Goal: Task Accomplishment & Management: Manage account settings

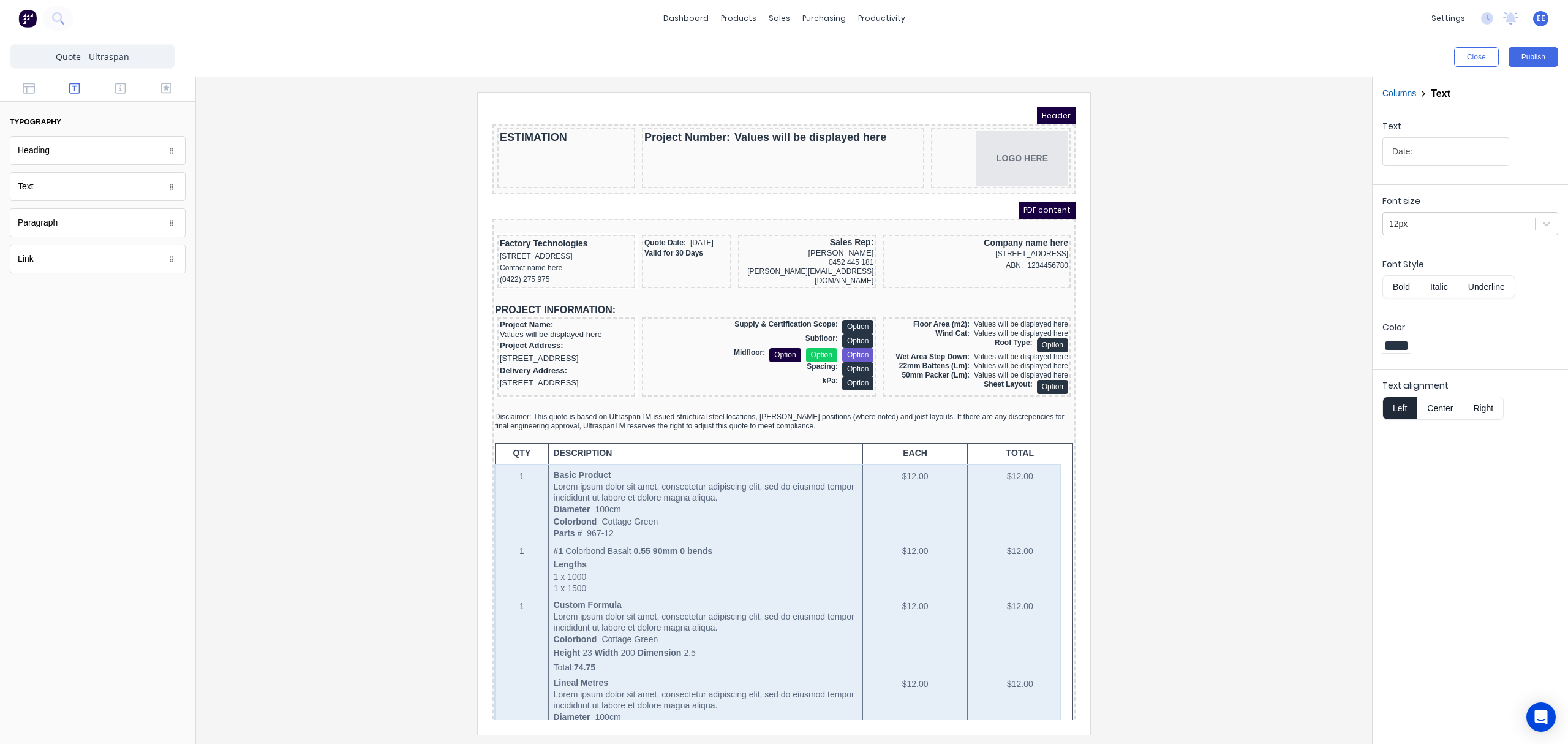
scroll to position [866, 0]
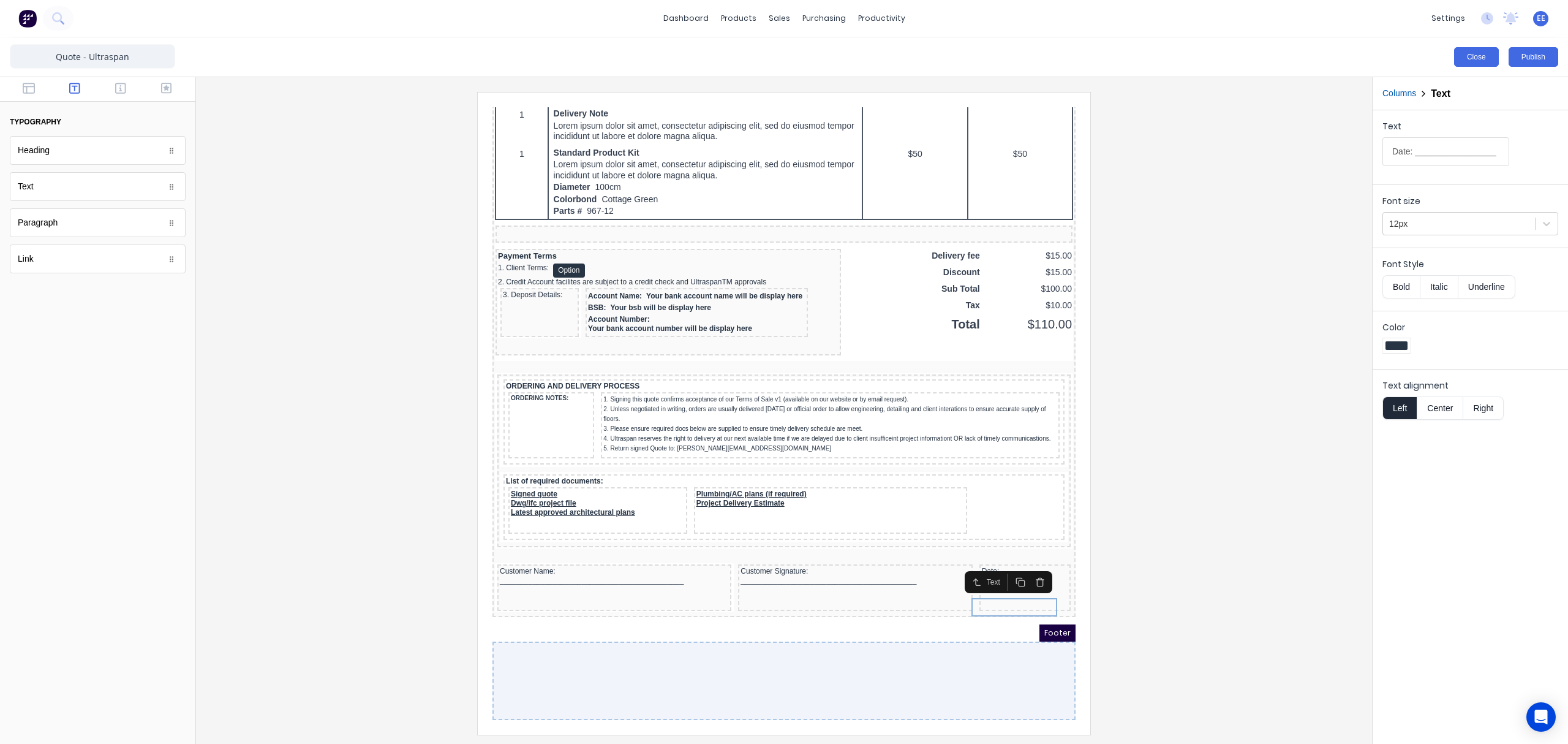
click at [1459, 52] on button "Close" at bounding box center [1476, 57] width 44 height 20
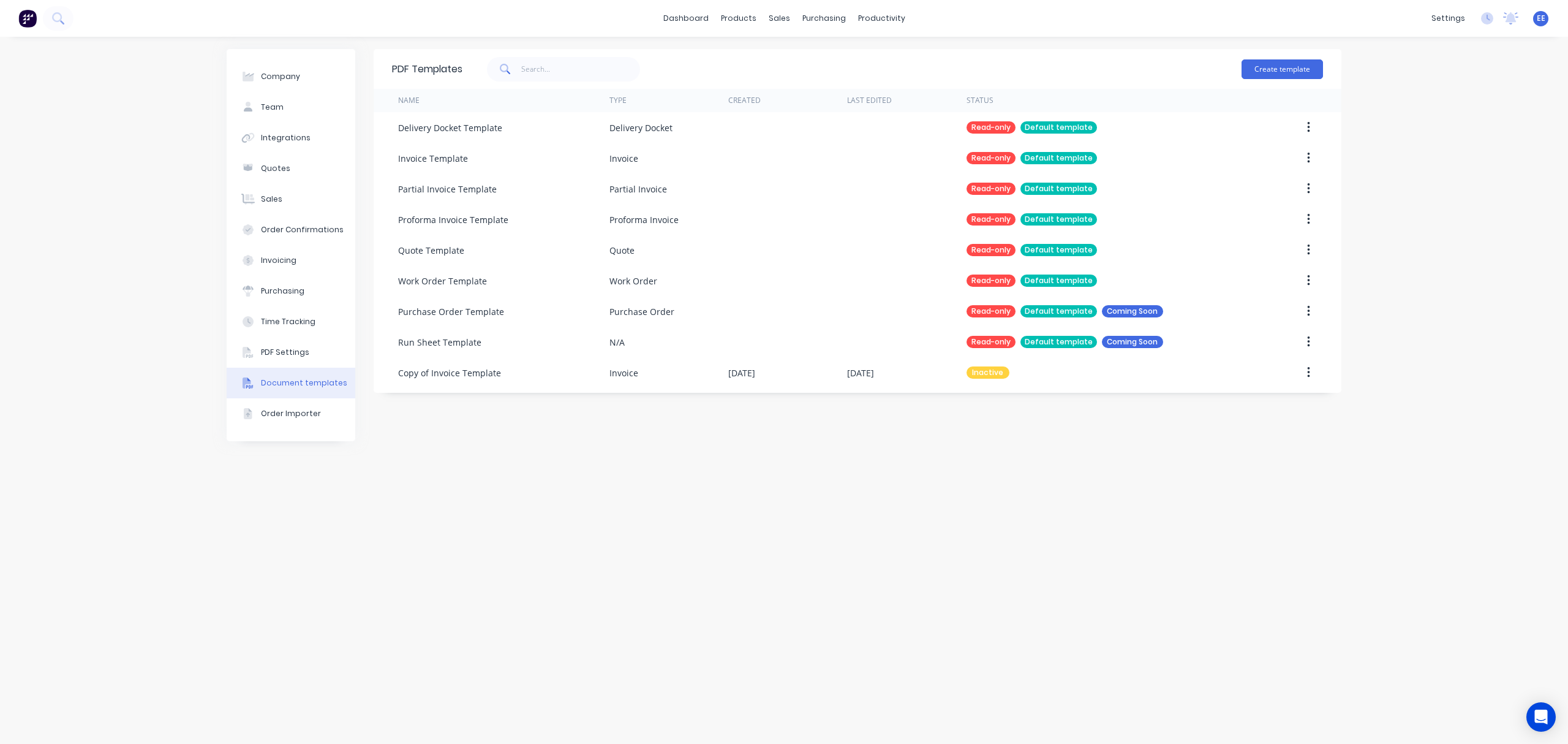
click at [1537, 16] on span "EE" at bounding box center [1541, 18] width 9 height 11
click at [695, 17] on link "dashboard" at bounding box center [686, 18] width 58 height 18
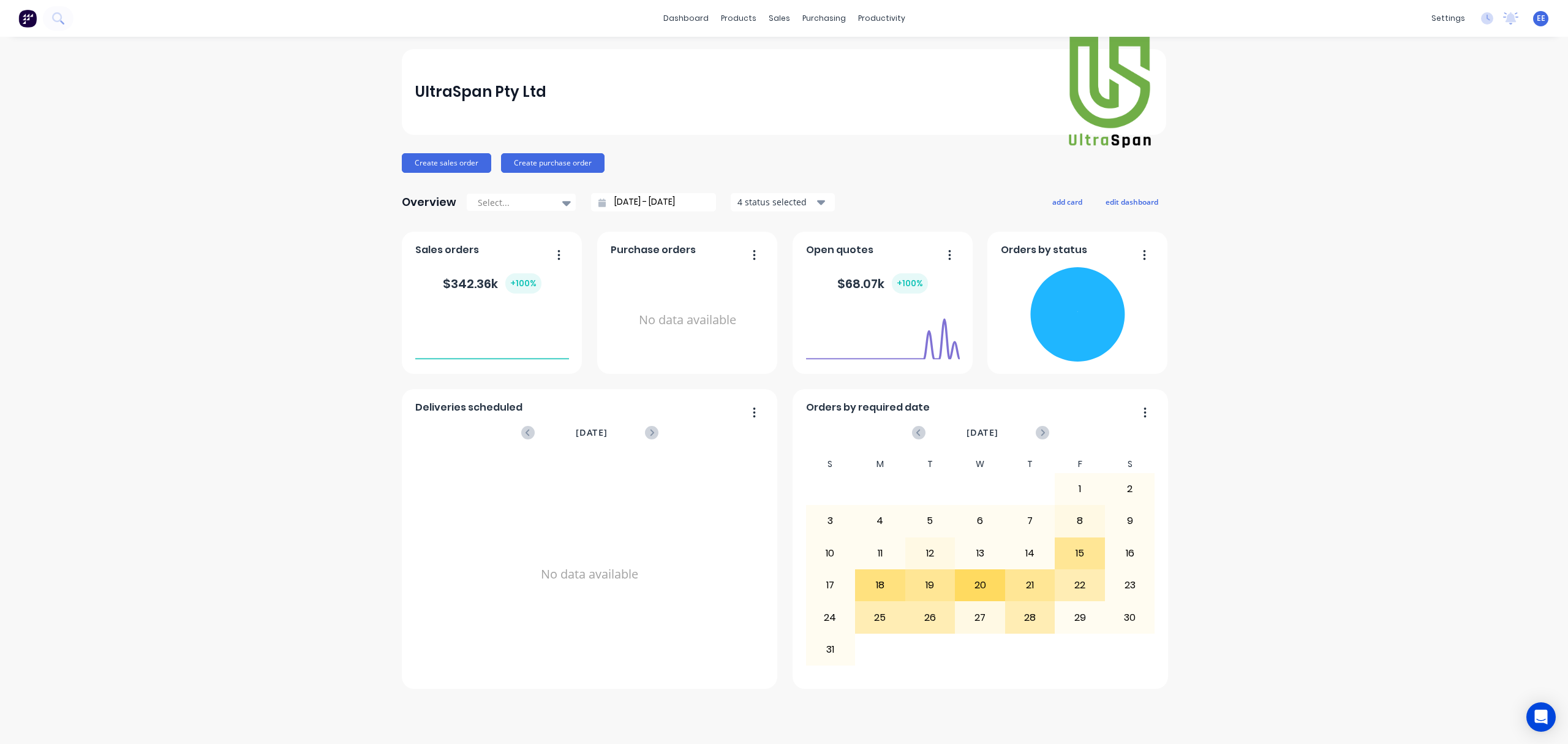
click at [1540, 24] on span "EE" at bounding box center [1541, 18] width 9 height 11
click at [1429, 155] on div "Sign out" at bounding box center [1435, 154] width 33 height 11
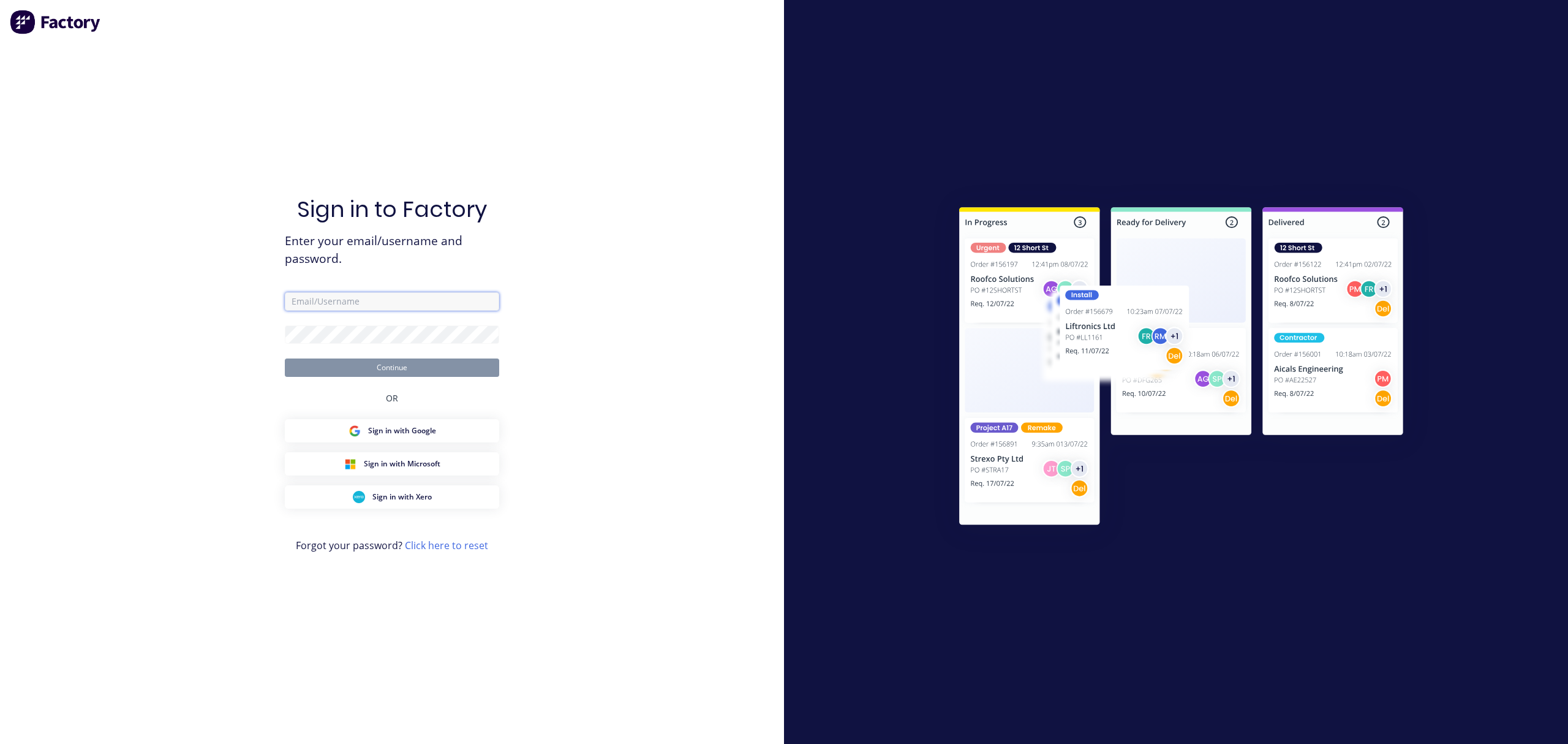
click at [365, 297] on input "text" at bounding box center [392, 302] width 215 height 18
type input "emilen@factory.app"
click at [285, 359] on button "Continue" at bounding box center [392, 368] width 215 height 18
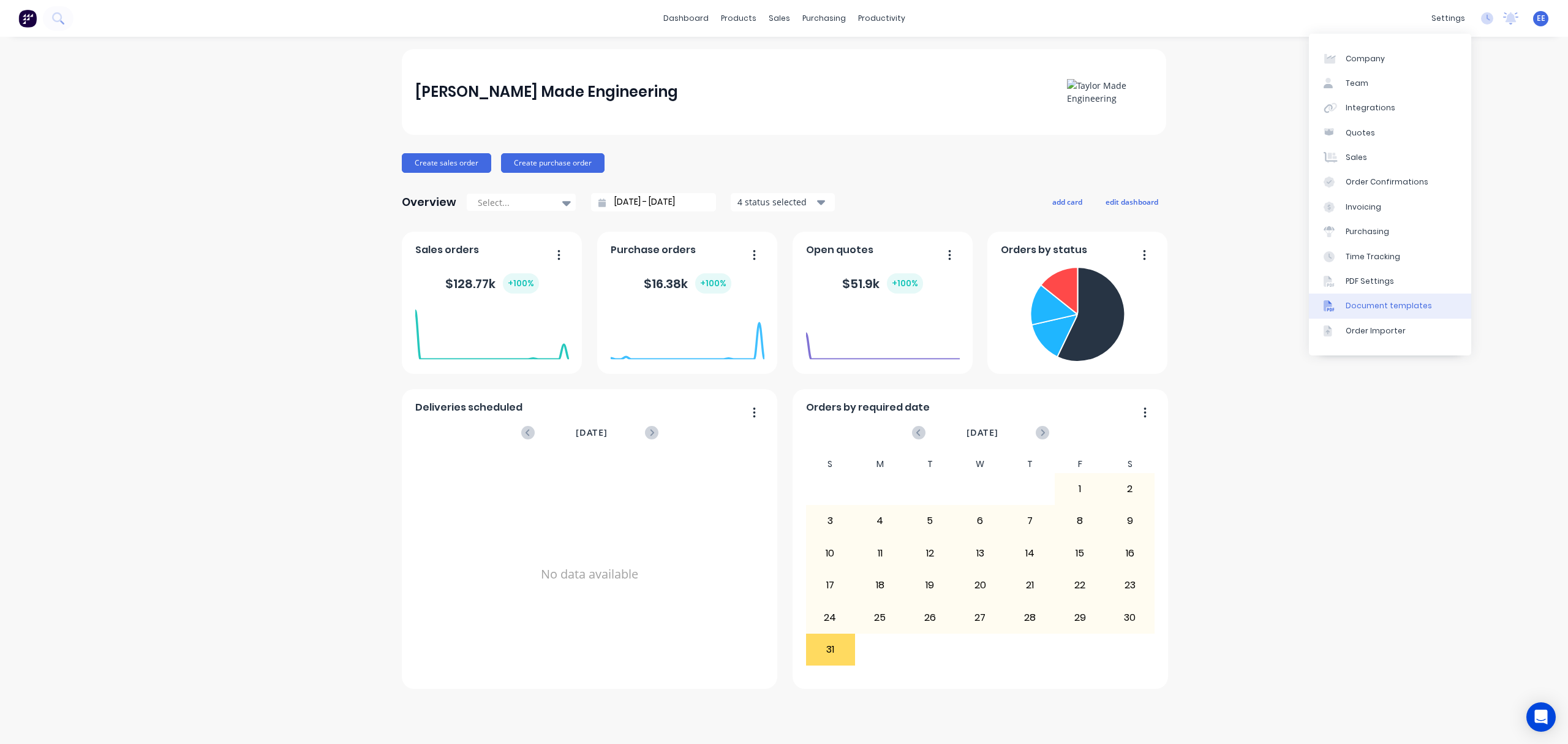
click at [1363, 302] on div "Document templates" at bounding box center [1389, 306] width 86 height 11
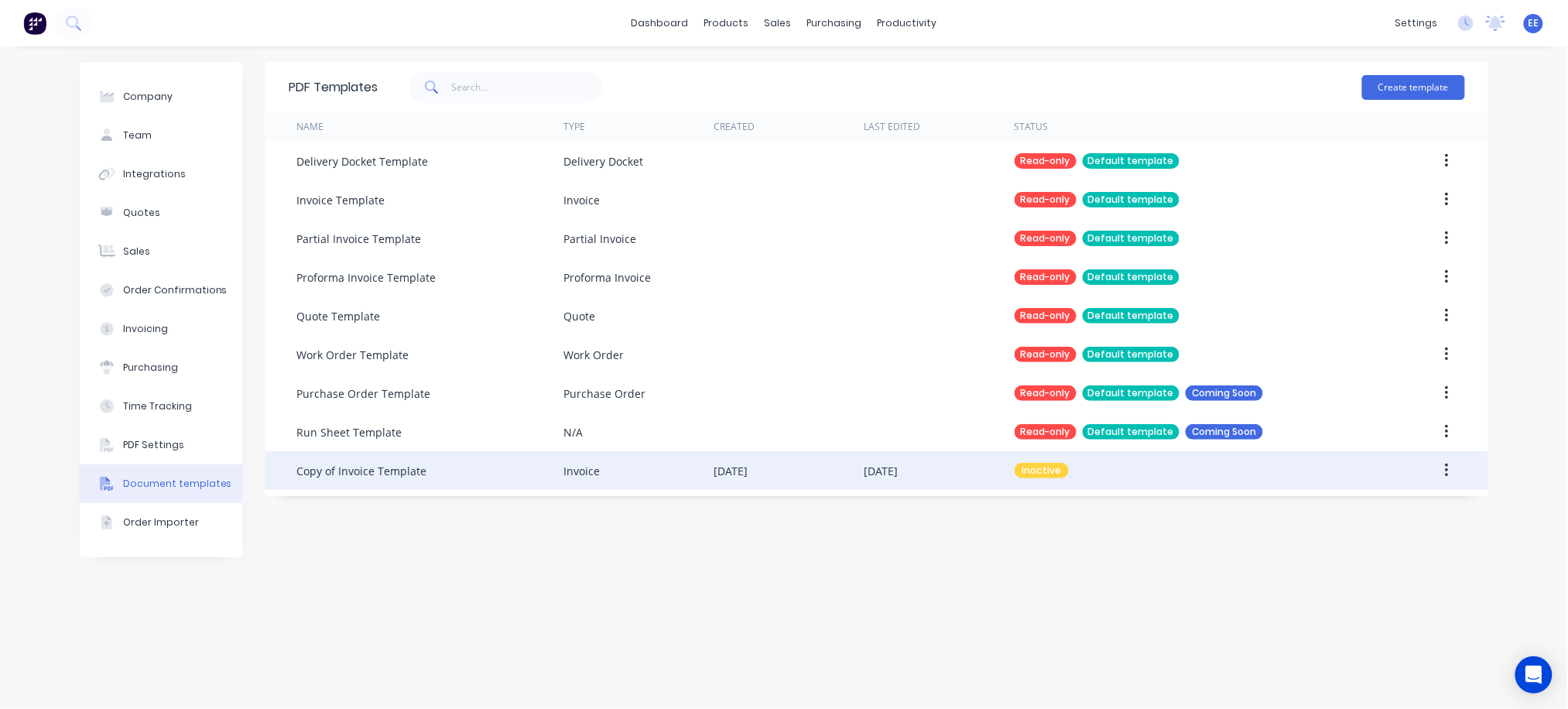
click at [407, 473] on div "Copy of Invoice Template" at bounding box center [361, 471] width 130 height 17
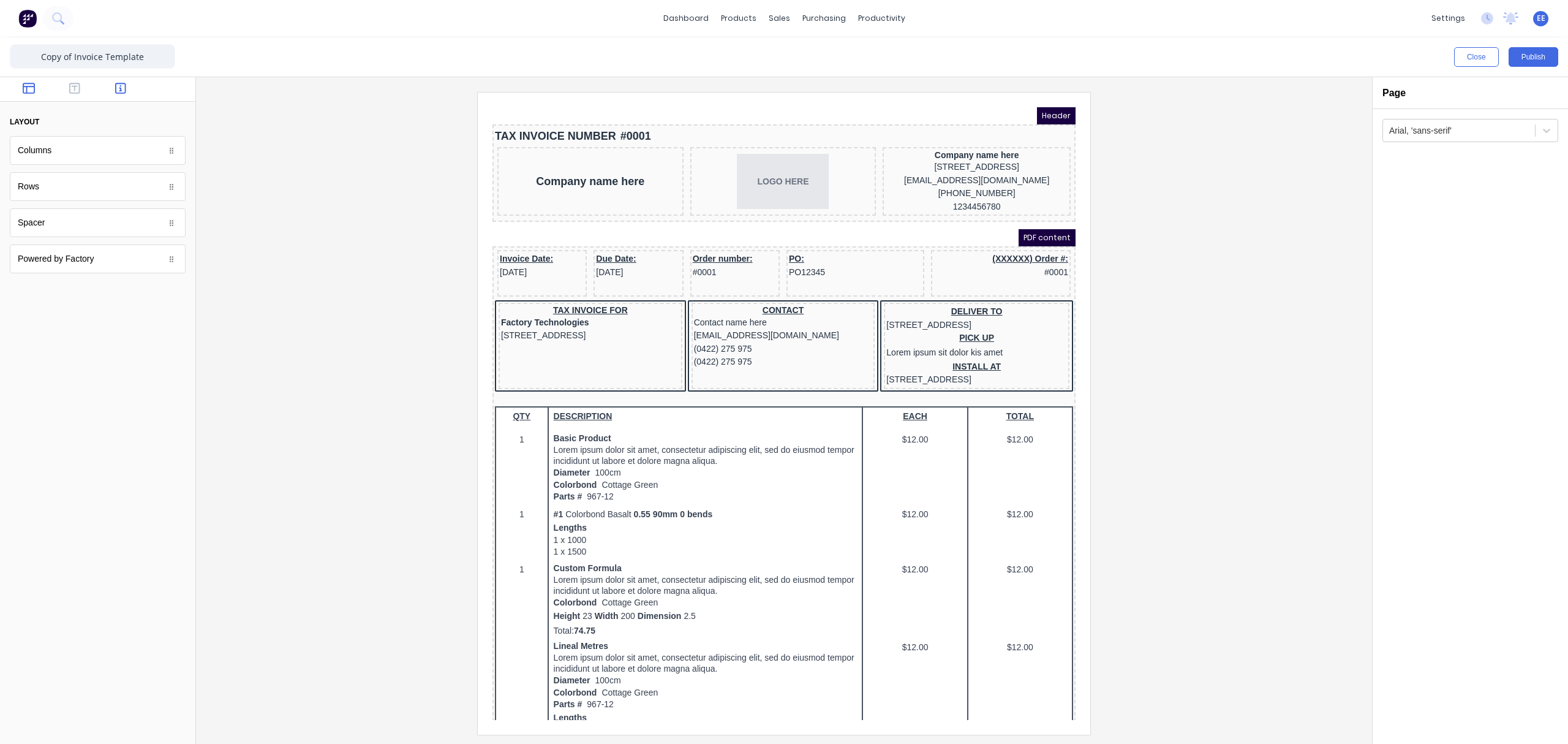
click at [122, 91] on icon "button" at bounding box center [120, 88] width 11 height 12
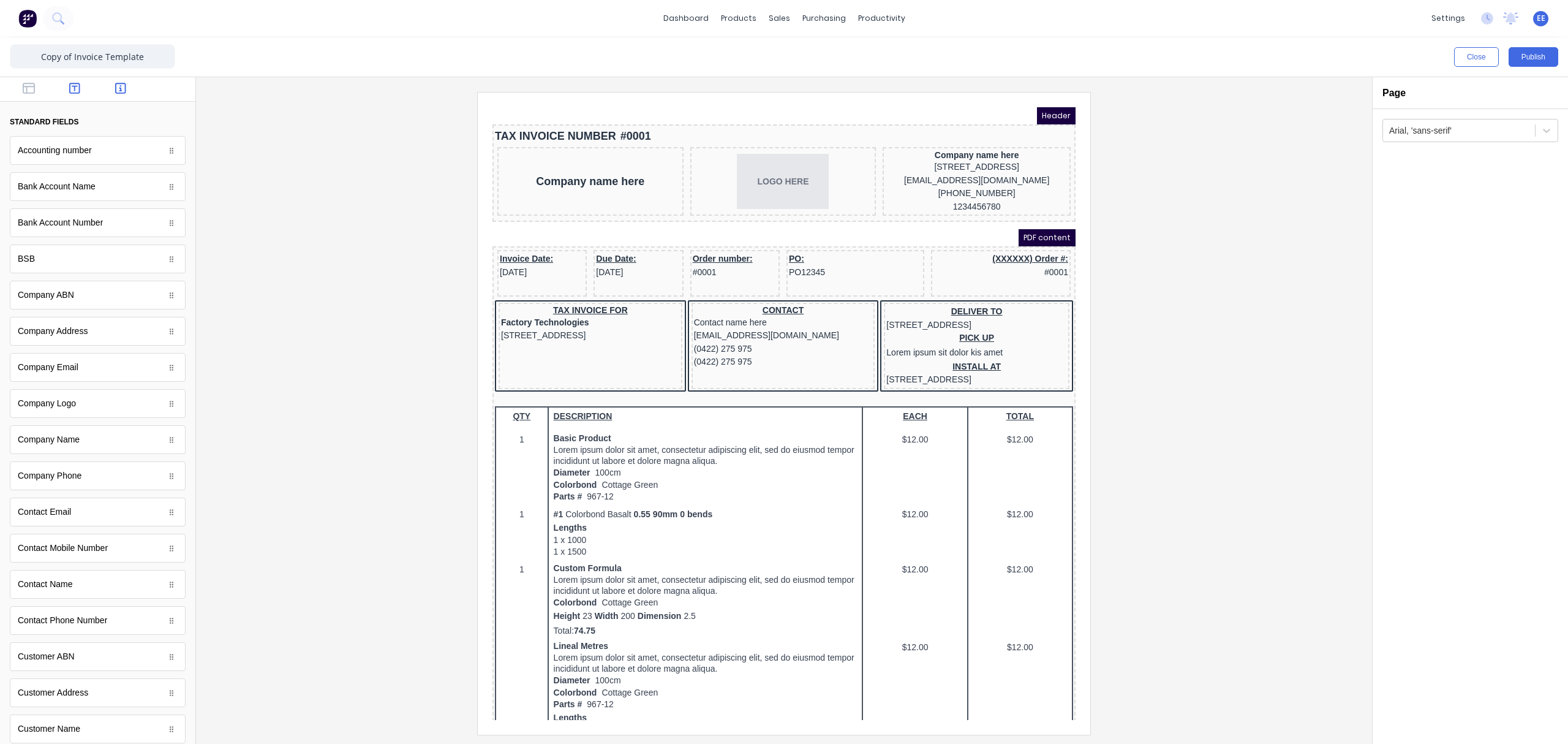
click at [76, 90] on button "button" at bounding box center [75, 89] width 39 height 14
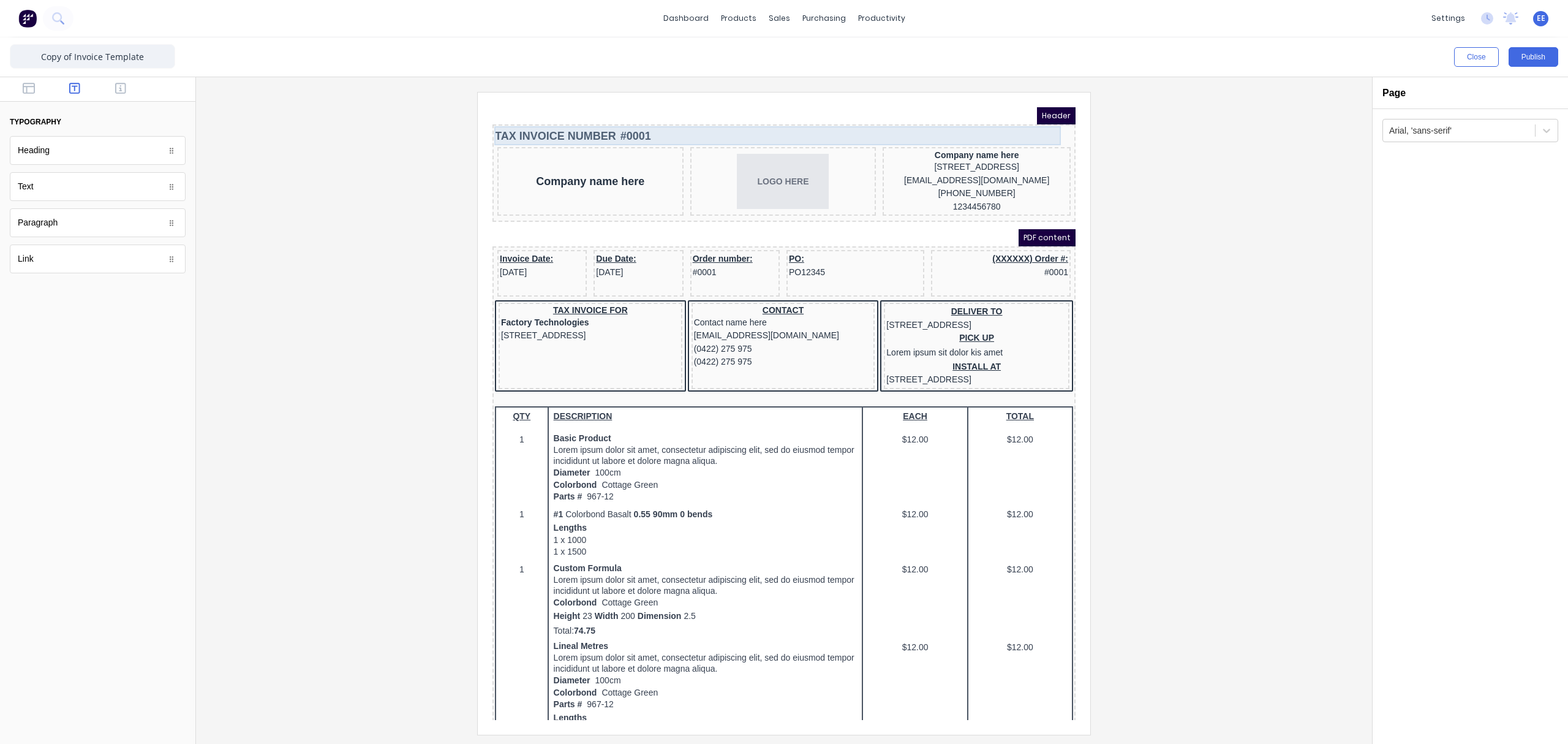
click at [633, 124] on div "TAX INVOICE NUMBER #0001" at bounding box center [769, 121] width 578 height 19
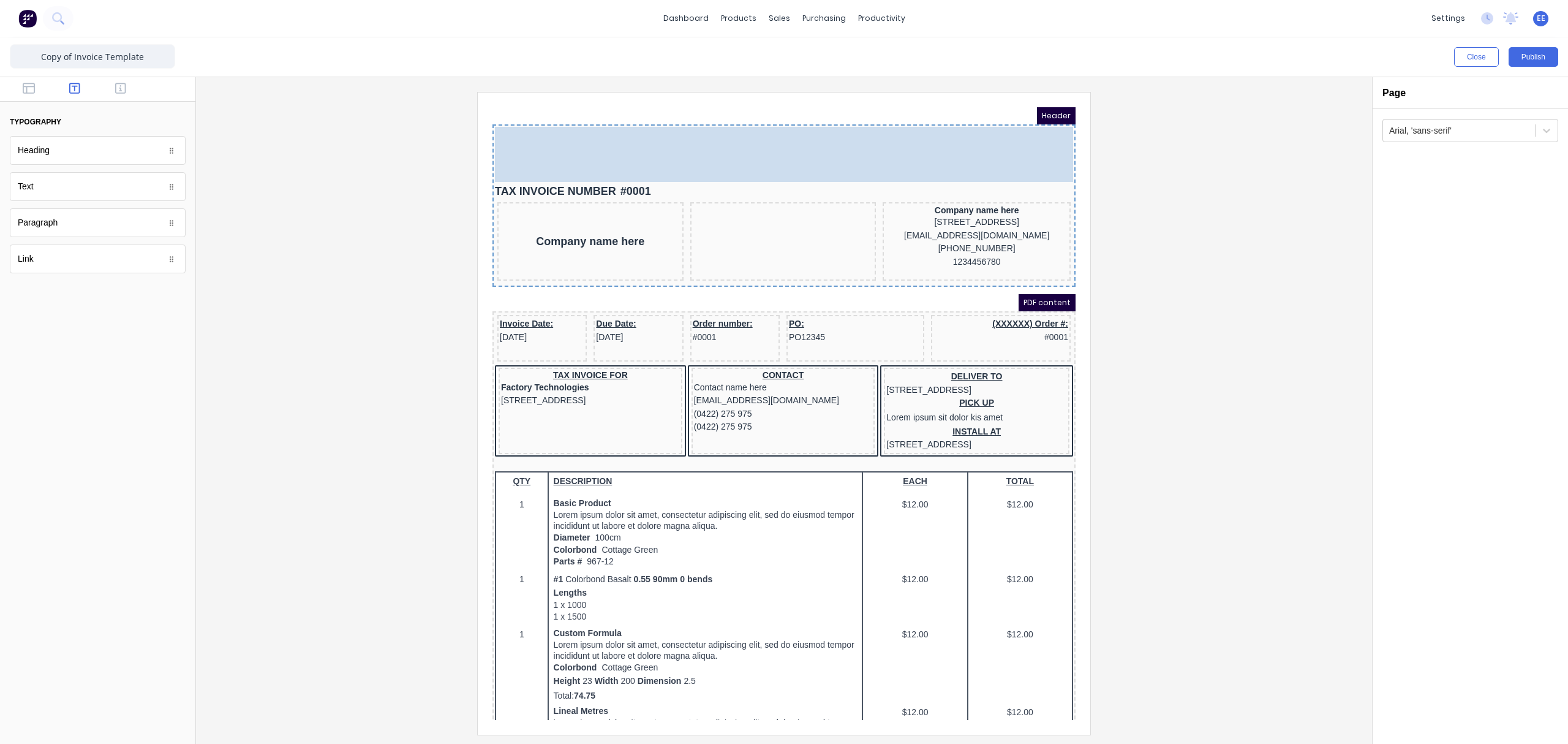
drag, startPoint x: 746, startPoint y: 183, endPoint x: 956, endPoint y: 146, distance: 213.2
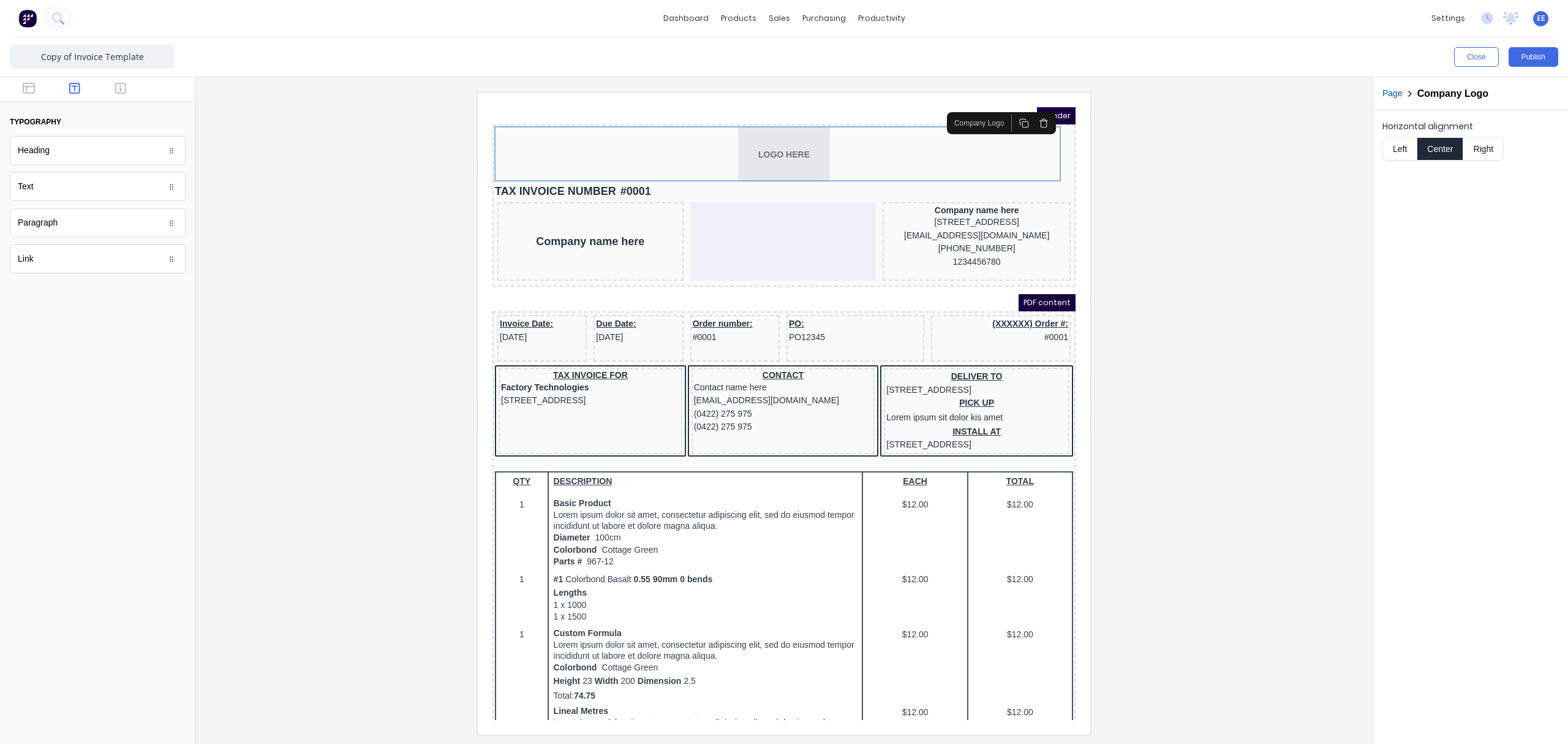
click at [1240, 149] on button "Right" at bounding box center [1484, 149] width 41 height 24
click at [1240, 245] on div at bounding box center [784, 412] width 1157 height 642
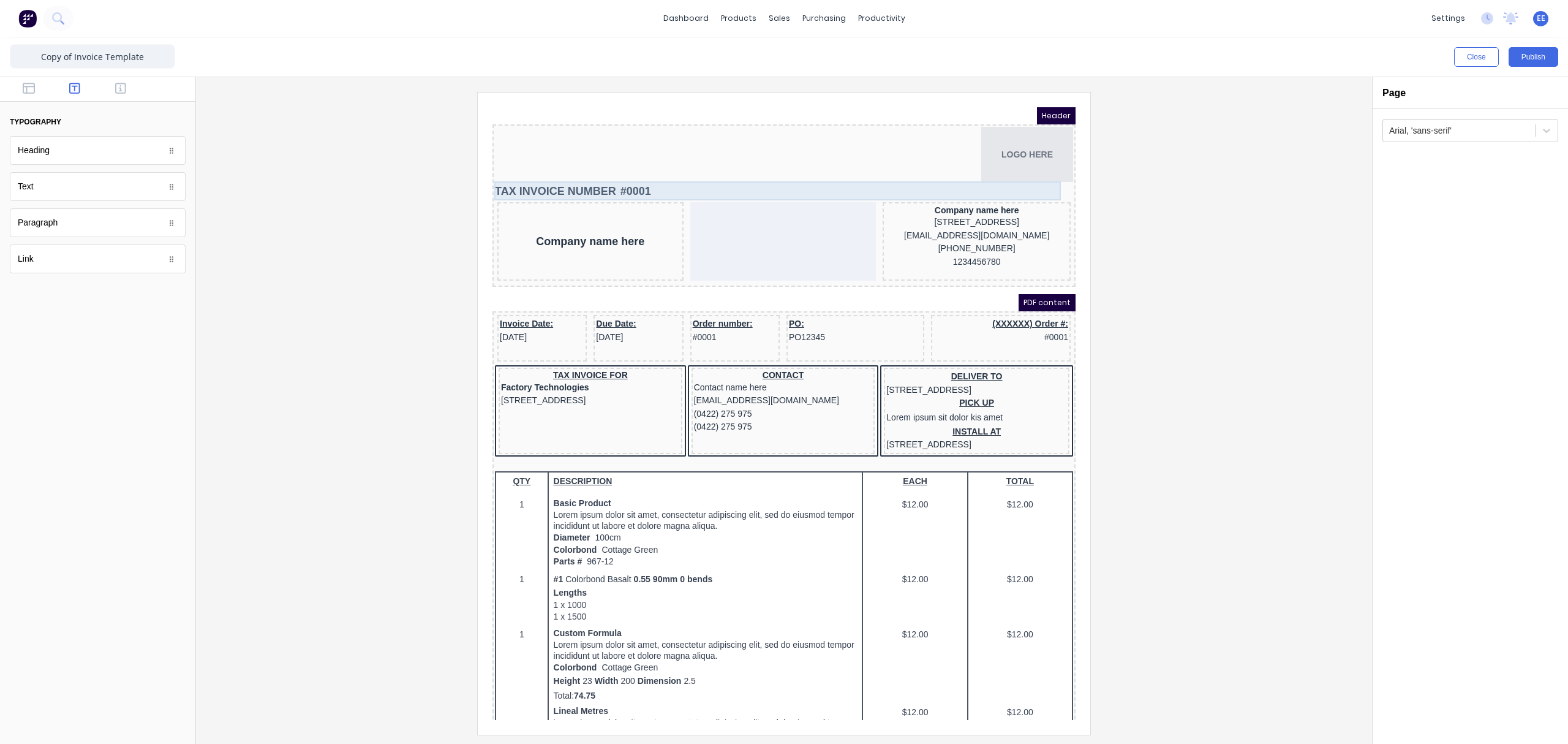
click at [565, 173] on div "TAX INVOICE NUMBER #0001" at bounding box center [769, 177] width 578 height 19
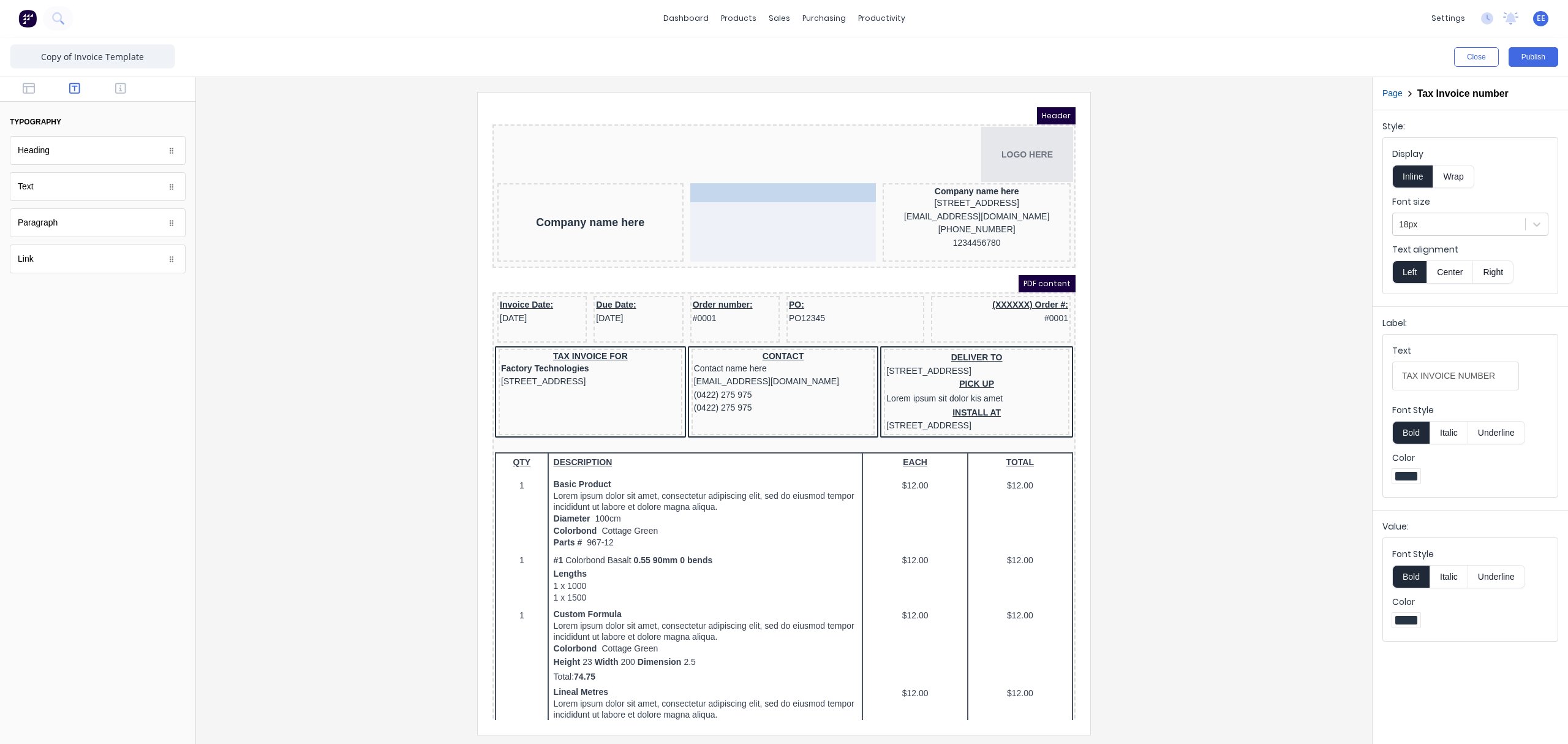
drag, startPoint x: 583, startPoint y: 173, endPoint x: 807, endPoint y: 220, distance: 228.9
click at [807, 220] on div "TAX INVOICE NUMBER #0001 TAX INVOICE NUMBER #0001" at bounding box center [769, 207] width 186 height 79
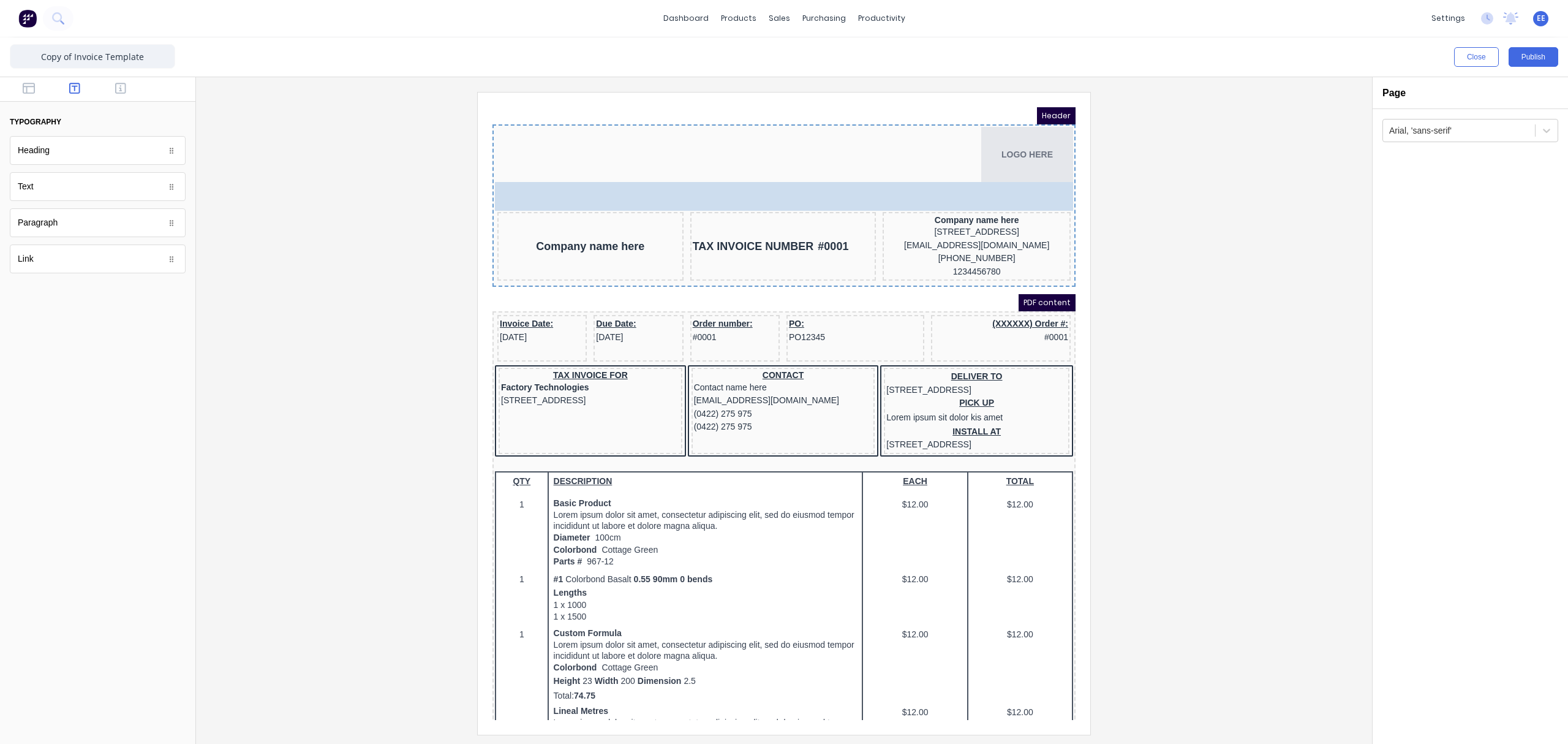
drag, startPoint x: 52, startPoint y: 158, endPoint x: 143, endPoint y: 77, distance: 121.8
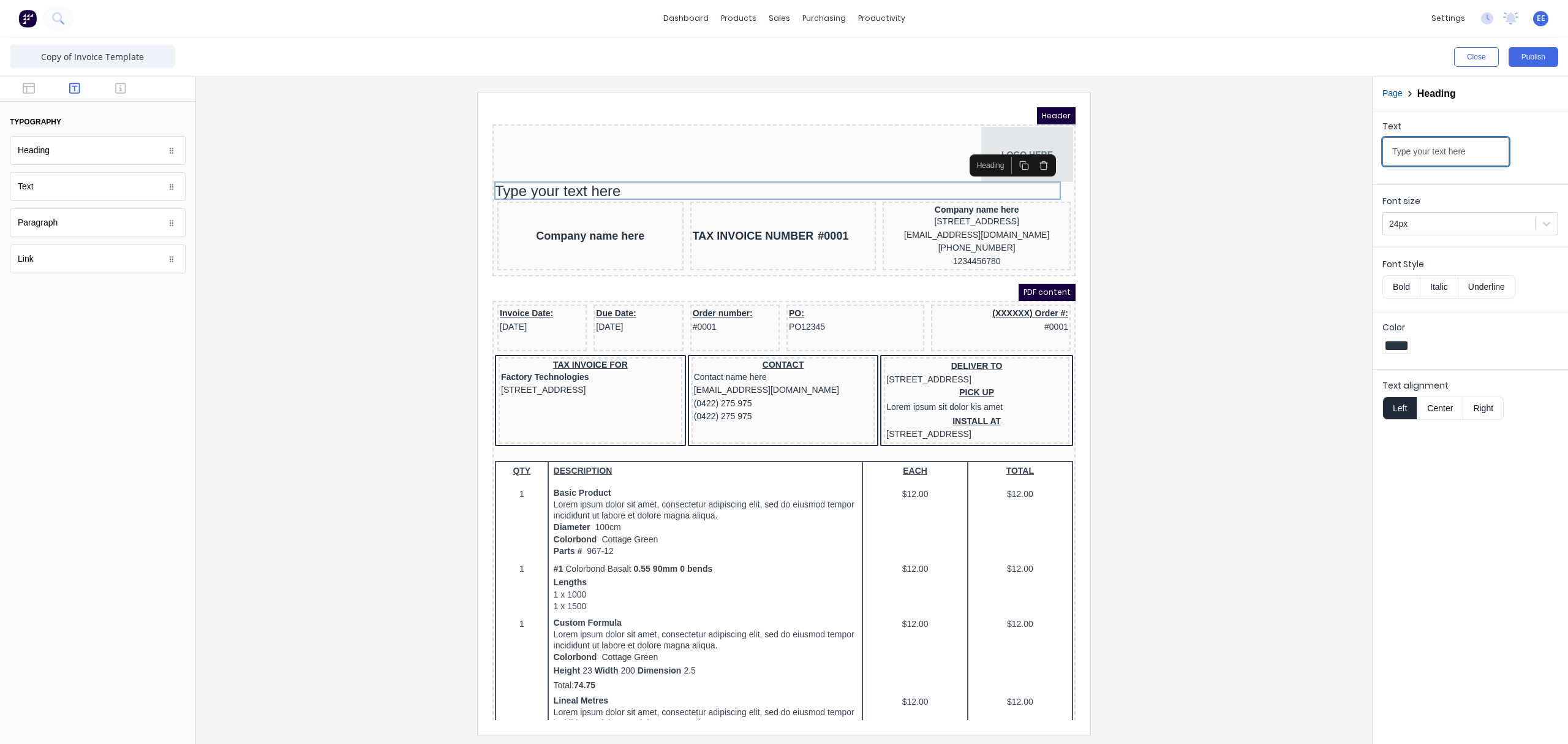
drag, startPoint x: 1370, startPoint y: 169, endPoint x: 1314, endPoint y: 184, distance: 58.0
click at [1240, 184] on div "Close Publish Components typography Heading Heading Text Text Paragraph Paragra…" at bounding box center [784, 390] width 1568 height 706
type input "TAX INVOICE"
click at [1240, 285] on button "Bold" at bounding box center [1401, 287] width 37 height 24
click at [1240, 221] on div at bounding box center [1458, 223] width 139 height 15
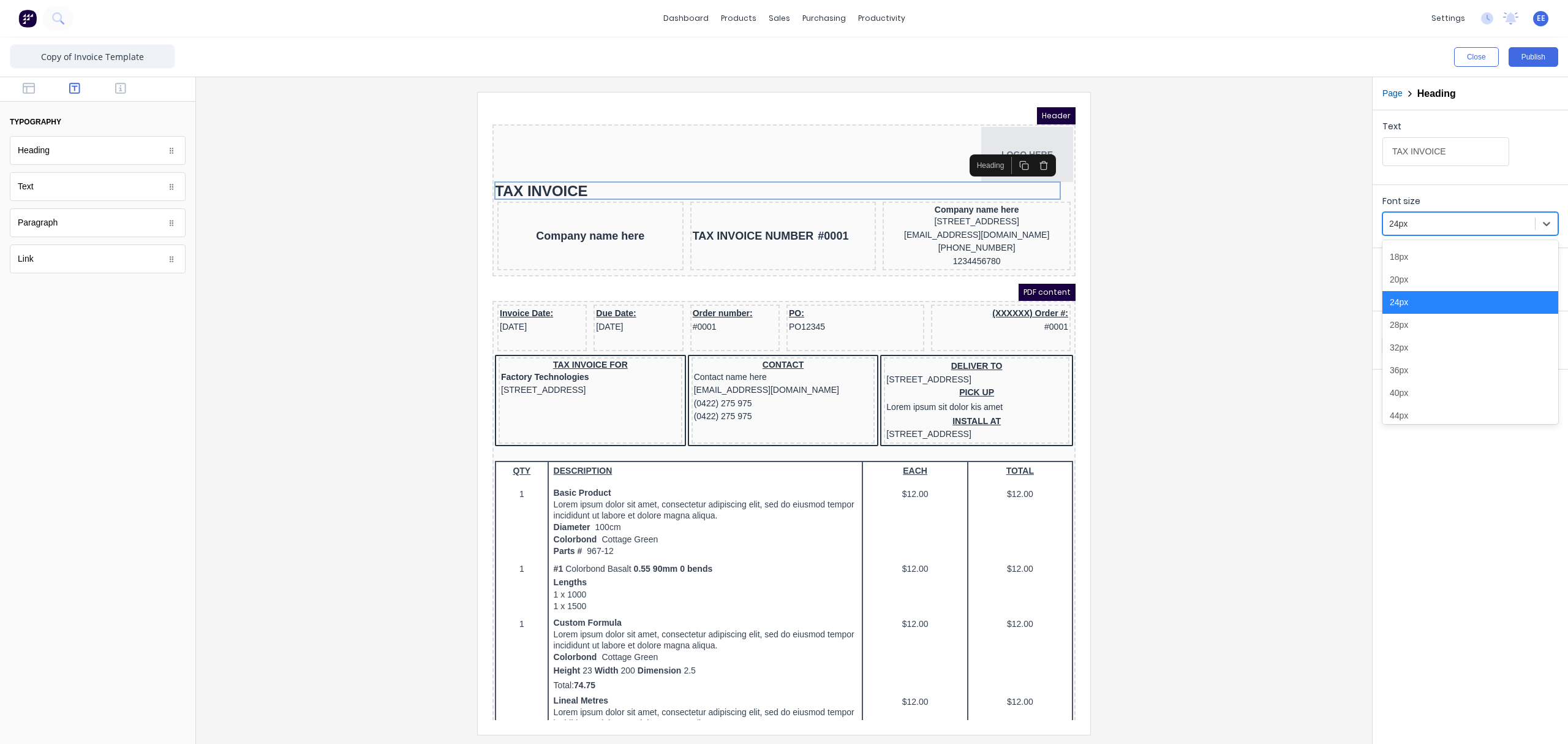
scroll to position [138, 0]
click at [1240, 315] on div "28px" at bounding box center [1470, 320] width 176 height 23
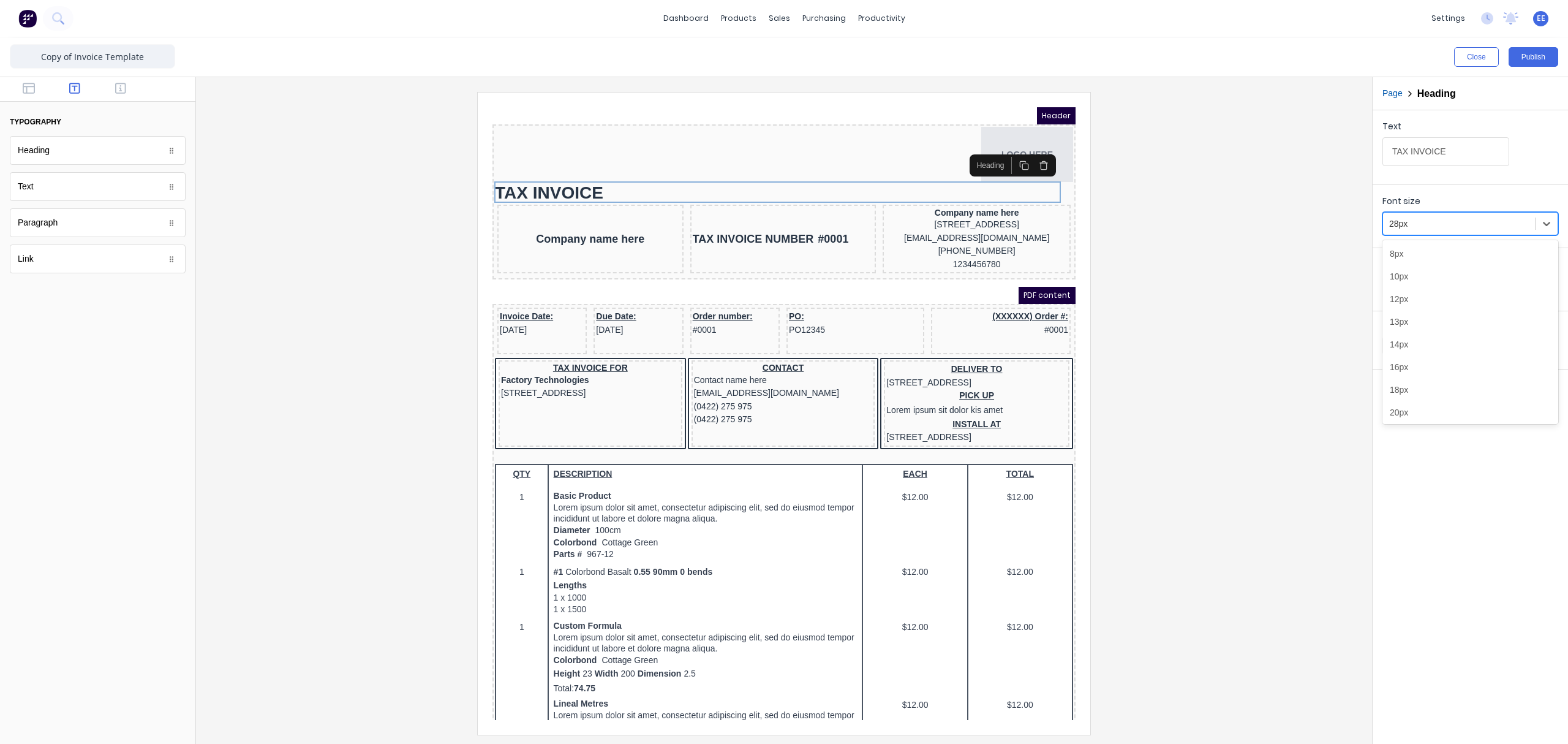
click at [1240, 223] on div at bounding box center [1458, 223] width 139 height 15
click at [1240, 345] on div "32px" at bounding box center [1470, 345] width 176 height 23
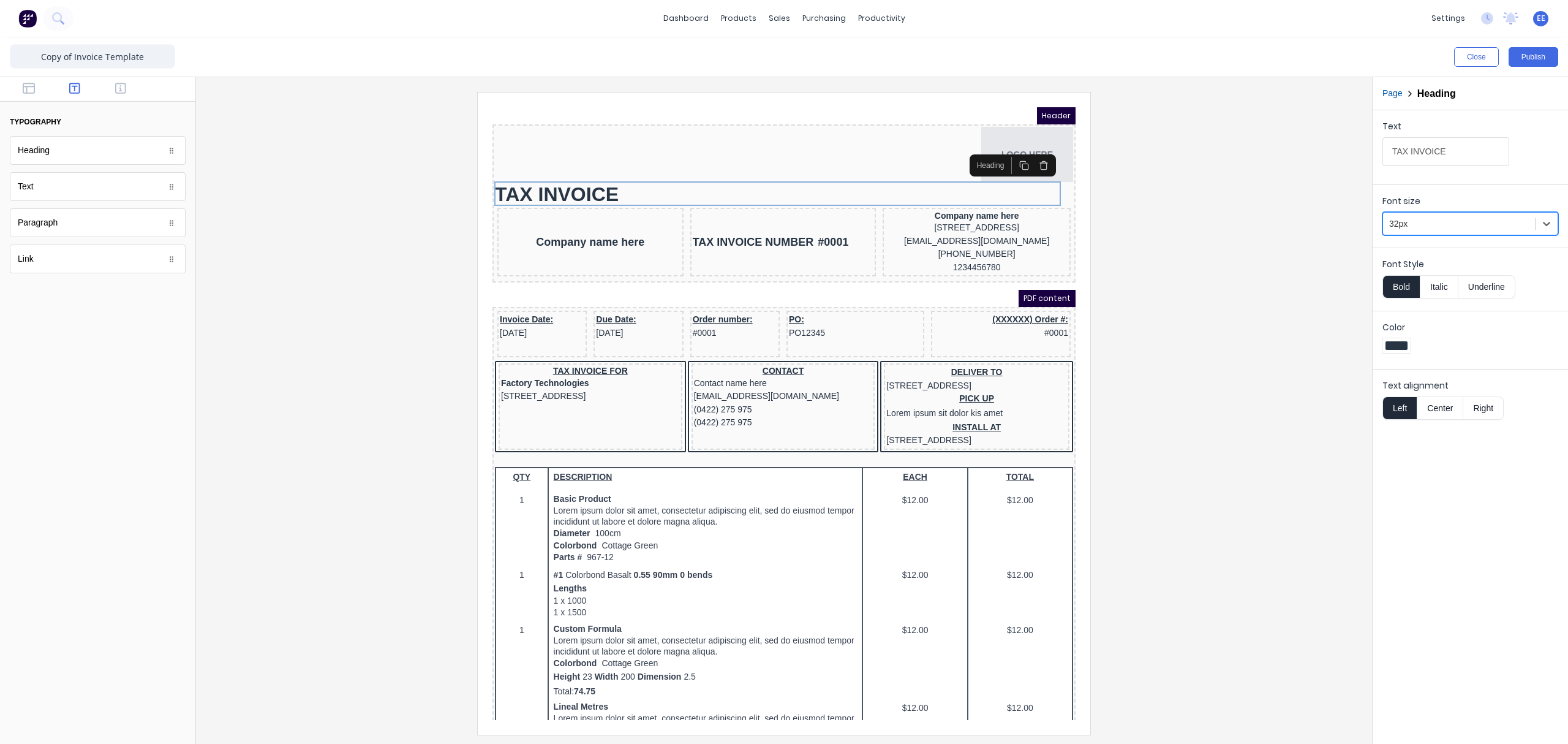
click at [1240, 206] on div at bounding box center [784, 412] width 1157 height 642
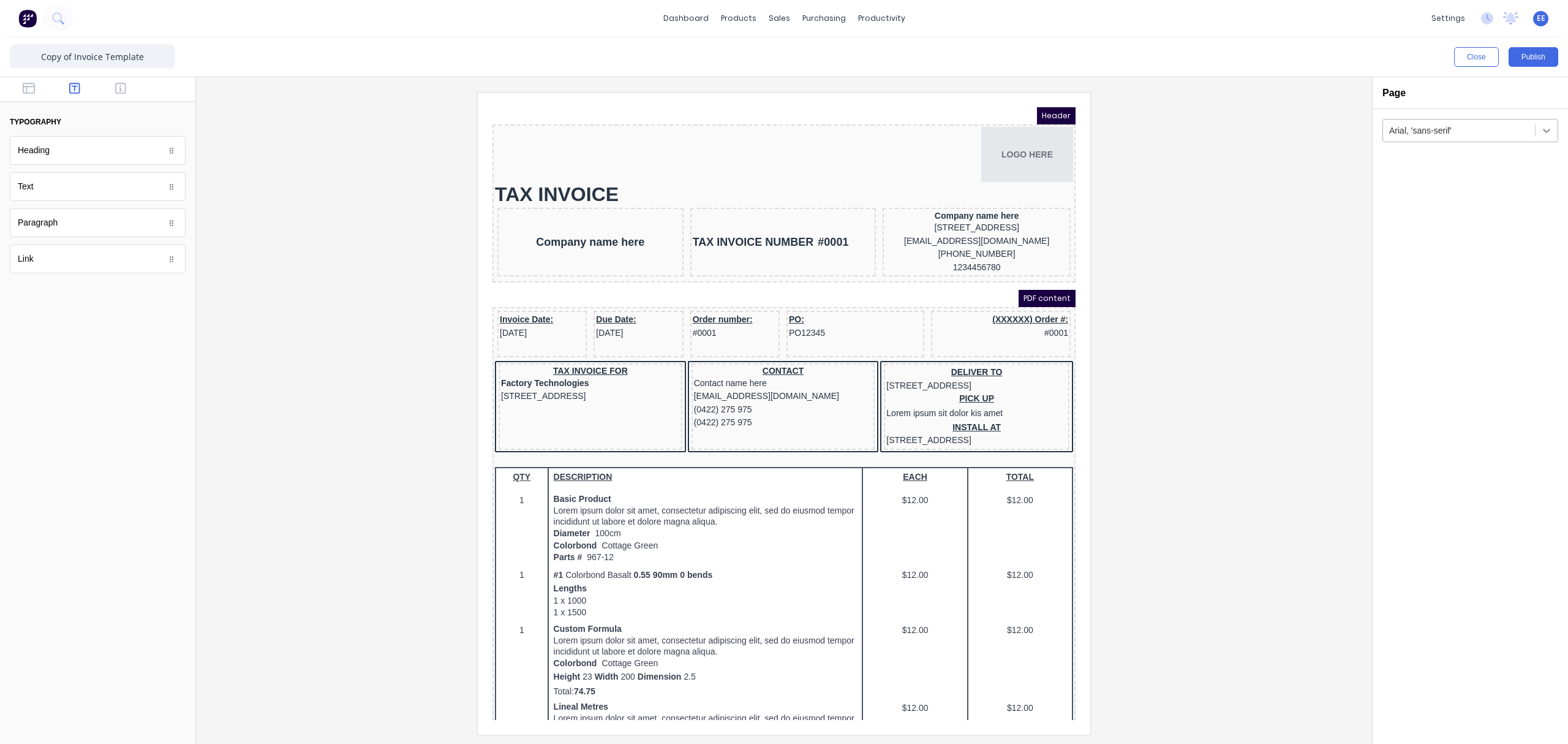
click at [1240, 129] on icon at bounding box center [1546, 130] width 12 height 12
click at [1187, 226] on div at bounding box center [784, 412] width 1157 height 642
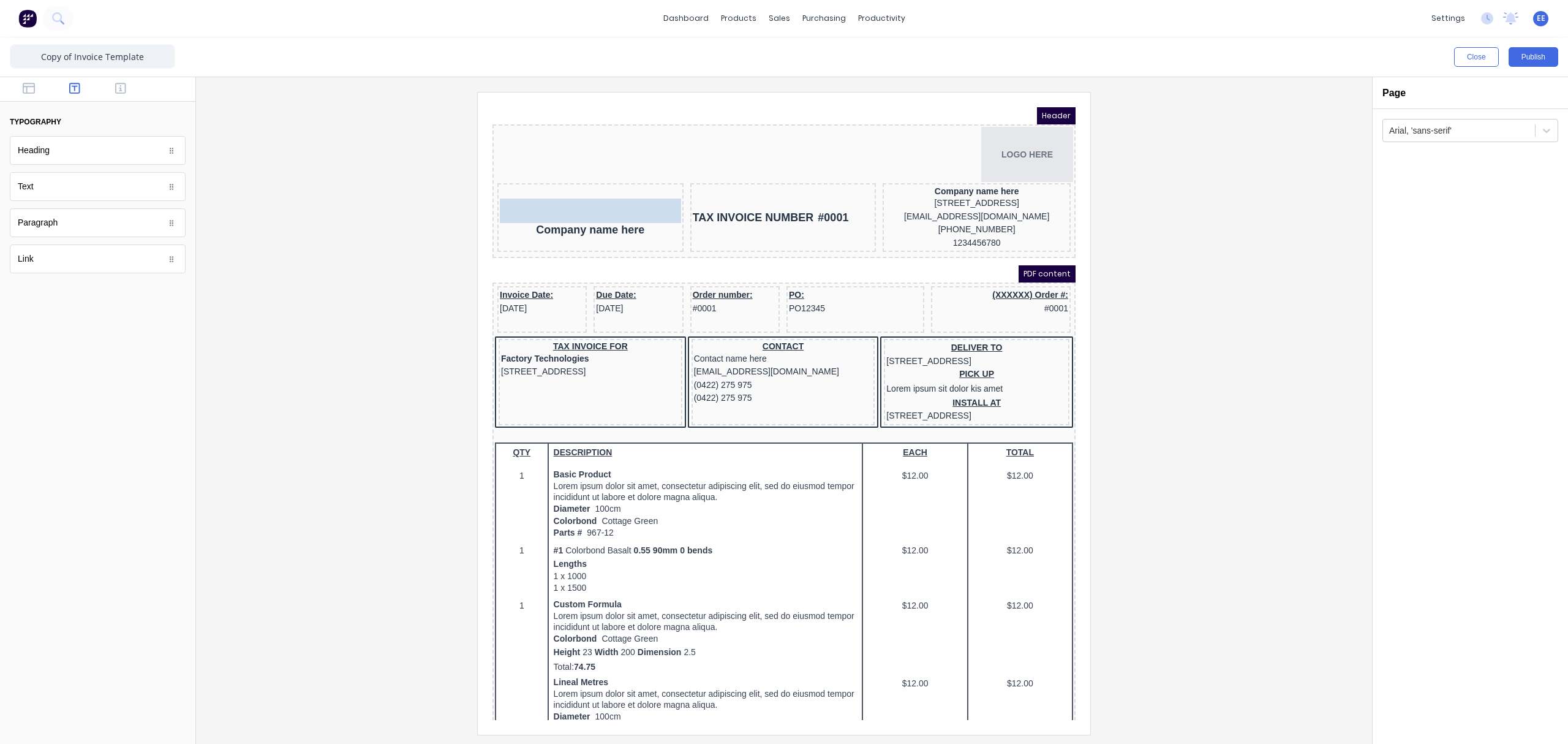
drag, startPoint x: 563, startPoint y: 173, endPoint x: 585, endPoint y: 181, distance: 23.4
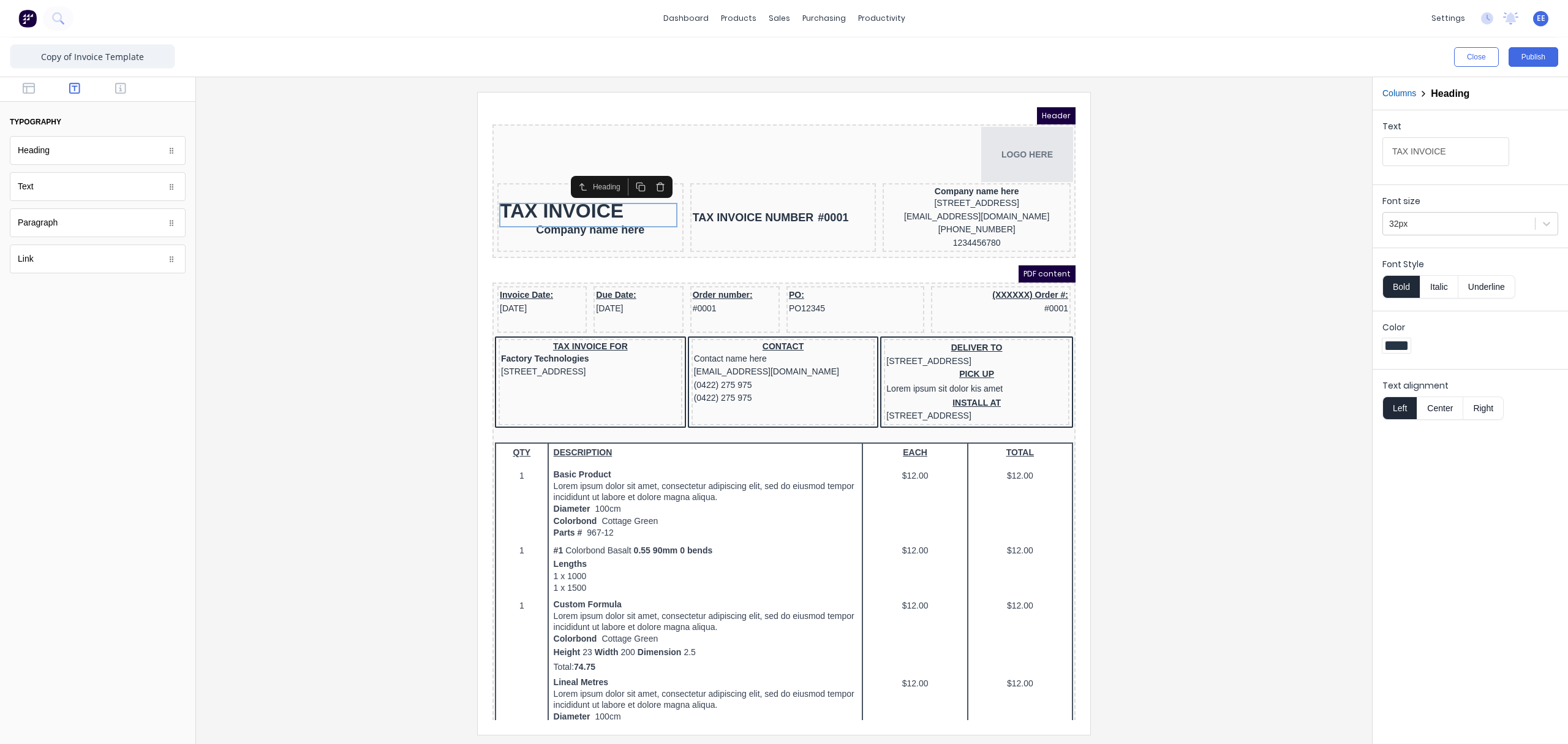
click at [1240, 99] on button "Columns" at bounding box center [1399, 94] width 33 height 13
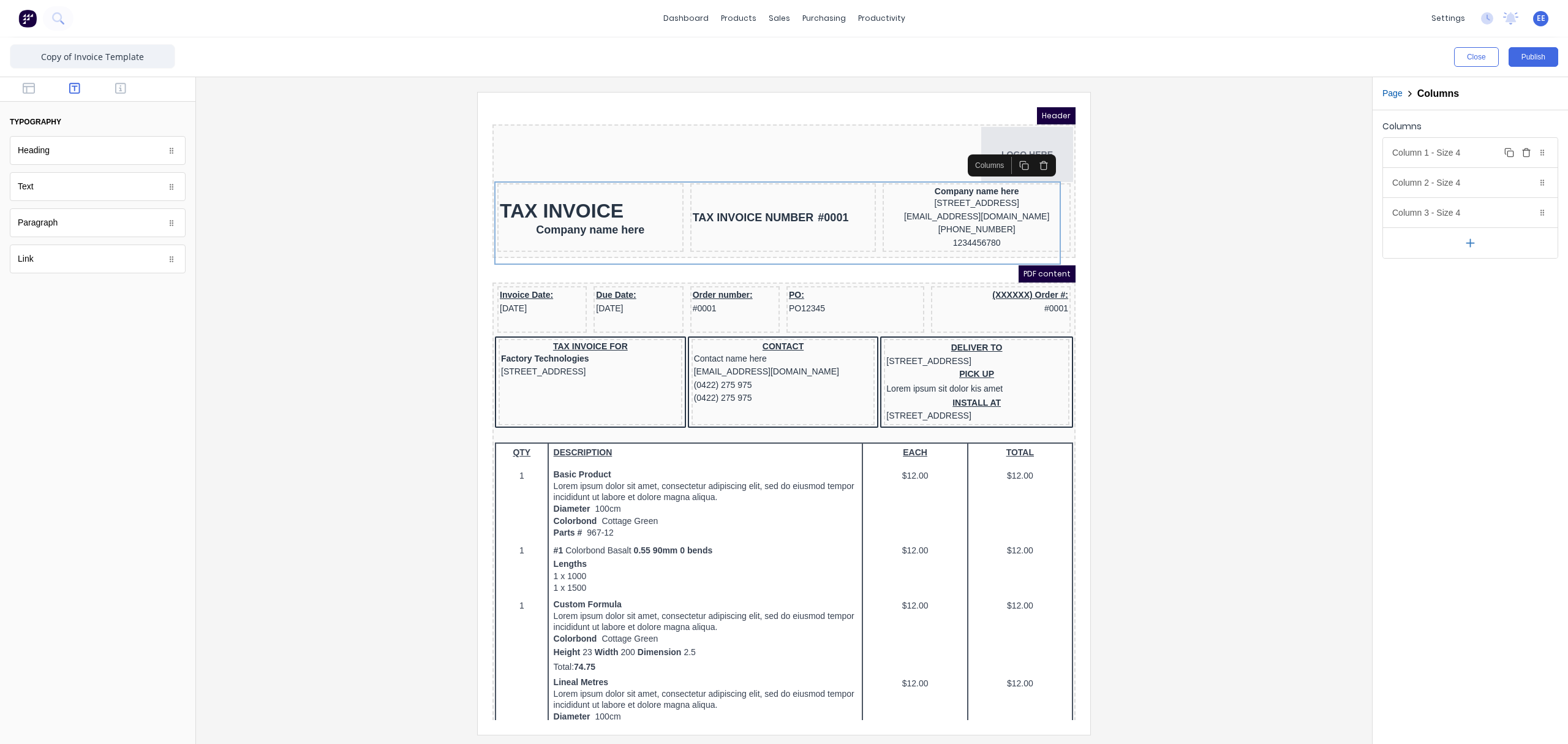
click at [1240, 156] on div "Column 1 - Size 4 Duplicate Delete" at bounding box center [1470, 152] width 175 height 29
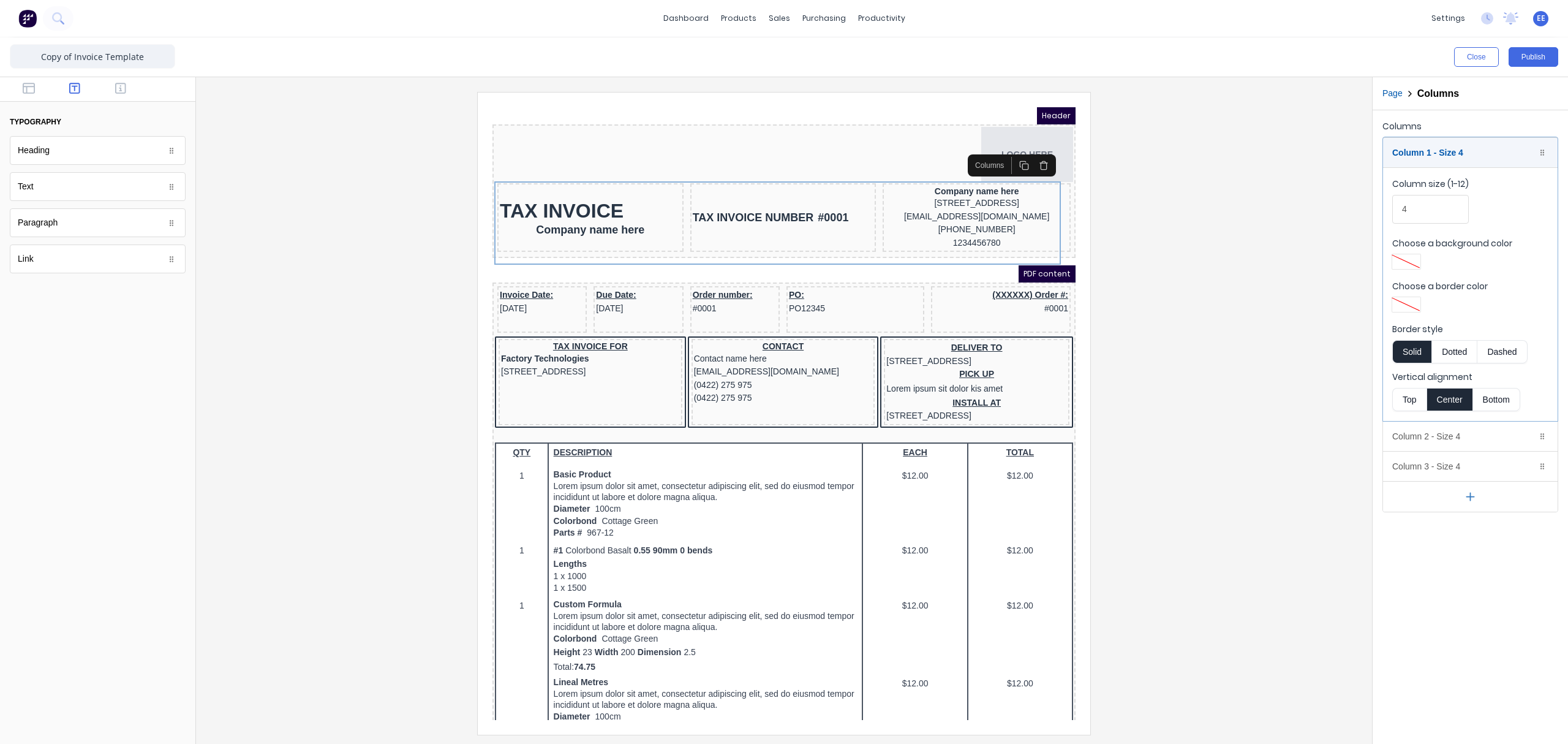
click at [1240, 399] on button "Top" at bounding box center [1409, 400] width 34 height 24
click at [582, 203] on div "Company name here" at bounding box center [576, 202] width 181 height 14
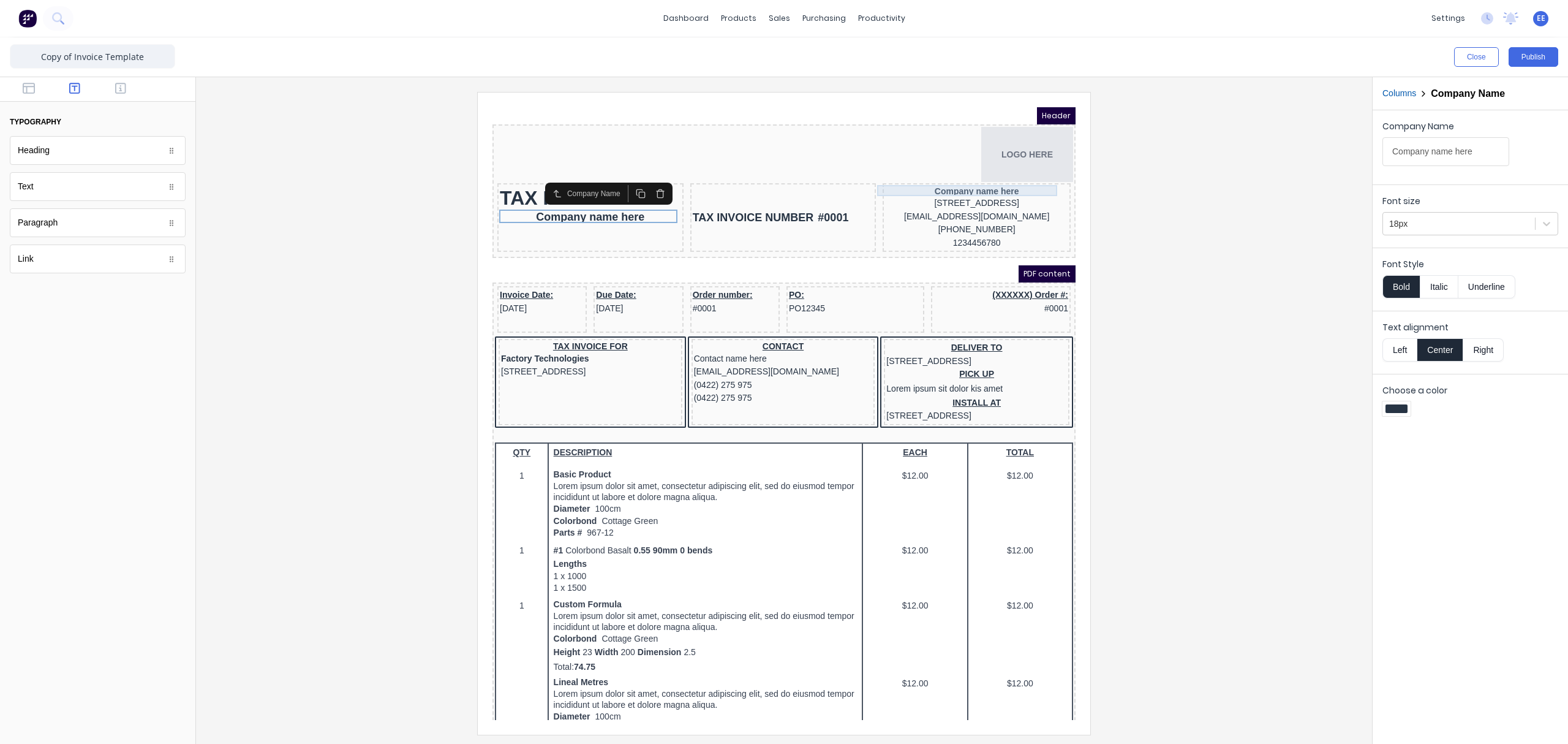
click at [974, 176] on div "Company name here" at bounding box center [962, 176] width 183 height 11
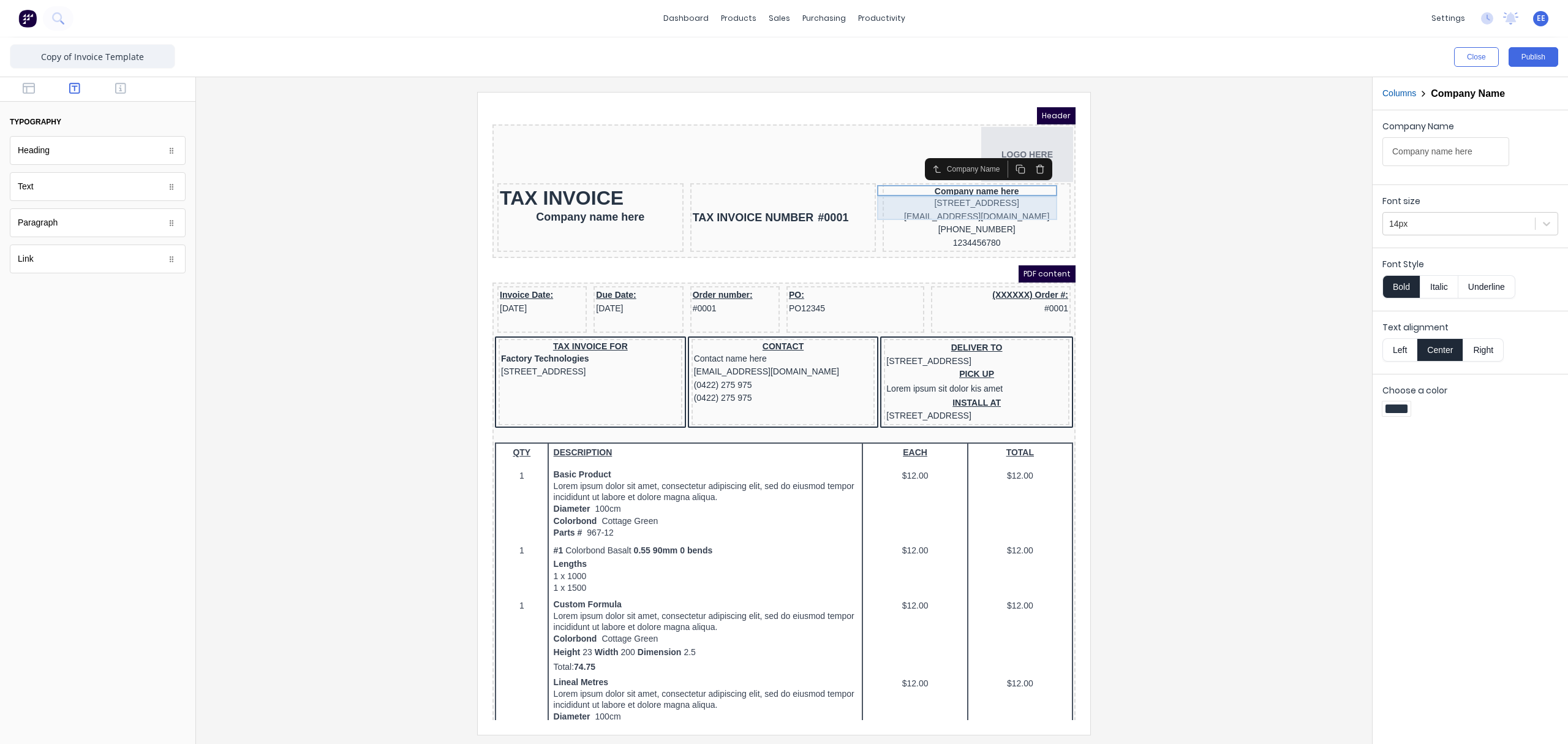
click at [944, 189] on div "234 Beach Road Gold Coast, Queensland, Australia, 4217" at bounding box center [962, 188] width 183 height 14
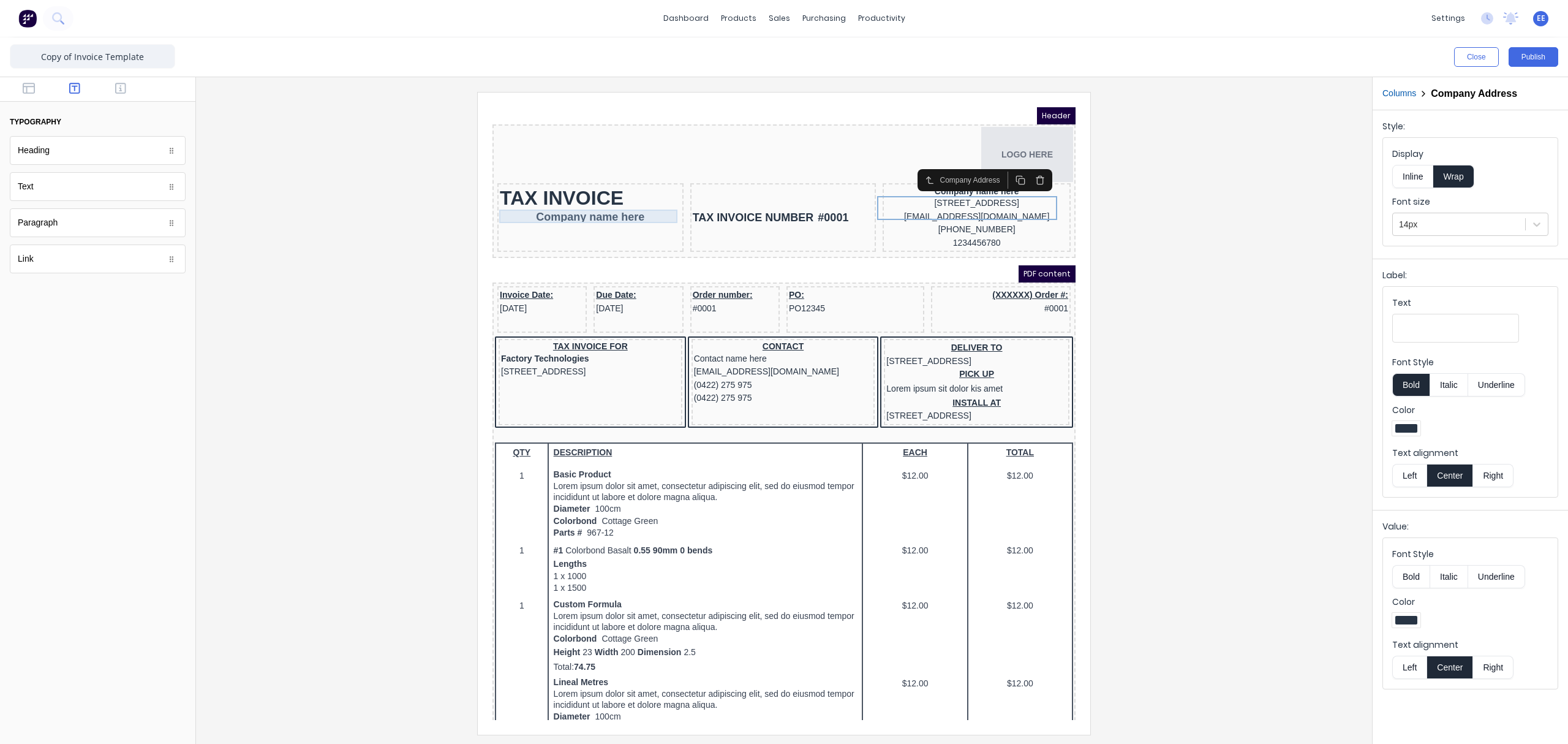
click at [578, 204] on div "Company name here" at bounding box center [576, 202] width 181 height 14
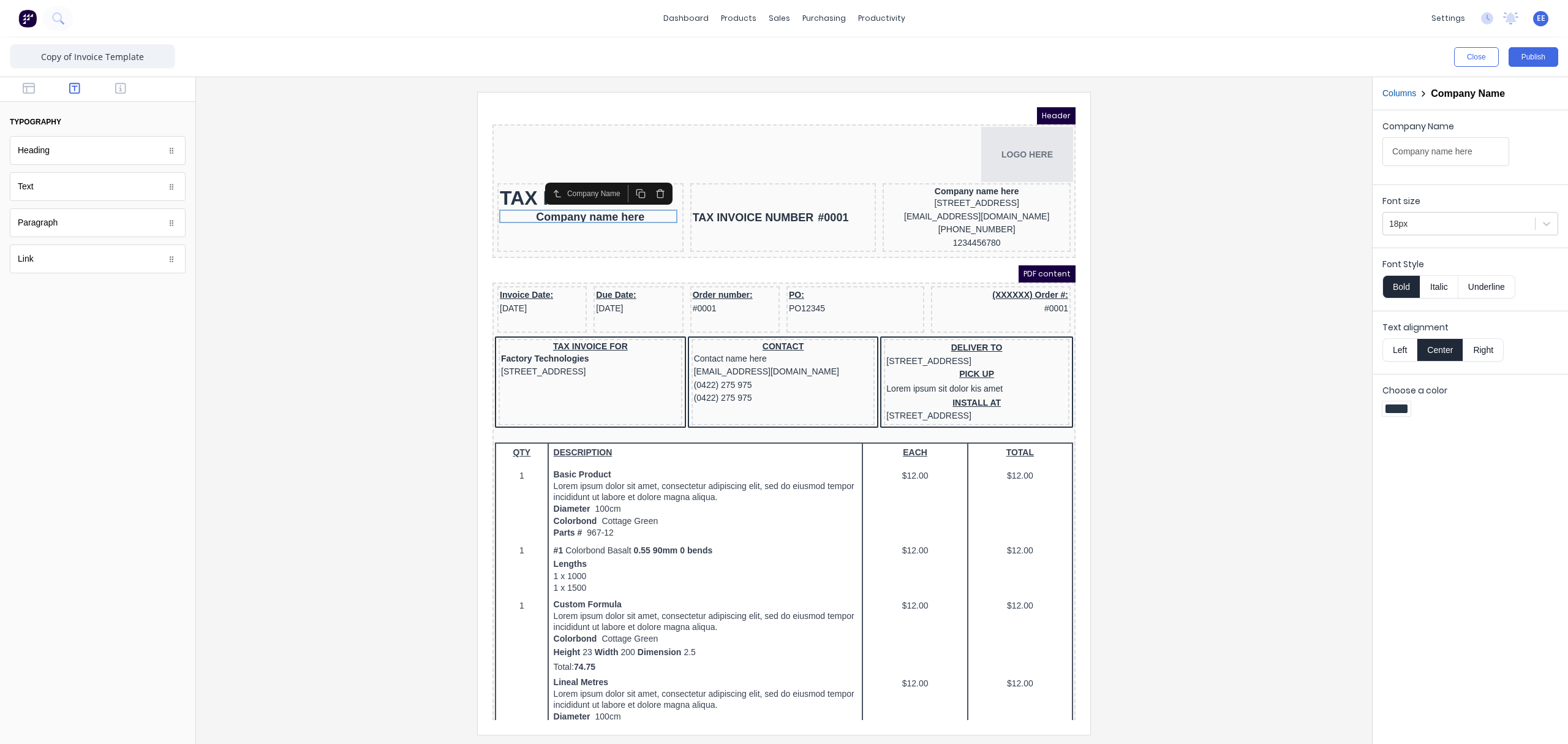
click at [642, 185] on button "button" at bounding box center [646, 179] width 20 height 17
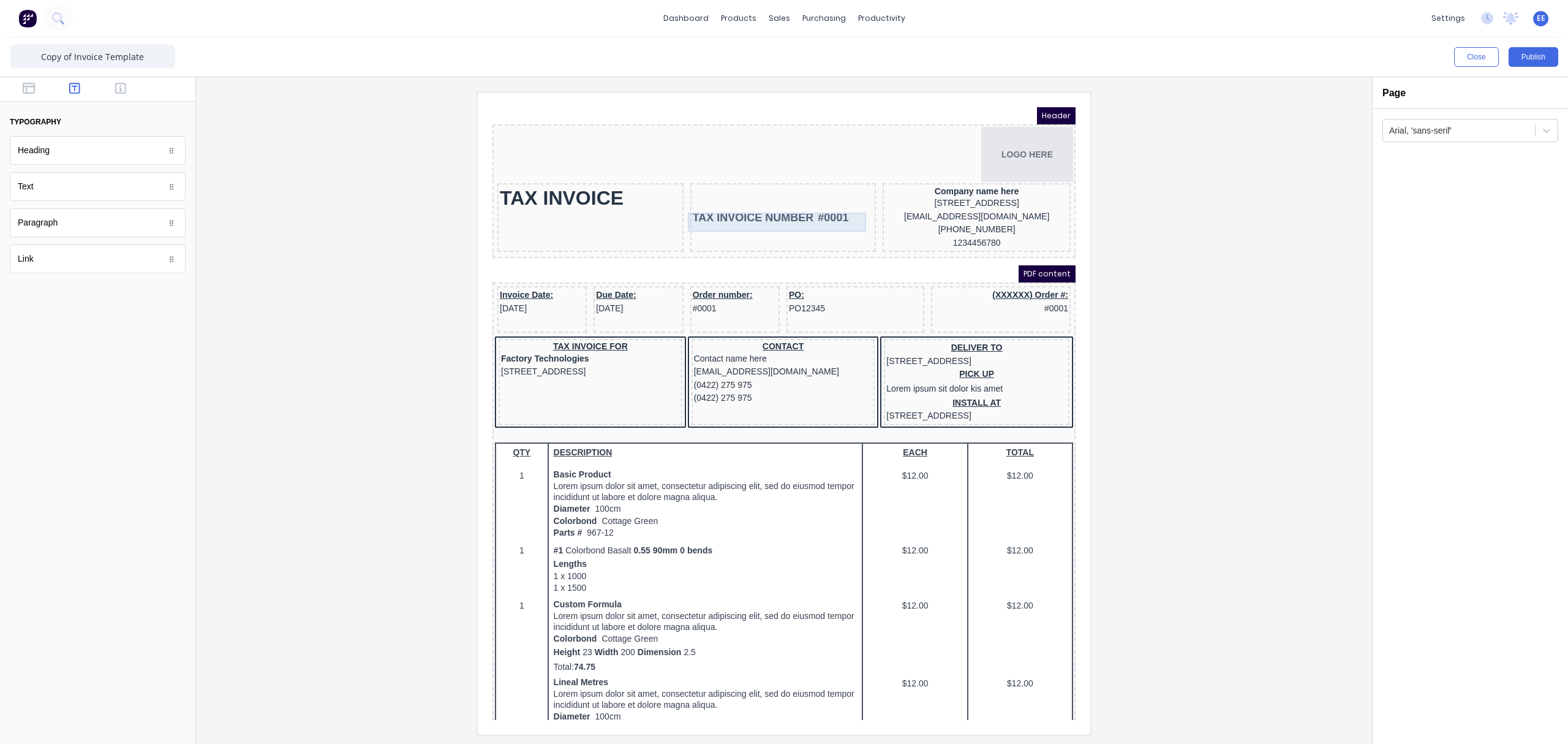
click at [719, 200] on div "TAX INVOICE NUMBER #0001" at bounding box center [768, 203] width 181 height 19
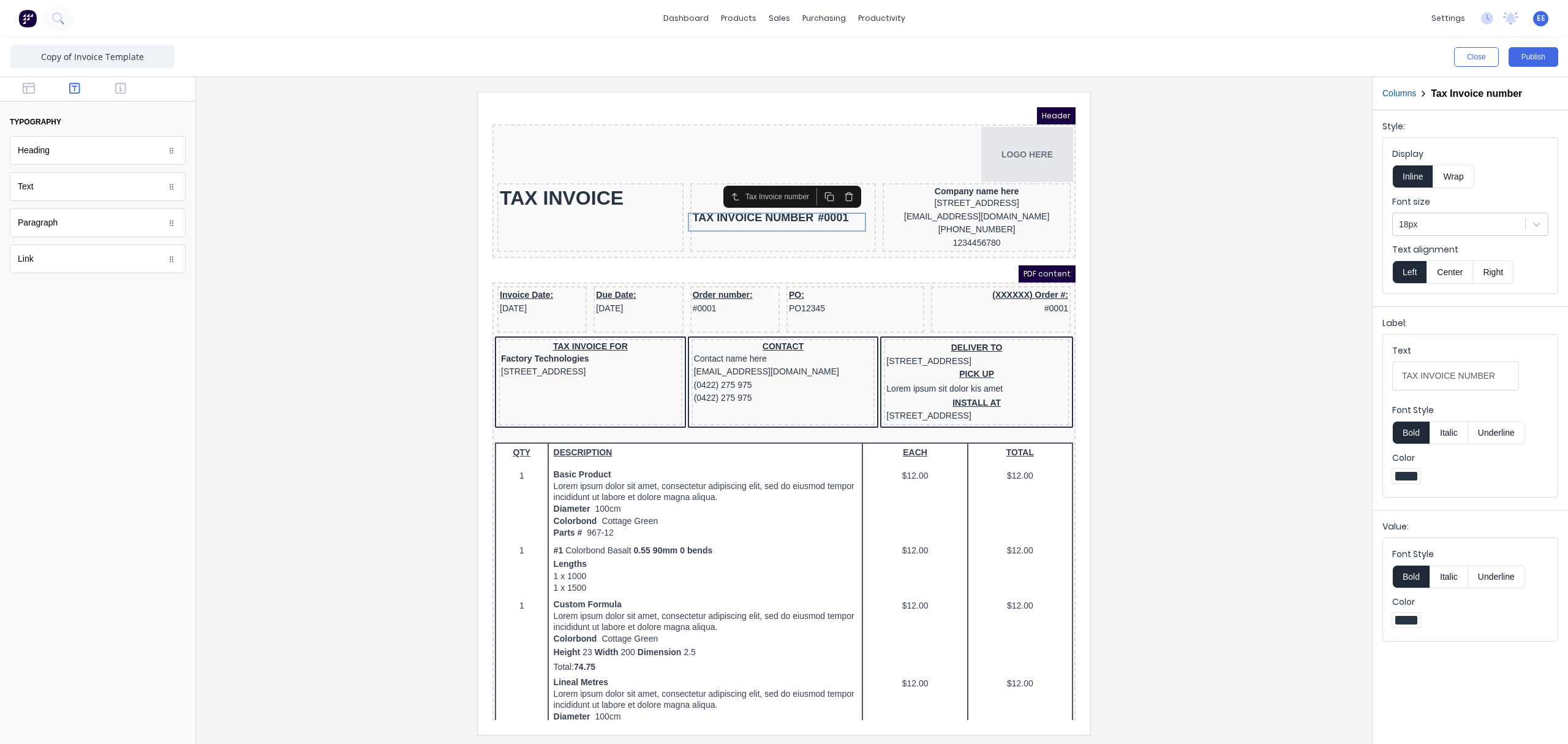
click at [841, 180] on button "button" at bounding box center [834, 182] width 20 height 17
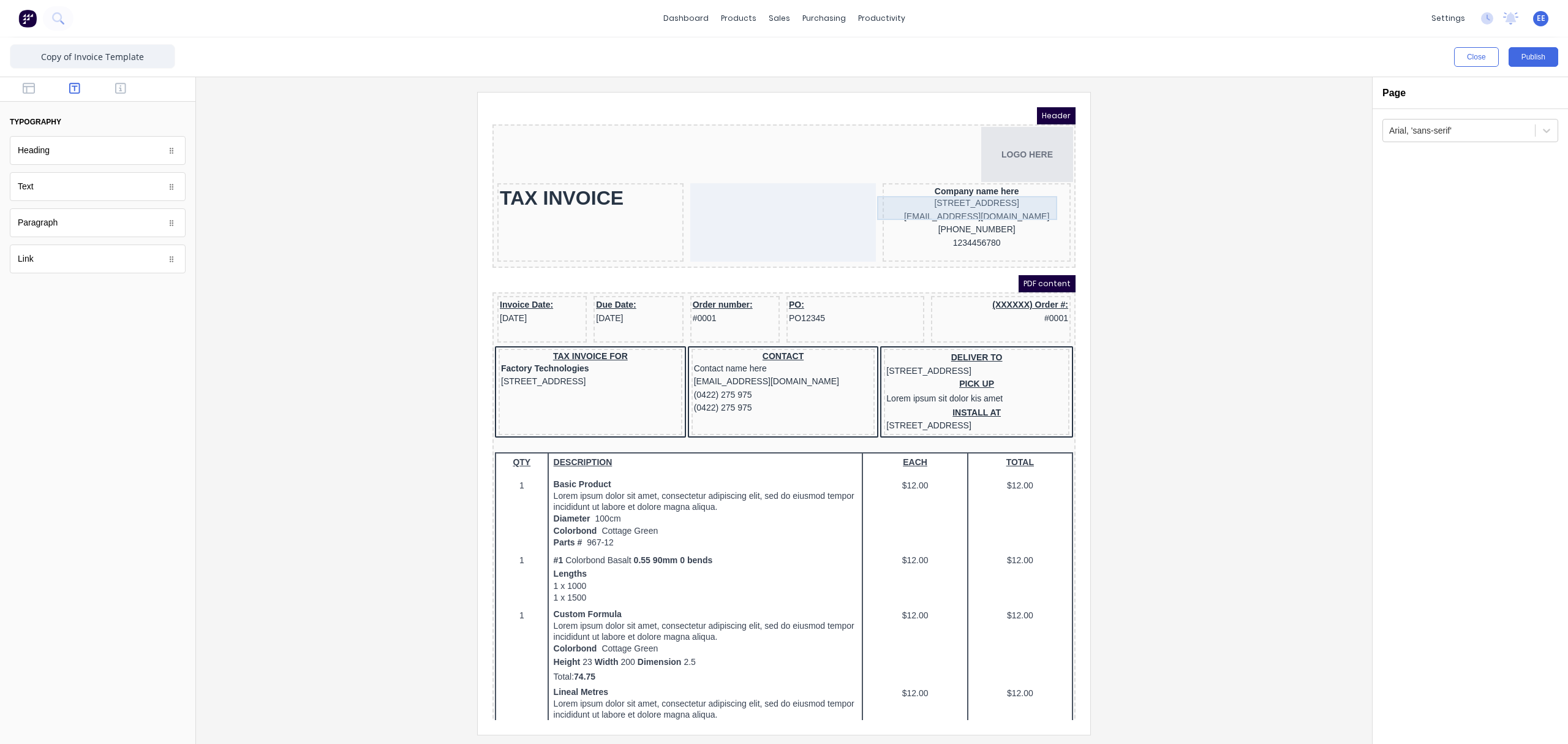
click at [939, 183] on div "234 Beach Road Gold Coast, Queensland, Australia, 4217" at bounding box center [962, 188] width 183 height 14
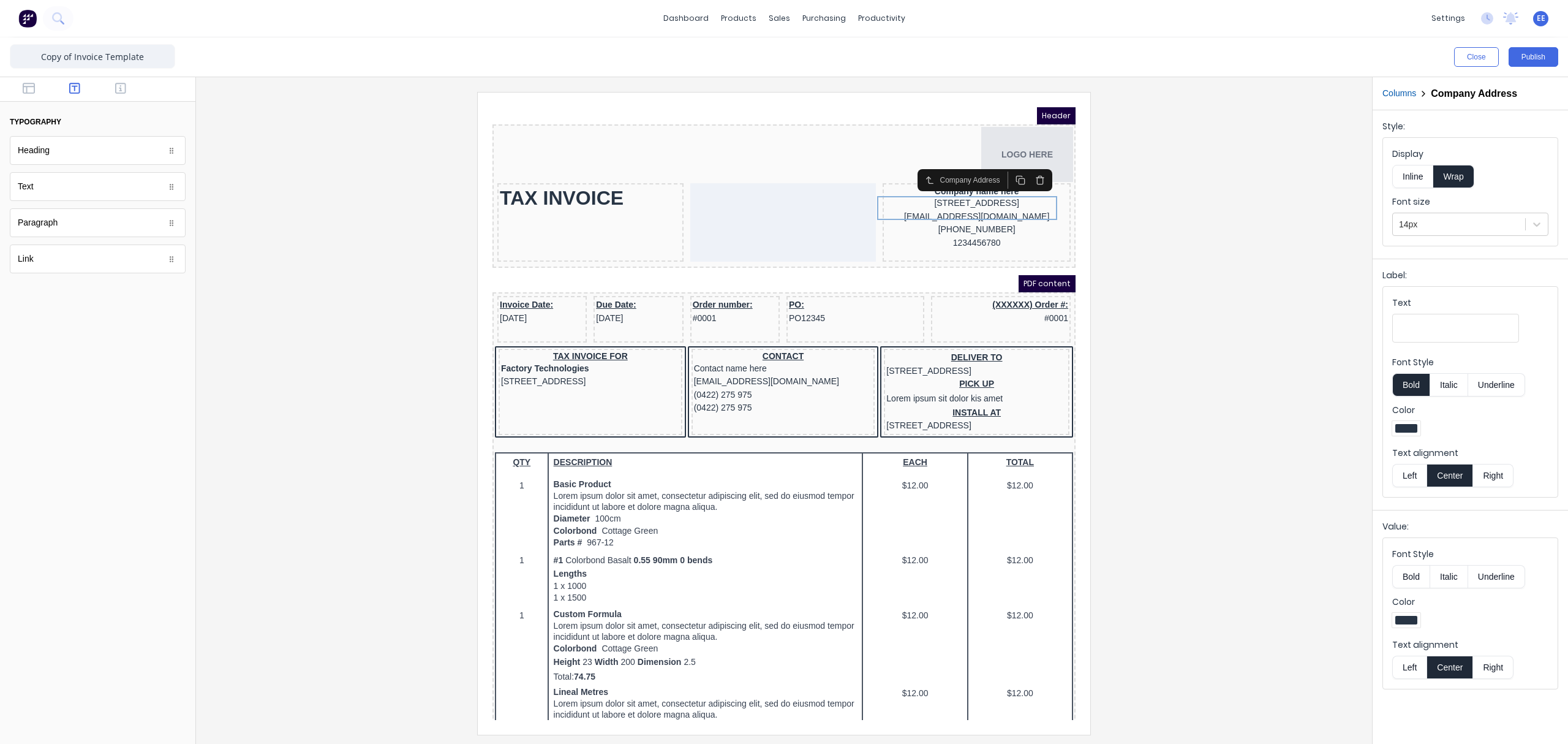
click at [1022, 163] on icon "button" at bounding box center [1025, 166] width 5 height 7
click at [1024, 164] on icon "button" at bounding box center [1025, 165] width 10 height 10
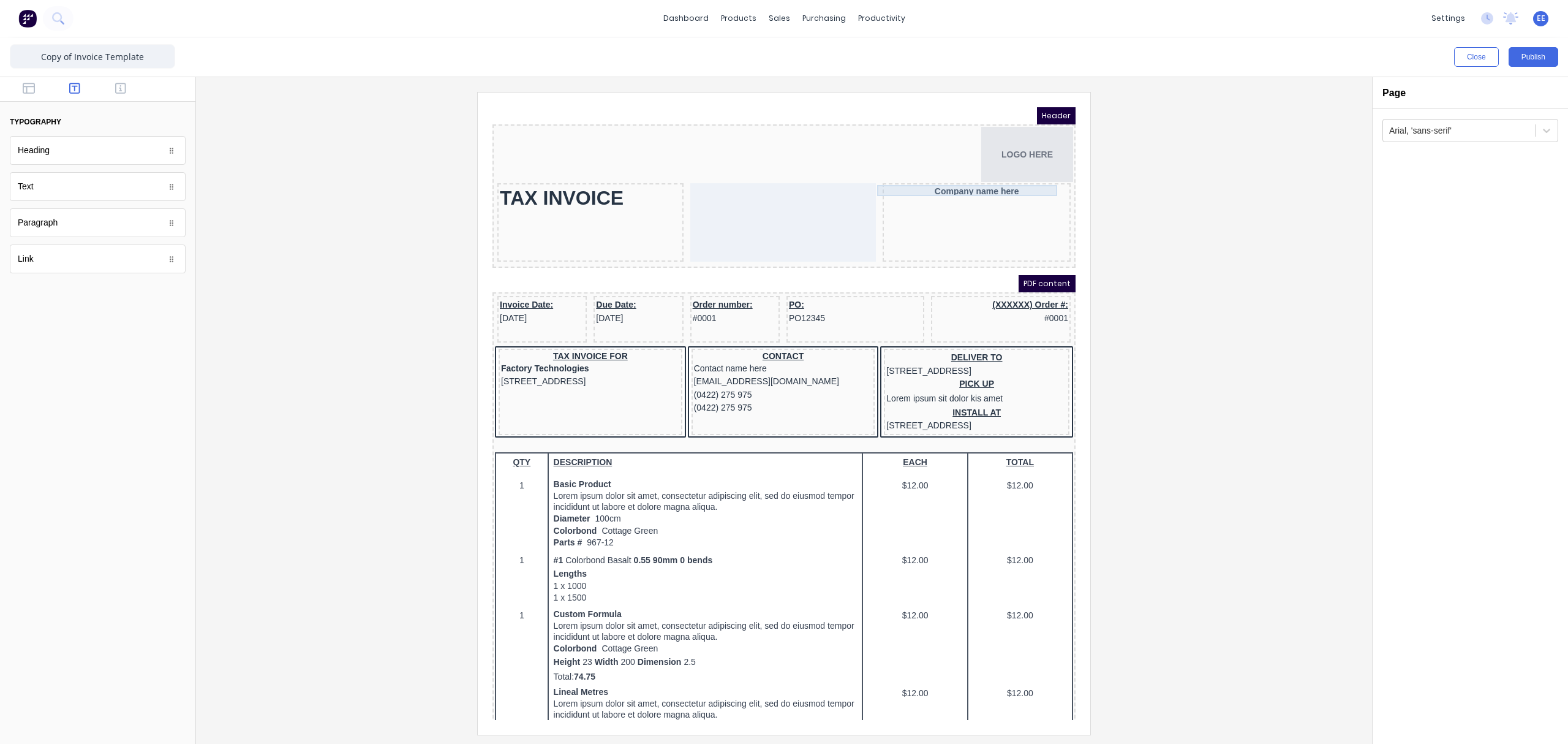
click at [976, 175] on div "Company name here" at bounding box center [962, 176] width 183 height 11
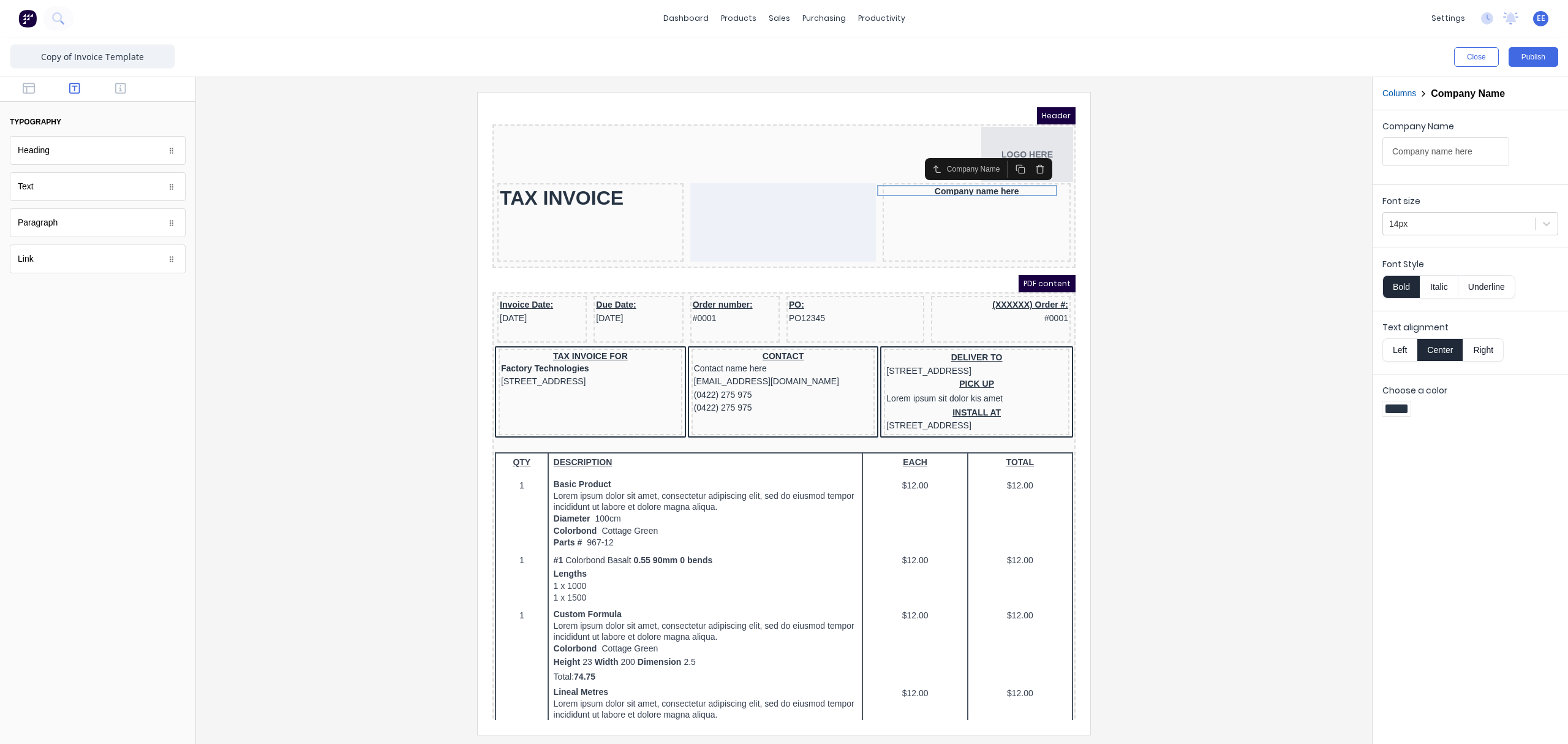
click at [1027, 154] on icon "button" at bounding box center [1025, 154] width 10 height 10
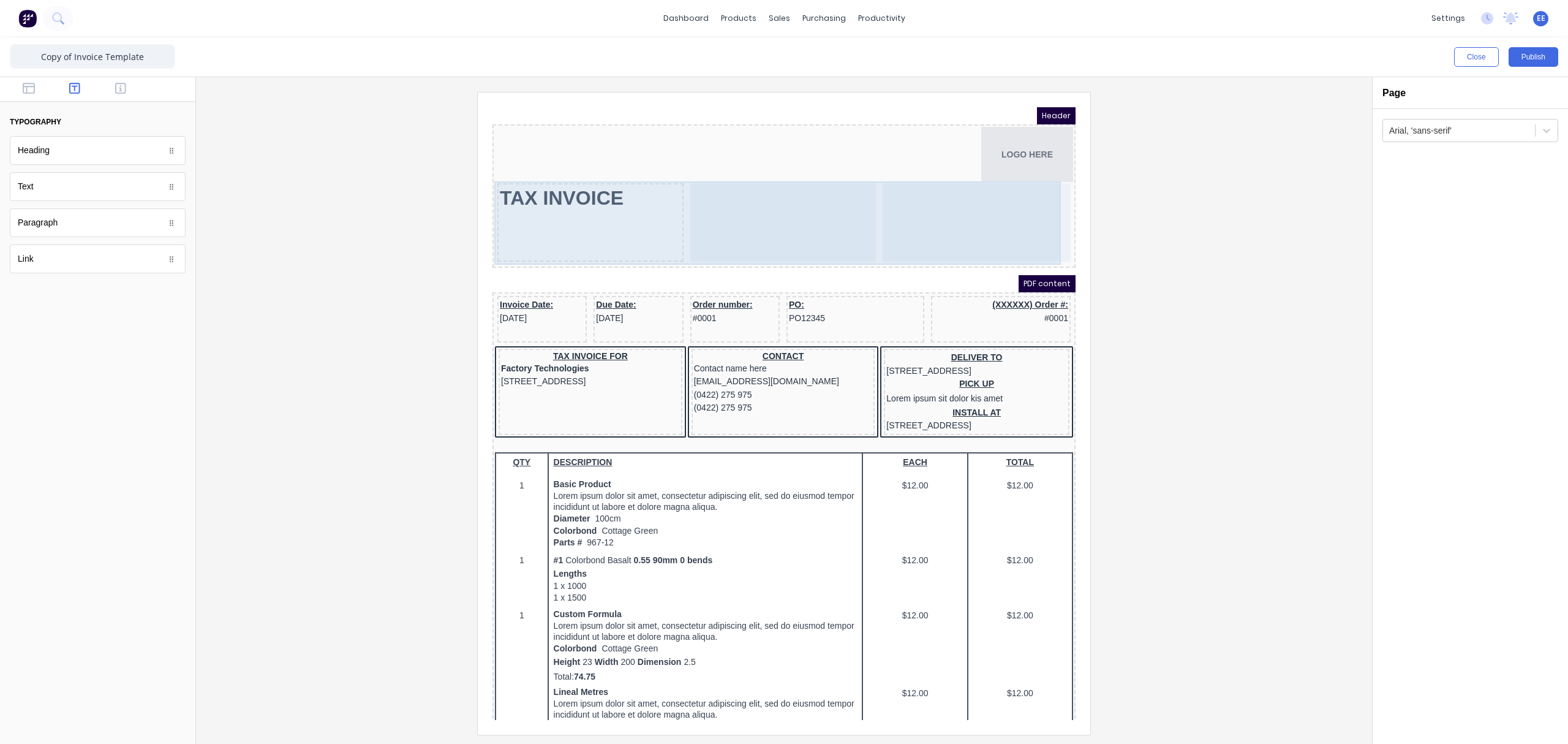
click at [713, 213] on div at bounding box center [769, 207] width 186 height 79
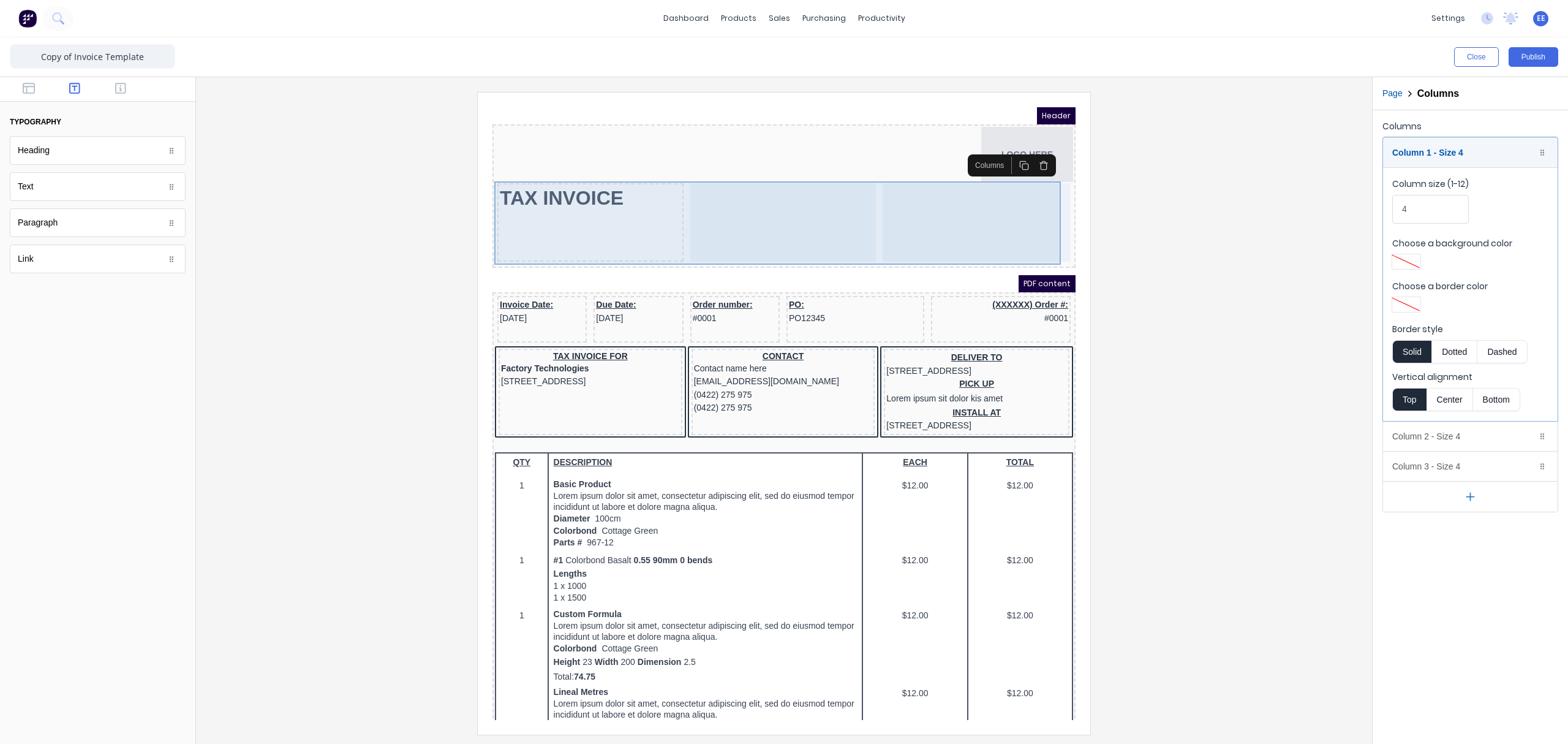
click at [597, 213] on div "TAX INVOICE" at bounding box center [576, 207] width 186 height 79
click at [761, 222] on div at bounding box center [769, 207] width 186 height 79
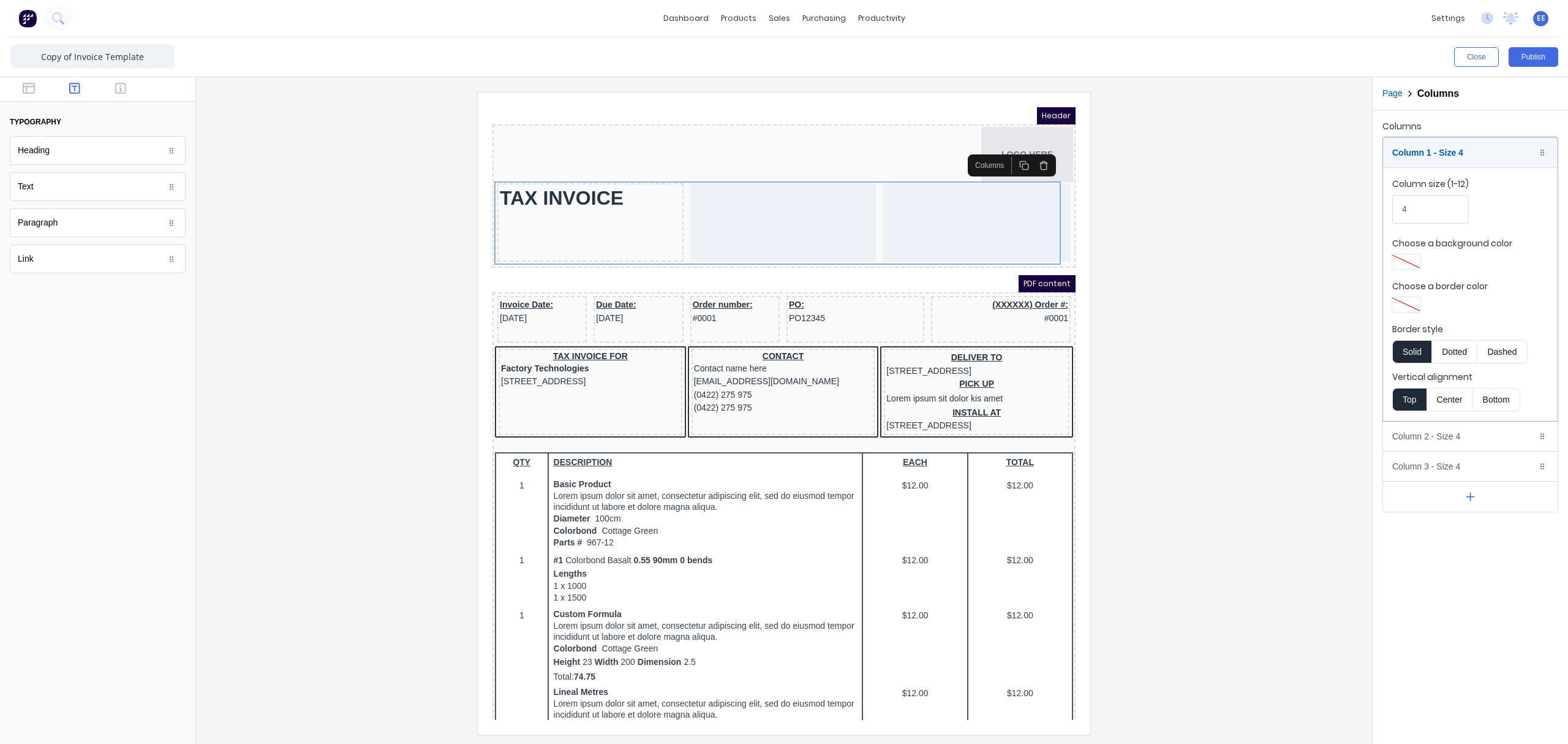
drag, startPoint x: 1421, startPoint y: 206, endPoint x: 1370, endPoint y: 216, distance: 52.0
click at [1240, 216] on div "Close Publish Components typography Heading Heading Text Text Paragraph Paragra…" at bounding box center [784, 390] width 1568 height 706
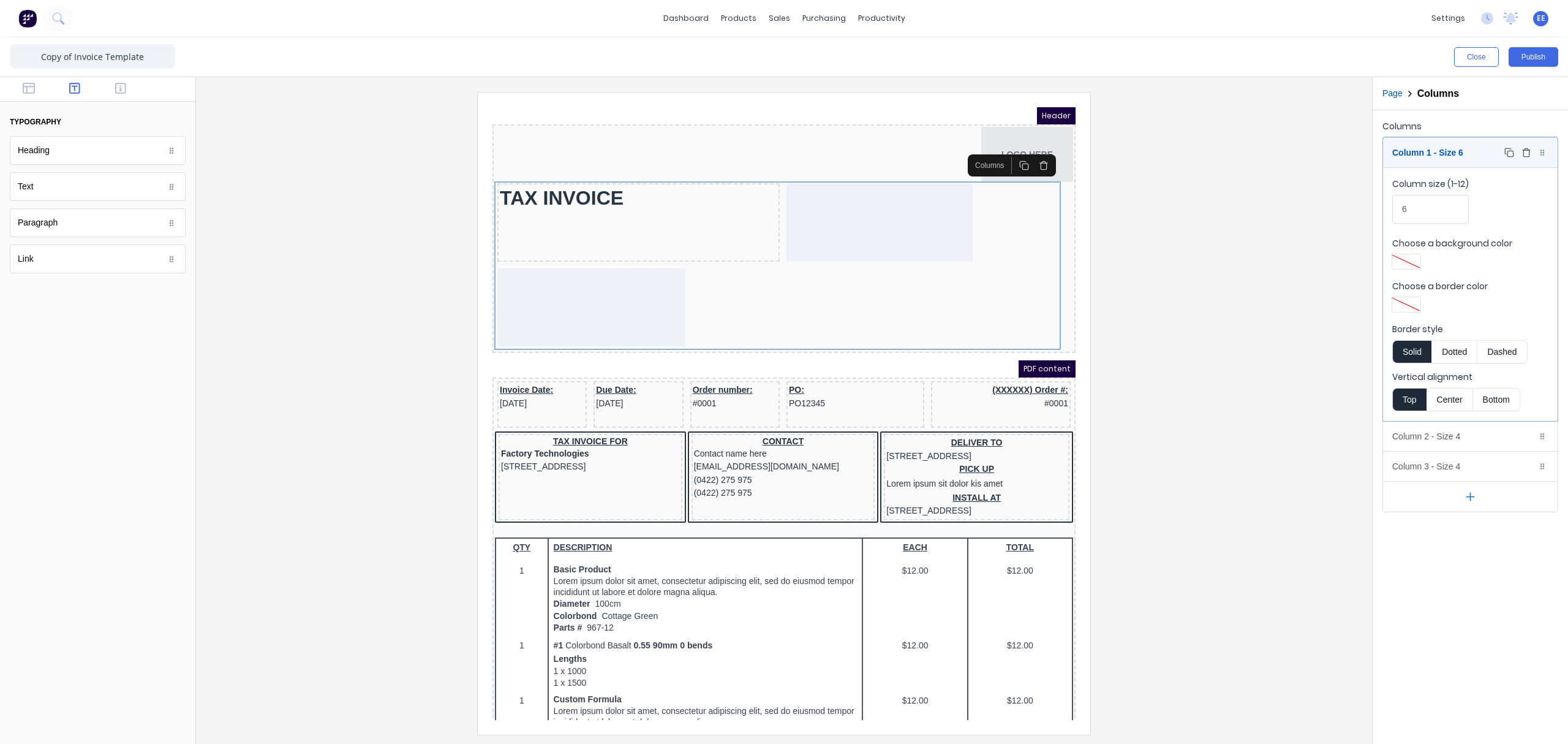
type input "6"
click at [1240, 158] on div "Column 1 - Size 6 Duplicate Delete" at bounding box center [1470, 152] width 175 height 29
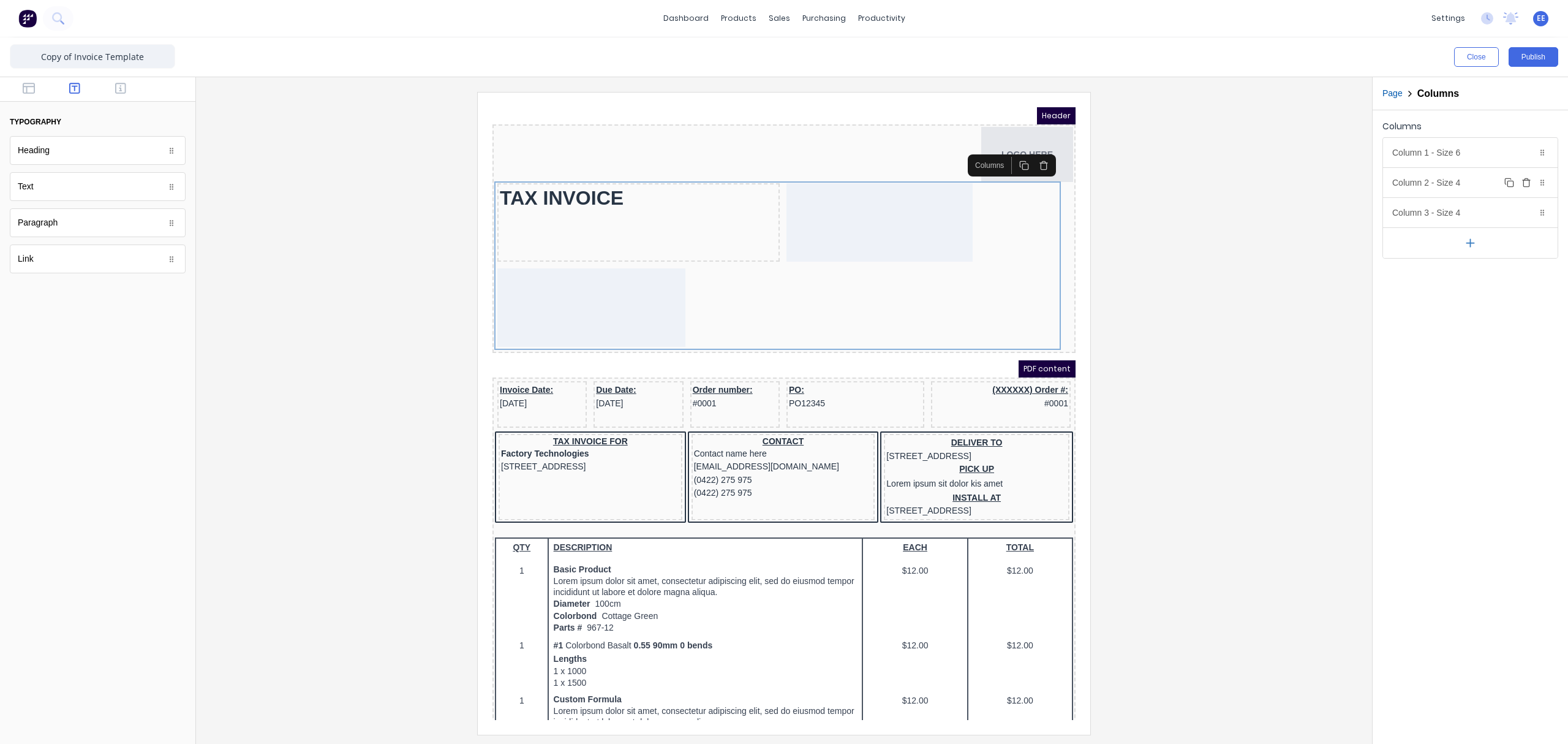
click at [1240, 187] on div "Column 2 - Size 4 Duplicate Delete" at bounding box center [1470, 183] width 175 height 29
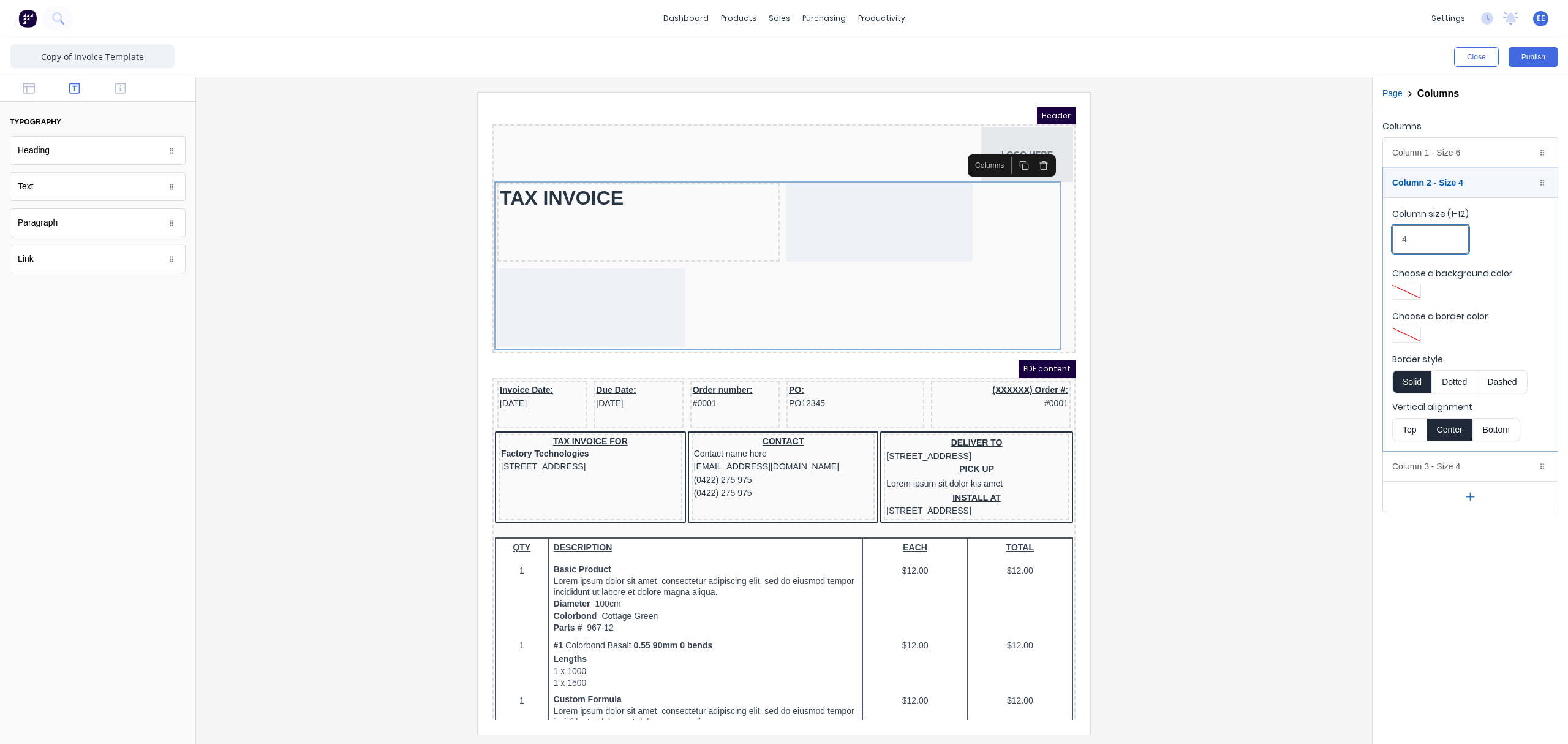
drag, startPoint x: 1429, startPoint y: 236, endPoint x: 1370, endPoint y: 244, distance: 59.5
click at [1240, 244] on div "Columns Column 1 - Size 6 Duplicate Delete Column size (1-12) 6 Choose a backgr…" at bounding box center [1470, 315] width 196 height 409
type input "3"
click at [1240, 178] on div "Column 2 - Size 3 Duplicate Delete" at bounding box center [1470, 183] width 175 height 29
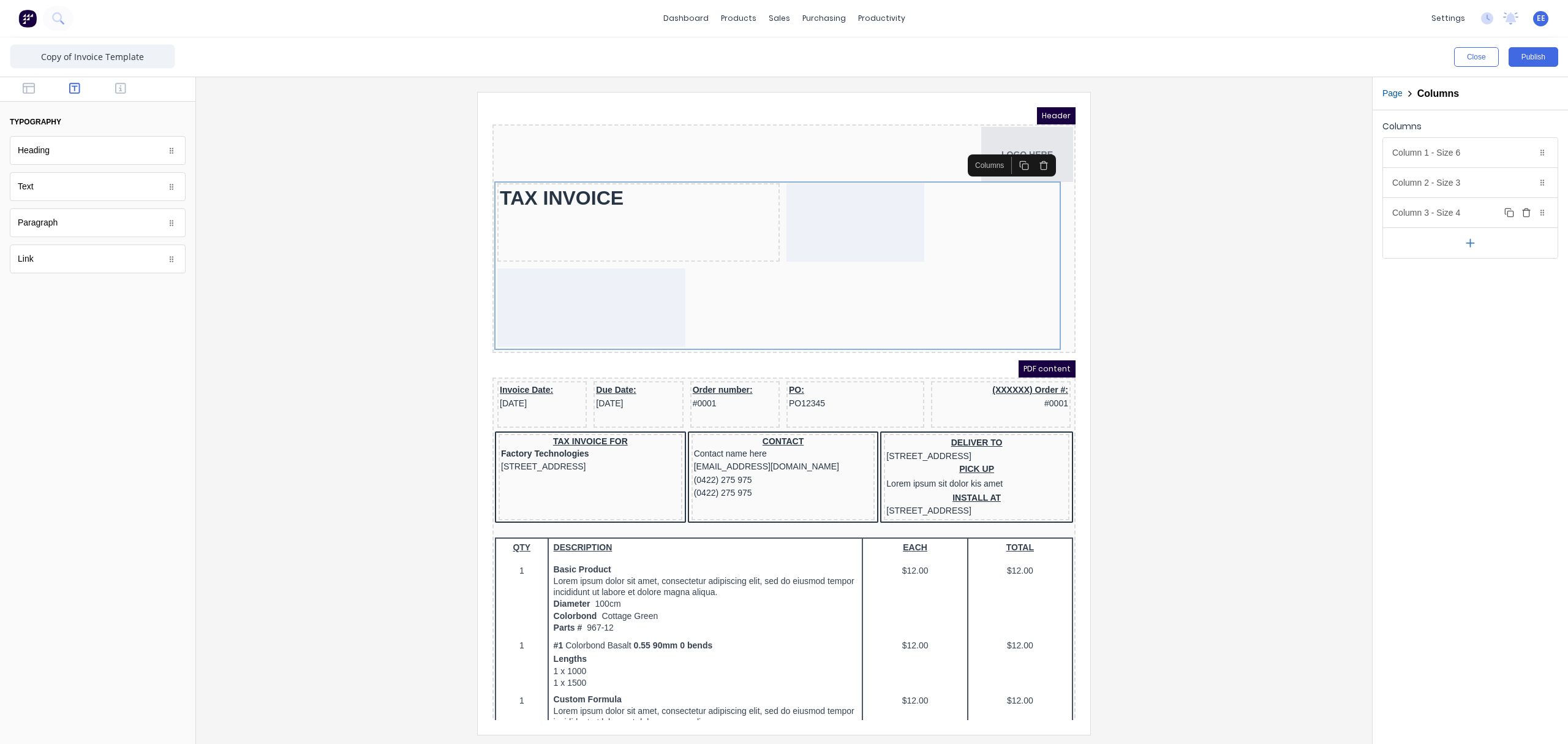
click at [1240, 215] on div "Column 3 - Size 4 Duplicate Delete" at bounding box center [1470, 212] width 175 height 29
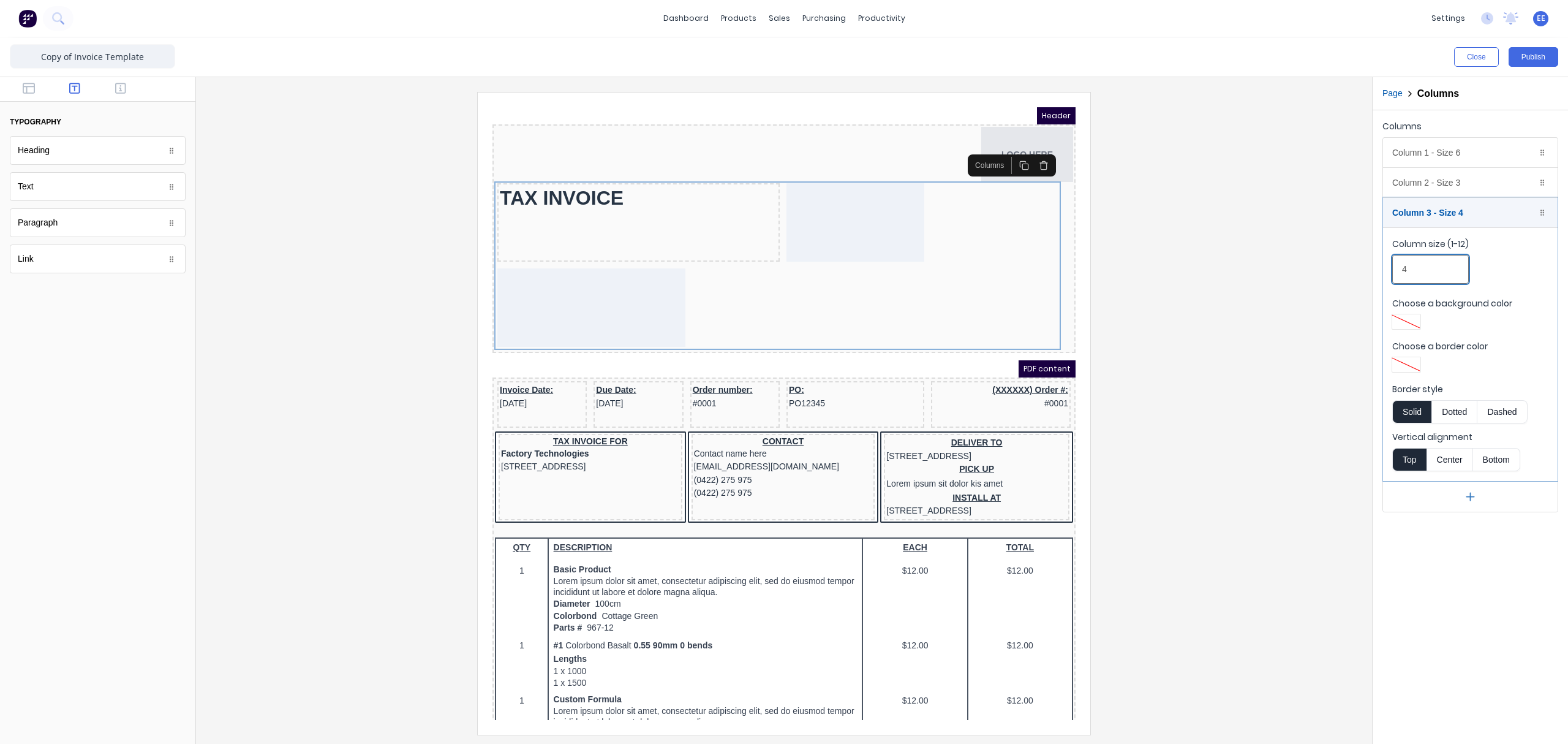
drag, startPoint x: 1426, startPoint y: 270, endPoint x: 1400, endPoint y: 274, distance: 26.3
click at [1240, 274] on input "4" at bounding box center [1430, 269] width 77 height 29
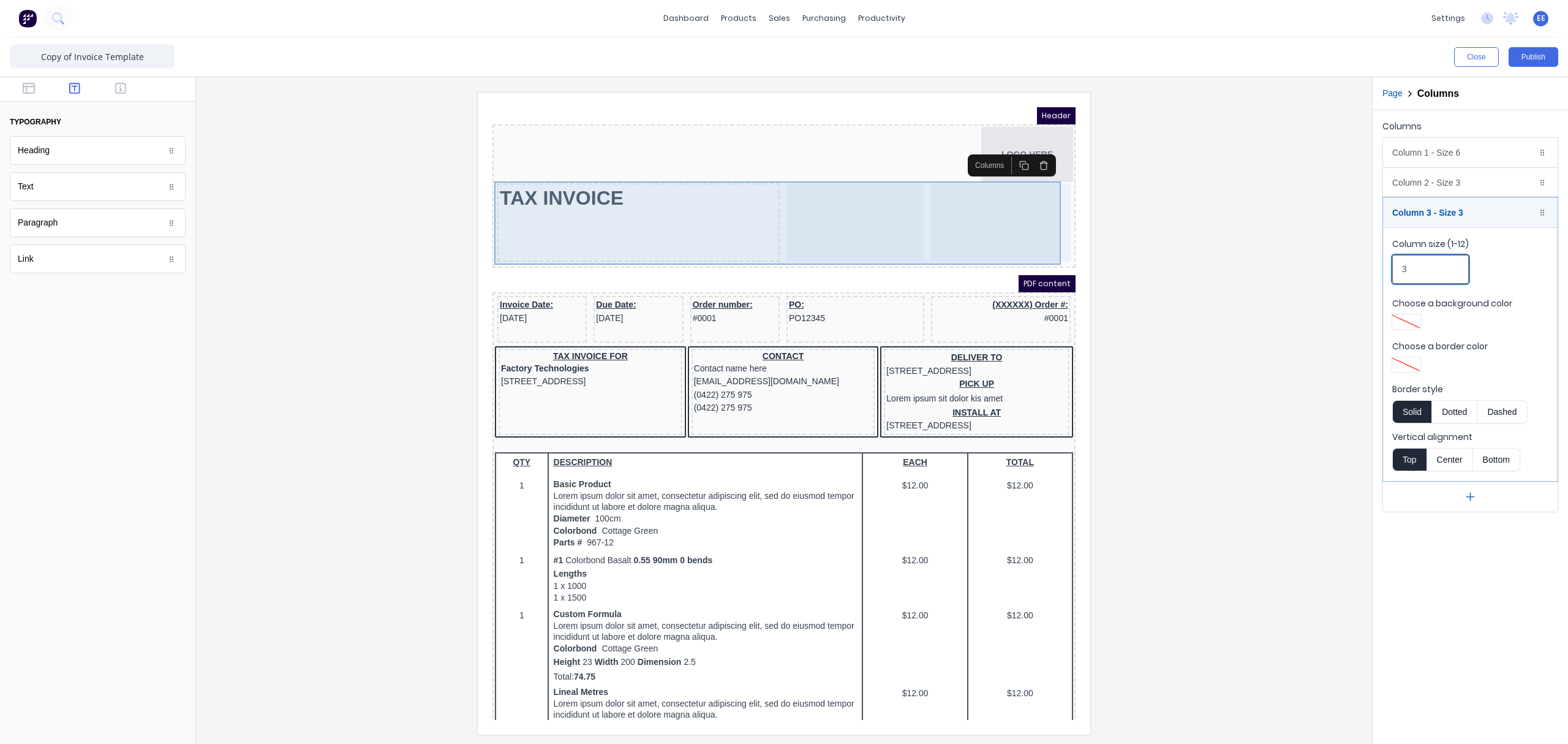
type input "3"
click at [816, 215] on div at bounding box center [841, 207] width 138 height 79
click at [623, 207] on div "TAX INVOICE" at bounding box center [624, 207] width 283 height 79
click at [500, 215] on div "TAX INVOICE" at bounding box center [624, 207] width 283 height 79
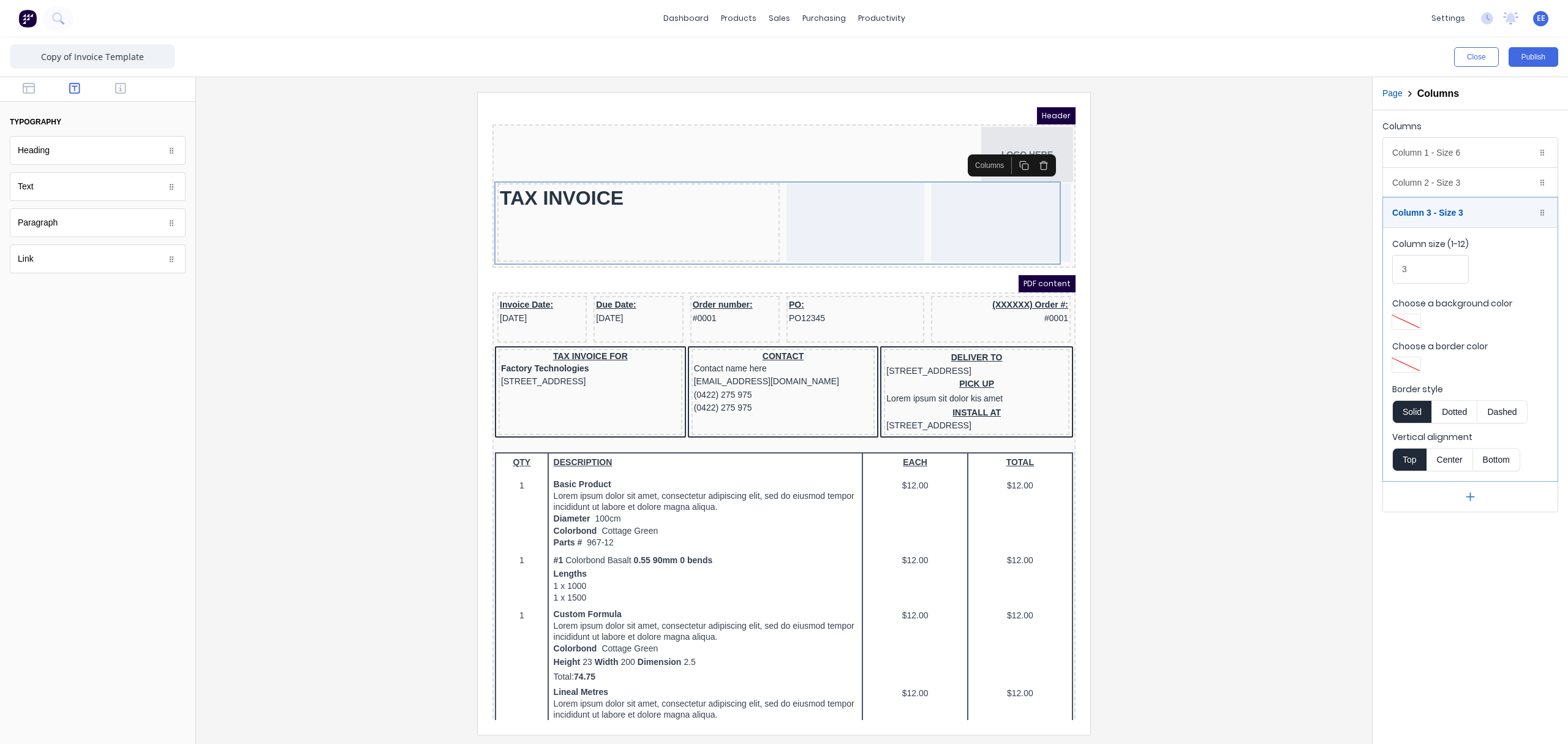
click at [57, 194] on div "Text" at bounding box center [97, 186] width 176 height 29
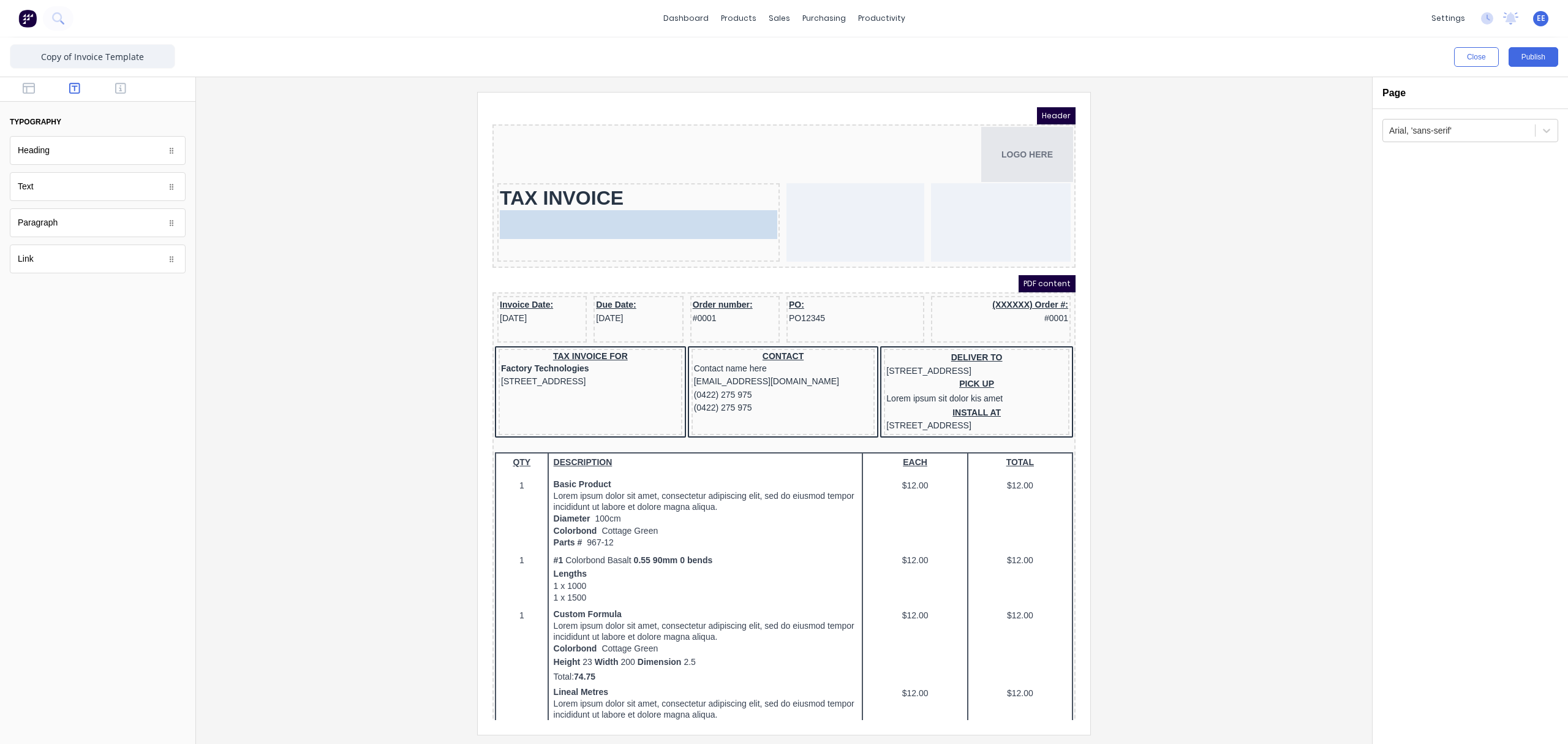
drag, startPoint x: 54, startPoint y: 188, endPoint x: 59, endPoint y: 108, distance: 80.2
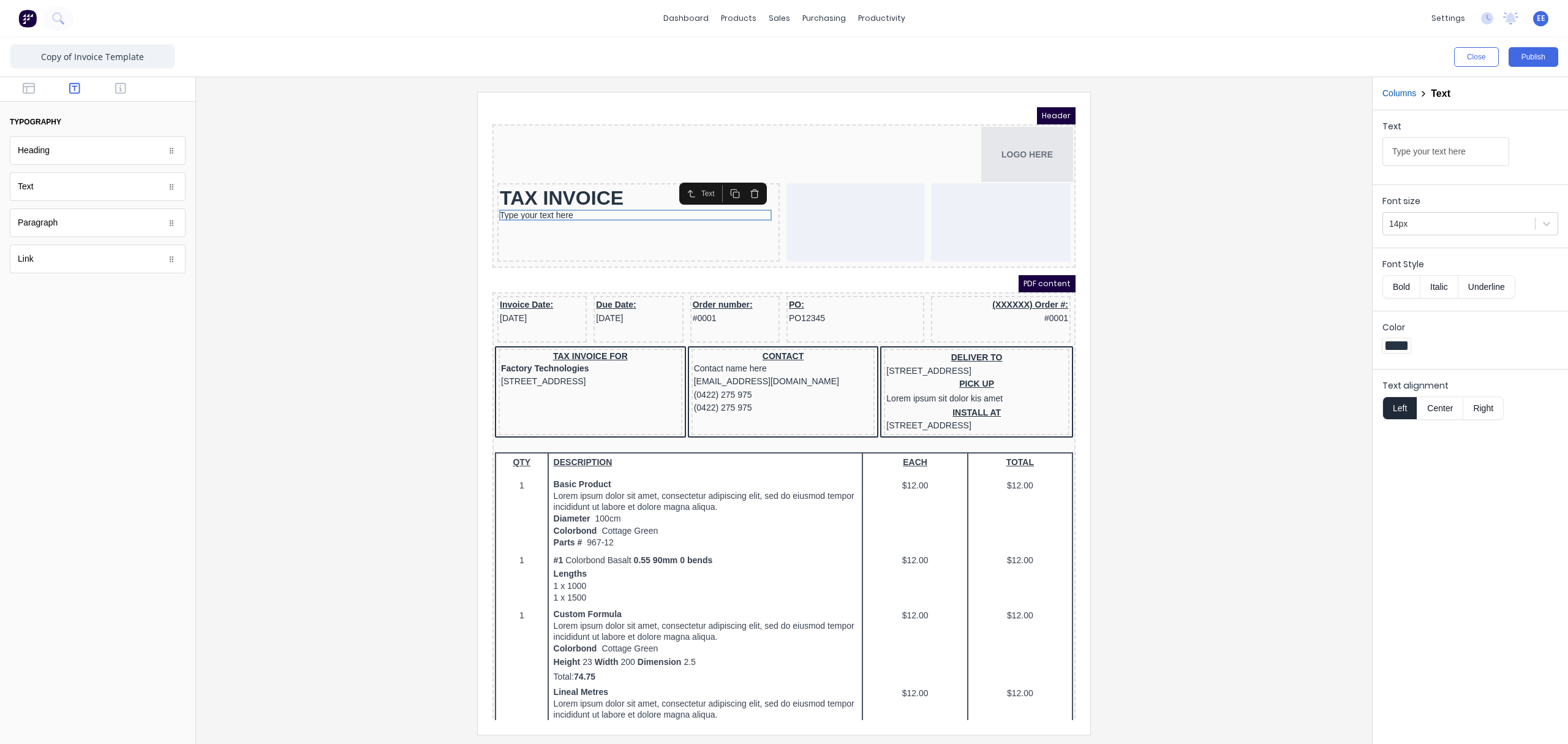
click at [1240, 418] on button "Center" at bounding box center [1440, 408] width 46 height 24
click at [735, 176] on icon "button" at bounding box center [740, 179] width 10 height 10
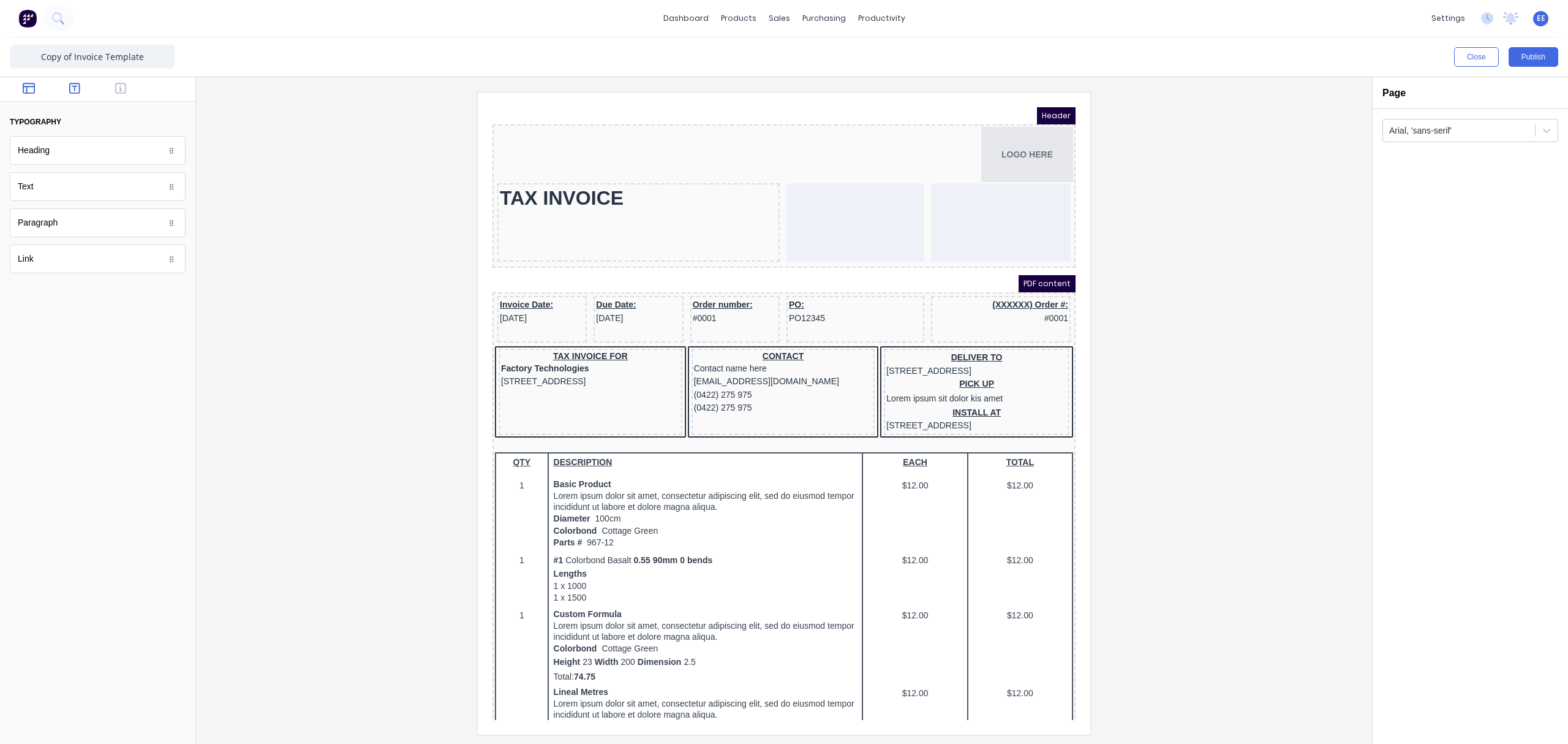
click at [29, 84] on icon "button" at bounding box center [29, 88] width 12 height 12
drag, startPoint x: 53, startPoint y: 157, endPoint x: 65, endPoint y: 121, distance: 37.9
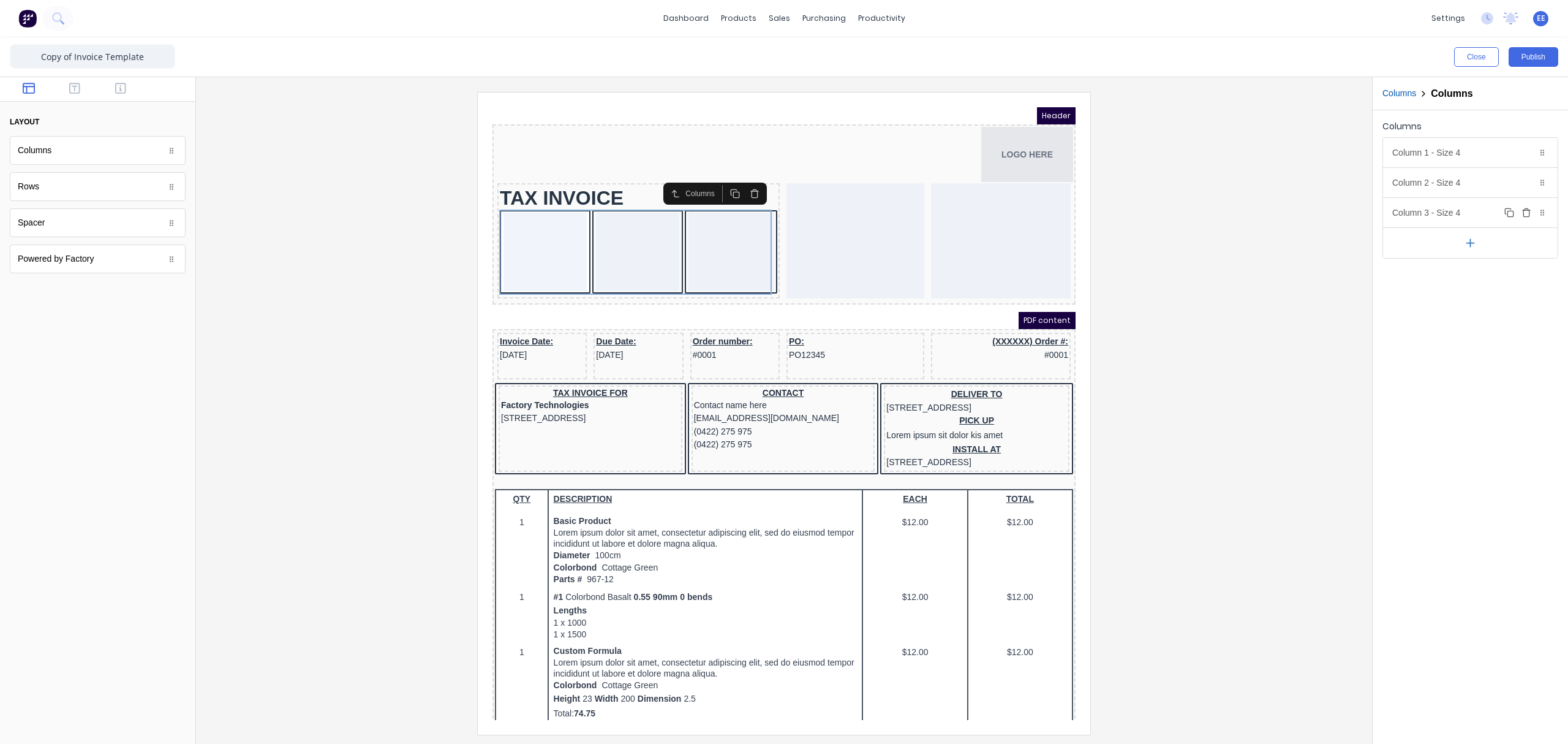
click at [1240, 216] on button "Delete" at bounding box center [1526, 213] width 14 height 14
click at [1240, 158] on div "Column 1 - Size 4 Duplicate Delete" at bounding box center [1470, 152] width 175 height 29
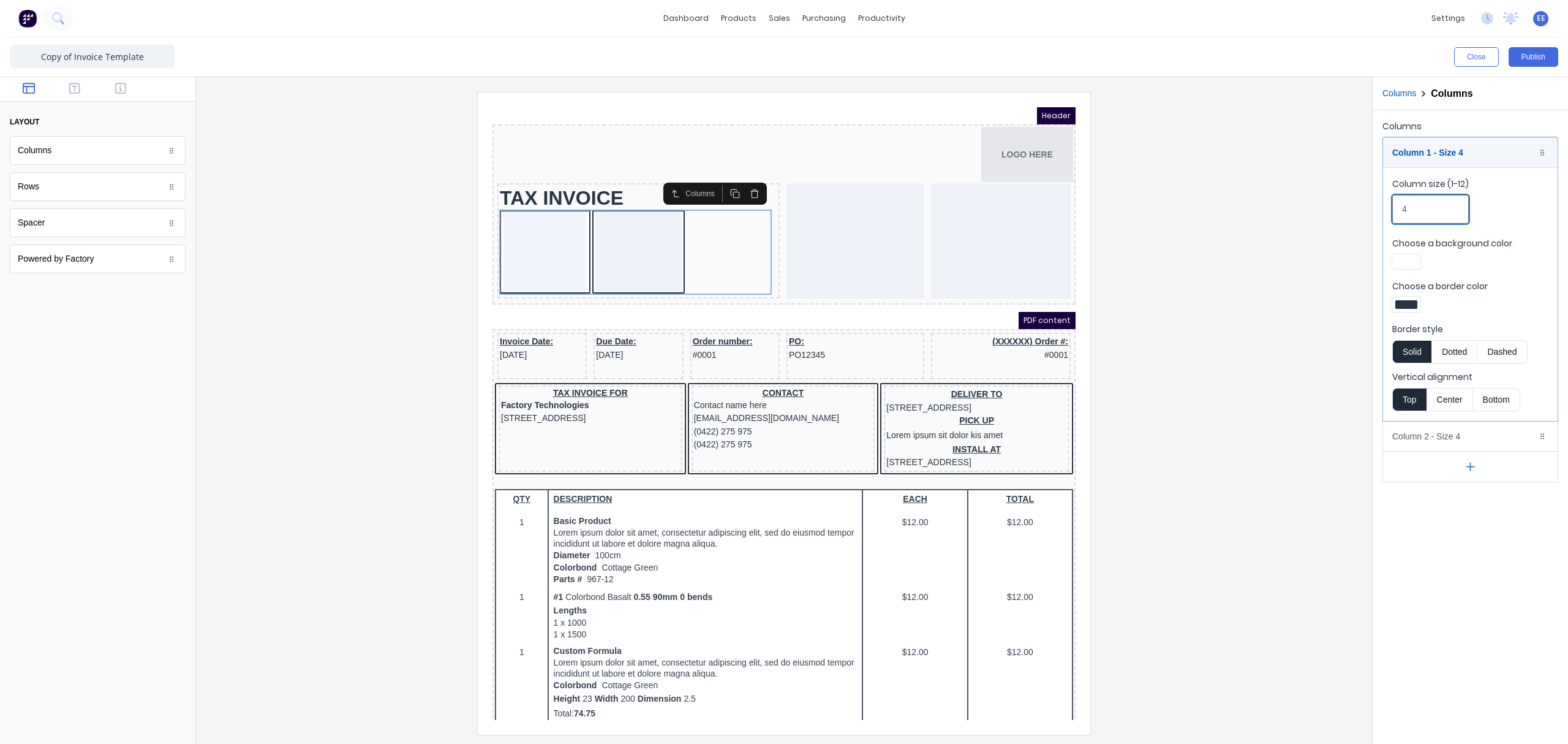
drag, startPoint x: 1424, startPoint y: 206, endPoint x: 1365, endPoint y: 211, distance: 59.2
click at [1240, 211] on div "Close Publish Components layout Columns Columns Rows Rows Spacer Spacer Powered…" at bounding box center [784, 390] width 1568 height 706
drag, startPoint x: 1408, startPoint y: 207, endPoint x: 1399, endPoint y: 207, distance: 9.0
click at [1240, 207] on input "1" at bounding box center [1430, 209] width 77 height 29
click at [1240, 211] on input "2.5" at bounding box center [1430, 209] width 77 height 29
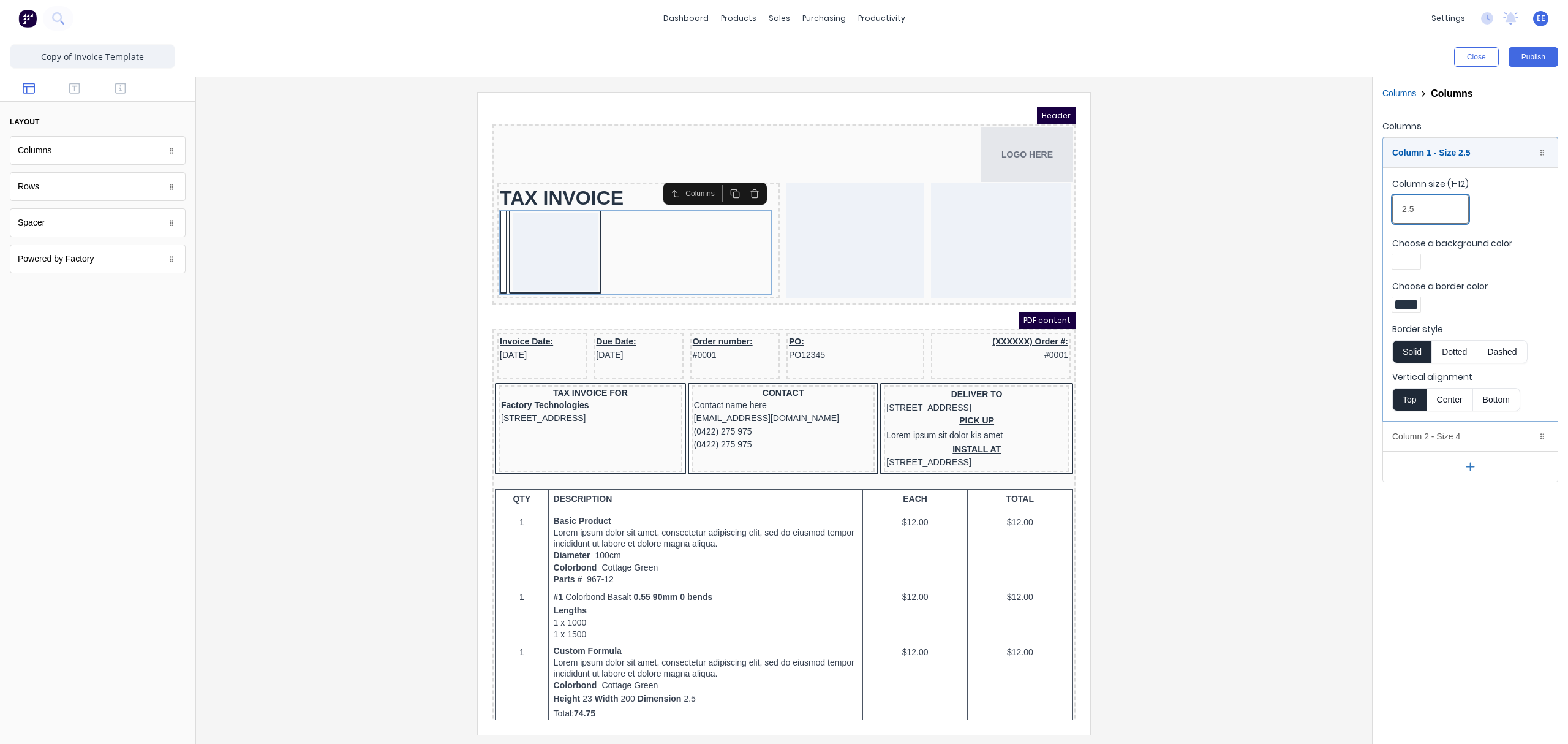
drag, startPoint x: 1423, startPoint y: 209, endPoint x: 1376, endPoint y: 212, distance: 47.1
click at [1240, 212] on div "Columns Column 1 - Size 2.5 Duplicate Delete Column size (1-12) 2.5 Choose a ba…" at bounding box center [1470, 300] width 196 height 380
type input "3"
click at [1240, 282] on div at bounding box center [784, 412] width 1157 height 642
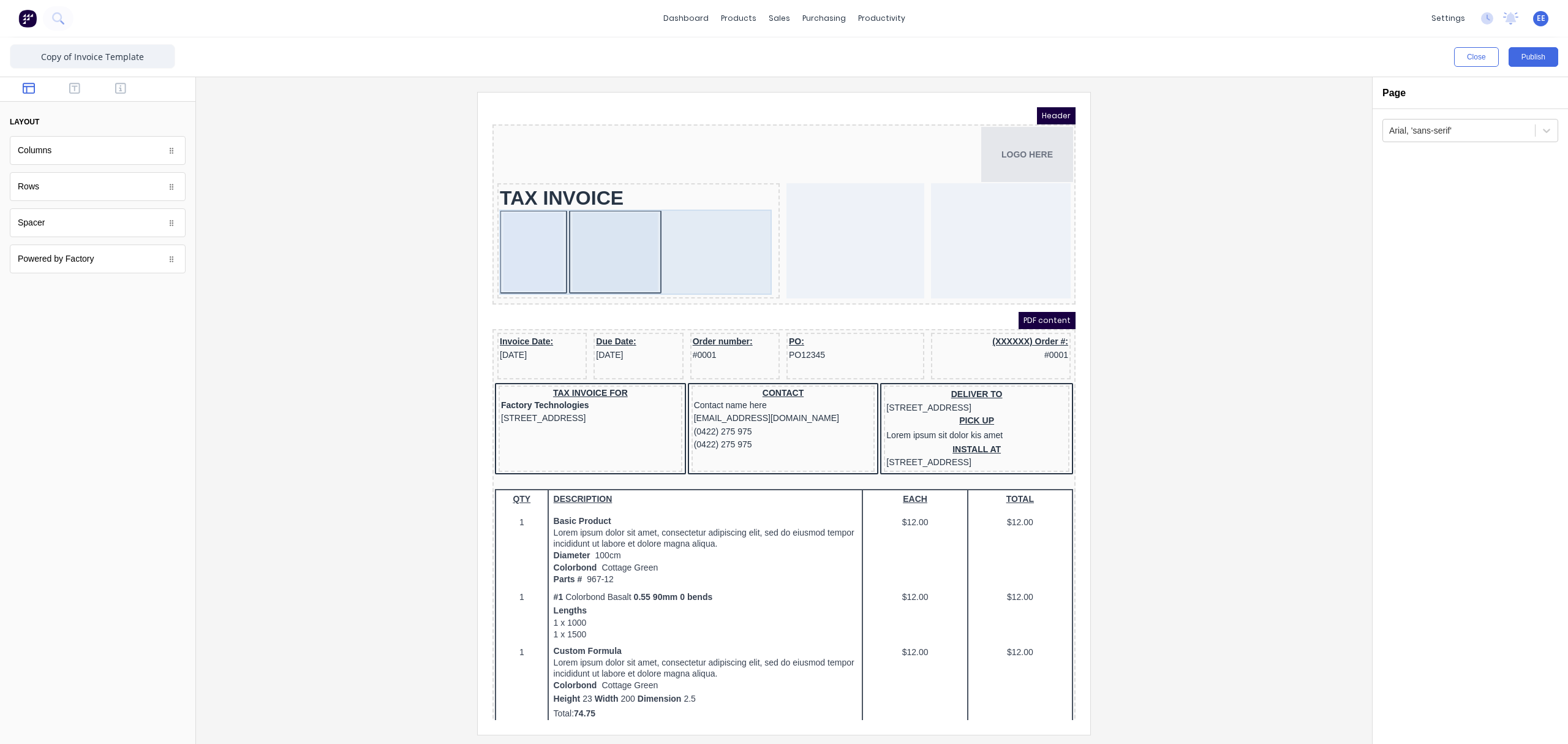
click at [614, 246] on div at bounding box center [601, 237] width 85 height 79
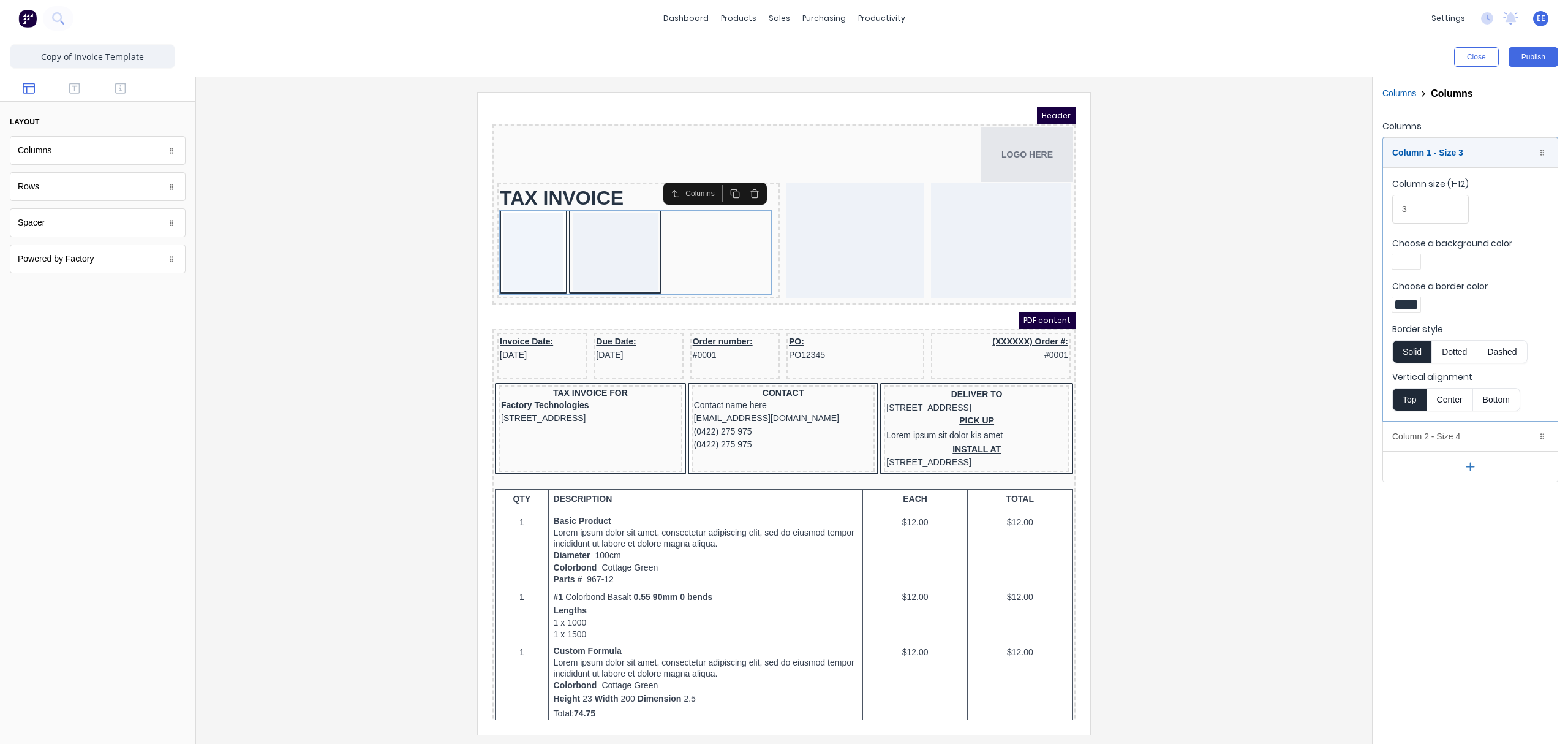
click at [1240, 305] on div at bounding box center [1406, 304] width 22 height 9
click at [1240, 421] on div at bounding box center [1444, 416] width 14 height 14
click at [1240, 262] on div at bounding box center [784, 372] width 1568 height 744
click at [1240, 260] on div at bounding box center [1406, 261] width 22 height 9
click at [1240, 369] on div at bounding box center [1444, 373] width 14 height 14
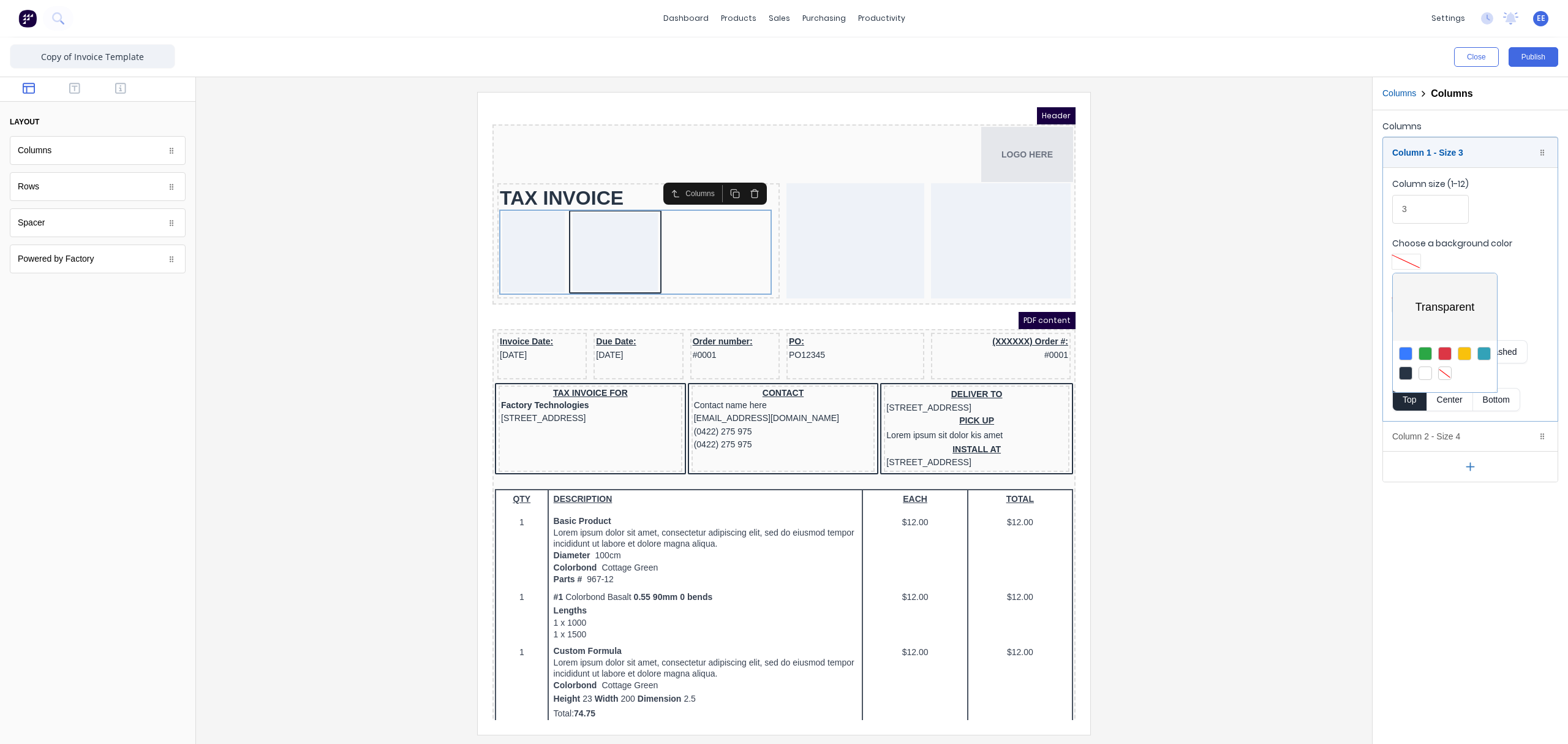
click at [1240, 226] on div at bounding box center [784, 372] width 1568 height 744
click at [1240, 151] on div "Column 1 - Size 3 Duplicate Delete" at bounding box center [1470, 152] width 175 height 29
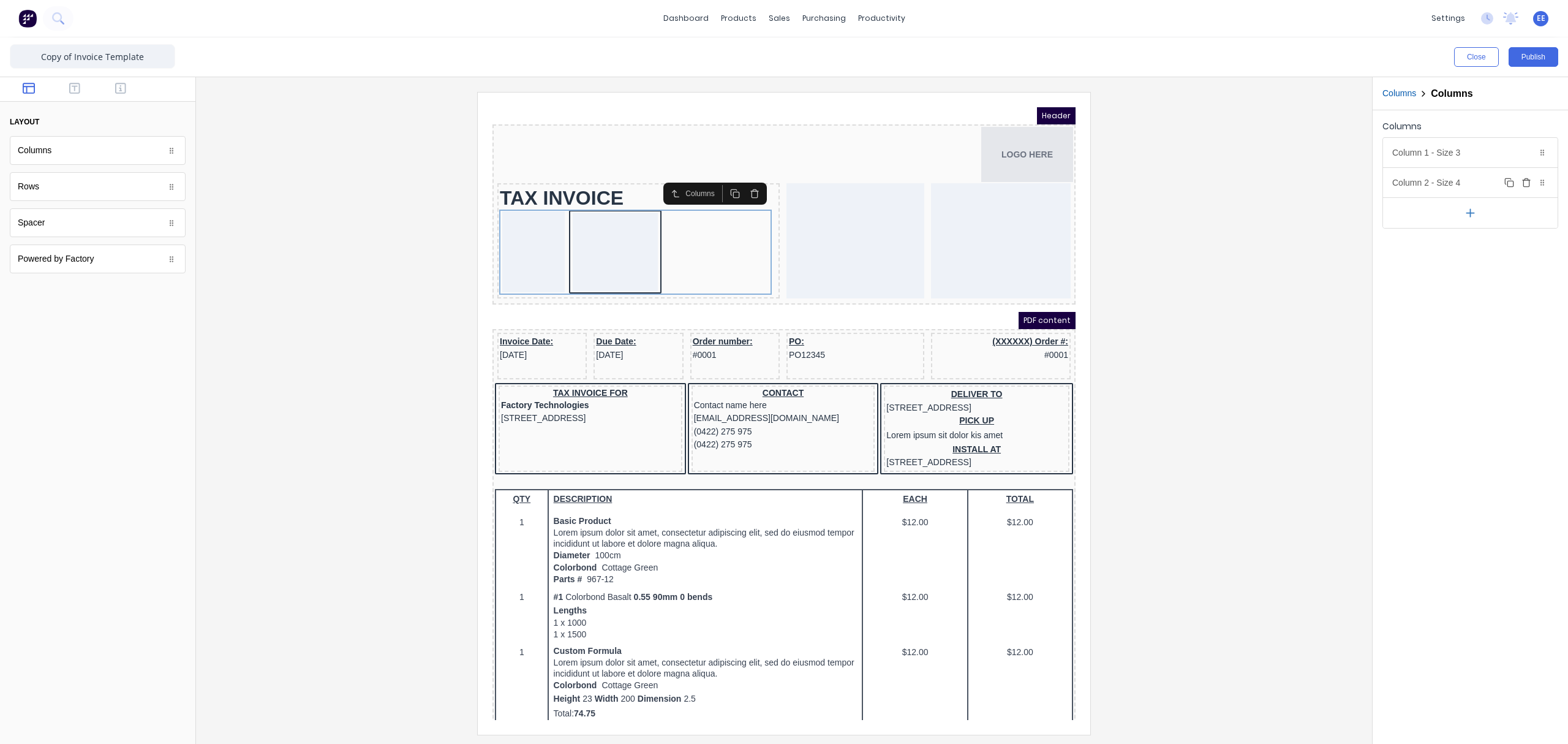
click at [1240, 185] on div "Column 2 - Size 4 Duplicate Delete" at bounding box center [1470, 183] width 175 height 29
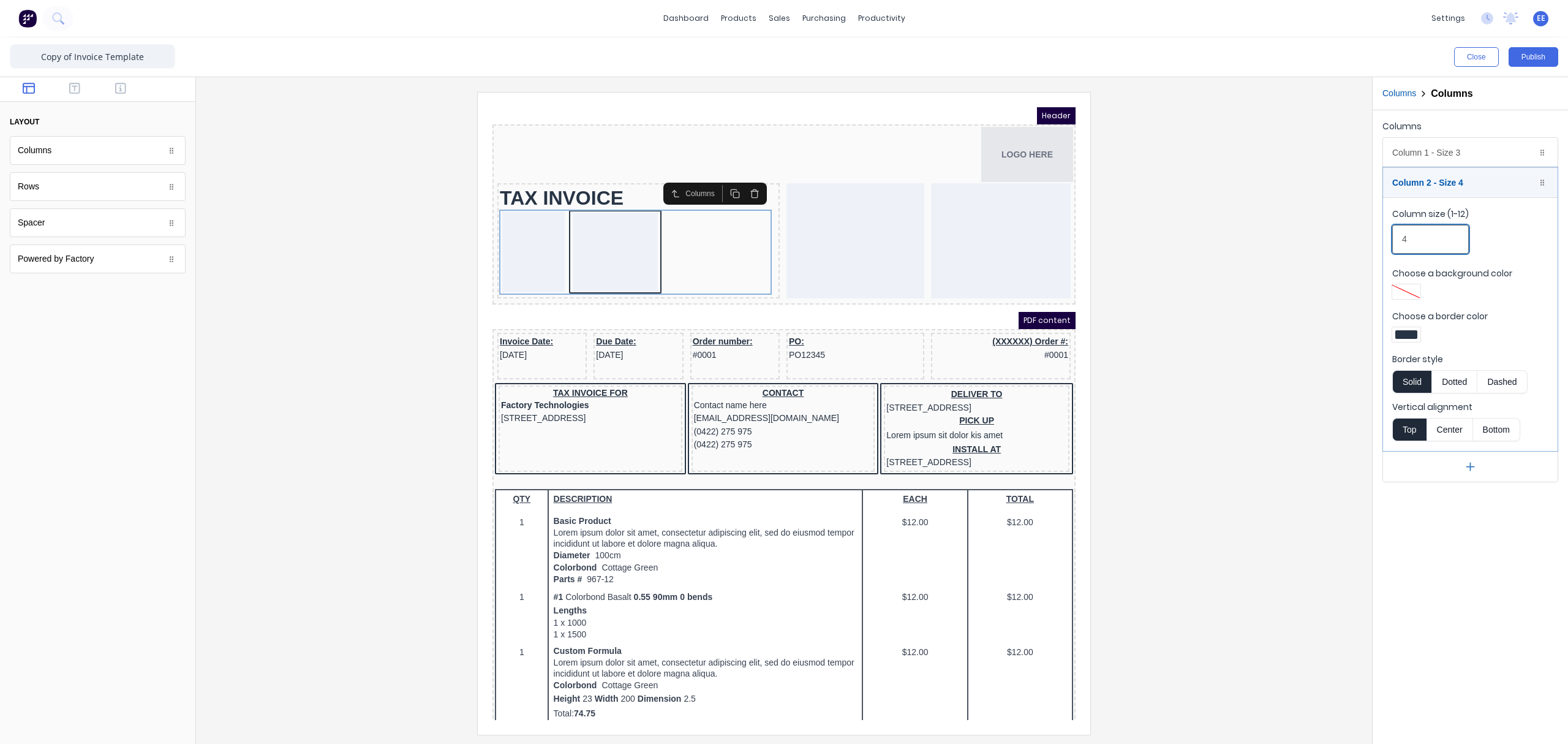
drag, startPoint x: 1428, startPoint y: 244, endPoint x: 1397, endPoint y: 243, distance: 31.0
click at [1240, 243] on input "4" at bounding box center [1430, 239] width 77 height 29
drag, startPoint x: 1426, startPoint y: 243, endPoint x: 1384, endPoint y: 245, distance: 42.0
click at [1240, 245] on fieldset "Column size (1-12) 6 Choose a background color Choose a border color Border sty…" at bounding box center [1470, 324] width 175 height 254
type input "8"
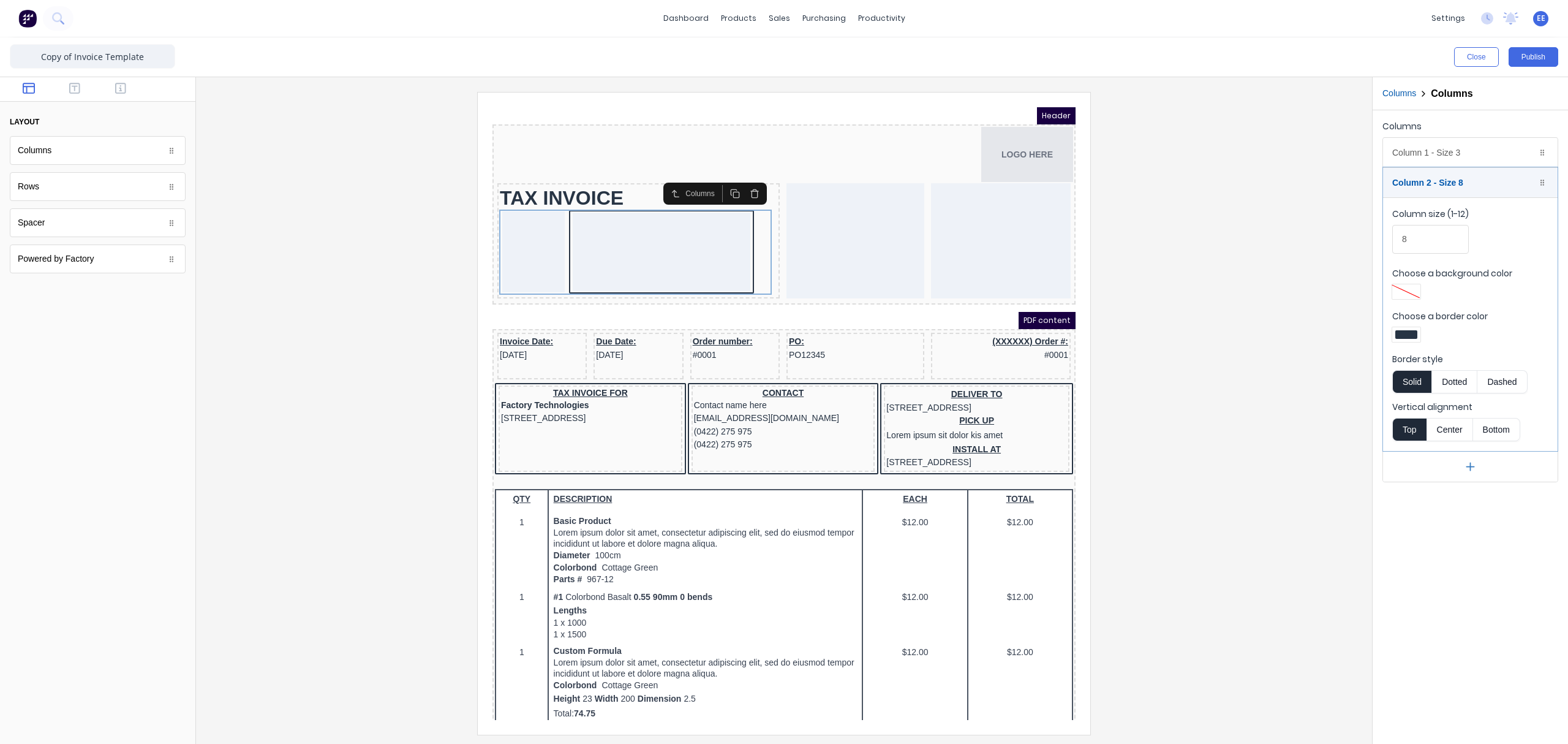
click at [1161, 322] on div at bounding box center [784, 412] width 1157 height 642
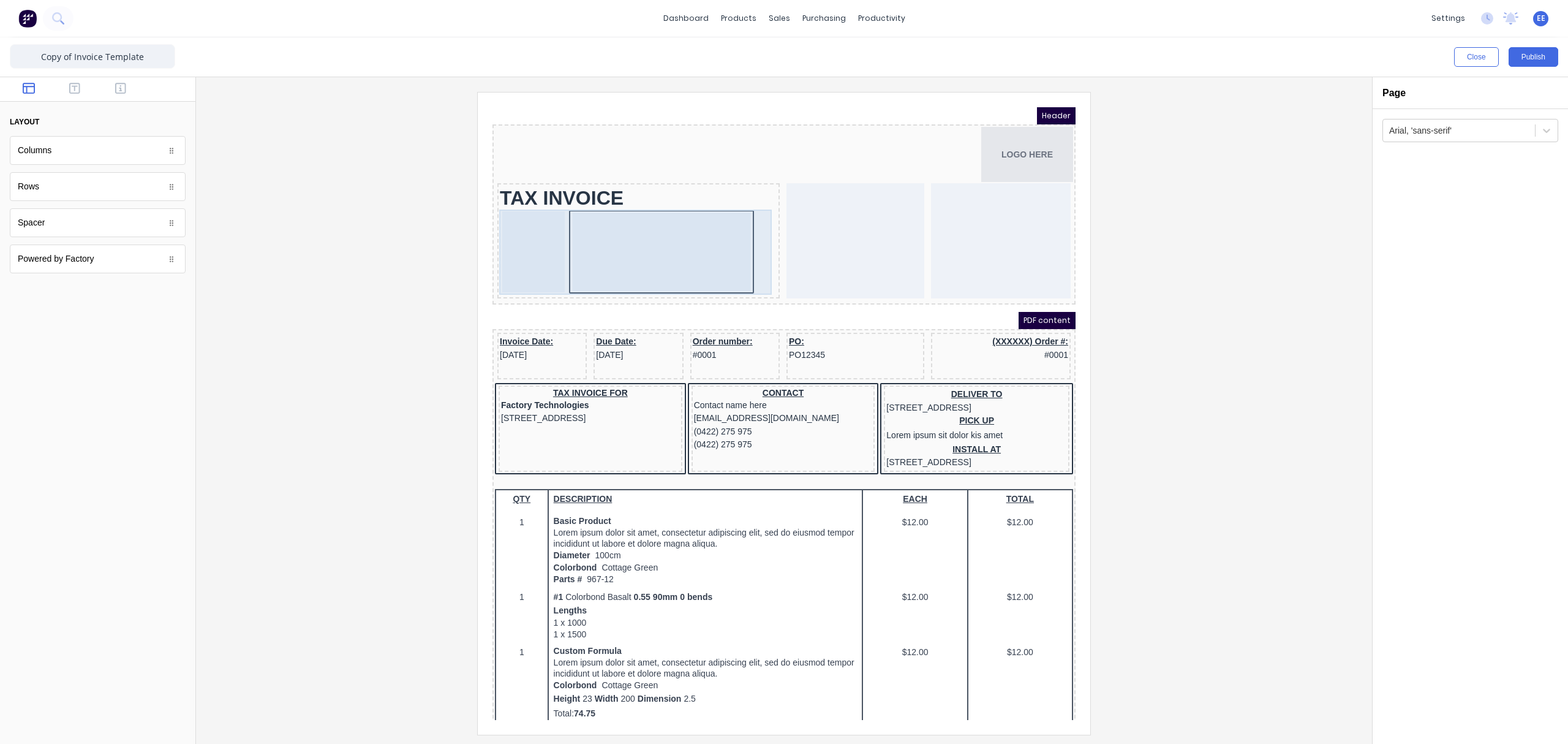
click at [652, 264] on div at bounding box center [647, 237] width 178 height 79
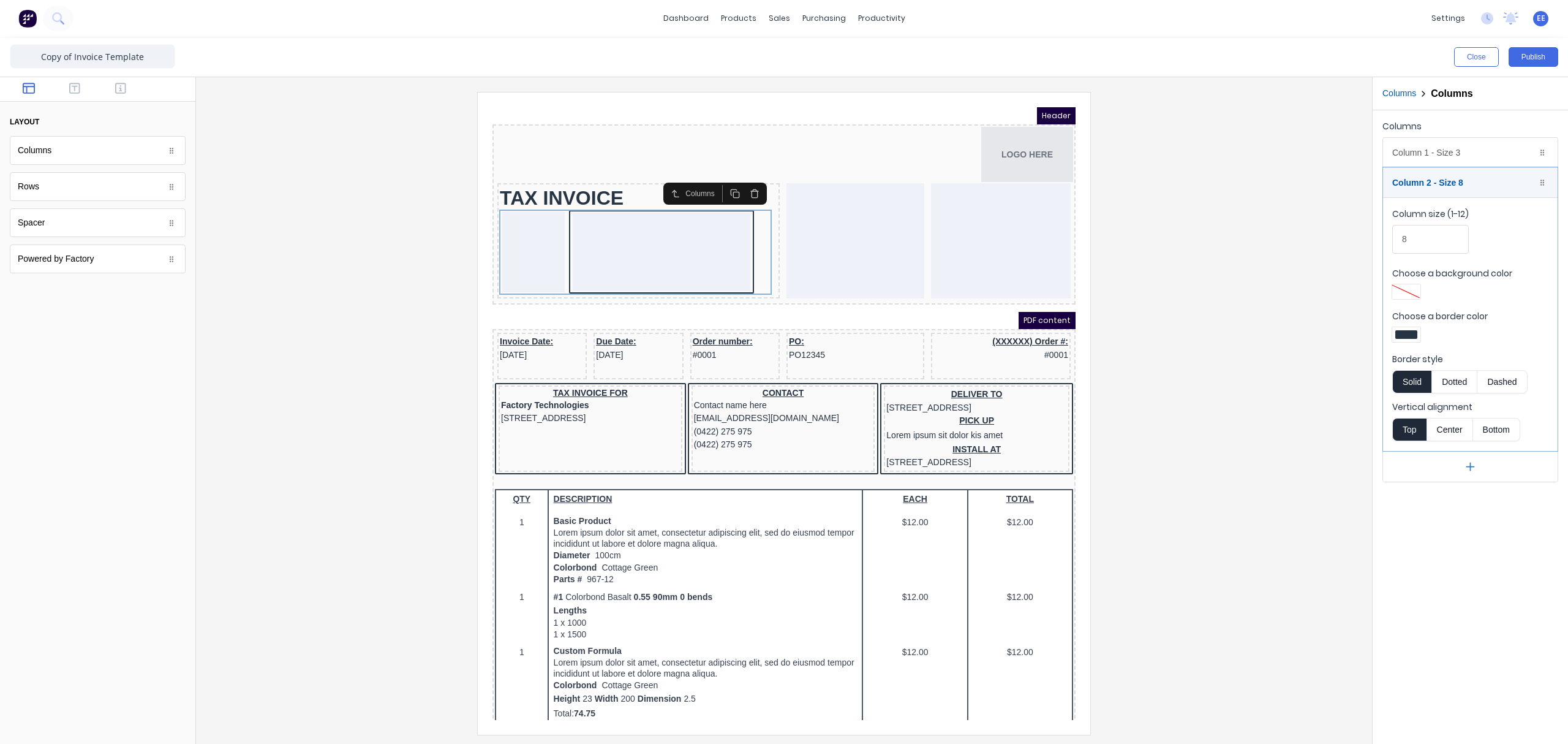
click at [1240, 330] on div at bounding box center [1406, 334] width 28 height 14
click at [1240, 447] on div at bounding box center [1444, 446] width 14 height 14
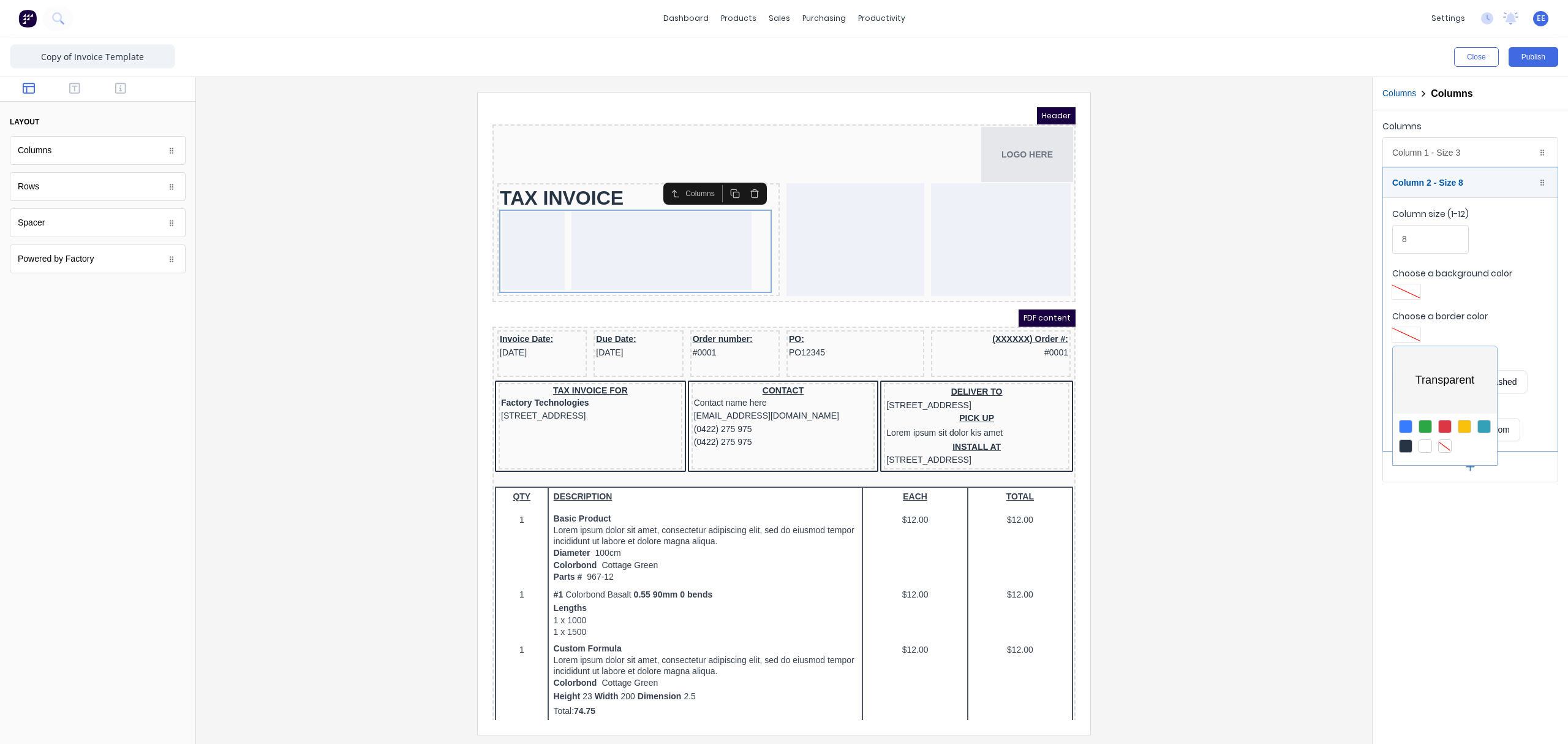
click at [1164, 382] on div at bounding box center [784, 372] width 1568 height 744
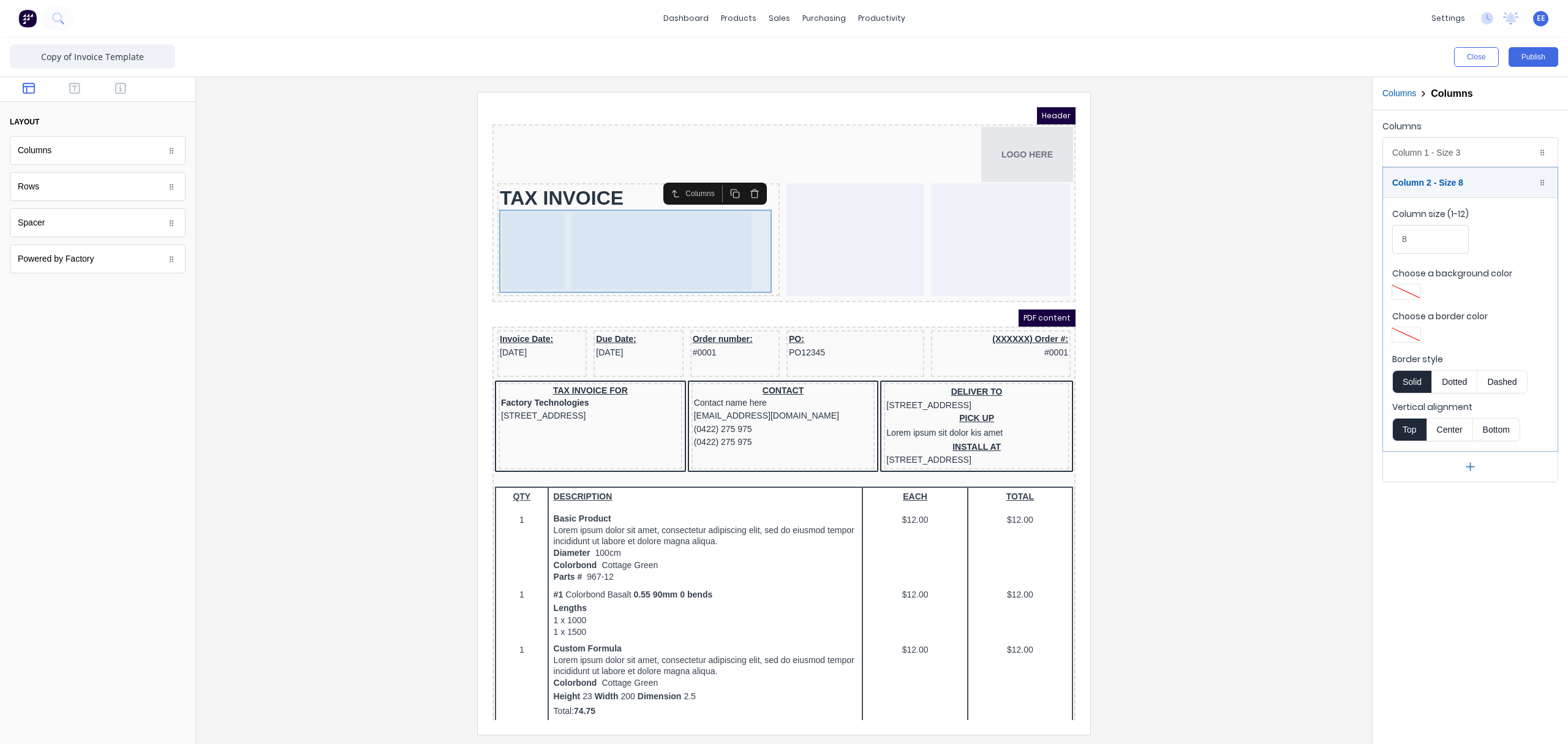
click at [504, 230] on div at bounding box center [518, 236] width 62 height 79
click at [601, 224] on div at bounding box center [646, 236] width 180 height 79
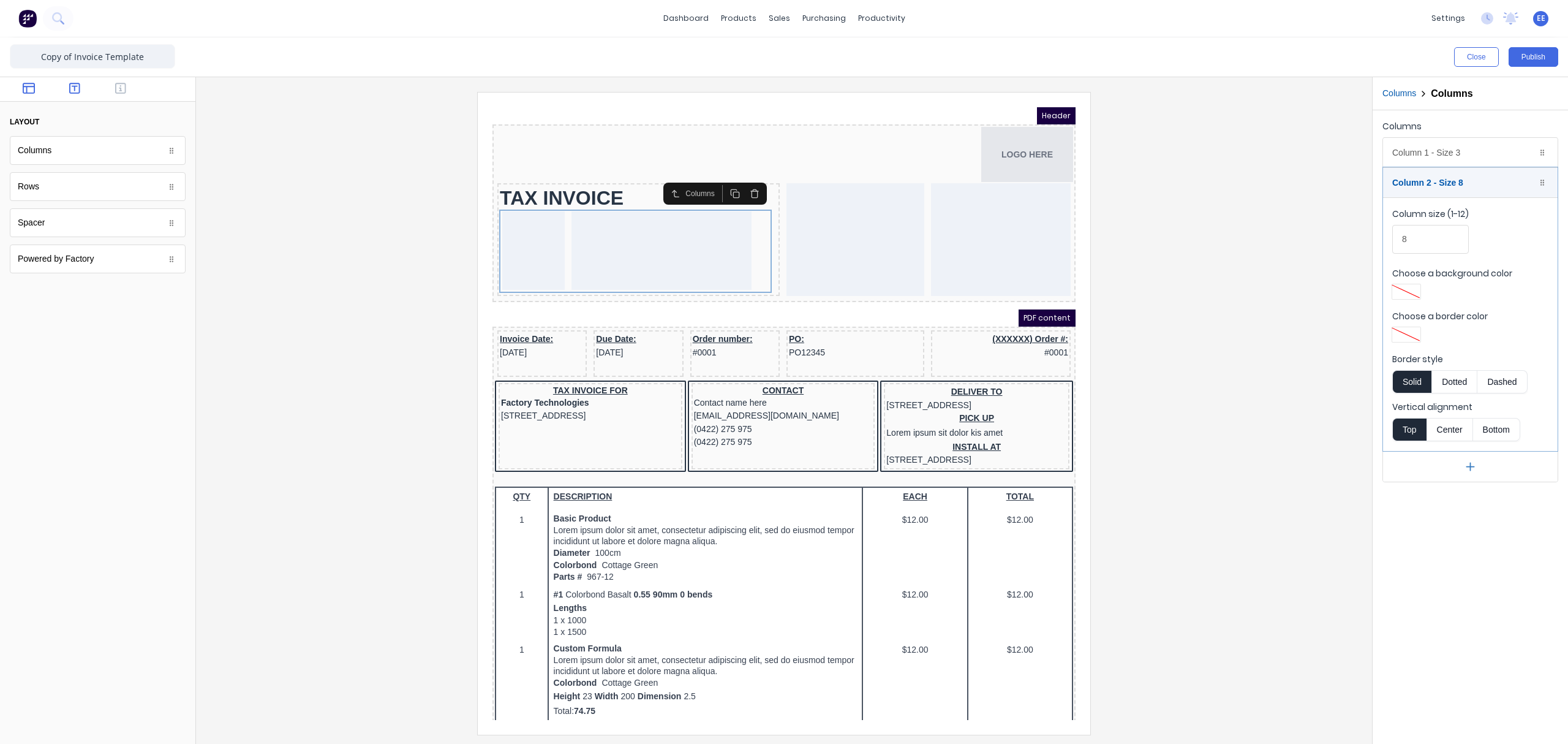
click at [67, 84] on button "button" at bounding box center [75, 89] width 39 height 14
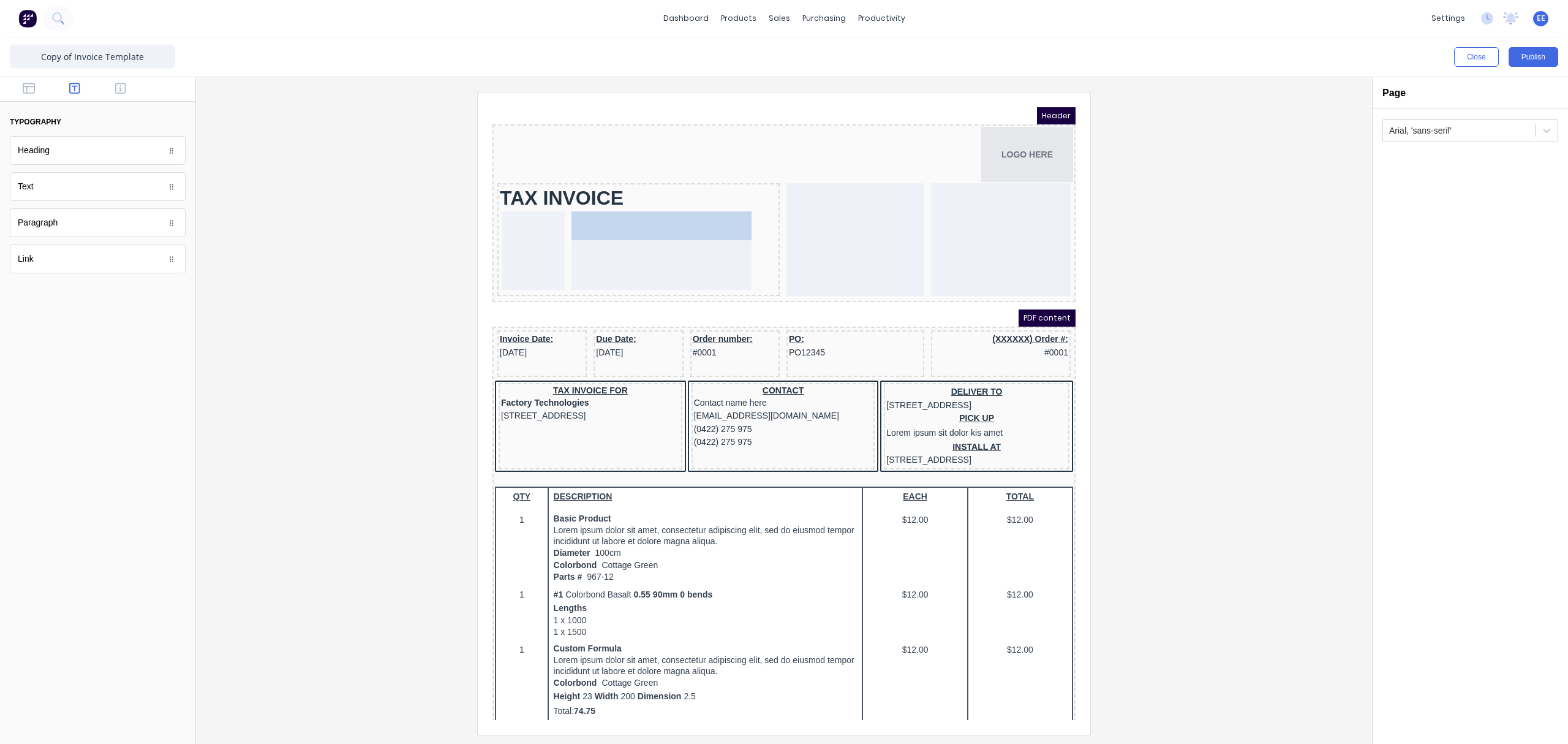
drag, startPoint x: 31, startPoint y: 188, endPoint x: 608, endPoint y: 221, distance: 577.9
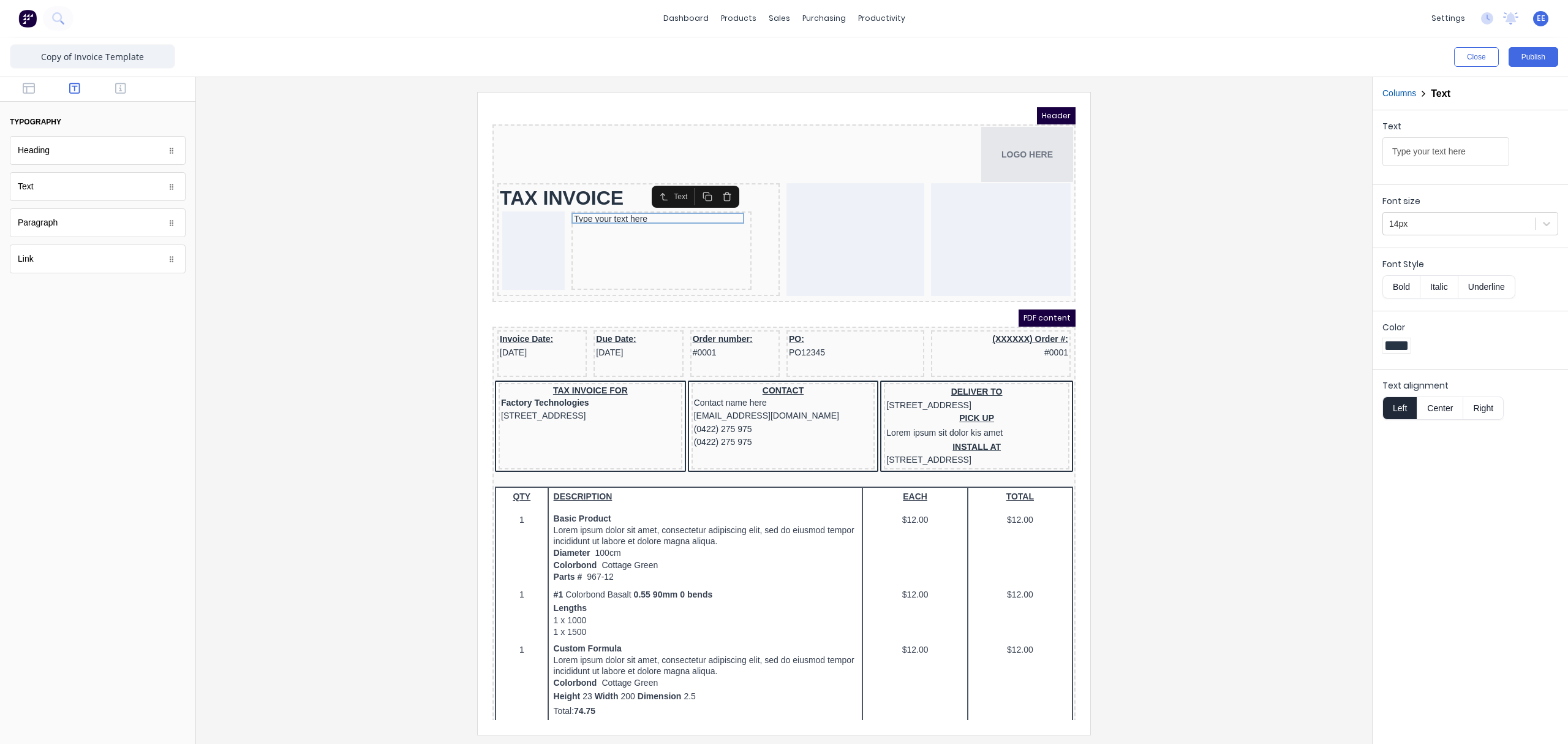
click at [714, 181] on icon "button" at bounding box center [712, 182] width 10 height 10
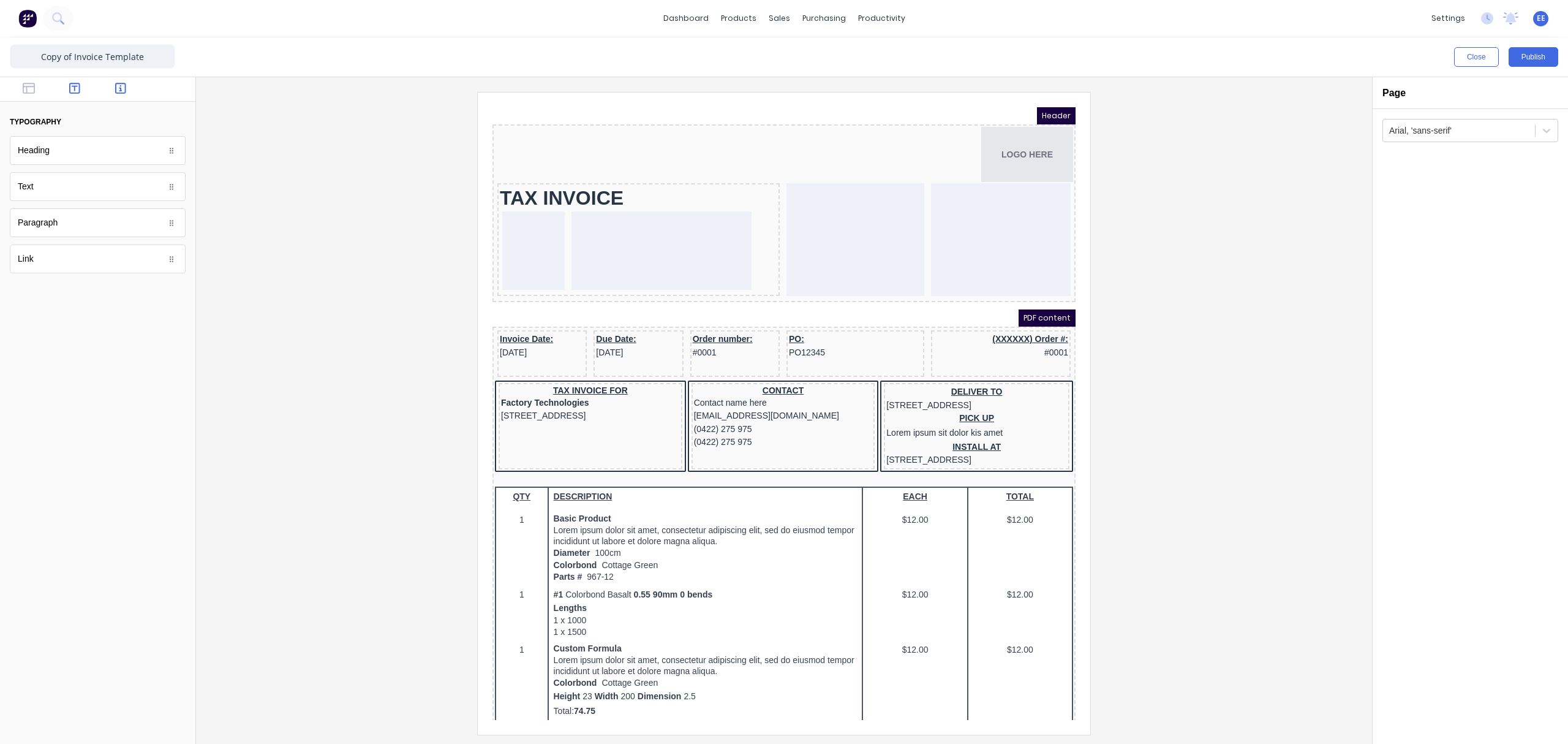
click at [126, 91] on button "button" at bounding box center [120, 89] width 39 height 14
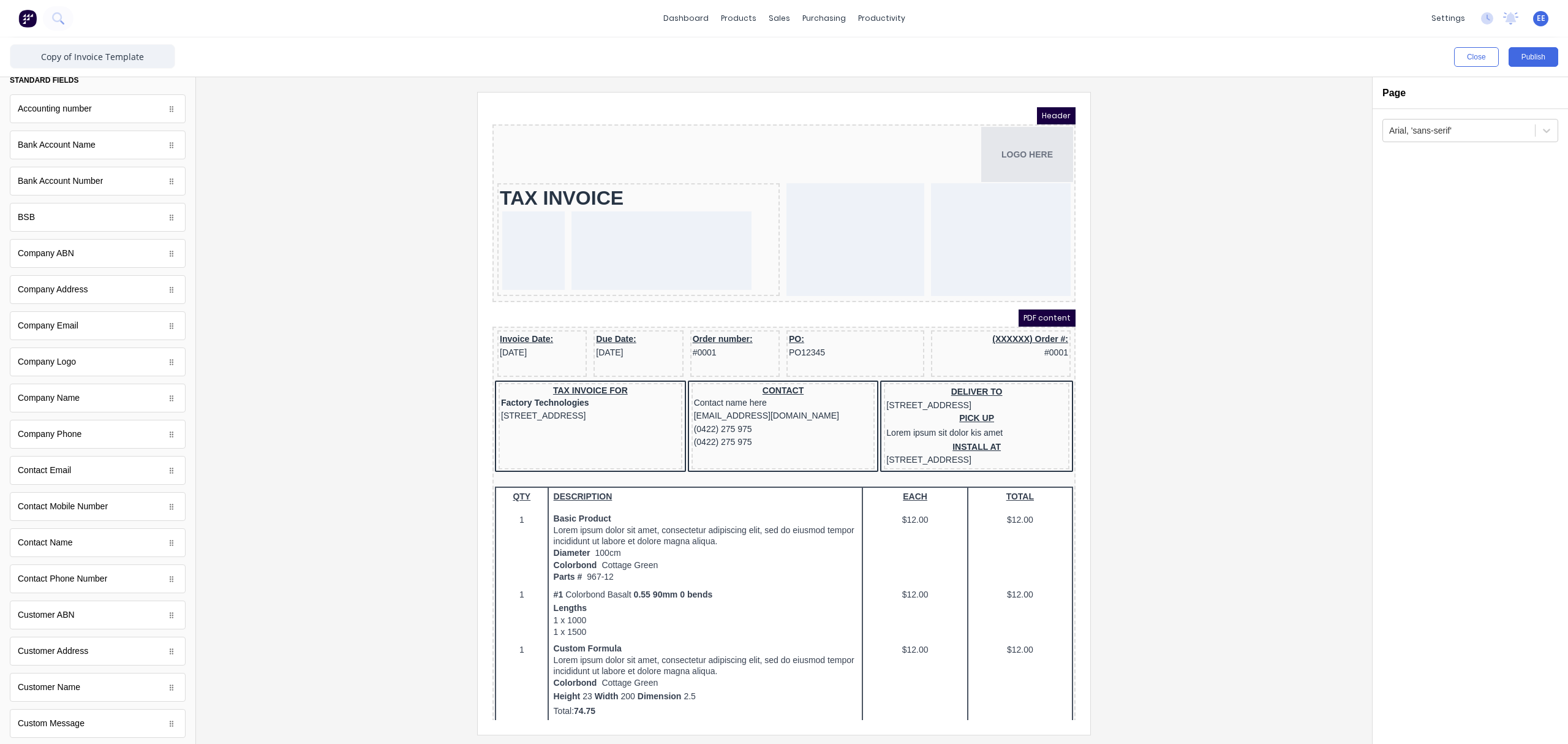
scroll to position [82, 0]
drag, startPoint x: 62, startPoint y: 660, endPoint x: 608, endPoint y: 233, distance: 693.1
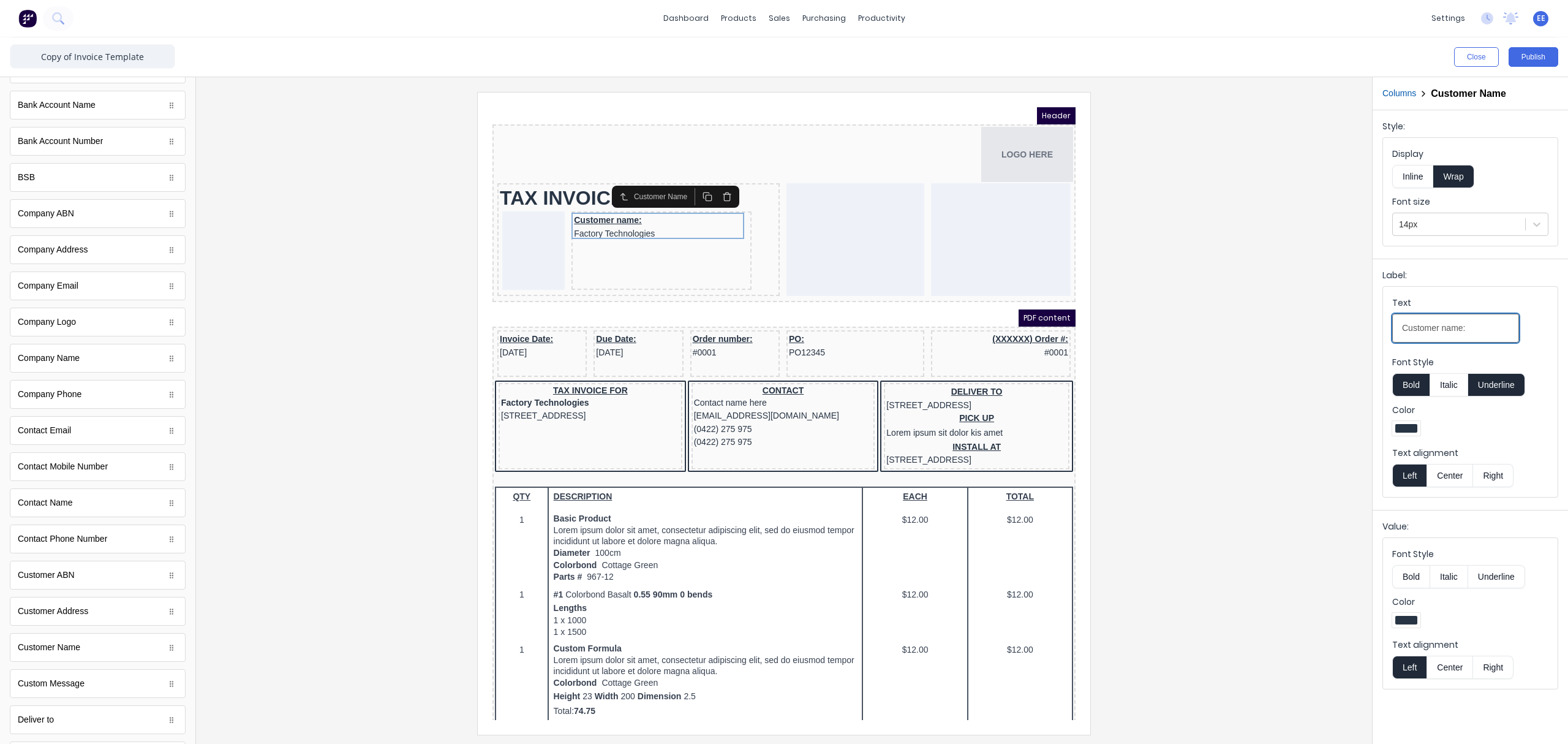
drag, startPoint x: 1471, startPoint y: 332, endPoint x: 1296, endPoint y: 341, distance: 175.2
click at [1240, 341] on div "Close Publish Components standard fields Accounting number Accounting number Ba…" at bounding box center [784, 390] width 1568 height 706
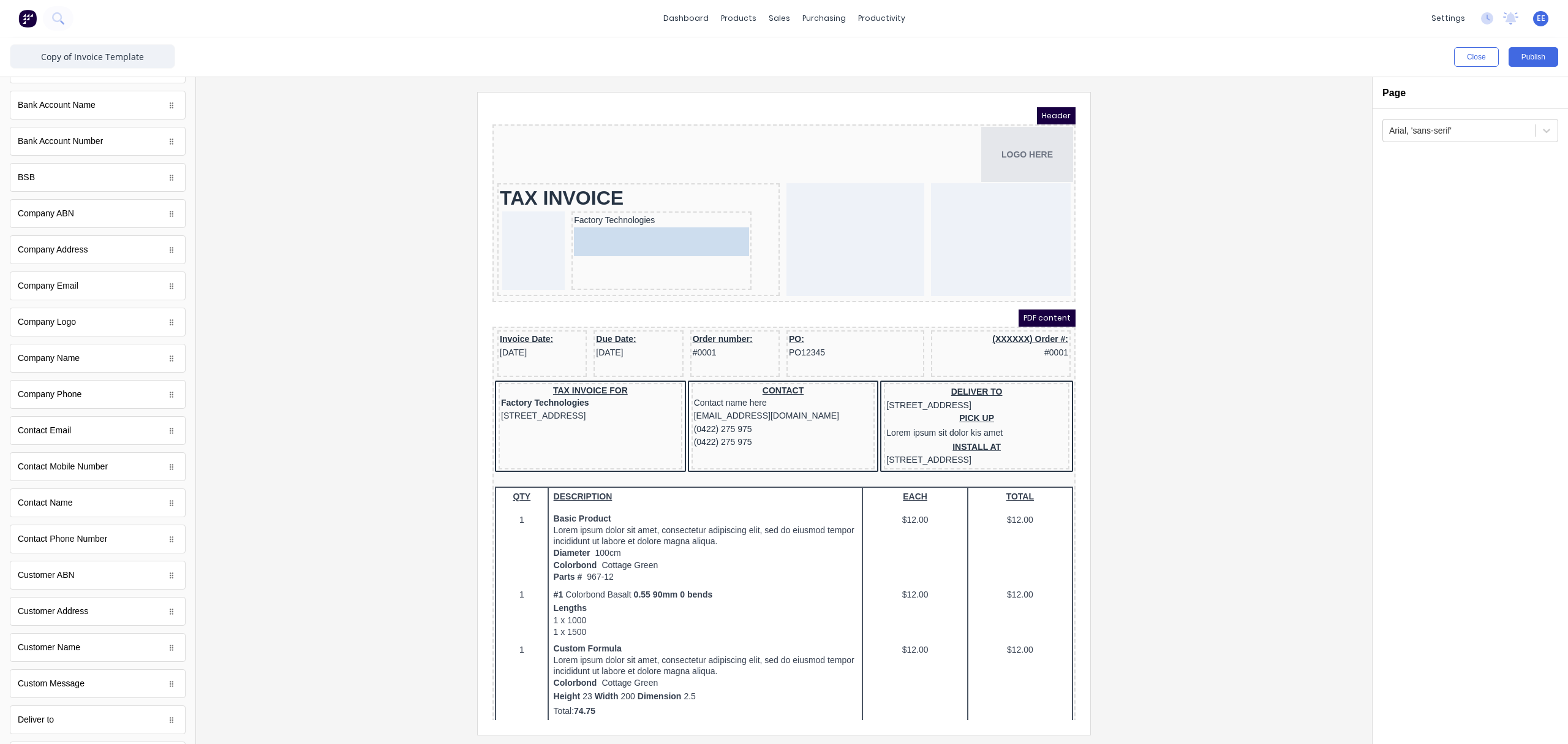
drag, startPoint x: 77, startPoint y: 623, endPoint x: 153, endPoint y: 128, distance: 500.8
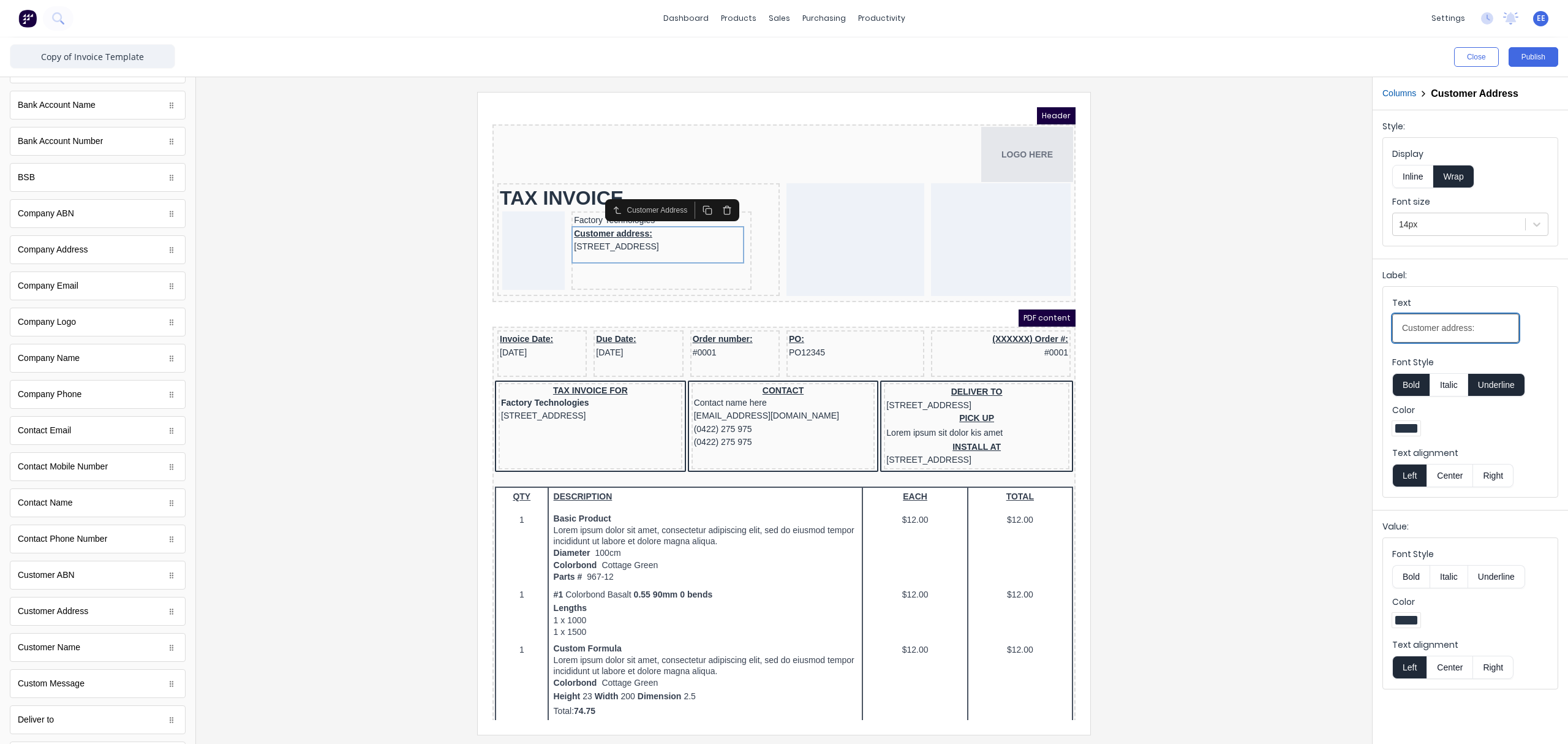
drag, startPoint x: 1478, startPoint y: 327, endPoint x: 1273, endPoint y: 351, distance: 206.4
click at [1240, 351] on div "Close Publish Components standard fields Accounting number Accounting number Ba…" at bounding box center [784, 390] width 1568 height 706
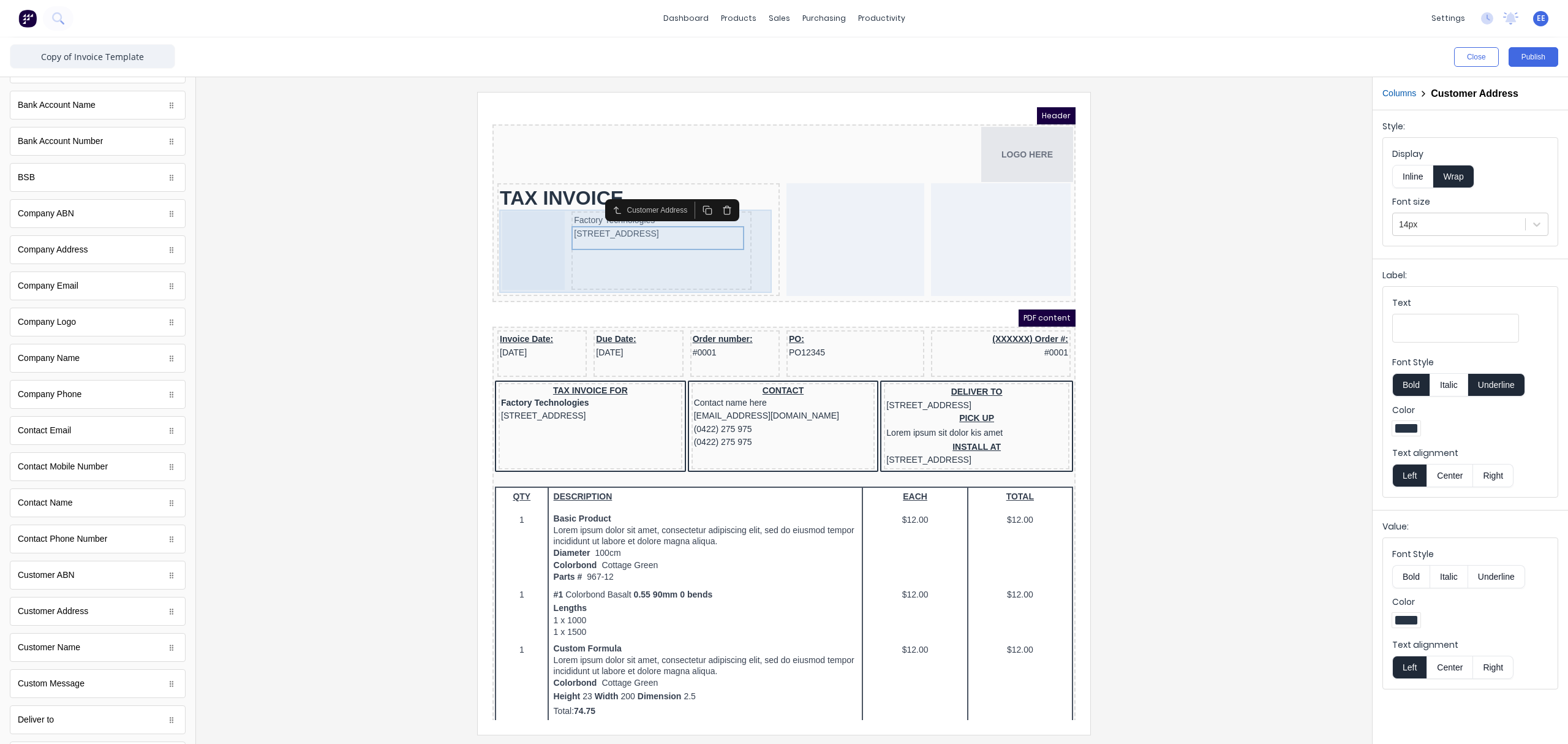
click at [733, 252] on div "Factory Technologies 234 Beach Road Gold Coast, Queensland, Australia, 4217" at bounding box center [624, 237] width 277 height 83
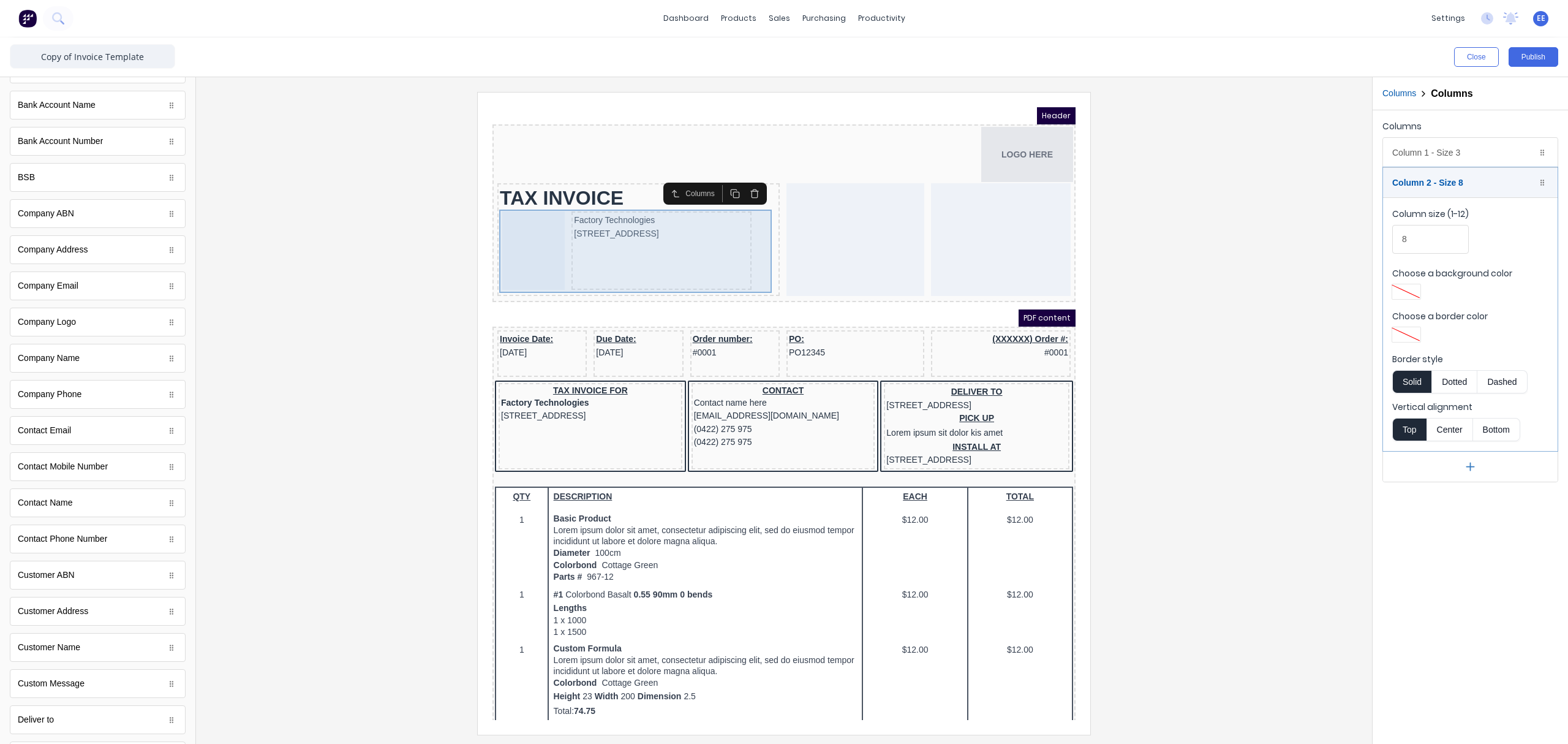
click at [616, 253] on div "Factory Technologies 234 Beach Road Gold Coast, Queensland, Australia, 4217" at bounding box center [646, 236] width 180 height 79
click at [512, 253] on div at bounding box center [518, 236] width 62 height 79
click at [620, 254] on div "Factory Technologies 234 Beach Road Gold Coast, Queensland, Australia, 4217" at bounding box center [646, 236] width 180 height 79
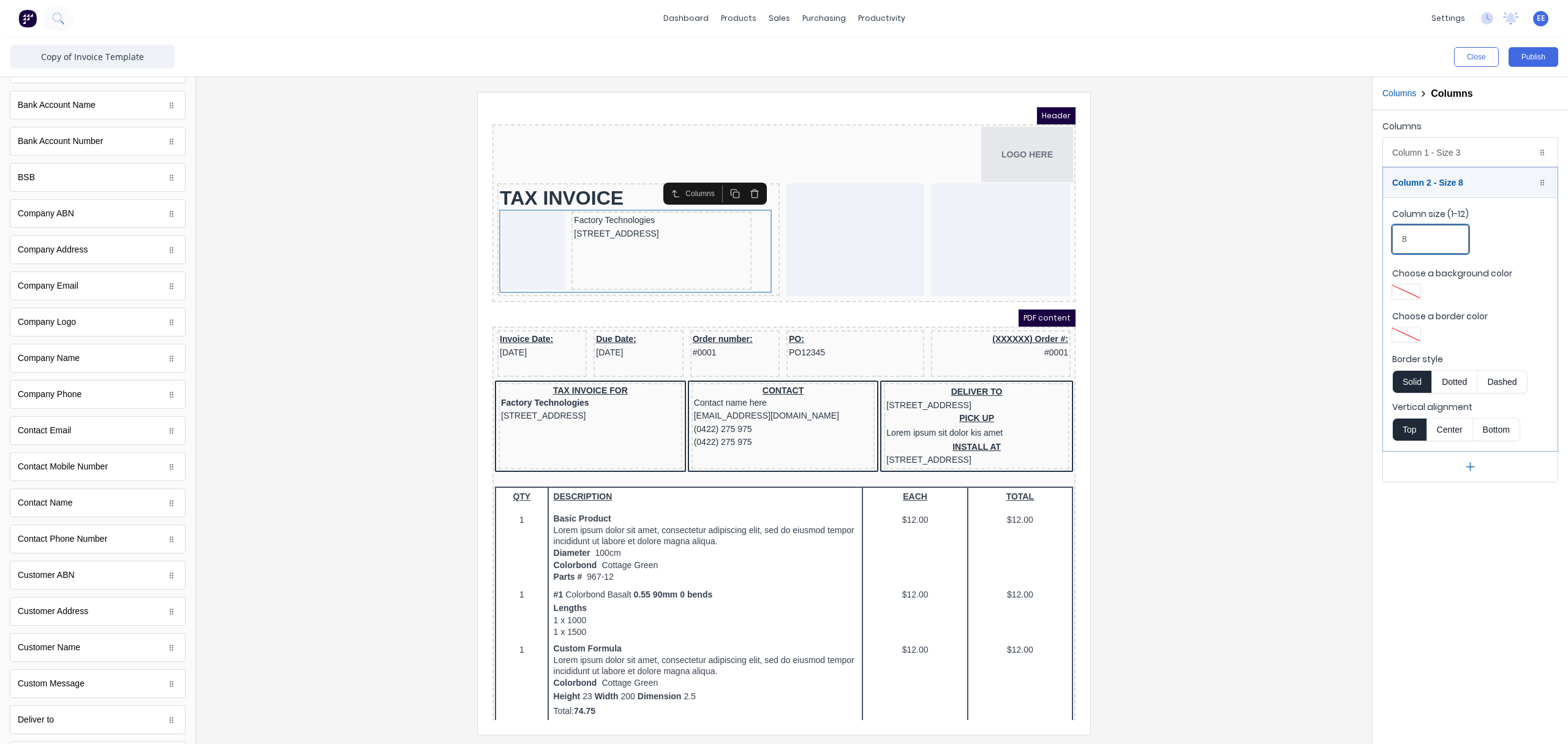
drag, startPoint x: 1433, startPoint y: 243, endPoint x: 1353, endPoint y: 241, distance: 80.0
click at [1240, 241] on div "Close Publish Components standard fields Accounting number Accounting number Ba…" at bounding box center [784, 390] width 1568 height 706
drag, startPoint x: 1444, startPoint y: 234, endPoint x: 1353, endPoint y: 260, distance: 94.6
click at [1240, 258] on div "Close Publish Components standard fields Accounting number Accounting number Ba…" at bounding box center [784, 390] width 1568 height 706
type input "6"
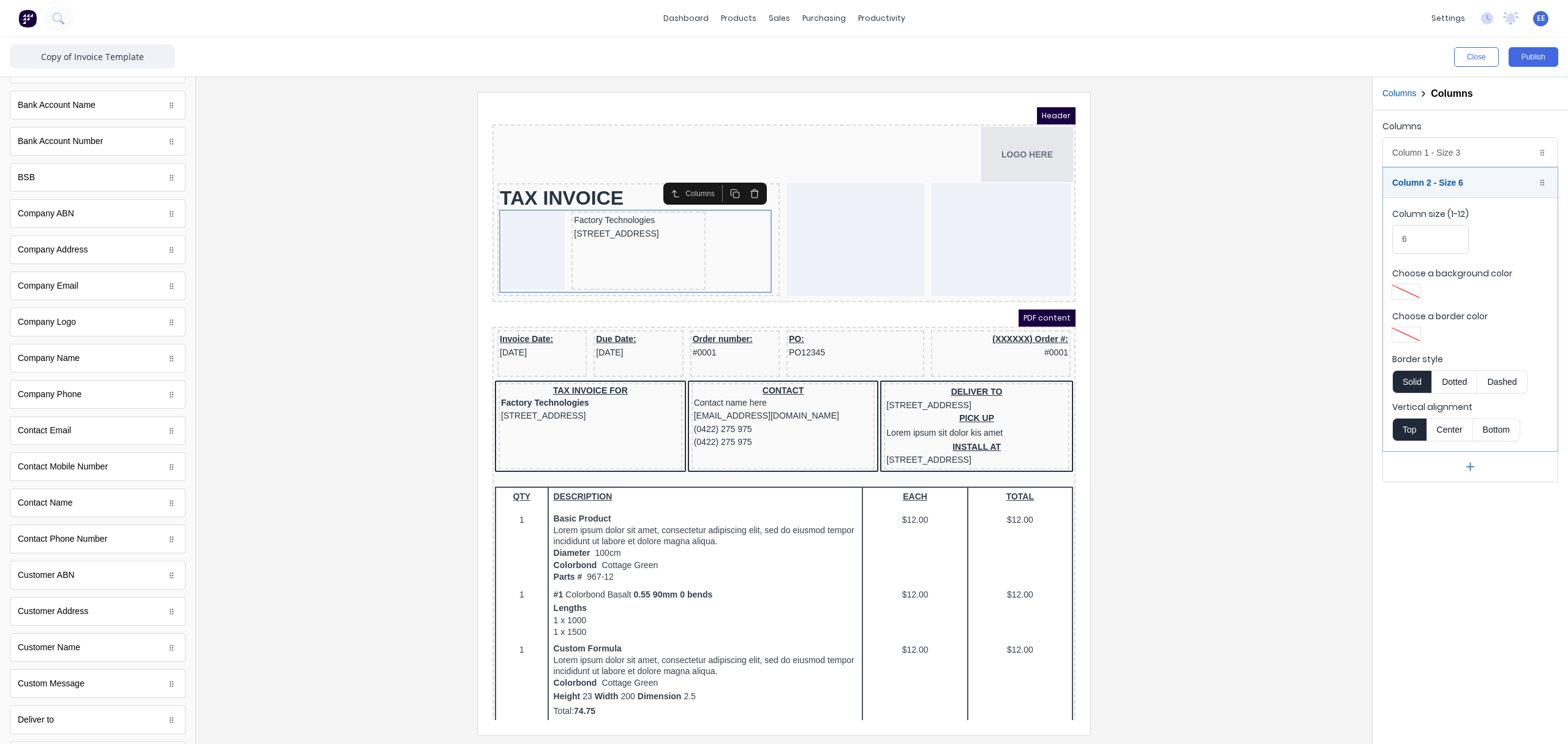
click at [1237, 271] on div at bounding box center [784, 412] width 1157 height 642
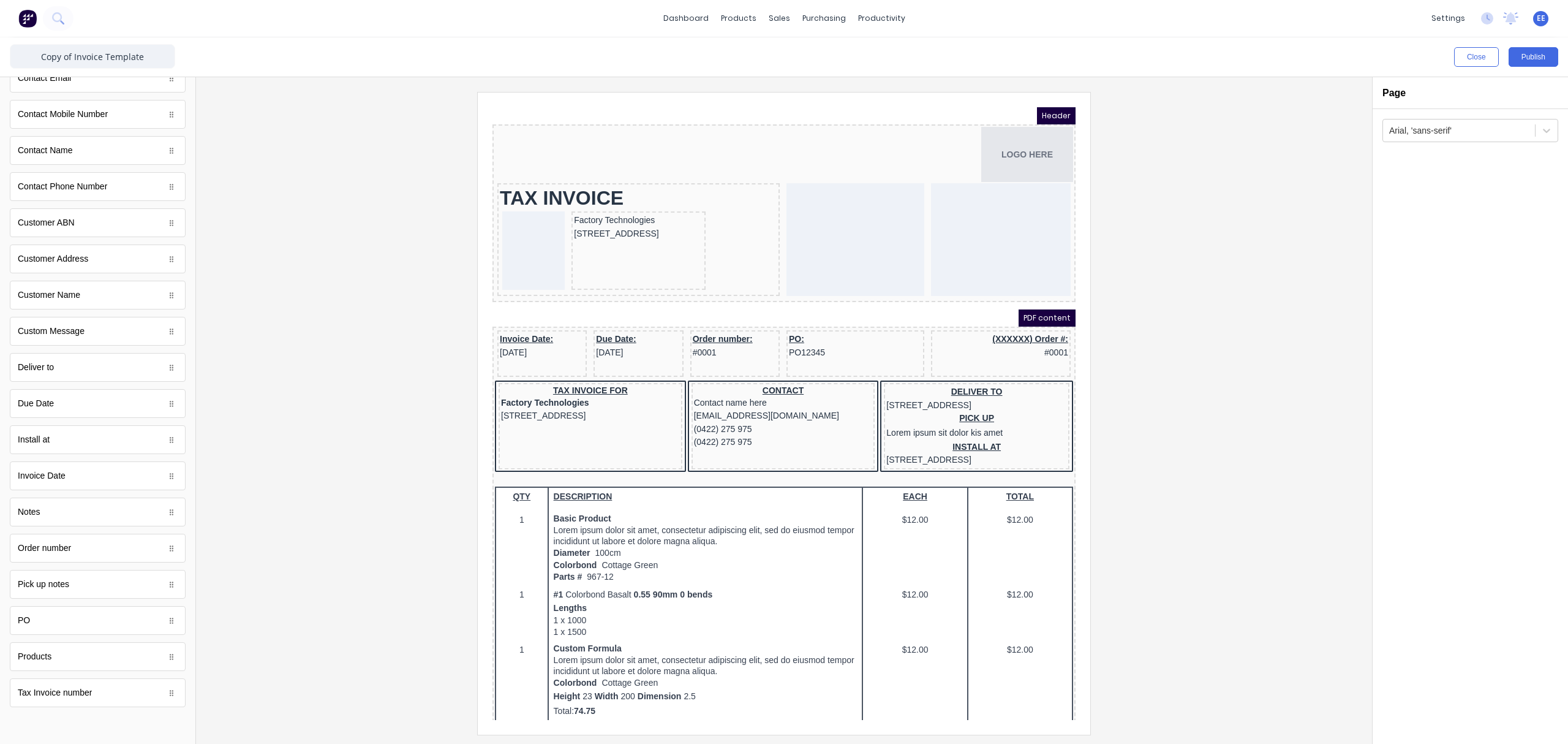
scroll to position [444, 0]
drag, startPoint x: 60, startPoint y: 480, endPoint x: 841, endPoint y: 199, distance: 830.0
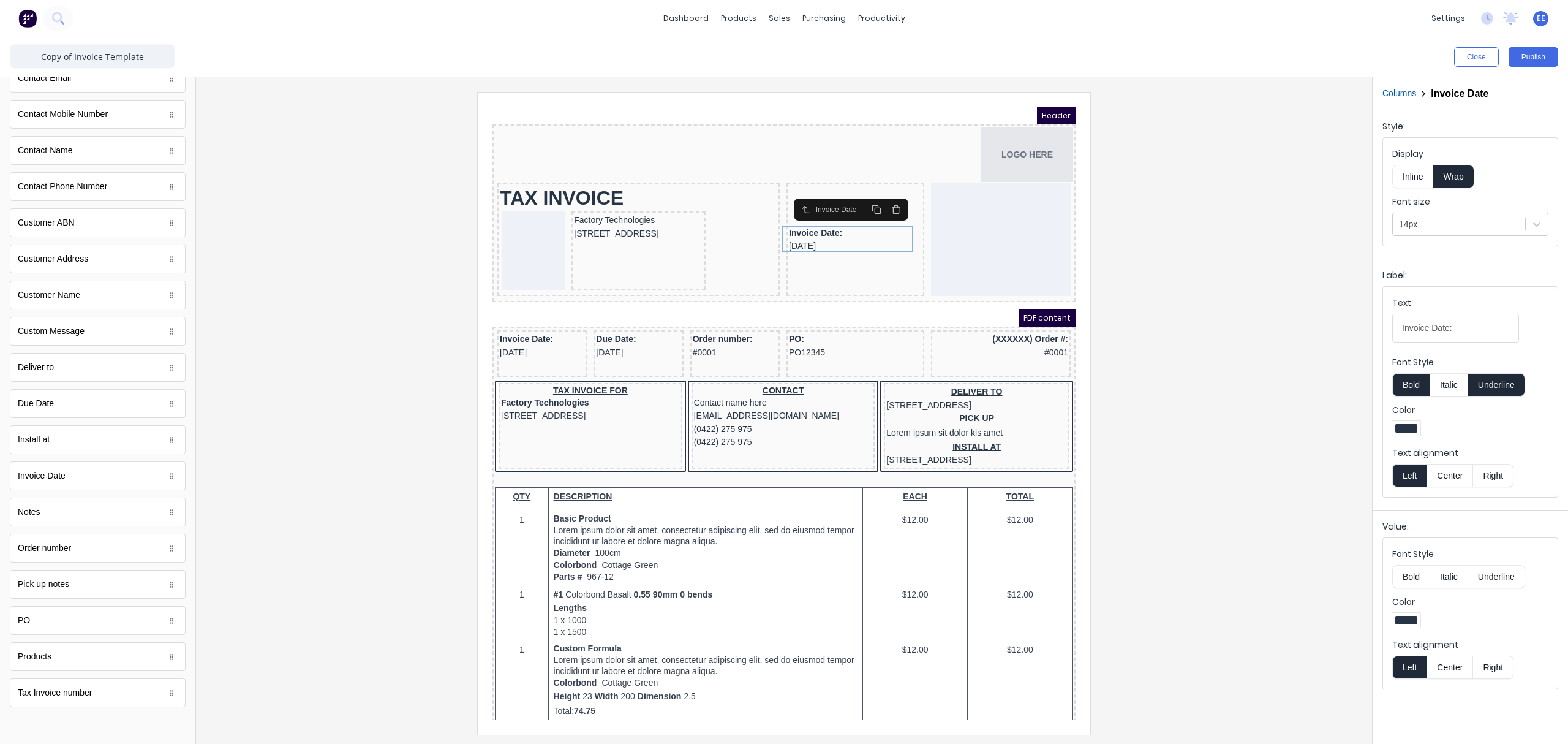
click at [1240, 89] on button "Columns" at bounding box center [1399, 94] width 33 height 13
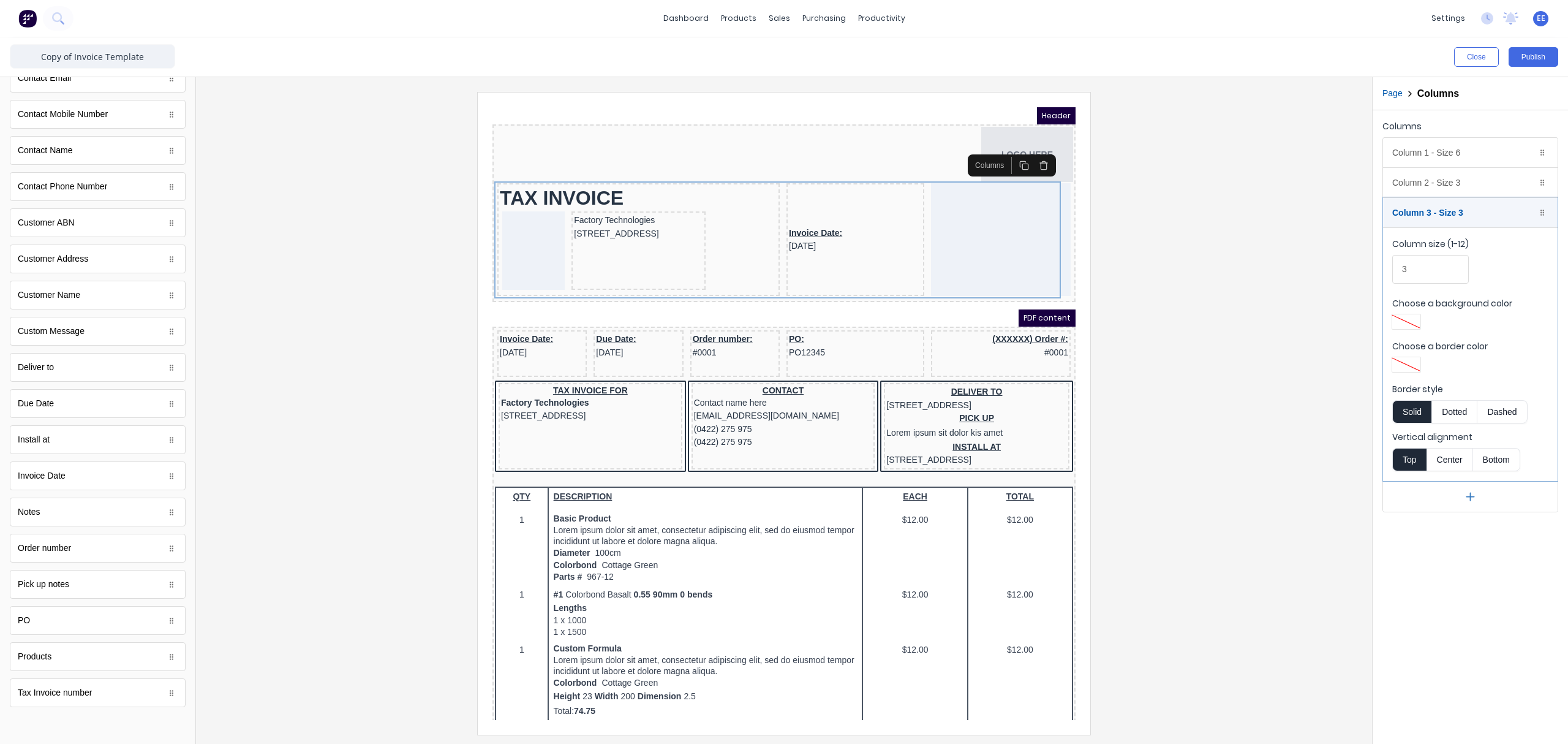
click at [1240, 461] on button "Top" at bounding box center [1409, 459] width 34 height 24
click at [867, 221] on div "Invoice Date: 29/10/2024" at bounding box center [840, 225] width 133 height 26
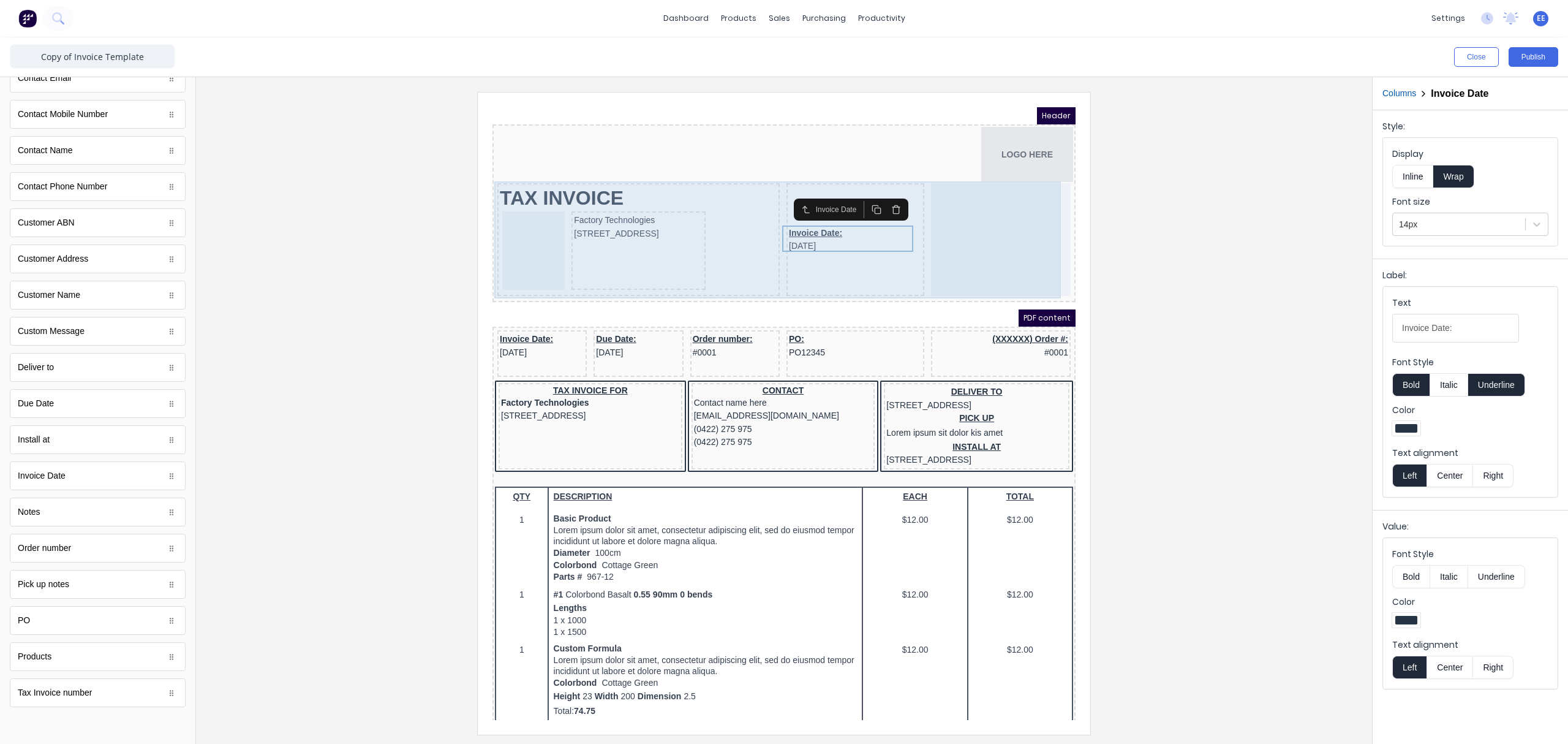
click at [853, 170] on div "Invoice Date: 29/10/2024" at bounding box center [841, 224] width 138 height 113
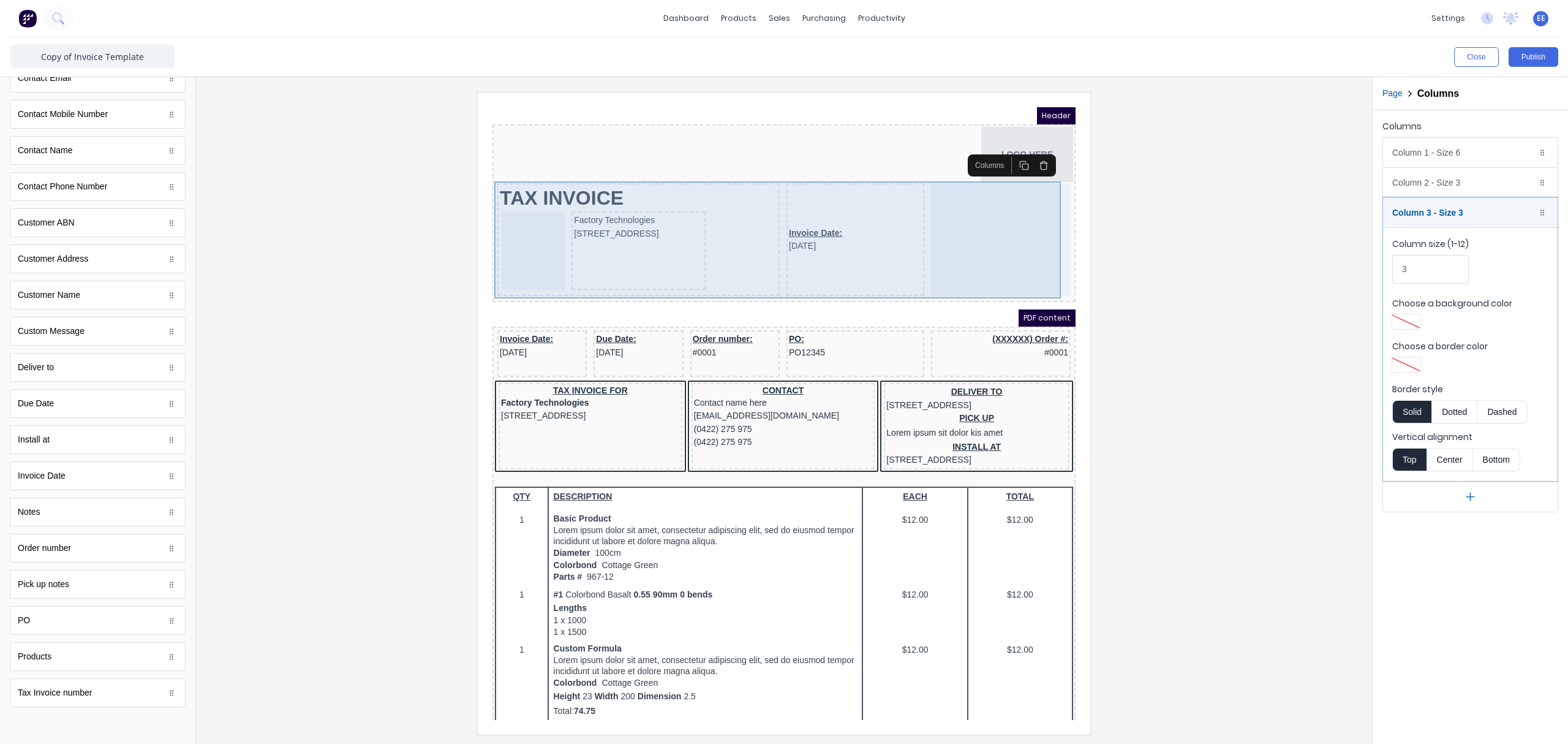
click at [827, 187] on div "Invoice Date: 29/10/2024" at bounding box center [841, 224] width 138 height 113
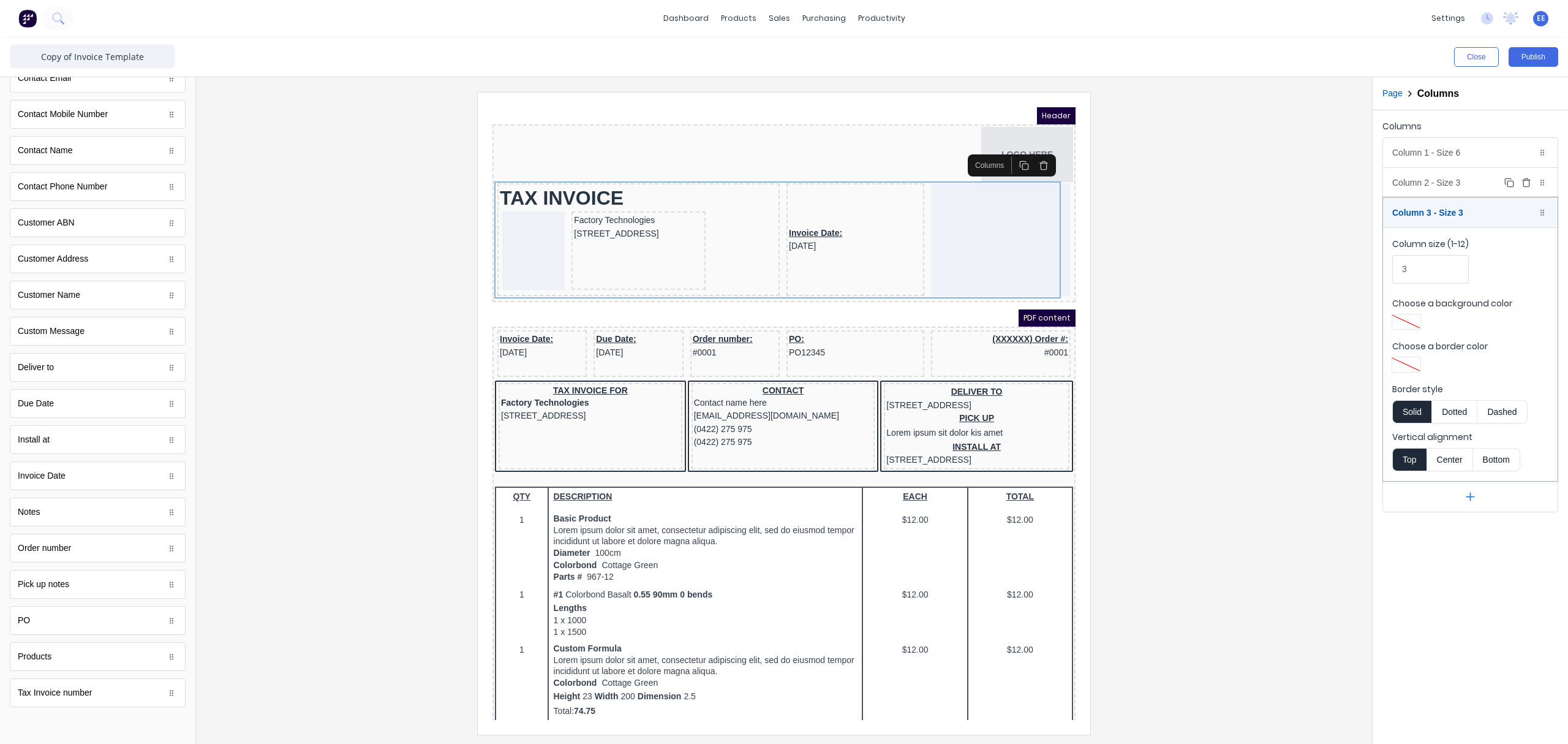
click at [1240, 185] on div "Column 2 - Size 3 Duplicate Delete" at bounding box center [1470, 183] width 175 height 29
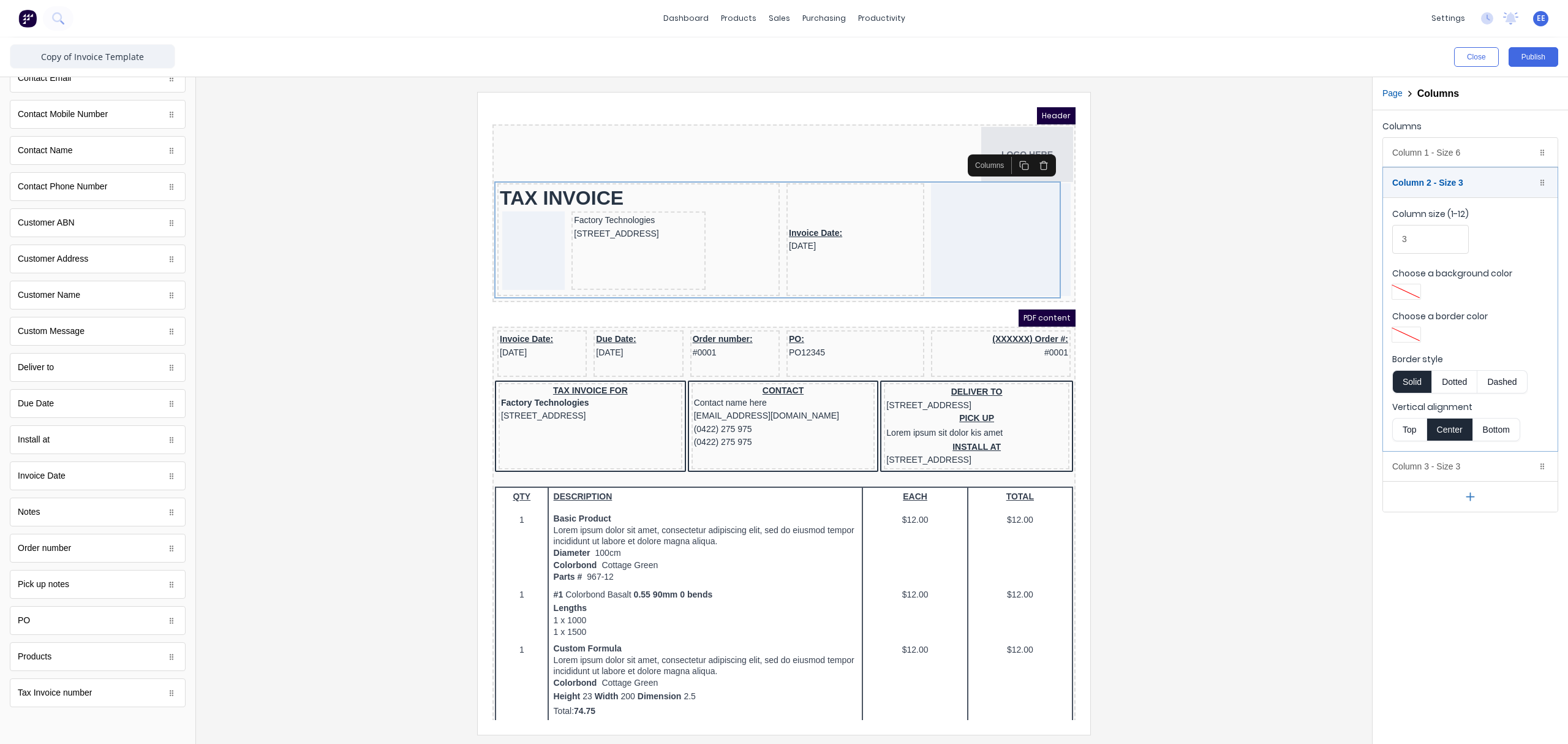
click at [1240, 440] on button "Top" at bounding box center [1409, 430] width 34 height 24
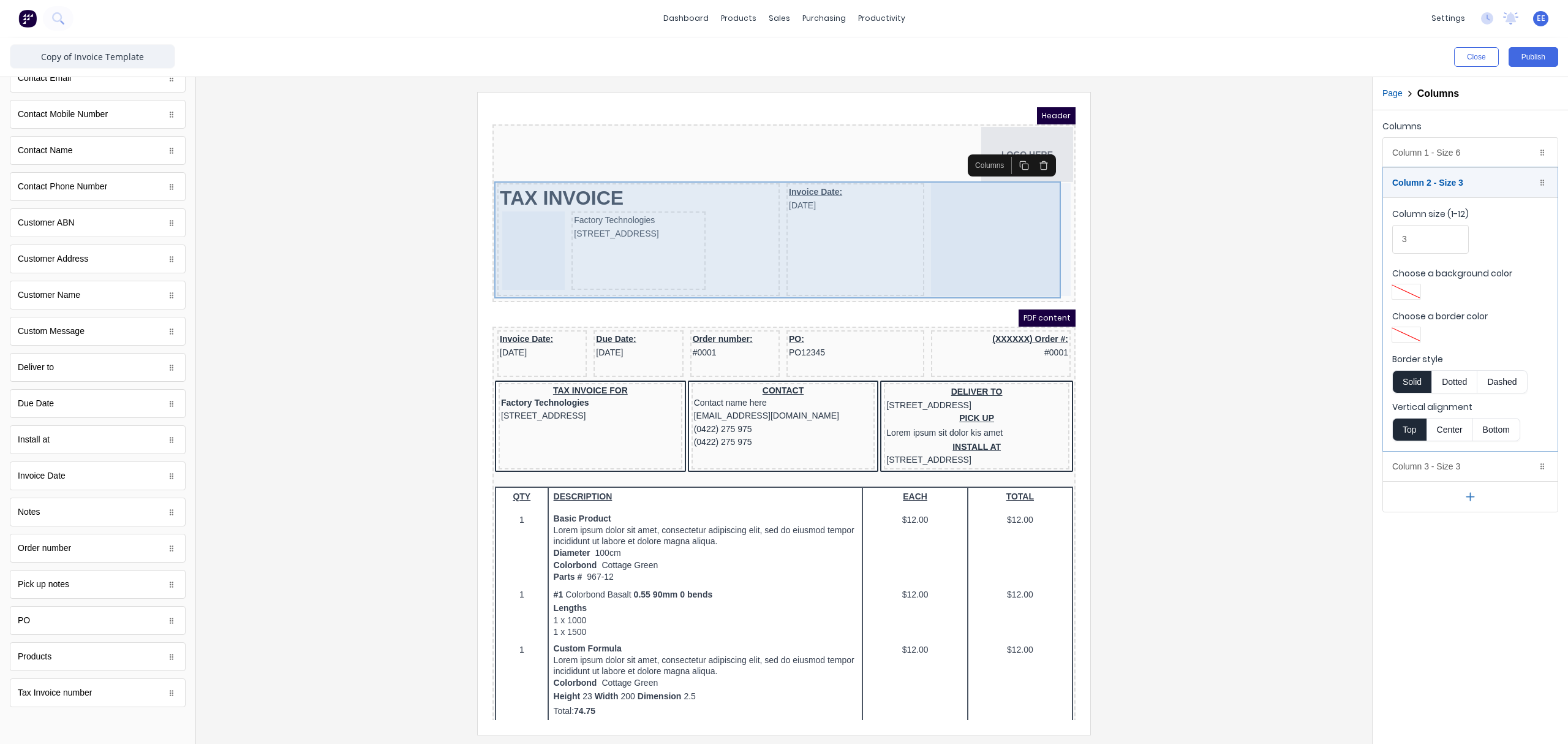
click at [820, 224] on div "Invoice Date: 29/10/2024" at bounding box center [841, 224] width 138 height 113
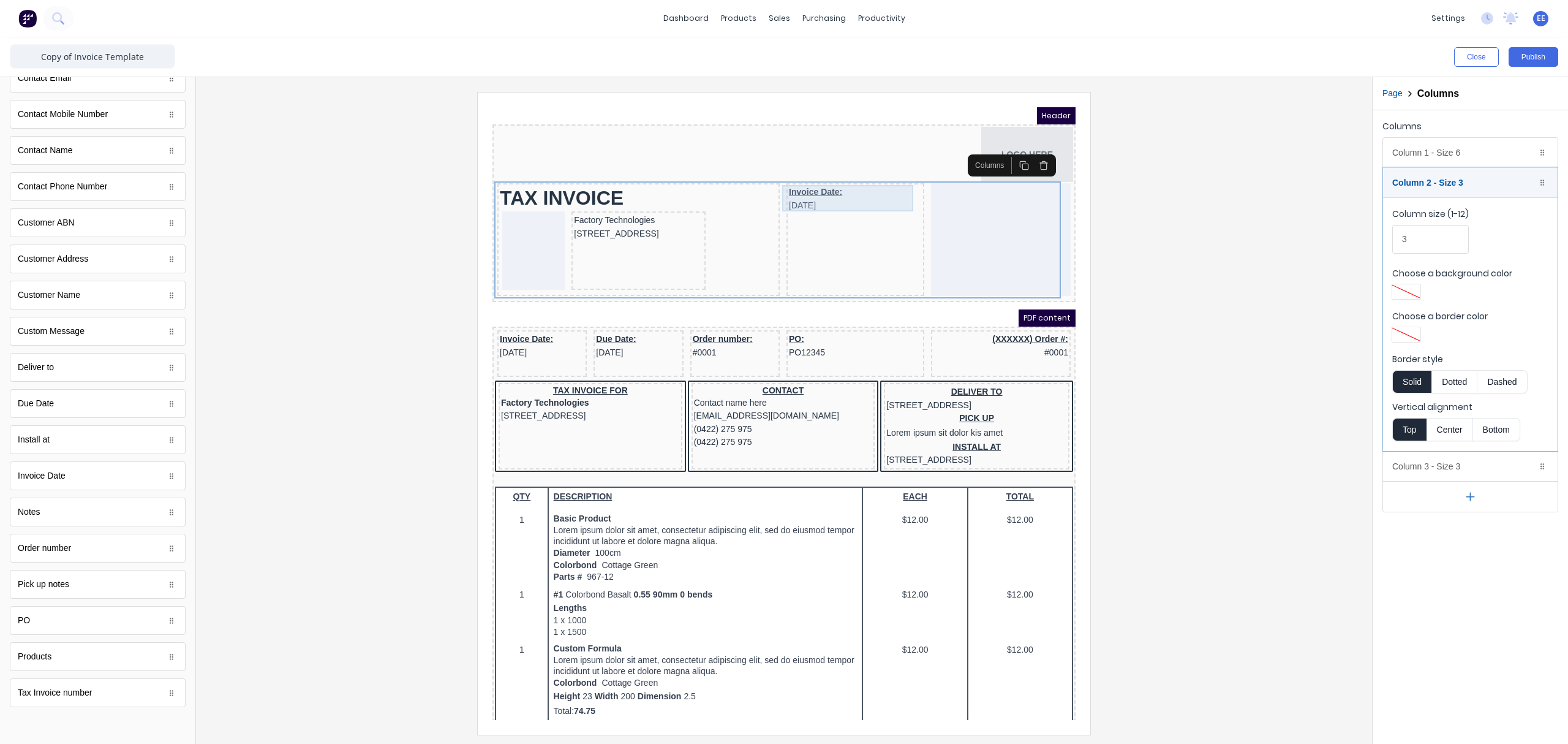
click at [782, 179] on div "Invoice Date: 29/10/2024" at bounding box center [840, 184] width 133 height 26
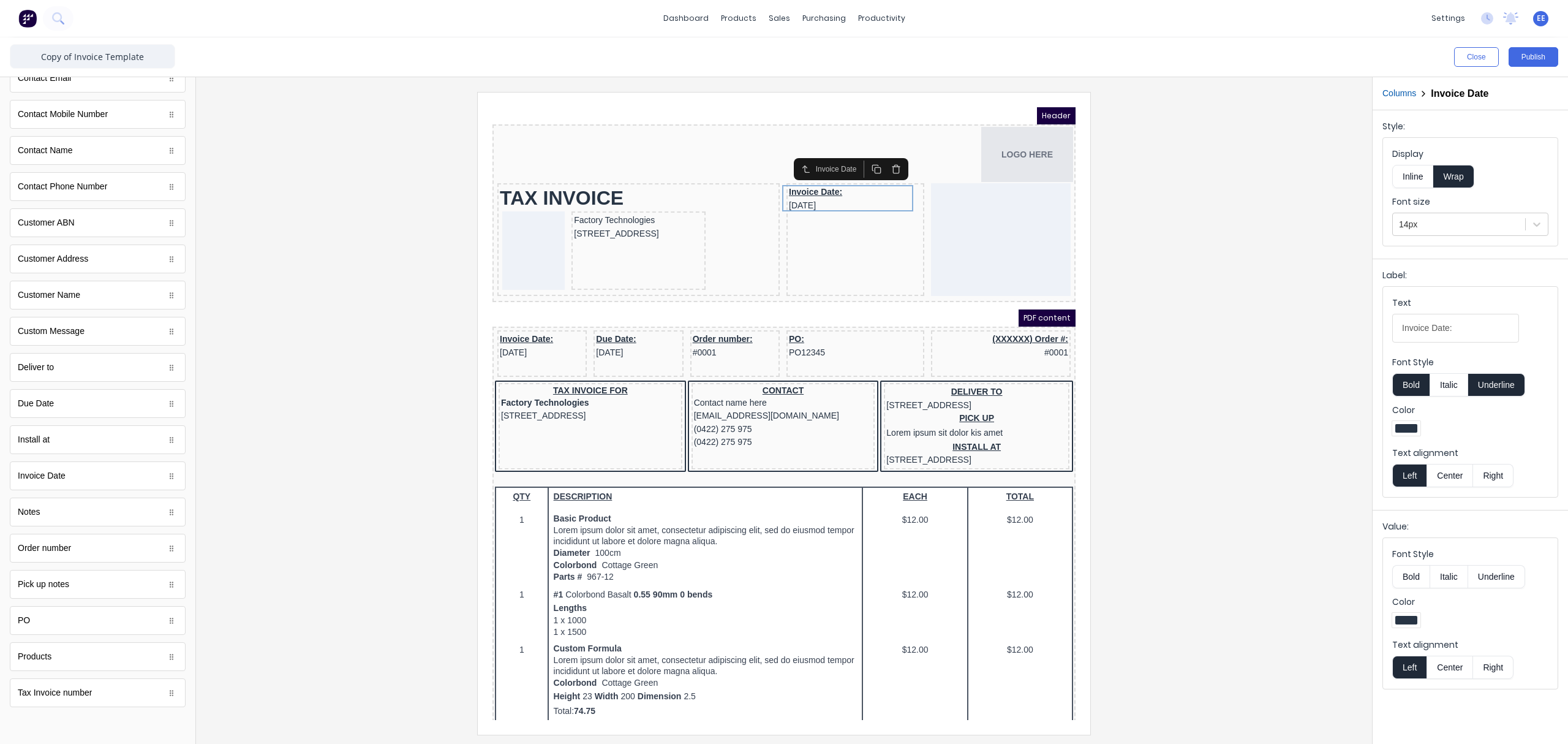
click at [1240, 389] on button "Underline" at bounding box center [1496, 385] width 57 height 24
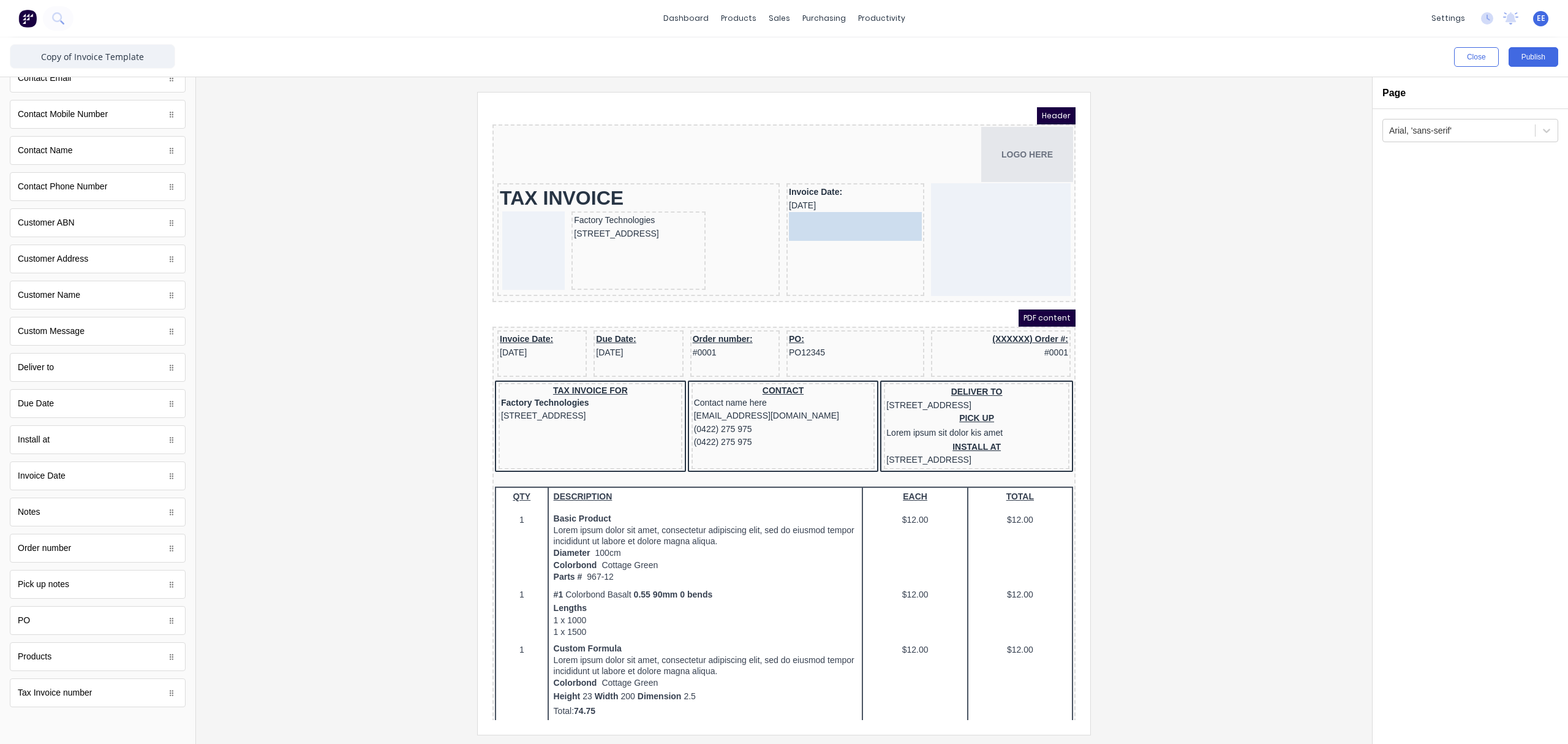
drag, startPoint x: 64, startPoint y: 700, endPoint x: 821, endPoint y: 234, distance: 888.9
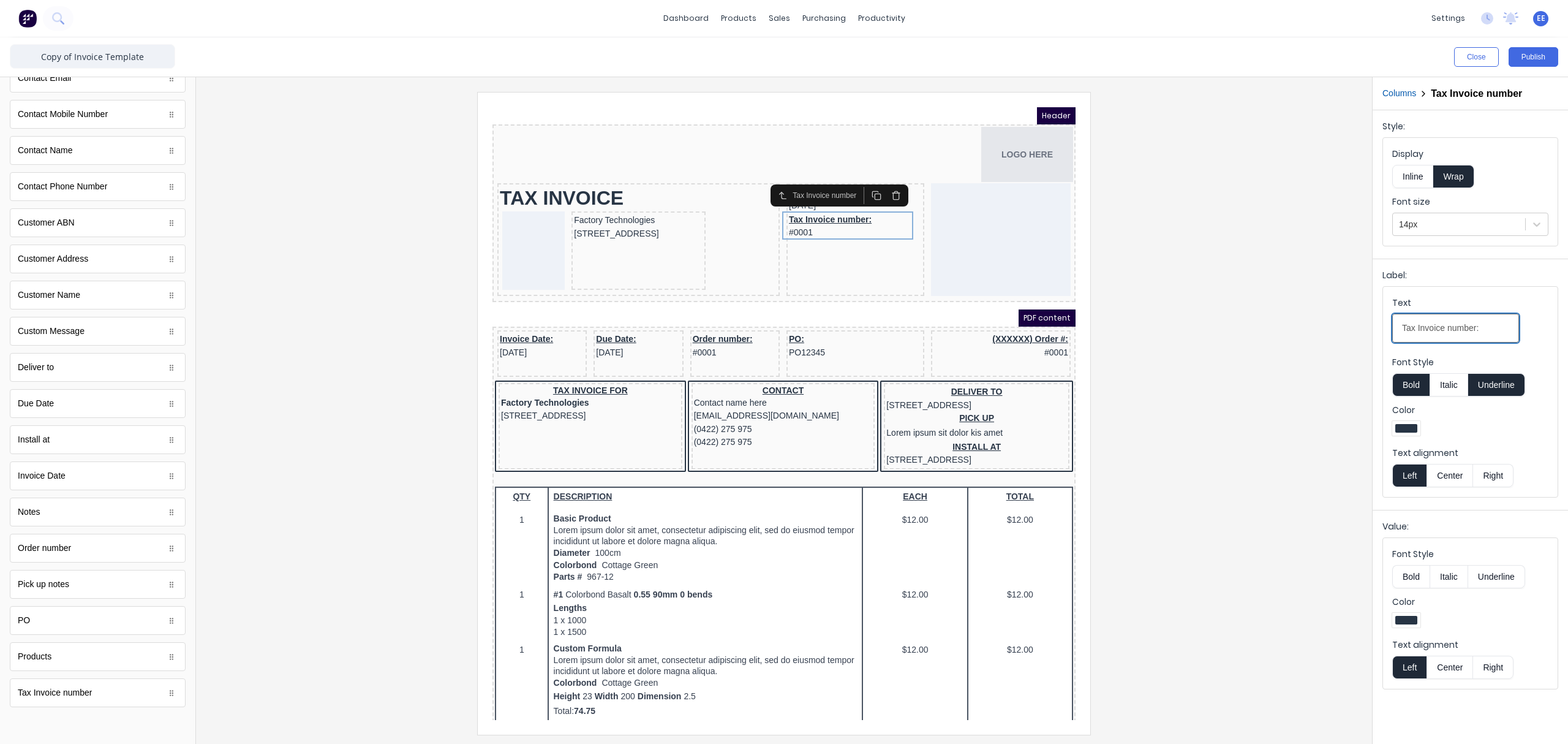
drag, startPoint x: 1414, startPoint y: 327, endPoint x: 1375, endPoint y: 332, distance: 39.3
click at [1240, 332] on div "Label: Text Tax Invoice number: Font Style Bold Italic Underline Color Text ali…" at bounding box center [1470, 381] width 196 height 246
click at [1240, 334] on input "Invoice number:" at bounding box center [1455, 328] width 127 height 29
type input "Invoice number"
click at [1240, 382] on button "Underline" at bounding box center [1496, 385] width 57 height 24
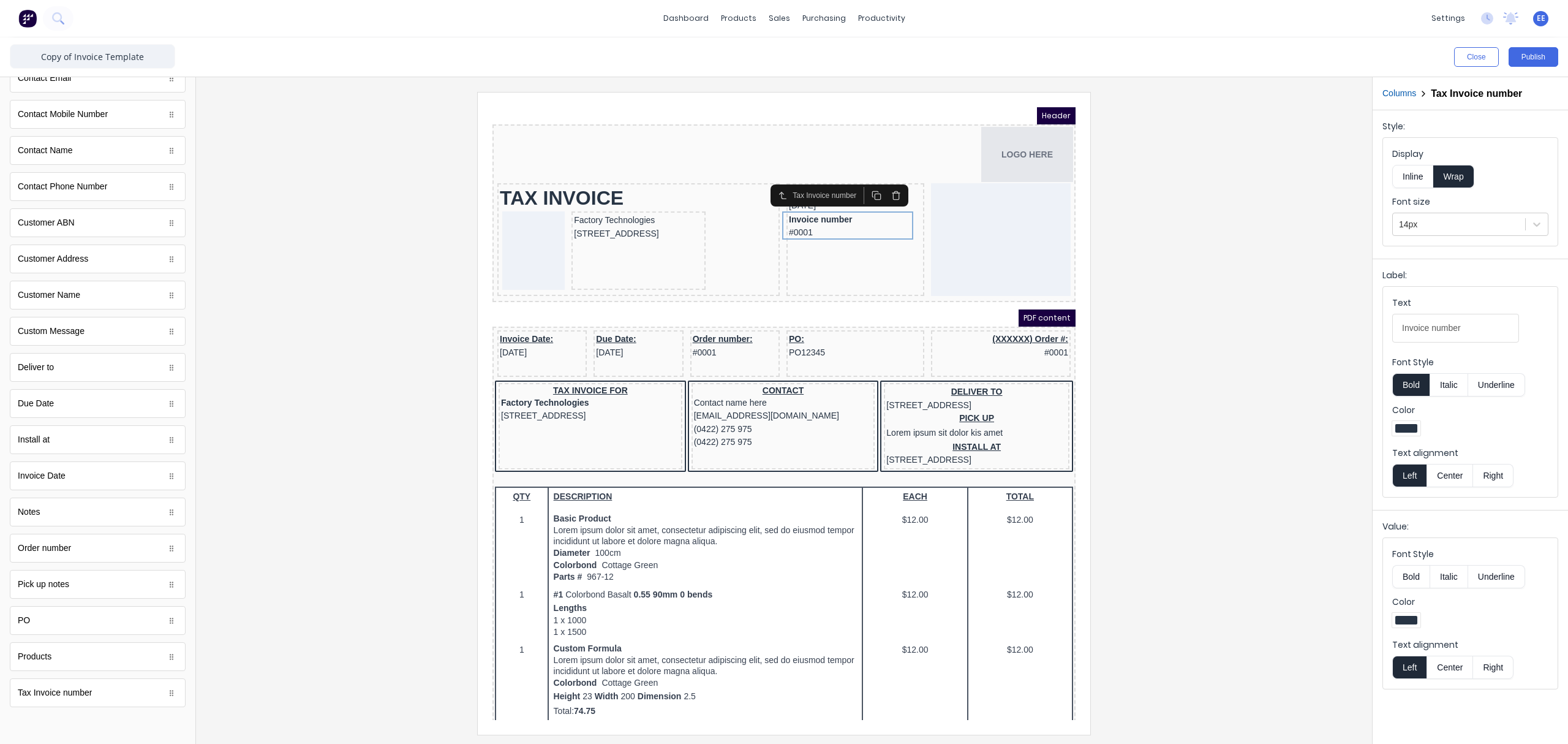
click at [1208, 461] on div at bounding box center [784, 412] width 1157 height 642
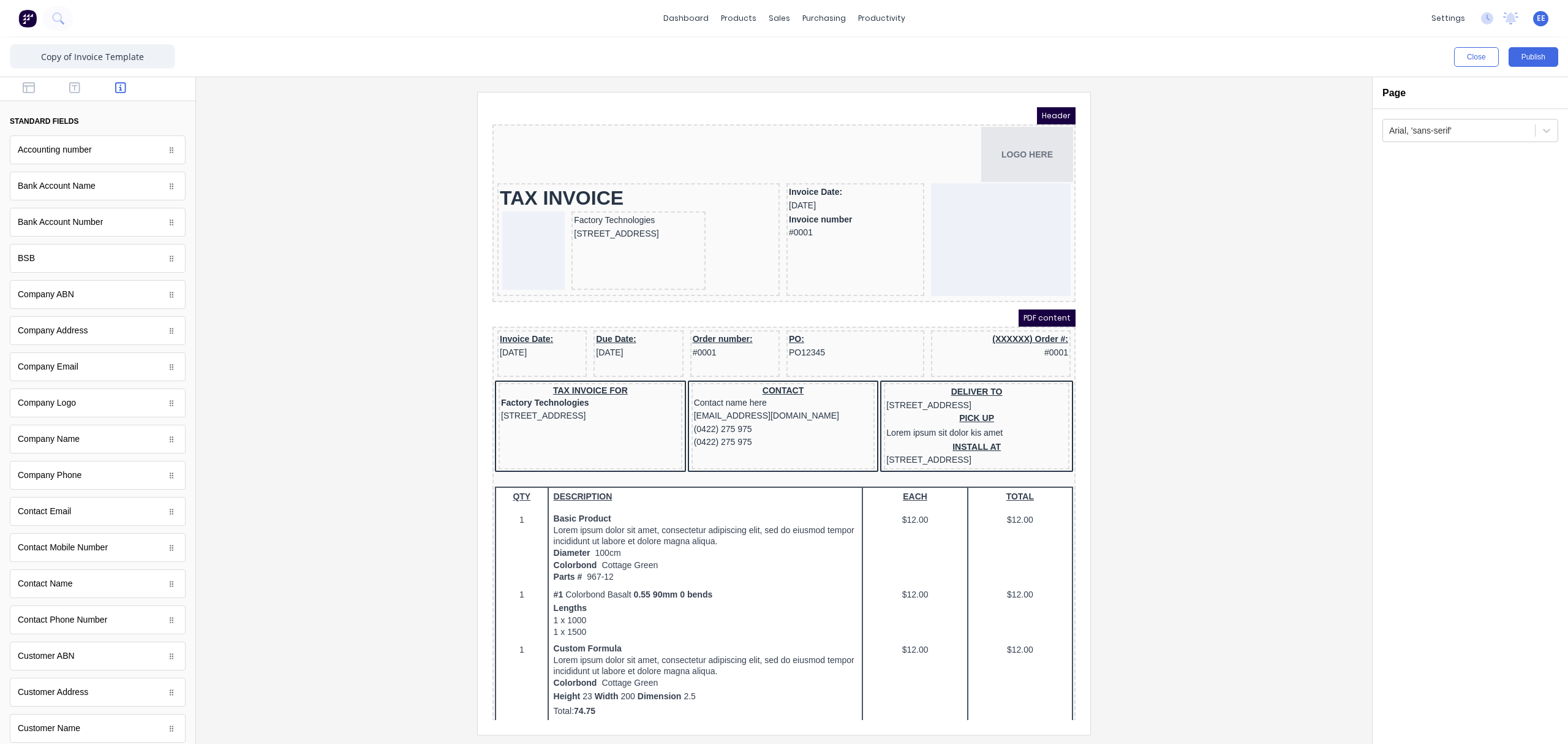
scroll to position [0, 0]
click at [69, 88] on icon "button" at bounding box center [75, 88] width 11 height 12
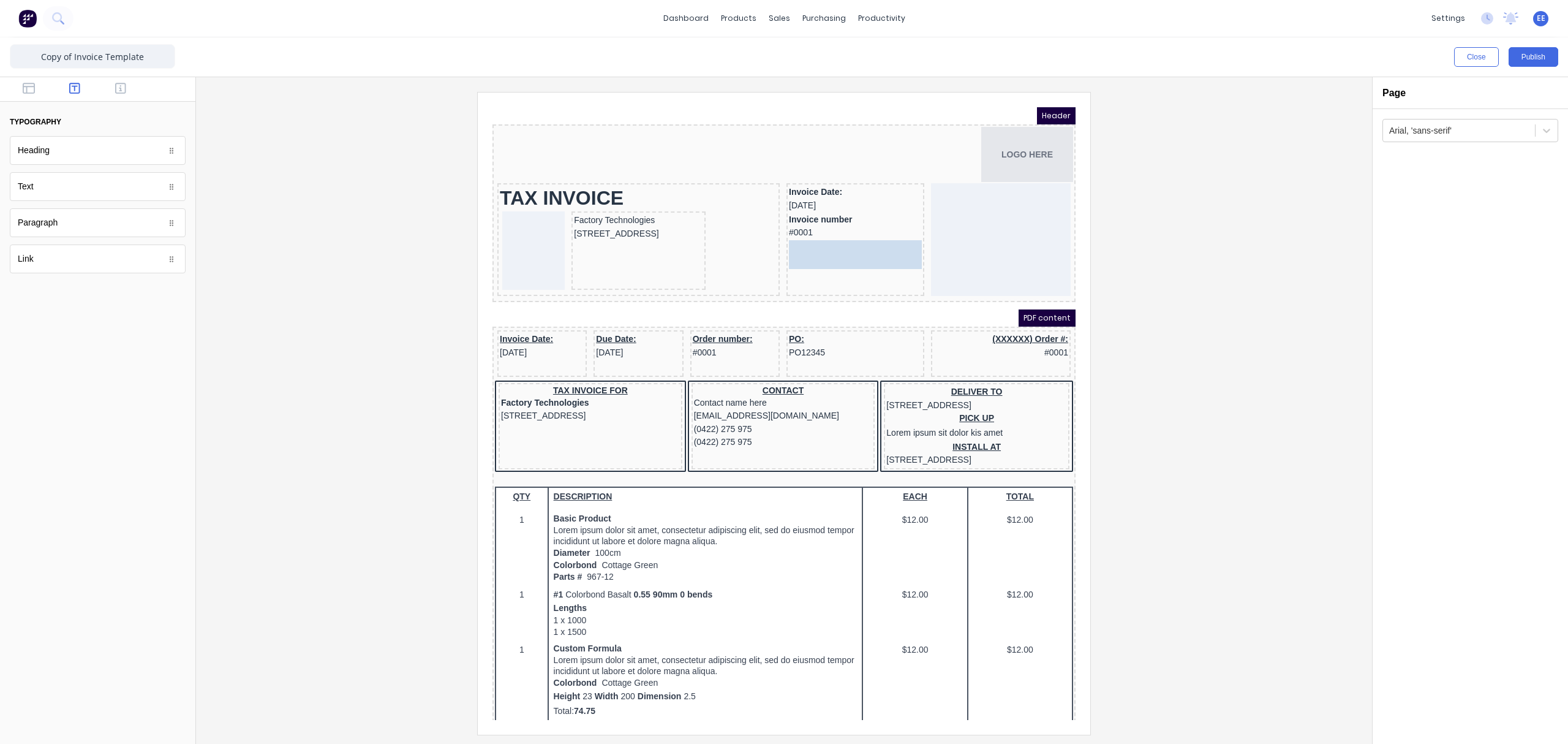
drag, startPoint x: 50, startPoint y: 192, endPoint x: 846, endPoint y: 251, distance: 798.2
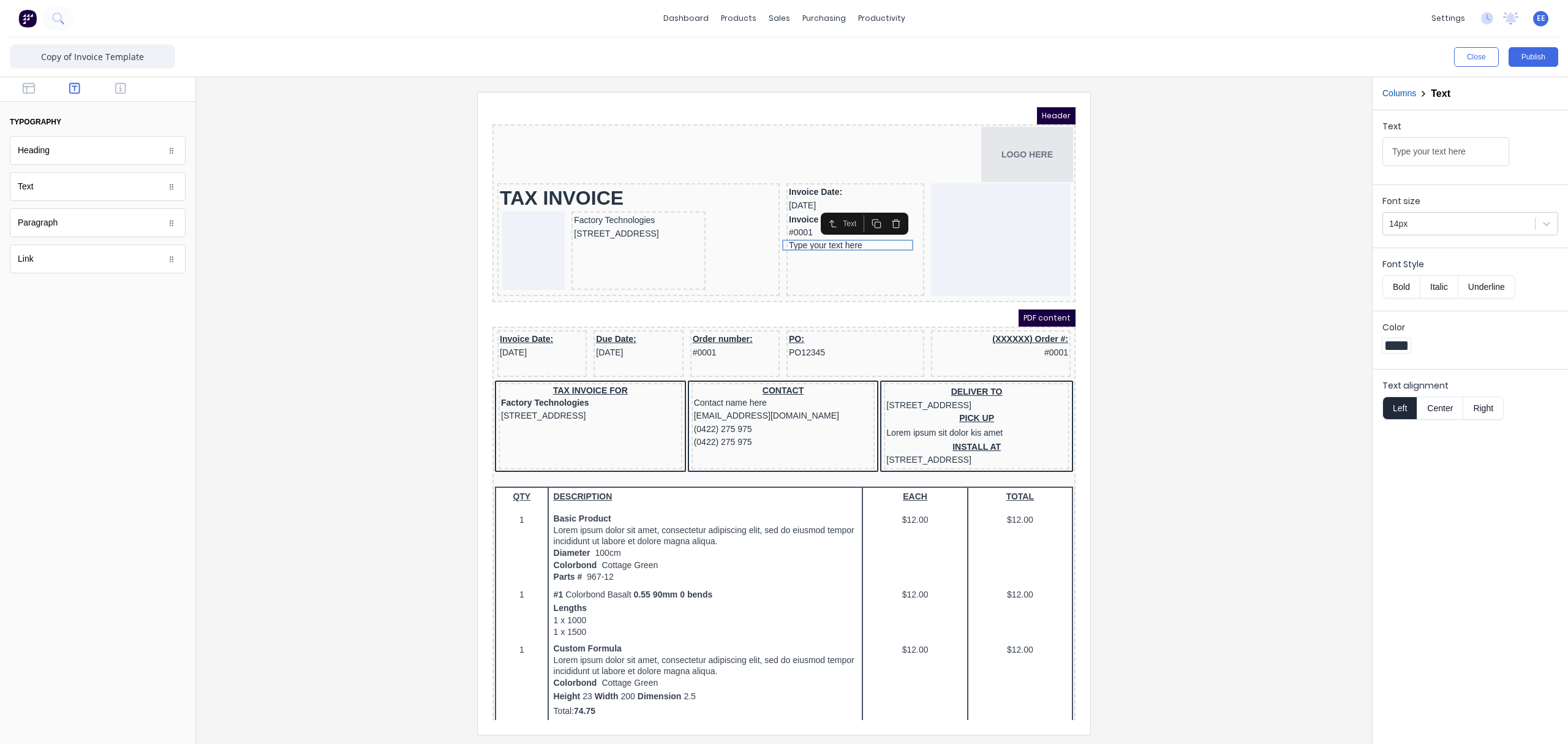
click at [880, 210] on icon "button" at bounding box center [881, 209] width 10 height 10
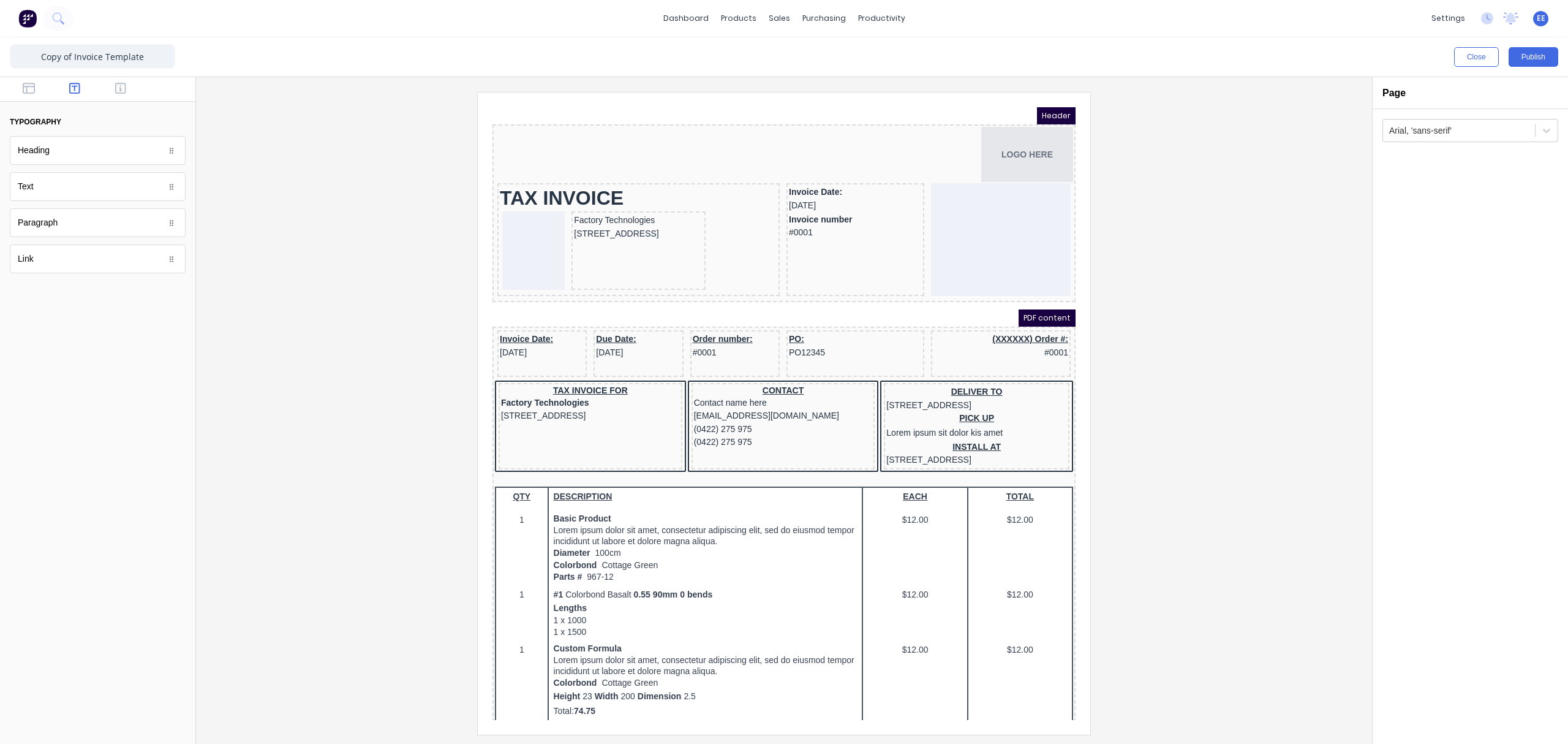
click at [84, 96] on div at bounding box center [97, 89] width 196 height 24
click at [74, 88] on icon "button" at bounding box center [75, 88] width 11 height 11
click at [118, 89] on icon "button" at bounding box center [120, 88] width 11 height 12
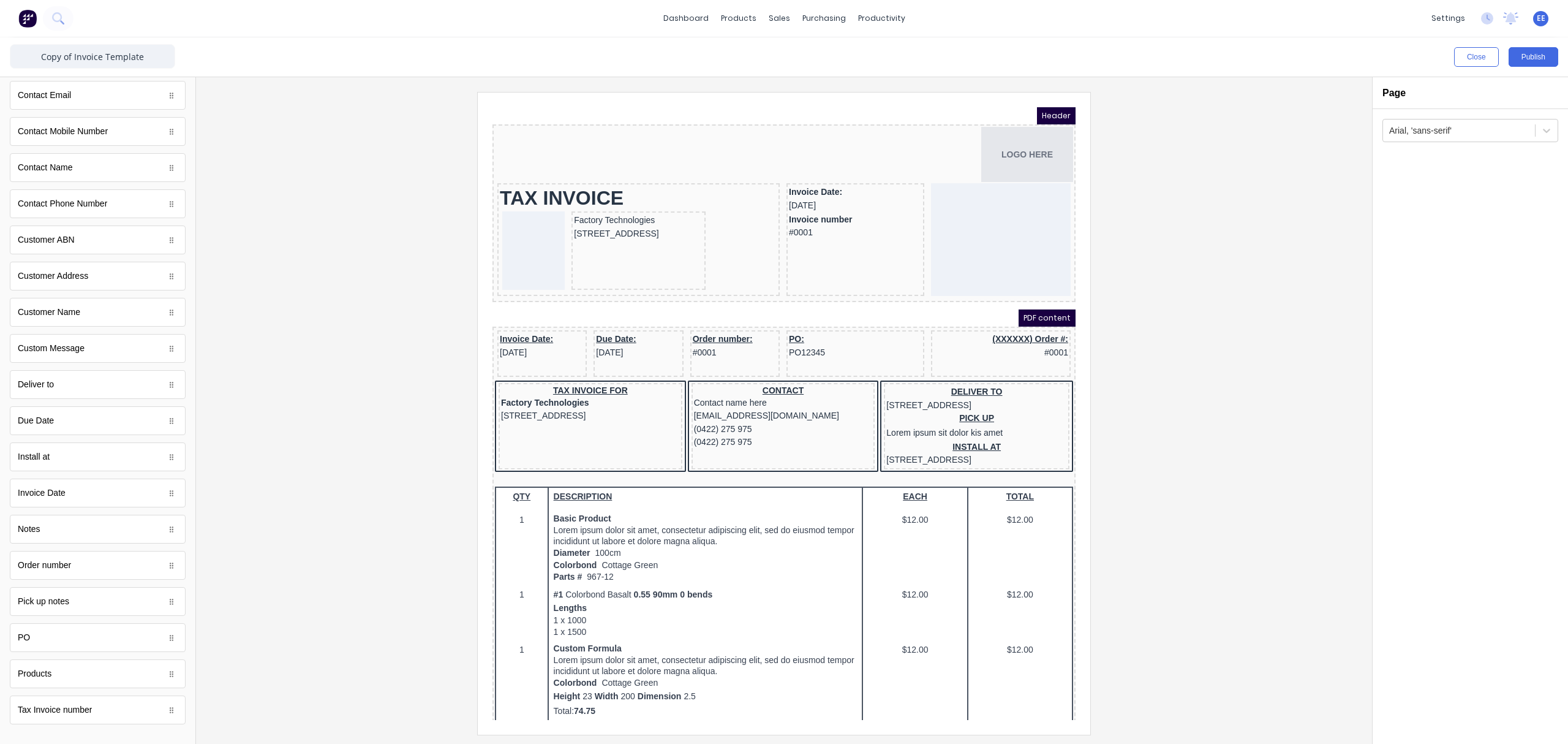
scroll to position [444, 0]
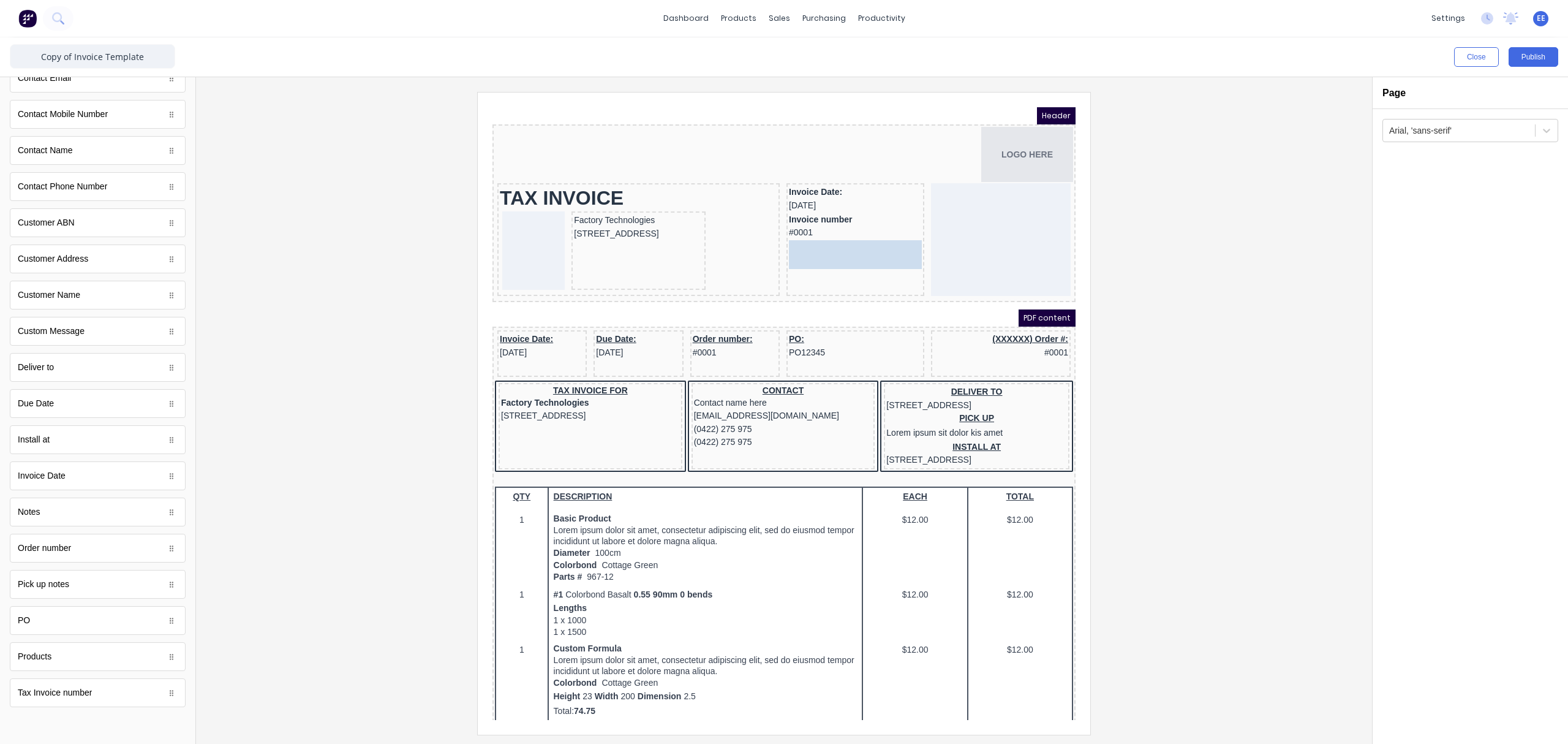
drag, startPoint x: 57, startPoint y: 554, endPoint x: 371, endPoint y: 141, distance: 518.8
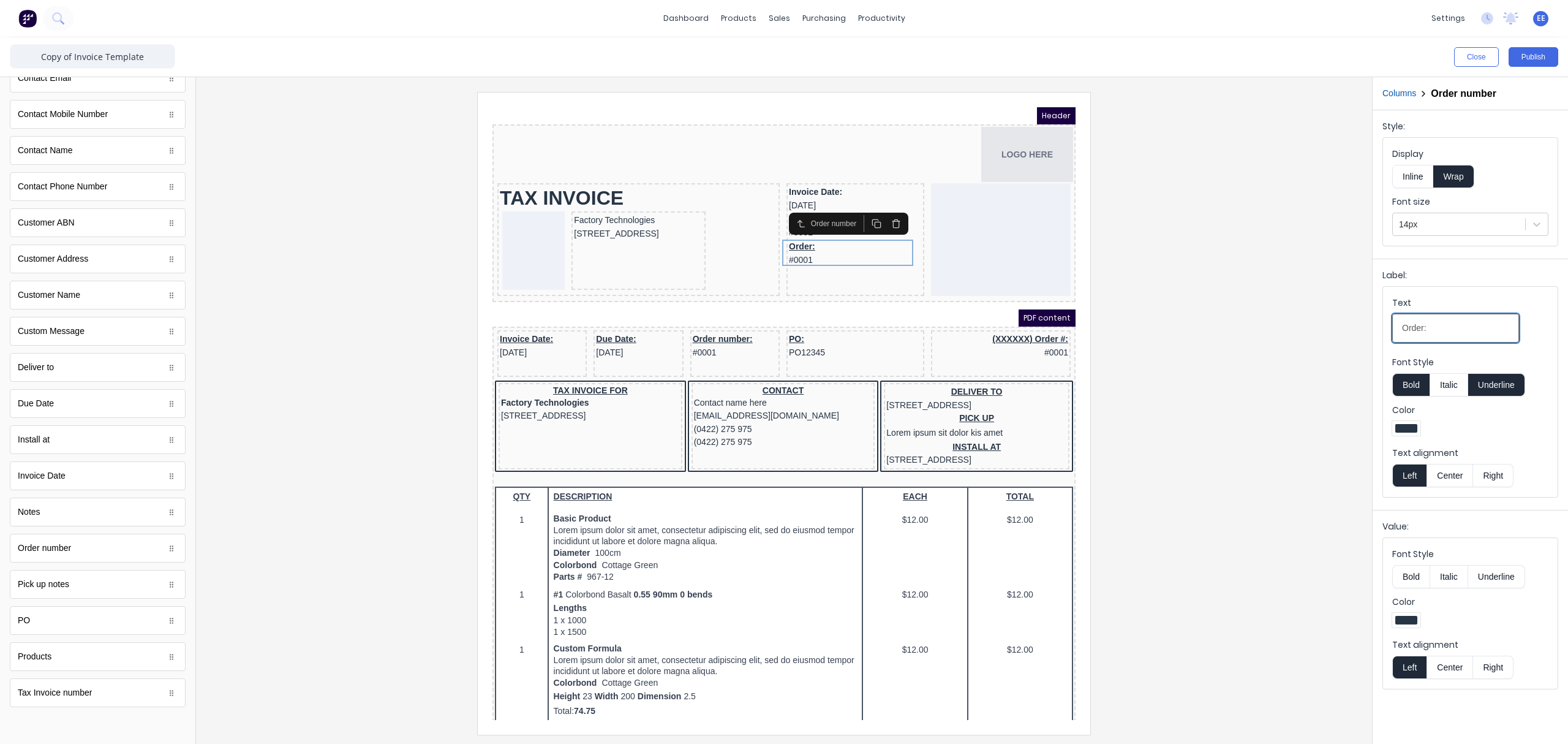
drag, startPoint x: 1422, startPoint y: 330, endPoint x: 1380, endPoint y: 334, distance: 42.2
click at [1240, 334] on div "Label: Text Order: Font Style Bold Italic Underline Color Text alignment Left C…" at bounding box center [1470, 381] width 196 height 246
type input "r"
type input "Reference"
click at [1240, 387] on button "Underline" at bounding box center [1496, 385] width 57 height 24
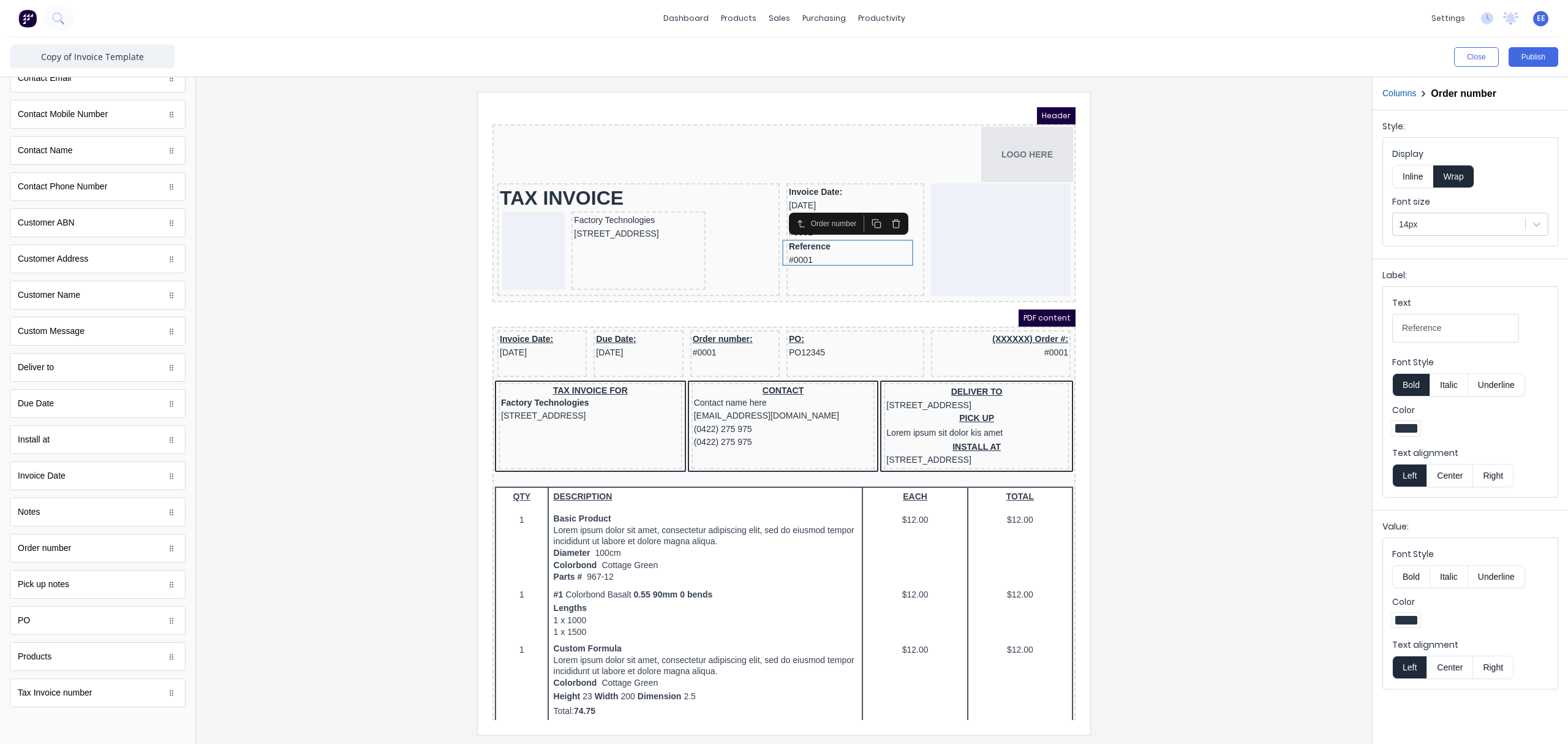
click at [1240, 354] on div at bounding box center [784, 412] width 1157 height 642
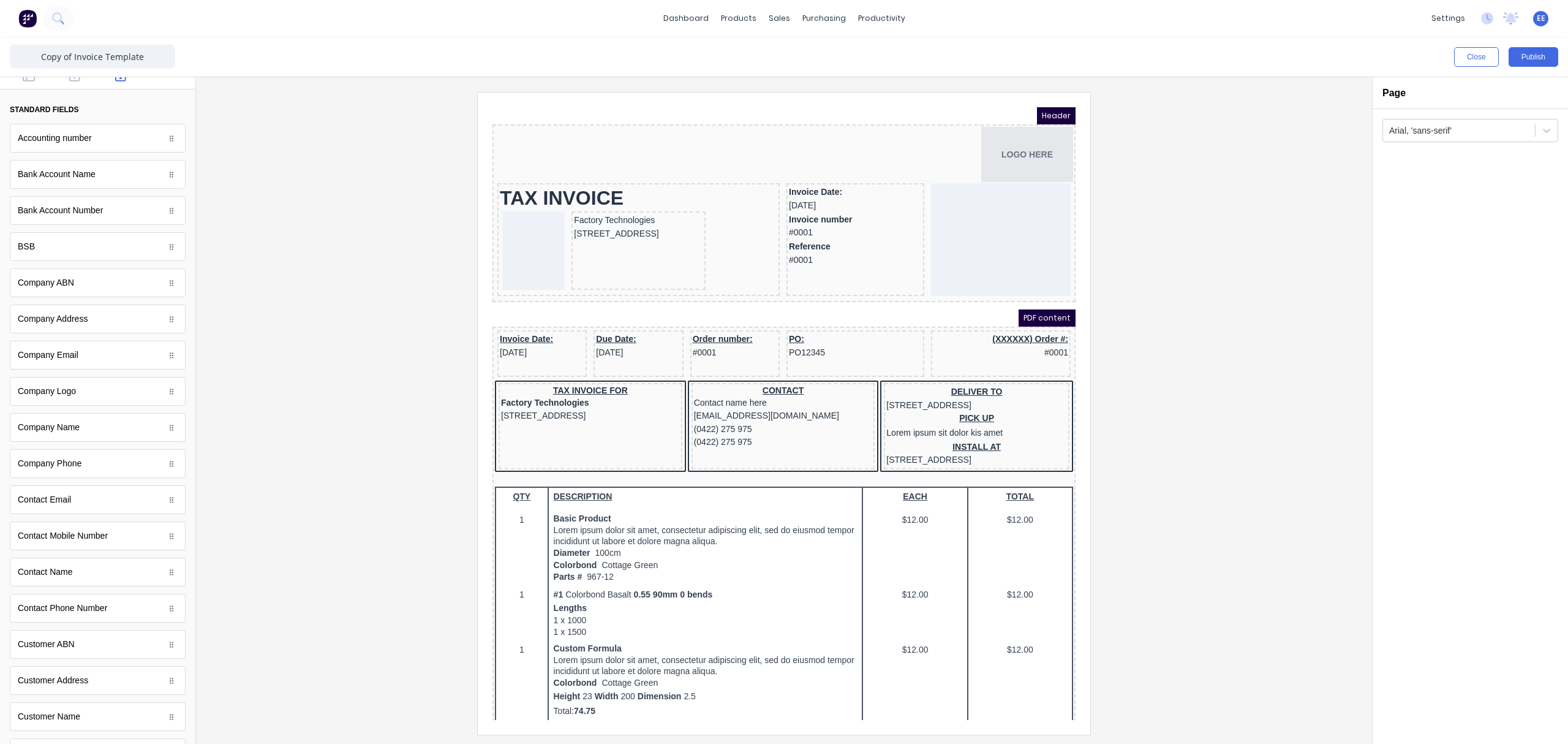
scroll to position [0, 0]
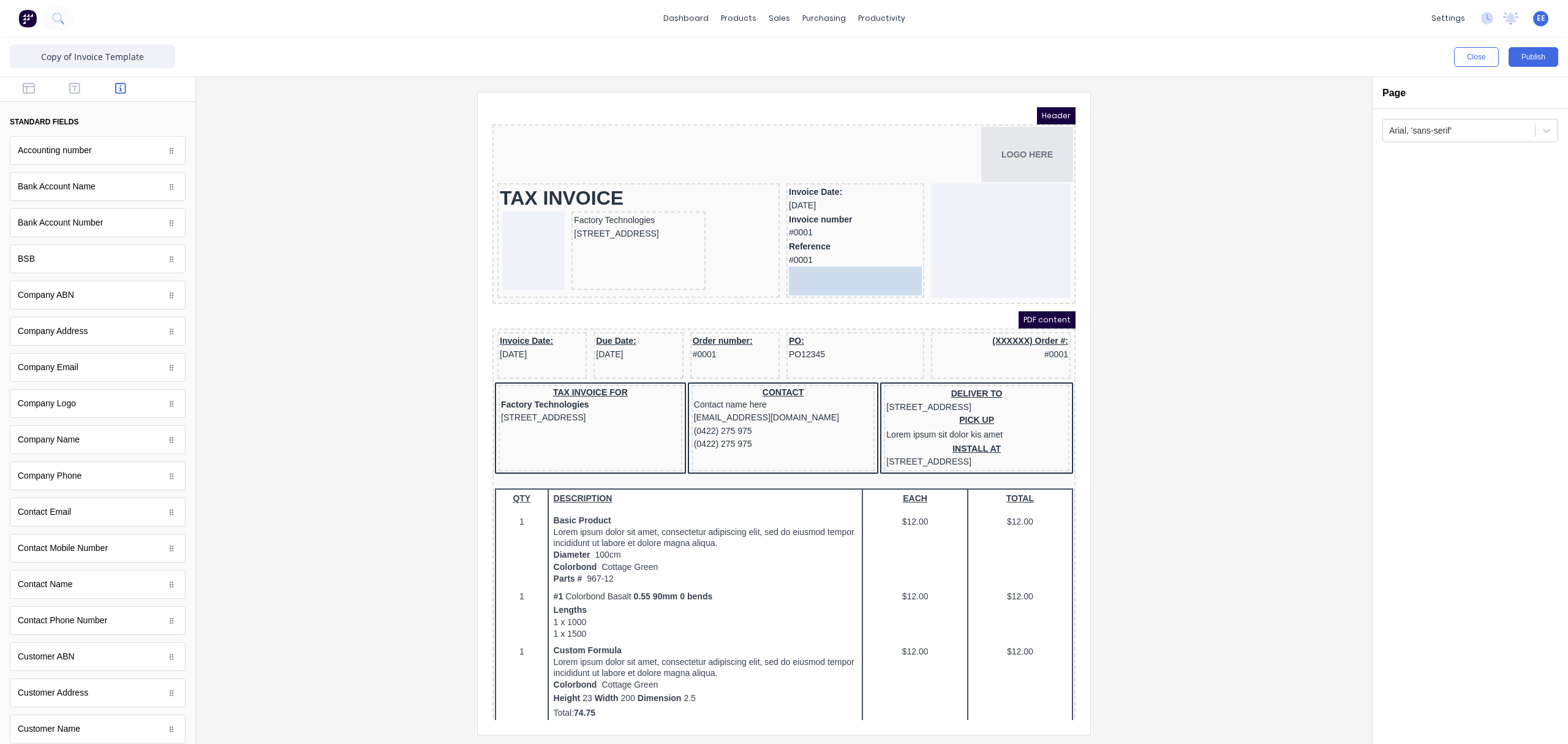
drag, startPoint x: 63, startPoint y: 304, endPoint x: 402, endPoint y: 164, distance: 366.8
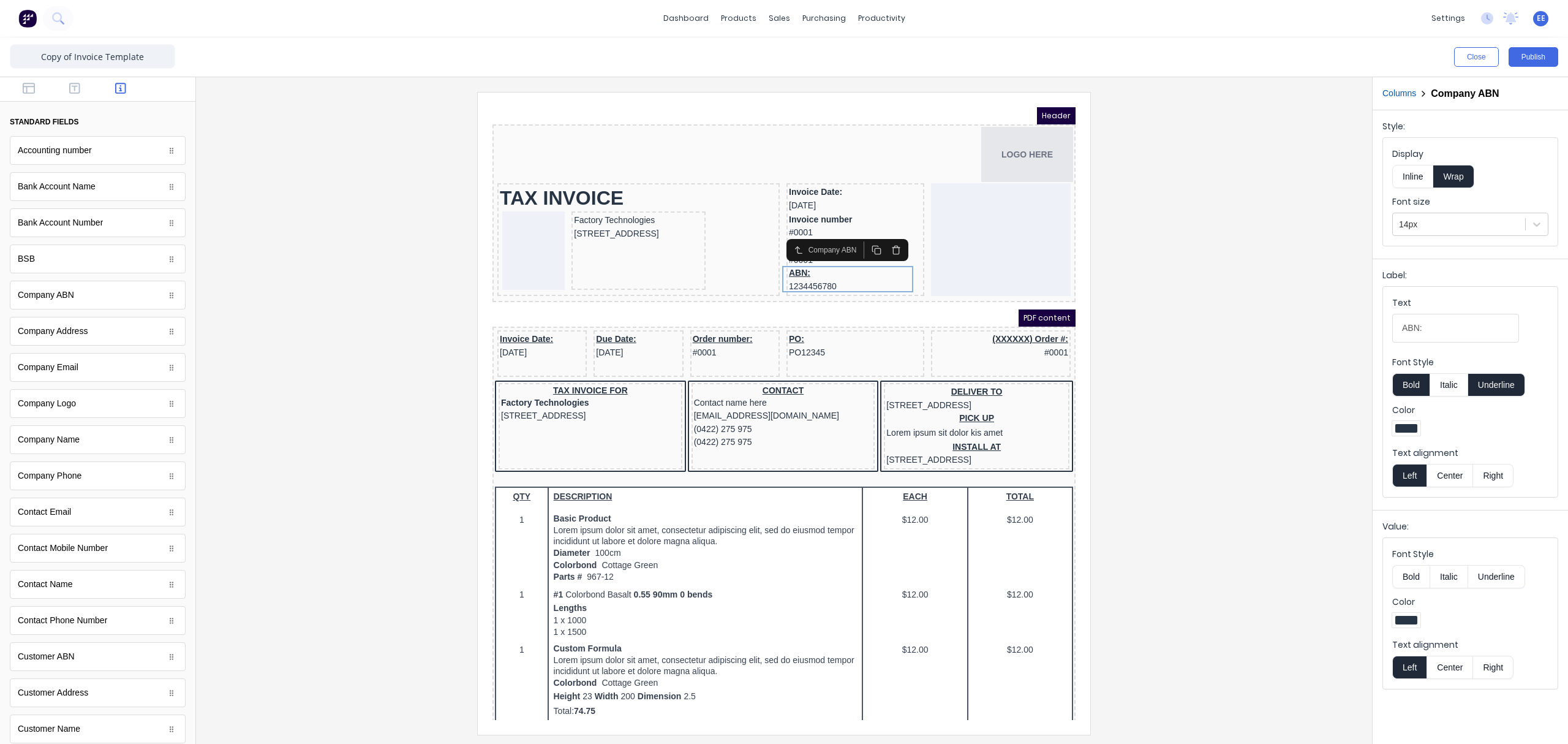
click at [1240, 383] on button "Underline" at bounding box center [1496, 385] width 57 height 24
click at [1240, 329] on input "ABN:" at bounding box center [1455, 328] width 127 height 29
type input "ABN"
click at [1217, 375] on div at bounding box center [784, 412] width 1157 height 642
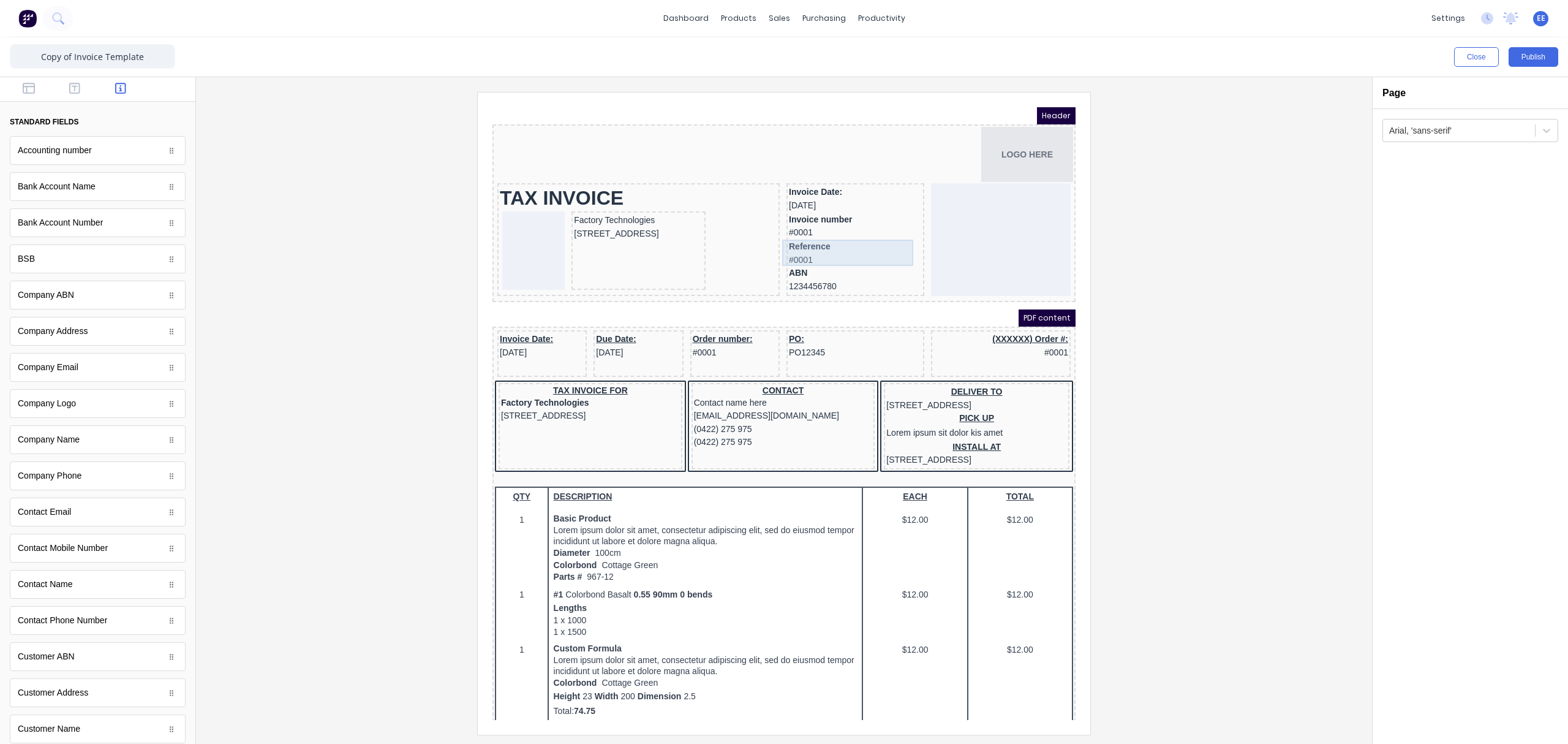
click at [804, 237] on div "Reference #0001" at bounding box center [840, 239] width 133 height 26
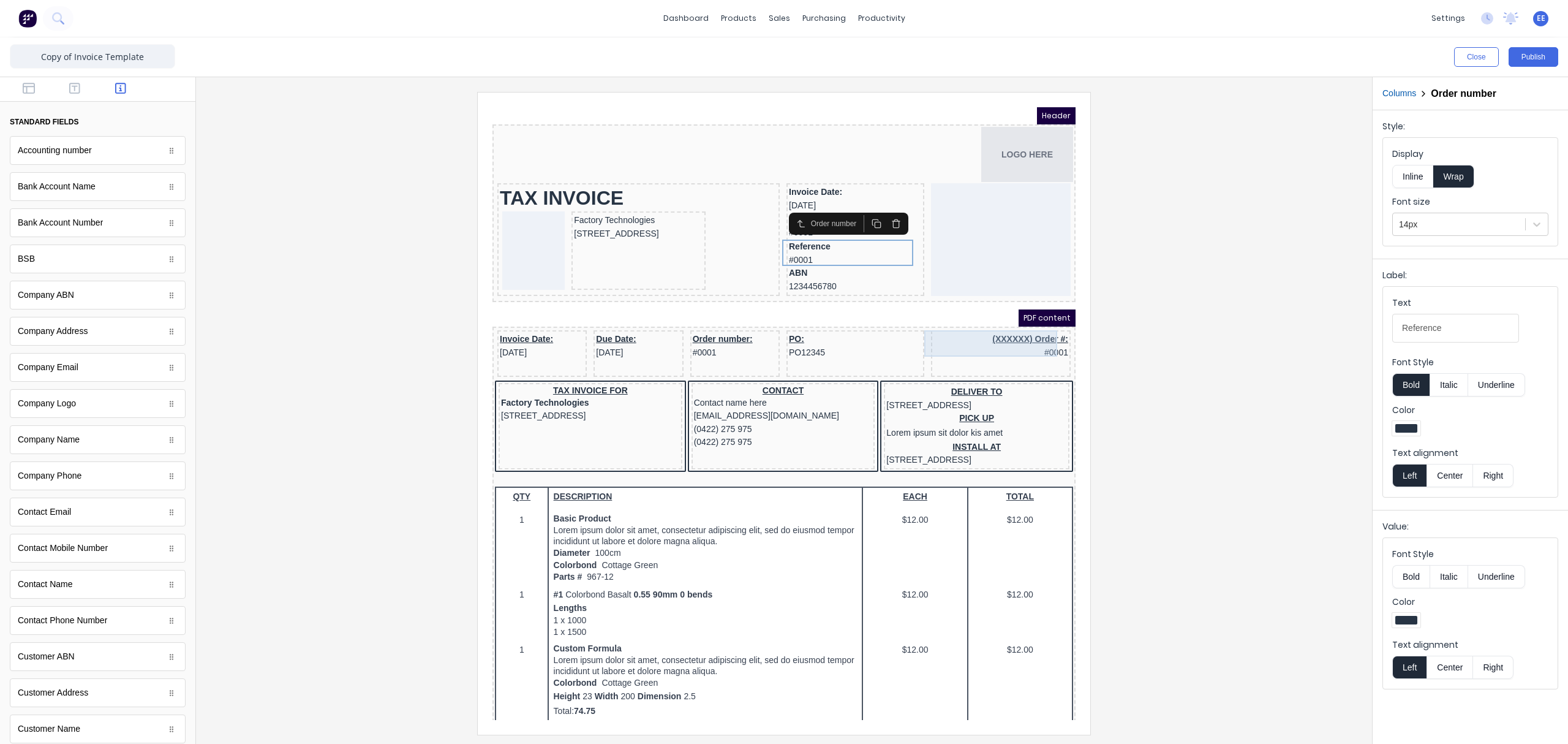
click at [994, 322] on div "(XXXXXX) Order #: #0001" at bounding box center [986, 331] width 135 height 26
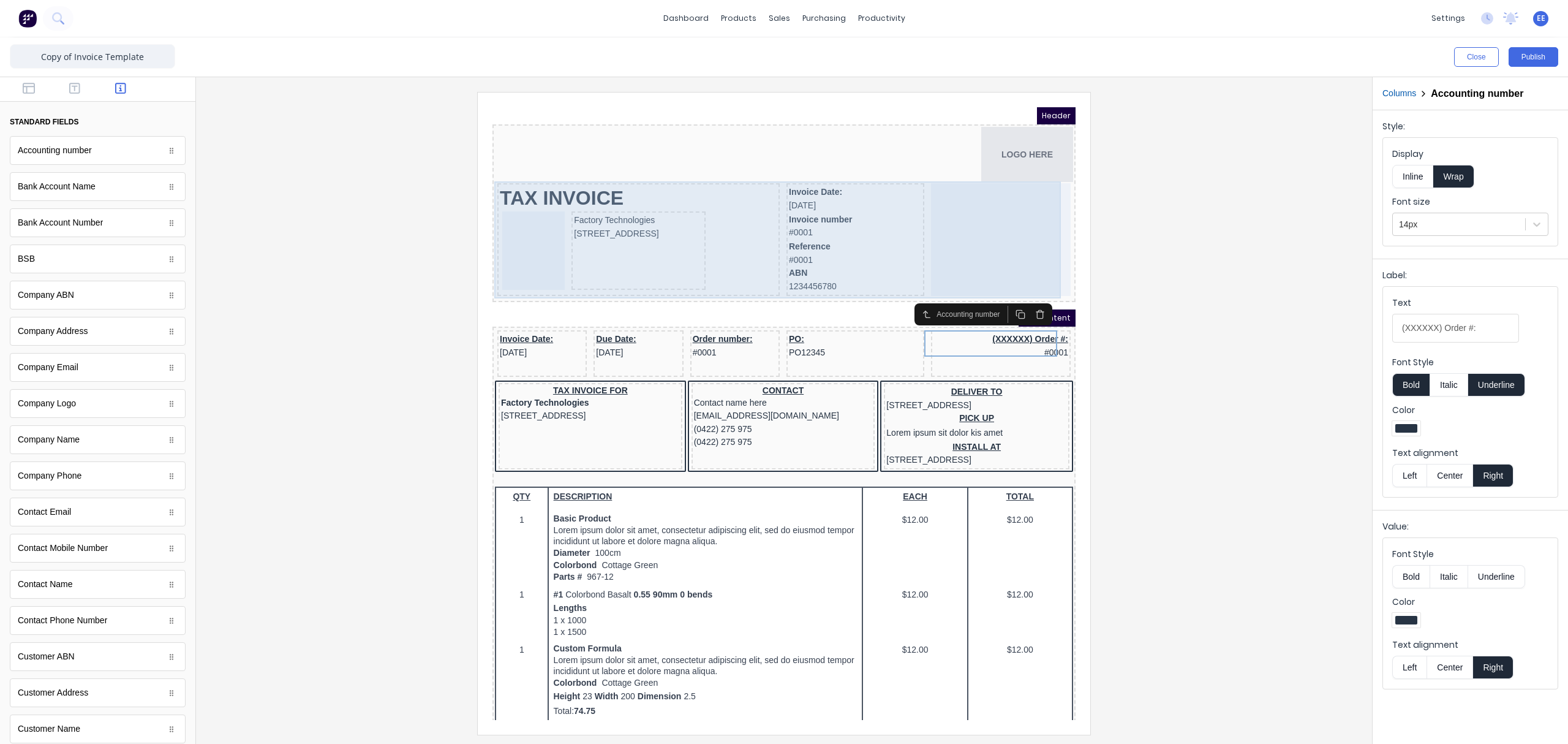
click at [995, 190] on div at bounding box center [986, 224] width 139 height 113
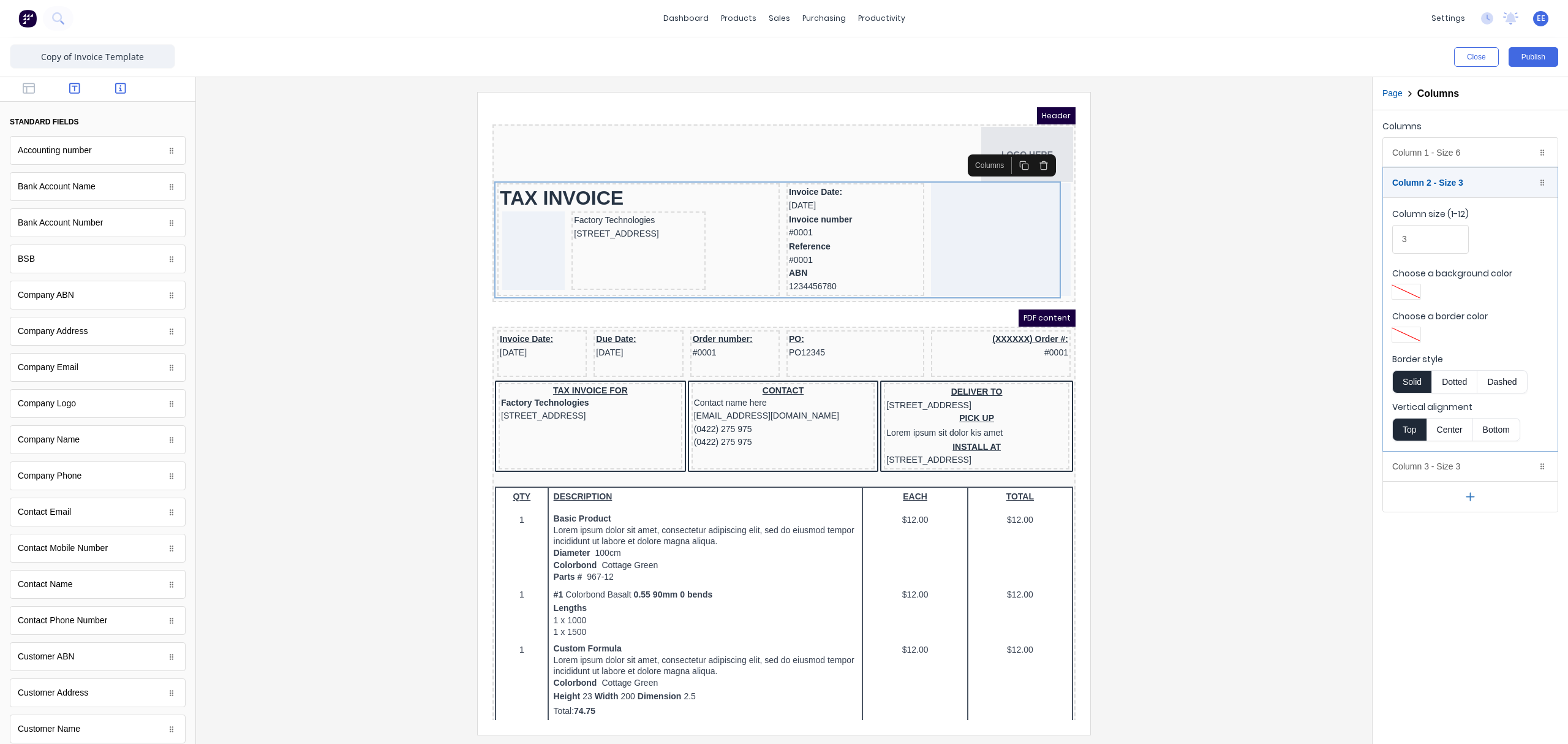
click at [74, 94] on icon "button" at bounding box center [75, 88] width 11 height 12
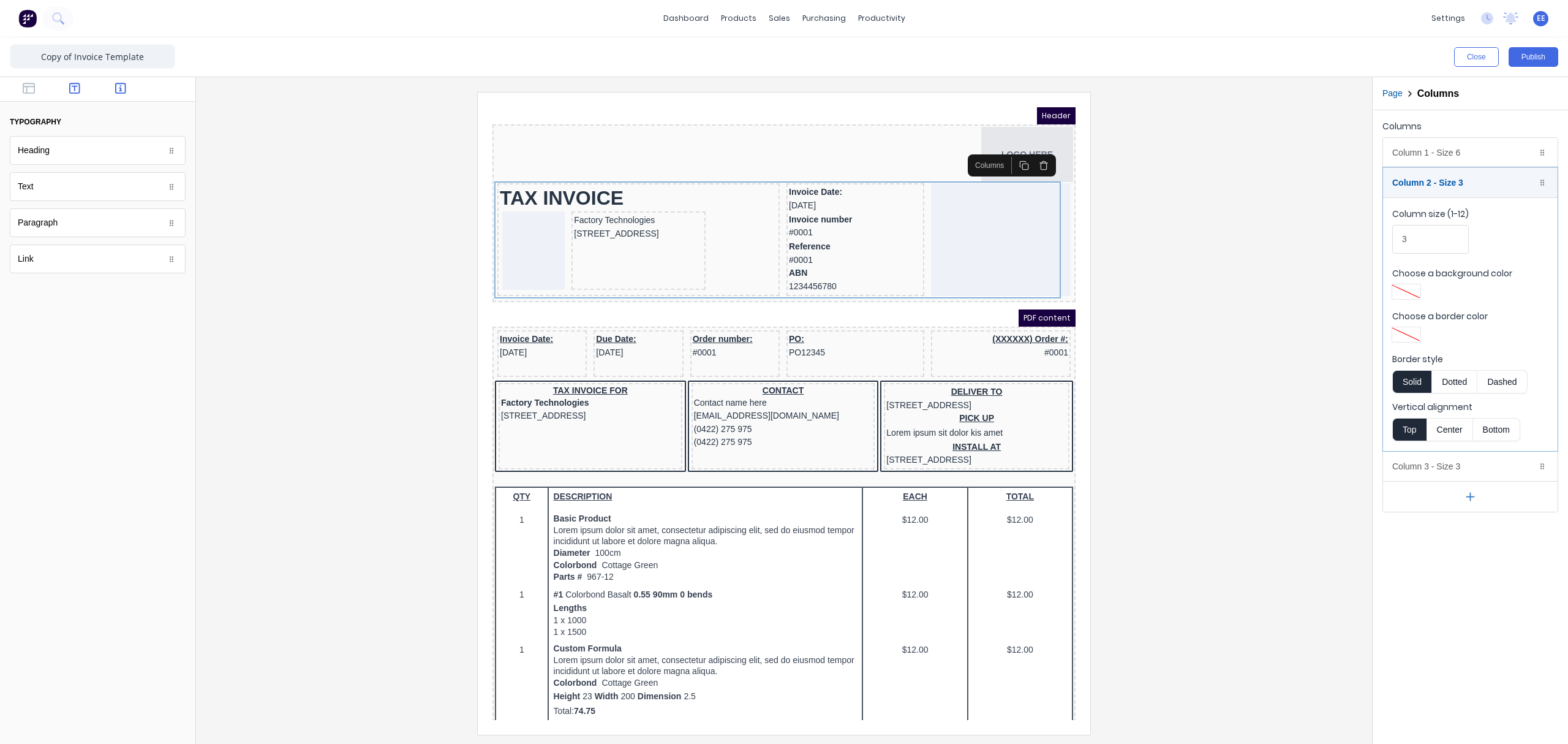
click at [120, 96] on button "button" at bounding box center [120, 89] width 39 height 14
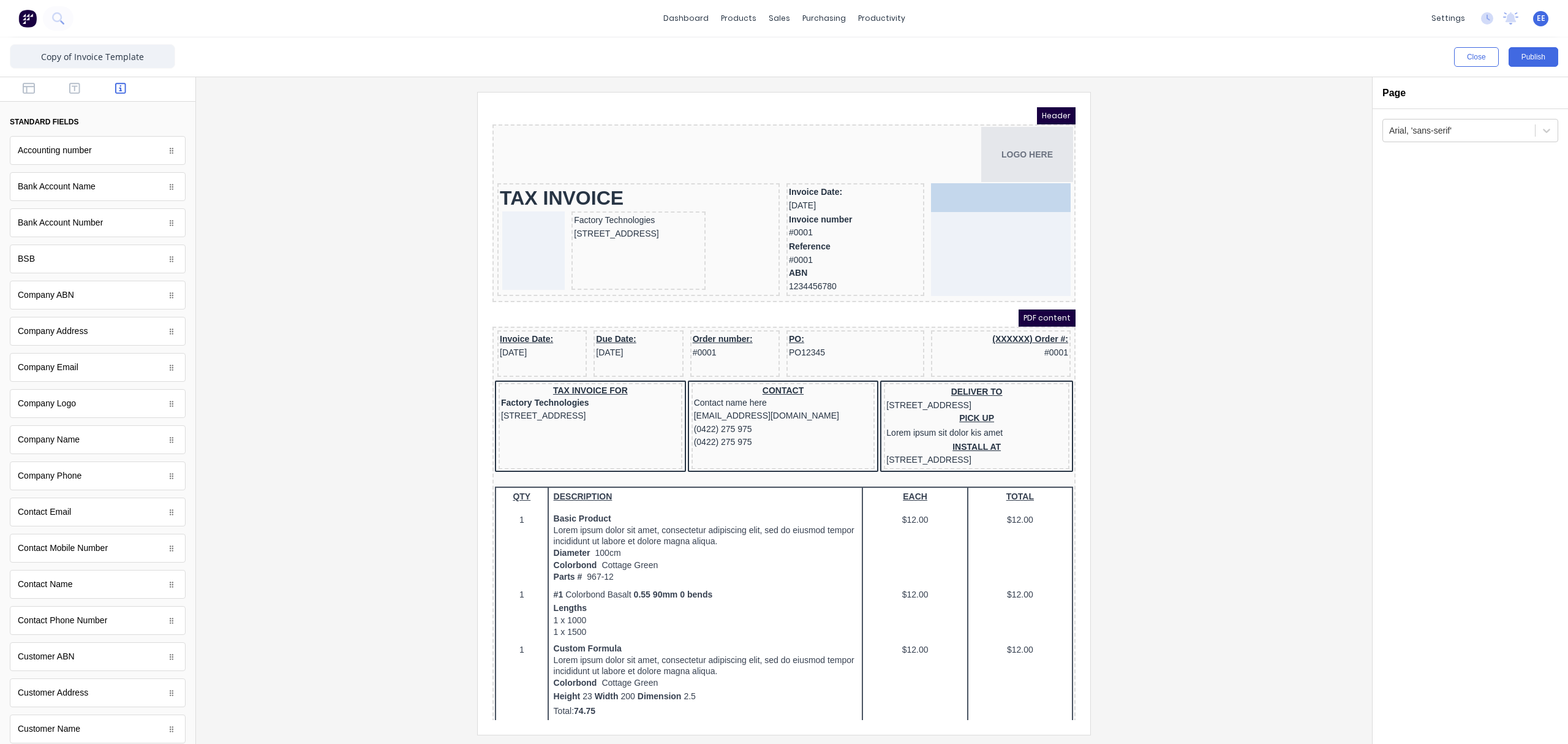
drag, startPoint x: 60, startPoint y: 455, endPoint x: 518, endPoint y: 95, distance: 582.5
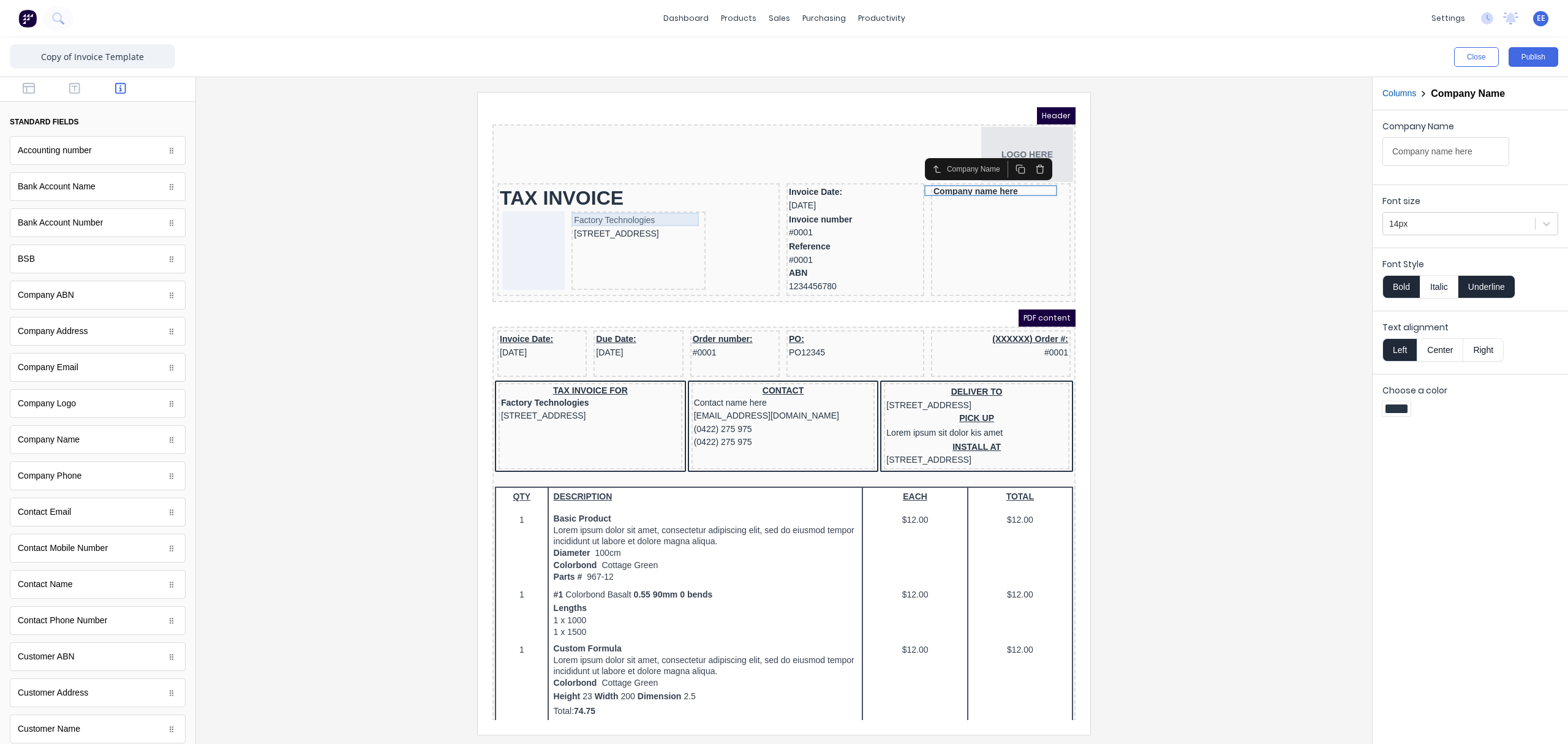
click at [596, 205] on div "Factory Technologies" at bounding box center [624, 205] width 130 height 14
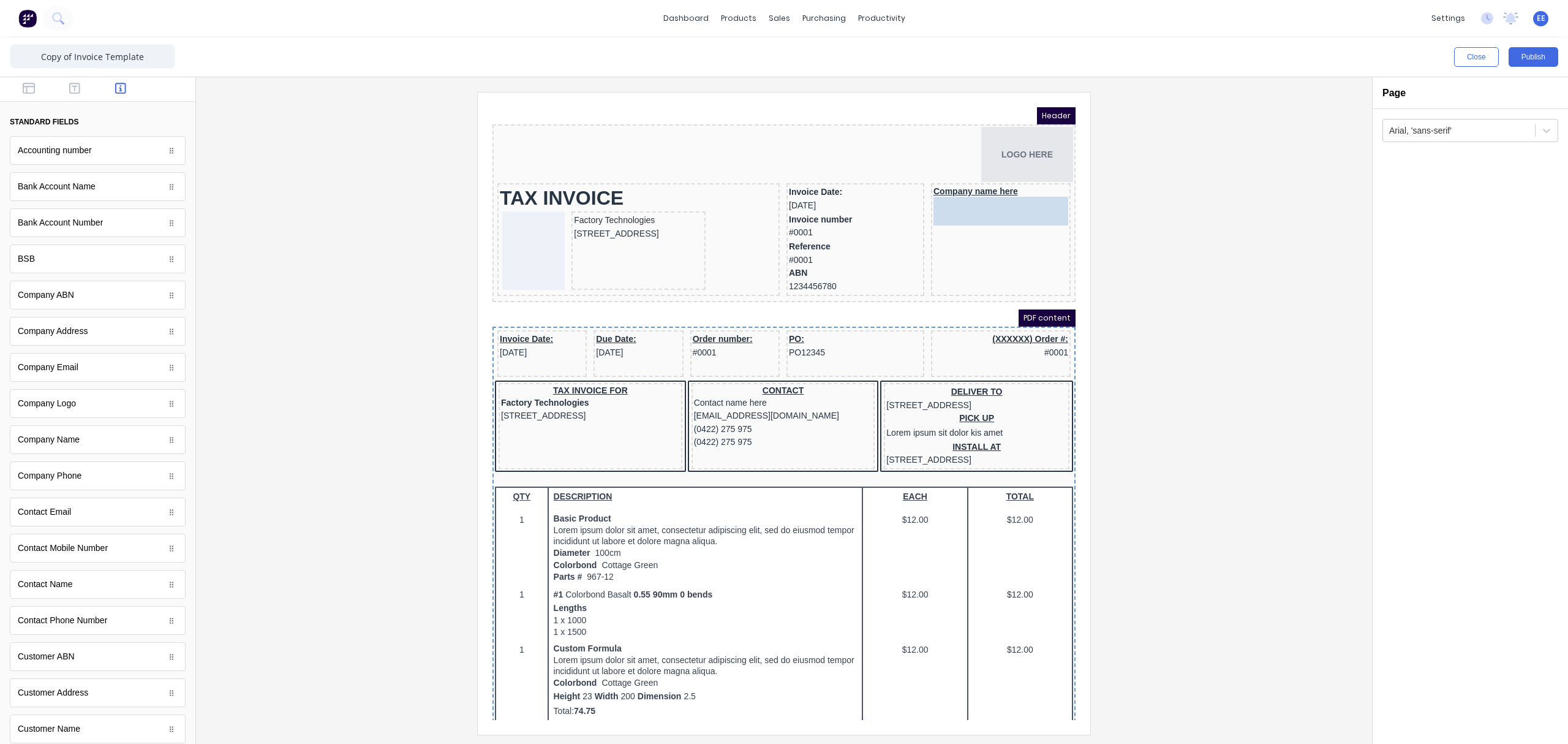
drag, startPoint x: 76, startPoint y: 340, endPoint x: 1083, endPoint y: 217, distance: 1014.5
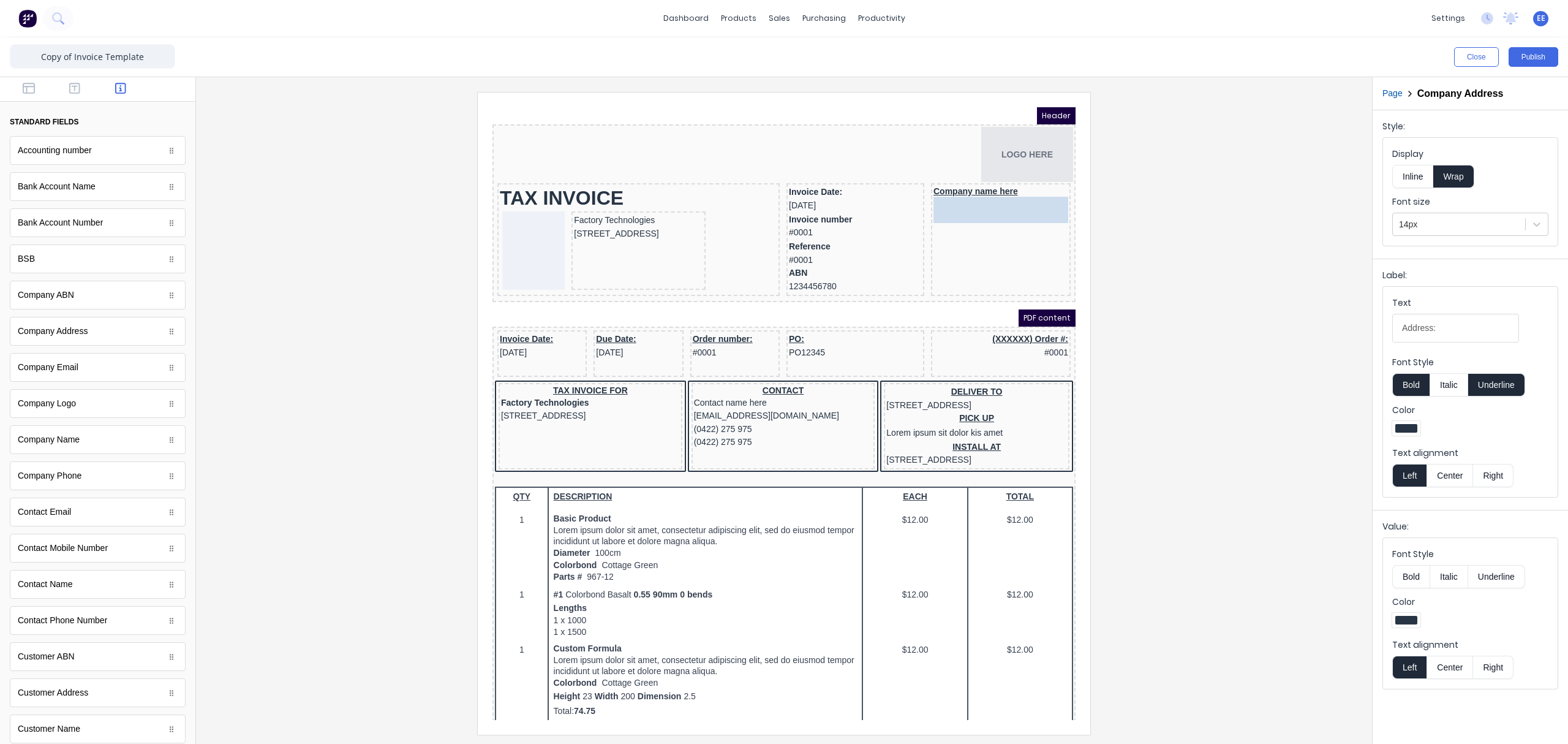
drag, startPoint x: 633, startPoint y: 323, endPoint x: 962, endPoint y: 217, distance: 345.7
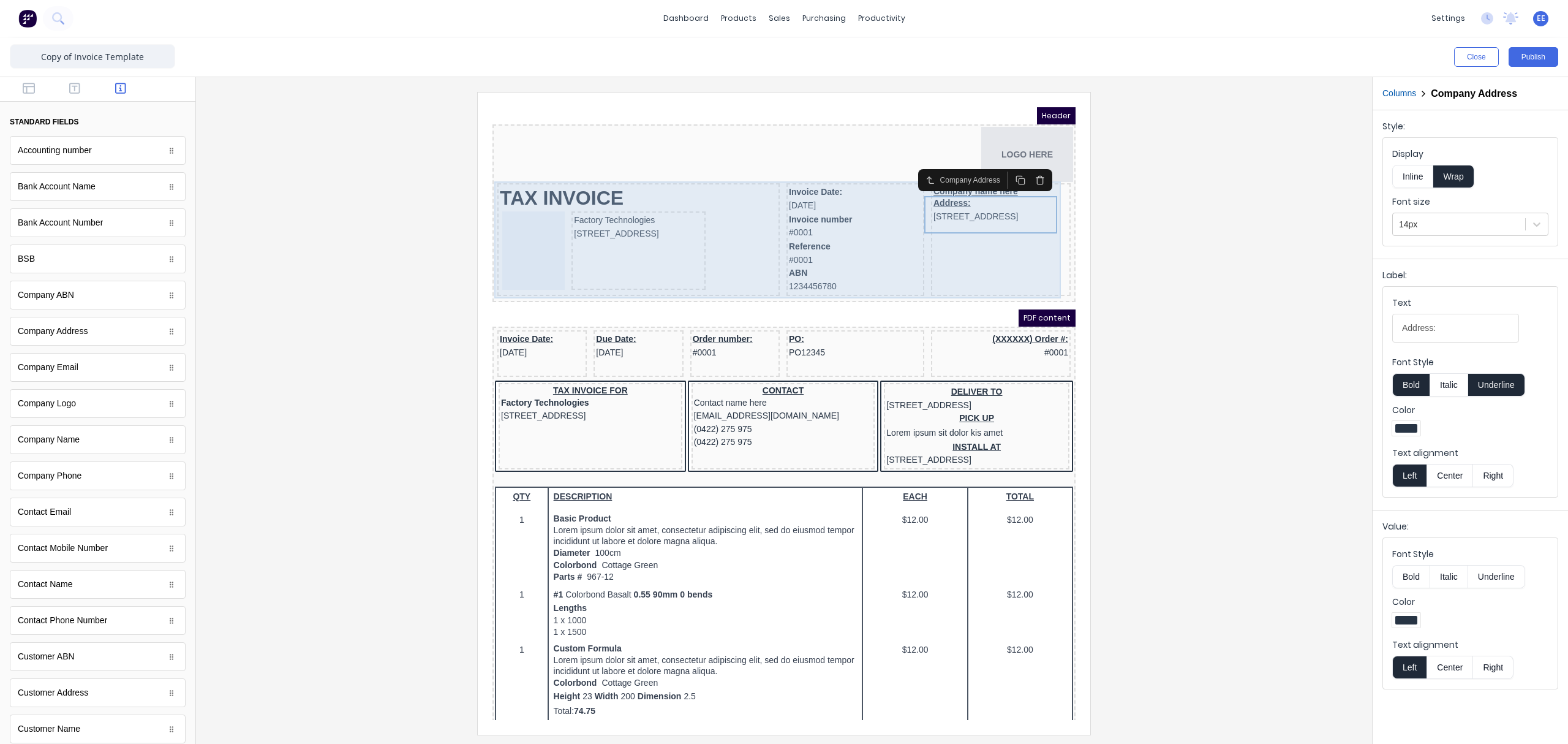
click at [973, 224] on div "Company name here Address: 234 Beach Road Gold Coast, Queensland, Australia, 42…" at bounding box center [986, 224] width 139 height 113
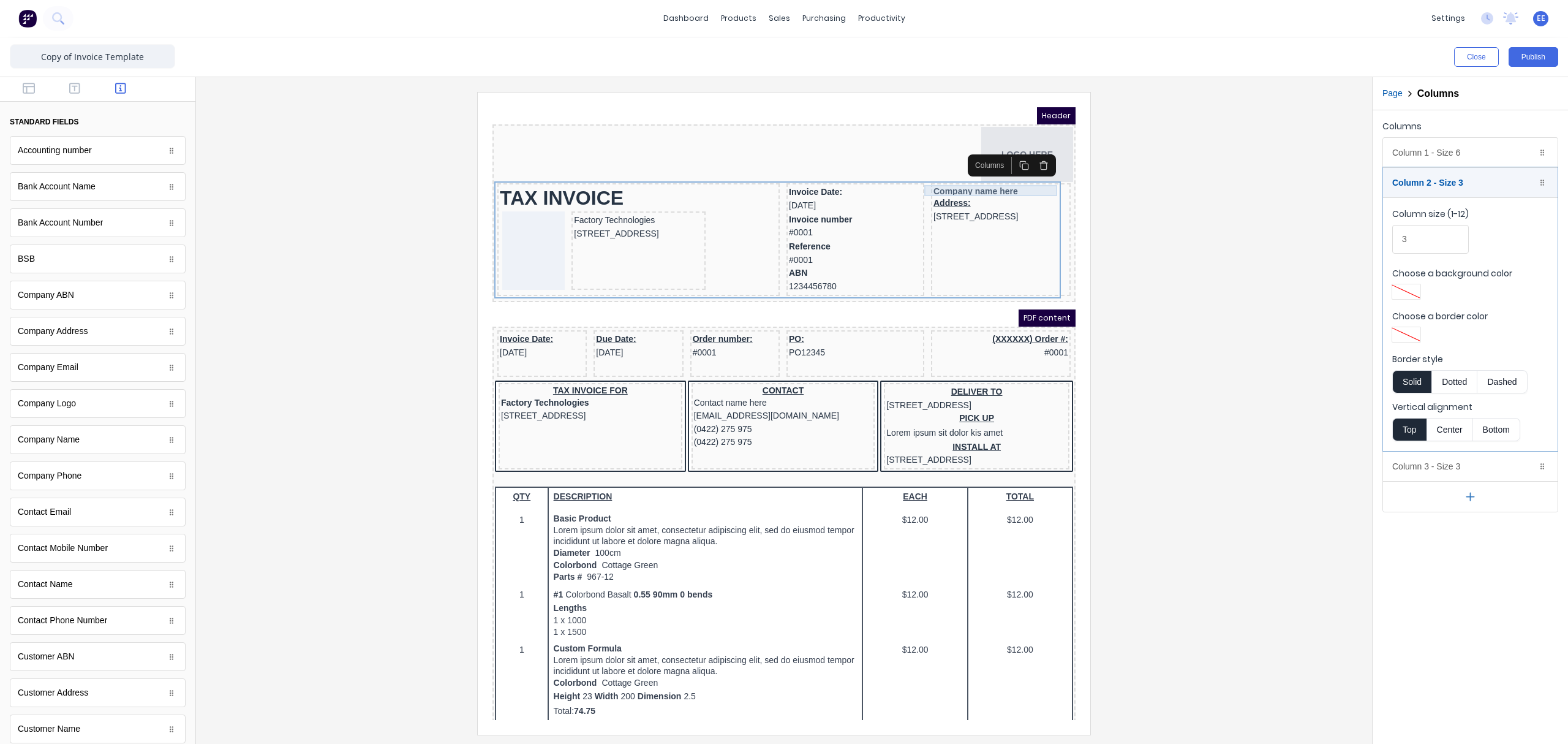
click at [945, 177] on div "Company name here" at bounding box center [986, 176] width 135 height 11
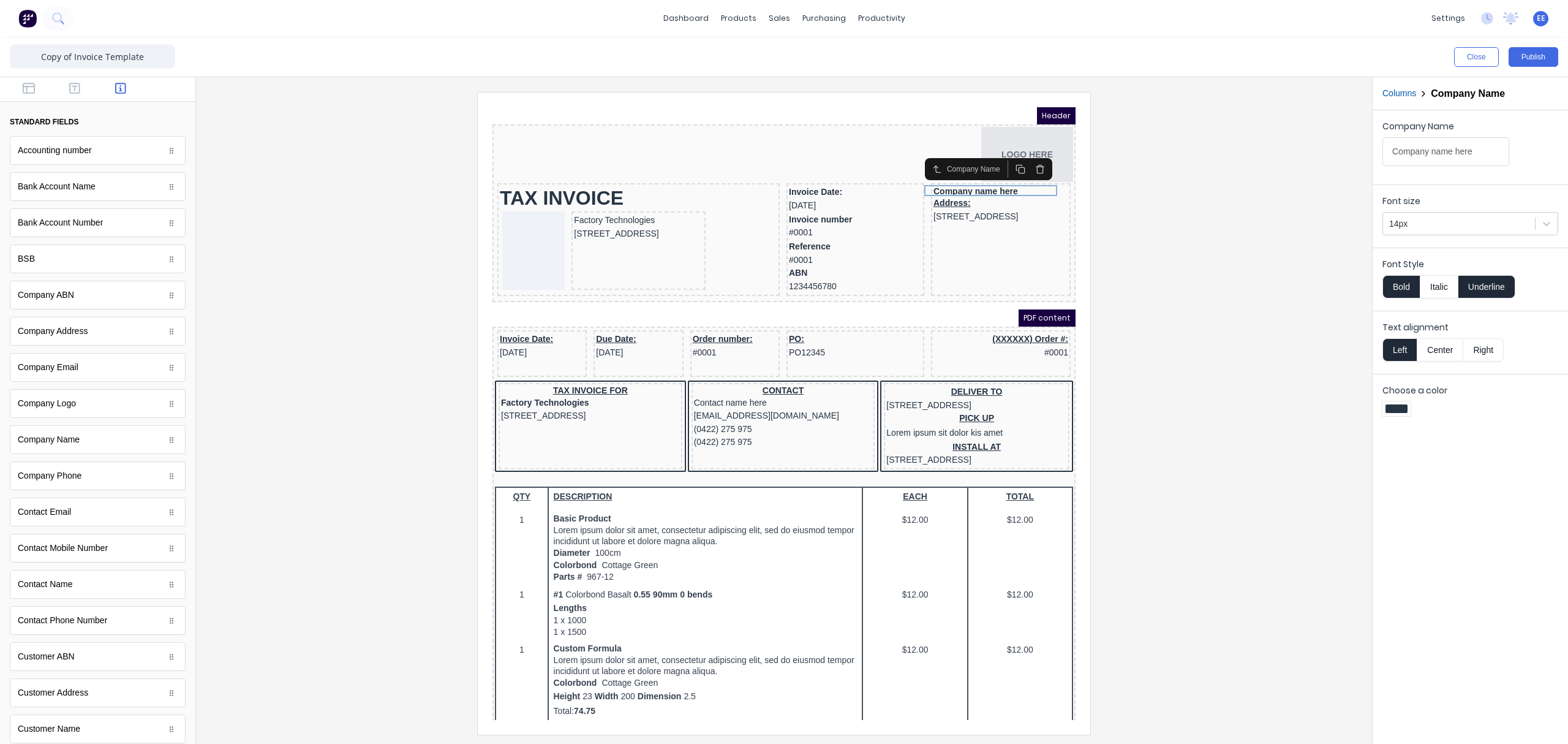
click at [1240, 289] on button "Underline" at bounding box center [1486, 287] width 57 height 24
click at [956, 188] on div "Address: 234 Beach Road Gold Coast, Queensland, Australia, 4217" at bounding box center [986, 195] width 135 height 26
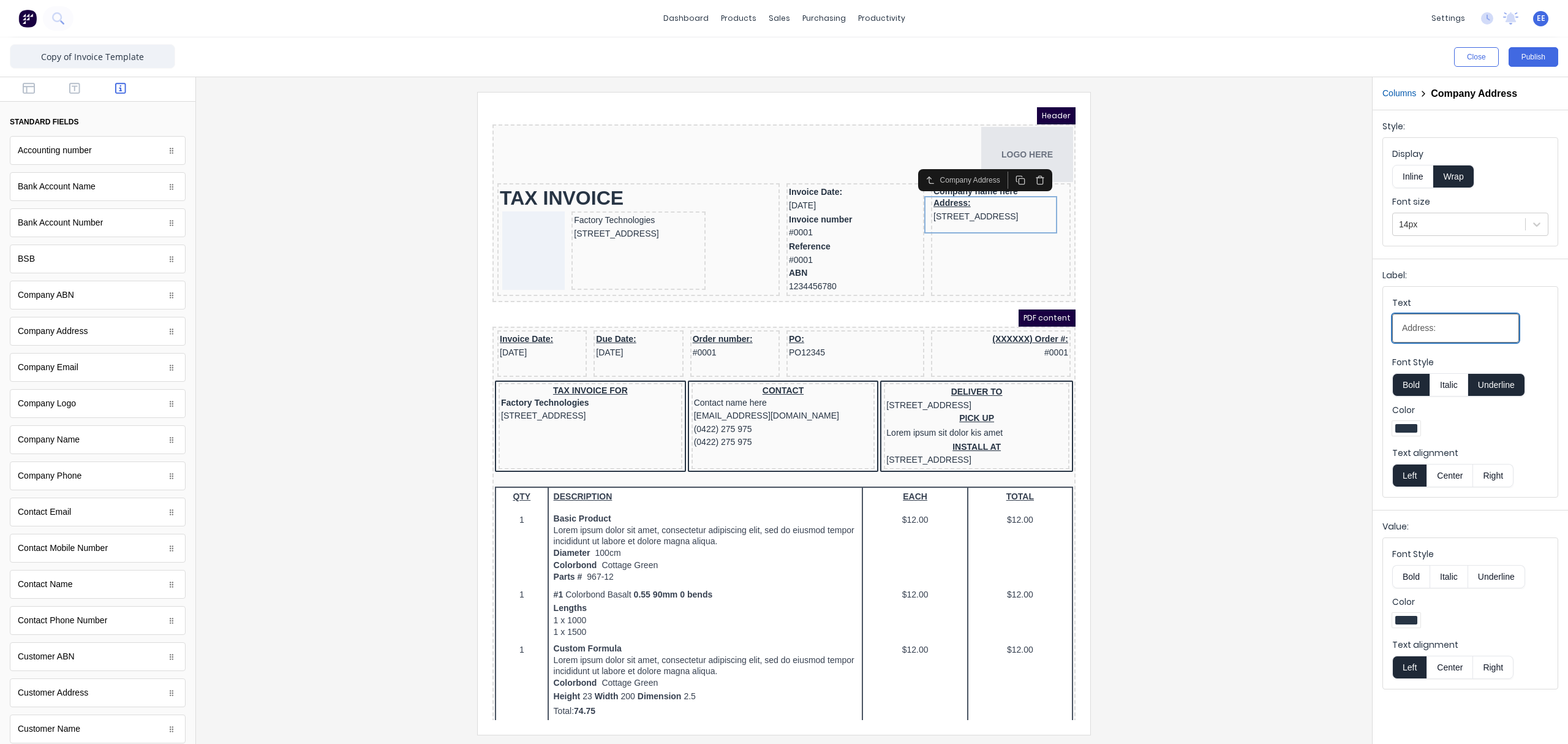
drag, startPoint x: 1465, startPoint y: 331, endPoint x: 1283, endPoint y: 341, distance: 182.3
click at [1240, 342] on div "Close Publish Components standard fields Accounting number Accounting number Ba…" at bounding box center [784, 390] width 1568 height 706
click at [1177, 341] on div at bounding box center [784, 412] width 1157 height 642
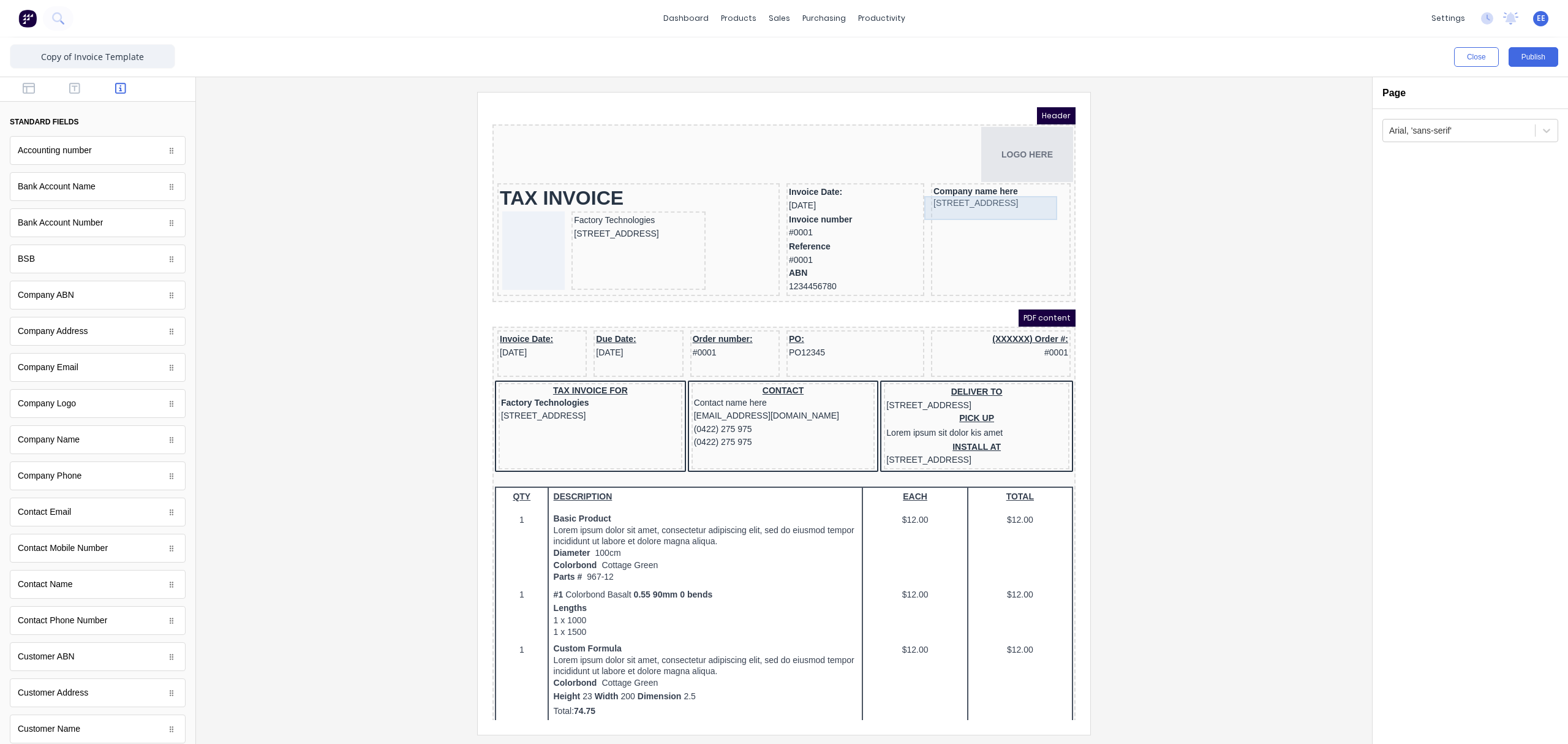
click at [958, 196] on div "234 Beach Road Gold Coast, Queensland, Australia, 4217" at bounding box center [986, 188] width 135 height 14
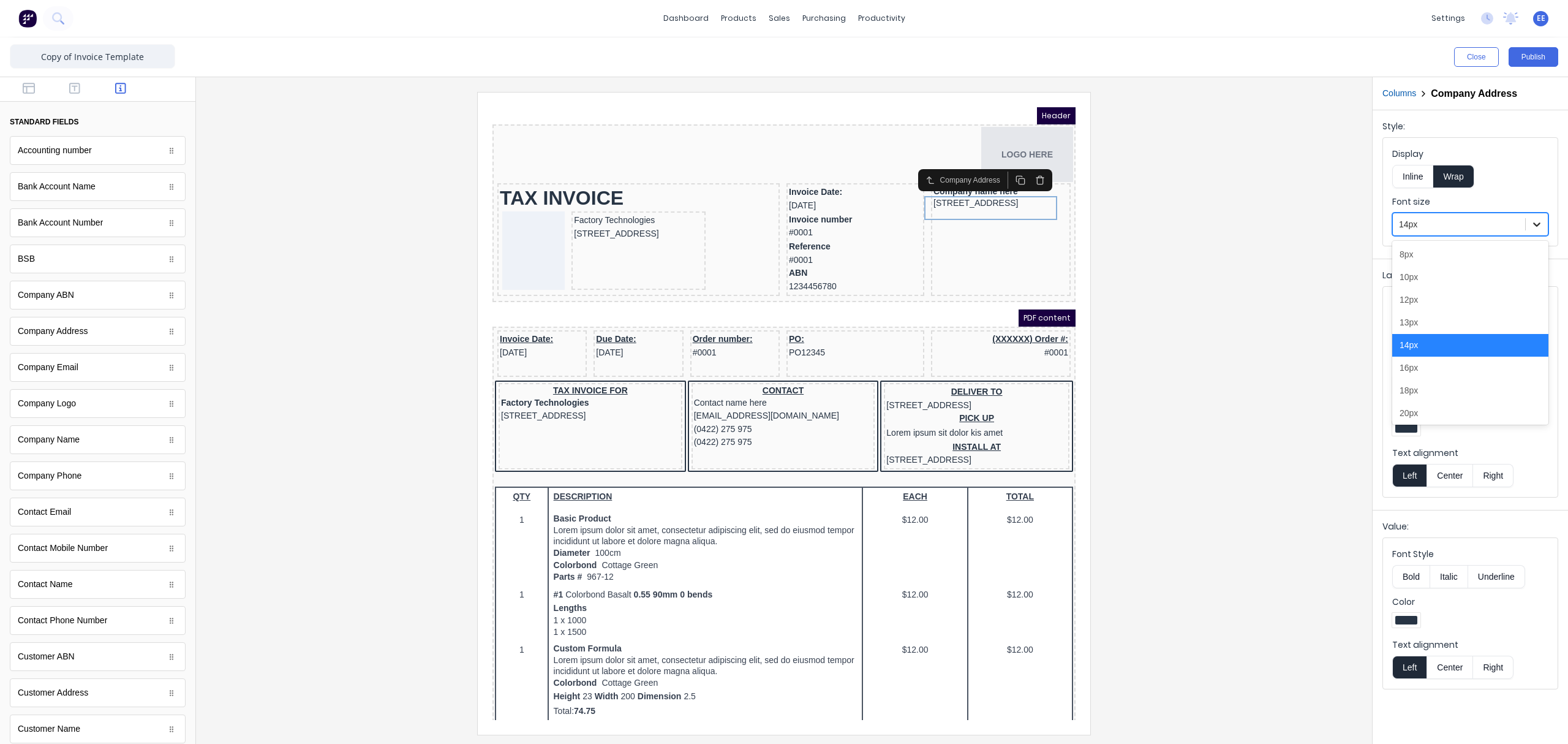
click at [1240, 217] on div at bounding box center [1537, 224] width 22 height 22
click at [1240, 359] on div "16px" at bounding box center [1470, 368] width 156 height 23
click at [1084, 236] on iframe at bounding box center [784, 413] width 612 height 642
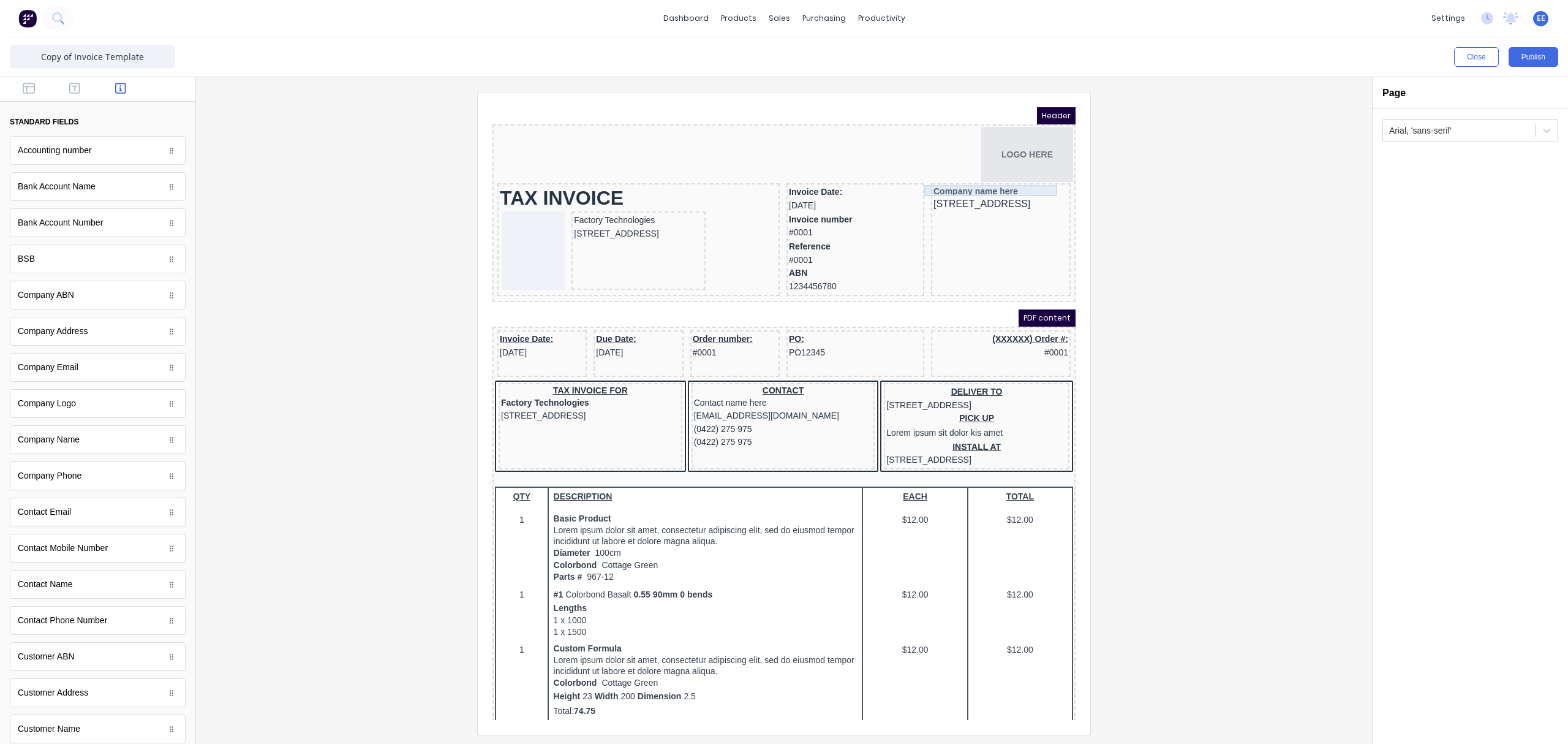
click at [964, 178] on div "Company name here" at bounding box center [986, 176] width 135 height 11
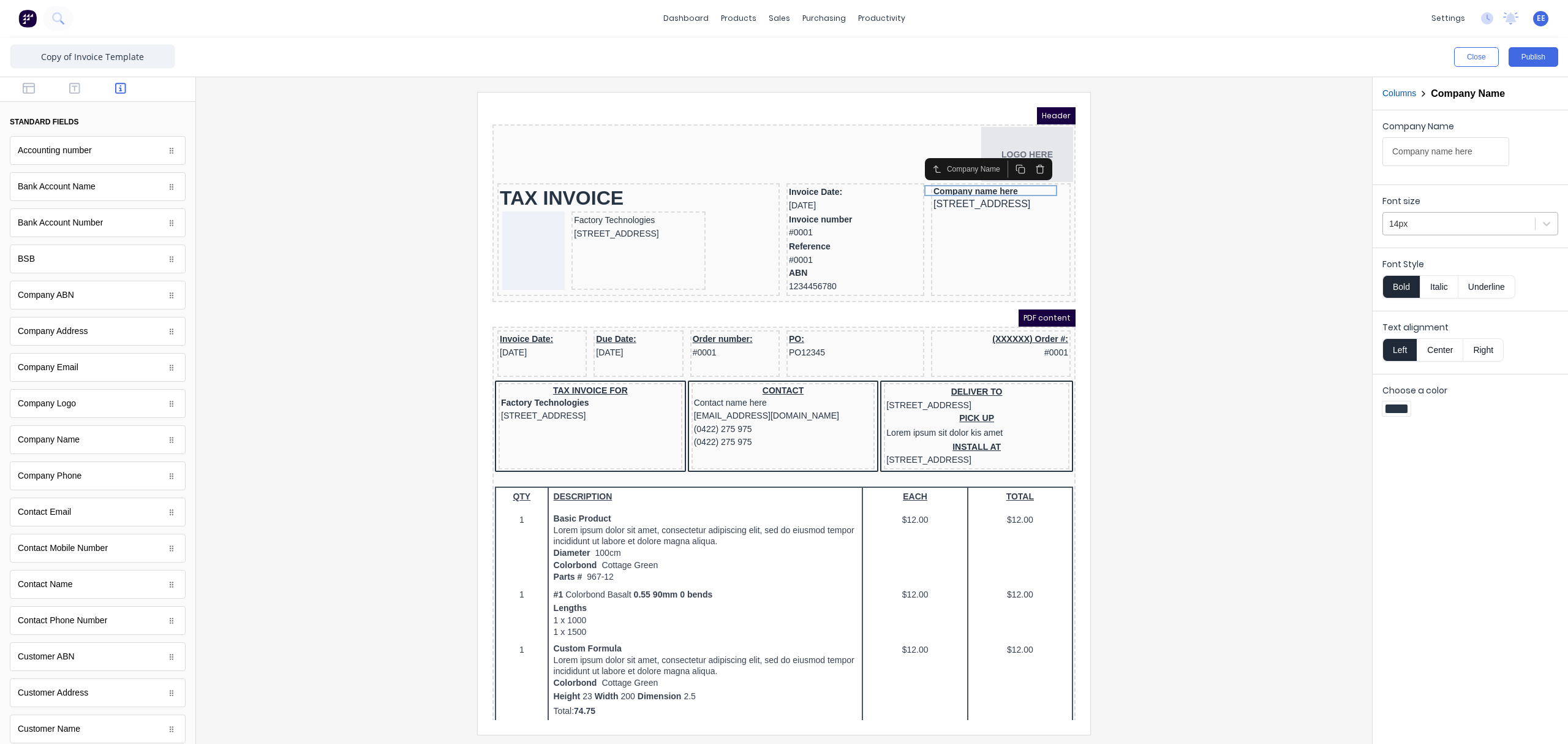
click at [1240, 218] on div at bounding box center [1458, 223] width 139 height 15
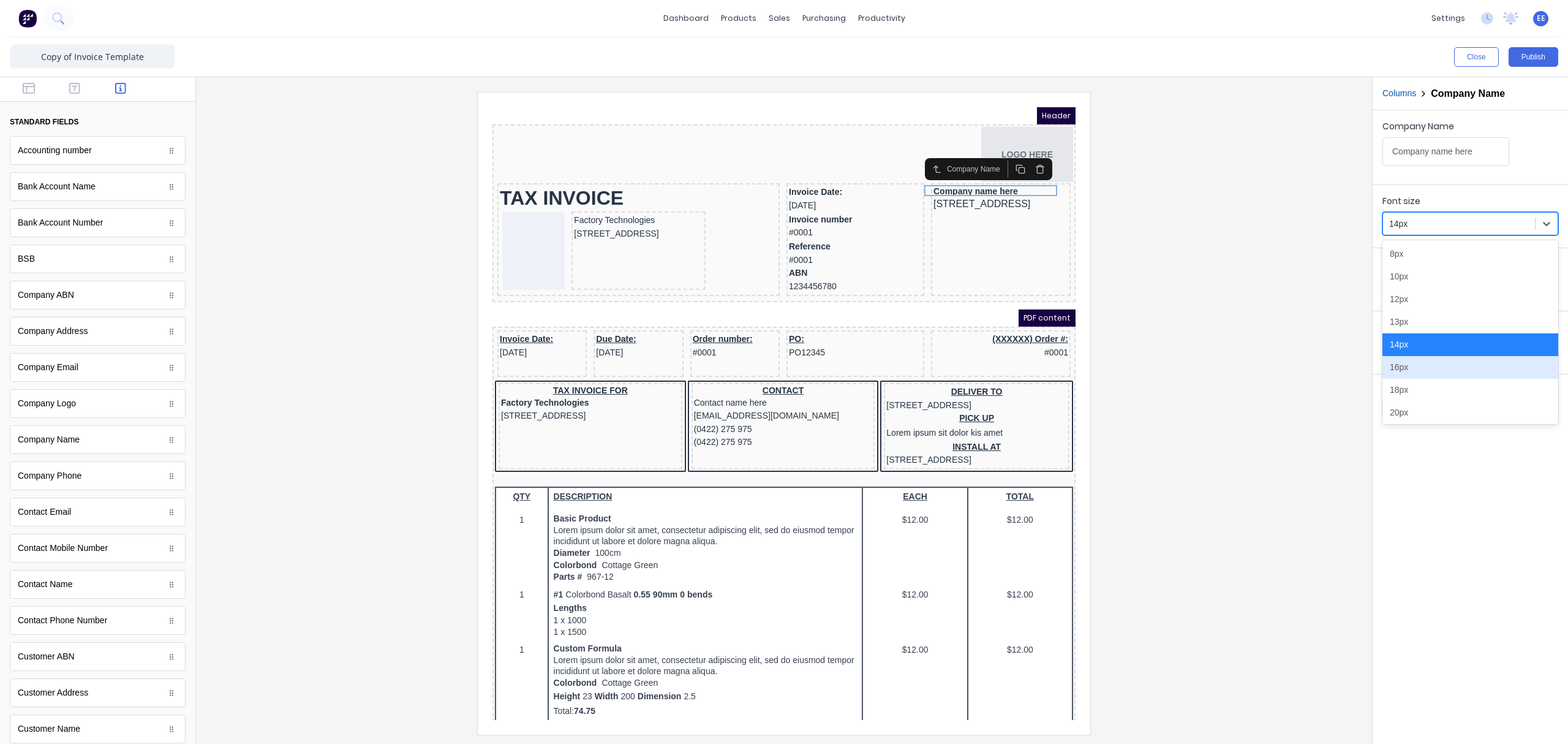
click at [1240, 368] on div "16px" at bounding box center [1470, 367] width 176 height 23
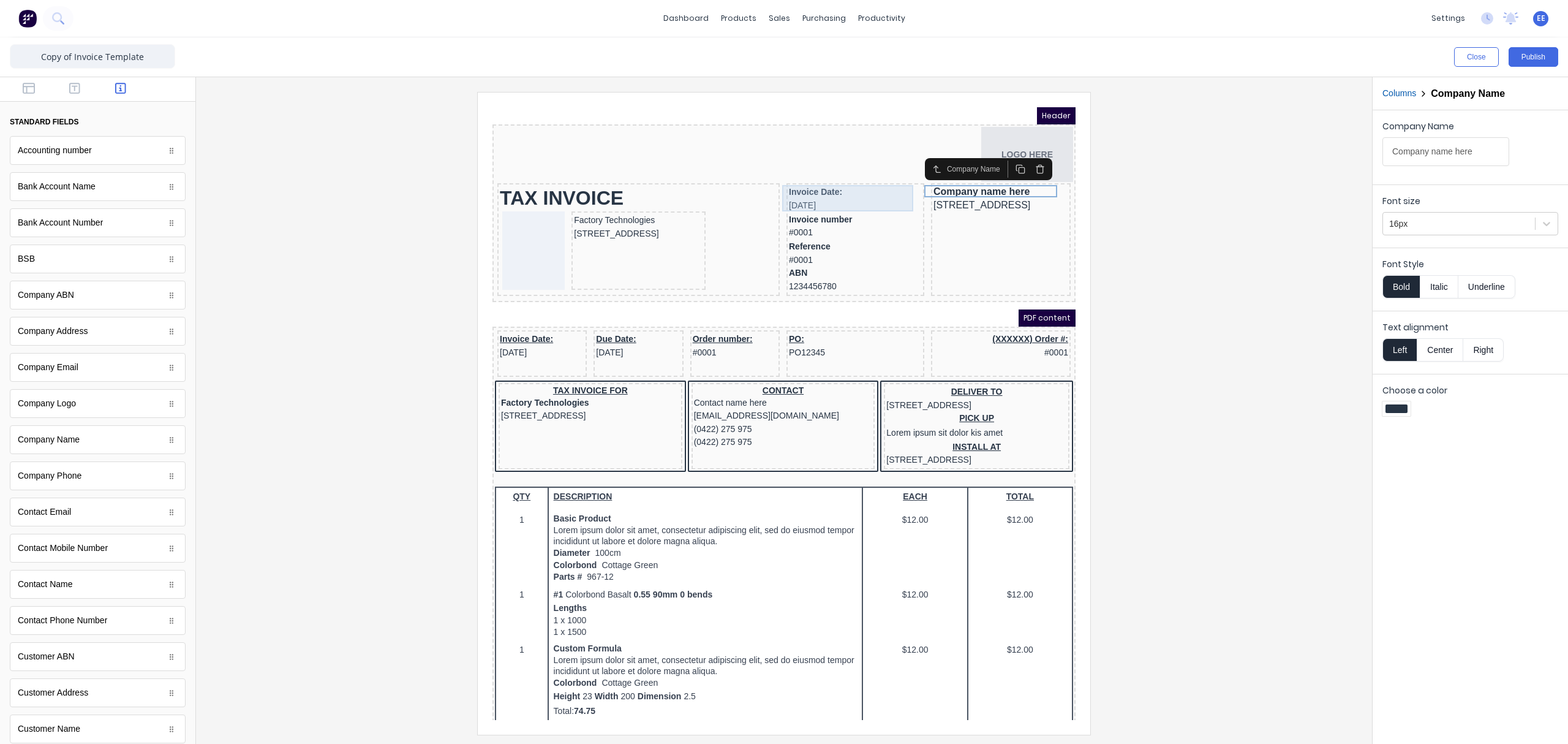
click at [841, 185] on div "Invoice Date: 29/10/2024" at bounding box center [840, 184] width 133 height 26
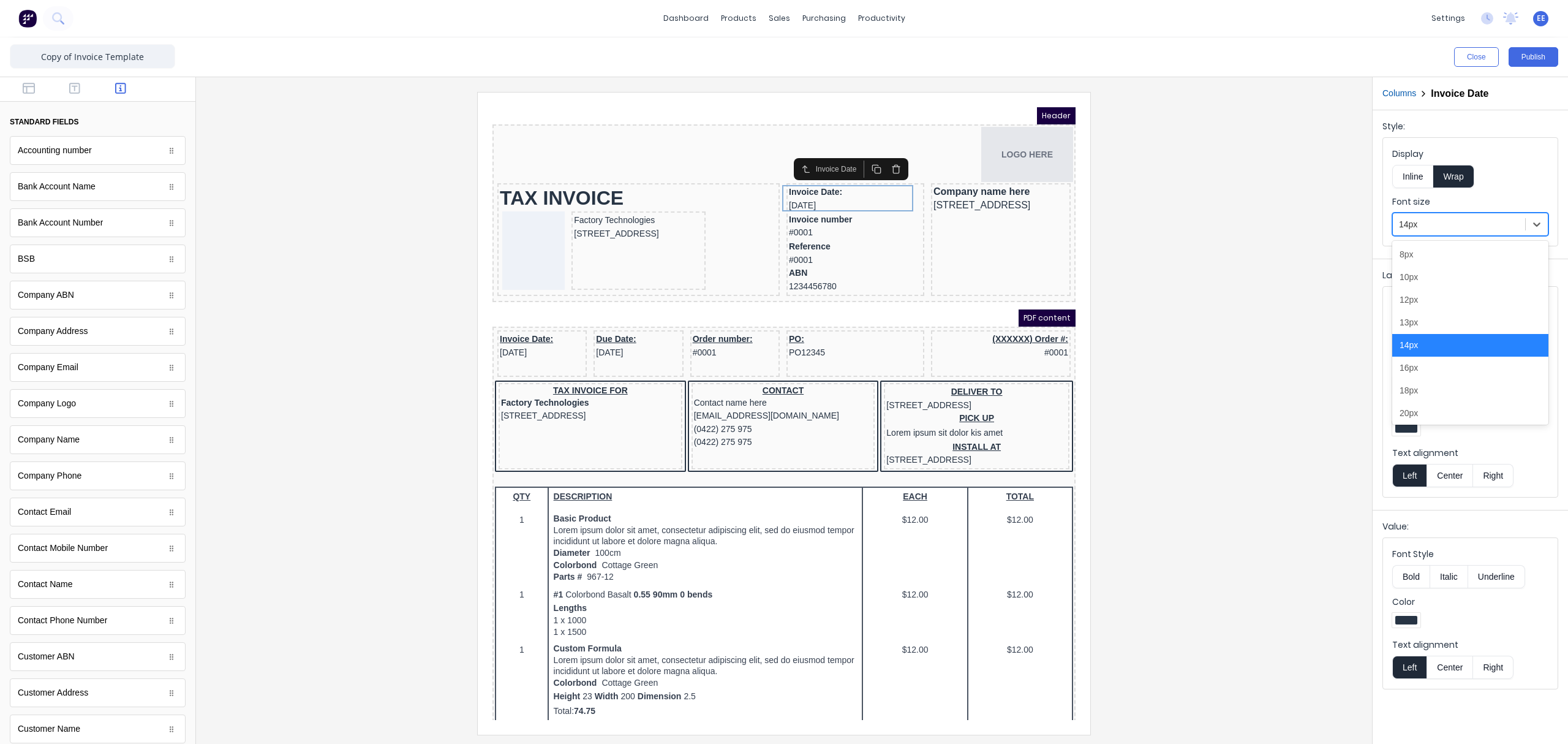
click at [1240, 222] on div at bounding box center [1459, 224] width 120 height 15
click at [1240, 368] on div "16px" at bounding box center [1470, 368] width 156 height 23
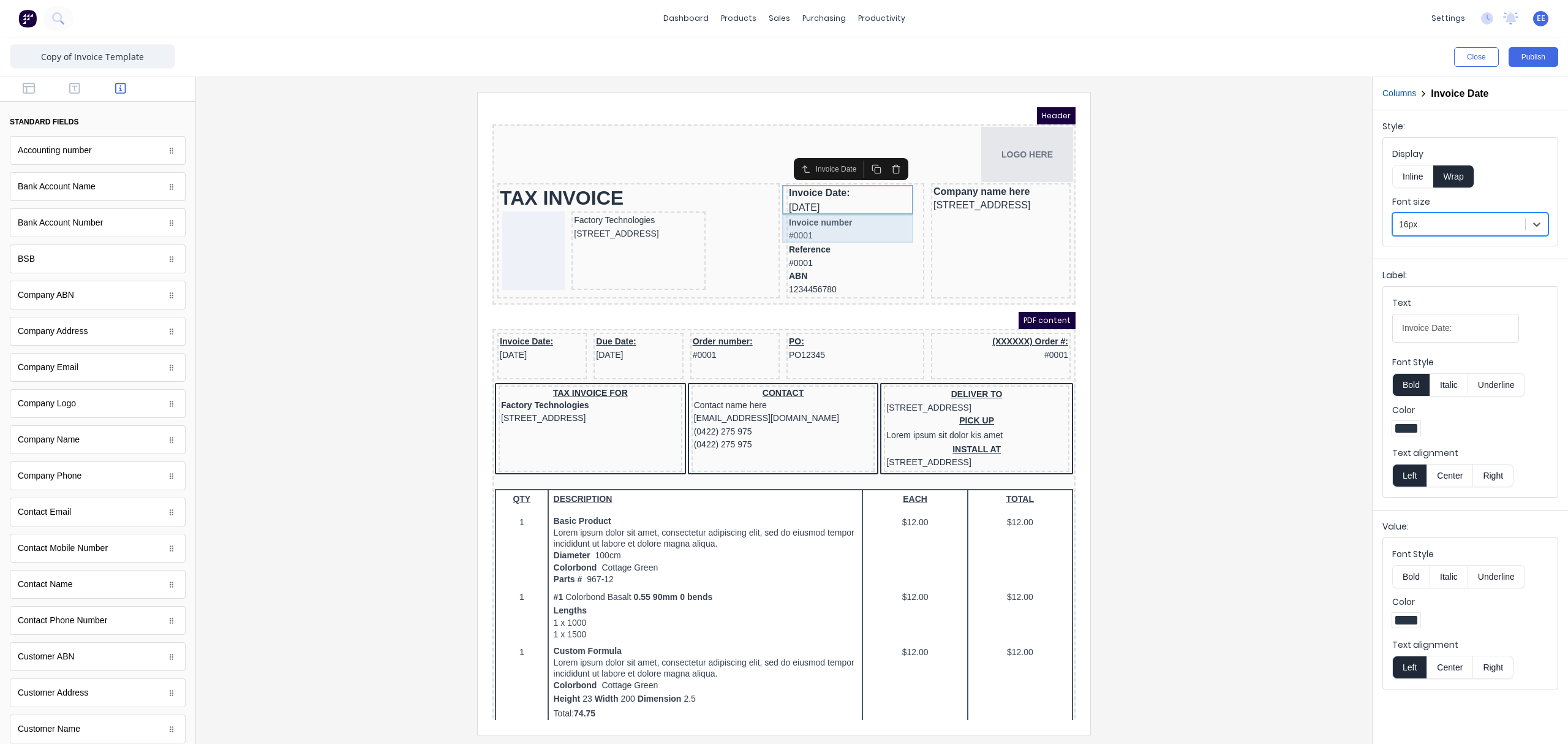
click at [839, 222] on div "Invoice number #0001" at bounding box center [840, 214] width 133 height 28
click at [1240, 230] on div at bounding box center [1459, 224] width 120 height 15
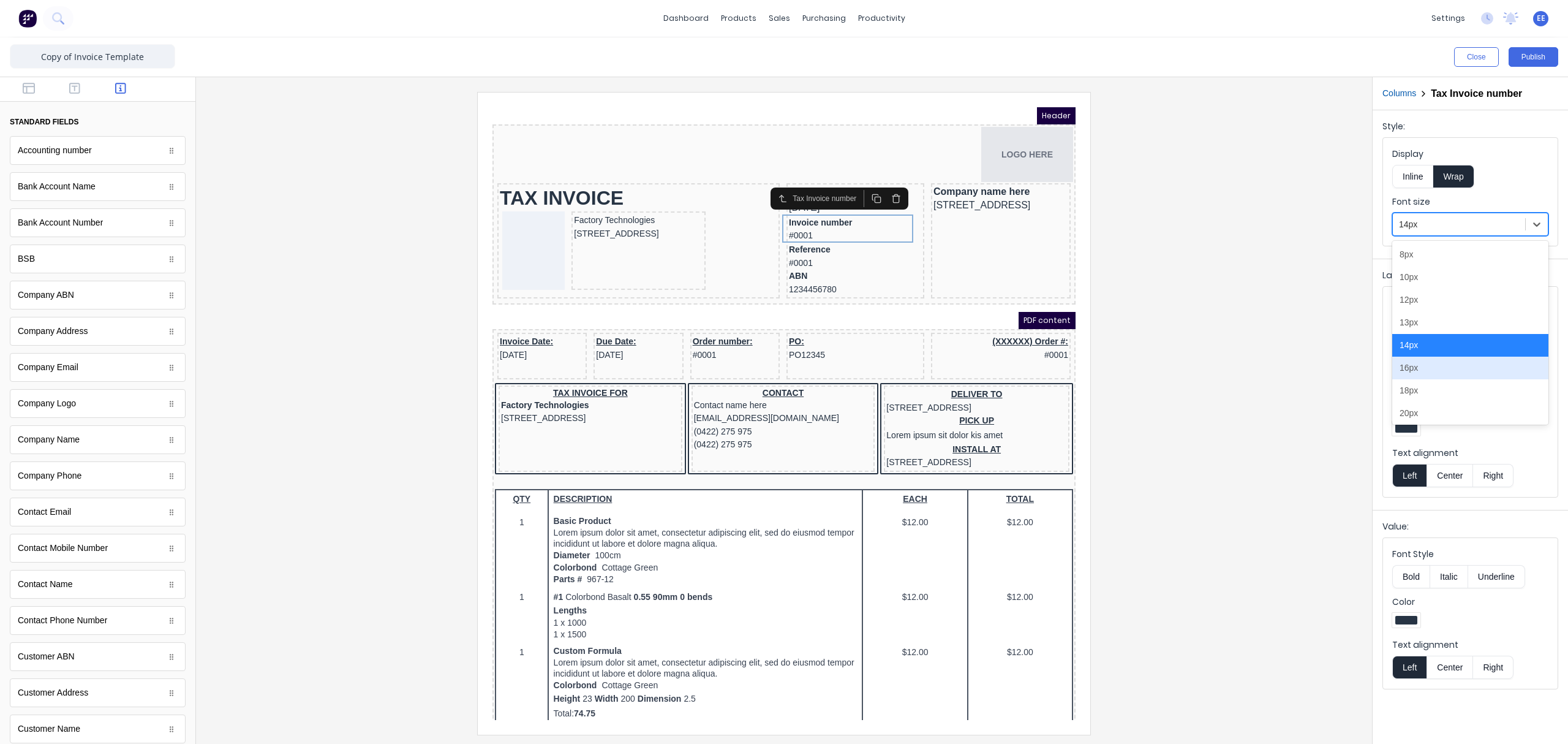
click at [1240, 375] on div "16px" at bounding box center [1470, 368] width 156 height 23
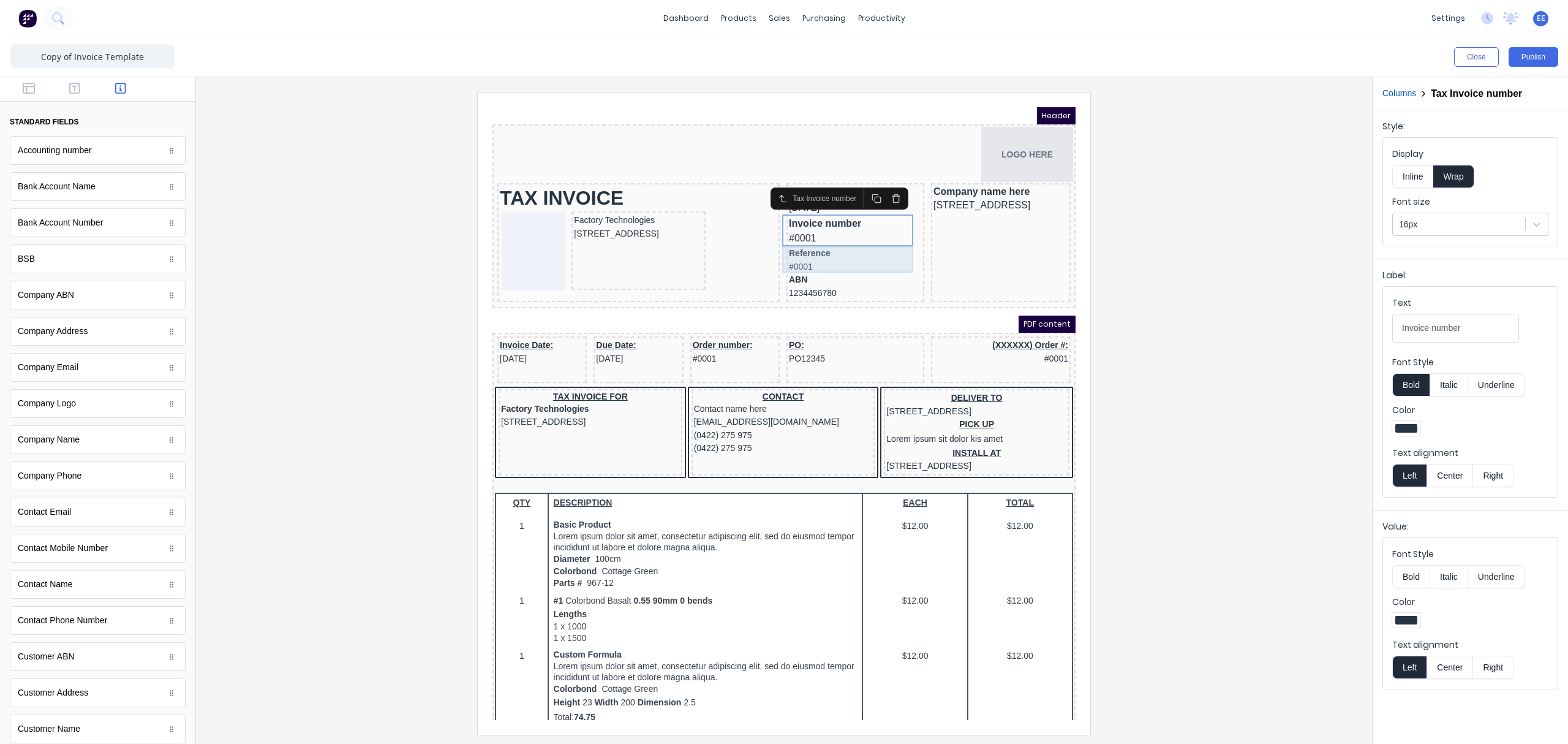
click at [863, 252] on div "Reference #0001" at bounding box center [840, 245] width 133 height 26
click at [1240, 209] on div "Font size 14px" at bounding box center [1470, 216] width 156 height 41
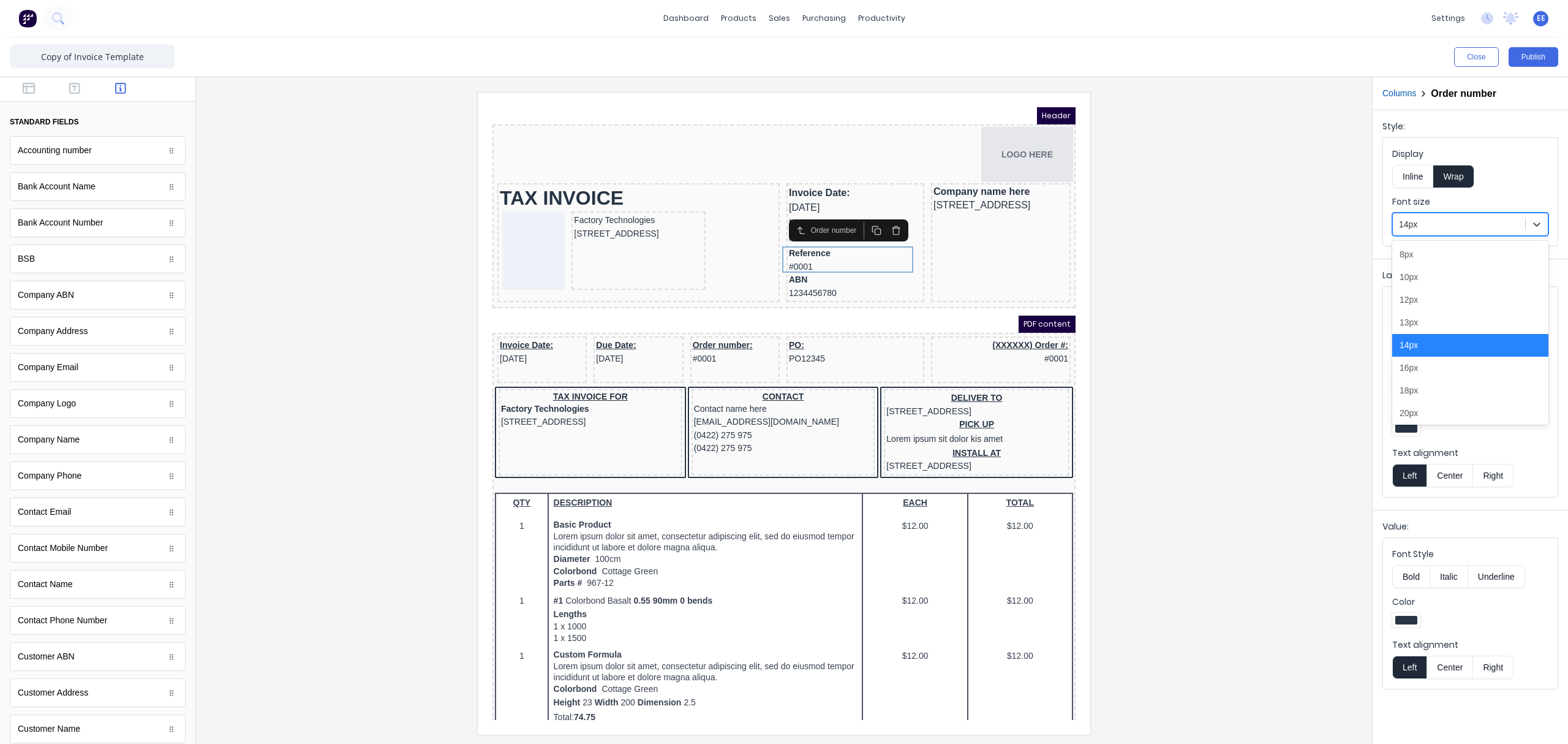
click at [1240, 232] on div at bounding box center [1459, 224] width 120 height 15
click at [1240, 369] on div "16px" at bounding box center [1470, 368] width 156 height 23
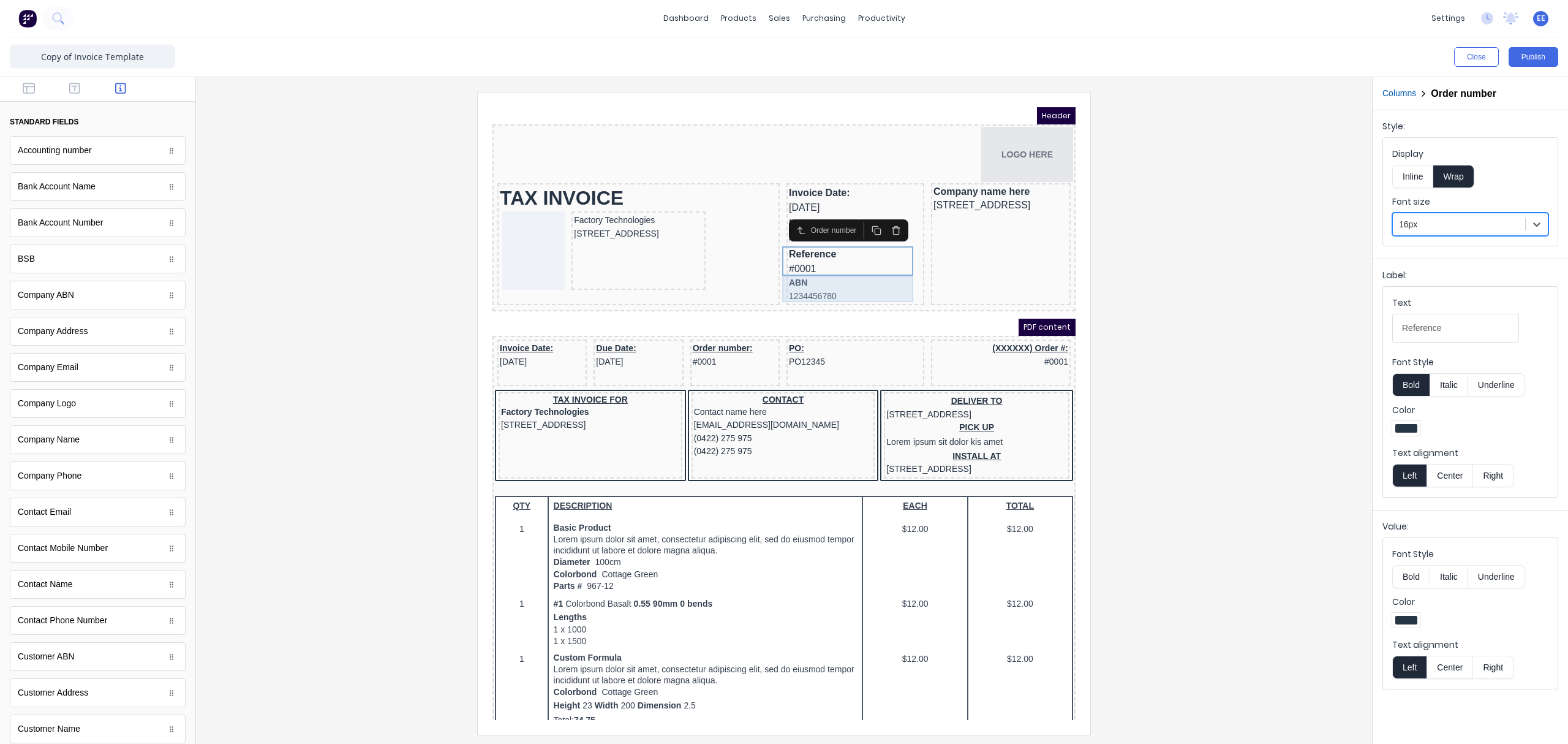
click at [852, 272] on div "ABN 1234456780" at bounding box center [840, 275] width 133 height 26
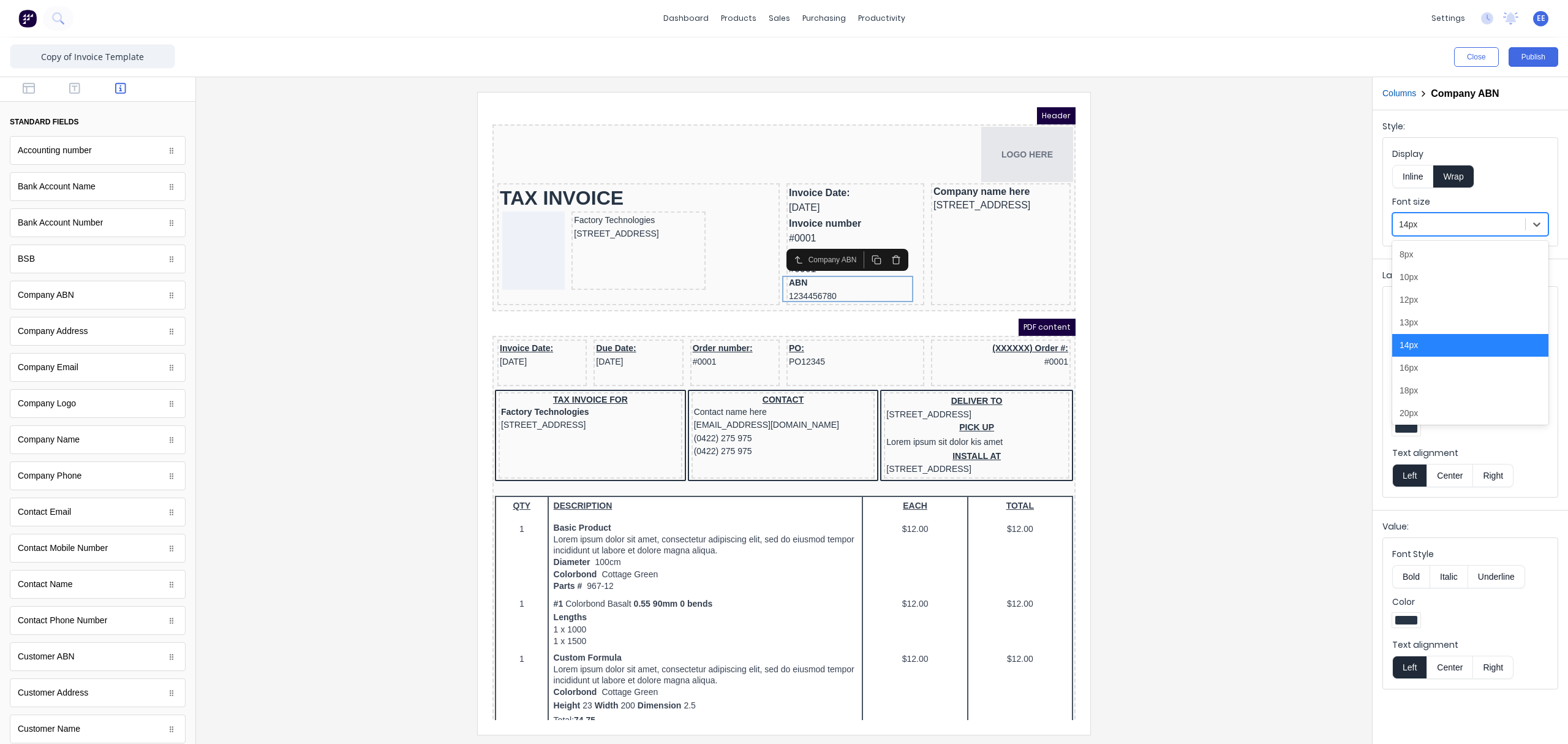
click at [1240, 219] on div at bounding box center [1459, 224] width 120 height 15
click at [1240, 365] on div "16px" at bounding box center [1470, 368] width 156 height 23
click at [633, 204] on div "Factory Technologies" at bounding box center [624, 205] width 130 height 14
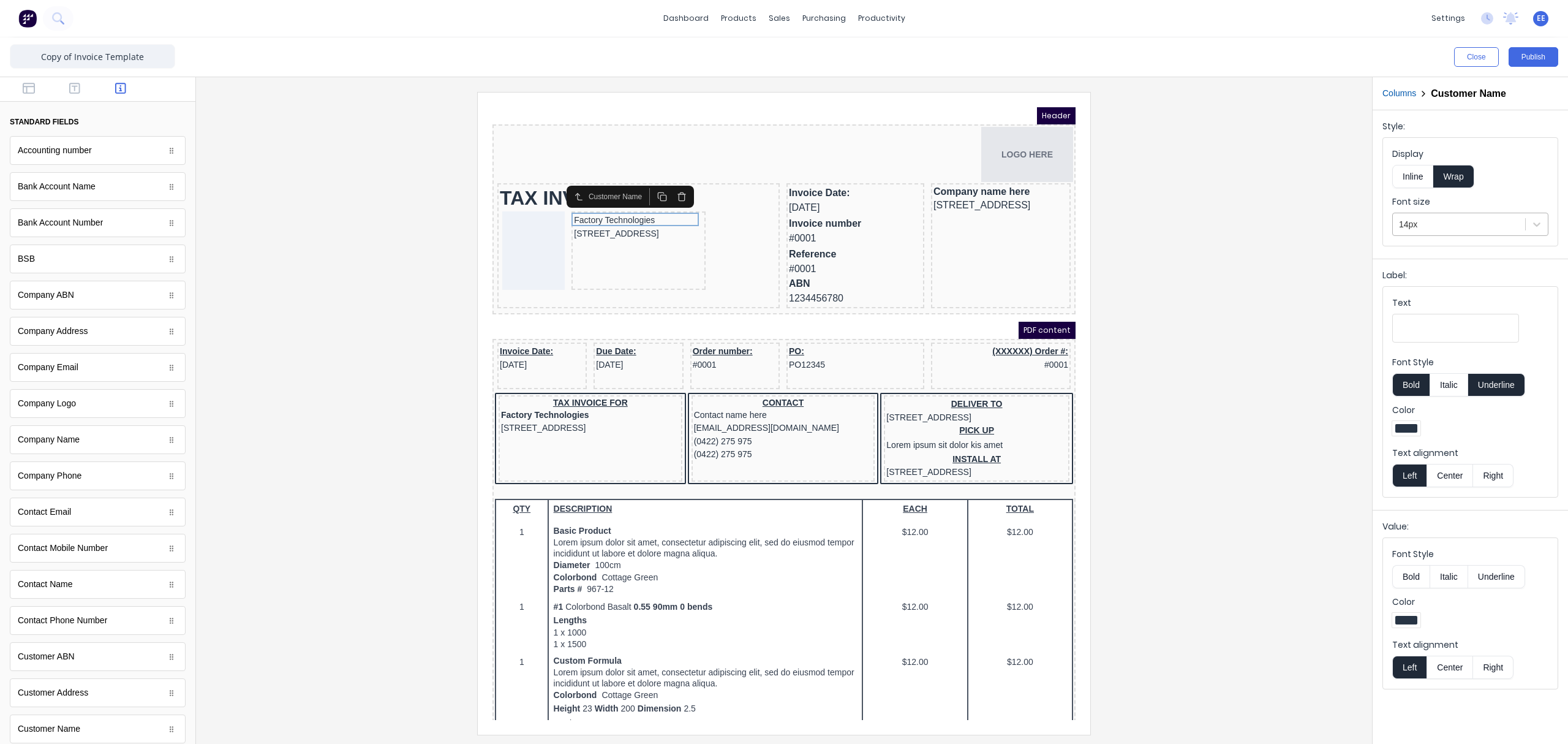
click at [1240, 221] on div at bounding box center [1459, 224] width 120 height 15
click at [1240, 370] on div "16px" at bounding box center [1470, 368] width 156 height 23
click at [652, 227] on div "234 Beach Road Gold Coast, Queensland, Australia, 4217" at bounding box center [624, 221] width 130 height 14
click at [1240, 228] on div at bounding box center [1459, 224] width 120 height 15
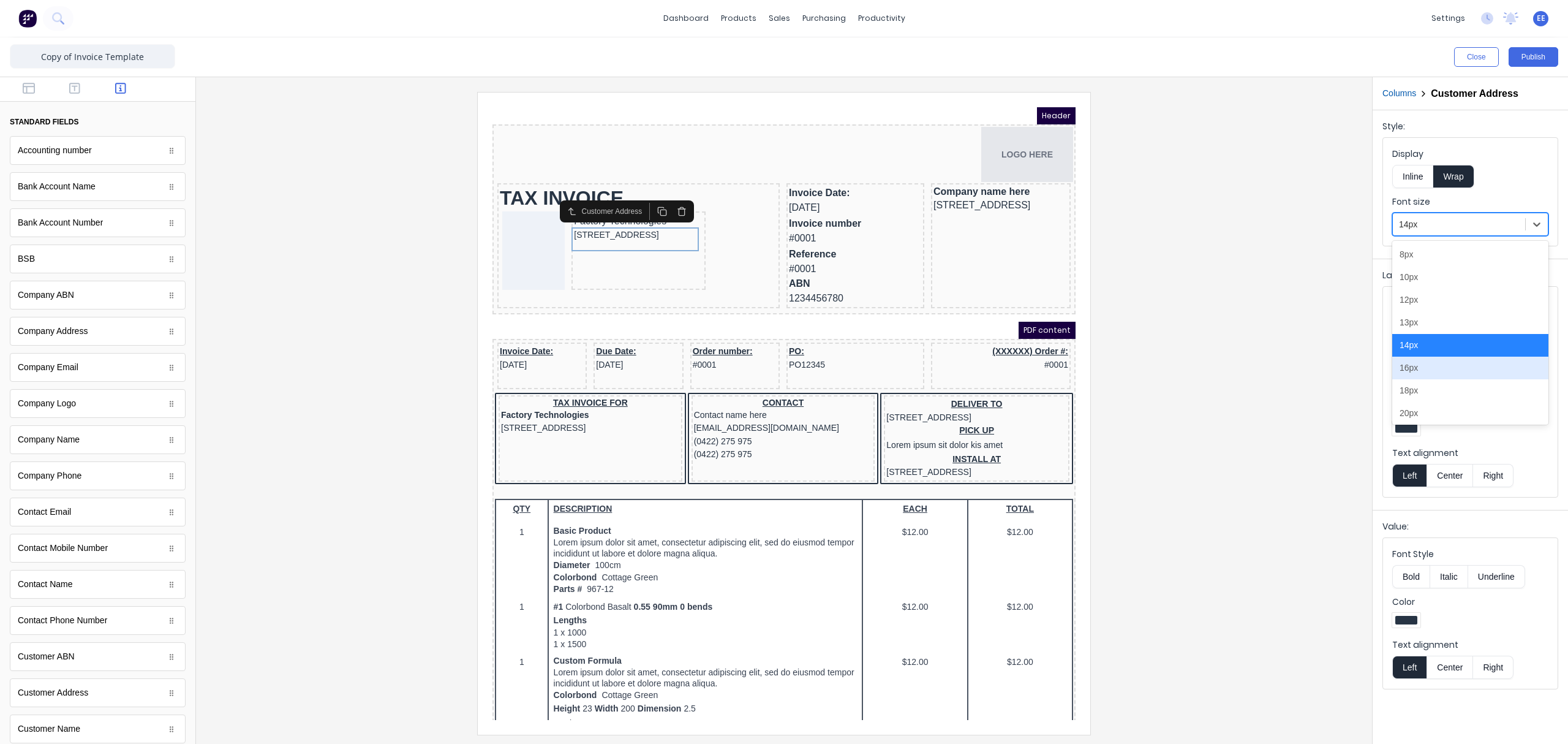
click at [1240, 364] on div "16px" at bounding box center [1470, 368] width 156 height 23
click at [1140, 243] on div at bounding box center [784, 412] width 1157 height 642
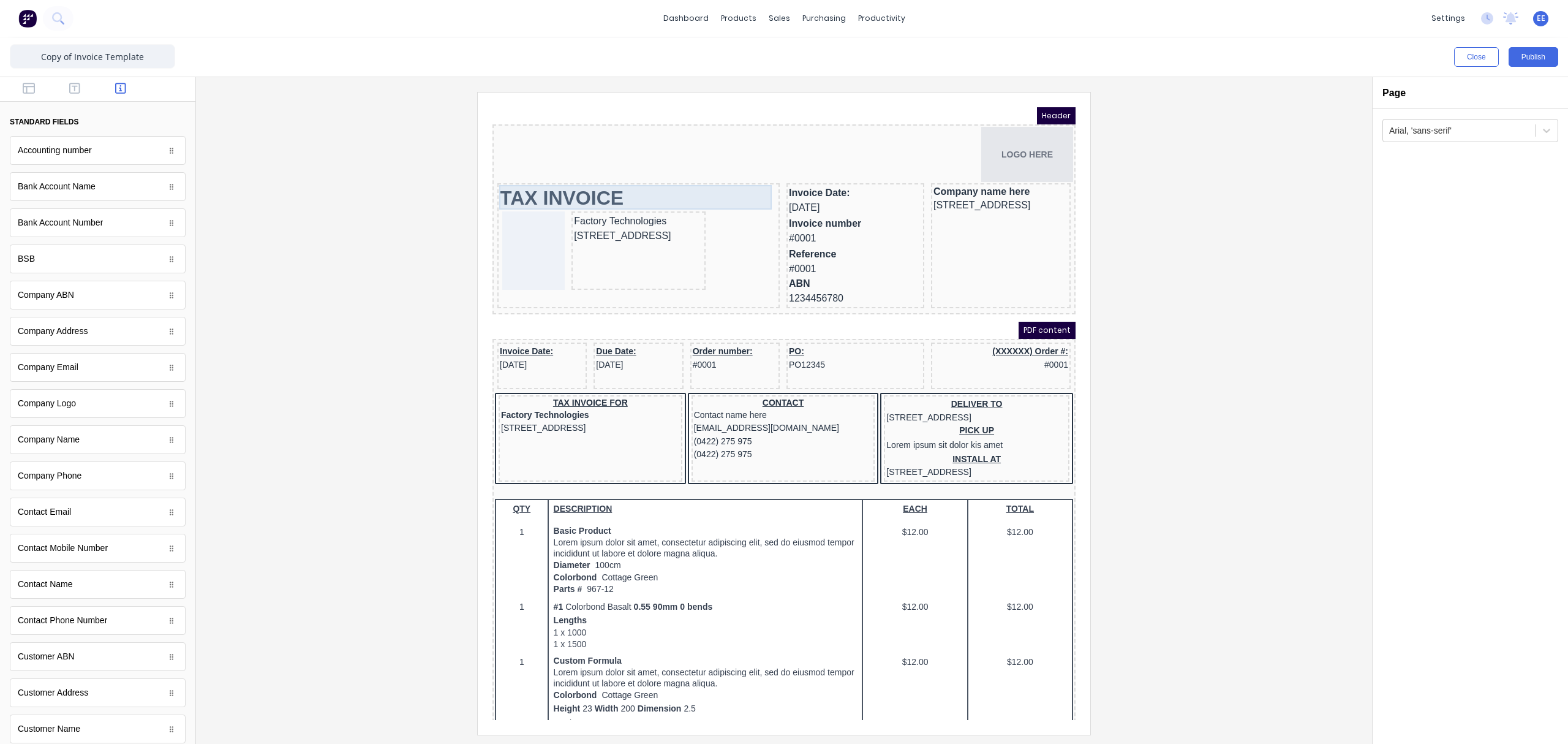
click at [604, 182] on div "TAX INVOICE" at bounding box center [624, 183] width 277 height 24
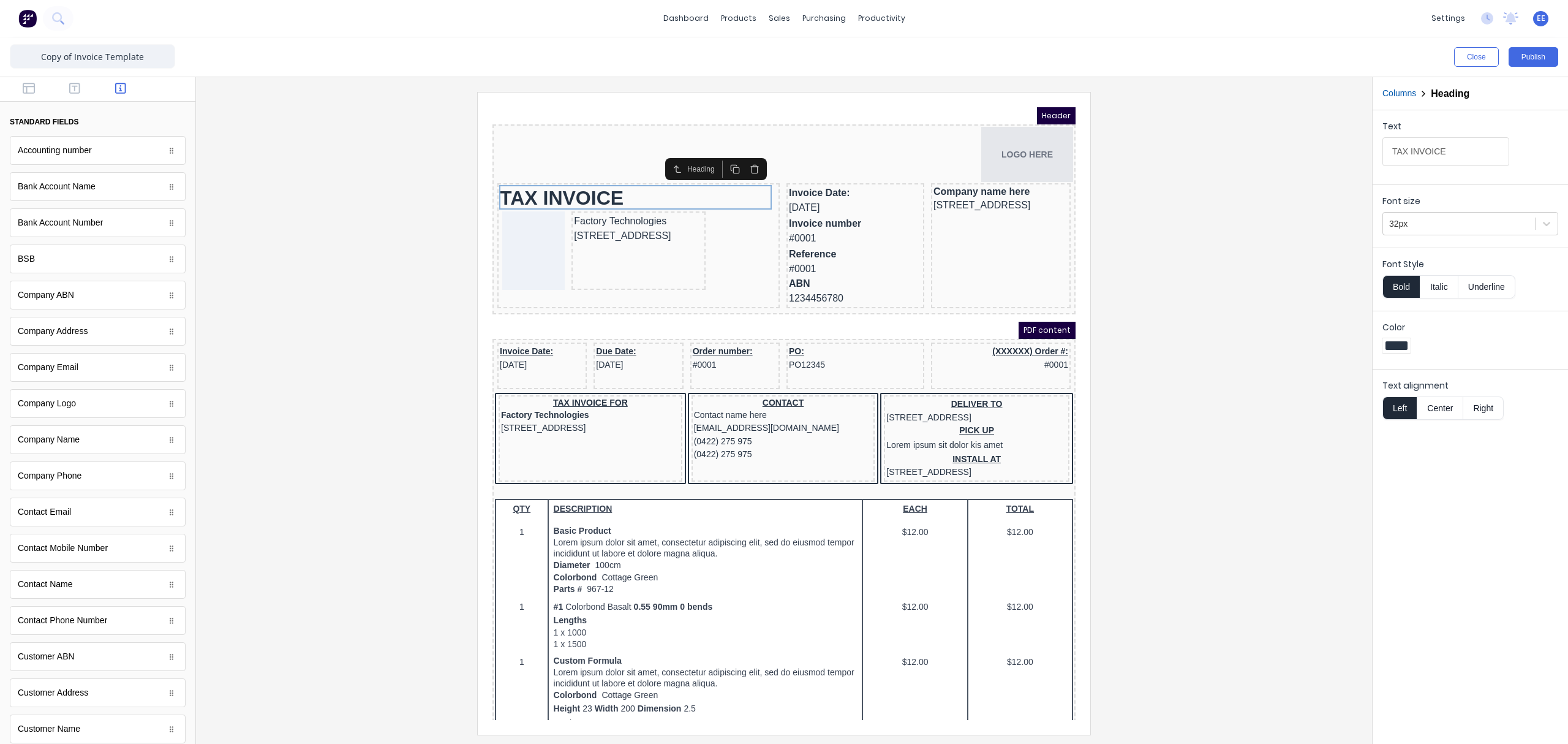
drag, startPoint x: 1405, startPoint y: 224, endPoint x: 1405, endPoint y: 238, distance: 14.0
click at [1240, 226] on div at bounding box center [1458, 223] width 139 height 15
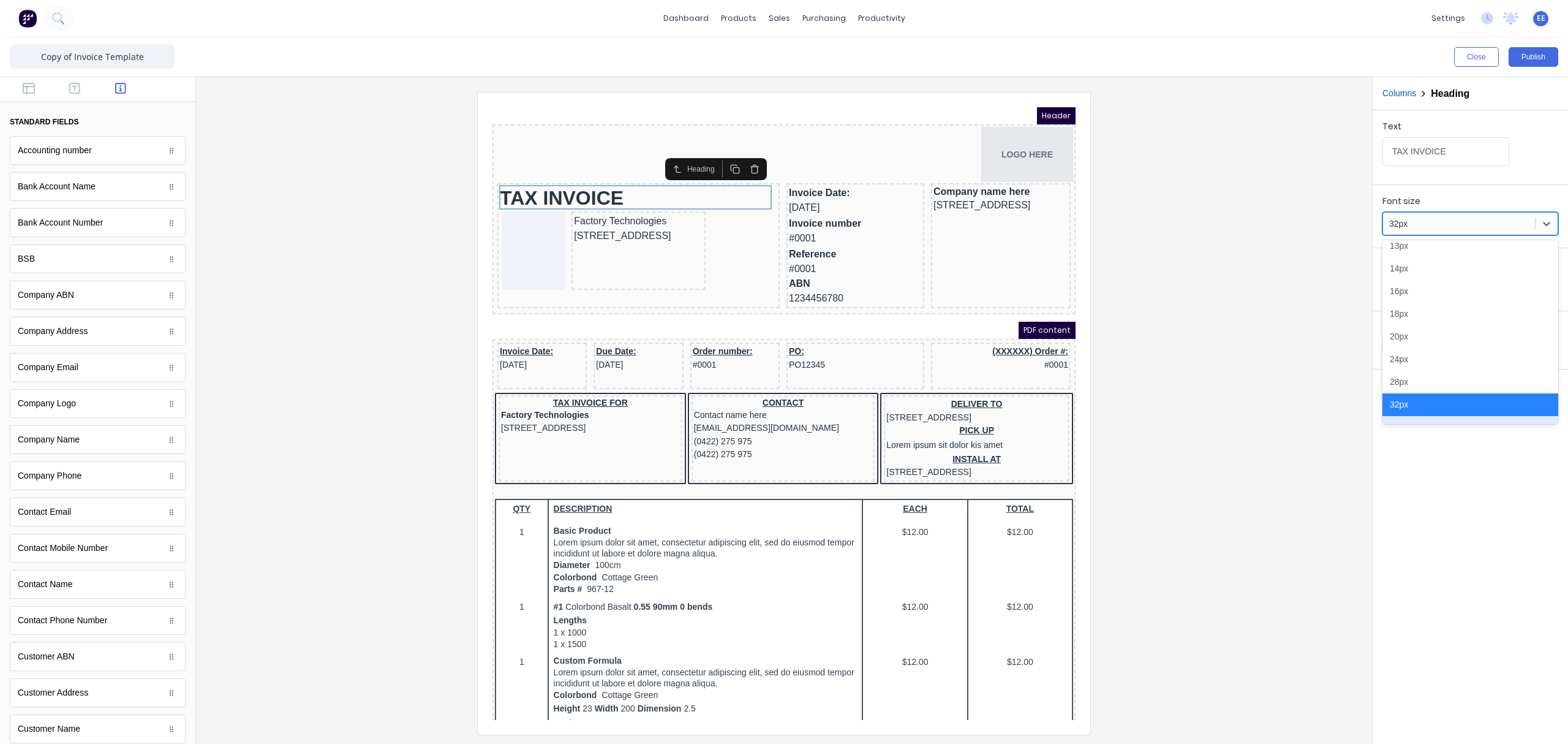
scroll to position [139, 0]
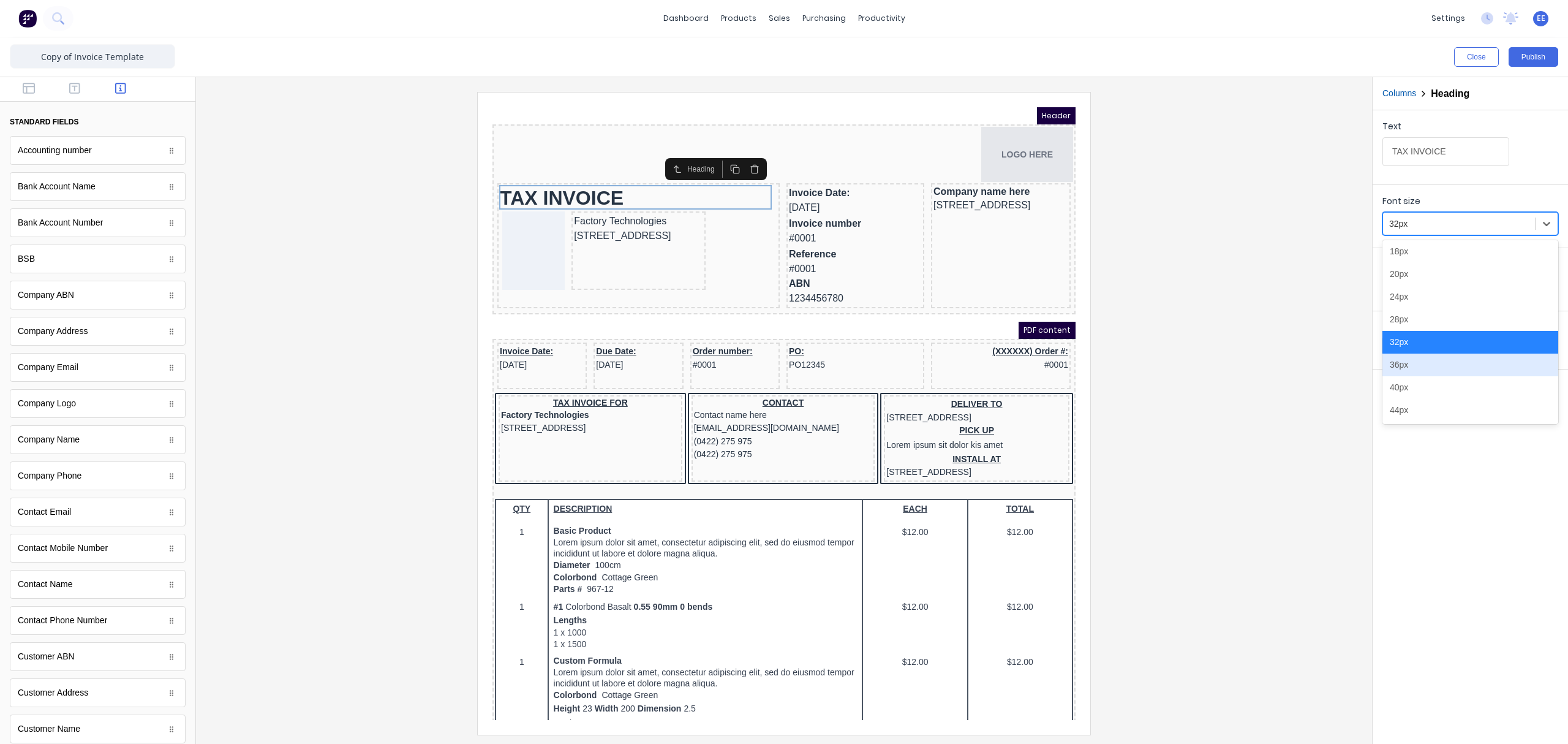
click at [1240, 373] on div "36px" at bounding box center [1470, 364] width 176 height 23
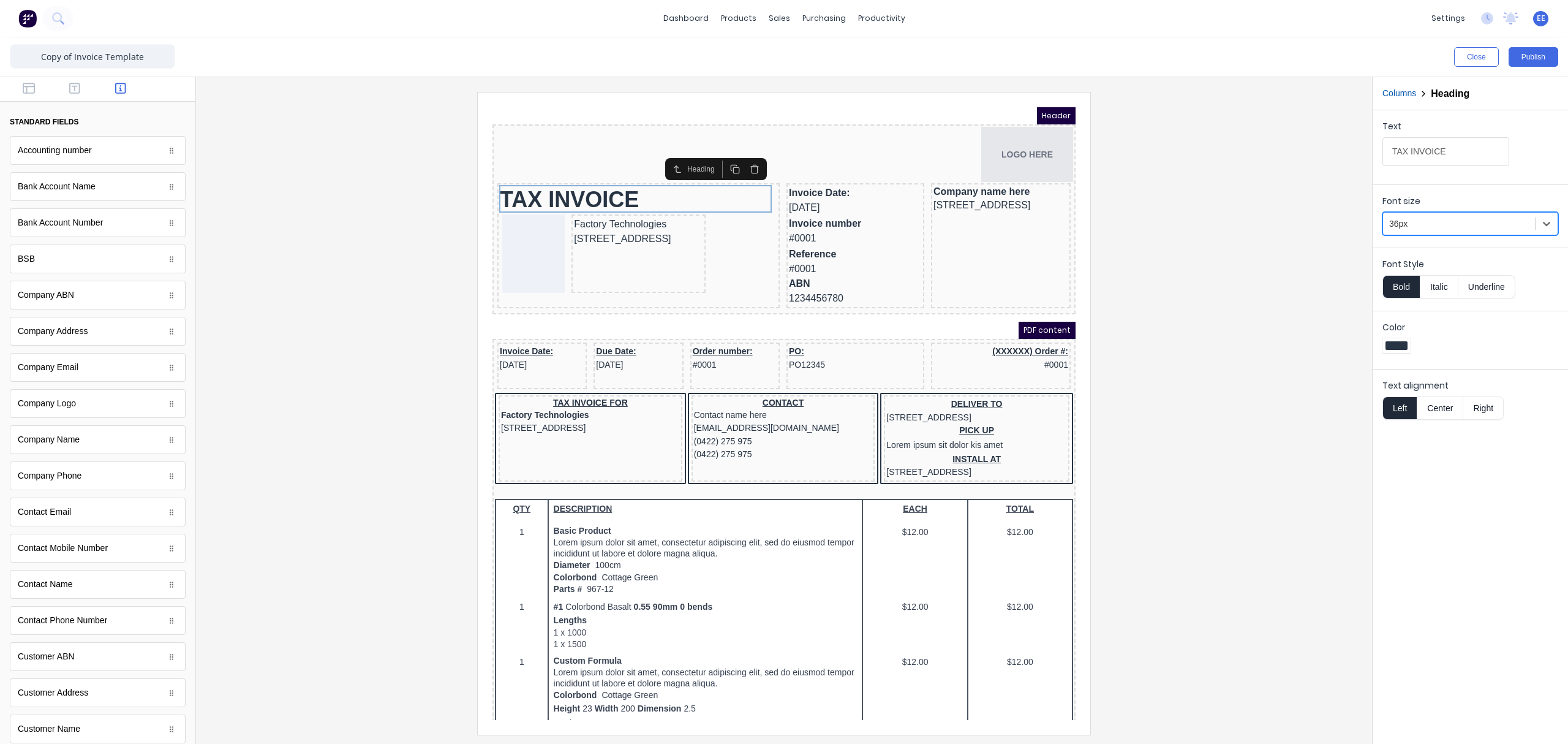
click at [1231, 197] on div at bounding box center [784, 412] width 1157 height 642
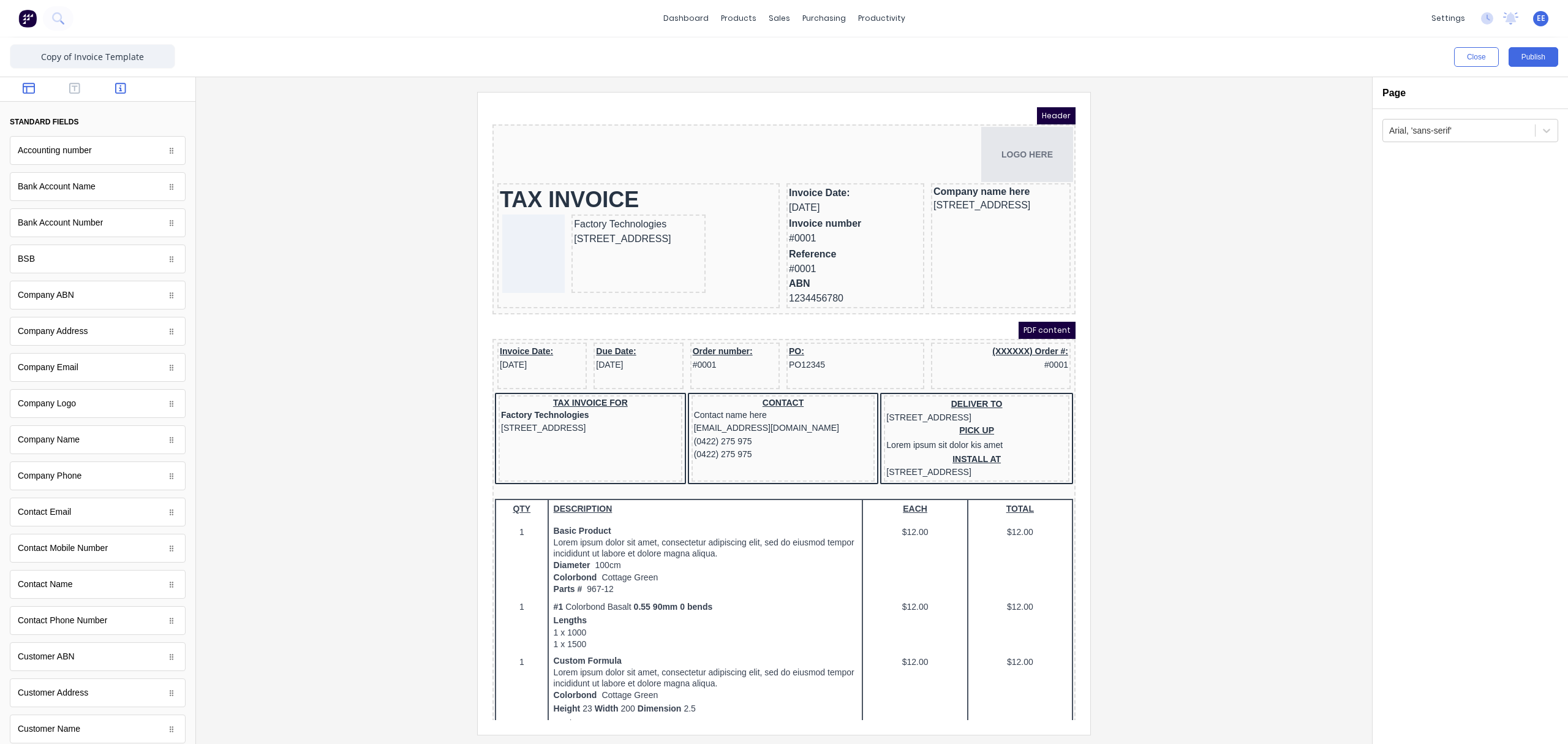
click at [34, 92] on button "button" at bounding box center [29, 89] width 39 height 14
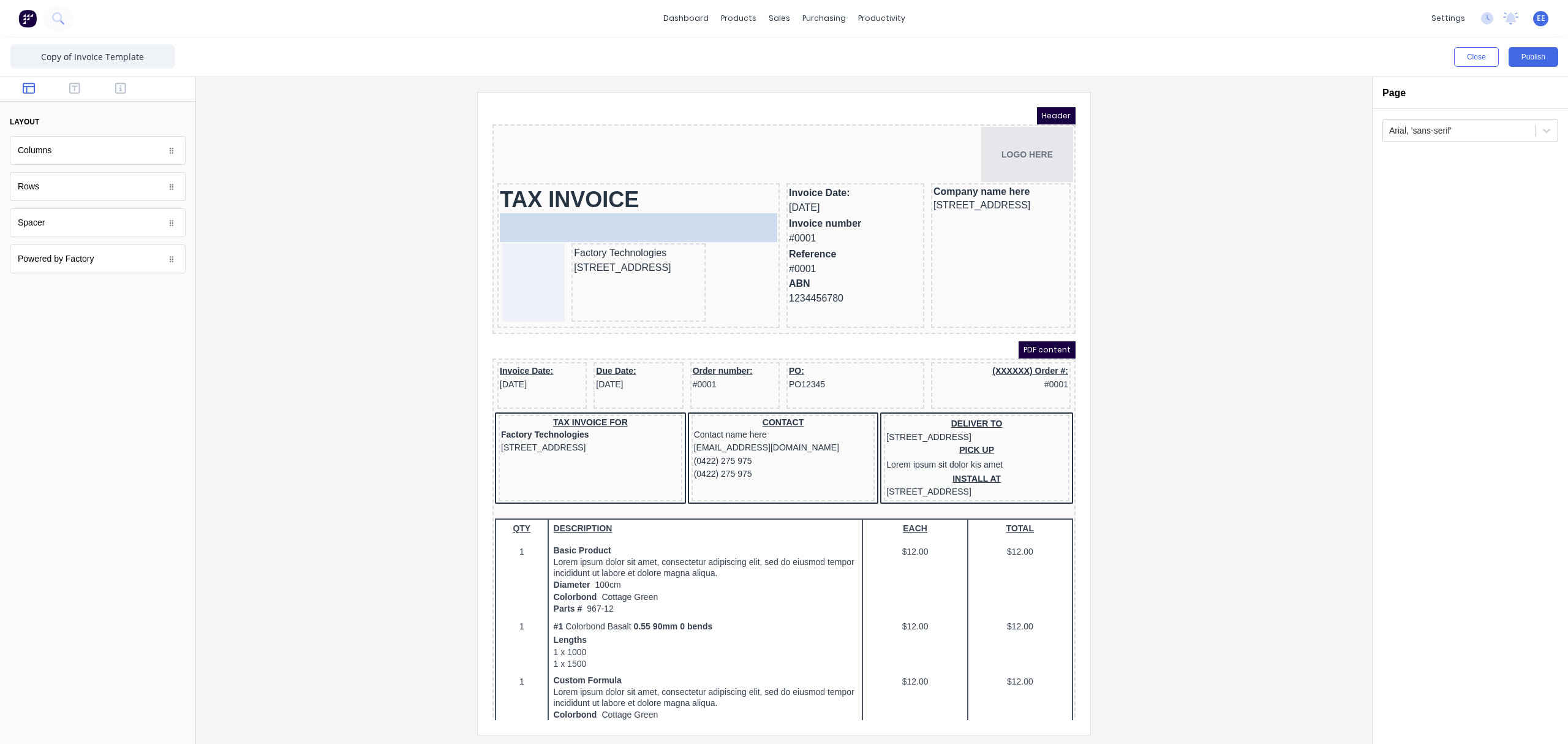
drag, startPoint x: 48, startPoint y: 226, endPoint x: 66, endPoint y: 110, distance: 117.4
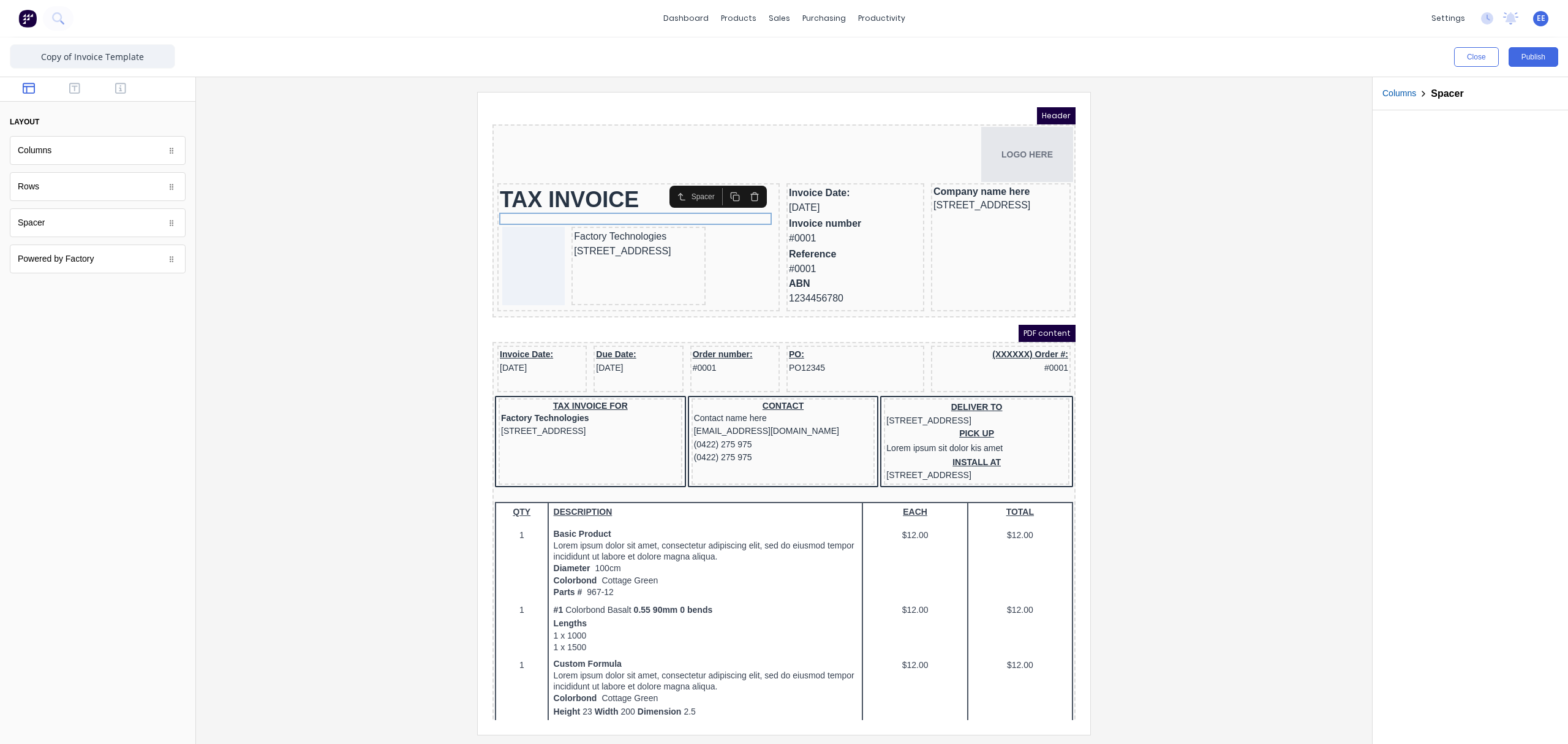
click at [1240, 270] on div at bounding box center [784, 412] width 1157 height 642
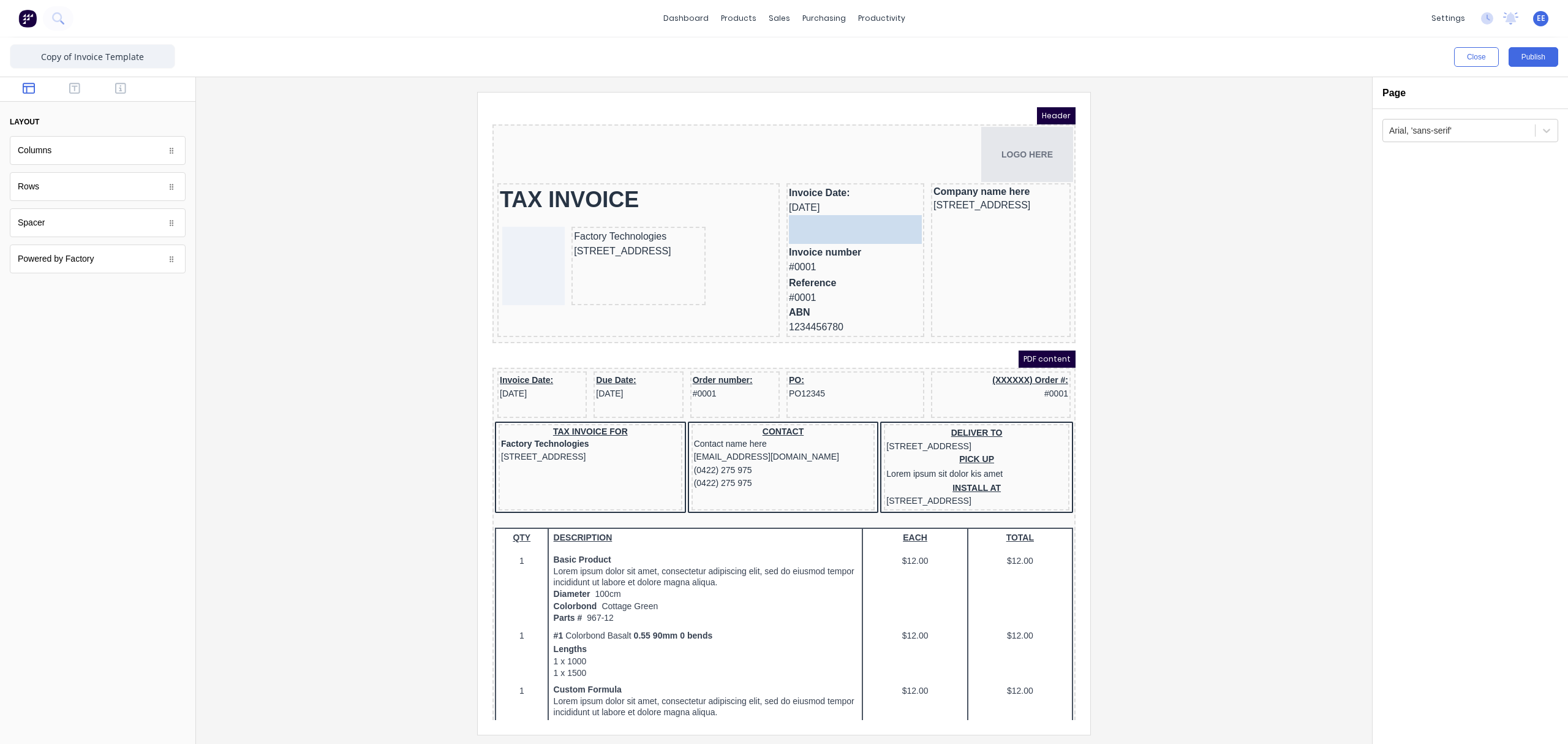
drag, startPoint x: 55, startPoint y: 228, endPoint x: 328, endPoint y: 95, distance: 303.7
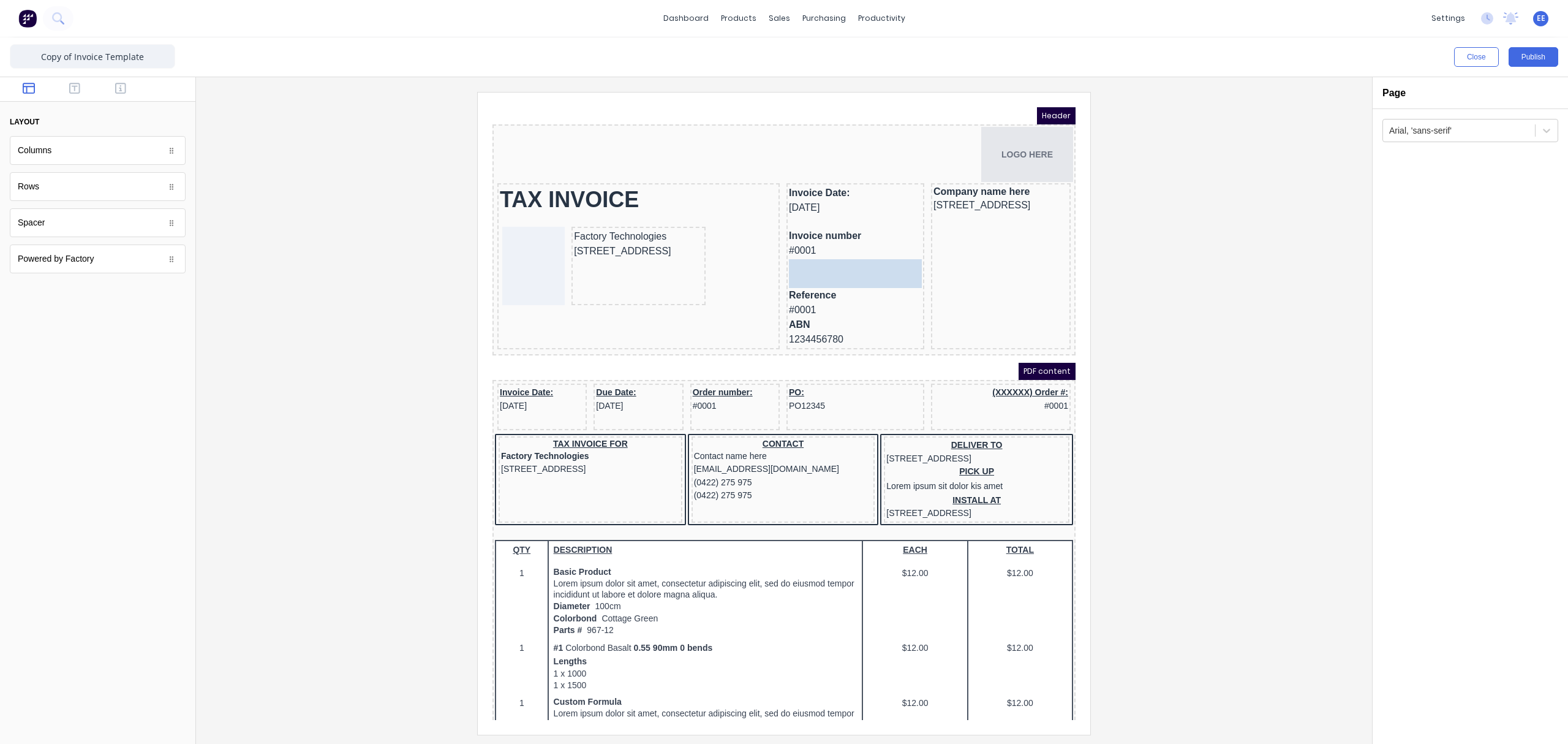
drag, startPoint x: 63, startPoint y: 226, endPoint x: 392, endPoint y: 133, distance: 341.9
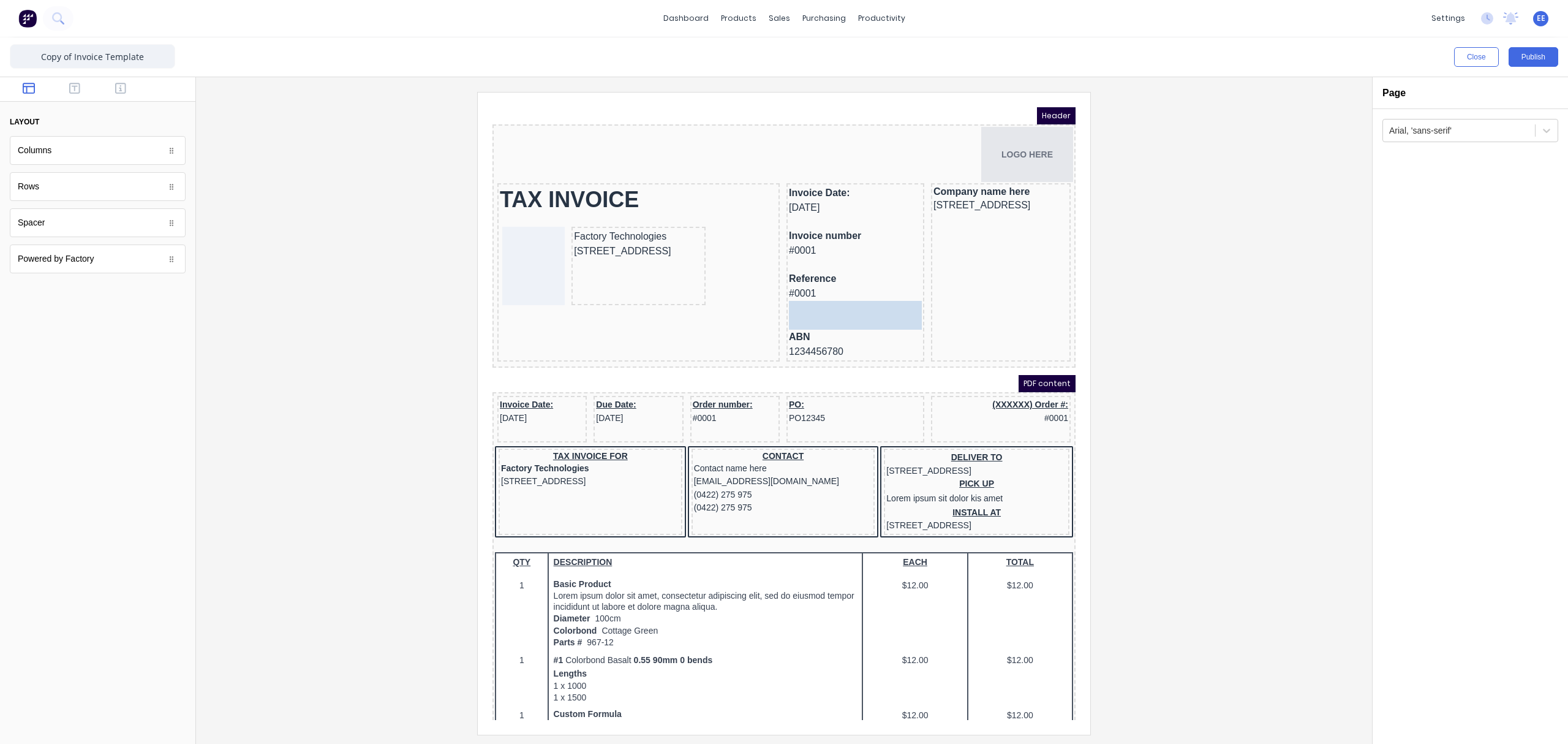
drag, startPoint x: 34, startPoint y: 224, endPoint x: 829, endPoint y: 292, distance: 797.9
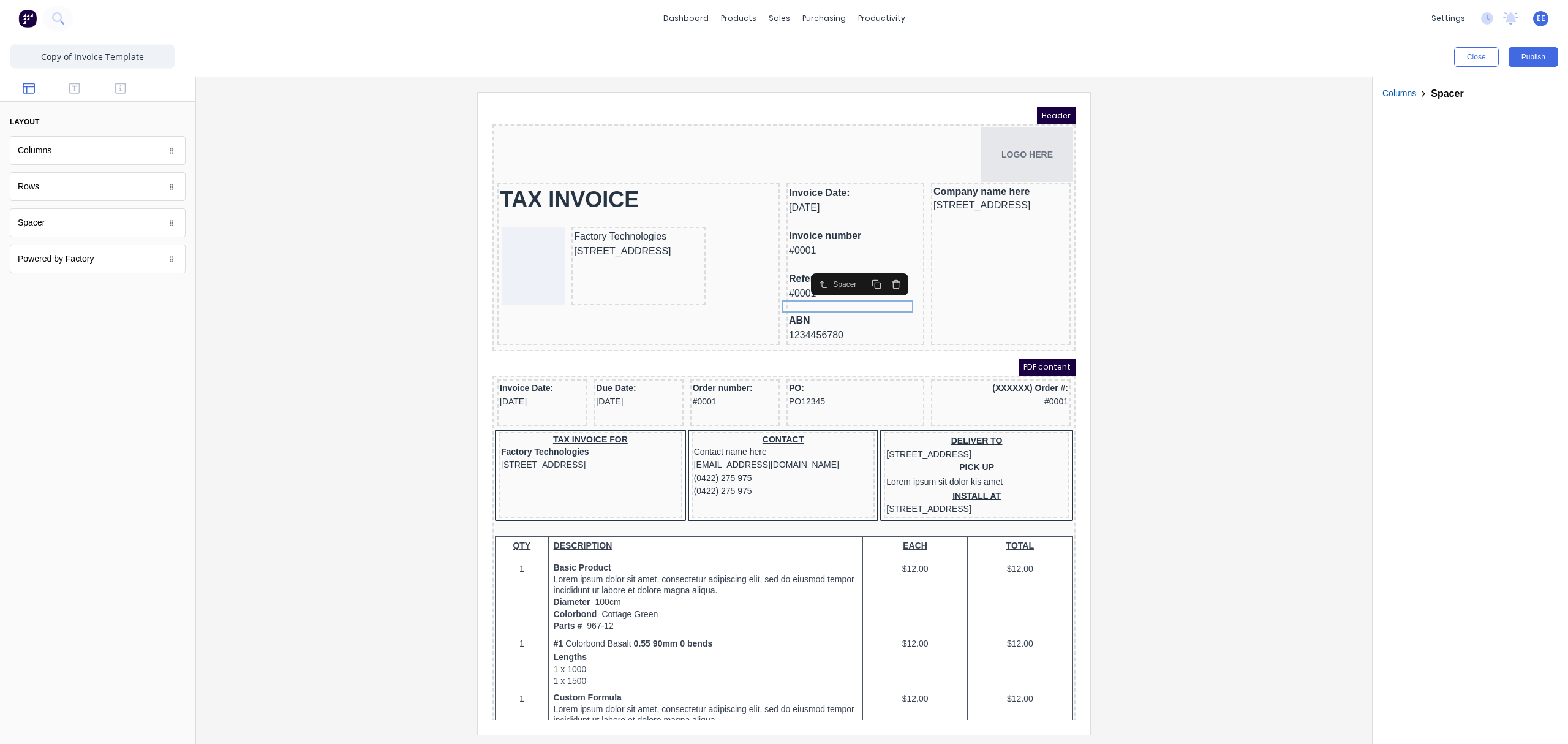
click at [1240, 232] on div at bounding box center [784, 412] width 1157 height 642
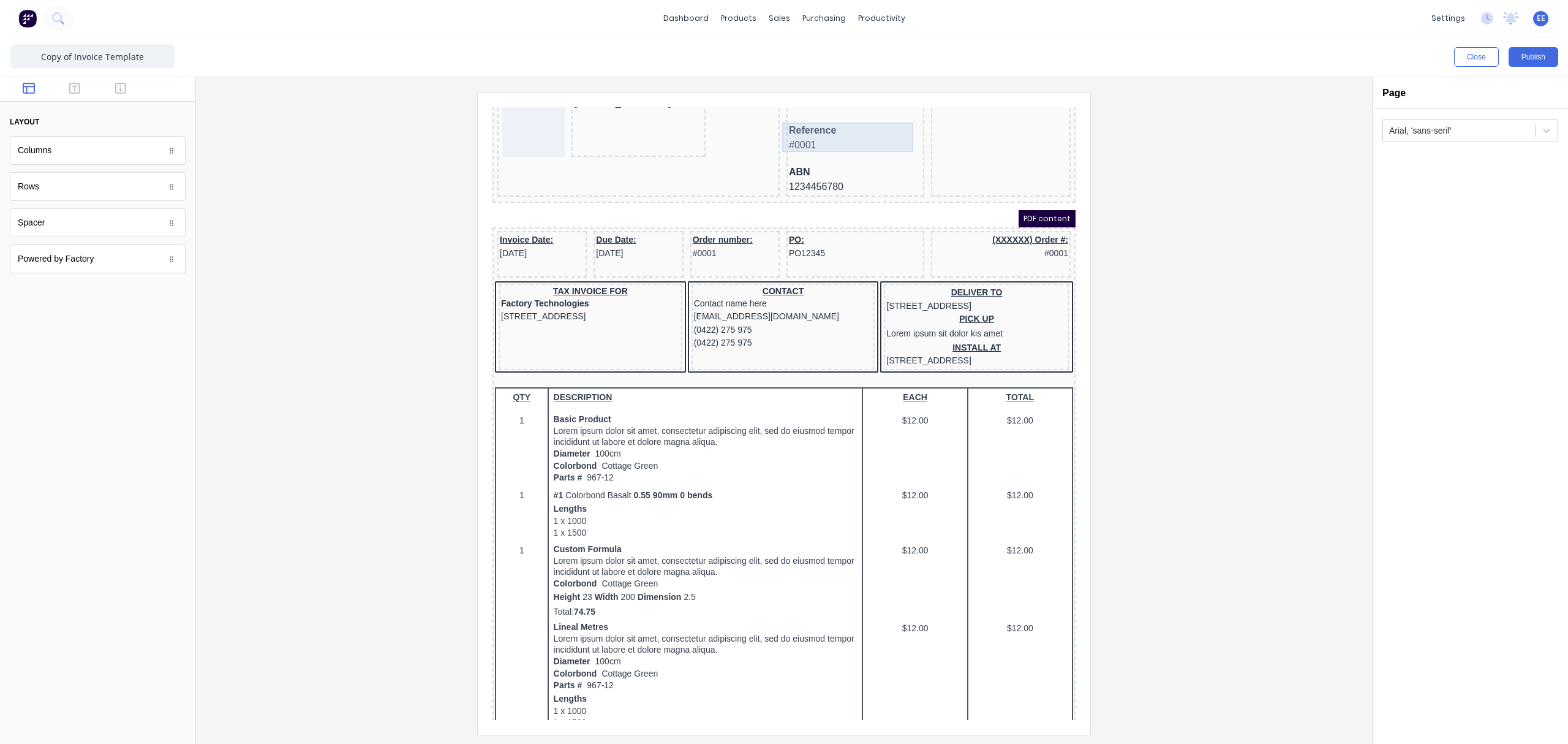
scroll to position [163, 0]
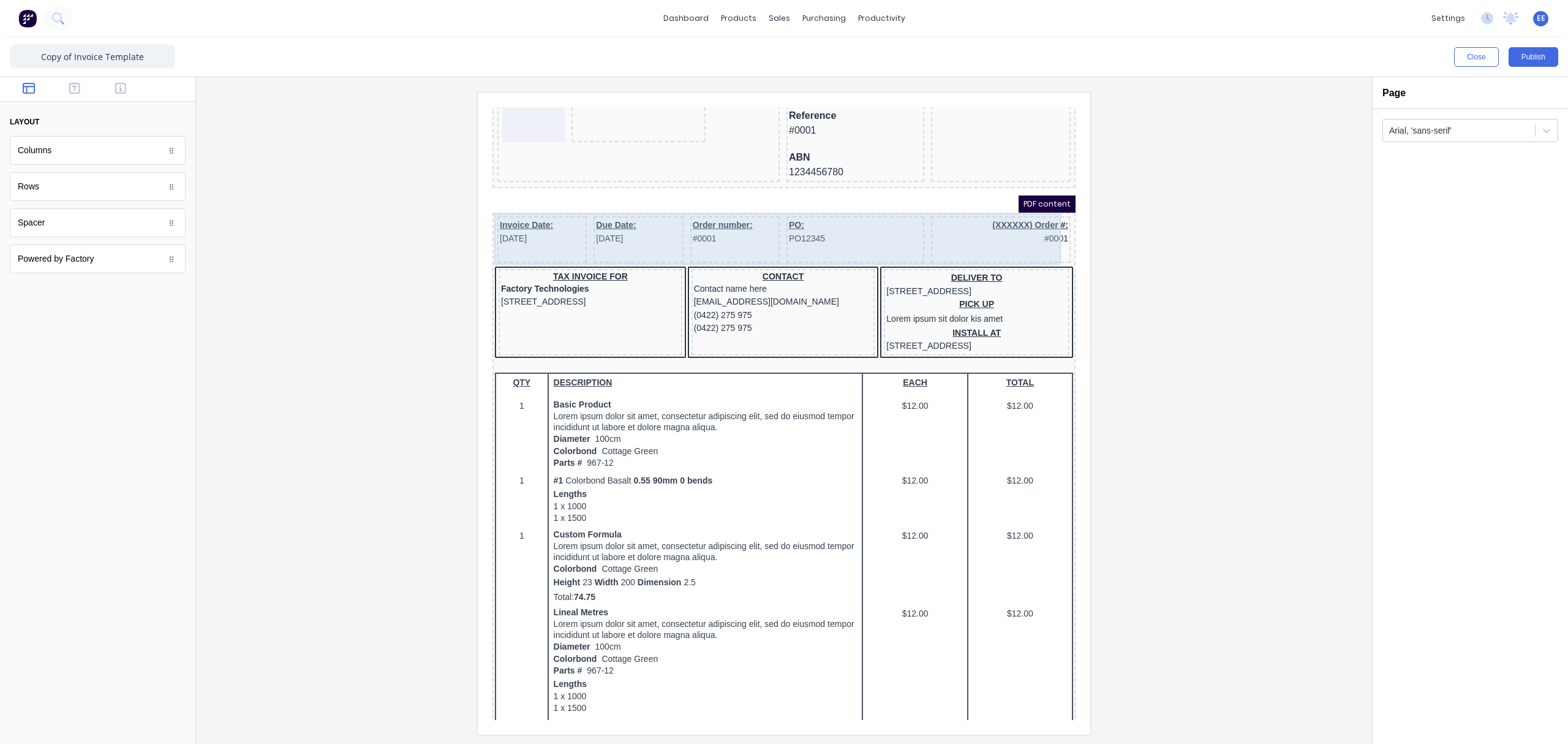
click at [532, 235] on div "Invoice Date: 29/10/2024" at bounding box center [527, 224] width 90 height 46
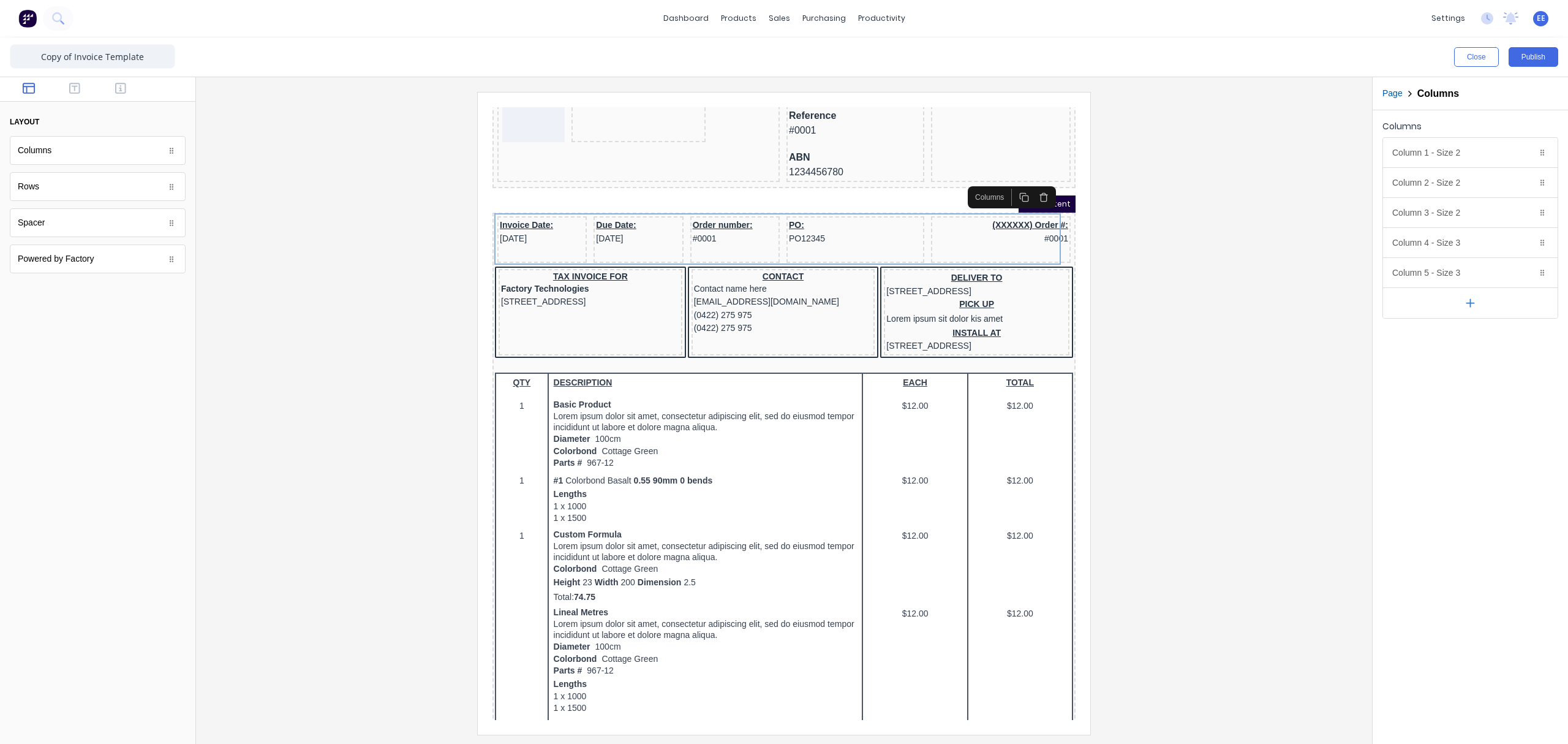
click at [1029, 180] on icon "button" at bounding box center [1028, 183] width 10 height 10
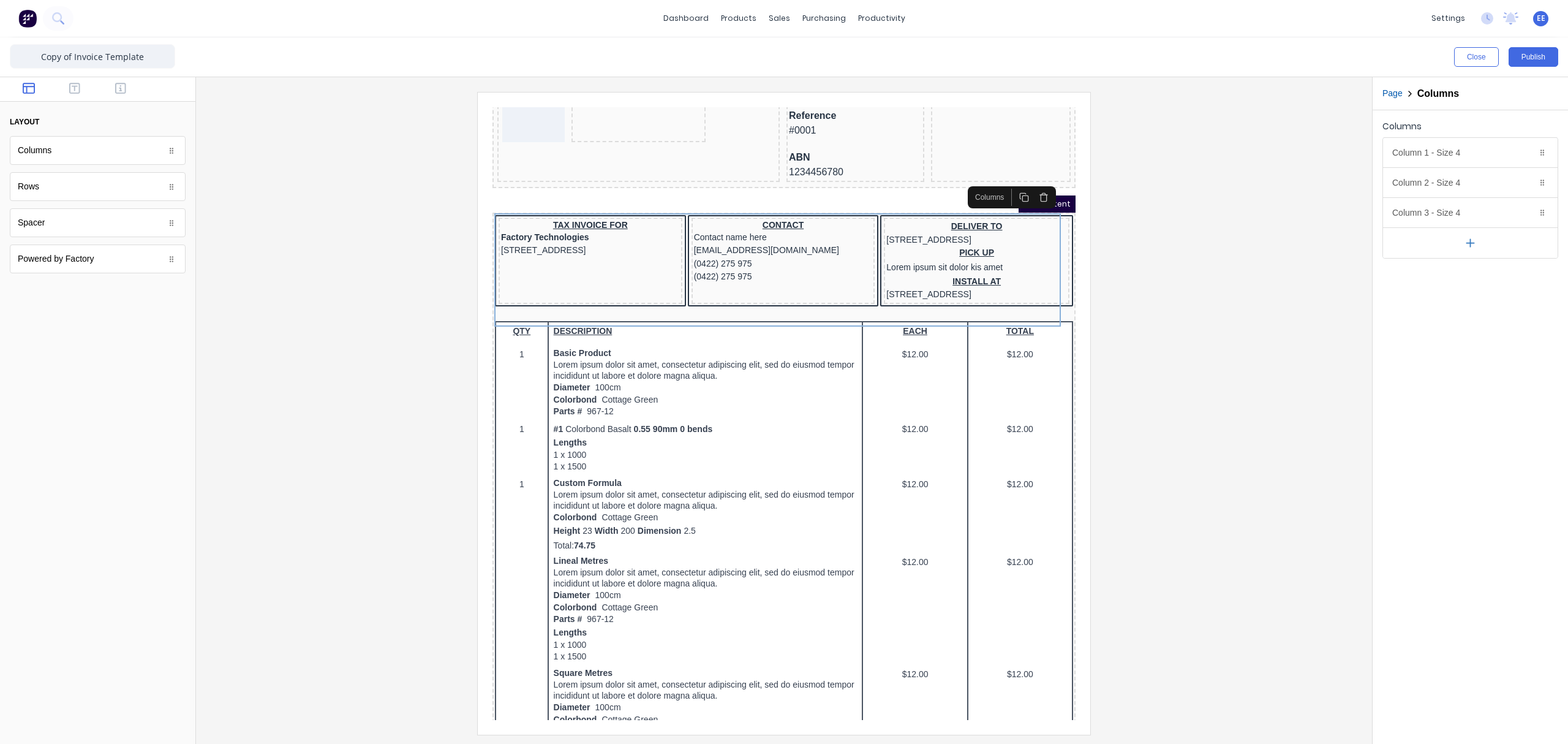
click at [1030, 183] on icon "button" at bounding box center [1028, 183] width 10 height 10
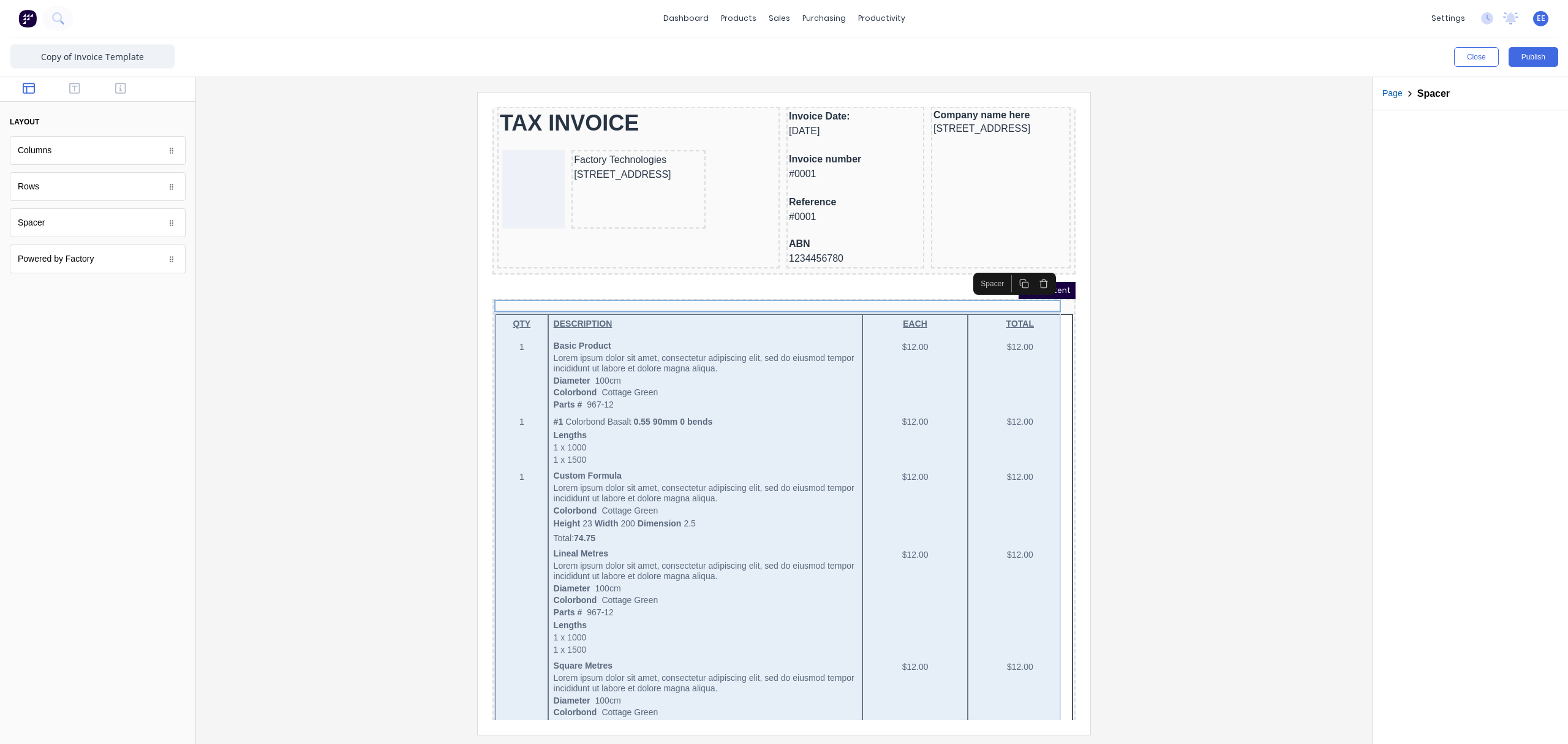
scroll to position [0, 0]
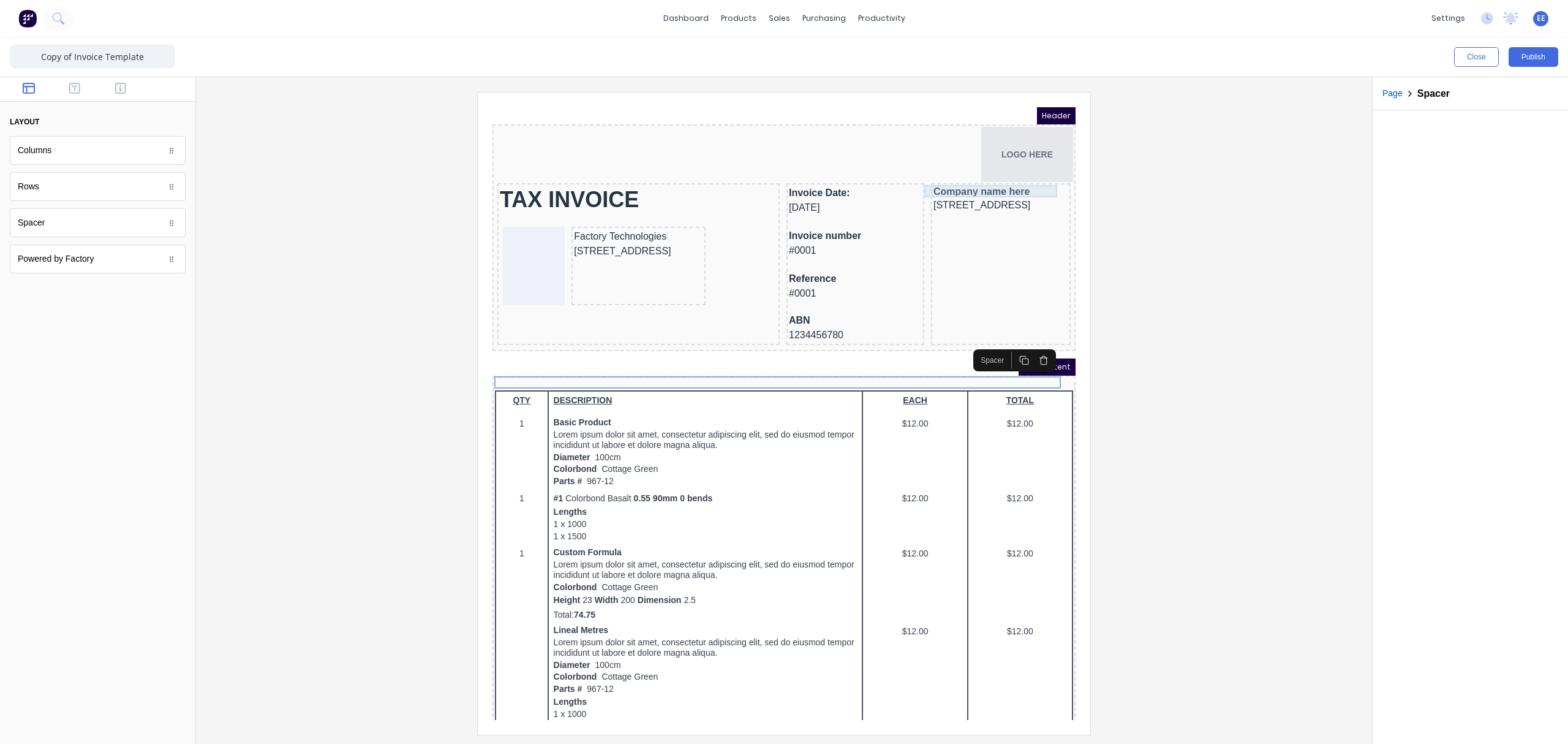
click at [936, 171] on div "Company name here" at bounding box center [986, 177] width 135 height 12
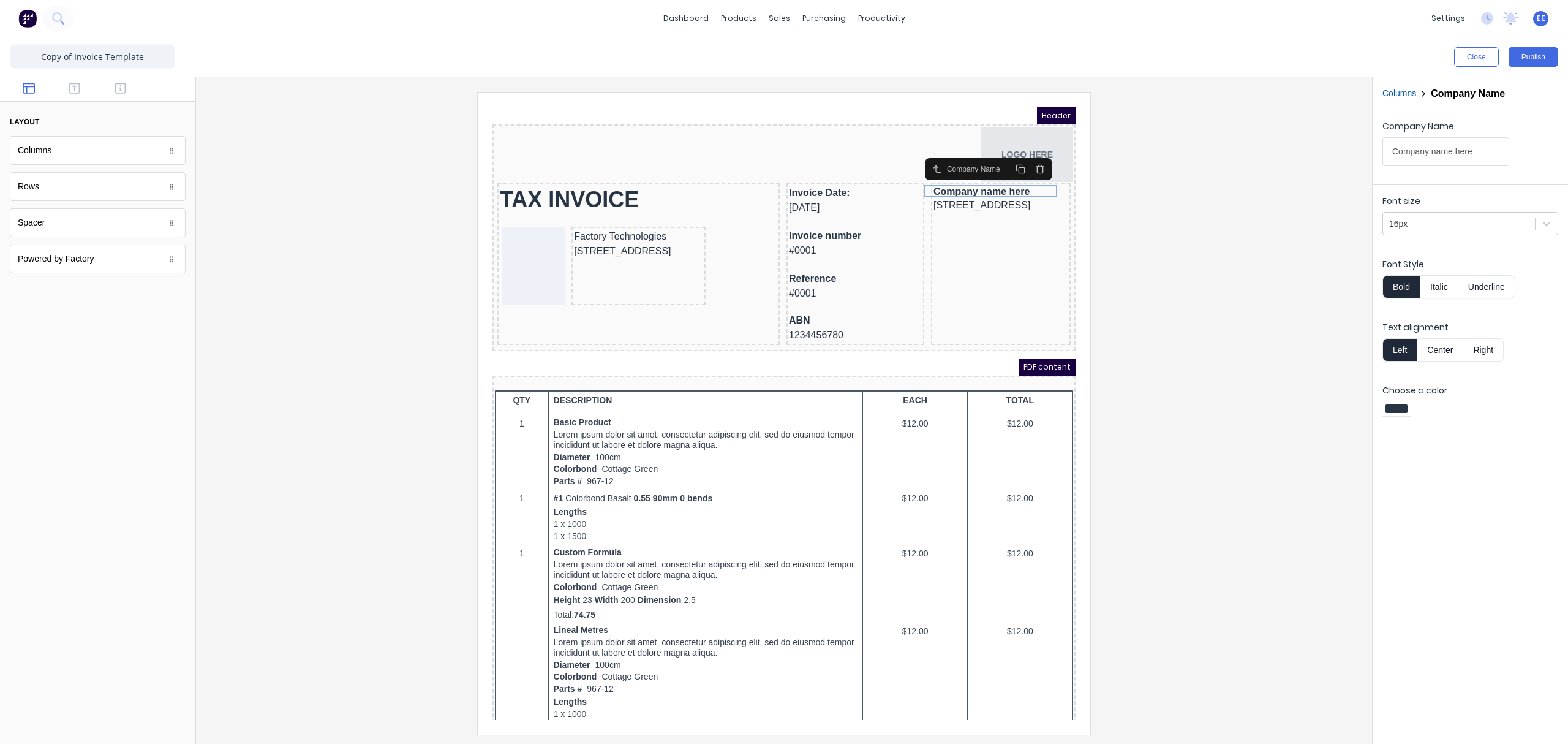
click at [1240, 287] on button "Bold" at bounding box center [1401, 287] width 37 height 24
click at [1238, 333] on div at bounding box center [784, 412] width 1157 height 642
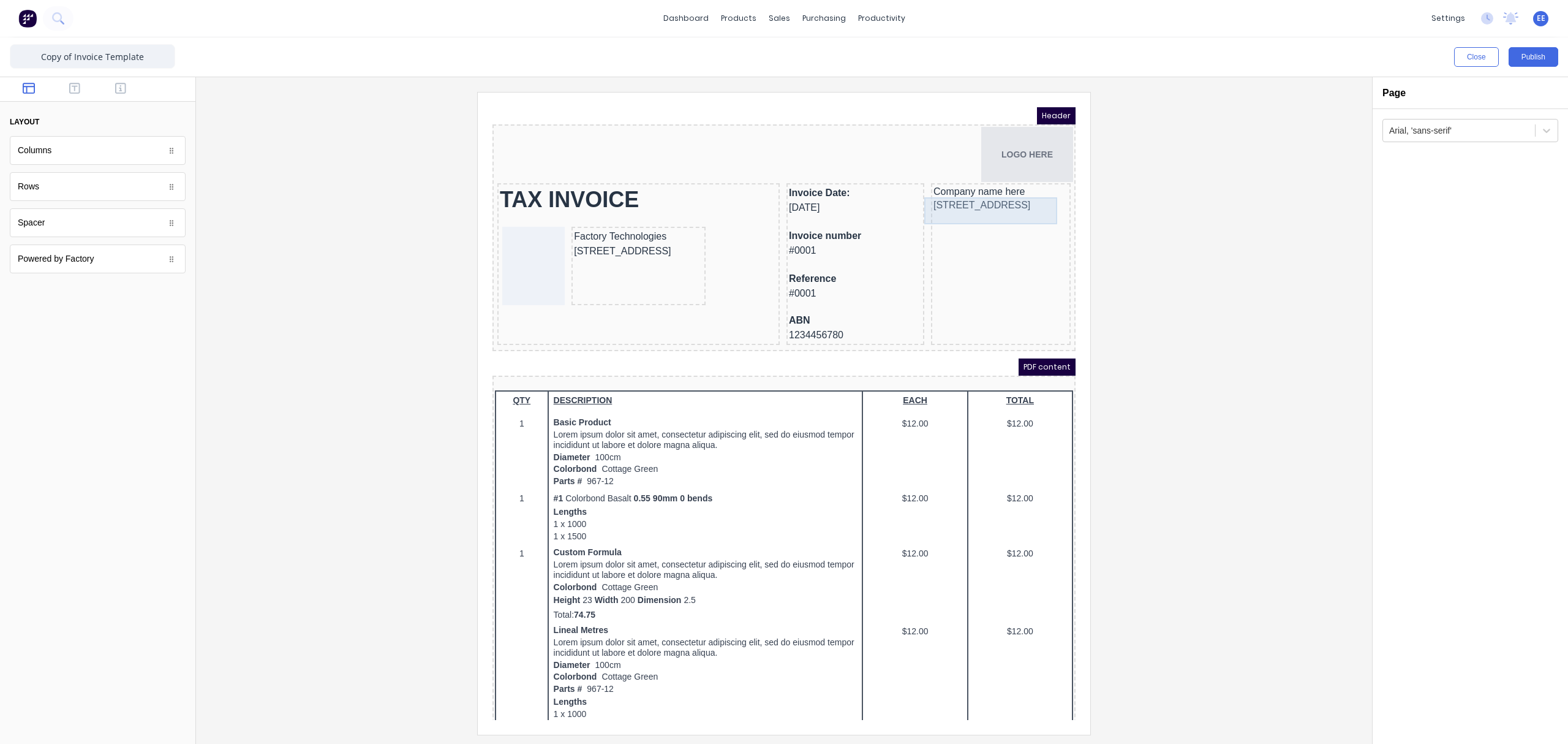
click at [960, 198] on div "234 Beach Road Gold Coast, Queensland, Australia, 4217" at bounding box center [986, 190] width 135 height 14
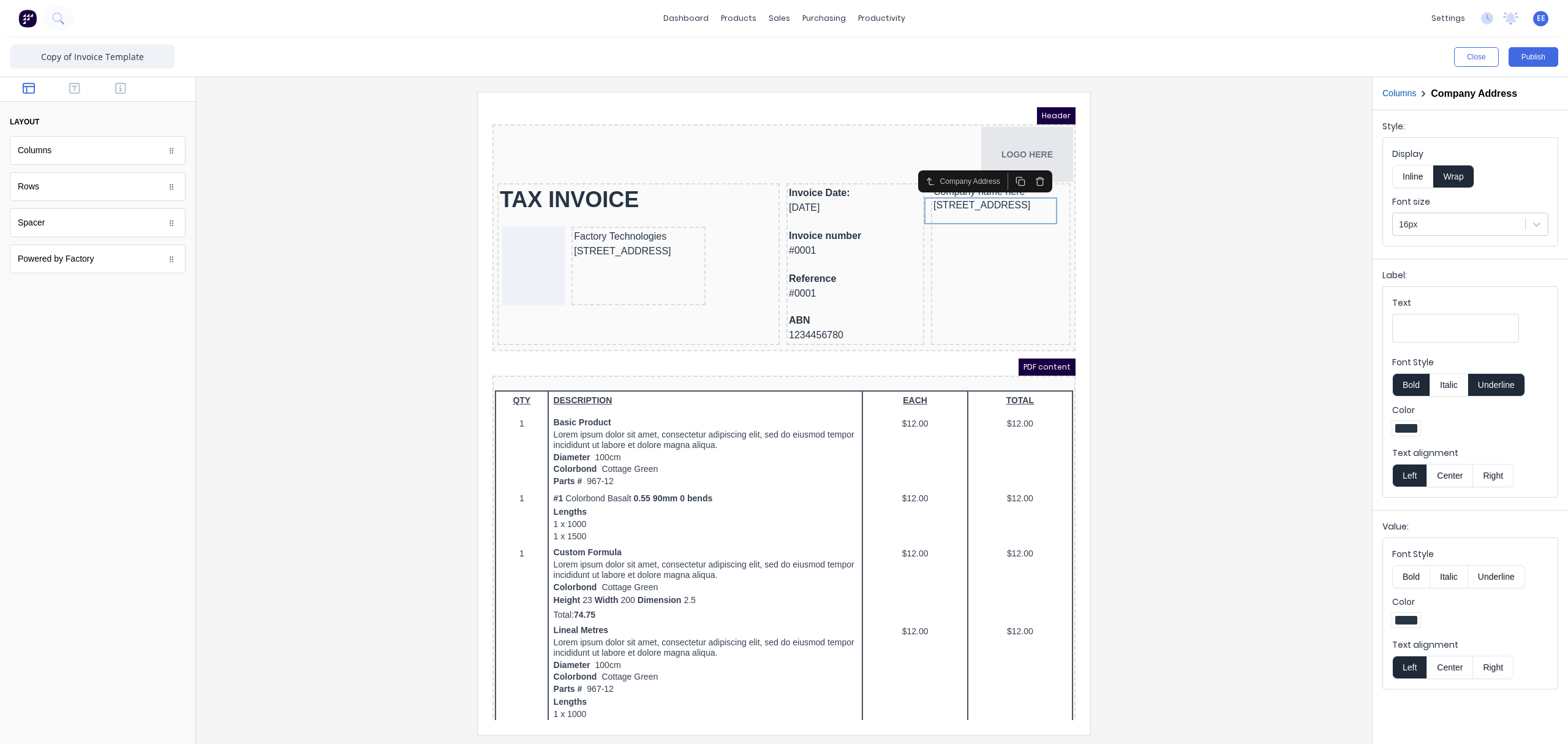
click at [1240, 349] on div at bounding box center [784, 412] width 1157 height 642
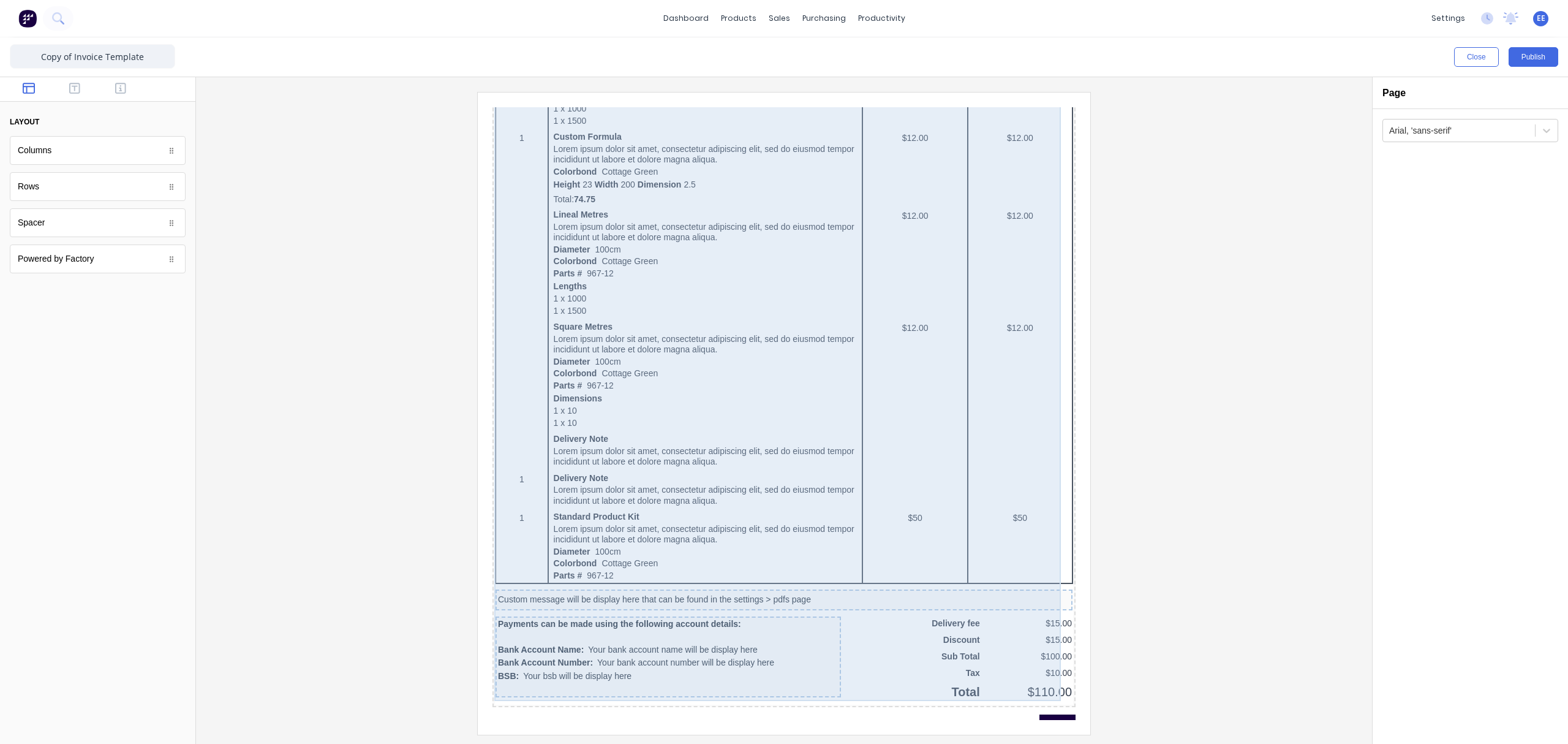
scroll to position [515, 0]
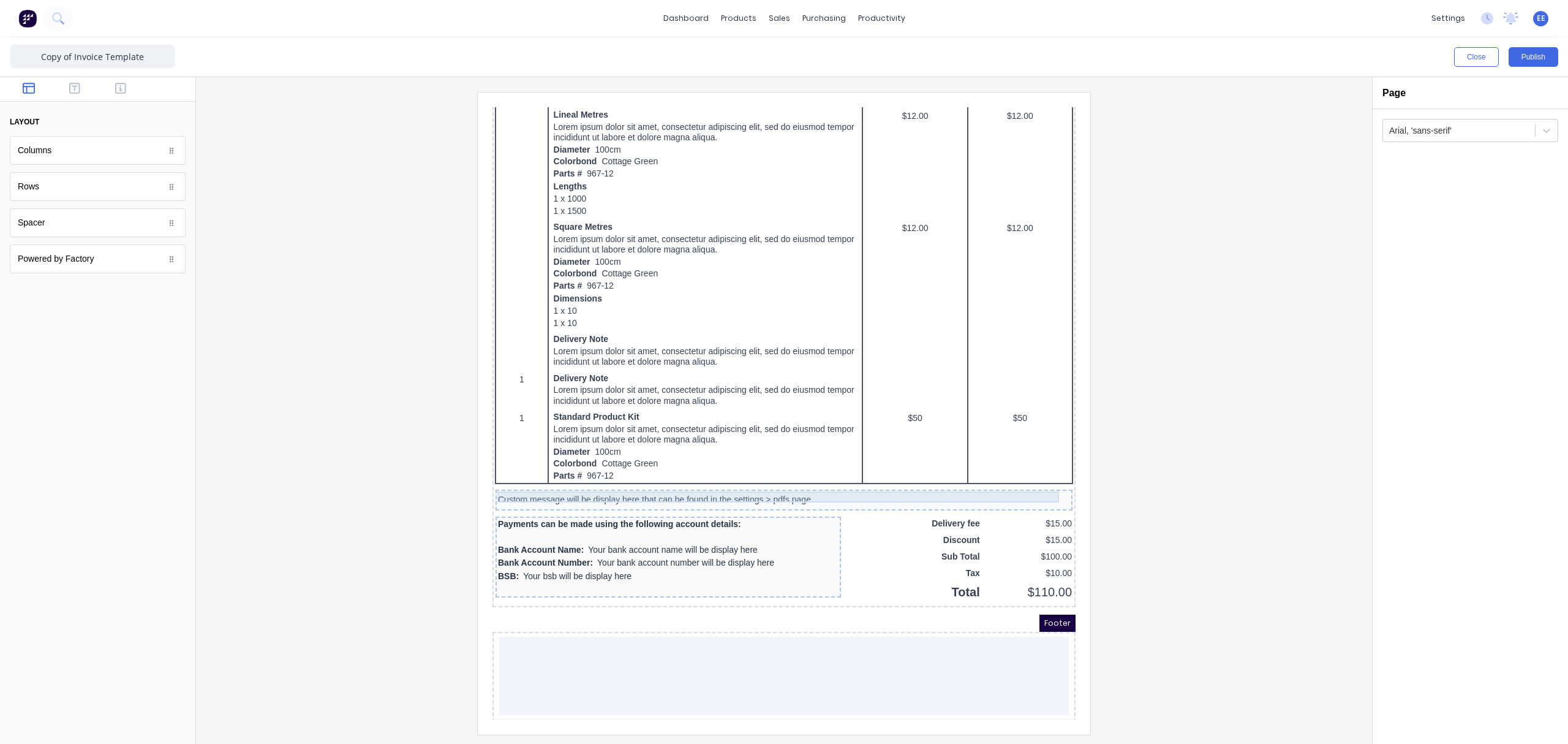
click at [591, 484] on div "Custom message will be display here that can be found in the settings > pdfs pa…" at bounding box center [769, 485] width 572 height 11
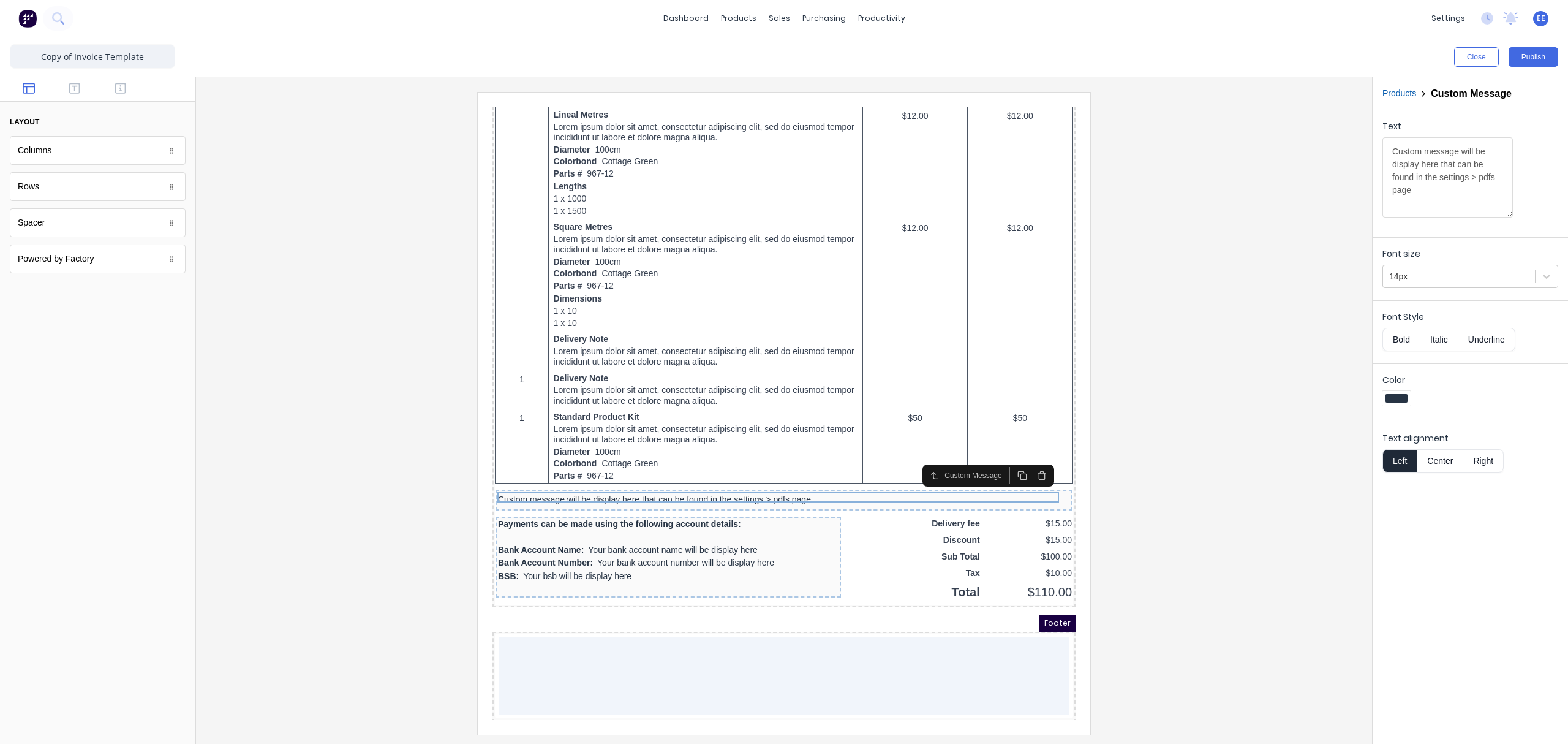
click at [1028, 465] on icon "button" at bounding box center [1026, 461] width 5 height 7
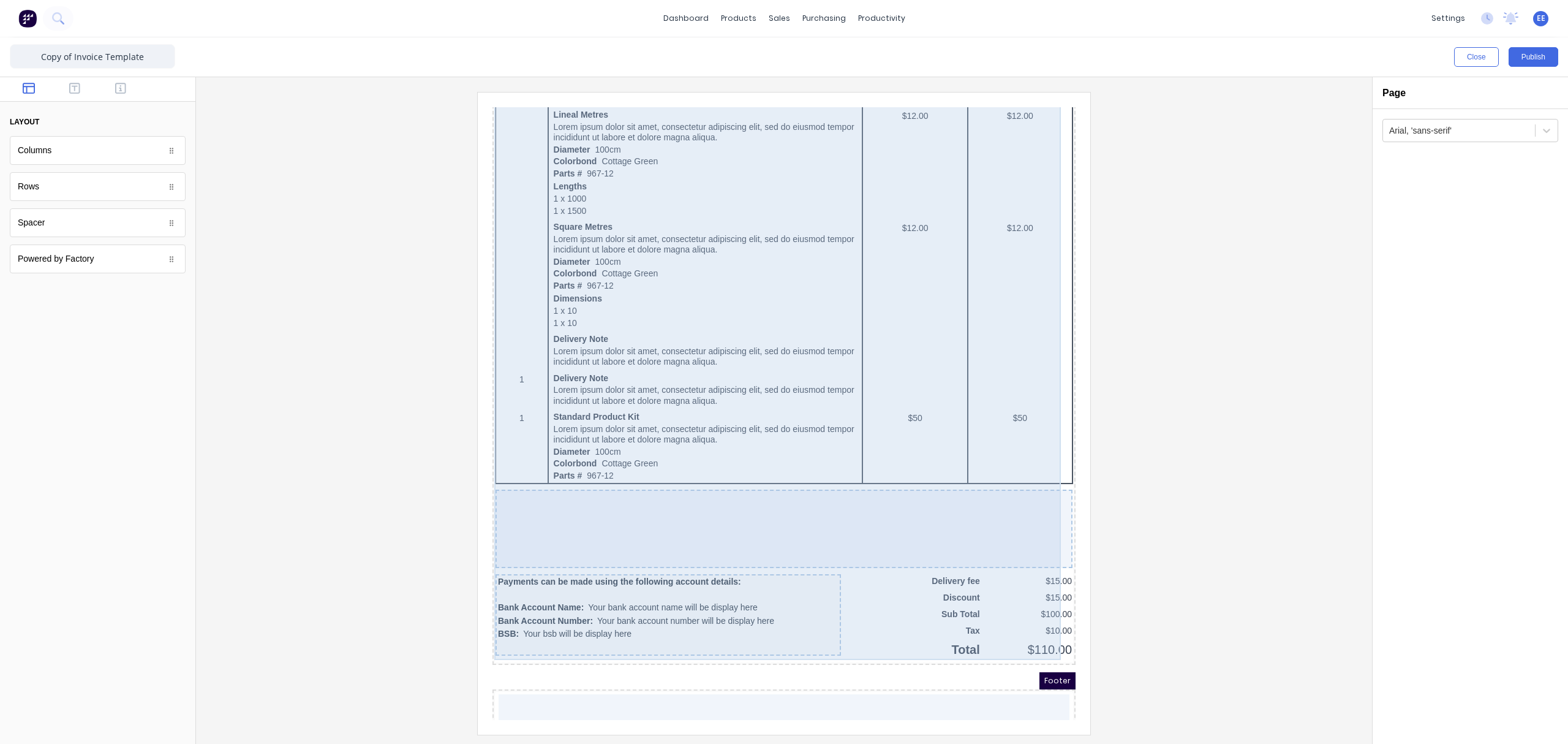
click at [997, 488] on div at bounding box center [769, 514] width 577 height 79
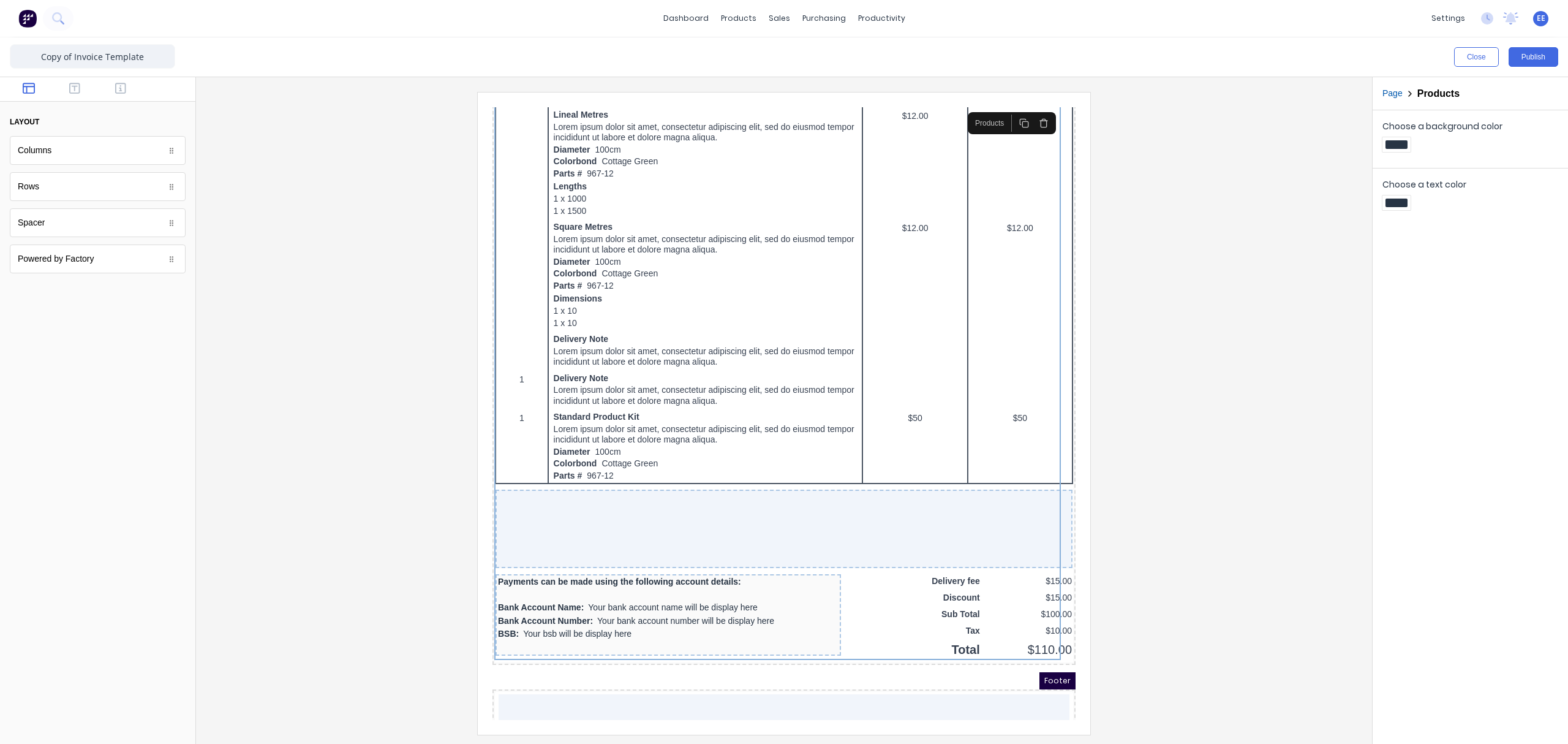
click at [1092, 530] on div at bounding box center [784, 412] width 1157 height 642
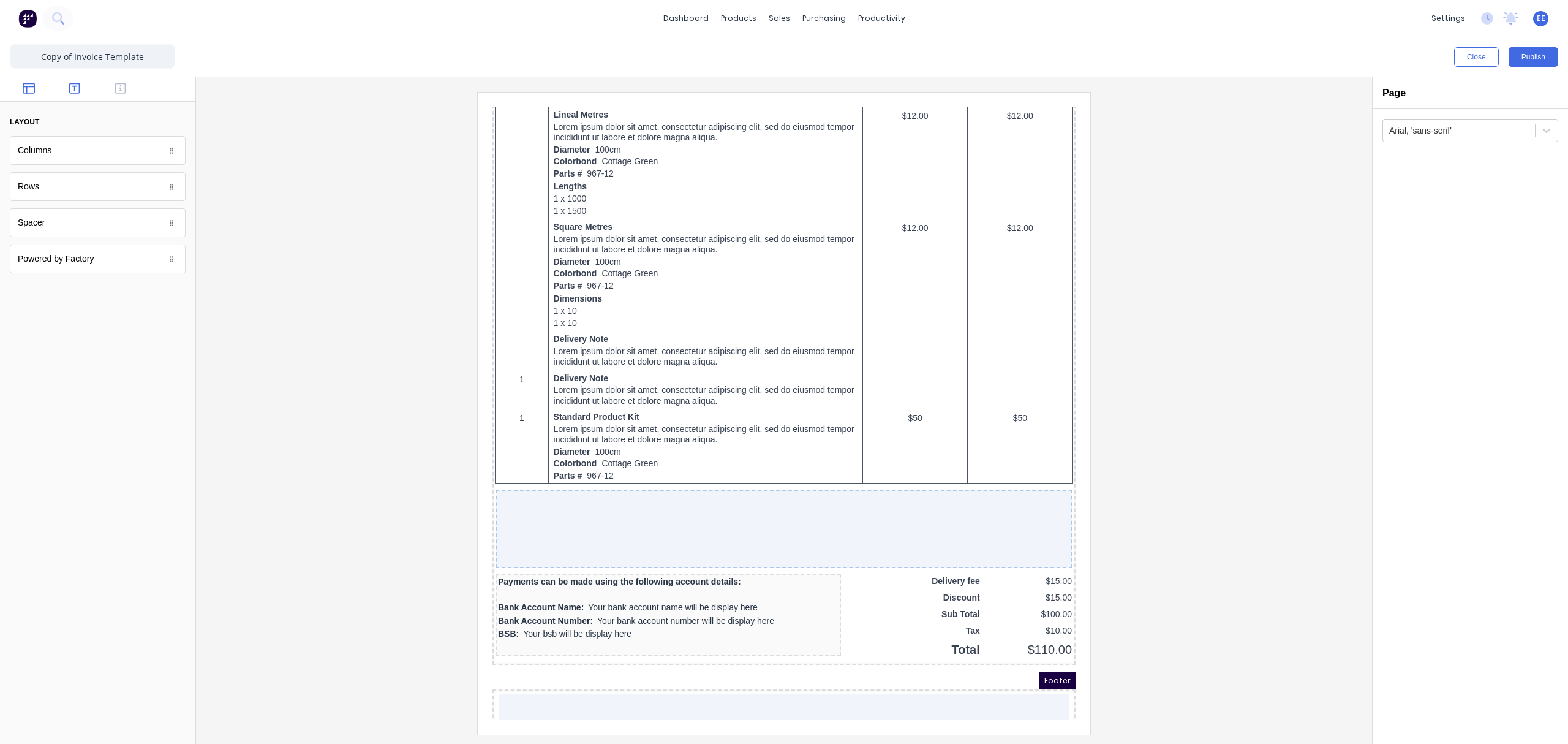
click at [72, 84] on icon "button" at bounding box center [75, 88] width 11 height 12
click at [29, 92] on icon "button" at bounding box center [29, 88] width 12 height 12
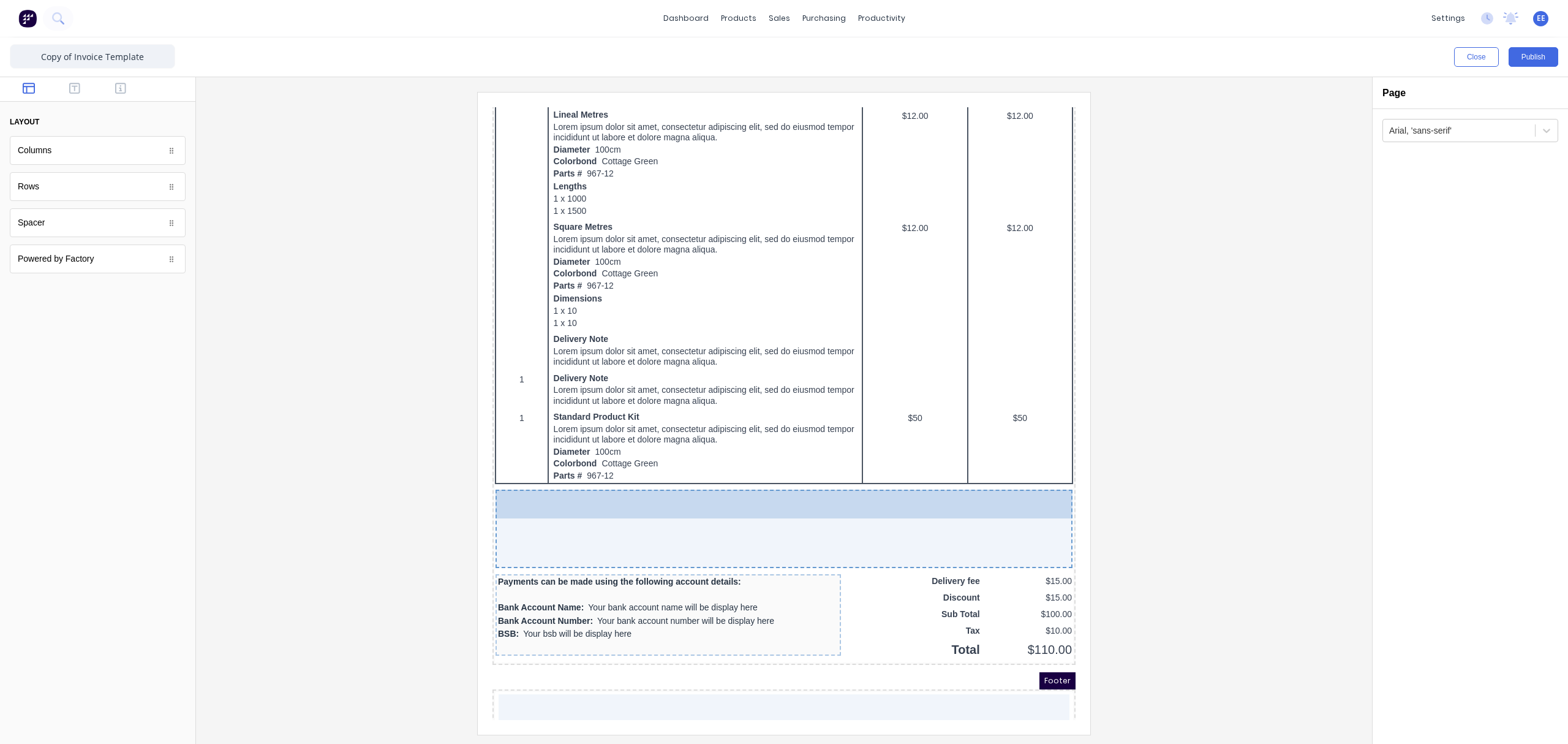
drag, startPoint x: 37, startPoint y: 228, endPoint x: 106, endPoint y: 391, distance: 177.0
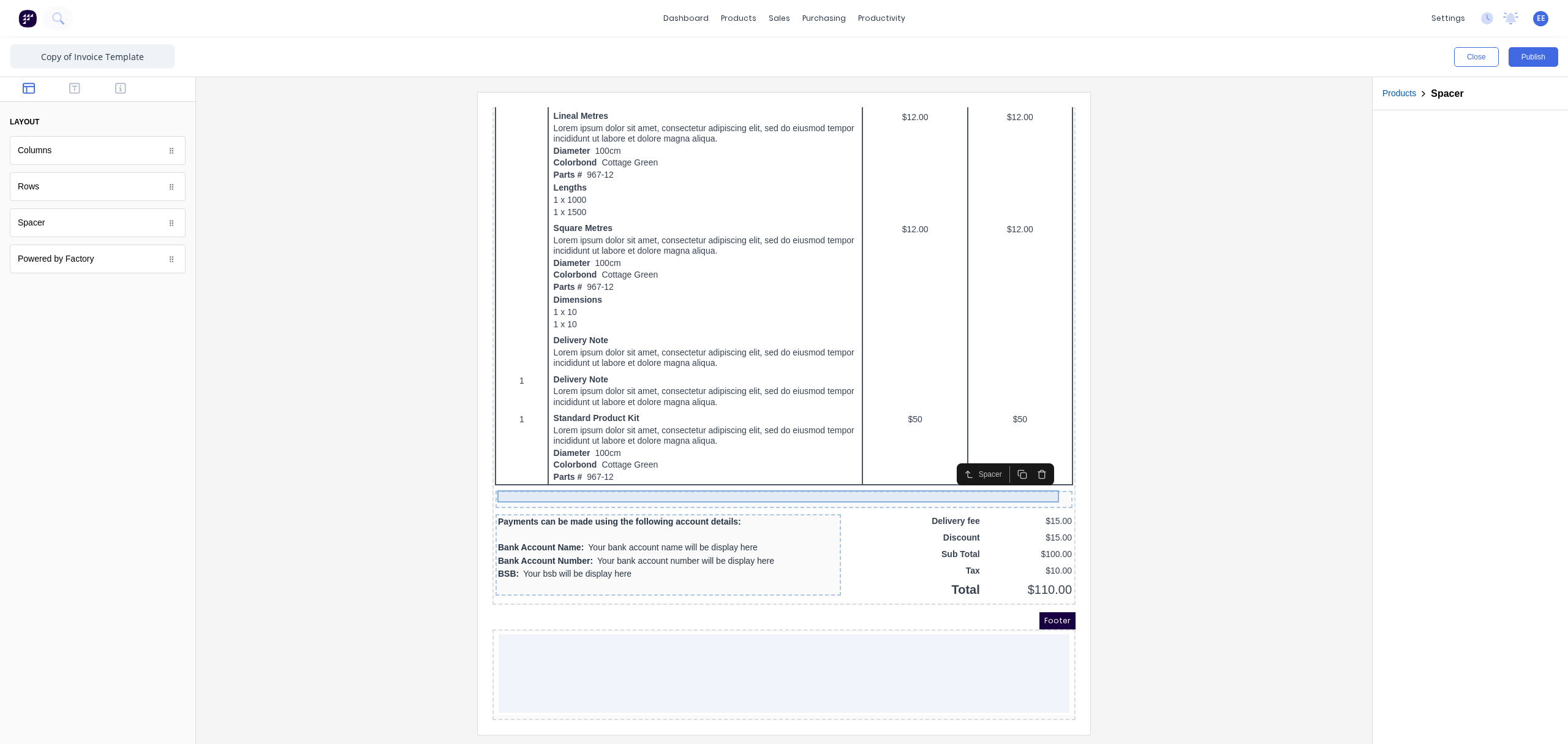
scroll to position [512, 0]
click at [1189, 447] on div at bounding box center [784, 412] width 1157 height 642
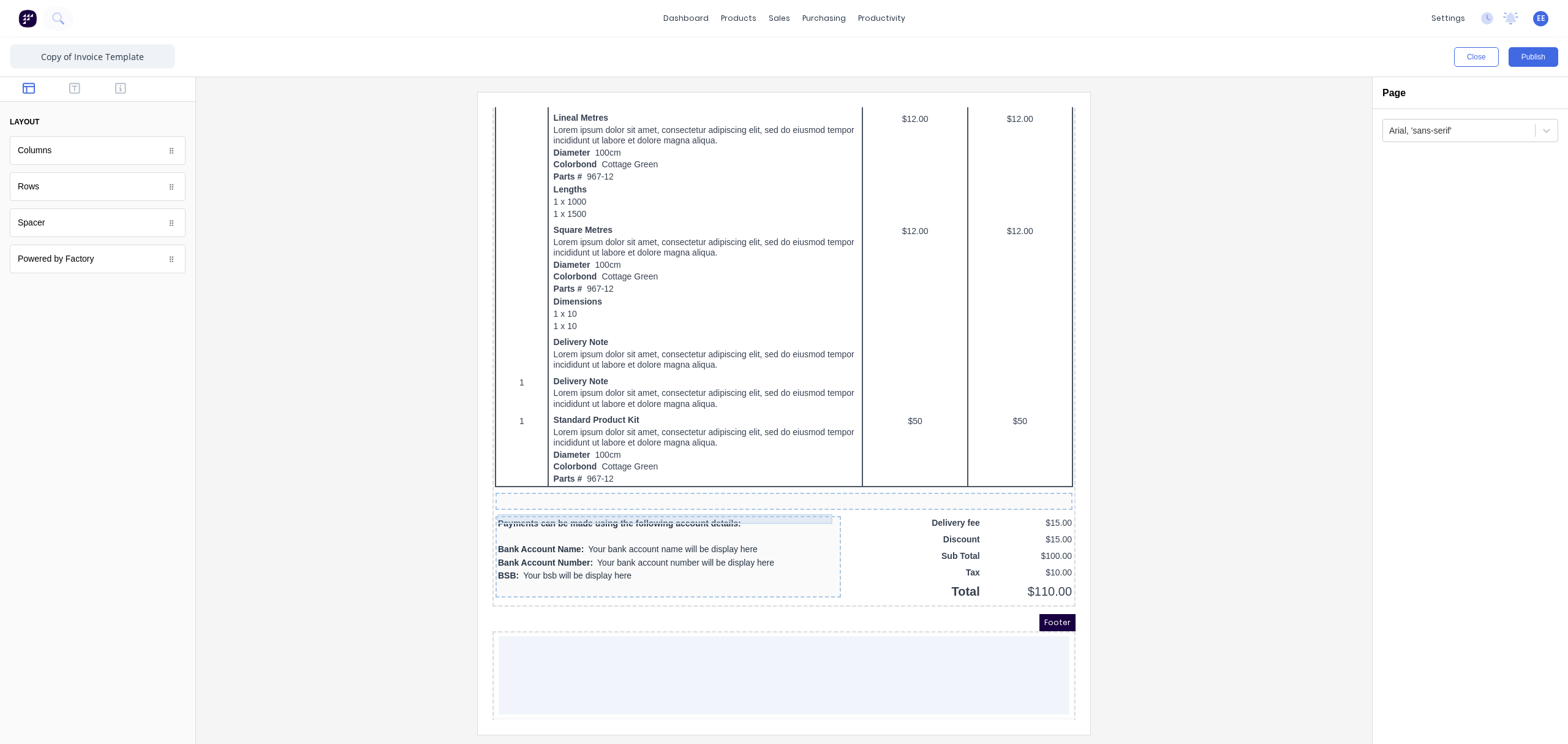
click at [765, 505] on div "Payments can be made using the following account details:" at bounding box center [653, 508] width 341 height 10
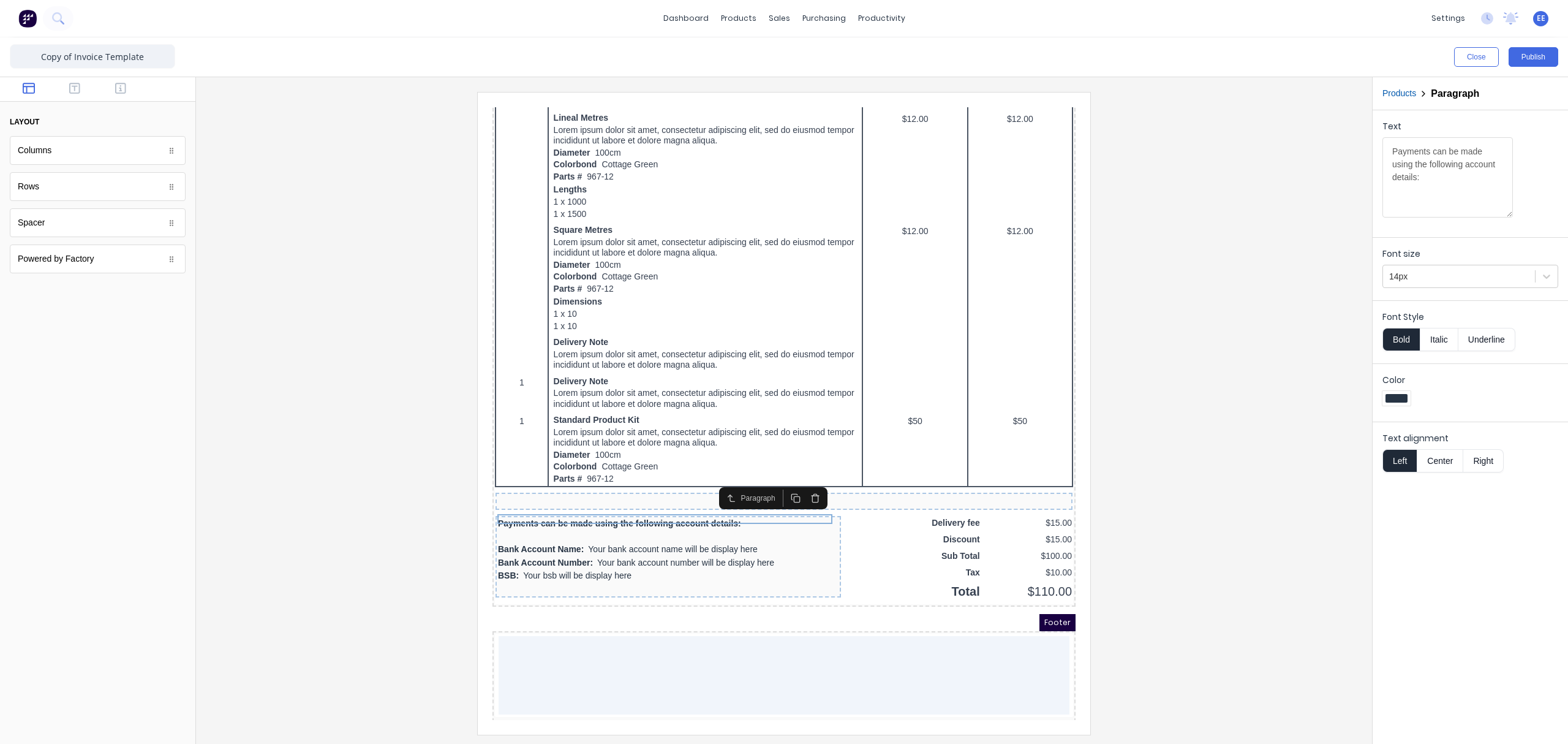
click at [802, 489] on button "button" at bounding box center [801, 484] width 20 height 17
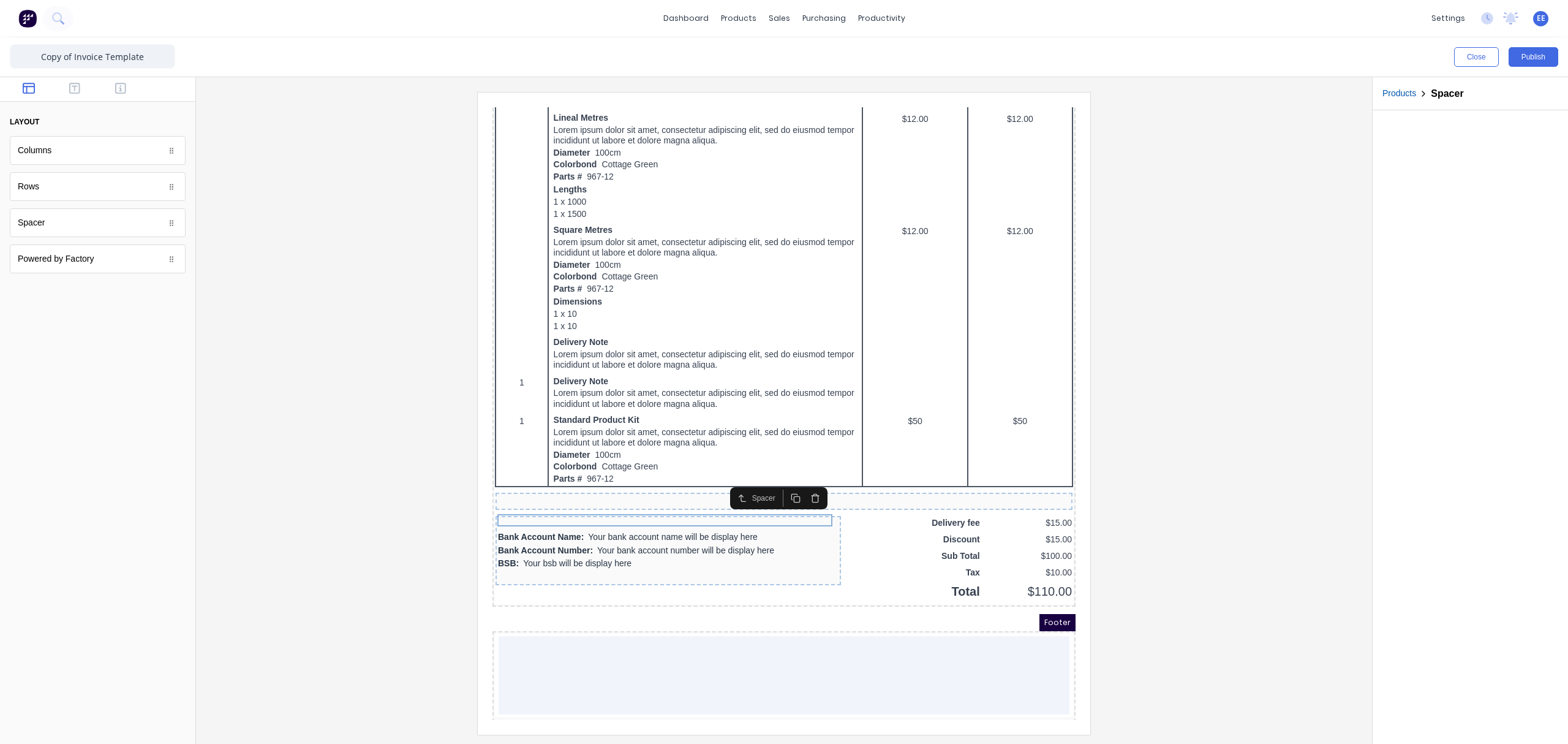
click at [802, 489] on button "button" at bounding box center [801, 484] width 20 height 17
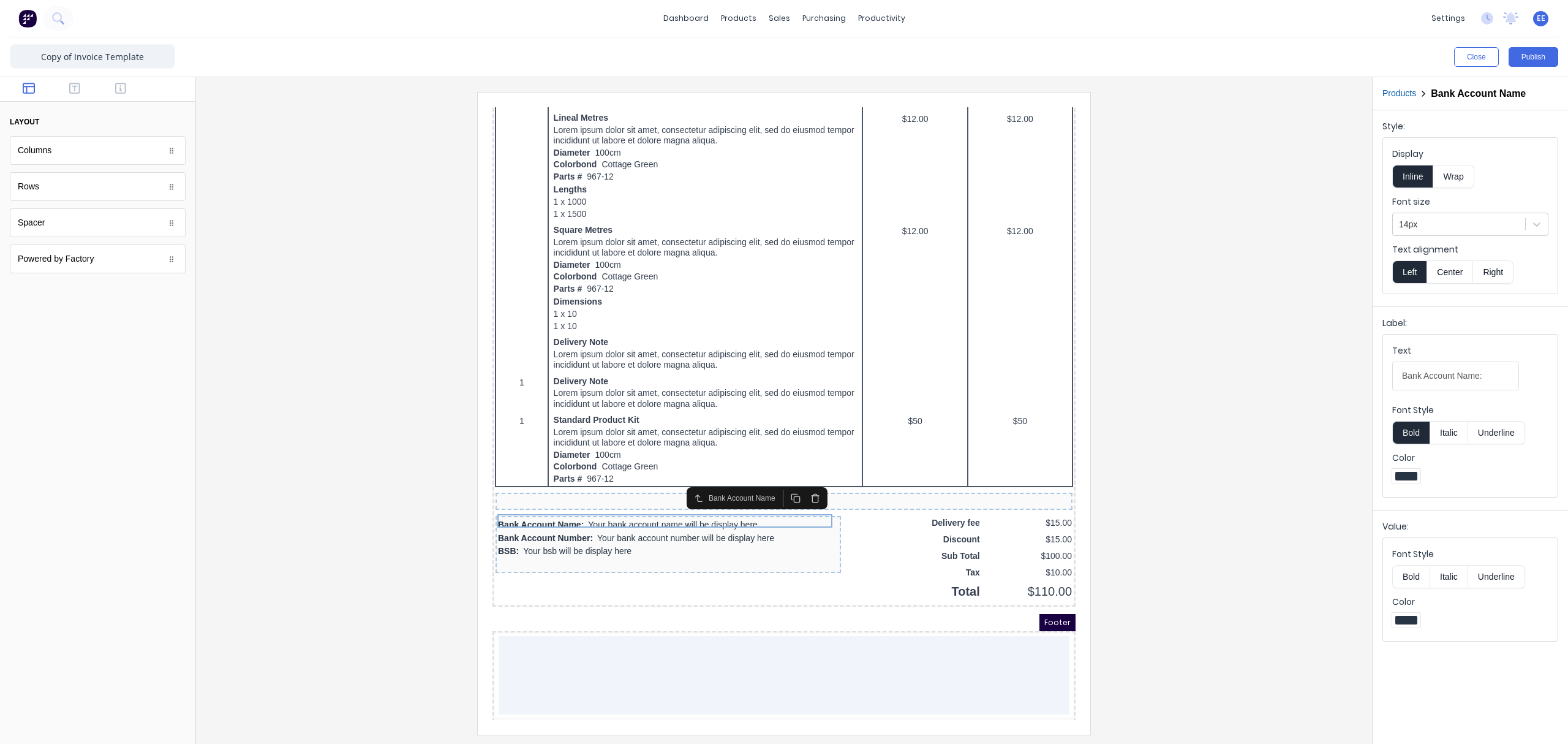
click at [802, 489] on button "button" at bounding box center [801, 484] width 20 height 17
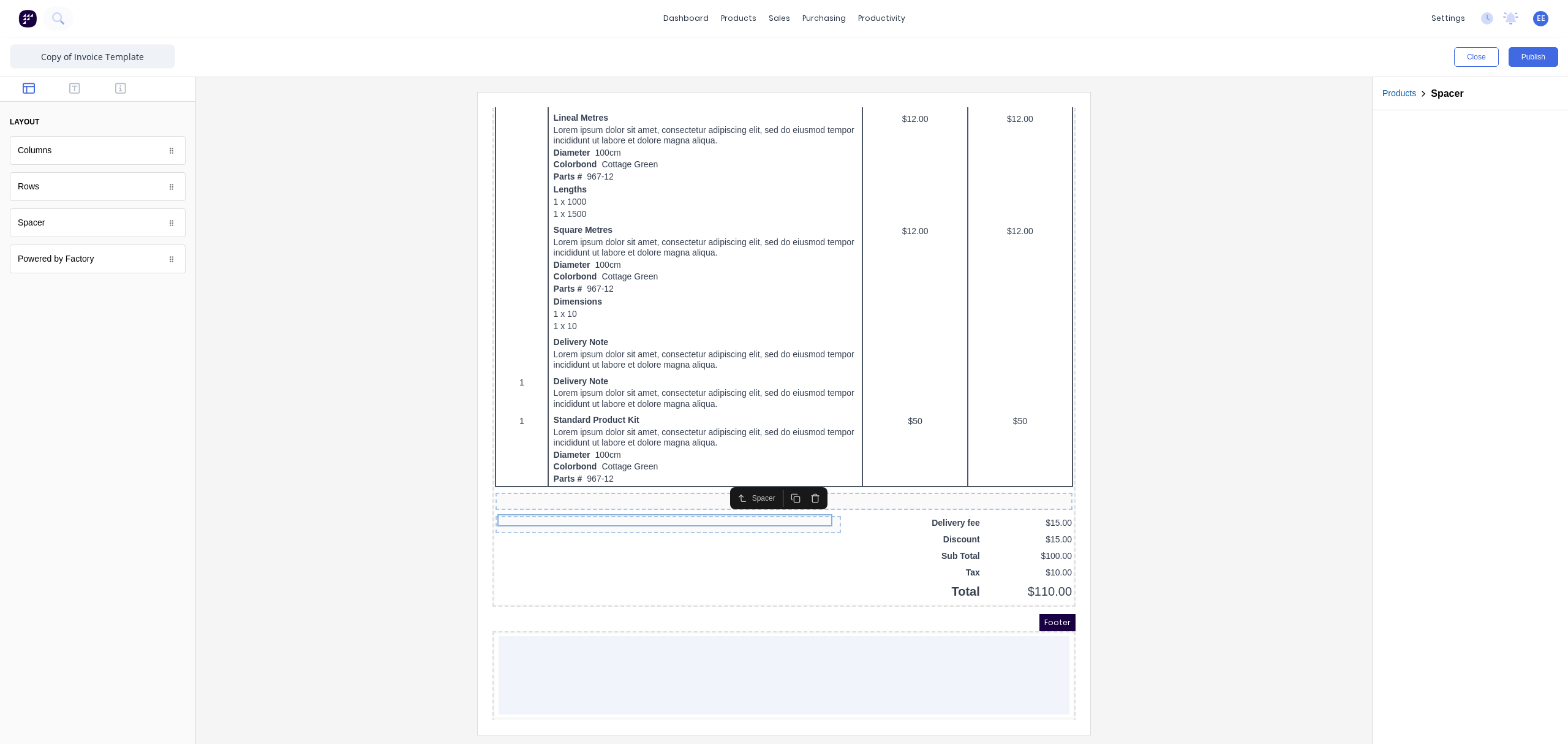
click at [802, 489] on button "button" at bounding box center [801, 484] width 20 height 17
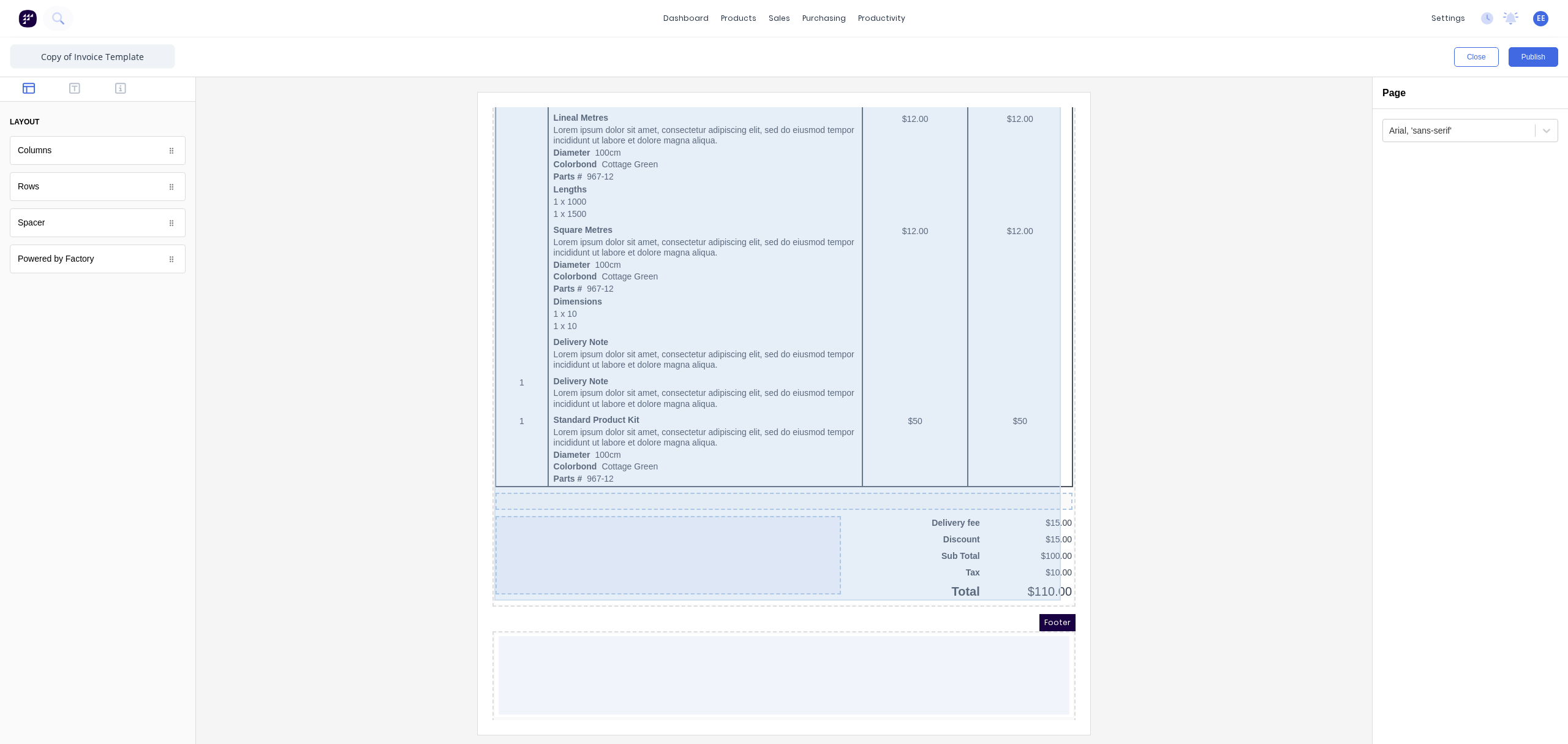
click at [848, 531] on div "QTY DESCRIPTION EACH TOTAL 1 Basic Product Lorem ipsum dolor sit amet, consecte…" at bounding box center [769, 226] width 578 height 726
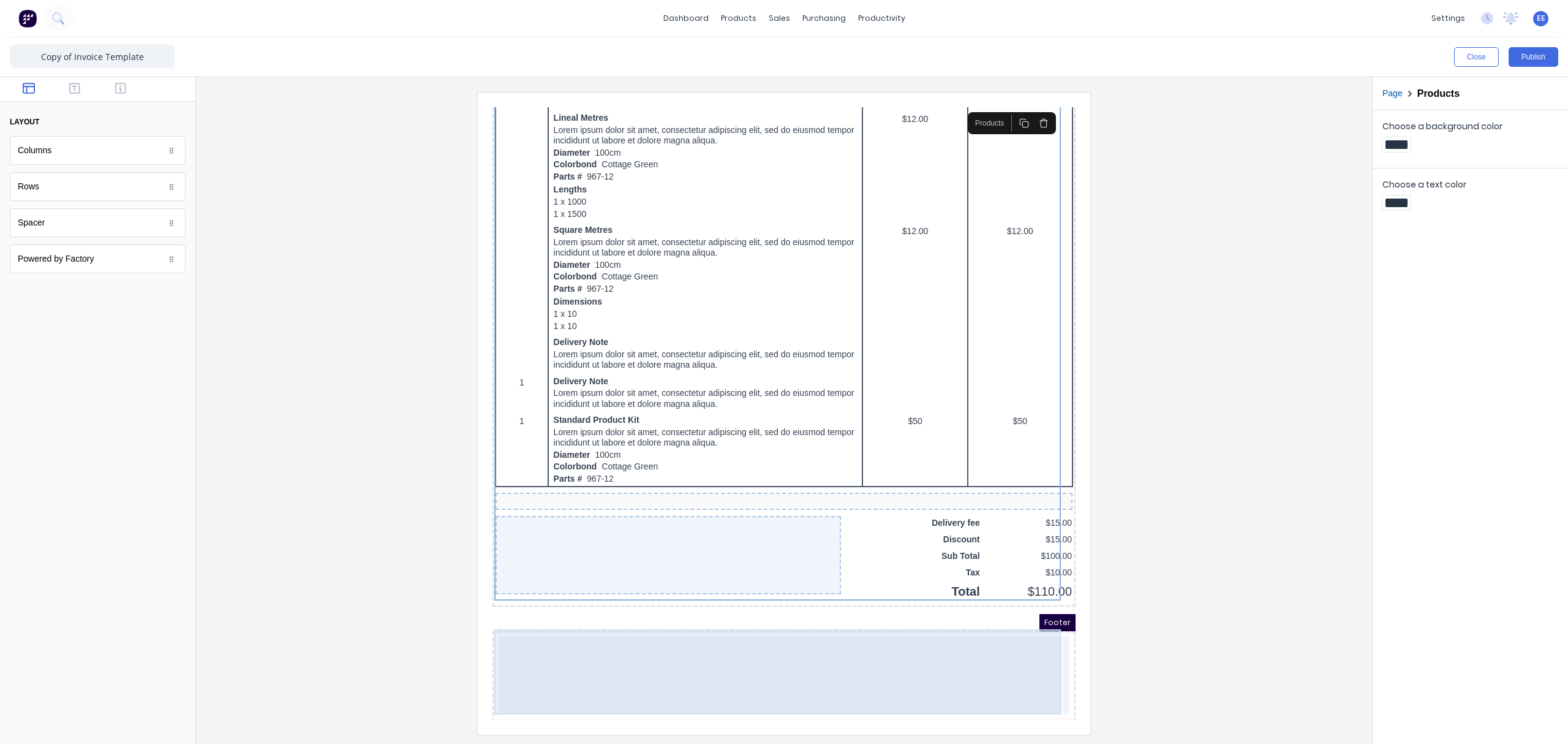
click at [599, 561] on div at bounding box center [769, 660] width 571 height 79
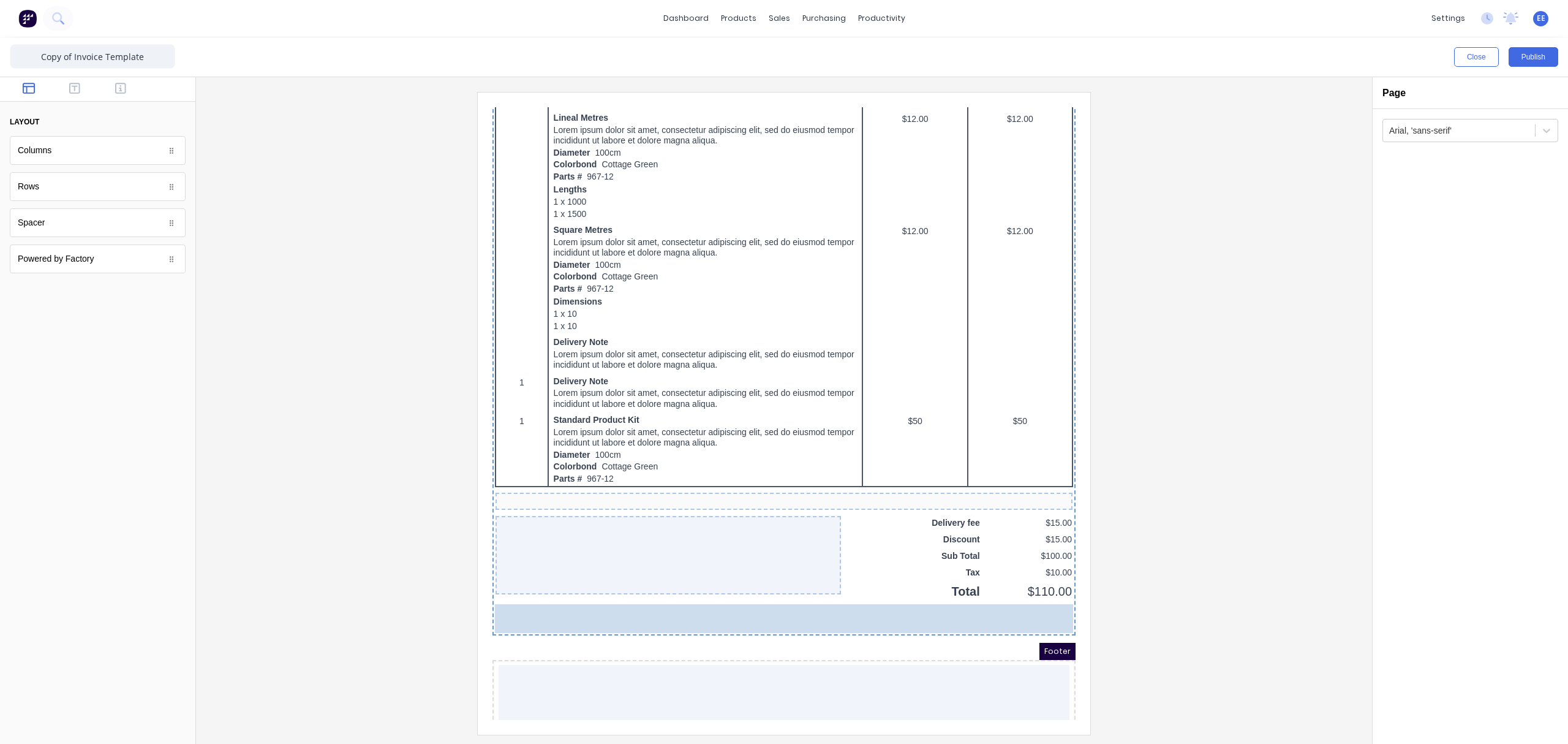
drag, startPoint x: 53, startPoint y: 190, endPoint x: 207, endPoint y: 503, distance: 348.8
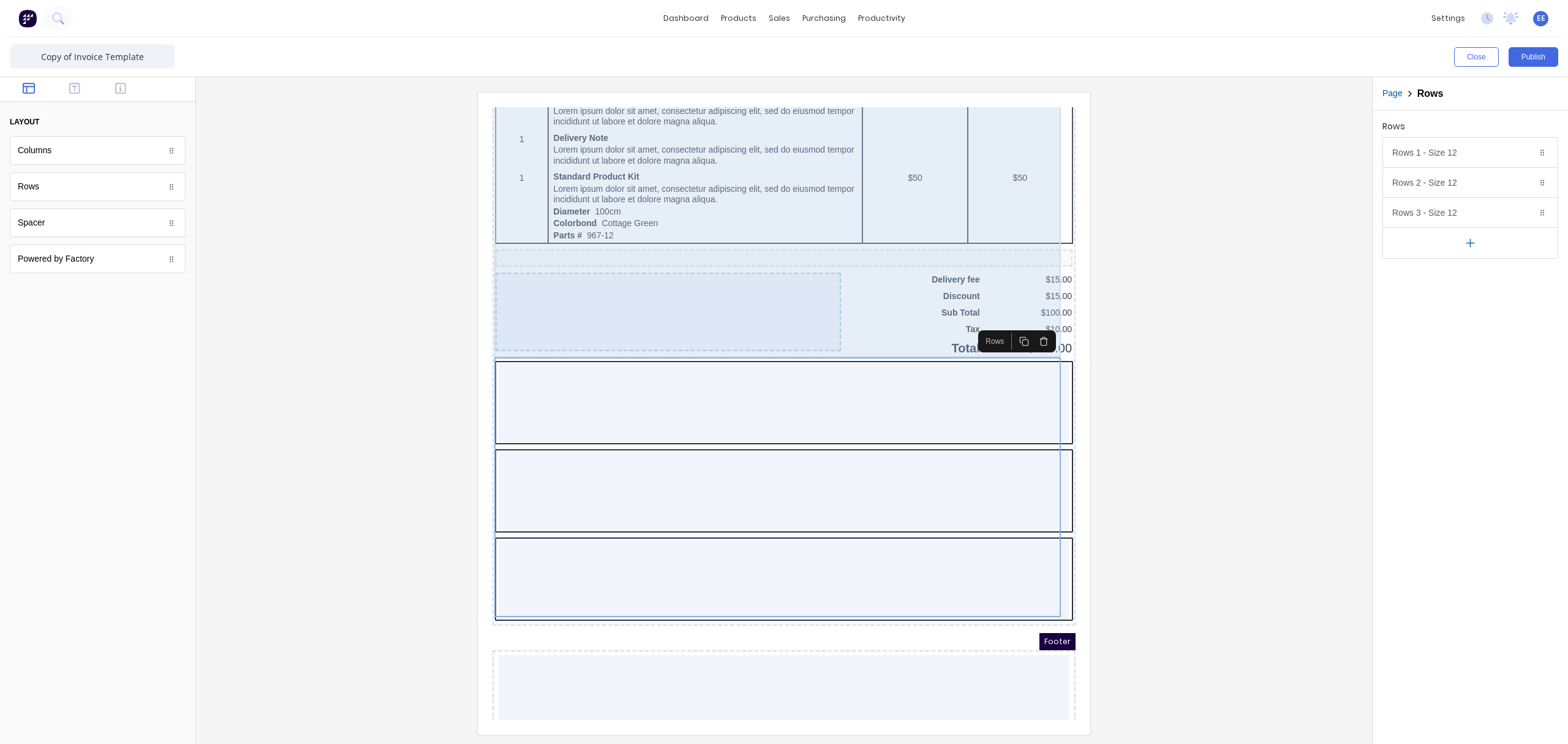
scroll to position [757, 0]
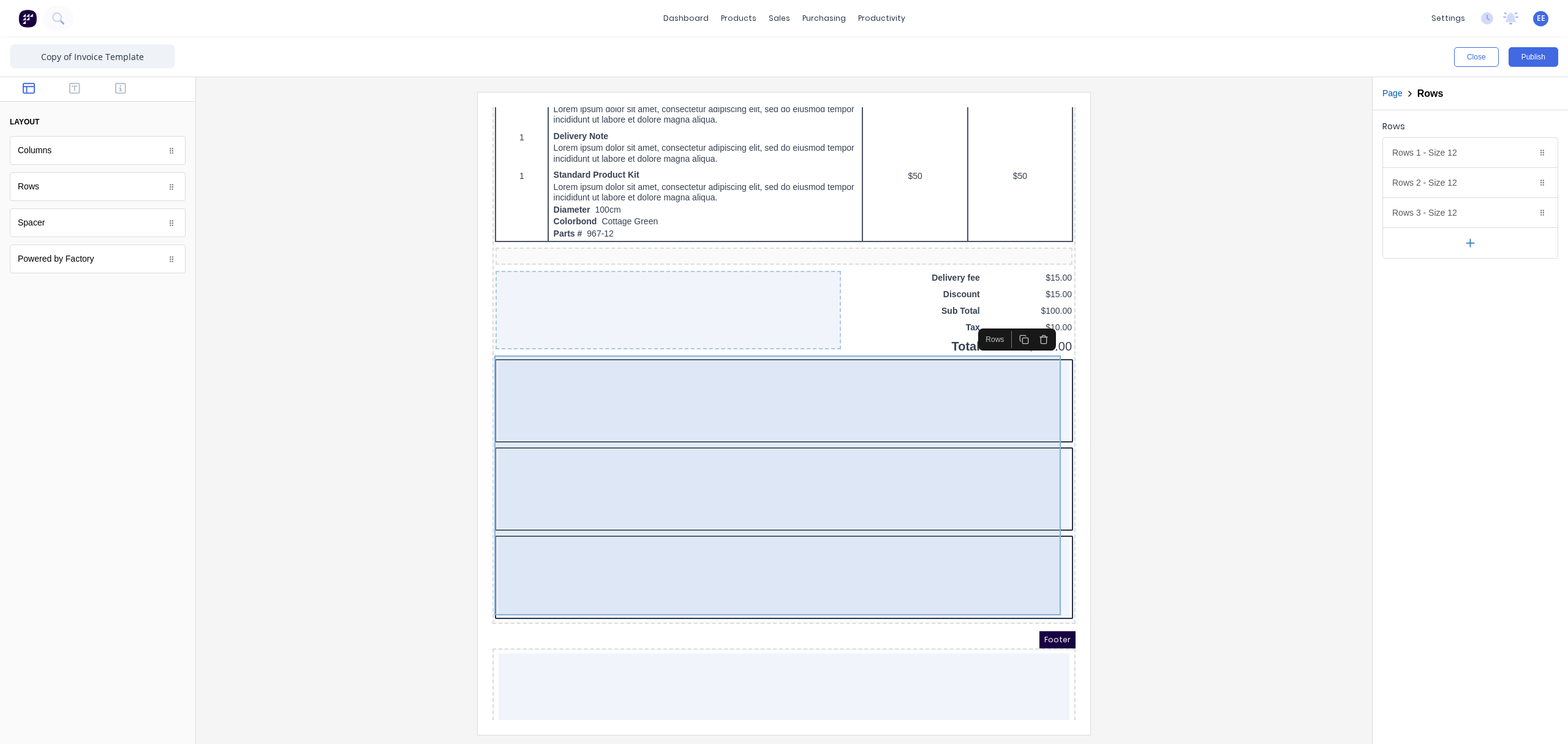
click at [682, 415] on div at bounding box center [769, 386] width 571 height 79
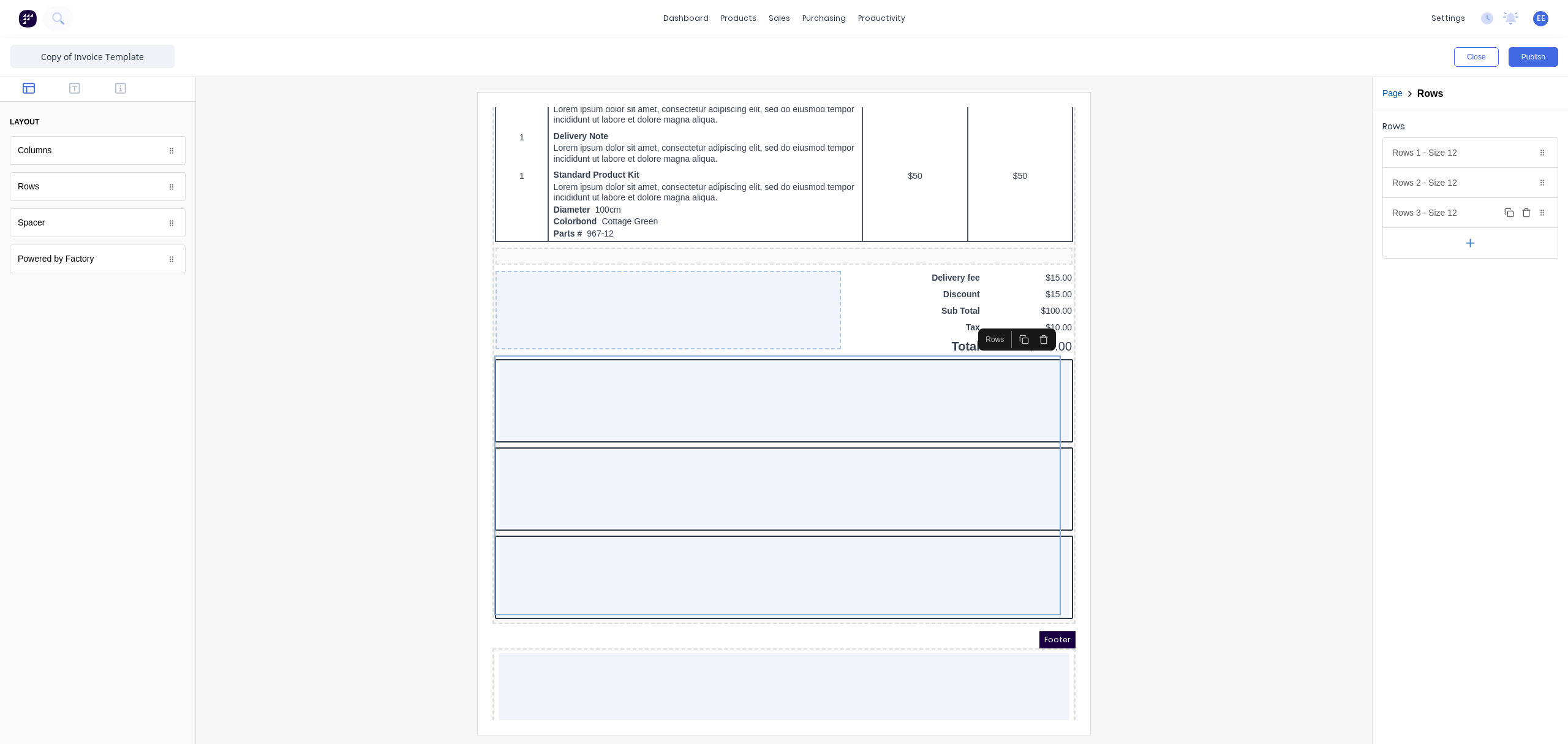
click at [1240, 214] on icon "button" at bounding box center [1526, 212] width 10 height 10
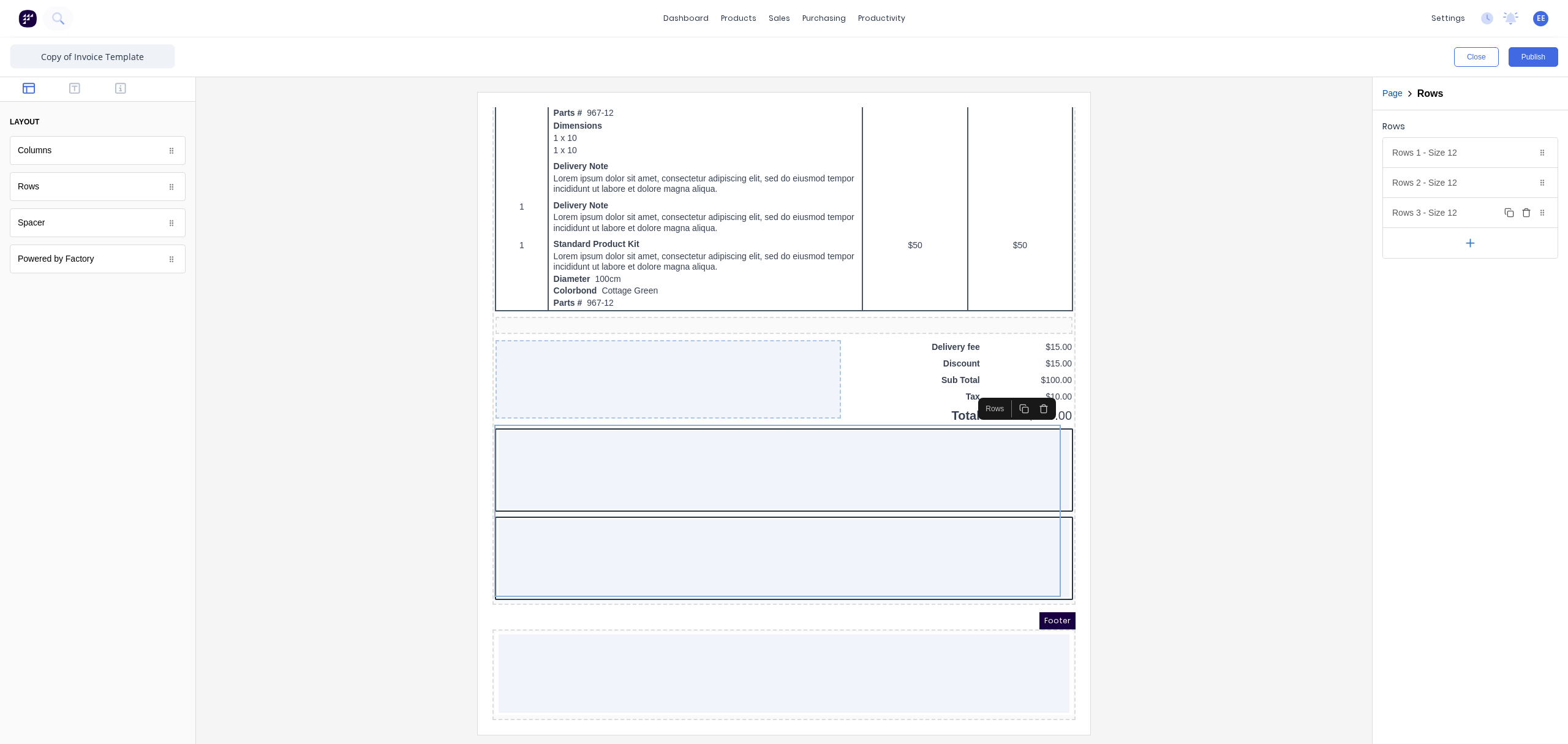
scroll to position [684, 0]
click at [1240, 187] on icon "button" at bounding box center [1525, 183] width 5 height 7
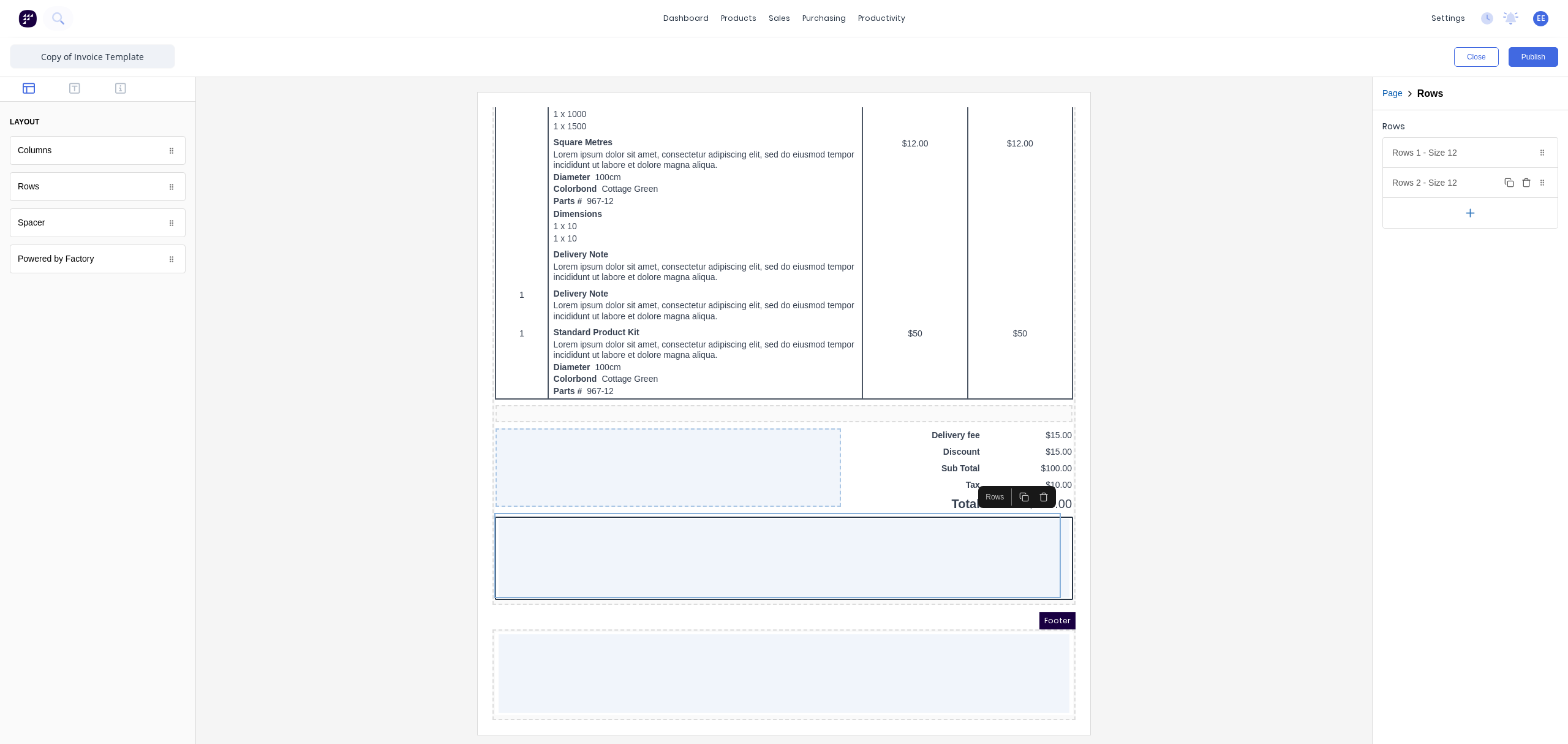
scroll to position [597, 0]
click at [1240, 158] on div "Rows 1 - Size 12 Duplicate Delete" at bounding box center [1470, 152] width 175 height 29
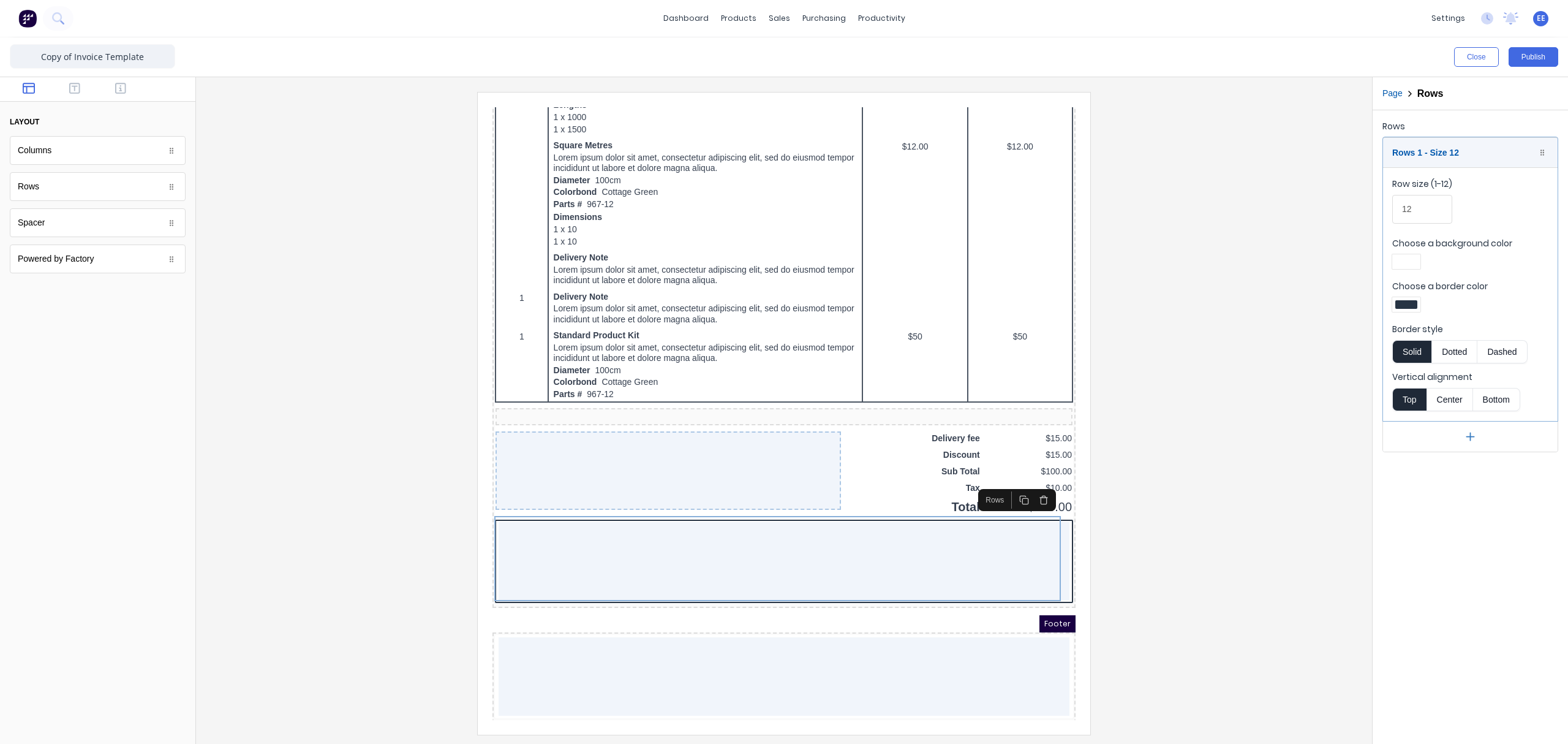
click at [1240, 310] on div at bounding box center [1406, 304] width 28 height 14
click at [1240, 415] on div at bounding box center [1444, 416] width 14 height 14
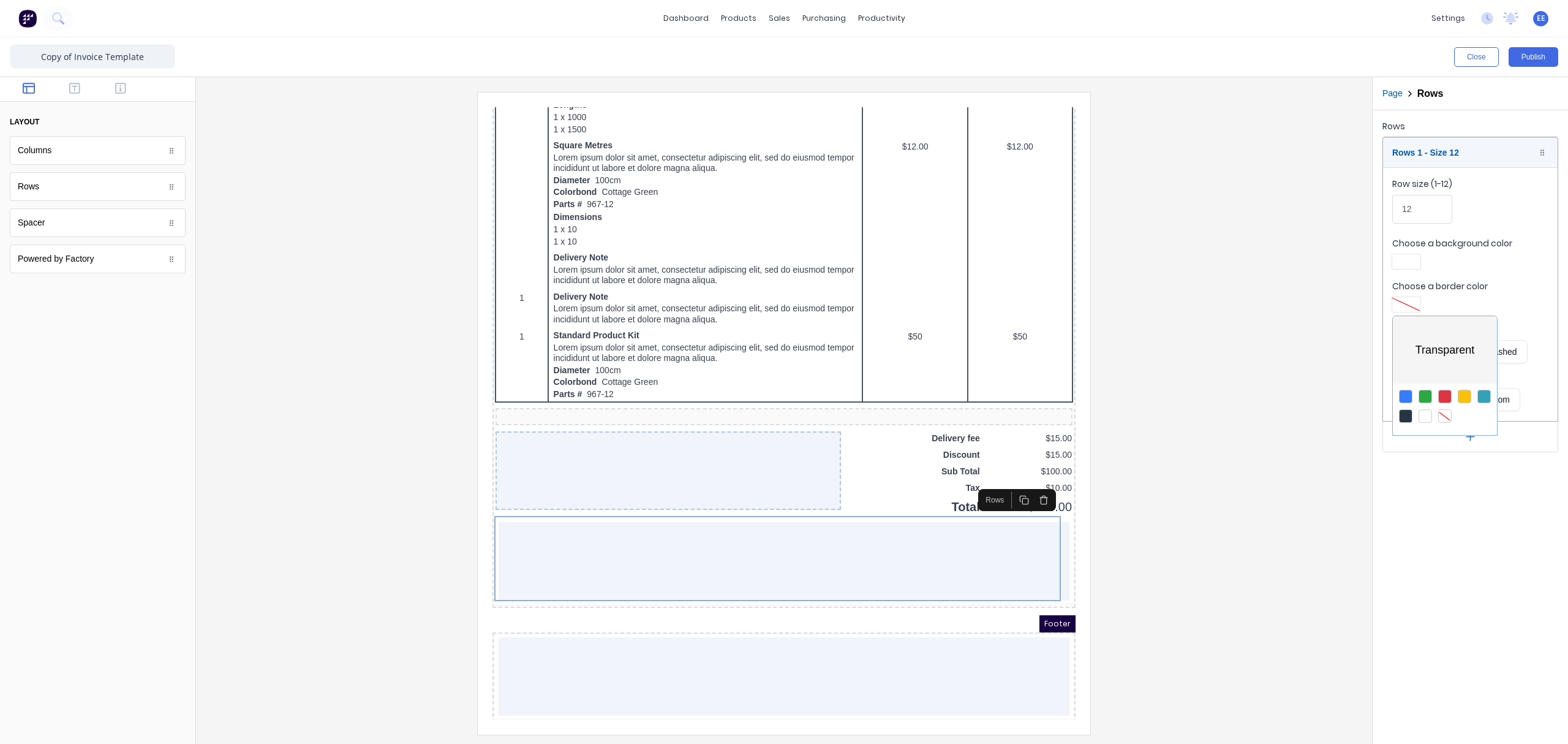
click at [1240, 263] on div at bounding box center [784, 372] width 1568 height 744
click at [1240, 263] on div at bounding box center [1406, 261] width 22 height 9
click at [1240, 376] on div at bounding box center [1444, 373] width 14 height 14
click at [1226, 442] on div at bounding box center [784, 372] width 1568 height 744
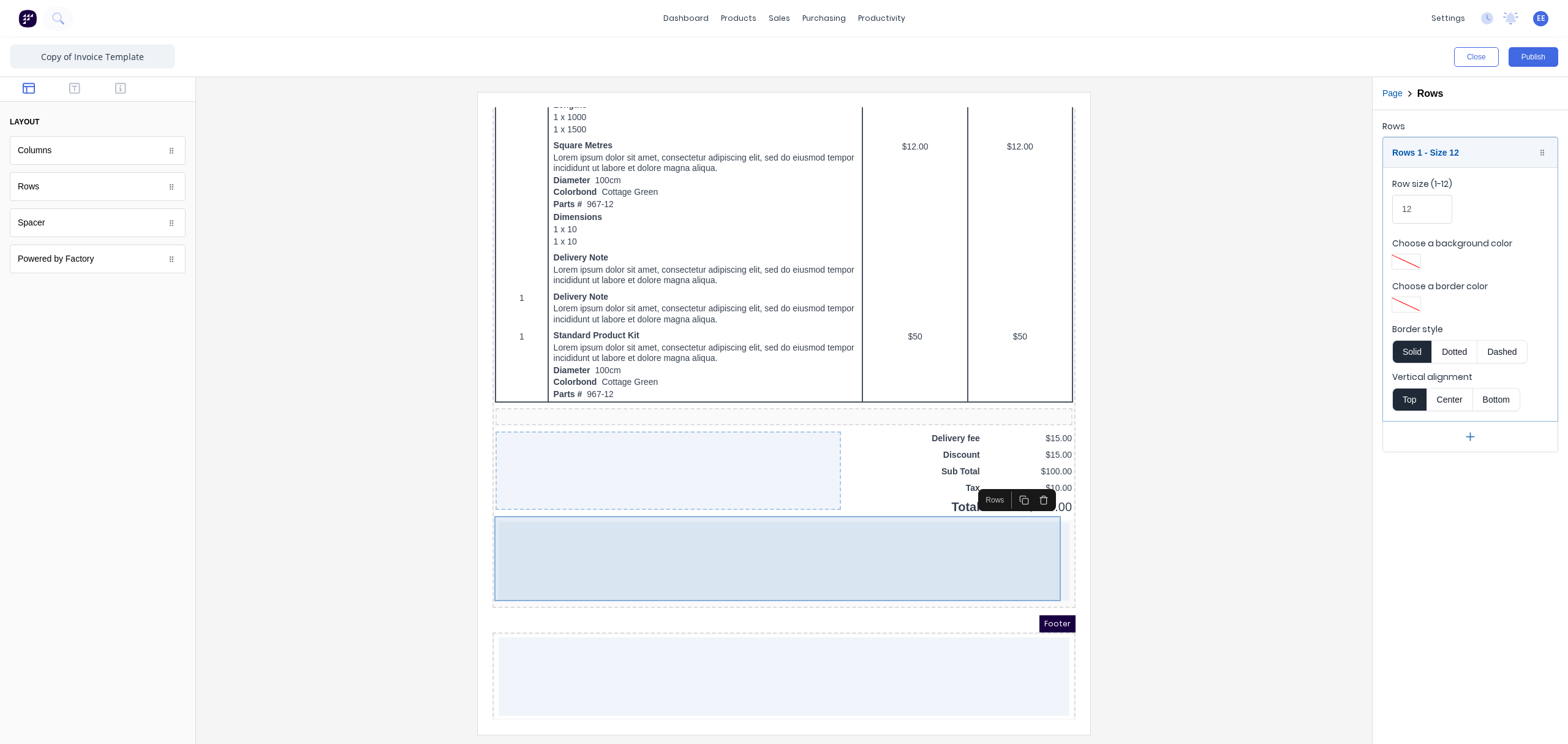
click at [726, 536] on div at bounding box center [769, 546] width 571 height 79
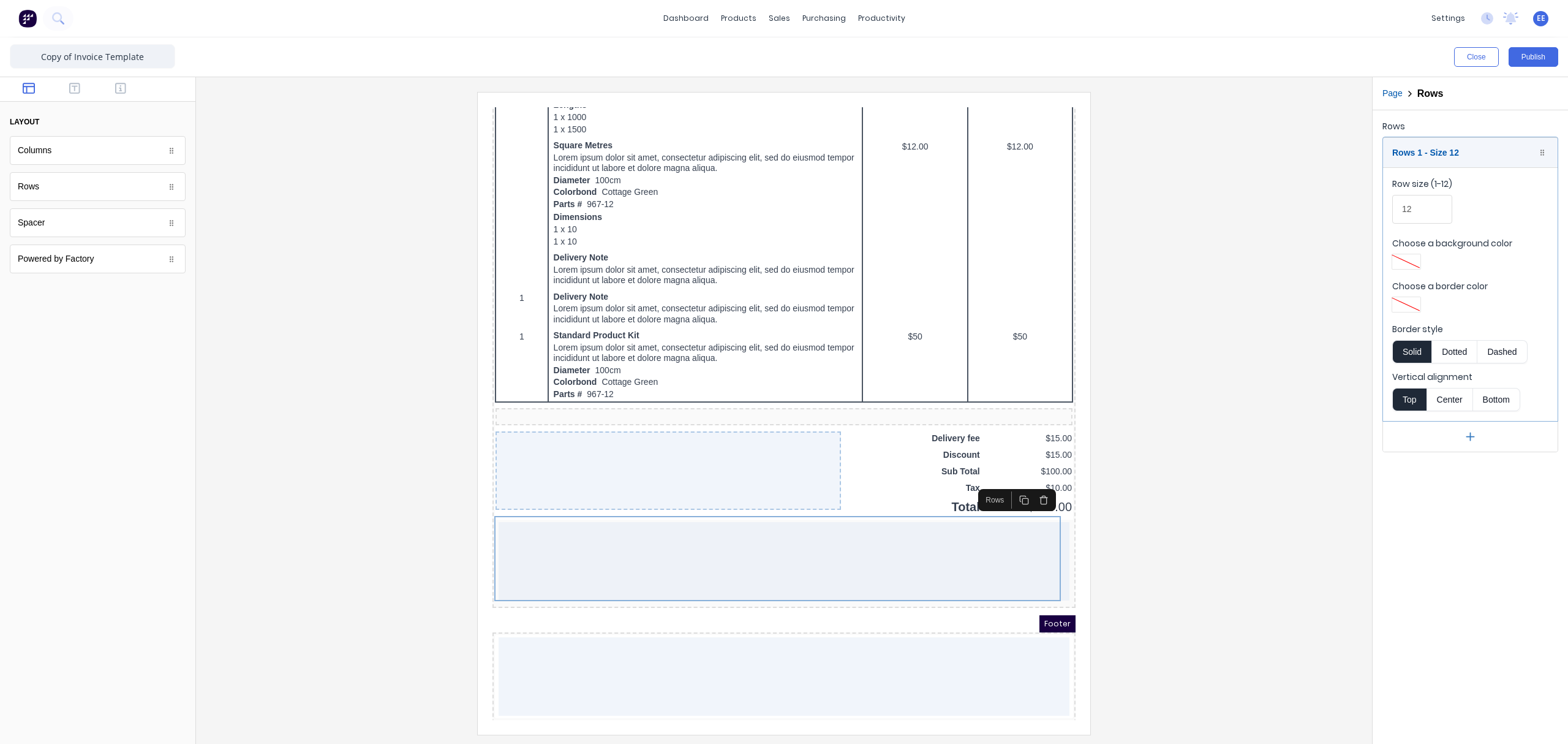
click at [33, 90] on icon "button" at bounding box center [29, 88] width 12 height 12
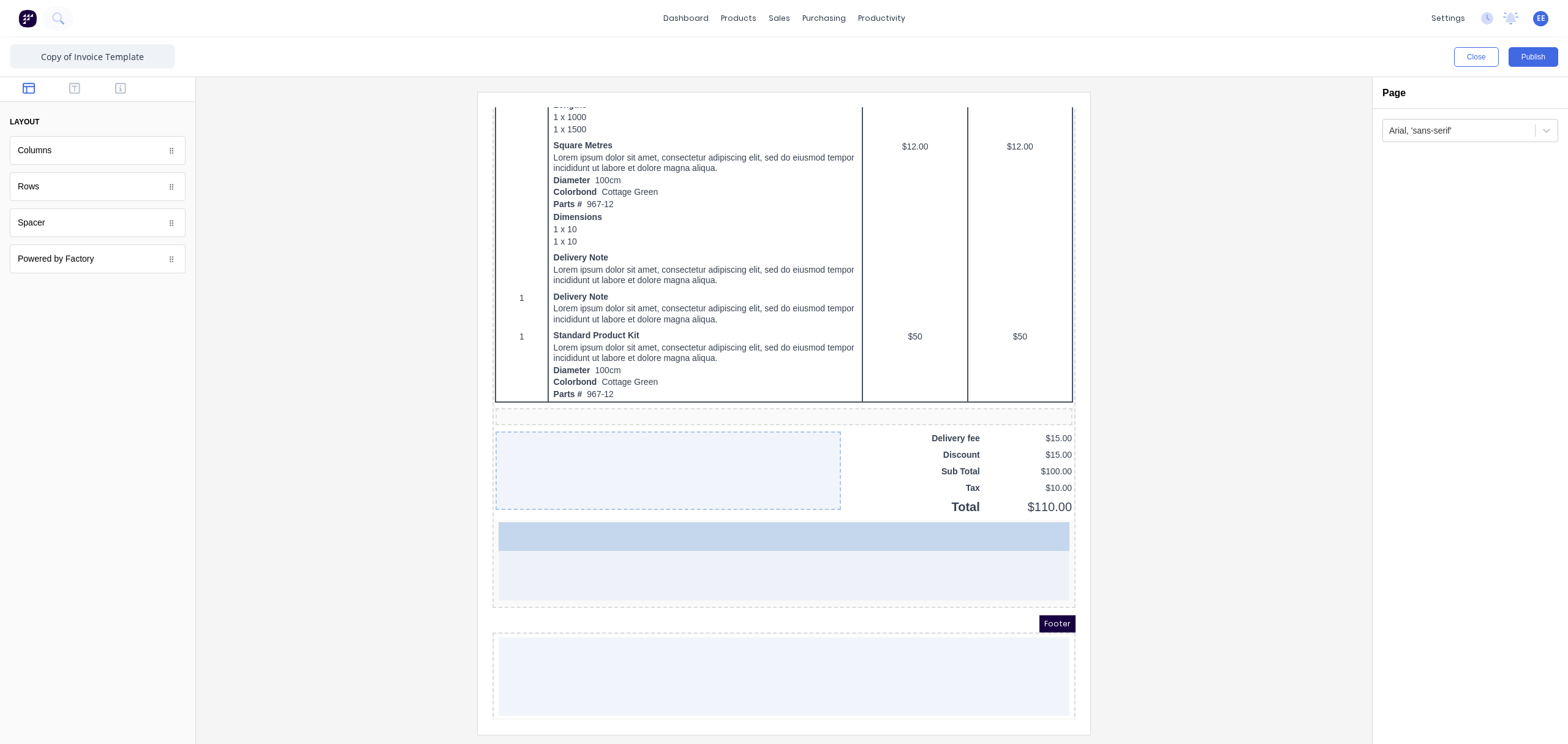
drag, startPoint x: 57, startPoint y: 155, endPoint x: 170, endPoint y: 461, distance: 326.2
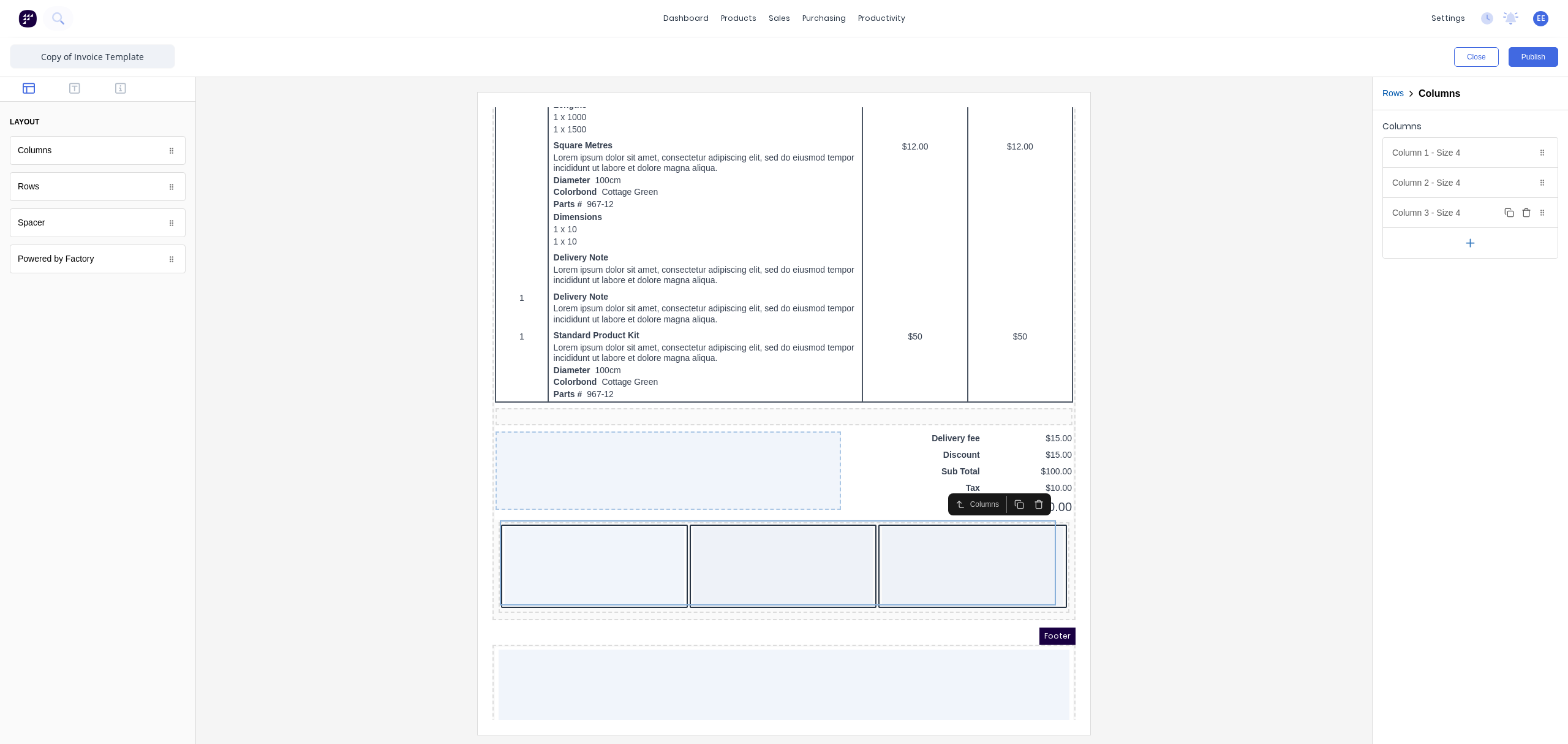
click at [1240, 213] on icon "button" at bounding box center [1526, 212] width 10 height 10
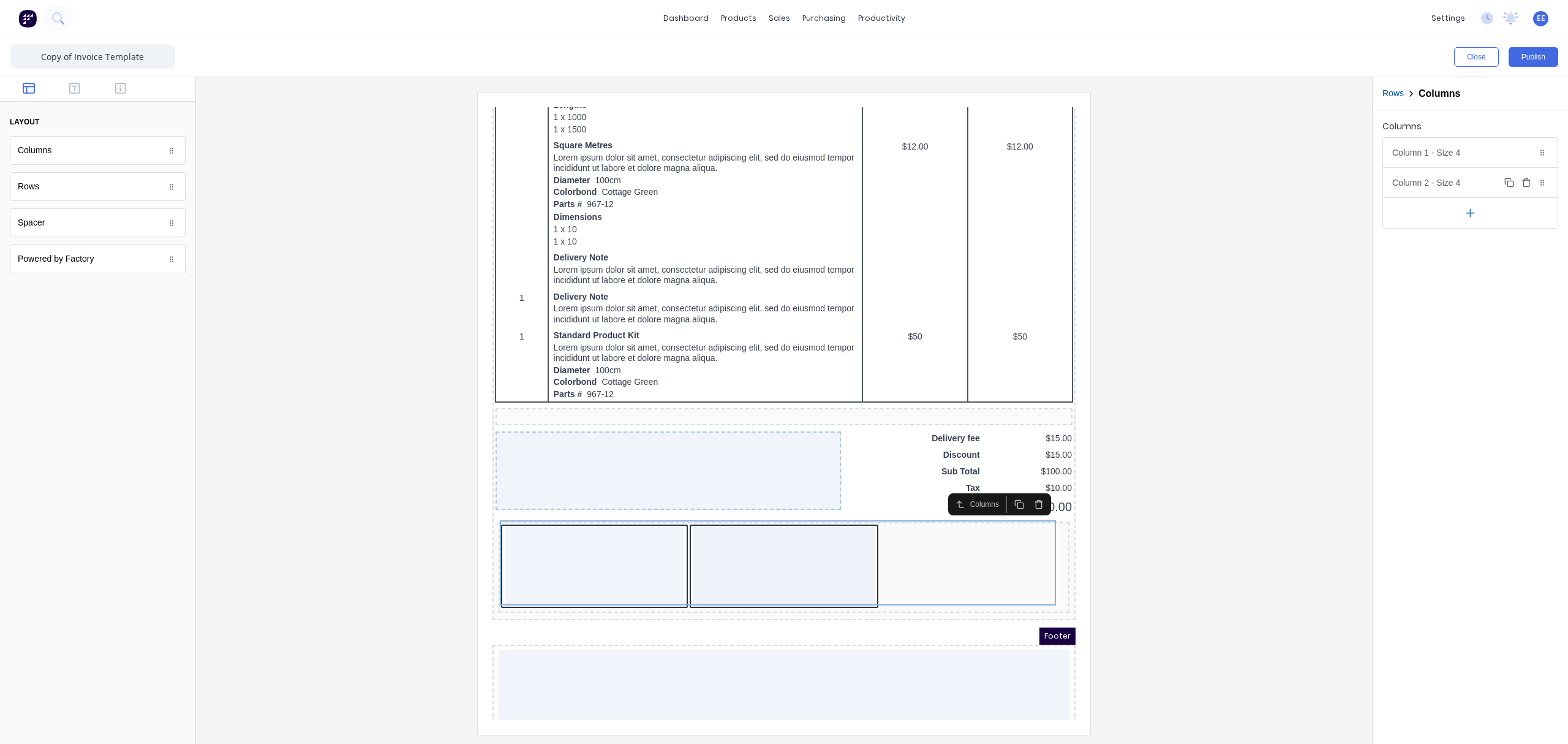
click at [1240, 185] on button "Delete" at bounding box center [1526, 183] width 14 height 14
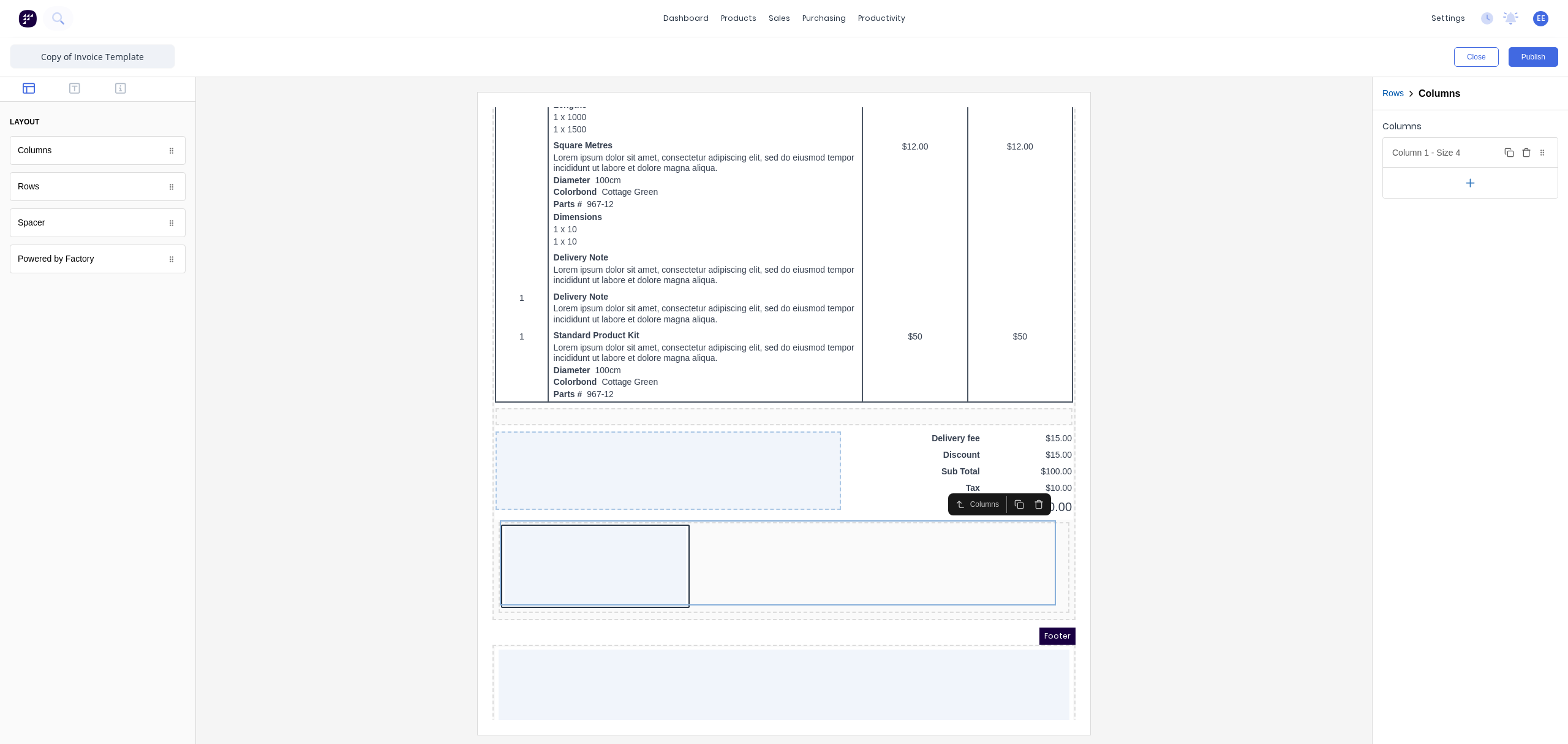
click at [1240, 160] on div "Column 1 - Size 4 Duplicate Delete" at bounding box center [1470, 152] width 175 height 29
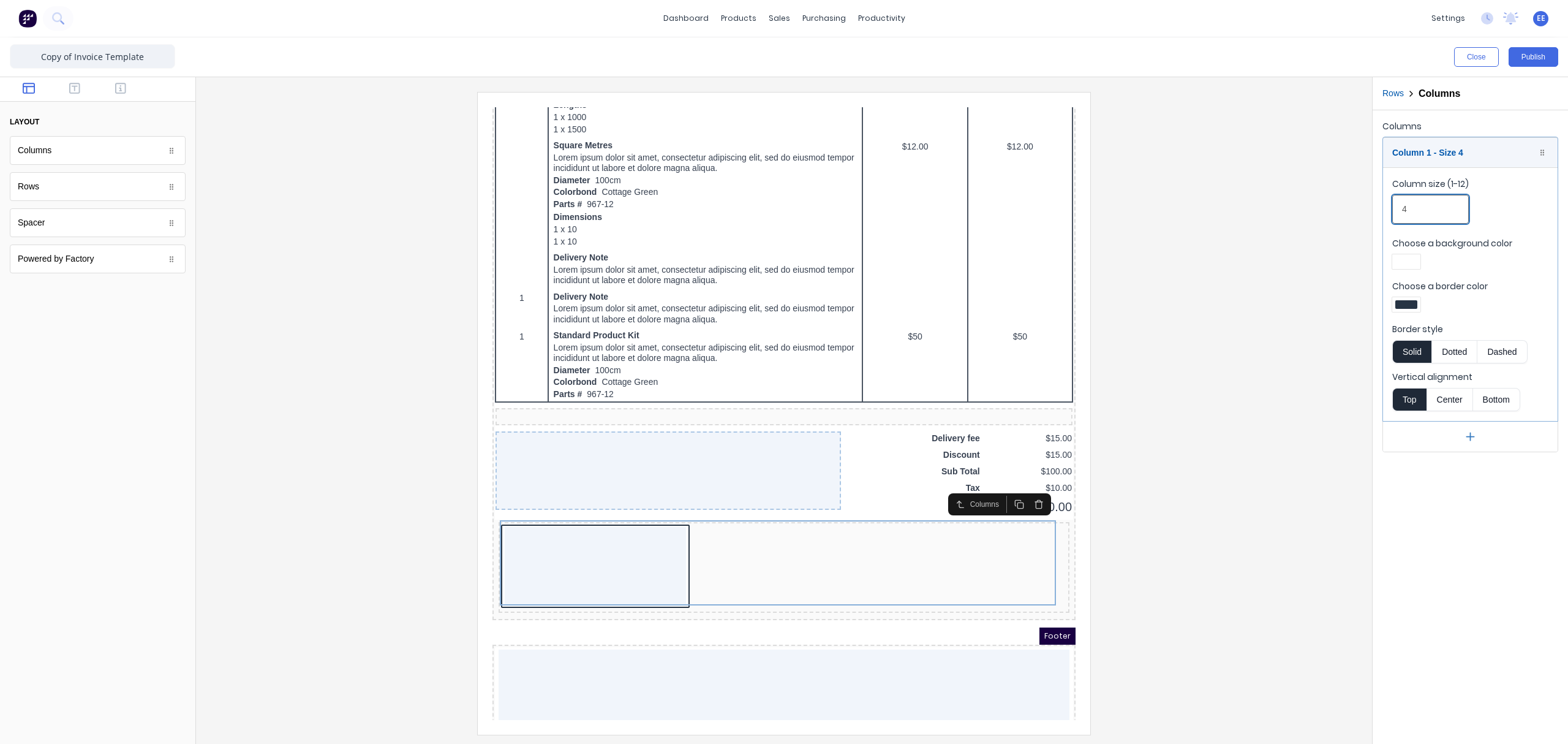
drag, startPoint x: 1432, startPoint y: 207, endPoint x: 1382, endPoint y: 207, distance: 50.0
click at [1240, 207] on div "Column 1 - Size 4 Duplicate Delete Column size (1-12) 4 Choose a background col…" at bounding box center [1470, 294] width 176 height 315
drag, startPoint x: 1408, startPoint y: 214, endPoint x: 1353, endPoint y: 213, distance: 55.0
click at [1240, 213] on div "Close Publish Components layout Columns Columns Rows Rows Spacer Spacer Powered…" at bounding box center [784, 390] width 1568 height 706
type input "6"
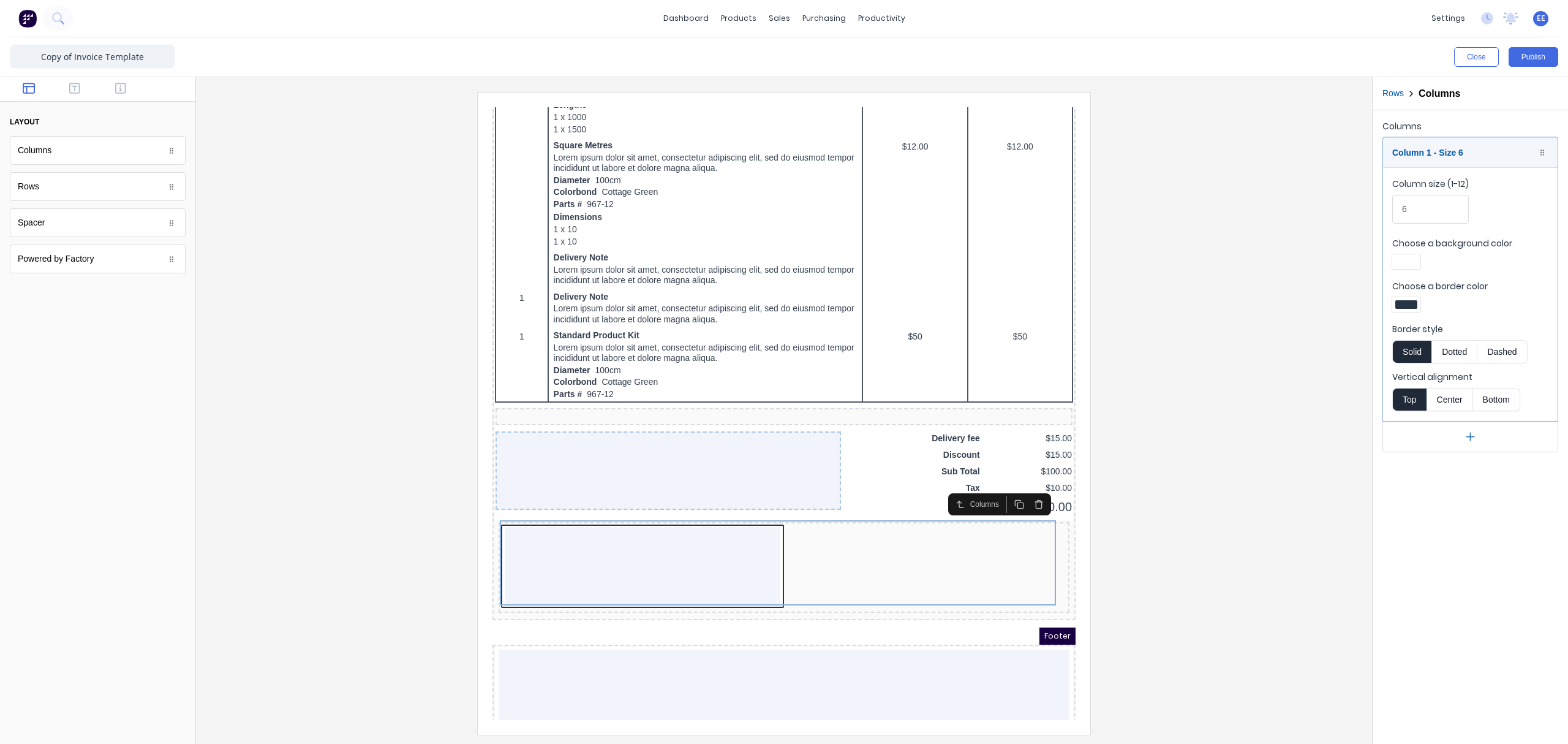
click at [1240, 305] on div at bounding box center [1406, 304] width 22 height 9
click at [1240, 417] on div at bounding box center [1444, 416] width 14 height 14
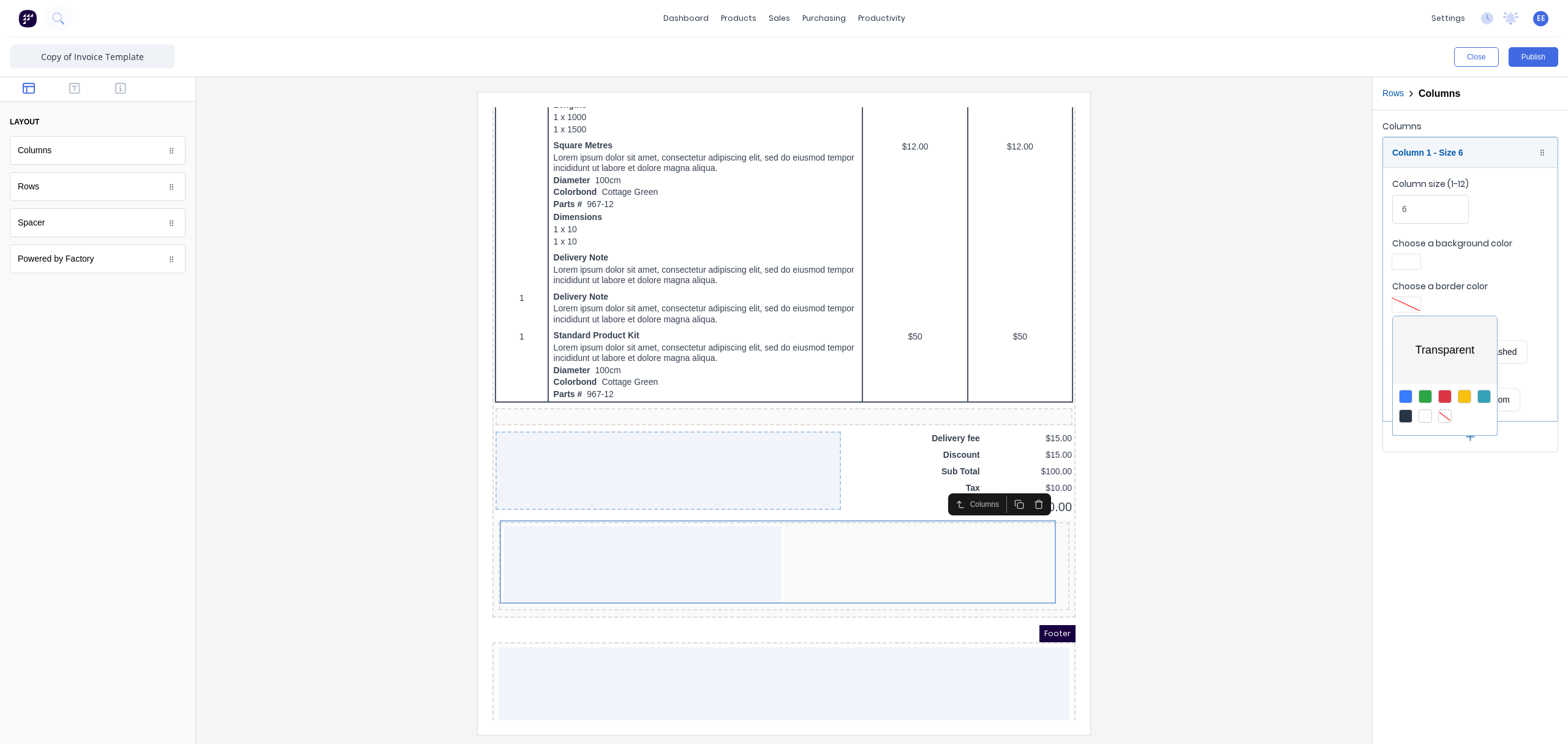
click at [1240, 257] on div at bounding box center [784, 372] width 1568 height 744
click at [1240, 258] on div at bounding box center [1406, 261] width 22 height 9
click at [1240, 378] on div at bounding box center [1444, 373] width 14 height 14
click at [1236, 406] on div at bounding box center [784, 372] width 1568 height 744
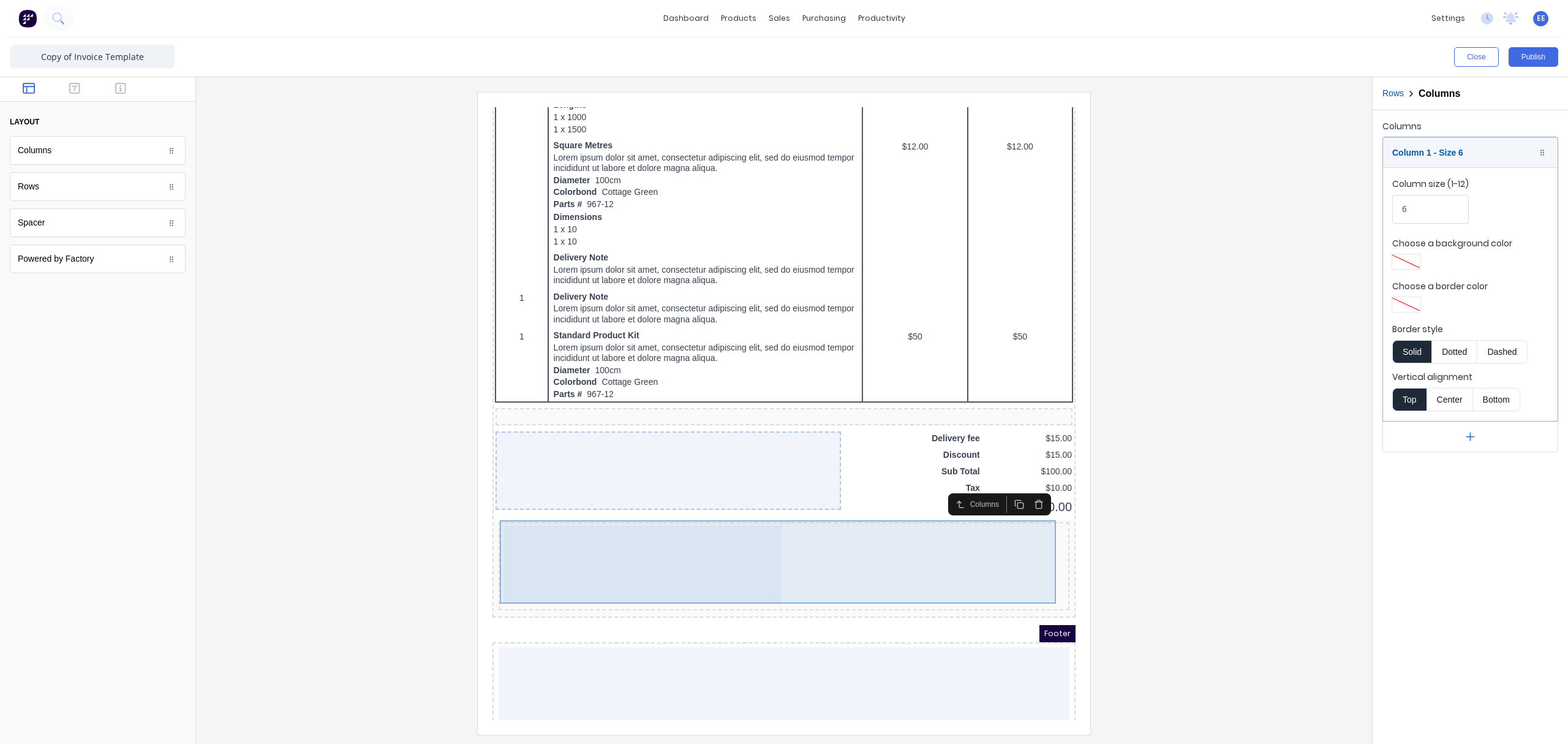
click at [657, 529] on div at bounding box center [627, 550] width 278 height 79
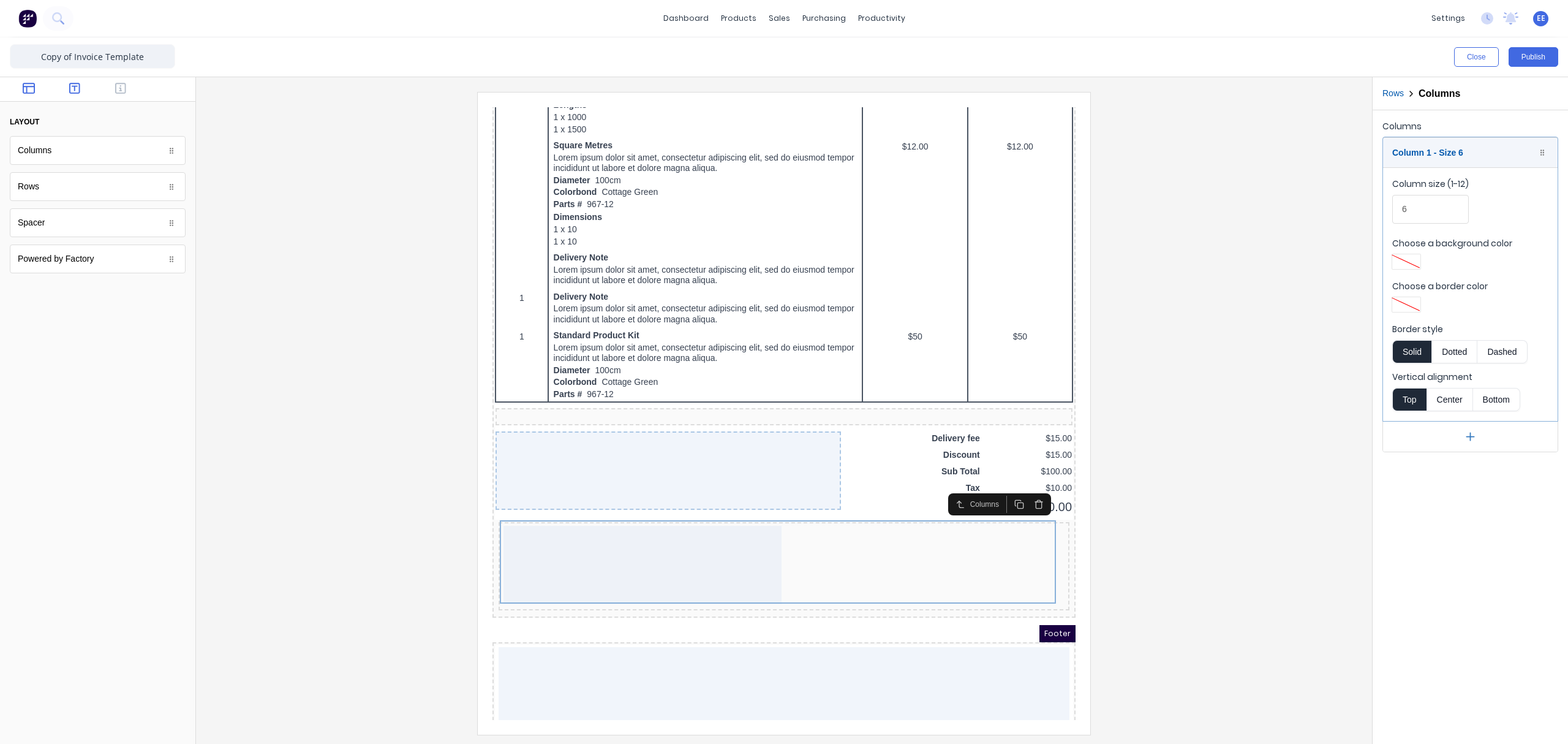
click at [72, 86] on icon "button" at bounding box center [75, 88] width 11 height 12
click at [124, 90] on icon "button" at bounding box center [120, 88] width 11 height 12
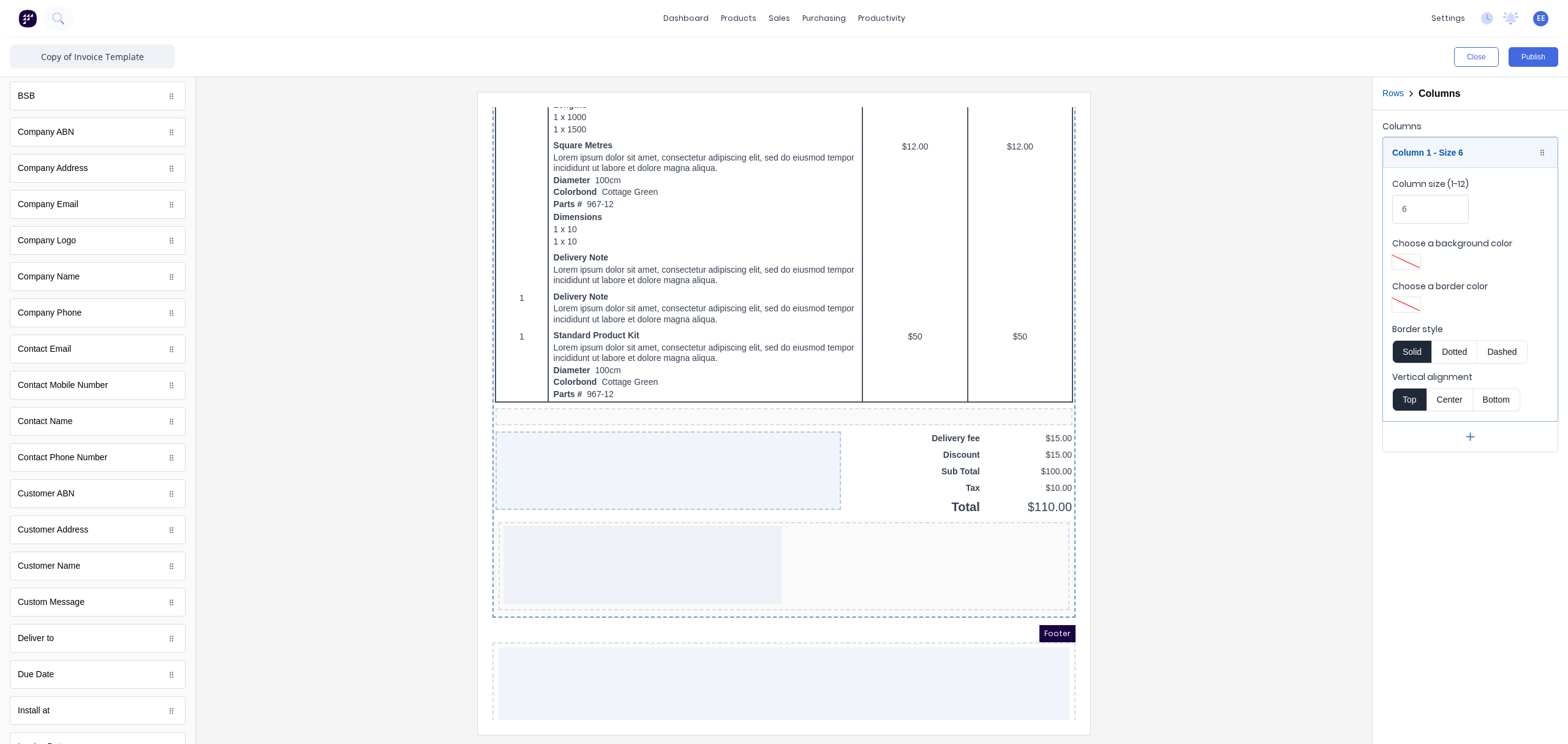
scroll to position [189, 0]
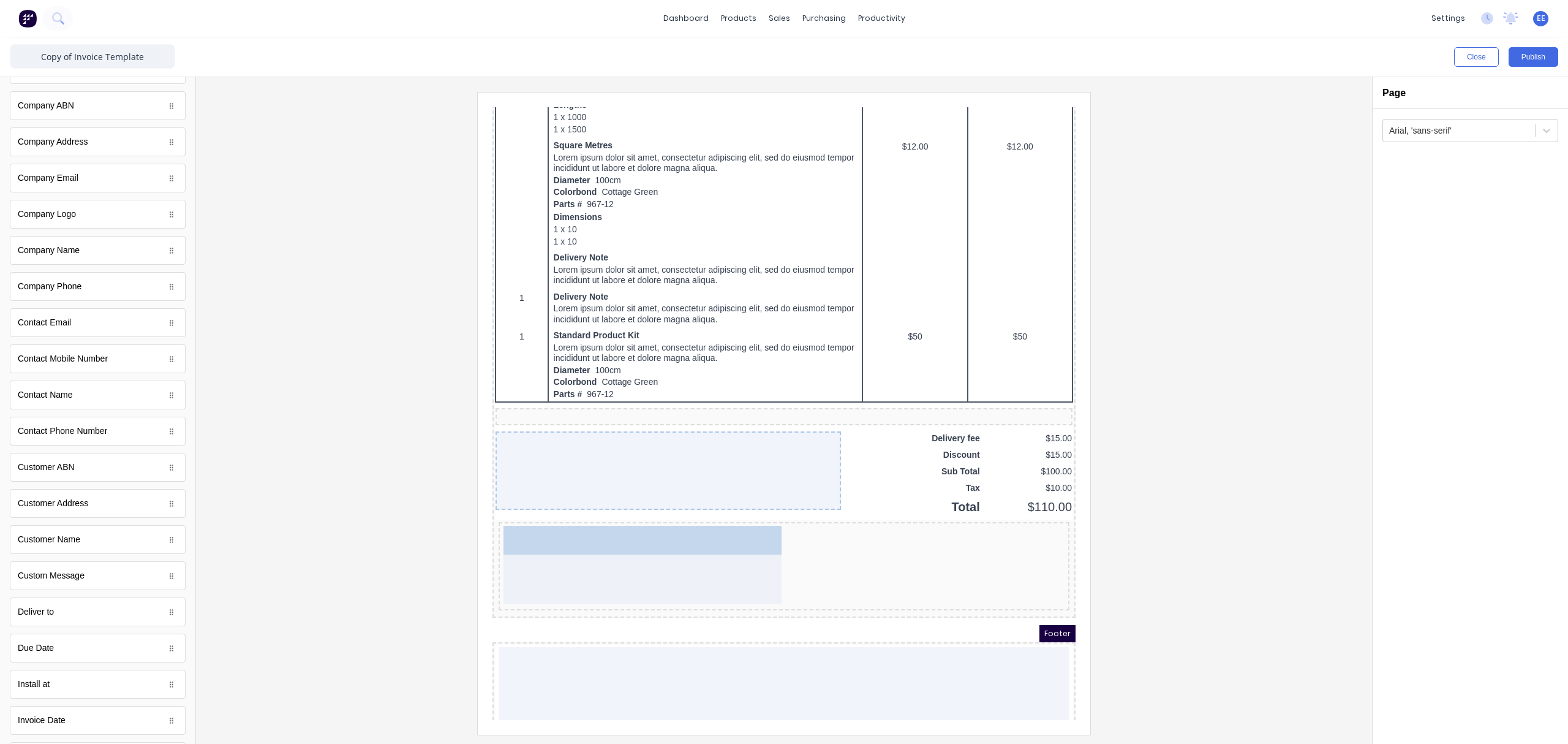
drag, startPoint x: 75, startPoint y: 687, endPoint x: 511, endPoint y: 540, distance: 460.1
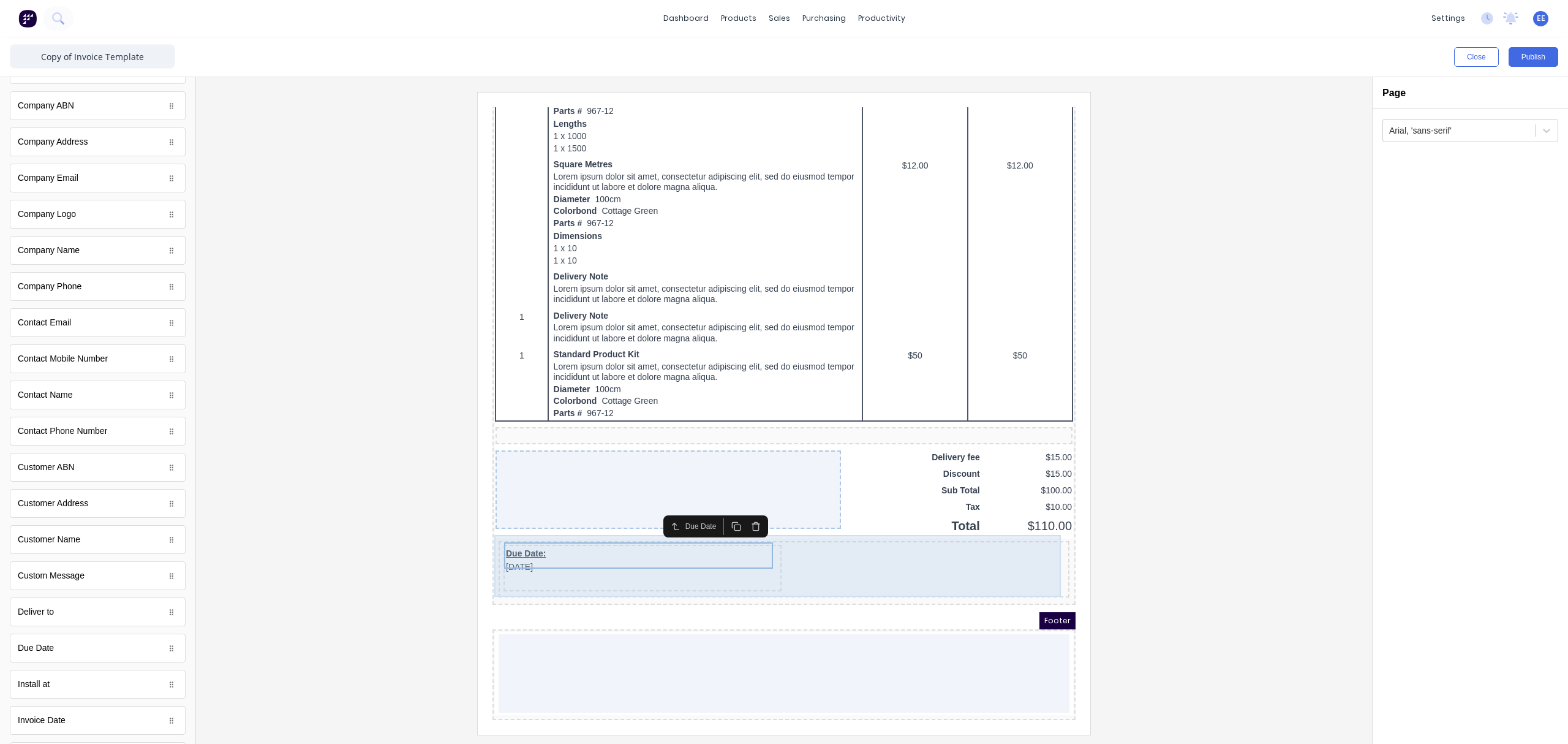
scroll to position [574, 0]
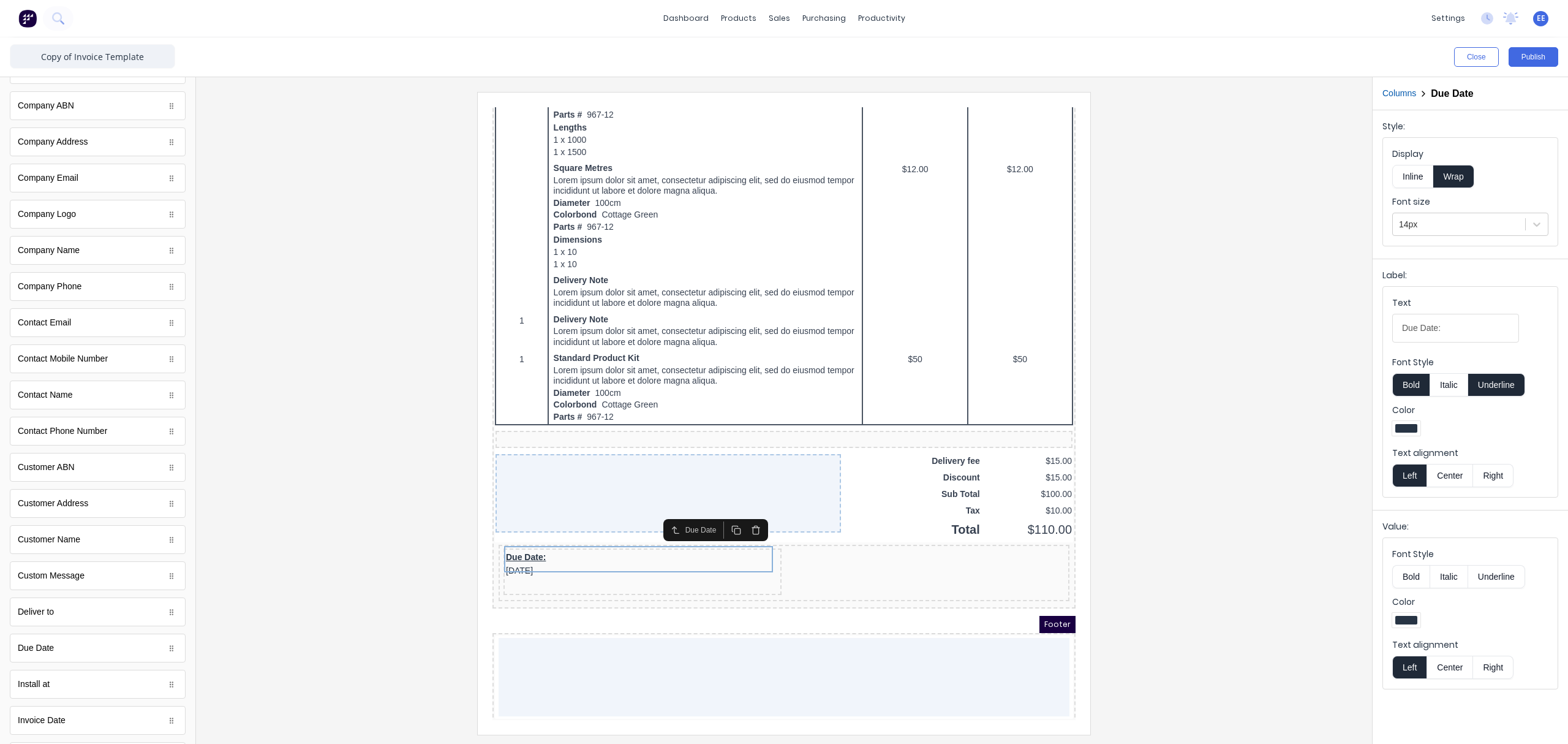
click at [1240, 182] on button "Inline" at bounding box center [1412, 177] width 41 height 24
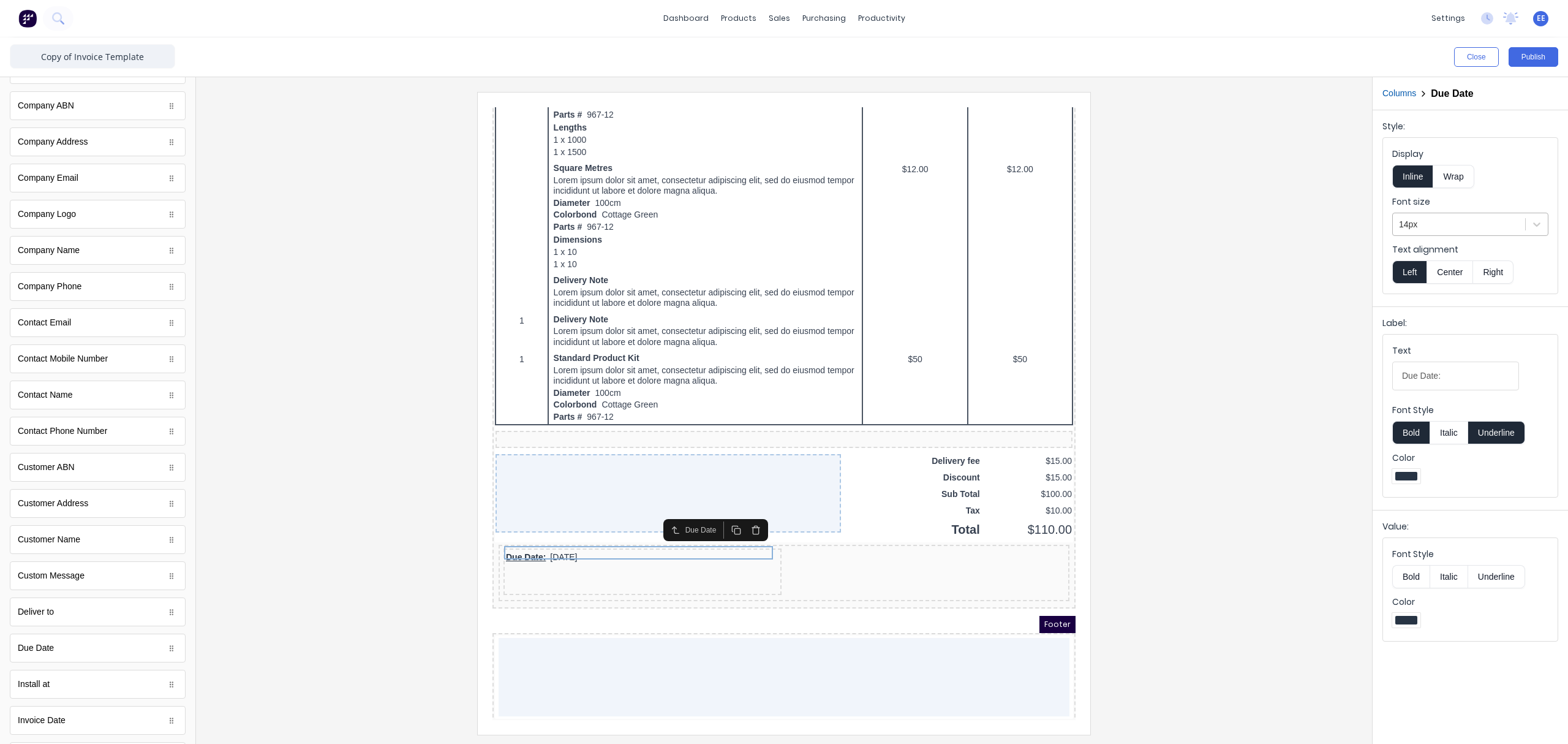
click at [1240, 234] on div "14px" at bounding box center [1459, 224] width 132 height 20
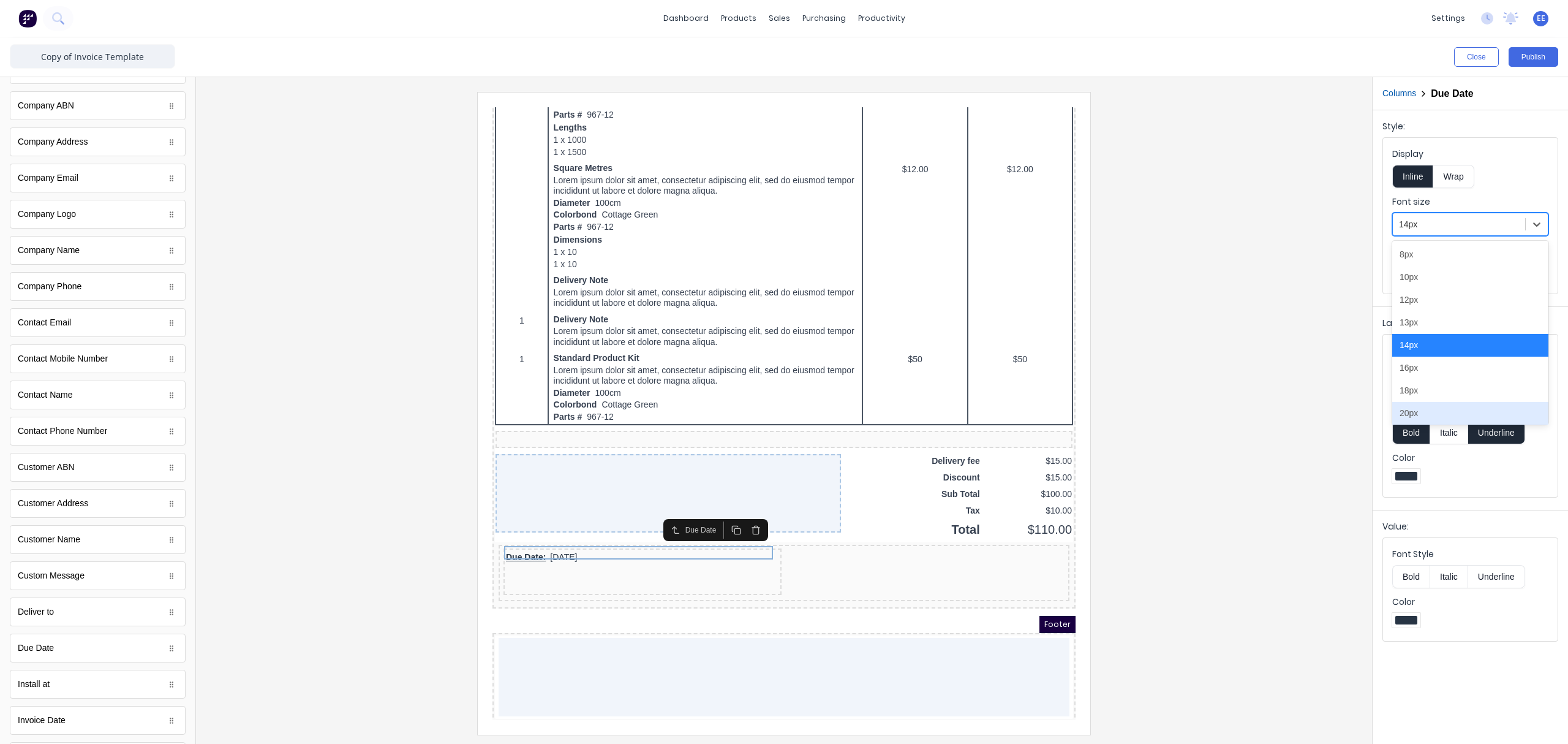
click at [1240, 410] on div "20px" at bounding box center [1470, 413] width 156 height 23
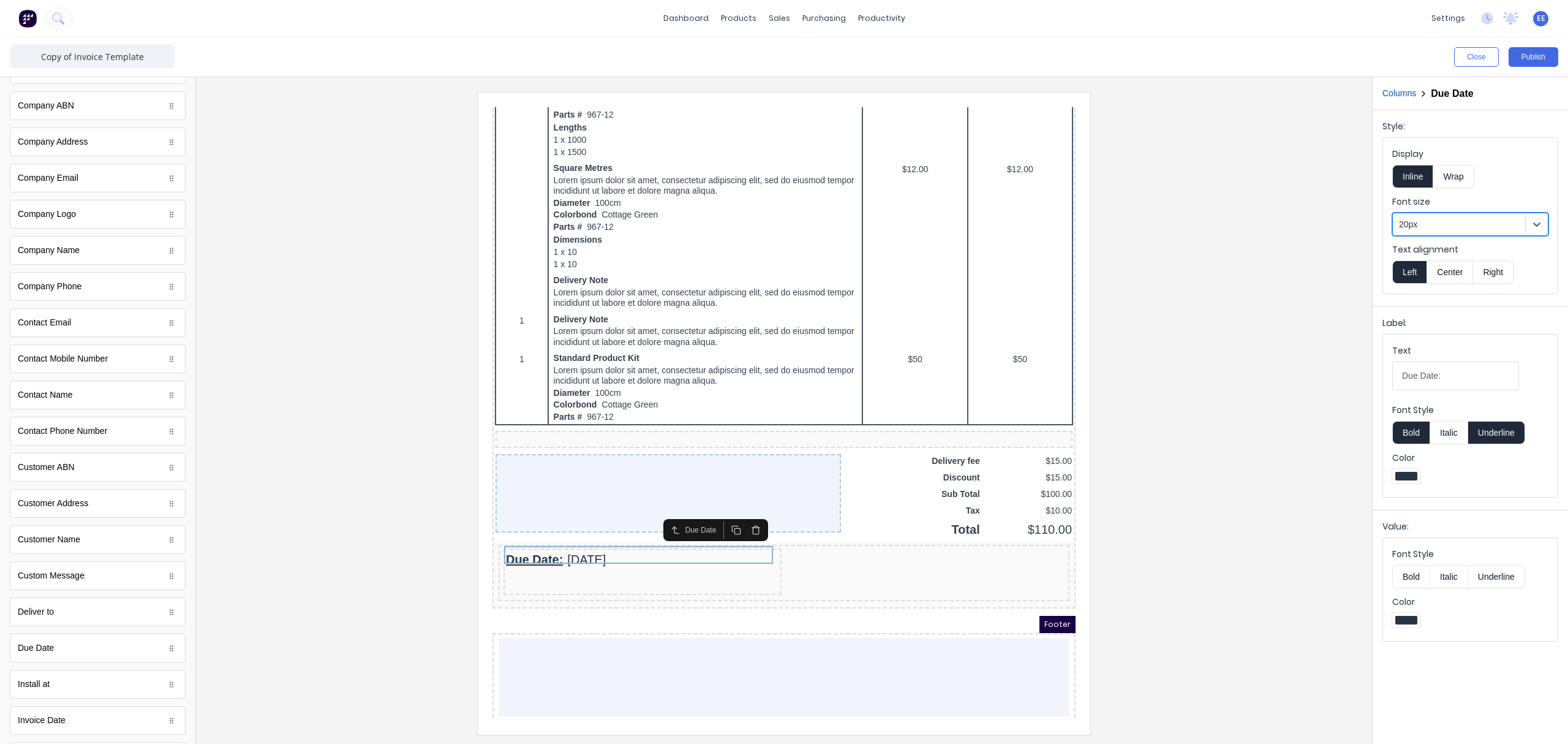
click at [1240, 427] on button "Underline" at bounding box center [1496, 433] width 57 height 24
click at [1240, 561] on button "Bold" at bounding box center [1410, 576] width 37 height 24
click at [1168, 560] on div at bounding box center [784, 412] width 1157 height 642
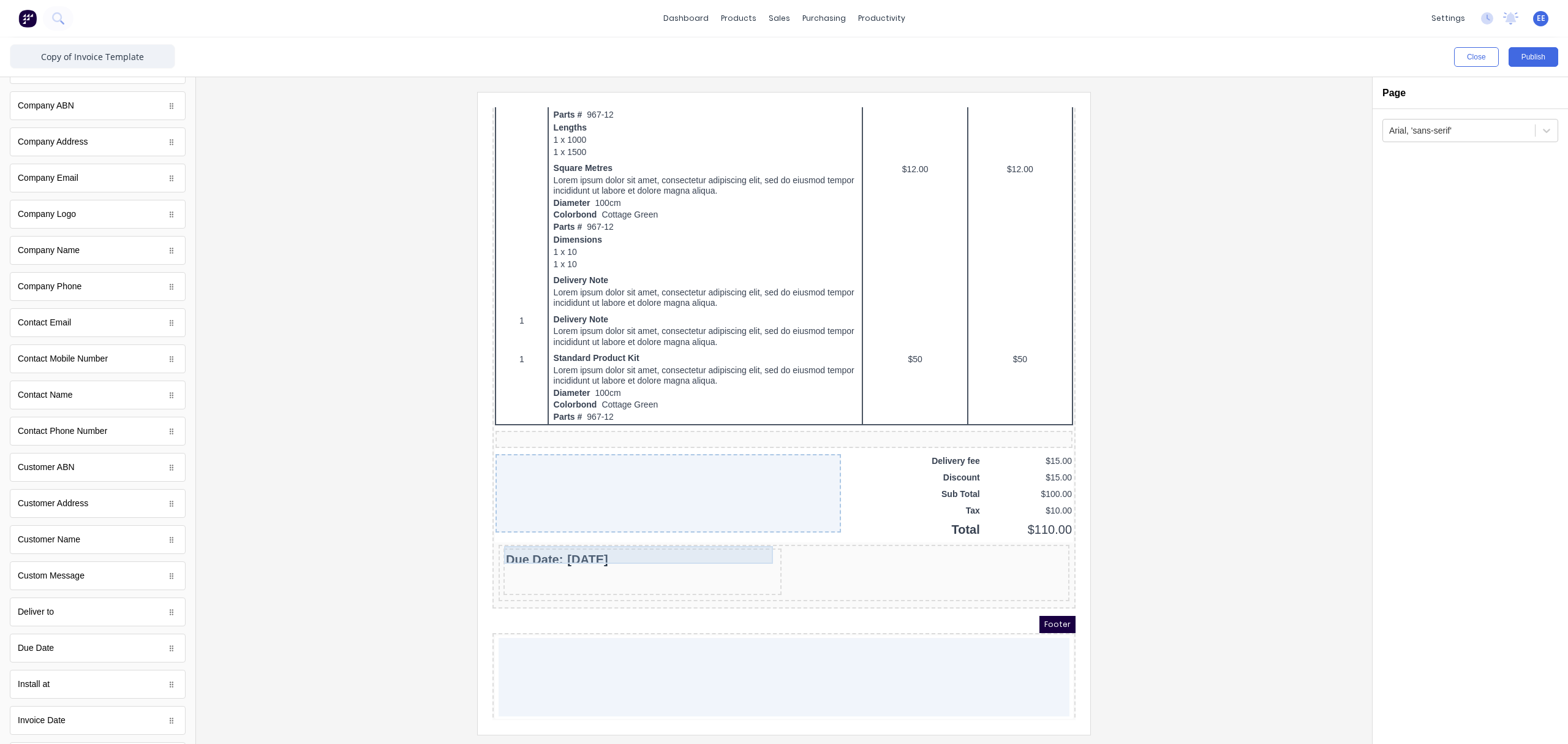
click at [601, 540] on div "Due Date: 29/10/2024" at bounding box center [628, 544] width 273 height 18
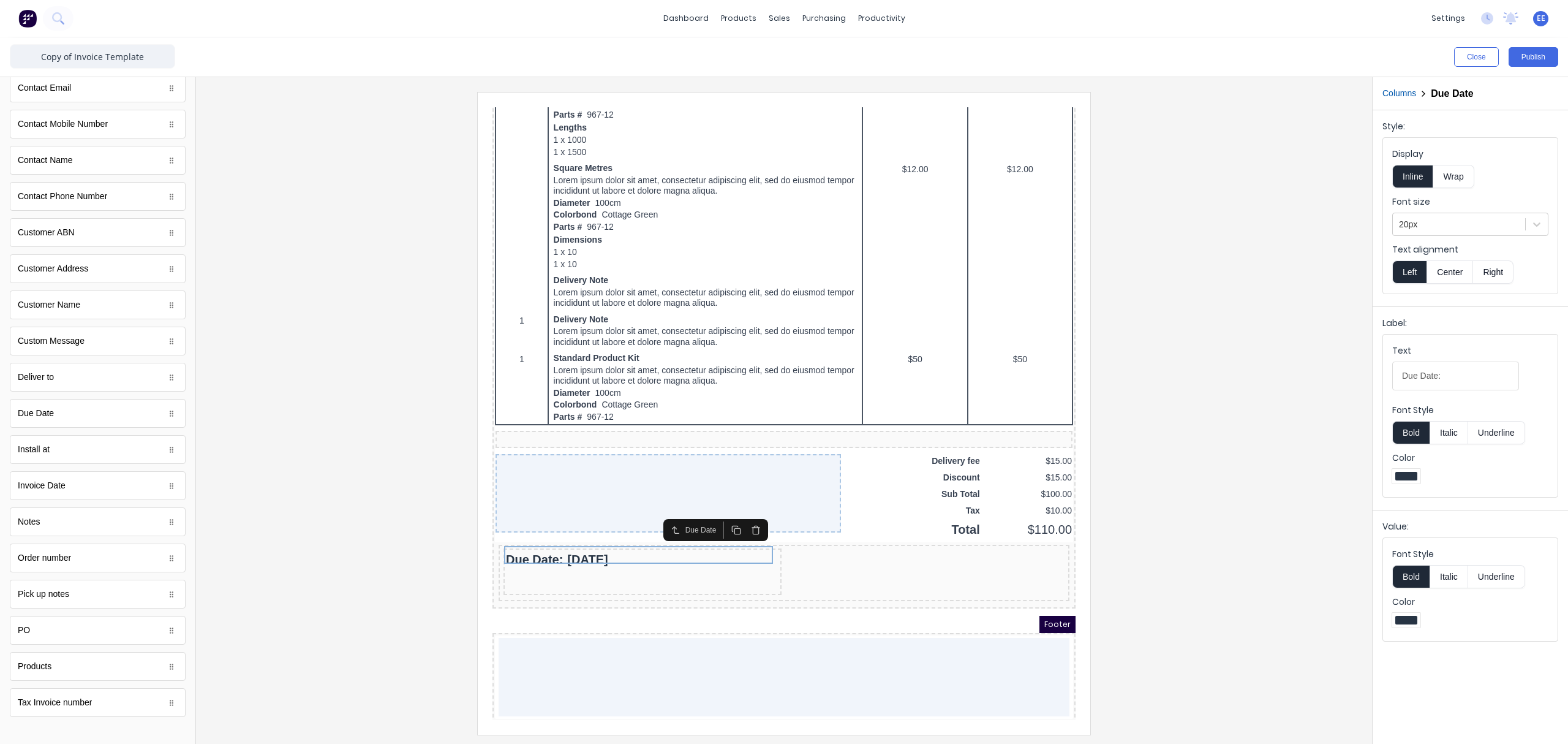
scroll to position [434, 0]
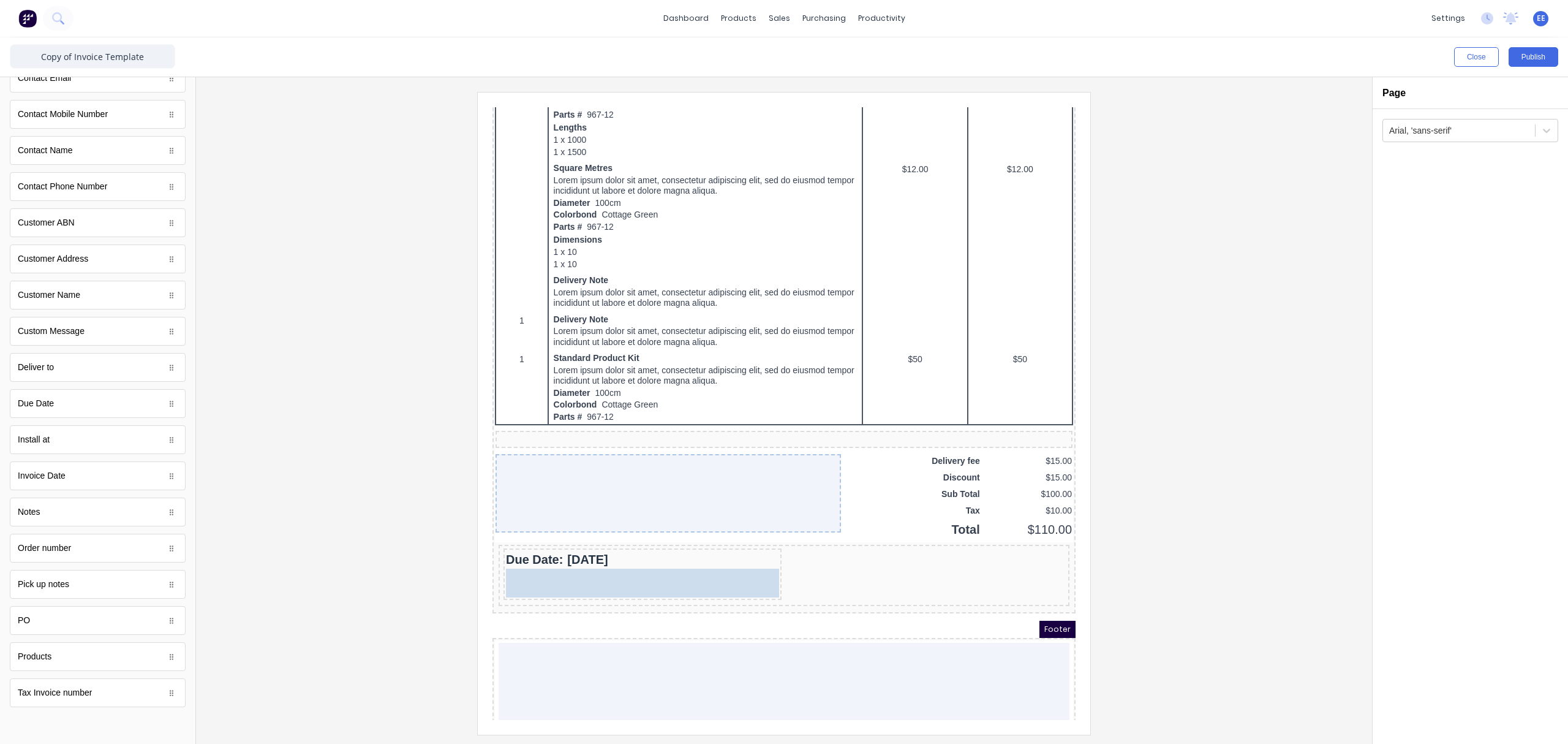
drag, startPoint x: 57, startPoint y: 523, endPoint x: 644, endPoint y: 560, distance: 588.2
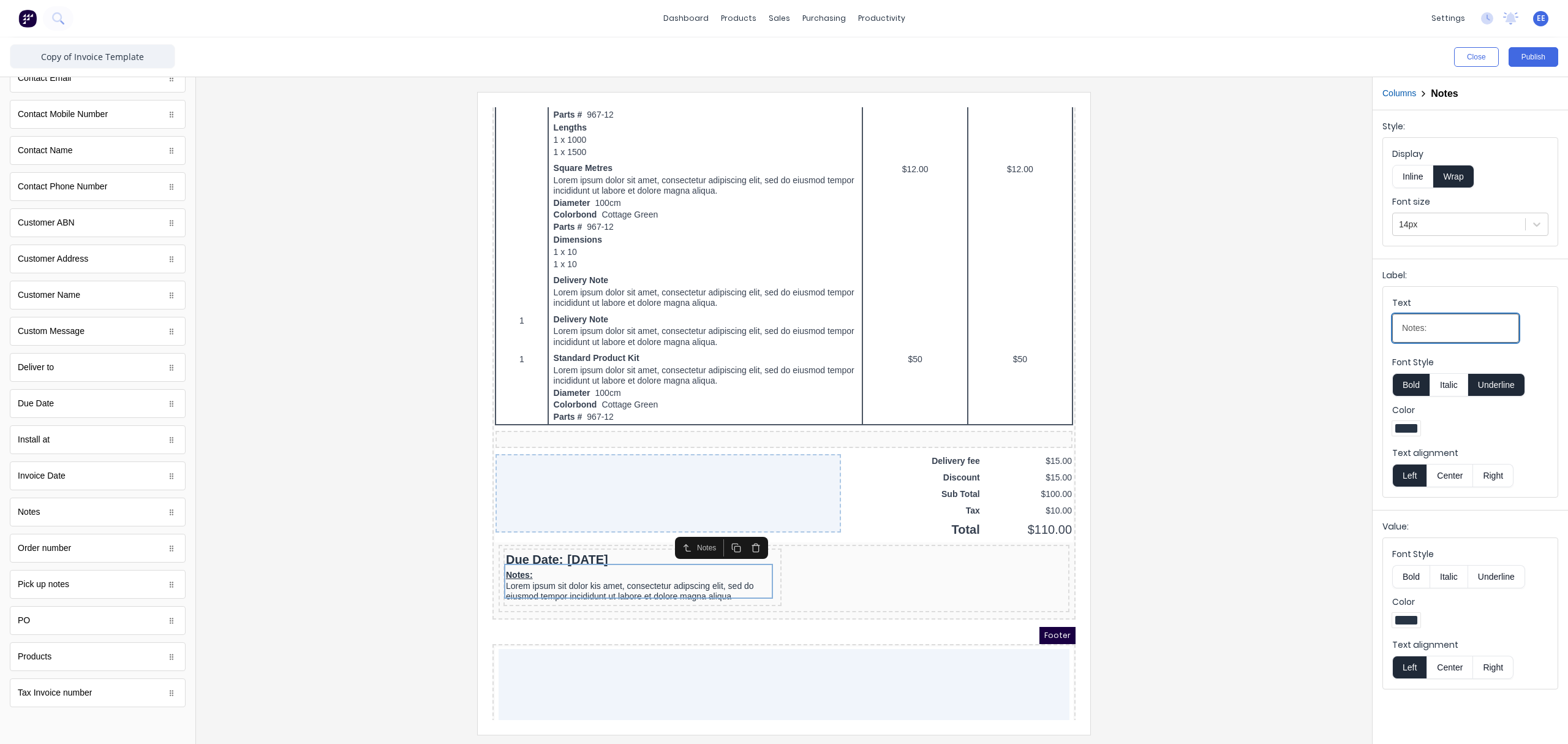
drag, startPoint x: 1451, startPoint y: 330, endPoint x: 1338, endPoint y: 332, distance: 113.0
click at [1240, 332] on div "Close Publish Components standard fields Accounting number Accounting number Ba…" at bounding box center [784, 390] width 1568 height 706
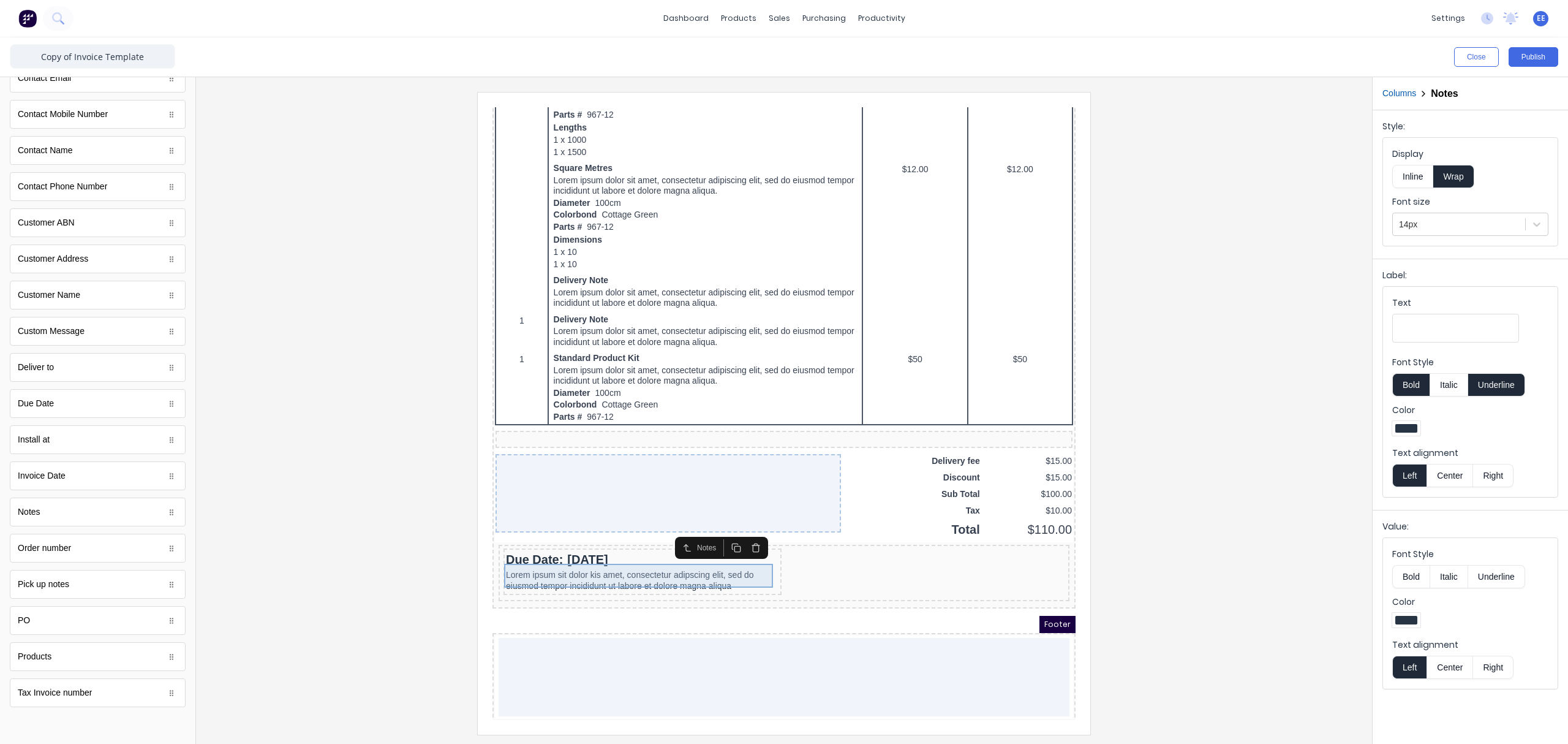
click at [603, 554] on div "Lorem ipsum sit dolor kis amet, consectetur adipscing elit, sed do eiusmod temp…" at bounding box center [628, 565] width 273 height 24
click at [1240, 321] on input "Text" at bounding box center [1455, 328] width 127 height 29
type input "Notes:"
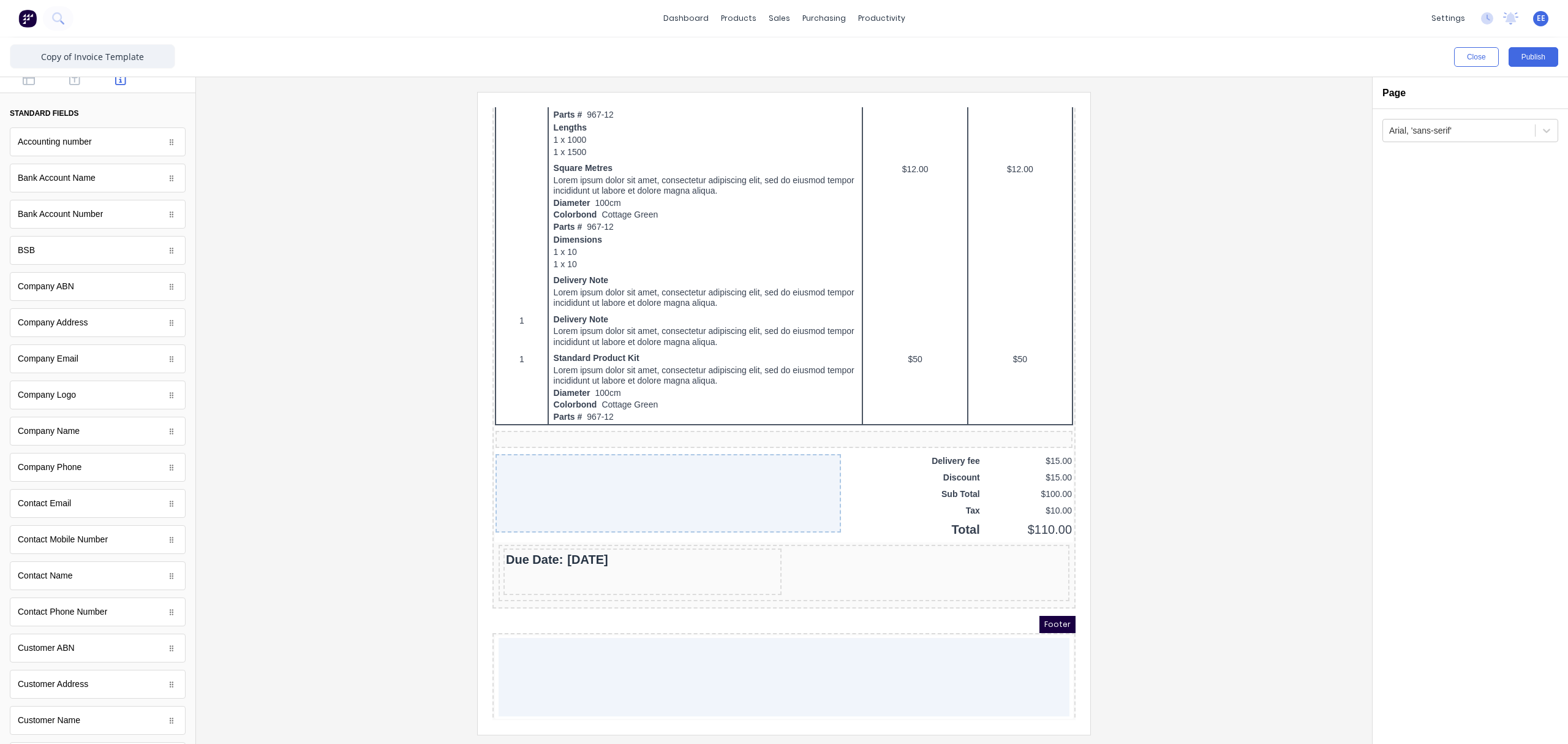
scroll to position [0, 0]
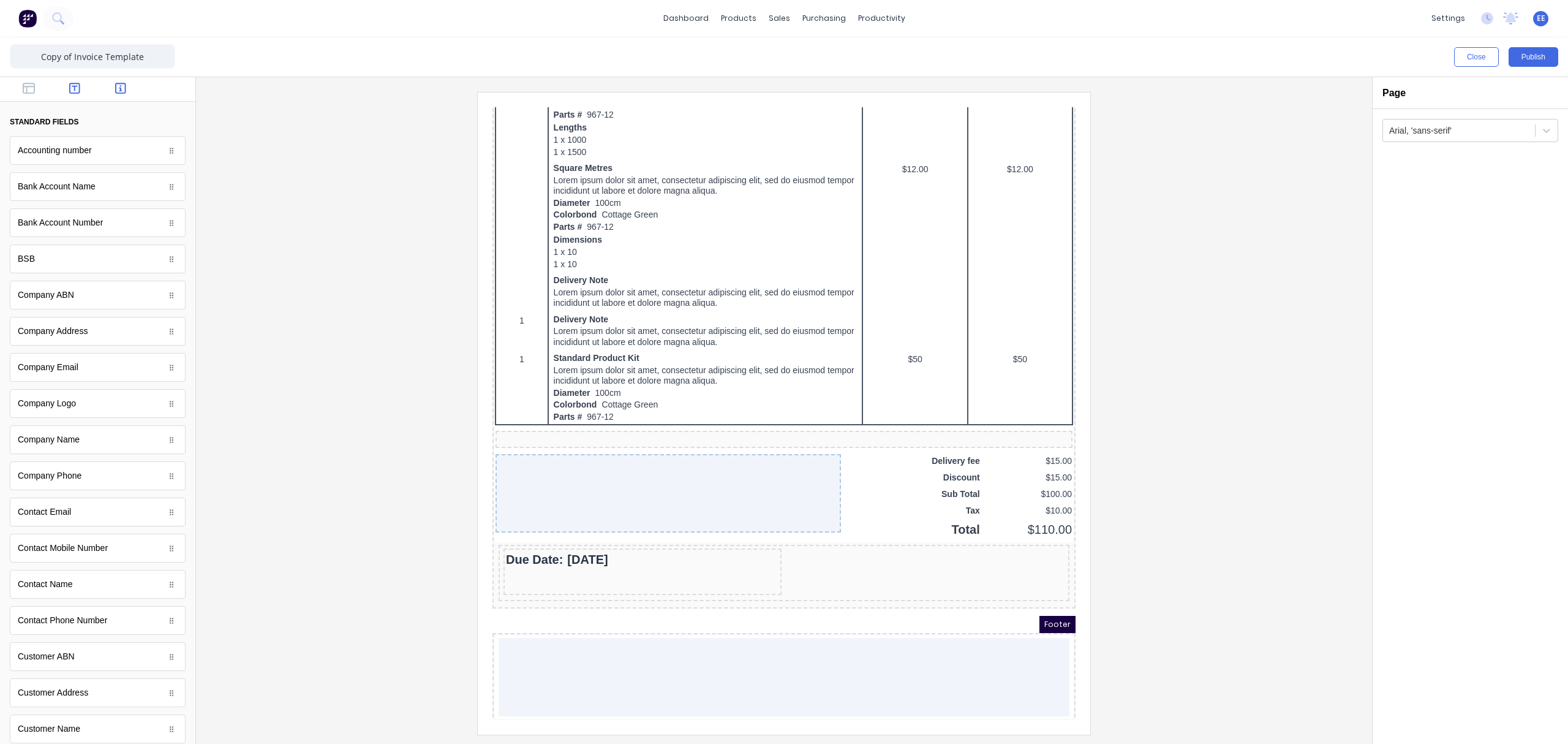
click at [74, 86] on icon "button" at bounding box center [75, 88] width 11 height 12
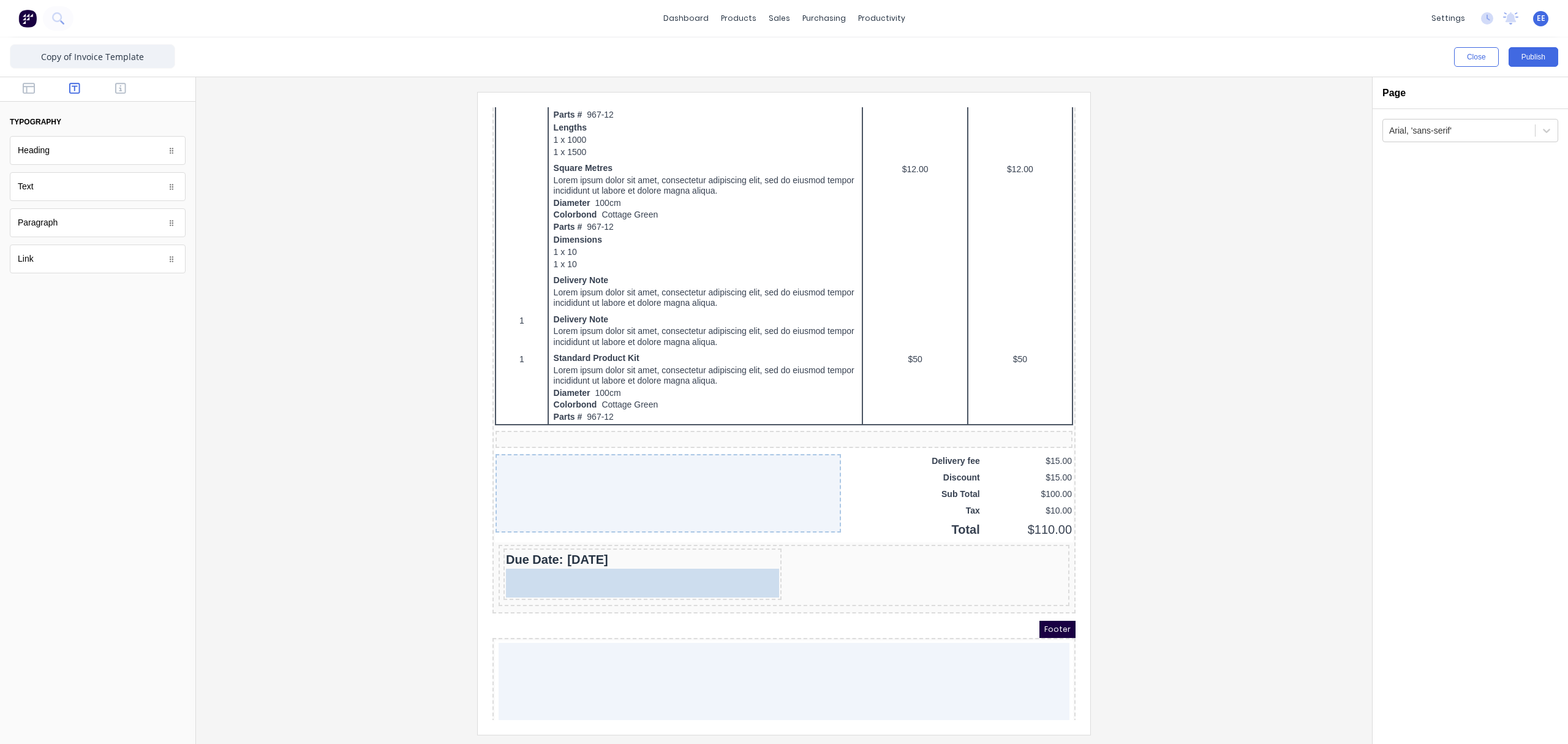
drag, startPoint x: 35, startPoint y: 191, endPoint x: 589, endPoint y: 570, distance: 671.2
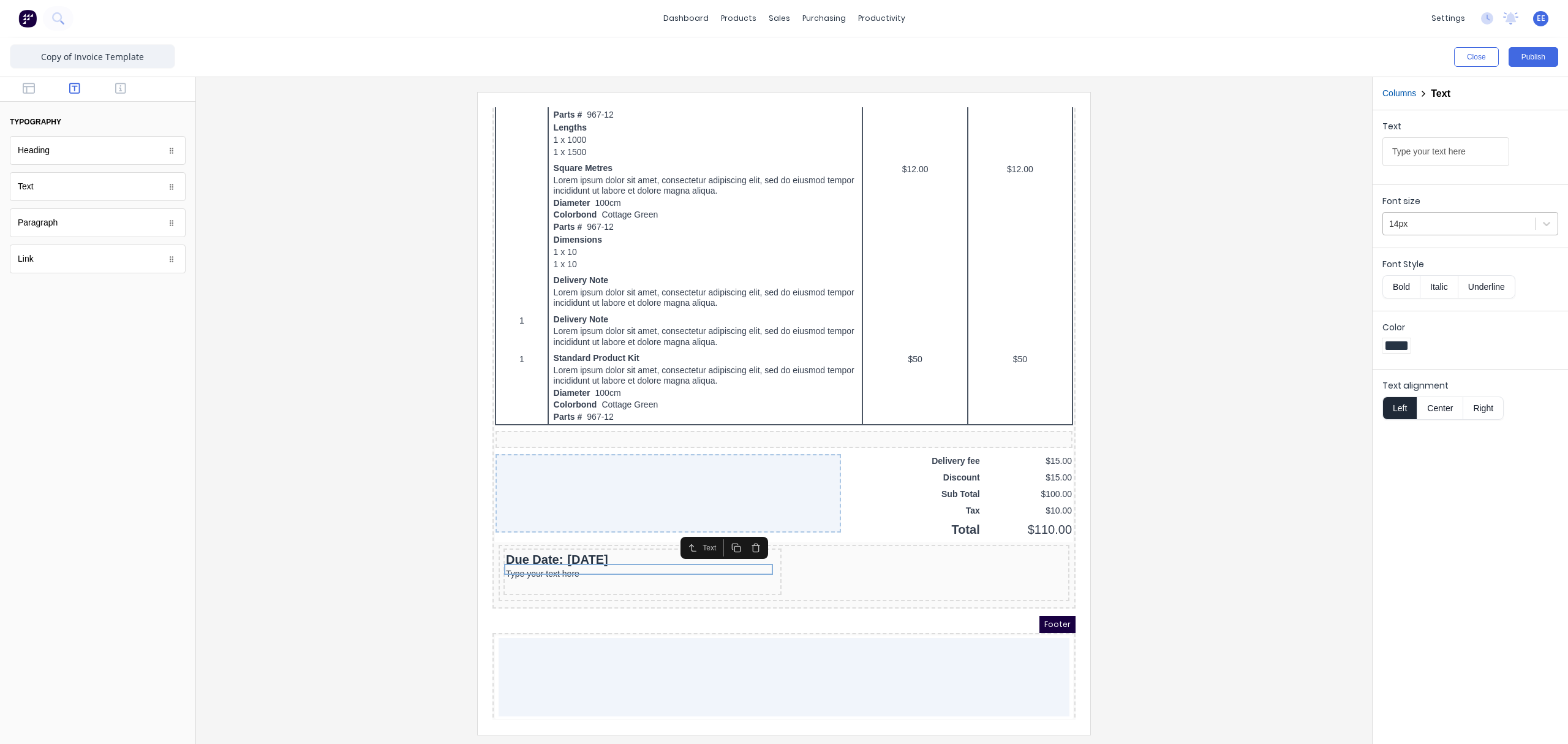
click at [1240, 226] on div at bounding box center [1458, 223] width 139 height 15
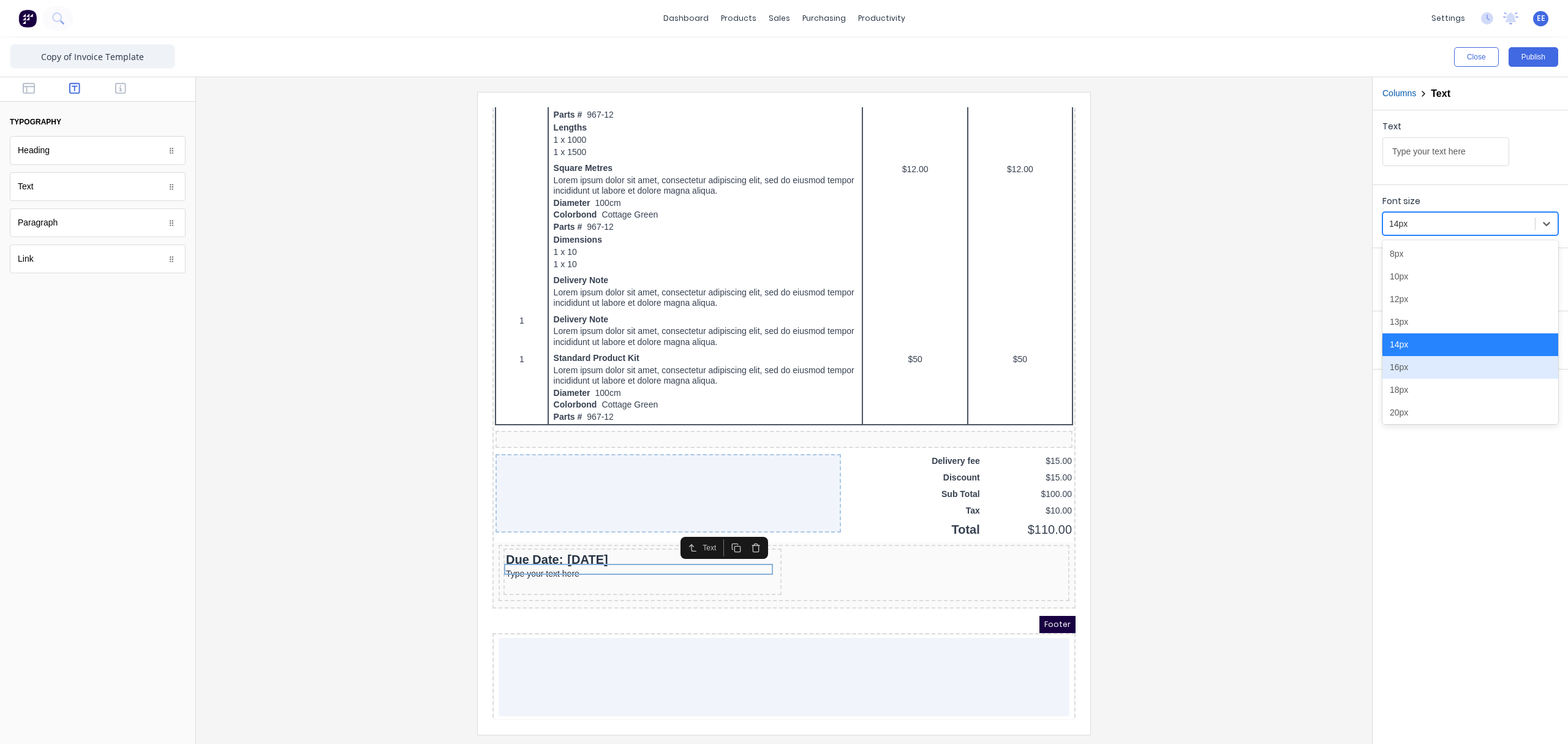
click at [1240, 369] on div "16px" at bounding box center [1470, 367] width 176 height 23
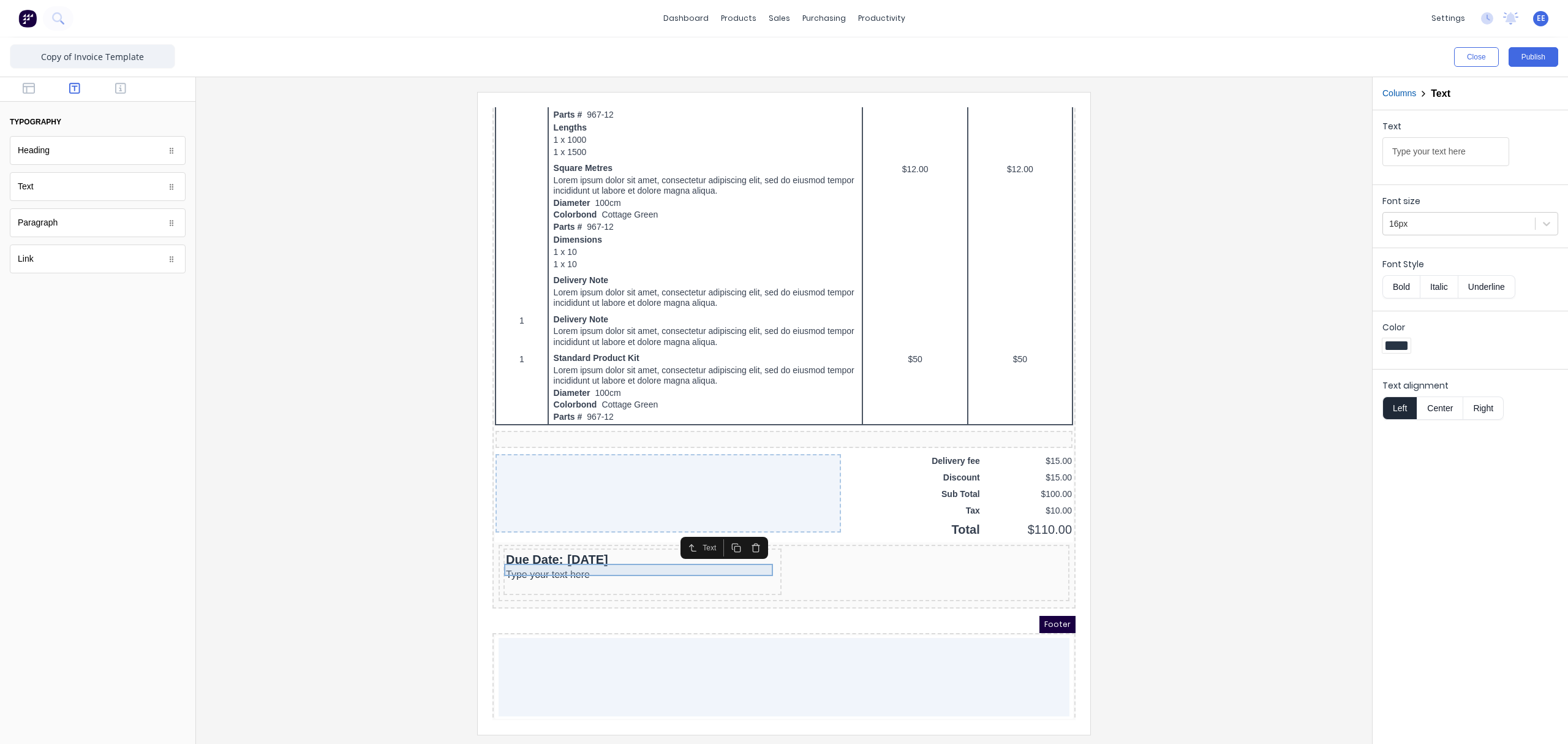
click at [548, 555] on div "Type your text here" at bounding box center [628, 559] width 273 height 12
drag, startPoint x: 1475, startPoint y: 151, endPoint x: 1259, endPoint y: 157, distance: 216.1
click at [1240, 156] on div "Close Publish Components typography Heading Heading Text Text Paragraph Paragra…" at bounding box center [784, 390] width 1568 height 706
type input "Please note new bank details as at 1st July 2025"
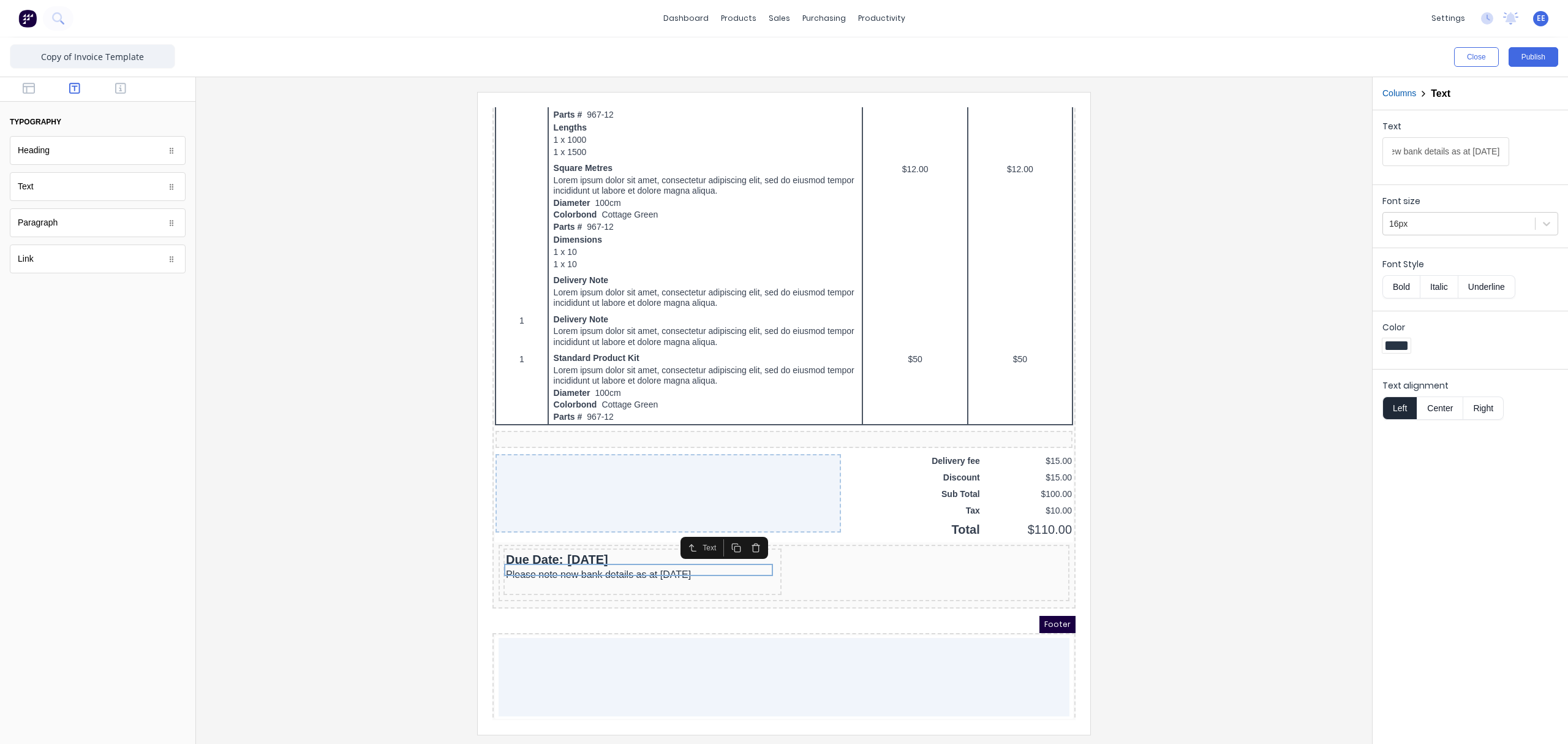
scroll to position [0, 0]
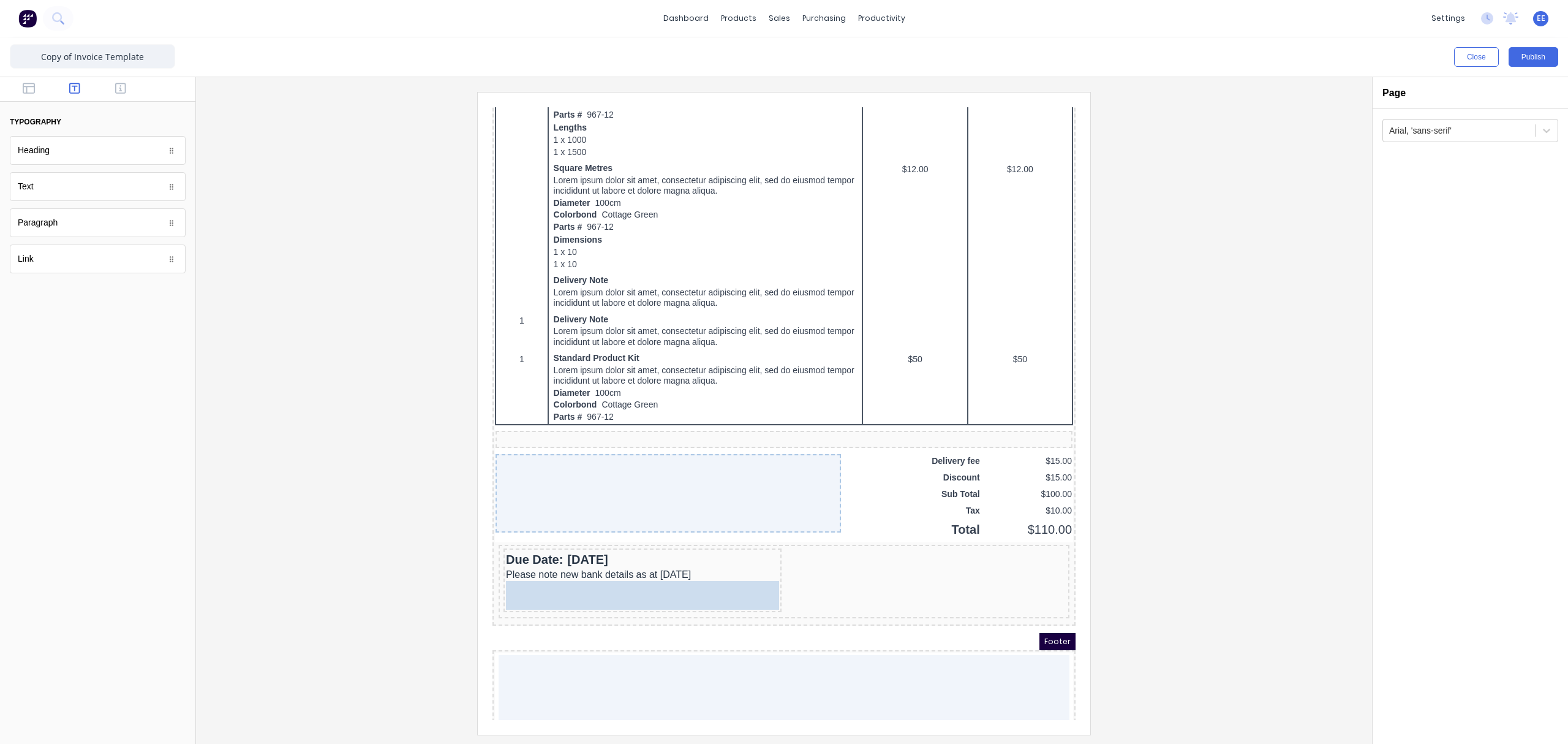
drag, startPoint x: 74, startPoint y: 194, endPoint x: 132, endPoint y: 482, distance: 293.8
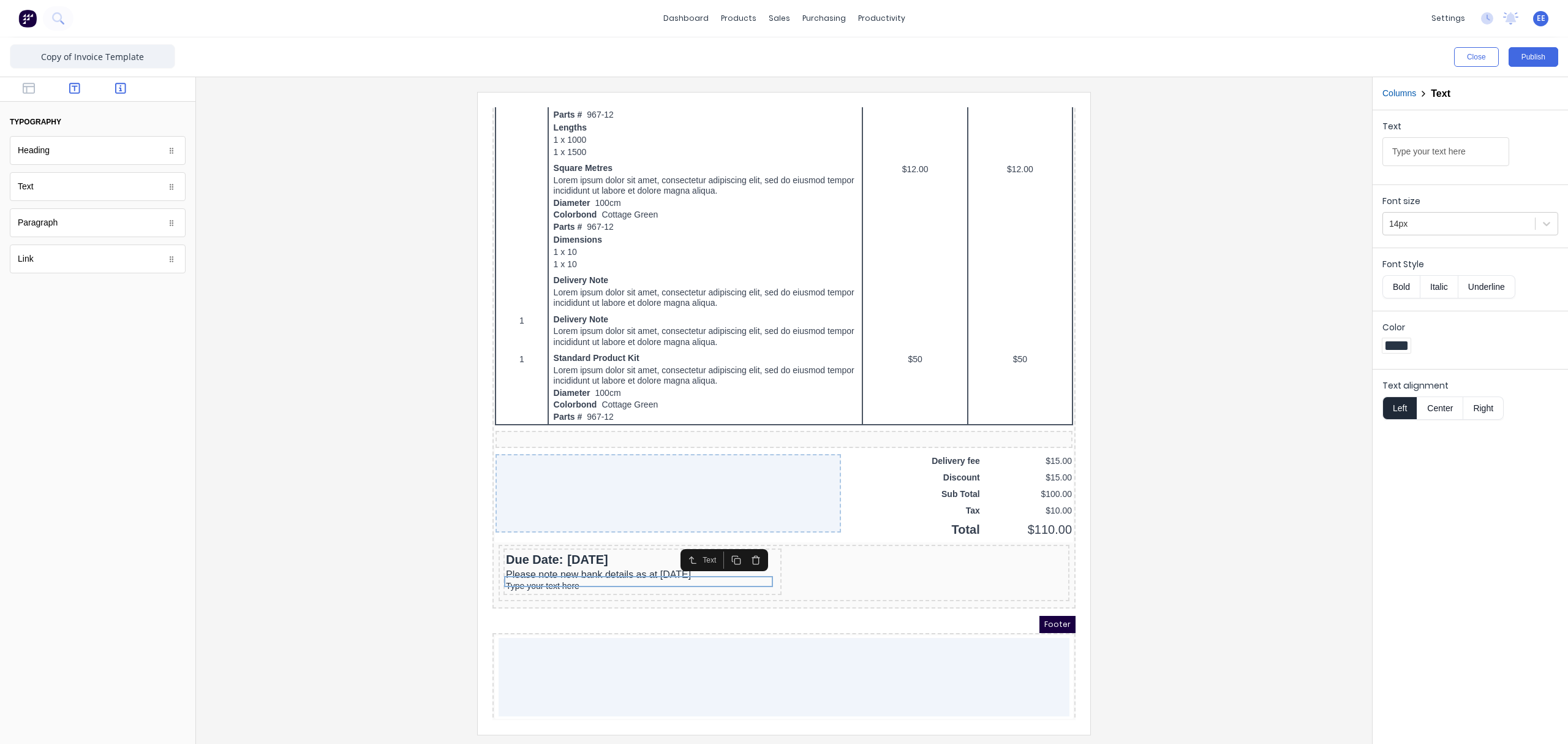
click at [118, 90] on icon "button" at bounding box center [120, 88] width 11 height 12
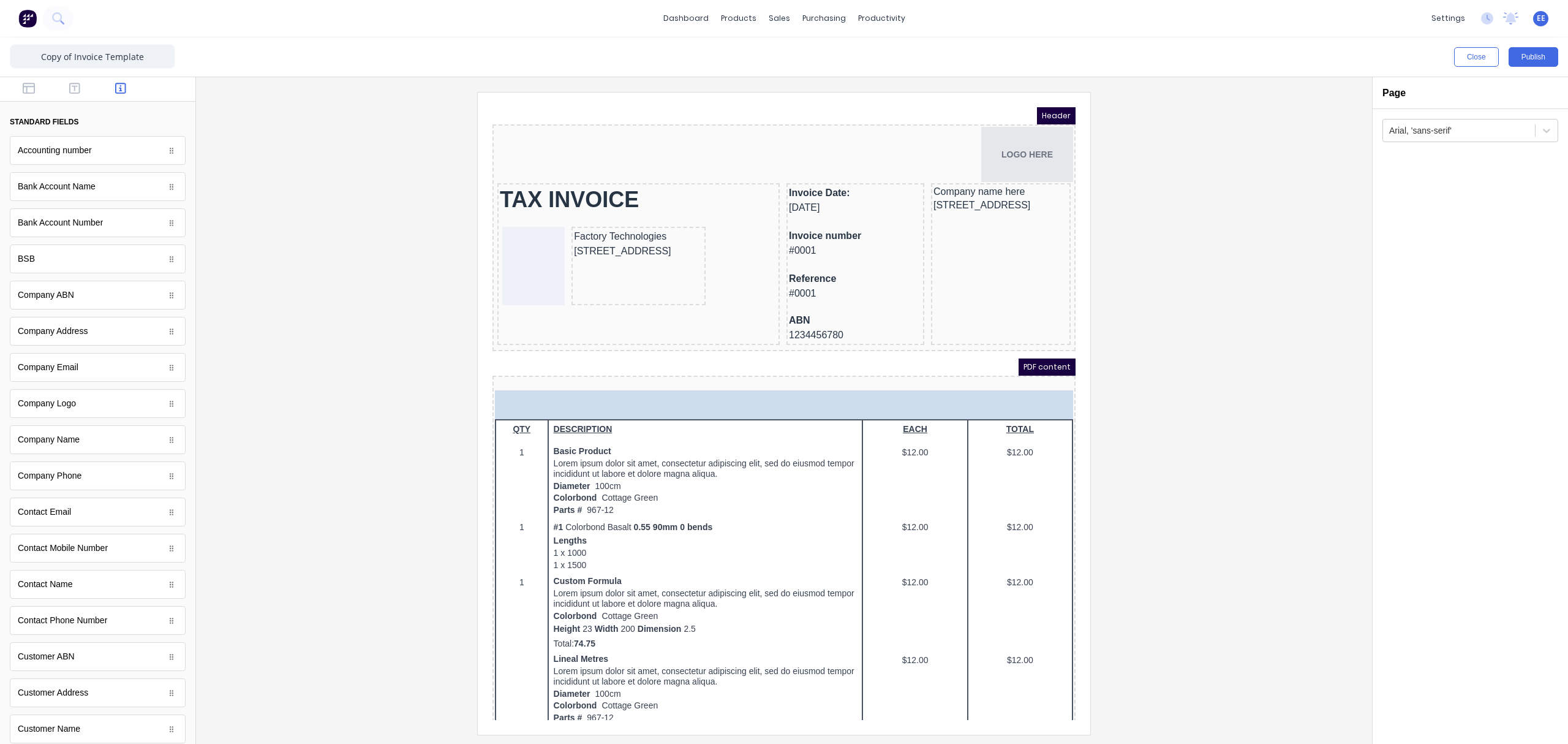
drag, startPoint x: 87, startPoint y: 194, endPoint x: 71, endPoint y: 229, distance: 38.5
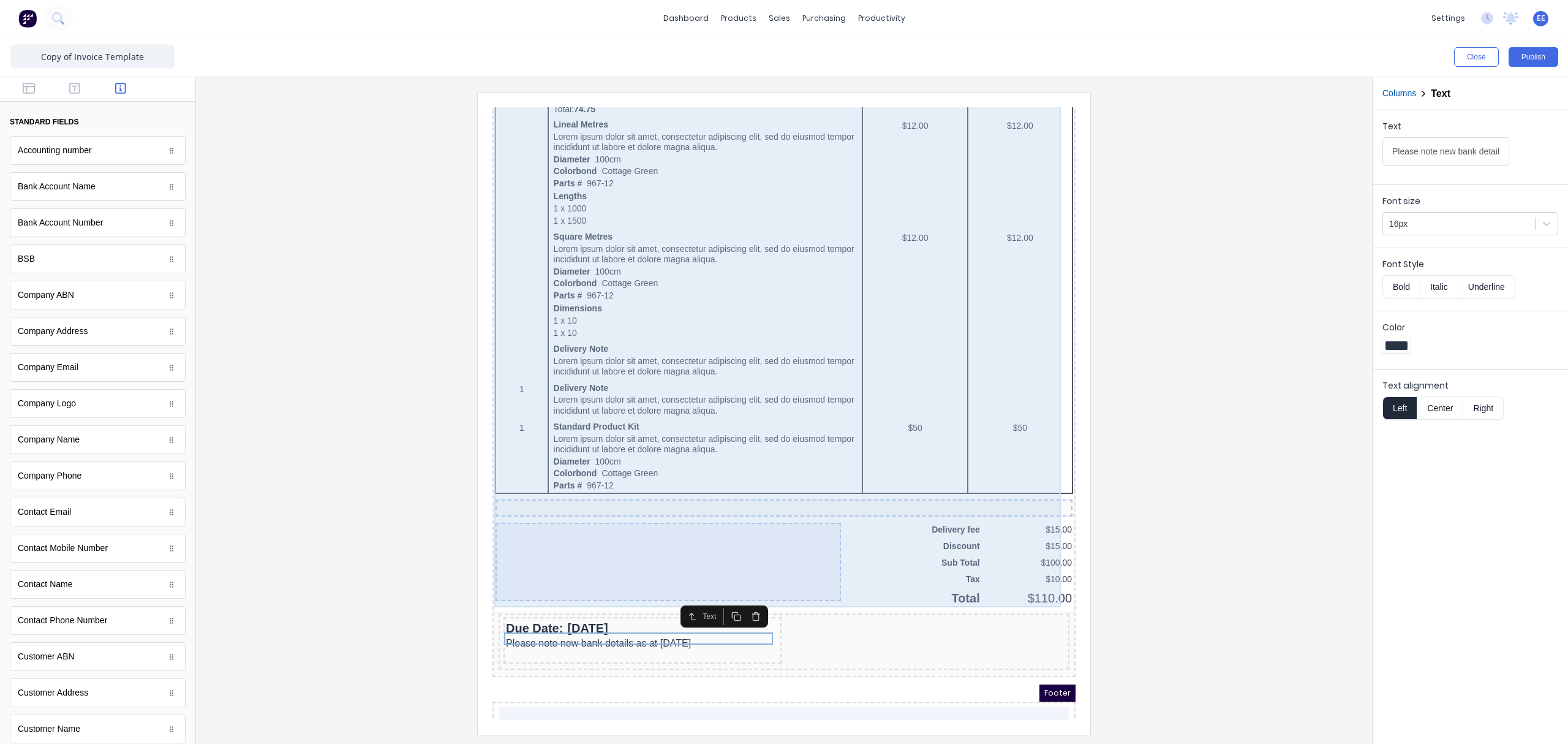
scroll to position [574, 0]
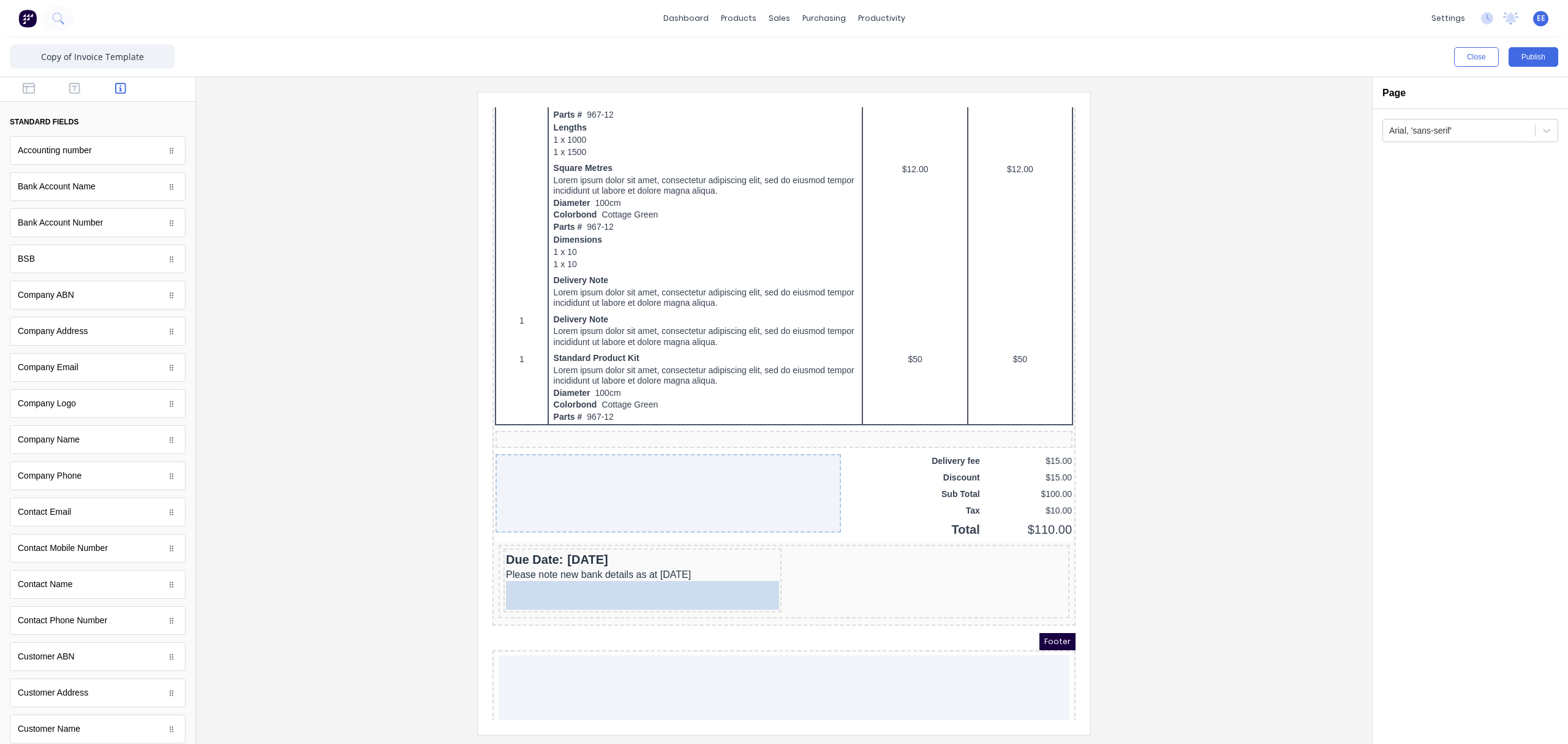
drag, startPoint x: 98, startPoint y: 192, endPoint x: 177, endPoint y: 469, distance: 288.0
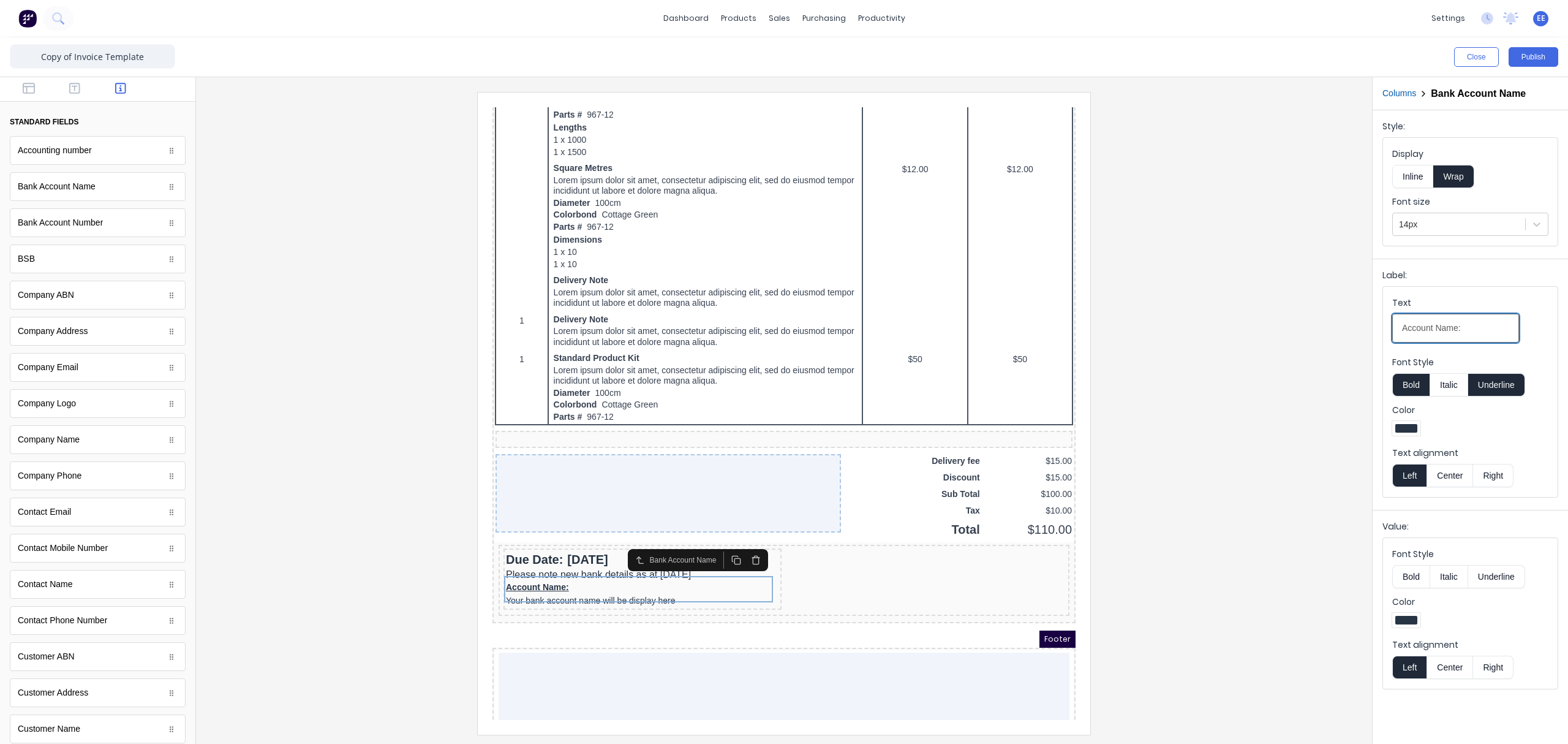
drag, startPoint x: 1465, startPoint y: 332, endPoint x: 1312, endPoint y: 334, distance: 153.0
click at [1240, 334] on div "Close Publish Components standard fields Accounting number Accounting number Ba…" at bounding box center [784, 390] width 1568 height 706
paste input "Payments can be made to:"
type input "Payments can be made to:"
click at [1240, 391] on button "Underline" at bounding box center [1496, 385] width 57 height 24
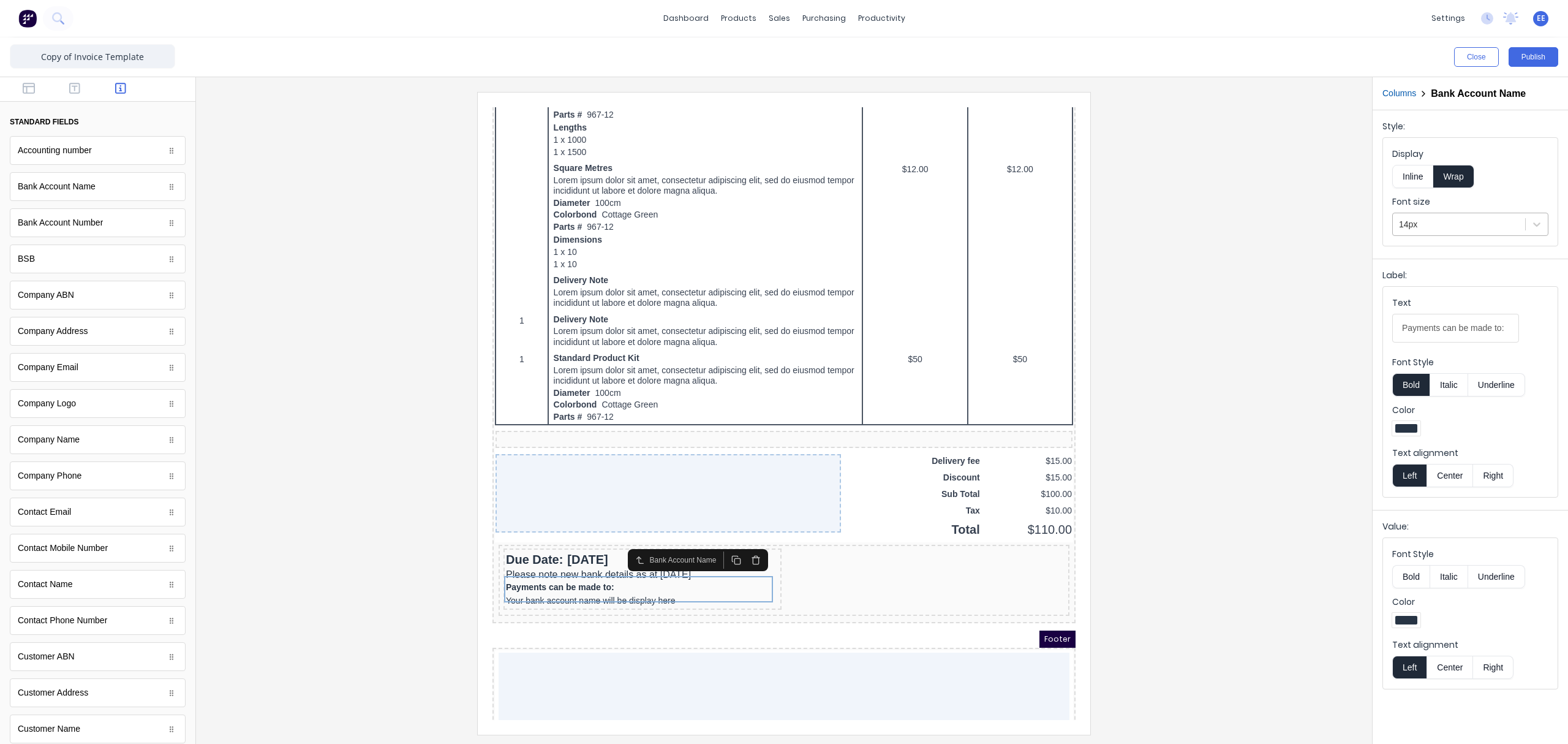
click at [1240, 226] on div at bounding box center [1459, 224] width 120 height 15
click at [1240, 366] on div "16px" at bounding box center [1470, 368] width 156 height 23
click at [1240, 234] on div at bounding box center [1537, 224] width 22 height 22
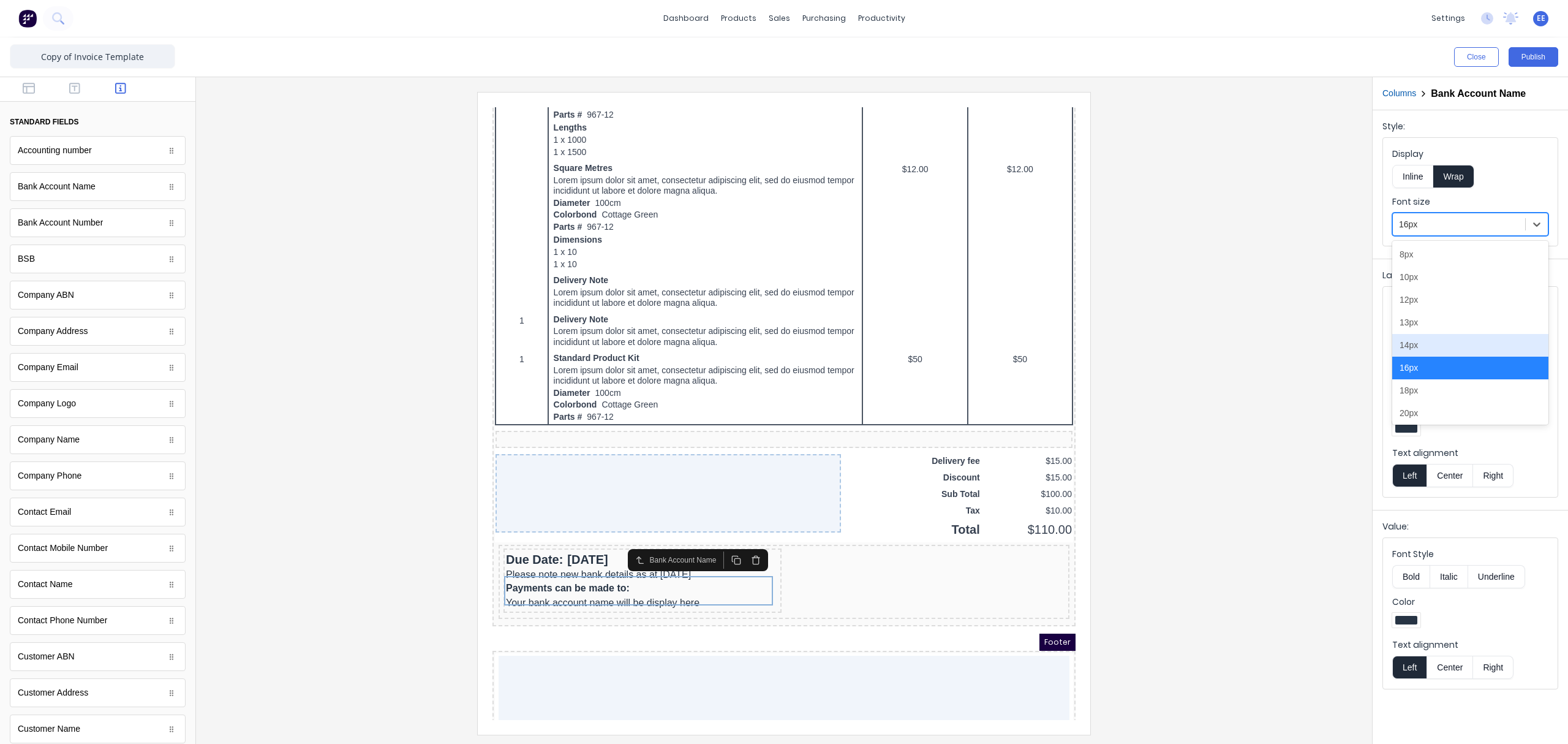
click at [1240, 344] on div "14px" at bounding box center [1470, 345] width 156 height 23
click at [1240, 222] on icon at bounding box center [1537, 224] width 12 height 12
click at [1240, 368] on div "16px" at bounding box center [1470, 368] width 156 height 23
click at [1240, 229] on div at bounding box center [1459, 224] width 120 height 15
click at [1240, 334] on div "14px" at bounding box center [1470, 345] width 156 height 23
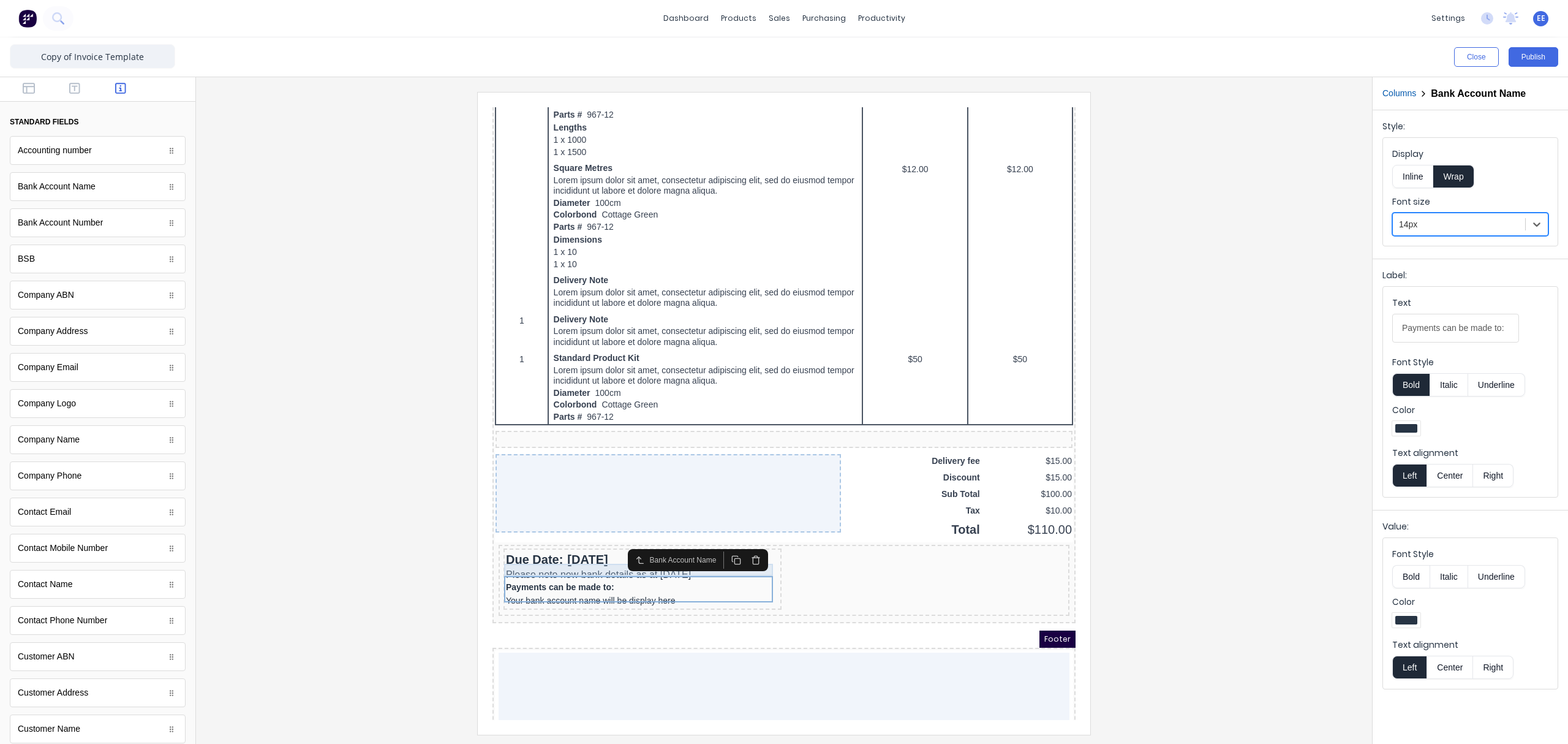
click at [550, 554] on div "Please note new bank details as at 1st July 2025" at bounding box center [628, 559] width 273 height 12
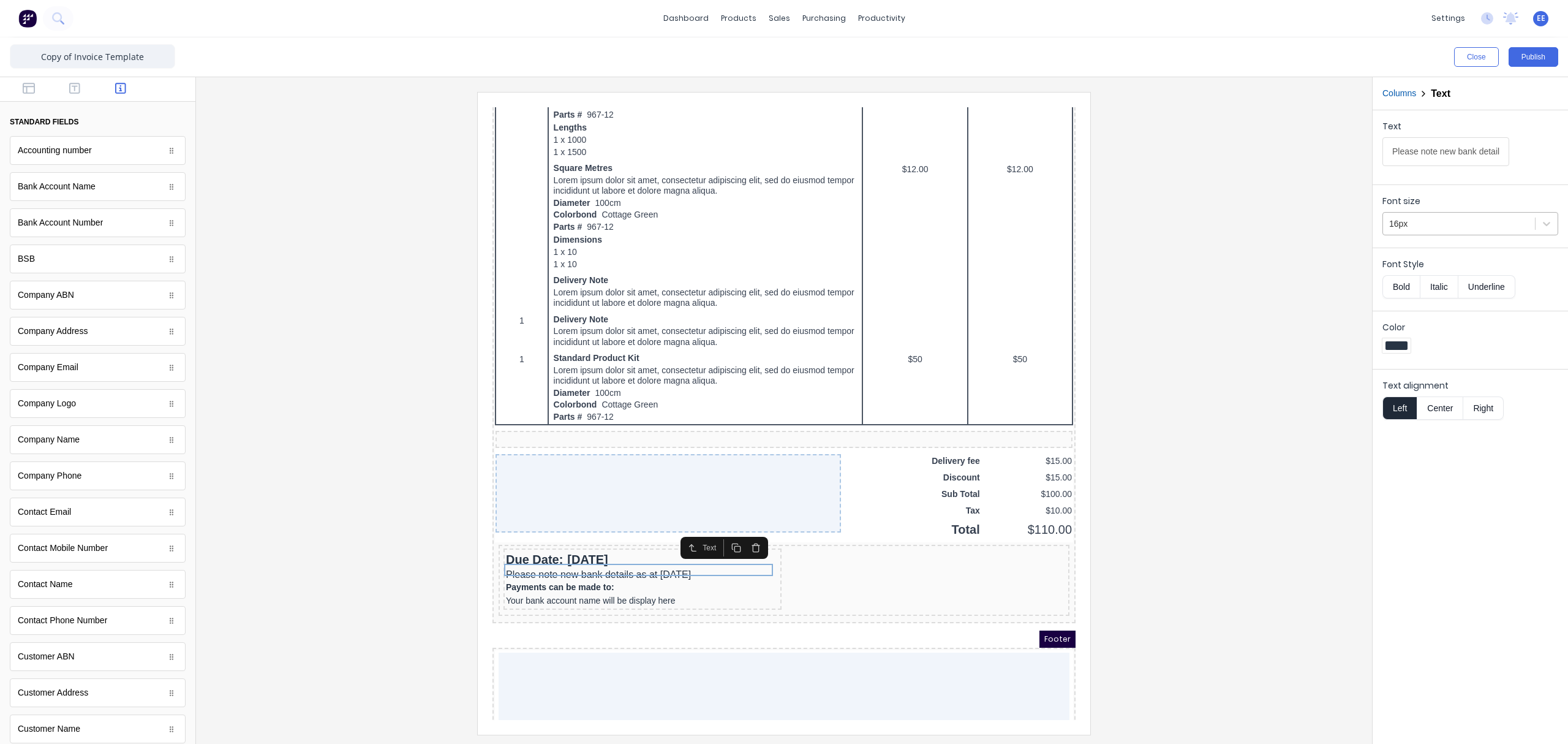
click at [1240, 236] on div "16px" at bounding box center [1470, 224] width 176 height 24
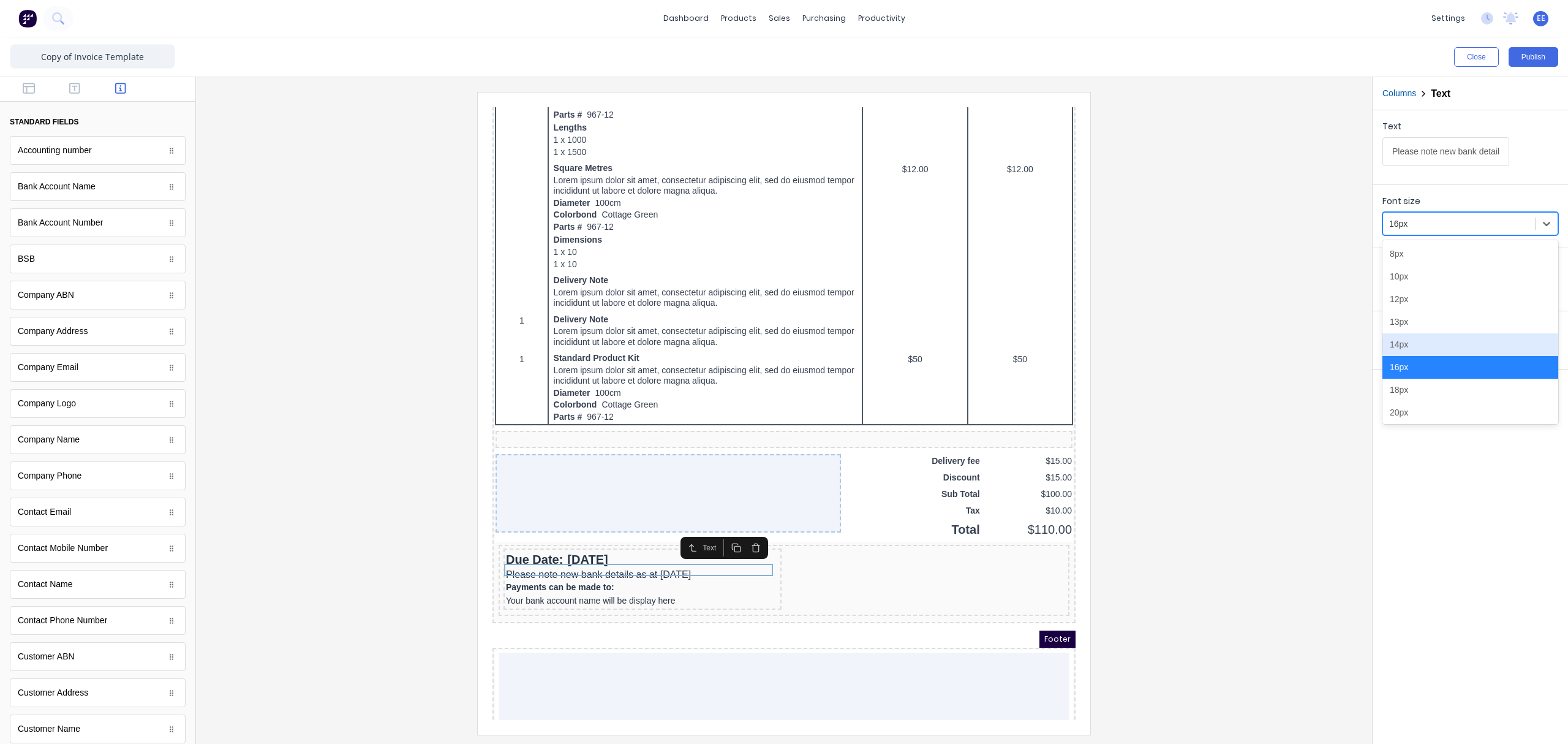
click at [1240, 342] on div "14px" at bounding box center [1470, 344] width 176 height 23
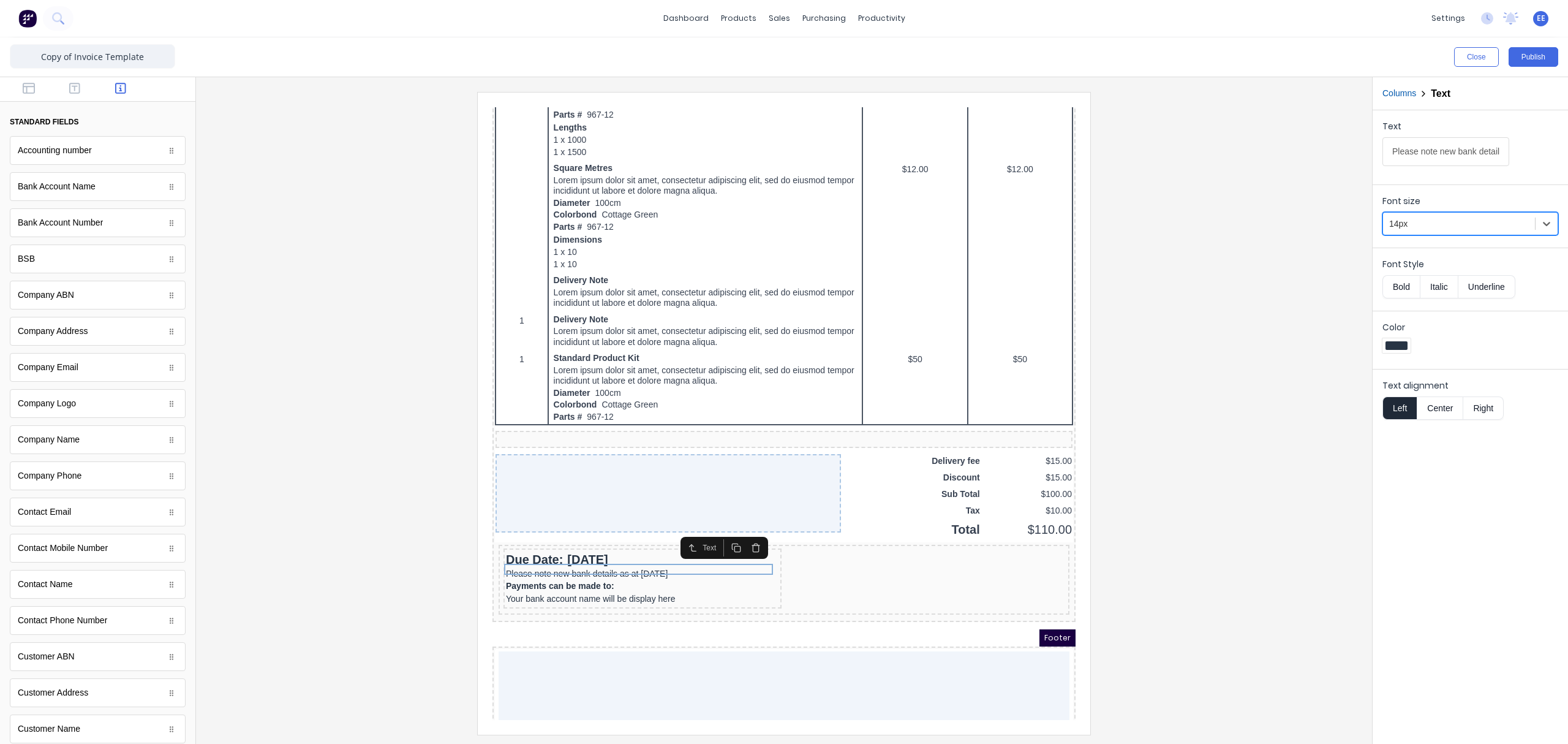
click at [1206, 512] on div at bounding box center [784, 412] width 1157 height 642
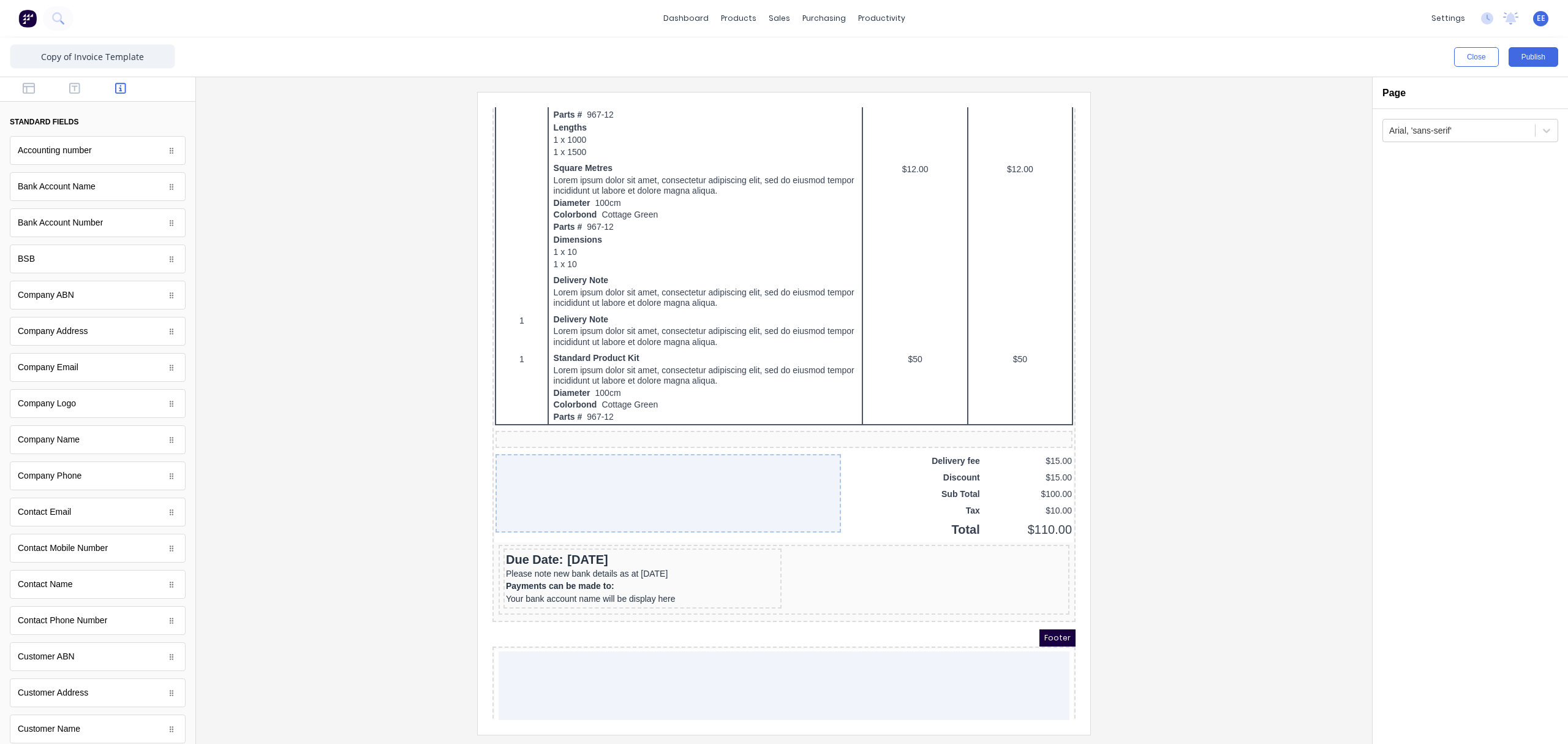
click at [1202, 417] on div at bounding box center [784, 412] width 1157 height 642
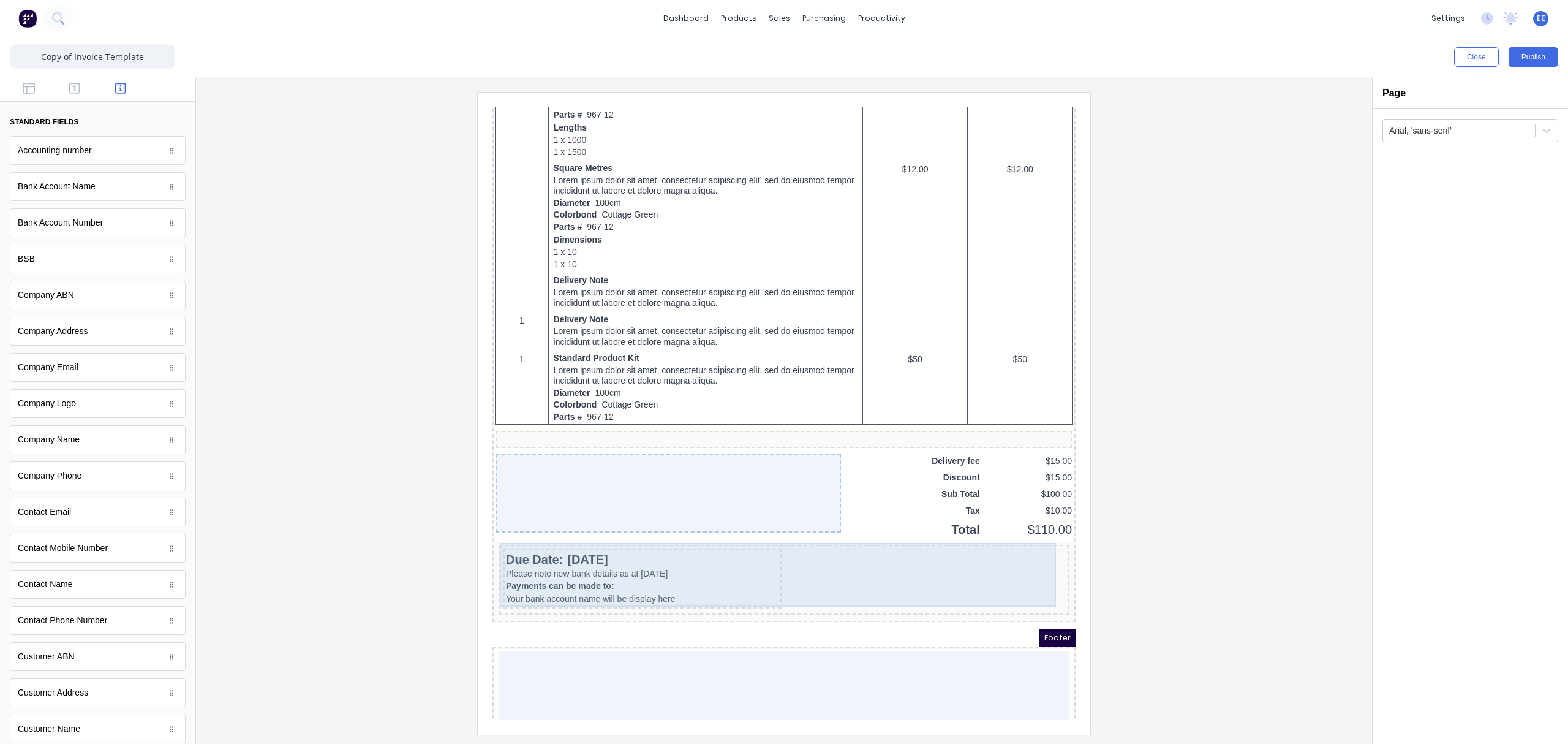
click at [984, 543] on div "Due Date: 29/10/2024 Please note new bank details as at 1st July 2025 Payments …" at bounding box center [769, 565] width 566 height 65
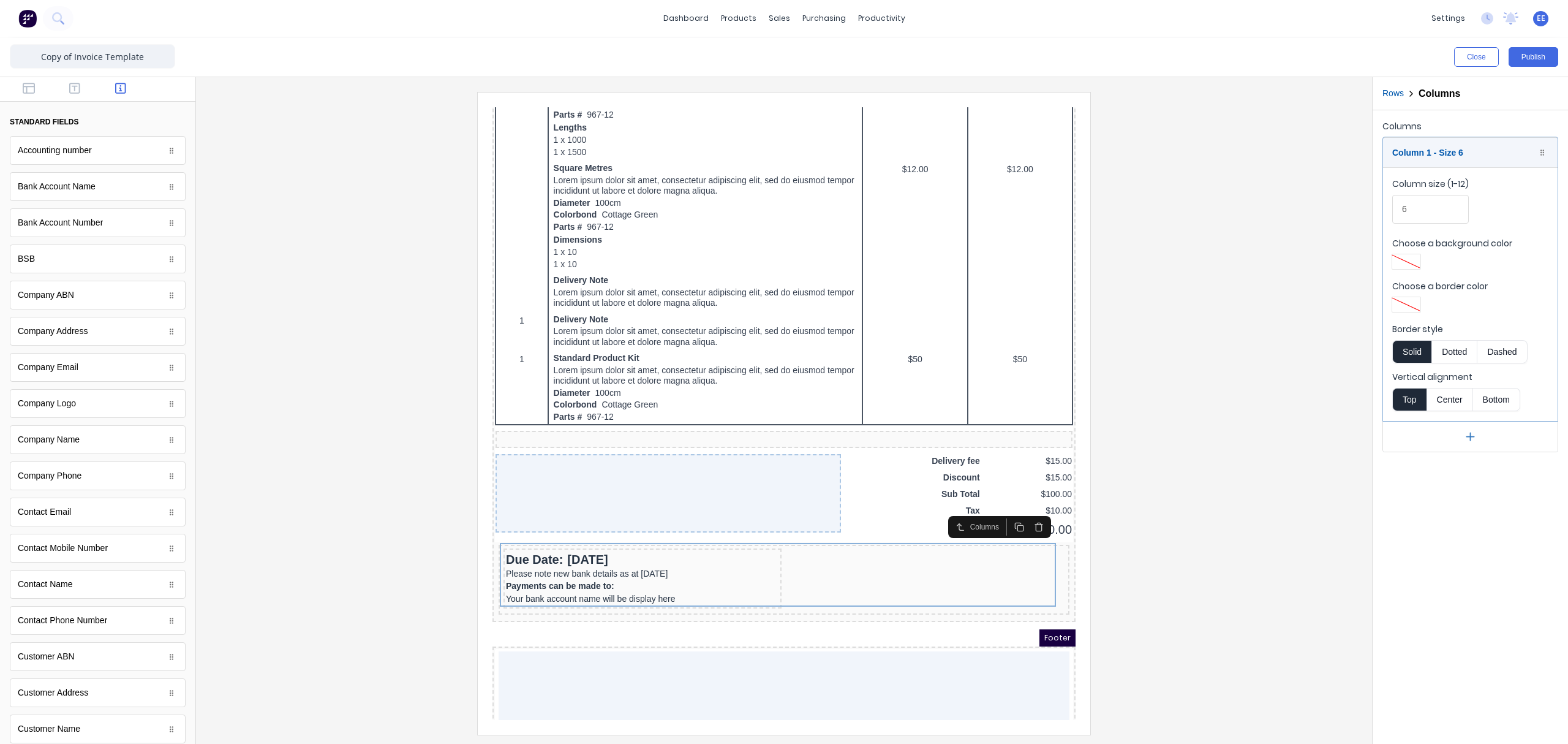
click at [1240, 499] on div at bounding box center [784, 412] width 1157 height 642
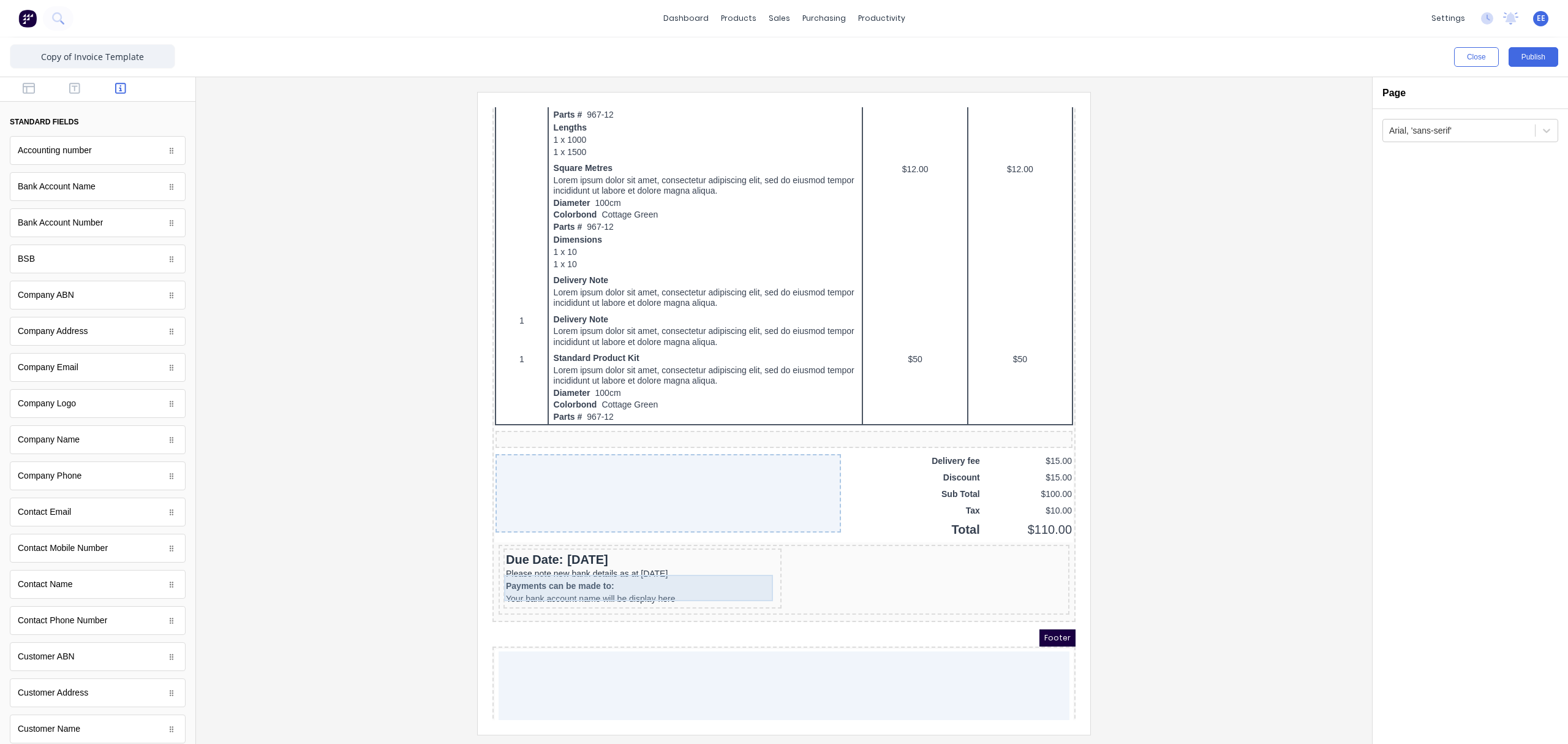
click at [521, 561] on div "Payments can be made to: Your bank account name will be display here" at bounding box center [628, 578] width 273 height 26
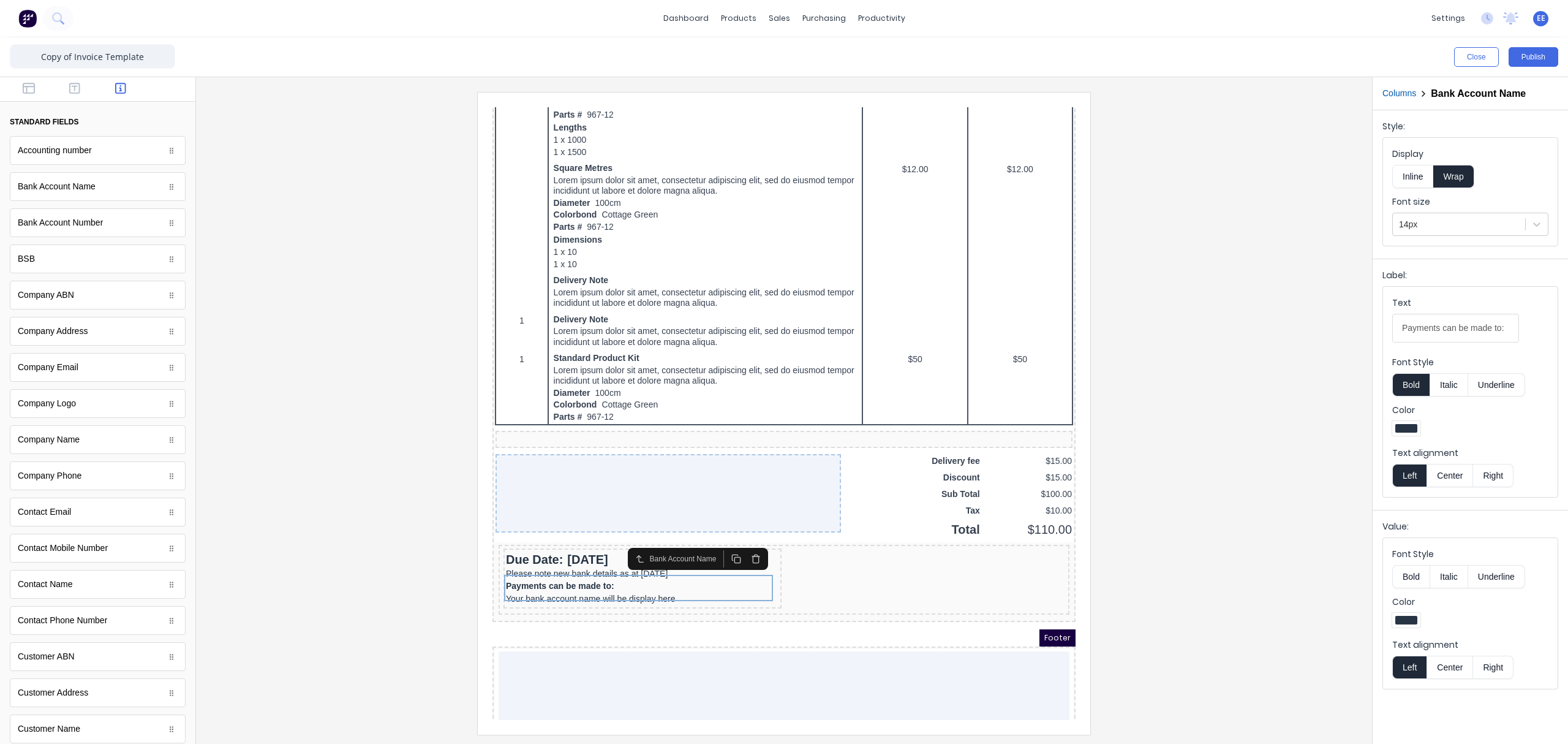
click at [1240, 238] on fieldset "Display Inline Wrap Font size 14px" at bounding box center [1470, 192] width 175 height 108
click at [1240, 226] on div at bounding box center [1459, 224] width 120 height 15
click at [1240, 365] on div "16px" at bounding box center [1470, 368] width 156 height 23
click at [562, 554] on div "Please note new bank details as at 1st July 2025" at bounding box center [628, 559] width 273 height 11
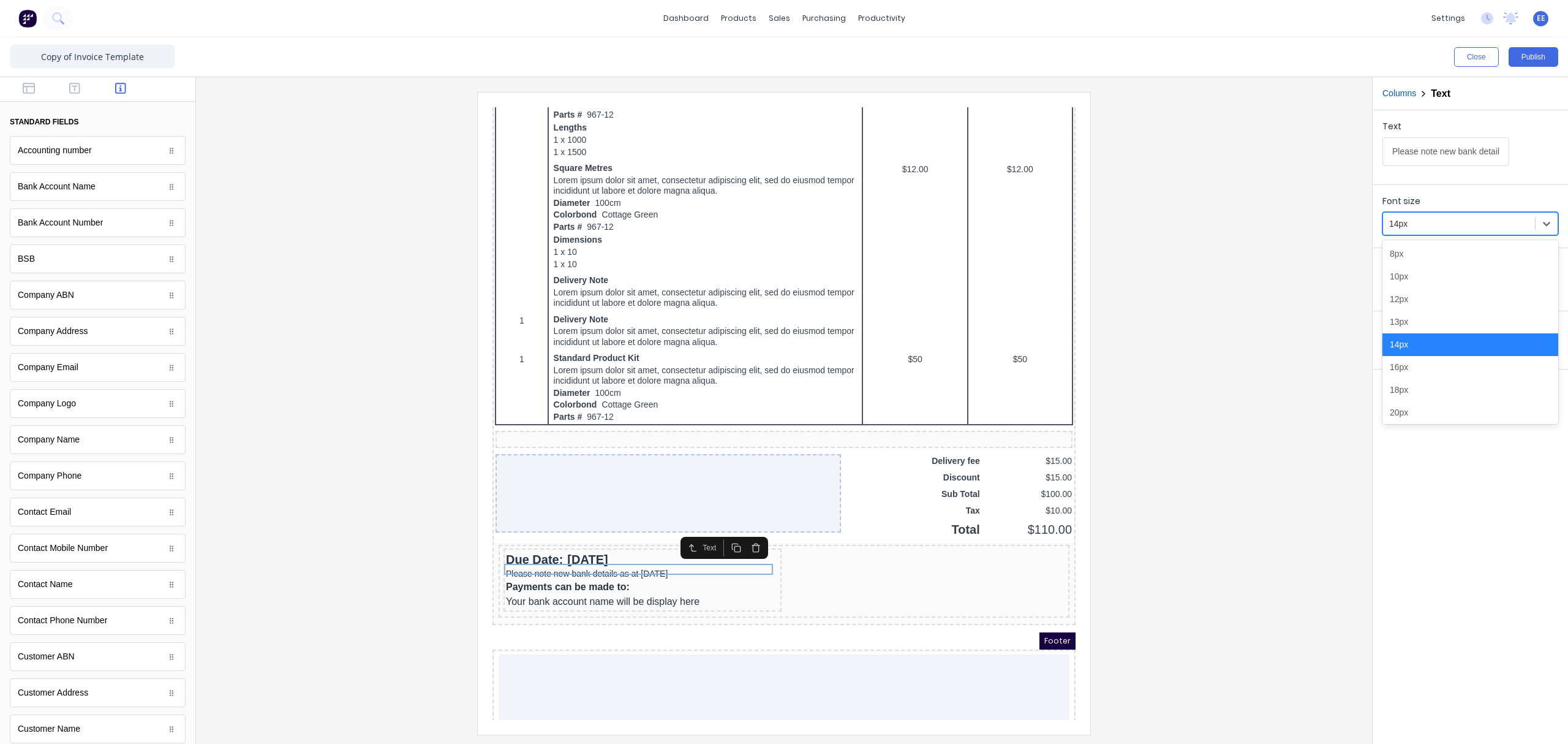
click at [1240, 223] on div at bounding box center [1458, 223] width 139 height 15
click at [1240, 366] on div "16px" at bounding box center [1470, 367] width 176 height 23
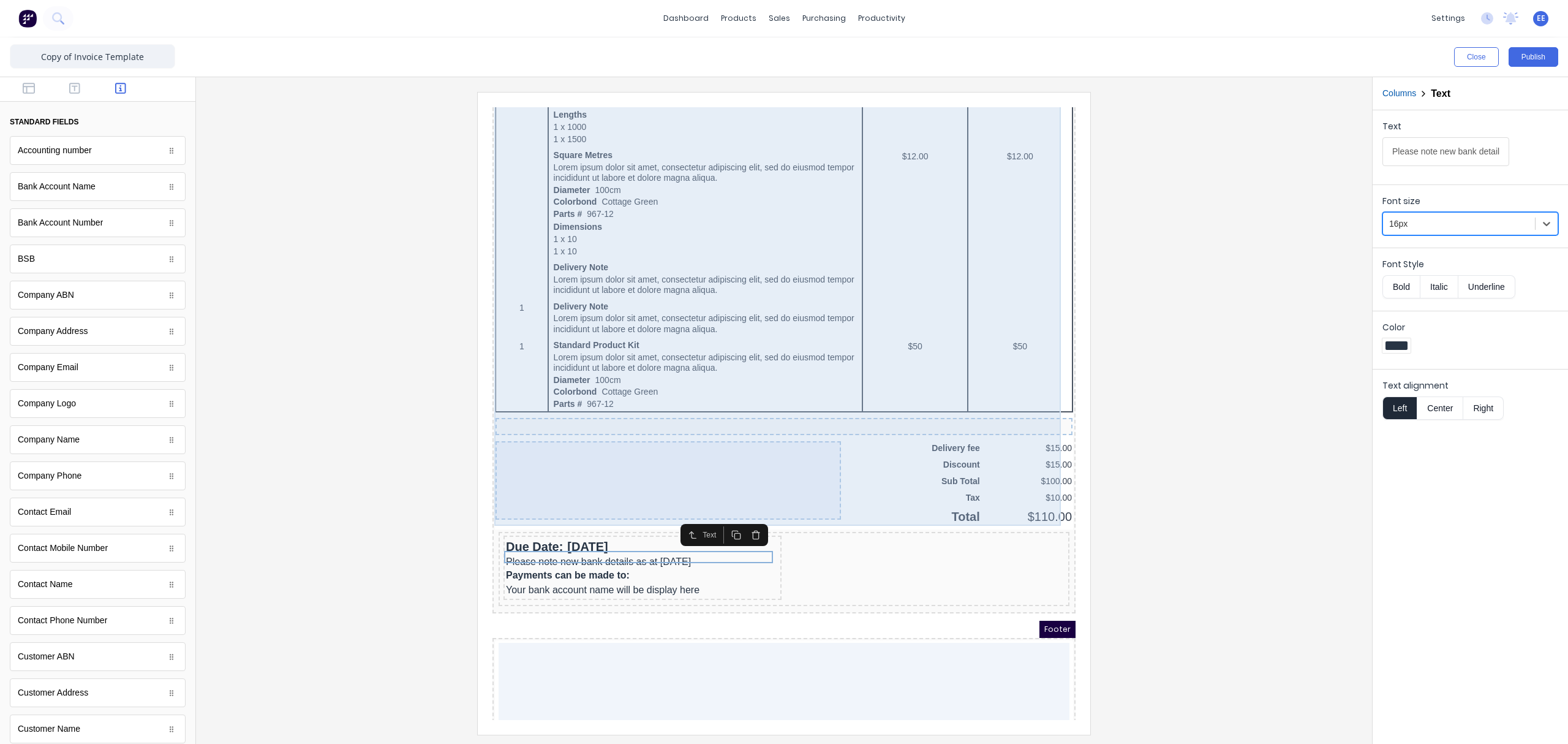
scroll to position [591, 0]
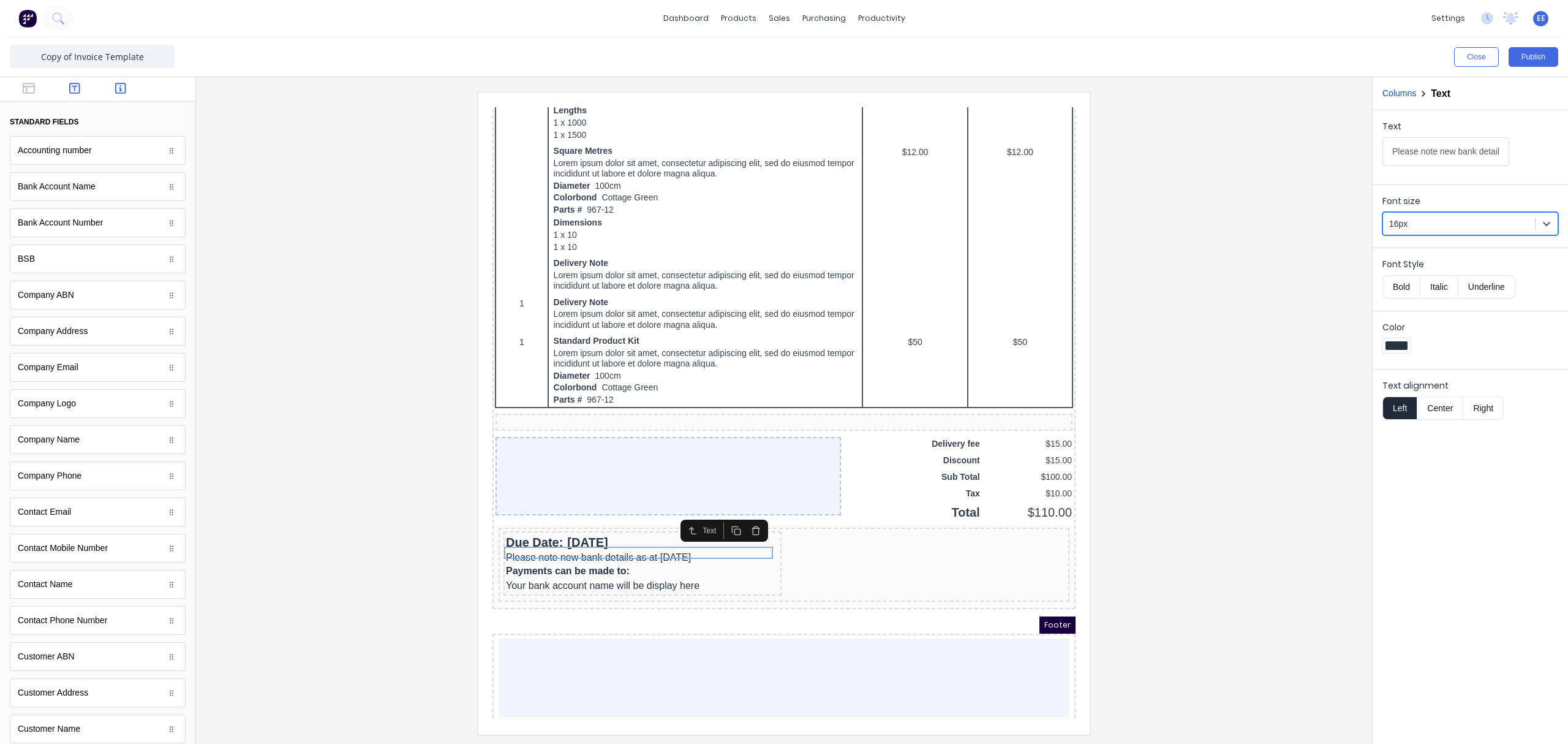
click at [73, 89] on icon "button" at bounding box center [75, 88] width 11 height 12
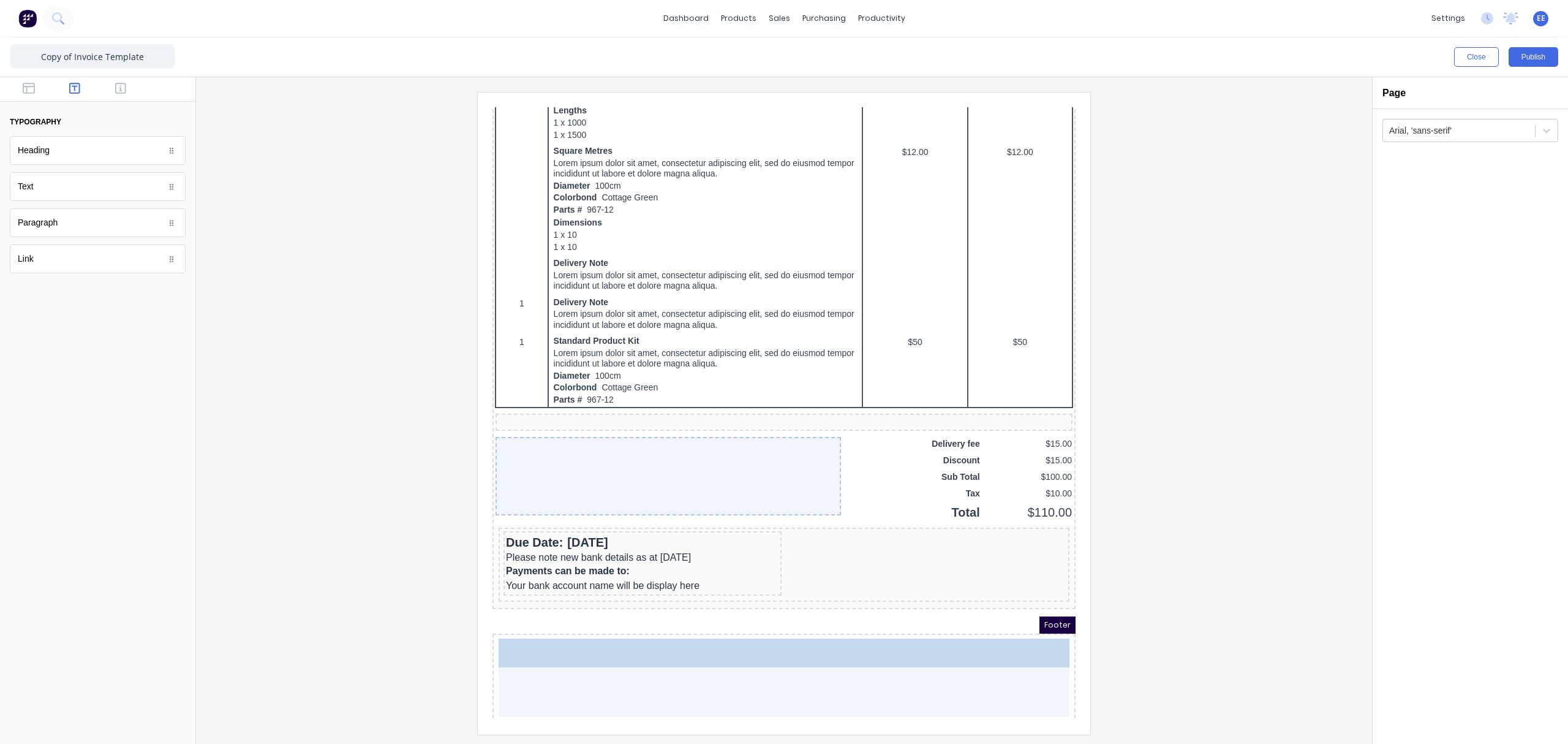
drag, startPoint x: 56, startPoint y: 187, endPoint x: 643, endPoint y: 645, distance: 744.5
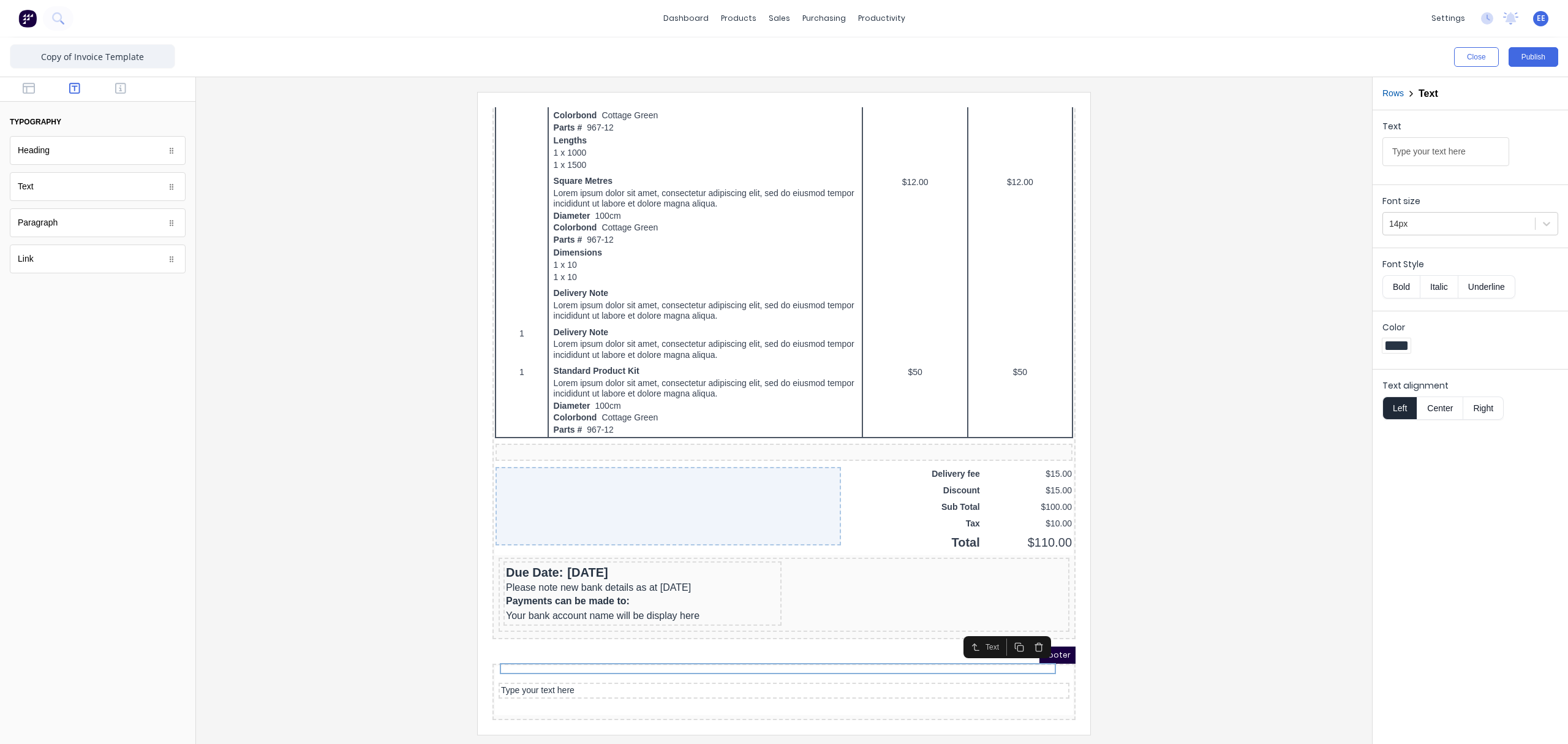
scroll to position [558, 0]
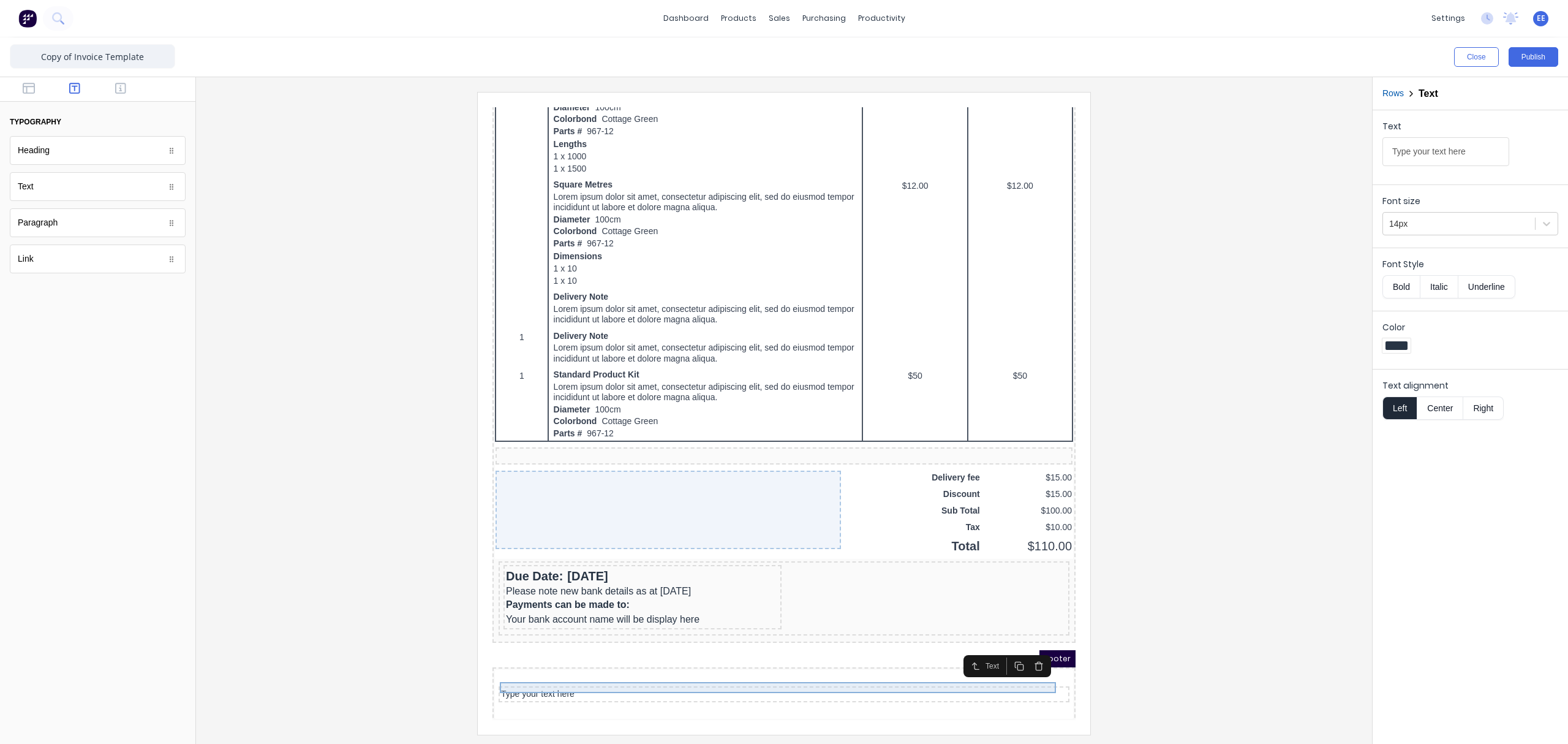
click at [681, 561] on div "Type your text here" at bounding box center [769, 679] width 566 height 11
click at [1240, 94] on button "Rows" at bounding box center [1393, 94] width 22 height 13
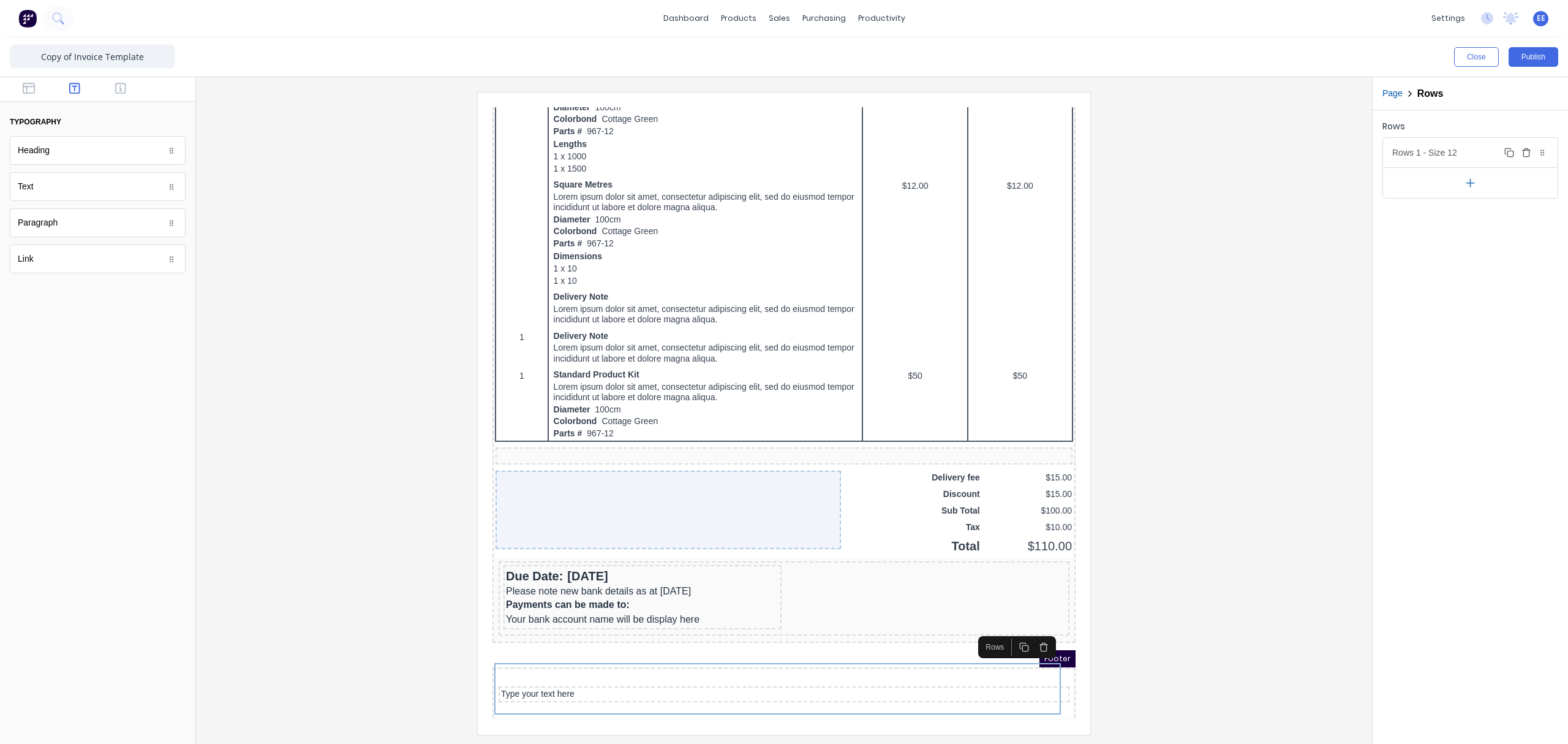
click at [1240, 160] on div "Rows 1 - Size 12 Duplicate Delete" at bounding box center [1470, 152] width 175 height 29
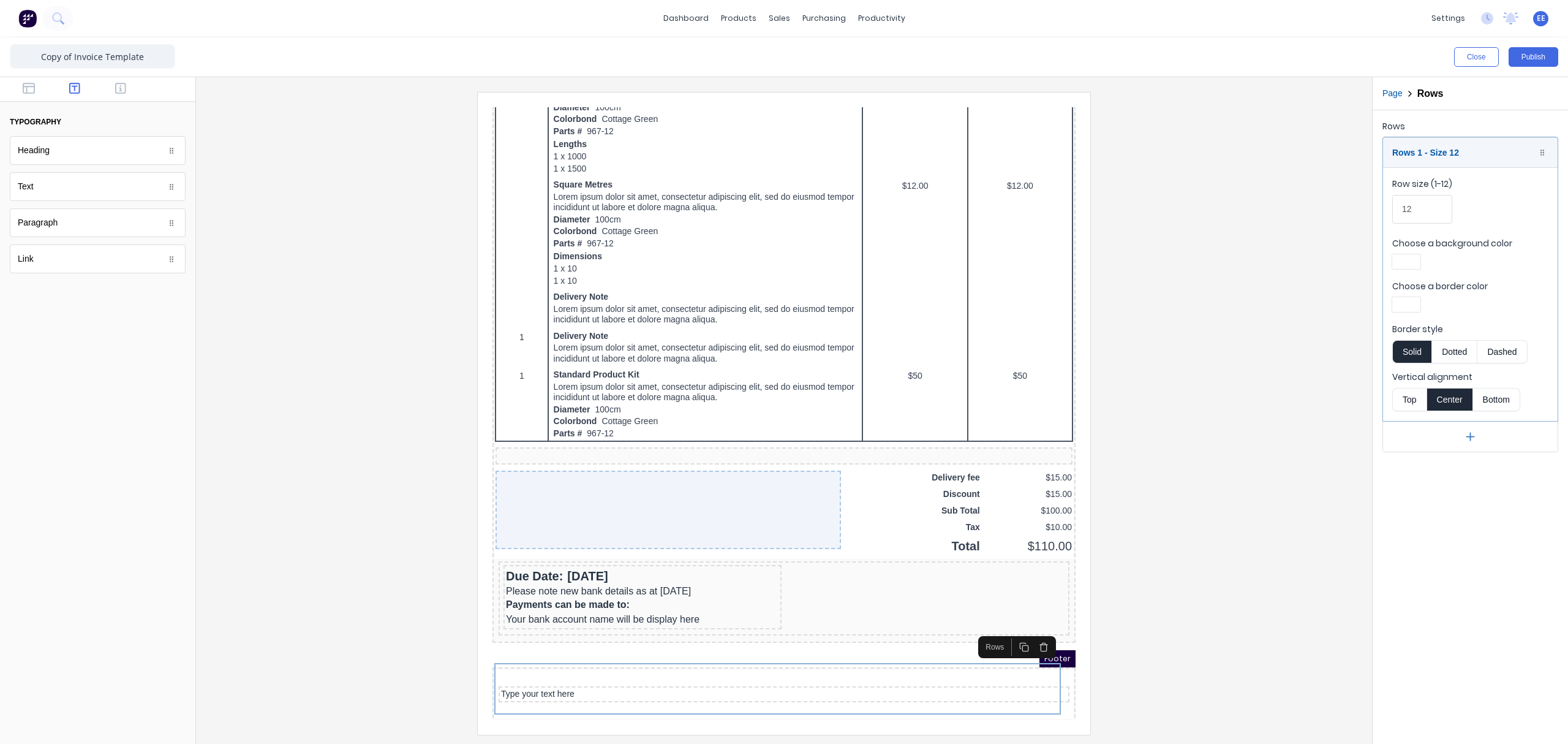
click at [1240, 399] on button "Top" at bounding box center [1409, 400] width 34 height 24
click at [570, 561] on div "Type your text here" at bounding box center [769, 665] width 566 height 11
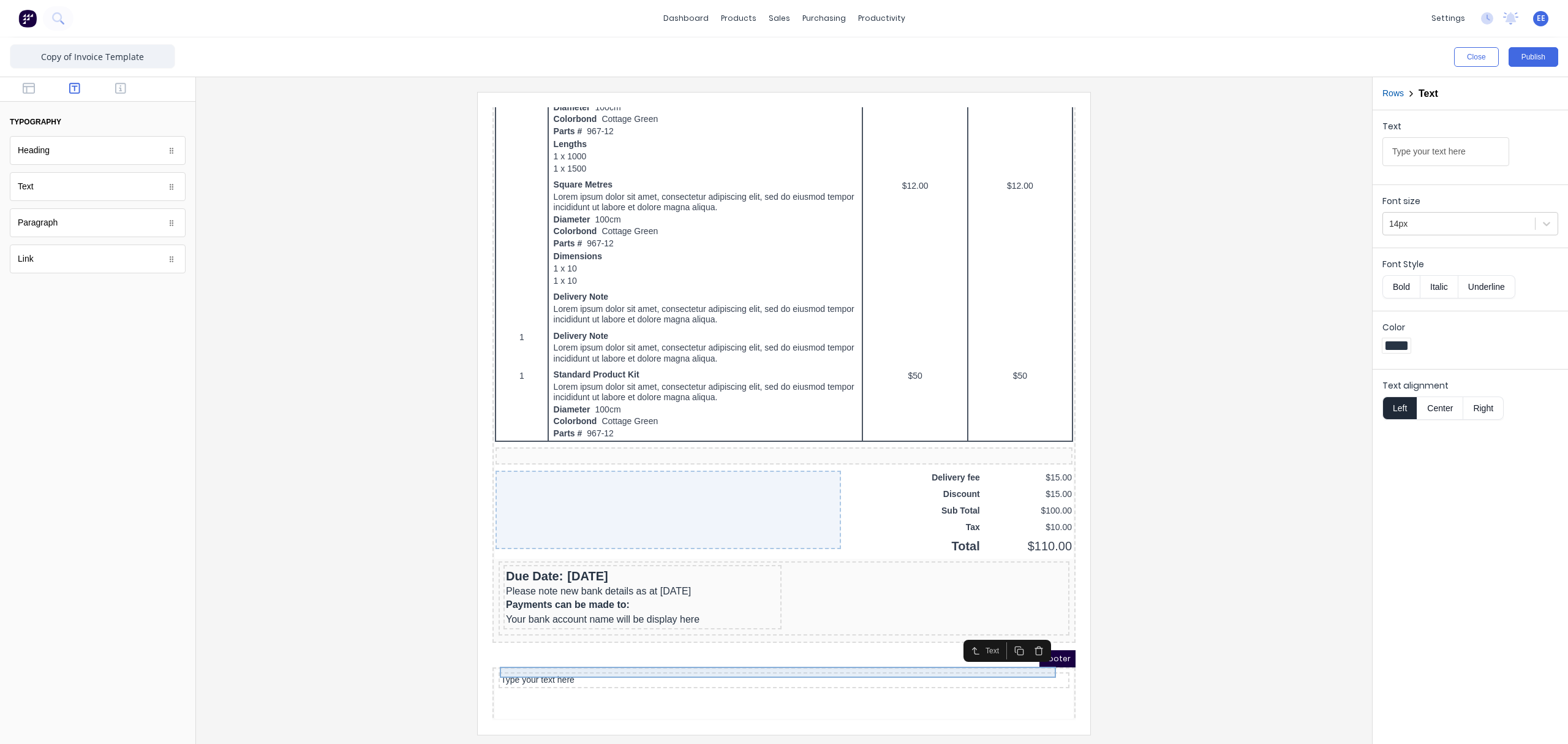
click at [566, 561] on div "Type your text here" at bounding box center [769, 665] width 566 height 11
drag, startPoint x: 1480, startPoint y: 156, endPoint x: 1274, endPoint y: 154, distance: 206.0
click at [1240, 154] on div "Close Publish Components typography Heading Heading Text Text Paragraph Paragra…" at bounding box center [784, 390] width 1568 height 706
click at [1240, 153] on input "Type your text here" at bounding box center [1446, 152] width 127 height 29
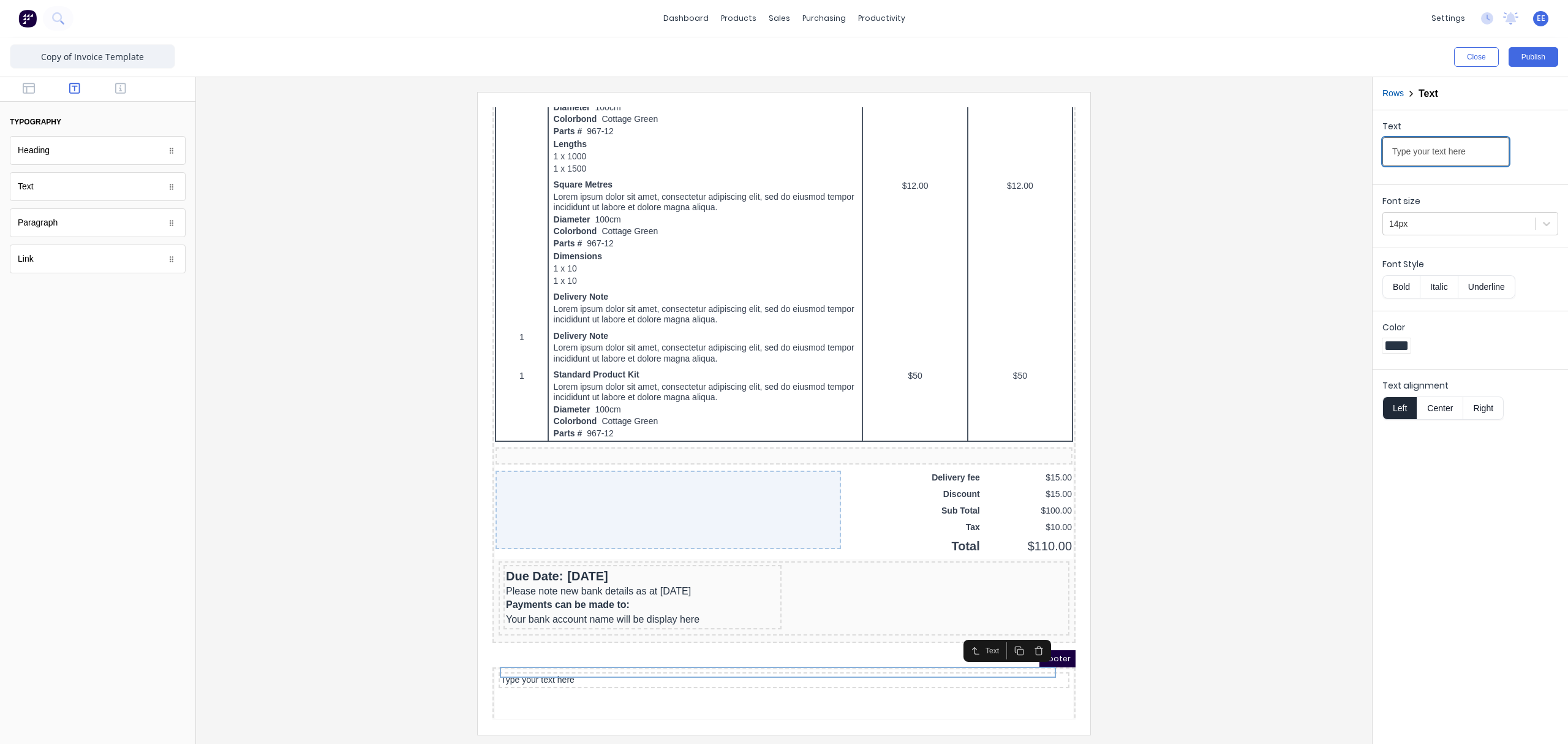
paste input "✄"
drag, startPoint x: 1410, startPoint y: 149, endPoint x: 1387, endPoint y: 149, distance: 23.0
click at [1240, 149] on input "✄" at bounding box center [1446, 152] width 127 height 29
click at [1240, 152] on input "✄" at bounding box center [1446, 152] width 127 height 29
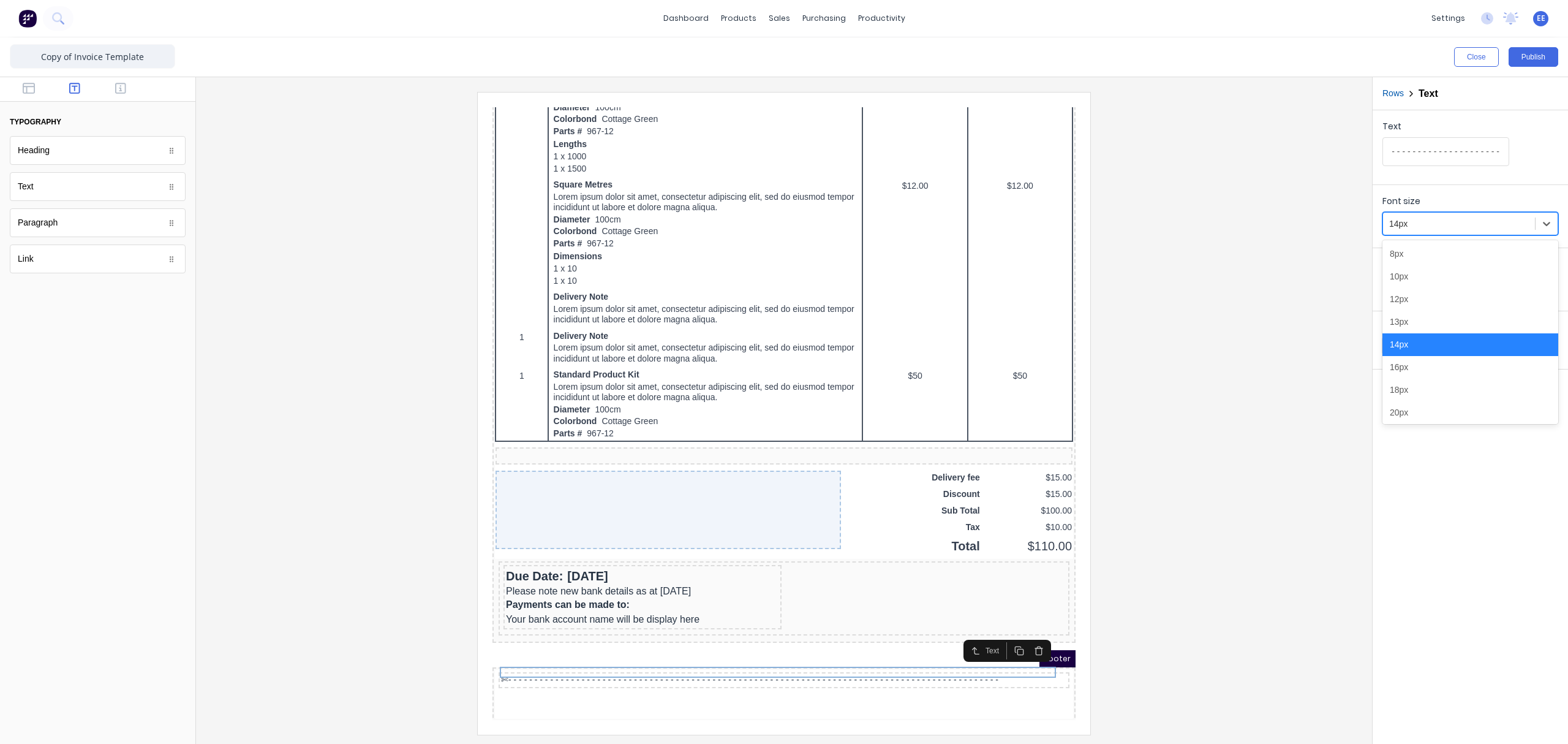
click at [1240, 221] on div at bounding box center [1458, 223] width 139 height 15
click at [1240, 371] on div "16px" at bounding box center [1470, 367] width 176 height 23
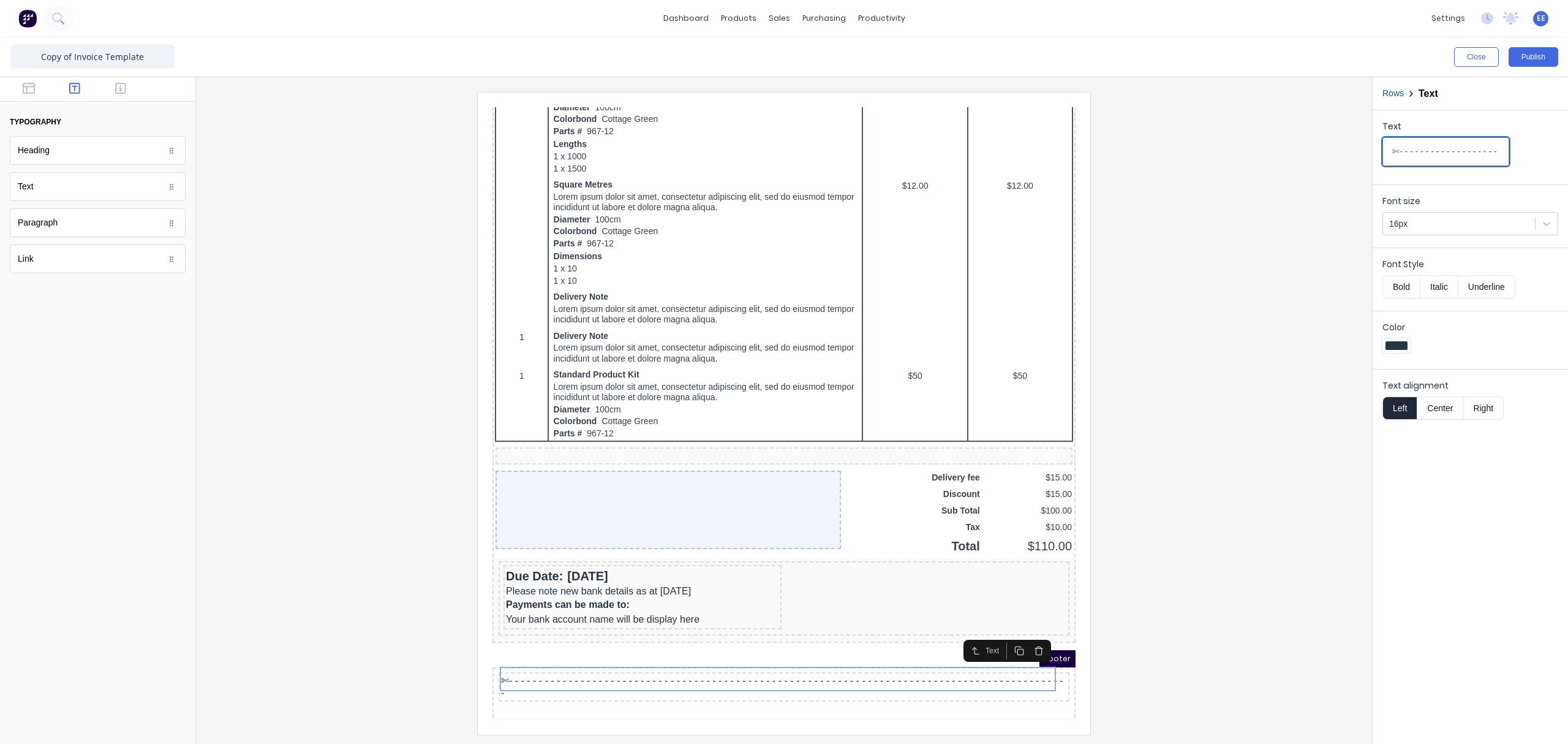
click at [1240, 152] on input "✄- - - - - - - - - - - - - - - - - - - - - - - - - - - - - - - - - - - - - - - …" at bounding box center [1446, 152] width 127 height 29
type input "-✄- - - - - - - - - - - - - - - - - - - - - - - - - - - - - - - - - - - - - - -…"
click at [1226, 561] on div at bounding box center [784, 412] width 1157 height 642
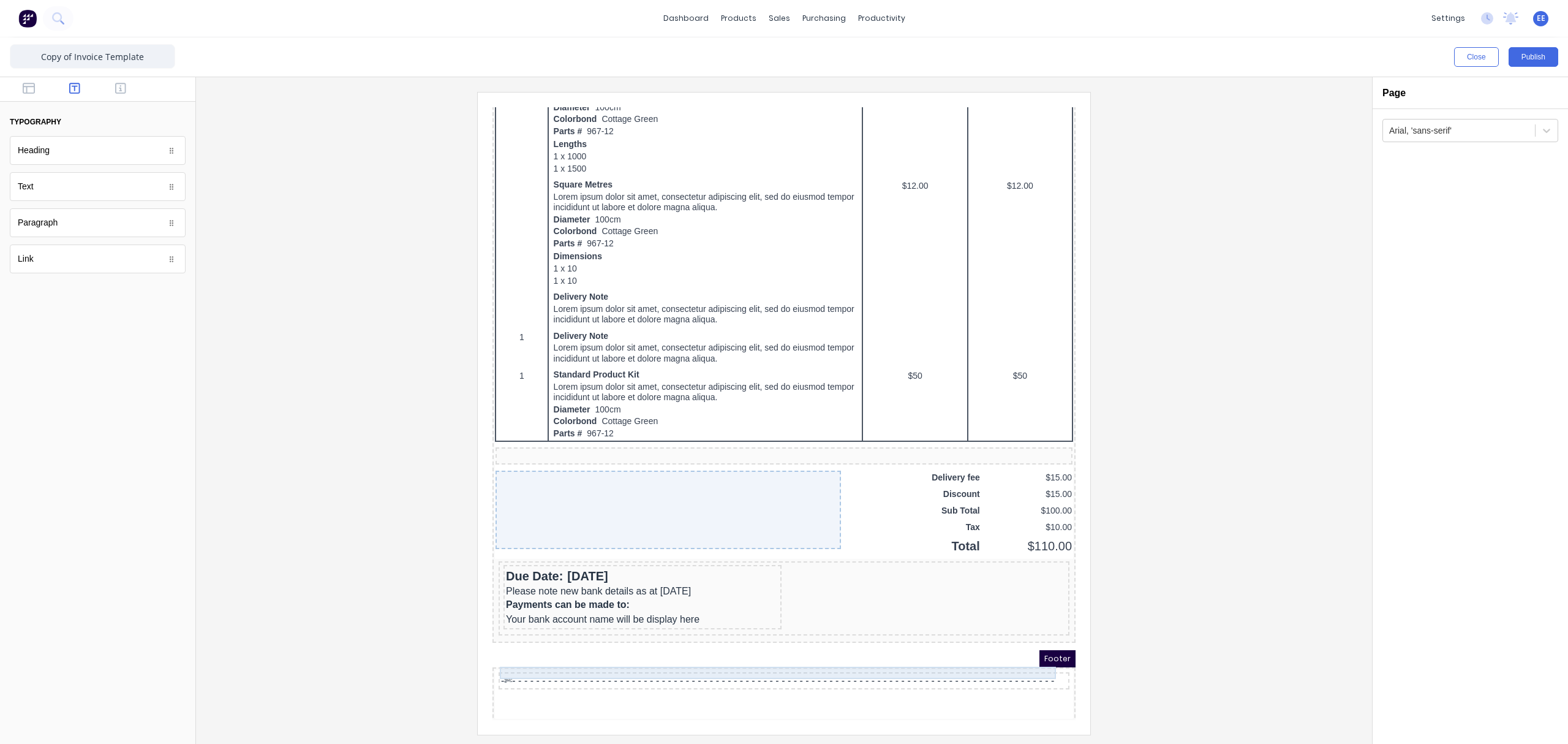
click at [801, 561] on div "-✄- - - - - - - - - - - - - - - - - - - - - - - - - - - - - - - - - - - - - - -…" at bounding box center [769, 665] width 566 height 12
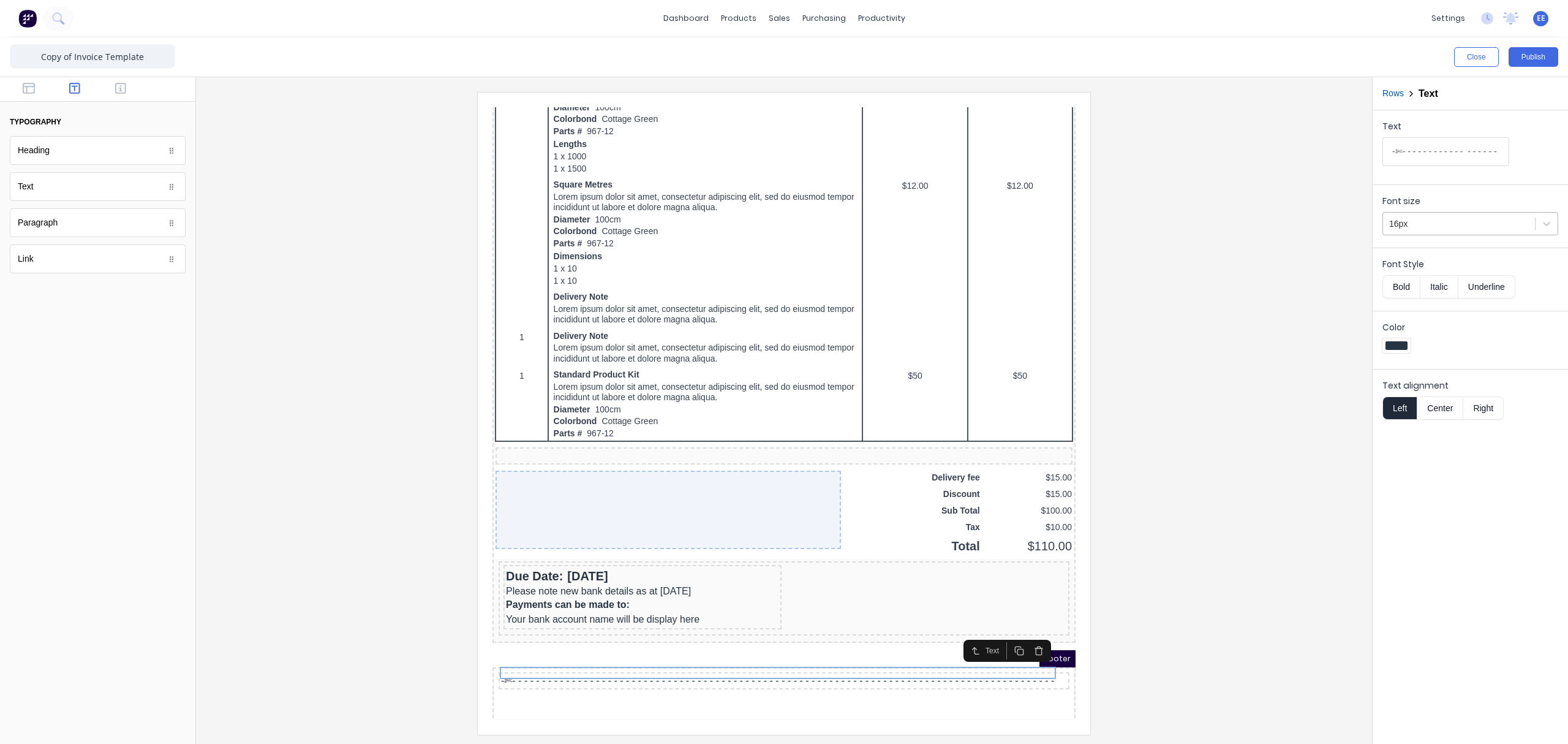
click at [1240, 224] on div at bounding box center [1458, 223] width 139 height 15
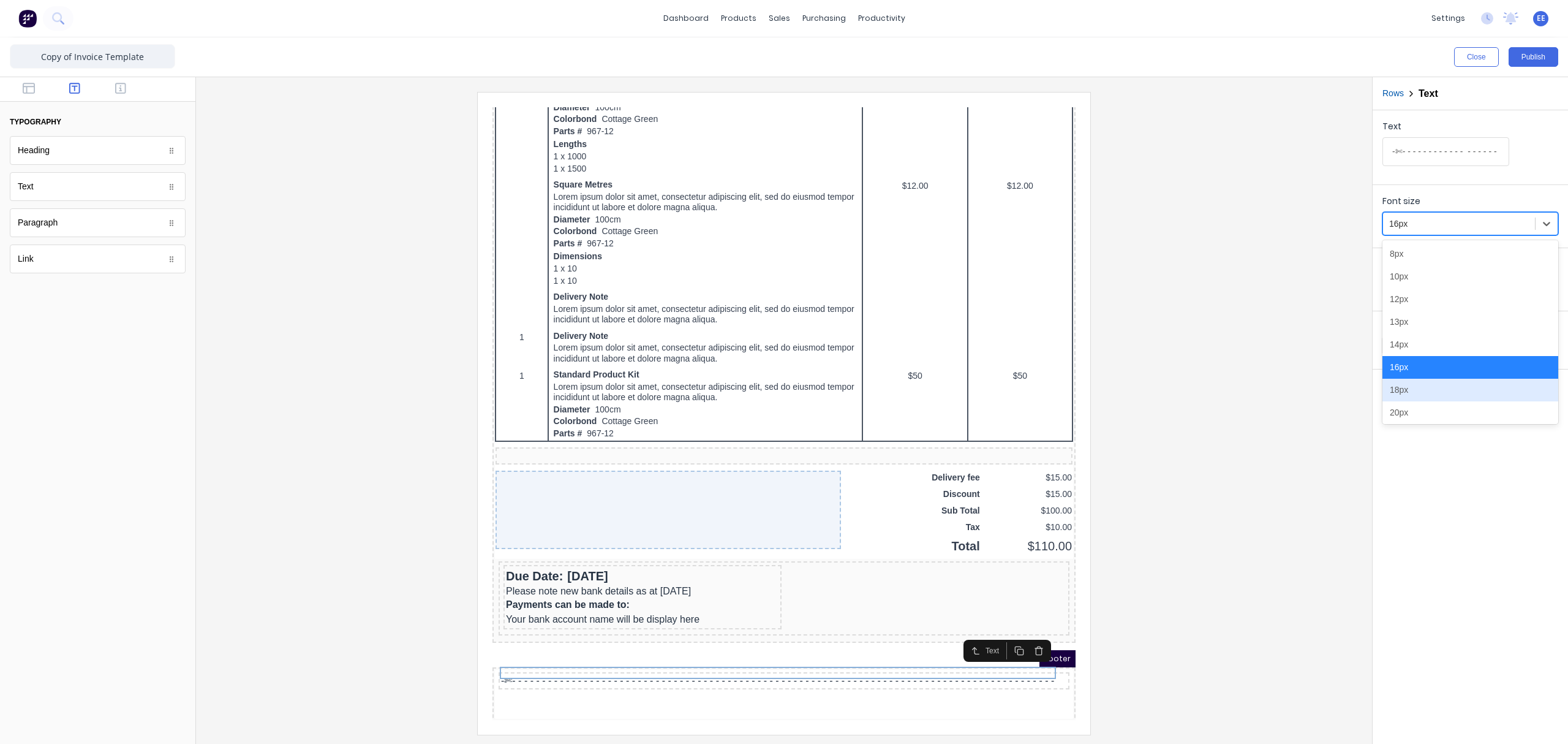
click at [1240, 393] on div "18px" at bounding box center [1470, 390] width 176 height 23
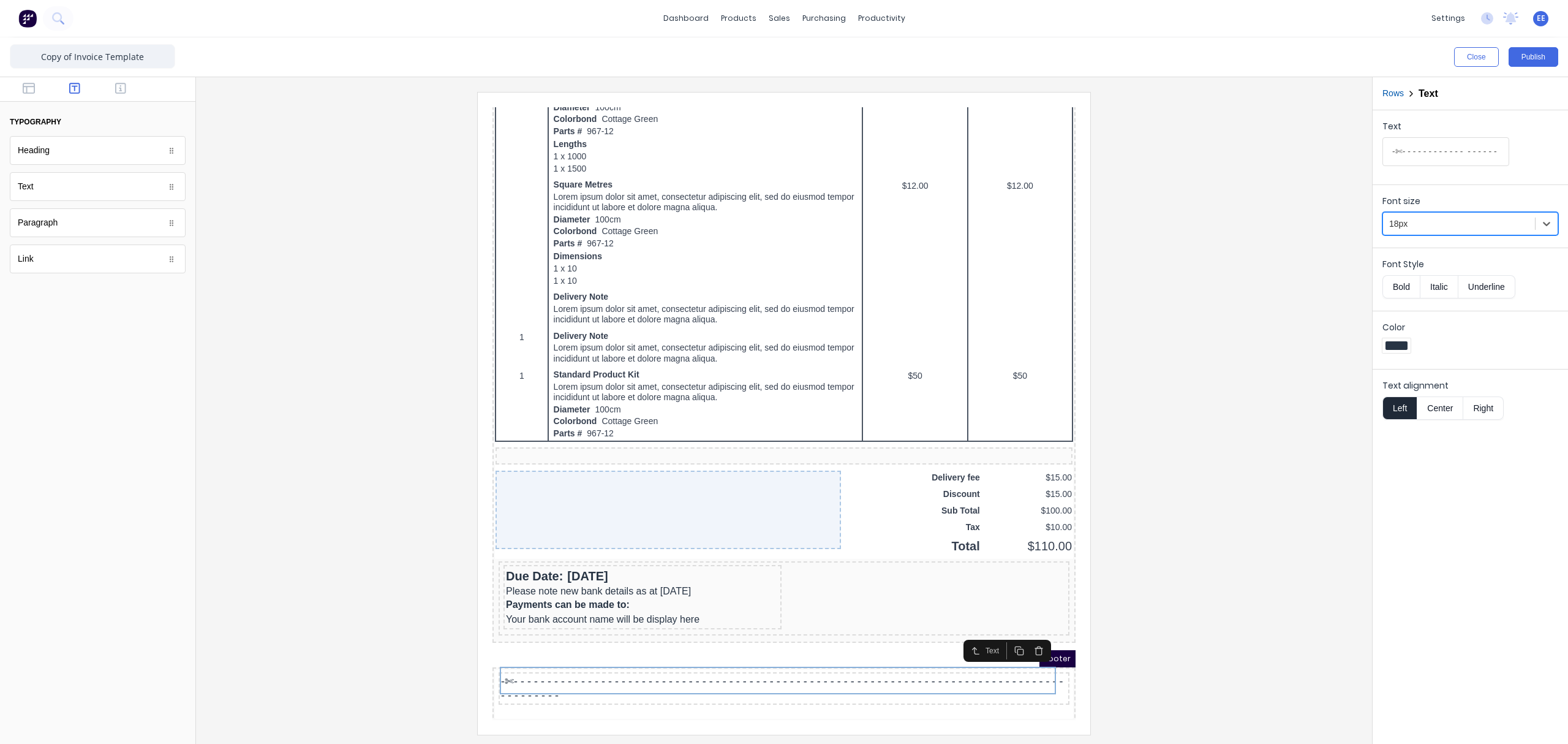
click at [1240, 234] on div "18px" at bounding box center [1459, 224] width 152 height 20
click at [1240, 412] on div "20px" at bounding box center [1470, 412] width 176 height 23
click at [1240, 223] on div at bounding box center [1458, 223] width 139 height 15
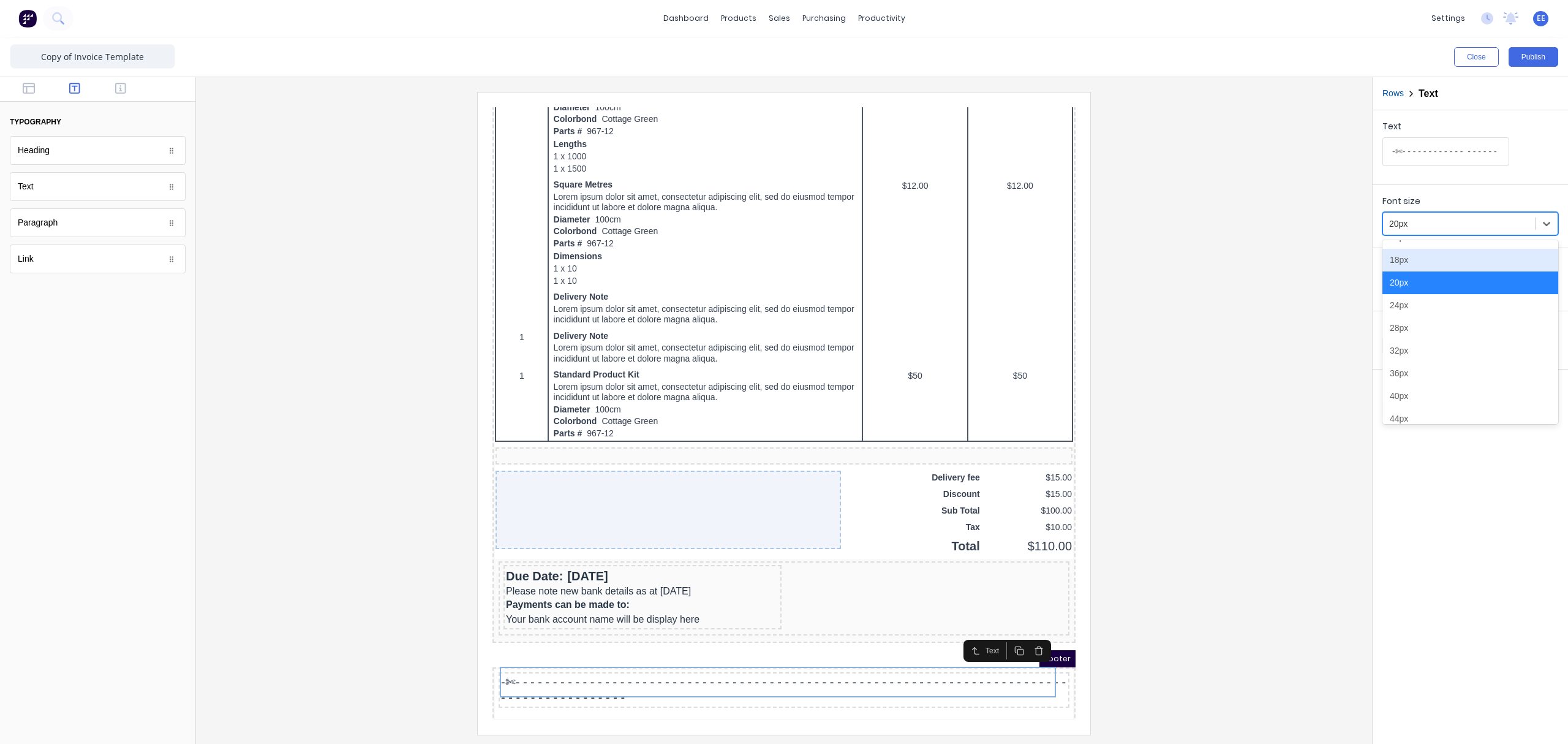
scroll to position [138, 0]
click at [1240, 300] on div "24px" at bounding box center [1470, 297] width 176 height 23
click at [1240, 224] on div at bounding box center [1458, 223] width 139 height 15
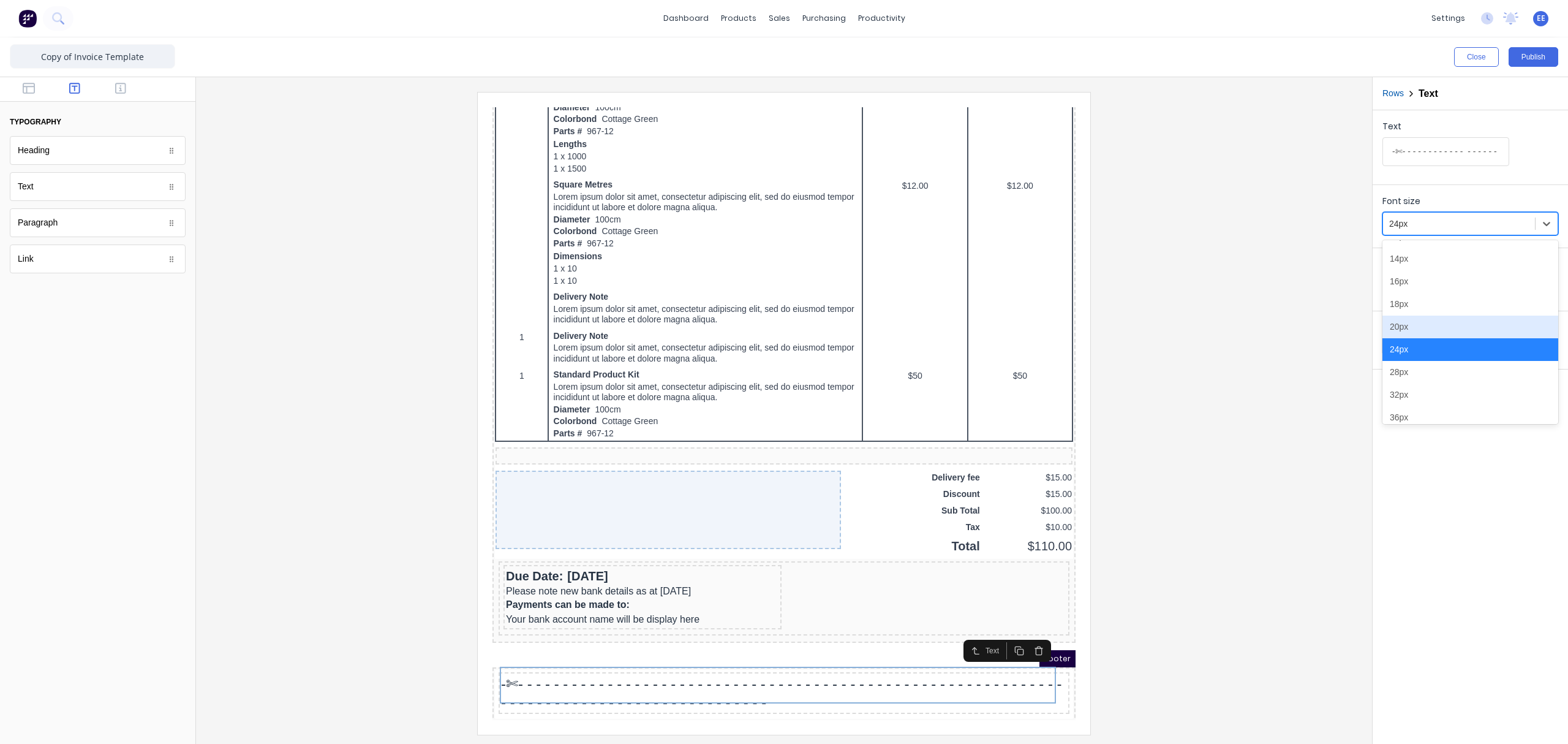
scroll to position [111, 0]
click at [1240, 341] on div "28px" at bounding box center [1470, 346] width 176 height 23
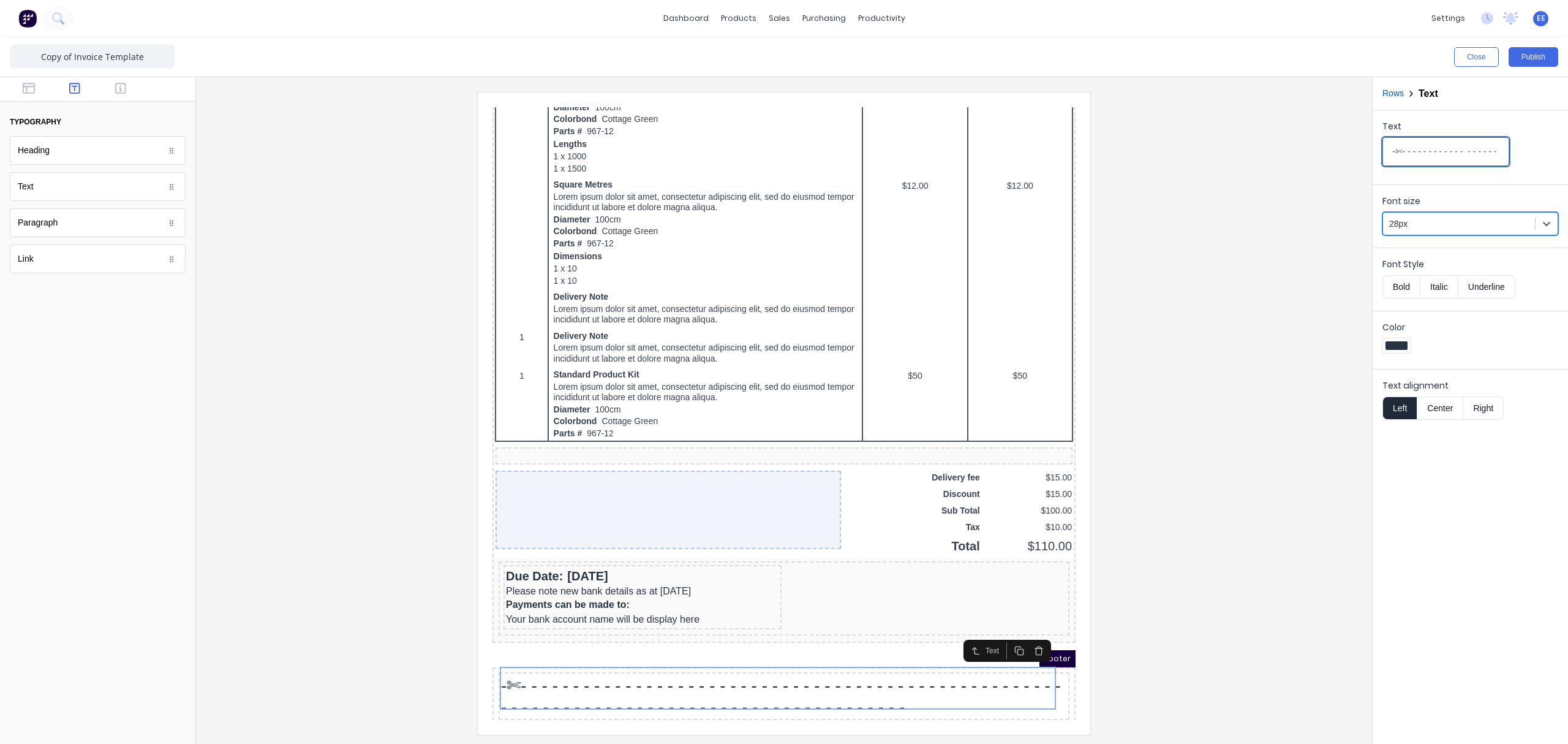
click at [1240, 150] on input "-✄- - - - - - - - - - - - - - - - - - - - - - - - - - - - - - - - - - - - - - -…" at bounding box center [1446, 152] width 127 height 29
type input "-✄- - - - - - - - - - - - - - - - - - - - - - - - - - - - - - - - - - - - - - -…"
click at [1230, 508] on div at bounding box center [784, 412] width 1157 height 642
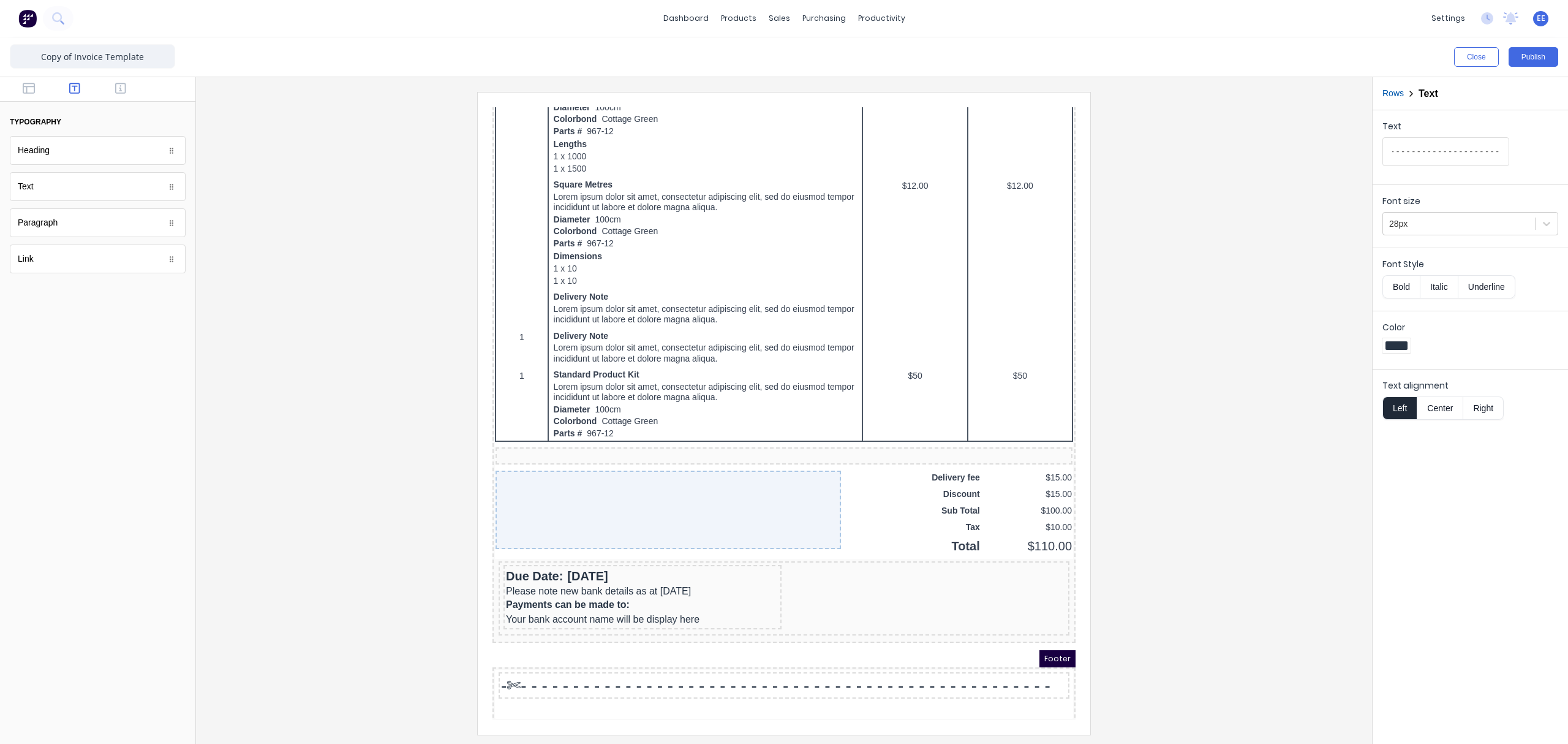
scroll to position [0, 0]
click at [125, 86] on icon "button" at bounding box center [120, 88] width 11 height 11
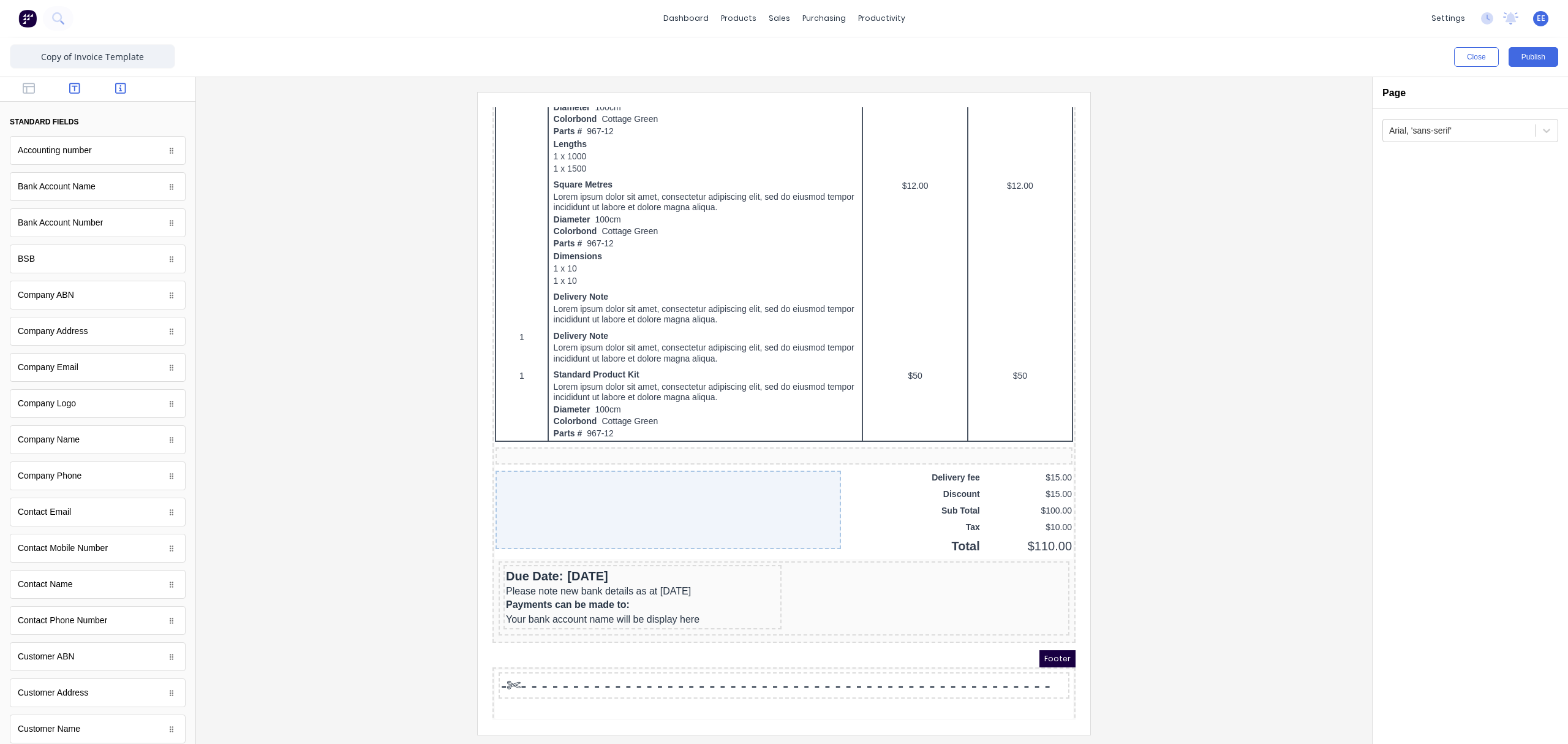
click at [71, 83] on icon "button" at bounding box center [75, 88] width 11 height 11
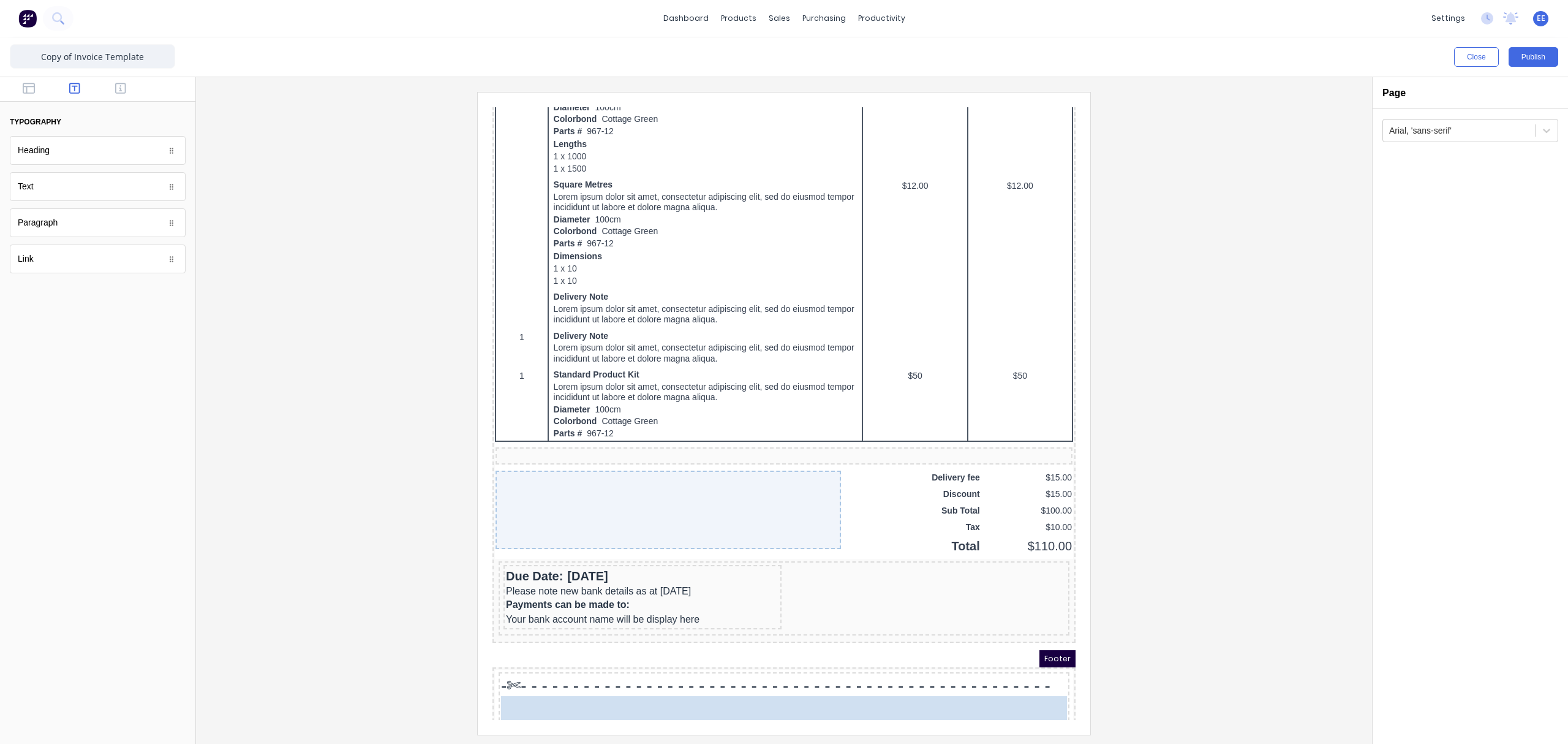
drag, startPoint x: 33, startPoint y: 149, endPoint x: 557, endPoint y: 717, distance: 772.8
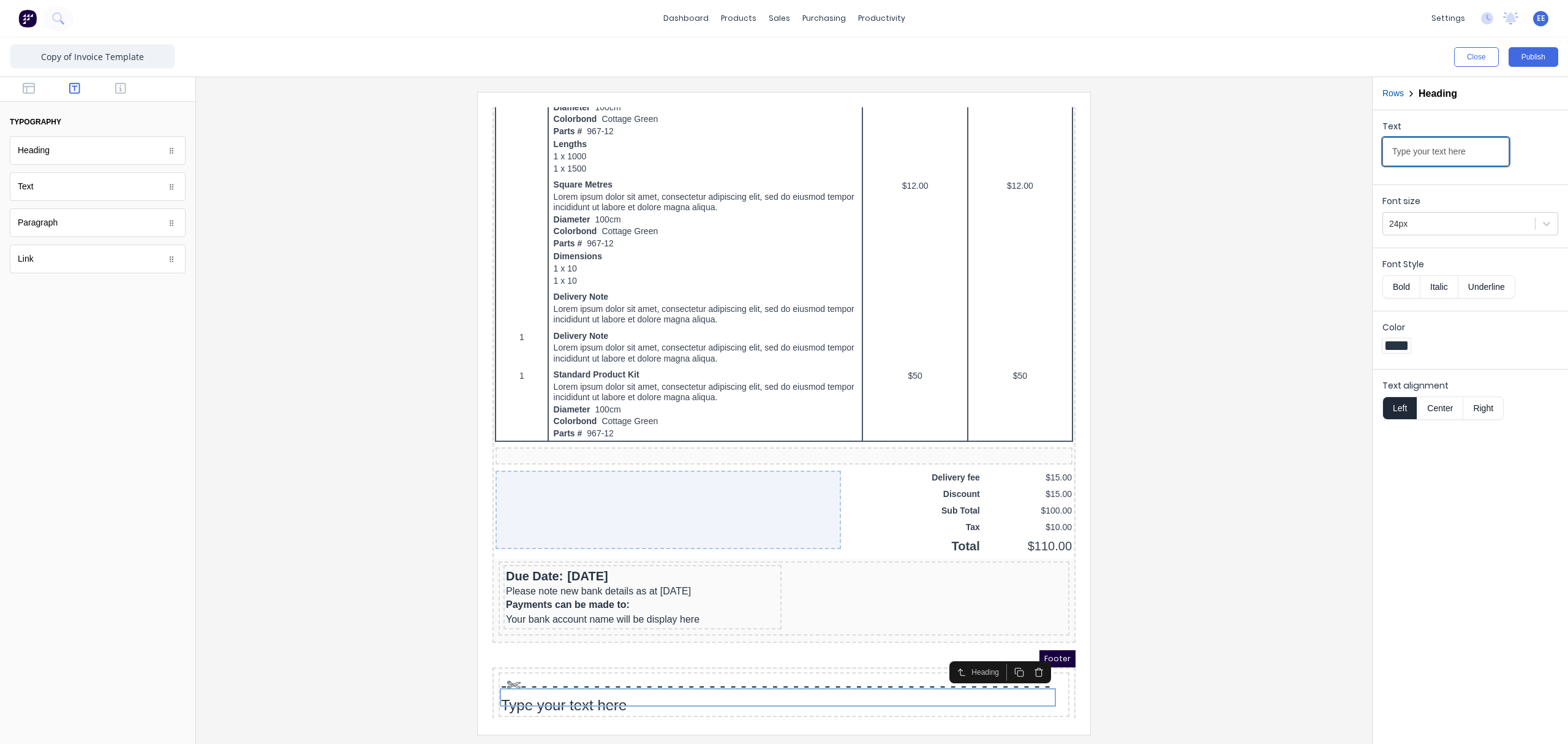
drag, startPoint x: 1437, startPoint y: 158, endPoint x: 1303, endPoint y: 169, distance: 134.5
click at [1240, 169] on div "Close Publish Components typography Heading Heading Text Text Paragraph Paragra…" at bounding box center [784, 390] width 1568 height 706
paste input "PAYMENT ADVICE"
type input "PAYMENT ADVICE"
click at [1240, 226] on div at bounding box center [1458, 223] width 139 height 15
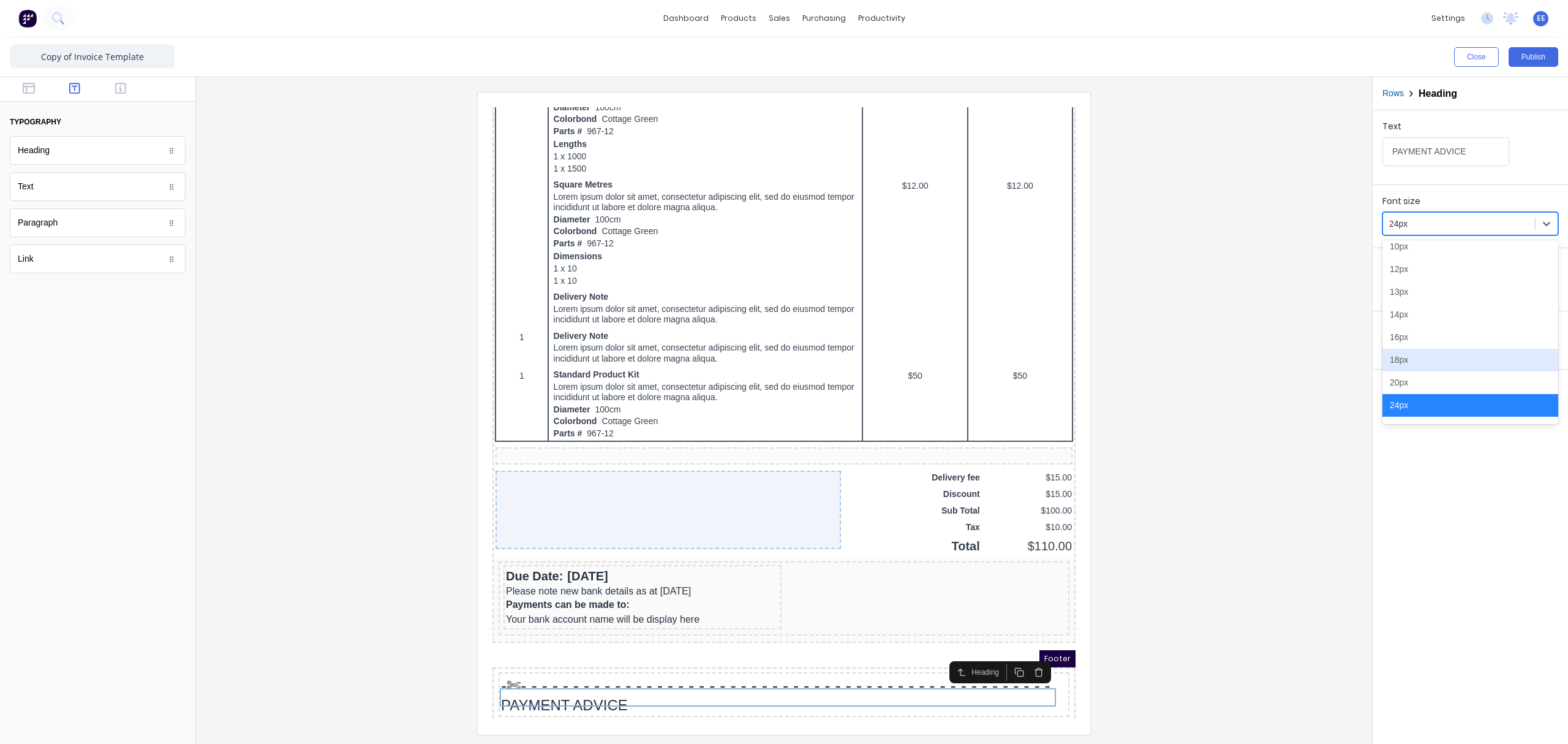
scroll to position [138, 0]
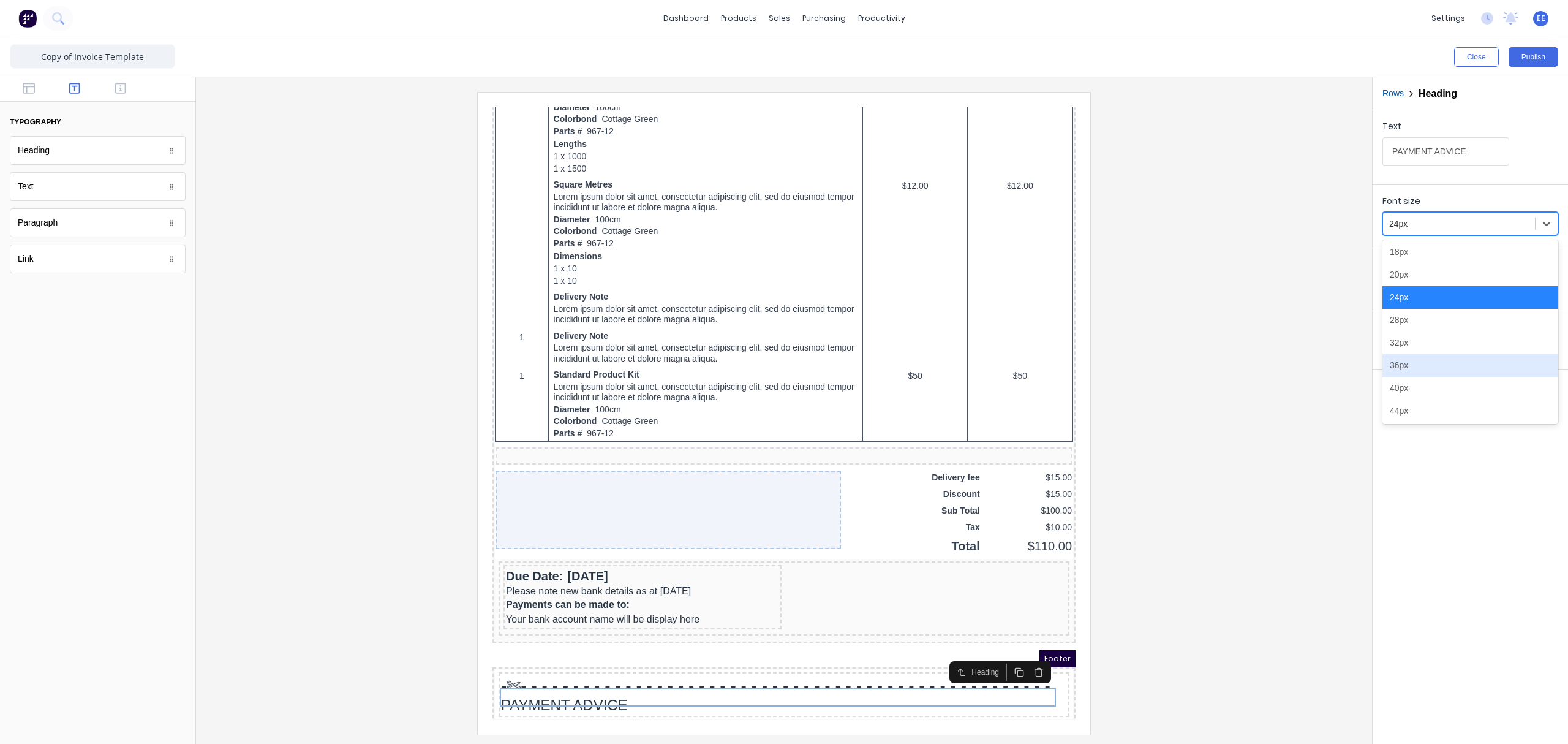
click at [1240, 368] on div "36px" at bounding box center [1470, 365] width 176 height 23
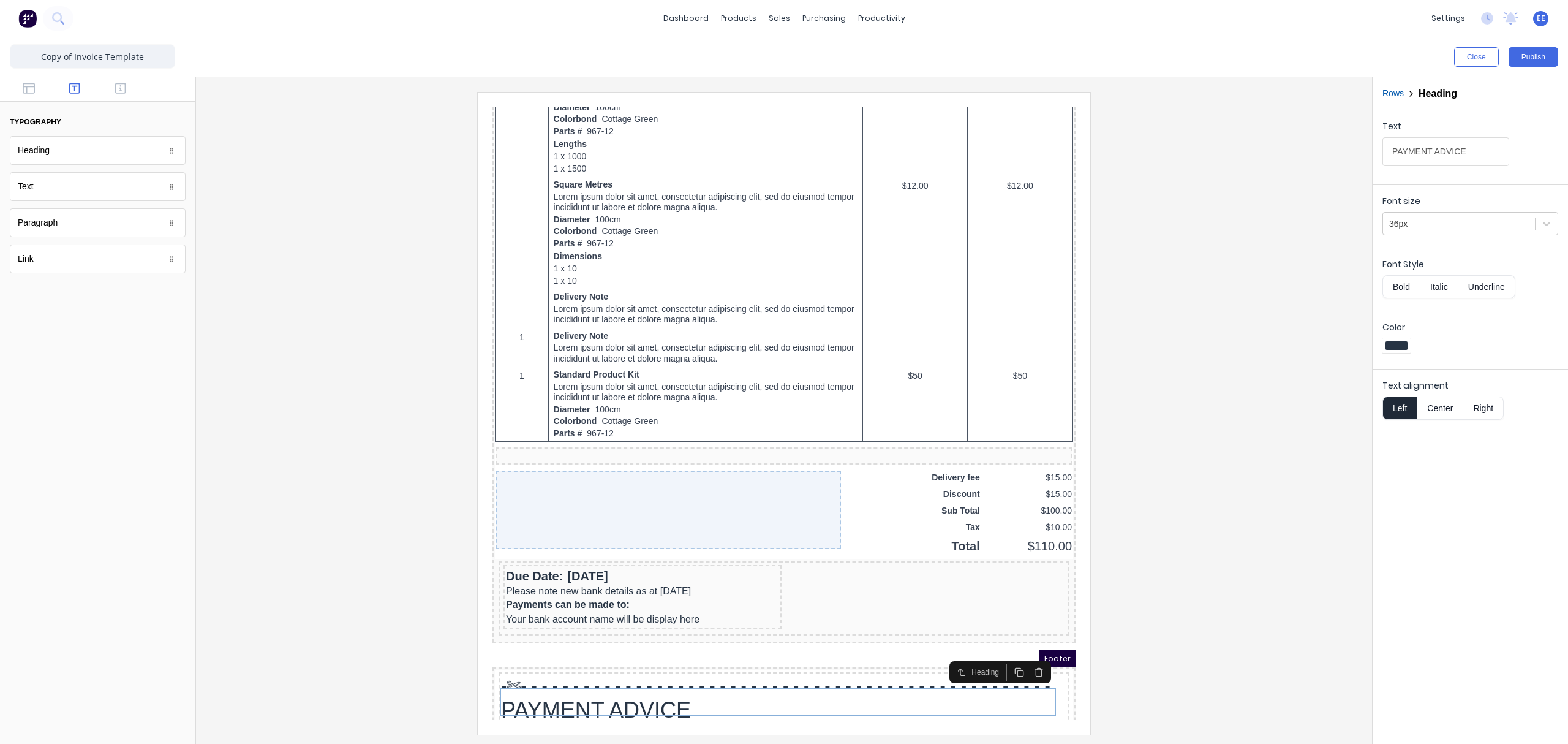
click at [1240, 285] on button "Bold" at bounding box center [1401, 287] width 37 height 24
click at [542, 561] on div "Payments can be made to: Your bank account name will be display here" at bounding box center [628, 597] width 273 height 29
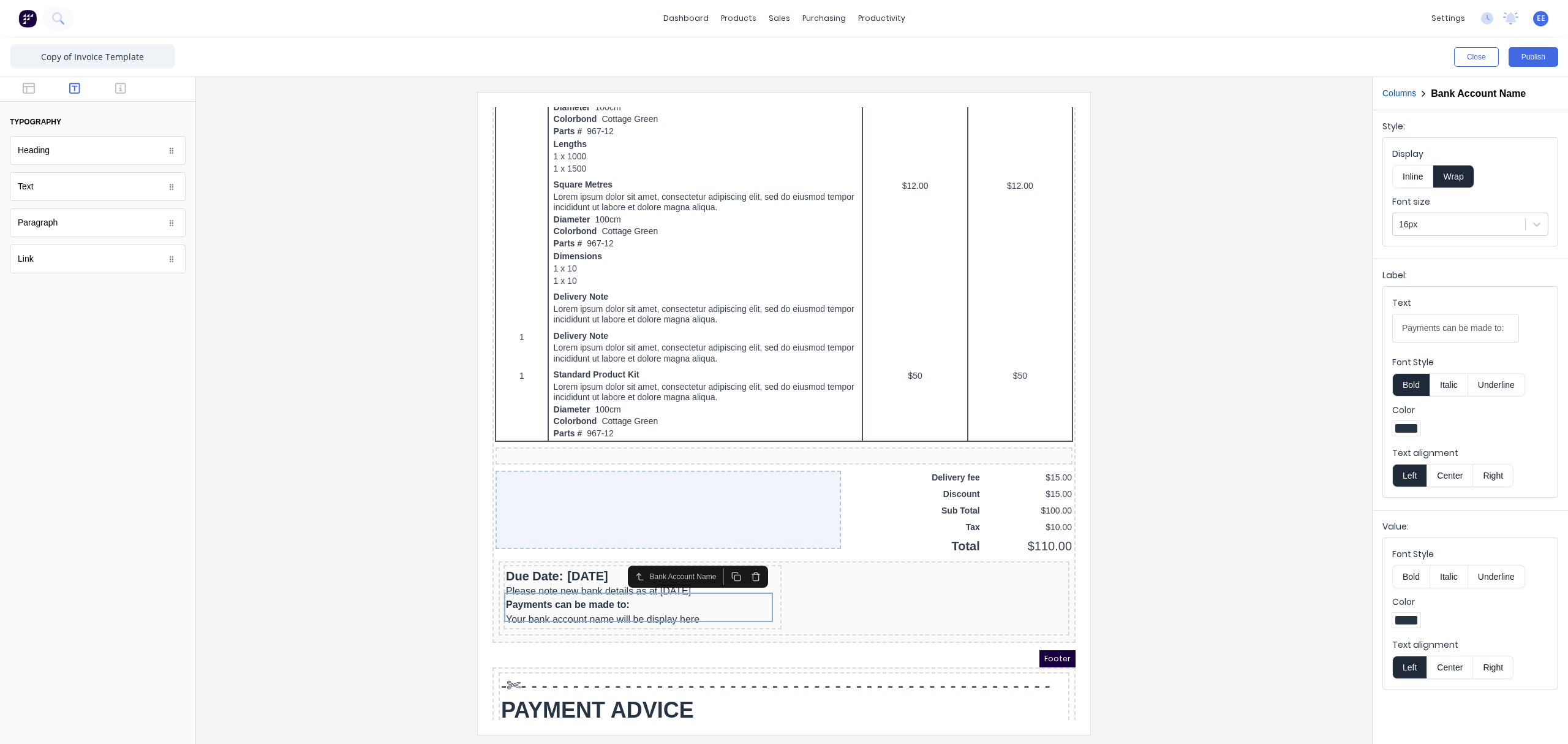
click at [1240, 386] on button "Bold" at bounding box center [1410, 385] width 37 height 24
click at [1240, 494] on div at bounding box center [784, 412] width 1157 height 642
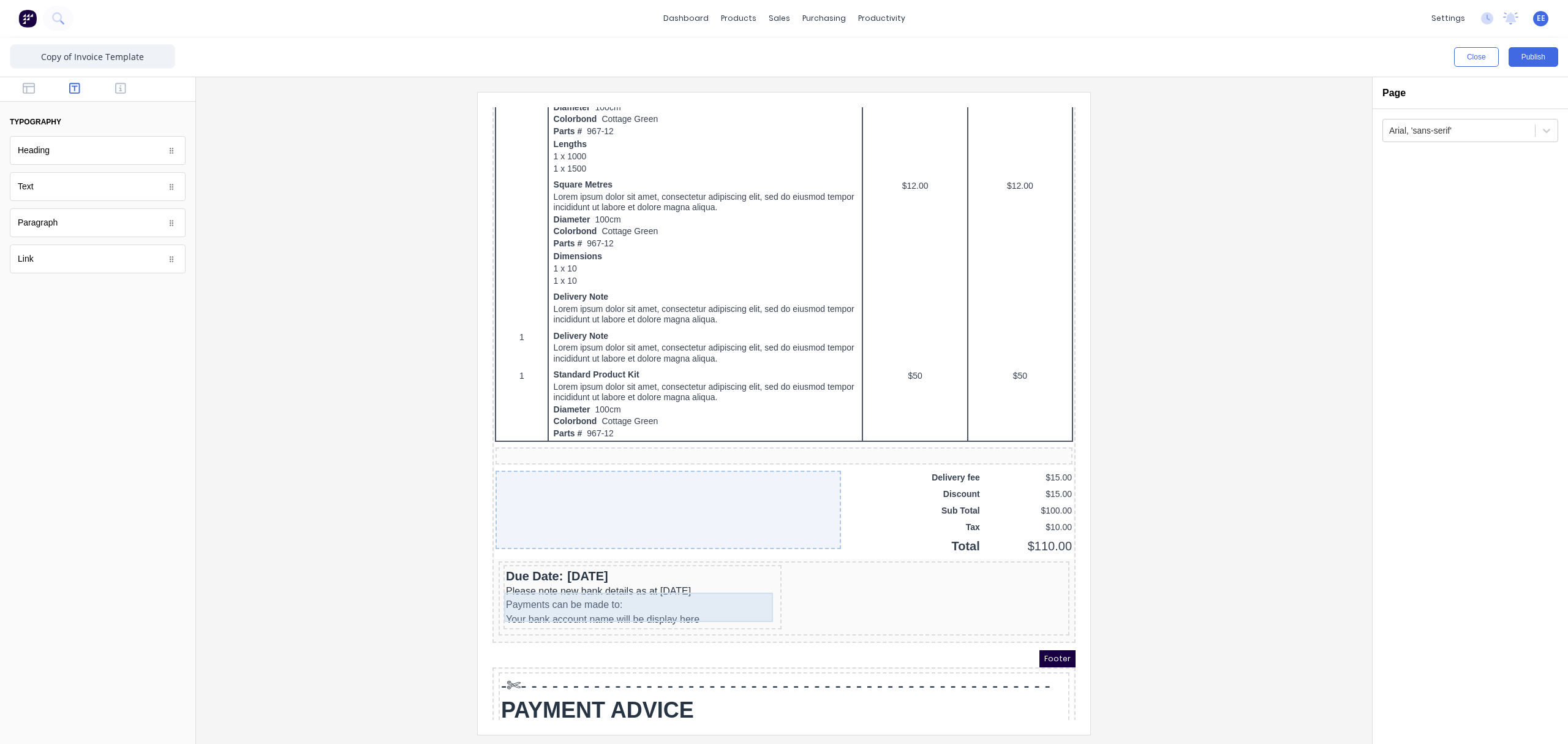
click at [616, 561] on div "Payments can be made to: Your bank account name will be display here" at bounding box center [628, 597] width 273 height 29
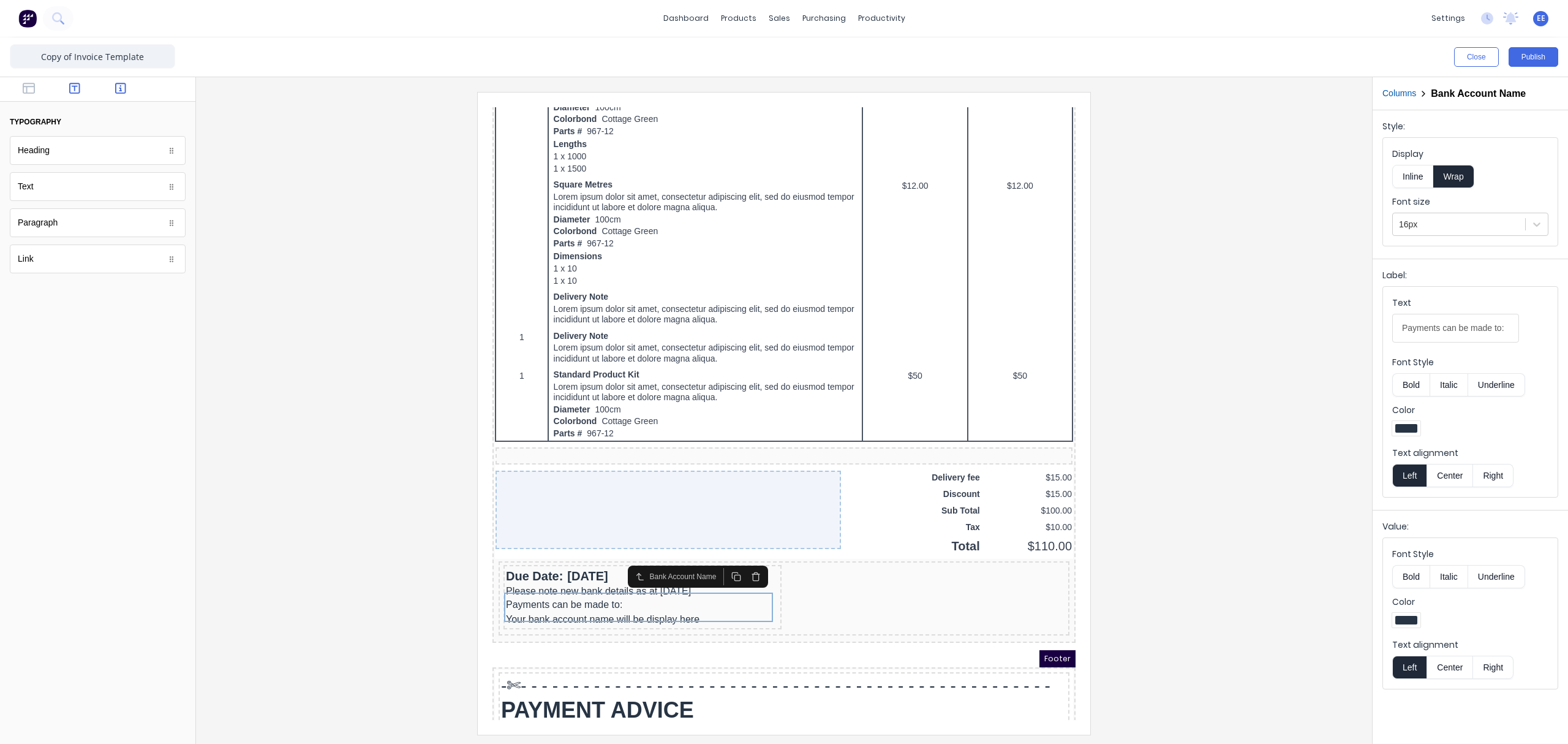
click at [115, 89] on icon "button" at bounding box center [120, 88] width 11 height 12
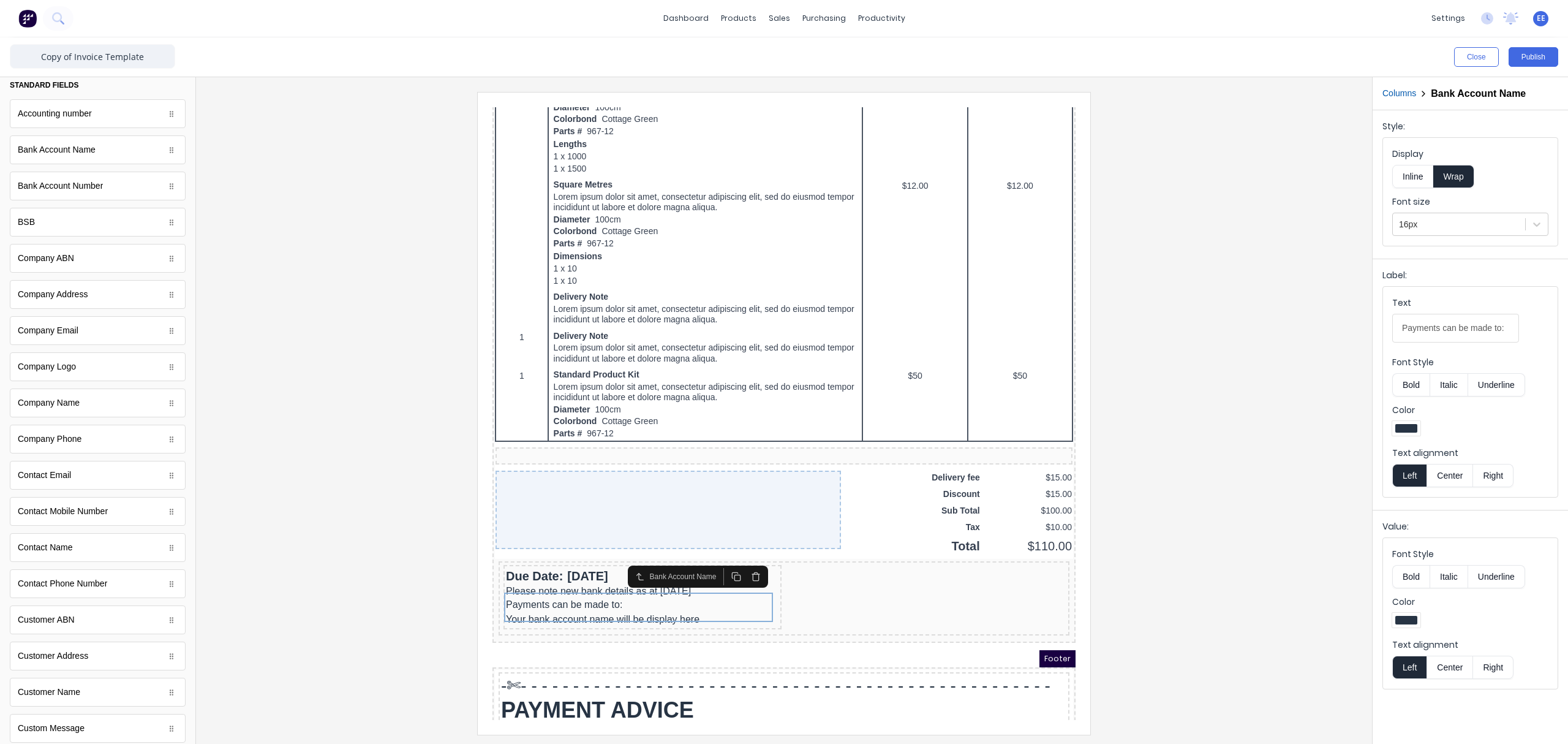
scroll to position [0, 0]
click at [534, 561] on div "Payments can be made to: Your bank account name will be display here" at bounding box center [628, 597] width 273 height 29
drag, startPoint x: 1400, startPoint y: 326, endPoint x: 1542, endPoint y: 328, distance: 142.0
click at [1240, 328] on div "Text Payments can be made to:" at bounding box center [1470, 323] width 156 height 52
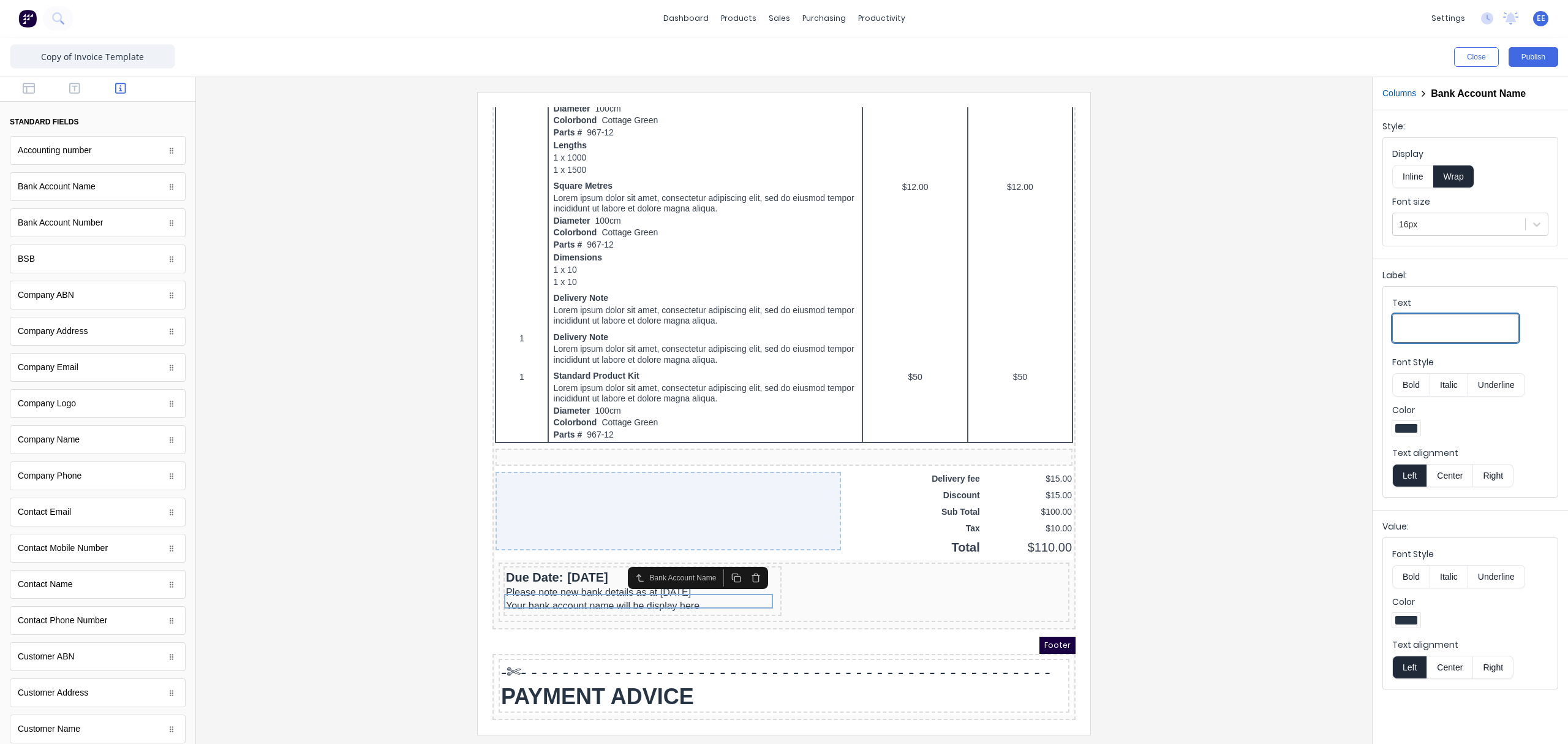
scroll to position [552, 0]
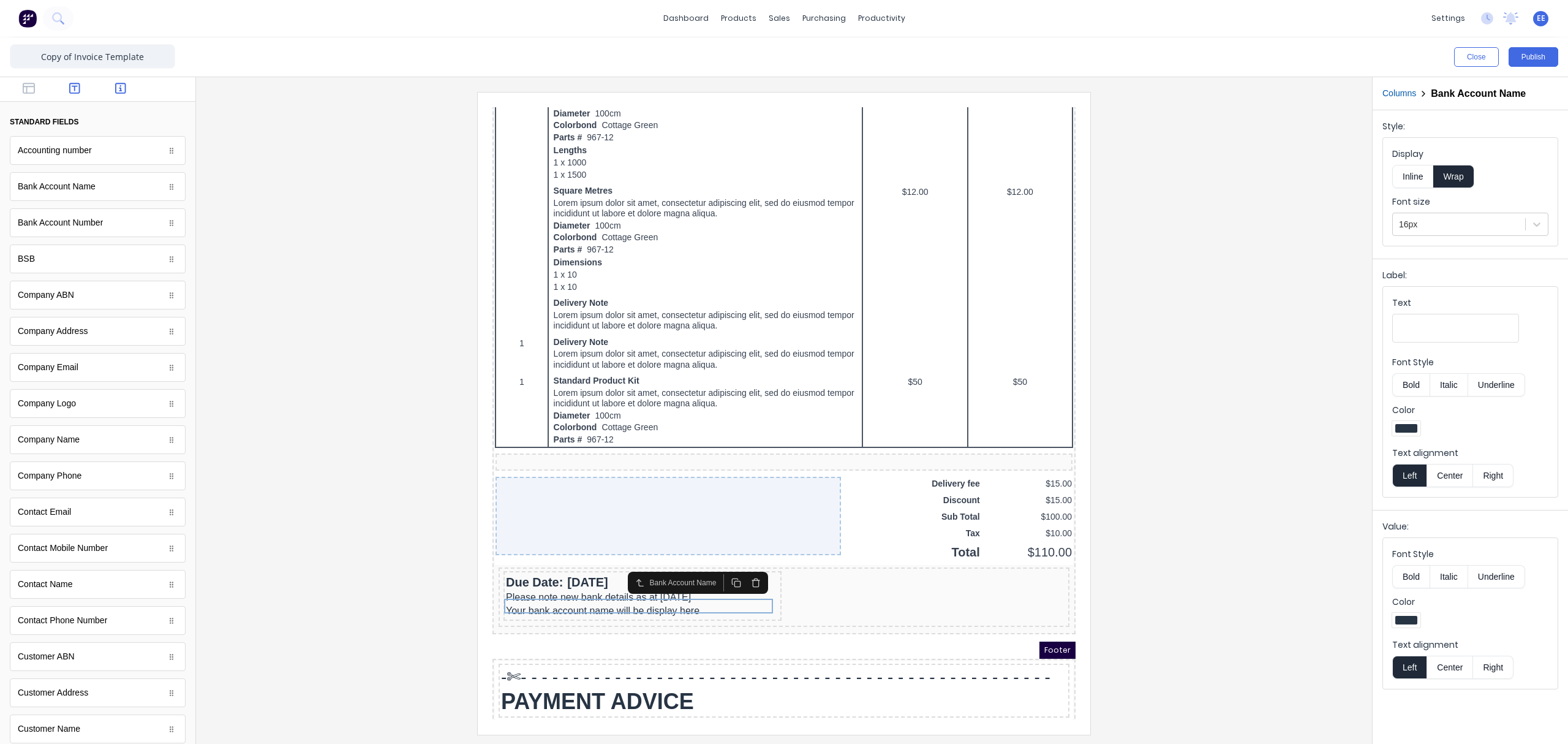
click at [77, 86] on button "button" at bounding box center [75, 89] width 39 height 14
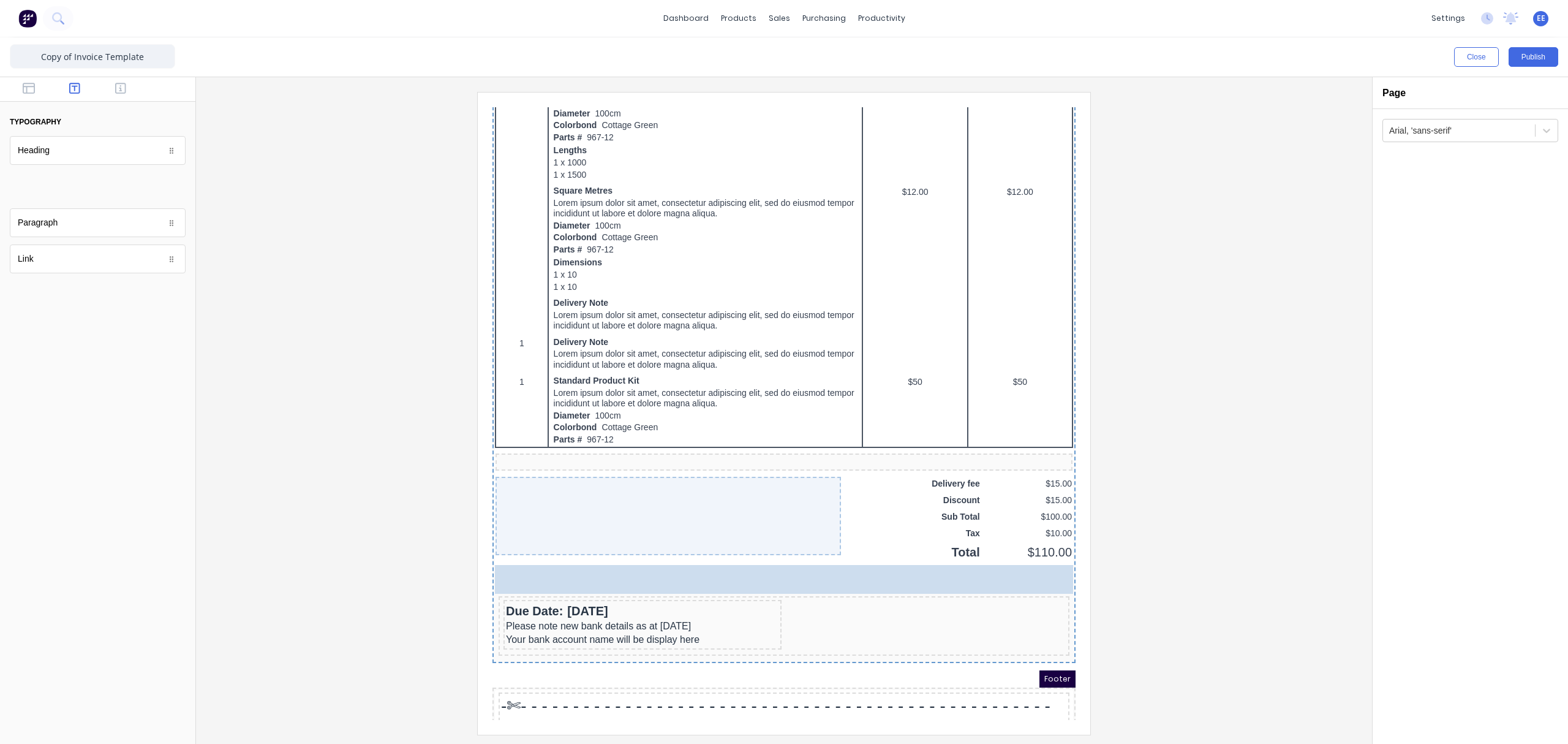
scroll to position [558, 0]
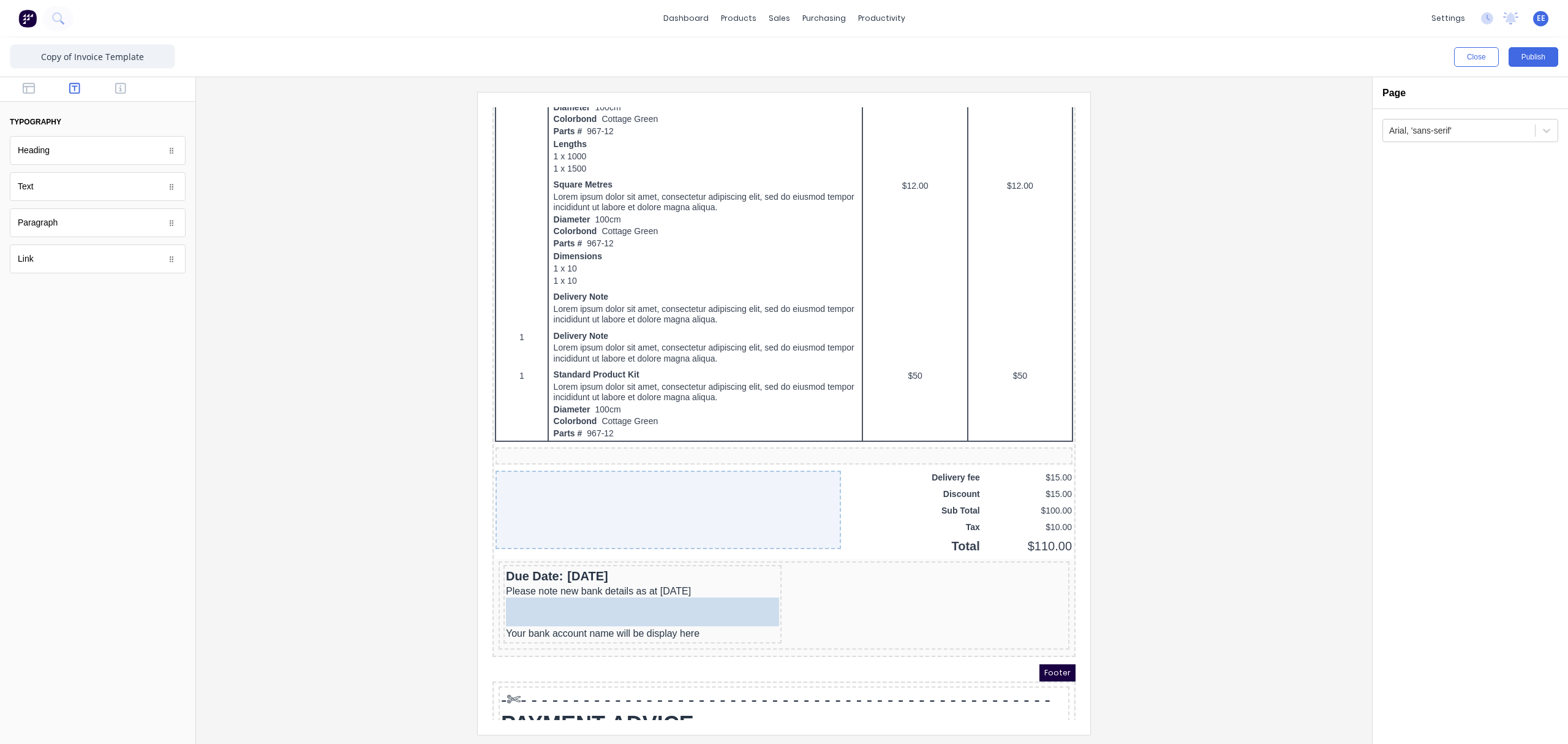
drag, startPoint x: 54, startPoint y: 192, endPoint x: 148, endPoint y: 490, distance: 312.5
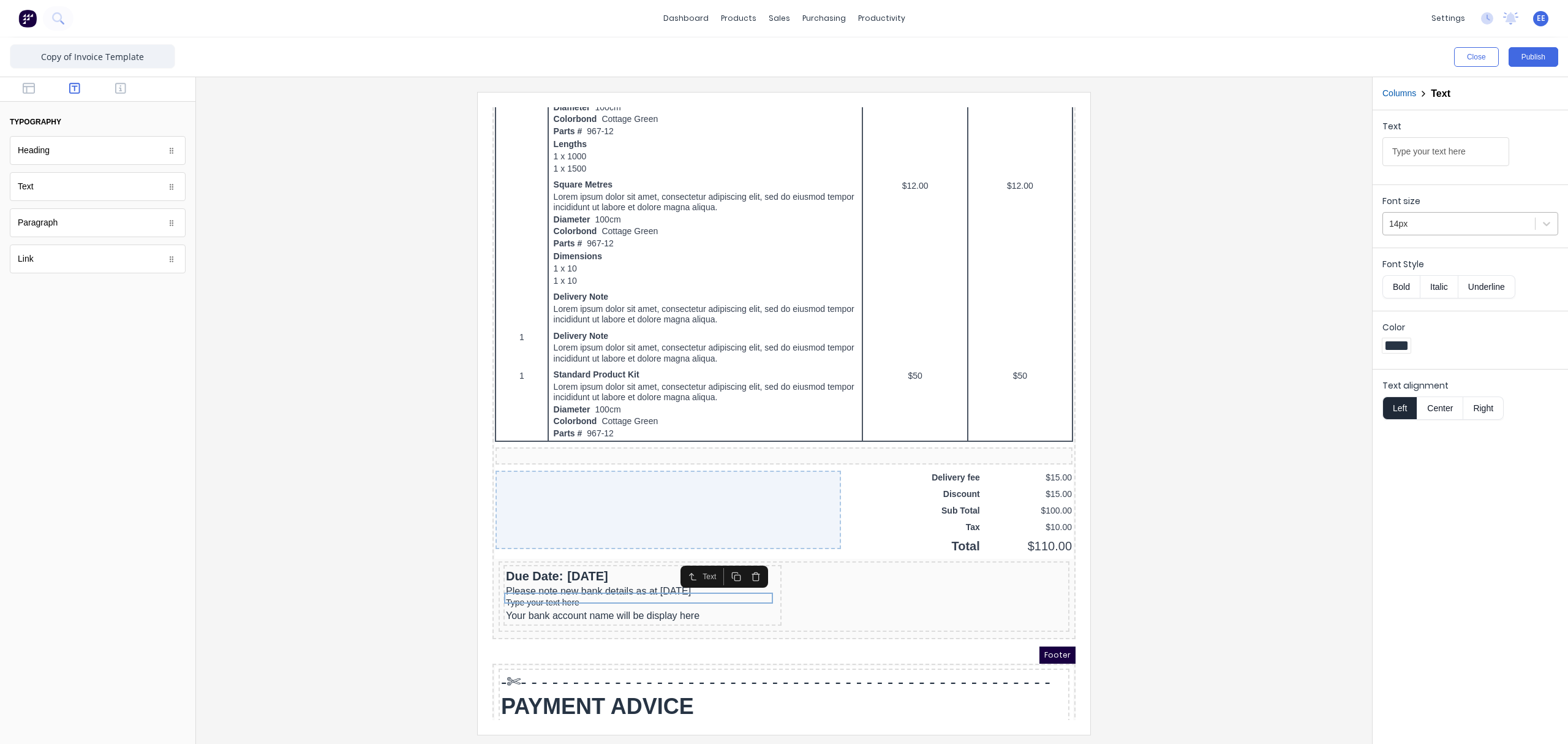
click at [1240, 219] on div at bounding box center [1458, 223] width 139 height 15
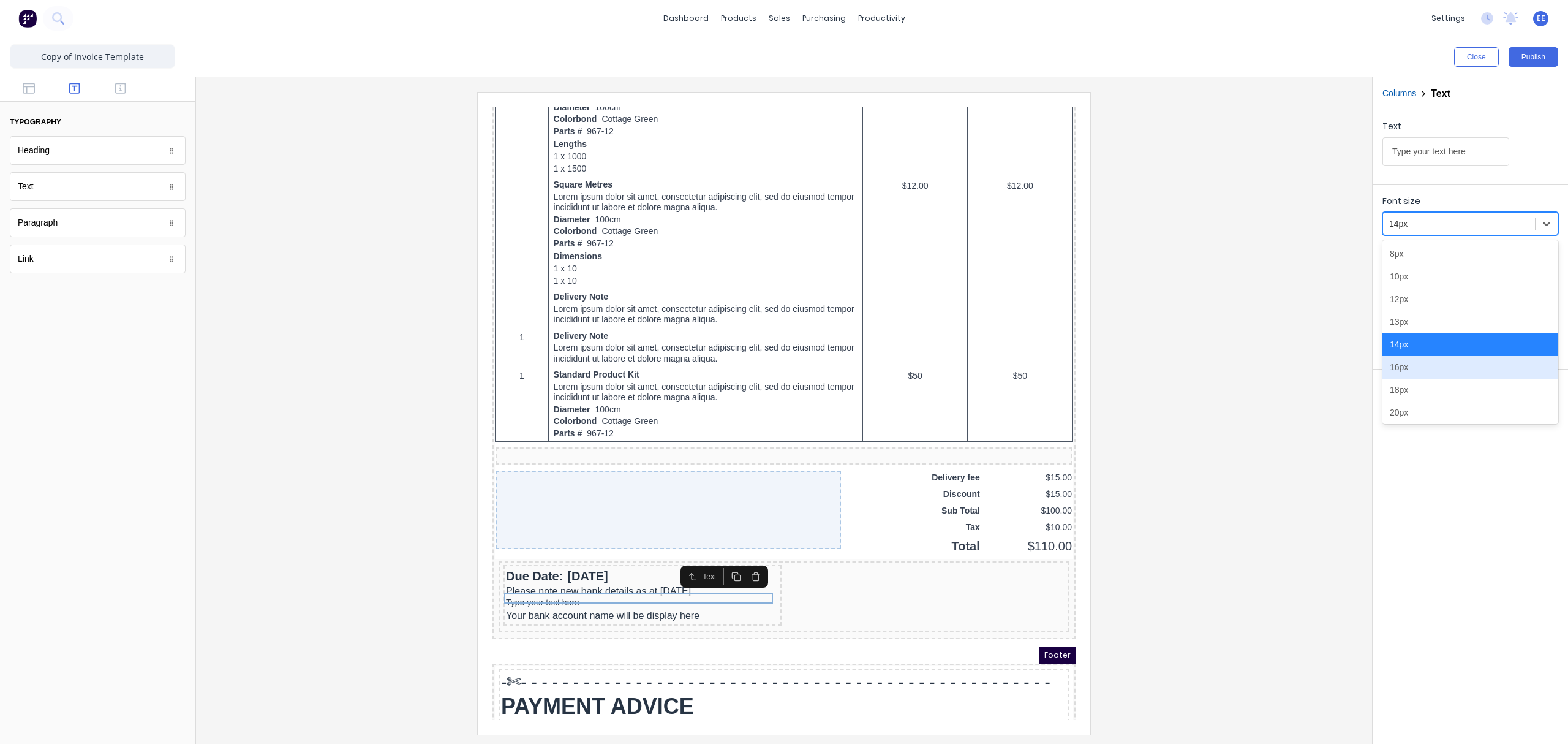
click at [1240, 366] on div "16px" at bounding box center [1470, 367] width 176 height 23
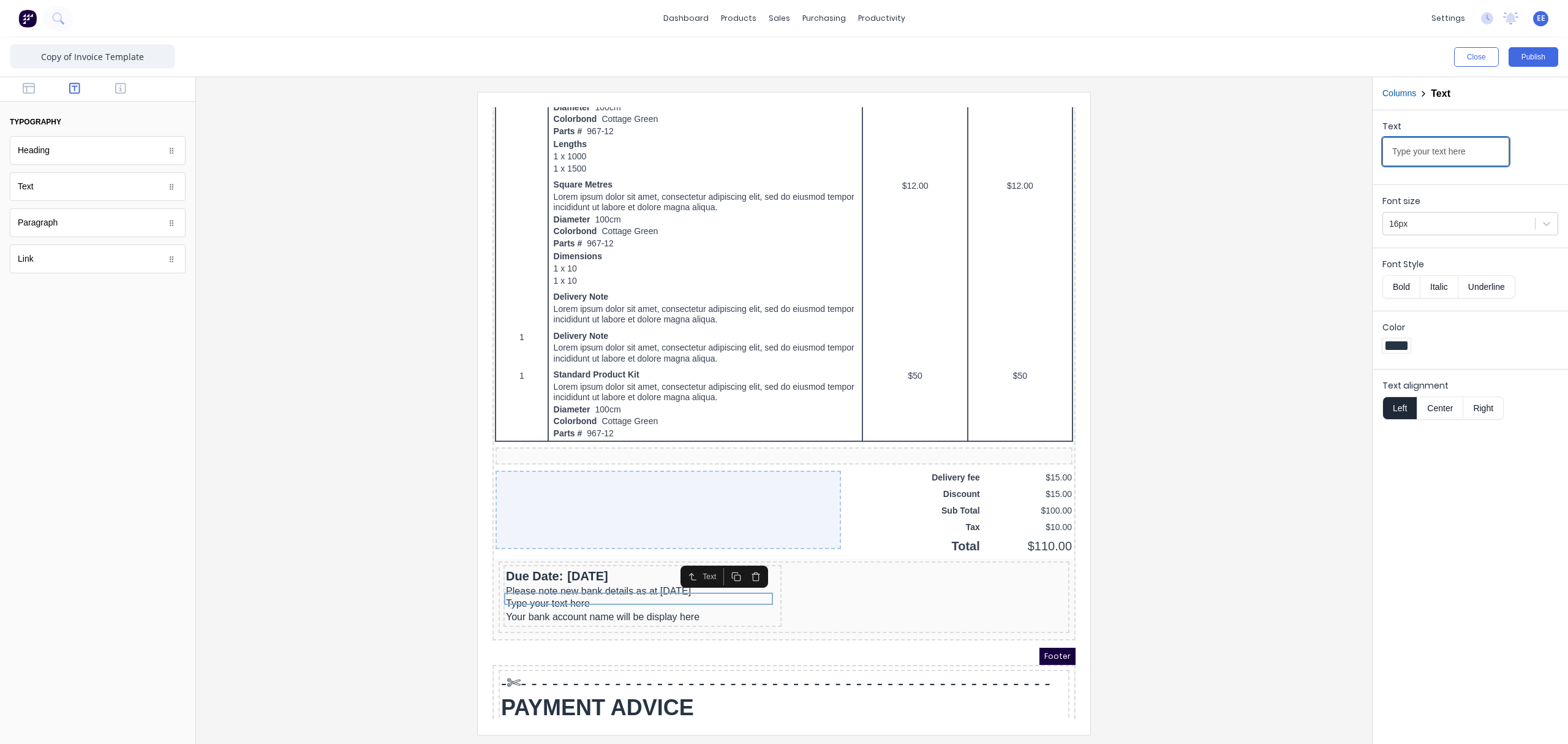
click at [1240, 145] on input "Type your text here" at bounding box center [1446, 152] width 127 height 29
drag, startPoint x: 1481, startPoint y: 152, endPoint x: 1314, endPoint y: 154, distance: 167.0
click at [1240, 154] on div "Close Publish Components typography Heading Heading Text Text Paragraph Paragra…" at bounding box center [784, 390] width 1568 height 706
paste input "Payments can be made to:"
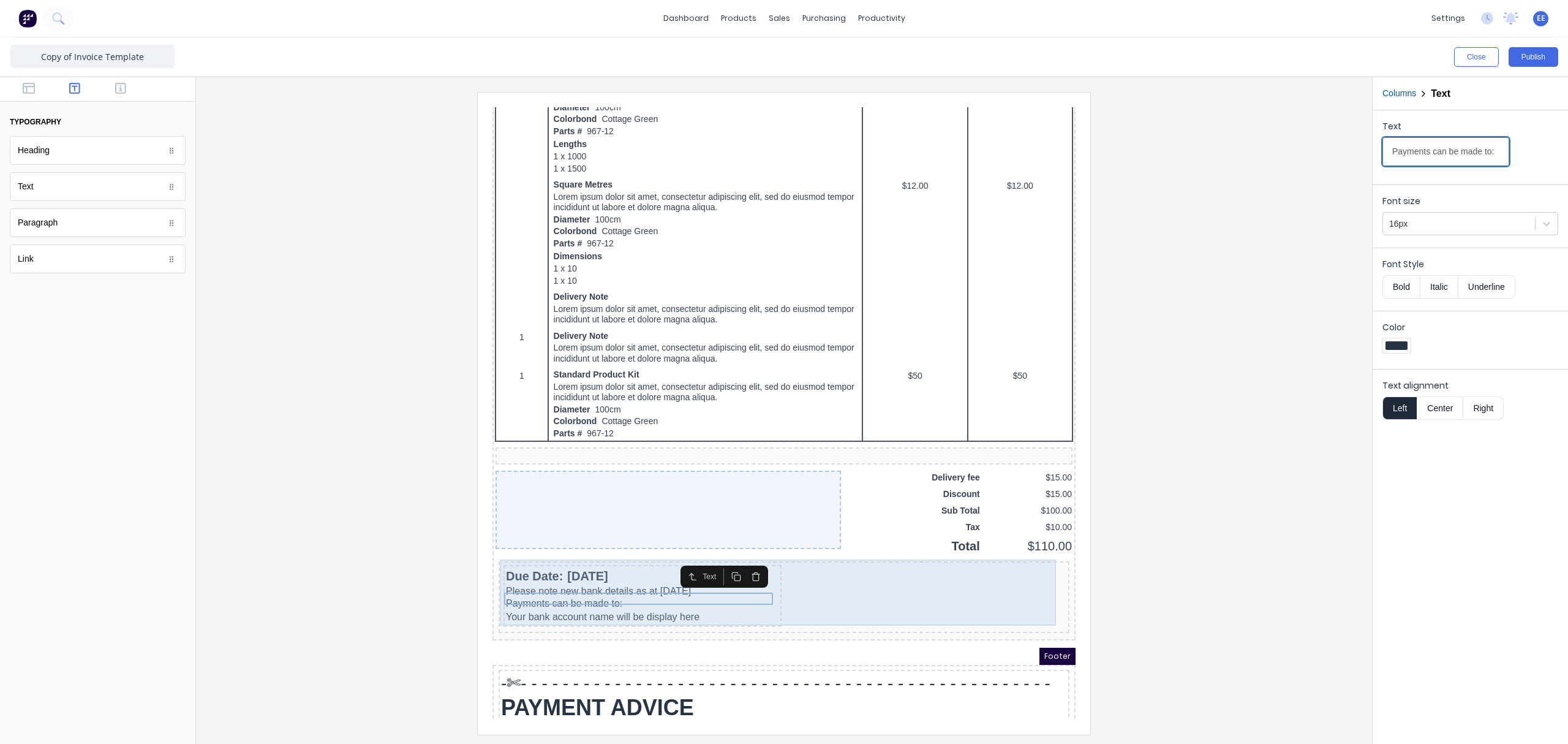
type input "Payments can be made to:"
click at [868, 561] on div "Due Date: 29/10/2024 Please note new bank details as at 1st July 2025 Payments …" at bounding box center [769, 582] width 566 height 67
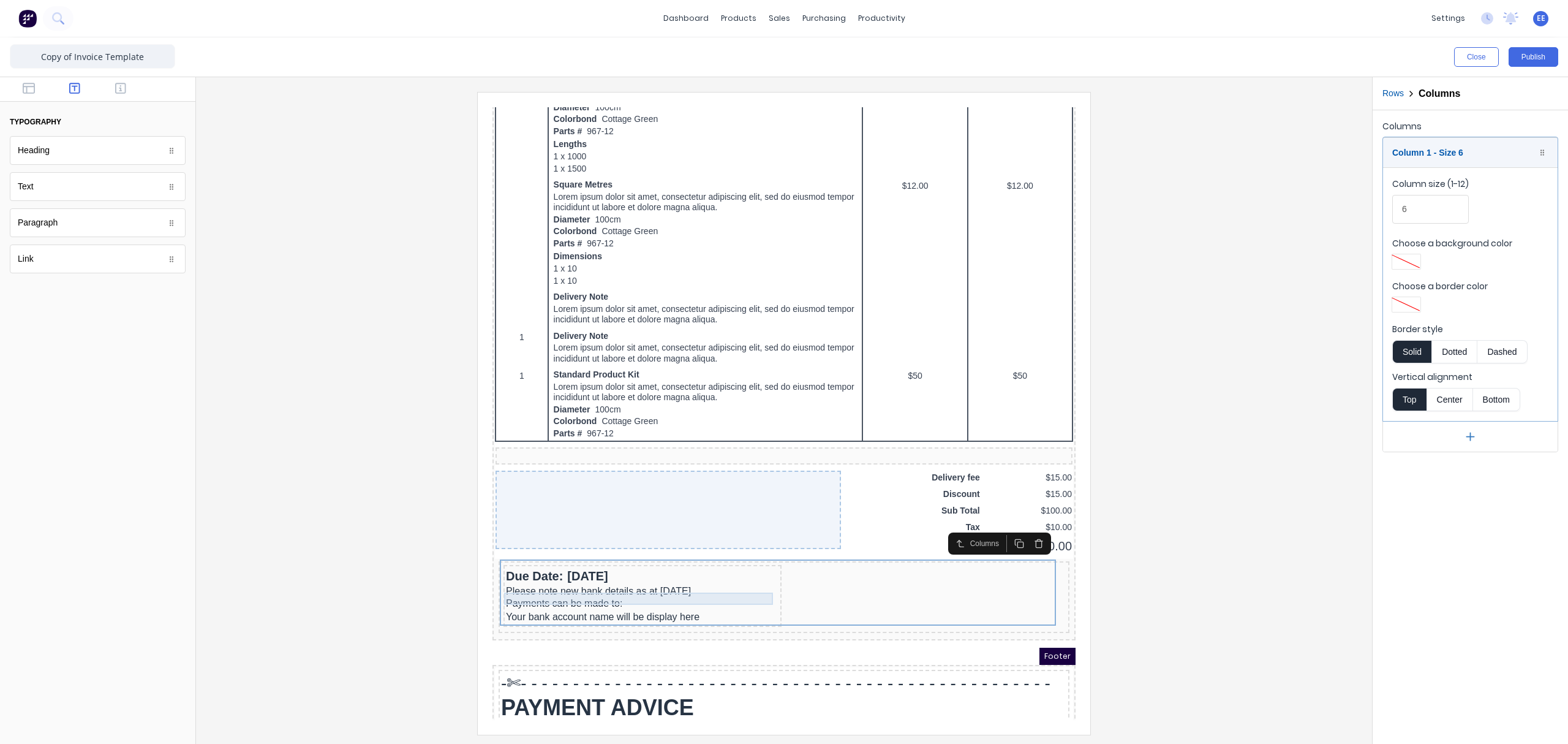
click at [608, 561] on div "Payments can be made to:" at bounding box center [628, 588] width 273 height 12
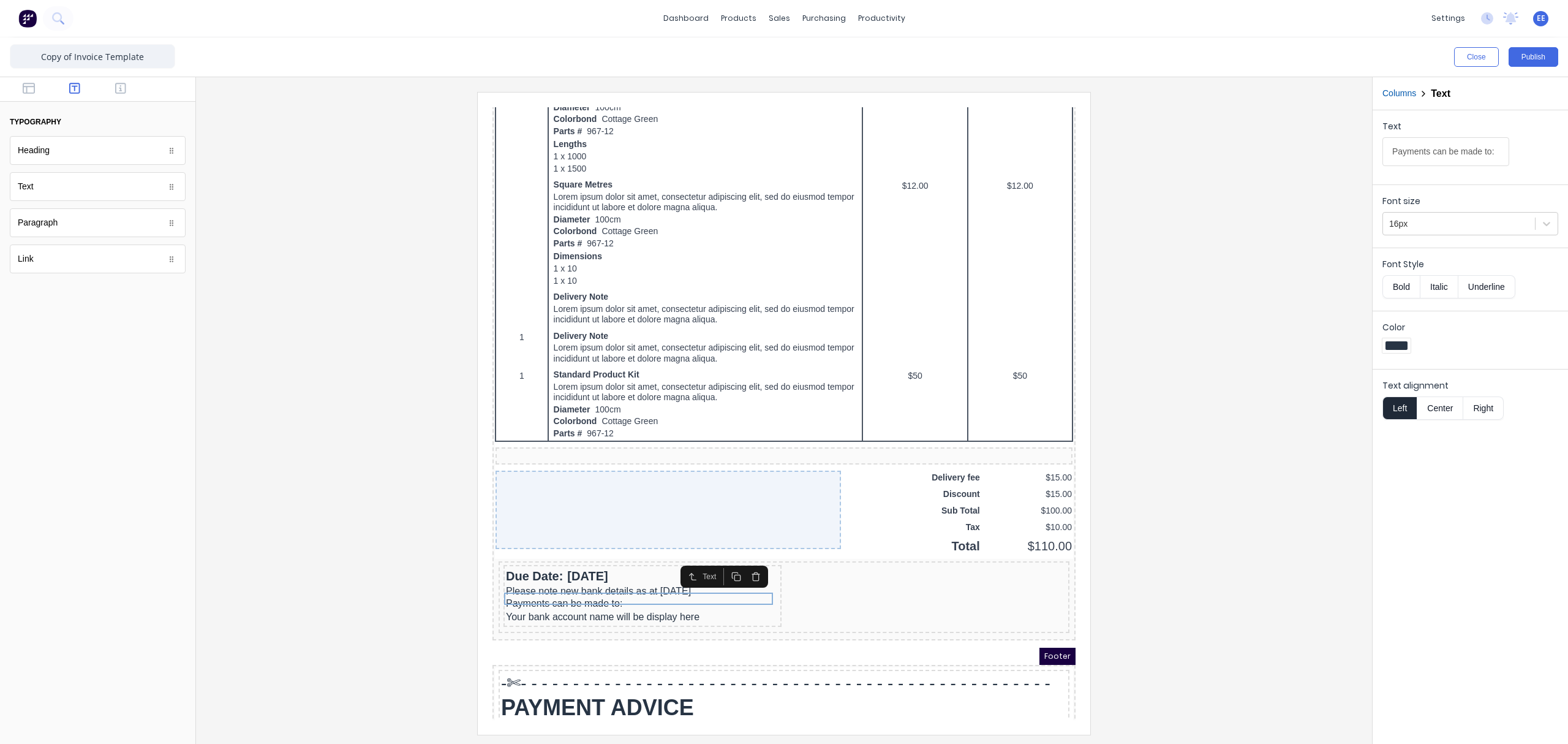
click at [723, 558] on icon "button" at bounding box center [720, 560] width 5 height 5
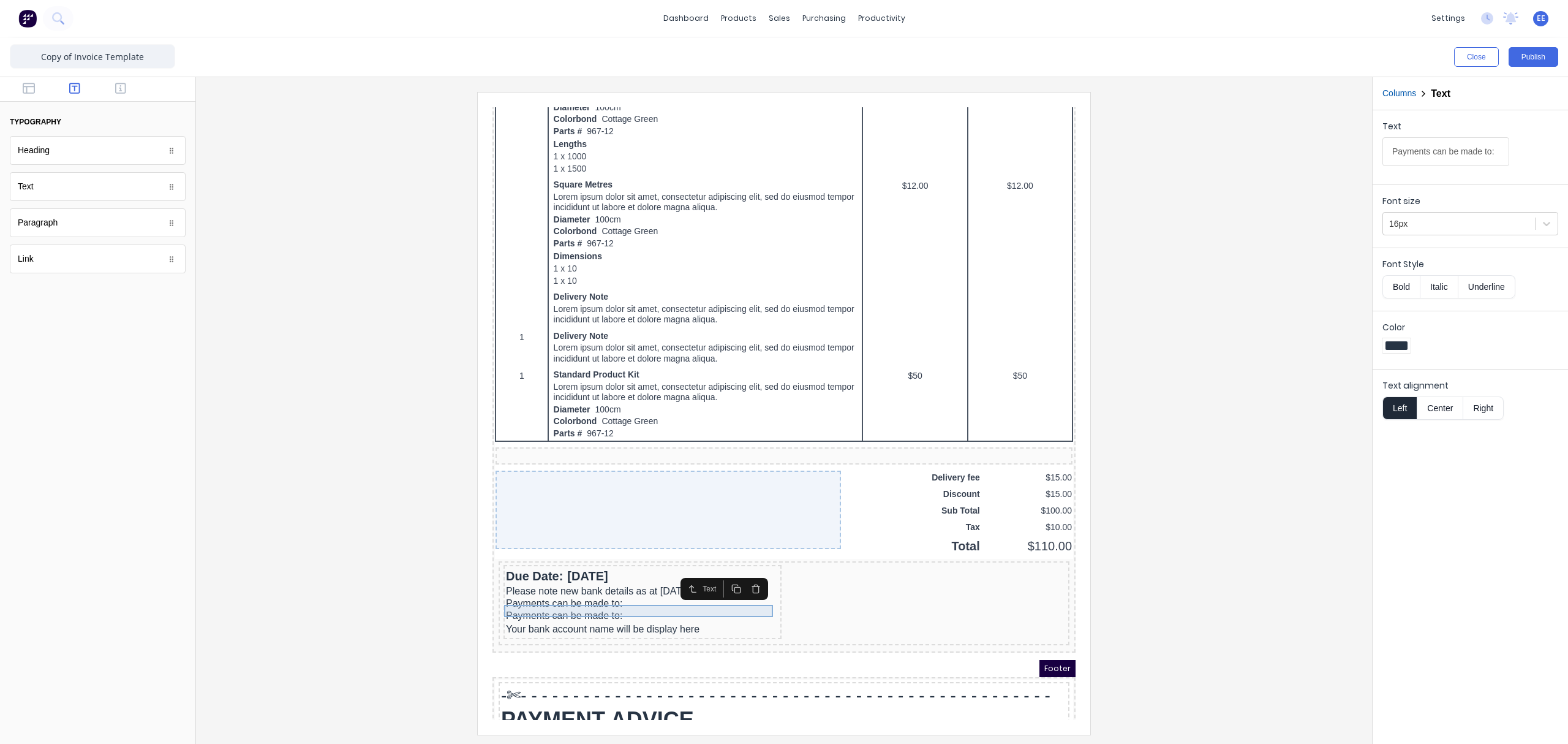
scroll to position [576, 0]
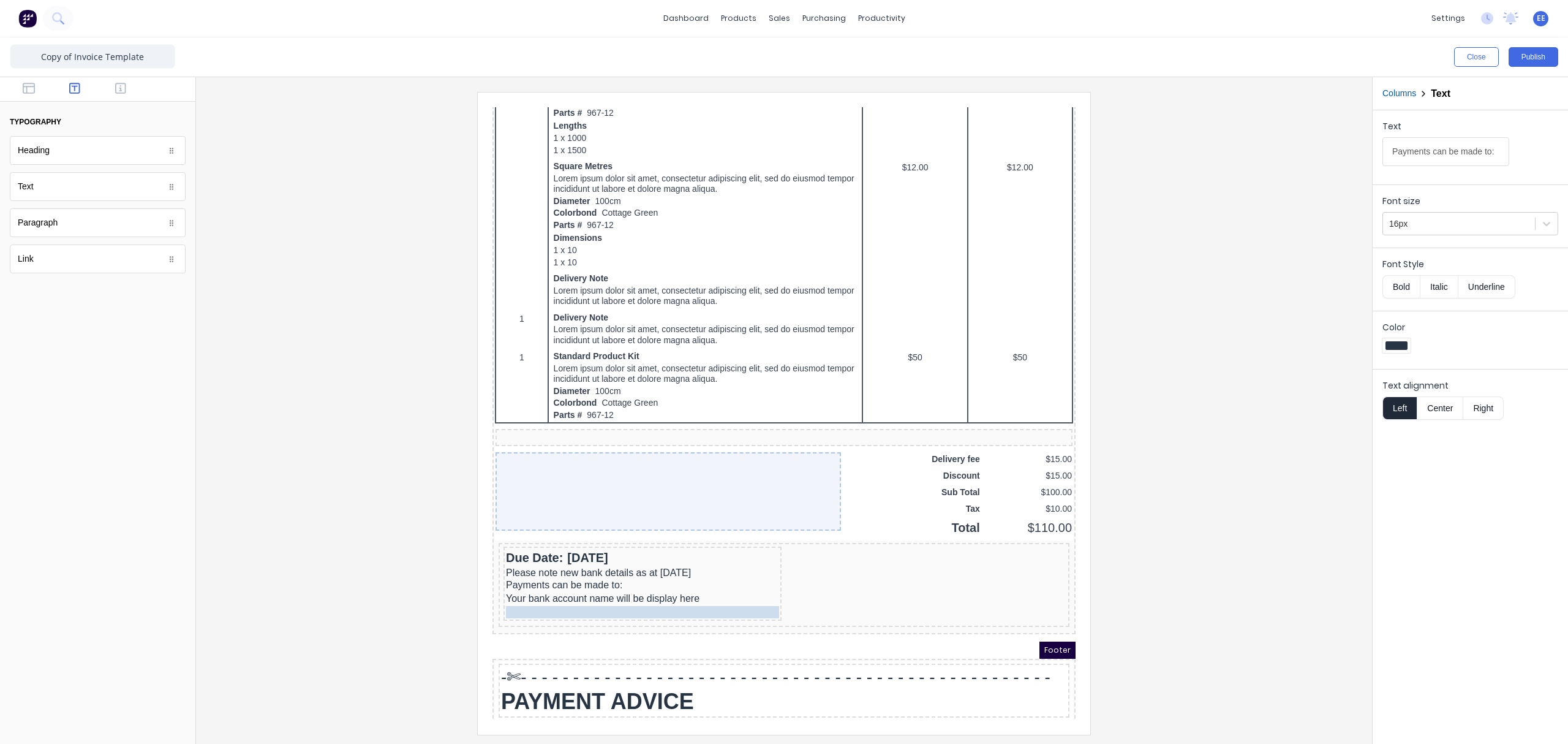
drag, startPoint x: 577, startPoint y: 579, endPoint x: 579, endPoint y: 588, distance: 9.2
click at [616, 561] on div "Payments can be made to:" at bounding box center [628, 597] width 273 height 12
drag, startPoint x: 1490, startPoint y: 151, endPoint x: 1299, endPoint y: 153, distance: 191.0
click at [1240, 153] on div "Close Publish Components typography Heading Heading Text Text Paragraph Paragra…" at bounding box center [784, 390] width 1568 height 706
type input ":"
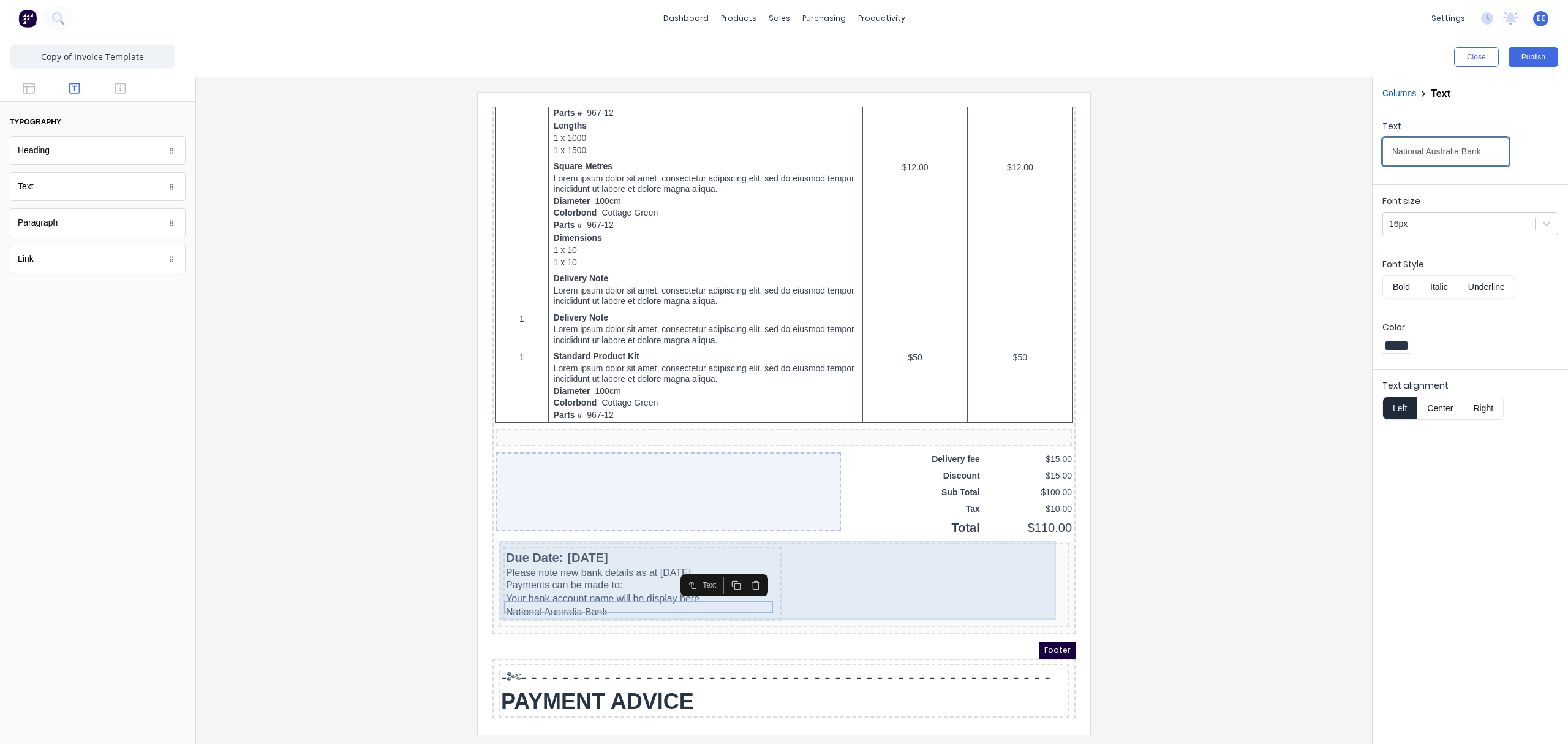
type input "National Australia Bank"
click at [792, 561] on div "Due Date: 29/10/2024 Please note new bank details as at 1st July 2025 Payments …" at bounding box center [769, 570] width 566 height 79
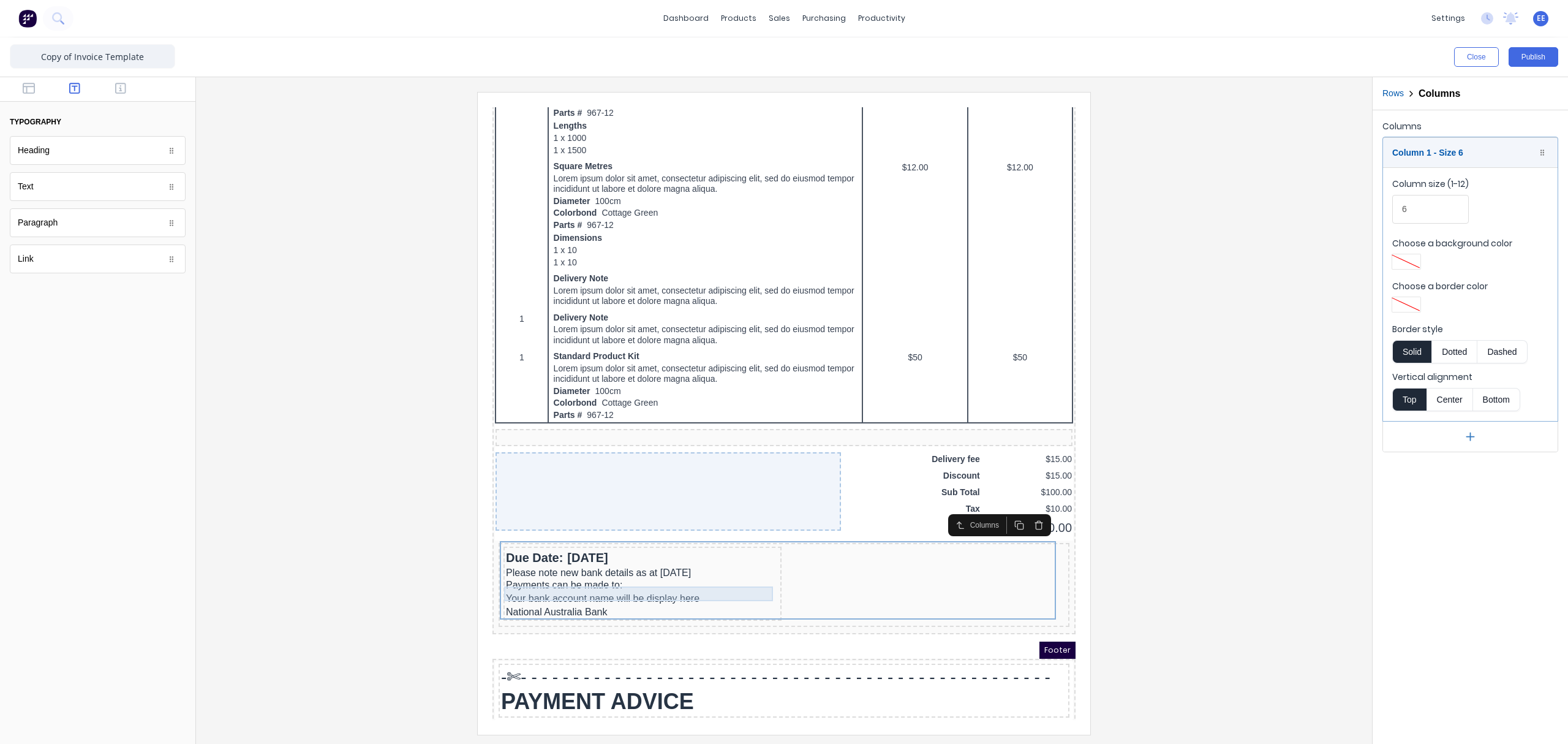
click at [642, 561] on div "Your bank account name will be display here" at bounding box center [628, 584] width 273 height 14
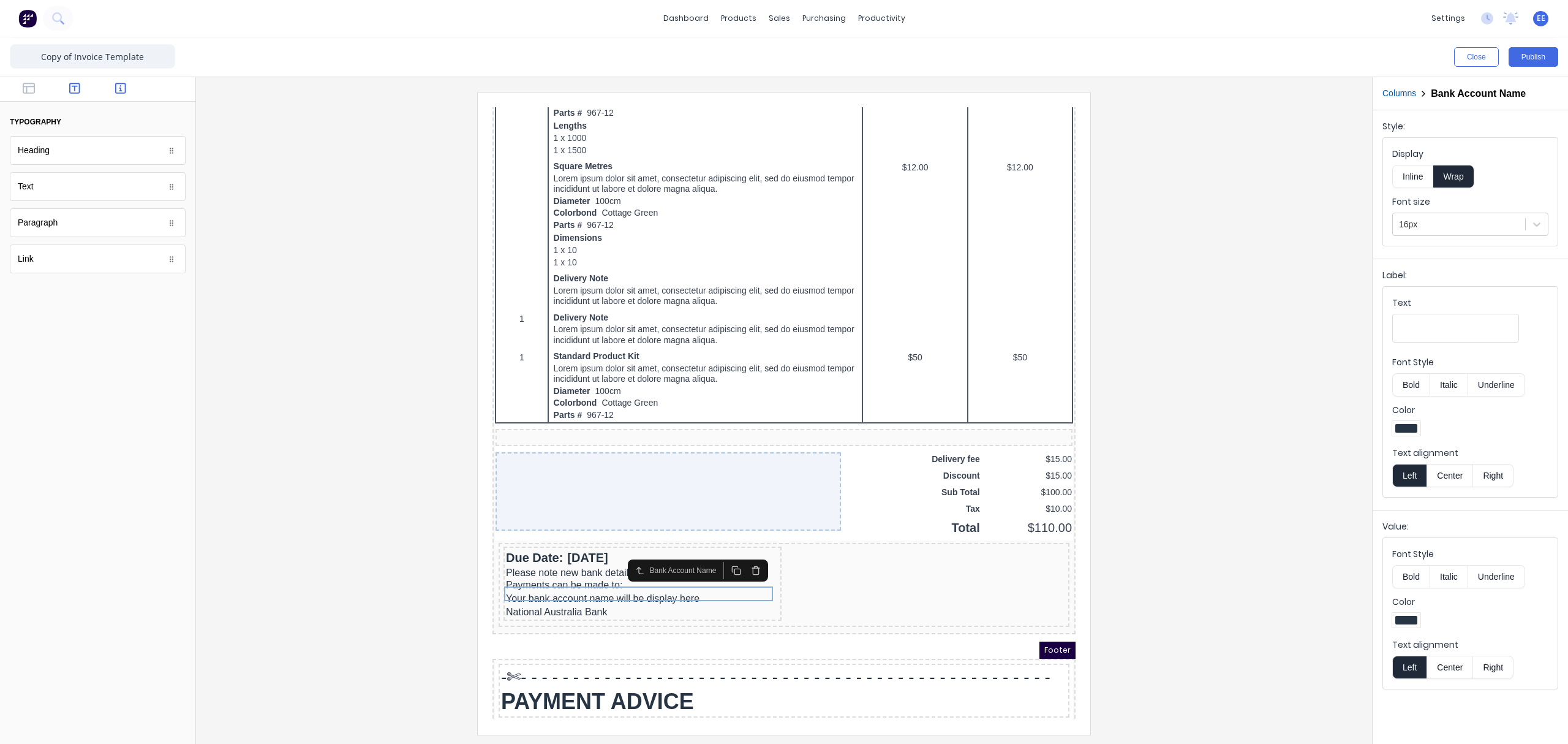
click at [116, 88] on icon "button" at bounding box center [120, 88] width 11 height 12
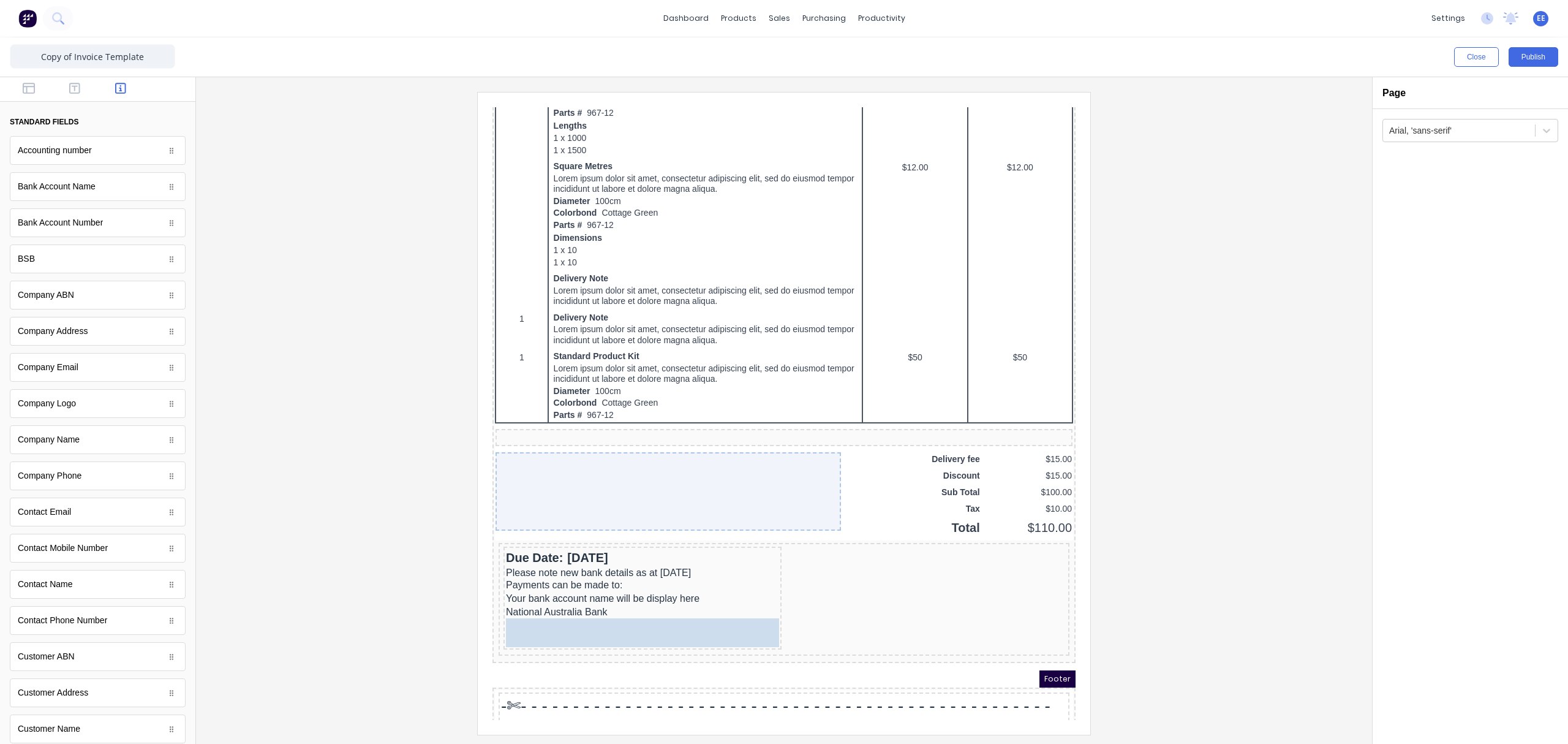
drag, startPoint x: 43, startPoint y: 270, endPoint x: 130, endPoint y: 499, distance: 245.0
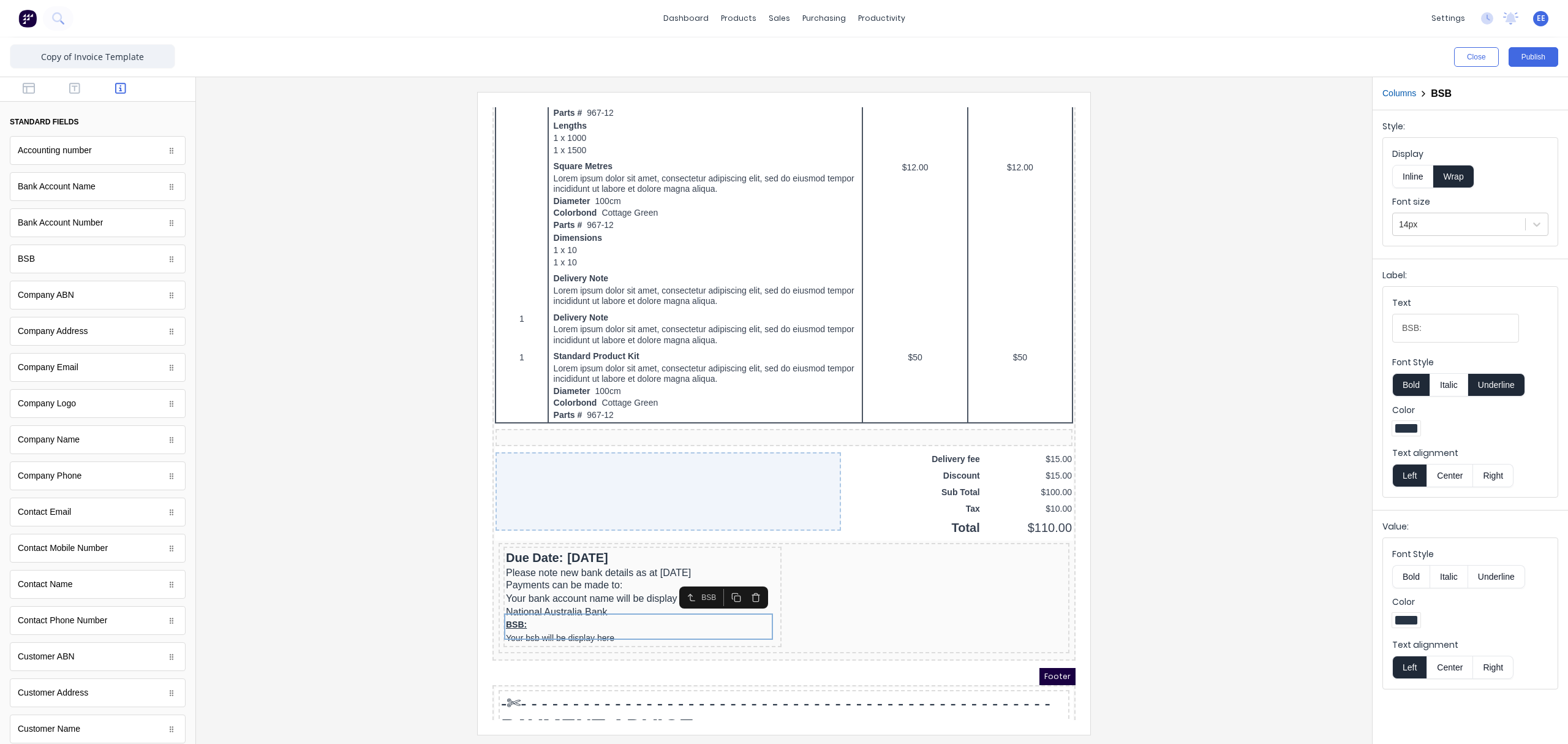
click at [1240, 175] on button "Inline" at bounding box center [1412, 177] width 41 height 24
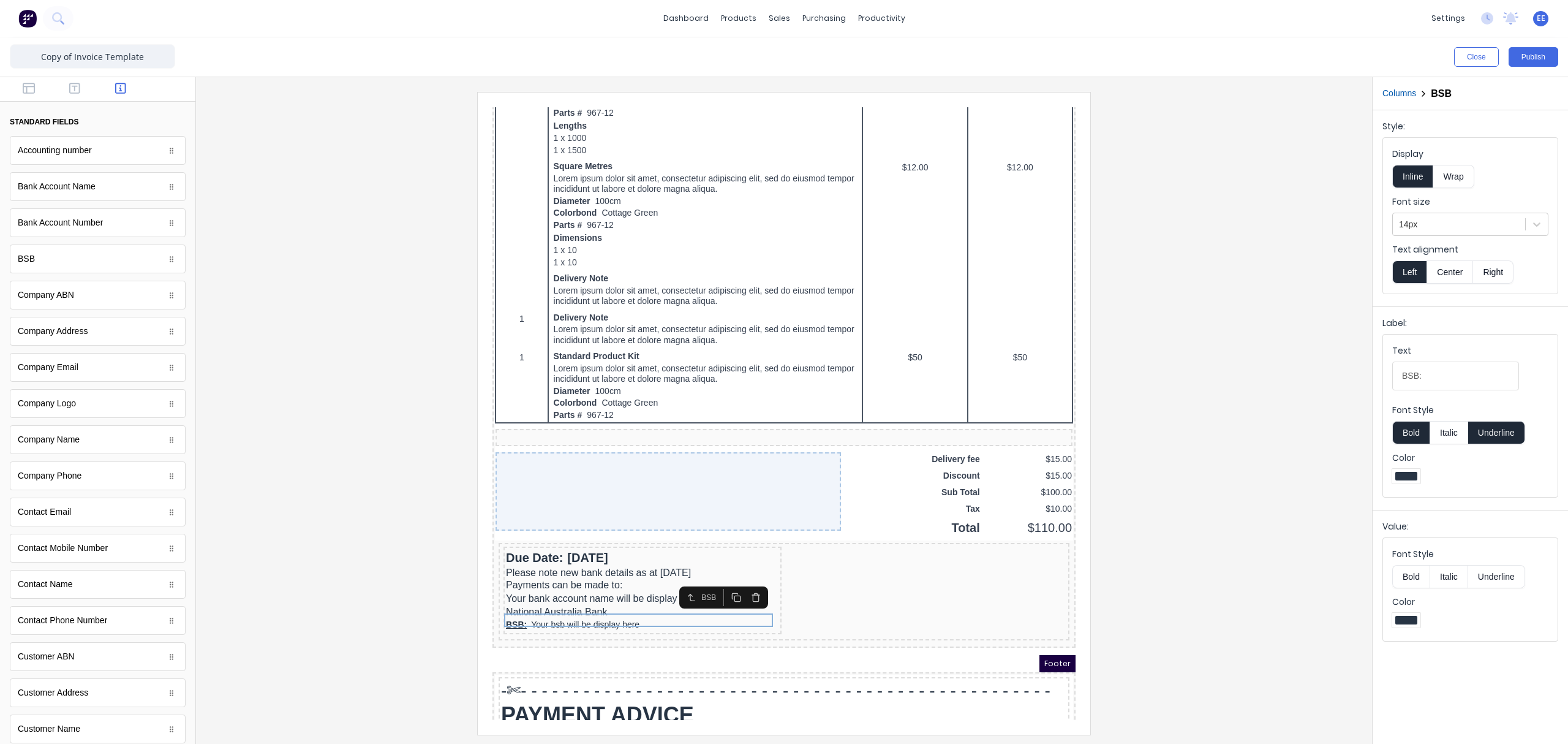
click at [1240, 433] on button "Underline" at bounding box center [1496, 433] width 57 height 24
click at [1240, 433] on button "Bold" at bounding box center [1410, 433] width 37 height 24
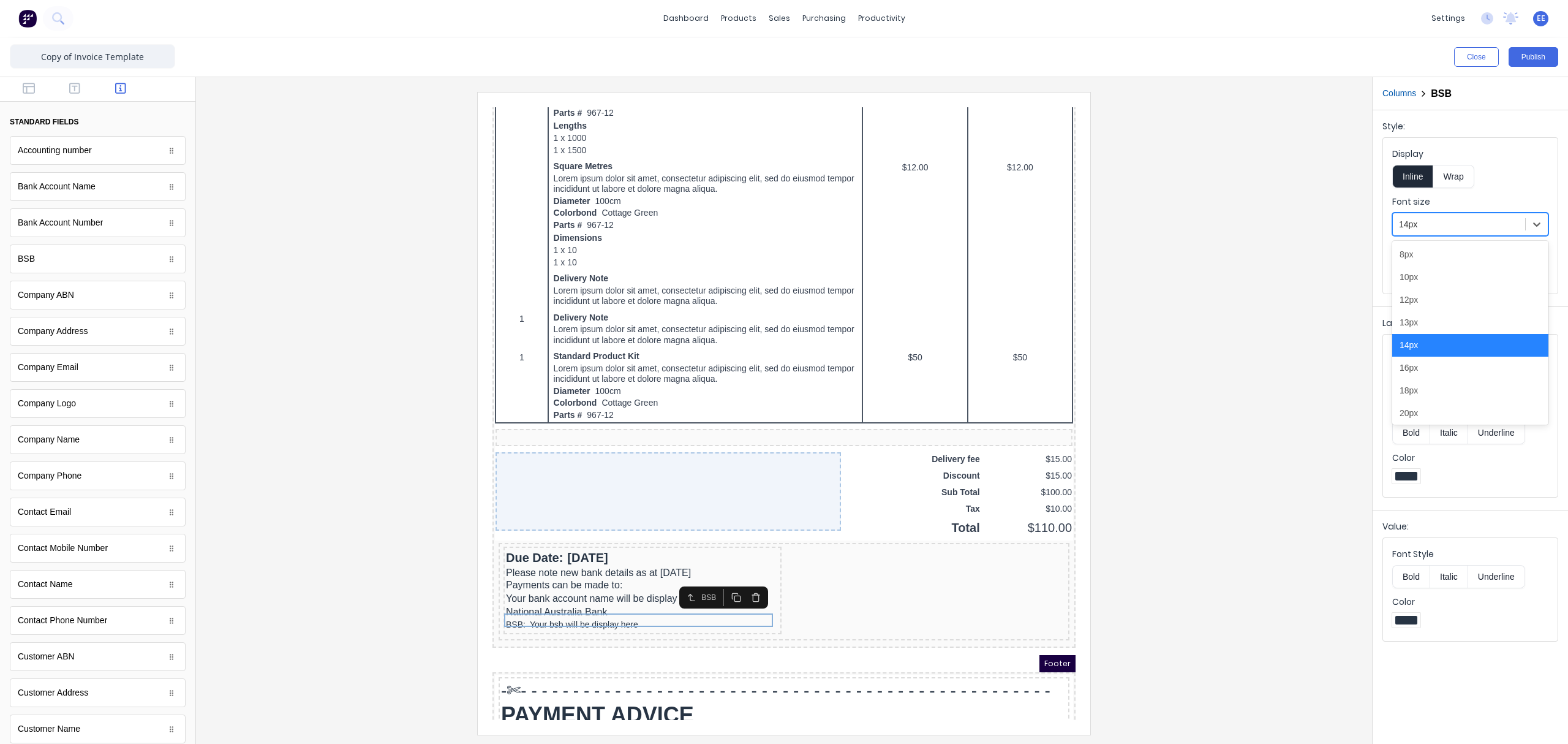
click at [1240, 217] on div at bounding box center [1459, 224] width 120 height 15
click at [1240, 372] on div "16px" at bounding box center [1470, 368] width 156 height 23
click at [582, 561] on div "National Australia Bank" at bounding box center [628, 597] width 273 height 12
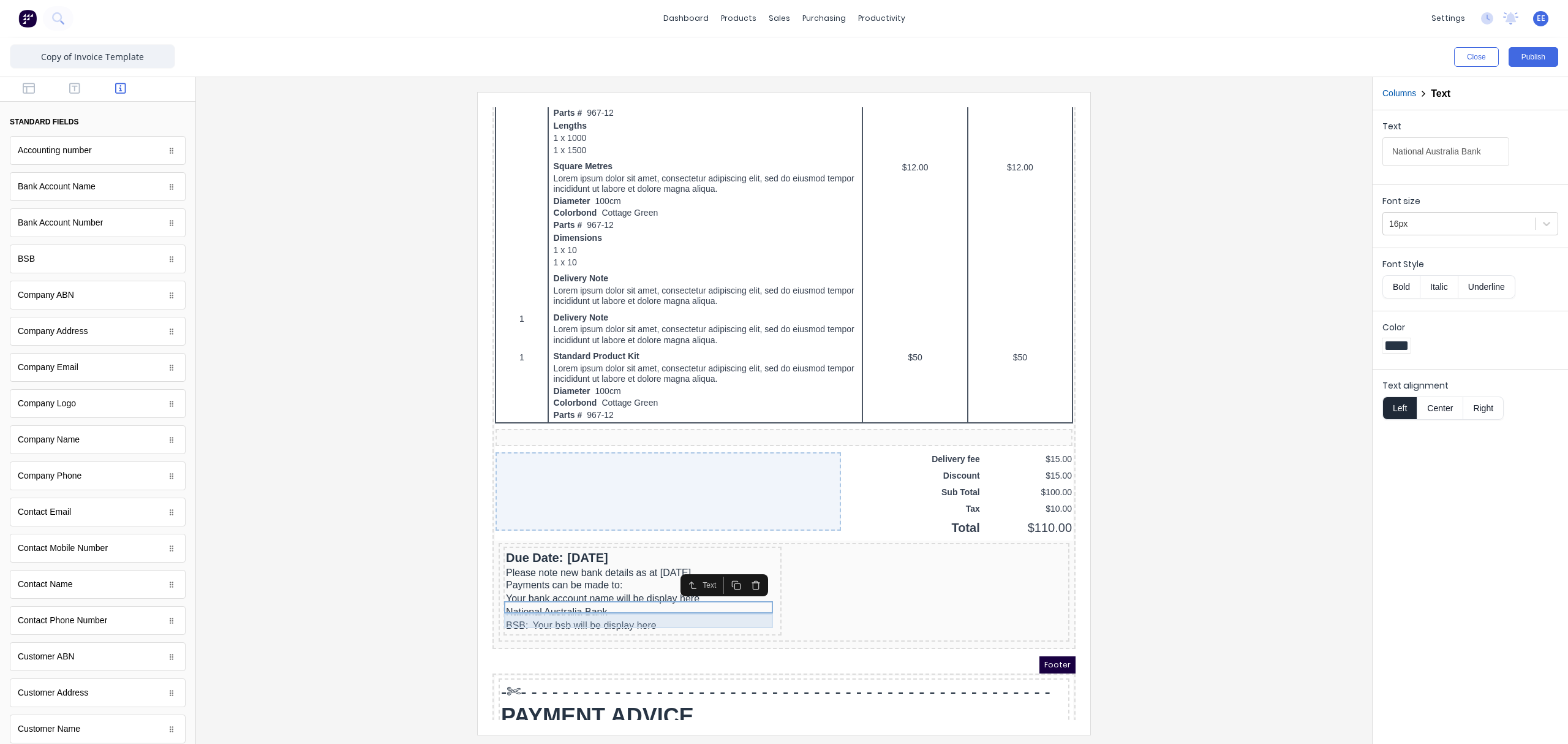
click at [566, 561] on div "BSB: Your bsb will be display here" at bounding box center [628, 611] width 273 height 14
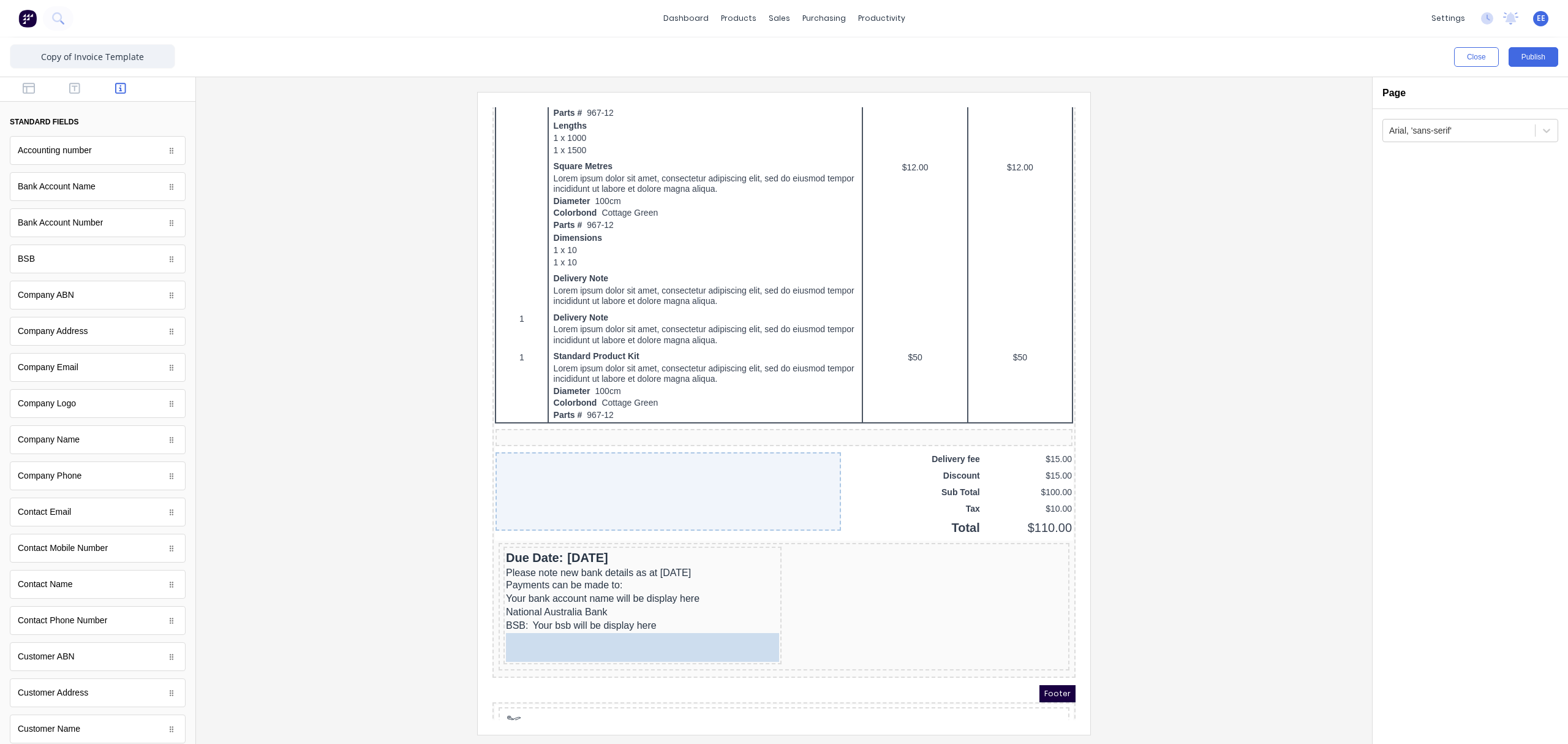
drag, startPoint x: 64, startPoint y: 226, endPoint x: 623, endPoint y: 625, distance: 686.8
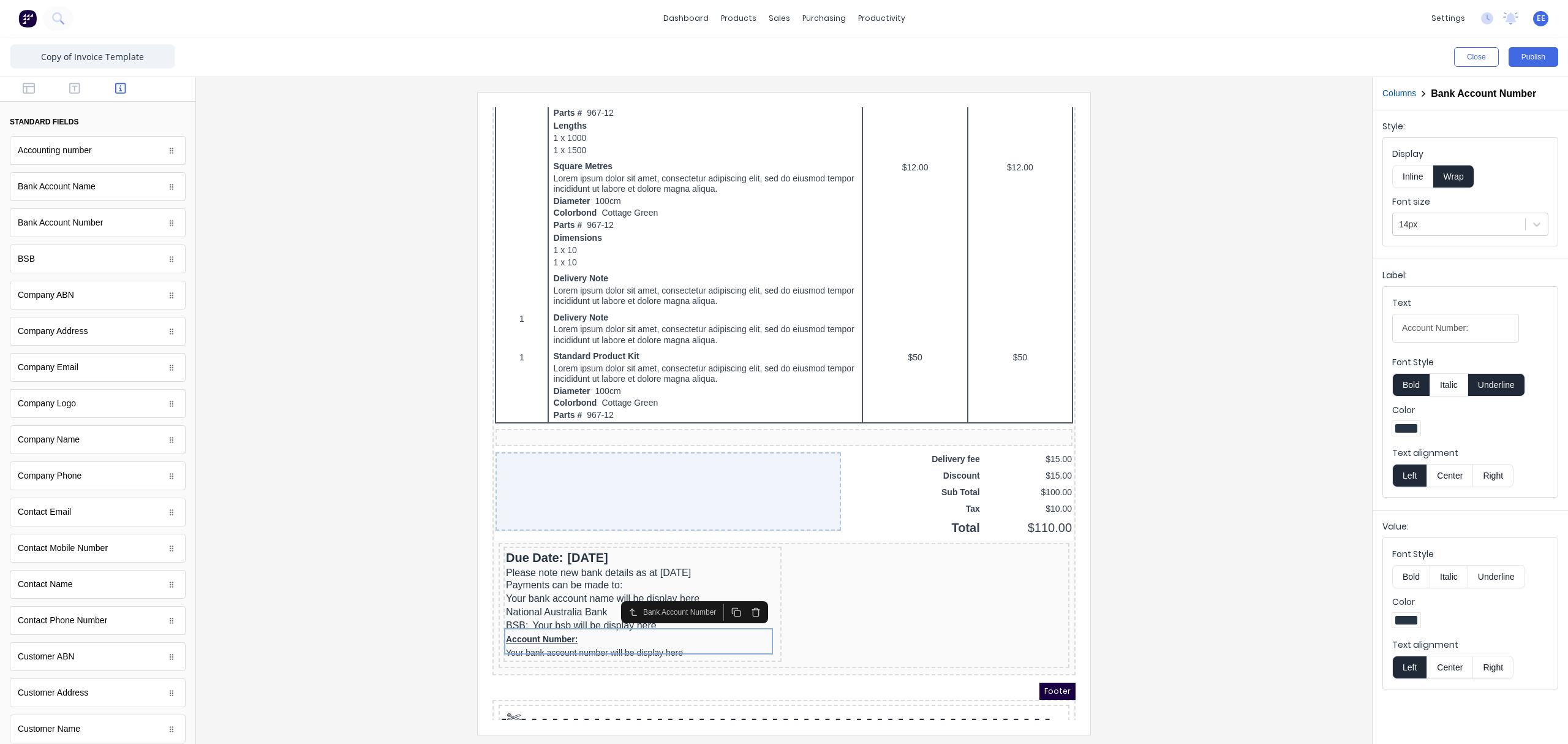
click at [1240, 164] on div "Display Inline Wrap" at bounding box center [1470, 168] width 156 height 41
click at [1240, 175] on button "Inline" at bounding box center [1412, 177] width 41 height 24
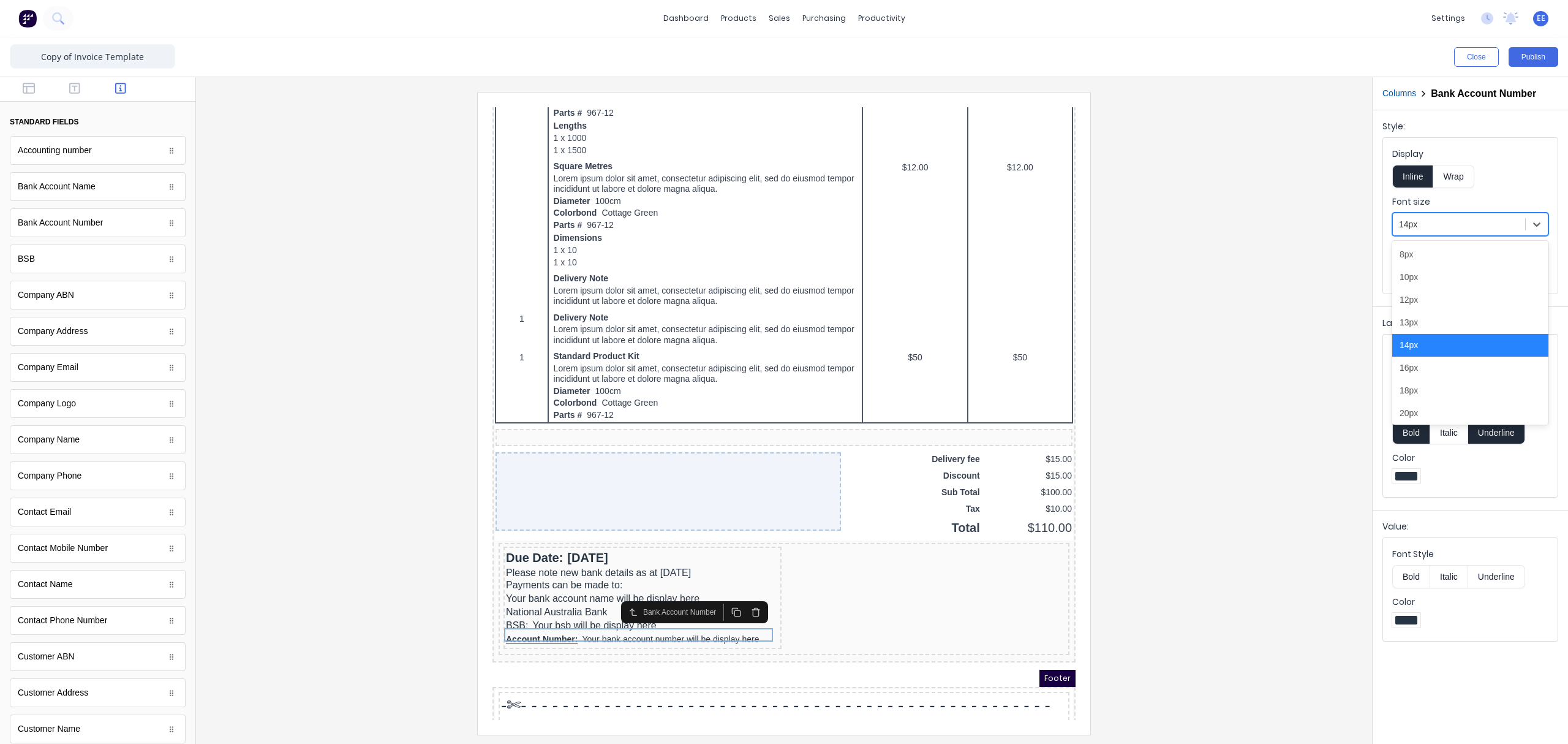
click at [1240, 224] on div at bounding box center [1459, 224] width 120 height 15
click at [1240, 366] on div "16px" at bounding box center [1470, 368] width 156 height 23
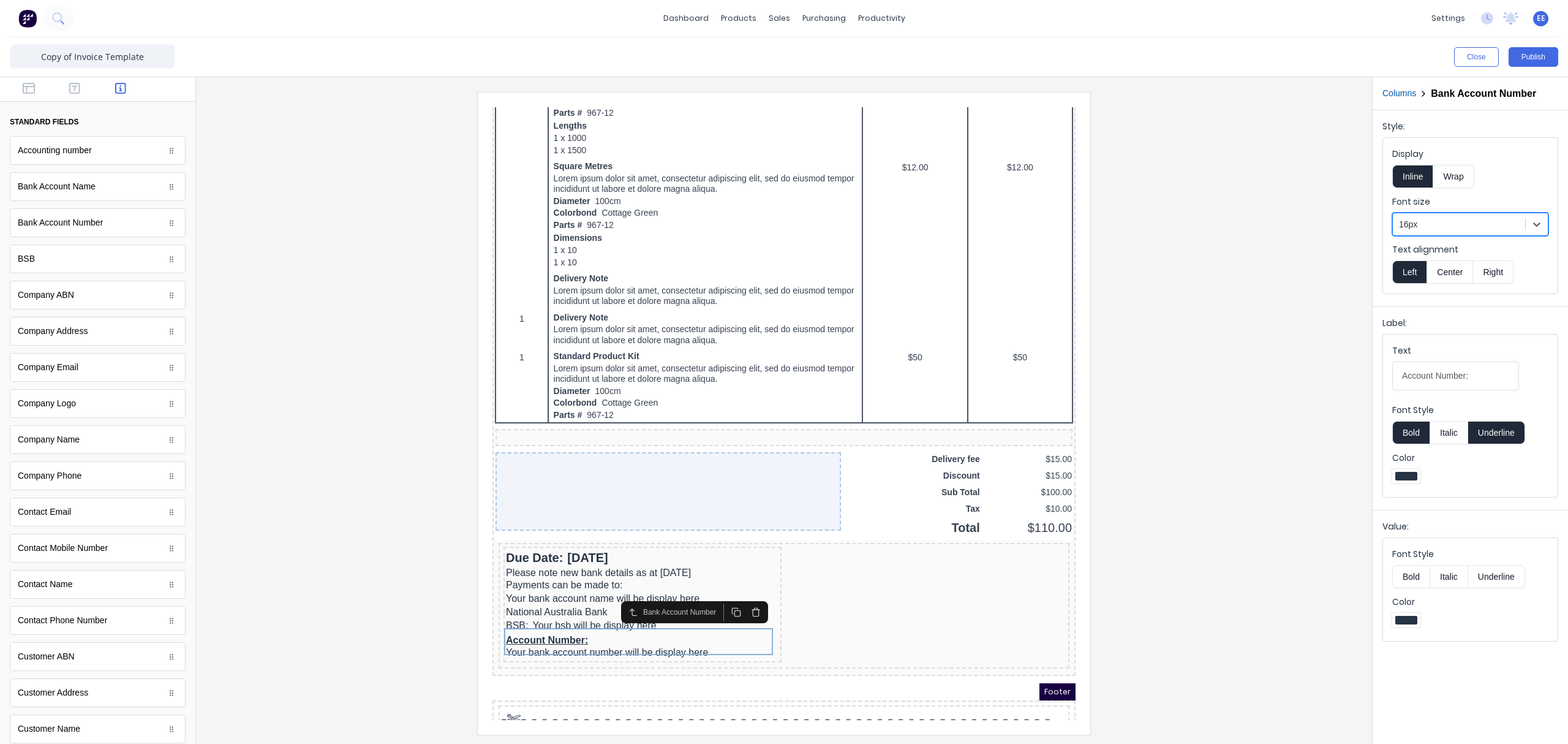
click at [1240, 94] on button "Columns" at bounding box center [1399, 94] width 33 height 13
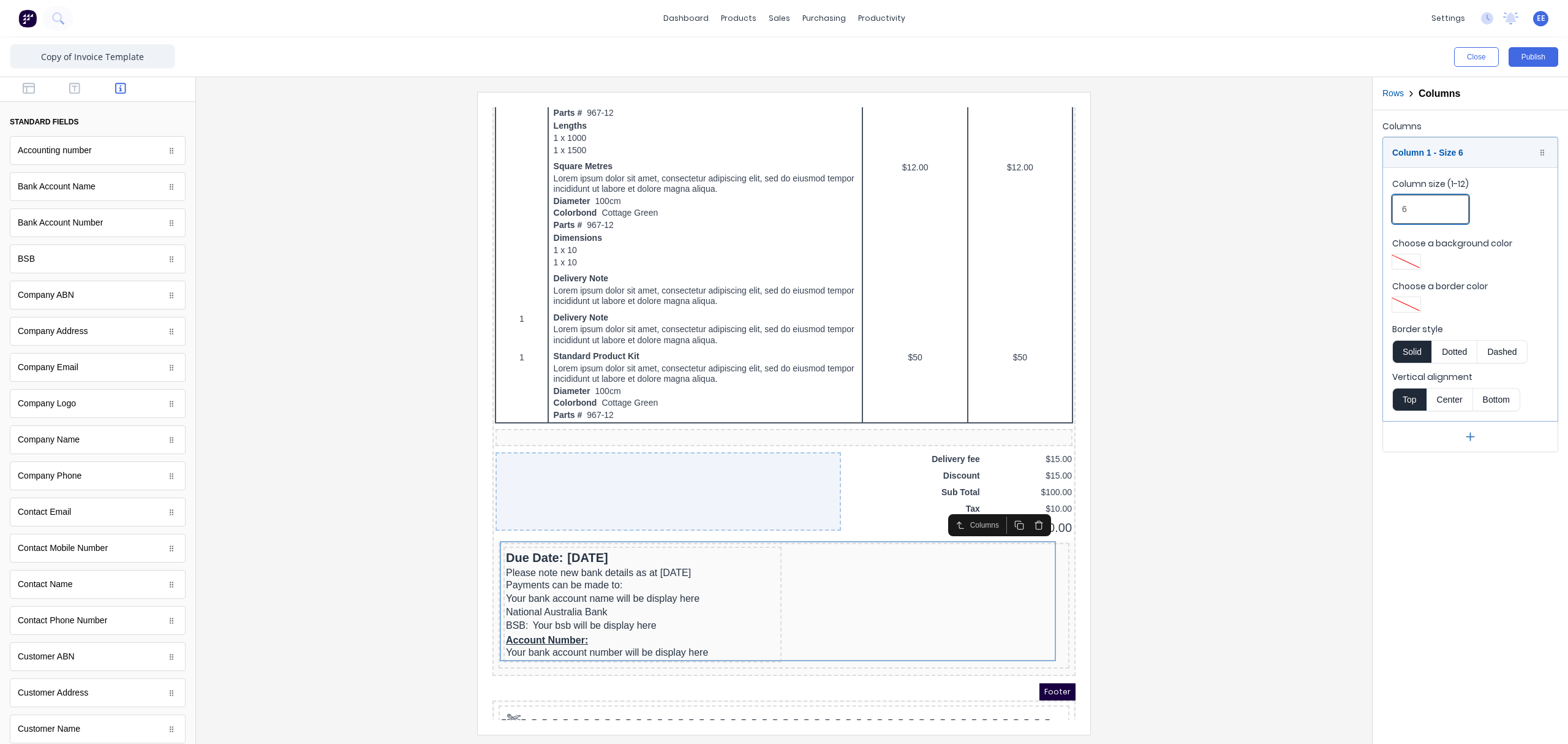
drag, startPoint x: 1429, startPoint y: 211, endPoint x: 1390, endPoint y: 209, distance: 39.1
click at [1240, 209] on fieldset "Column size (1-12) 6 Choose a background color Choose a border color Border sty…" at bounding box center [1470, 294] width 175 height 254
type input "8"
click at [697, 561] on div "Account Number: Your bank account number will be display here" at bounding box center [675, 626] width 368 height 14
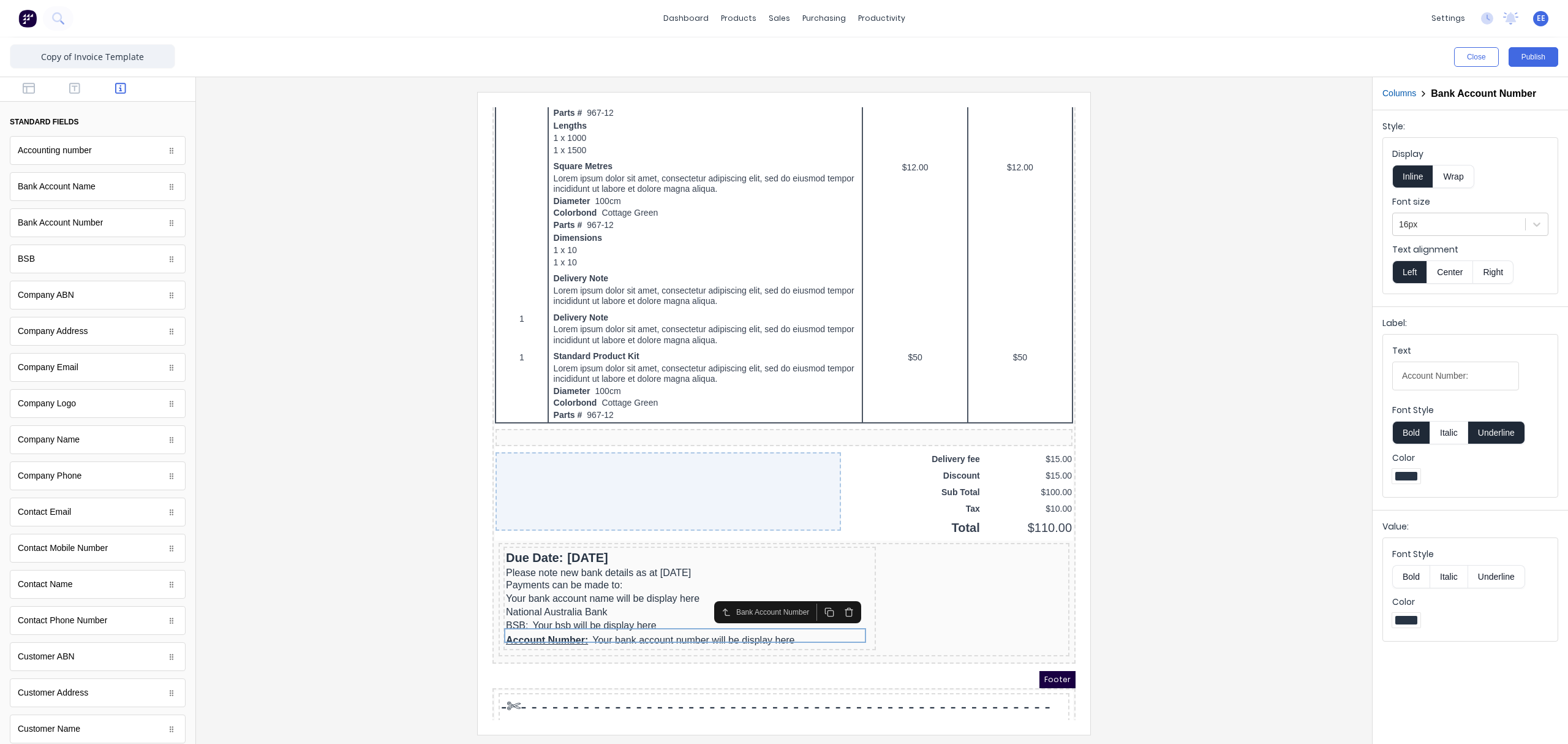
click at [1240, 434] on button "Bold" at bounding box center [1410, 433] width 37 height 24
click at [1240, 432] on button "Underline" at bounding box center [1496, 433] width 57 height 24
drag, startPoint x: 1476, startPoint y: 378, endPoint x: 1362, endPoint y: 380, distance: 114.0
click at [1240, 380] on div "Close Publish Components standard fields Accounting number Accounting number Ba…" at bounding box center [784, 390] width 1568 height 706
type input "ACC:"
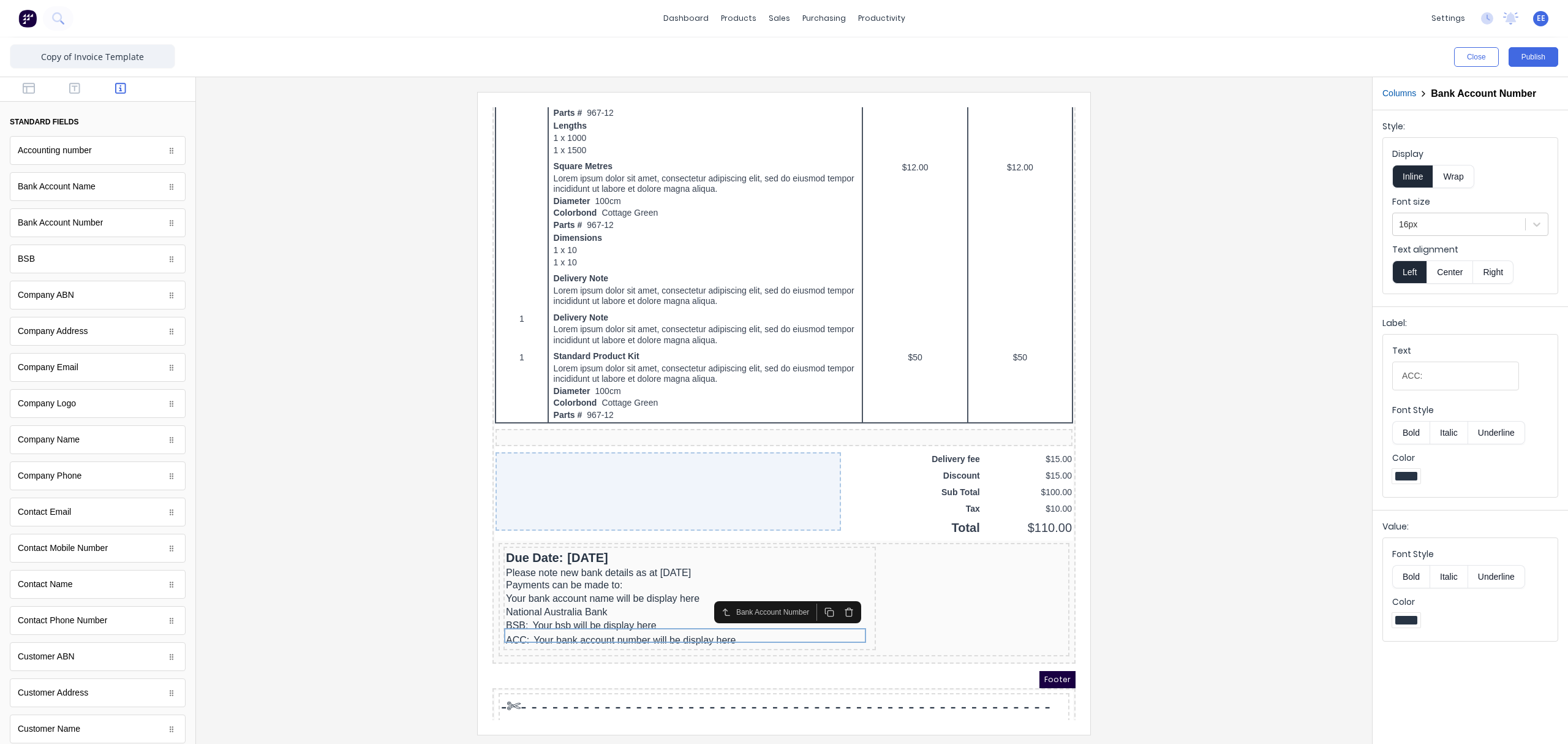
click at [1240, 510] on div at bounding box center [784, 412] width 1157 height 642
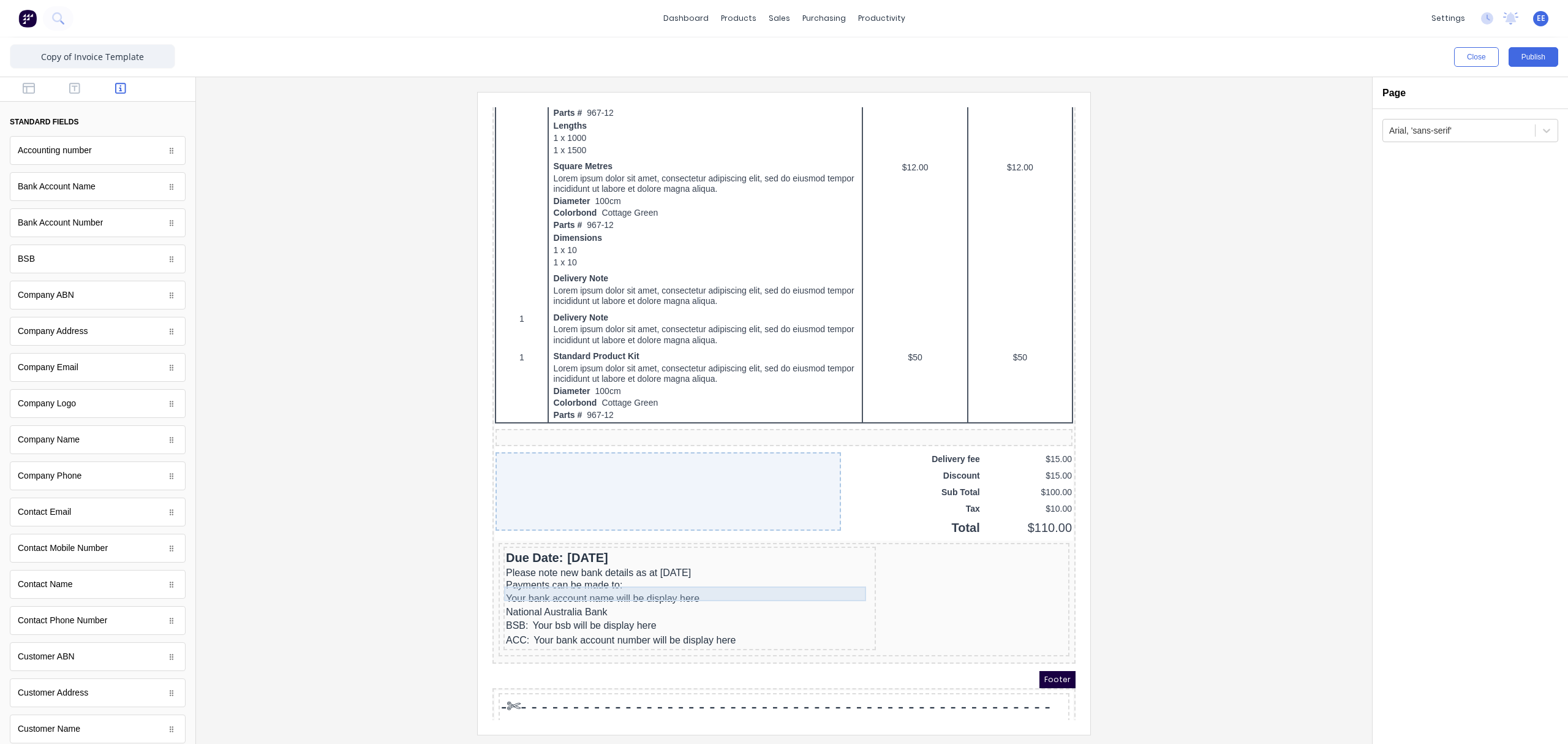
click at [551, 561] on div "Your bank account name will be display here" at bounding box center [675, 584] width 368 height 14
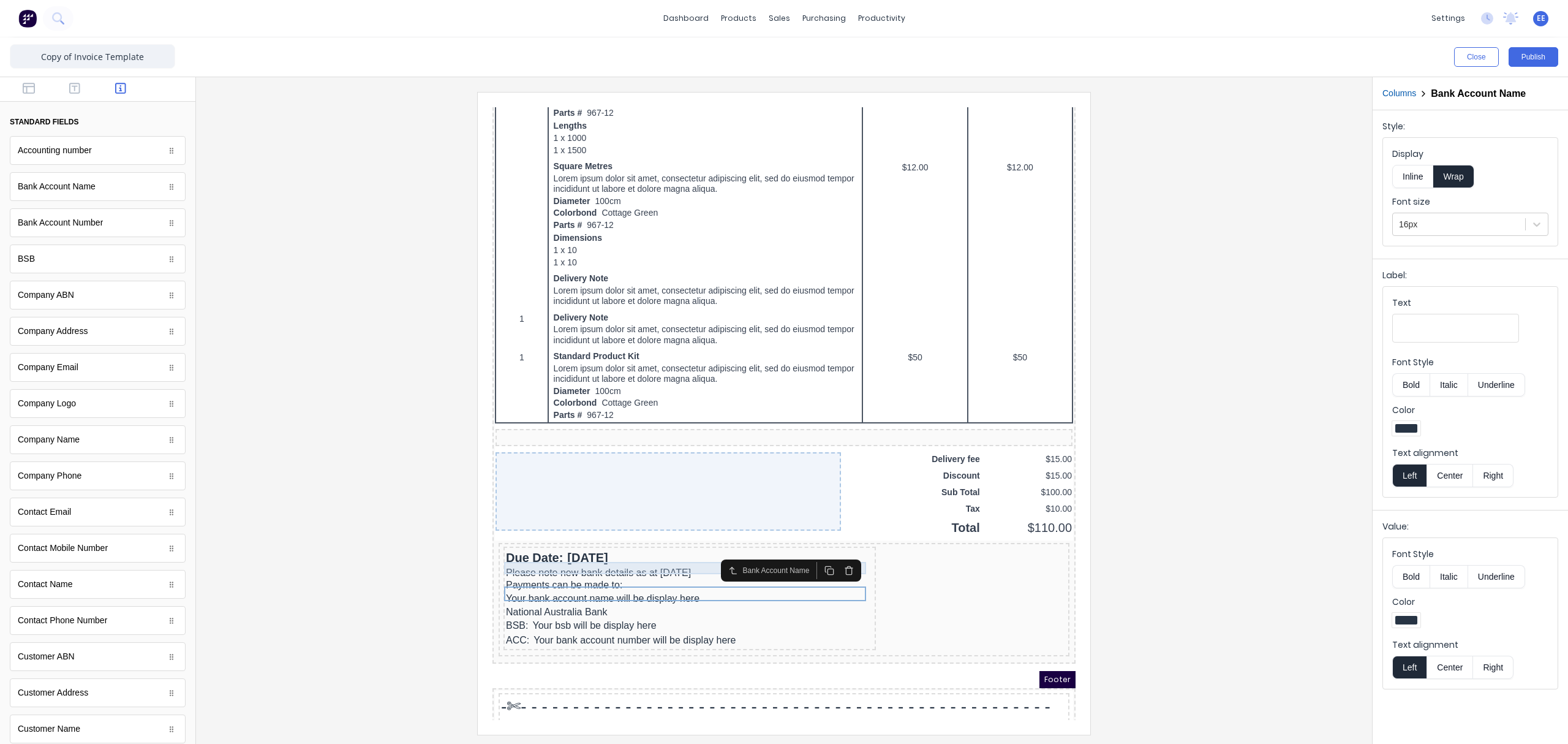
click at [551, 556] on div "Please note new bank details as at 1st July 2025" at bounding box center [675, 558] width 368 height 12
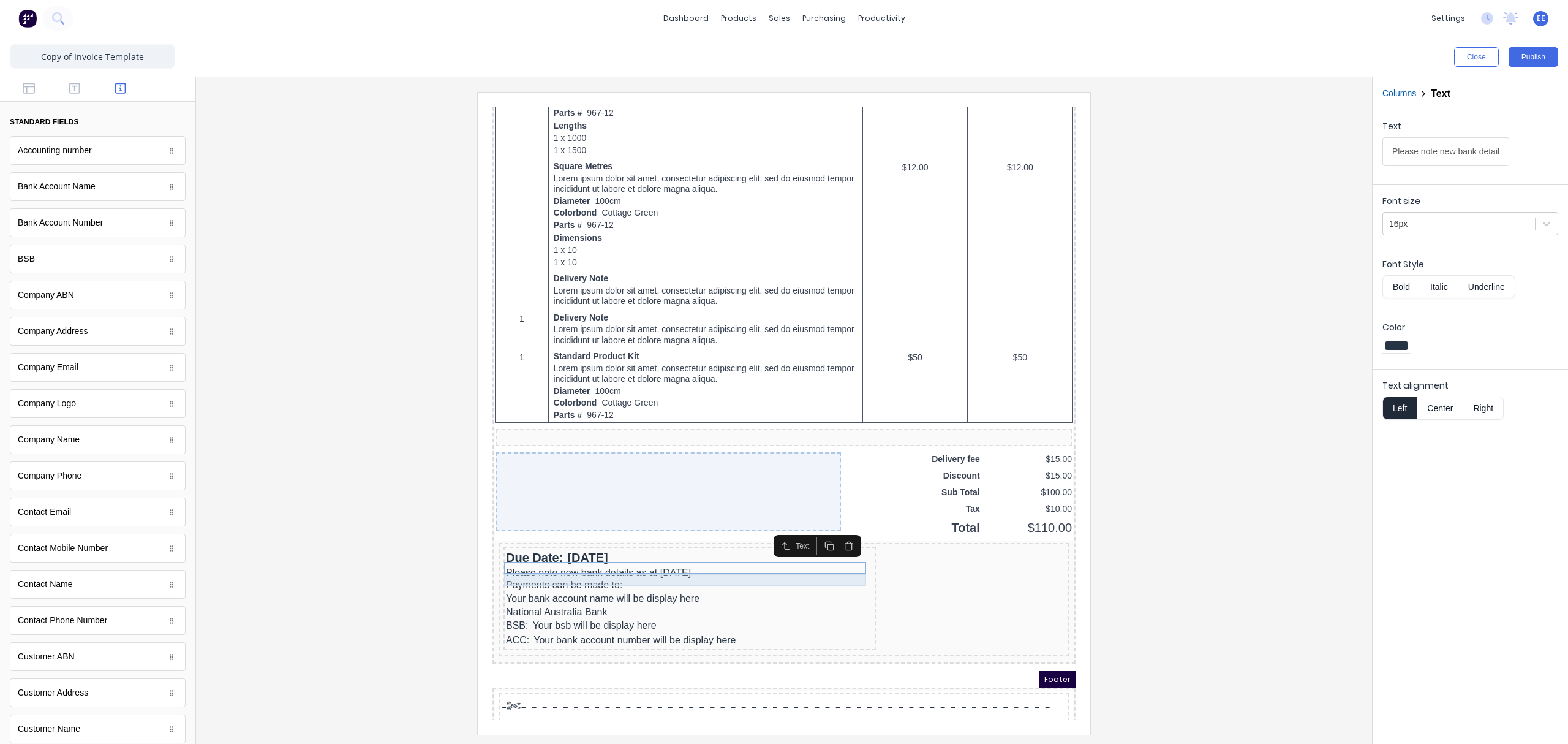
click at [544, 561] on div "Payments can be made to:" at bounding box center [675, 570] width 368 height 12
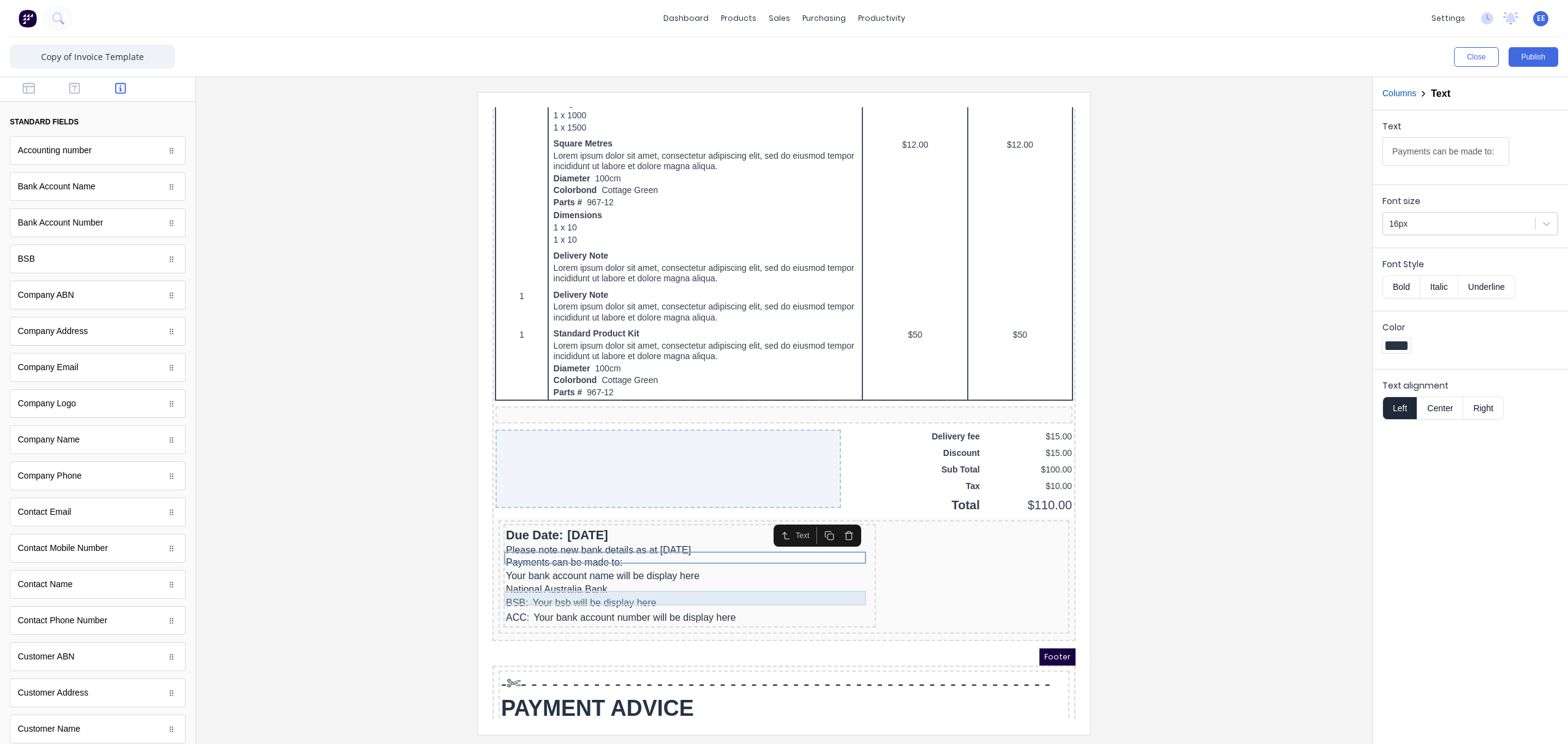
scroll to position [605, 0]
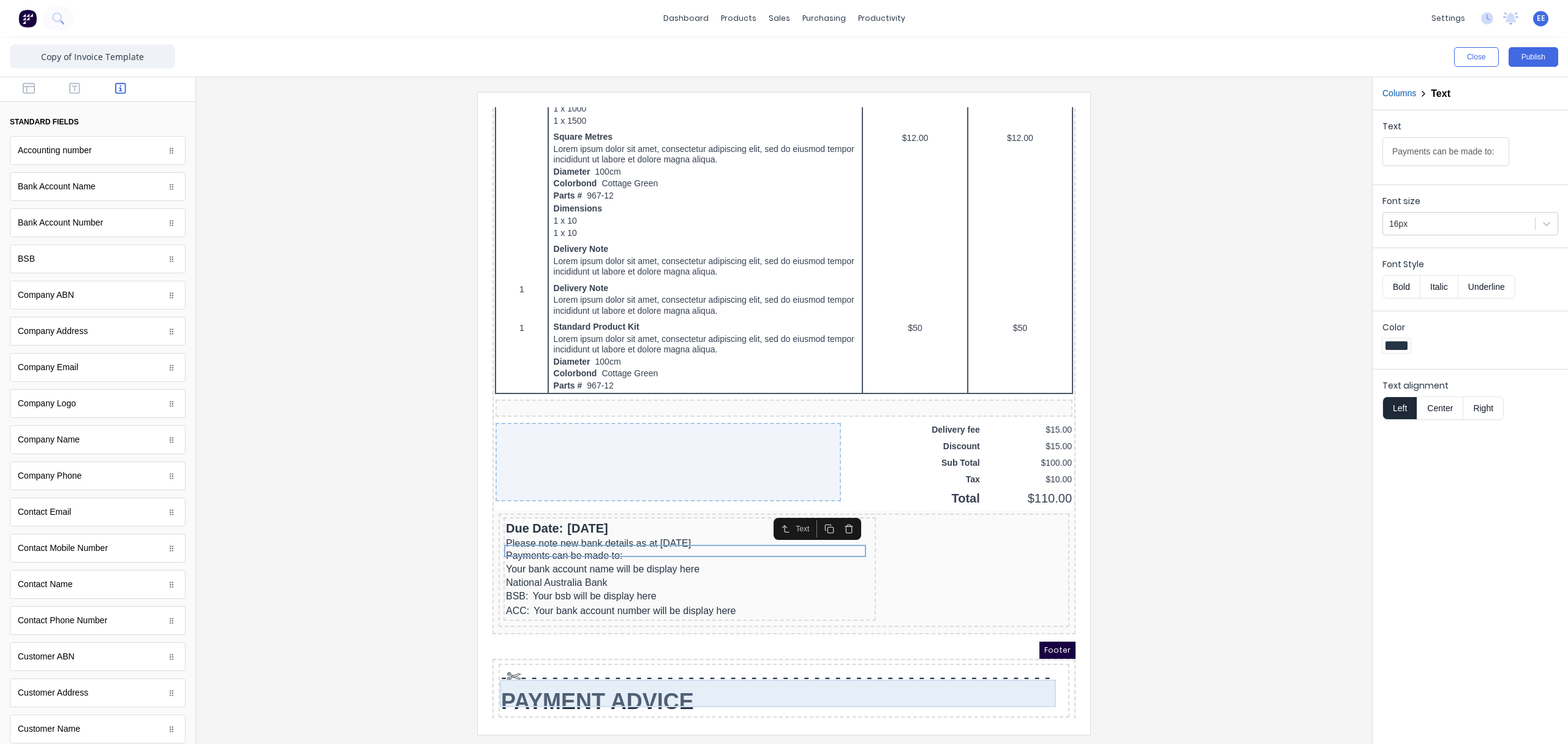
click at [696, 561] on div "PAYMENT ADVICE" at bounding box center [769, 686] width 566 height 27
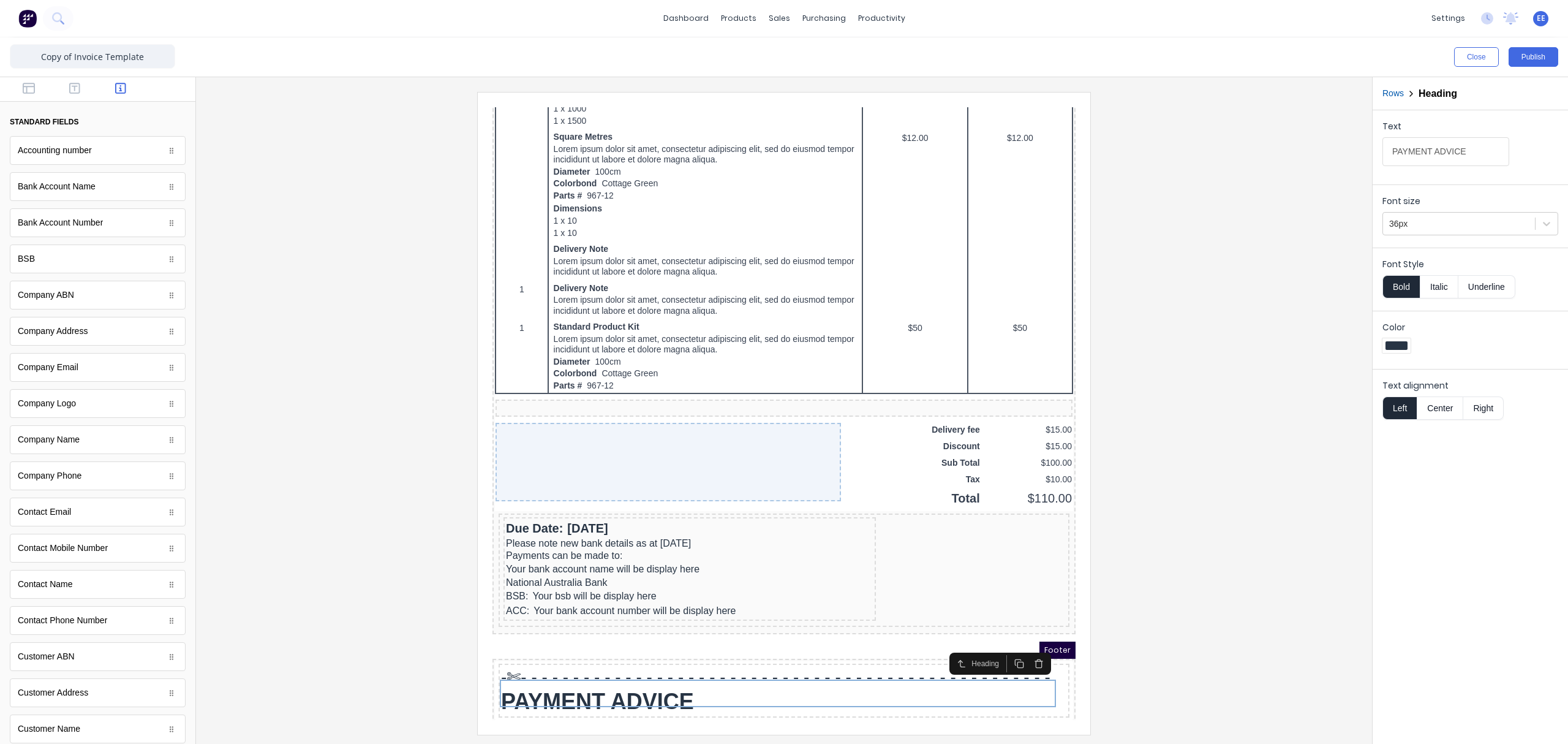
click at [1240, 292] on button "Bold" at bounding box center [1401, 287] width 37 height 24
click at [9, 82] on div at bounding box center [97, 89] width 196 height 24
click at [20, 84] on button "button" at bounding box center [29, 89] width 39 height 14
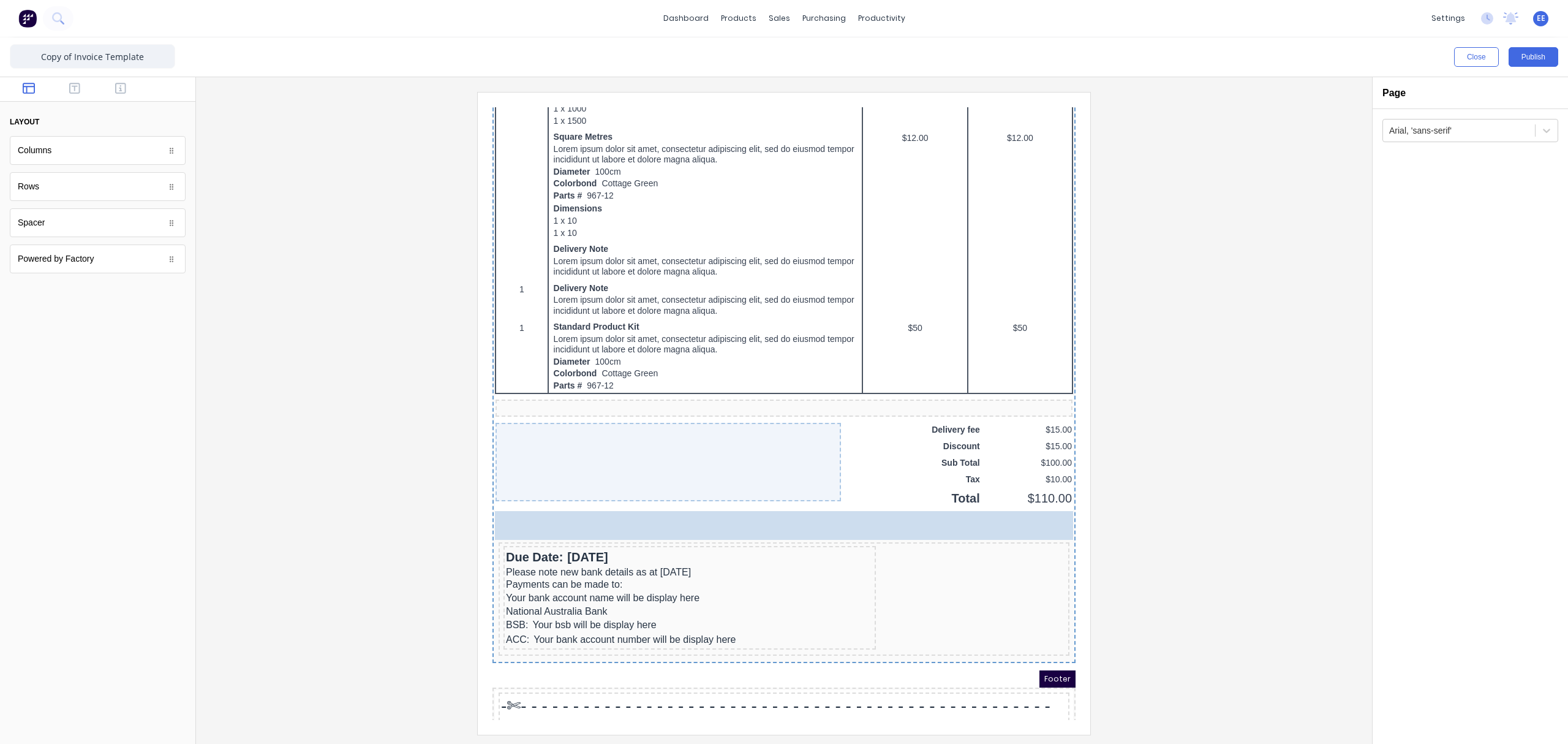
drag, startPoint x: 37, startPoint y: 195, endPoint x: 699, endPoint y: 726, distance: 848.6
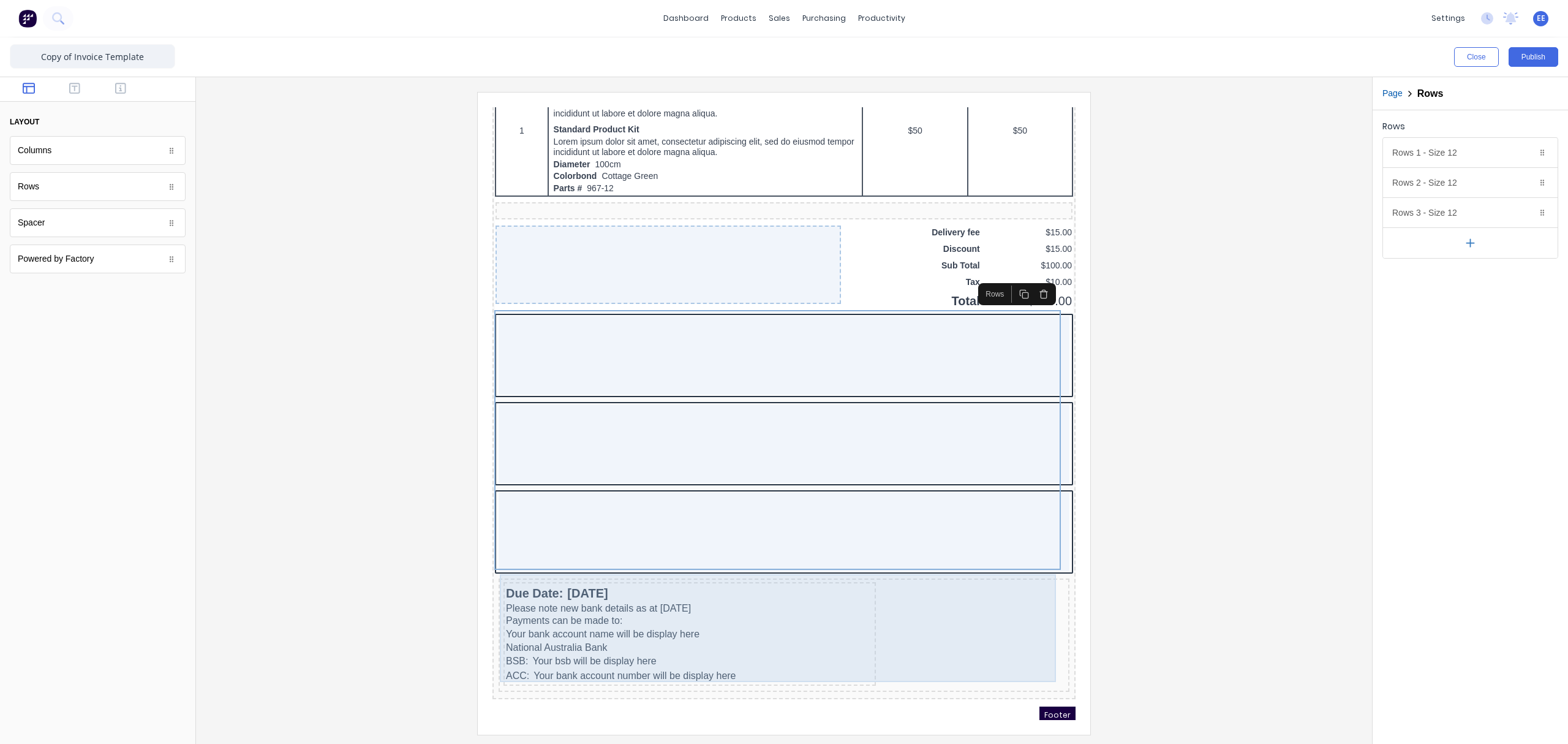
scroll to position [851, 0]
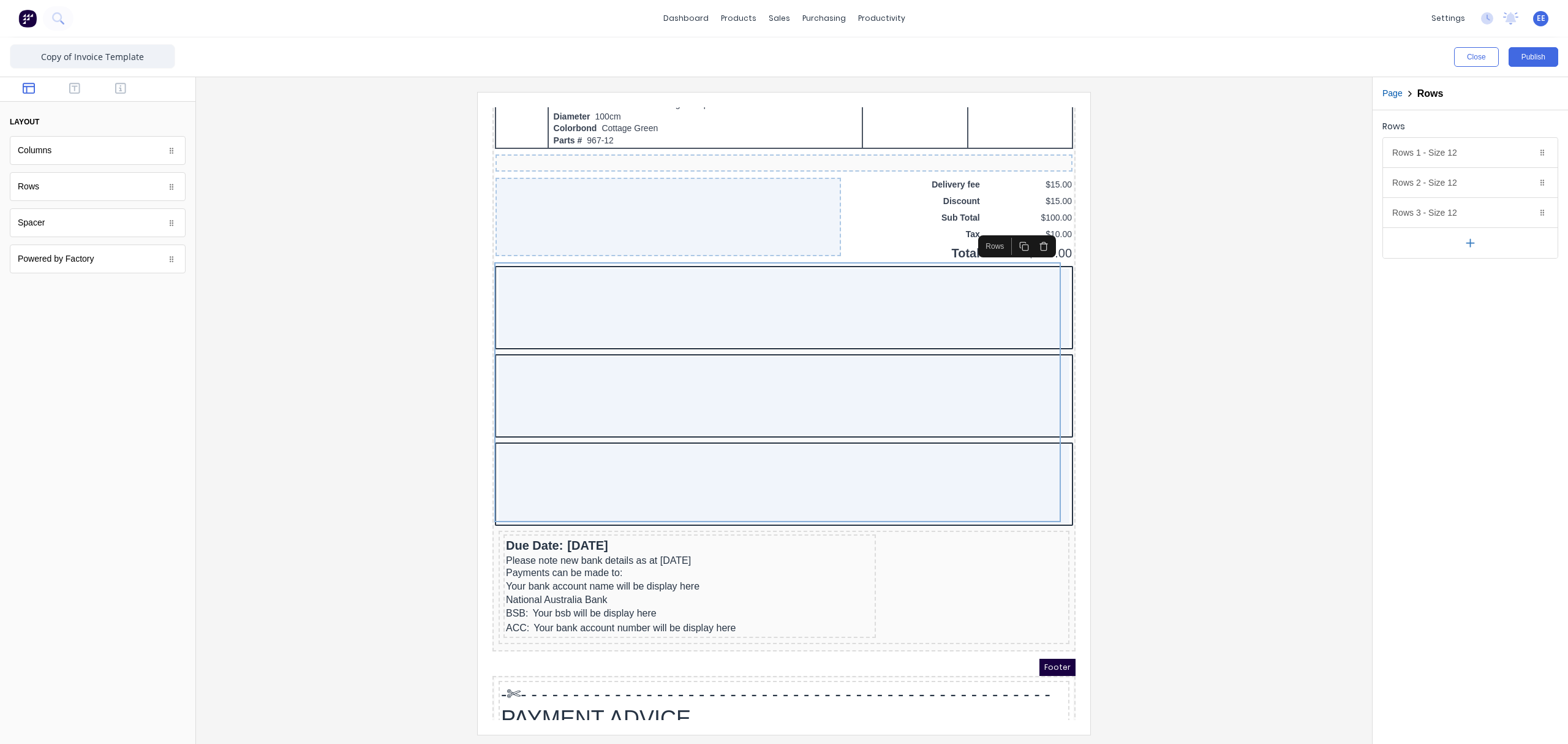
click at [1029, 232] on icon "button" at bounding box center [1028, 231] width 10 height 10
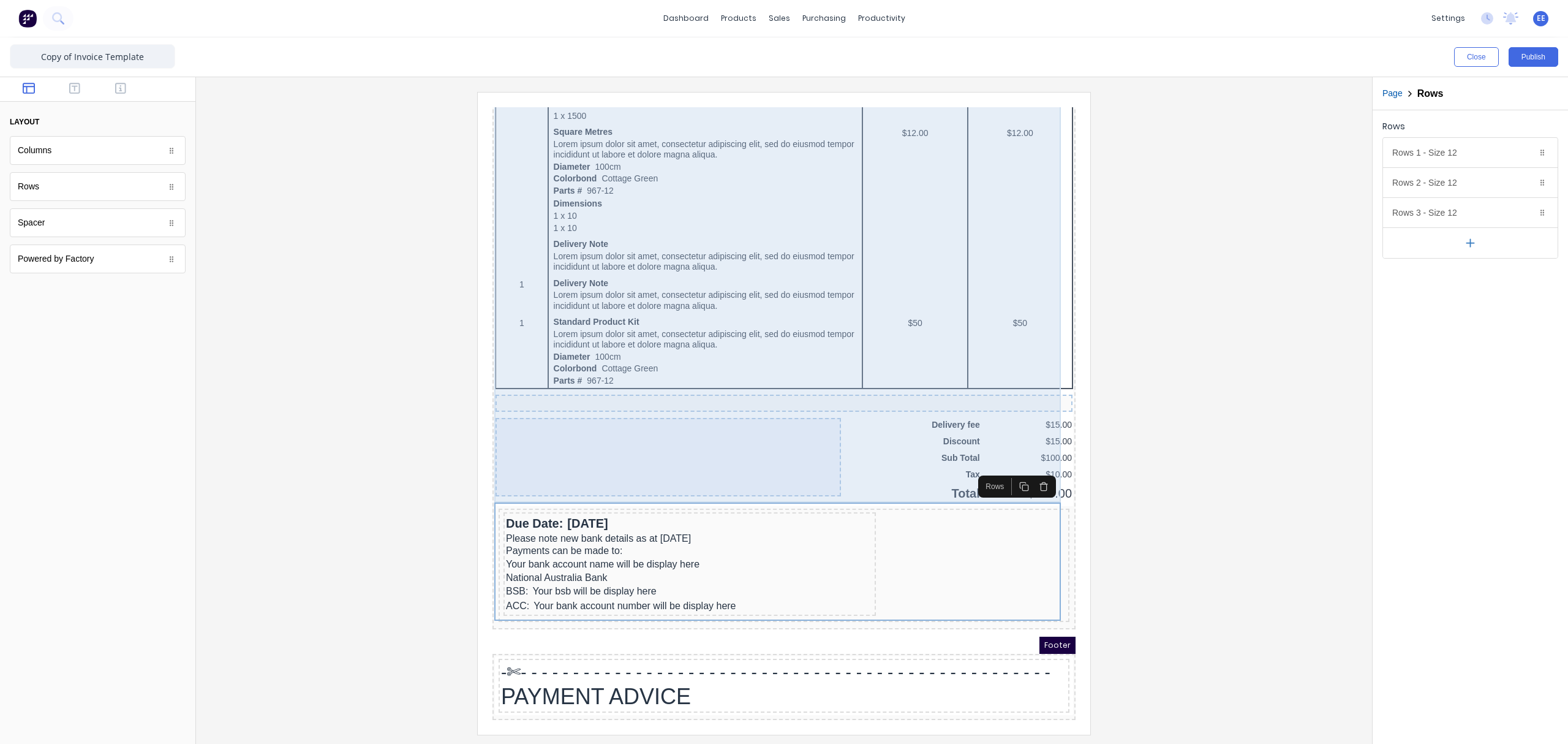
scroll to position [605, 0]
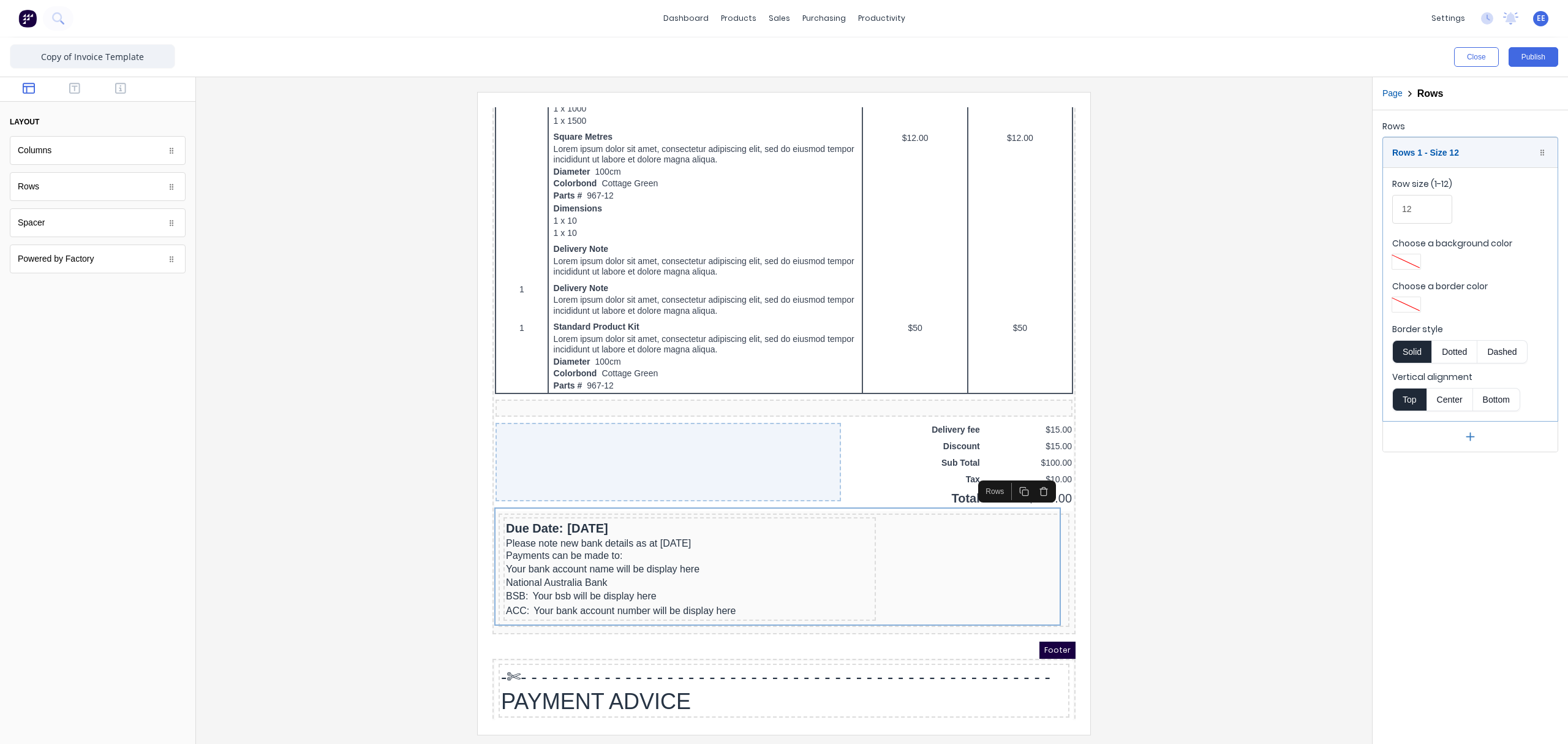
click at [54, 159] on div "Columns" at bounding box center [97, 151] width 176 height 29
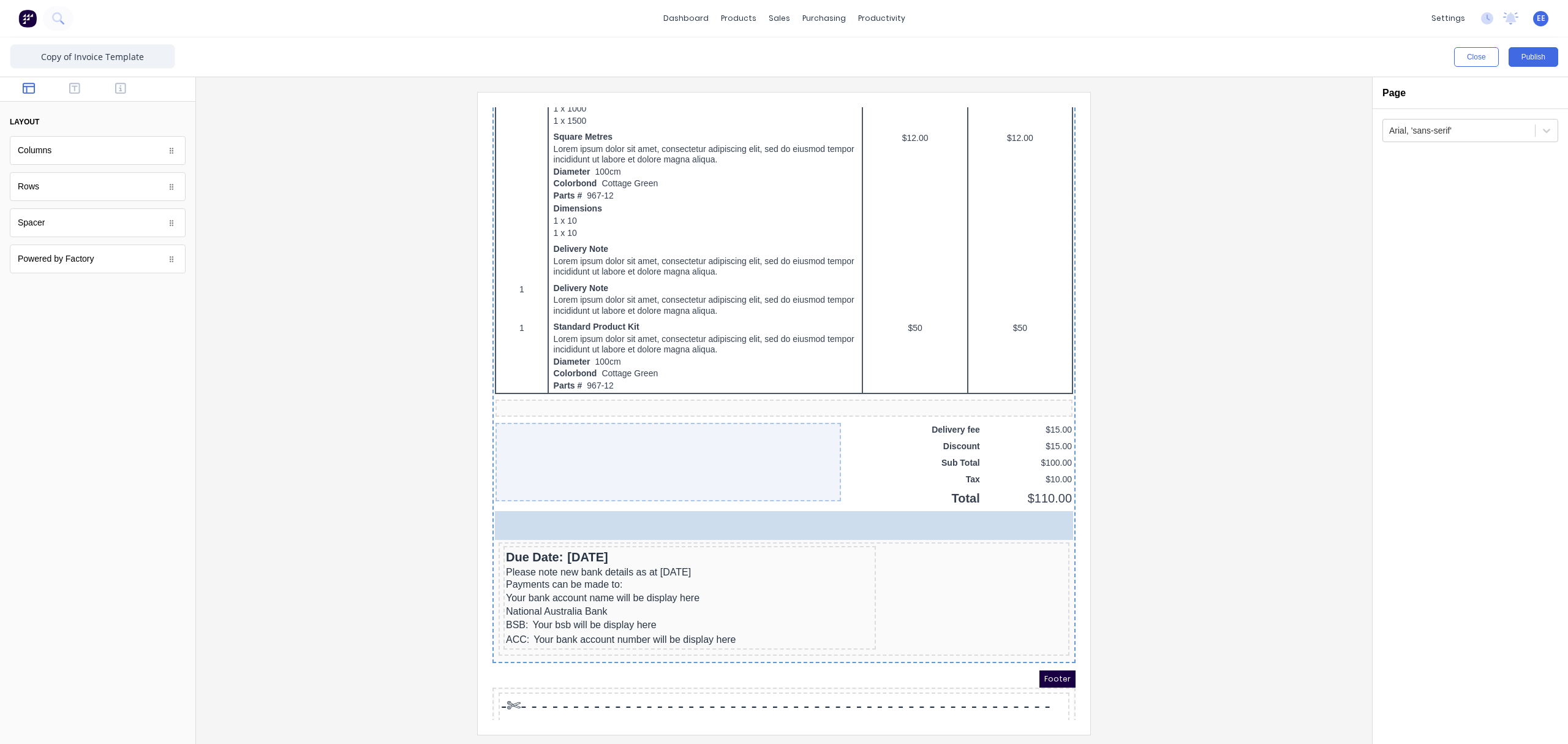
scroll to position [635, 0]
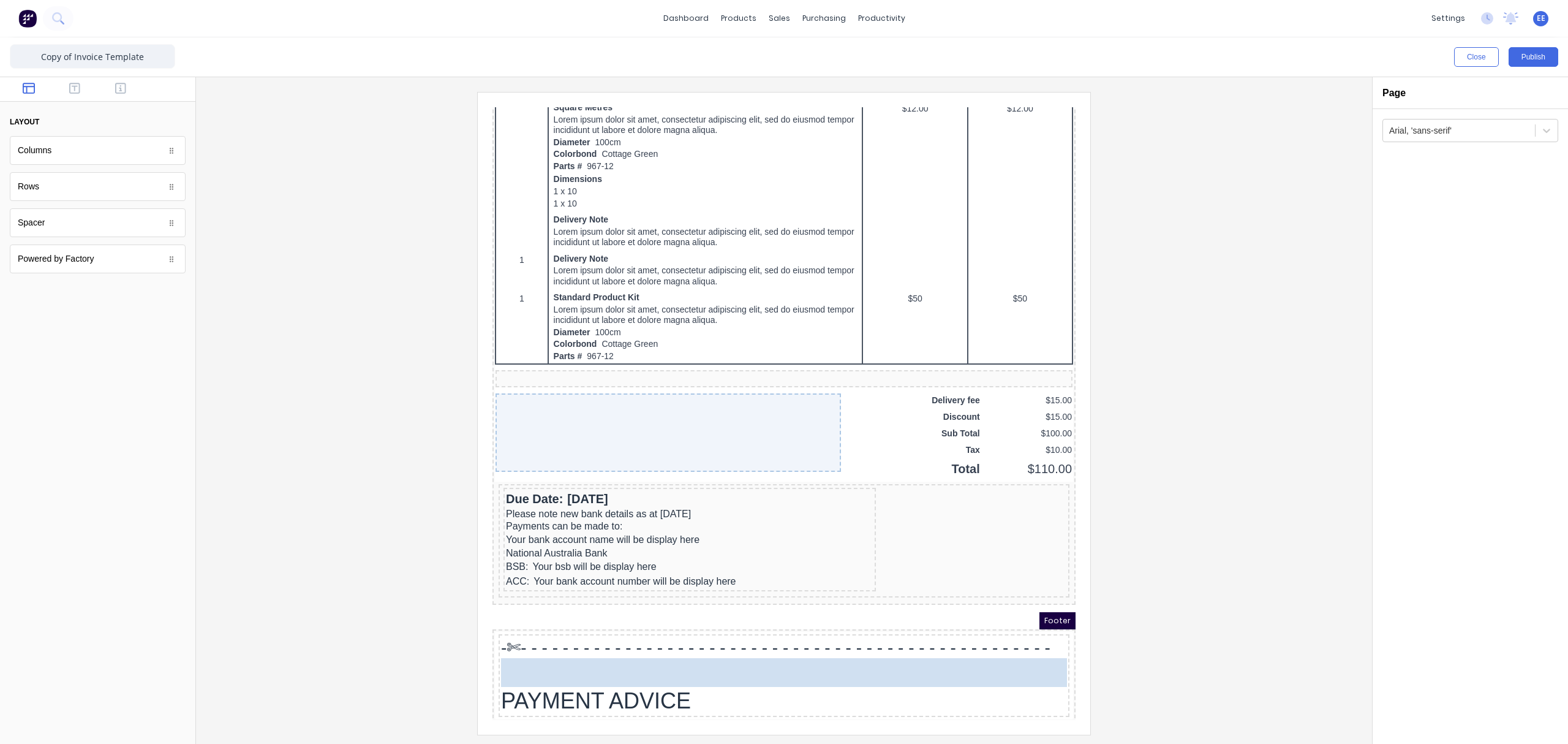
drag, startPoint x: 49, startPoint y: 157, endPoint x: 190, endPoint y: 570, distance: 436.4
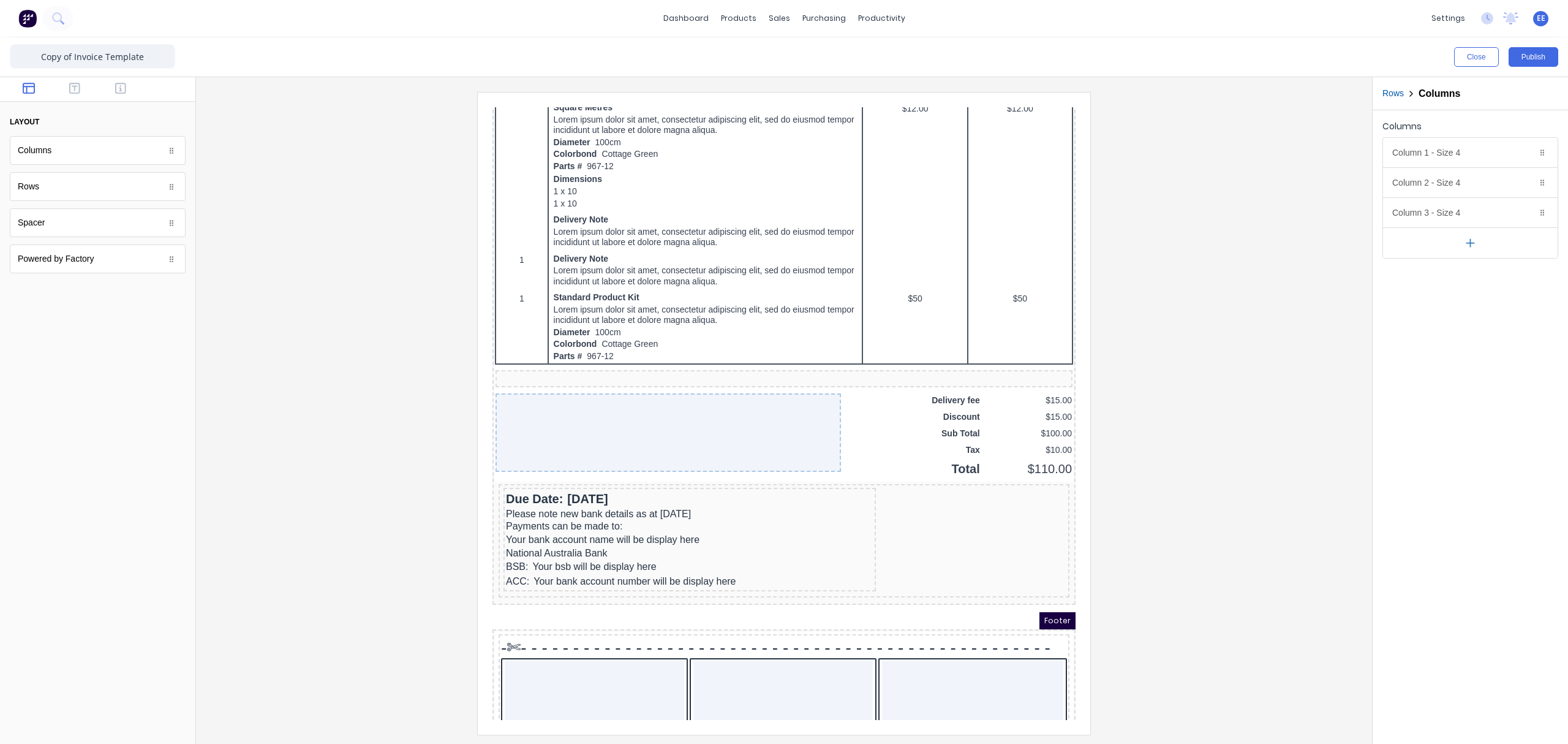
scroll to position [690, 0]
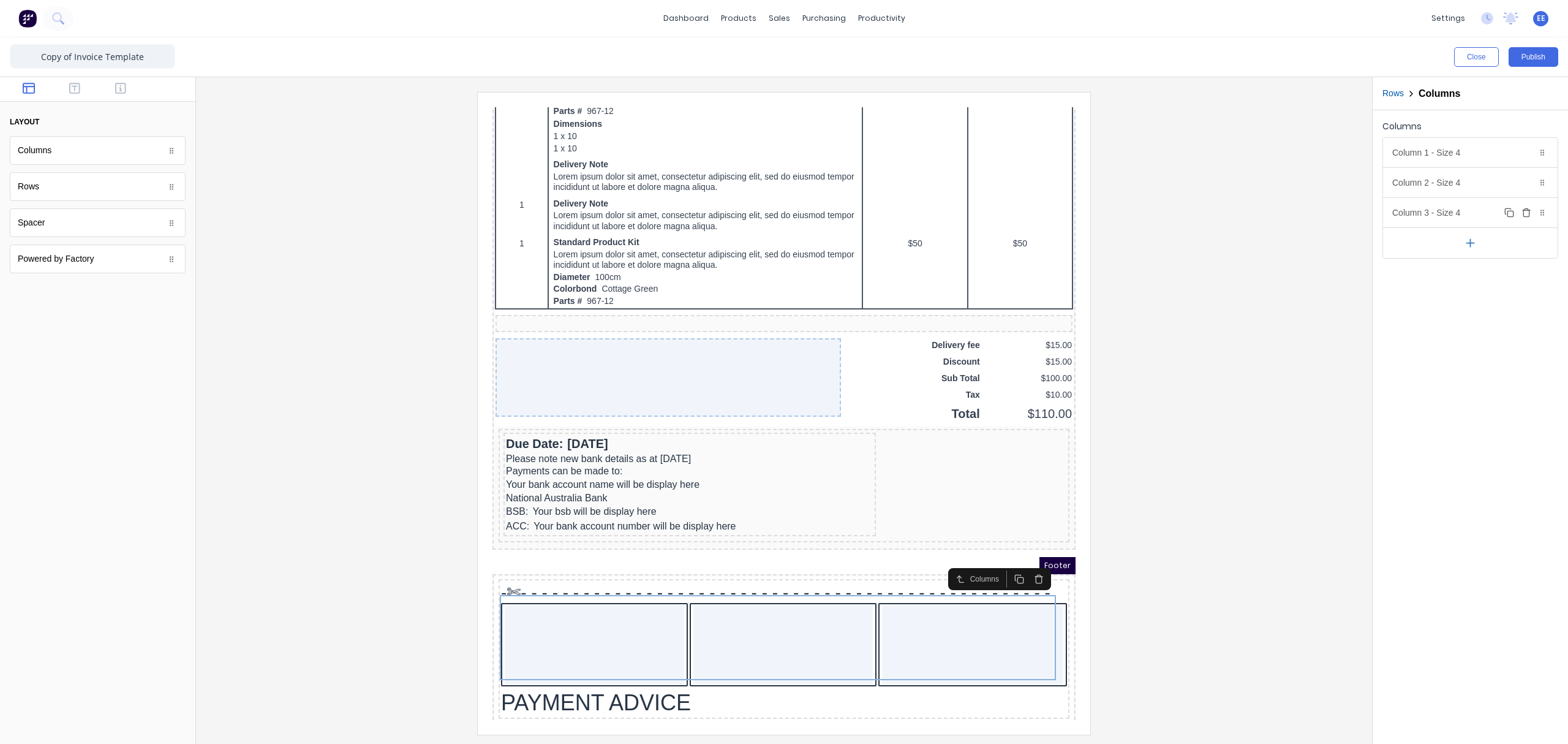
click at [1240, 216] on icon "button" at bounding box center [1526, 212] width 10 height 10
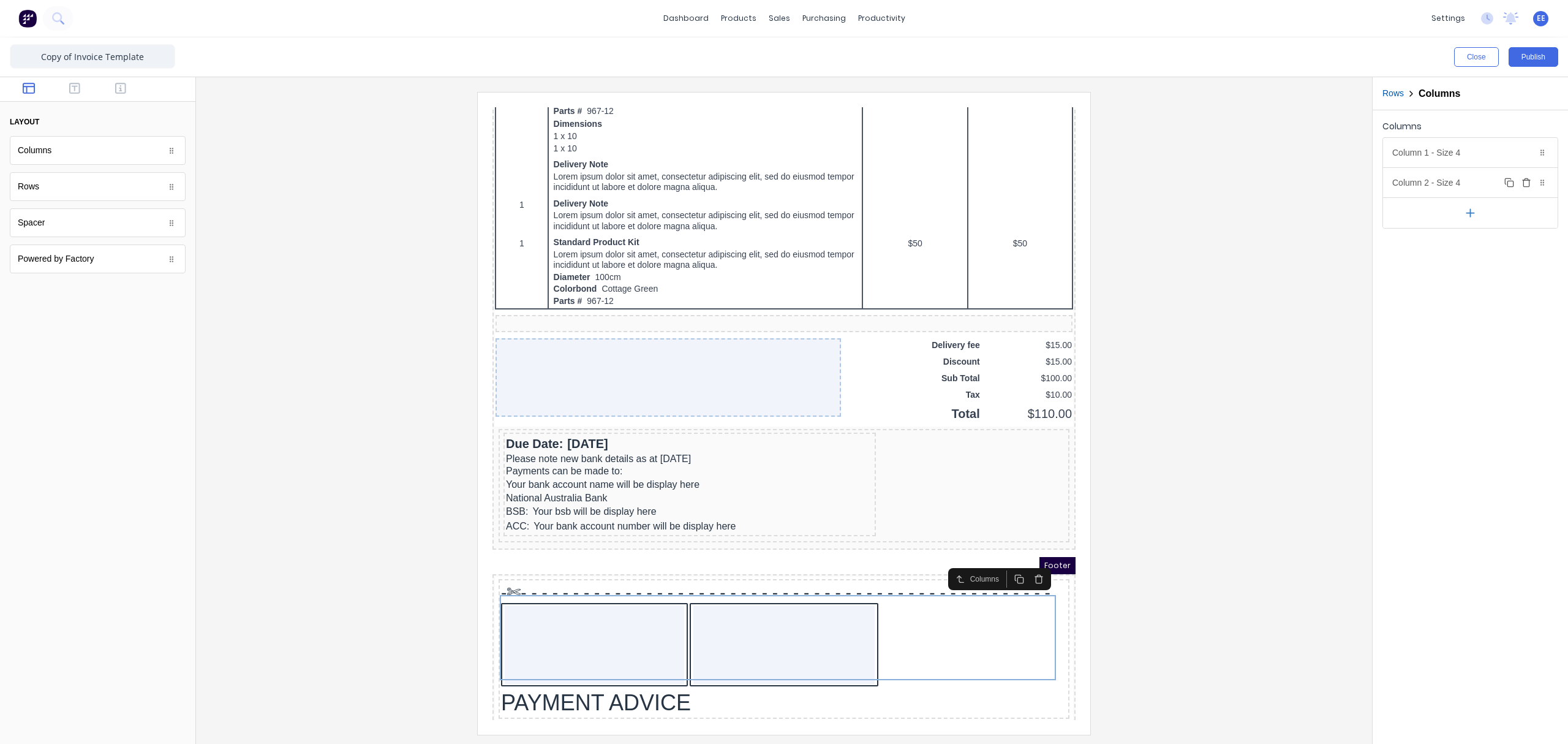
click at [1240, 179] on div "Column 2 - Size 4 Duplicate Delete" at bounding box center [1470, 183] width 175 height 29
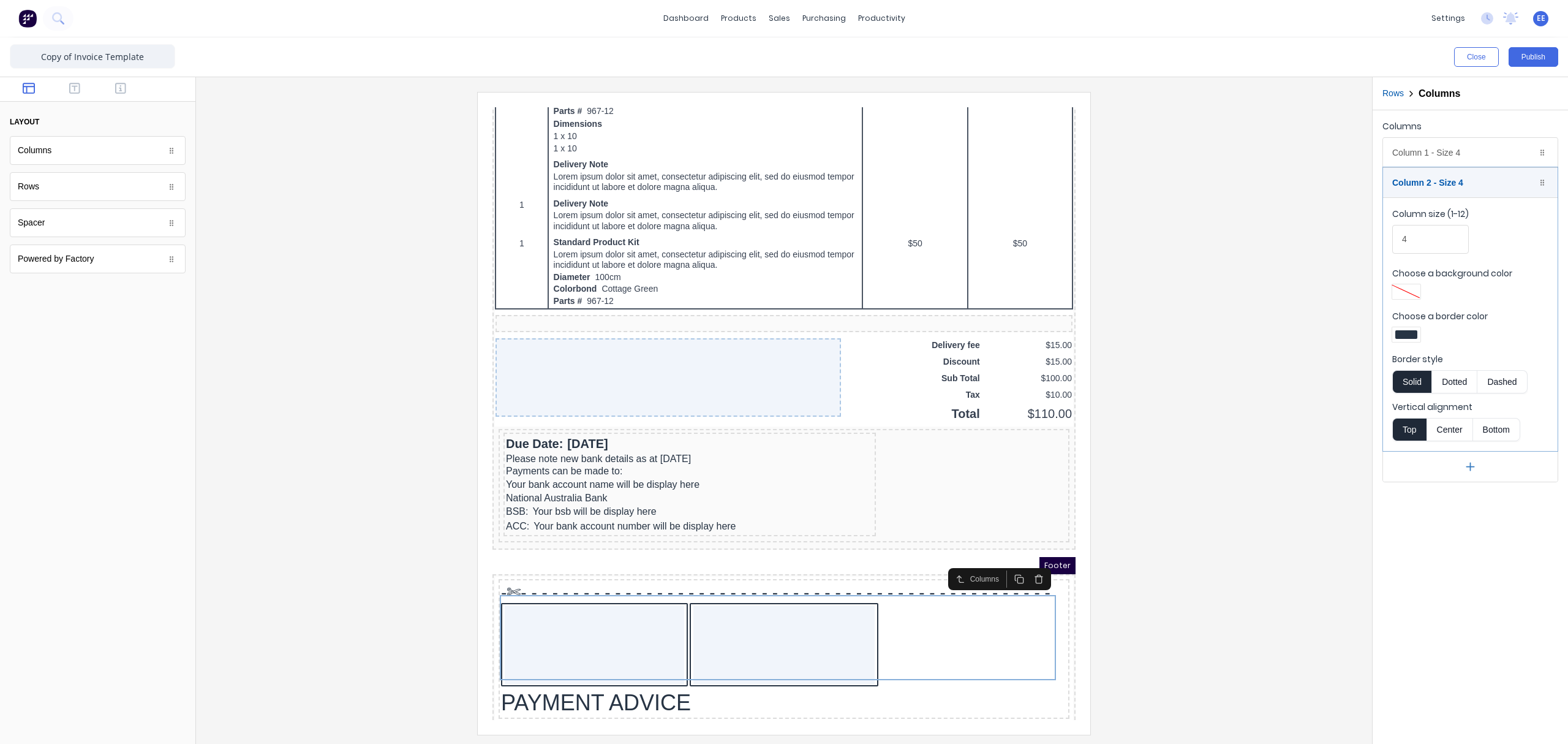
click at [1240, 338] on div at bounding box center [1406, 334] width 22 height 9
click at [1240, 446] on div at bounding box center [1444, 446] width 14 height 14
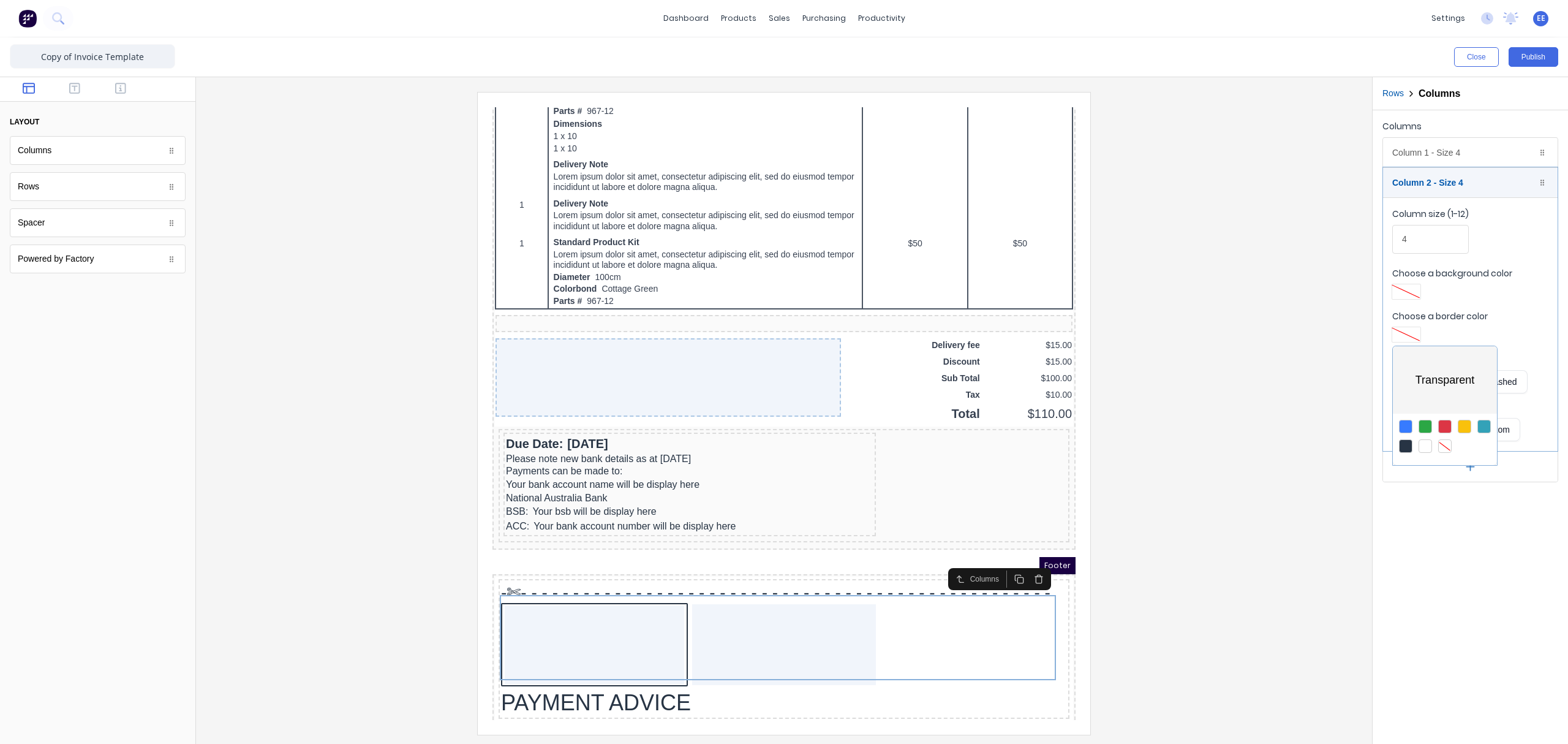
click at [1240, 158] on div at bounding box center [784, 372] width 1568 height 744
click at [1240, 149] on div "Column 1 - Size 4 Duplicate Delete" at bounding box center [1470, 152] width 175 height 29
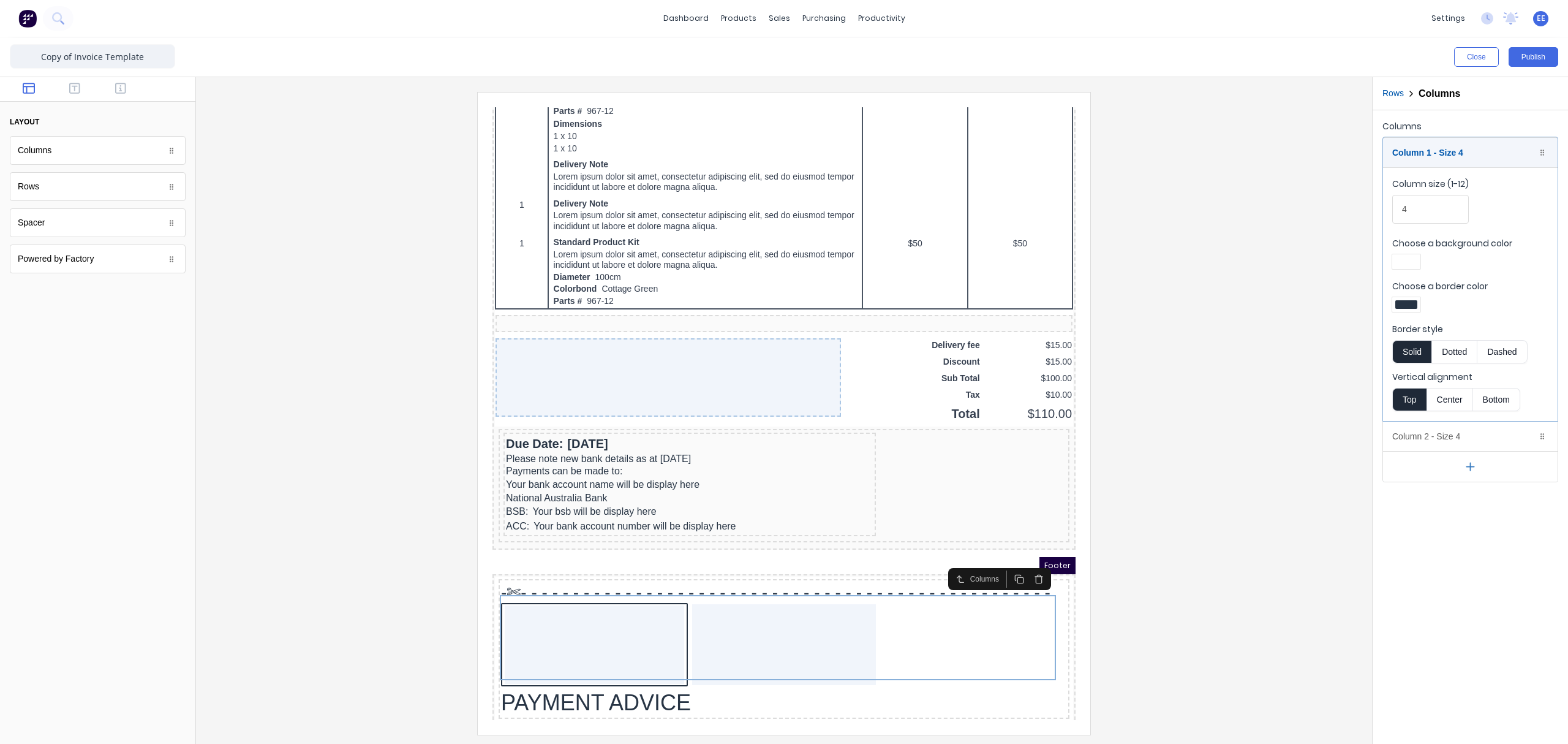
click at [1240, 313] on div at bounding box center [1470, 306] width 156 height 18
click at [1240, 308] on div at bounding box center [1406, 304] width 22 height 9
click at [1240, 413] on div at bounding box center [1444, 416] width 14 height 14
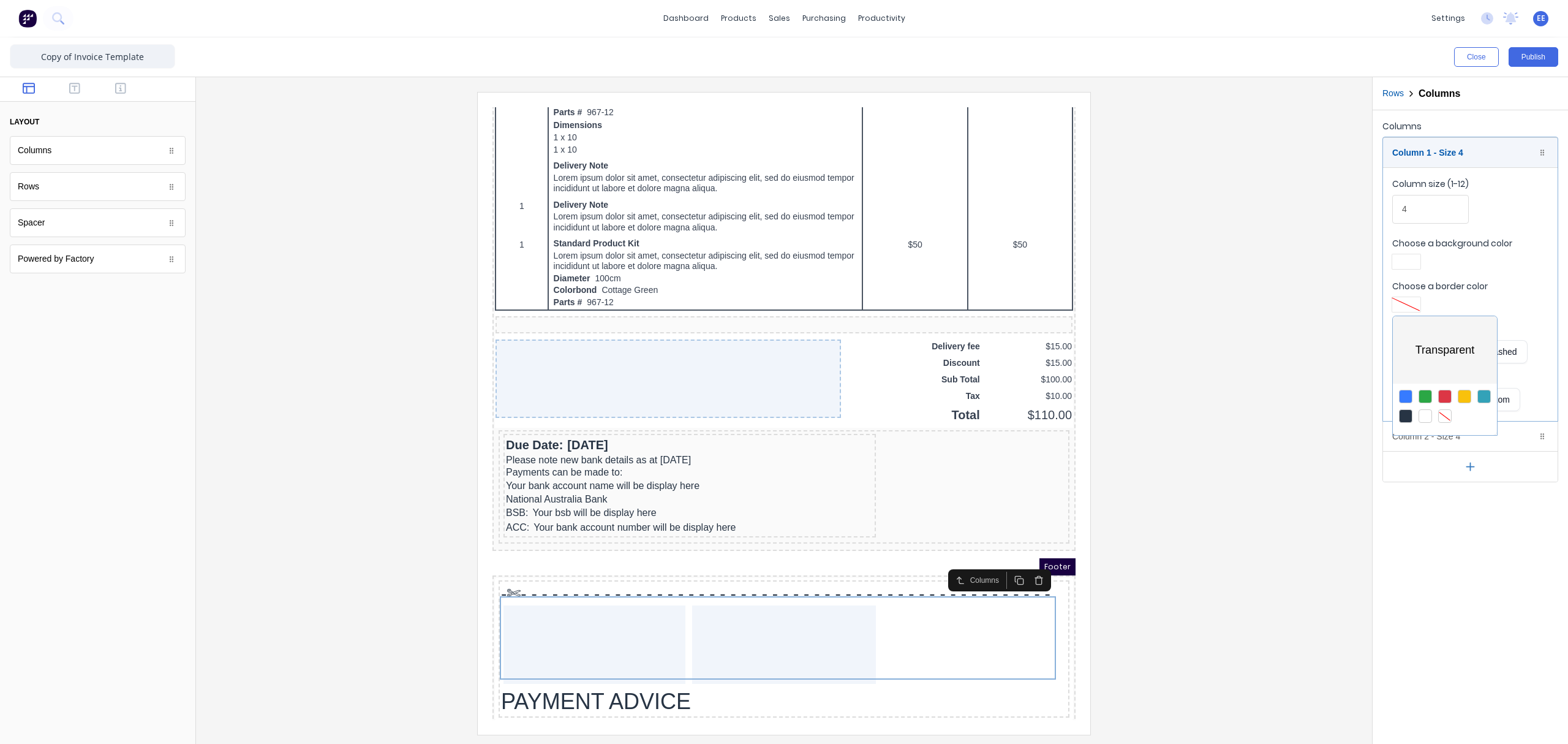
click at [1240, 278] on div at bounding box center [784, 372] width 1568 height 744
click at [1240, 267] on div at bounding box center [1406, 262] width 28 height 14
click at [1240, 381] on div at bounding box center [1444, 363] width 104 height 45
click at [1240, 376] on div at bounding box center [1444, 373] width 14 height 14
click at [1240, 194] on div at bounding box center [784, 372] width 1568 height 744
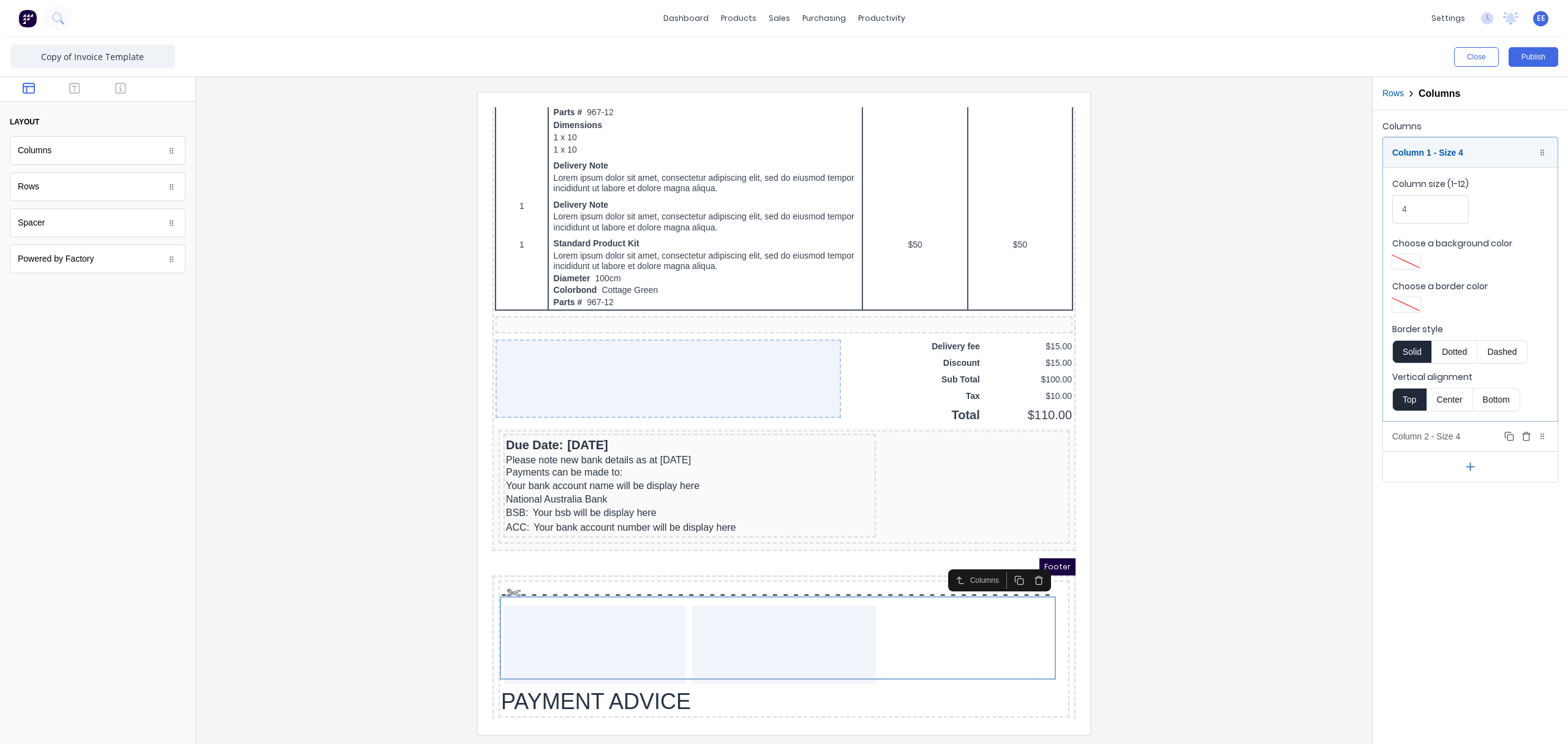
click at [1240, 442] on div "Column 2 - Size 4 Duplicate Delete" at bounding box center [1470, 436] width 175 height 29
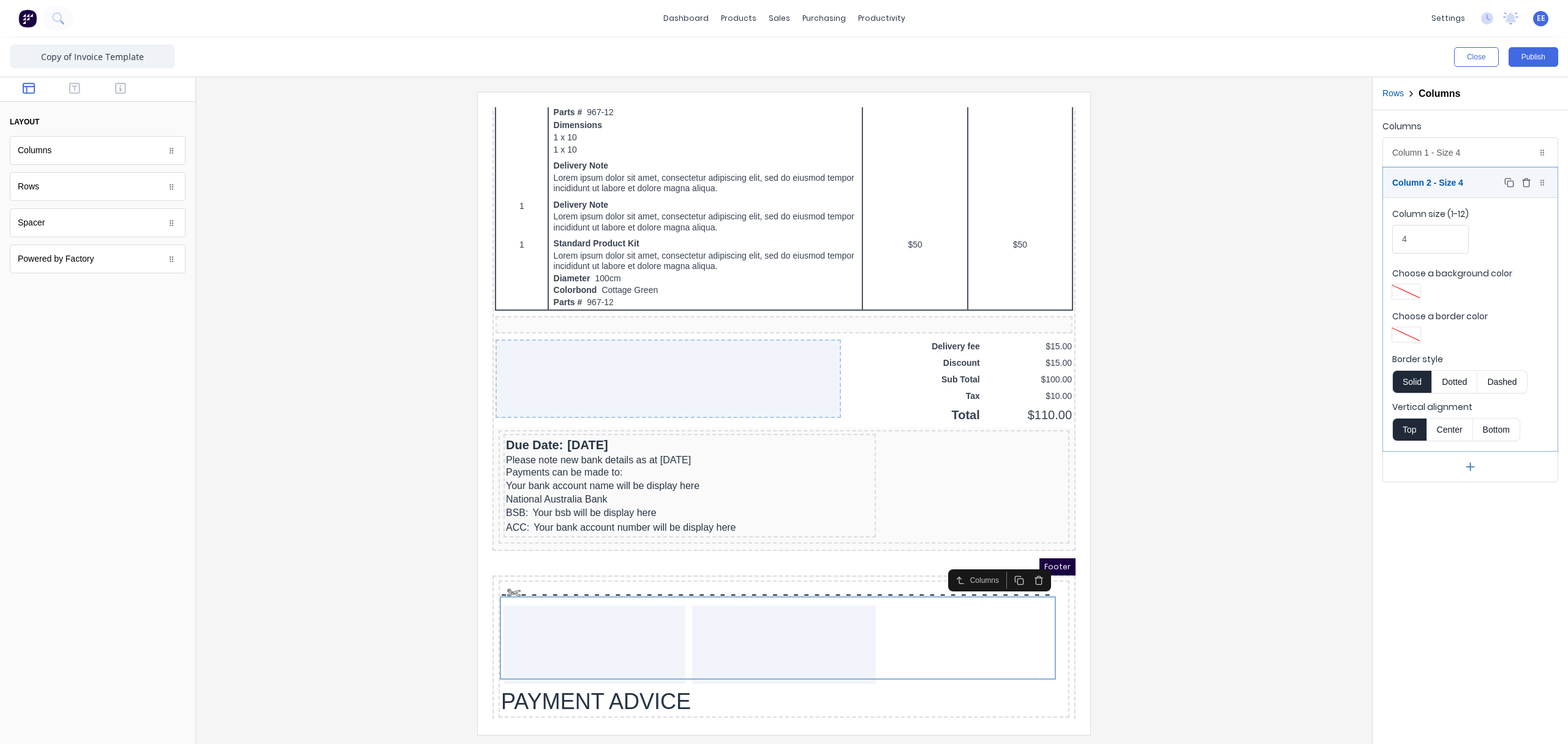
click at [1240, 179] on div "Column 2 - Size 4 Duplicate Delete" at bounding box center [1470, 183] width 175 height 29
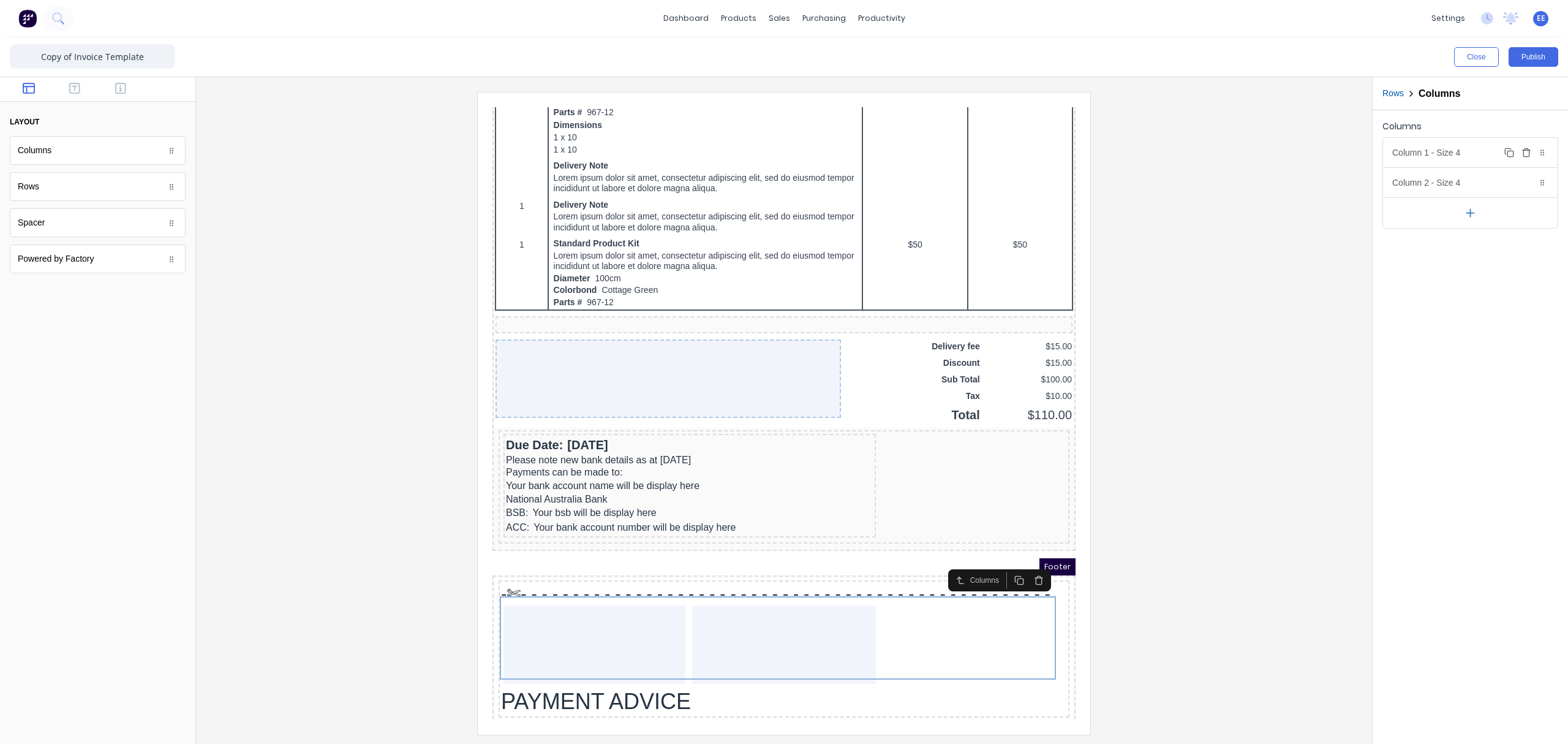
click at [1240, 157] on div "Column 1 - Size 4 Duplicate Delete" at bounding box center [1470, 152] width 175 height 29
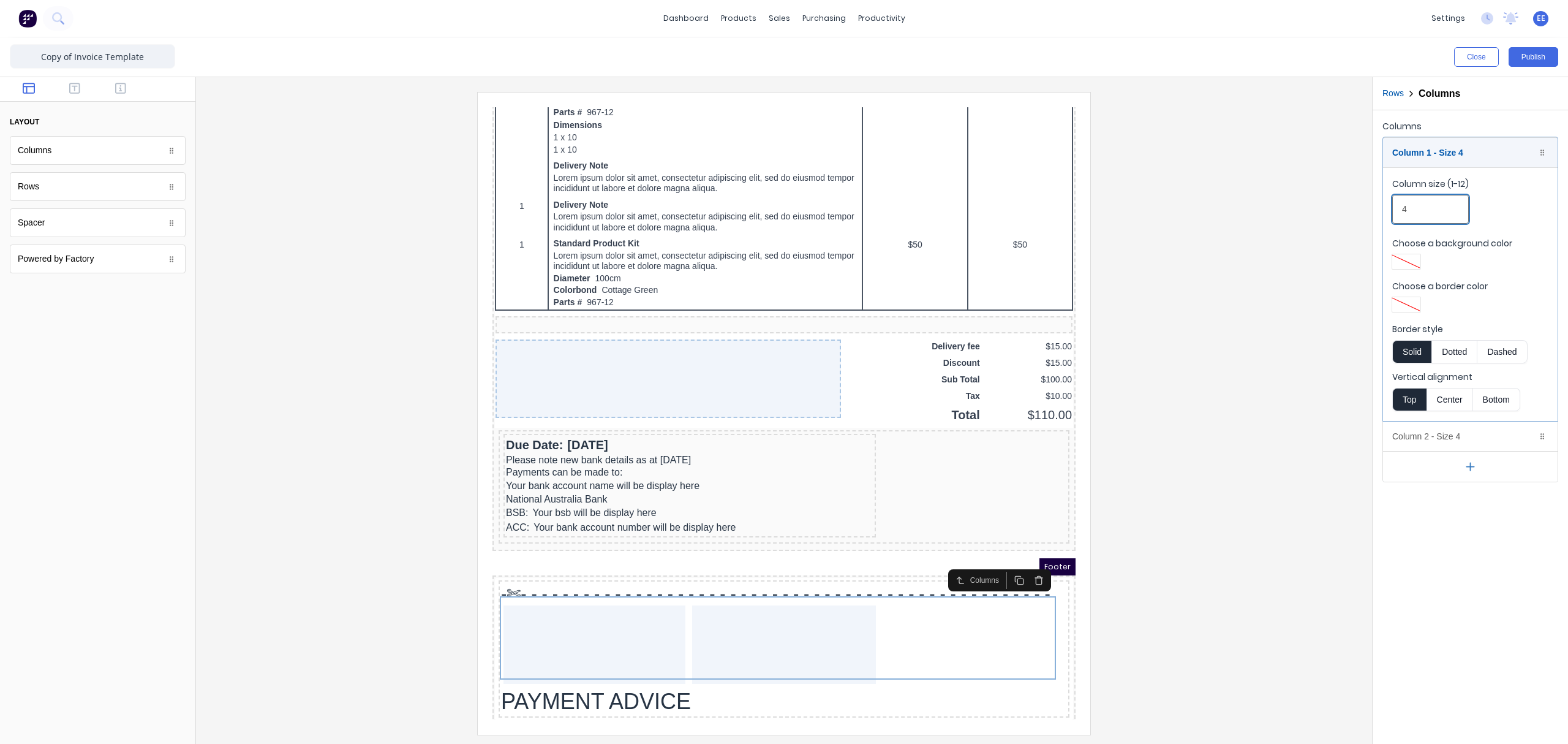
drag, startPoint x: 1422, startPoint y: 211, endPoint x: 1392, endPoint y: 209, distance: 30.1
click at [1240, 209] on input "4" at bounding box center [1430, 209] width 77 height 29
type input "6"
click at [1240, 160] on div "Column 1 - Size 6 Duplicate Delete" at bounding box center [1470, 152] width 175 height 29
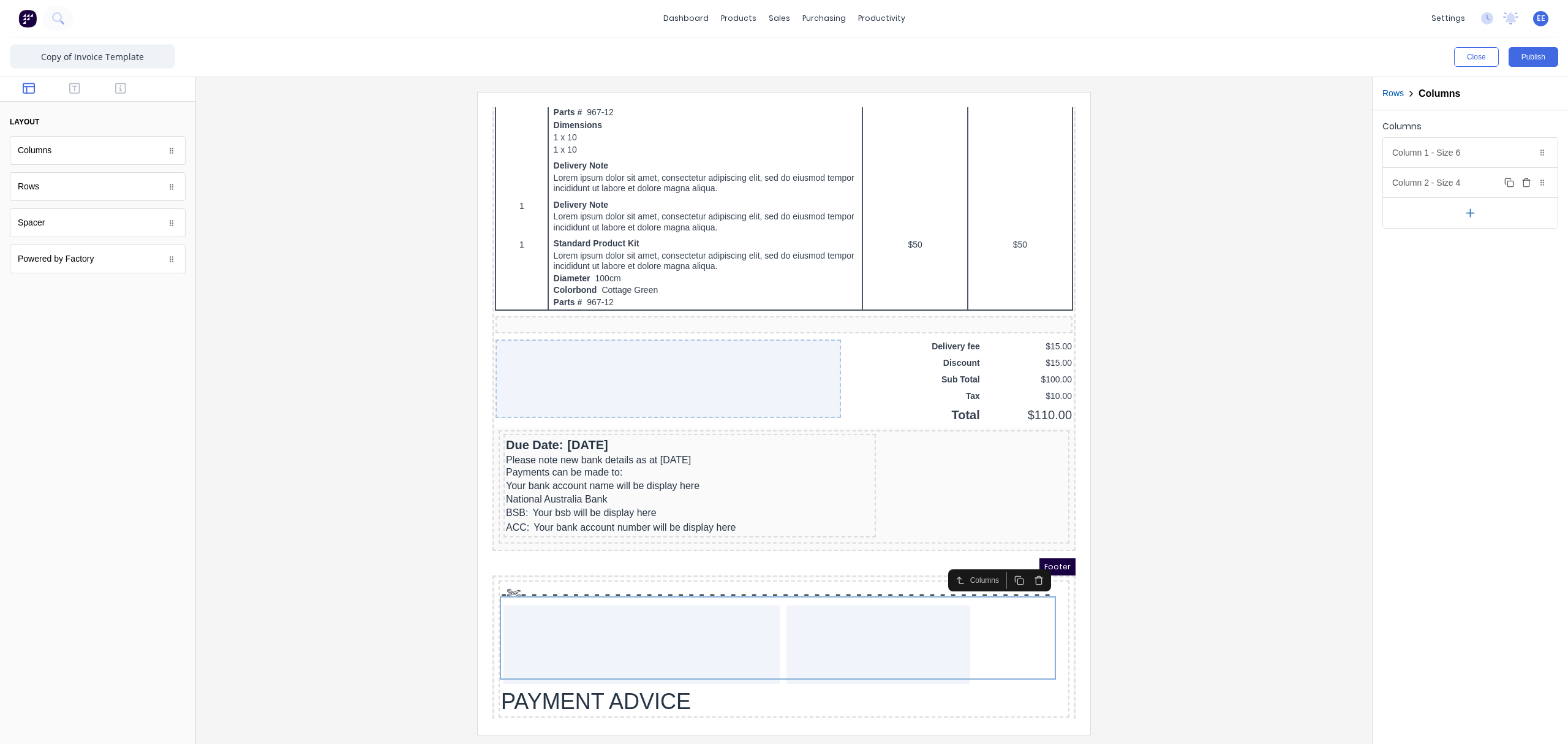
click at [1240, 179] on div "Column 2 - Size 4 Duplicate Delete" at bounding box center [1470, 183] width 175 height 29
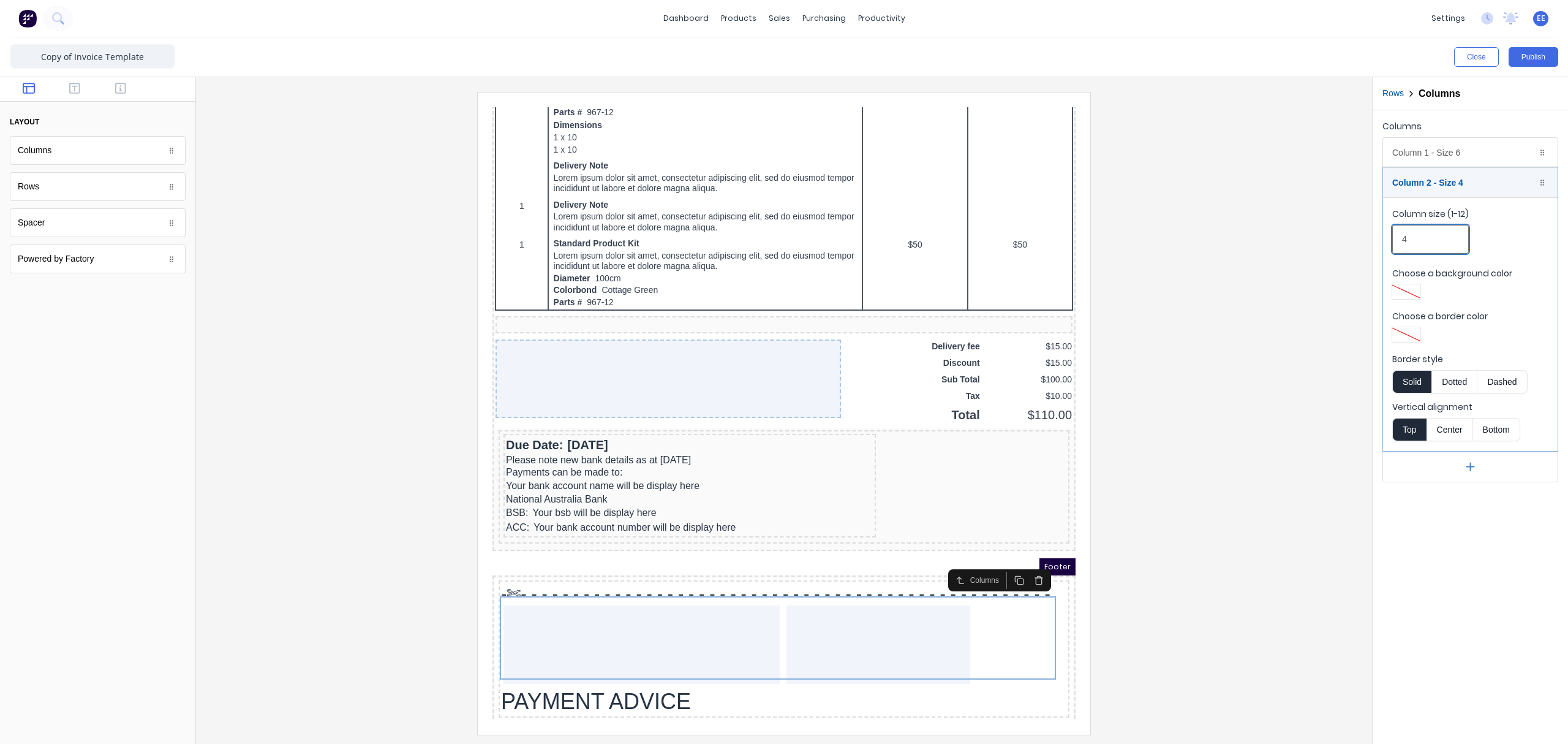
drag, startPoint x: 1418, startPoint y: 241, endPoint x: 1398, endPoint y: 243, distance: 20.1
click at [1240, 243] on input "4" at bounding box center [1430, 239] width 77 height 29
type input "6"
click at [1209, 561] on div at bounding box center [784, 412] width 1157 height 642
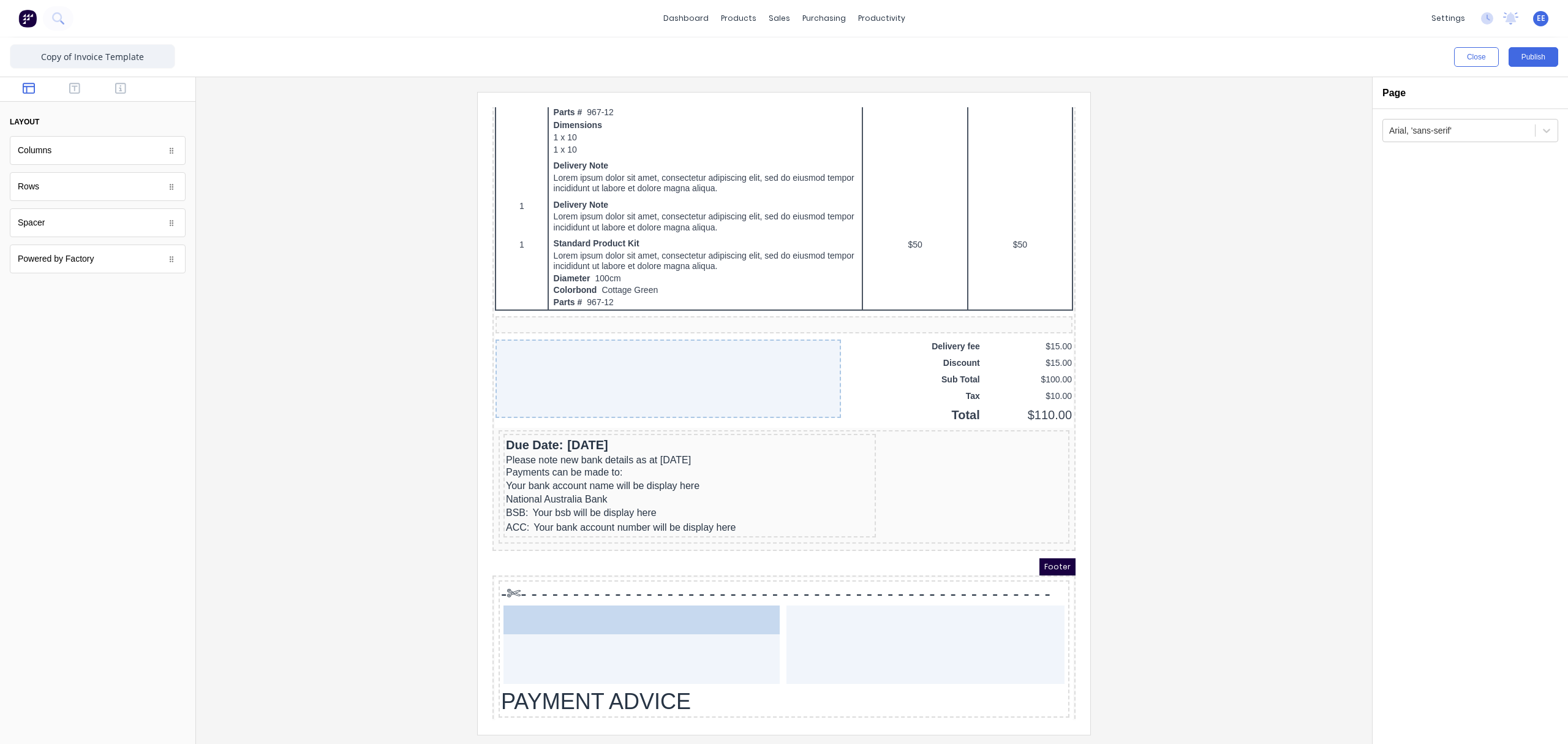
drag, startPoint x: 58, startPoint y: 159, endPoint x: 113, endPoint y: 537, distance: 382.0
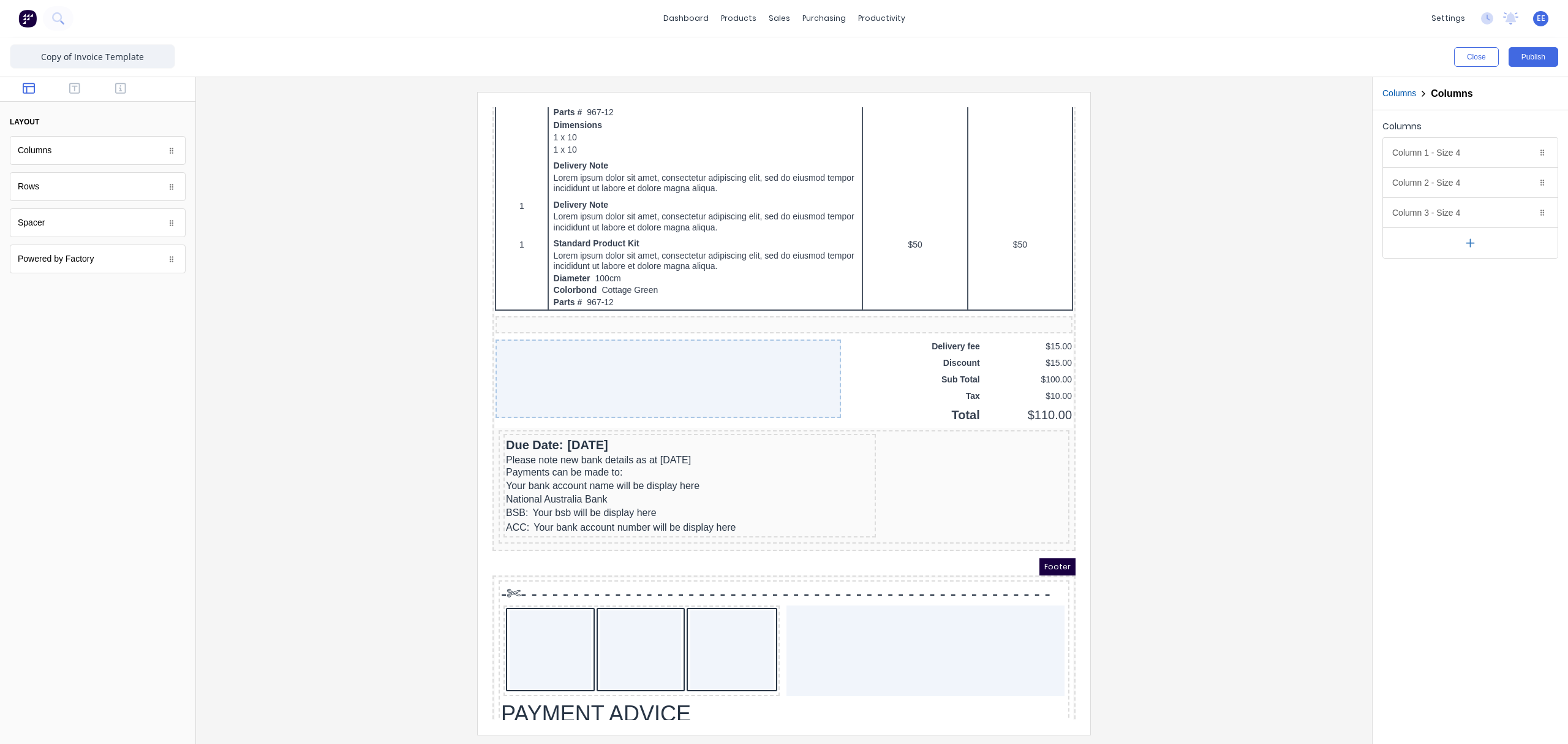
scroll to position [699, 0]
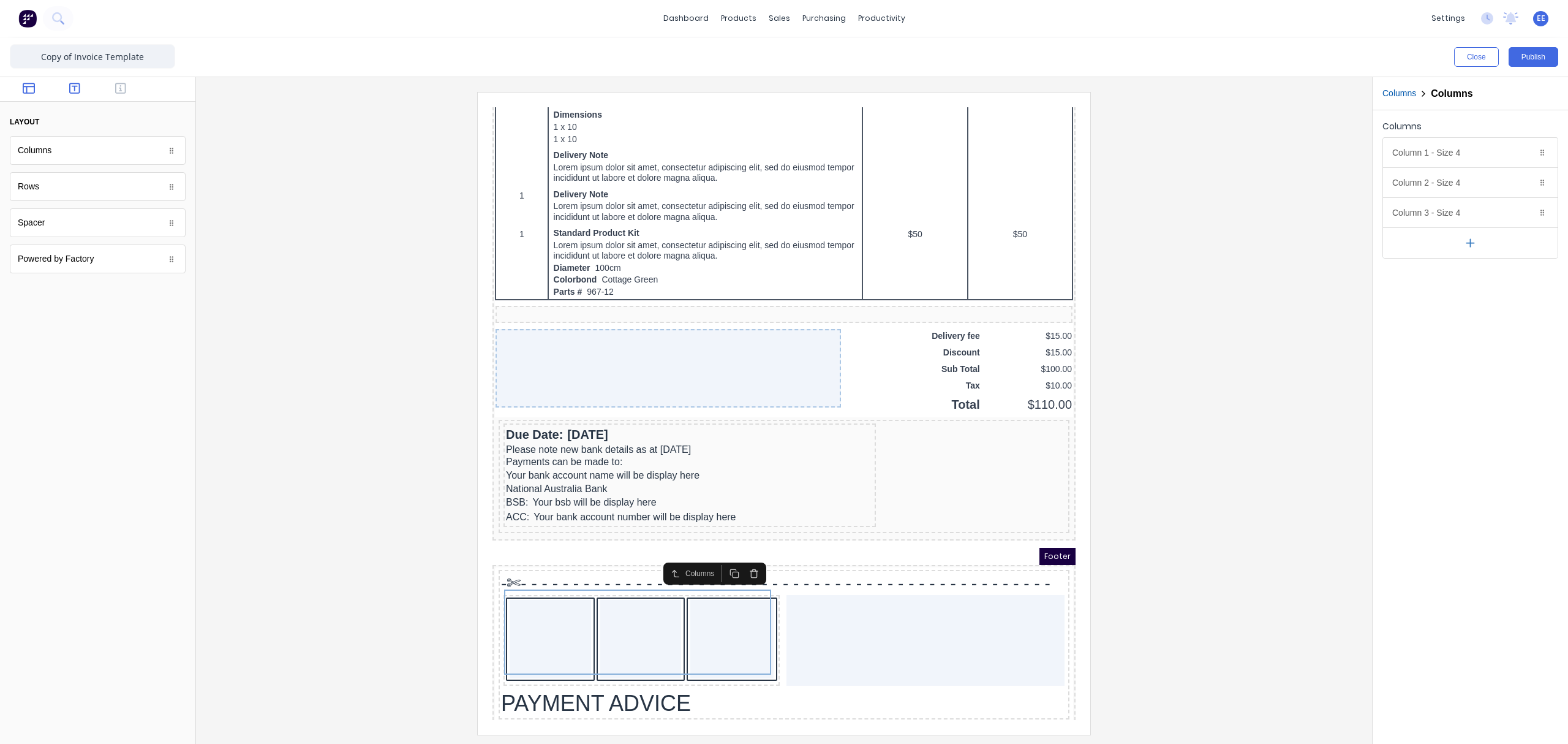
click at [69, 88] on icon "button" at bounding box center [75, 88] width 11 height 11
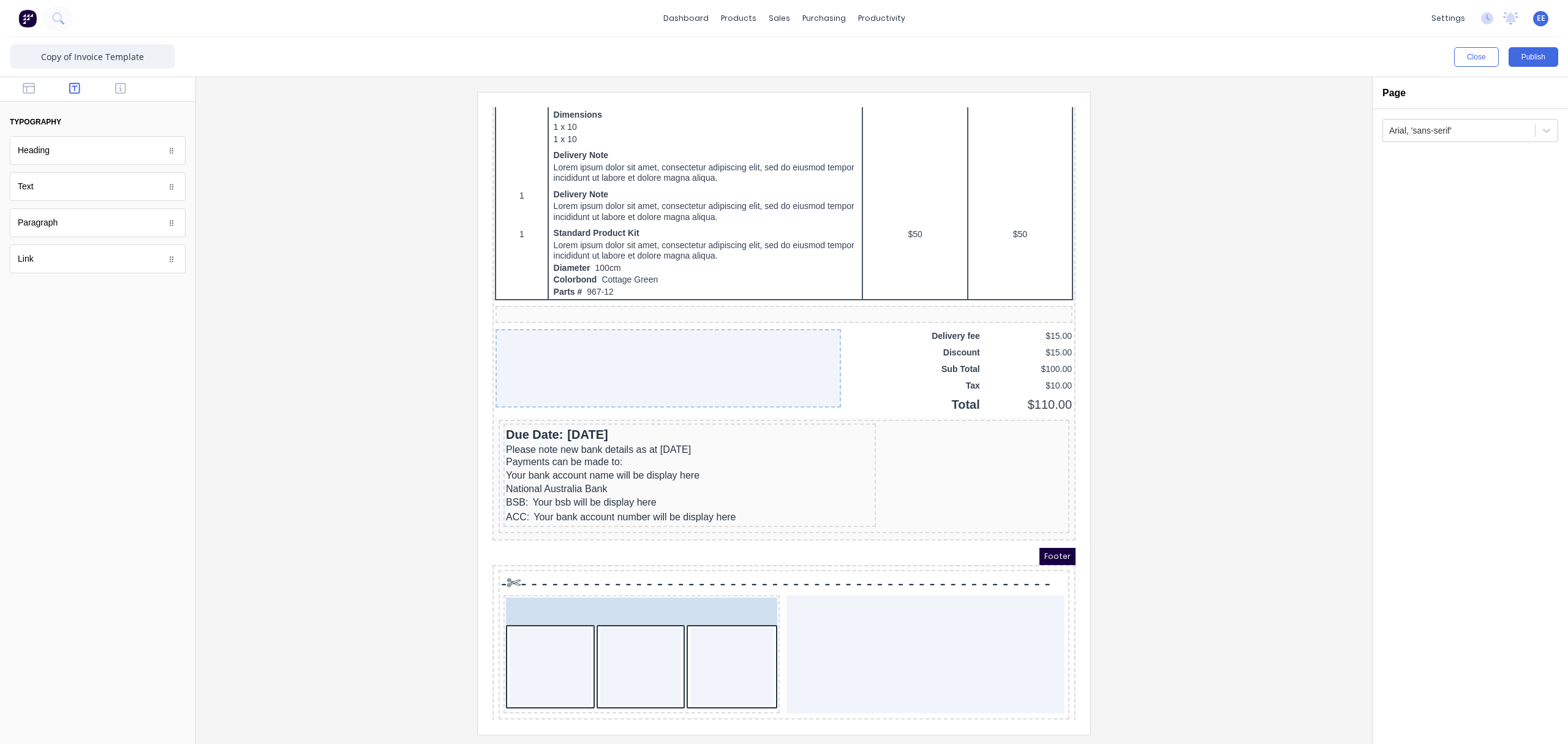
drag, startPoint x: 611, startPoint y: 678, endPoint x: 540, endPoint y: 594, distance: 110.0
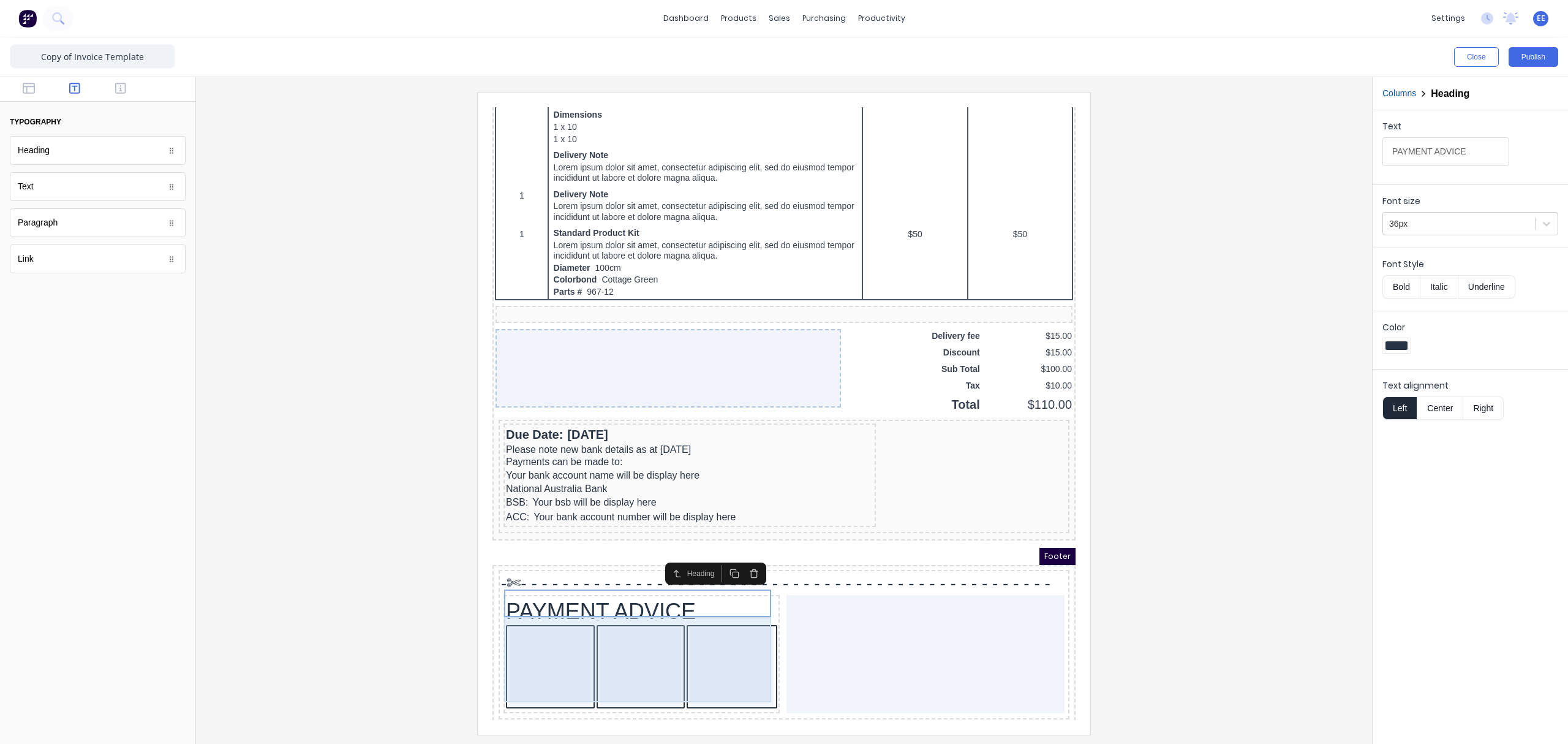
click at [610, 561] on div at bounding box center [626, 652] width 82 height 79
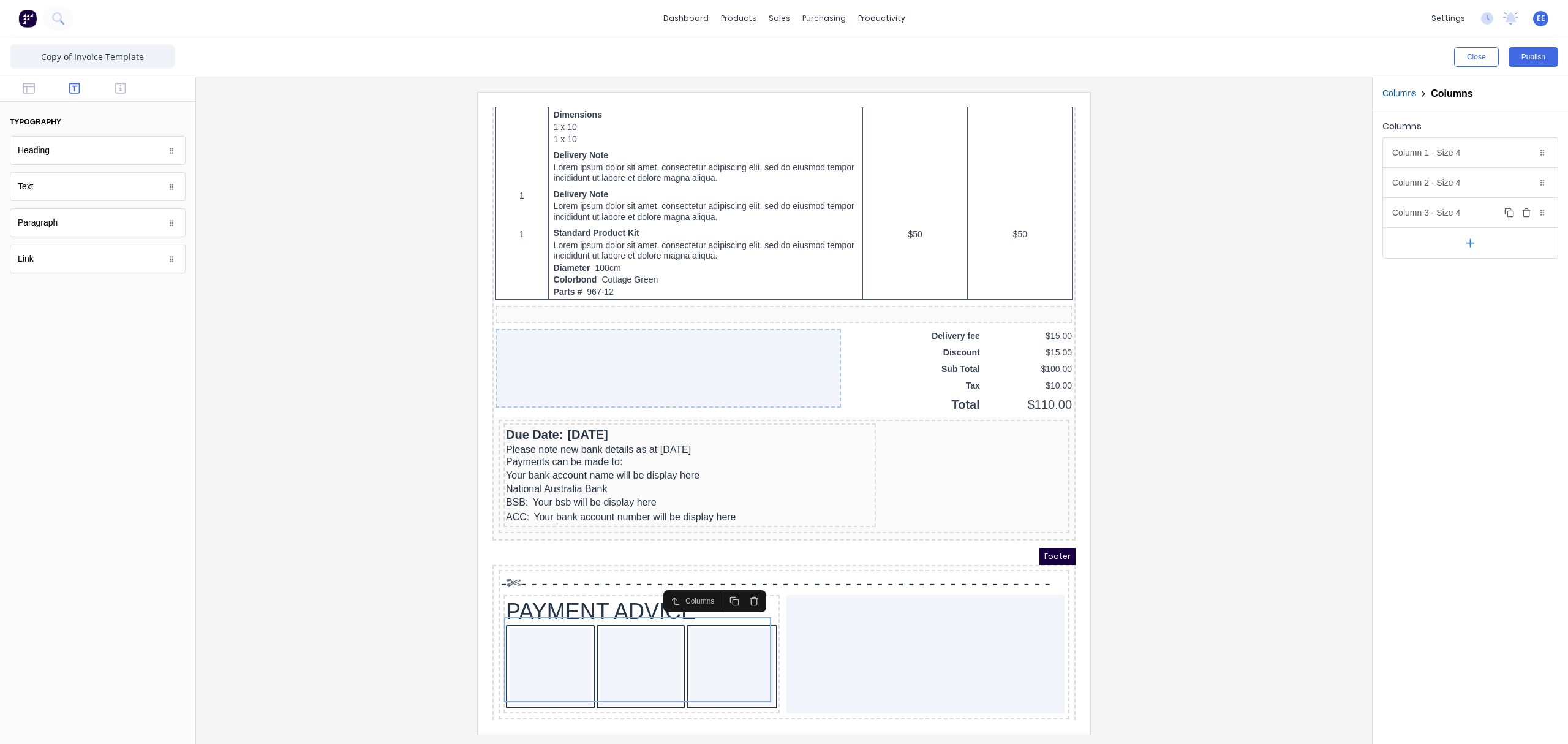
click at [1240, 215] on icon "button" at bounding box center [1526, 212] width 10 height 10
click at [1240, 153] on div "Column 1 - Size 4 Duplicate Delete" at bounding box center [1470, 152] width 175 height 29
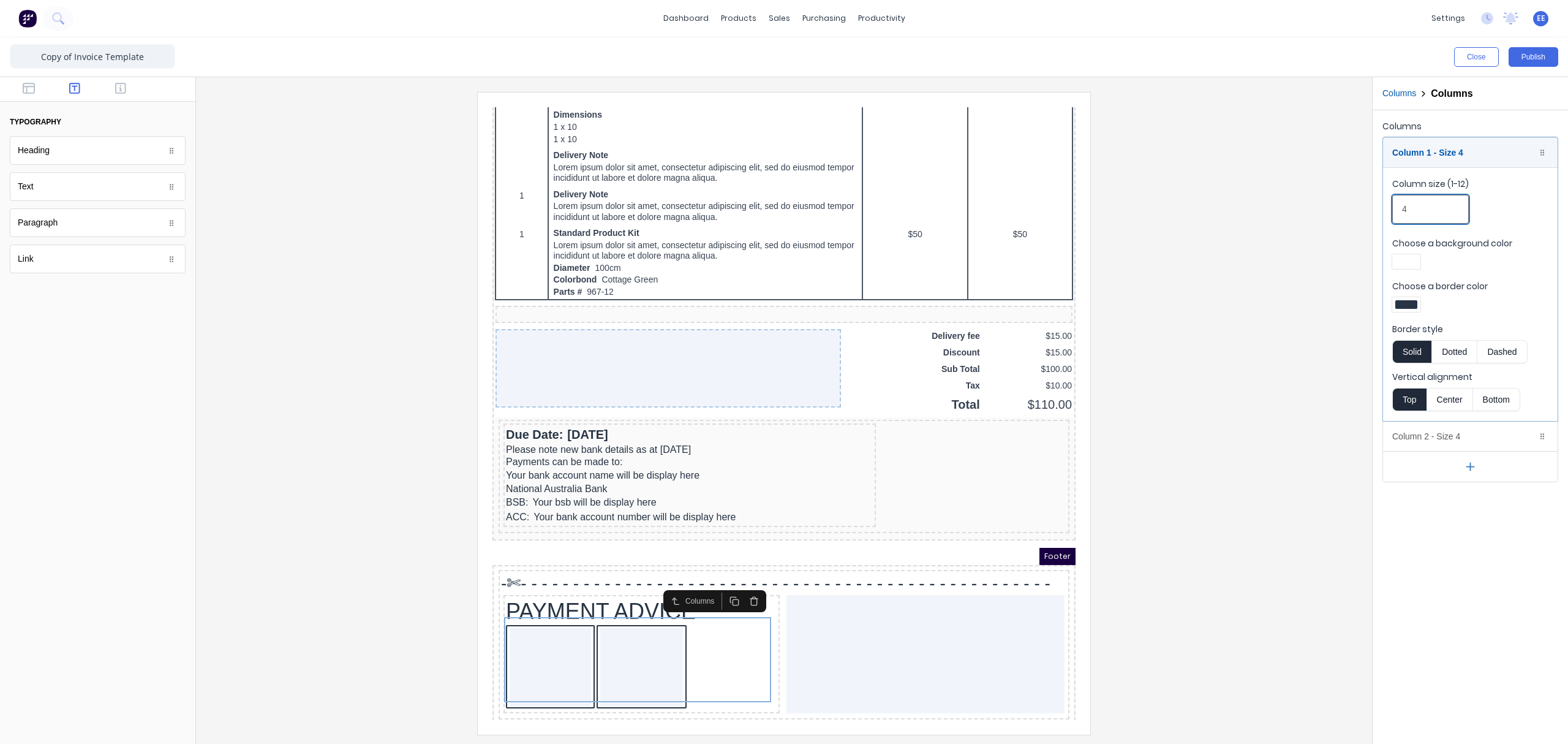
drag, startPoint x: 1400, startPoint y: 205, endPoint x: 1390, endPoint y: 205, distance: 10.0
click at [1240, 205] on fieldset "Column size (1-12) 4 Choose a background color Choose a border color Border sty…" at bounding box center [1470, 294] width 175 height 254
click at [1240, 211] on input "4" at bounding box center [1430, 209] width 77 height 29
drag, startPoint x: 1424, startPoint y: 211, endPoint x: 1365, endPoint y: 212, distance: 59.0
click at [1240, 212] on div "Close Publish Components typography Heading Heading Text Text Paragraph Paragra…" at bounding box center [784, 390] width 1568 height 706
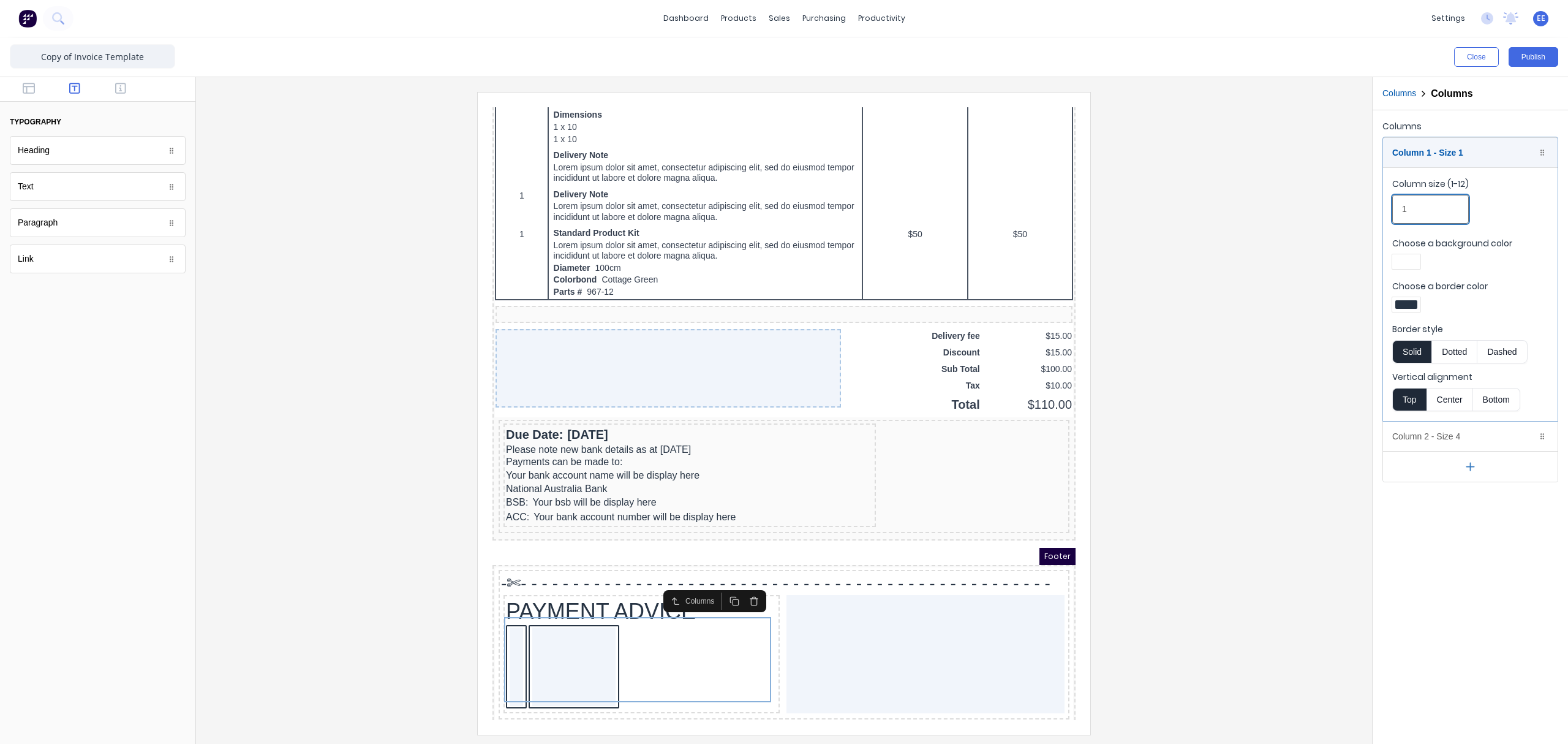
click at [1240, 211] on fieldset "Column size (1-12) 1 Choose a background color Choose a border color Border sty…" at bounding box center [1470, 294] width 175 height 254
drag, startPoint x: 1414, startPoint y: 209, endPoint x: 1388, endPoint y: 209, distance: 26.0
click at [1240, 209] on fieldset "Column size (1-12) 2 Choose a background color Choose a border color Border sty…" at bounding box center [1470, 294] width 175 height 254
click at [1240, 207] on div "Columns Column 1 - Size 3 Duplicate Delete Column size (1-12) 3 Choose a backgr…" at bounding box center [1470, 300] width 196 height 380
drag, startPoint x: 1416, startPoint y: 200, endPoint x: 1397, endPoint y: 204, distance: 19.4
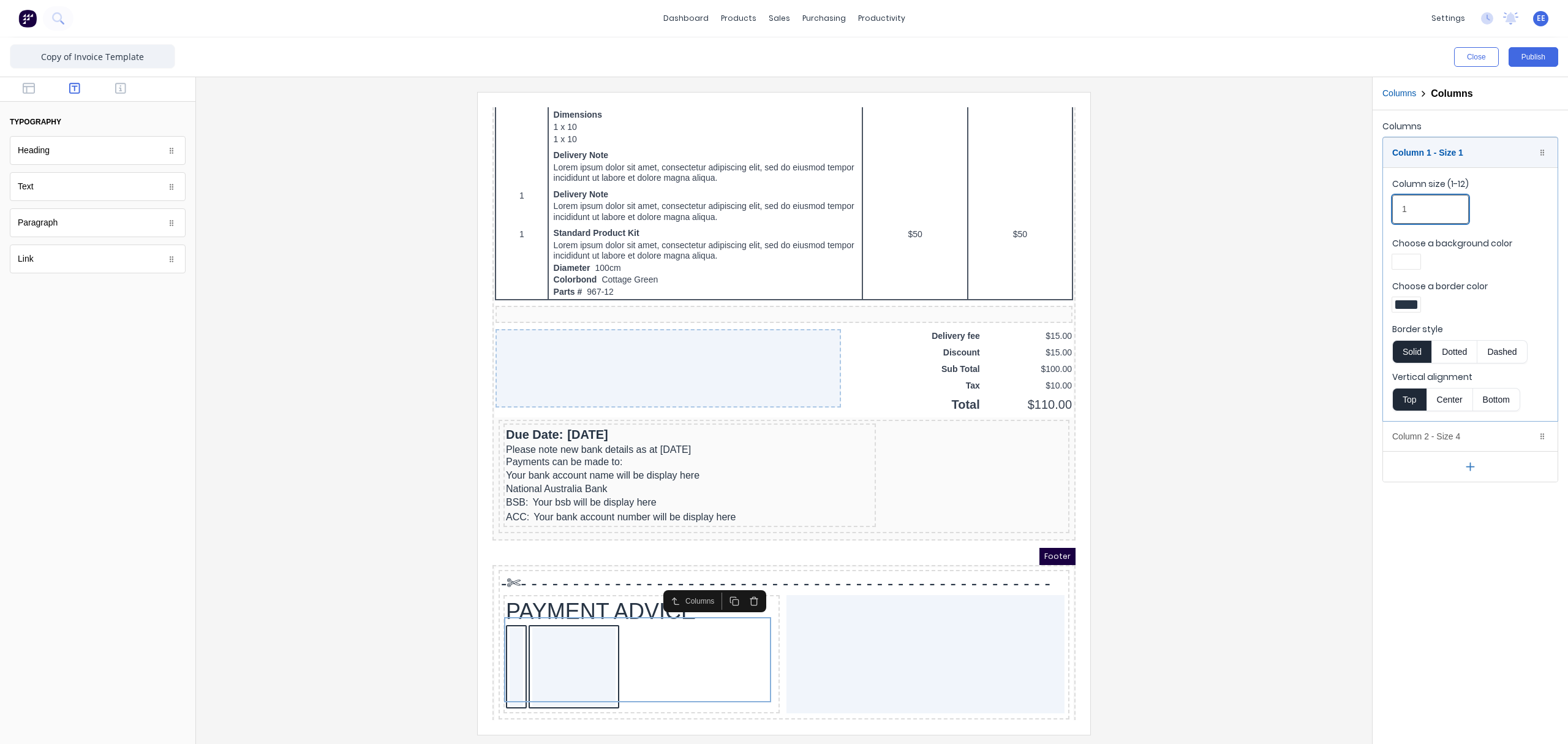
click at [1240, 204] on input "1" at bounding box center [1430, 209] width 77 height 29
type input "2"
click at [1240, 153] on div "Column 1 - Size 2 Duplicate Delete" at bounding box center [1470, 152] width 175 height 29
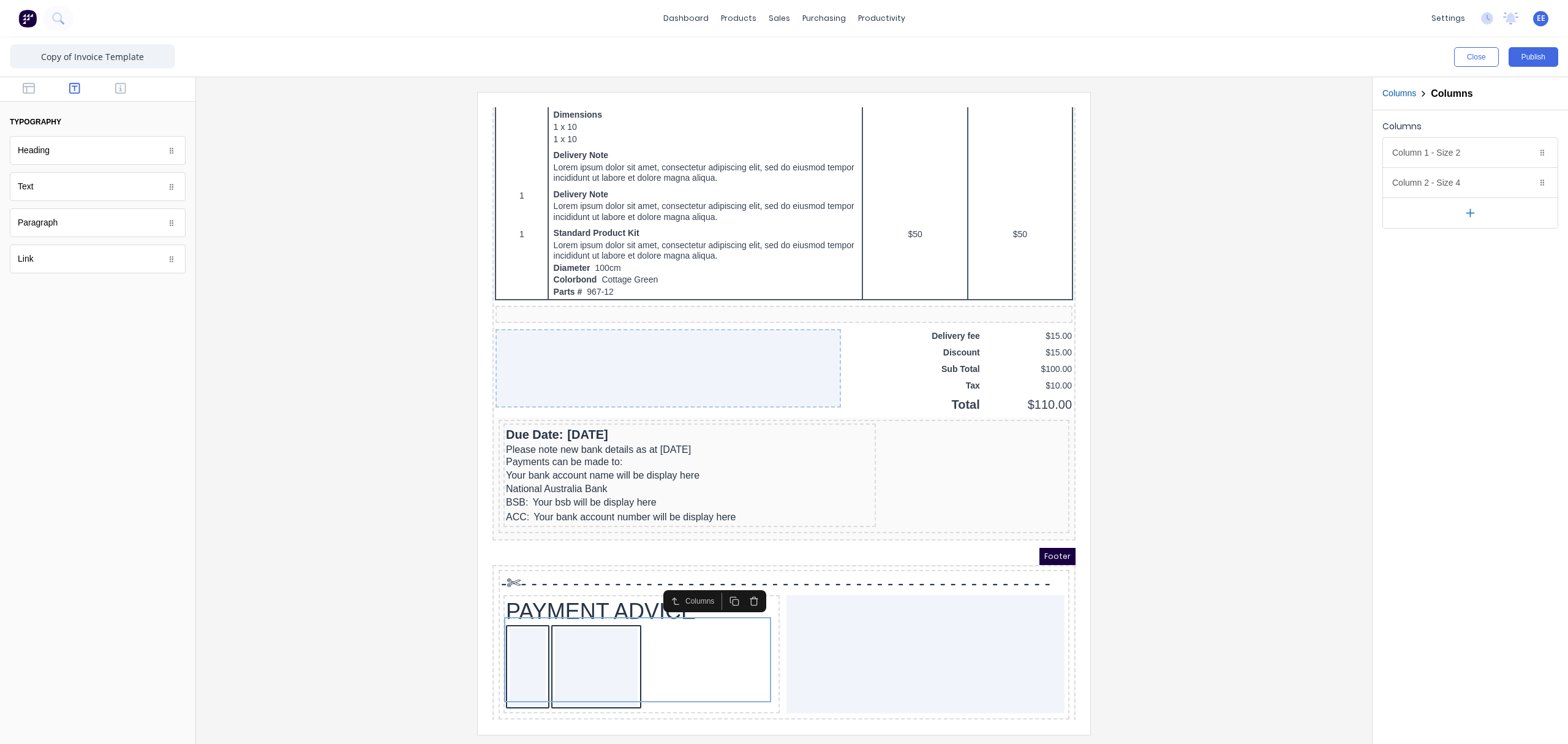
click at [1240, 215] on button "button" at bounding box center [1470, 212] width 175 height 31
drag, startPoint x: 1470, startPoint y: 215, endPoint x: 1459, endPoint y: 153, distance: 63.0
click at [1240, 153] on body "dashboard products sales purchasing productivity dashboard products Product Cat…" at bounding box center [784, 372] width 1568 height 744
click at [1240, 148] on div "Column 1 - Size 4 Duplicate Delete" at bounding box center [1470, 152] width 175 height 29
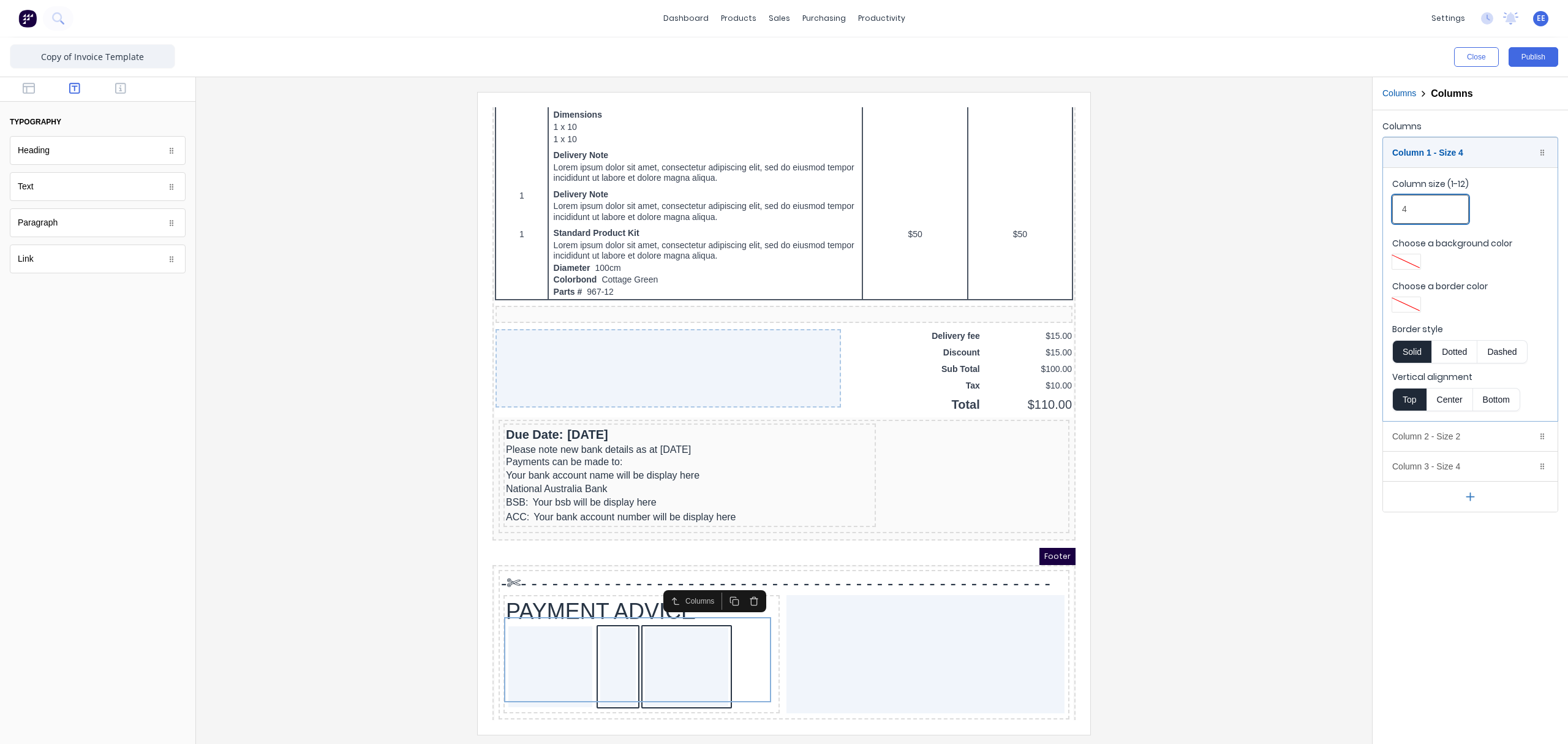
drag, startPoint x: 1426, startPoint y: 213, endPoint x: 1404, endPoint y: 214, distance: 22.0
click at [1240, 214] on input "4" at bounding box center [1430, 209] width 77 height 29
drag, startPoint x: 1417, startPoint y: 209, endPoint x: 1389, endPoint y: 211, distance: 28.1
click at [1240, 211] on fieldset "Column size (1-12) 2 Choose a background color Choose a border color Border sty…" at bounding box center [1470, 294] width 175 height 254
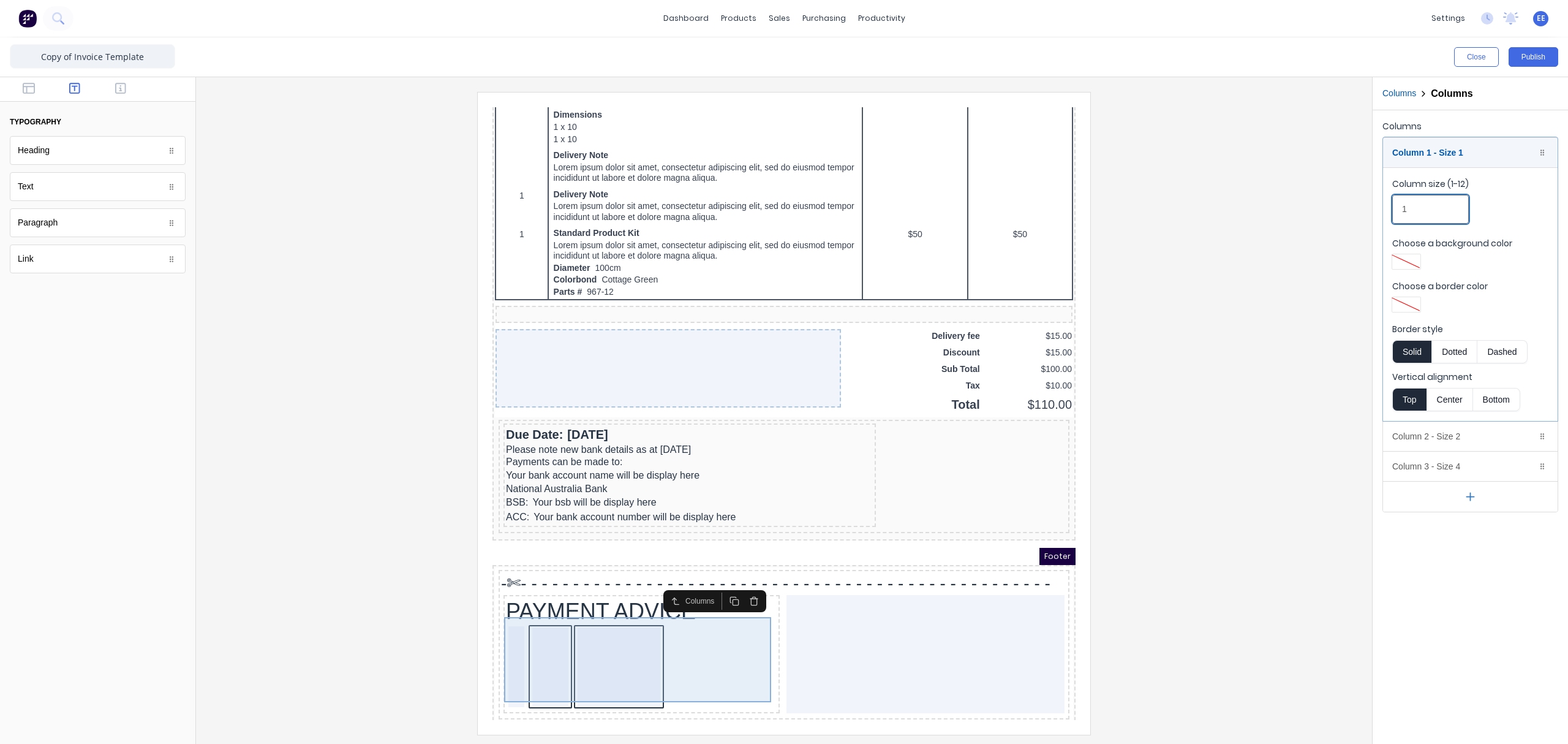
type input "1"
click at [550, 561] on div at bounding box center [535, 652] width 36 height 79
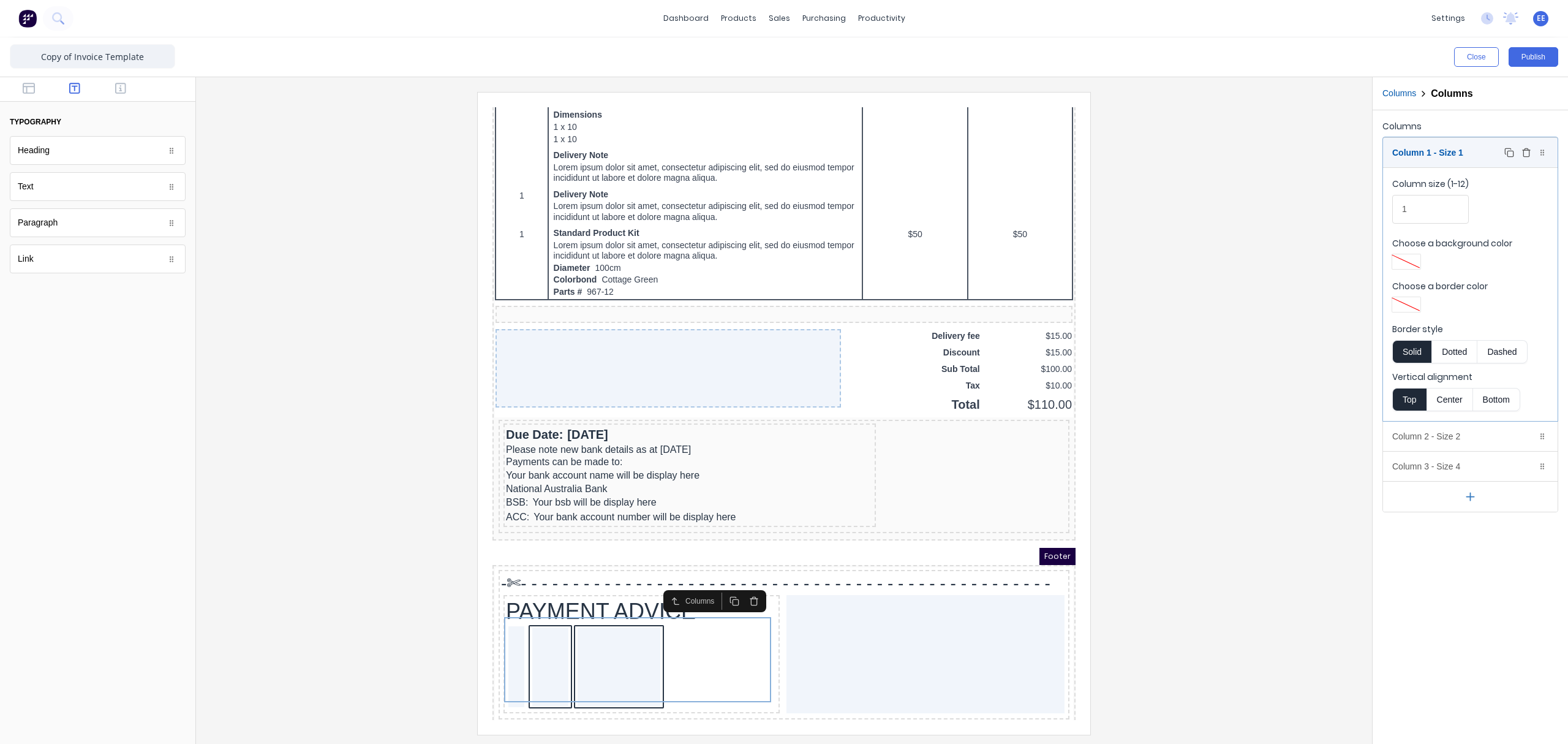
click at [1240, 147] on div "Column 1 - Size 1 Duplicate Delete" at bounding box center [1470, 152] width 175 height 29
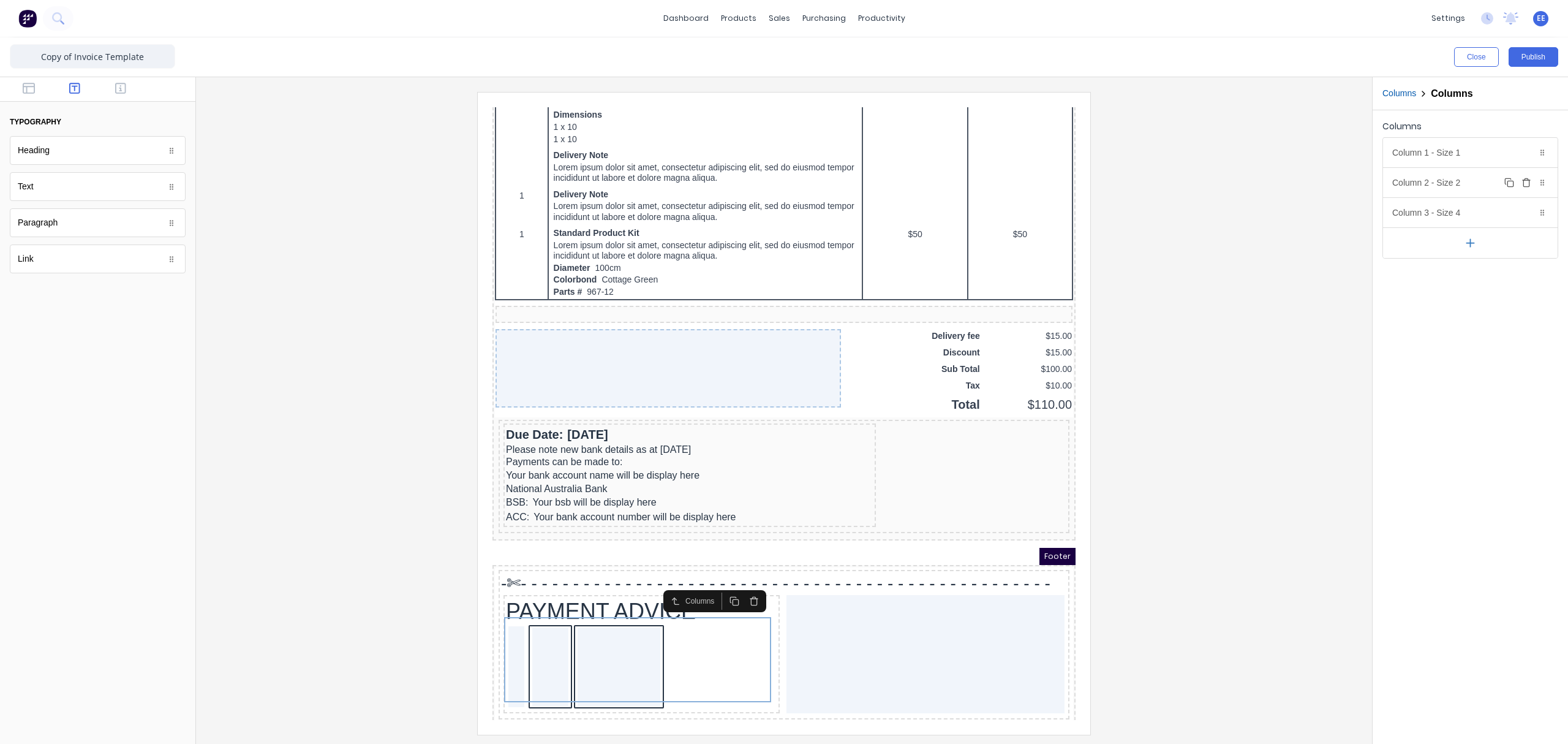
click at [1240, 182] on div "Column 2 - Size 2 Duplicate Delete" at bounding box center [1470, 183] width 175 height 29
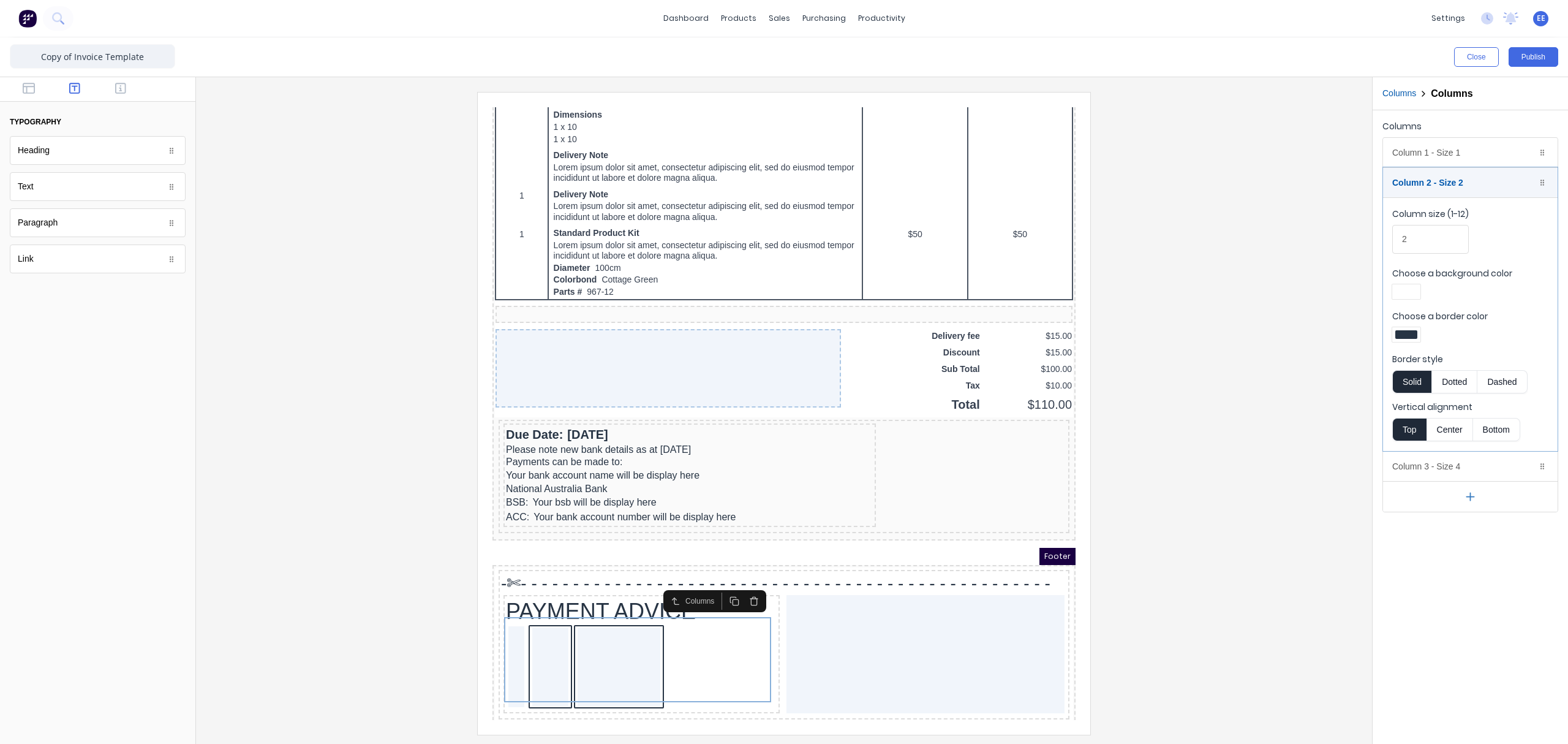
click at [1240, 296] on div at bounding box center [1406, 291] width 22 height 9
click at [1240, 400] on div at bounding box center [1444, 403] width 14 height 14
click at [1240, 290] on div at bounding box center [784, 372] width 1568 height 744
click at [1240, 333] on div at bounding box center [1406, 334] width 22 height 9
drag, startPoint x: 1449, startPoint y: 448, endPoint x: 1464, endPoint y: 414, distance: 37.2
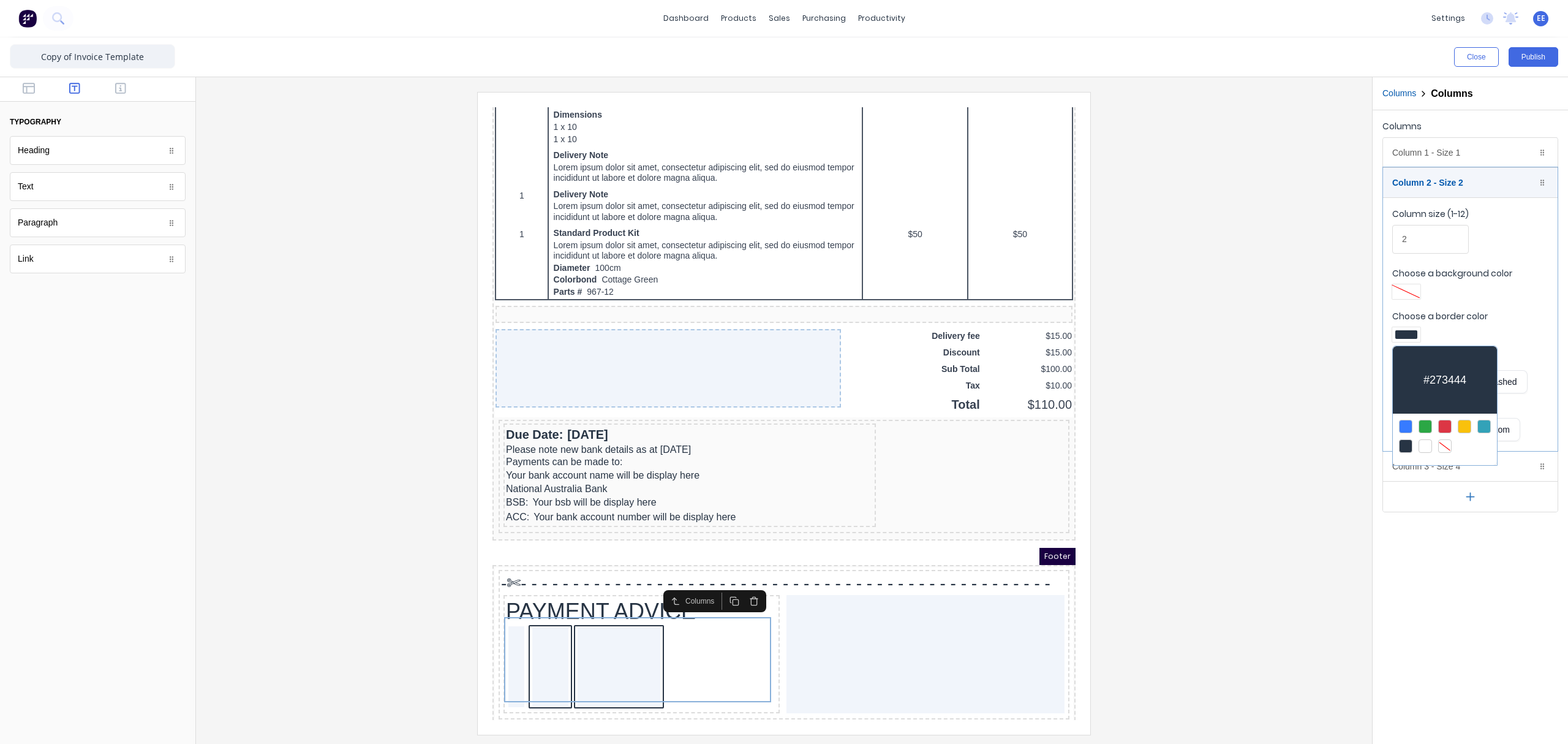
click at [1240, 449] on div at bounding box center [1444, 446] width 14 height 14
click at [1240, 317] on div at bounding box center [784, 372] width 1568 height 744
click at [1240, 177] on div "Column 2 - Size 2 Duplicate Delete" at bounding box center [1470, 183] width 175 height 29
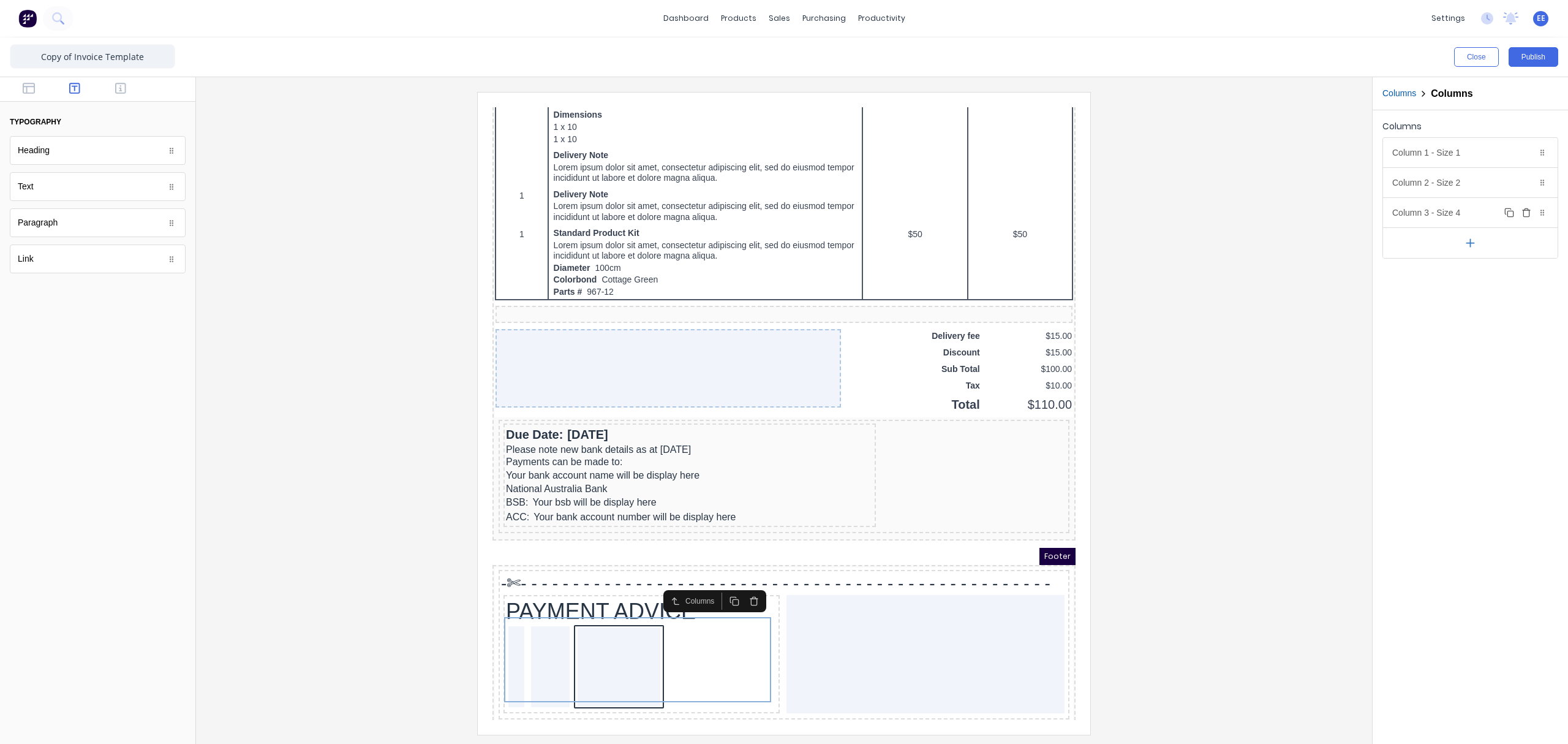
click at [1240, 216] on div "Column 3 - Size 4 Duplicate Delete" at bounding box center [1470, 212] width 175 height 29
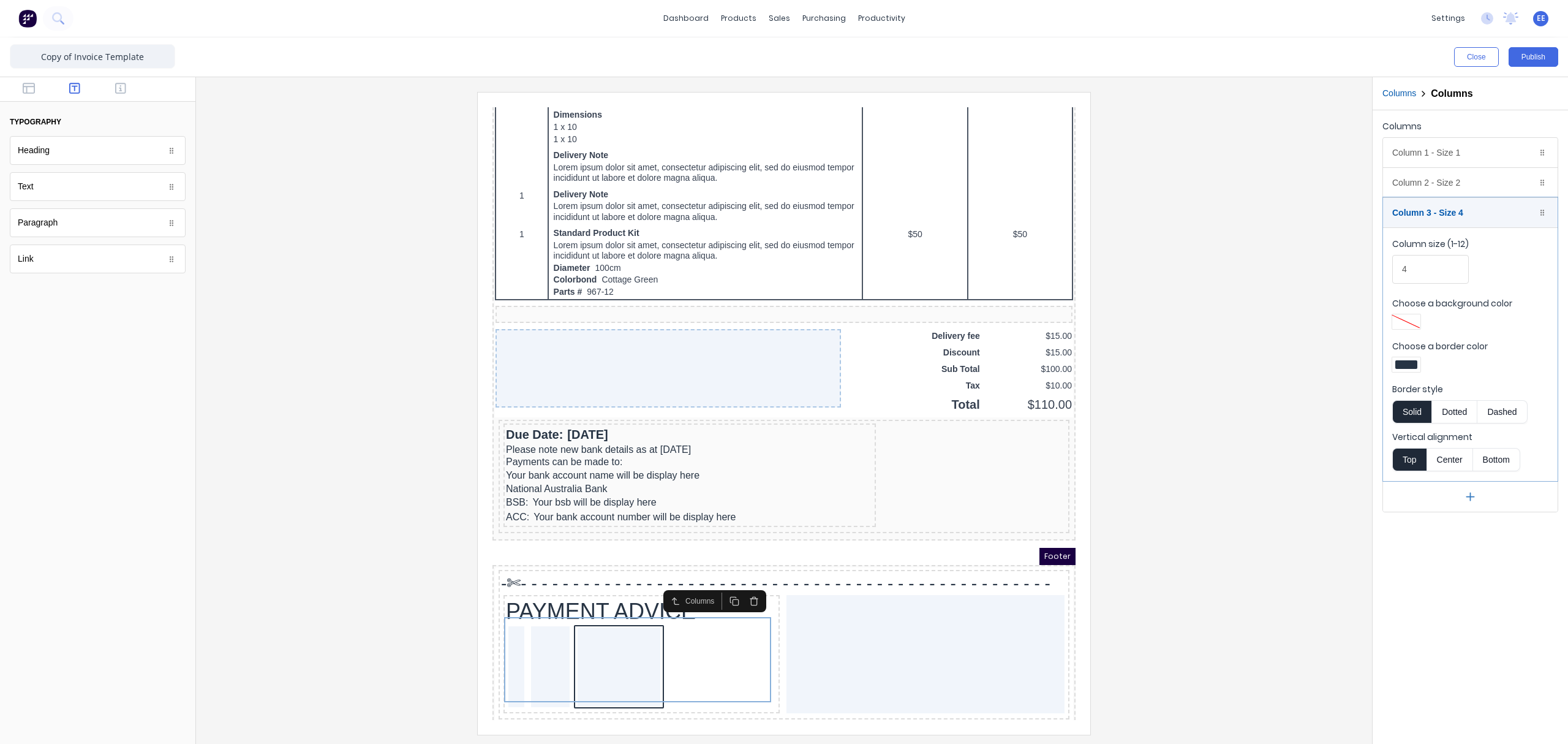
click at [1240, 361] on div at bounding box center [1406, 364] width 28 height 14
click at [1240, 474] on div at bounding box center [1444, 476] width 14 height 14
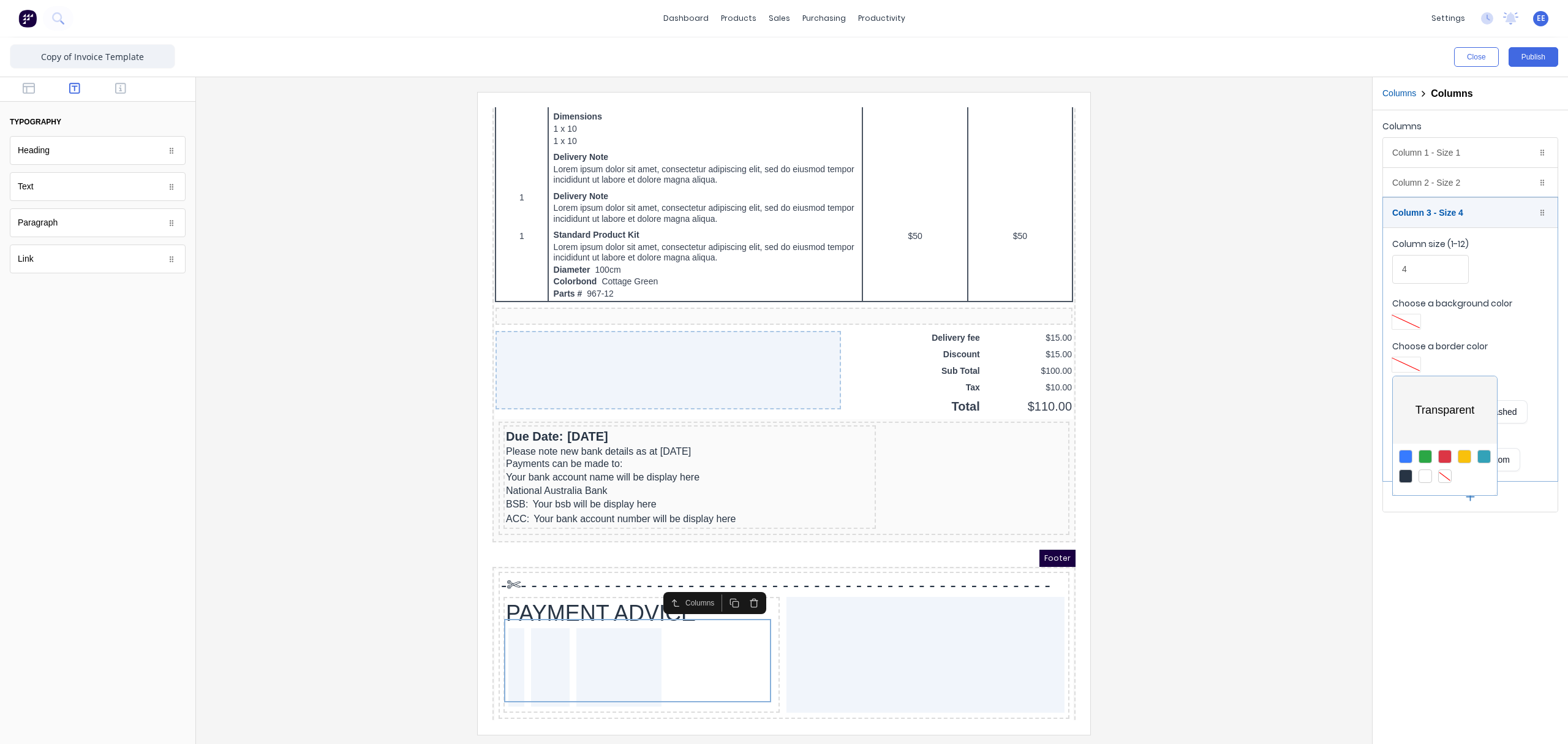
click at [1240, 323] on div at bounding box center [784, 372] width 1568 height 744
click at [1240, 214] on div "Column 3 - Size 4 Duplicate Delete" at bounding box center [1470, 212] width 175 height 29
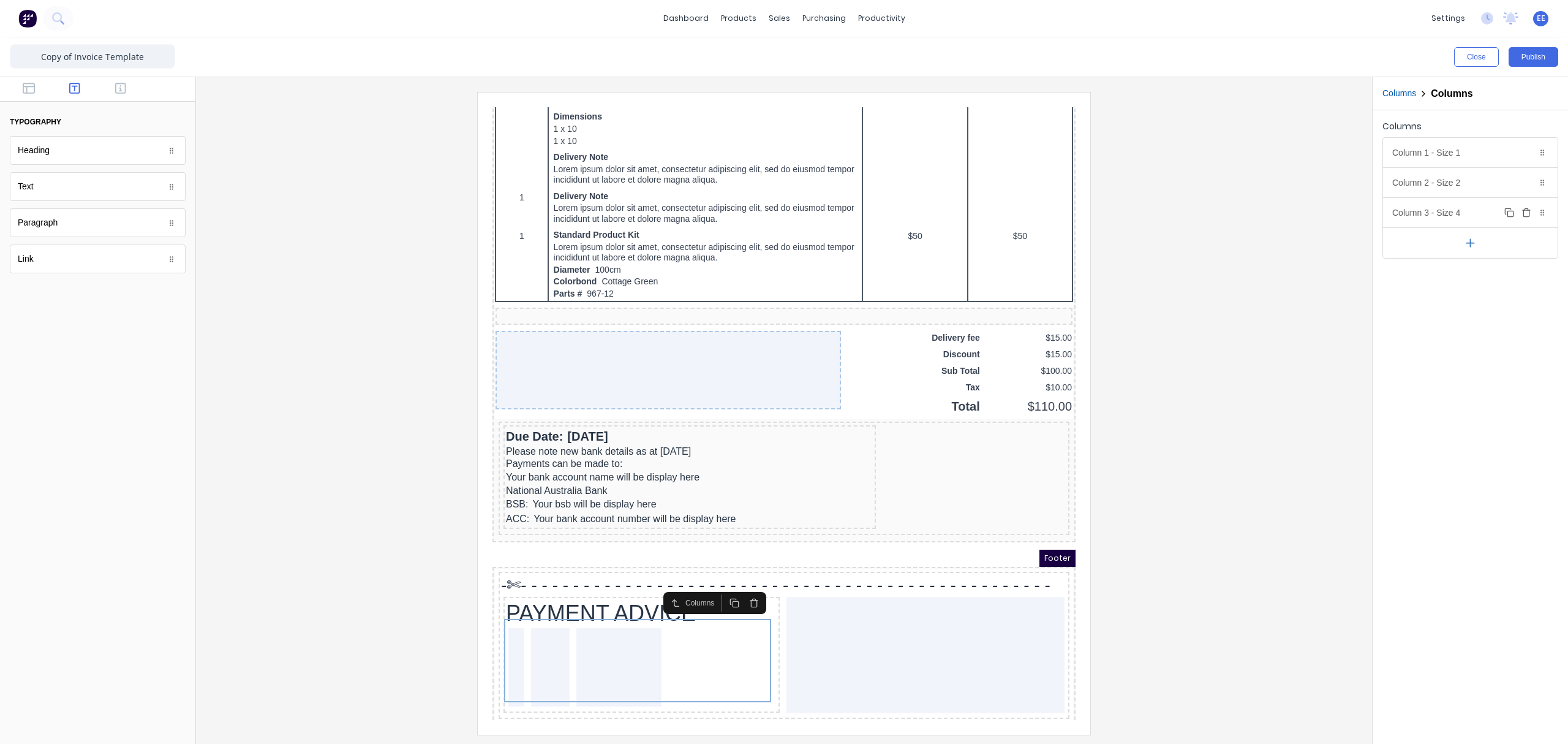
click at [1240, 212] on div "Column 3 - Size 4 Duplicate Delete" at bounding box center [1470, 212] width 175 height 29
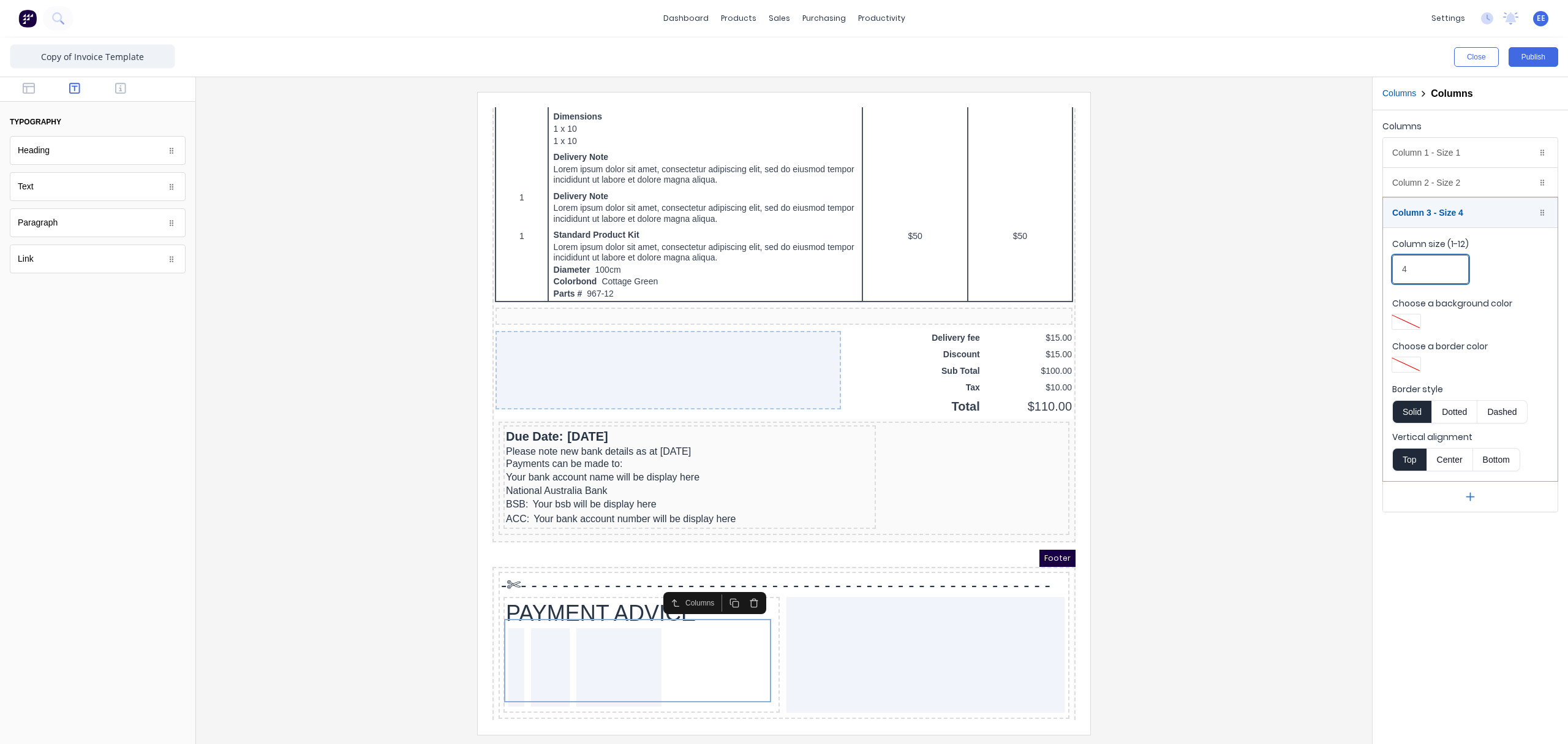
drag, startPoint x: 1398, startPoint y: 272, endPoint x: 1389, endPoint y: 271, distance: 9.1
click at [1240, 271] on fieldset "Column size (1-12) 4 Choose a background color Choose a border color Border sty…" at bounding box center [1470, 354] width 175 height 254
drag, startPoint x: 1411, startPoint y: 270, endPoint x: 1388, endPoint y: 270, distance: 23.0
click at [1240, 270] on fieldset "Column size (1-12) 6 Choose a background color Choose a border color Border sty…" at bounding box center [1470, 354] width 175 height 254
type input "8"
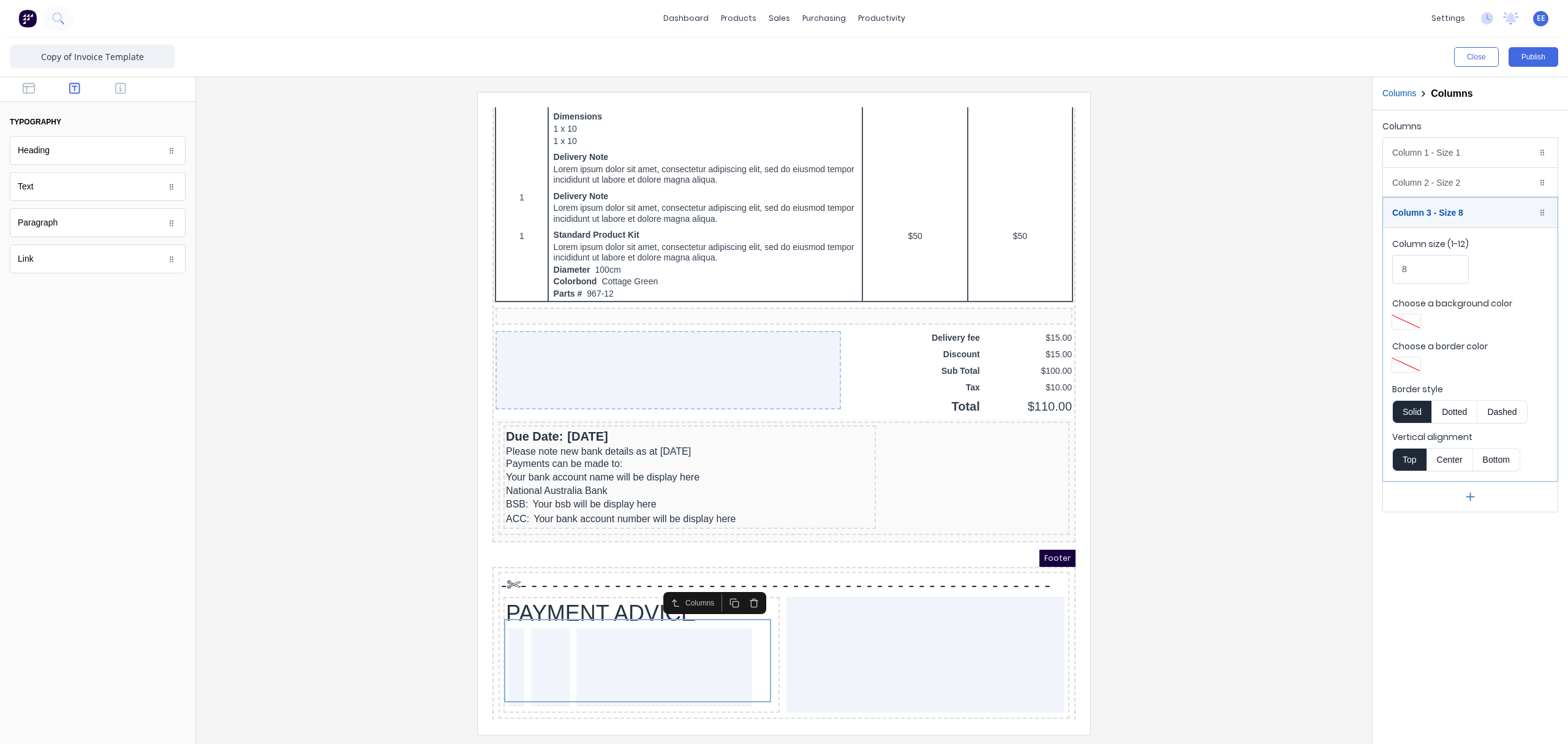
click at [1233, 561] on div at bounding box center [784, 412] width 1157 height 642
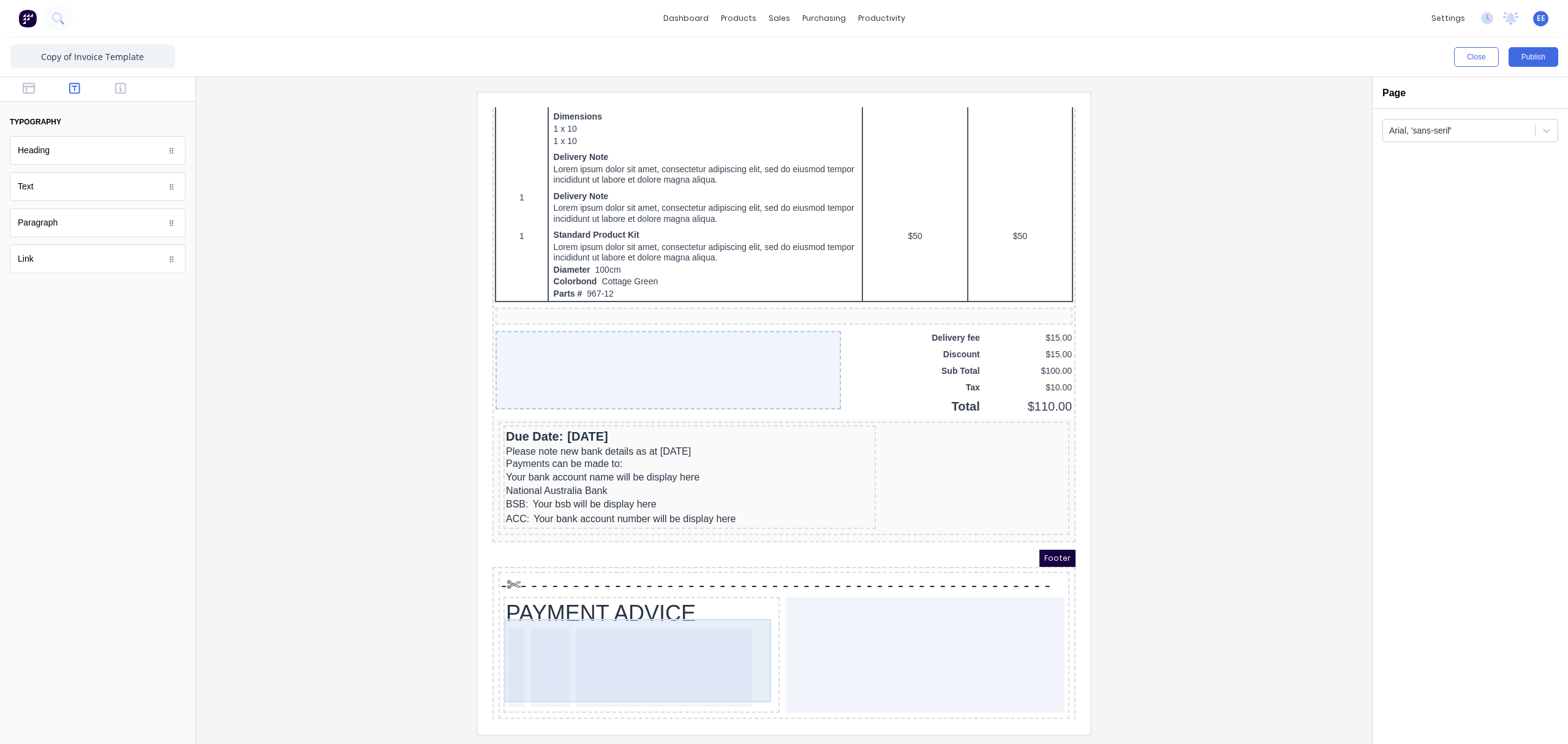
click at [721, 561] on div at bounding box center [650, 652] width 176 height 79
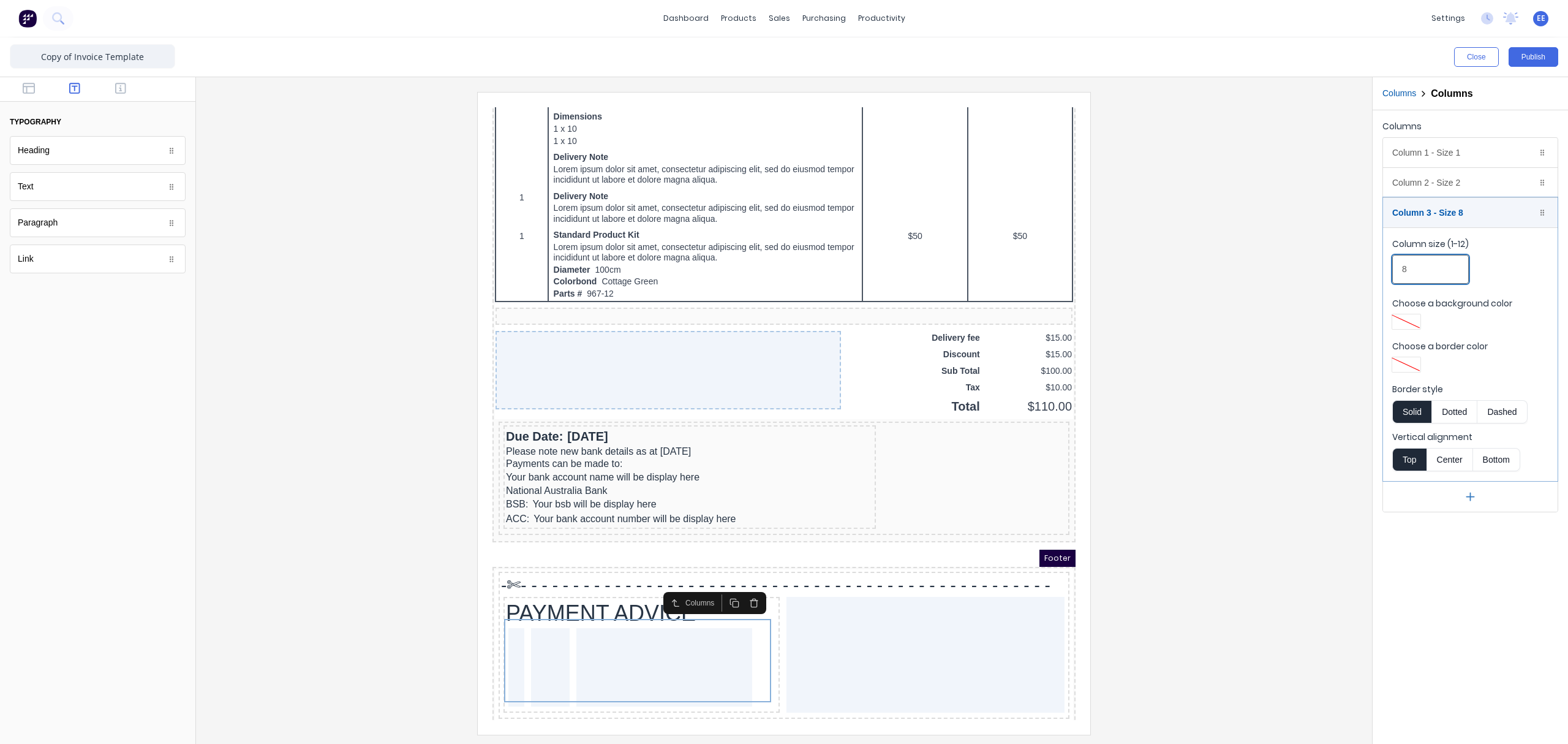
drag, startPoint x: 1422, startPoint y: 277, endPoint x: 1395, endPoint y: 277, distance: 27.0
click at [1240, 277] on input "8" at bounding box center [1430, 269] width 77 height 29
type input "6"
click at [1206, 561] on div at bounding box center [784, 412] width 1157 height 642
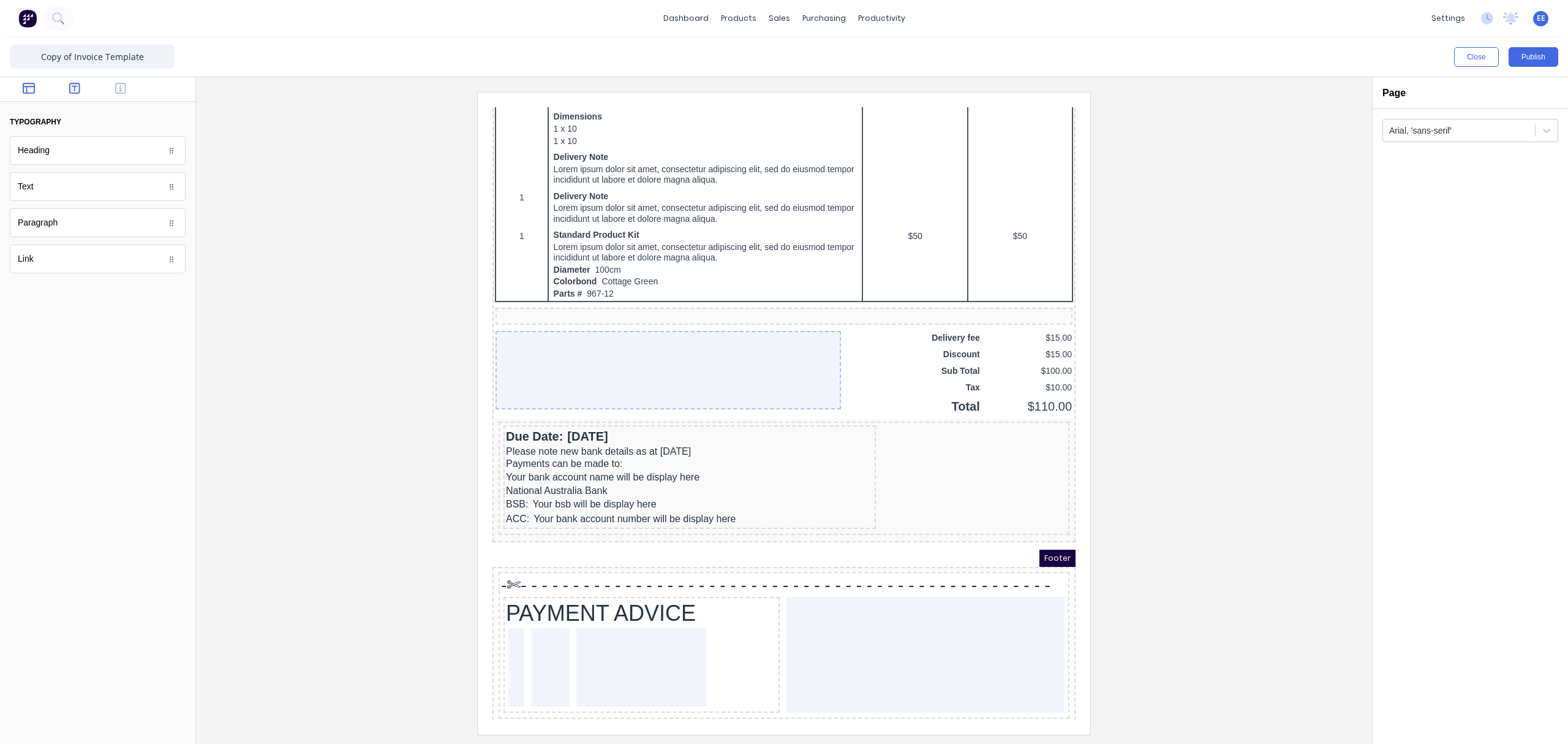
click at [30, 86] on icon "button" at bounding box center [29, 88] width 12 height 11
drag, startPoint x: 32, startPoint y: 233, endPoint x: 72, endPoint y: 523, distance: 292.7
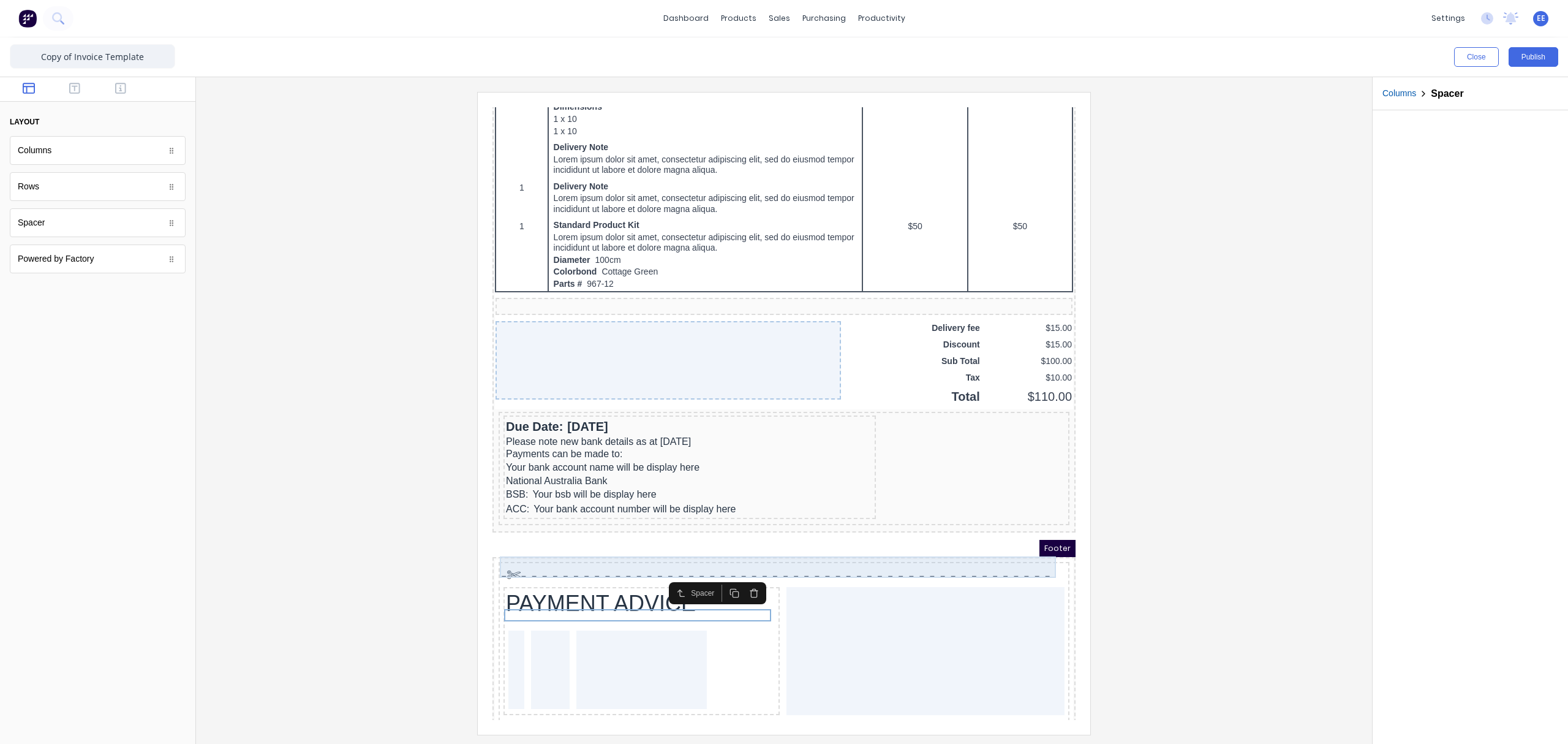
scroll to position [709, 0]
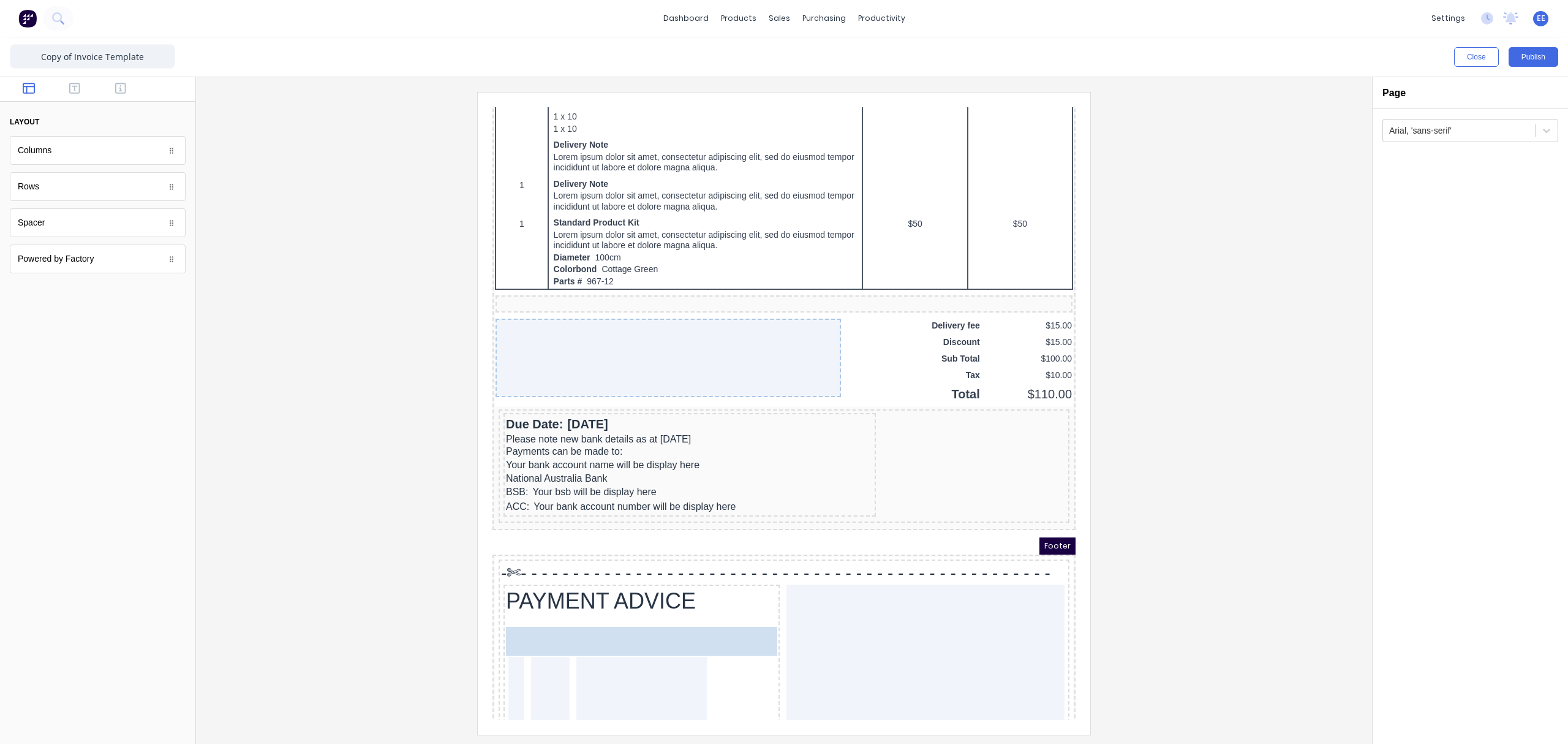
drag, startPoint x: 35, startPoint y: 222, endPoint x: 99, endPoint y: 495, distance: 280.4
drag, startPoint x: 42, startPoint y: 224, endPoint x: 111, endPoint y: 523, distance: 306.9
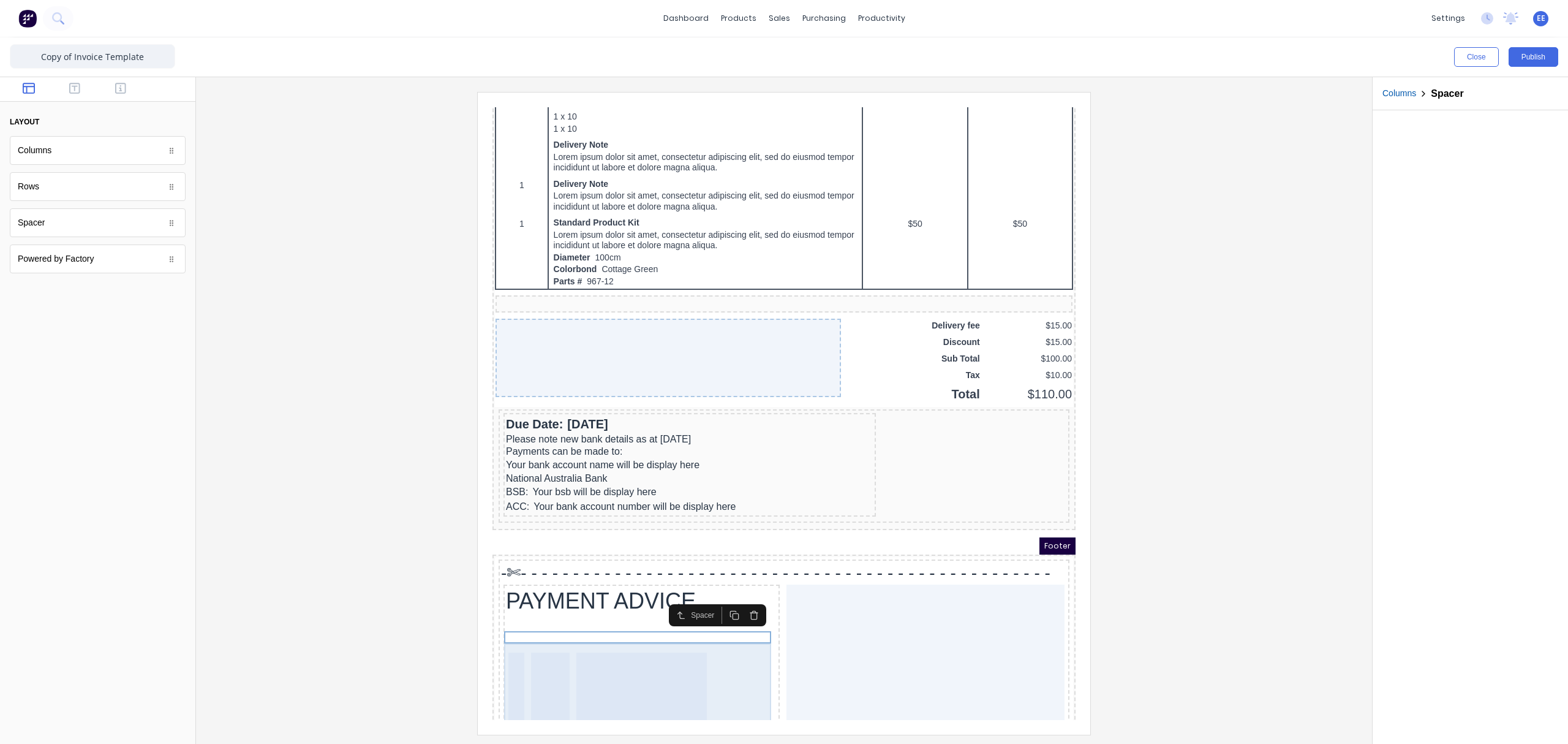
click at [563, 561] on div at bounding box center [627, 677] width 131 height 79
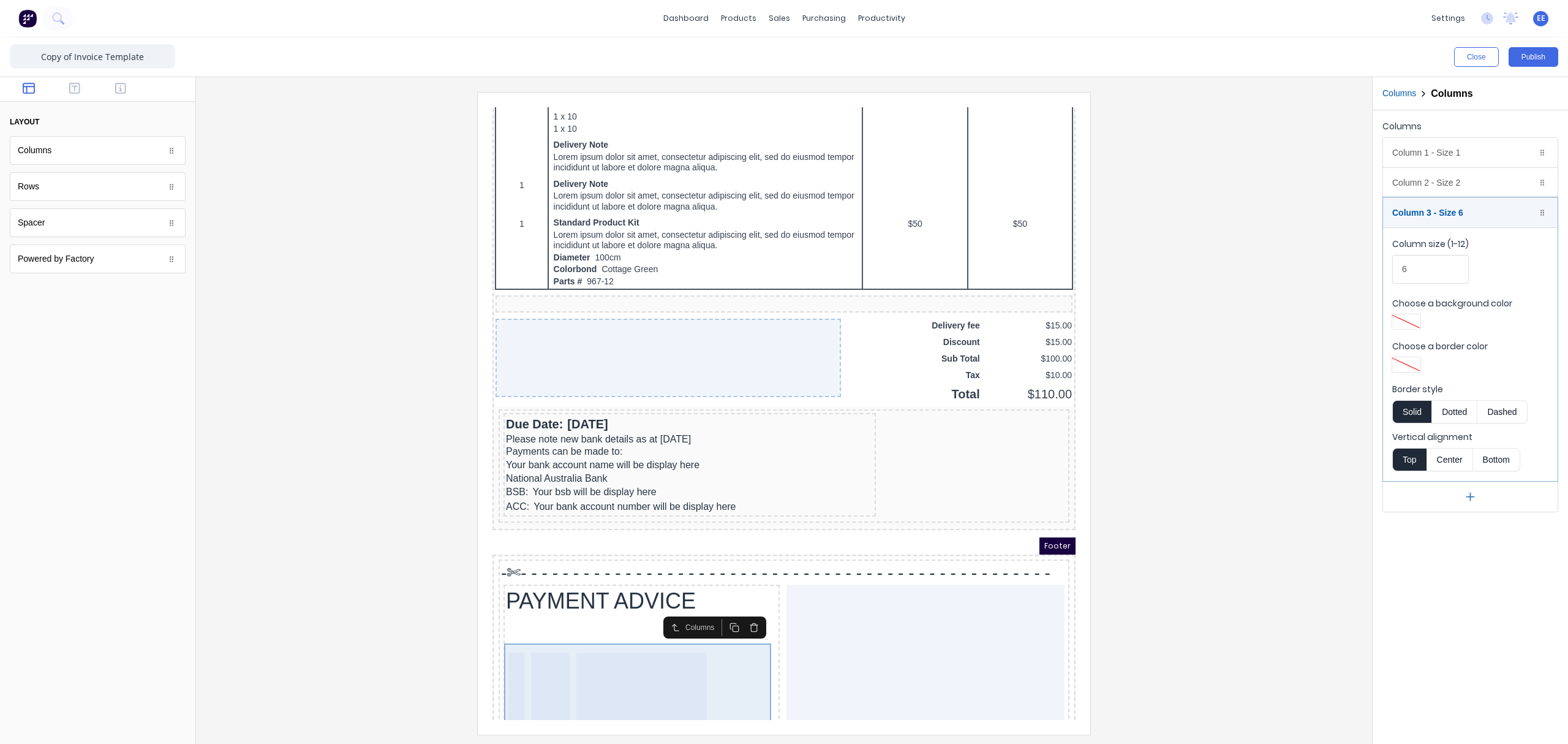
click at [536, 561] on div at bounding box center [535, 677] width 39 height 79
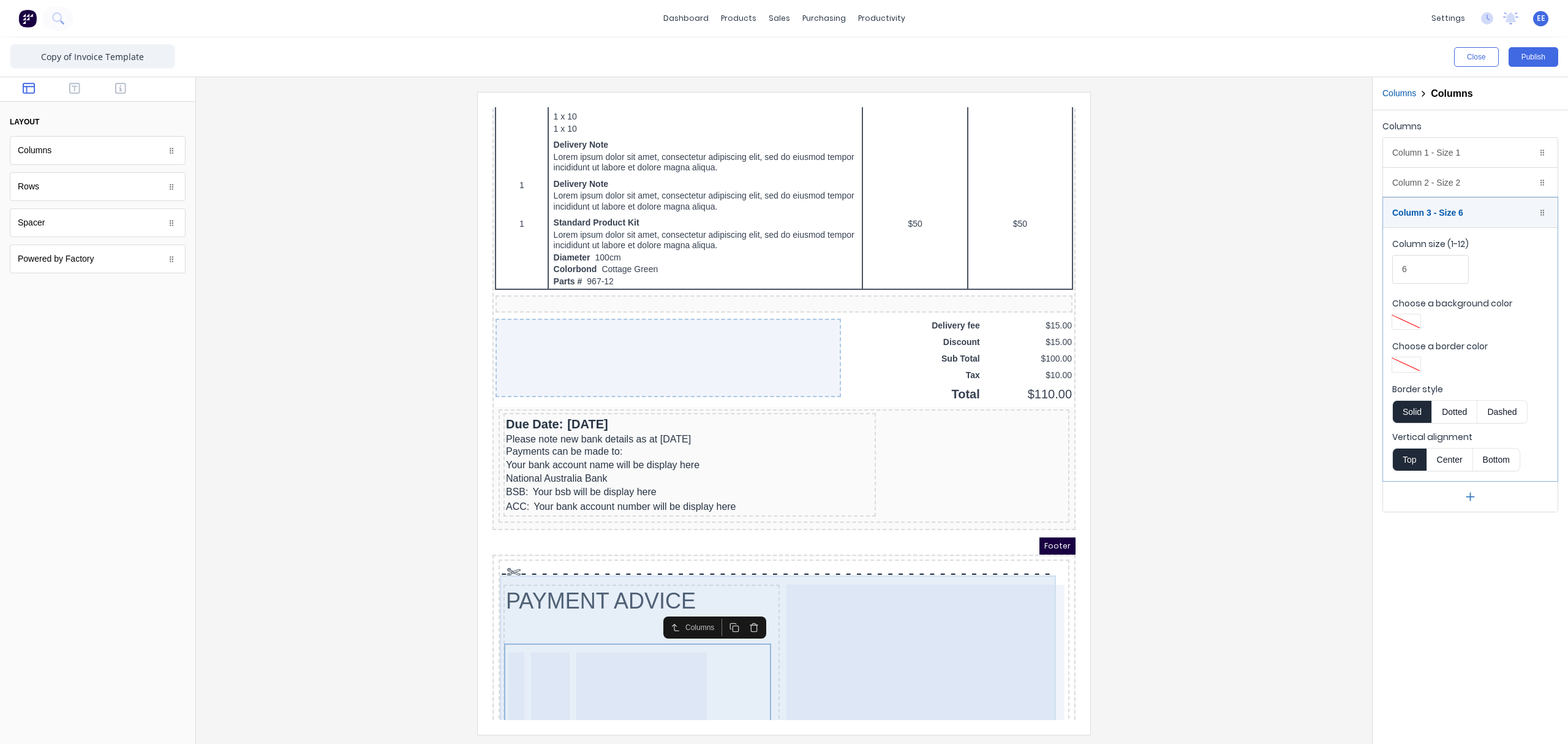
click at [878, 561] on div at bounding box center [911, 646] width 278 height 152
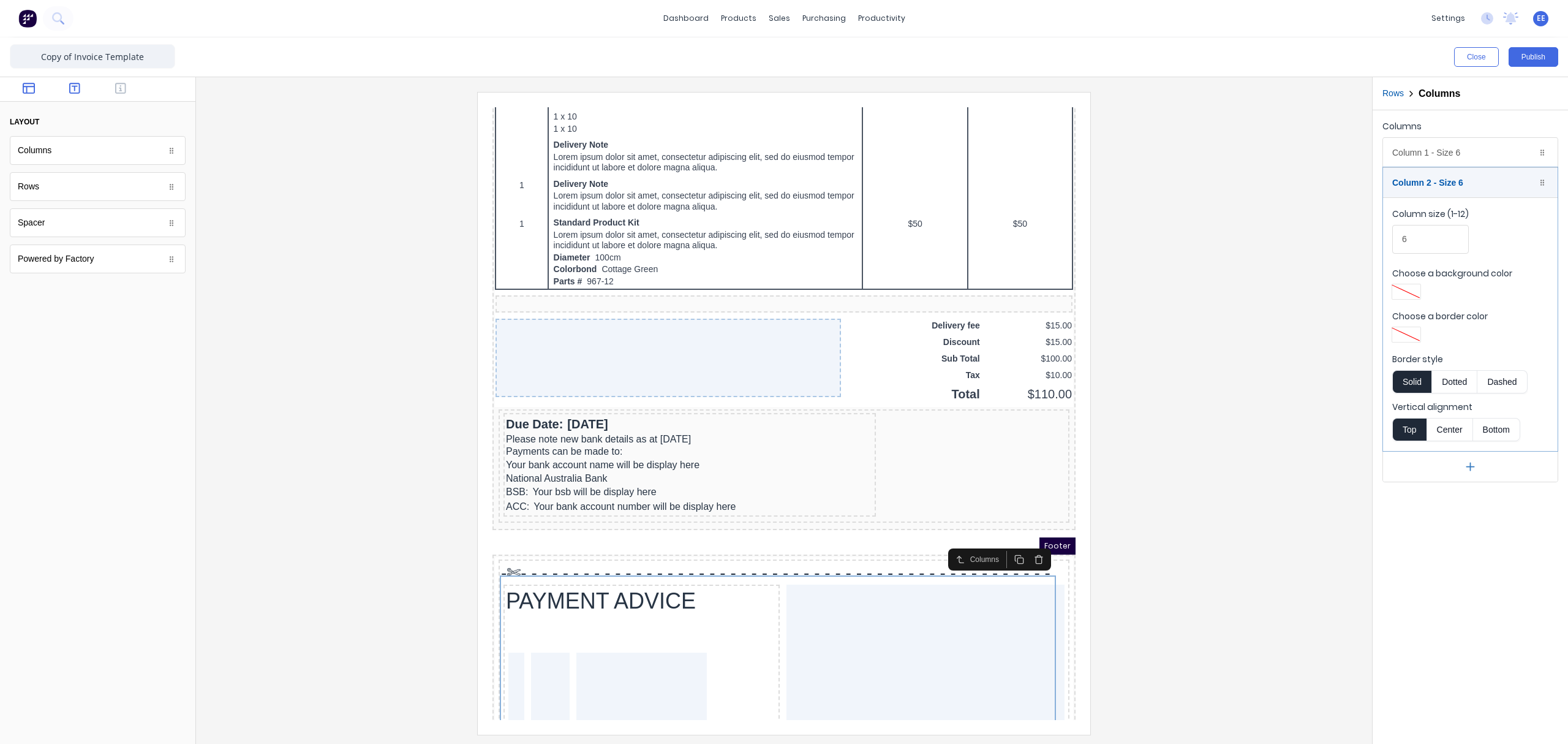
click at [75, 86] on icon "button" at bounding box center [75, 88] width 11 height 11
click at [113, 86] on button "button" at bounding box center [120, 89] width 39 height 14
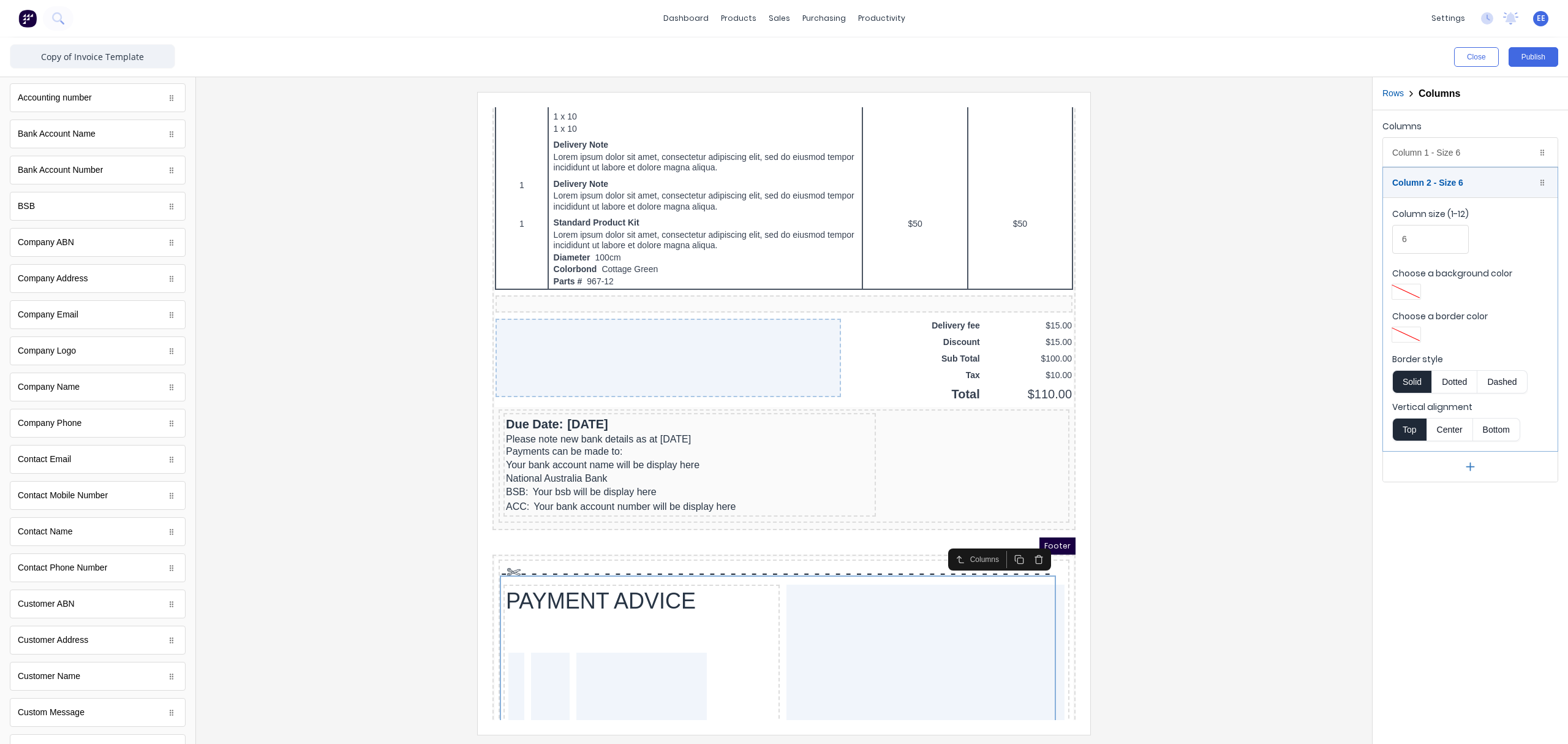
scroll to position [82, 0]
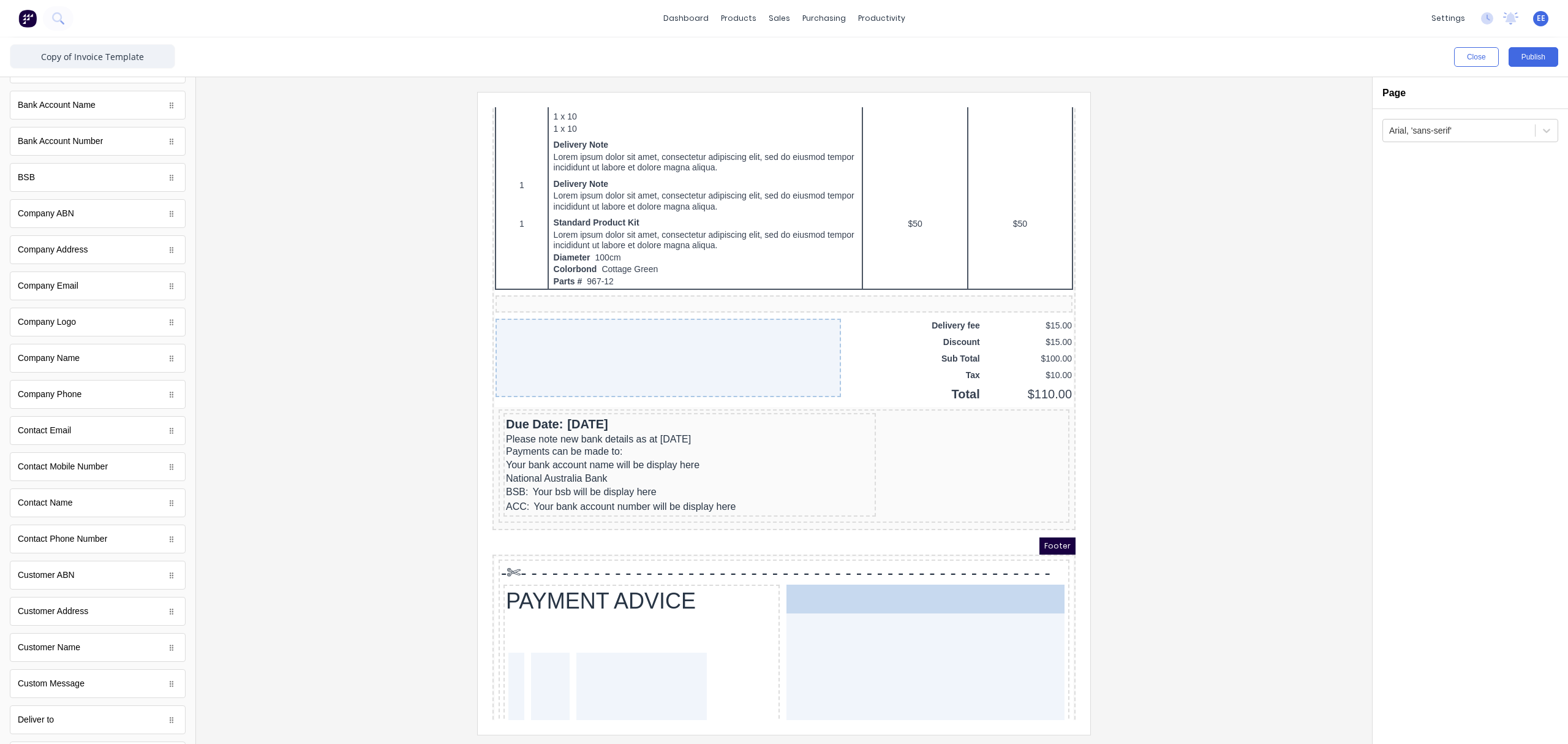
drag, startPoint x: 37, startPoint y: 665, endPoint x: 391, endPoint y: 516, distance: 384.1
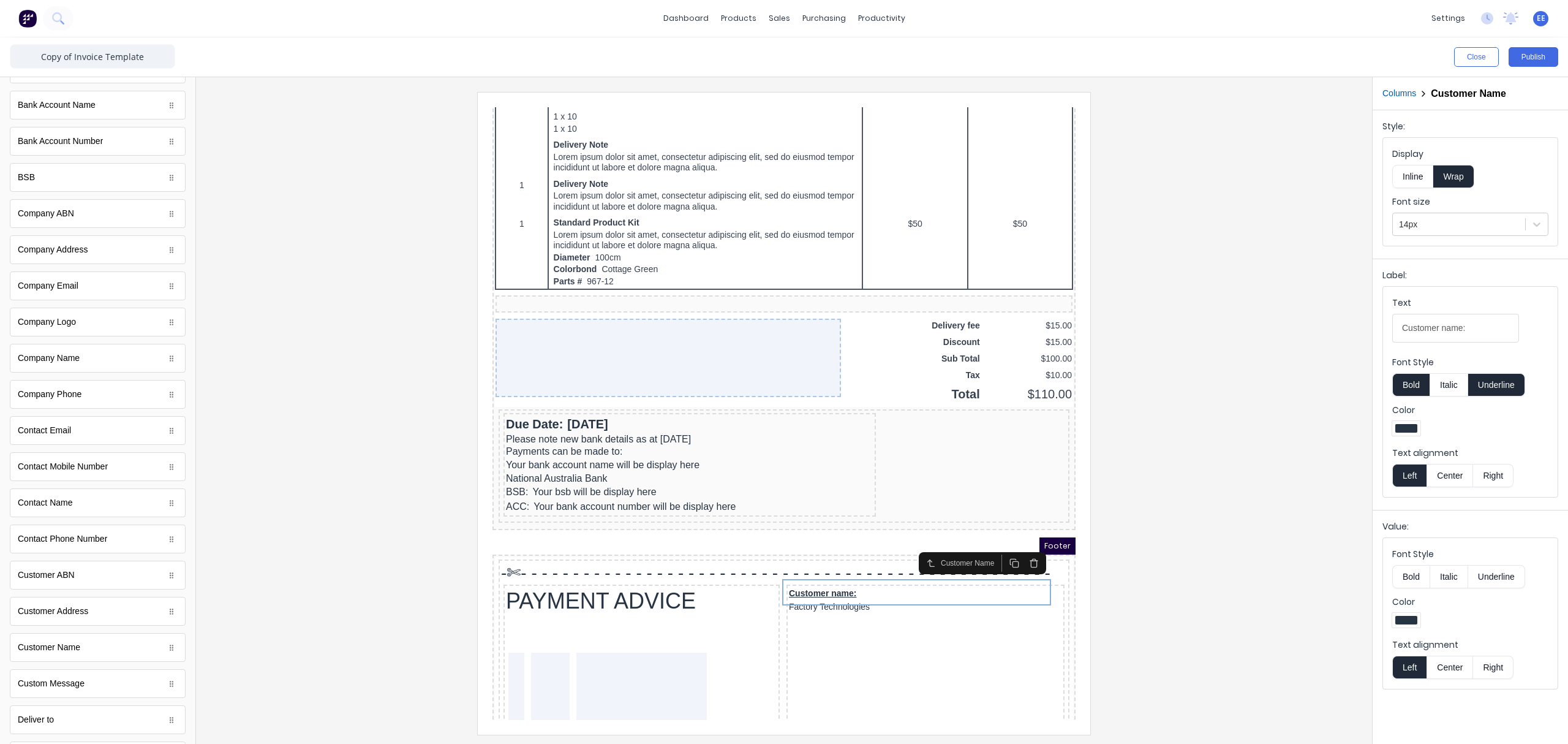
click at [1240, 99] on button "Columns" at bounding box center [1399, 94] width 33 height 13
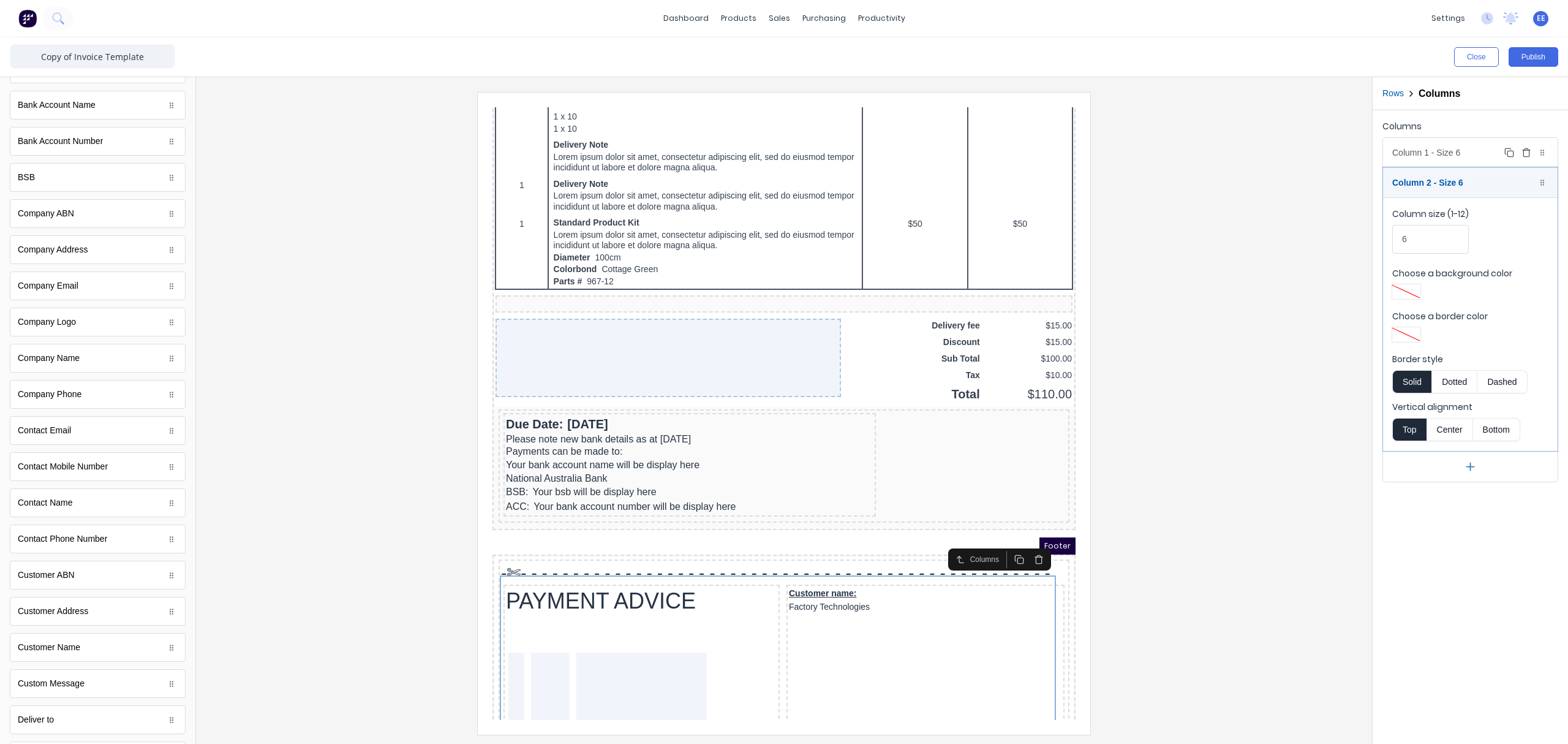
click at [1240, 150] on div "Column 1 - Size 6 Duplicate Delete" at bounding box center [1470, 152] width 175 height 29
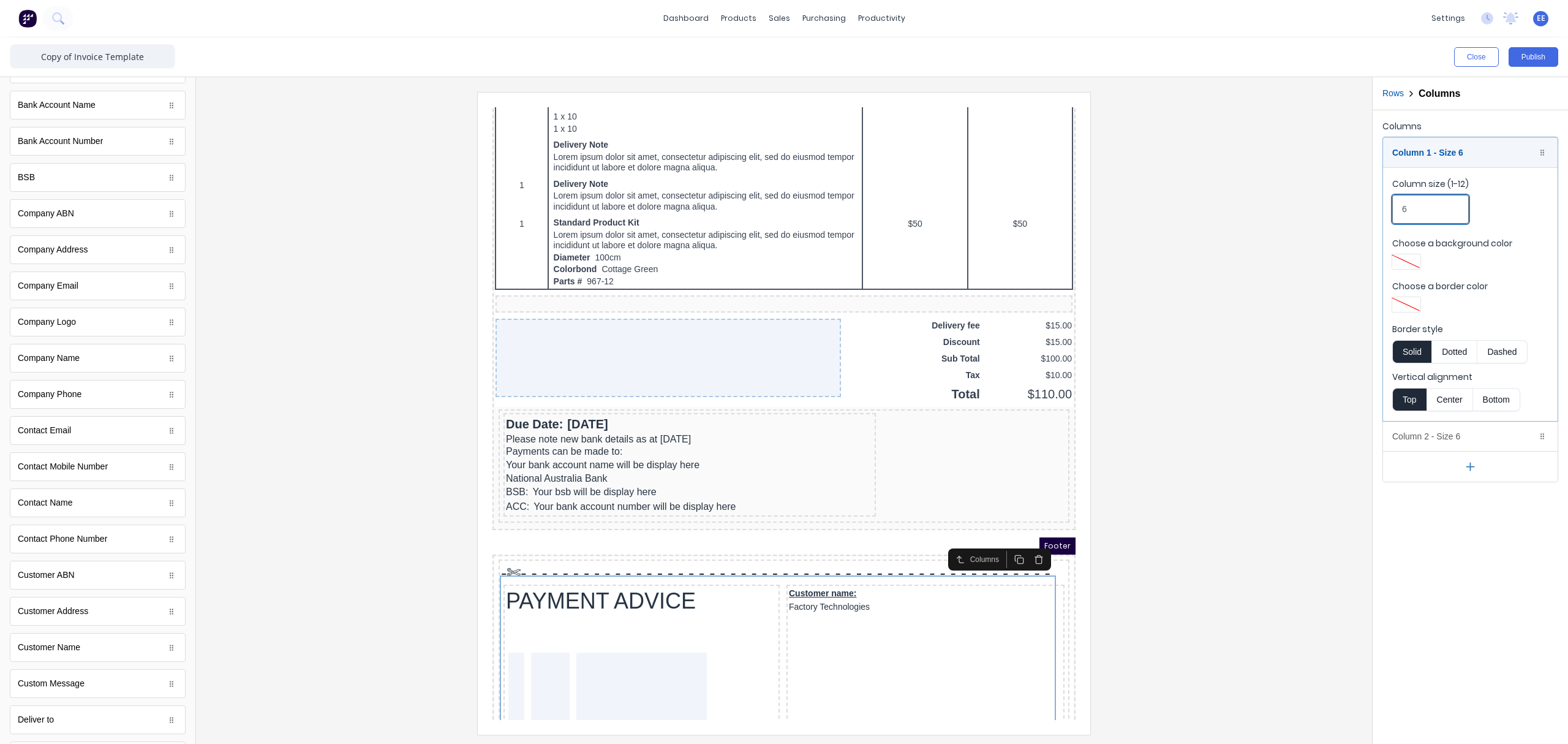
drag, startPoint x: 1420, startPoint y: 209, endPoint x: 1392, endPoint y: 211, distance: 28.1
click at [1240, 211] on input "6" at bounding box center [1430, 209] width 77 height 29
type input "8"
click at [1240, 155] on div "Column 1 - Size 8 Duplicate Delete" at bounding box center [1470, 152] width 175 height 29
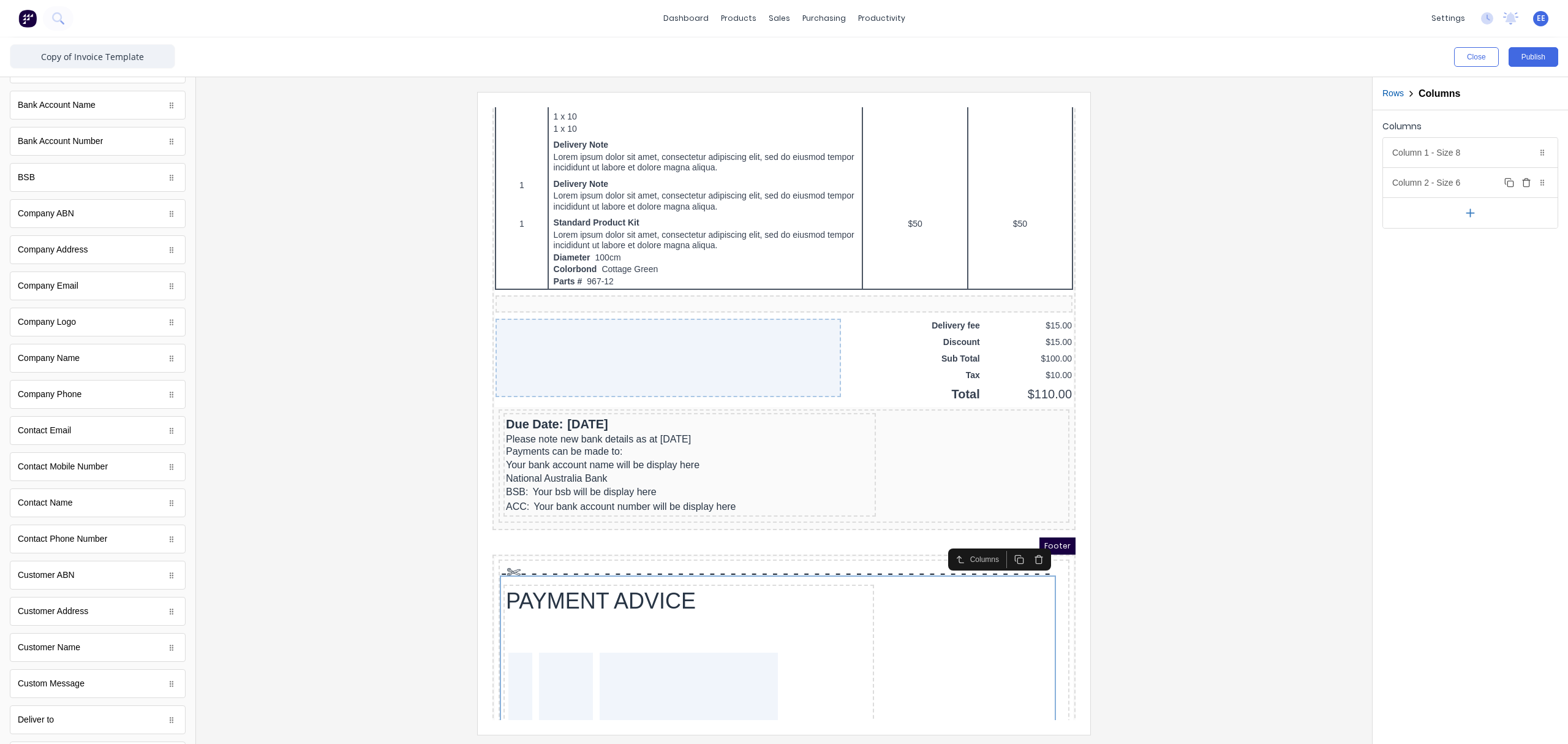
click at [1240, 194] on div "Column 2 - Size 6 Duplicate Delete" at bounding box center [1470, 183] width 175 height 29
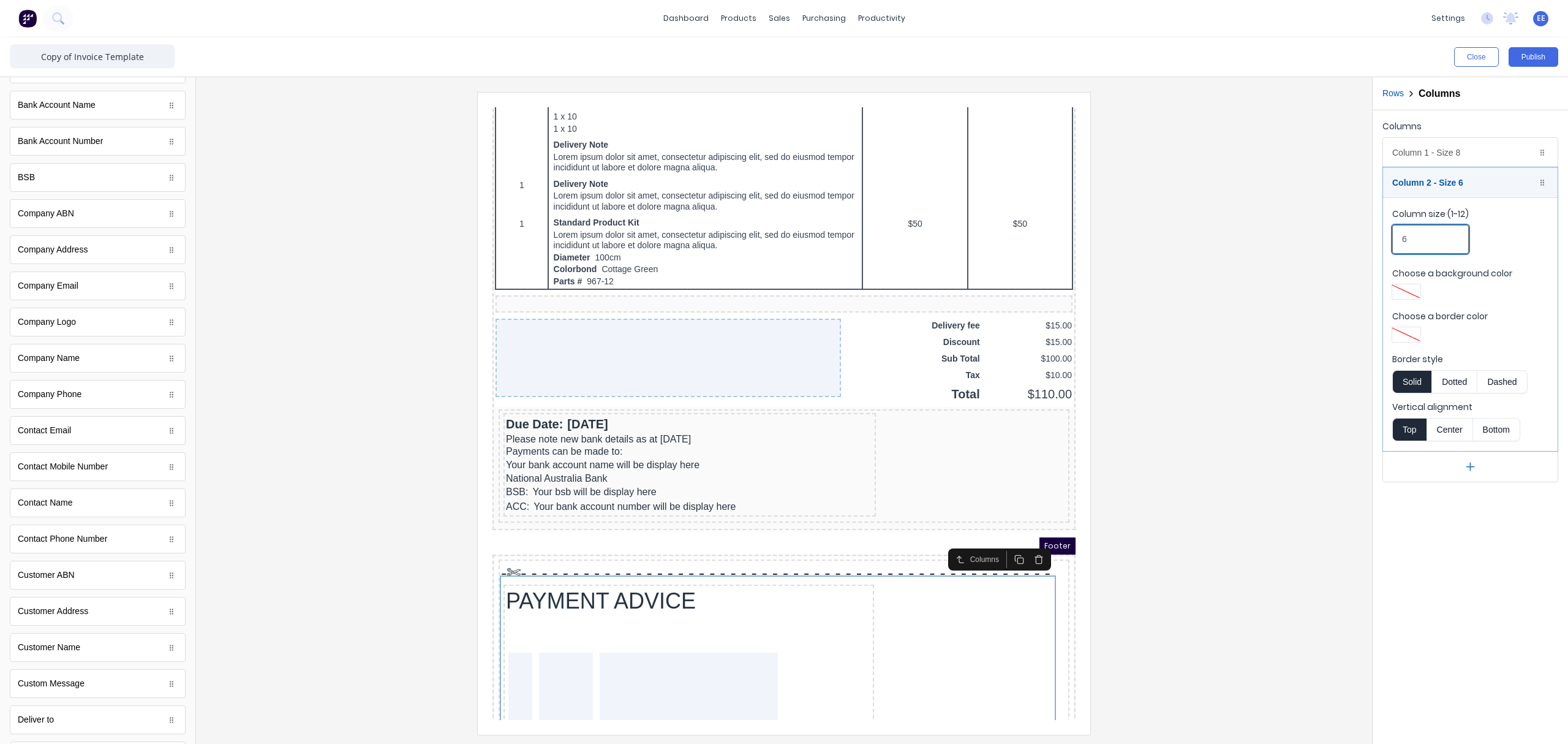
drag, startPoint x: 1428, startPoint y: 238, endPoint x: 1402, endPoint y: 241, distance: 26.2
click at [1240, 241] on input "6" at bounding box center [1430, 239] width 77 height 29
type input "4"
click at [1240, 381] on div at bounding box center [784, 412] width 1157 height 642
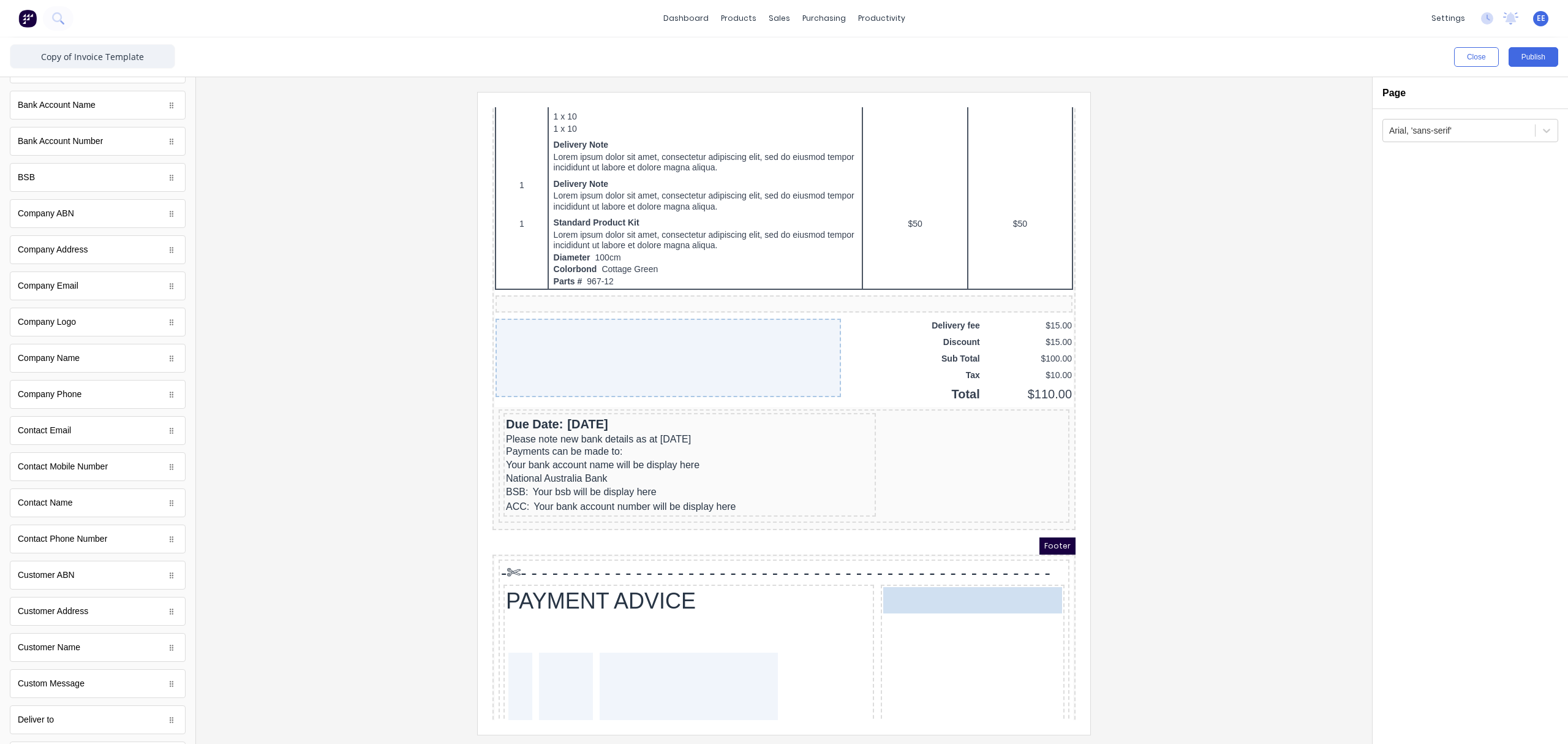
drag, startPoint x: 961, startPoint y: 582, endPoint x: 939, endPoint y: 582, distance: 22.0
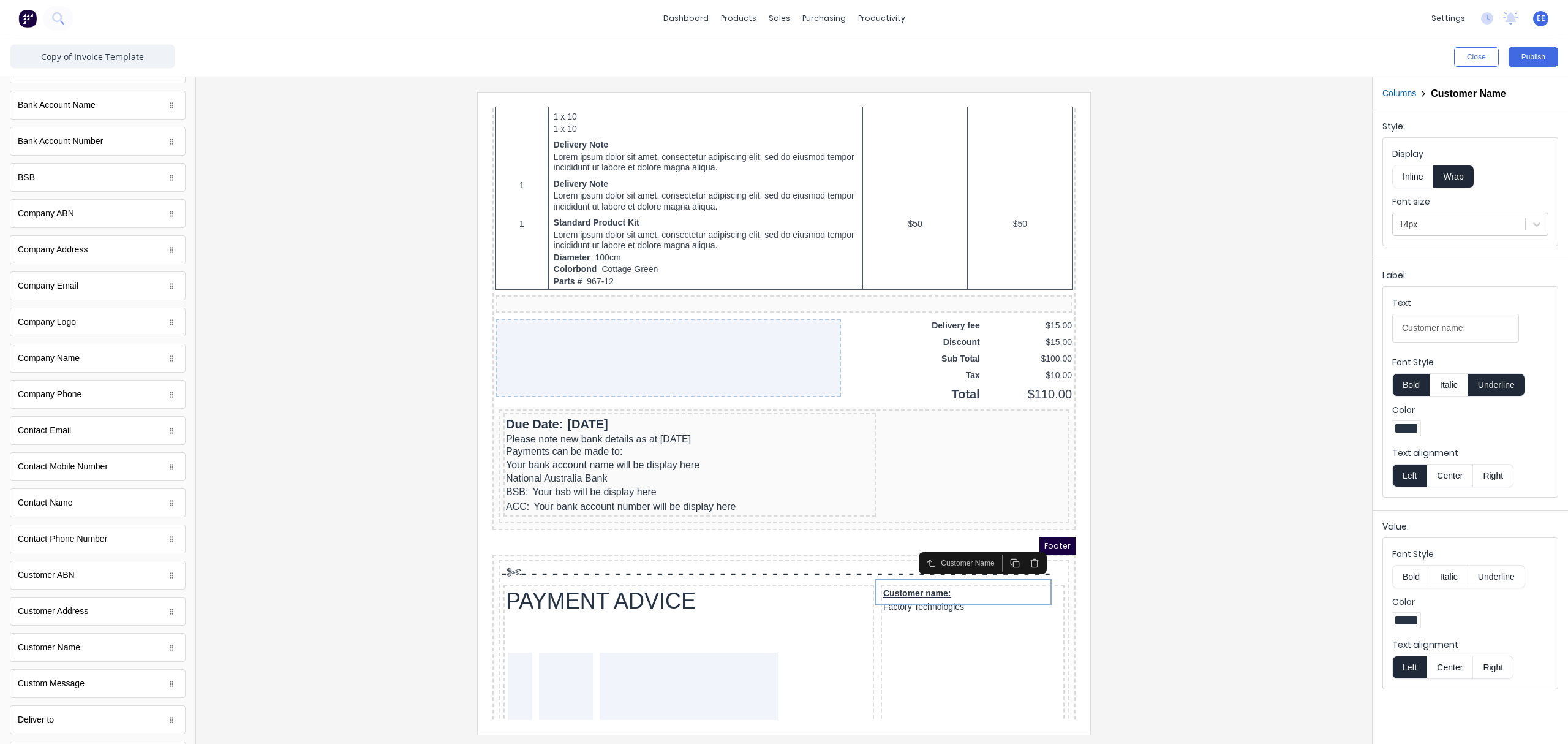
click at [1177, 462] on div at bounding box center [784, 412] width 1157 height 642
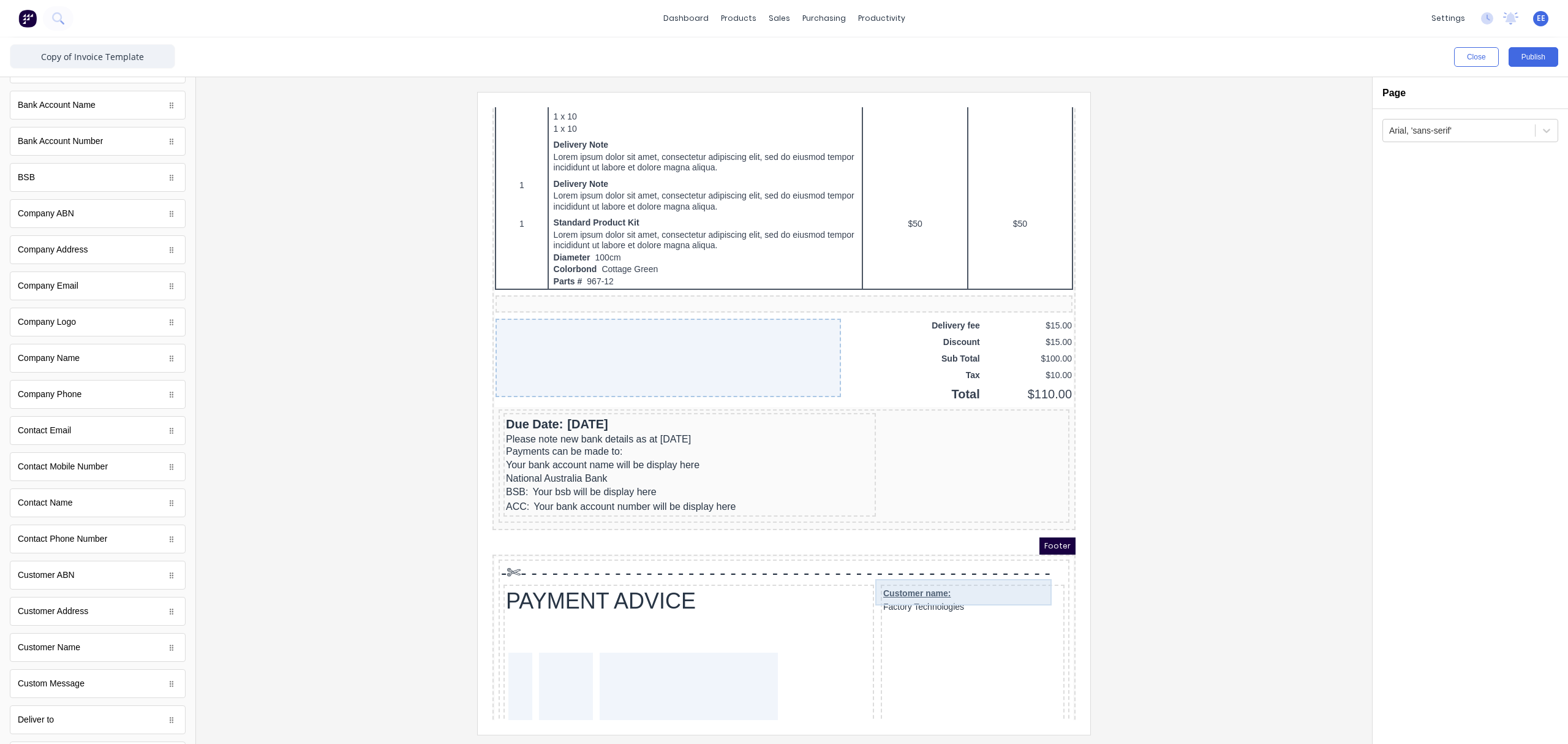
drag, startPoint x: 978, startPoint y: 578, endPoint x: 966, endPoint y: 580, distance: 12.2
click at [977, 561] on div "Customer name: Factory Technologies" at bounding box center [958, 585] width 179 height 26
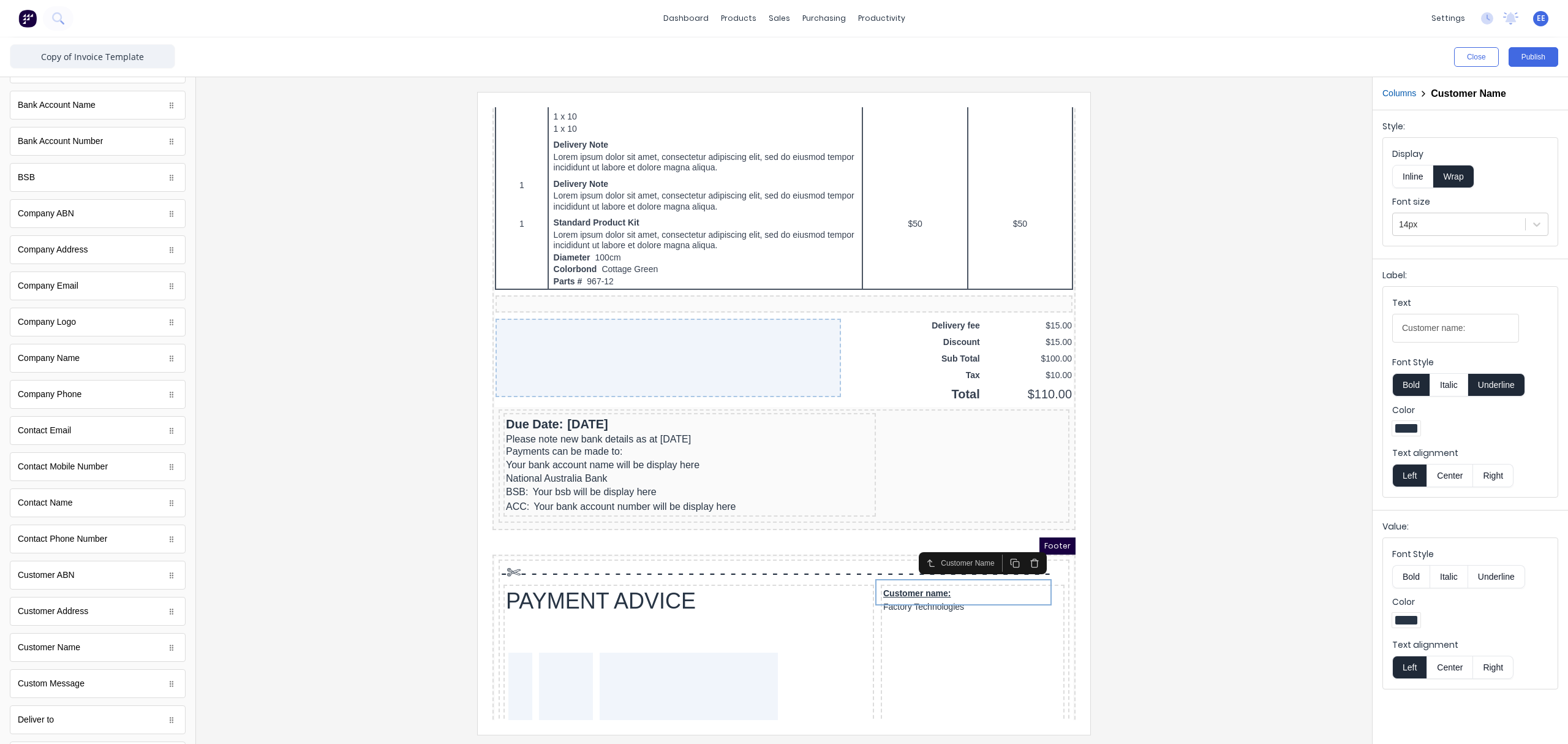
click at [1240, 92] on button "Columns" at bounding box center [1399, 94] width 33 height 13
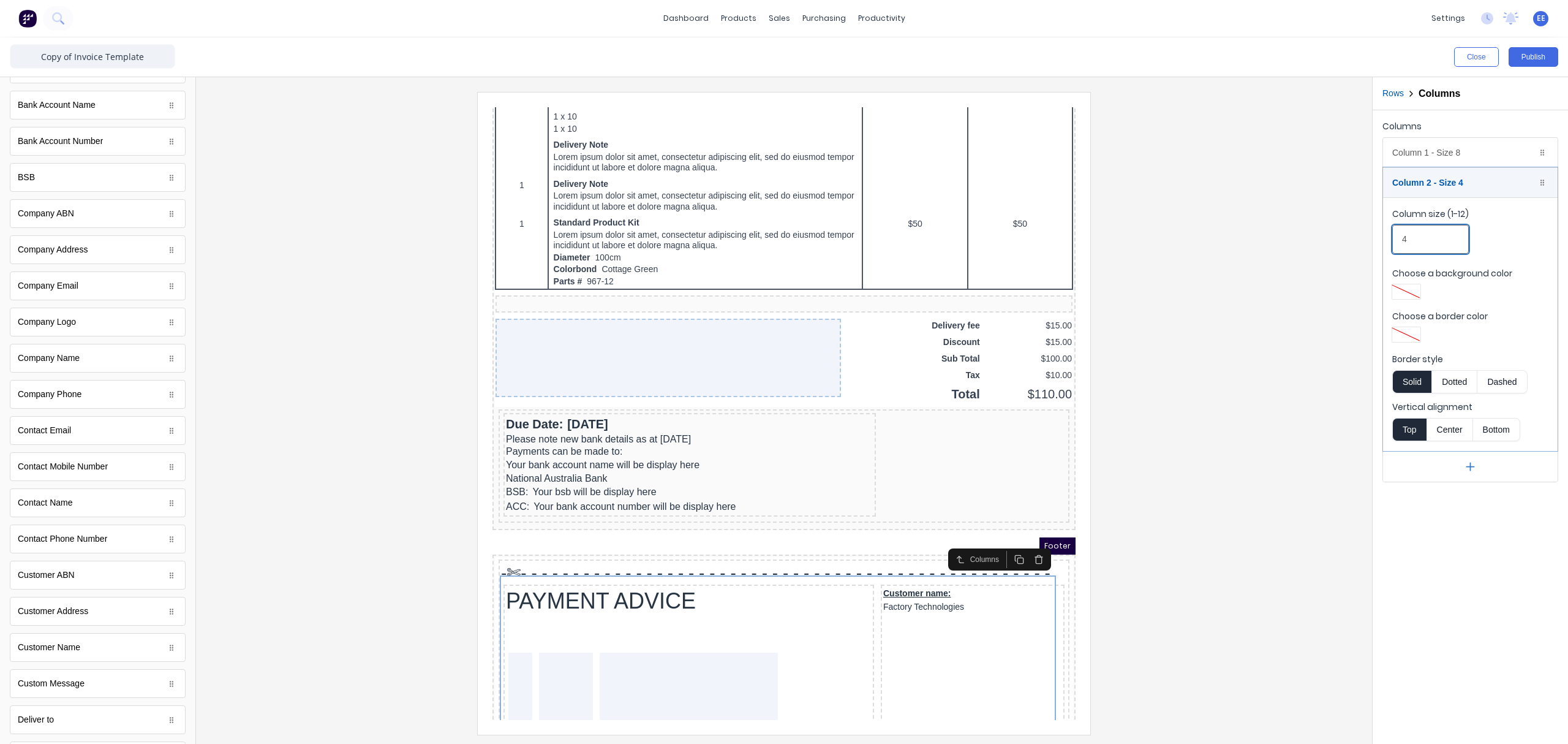
drag, startPoint x: 1408, startPoint y: 243, endPoint x: 1387, endPoint y: 245, distance: 21.1
click at [1240, 245] on fieldset "Column size (1-12) 4 Choose a background color Choose a border color Border sty…" at bounding box center [1470, 324] width 175 height 254
type input "6"
click at [1223, 468] on div at bounding box center [784, 412] width 1157 height 642
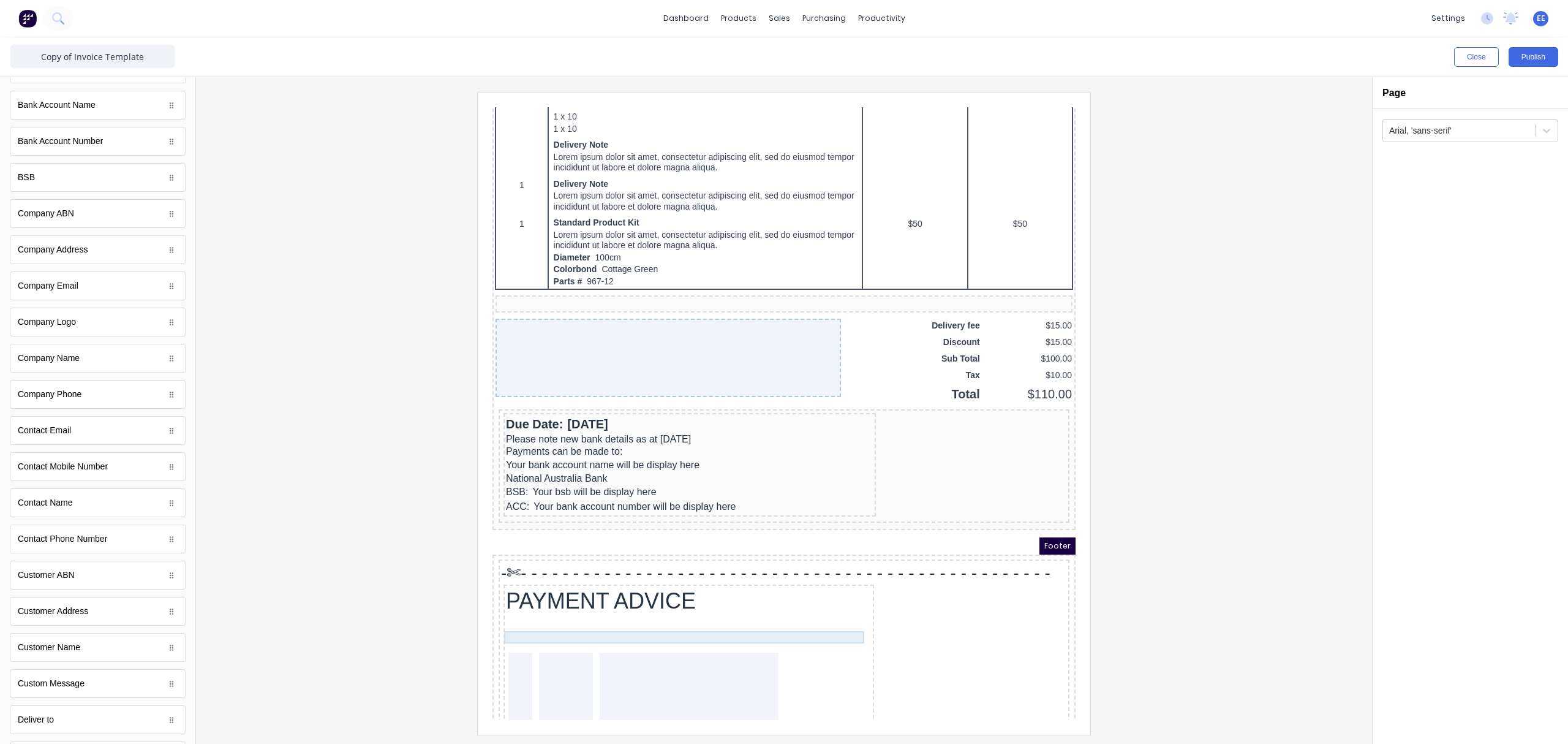
click at [750, 561] on div at bounding box center [674, 630] width 366 height 12
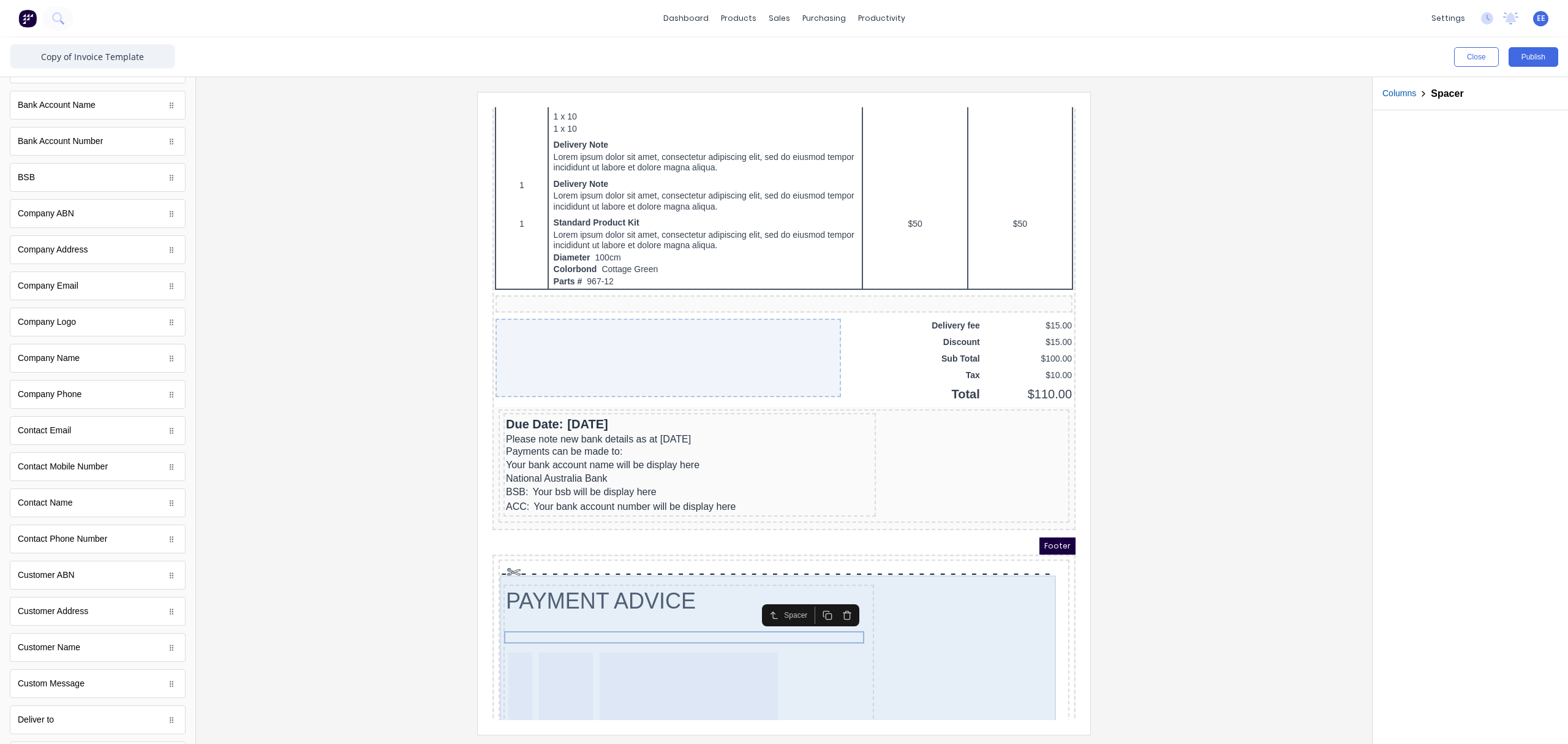
click at [926, 561] on div "PAYMENT ADVICE Customer name: Factory Technologies" at bounding box center [769, 674] width 566 height 211
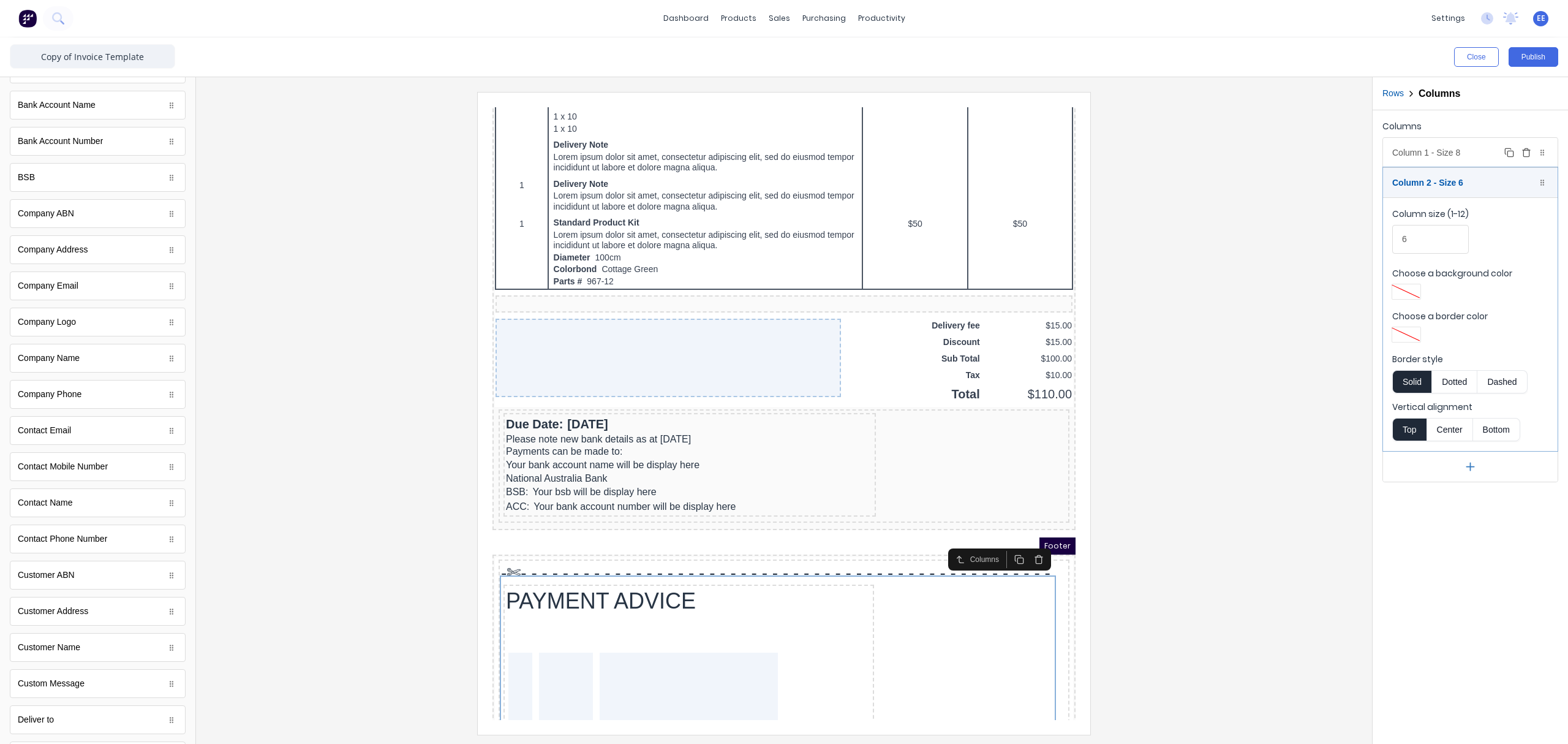
click at [1240, 152] on div "Column 1 - Size 8 Duplicate Delete" at bounding box center [1470, 152] width 175 height 29
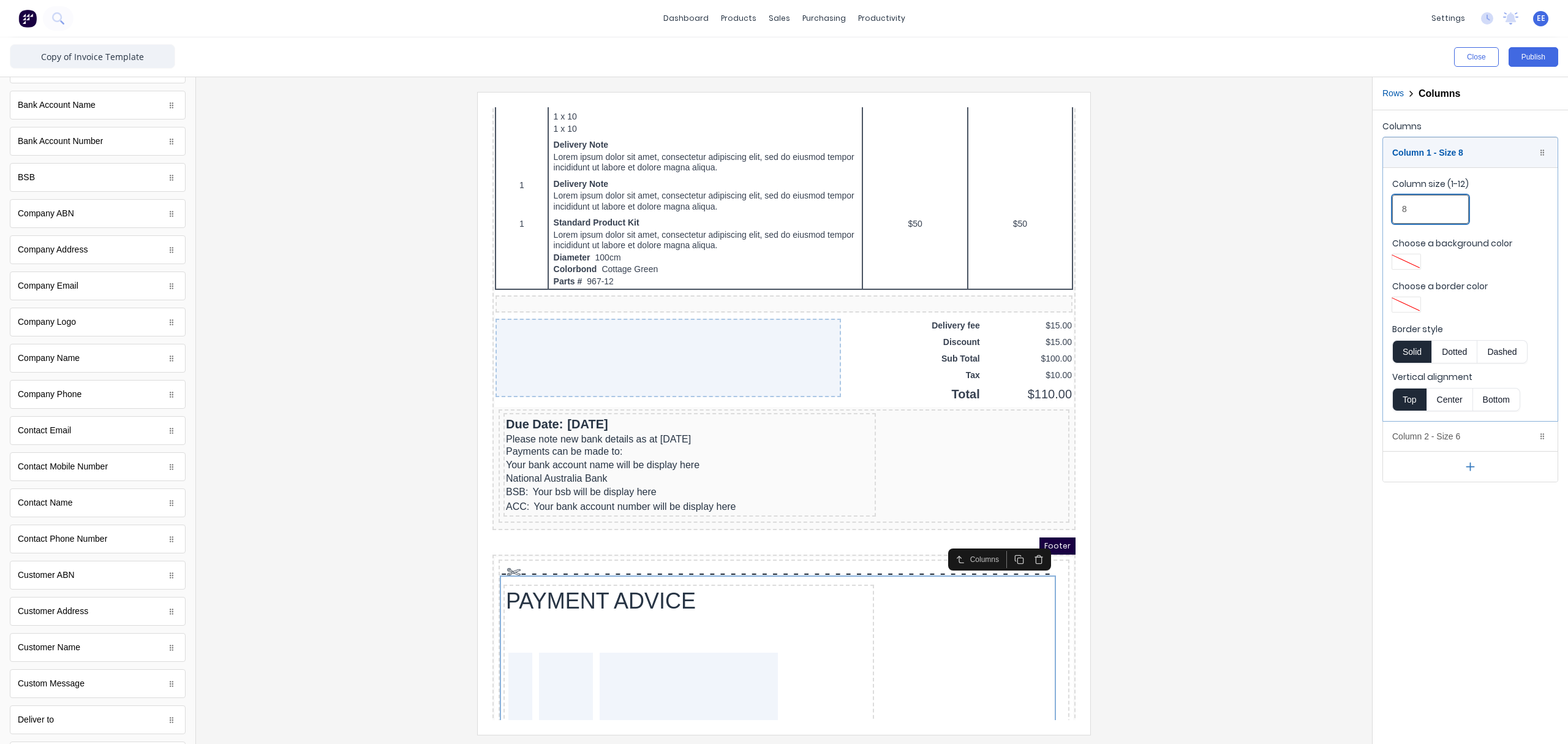
drag, startPoint x: 1422, startPoint y: 208, endPoint x: 1355, endPoint y: 207, distance: 67.0
click at [1240, 207] on div "Close Publish Components standard fields Accounting number Accounting number Ba…" at bounding box center [784, 390] width 1568 height 706
type input "6"
click at [1240, 436] on div at bounding box center [784, 412] width 1157 height 642
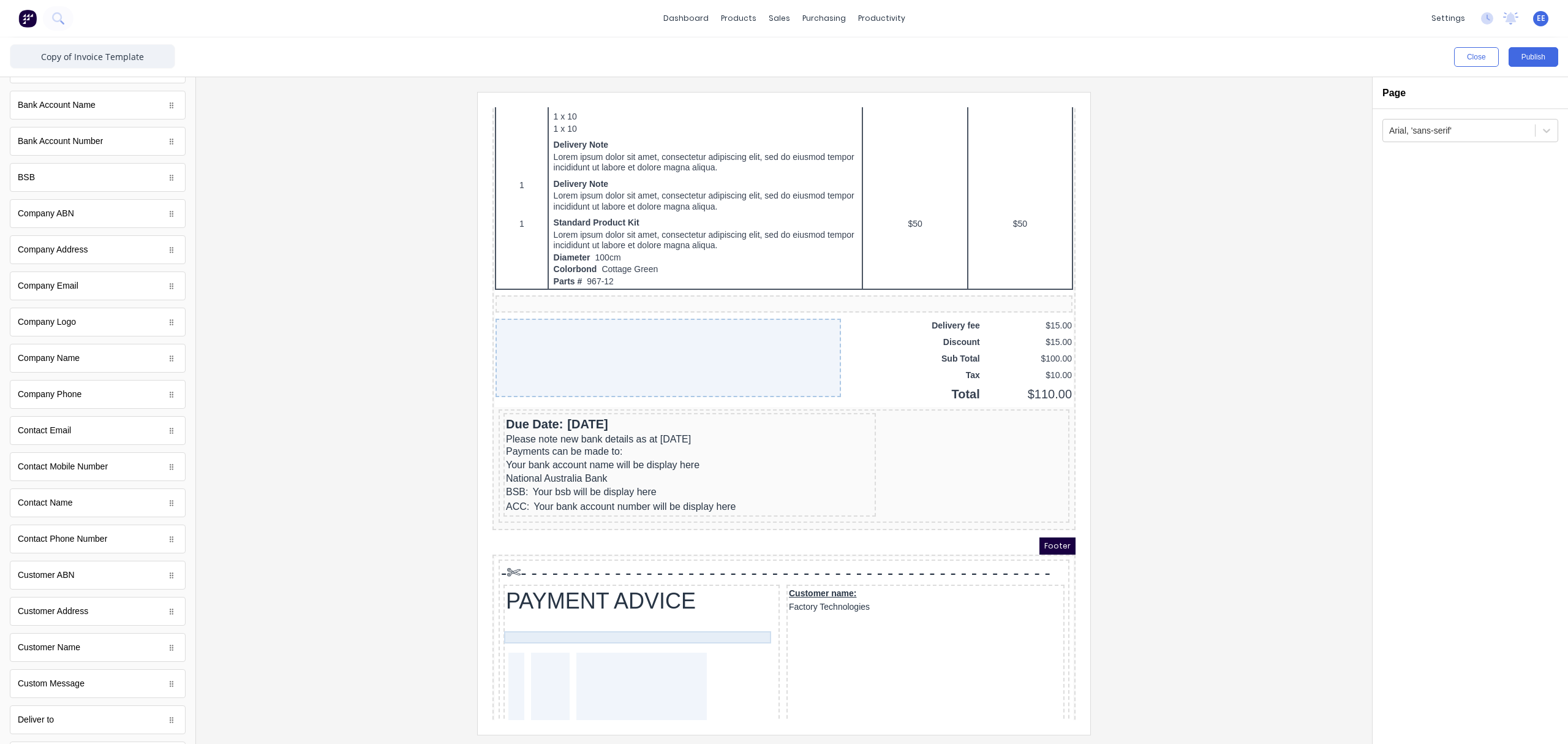
click at [708, 561] on div at bounding box center [627, 630] width 271 height 12
click at [1240, 93] on button "Columns" at bounding box center [1399, 94] width 33 height 13
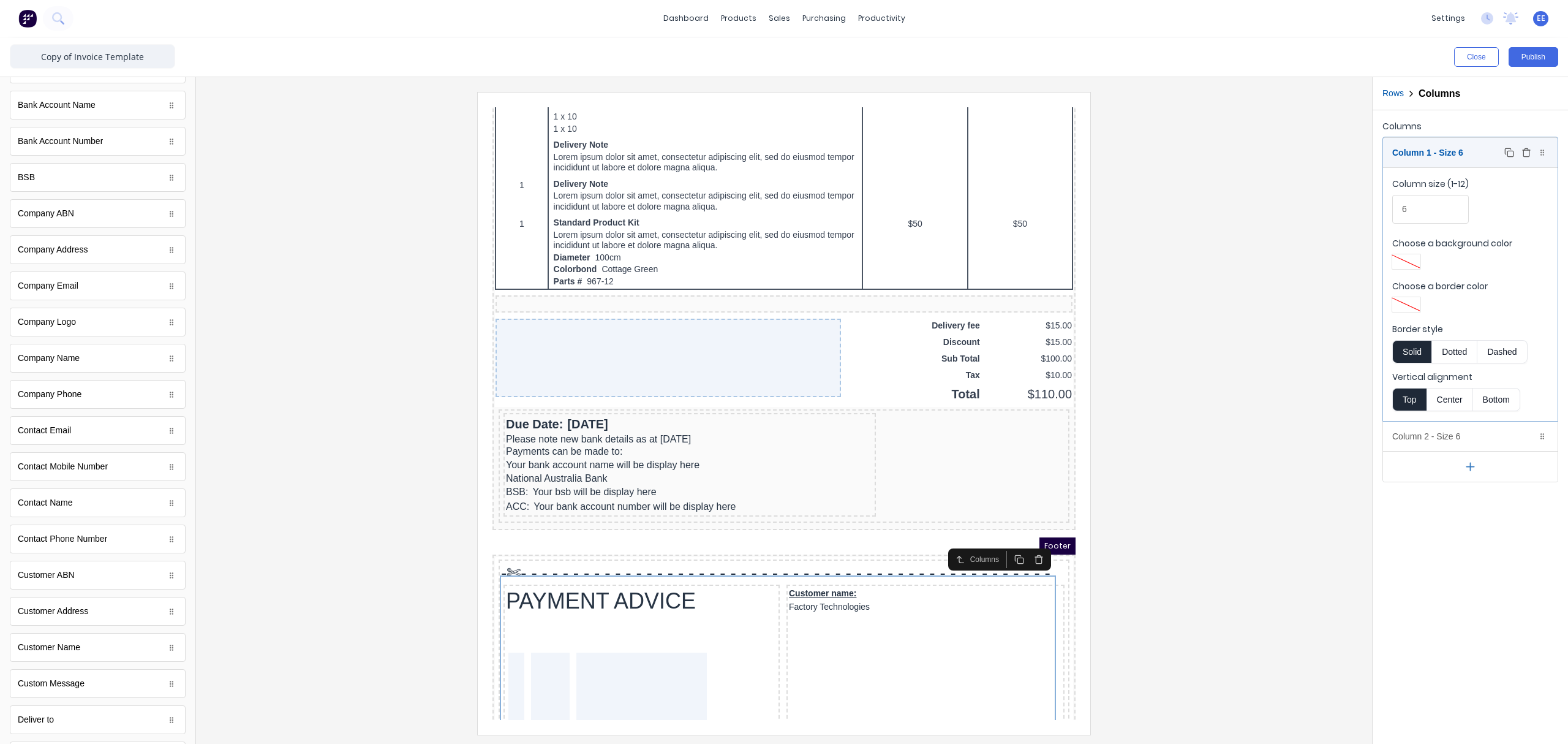
click at [1240, 160] on div "Column 1 - Size 6 Duplicate Delete" at bounding box center [1470, 152] width 175 height 29
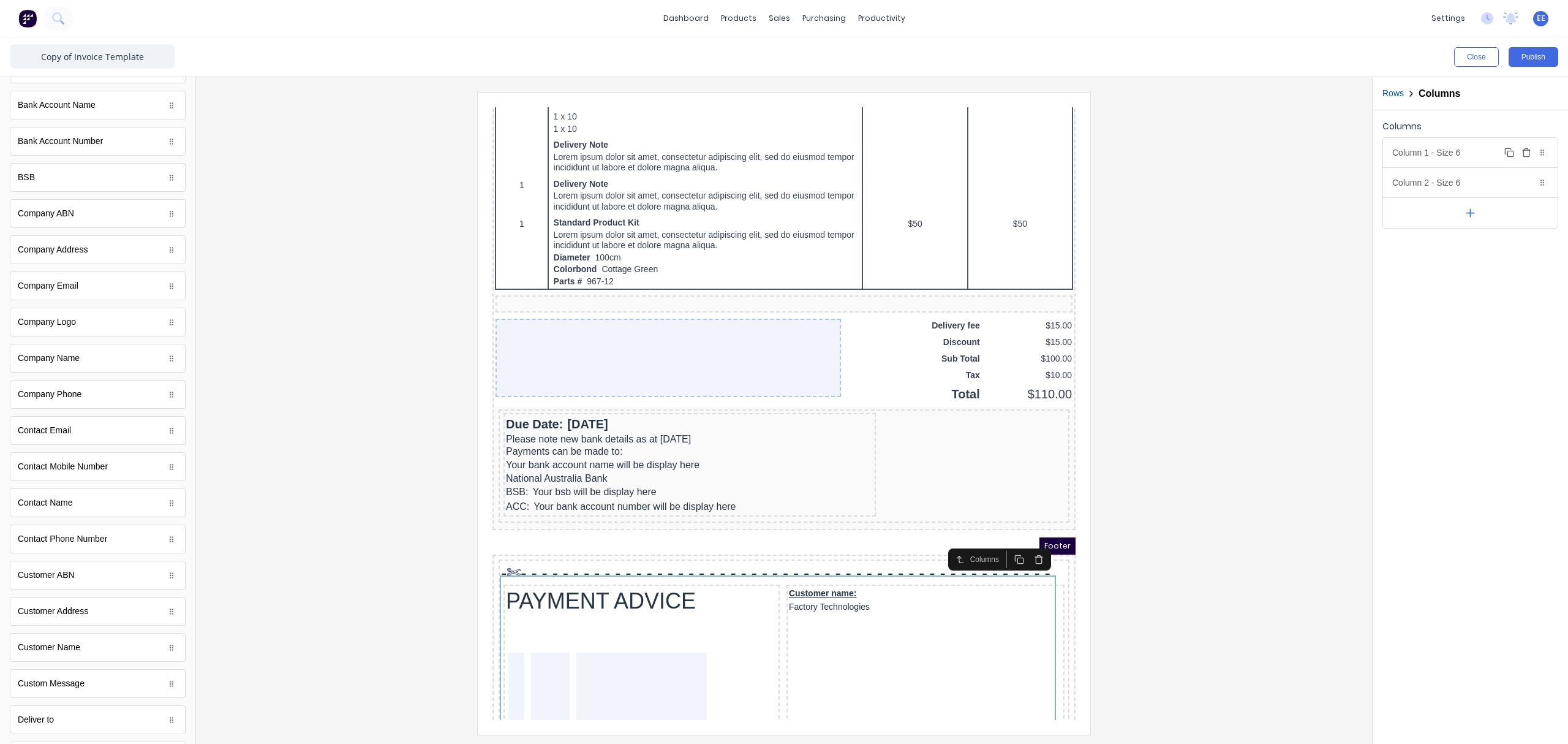
click at [1240, 156] on div "Column 1 - Size 6 Duplicate Delete" at bounding box center [1470, 152] width 175 height 29
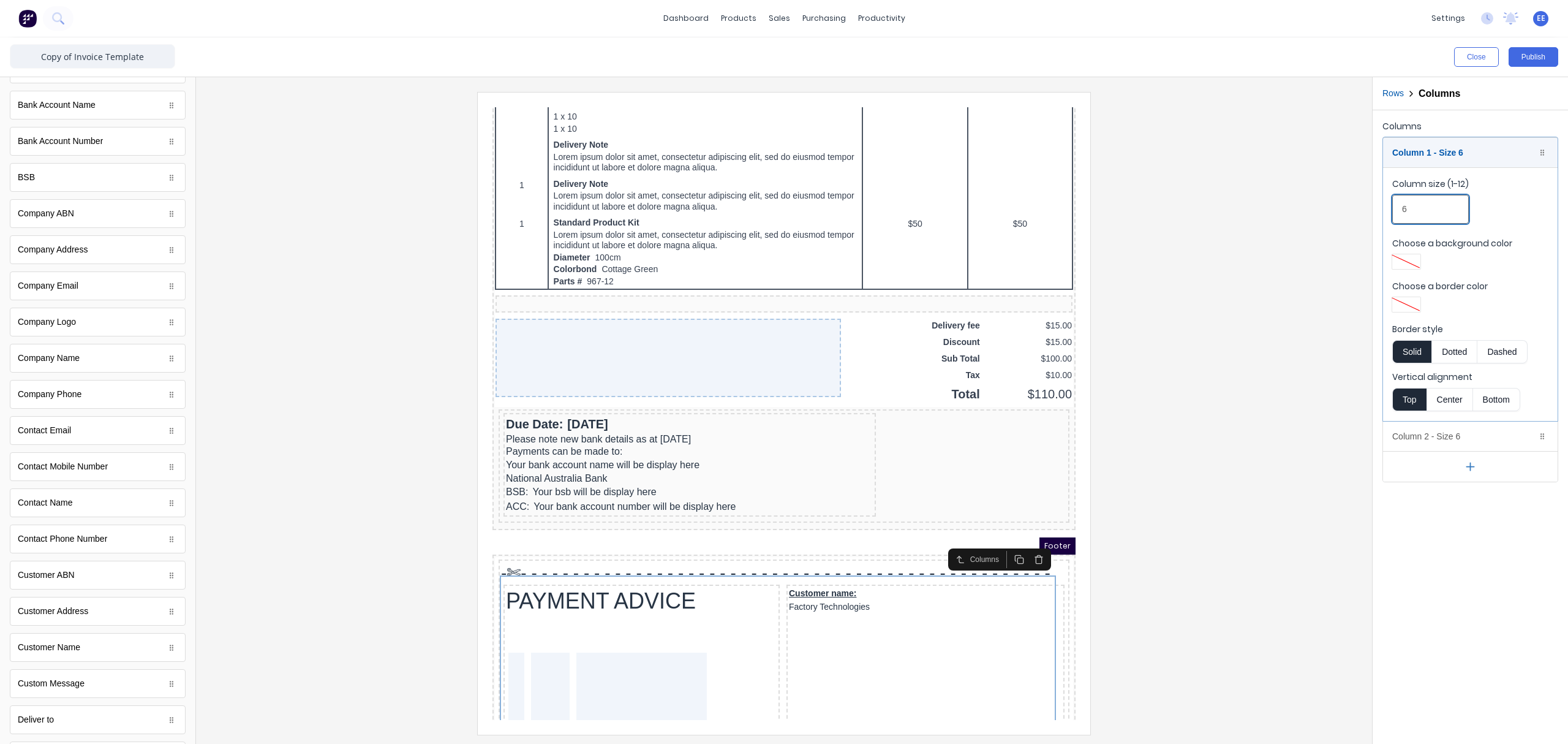
drag, startPoint x: 1409, startPoint y: 207, endPoint x: 1363, endPoint y: 204, distance: 46.1
click at [1240, 204] on div "Close Publish Components standard fields Accounting number Accounting number Ba…" at bounding box center [784, 390] width 1568 height 706
drag, startPoint x: 1412, startPoint y: 207, endPoint x: 1395, endPoint y: 209, distance: 17.1
click at [1240, 209] on input "4" at bounding box center [1430, 209] width 77 height 29
type input "5"
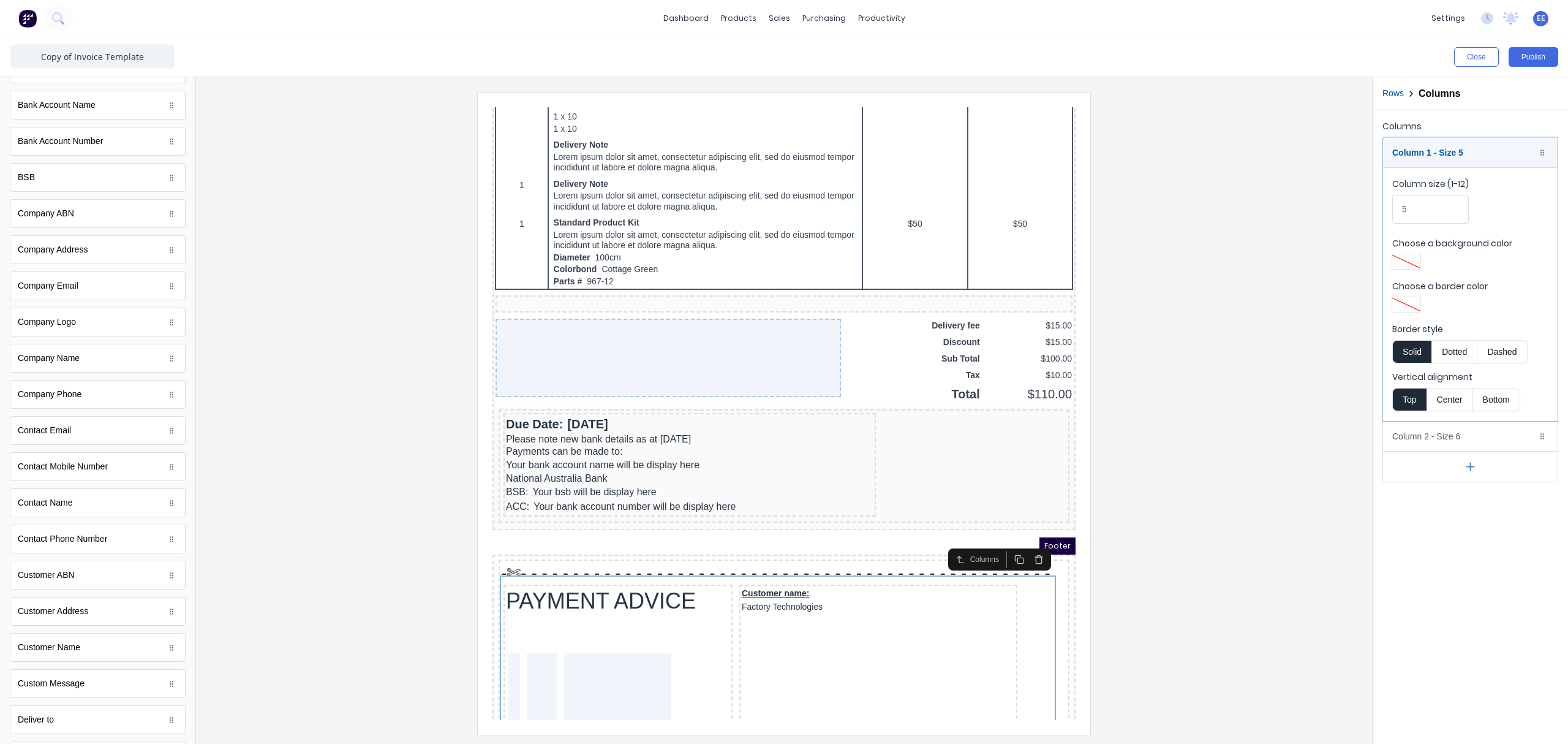
click at [1240, 308] on div at bounding box center [784, 412] width 1157 height 642
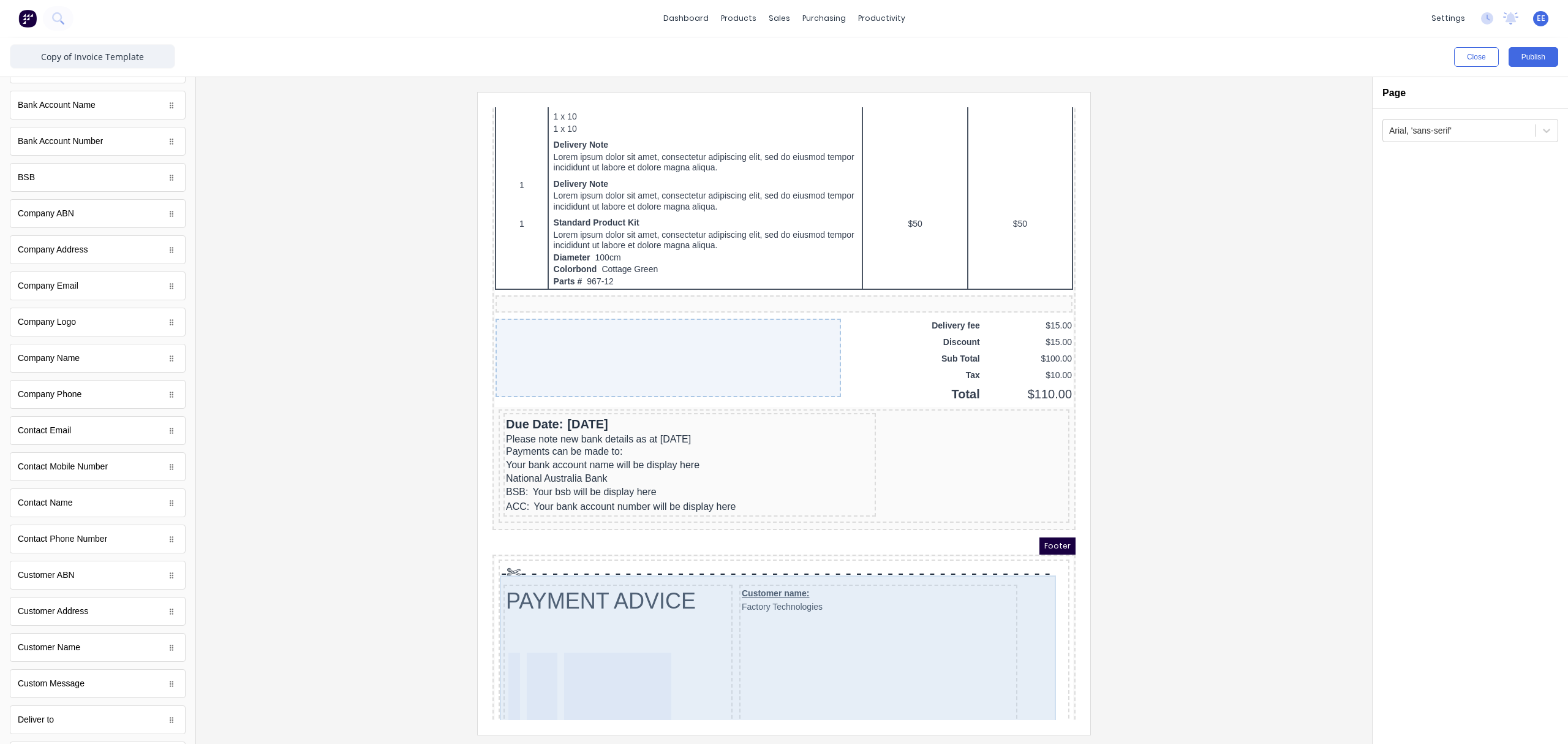
click at [897, 561] on div "Customer name: Factory Technologies" at bounding box center [863, 646] width 278 height 152
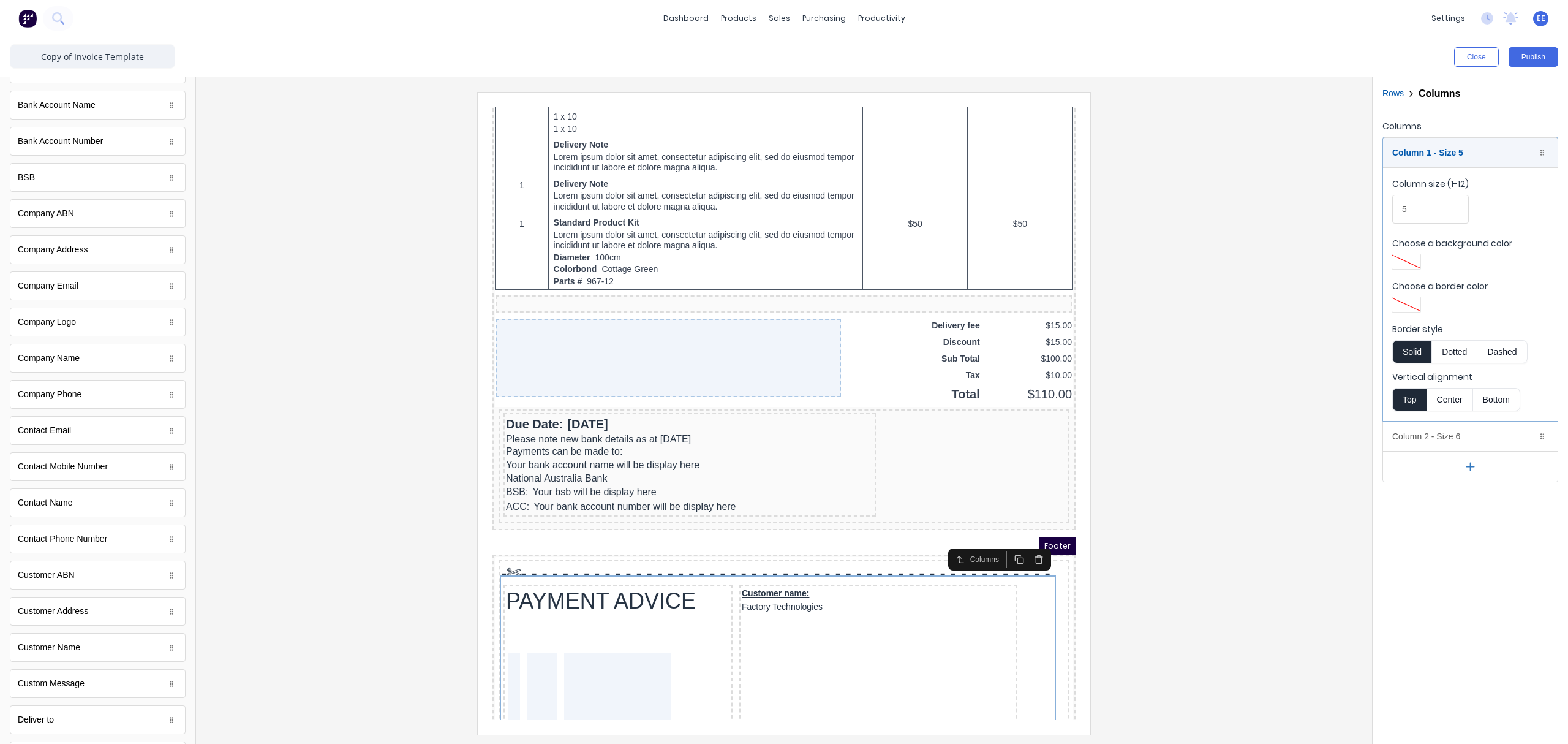
click at [1240, 476] on button "button" at bounding box center [1470, 466] width 175 height 31
click at [1240, 468] on div "Column 3 - Size 4 Duplicate Delete" at bounding box center [1470, 466] width 175 height 29
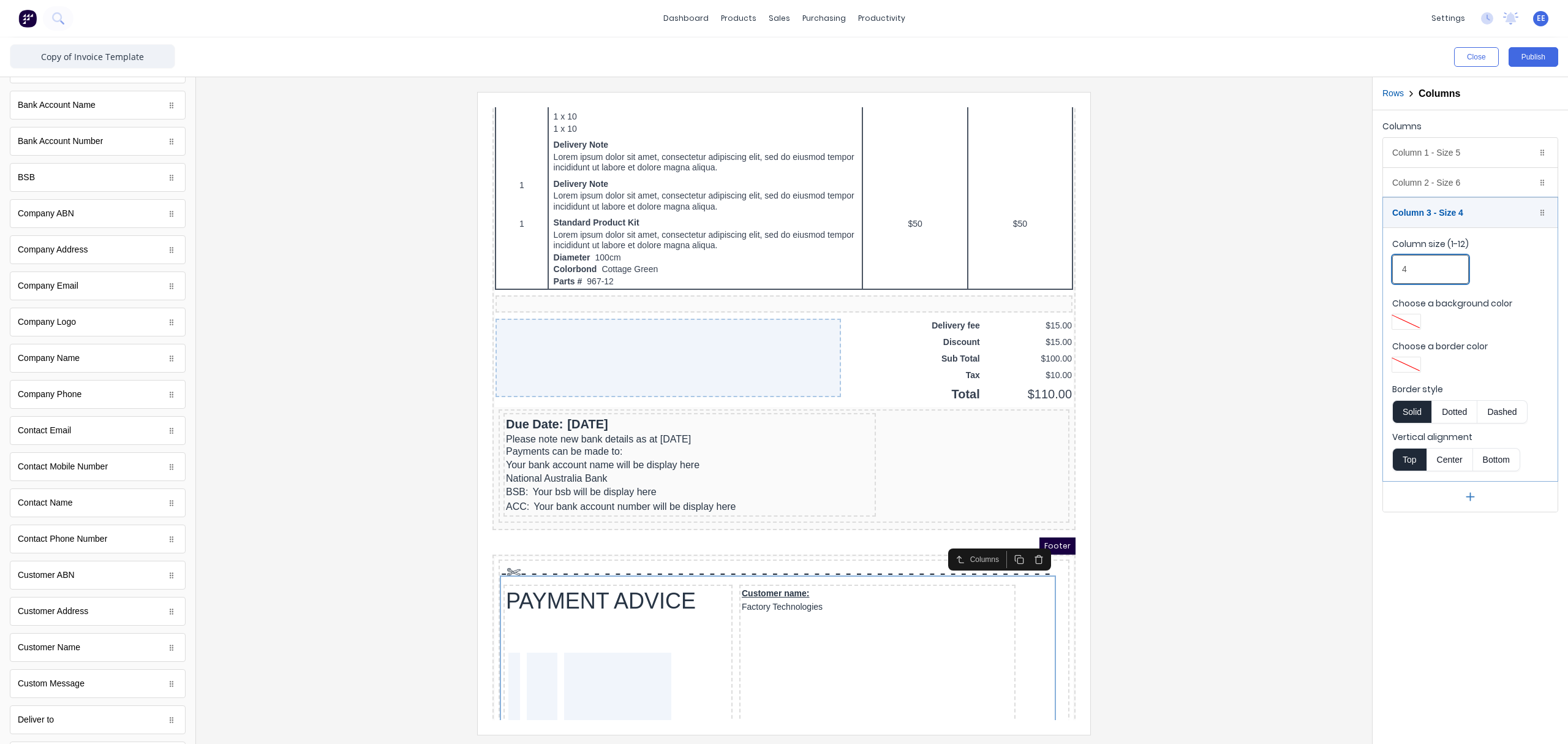
drag, startPoint x: 1427, startPoint y: 270, endPoint x: 1323, endPoint y: 272, distance: 104.0
click at [1240, 272] on div "Close Publish Components standard fields Accounting number Accounting number Ba…" at bounding box center [784, 390] width 1568 height 706
type input "1"
click at [1240, 219] on div "Column 3 - Size 1 Duplicate Delete" at bounding box center [1470, 212] width 175 height 29
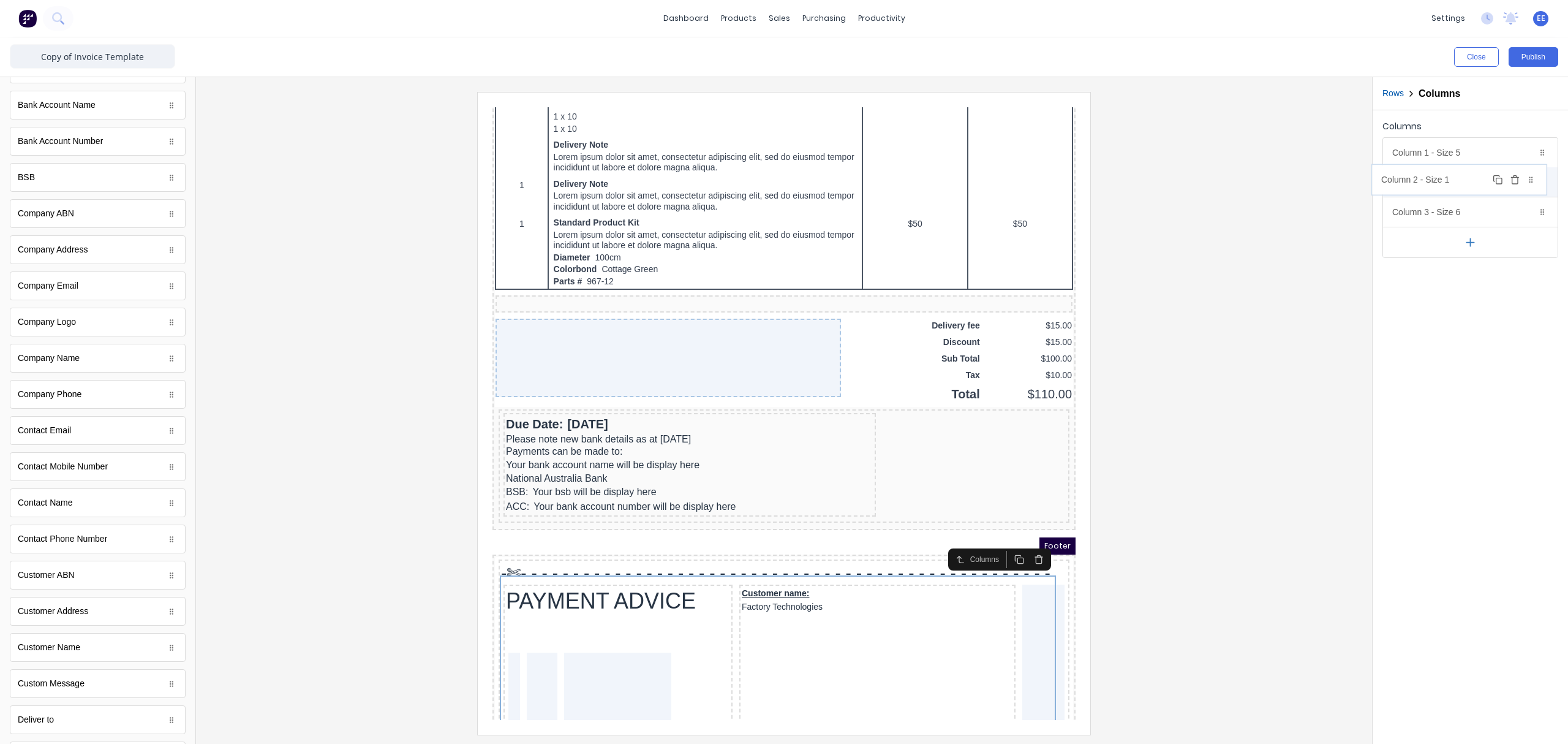
drag, startPoint x: 1448, startPoint y: 217, endPoint x: 1437, endPoint y: 184, distance: 34.8
click at [1240, 184] on body "dashboard products sales purchasing productivity dashboard products Product Cat…" at bounding box center [784, 372] width 1568 height 744
click at [1240, 189] on div "Column 2 - Size 1 Duplicate Delete" at bounding box center [1470, 183] width 175 height 29
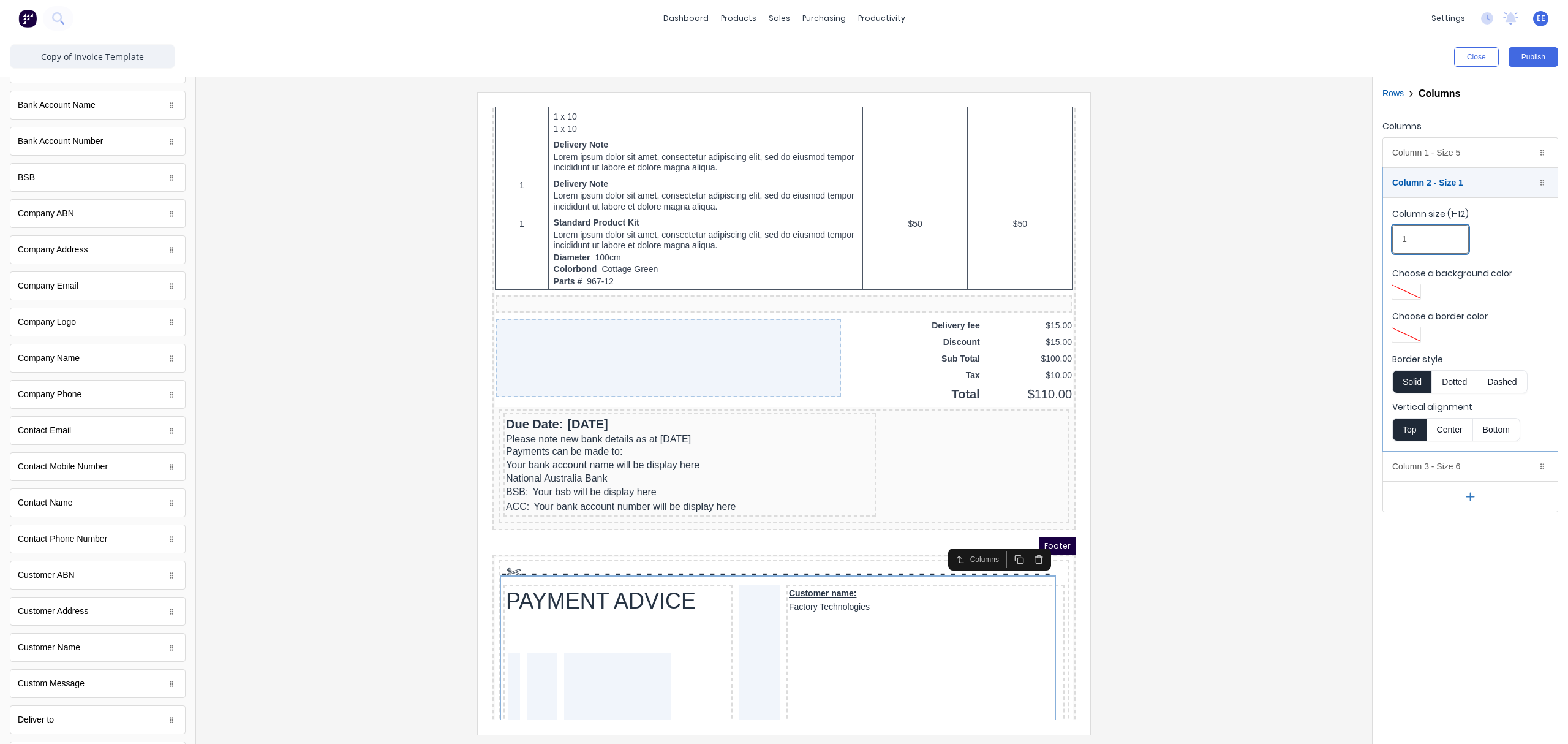
drag, startPoint x: 1407, startPoint y: 238, endPoint x: 1391, endPoint y: 240, distance: 16.1
click at [1240, 240] on fieldset "Column size (1-12) 1 Choose a background color Choose a border color Border sty…" at bounding box center [1470, 324] width 175 height 254
type input "2"
click at [1240, 183] on div "Column 2 - Size 2 Duplicate Delete" at bounding box center [1470, 183] width 175 height 29
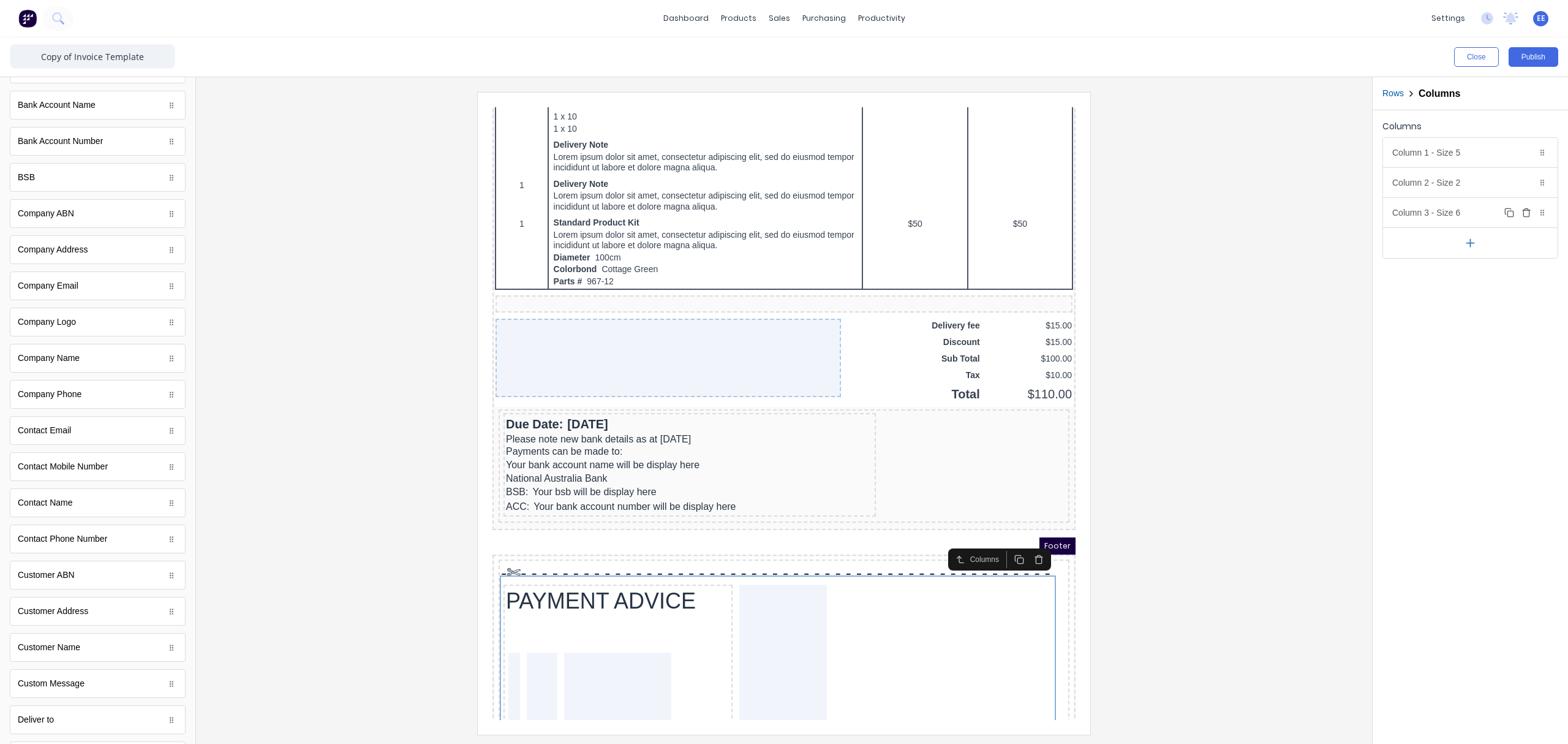
click at [1240, 212] on div "Column 3 - Size 6 Duplicate Delete" at bounding box center [1470, 212] width 175 height 29
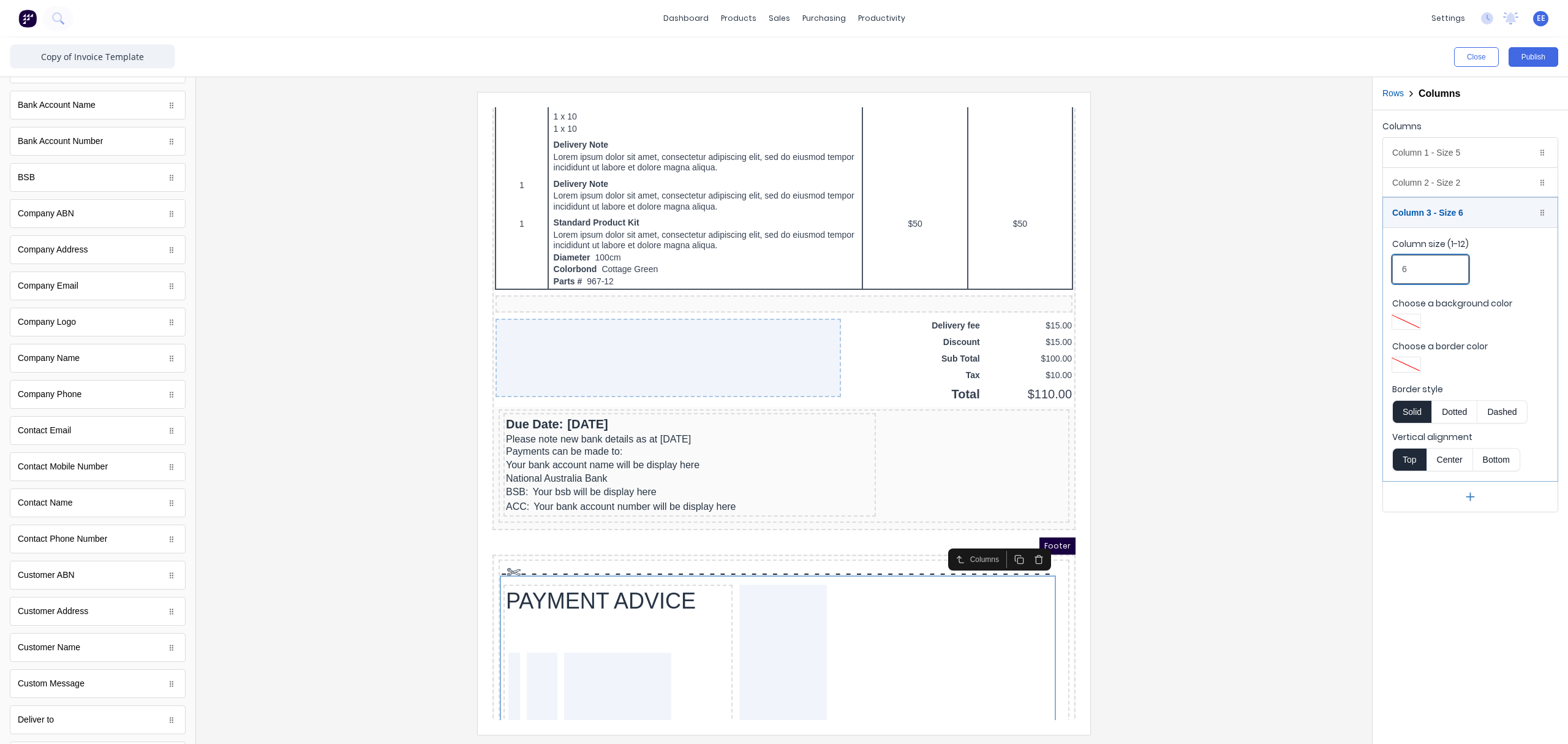
drag, startPoint x: 1414, startPoint y: 270, endPoint x: 1387, endPoint y: 270, distance: 27.0
click at [1240, 270] on fieldset "Column size (1-12) 6 Choose a background color Choose a border color Border sty…" at bounding box center [1470, 354] width 175 height 254
type input "5"
click at [1240, 343] on div at bounding box center [784, 412] width 1157 height 642
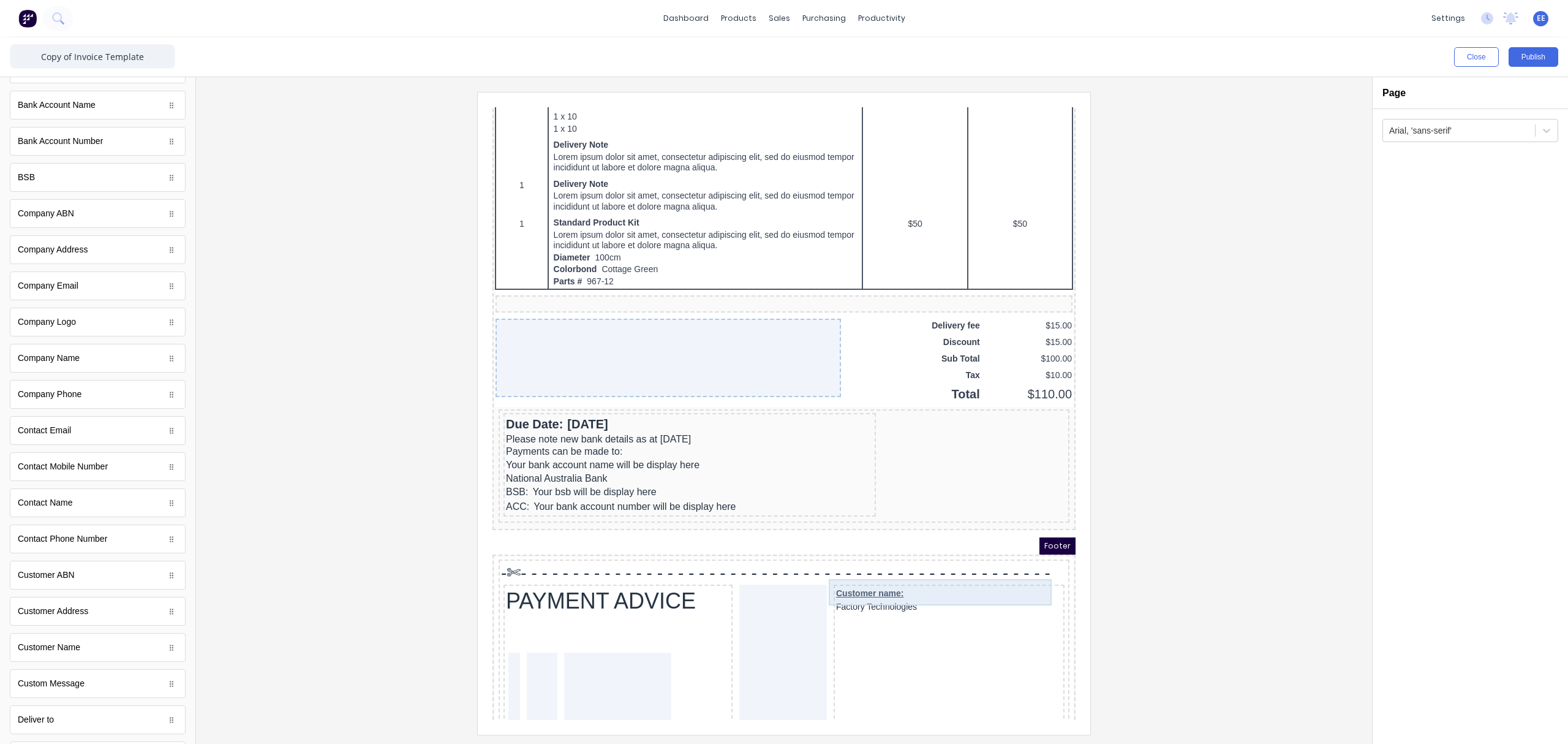
click at [883, 561] on div "Customer name: Factory Technologies" at bounding box center [934, 585] width 226 height 26
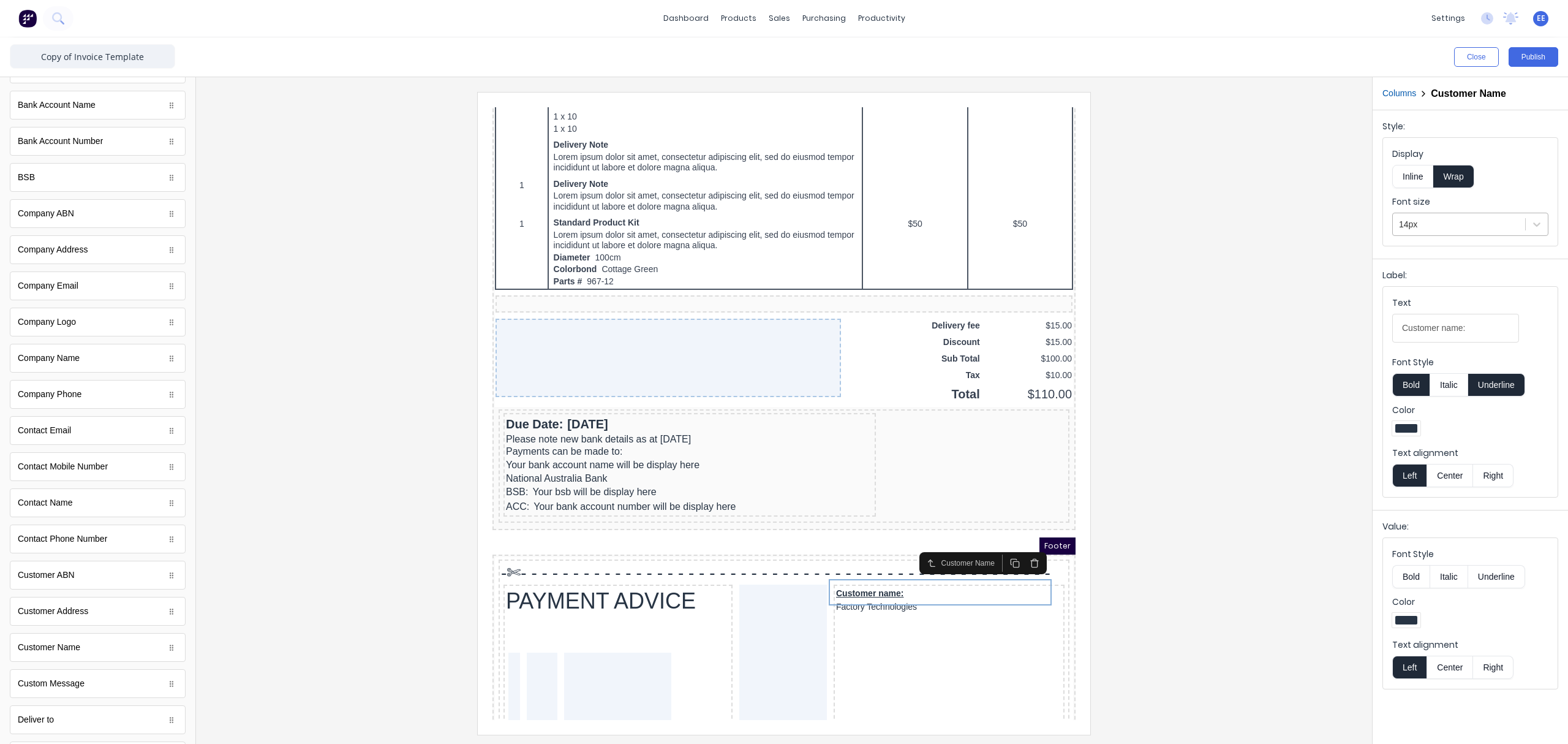
click at [1240, 230] on div at bounding box center [1459, 224] width 120 height 15
click at [1240, 370] on div "16px" at bounding box center [1470, 368] width 156 height 23
click at [1240, 177] on button "Inline" at bounding box center [1412, 177] width 41 height 24
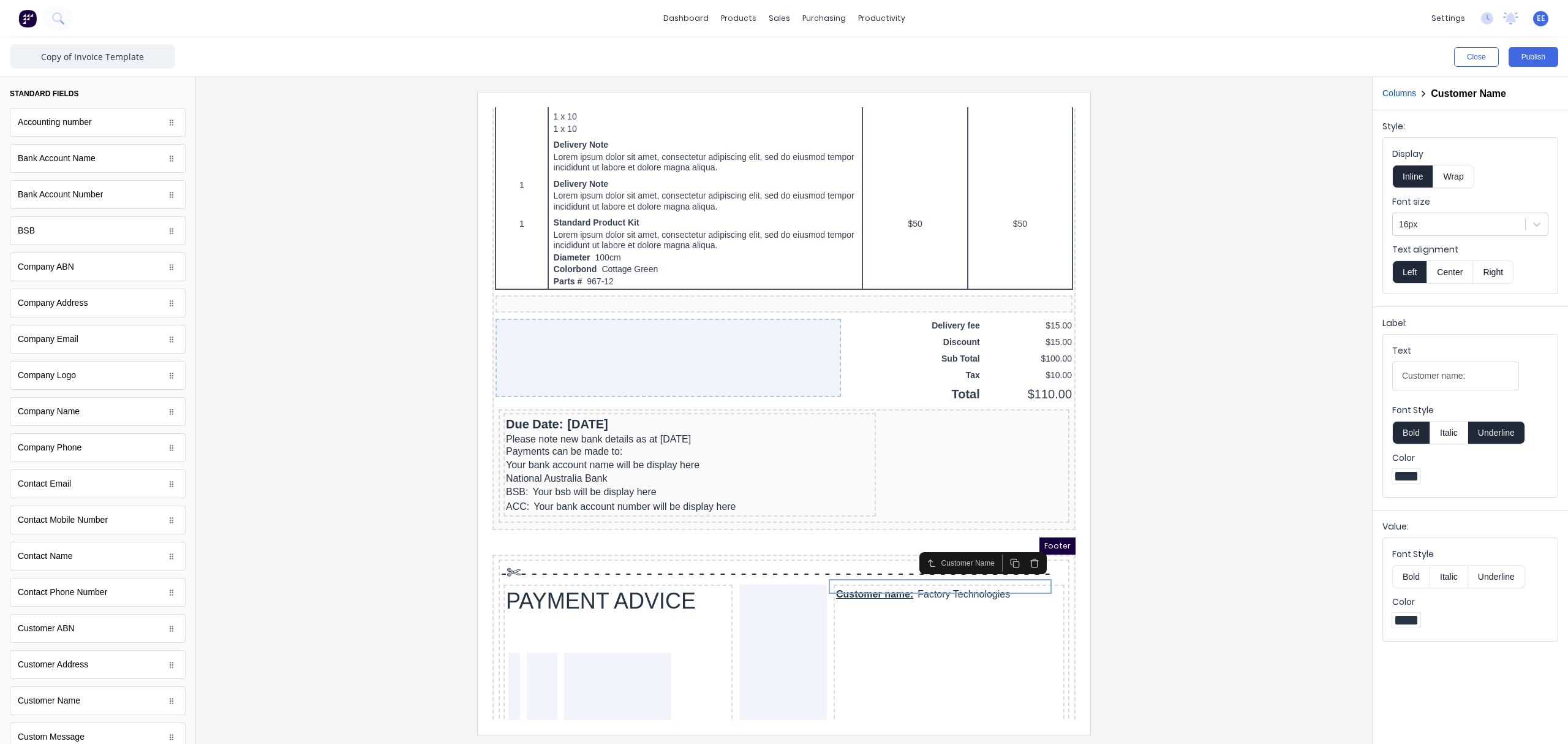
scroll to position [0, 0]
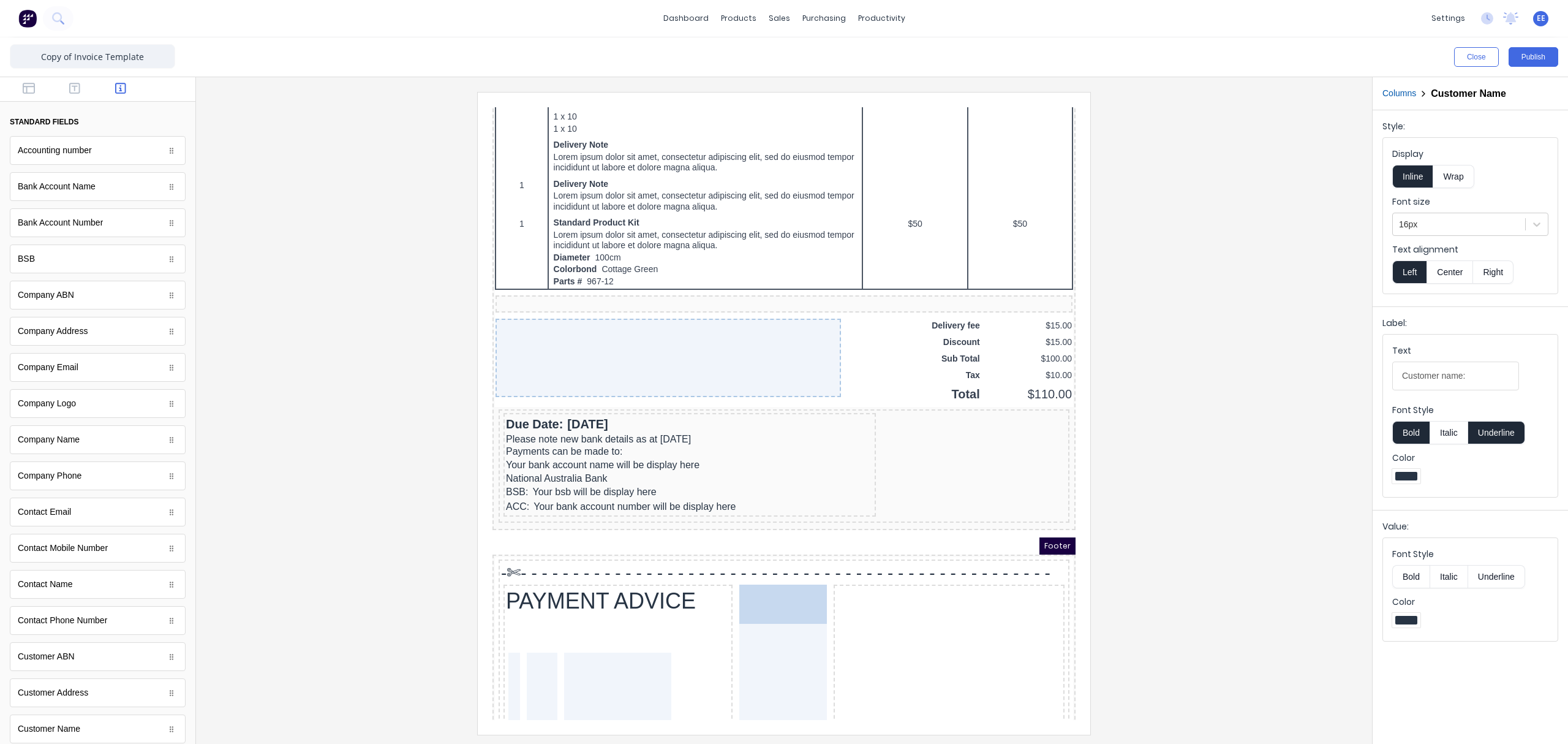
drag, startPoint x: 892, startPoint y: 575, endPoint x: 782, endPoint y: 604, distance: 113.8
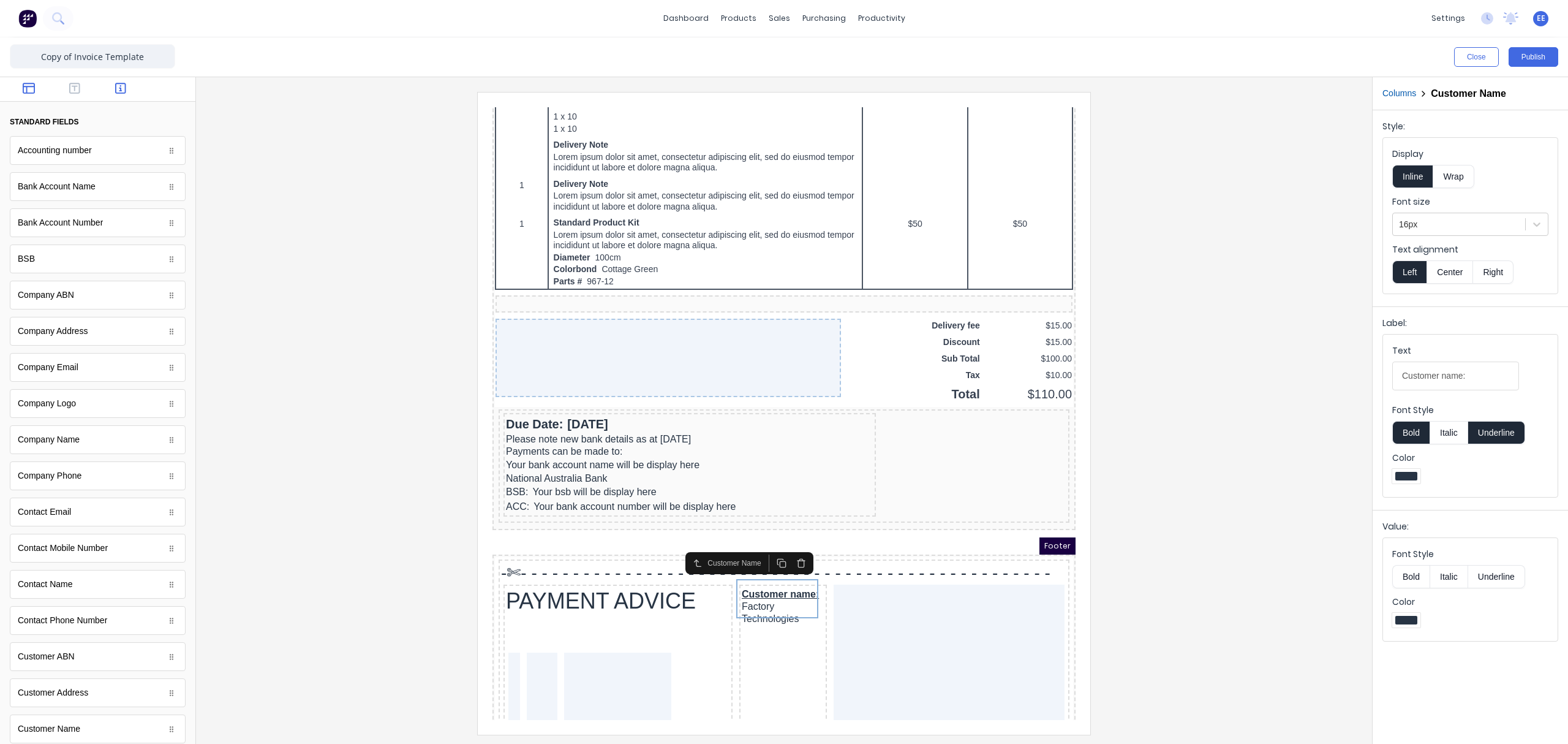
click at [20, 88] on button "button" at bounding box center [29, 89] width 39 height 14
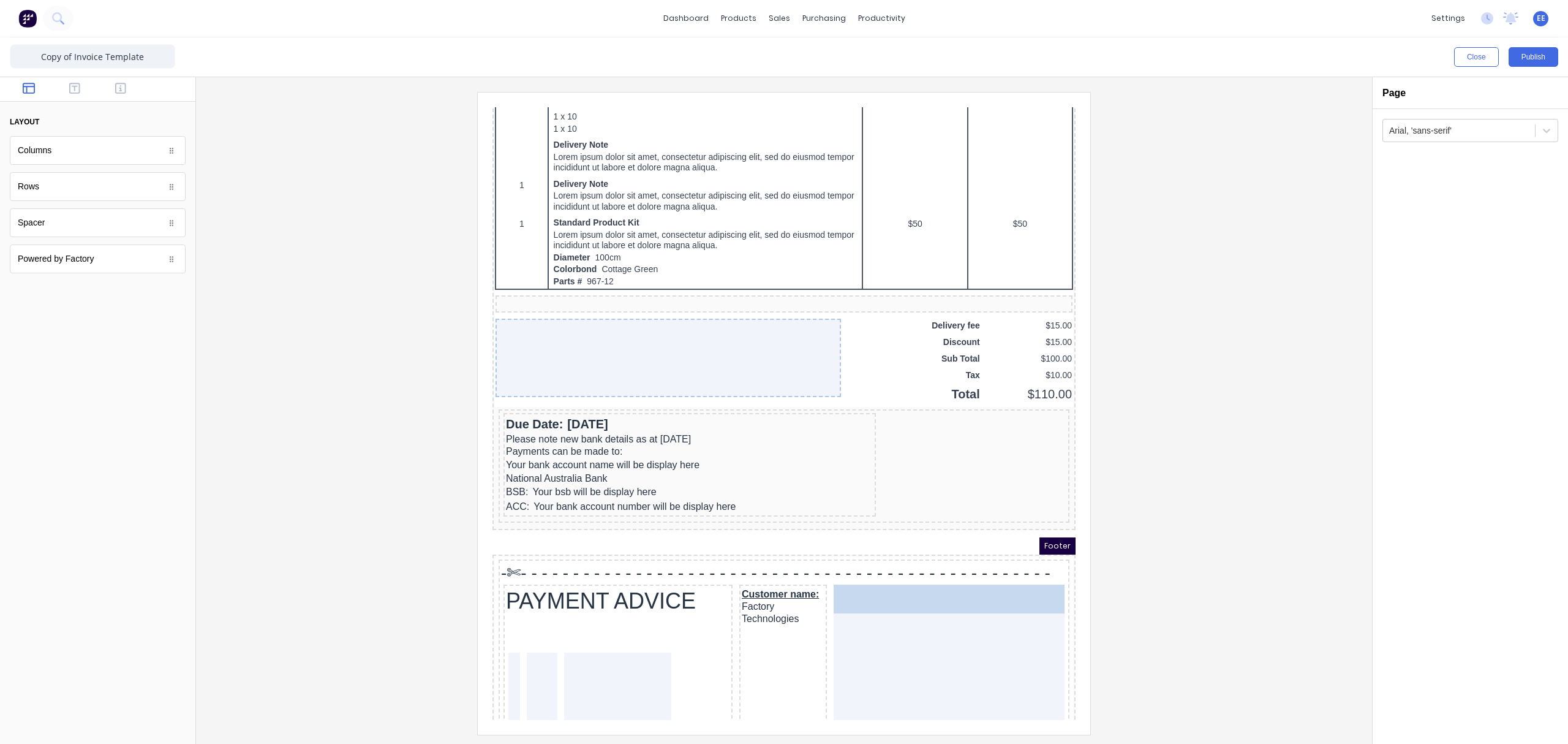
drag, startPoint x: 94, startPoint y: 199, endPoint x: 937, endPoint y: 640, distance: 951.4
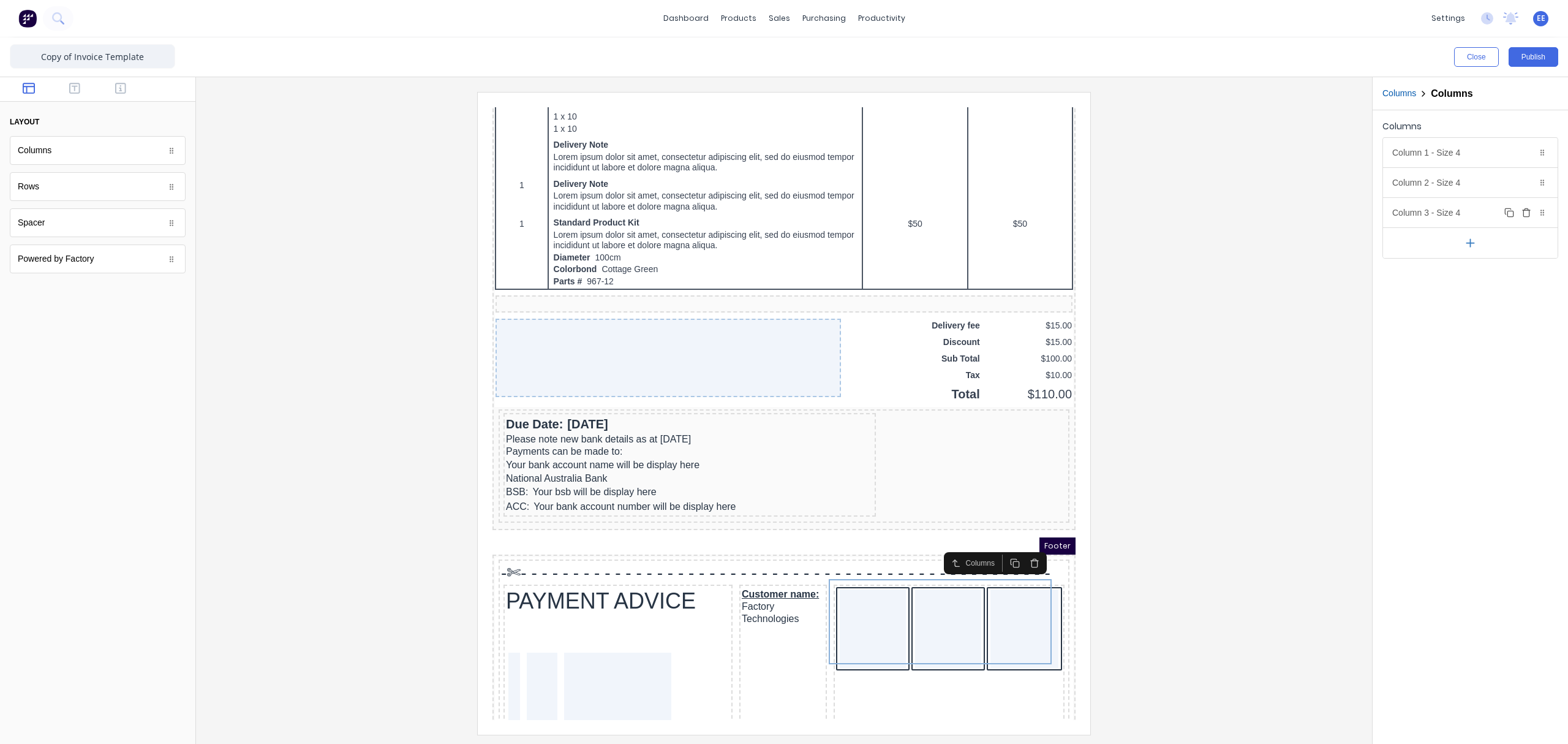
click at [1240, 214] on icon "button" at bounding box center [1526, 212] width 10 height 10
click at [1240, 153] on div "Column 1 - Size 4 Duplicate Delete" at bounding box center [1470, 152] width 175 height 29
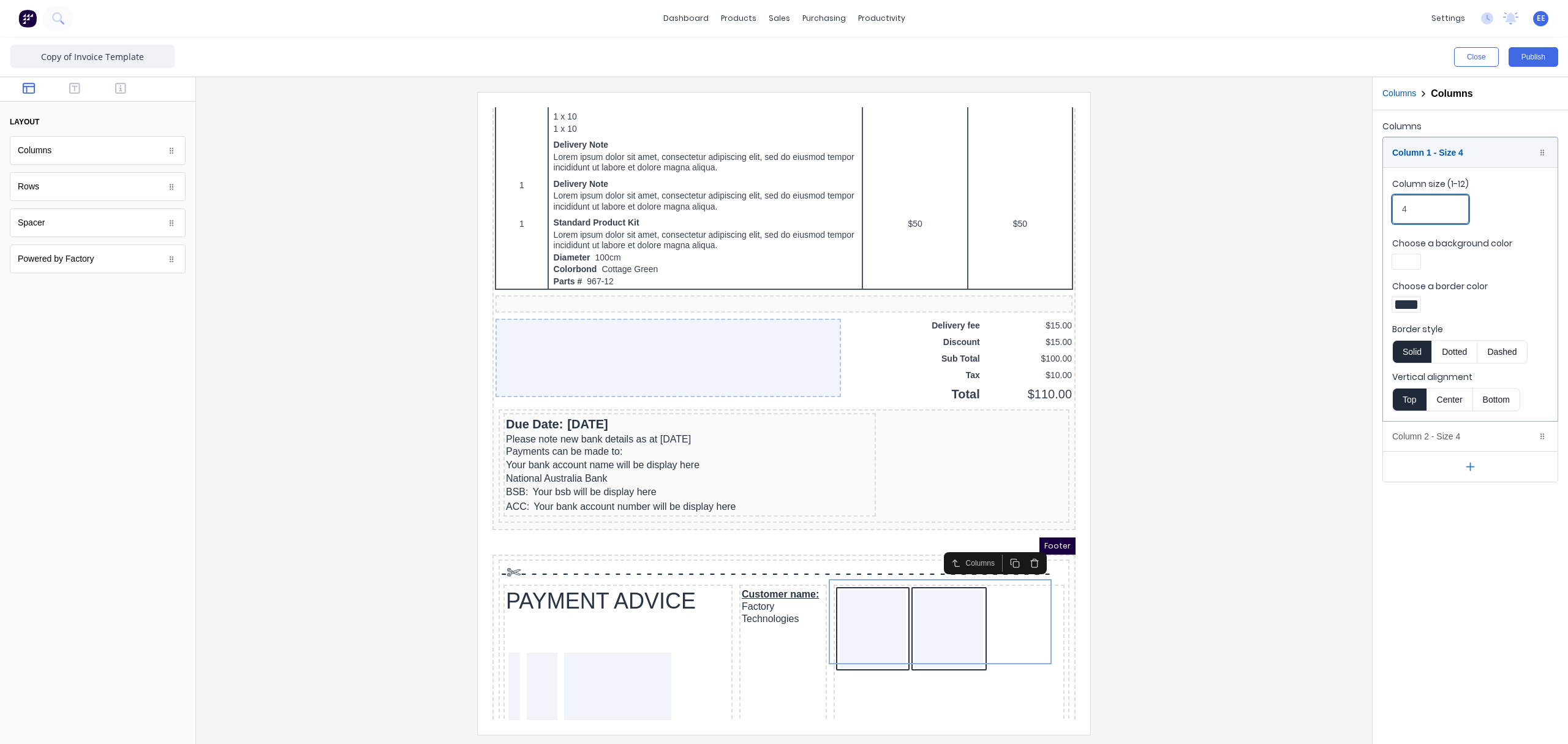
drag, startPoint x: 1431, startPoint y: 207, endPoint x: 1392, endPoint y: 213, distance: 39.5
click at [1240, 213] on input "4" at bounding box center [1430, 209] width 77 height 29
drag, startPoint x: 1434, startPoint y: 205, endPoint x: 1372, endPoint y: 208, distance: 62.1
click at [1240, 208] on div "Columns Column 1 - Size 2 Duplicate Delete Column size (1-12) 2 Choose a backgr…" at bounding box center [1470, 300] width 196 height 380
drag, startPoint x: 1415, startPoint y: 211, endPoint x: 1380, endPoint y: 211, distance: 35.0
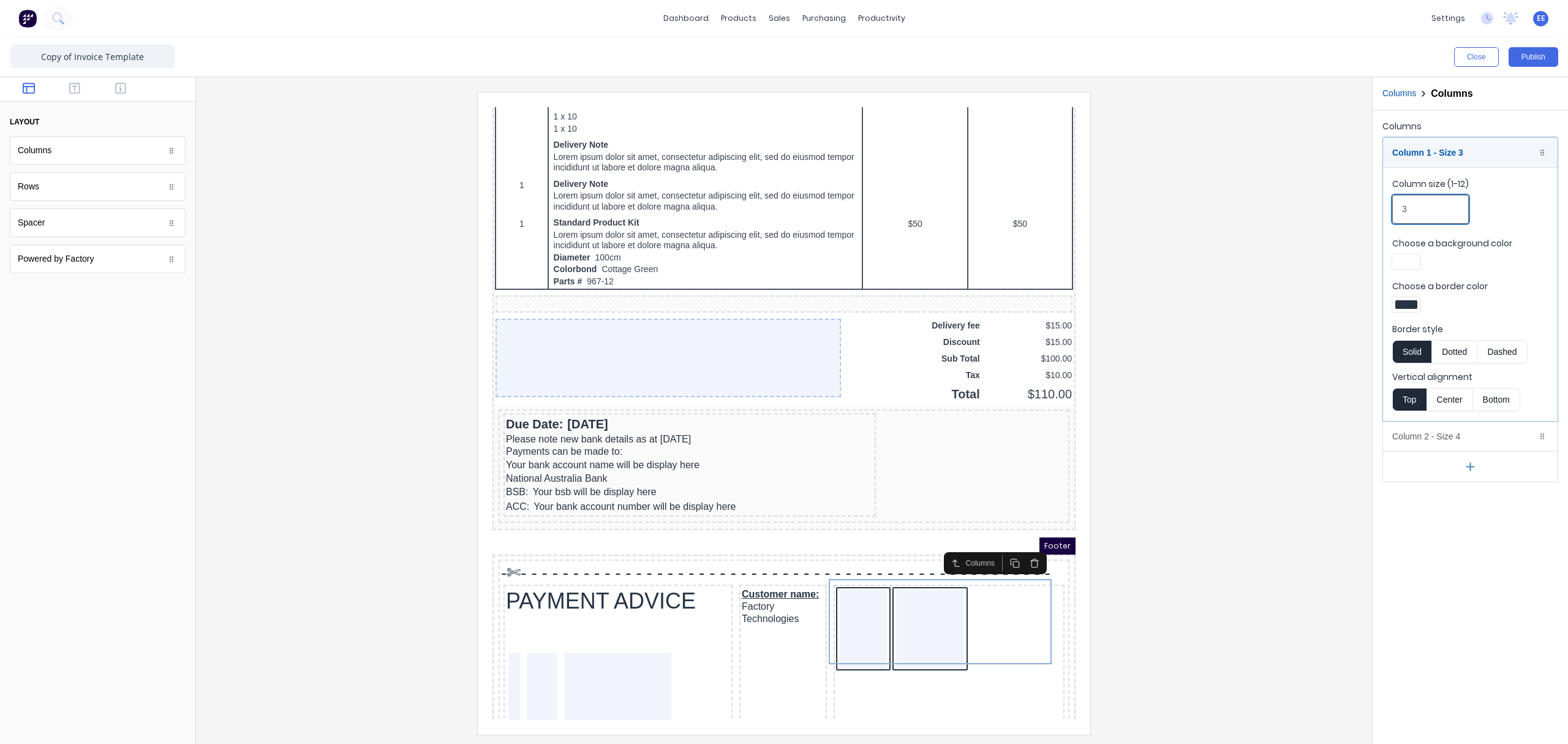
click at [1240, 211] on div "Columns Column 1 - Size 3 Duplicate Delete Column size (1-12) 3 Choose a backgr…" at bounding box center [1470, 300] width 196 height 380
type input "4"
click at [1240, 152] on div "Column 1 - Size 4 Duplicate Delete" at bounding box center [1470, 152] width 175 height 29
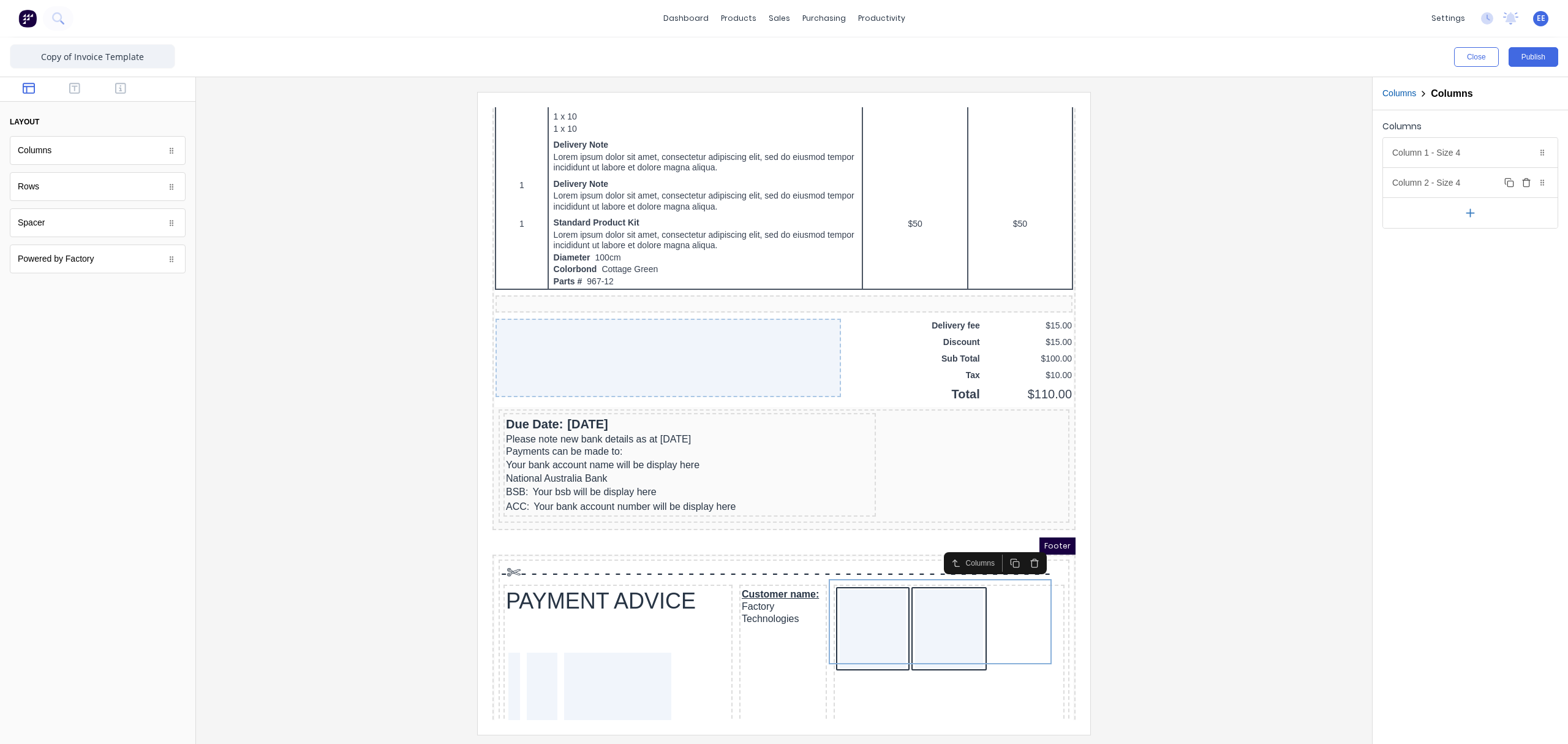
click at [1240, 188] on div "Column 2 - Size 4 Duplicate Delete" at bounding box center [1470, 183] width 175 height 29
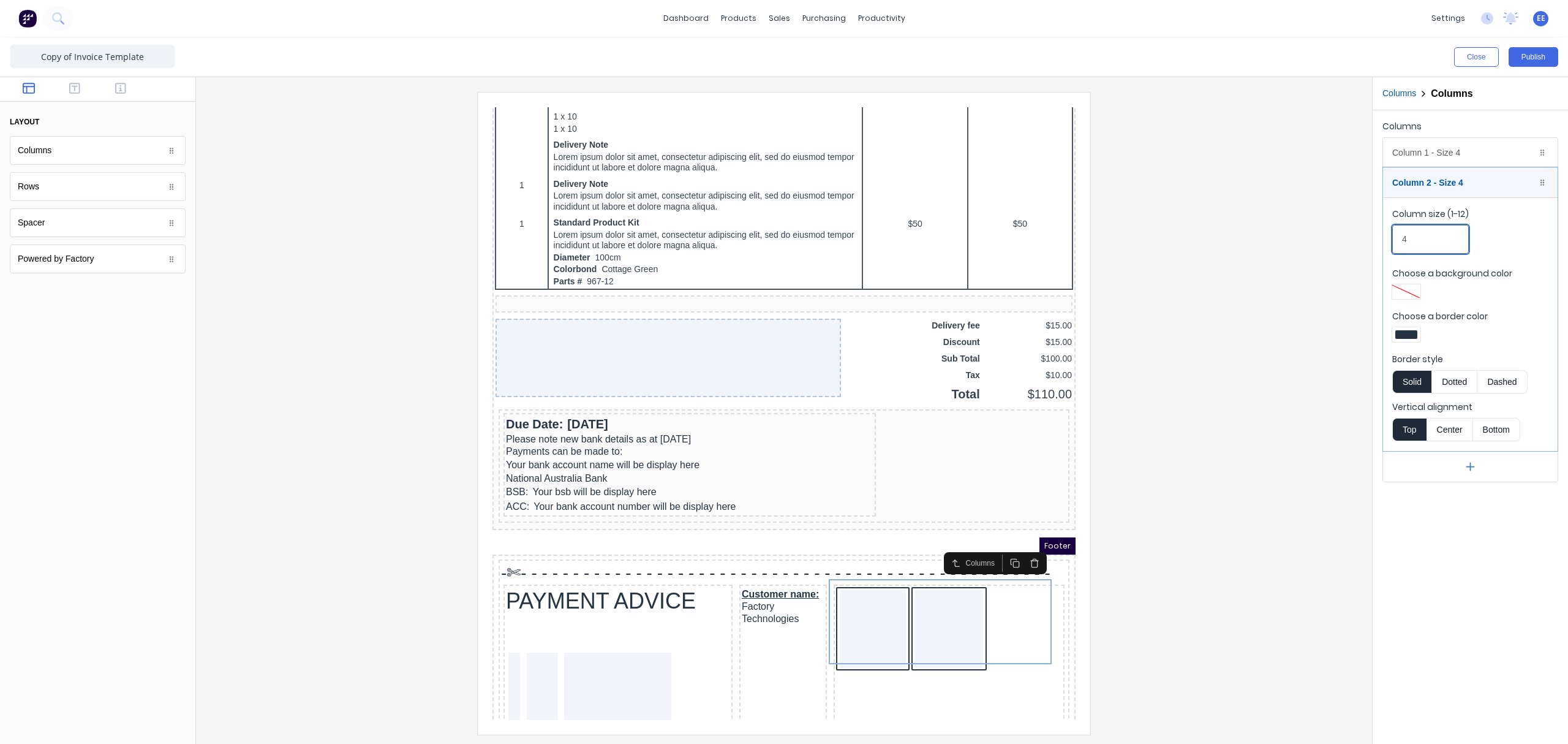
drag, startPoint x: 1434, startPoint y: 233, endPoint x: 1387, endPoint y: 236, distance: 47.1
click at [1240, 236] on fieldset "Column size (1-12) 4 Choose a background color Choose a border color Border sty…" at bounding box center [1470, 324] width 175 height 254
type input "8"
click at [1240, 452] on div at bounding box center [784, 412] width 1157 height 642
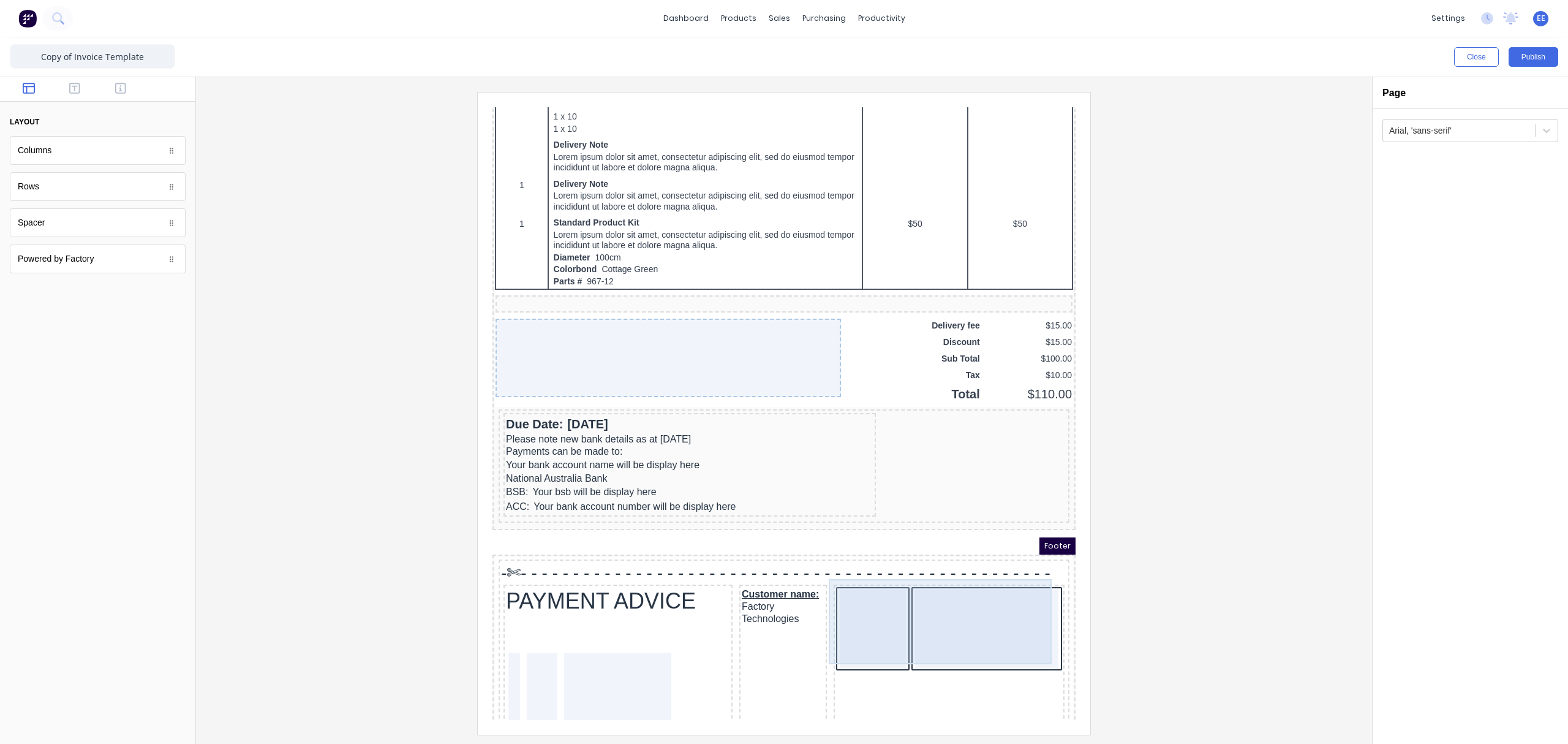
click at [981, 561] on div at bounding box center [971, 614] width 143 height 79
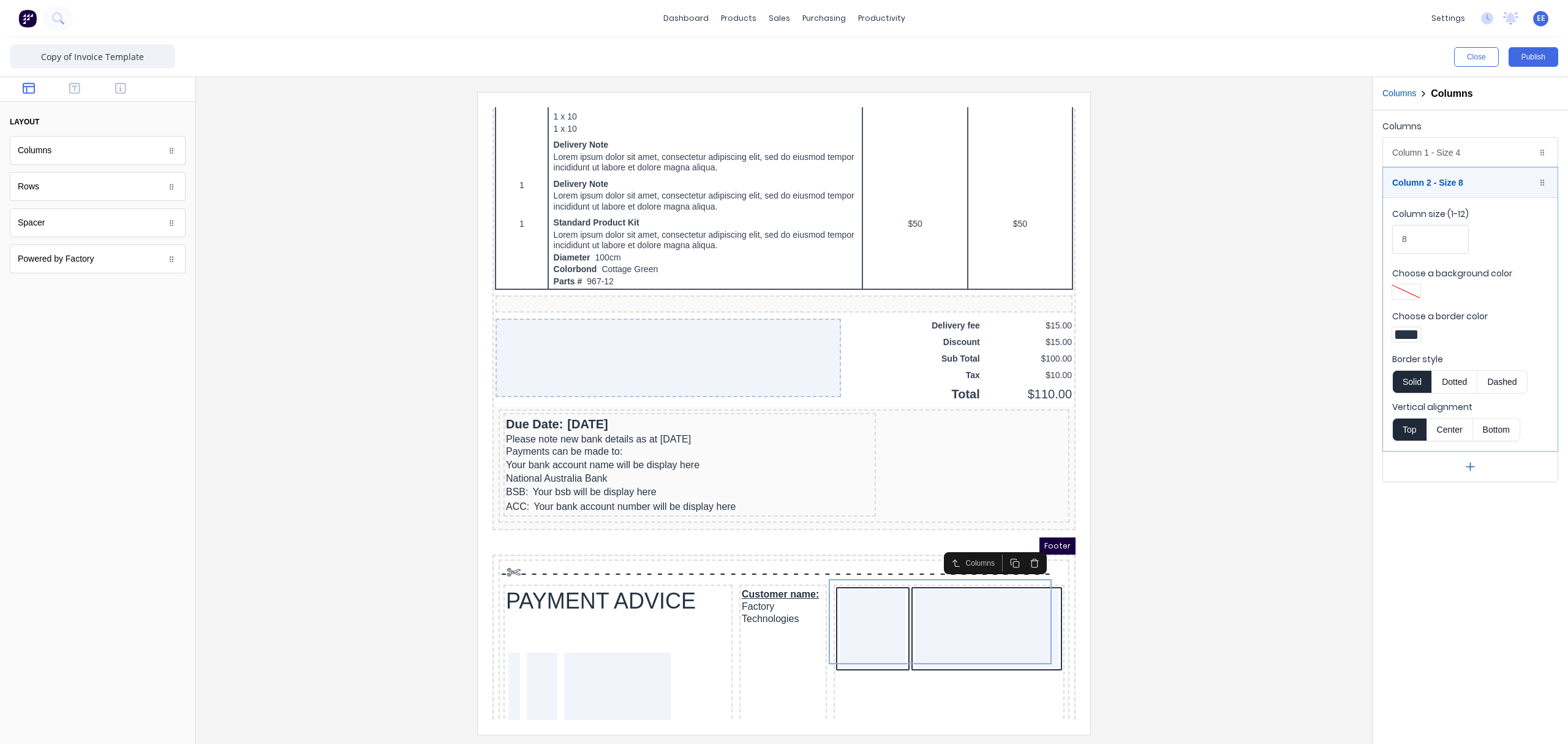
click at [1240, 338] on div at bounding box center [1406, 334] width 22 height 9
click at [1240, 449] on div at bounding box center [1444, 446] width 14 height 14
click at [1240, 164] on div at bounding box center [784, 372] width 1568 height 744
click at [1240, 156] on div "Column 1 - Size 4 Duplicate Delete" at bounding box center [1470, 152] width 175 height 29
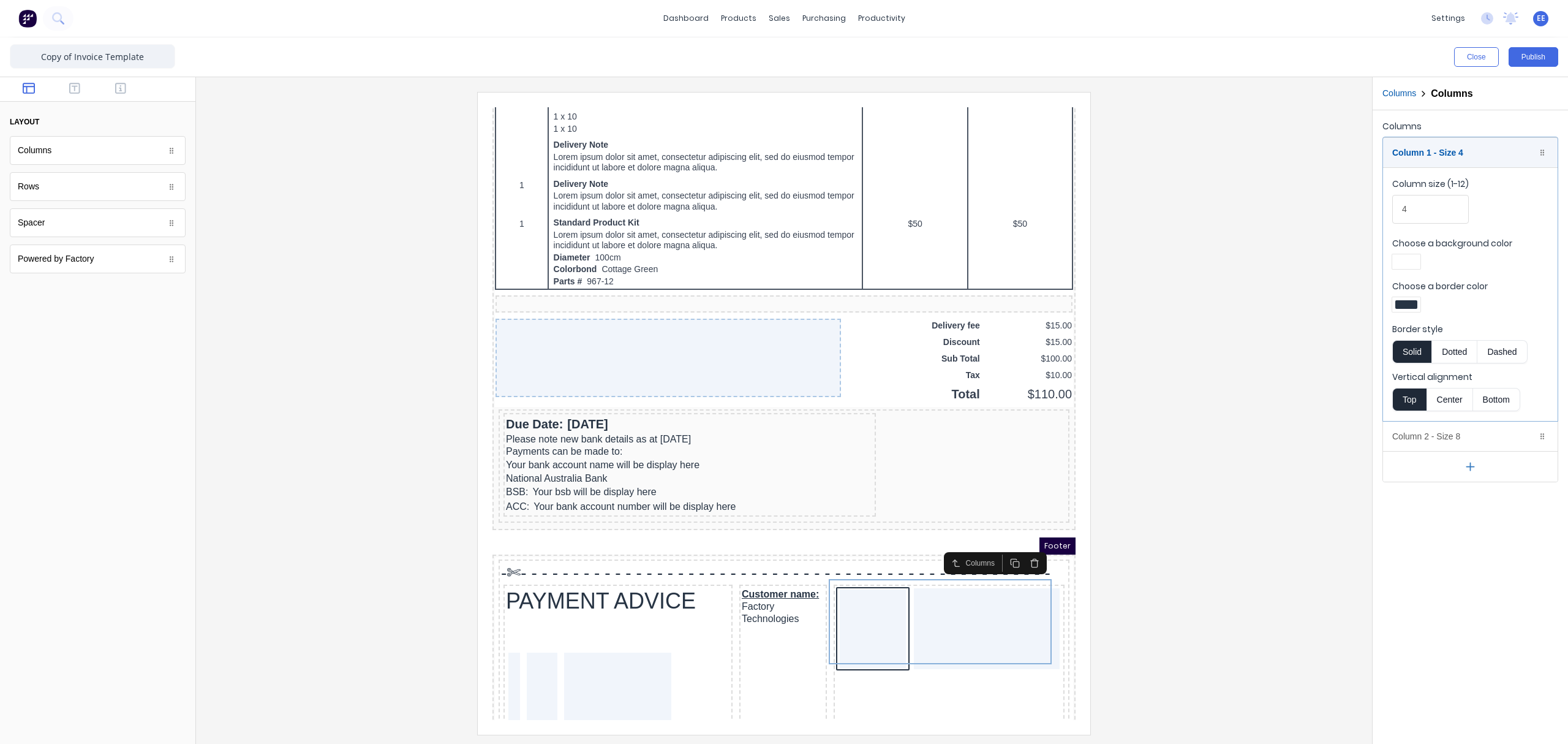
click at [1240, 268] on div at bounding box center [1406, 262] width 28 height 14
drag, startPoint x: 1450, startPoint y: 376, endPoint x: 1446, endPoint y: 361, distance: 15.5
click at [1240, 378] on div at bounding box center [1444, 373] width 14 height 14
click at [1240, 282] on div at bounding box center [784, 372] width 1568 height 744
click at [1240, 292] on label "Choose a border color" at bounding box center [1470, 286] width 156 height 12
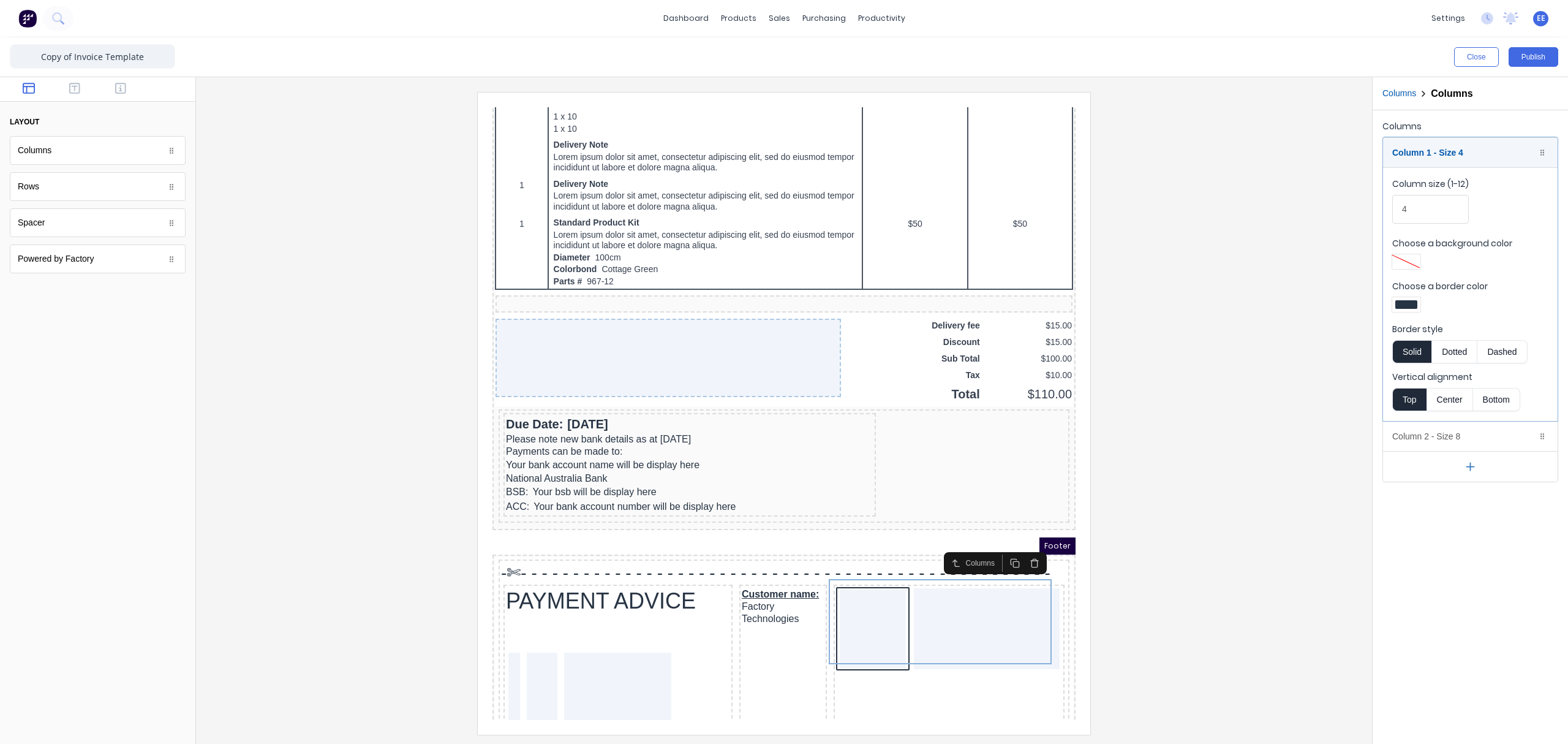
click at [1240, 304] on div at bounding box center [1406, 304] width 22 height 9
click at [1240, 418] on div at bounding box center [1444, 416] width 14 height 14
click at [1240, 305] on div at bounding box center [784, 372] width 1568 height 744
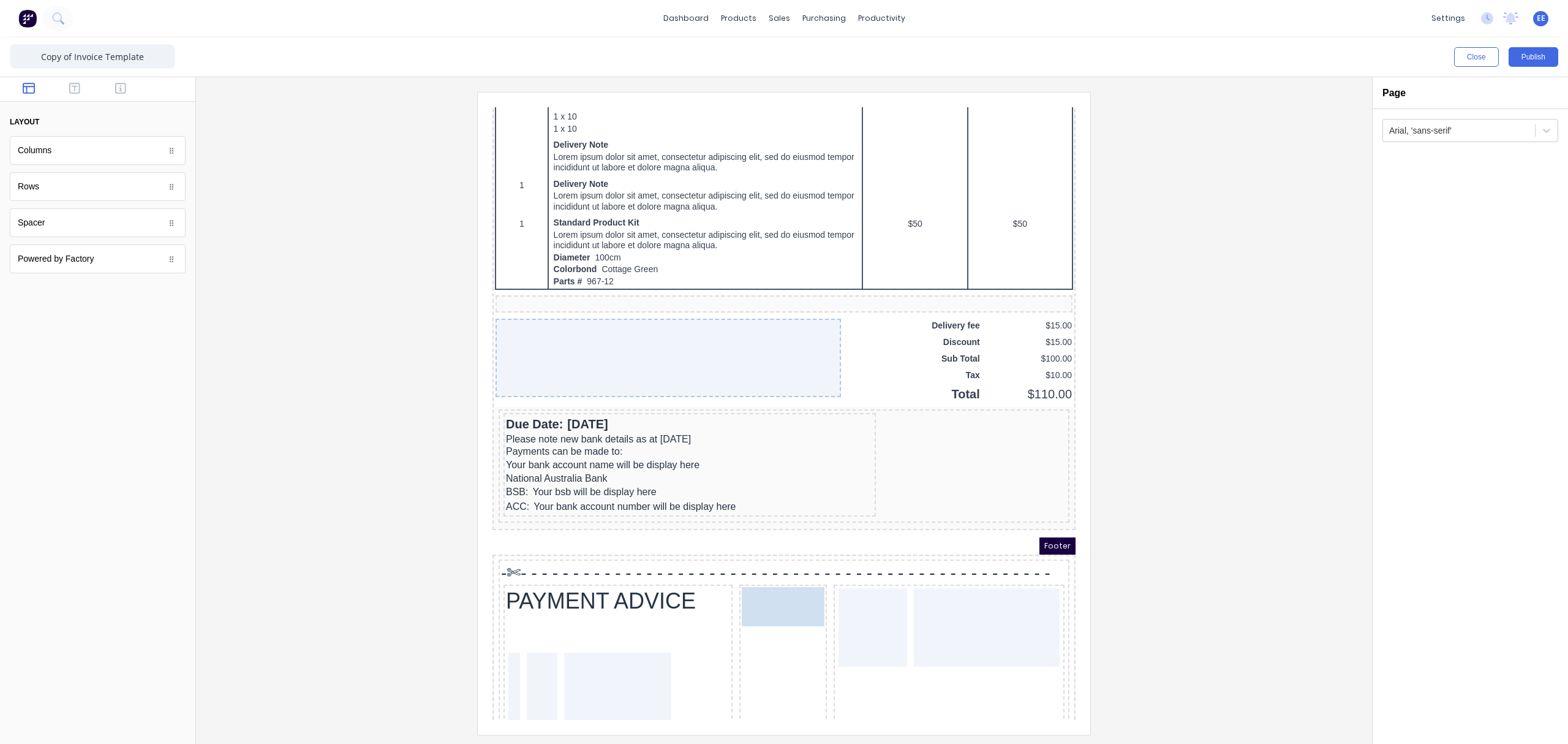
drag, startPoint x: 767, startPoint y: 585, endPoint x: 952, endPoint y: 584, distance: 185.0
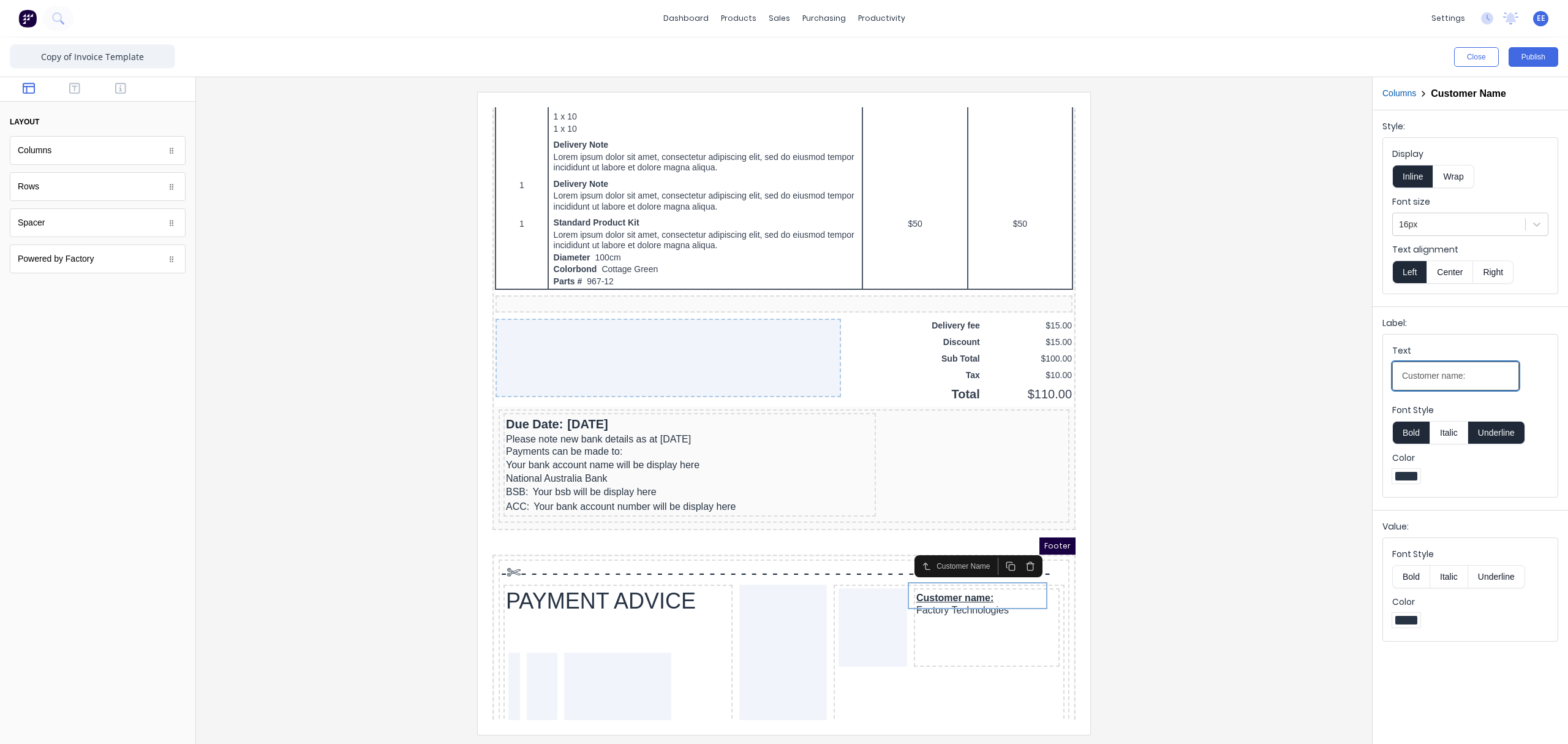
drag, startPoint x: 1476, startPoint y: 376, endPoint x: 1331, endPoint y: 397, distance: 146.5
click at [1240, 397] on div "Close Publish Components layout Columns Columns Rows Rows Spacer Spacer Powered…" at bounding box center [784, 390] width 1568 height 706
click at [1174, 561] on div at bounding box center [784, 412] width 1157 height 642
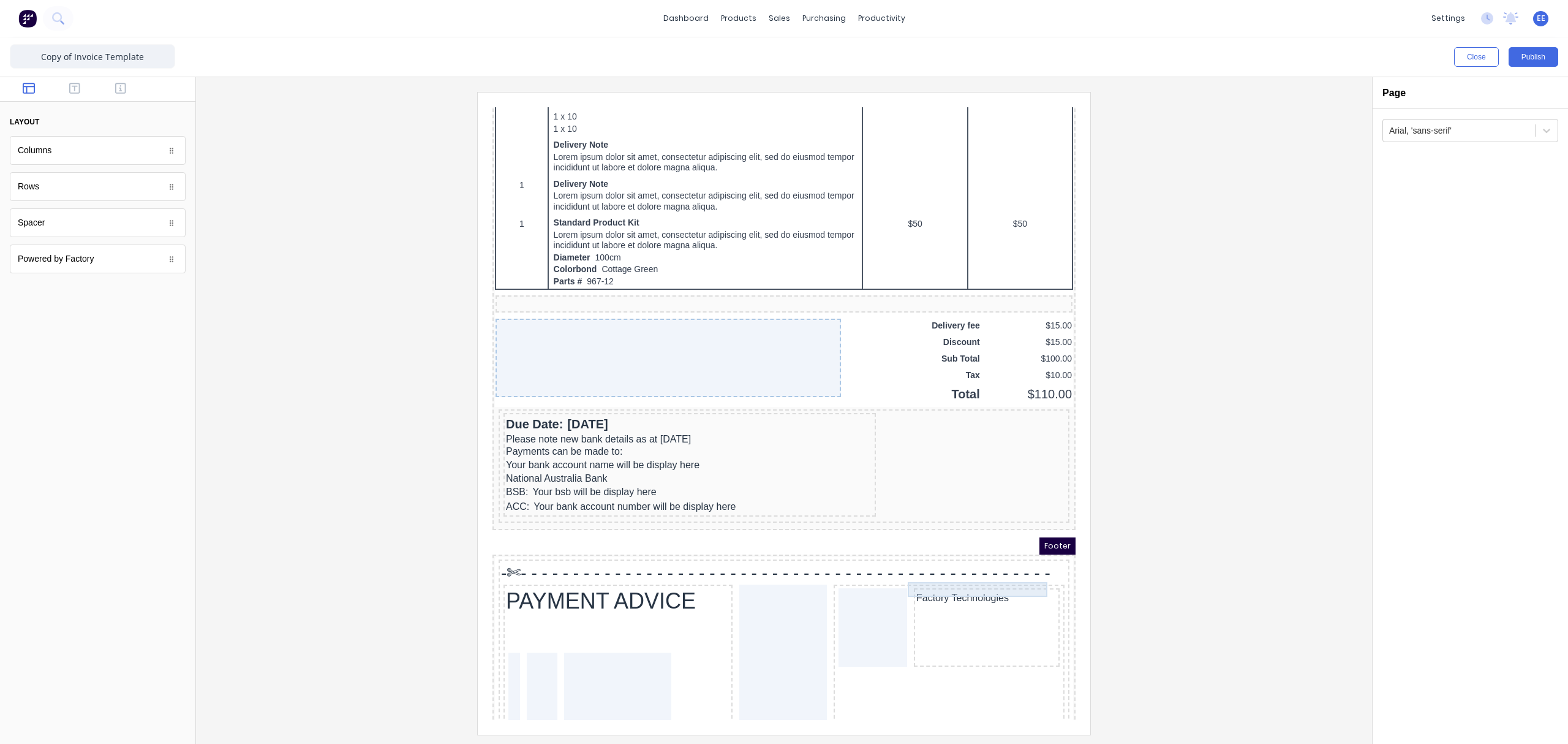
click at [961, 561] on div "Factory Technologies" at bounding box center [971, 583] width 141 height 14
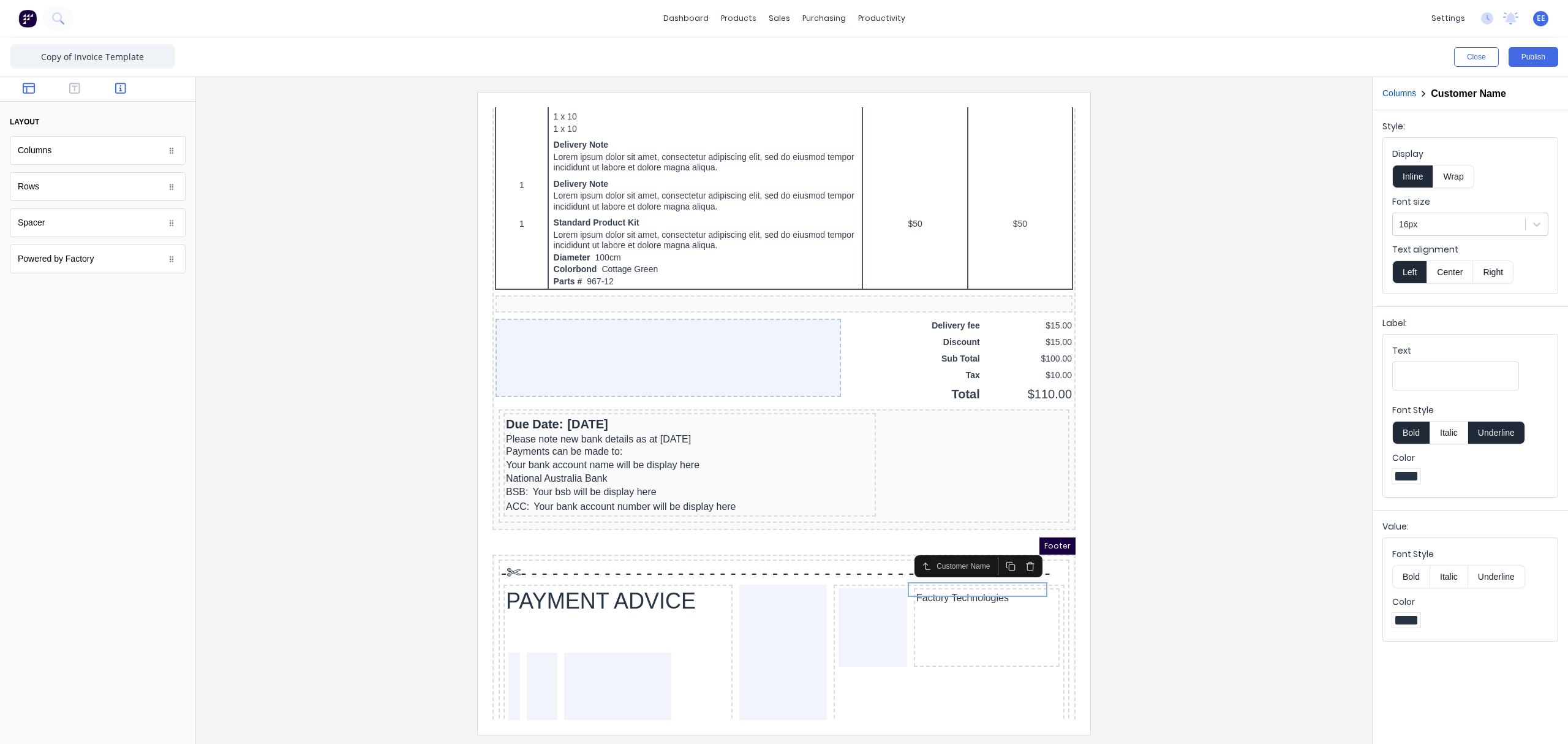
click at [115, 84] on icon "button" at bounding box center [120, 88] width 11 height 11
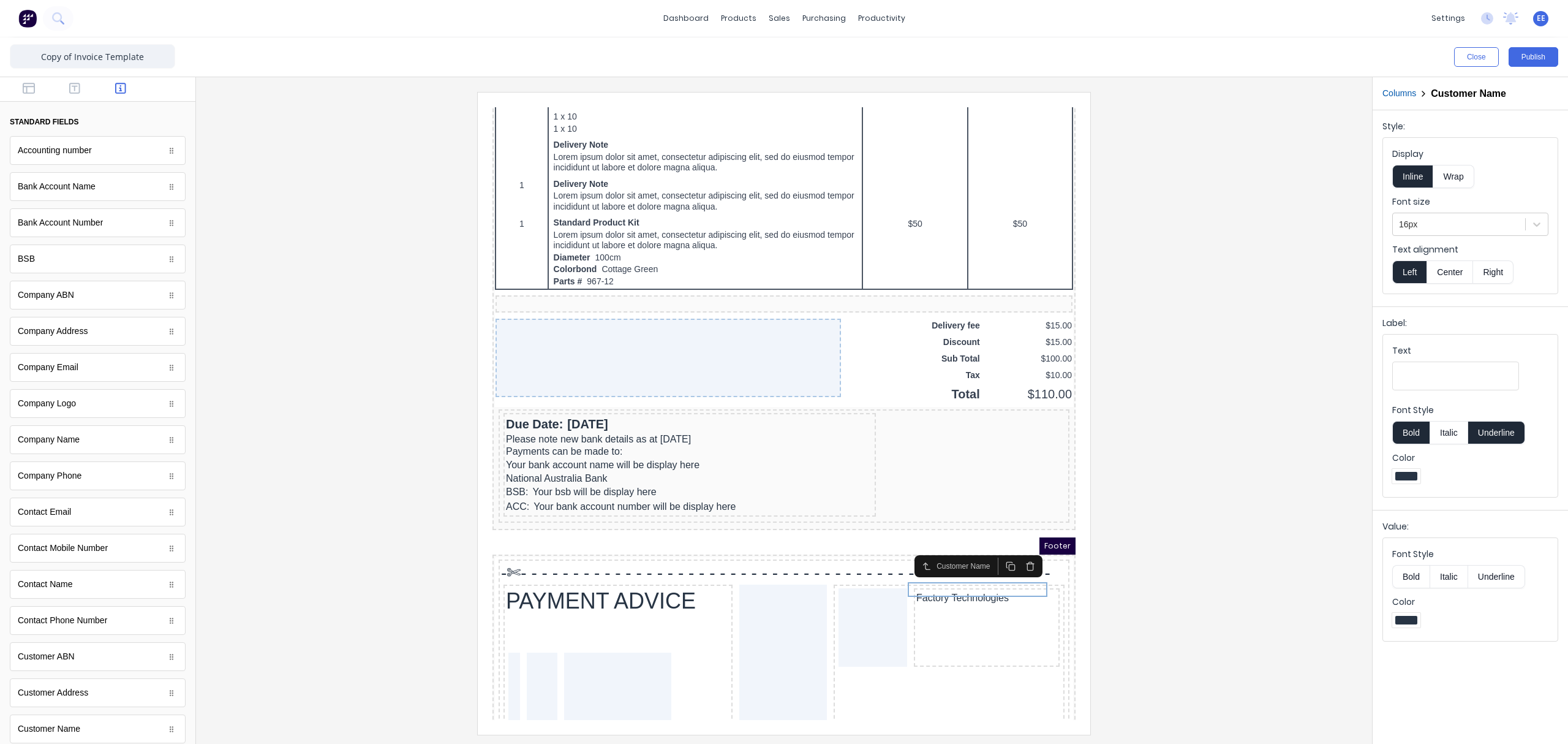
click at [92, 447] on div "Company Name" at bounding box center [97, 440] width 176 height 29
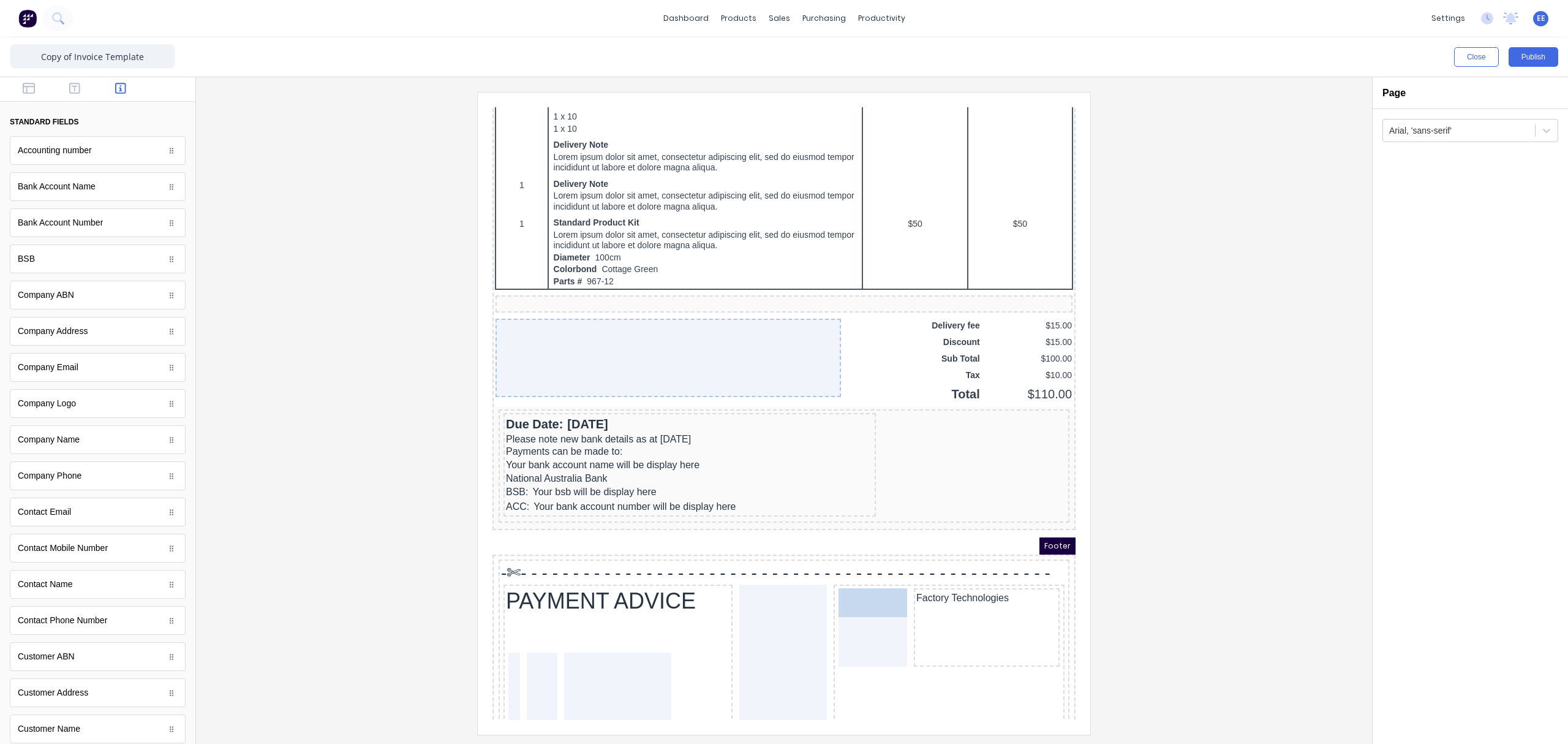
drag, startPoint x: 77, startPoint y: 448, endPoint x: 863, endPoint y: 609, distance: 802.3
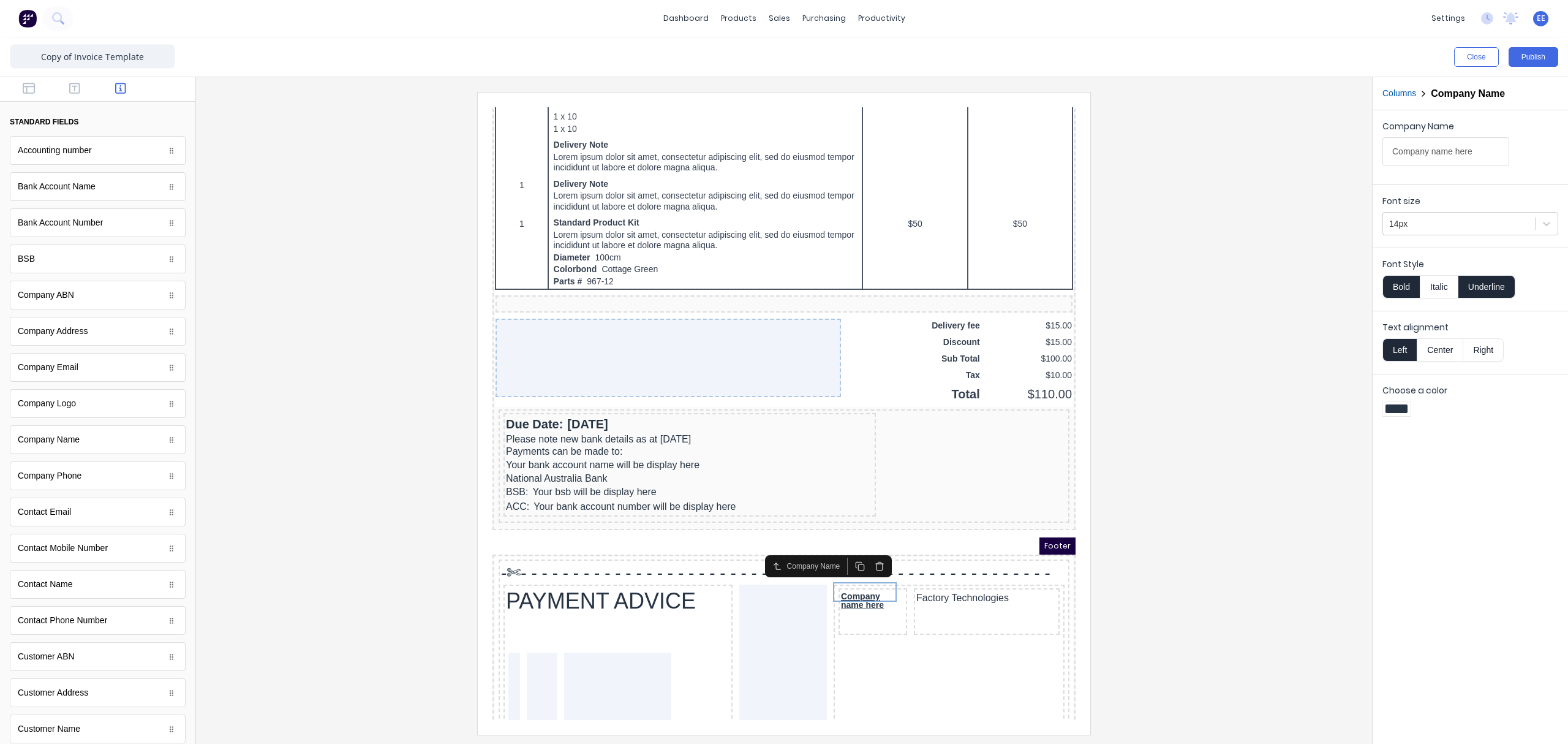
click at [866, 550] on icon "button" at bounding box center [864, 551] width 10 height 10
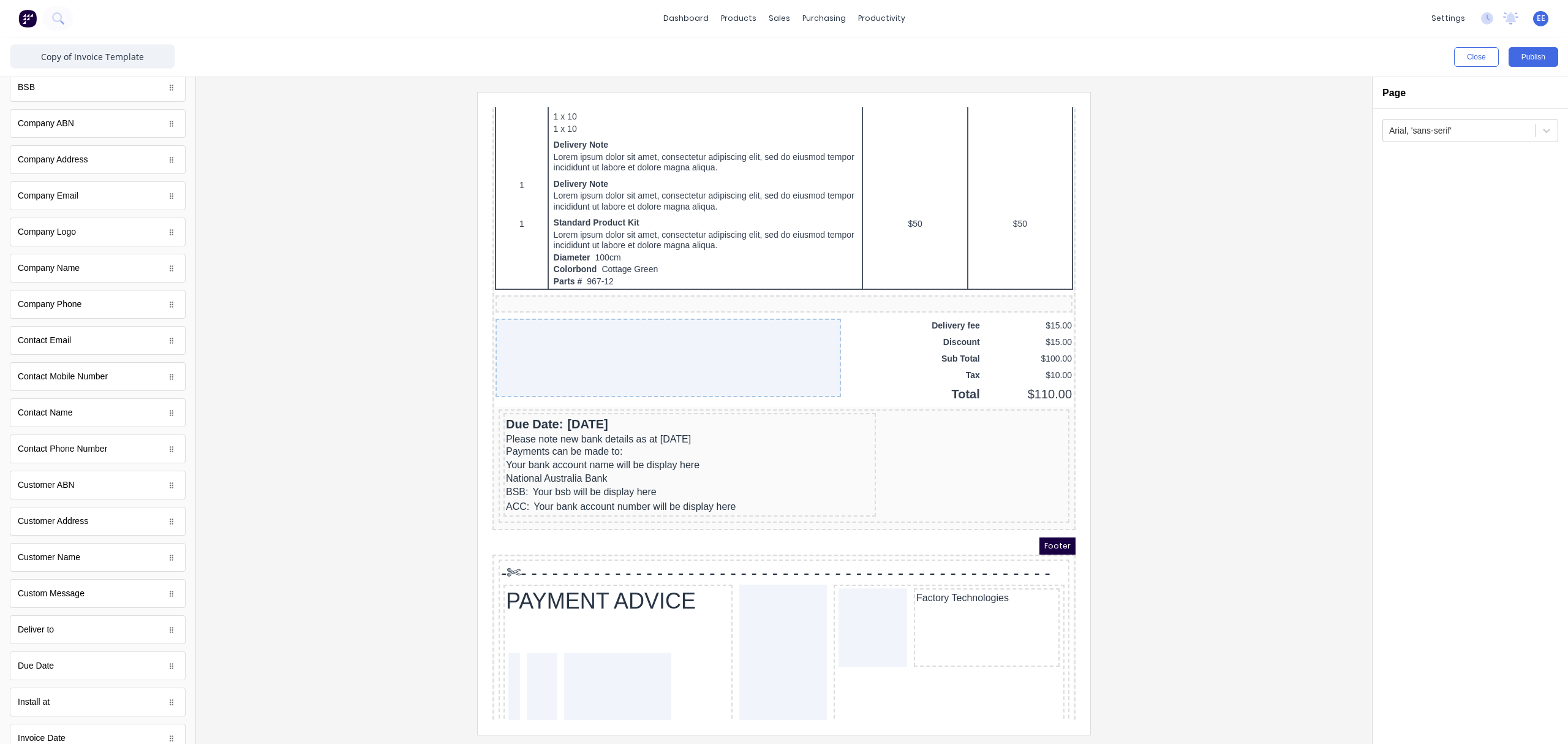
scroll to position [245, 0]
drag, startPoint x: 47, startPoint y: 501, endPoint x: 358, endPoint y: 492, distance: 311.1
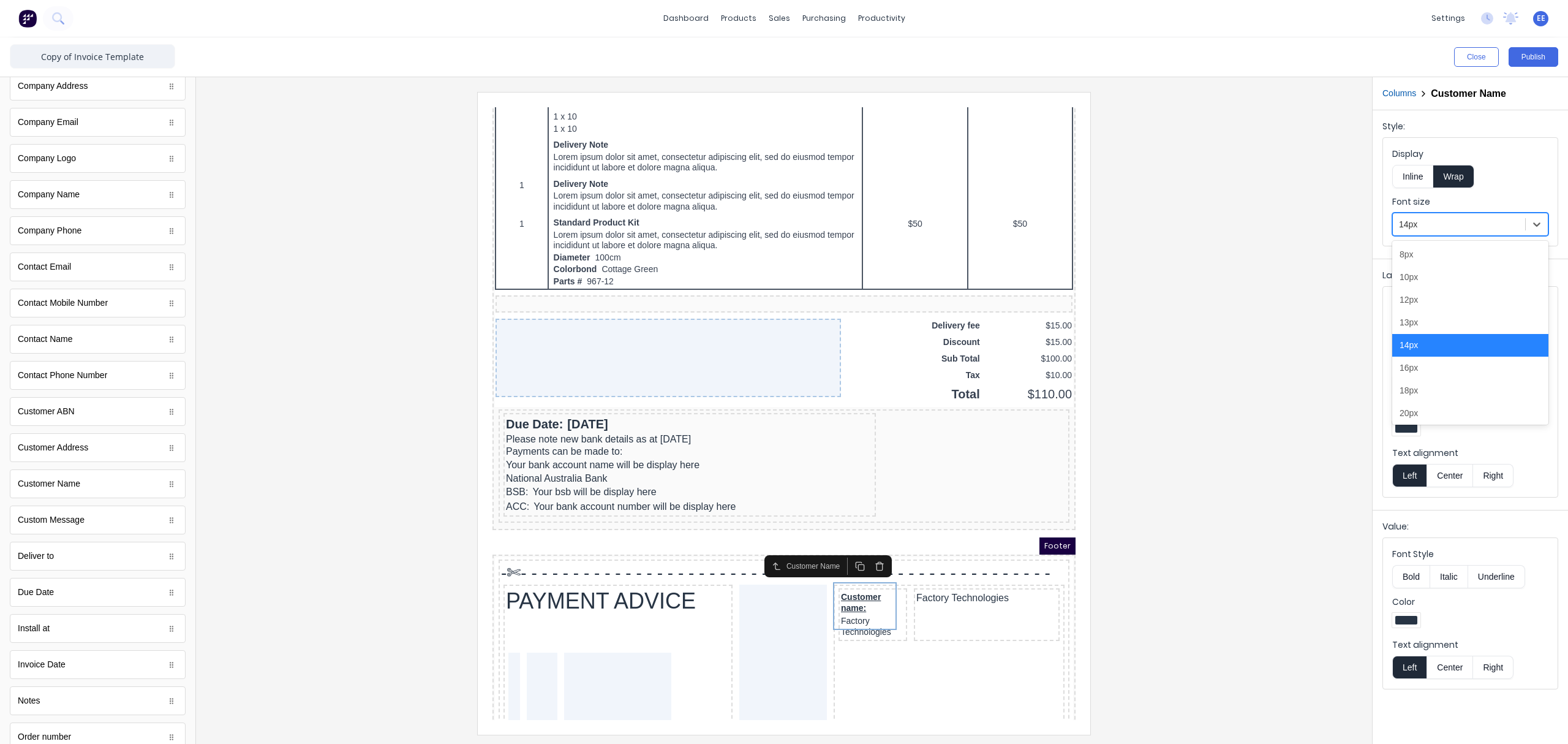
click at [1240, 229] on div at bounding box center [1459, 224] width 120 height 15
click at [1240, 370] on div "16px" at bounding box center [1470, 368] width 156 height 23
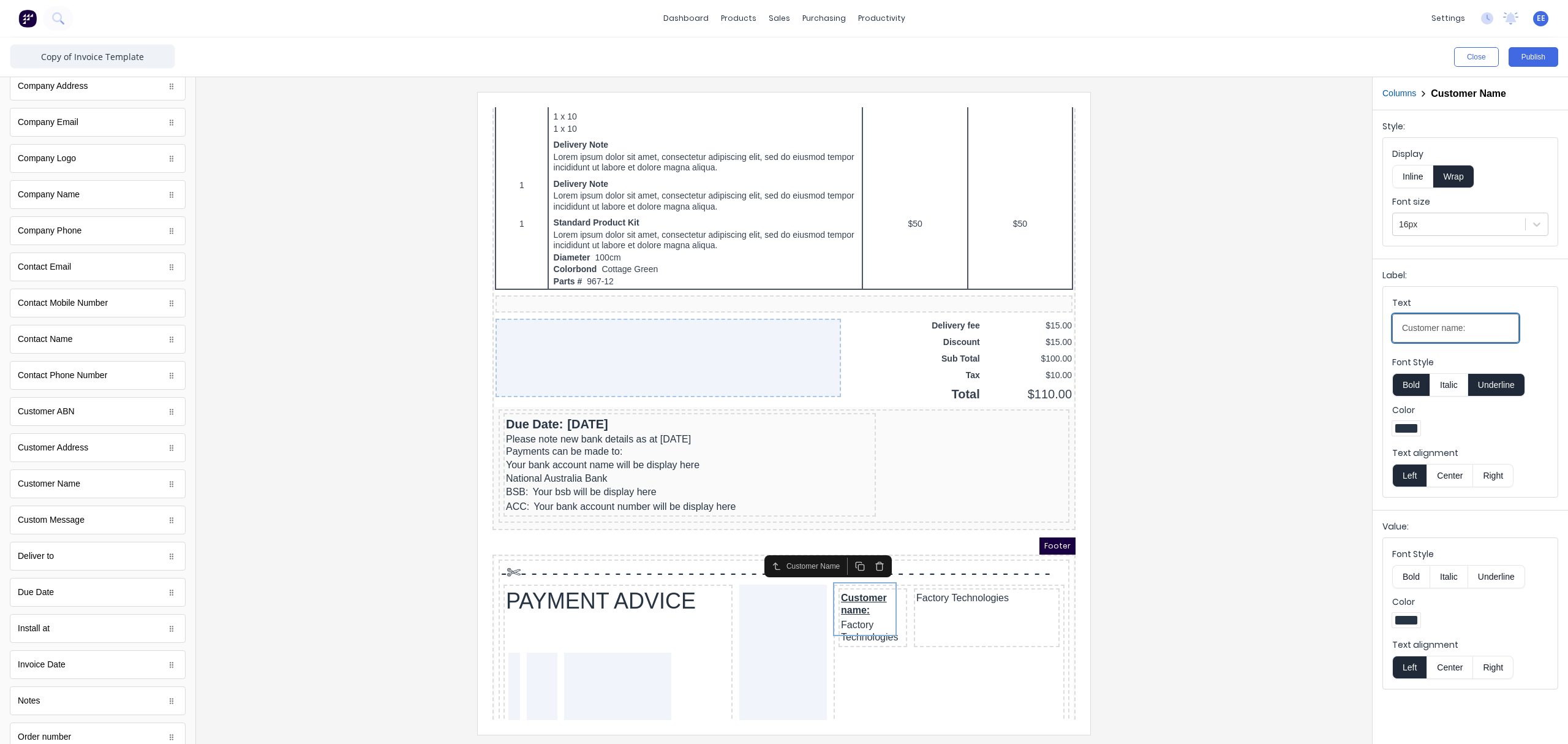
drag, startPoint x: 1478, startPoint y: 333, endPoint x: 1439, endPoint y: 331, distance: 39.1
click at [1240, 331] on input "Customer name:" at bounding box center [1455, 328] width 127 height 29
type input "Customer"
click at [860, 548] on icon "button" at bounding box center [864, 551] width 10 height 10
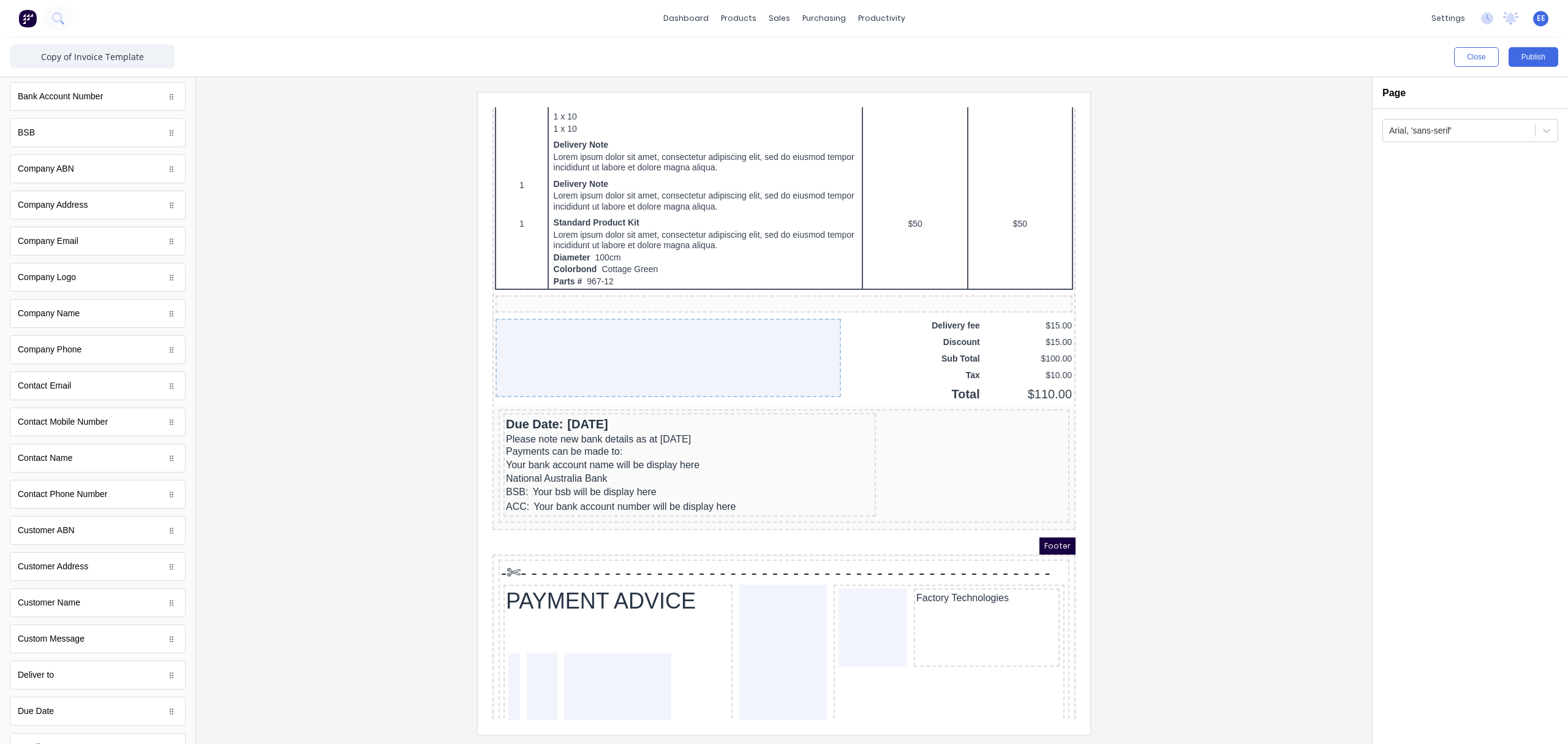
scroll to position [0, 0]
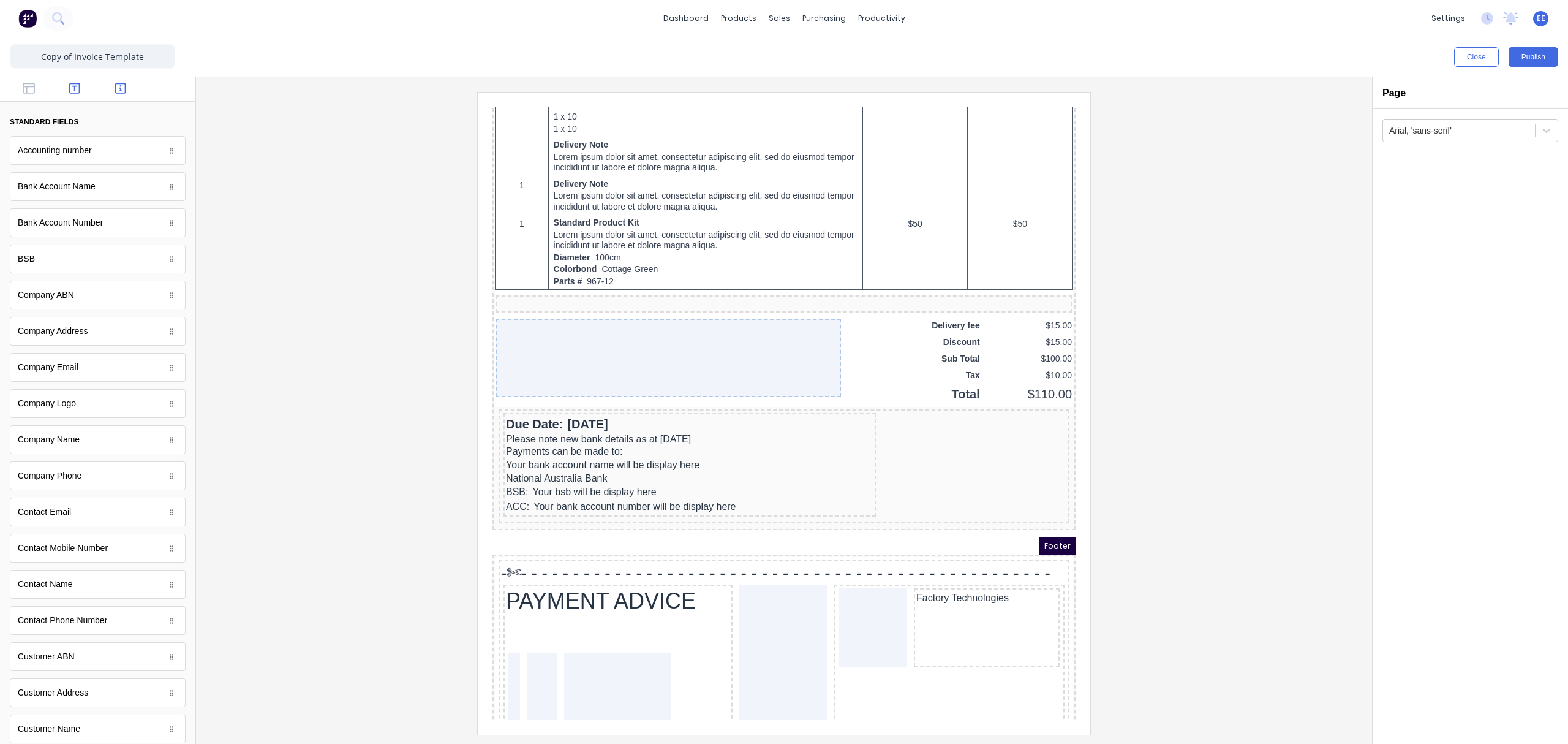
click at [62, 84] on button "button" at bounding box center [75, 89] width 39 height 14
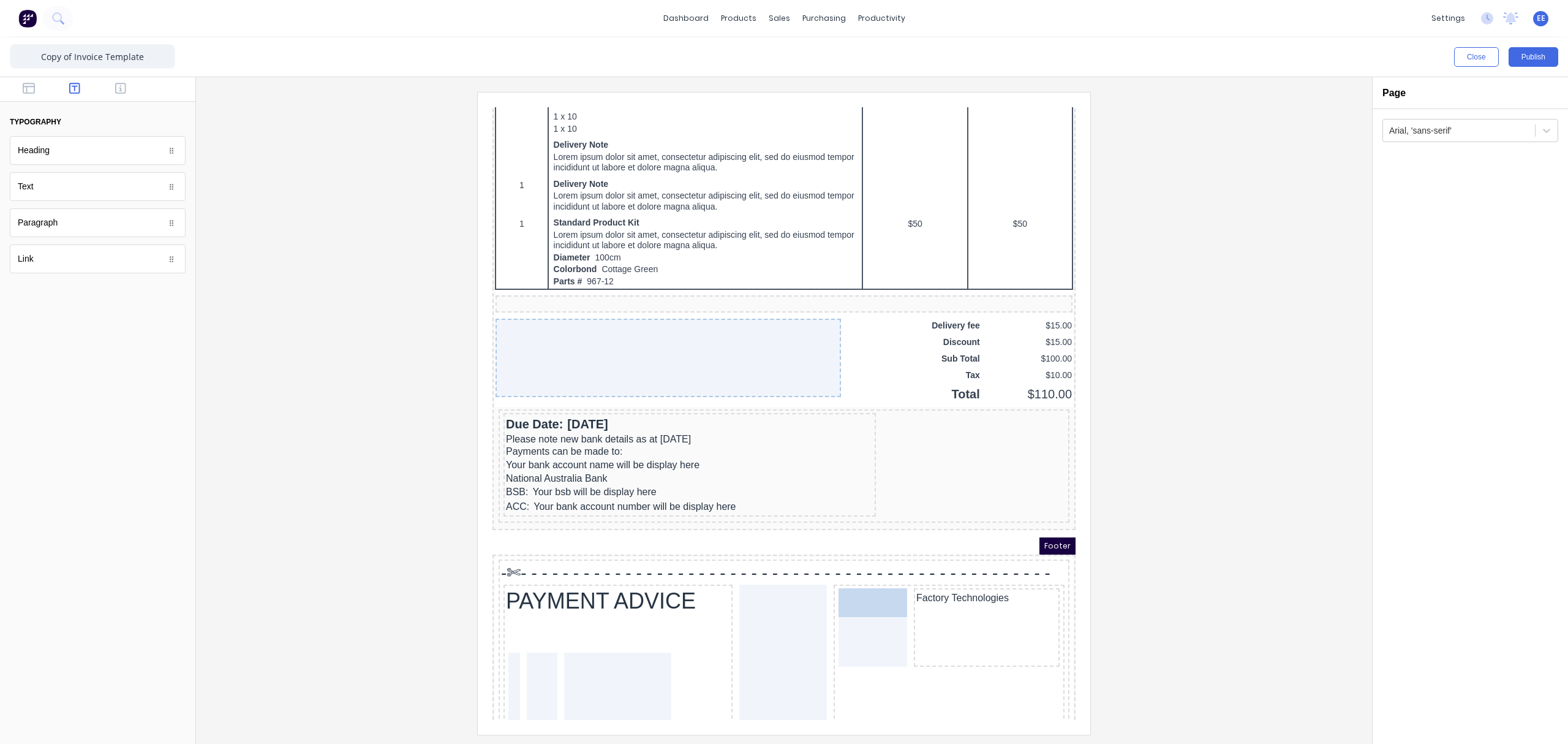
drag, startPoint x: 37, startPoint y: 192, endPoint x: 850, endPoint y: 615, distance: 916.5
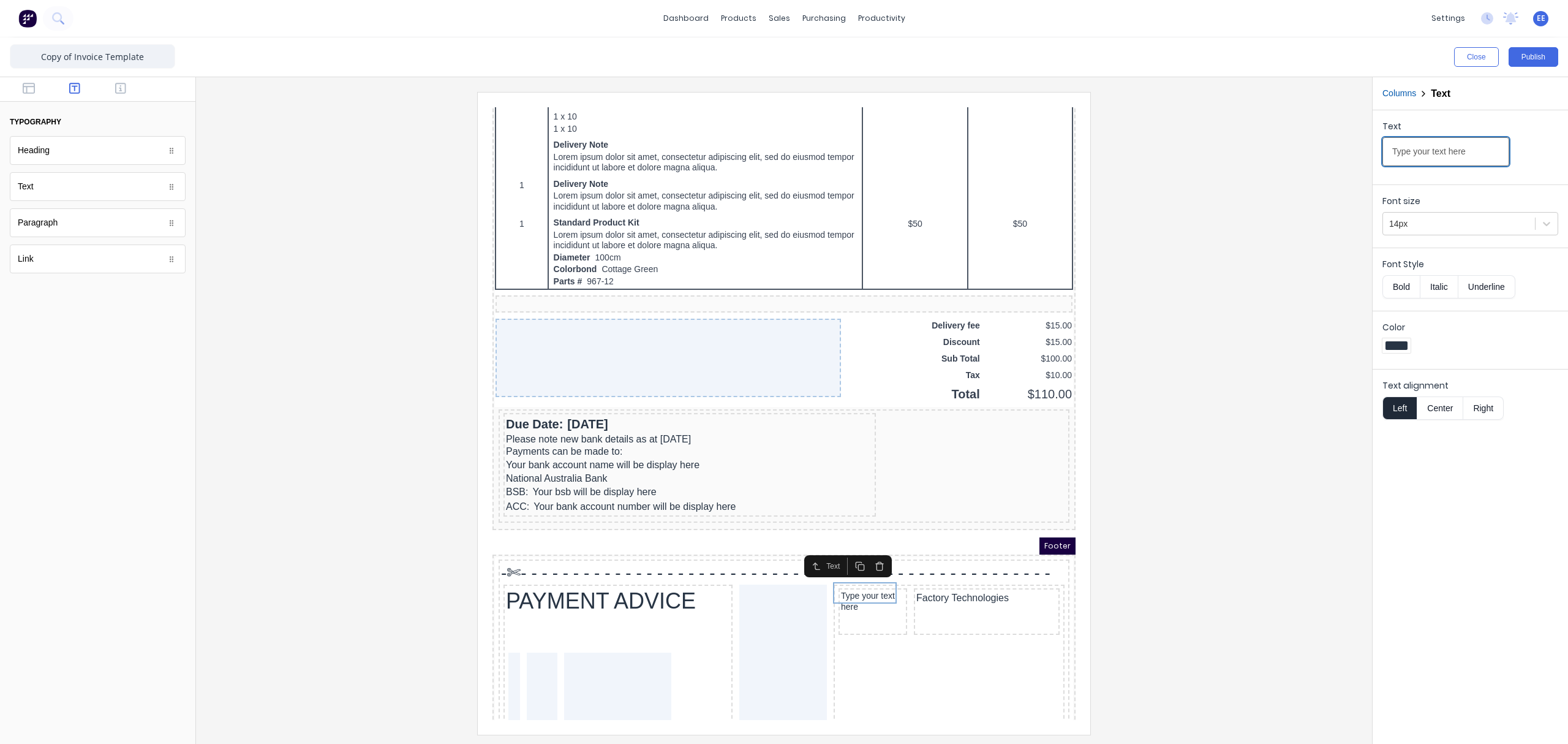
drag, startPoint x: 1474, startPoint y: 152, endPoint x: 1270, endPoint y: 145, distance: 204.1
click at [1240, 145] on div "Close Publish Components typography Heading Heading Text Text Paragraph Paragra…" at bounding box center [784, 390] width 1568 height 706
drag, startPoint x: 1431, startPoint y: 149, endPoint x: 1365, endPoint y: 140, distance: 66.6
click at [1240, 140] on div "Close Publish Components typography Heading Heading Text Text Paragraph Paragra…" at bounding box center [784, 390] width 1568 height 706
type input "Customer"
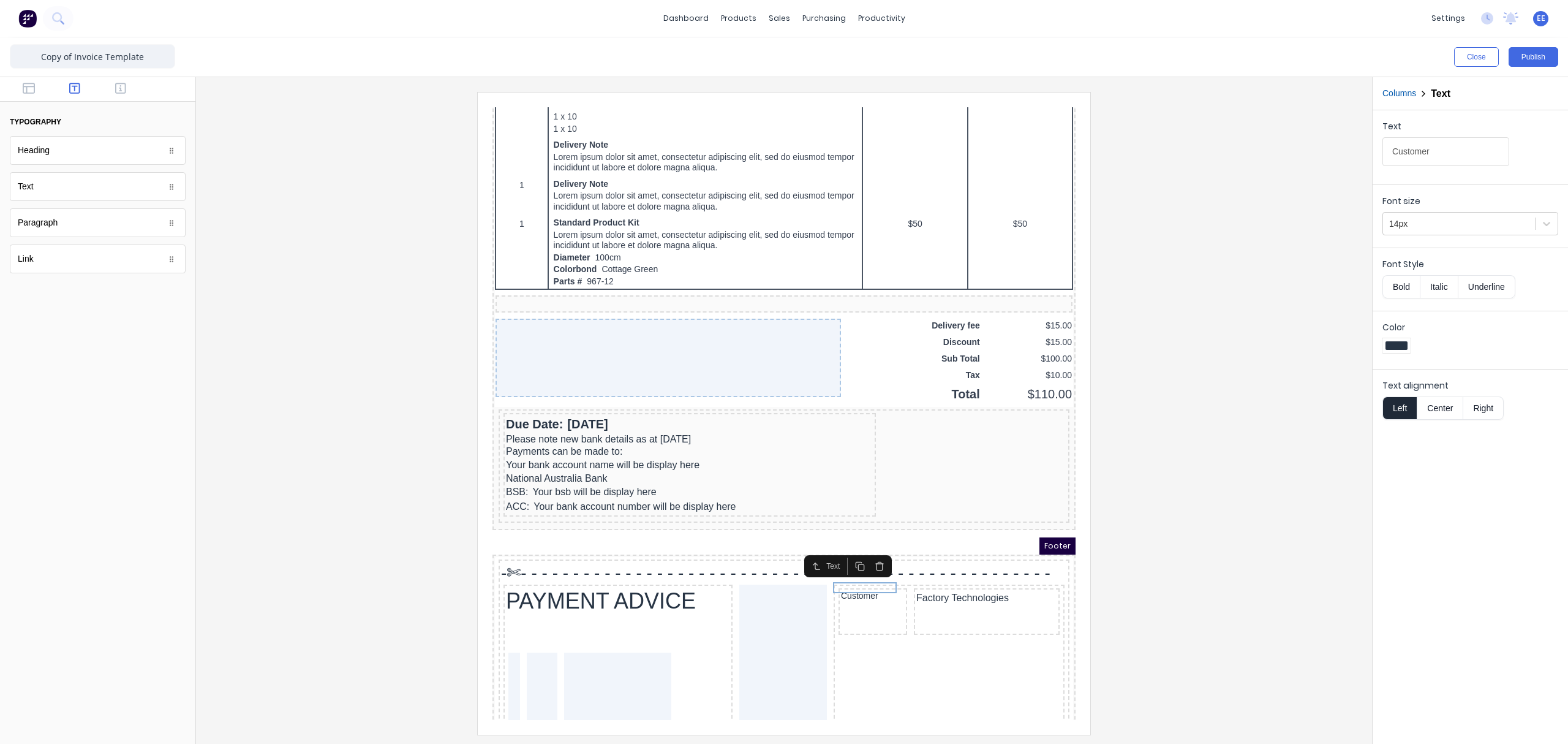
click at [1240, 287] on button "Bold" at bounding box center [1401, 287] width 37 height 24
click at [1240, 218] on div at bounding box center [1458, 223] width 139 height 15
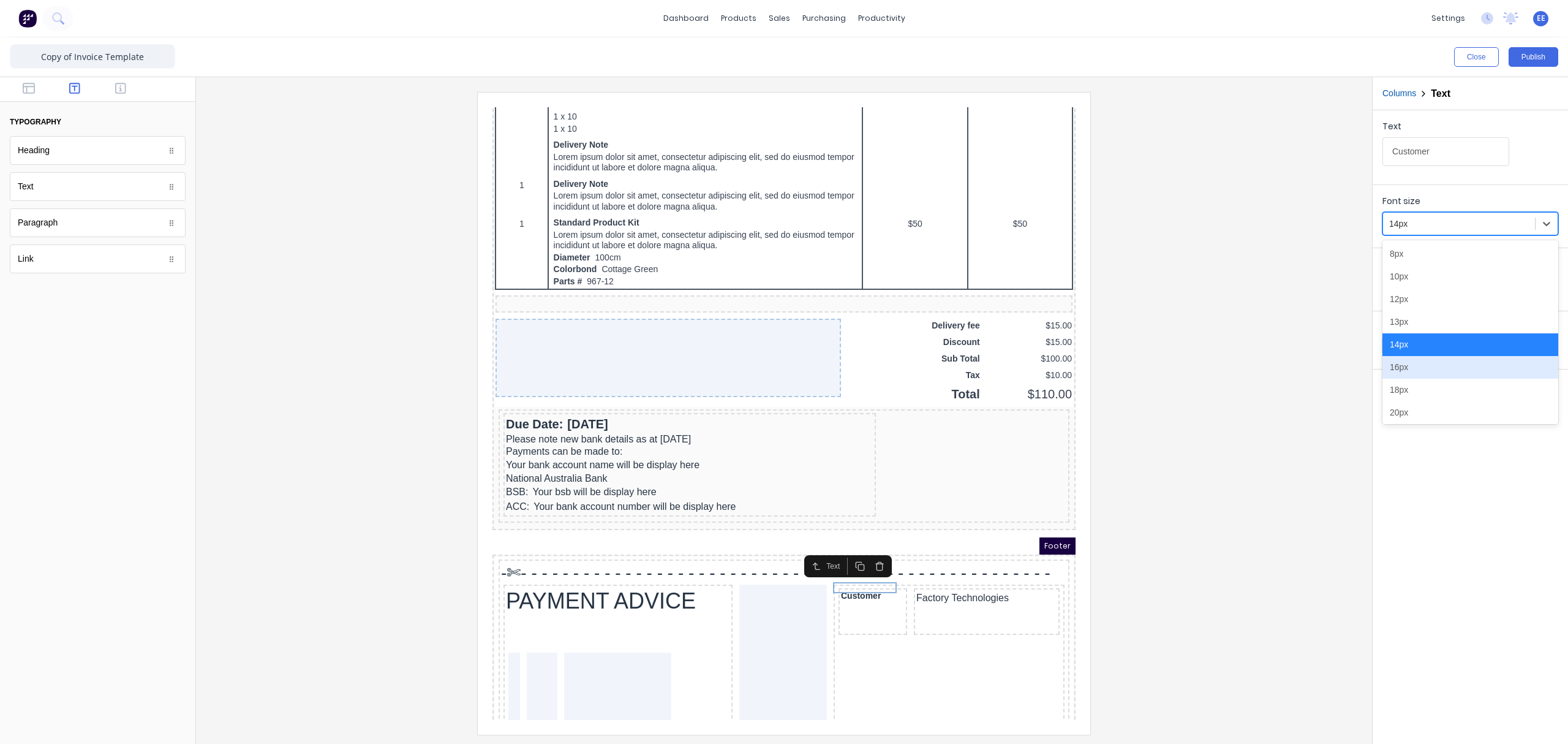
click at [1240, 366] on div "16px" at bounding box center [1470, 367] width 176 height 23
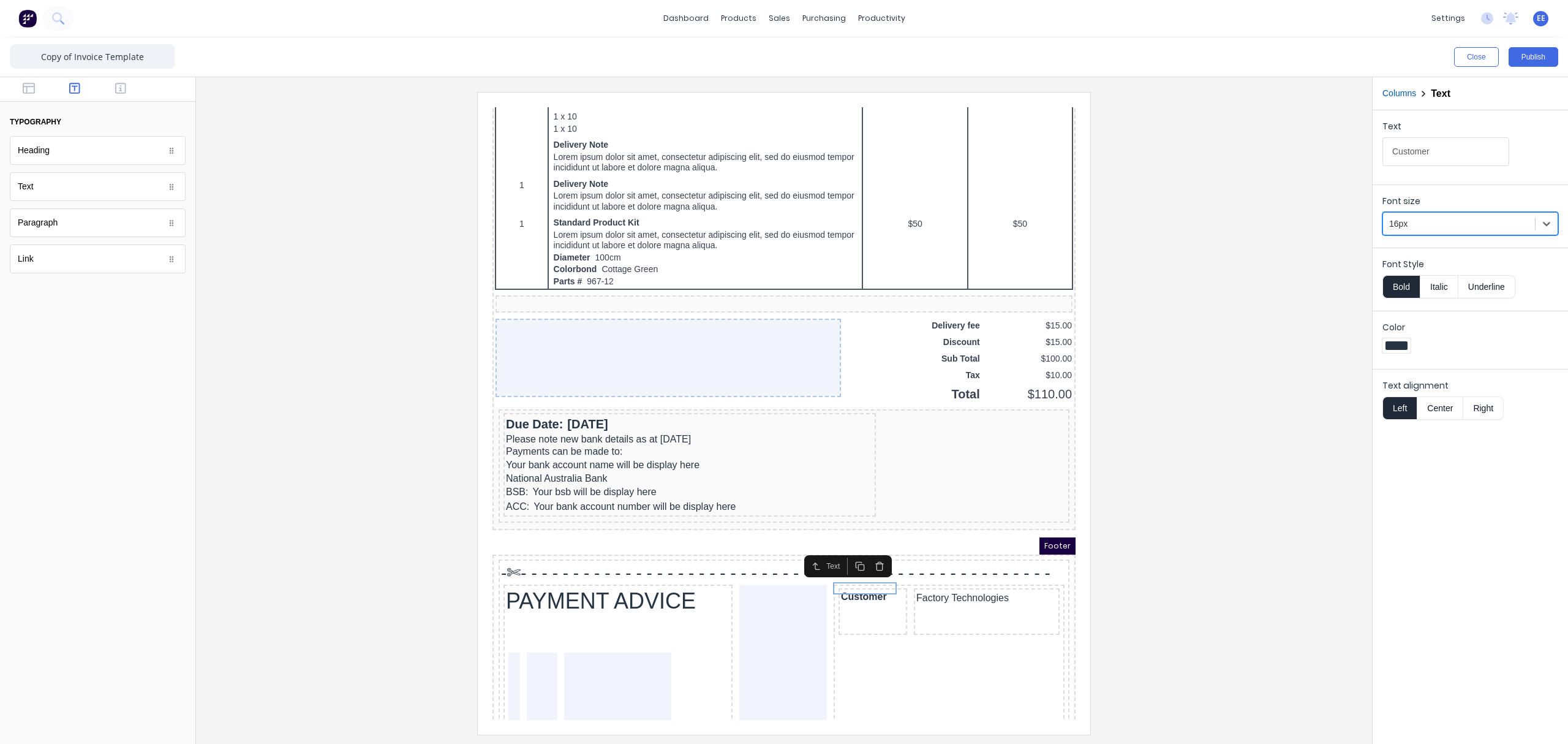
click at [1201, 453] on div at bounding box center [784, 412] width 1157 height 642
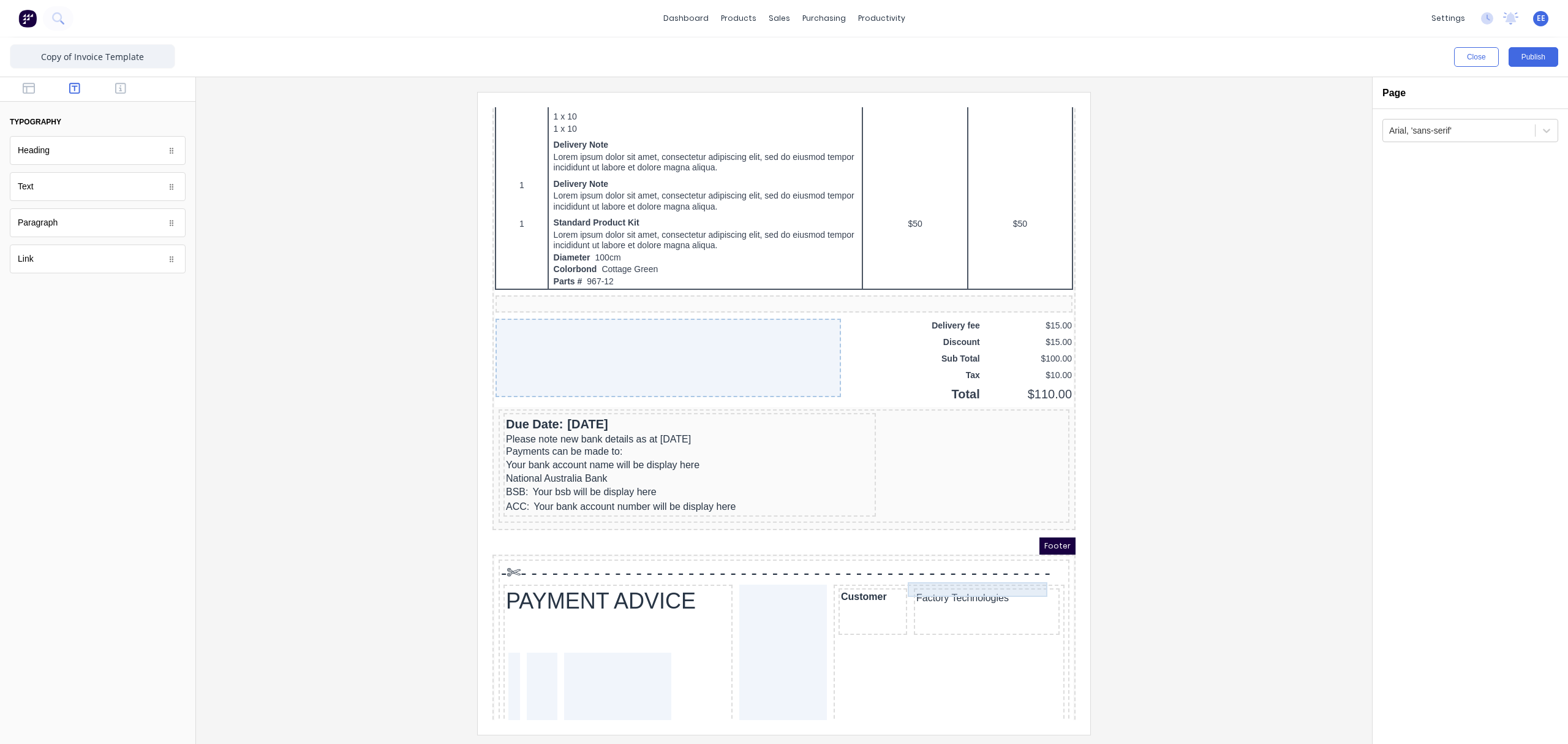
click at [905, 561] on div "Factory Technologies" at bounding box center [971, 583] width 141 height 14
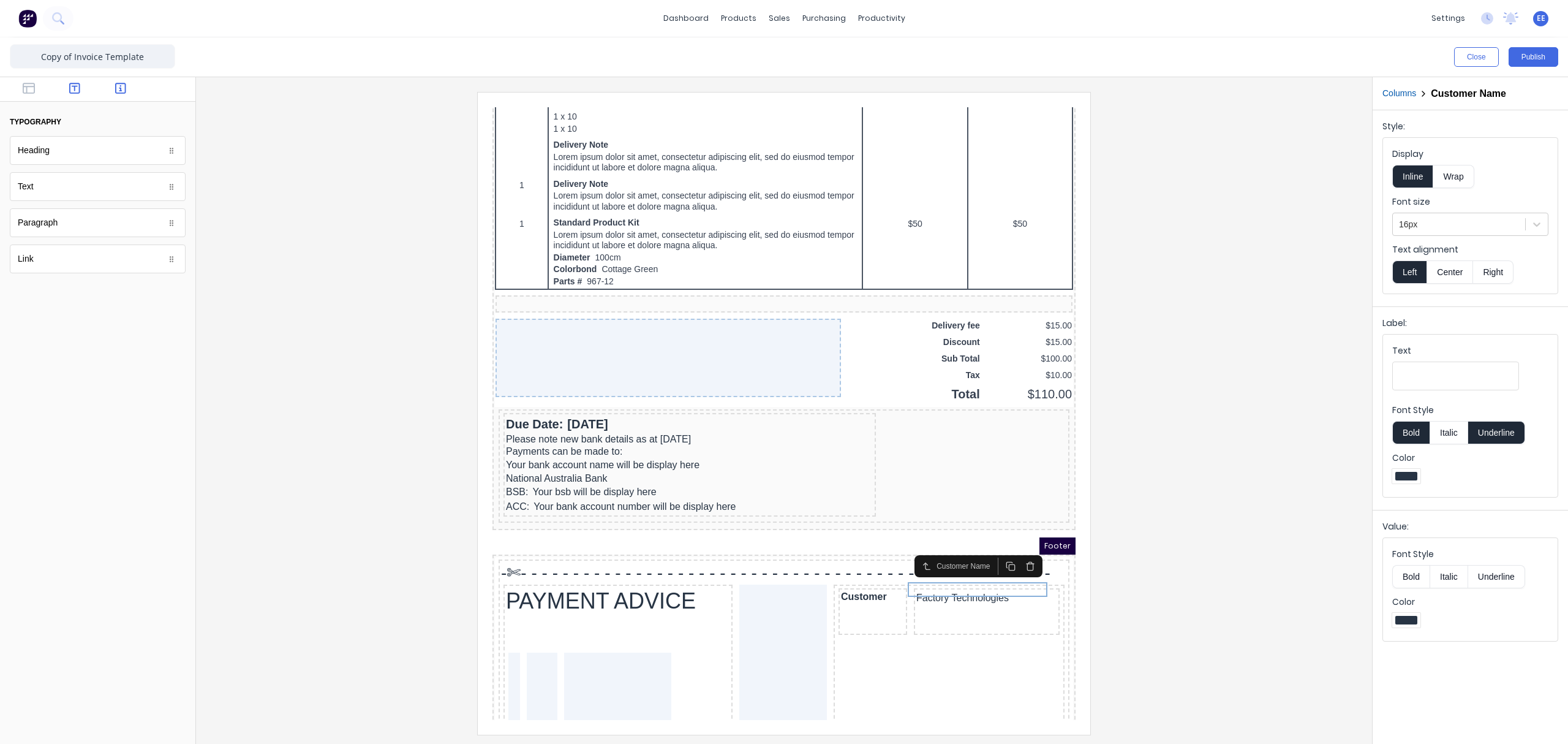
click at [116, 86] on icon "button" at bounding box center [120, 88] width 11 height 11
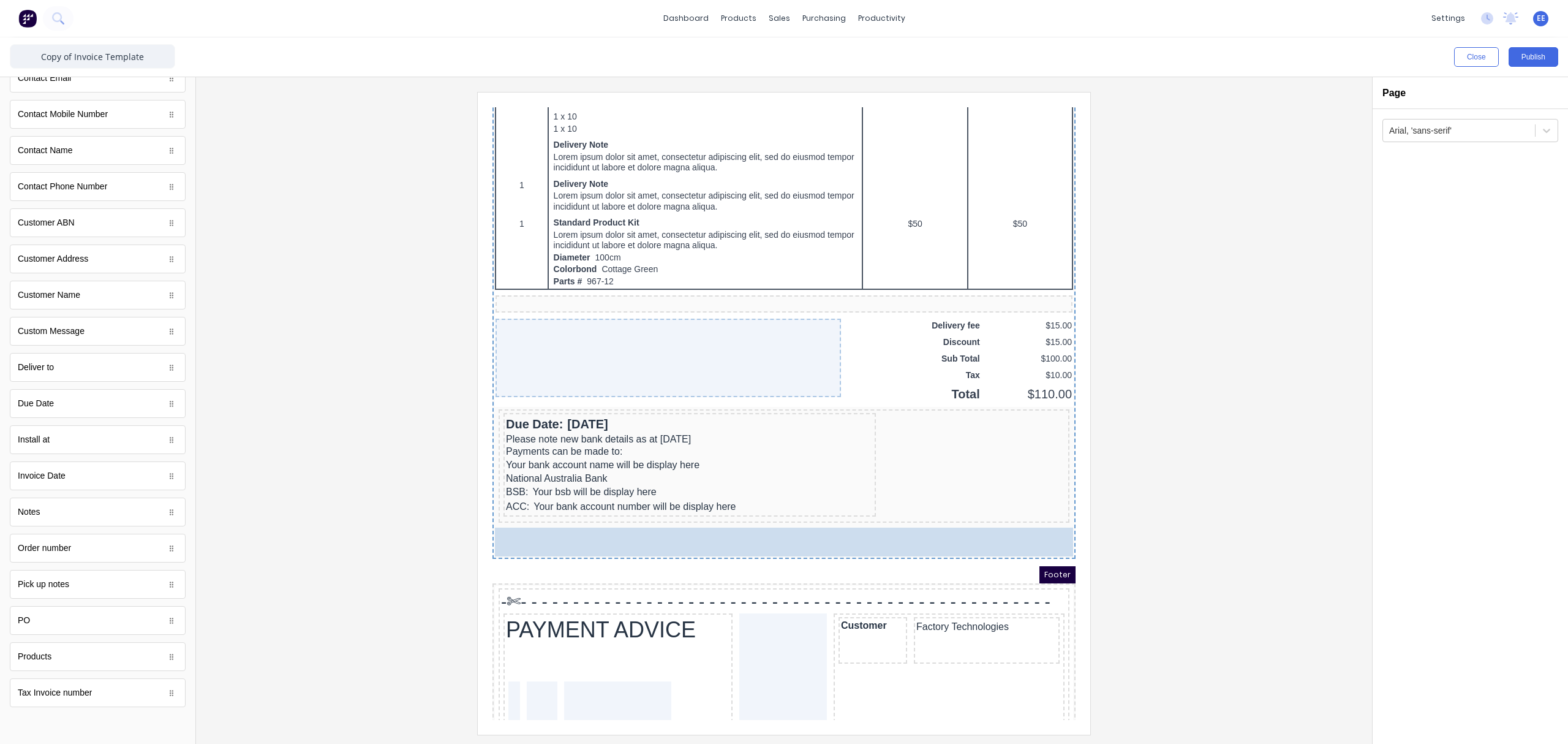
drag, startPoint x: 74, startPoint y: 697, endPoint x: 716, endPoint y: 543, distance: 660.2
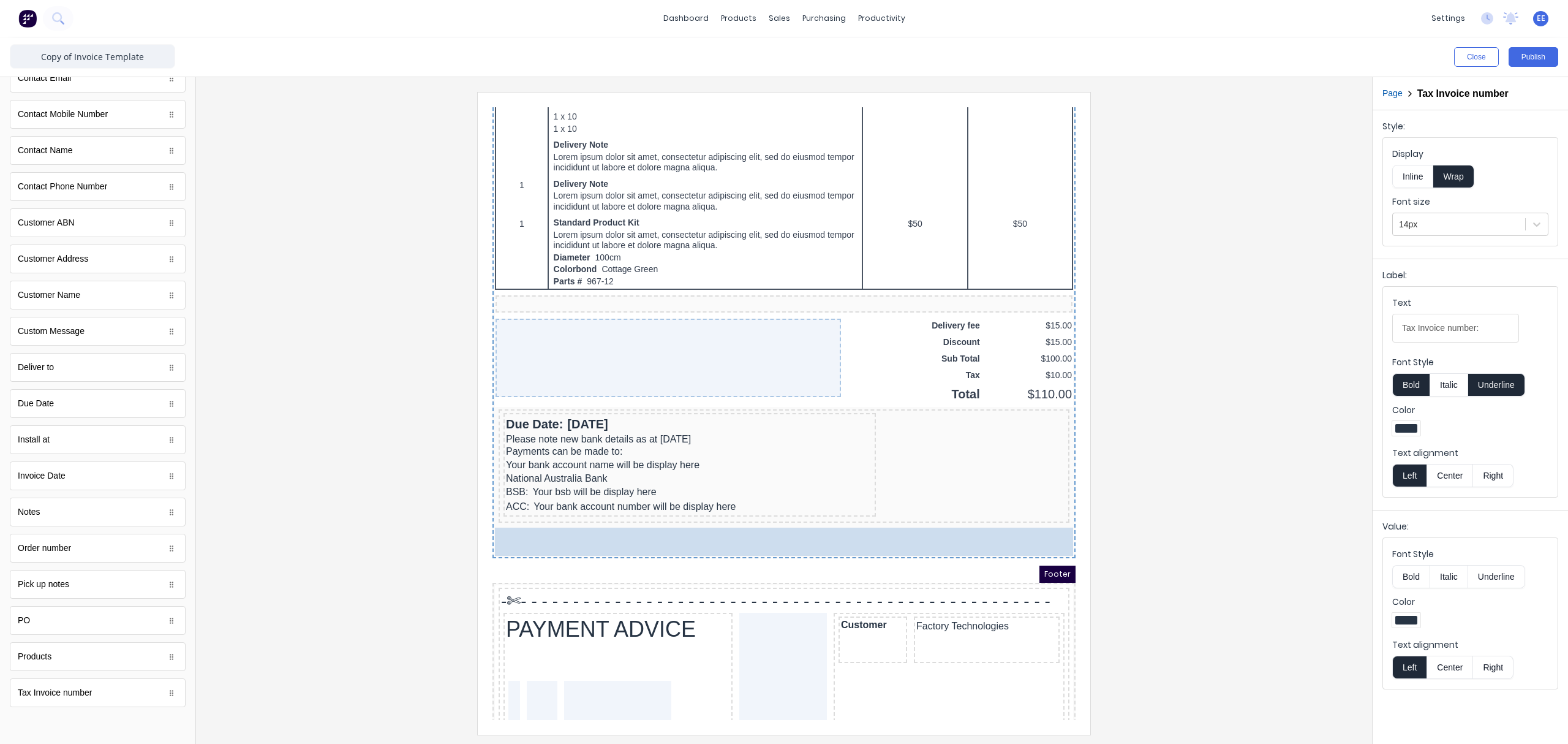
drag, startPoint x: 572, startPoint y: 516, endPoint x: 1003, endPoint y: 620, distance: 443.4
drag, startPoint x: 532, startPoint y: 512, endPoint x: 997, endPoint y: 618, distance: 476.9
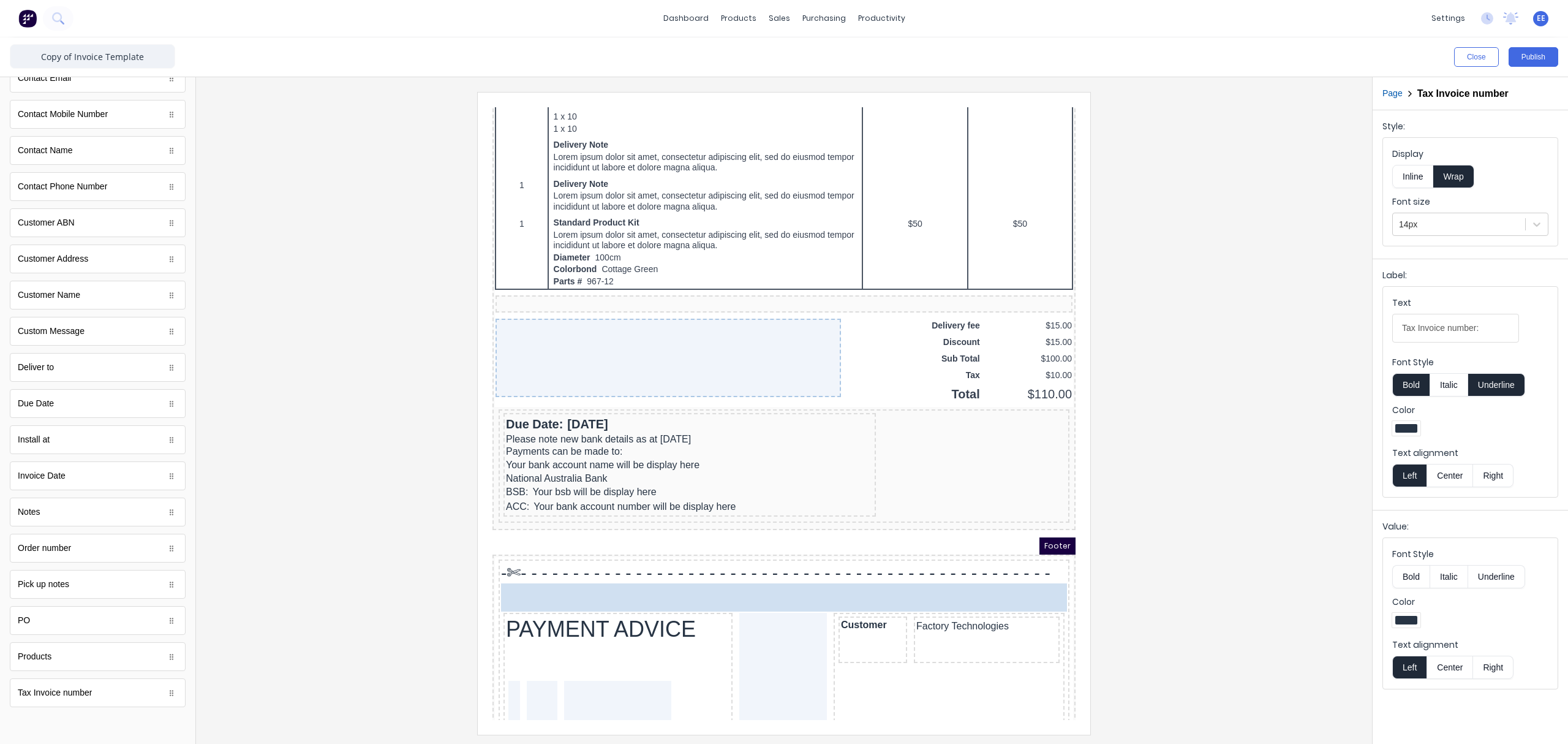
click at [985, 561] on div "Factory Technologies" at bounding box center [971, 624] width 146 height 46
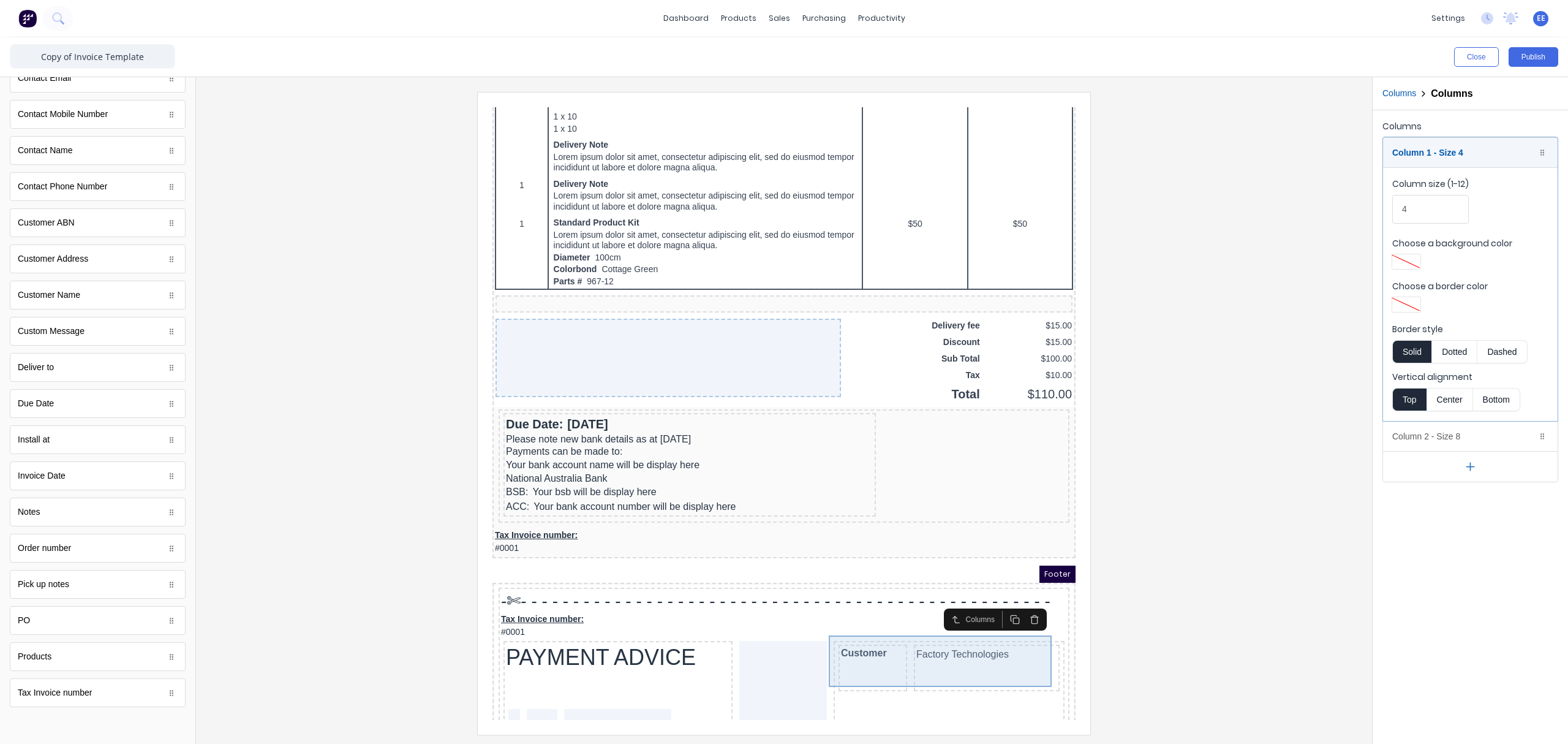
click at [850, 561] on div "Customer" at bounding box center [858, 652] width 69 height 46
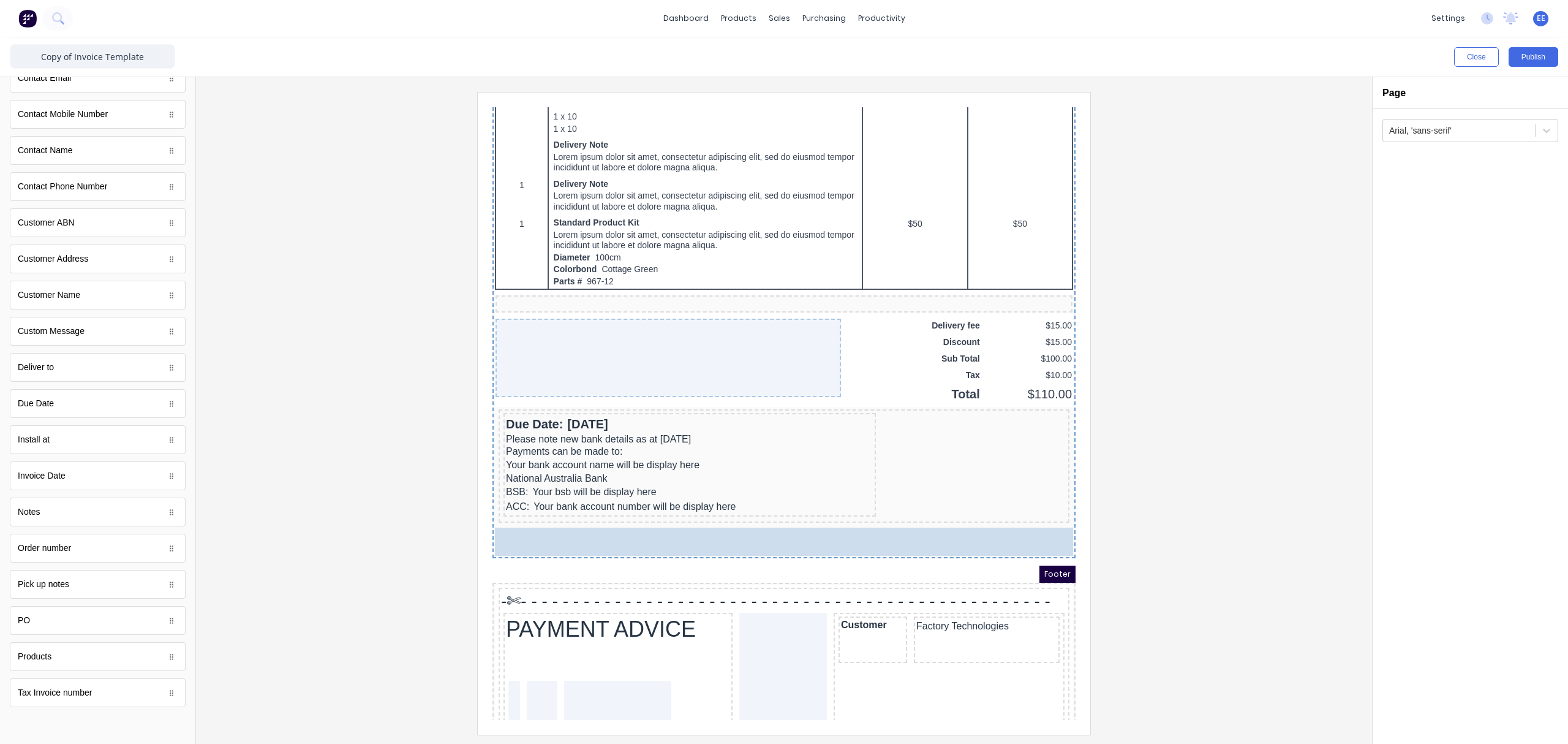
drag, startPoint x: 540, startPoint y: 512, endPoint x: 966, endPoint y: 630, distance: 442.0
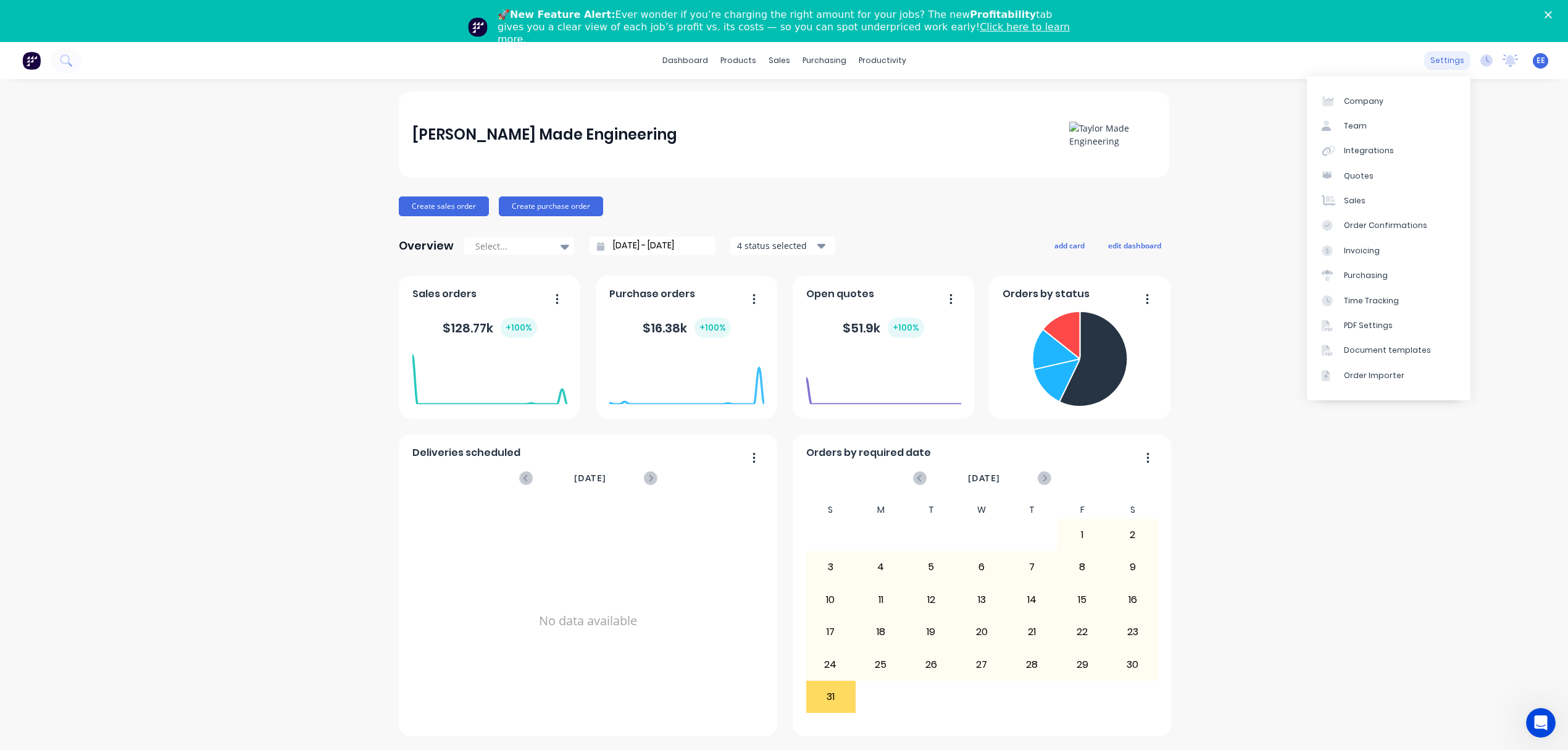
click at [1455, 63] on div "settings" at bounding box center [1447, 61] width 46 height 18
click at [1358, 354] on div "Document templates" at bounding box center [1387, 350] width 87 height 11
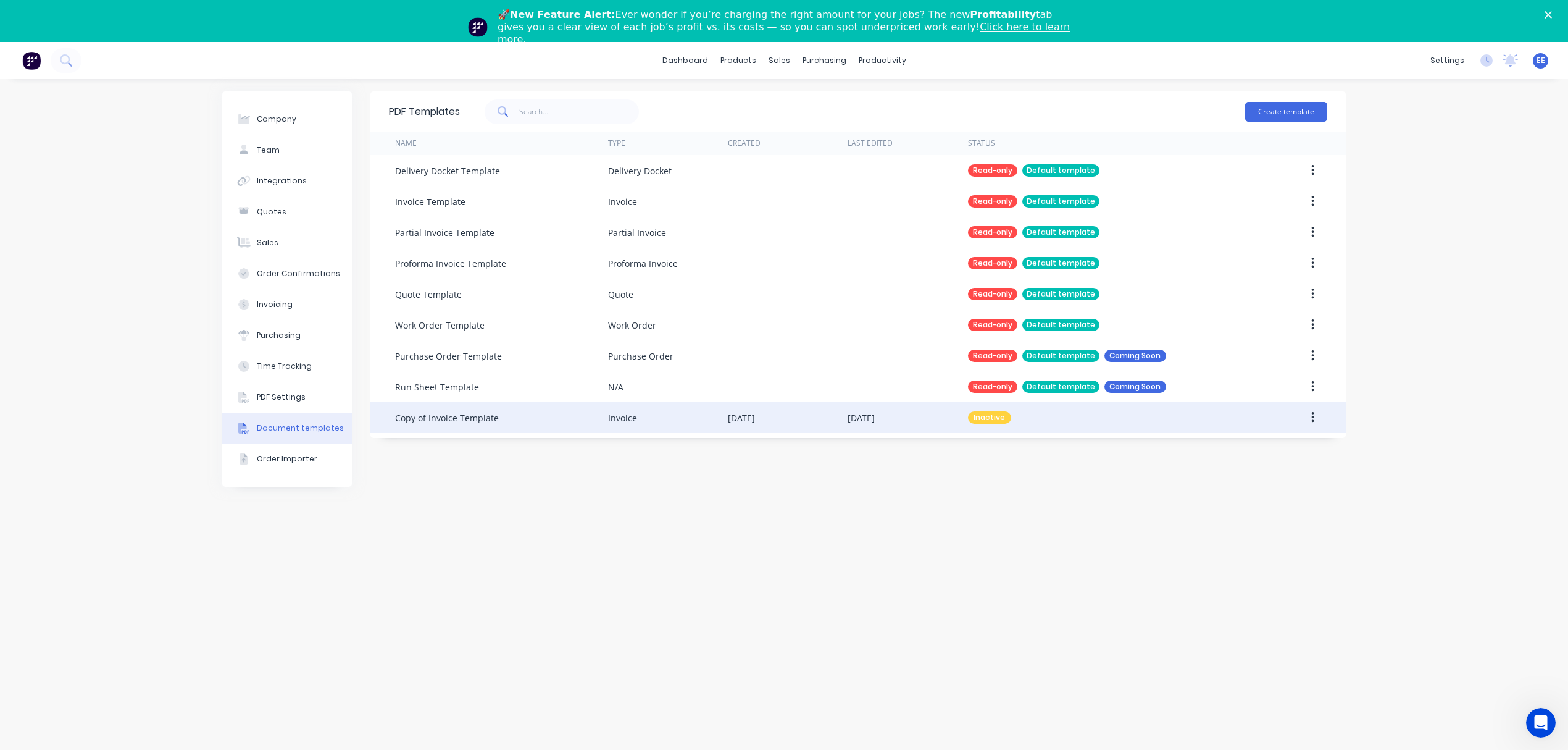
click at [559, 413] on div "Copy of Invoice Template" at bounding box center [501, 417] width 213 height 31
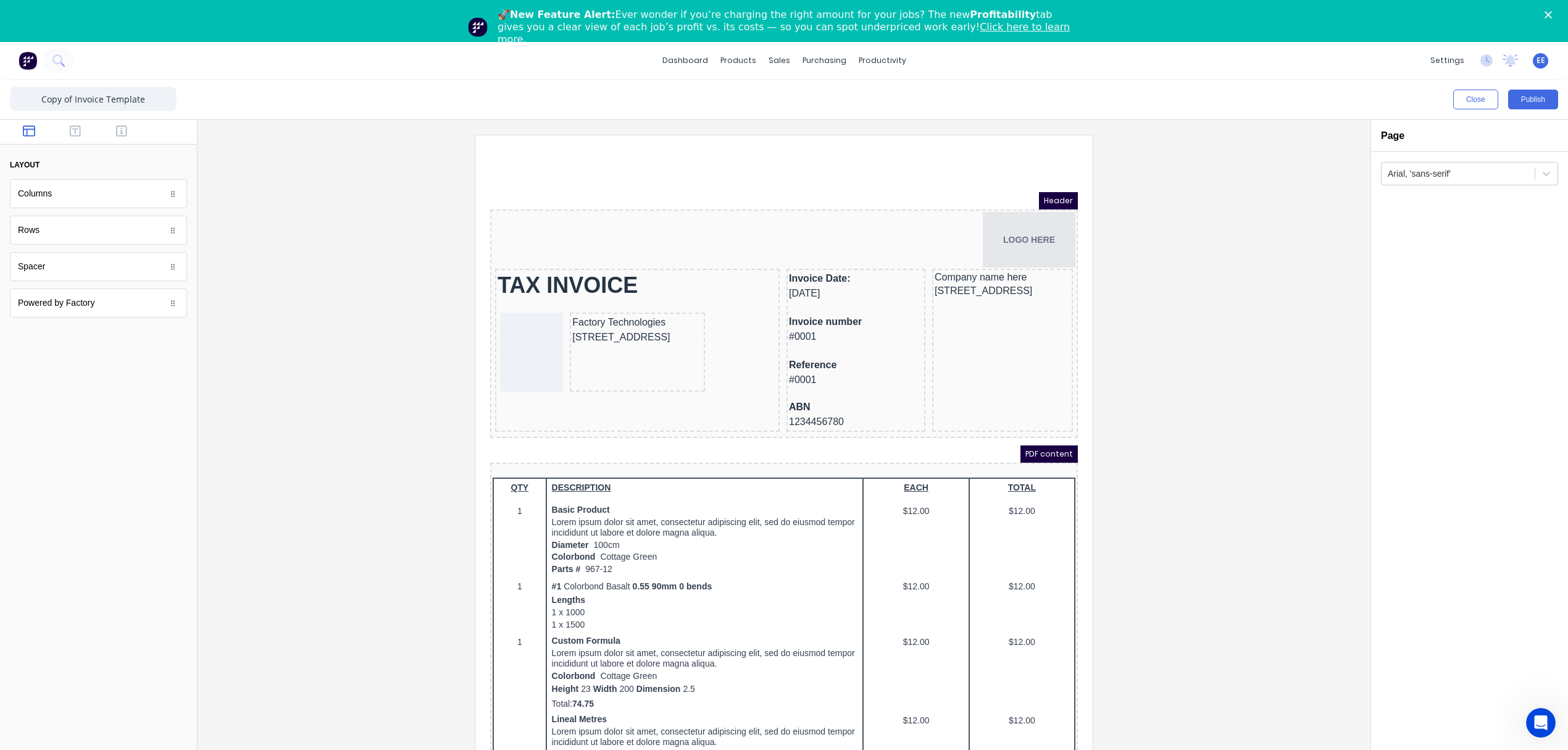
scroll to position [42, 0]
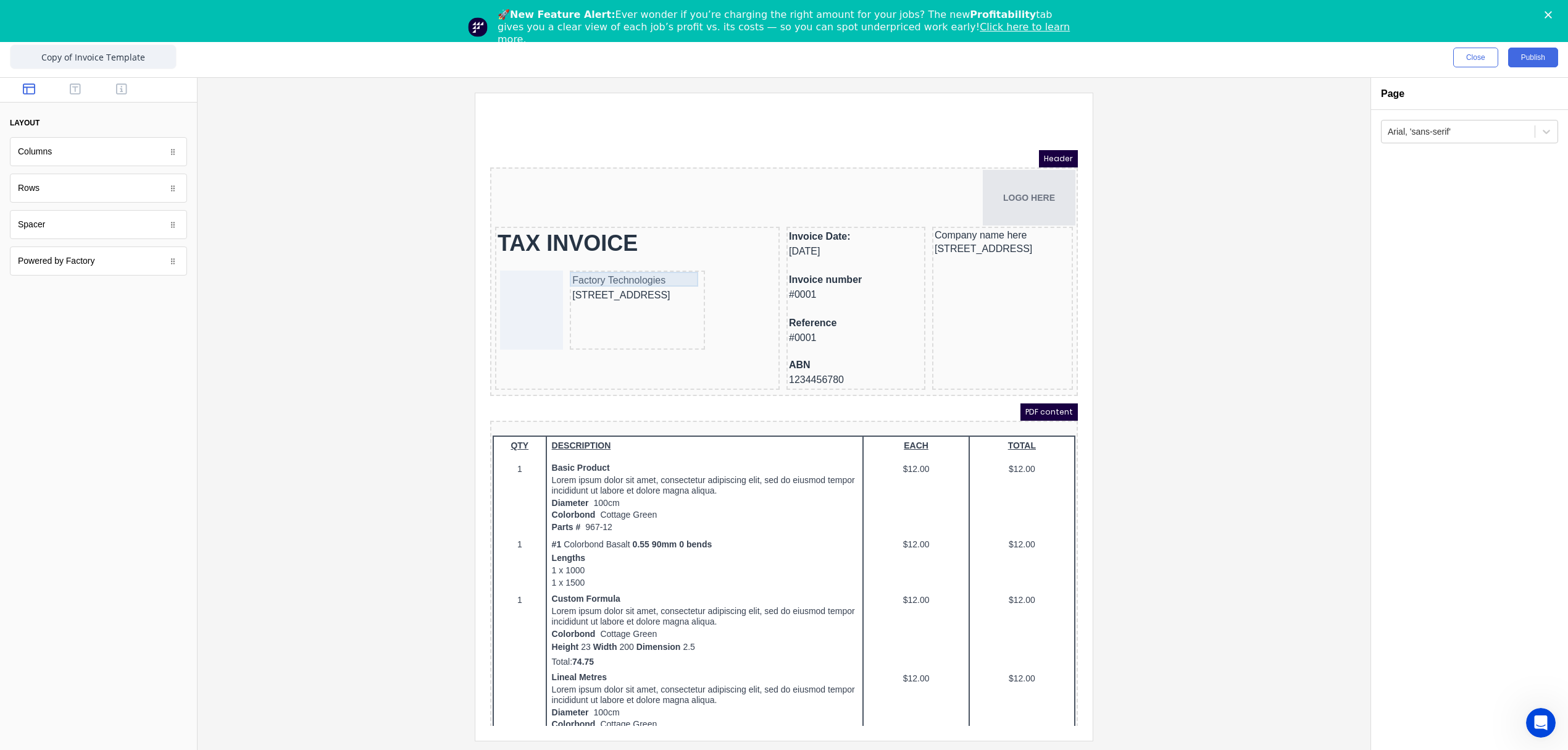
click at [653, 267] on div "Factory Technologies" at bounding box center [622, 265] width 131 height 15
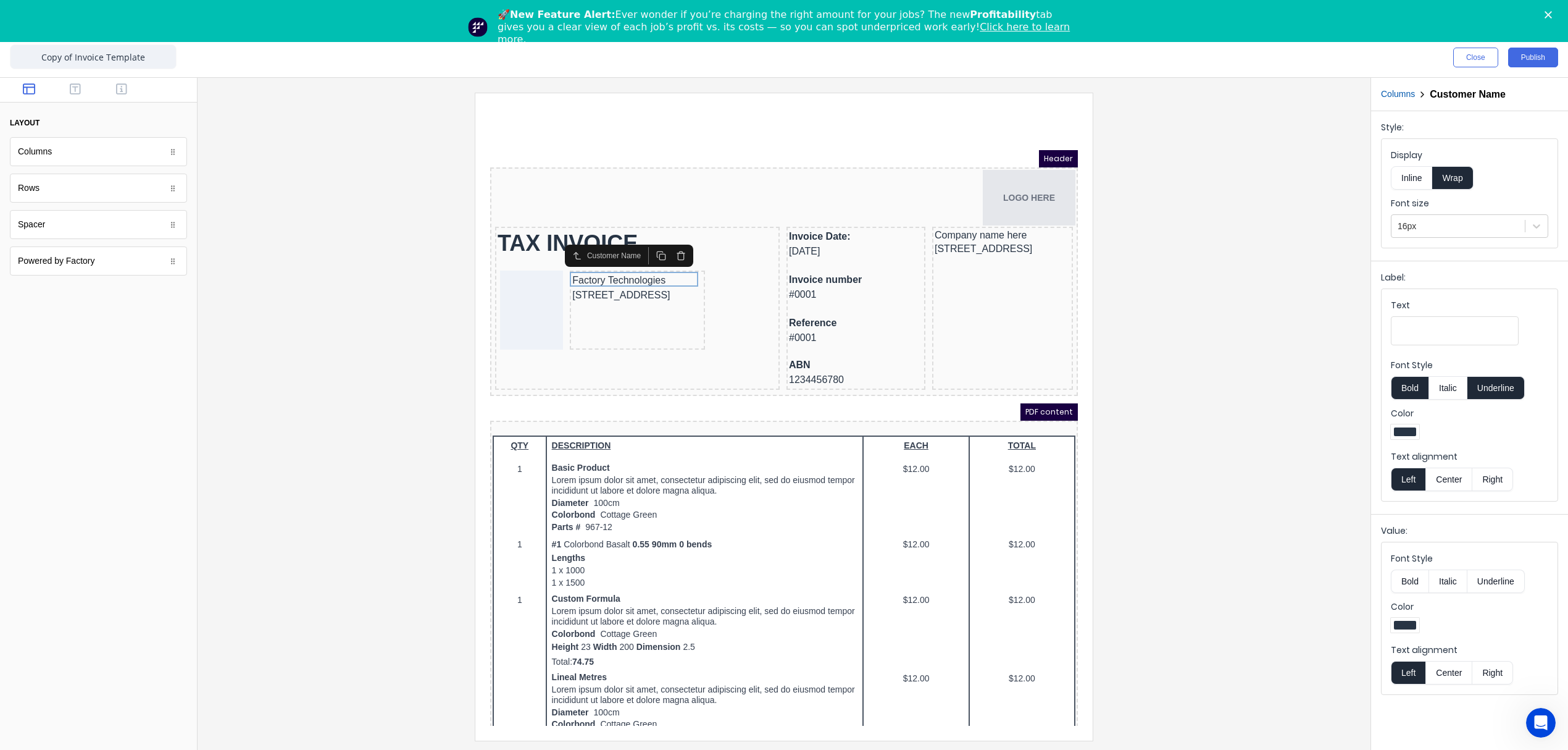
click at [1393, 100] on button "Columns" at bounding box center [1397, 94] width 34 height 13
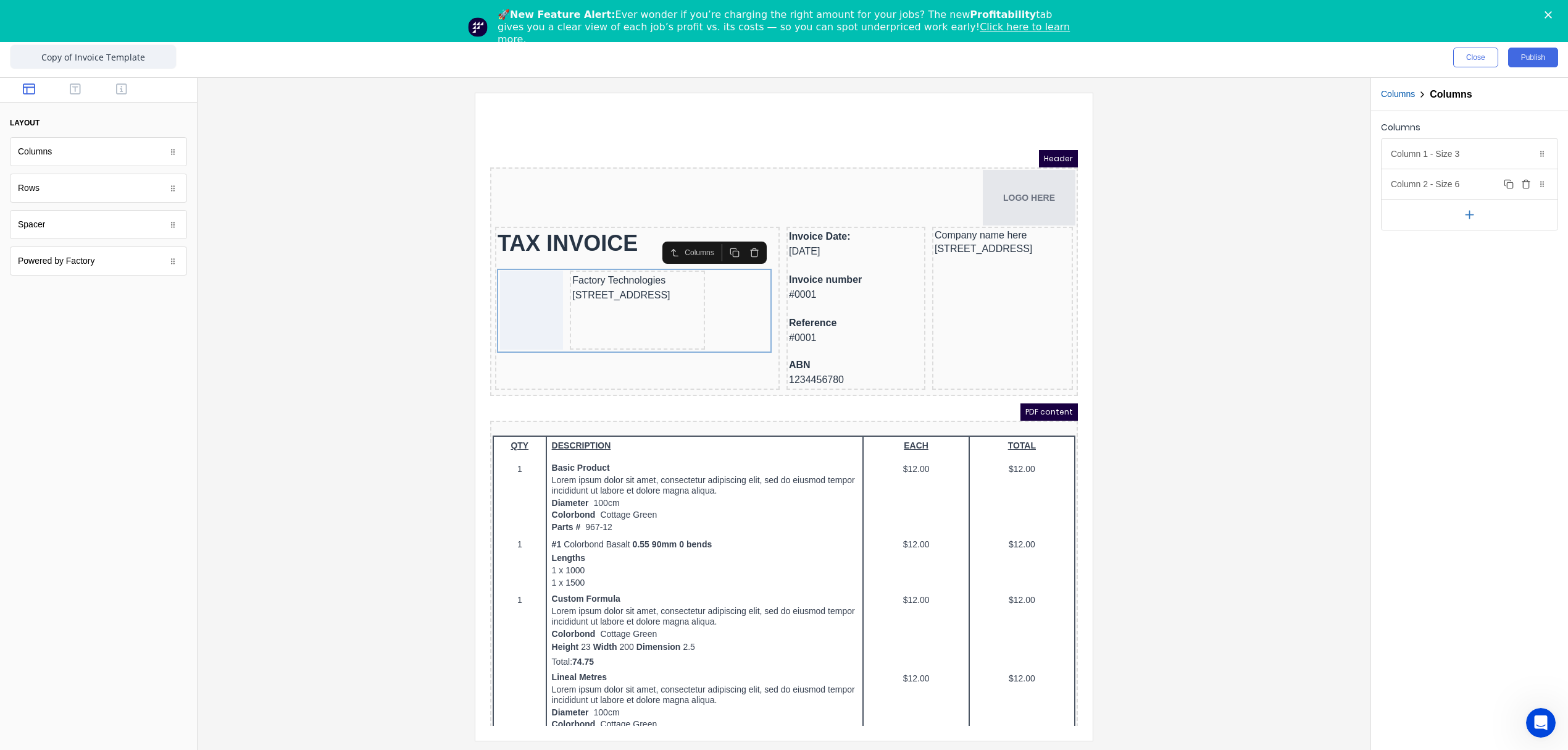
click at [1435, 177] on div "Column 2 - Size 6 Duplicate Delete" at bounding box center [1469, 184] width 176 height 30
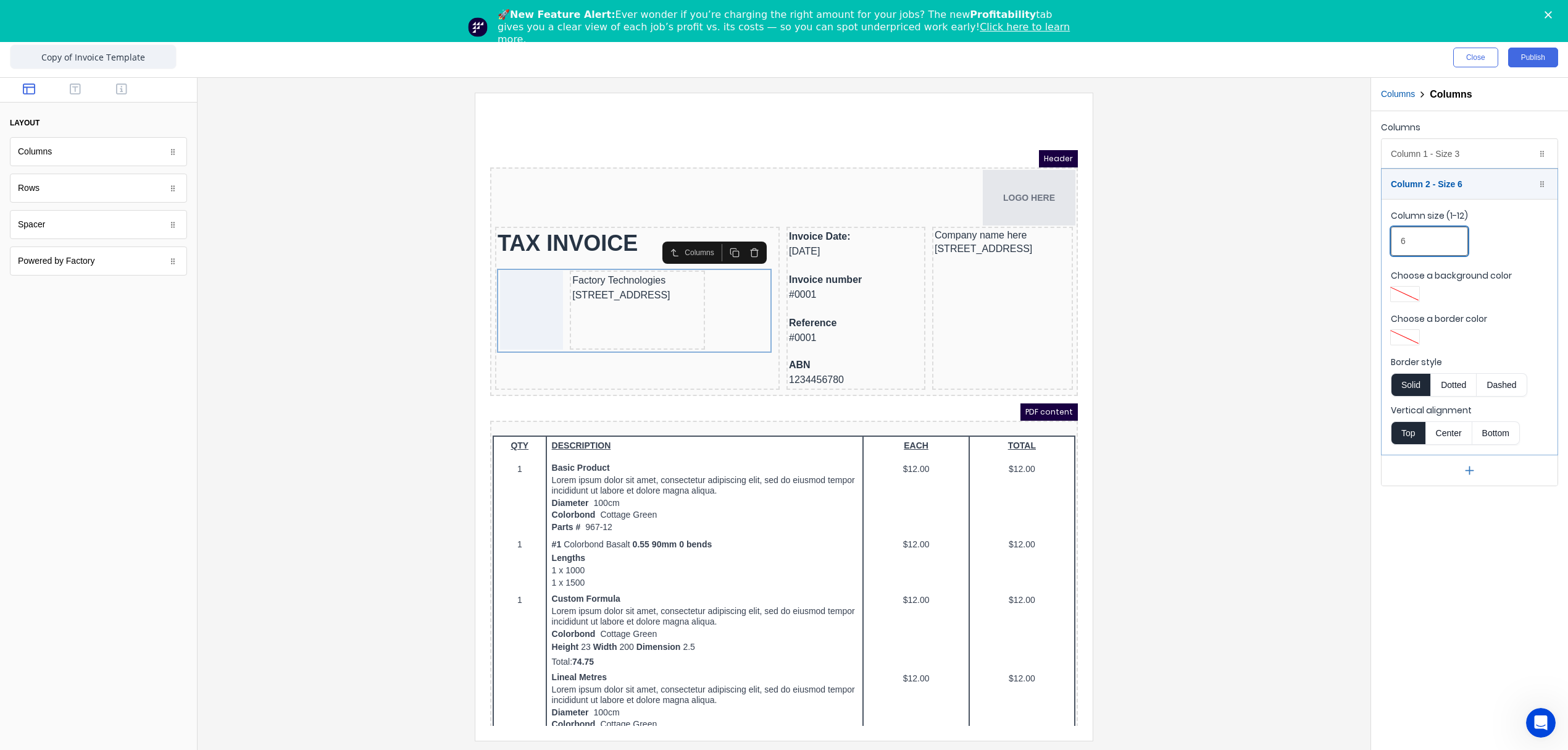
drag, startPoint x: 1399, startPoint y: 242, endPoint x: 1390, endPoint y: 245, distance: 9.5
click at [1390, 245] on fieldset "Column size (1-12) 6 Choose a background color Choose a border color Border sty…" at bounding box center [1469, 327] width 176 height 256
type input "8"
click at [1295, 365] on div at bounding box center [784, 416] width 1153 height 647
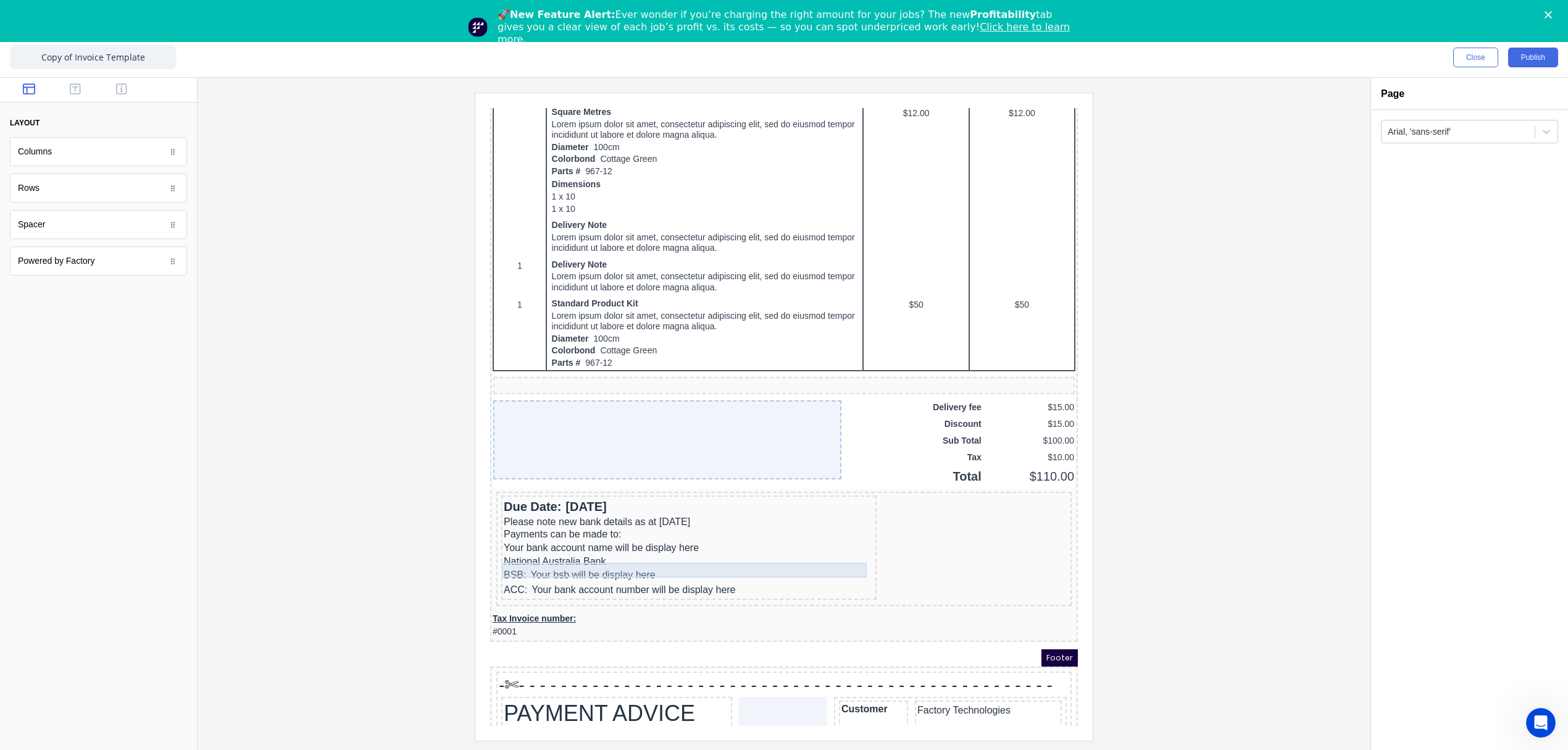
scroll to position [741, 0]
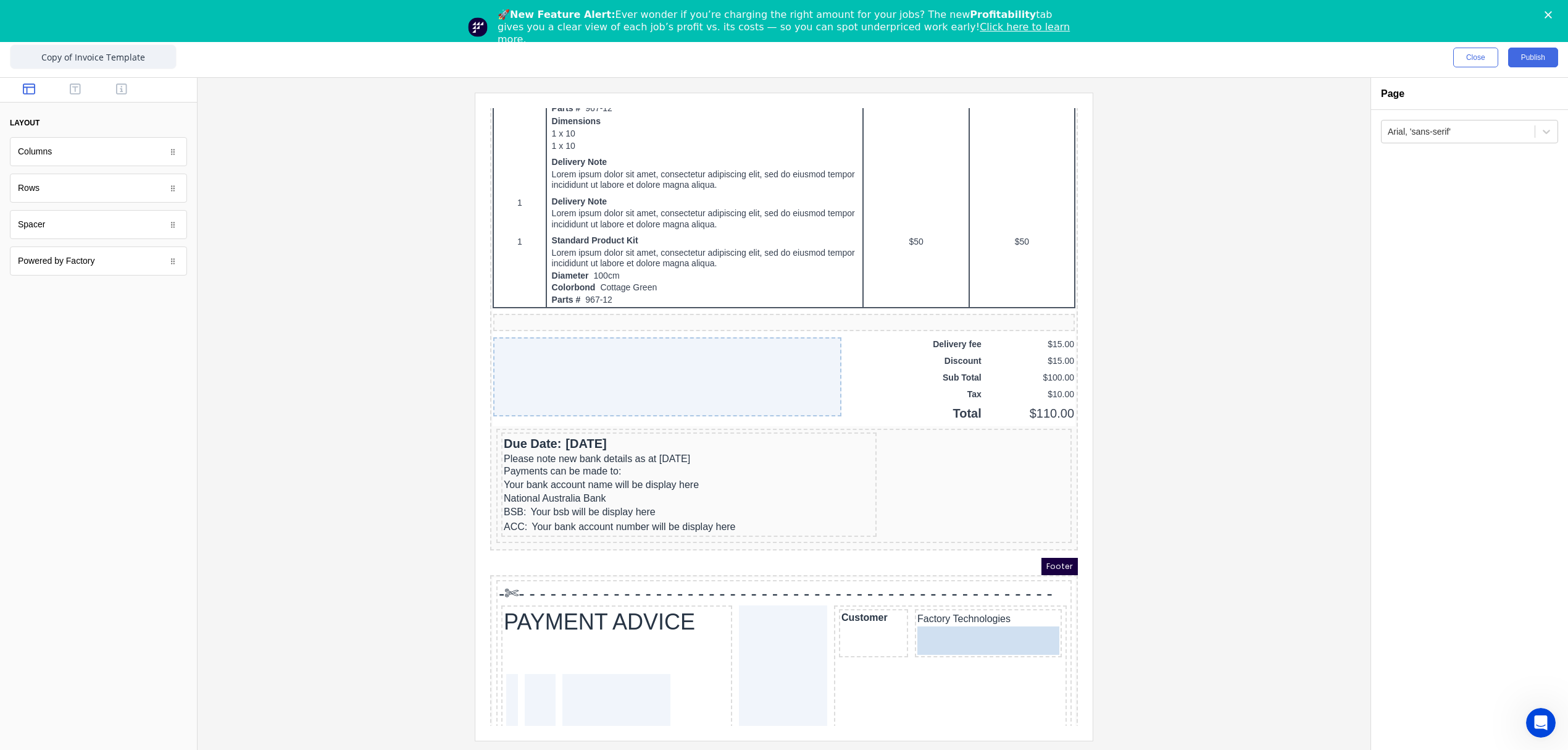
drag, startPoint x: 542, startPoint y: 538, endPoint x: 963, endPoint y: 614, distance: 427.8
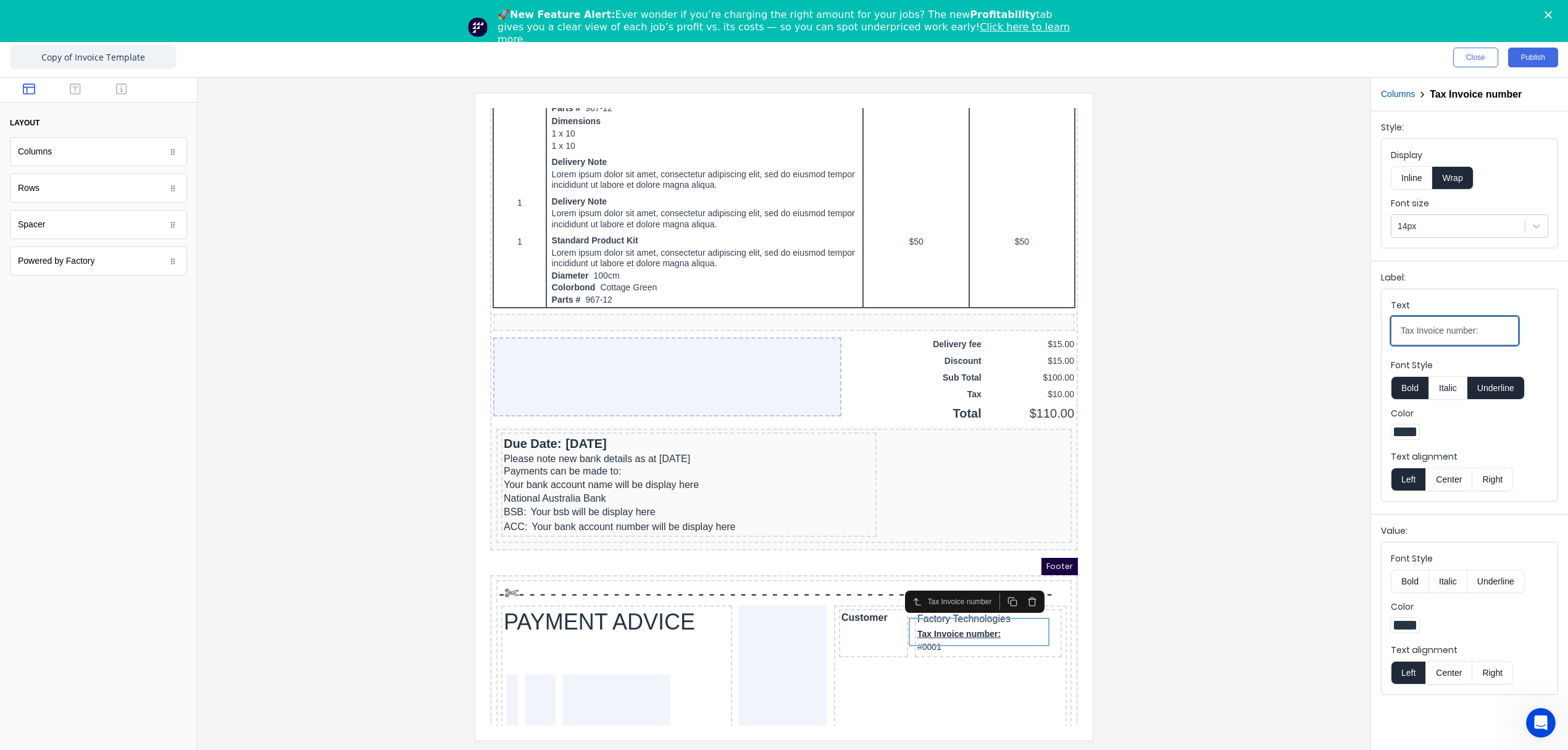
drag, startPoint x: 1484, startPoint y: 334, endPoint x: 1253, endPoint y: 336, distance: 231.0
click at [1271, 338] on div "Close Publish Components layout Columns Columns Rows Rows Spacer Spacer Powered…" at bounding box center [784, 393] width 1568 height 712
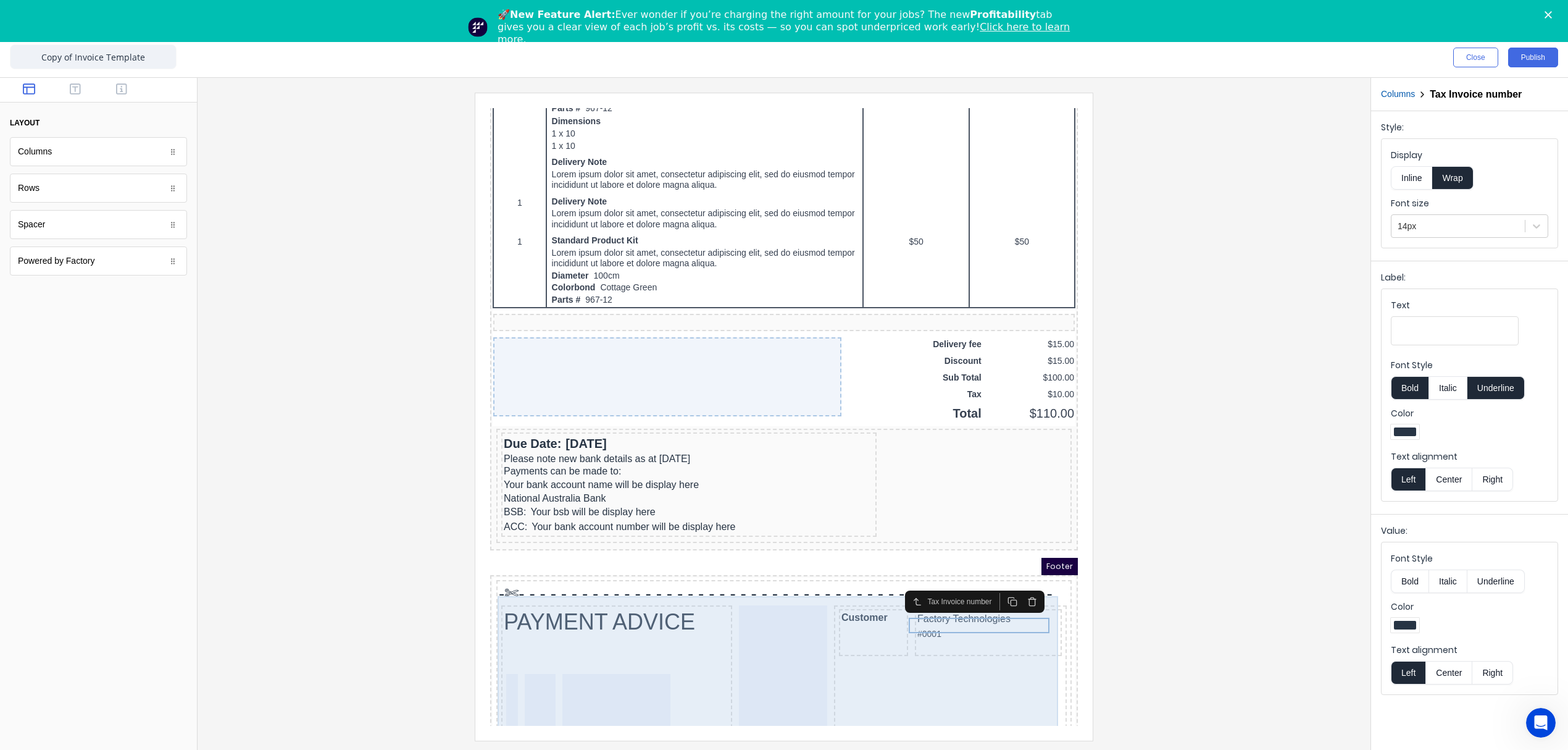
click at [962, 666] on div "Customer Factory Technologies #0001" at bounding box center [935, 667] width 233 height 154
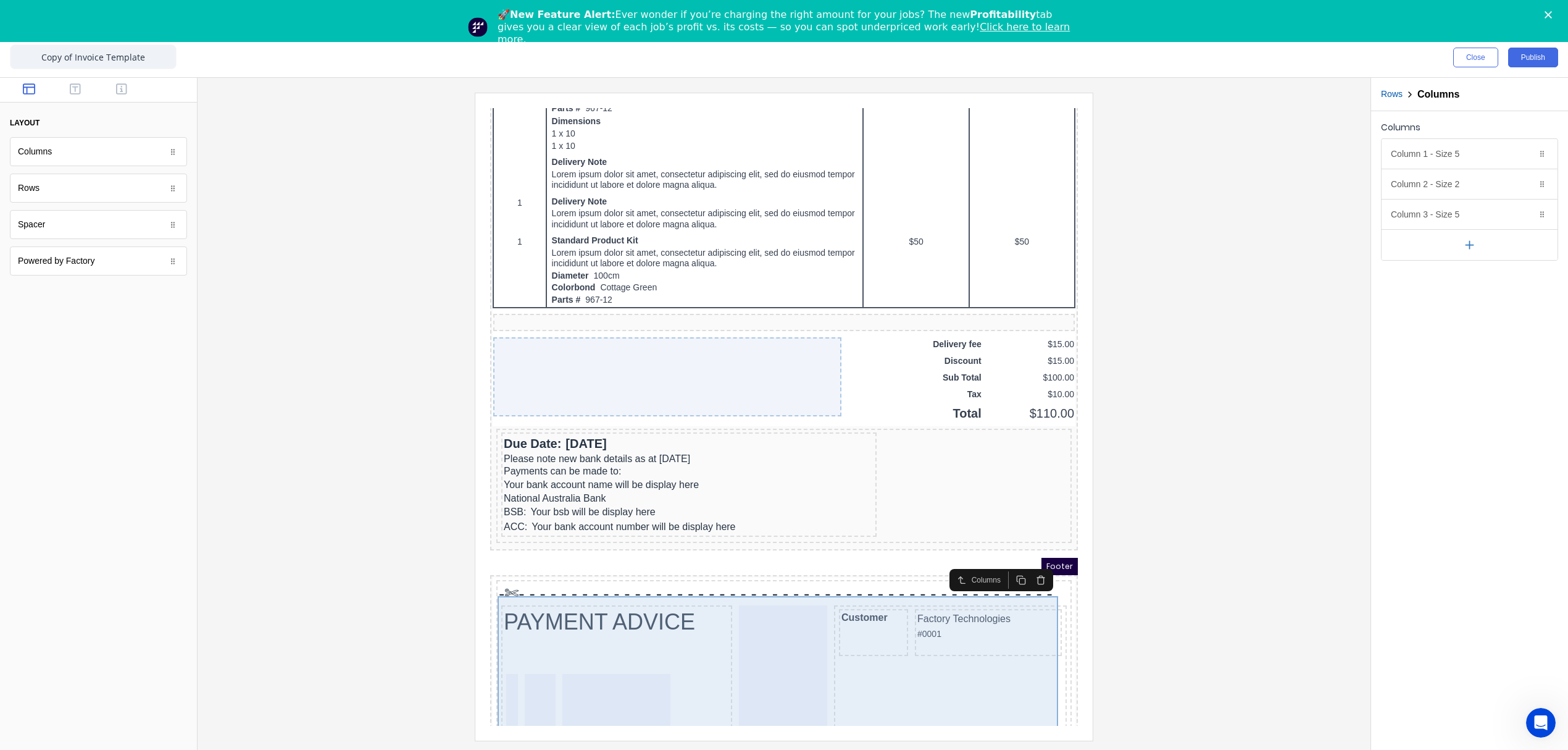
click at [936, 662] on div "Customer Factory Technologies #0001" at bounding box center [935, 667] width 233 height 154
click at [938, 658] on div "Customer Factory Technologies #0001" at bounding box center [935, 667] width 233 height 154
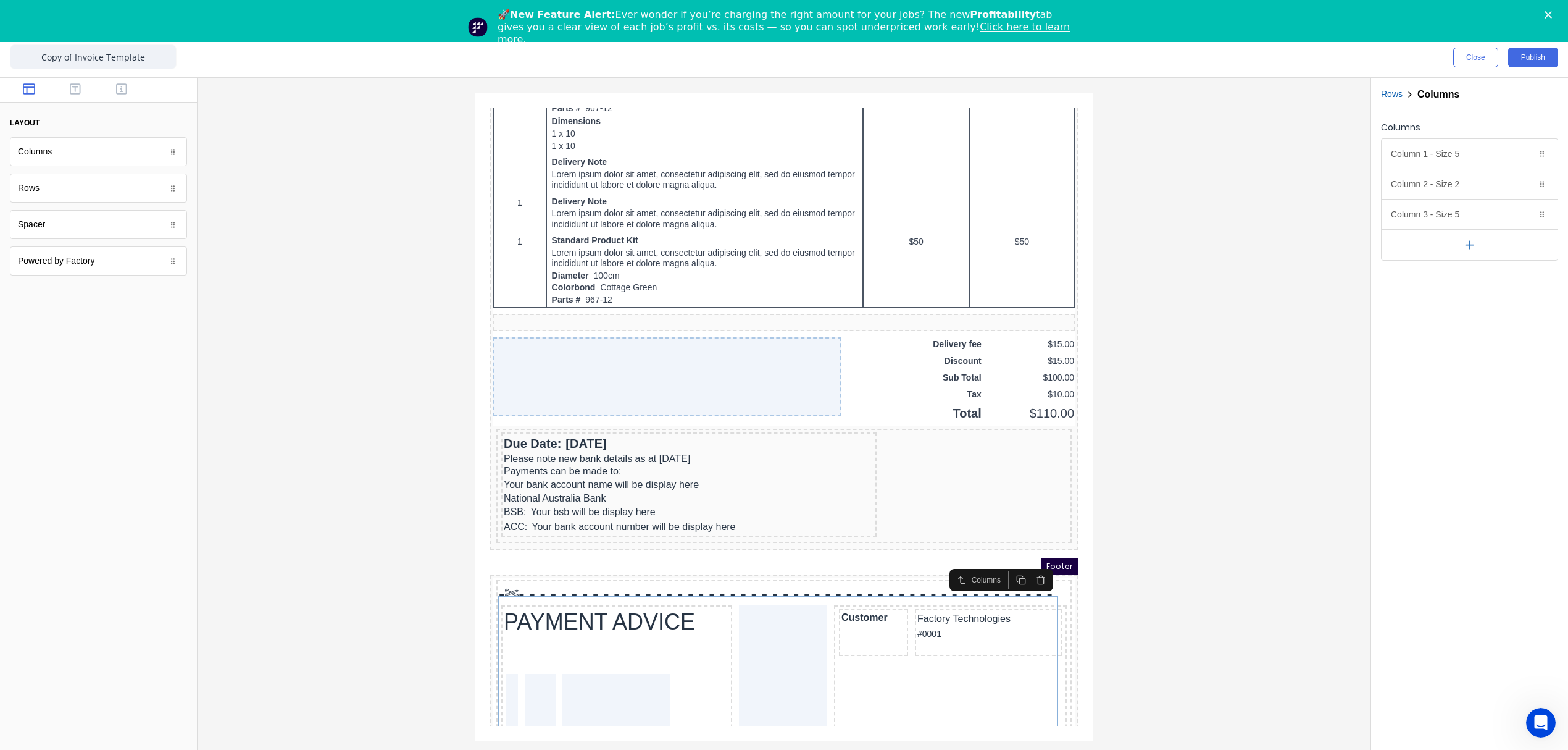
click at [82, 98] on div at bounding box center [98, 90] width 197 height 24
click at [79, 87] on icon "button" at bounding box center [75, 88] width 11 height 13
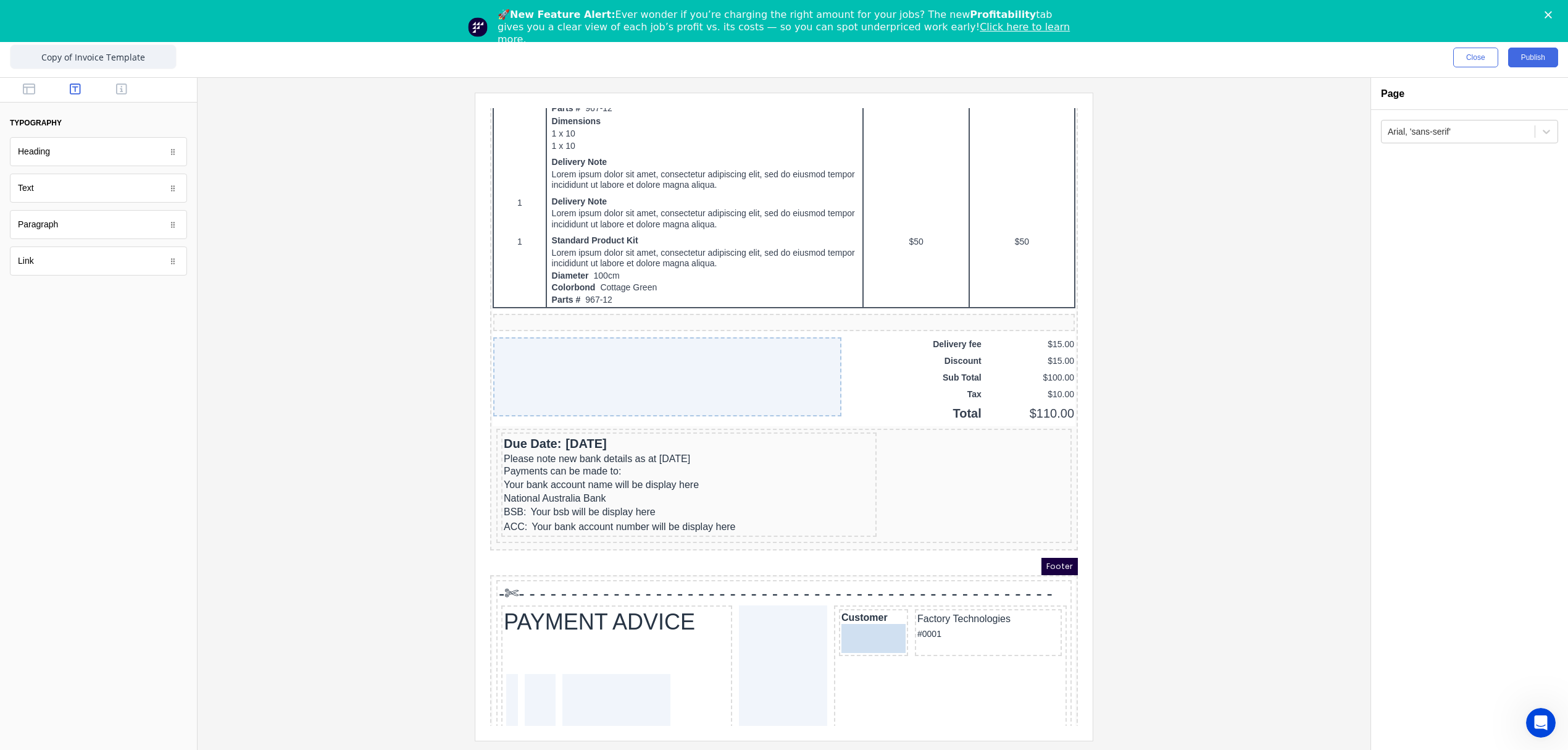
drag, startPoint x: 173, startPoint y: 290, endPoint x: 350, endPoint y: 515, distance: 286.3
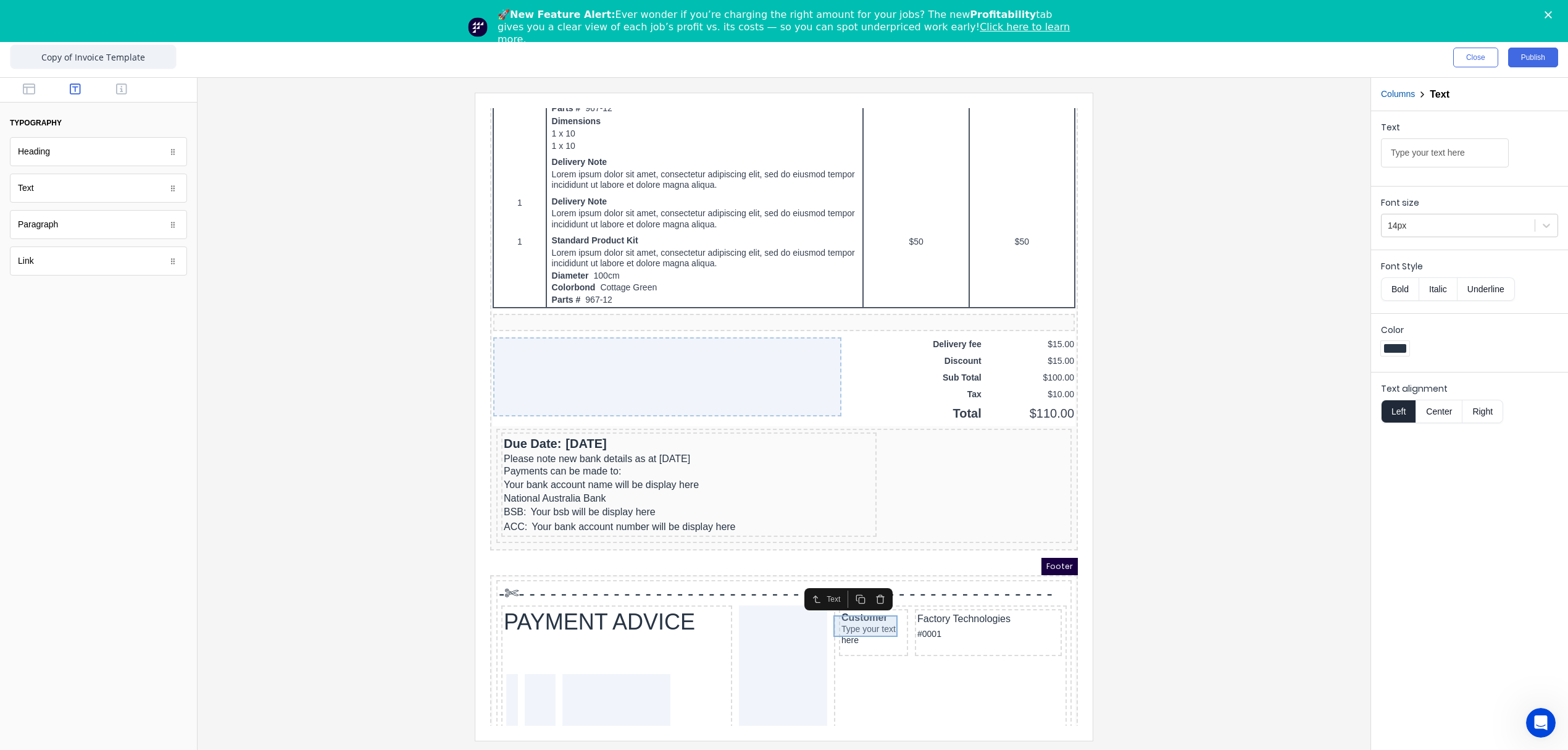
click at [56, 82] on button "button" at bounding box center [75, 90] width 39 height 15
drag, startPoint x: 1480, startPoint y: 151, endPoint x: 1243, endPoint y: 158, distance: 237.1
click at [1243, 158] on div "Close Publish Components typography Heading Heading Text Text Paragraph Paragra…" at bounding box center [784, 393] width 1568 height 712
type input "Invoice Number"
click at [1201, 608] on div at bounding box center [784, 416] width 1153 height 647
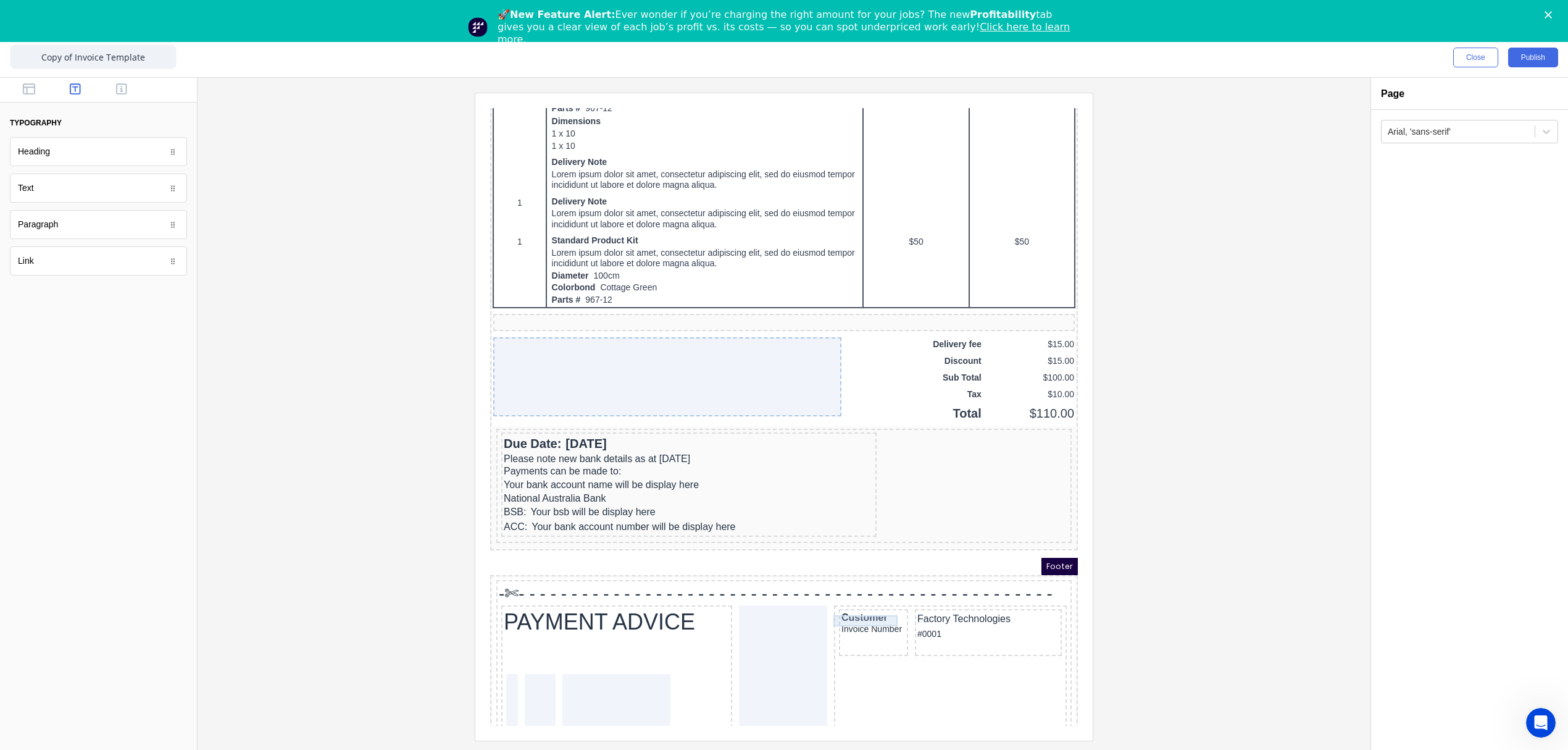
click at [846, 609] on div "Invoice Number" at bounding box center [859, 614] width 64 height 11
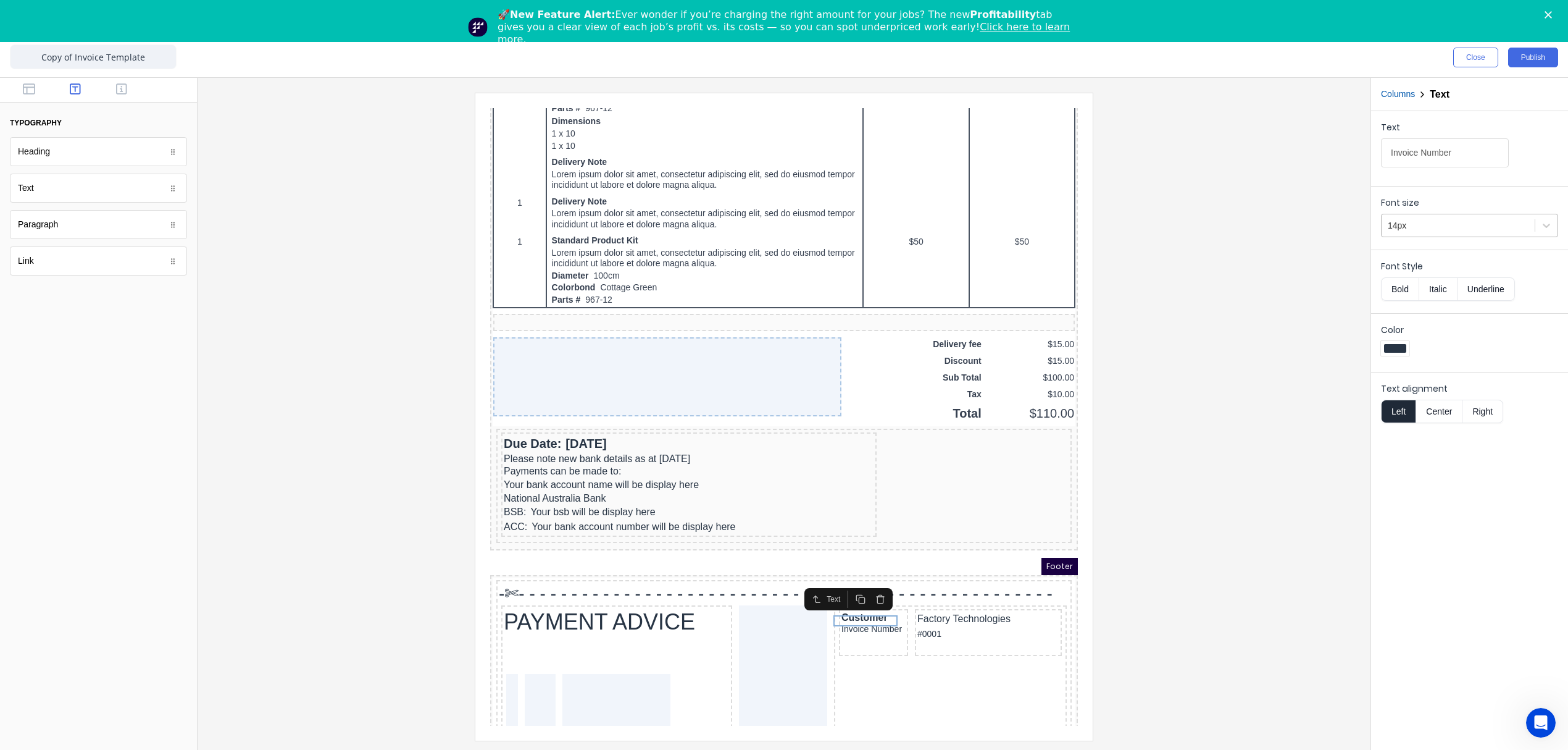
click at [1470, 223] on div at bounding box center [1458, 225] width 140 height 15
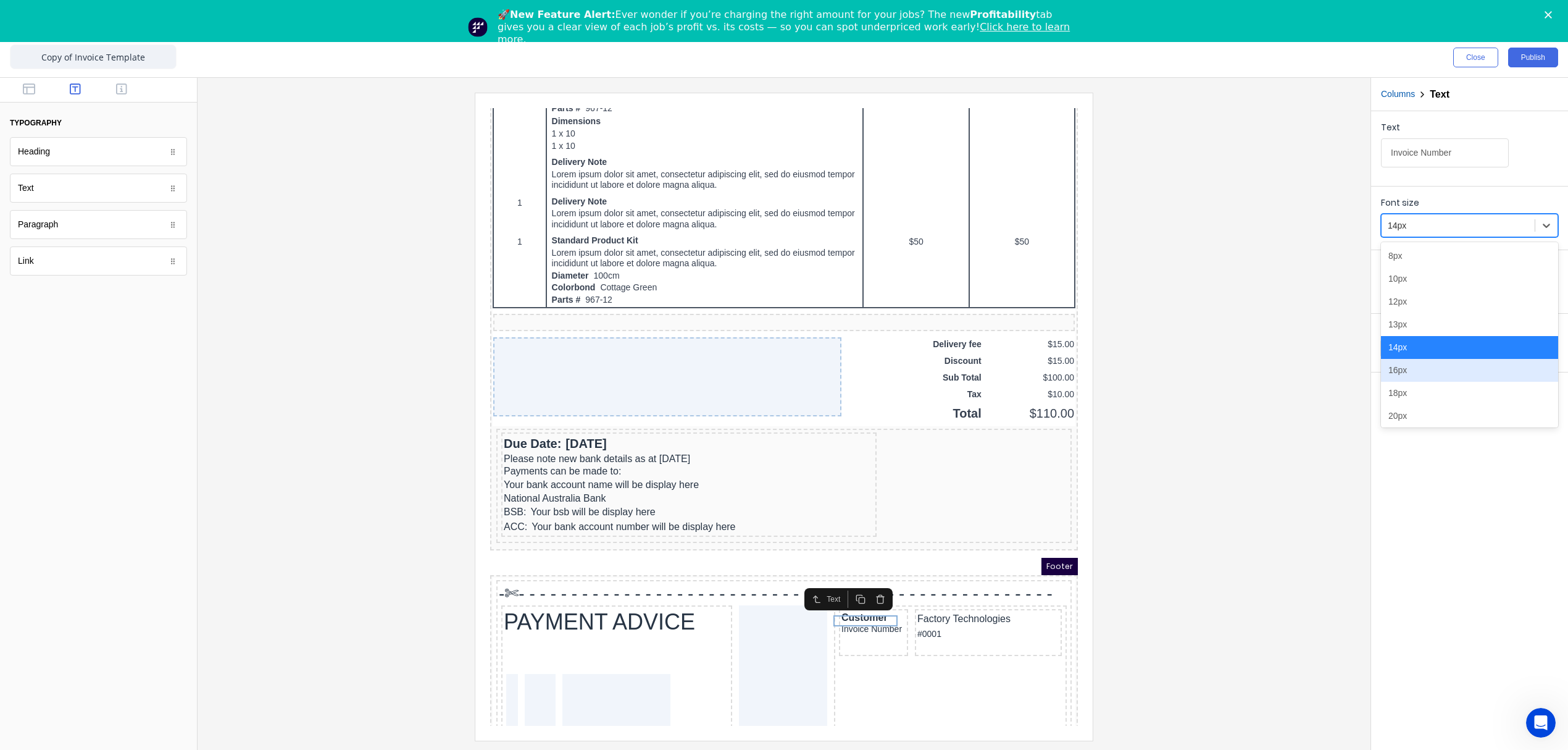
click at [1422, 366] on div "16px" at bounding box center [1469, 370] width 177 height 23
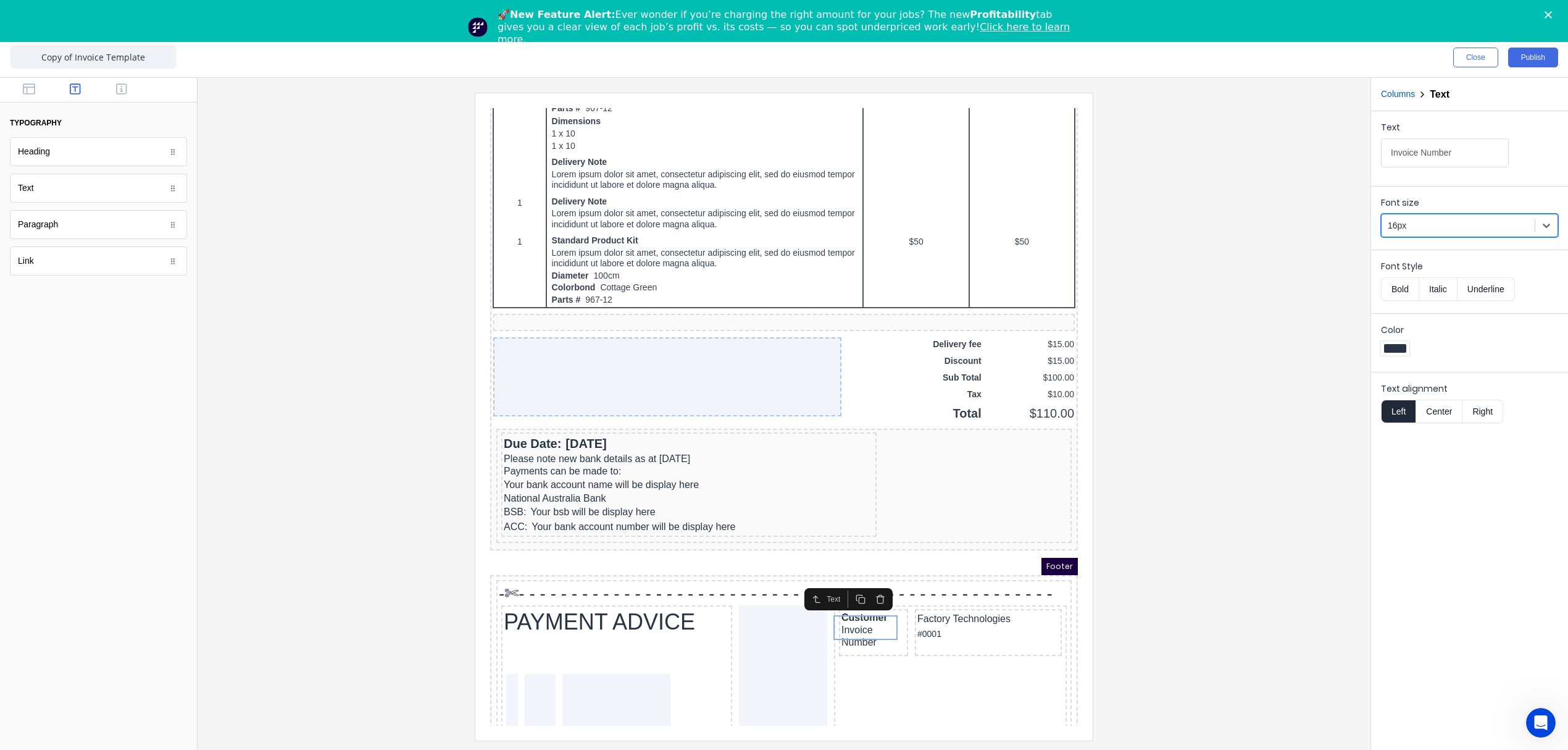
click at [1399, 288] on button "Bold" at bounding box center [1399, 289] width 38 height 24
click at [872, 596] on div "Customer" at bounding box center [859, 602] width 64 height 13
click at [859, 617] on div "Invoice Number" at bounding box center [859, 621] width 64 height 24
click at [886, 604] on div "Customer Invoice Number Factory Technologies #0001" at bounding box center [935, 619] width 227 height 52
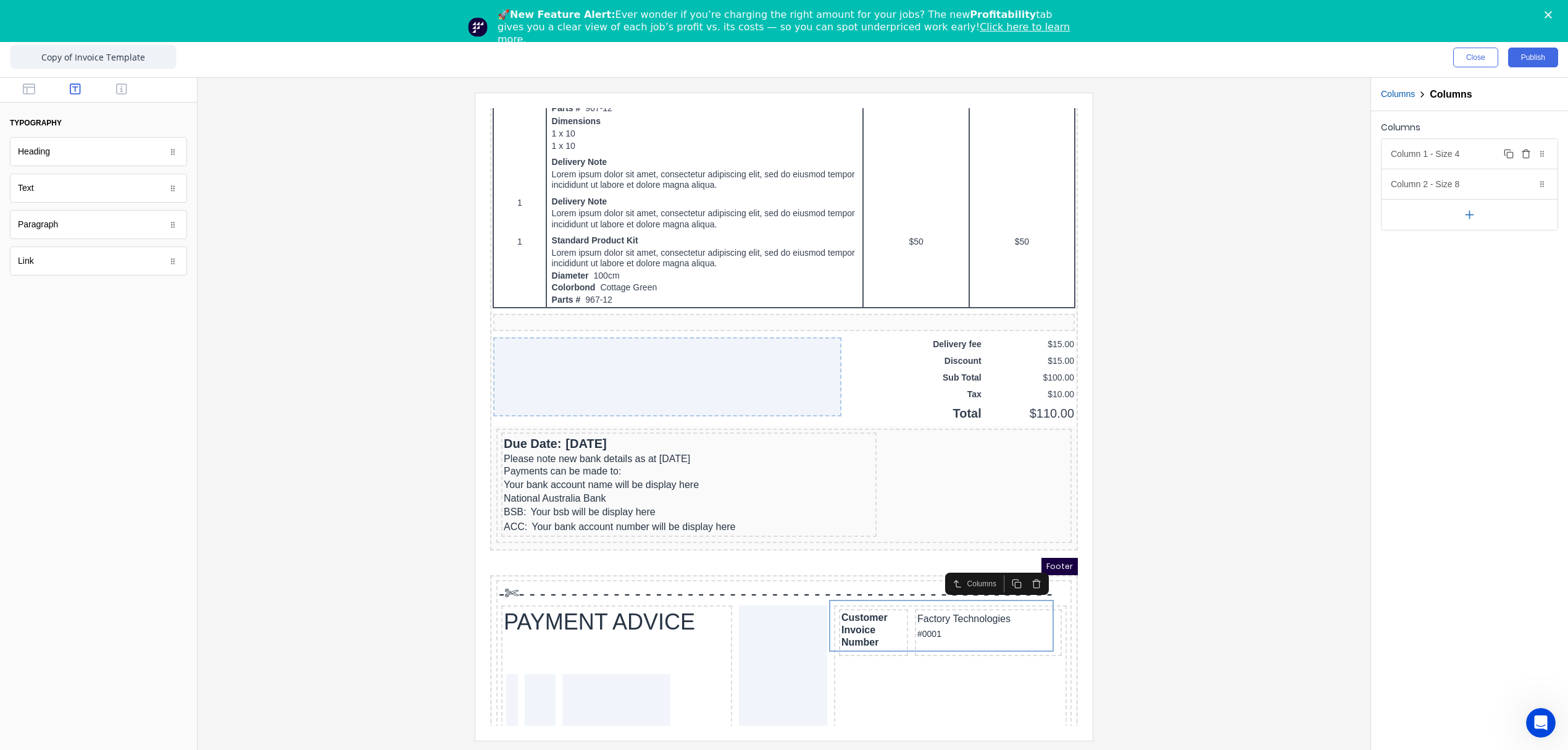
click at [1492, 150] on div "Column 1 - Size 4 Duplicate Delete" at bounding box center [1469, 154] width 176 height 30
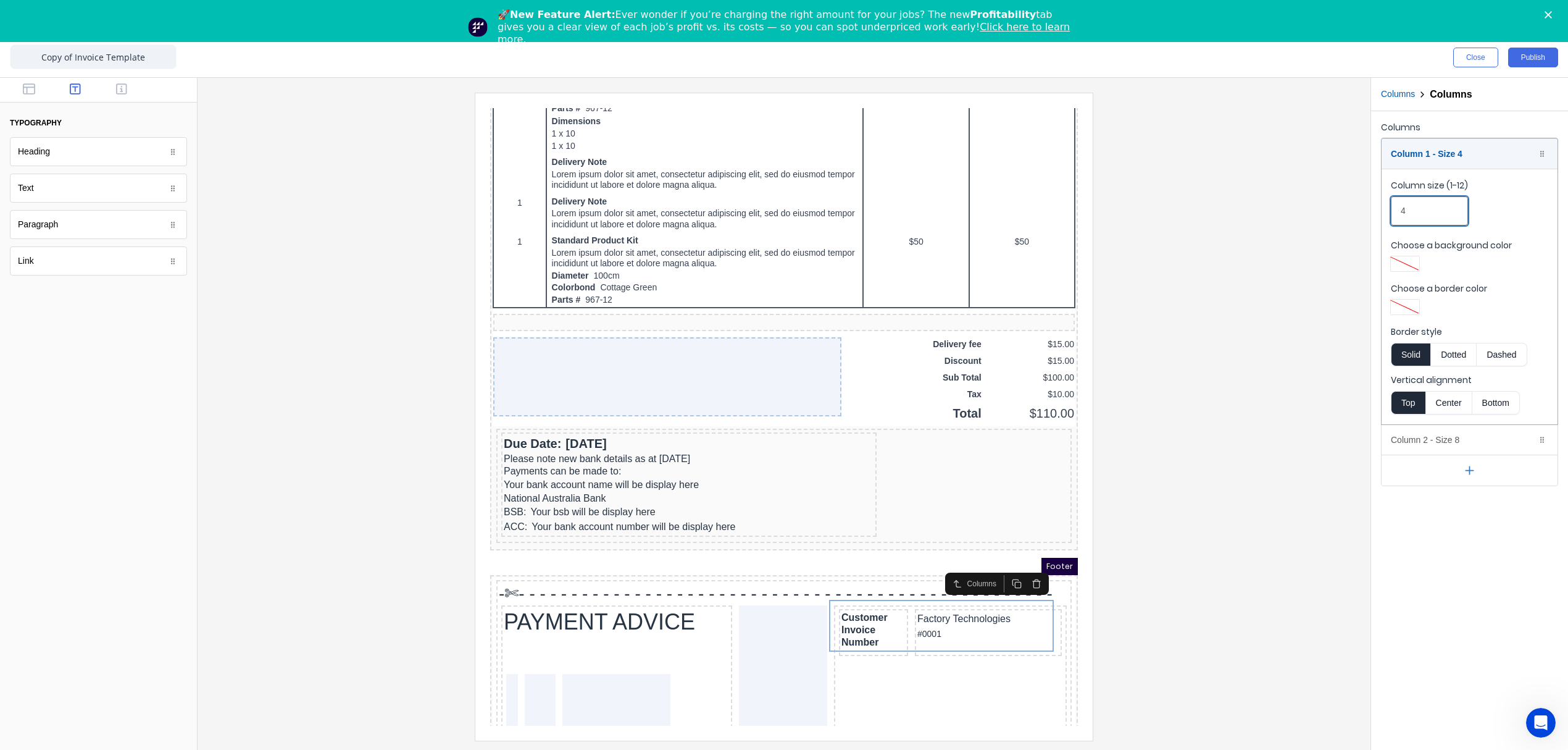
drag, startPoint x: 1437, startPoint y: 215, endPoint x: 1397, endPoint y: 216, distance: 40.0
click at [1397, 216] on input "4" at bounding box center [1429, 211] width 77 height 29
type input "5"
click at [1462, 154] on div "Column 1 - Size 5 Duplicate Delete" at bounding box center [1469, 154] width 176 height 30
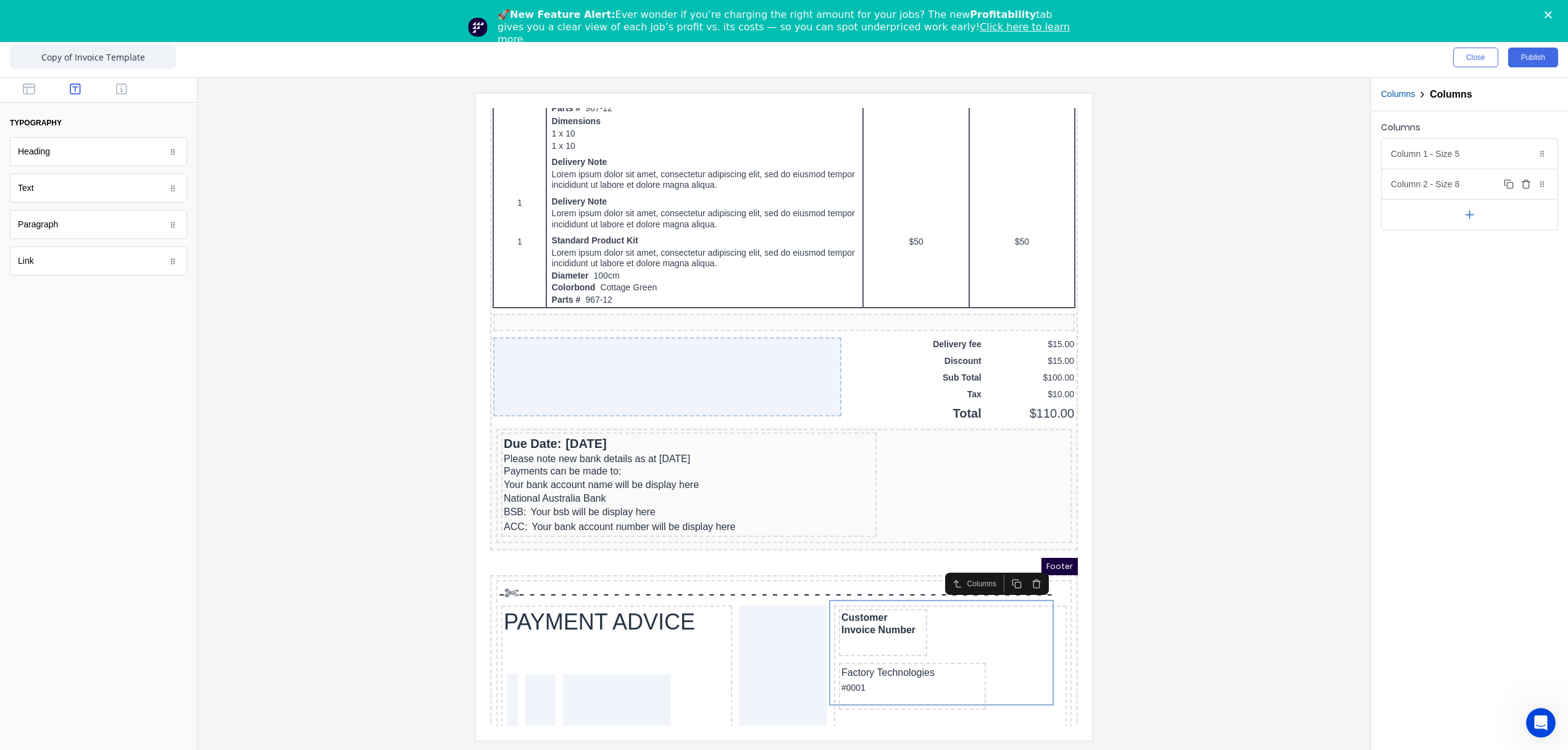
click at [1438, 183] on div "Column 2 - Size 8 Duplicate Delete" at bounding box center [1469, 184] width 176 height 30
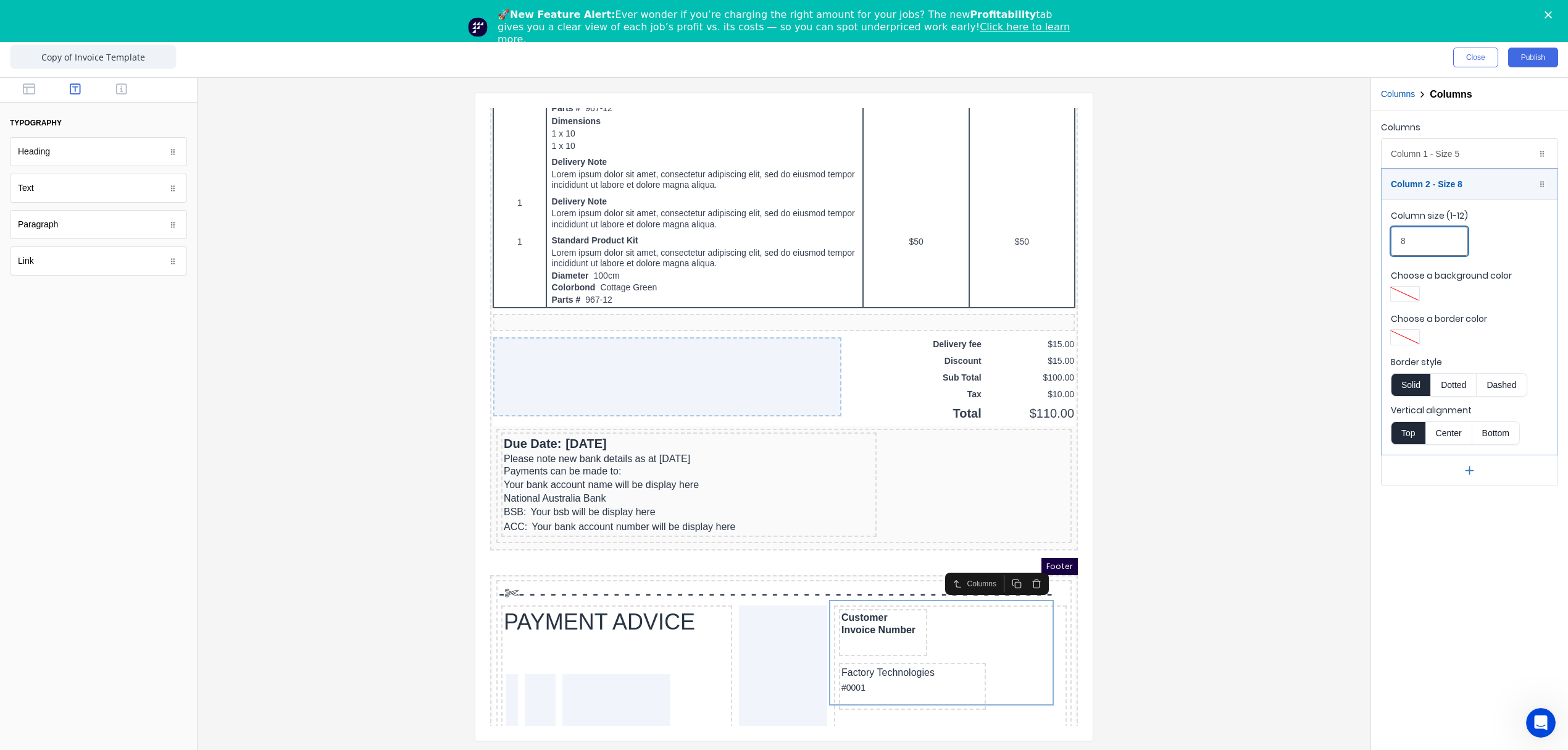
drag, startPoint x: 1412, startPoint y: 240, endPoint x: 1398, endPoint y: 241, distance: 14.0
click at [1398, 241] on input "8" at bounding box center [1429, 241] width 77 height 29
drag, startPoint x: 1423, startPoint y: 240, endPoint x: 1391, endPoint y: 241, distance: 32.0
click at [1391, 241] on input "6" at bounding box center [1429, 241] width 77 height 29
type input "7"
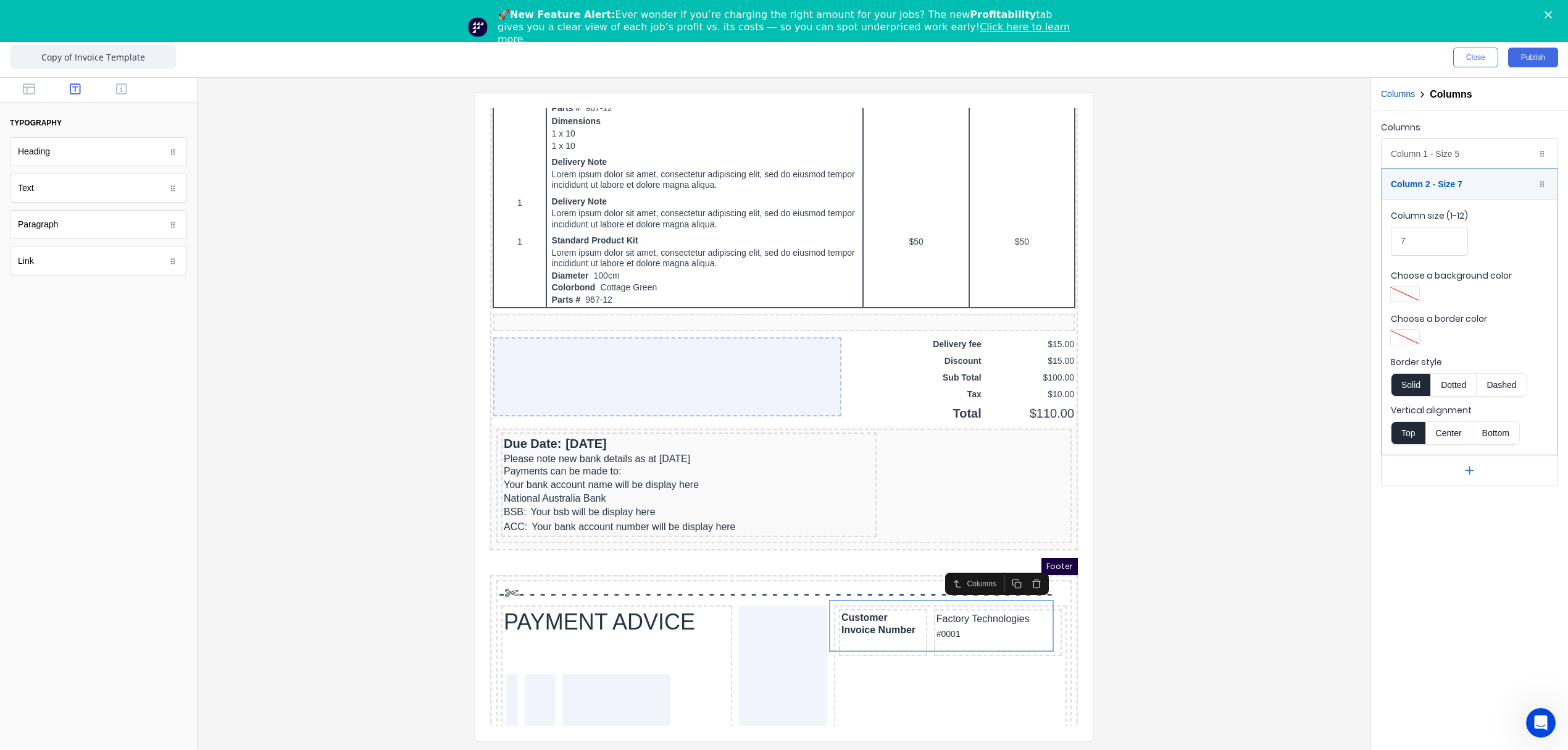
click at [1321, 320] on div at bounding box center [784, 416] width 1153 height 647
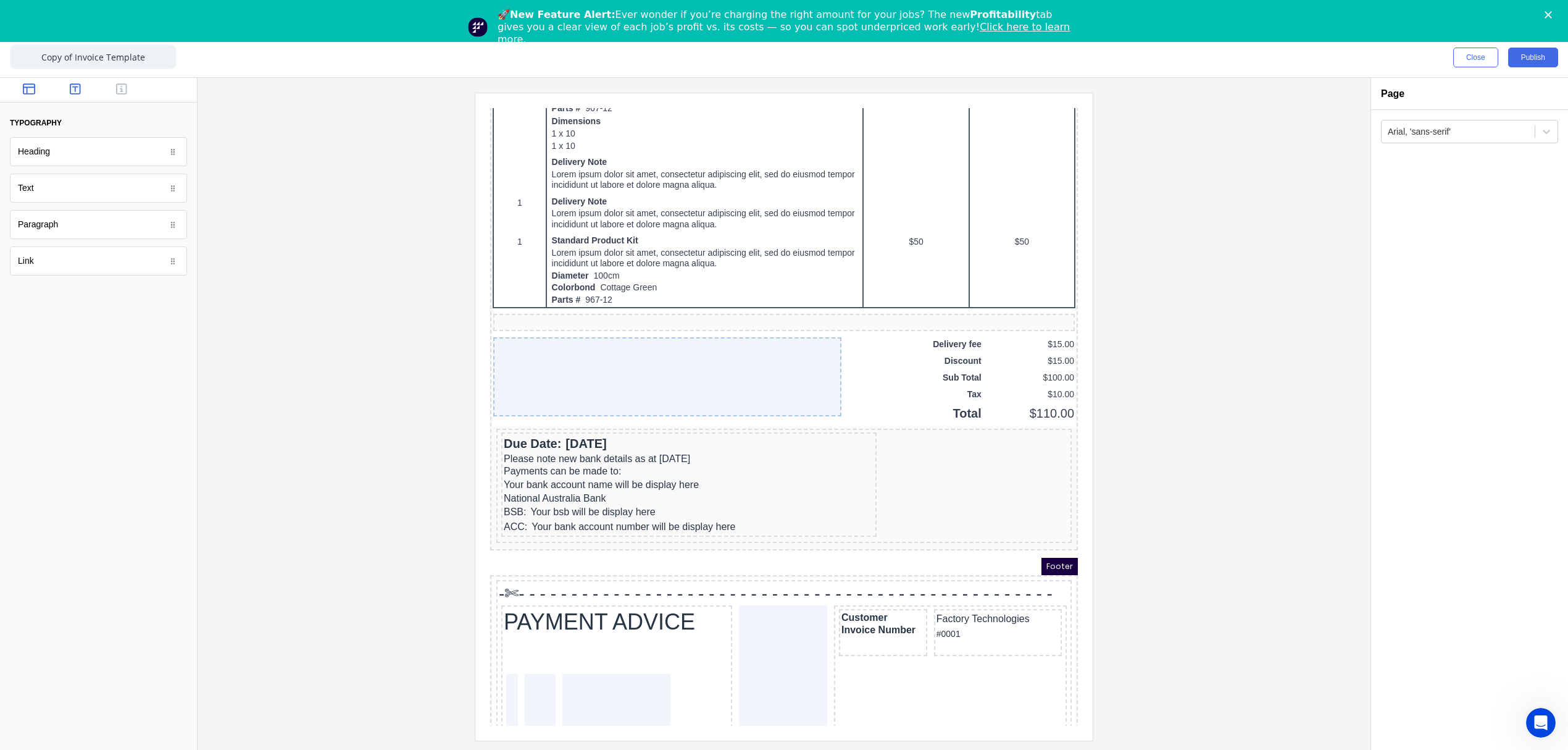
click at [27, 90] on icon "button" at bounding box center [29, 88] width 13 height 11
drag, startPoint x: 41, startPoint y: 235, endPoint x: 872, endPoint y: 619, distance: 915.4
drag, startPoint x: 42, startPoint y: 230, endPoint x: 460, endPoint y: 511, distance: 503.7
click at [1190, 599] on div at bounding box center [784, 416] width 1153 height 647
click at [70, 92] on icon "button" at bounding box center [75, 88] width 11 height 11
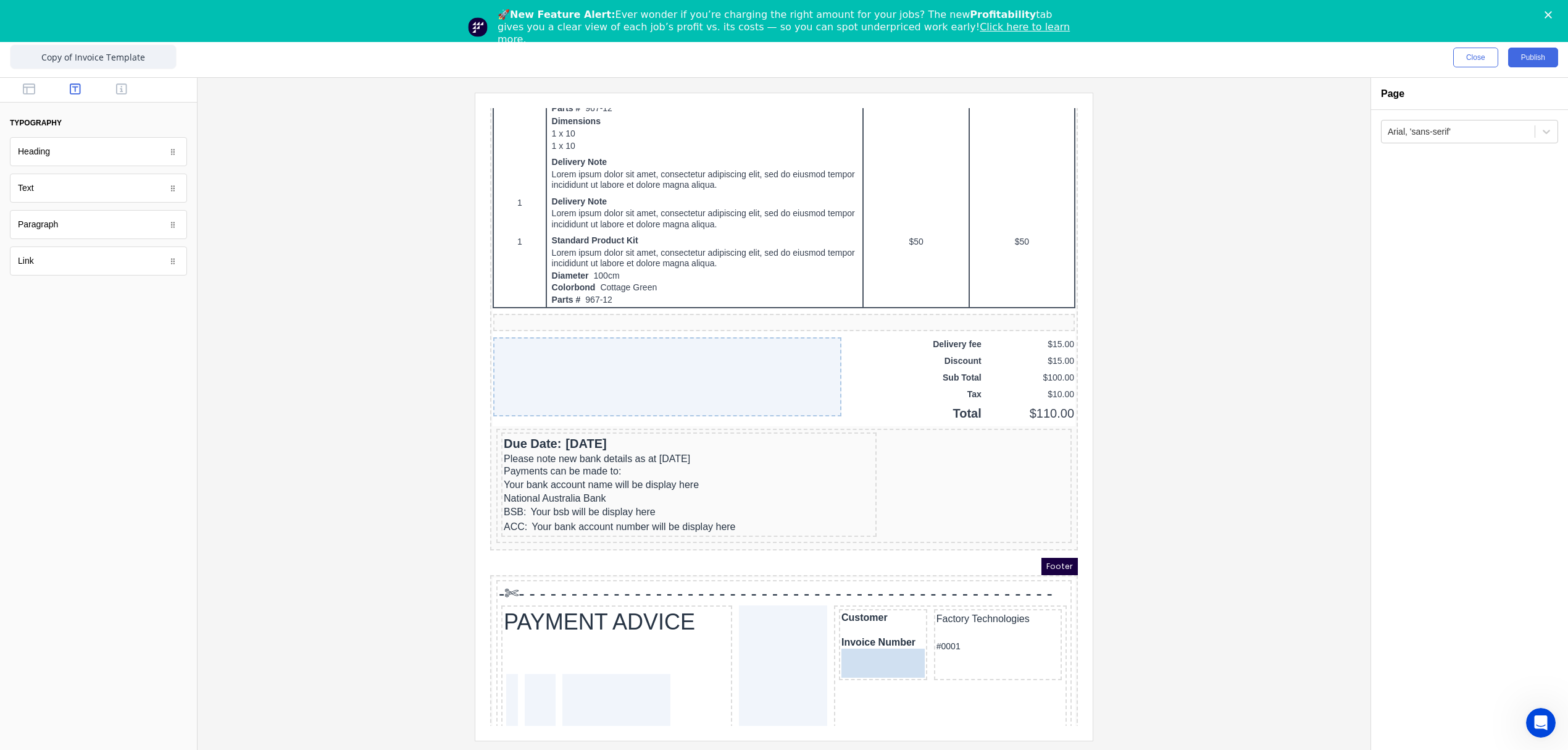
drag, startPoint x: 31, startPoint y: 196, endPoint x: 409, endPoint y: 547, distance: 515.8
drag, startPoint x: 882, startPoint y: 627, endPoint x: 905, endPoint y: 660, distance: 40.2
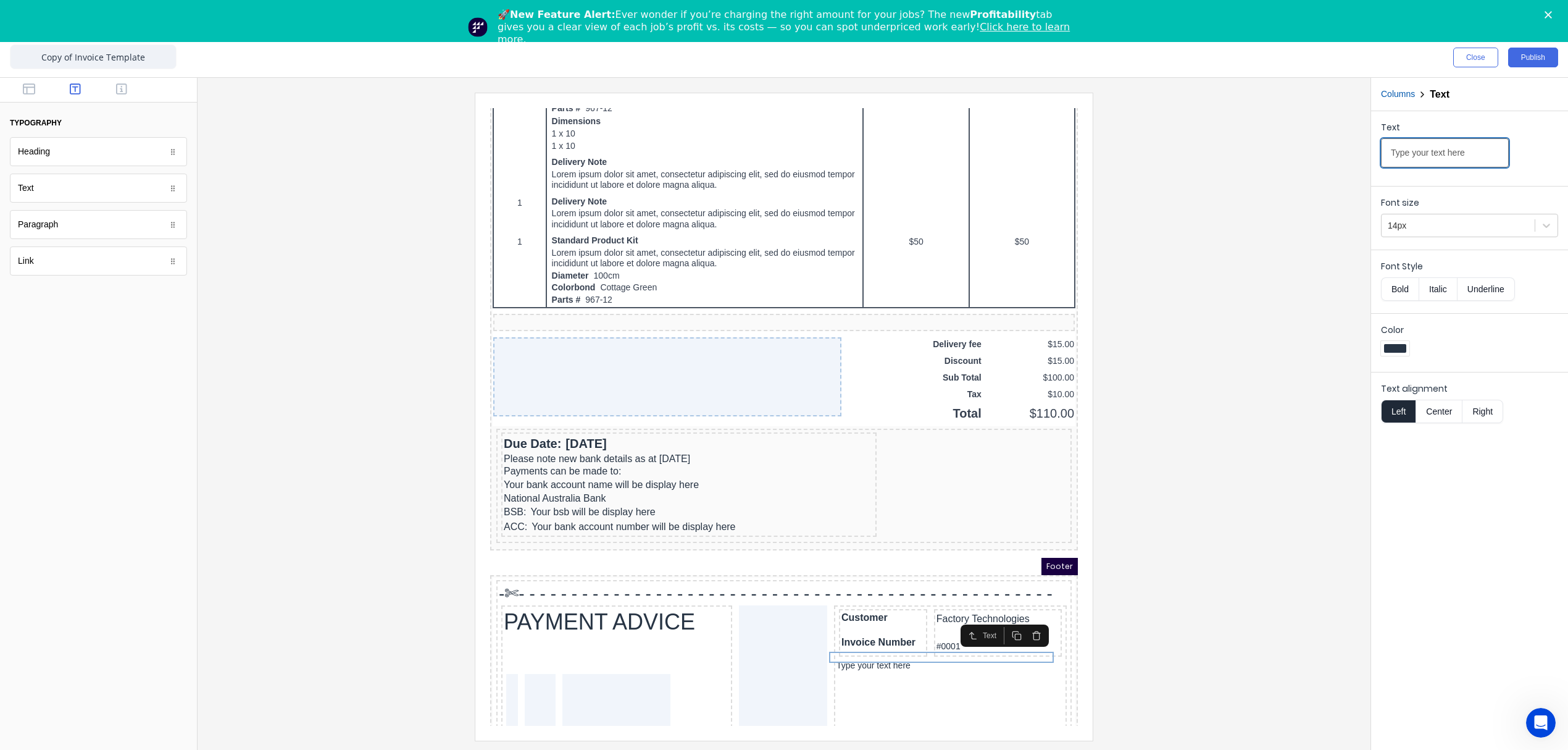
drag, startPoint x: 1473, startPoint y: 154, endPoint x: 1294, endPoint y: 173, distance: 180.0
click at [1294, 173] on div "Close Publish Components typography Heading Heading Text Text Paragraph Paragra…" at bounding box center [784, 393] width 1568 height 712
click at [1399, 352] on div at bounding box center [1395, 348] width 22 height 9
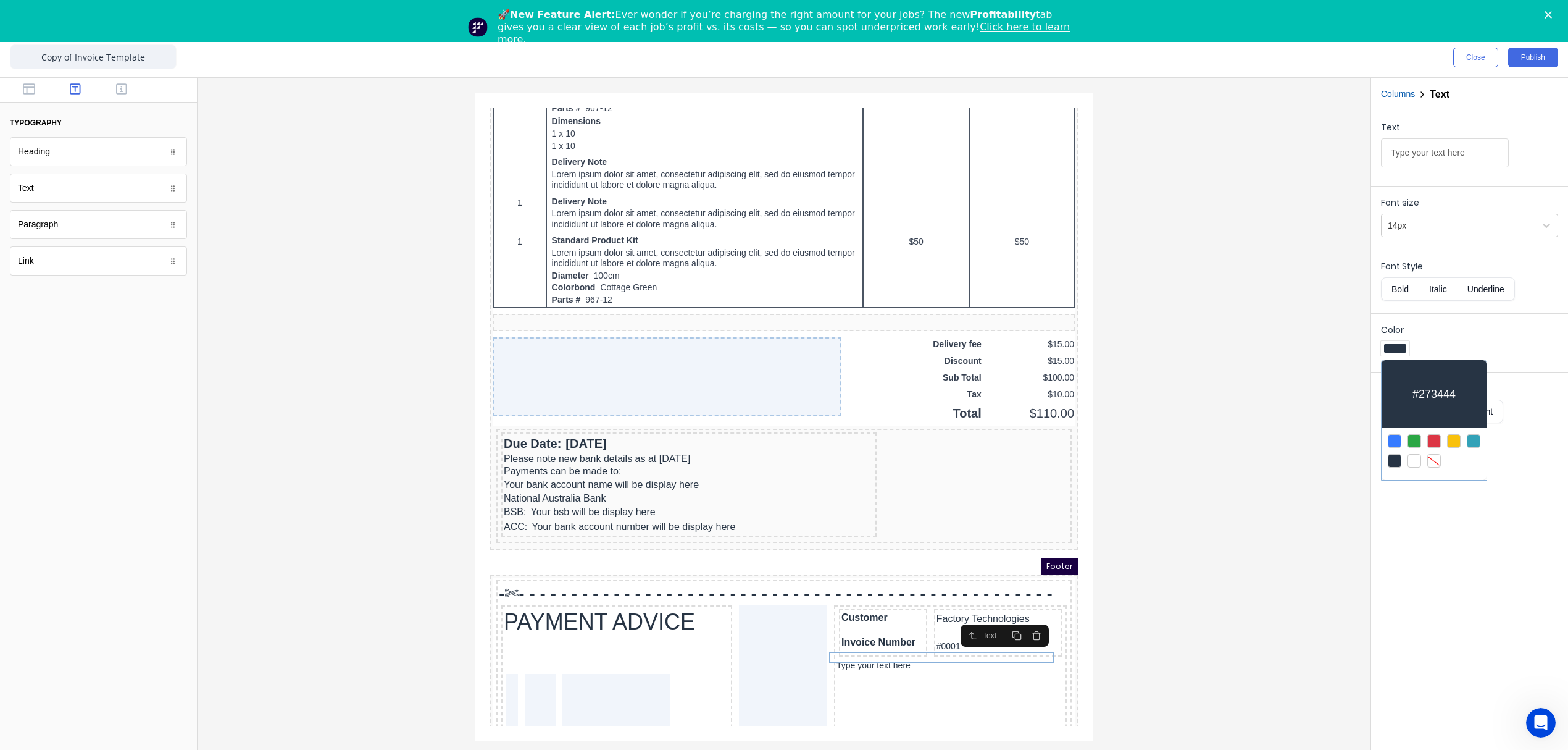
click at [1254, 307] on div at bounding box center [784, 375] width 1568 height 750
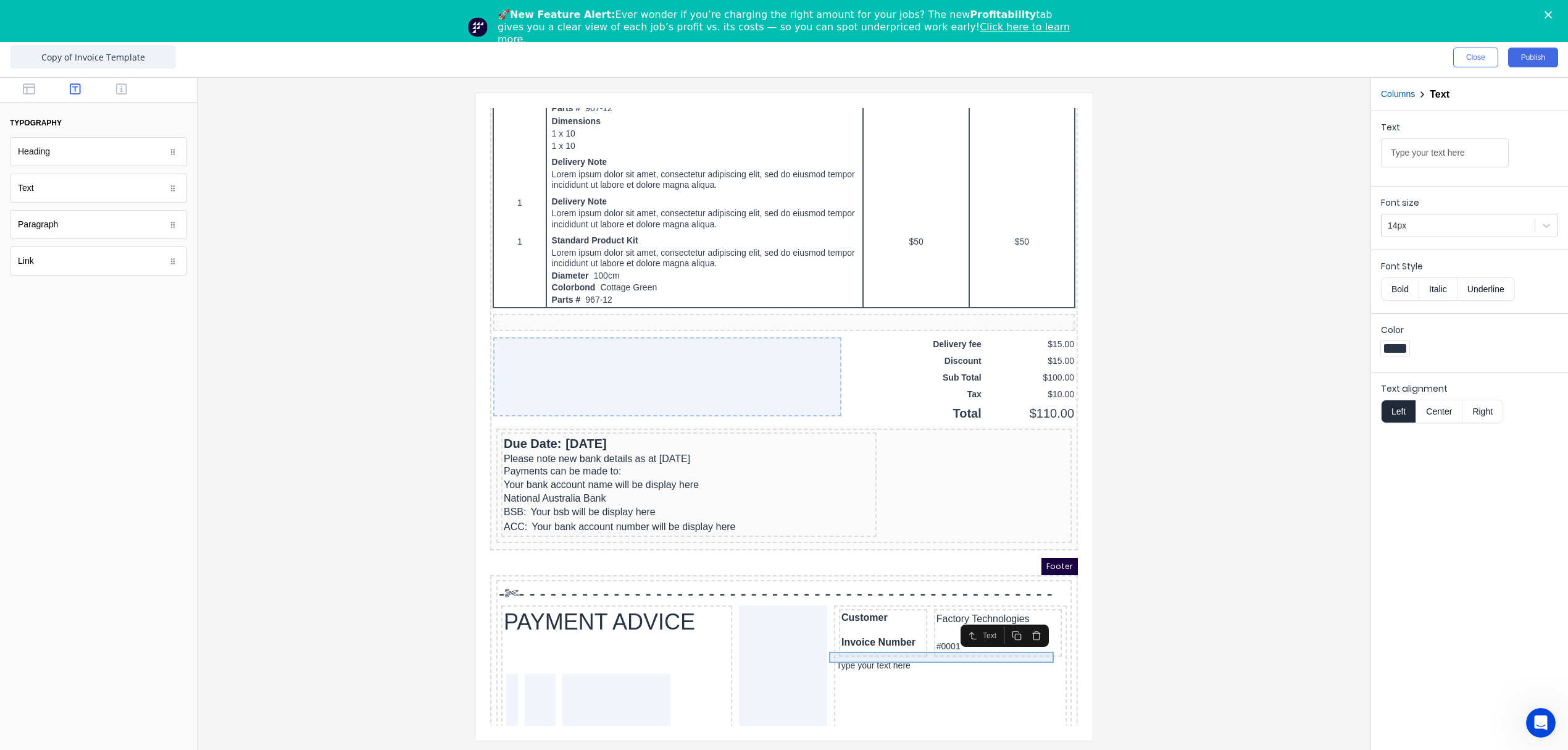
click at [895, 646] on div "Type your text here" at bounding box center [935, 650] width 227 height 11
click at [1021, 615] on icon "button" at bounding box center [1021, 620] width 10 height 10
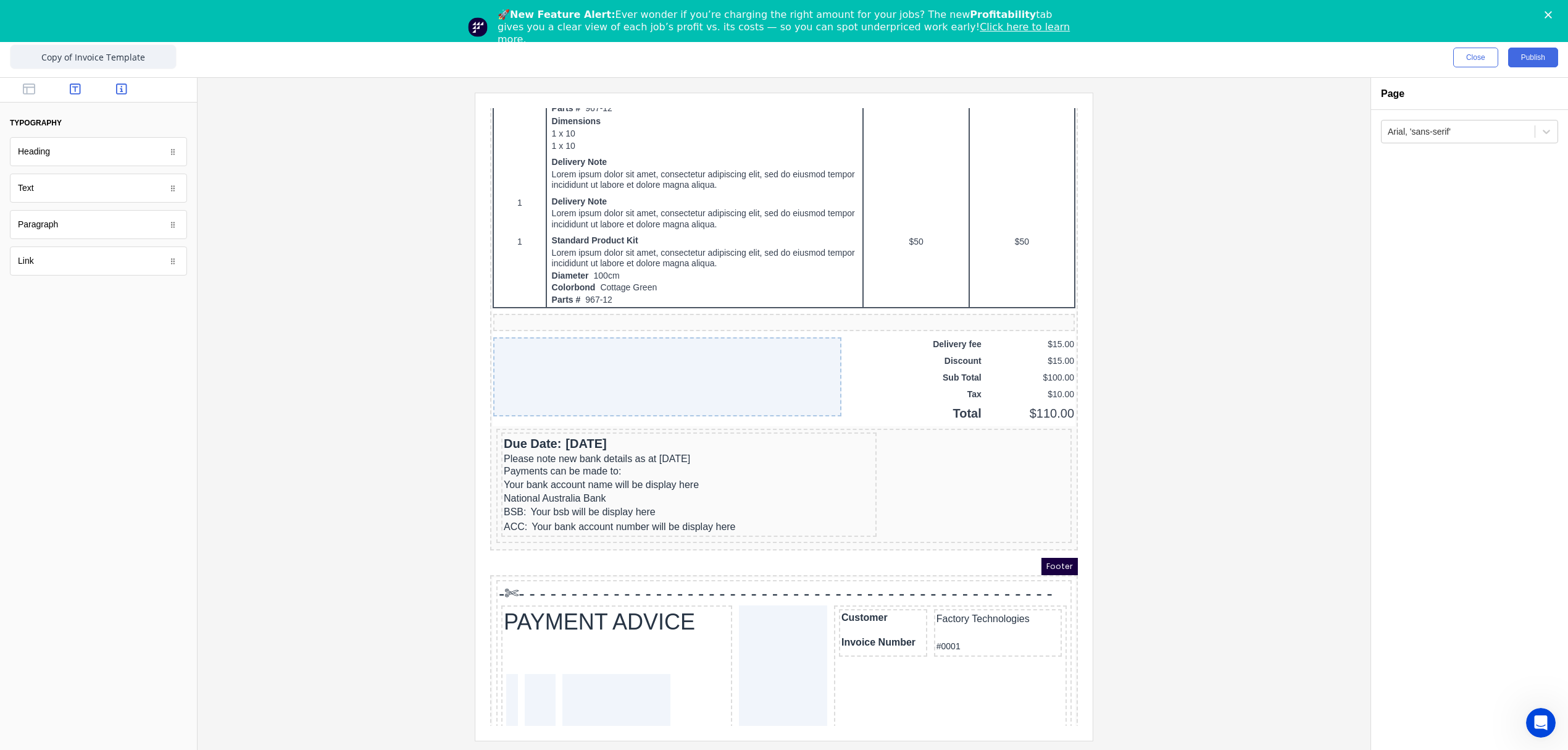
click at [131, 89] on button "button" at bounding box center [121, 90] width 39 height 15
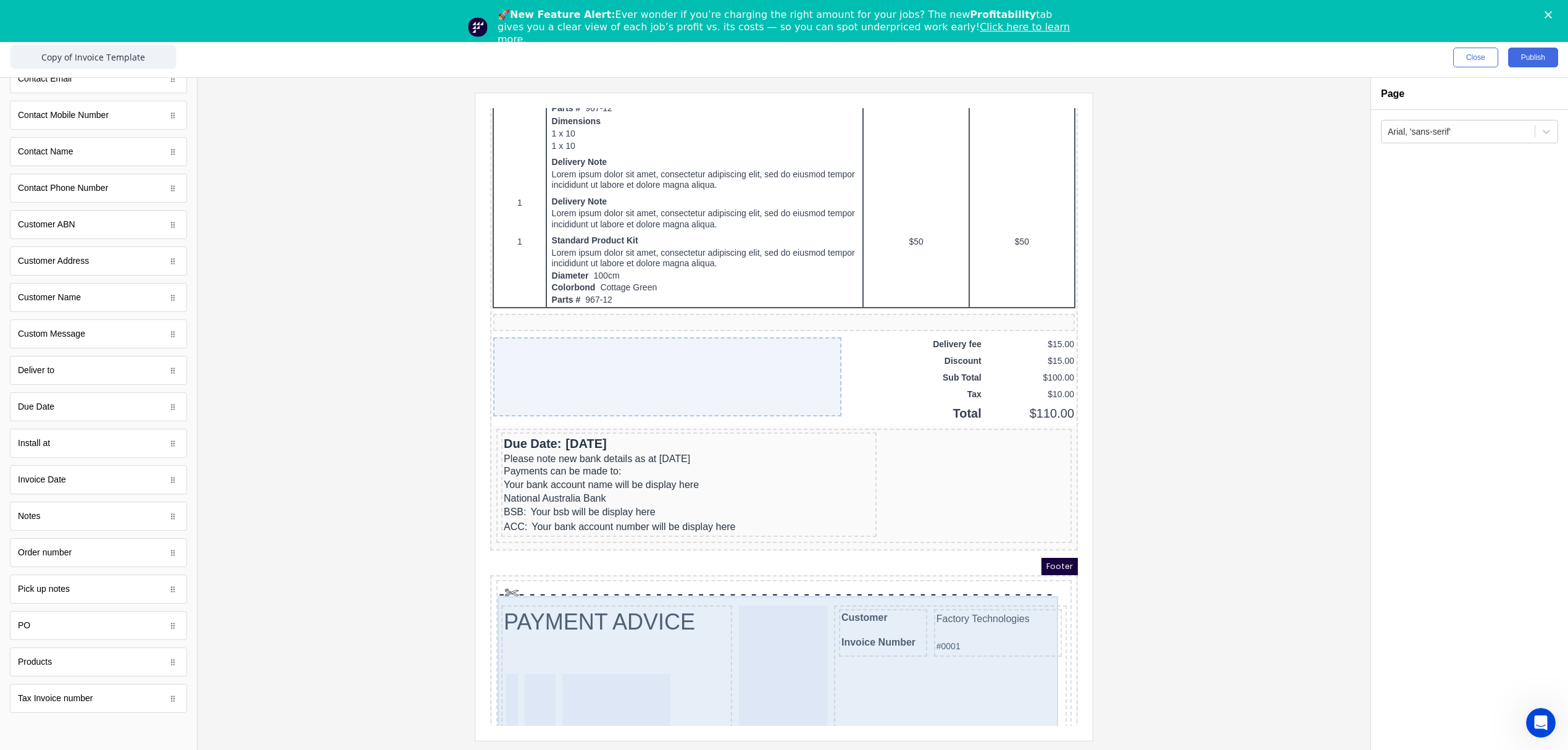
click at [952, 637] on div "Customer Invoice Number Factory Technologies #0001" at bounding box center [935, 667] width 233 height 154
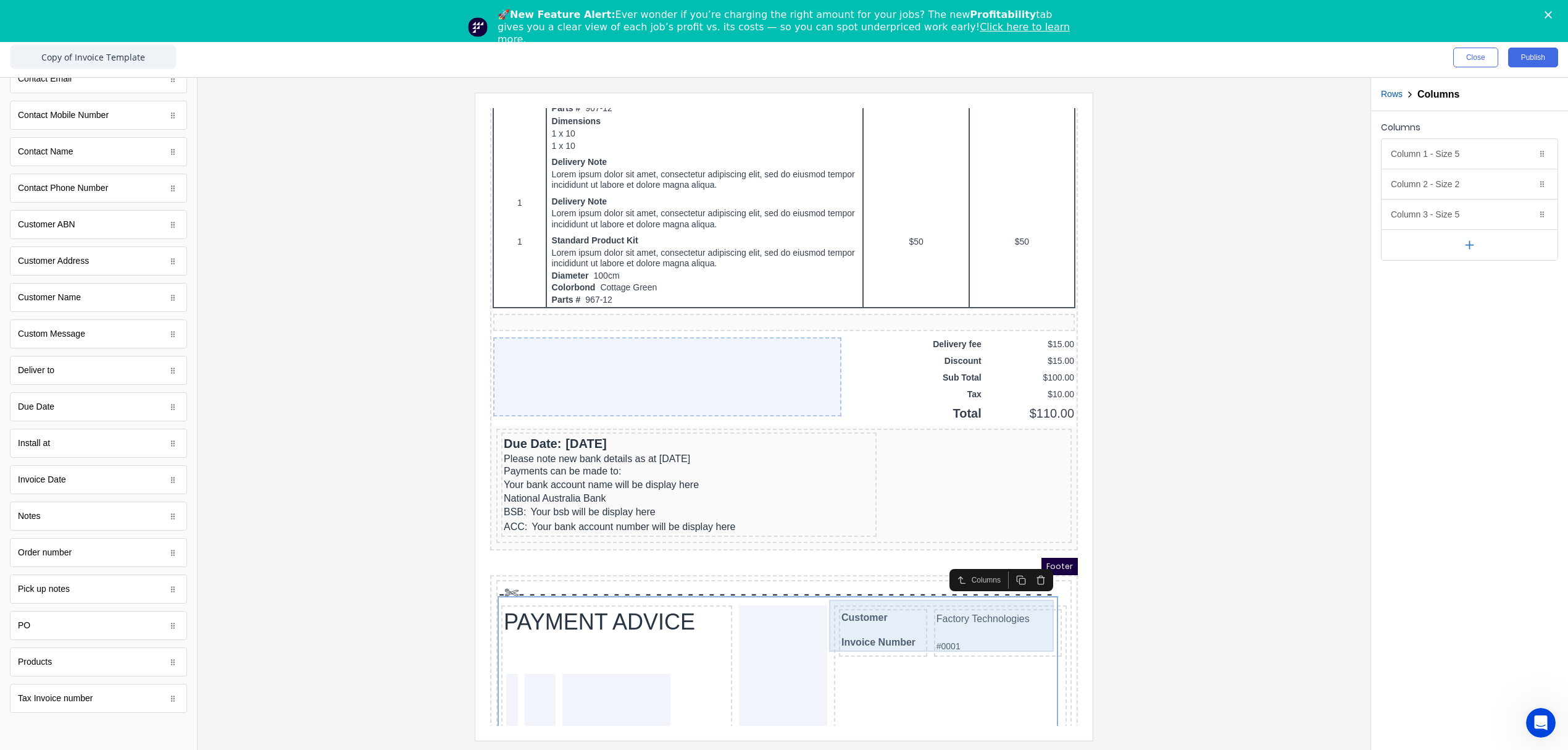
click at [906, 593] on div "Customer Invoice Number Factory Technologies #0001" at bounding box center [935, 619] width 227 height 53
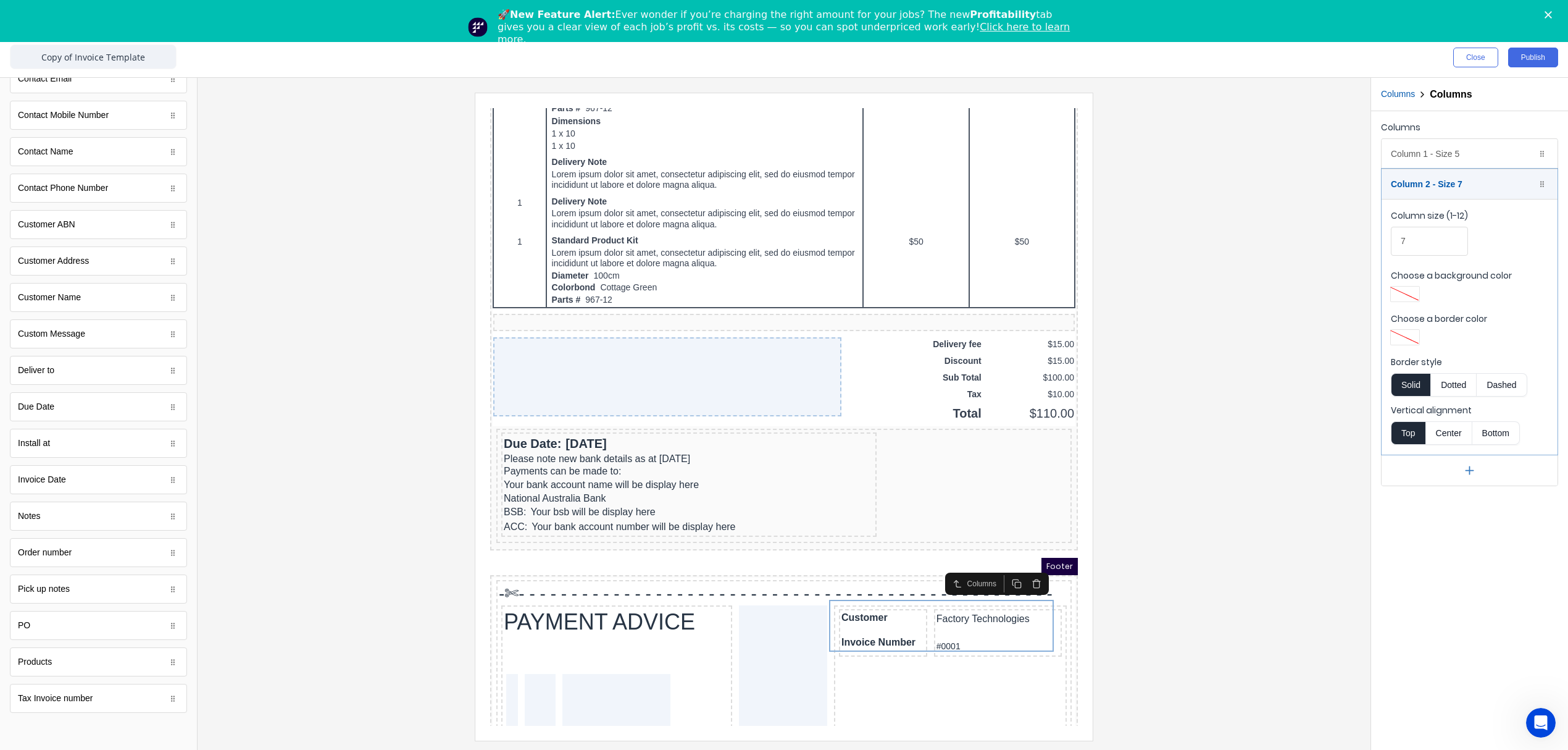
click at [999, 569] on icon "button" at bounding box center [1002, 569] width 10 height 10
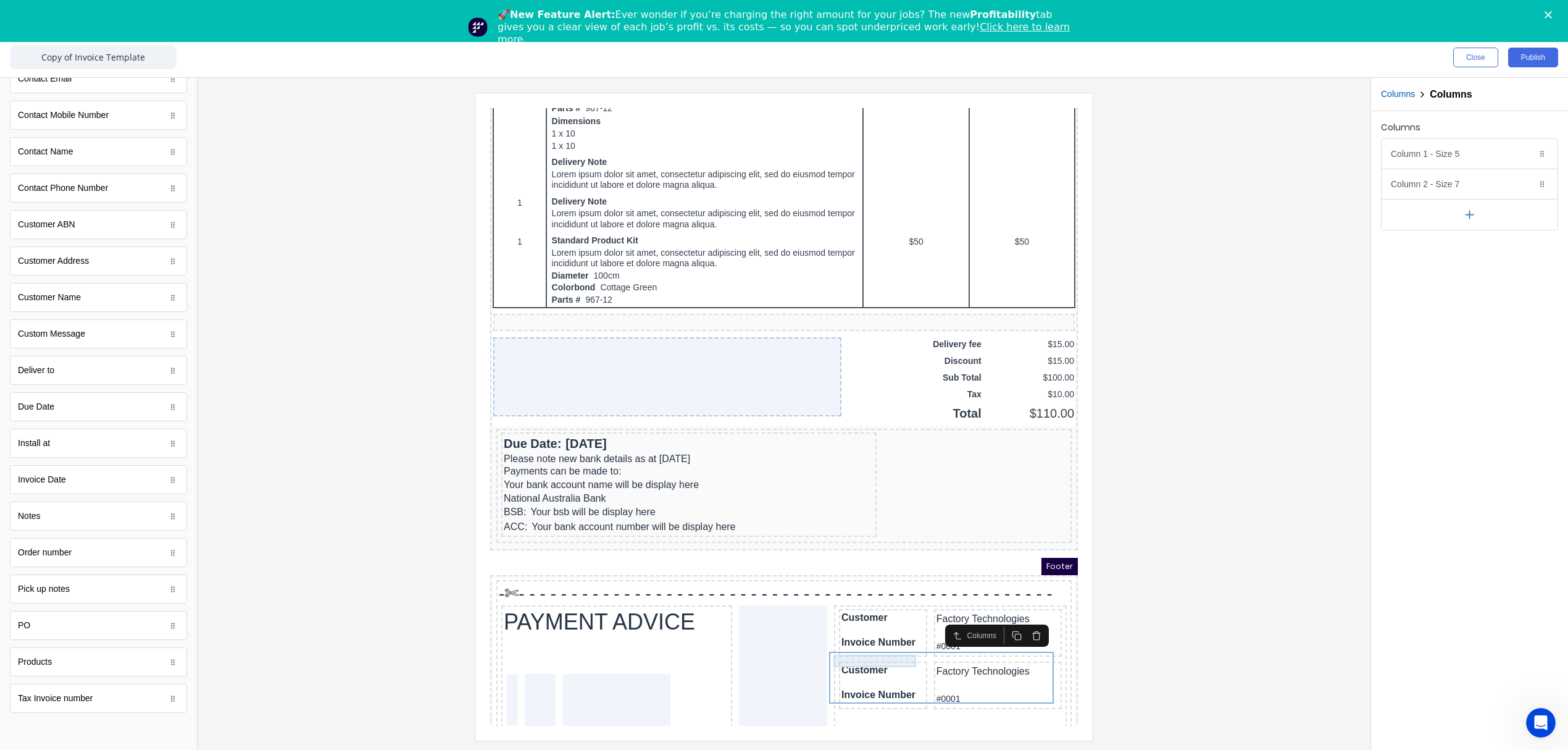
click at [867, 649] on div "Customer" at bounding box center [868, 655] width 83 height 13
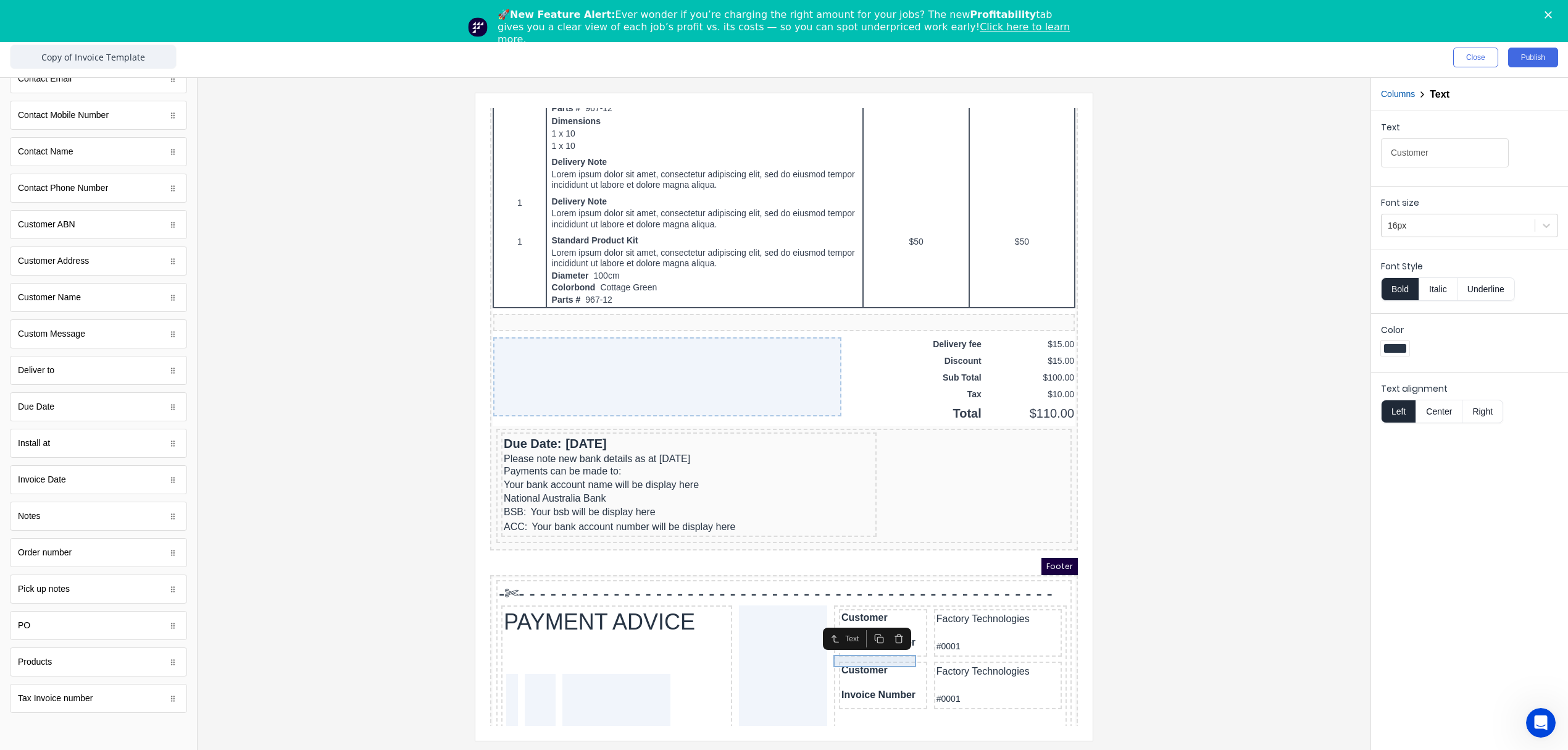
click at [872, 649] on div "Customer" at bounding box center [868, 655] width 83 height 13
drag, startPoint x: 1370, startPoint y: 148, endPoint x: 1252, endPoint y: 149, distance: 118.0
click at [1252, 149] on div "Close Publish Components standard fields Accounting number Accounting number Ba…" at bounding box center [784, 393] width 1568 height 712
type input "Amount Due"
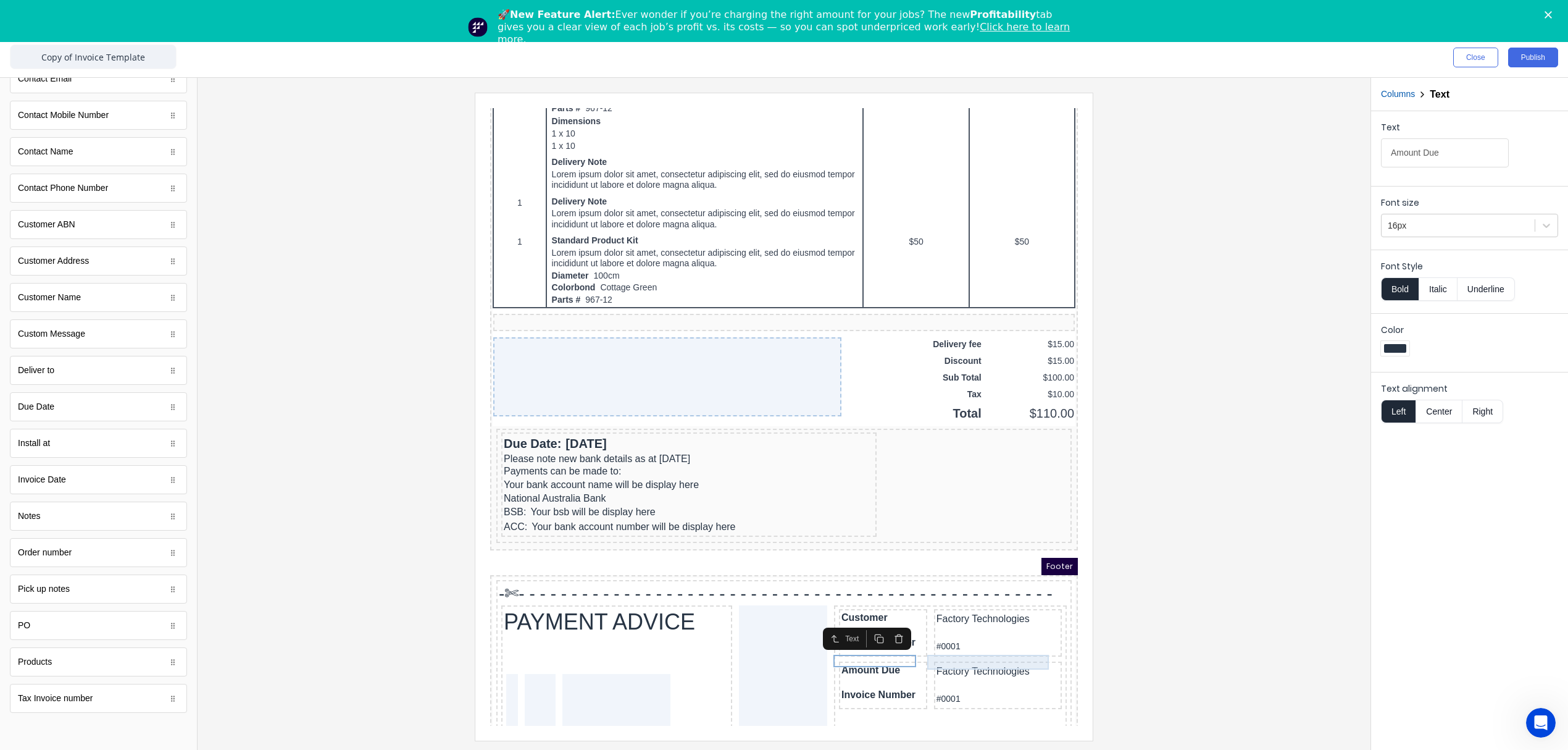
click at [946, 649] on div "Factory Technologies" at bounding box center [983, 656] width 123 height 15
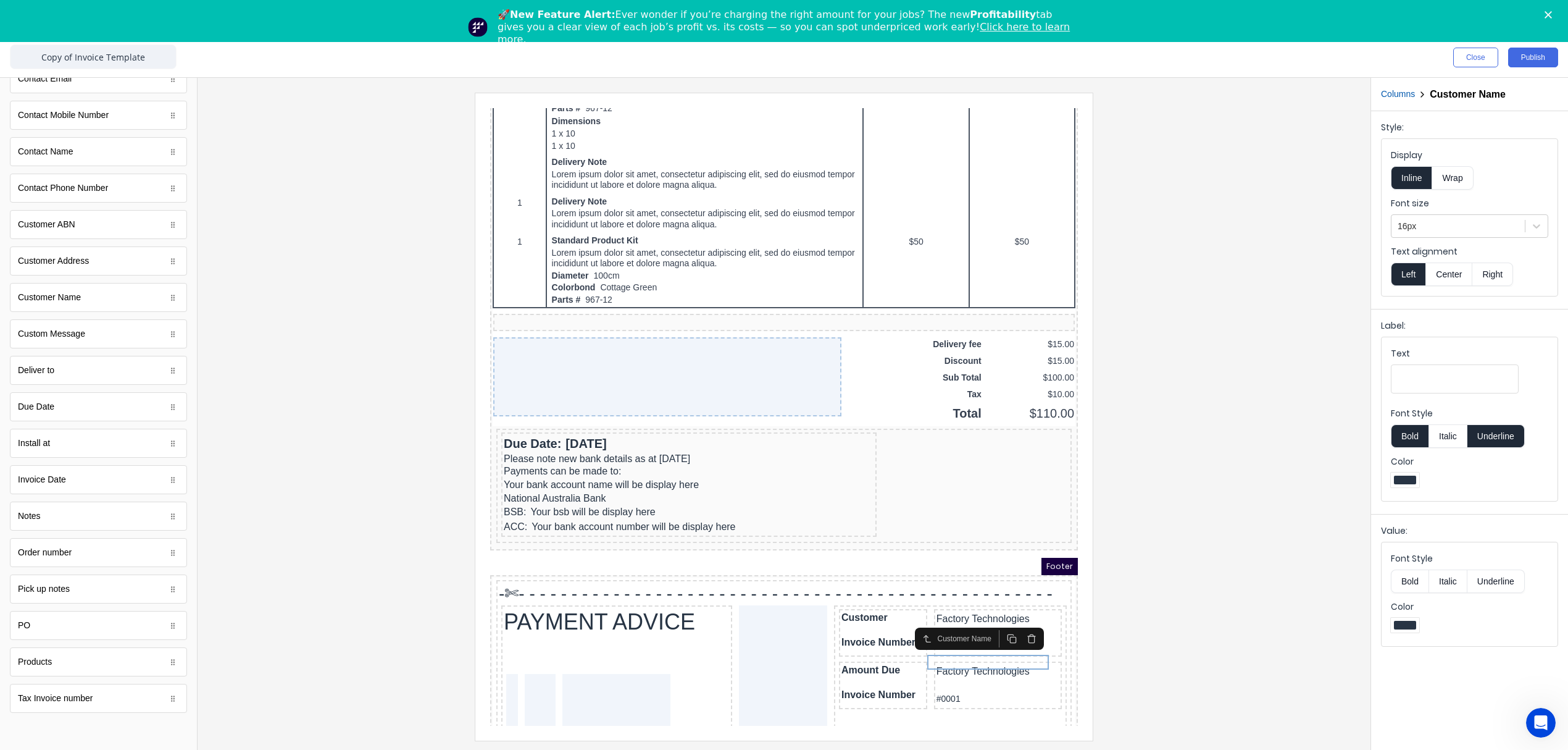
click at [1015, 624] on icon "button" at bounding box center [1017, 623] width 10 height 10
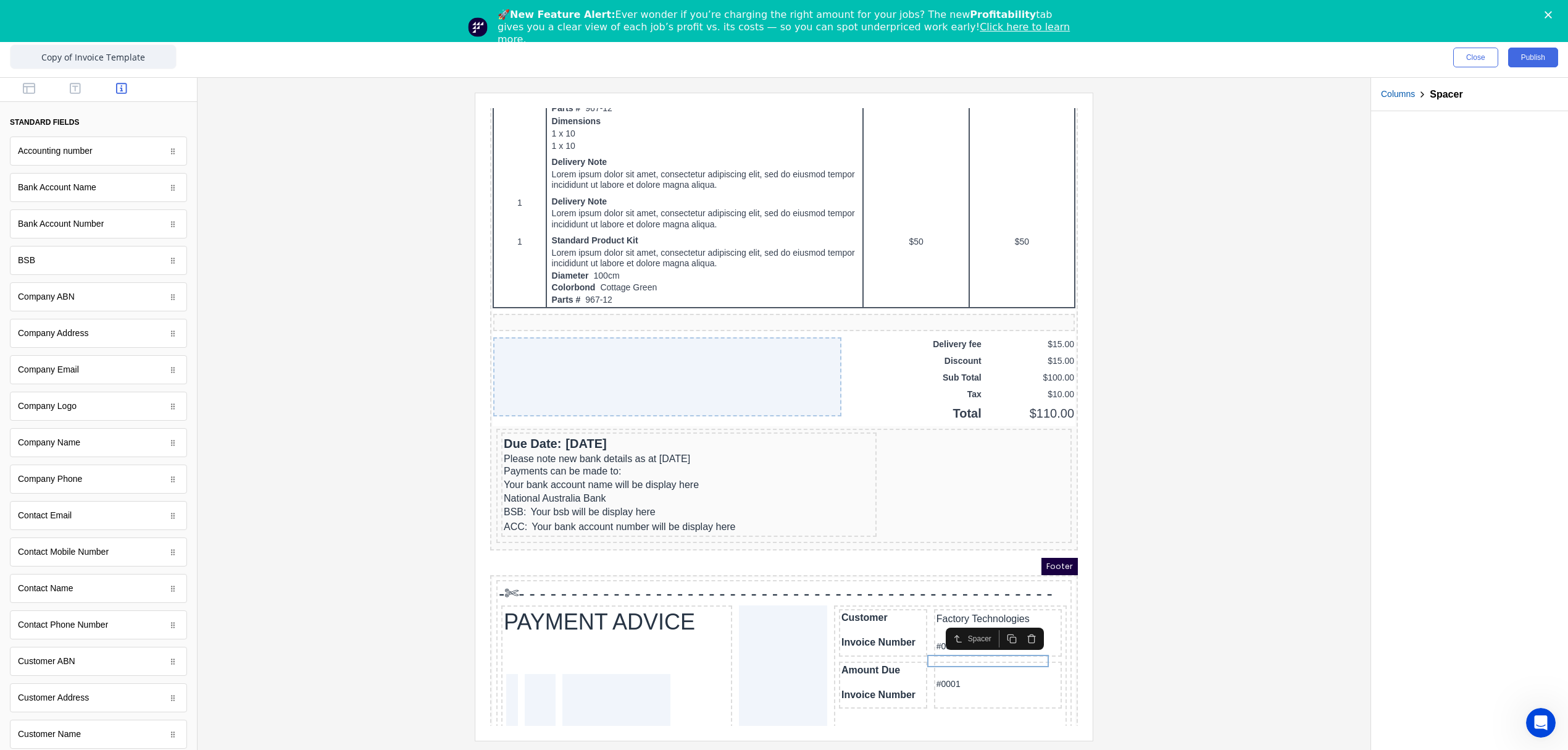
scroll to position [0, 0]
click at [73, 88] on icon "button" at bounding box center [75, 88] width 11 height 13
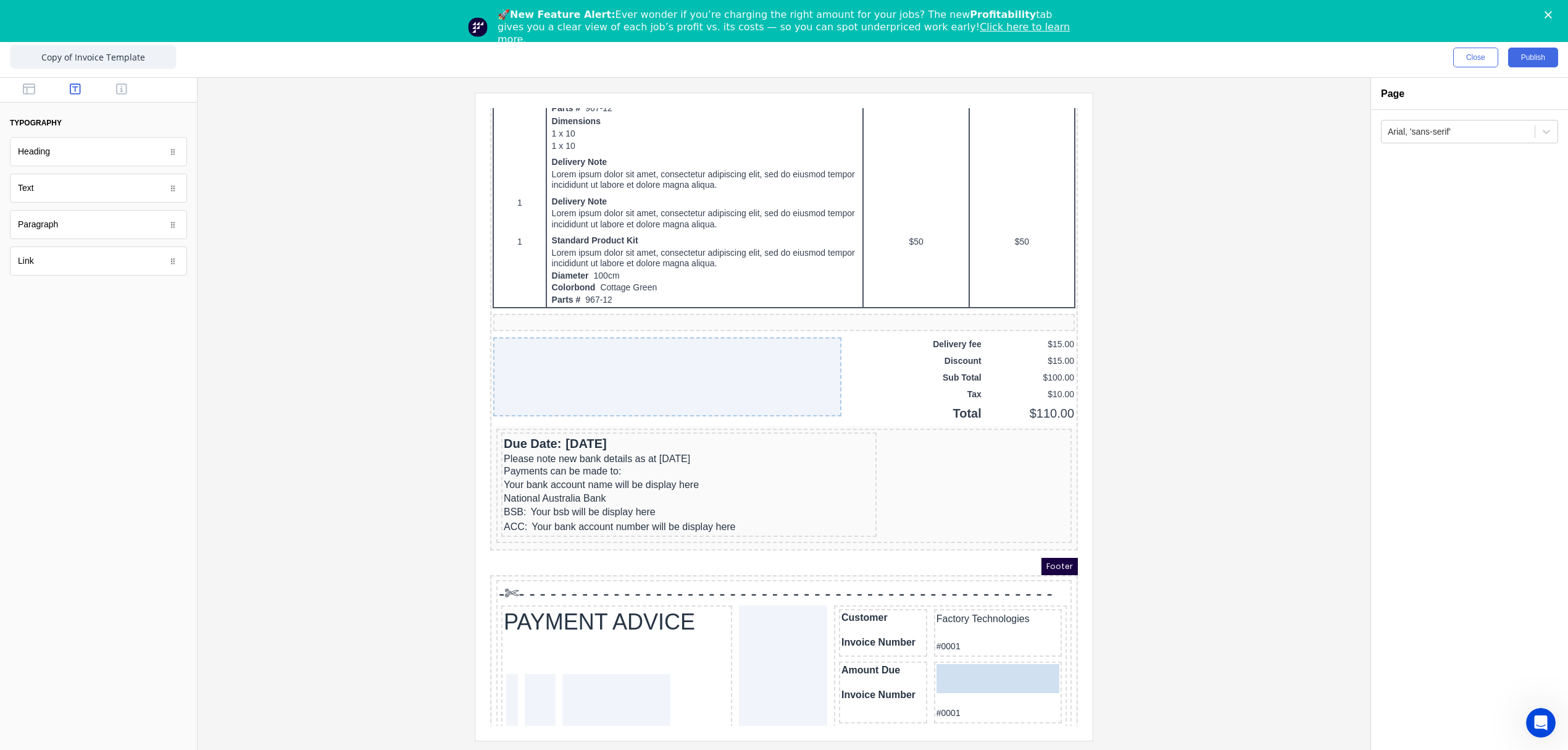
drag, startPoint x: 35, startPoint y: 200, endPoint x: 946, endPoint y: 664, distance: 1022.4
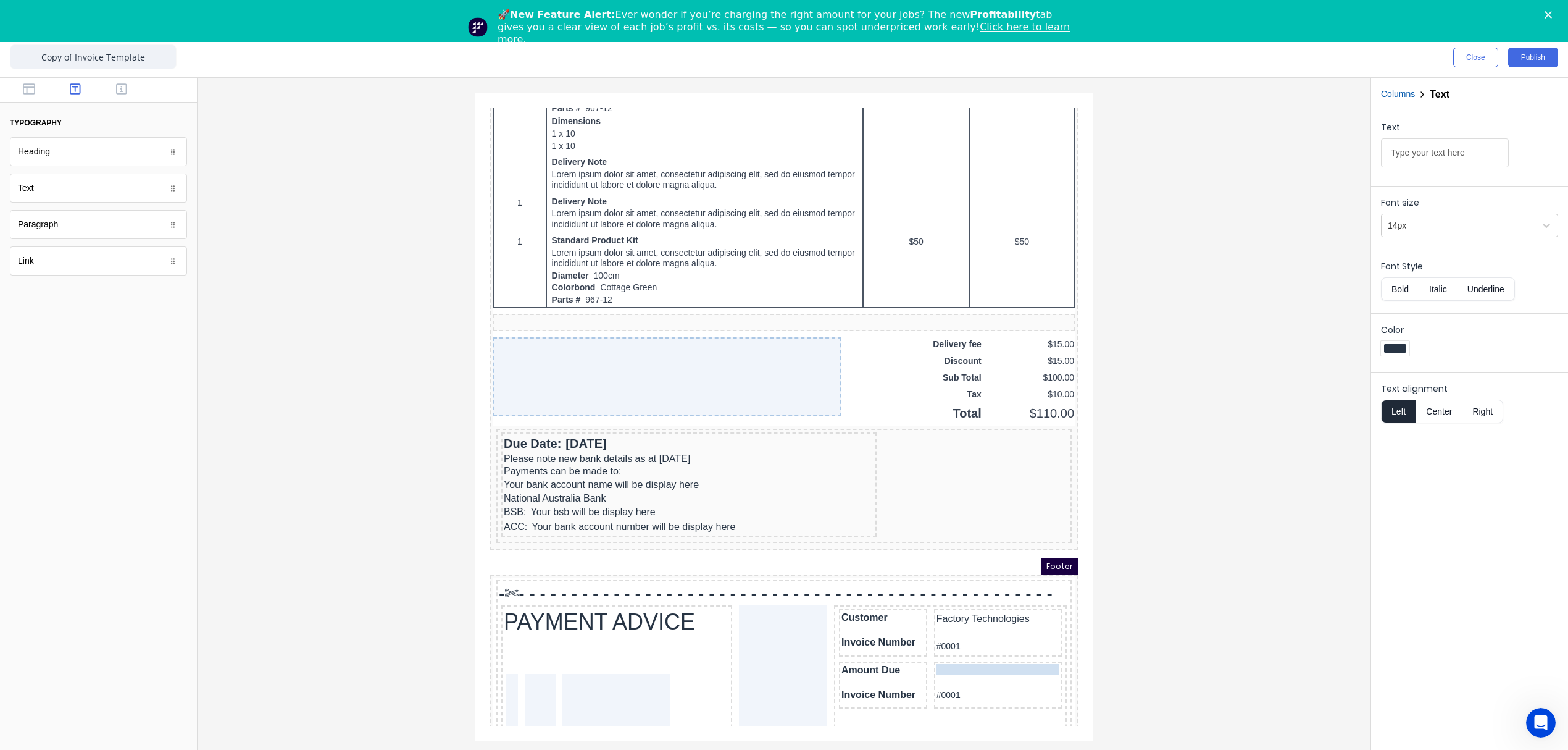
drag, startPoint x: 916, startPoint y: 641, endPoint x: 984, endPoint y: 649, distance: 68.5
click at [1180, 652] on div at bounding box center [784, 416] width 1153 height 647
click at [979, 649] on div "Type your text here" at bounding box center [983, 654] width 123 height 11
click at [934, 673] on div "#0001" at bounding box center [983, 680] width 123 height 15
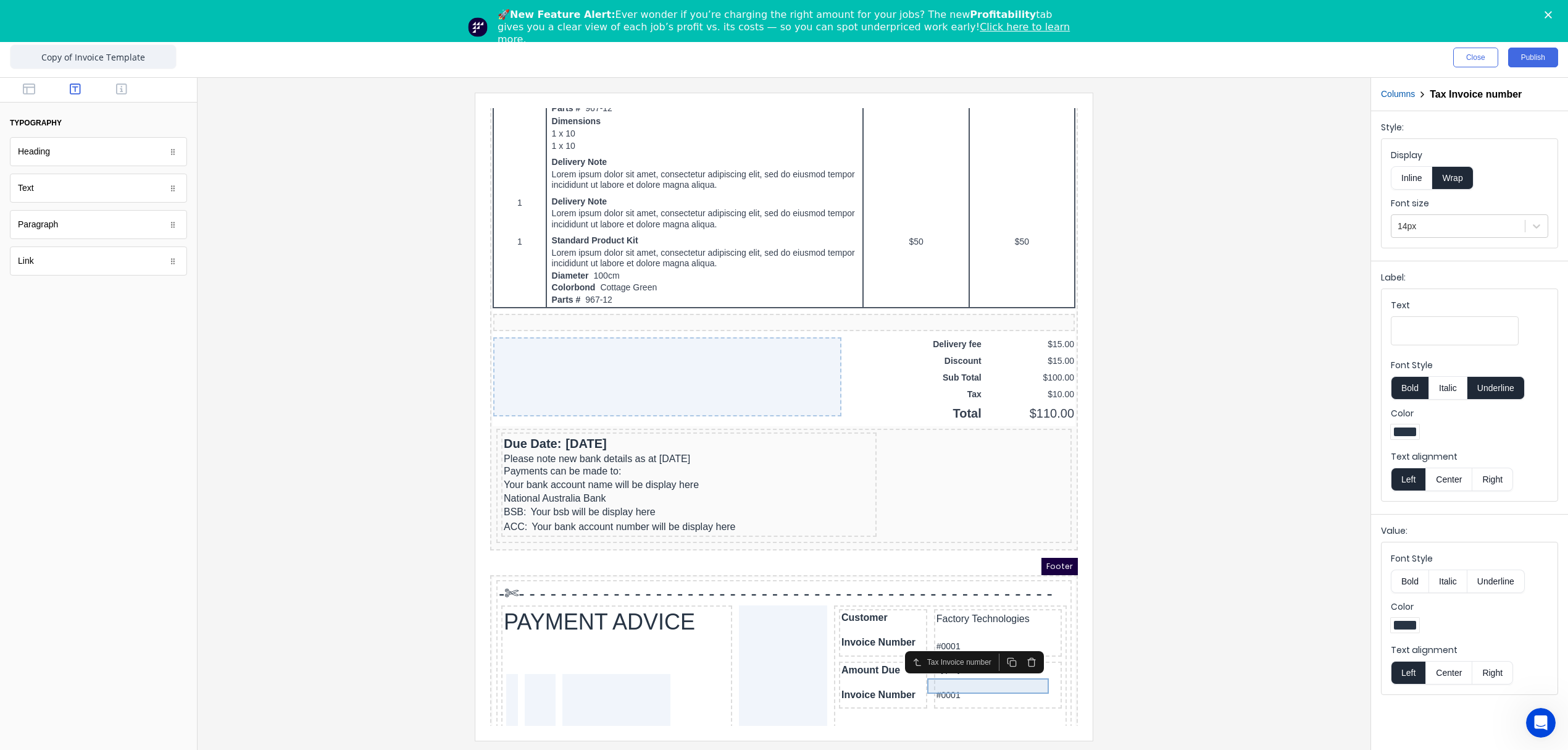
click at [967, 673] on div "#0001" at bounding box center [983, 680] width 123 height 15
click at [841, 673] on div "Invoice Number" at bounding box center [868, 679] width 83 height 13
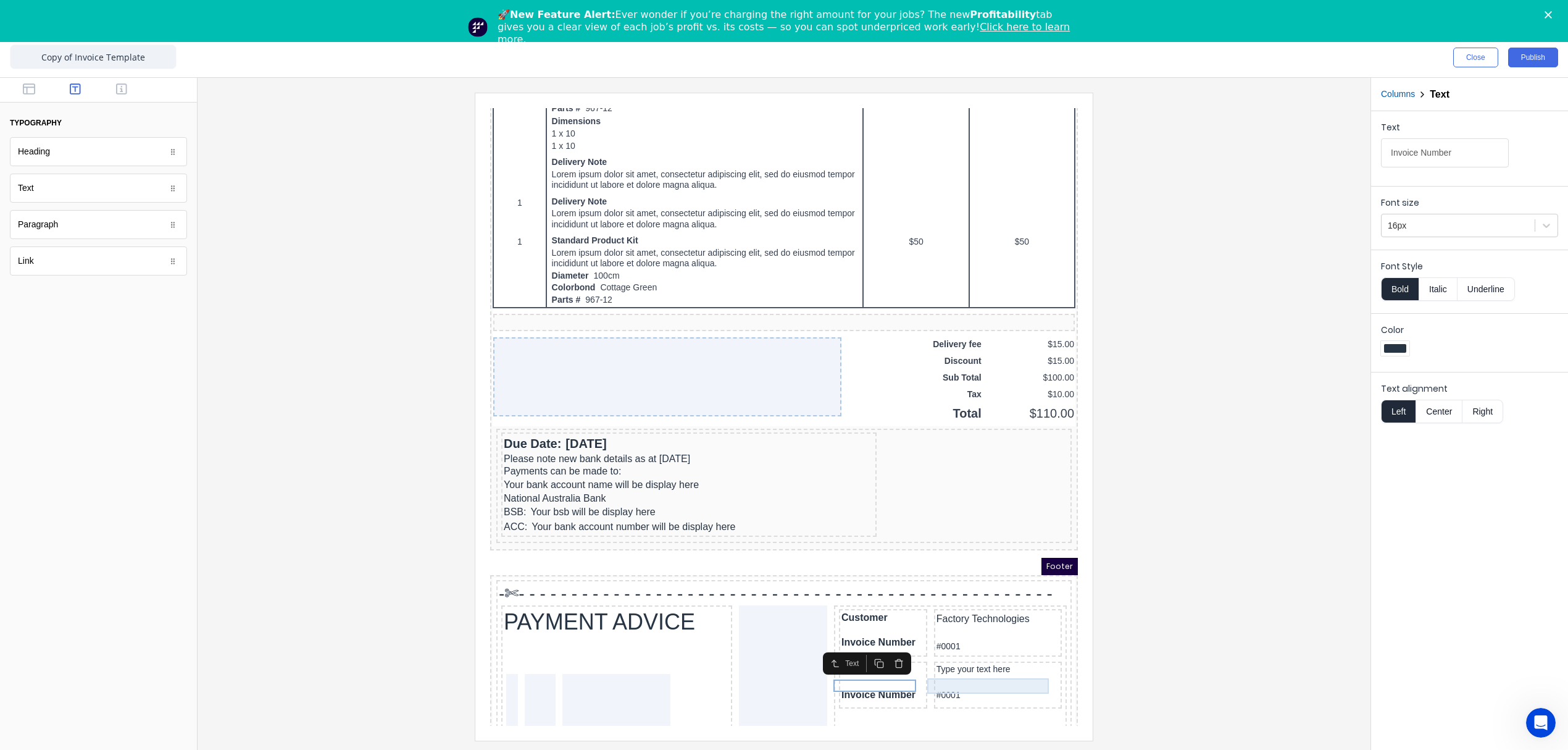
click at [922, 673] on div "#0001" at bounding box center [983, 680] width 123 height 15
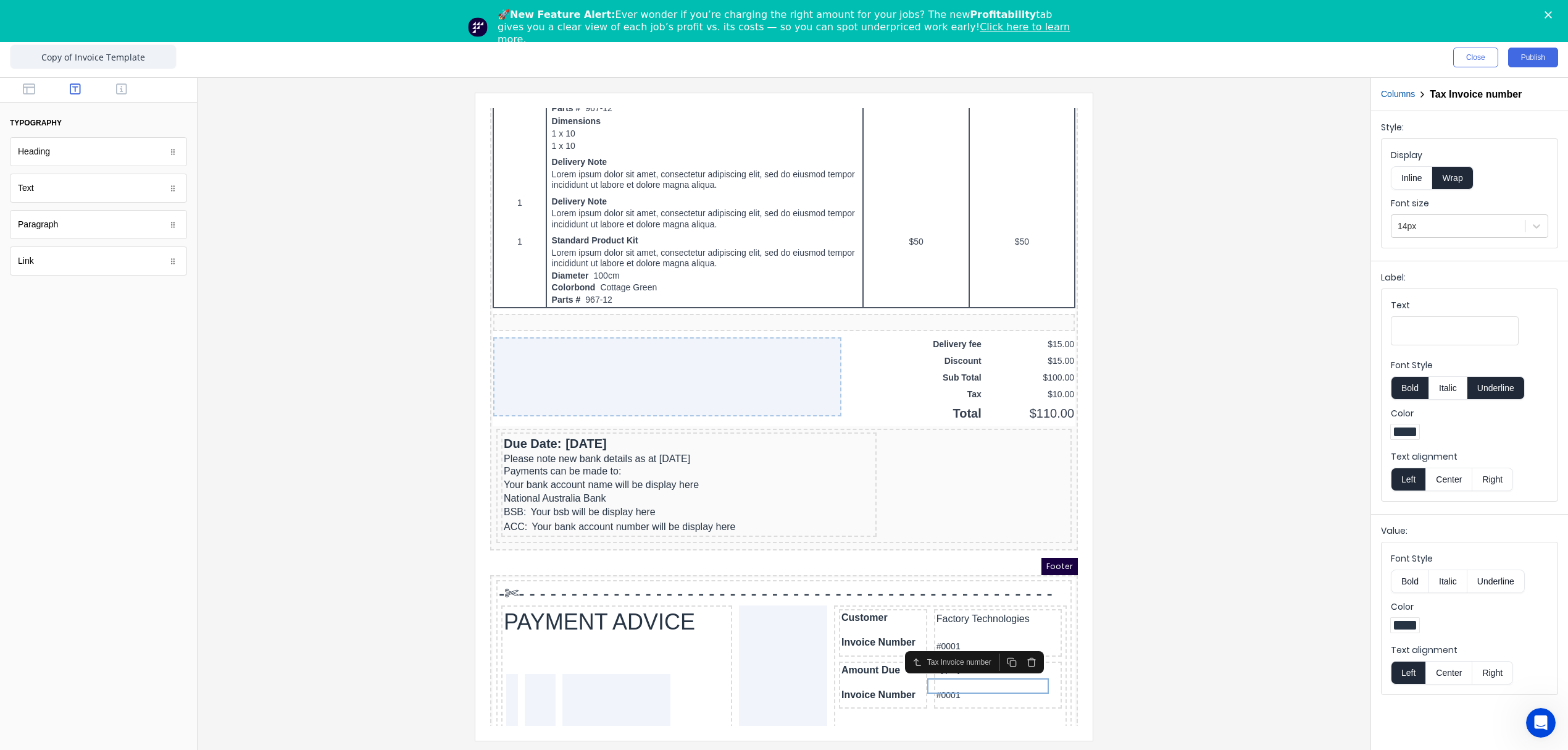
click at [1019, 648] on icon "button" at bounding box center [1016, 648] width 5 height 7
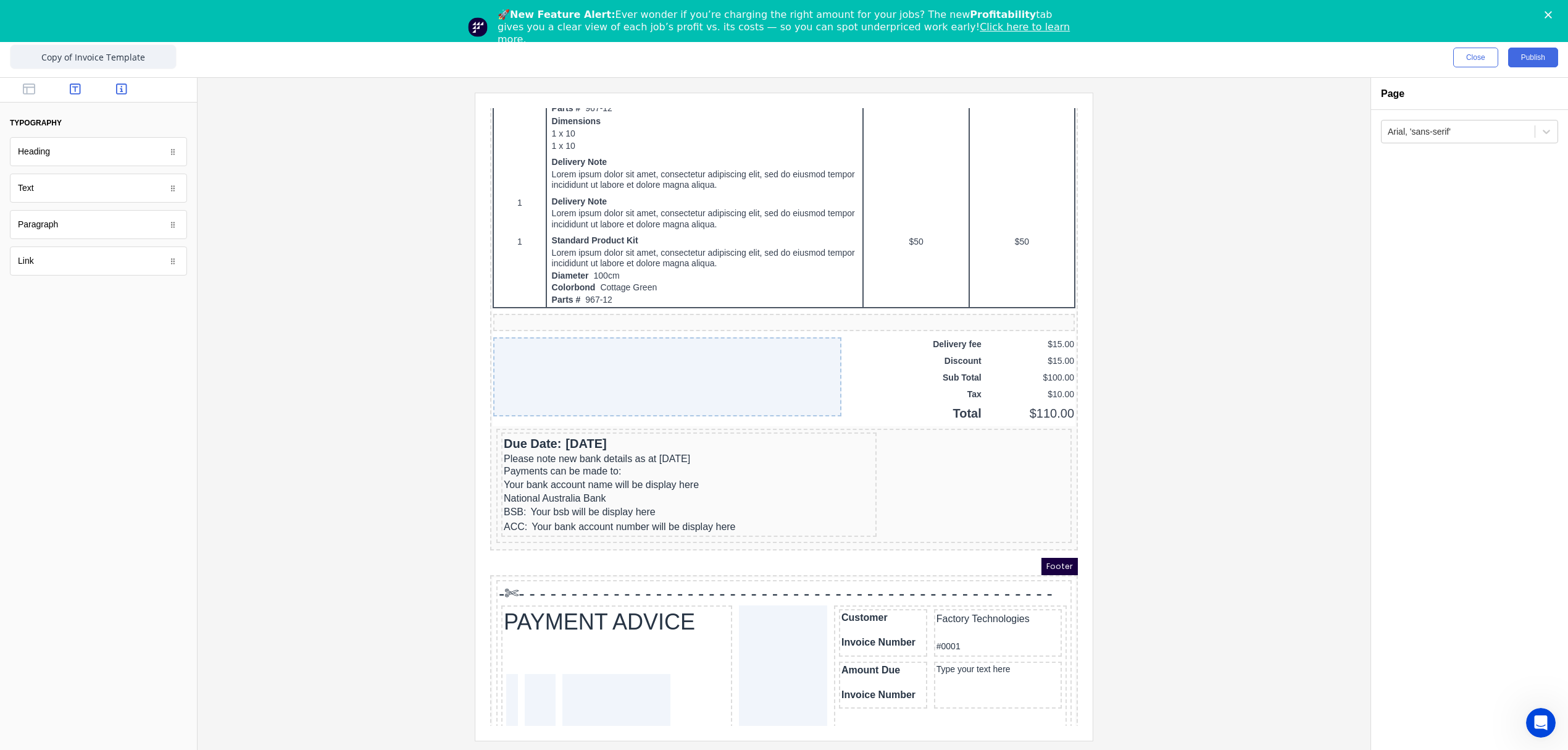
click at [133, 85] on button "button" at bounding box center [121, 90] width 39 height 15
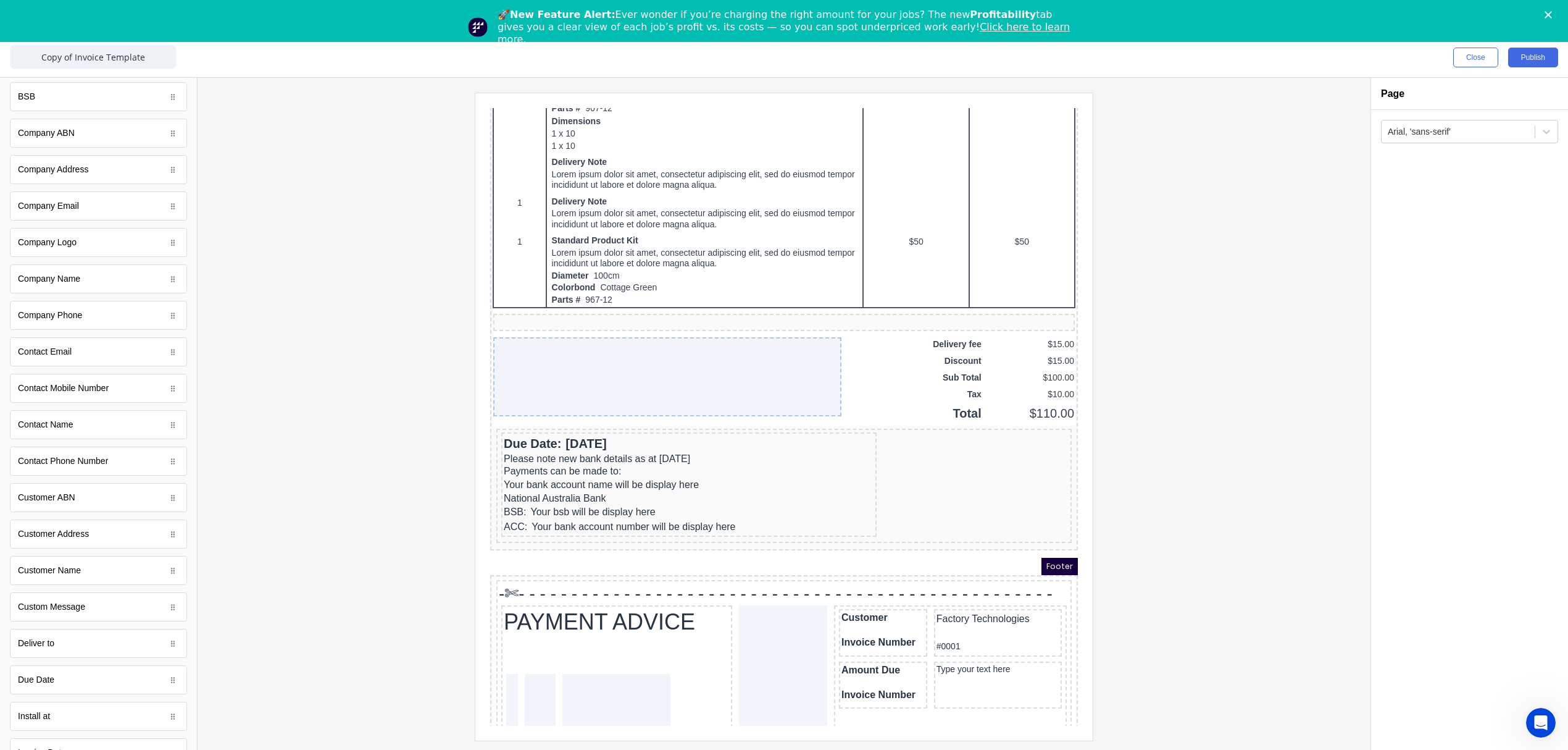
scroll to position [197, 0]
drag, startPoint x: 47, startPoint y: 697, endPoint x: 529, endPoint y: 600, distance: 491.7
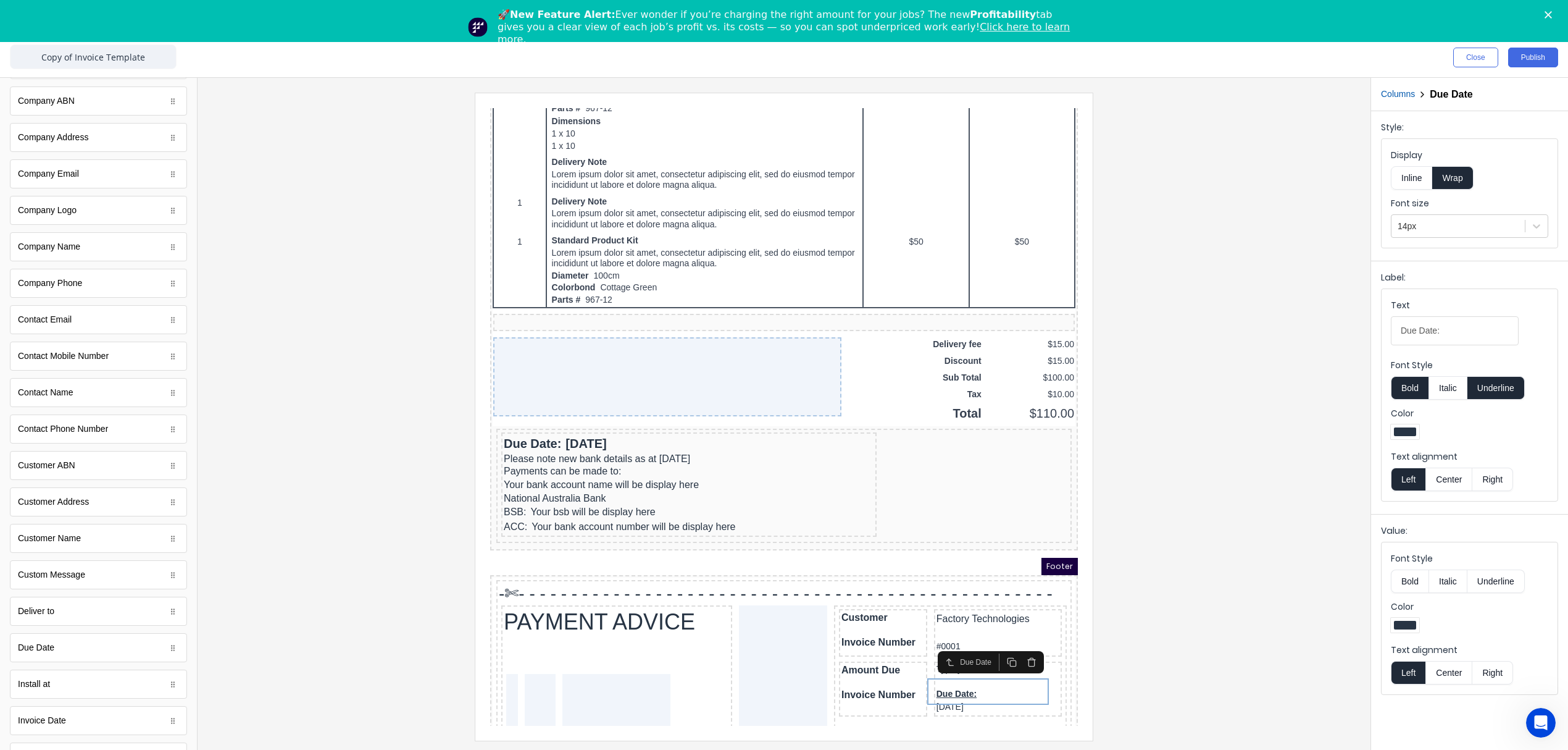
click at [1418, 179] on button "Inline" at bounding box center [1411, 178] width 42 height 24
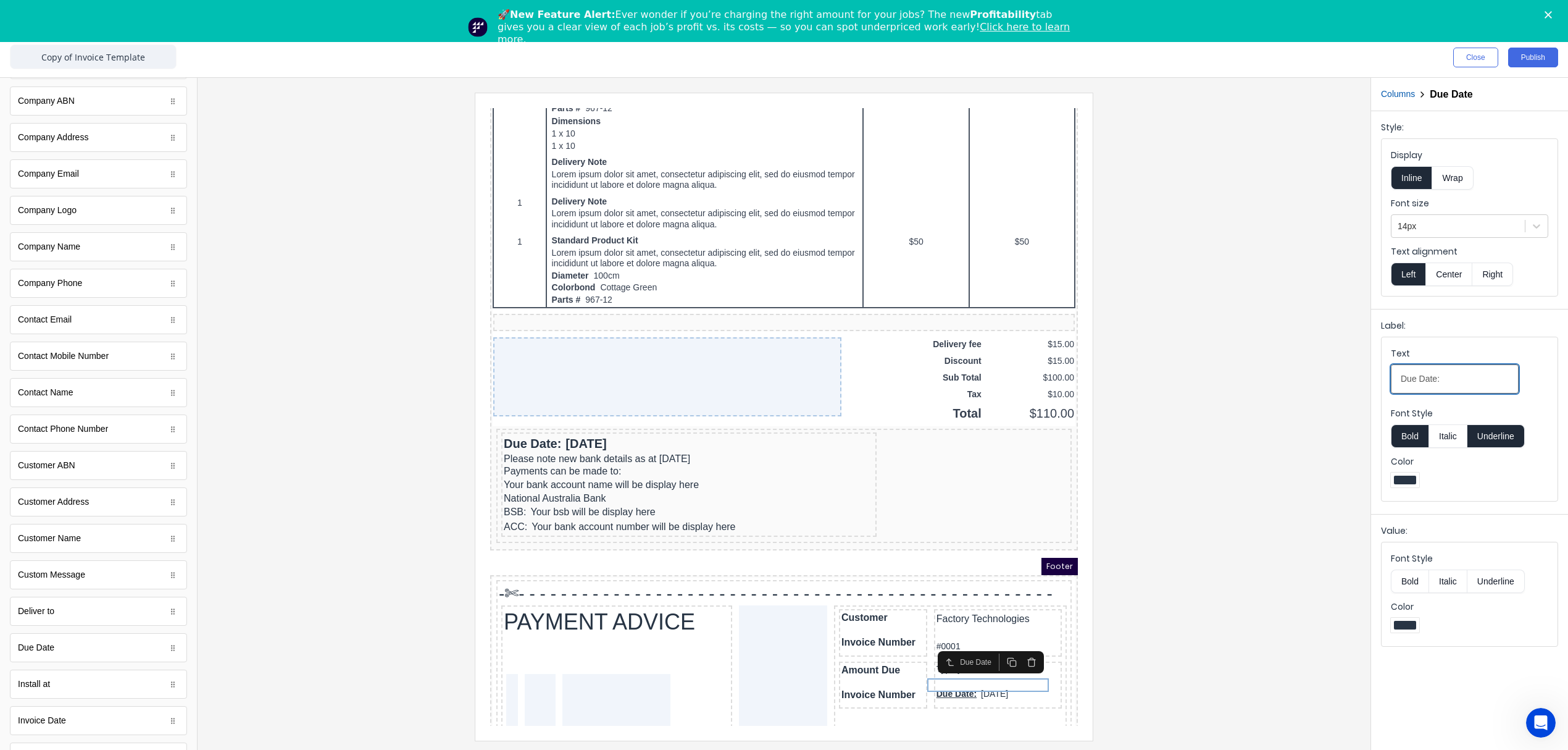
drag, startPoint x: 1442, startPoint y: 381, endPoint x: 1324, endPoint y: 393, distance: 118.6
click at [1324, 393] on div "Close Publish Components standard fields Accounting number Accounting number Ba…" at bounding box center [784, 393] width 1568 height 712
click at [919, 648] on div "Due Date" at bounding box center [976, 647] width 116 height 22
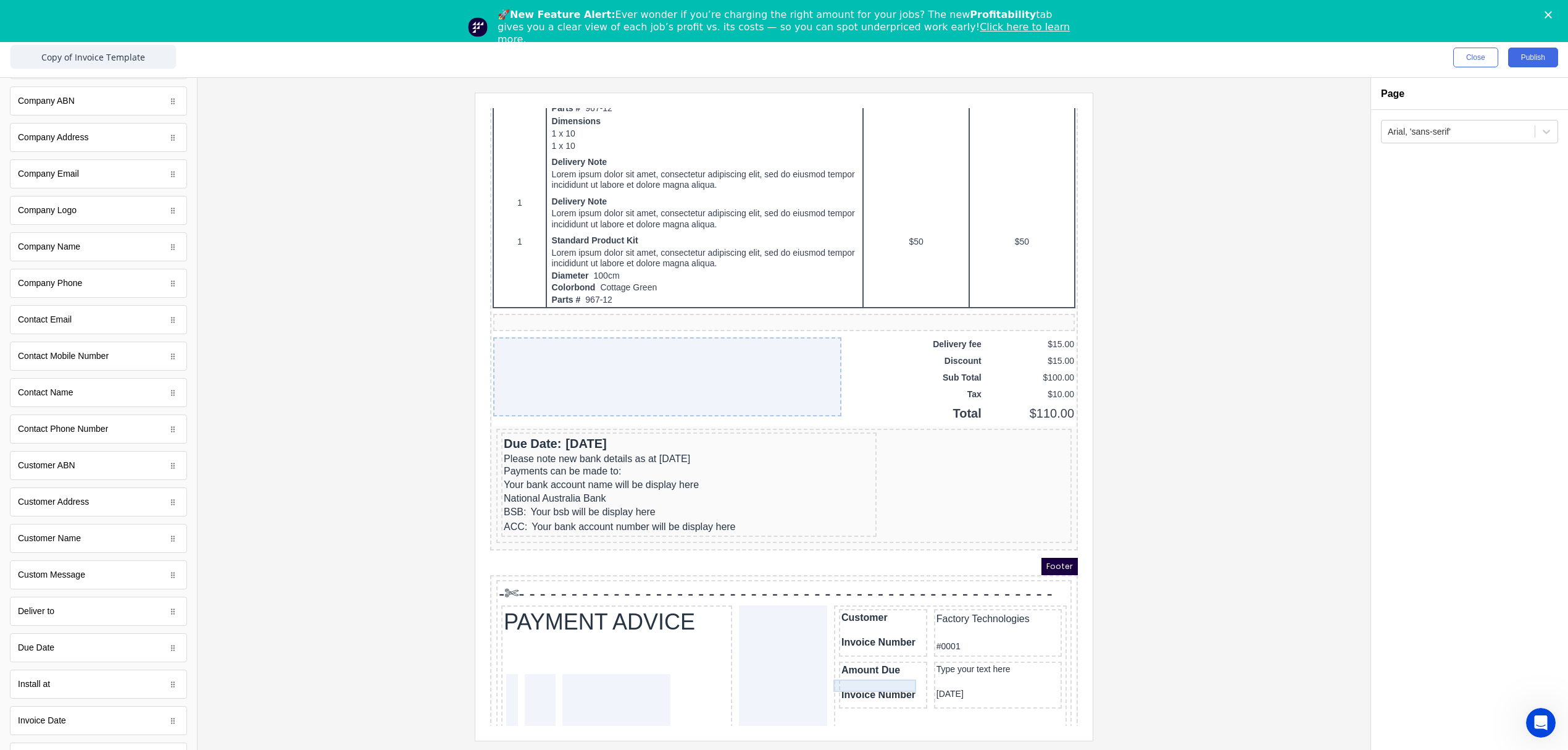
click at [841, 675] on div "Invoice Number" at bounding box center [868, 679] width 83 height 13
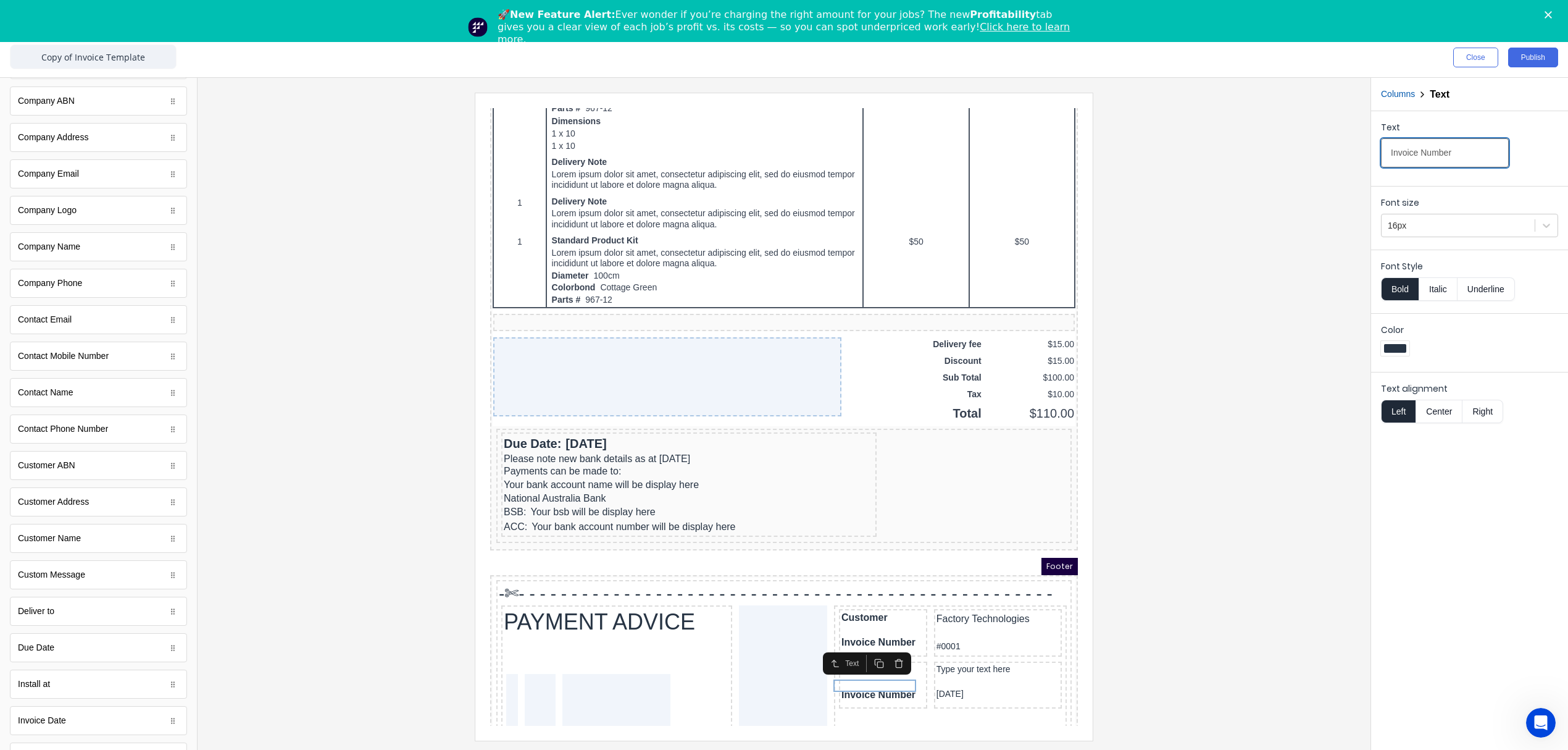
drag, startPoint x: 1461, startPoint y: 154, endPoint x: 1312, endPoint y: 167, distance: 149.6
click at [1312, 167] on div "Close Publish Components standard fields Accounting number Accounting number Ba…" at bounding box center [784, 393] width 1568 height 712
paste input "Due Date:"
type input "Due Date"
click at [1231, 664] on div at bounding box center [784, 416] width 1153 height 647
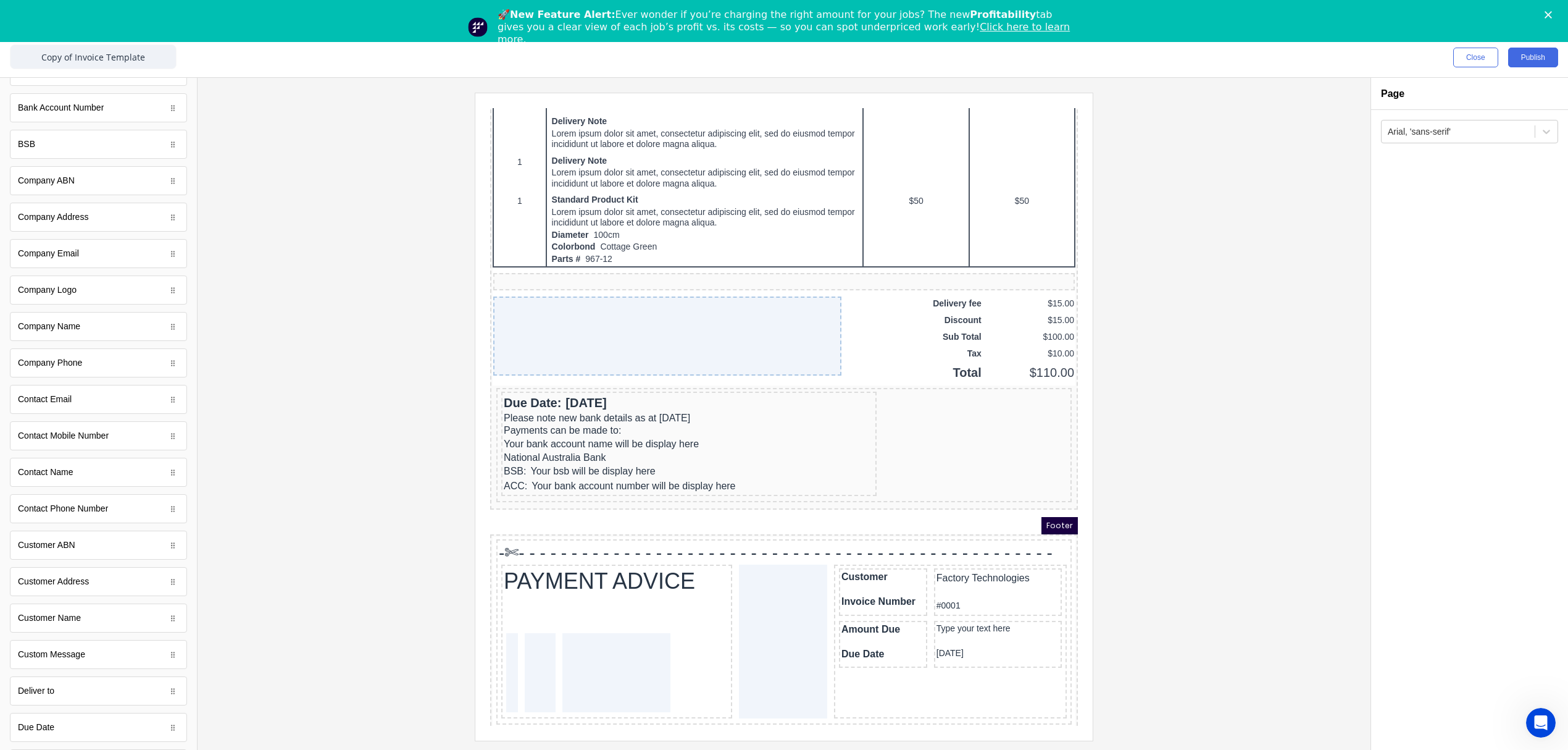
scroll to position [0, 0]
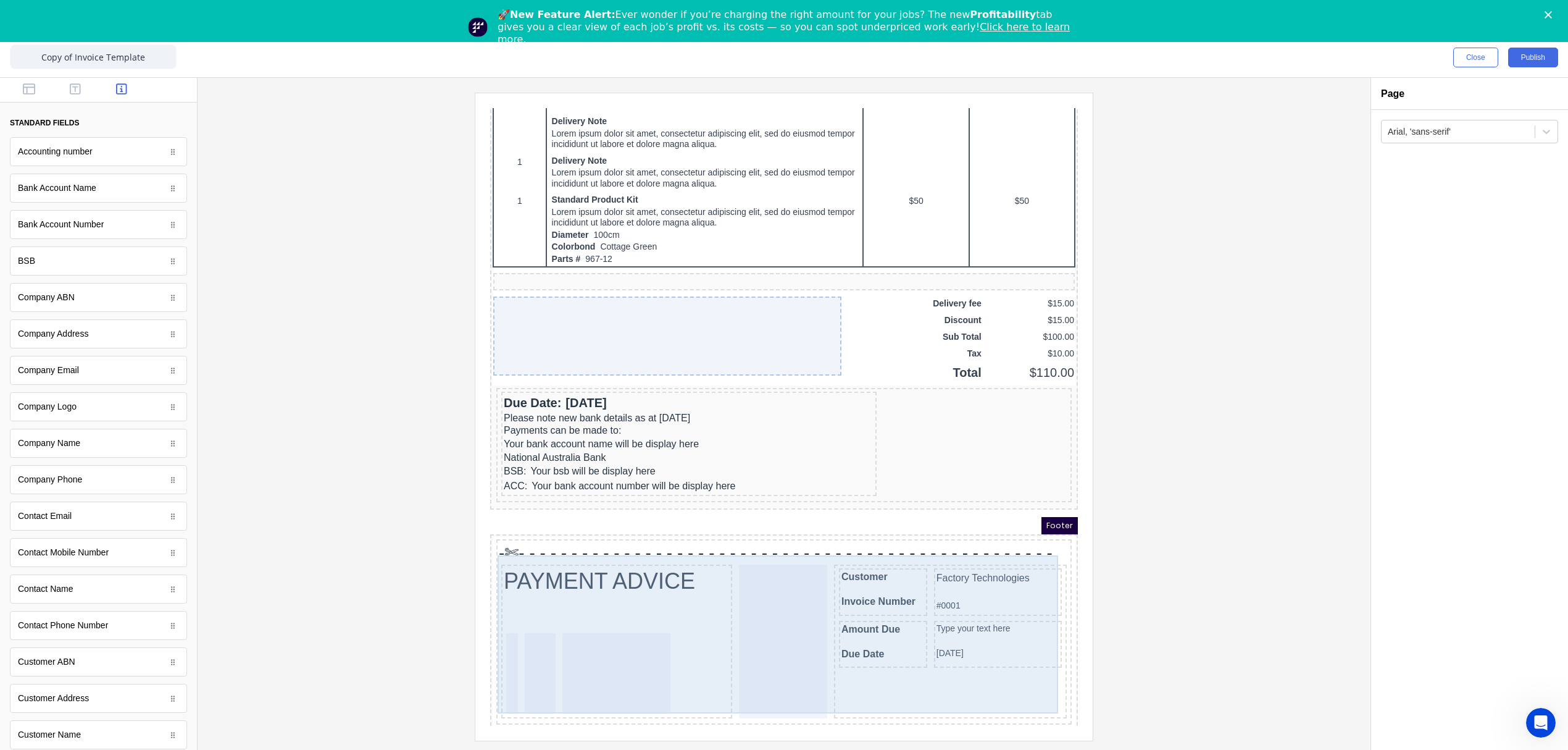
drag, startPoint x: 540, startPoint y: 179, endPoint x: 489, endPoint y: 373, distance: 200.6
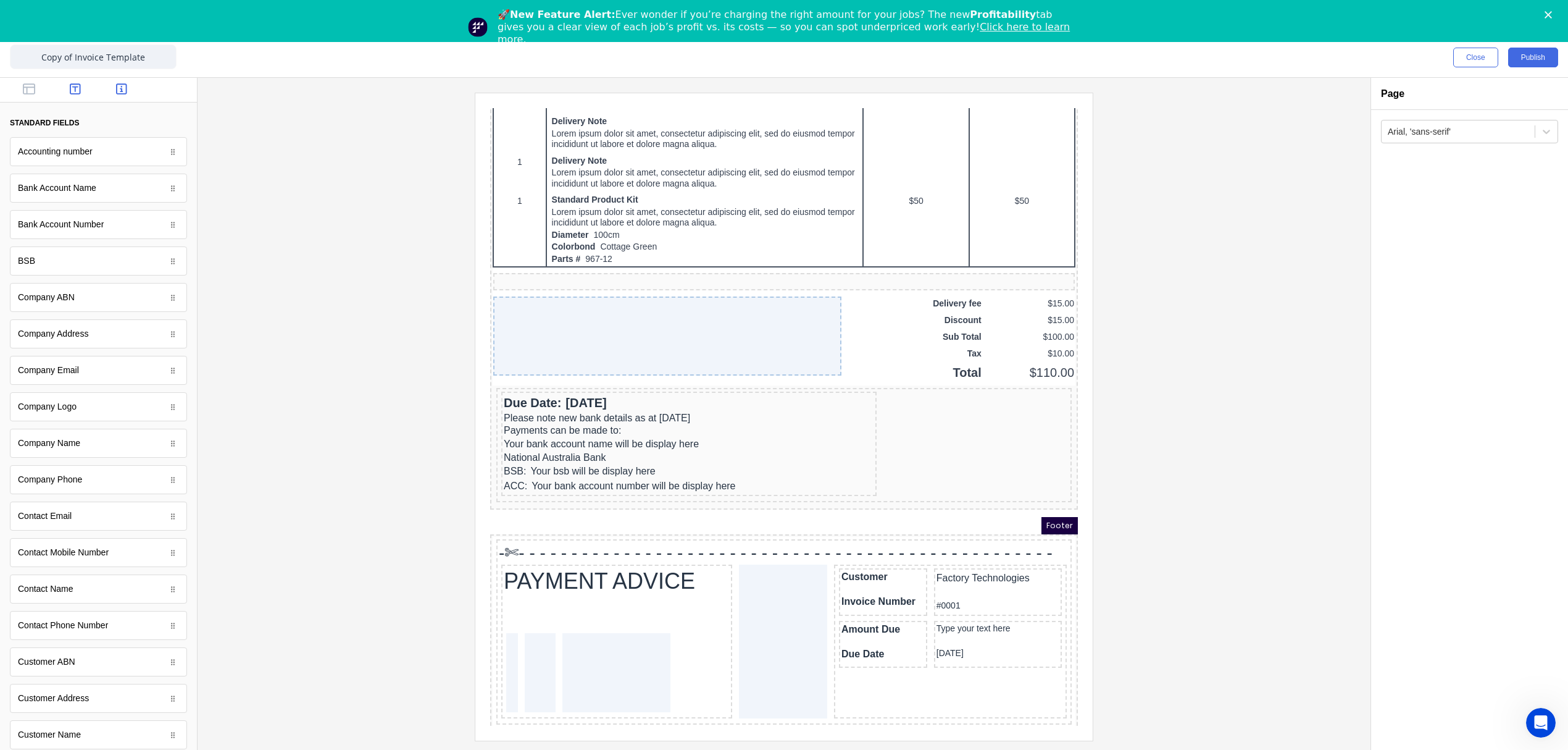
click at [73, 90] on icon "button" at bounding box center [75, 88] width 11 height 13
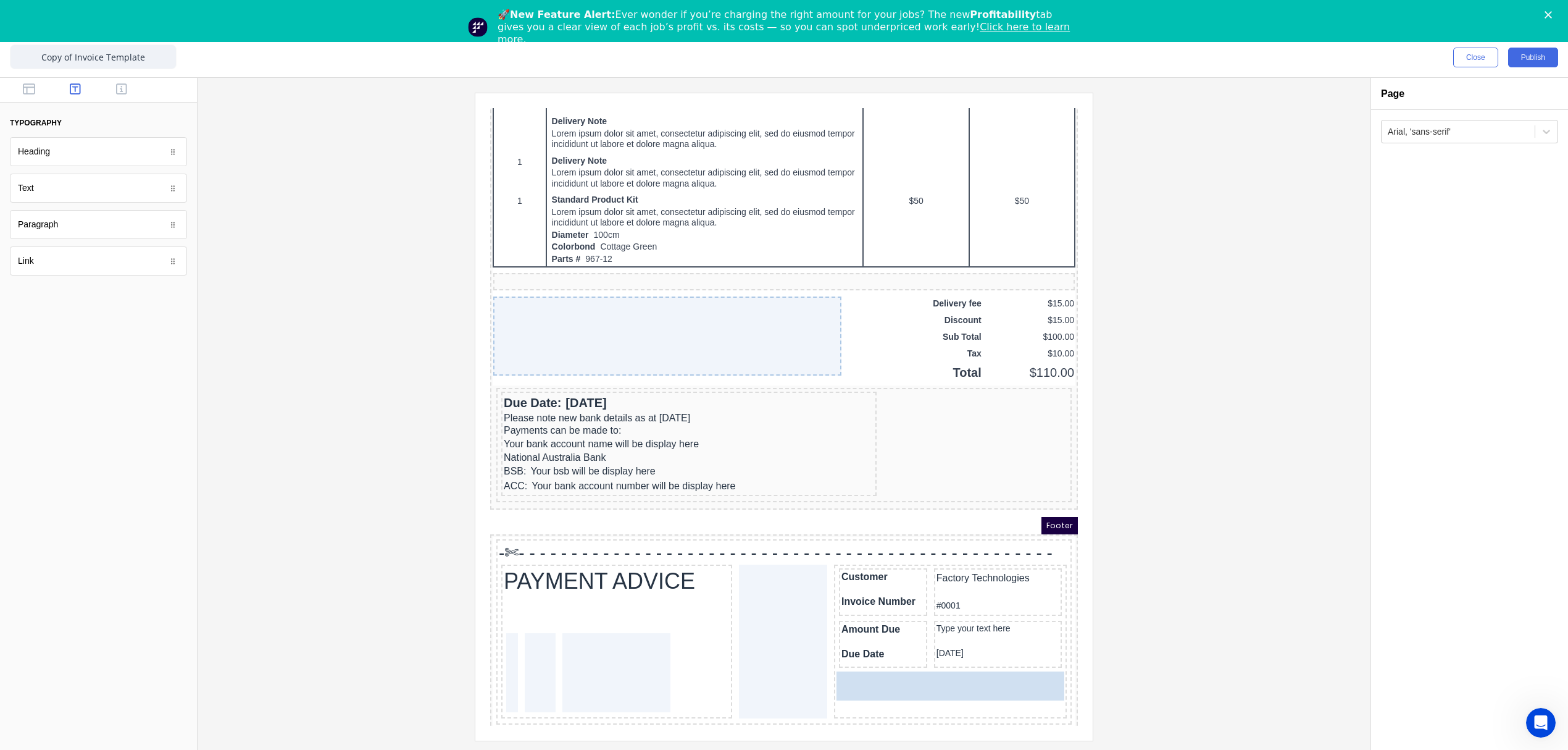
drag, startPoint x: 60, startPoint y: 195, endPoint x: 483, endPoint y: 587, distance: 576.7
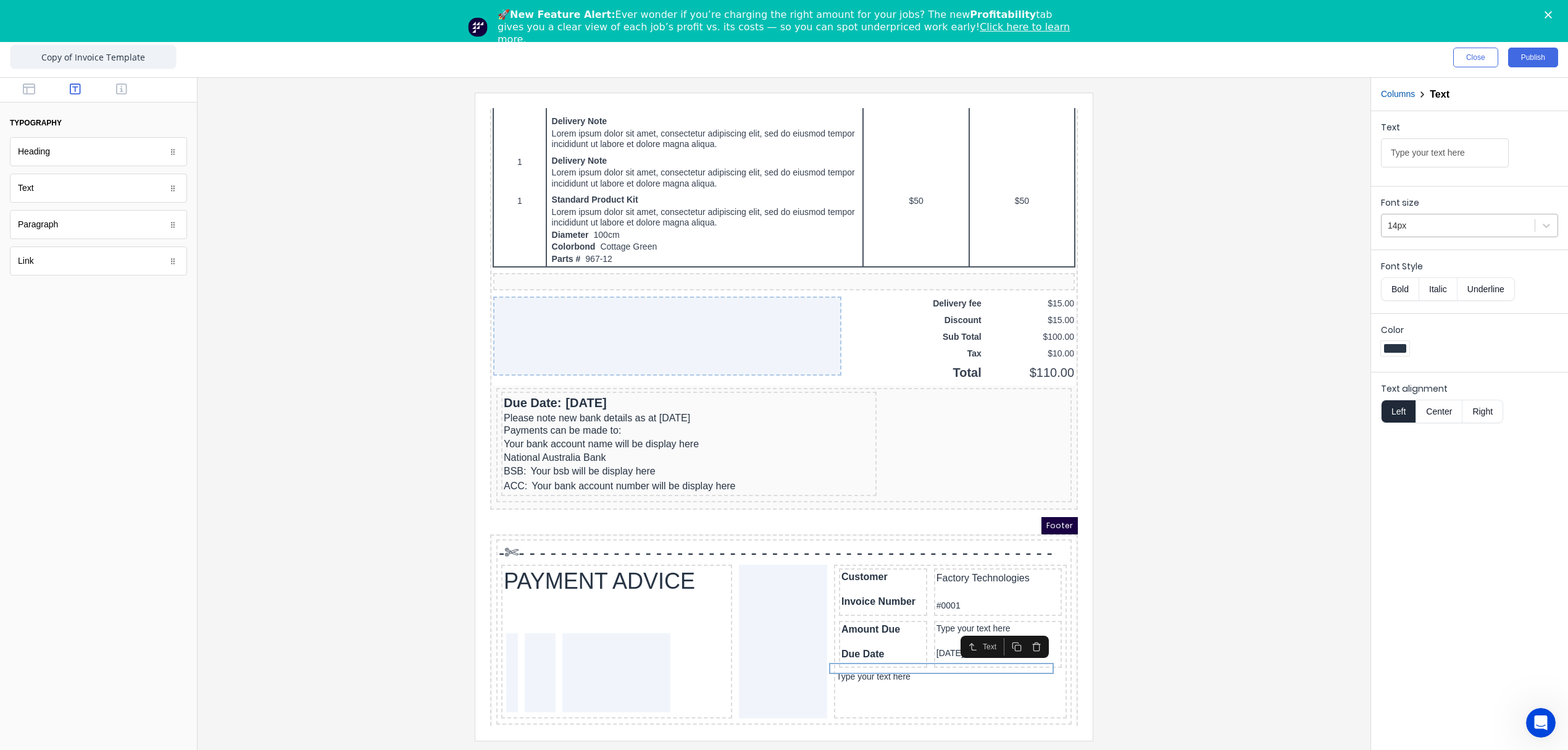
click at [1415, 228] on div at bounding box center [1458, 225] width 140 height 15
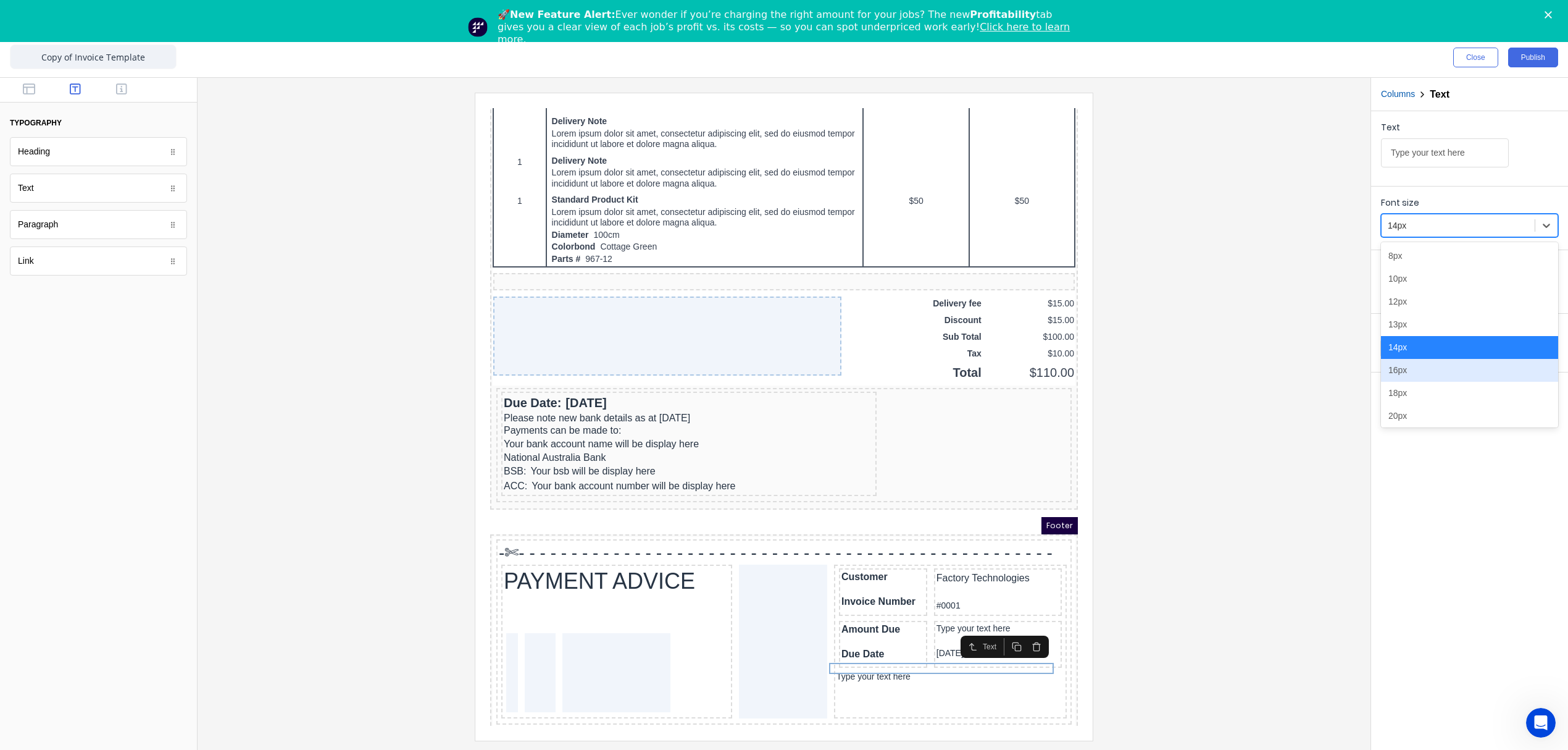
click at [1411, 374] on div "16px" at bounding box center [1469, 370] width 177 height 23
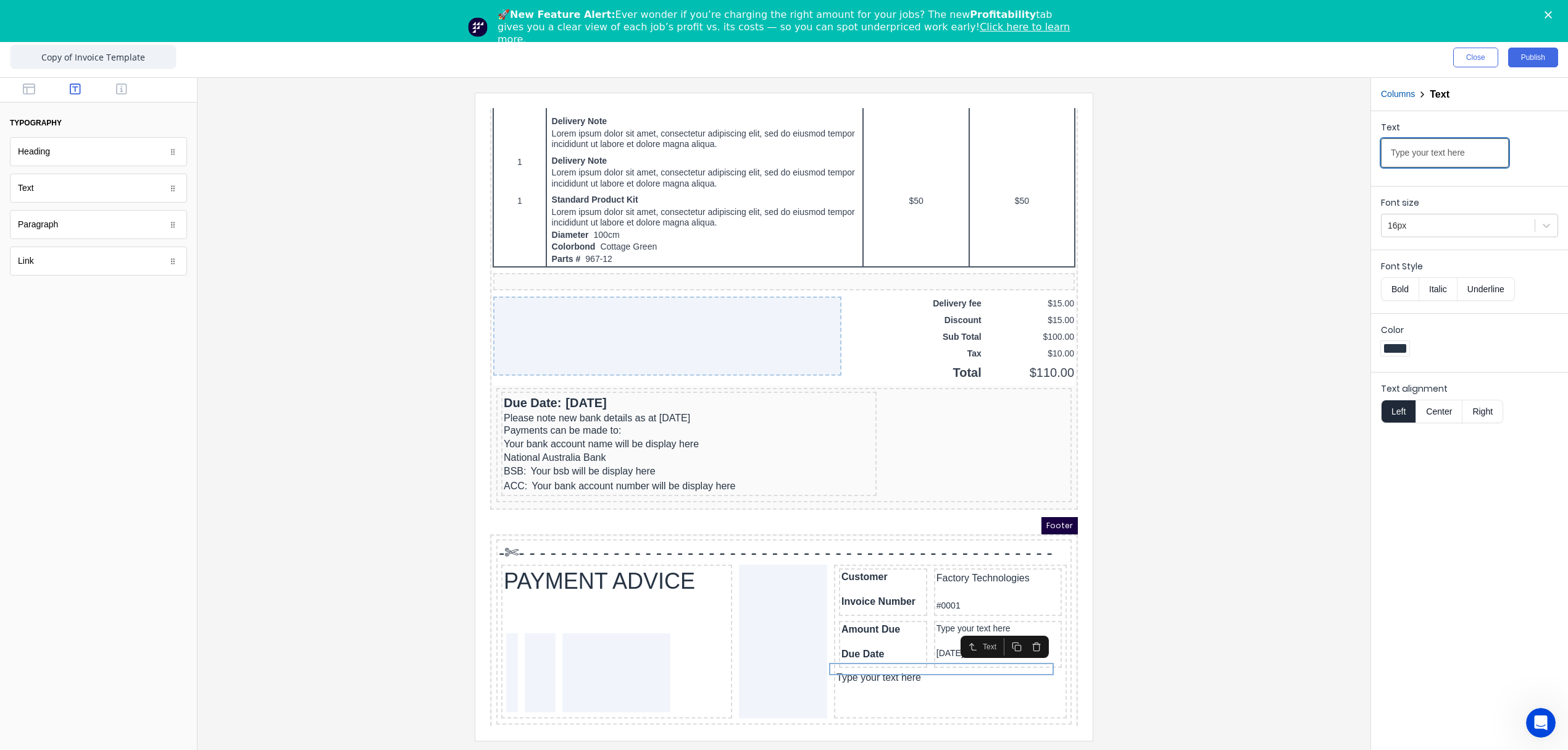
drag, startPoint x: 1478, startPoint y: 151, endPoint x: 1353, endPoint y: 153, distance: 125.0
click at [1353, 153] on div "Close Publish Components typography Heading Heading Text Text Paragraph Paragra…" at bounding box center [784, 393] width 1568 height 712
type input "Amount Enclosed"
drag, startPoint x: 1235, startPoint y: 657, endPoint x: 429, endPoint y: 557, distance: 812.2
click at [1235, 657] on div at bounding box center [784, 416] width 1153 height 647
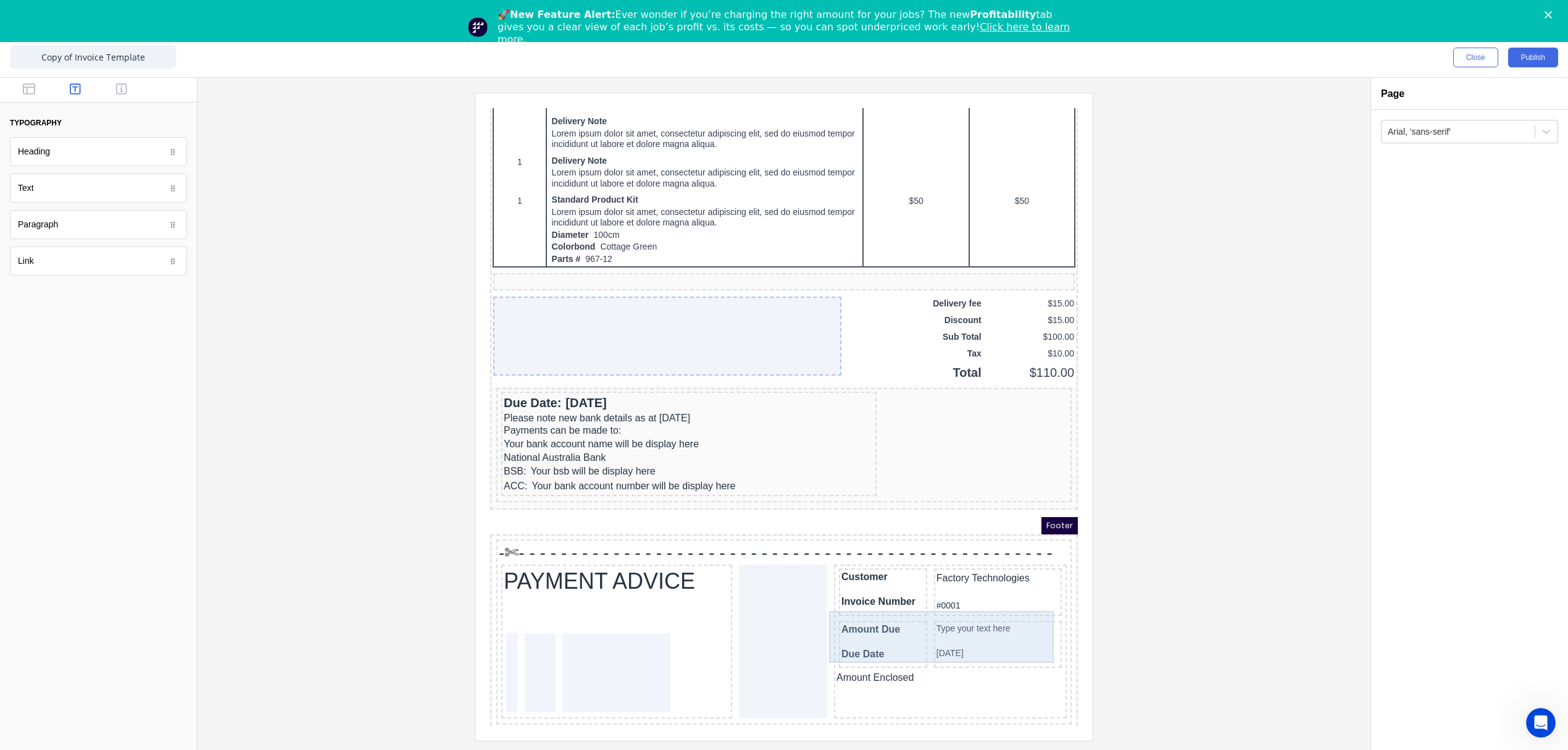
click at [882, 638] on div "Amount Due Due Date" at bounding box center [868, 629] width 88 height 47
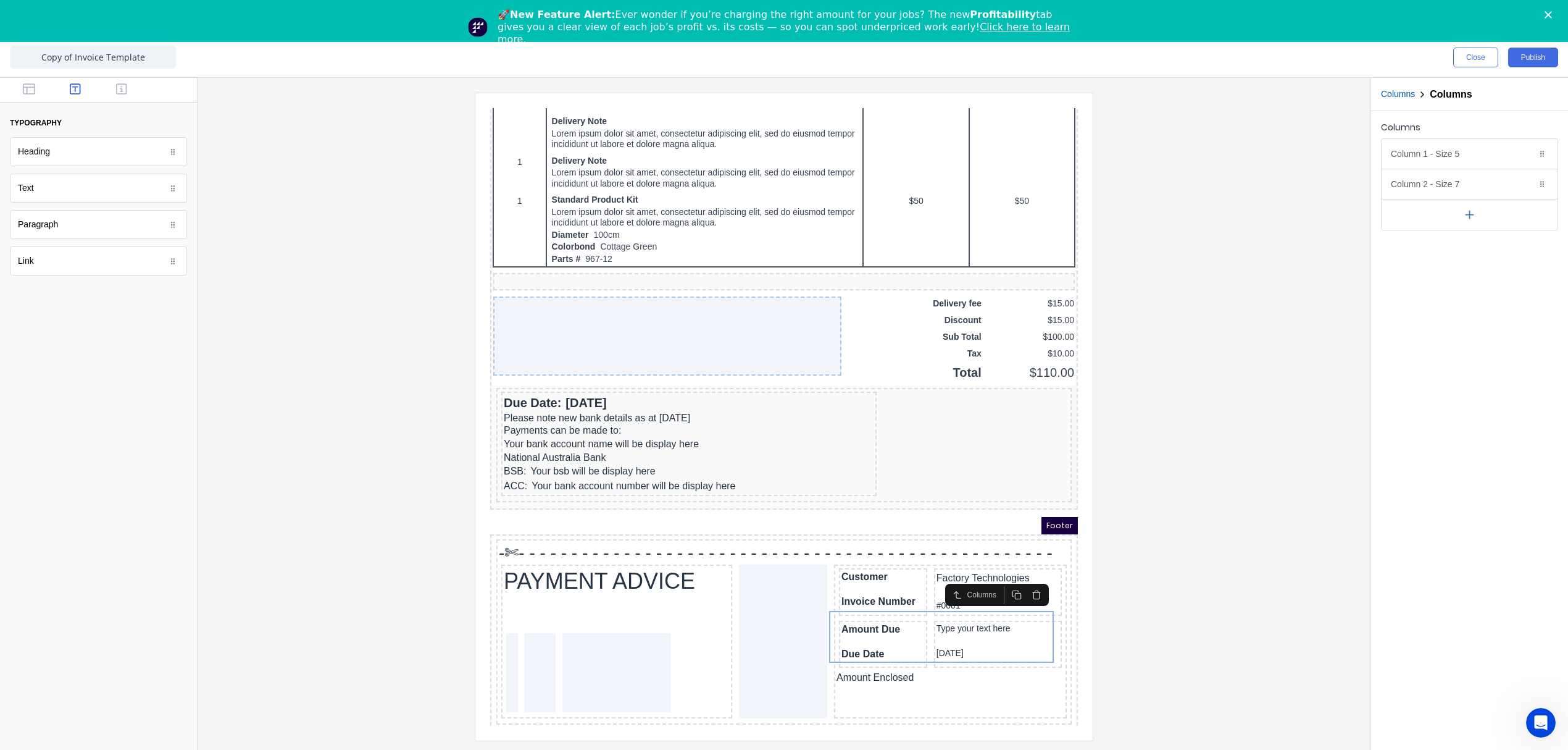
click at [1002, 582] on icon "button" at bounding box center [1002, 580] width 10 height 10
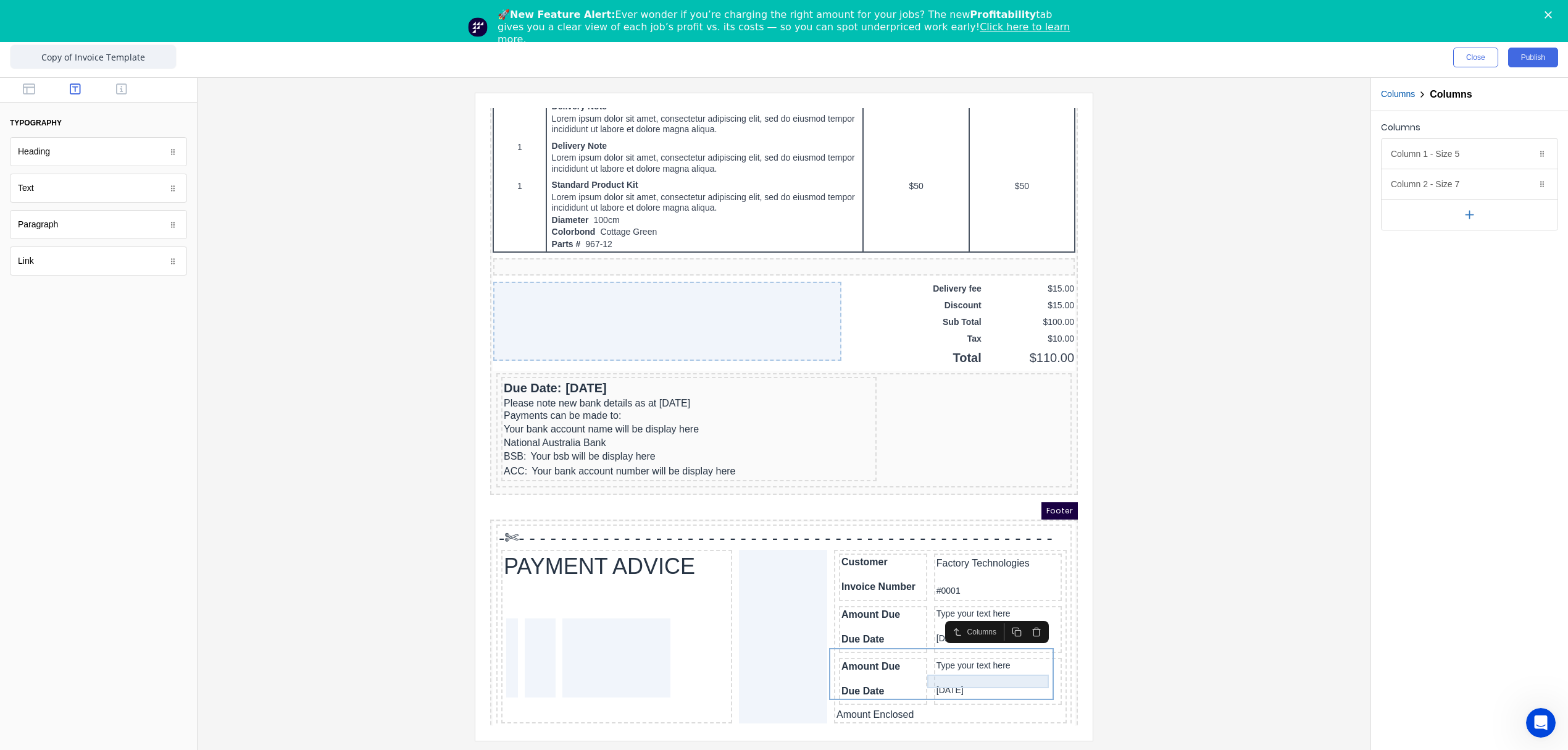
scroll to position [801, 0]
click at [877, 689] on div "Amount Enclosed" at bounding box center [935, 695] width 227 height 13
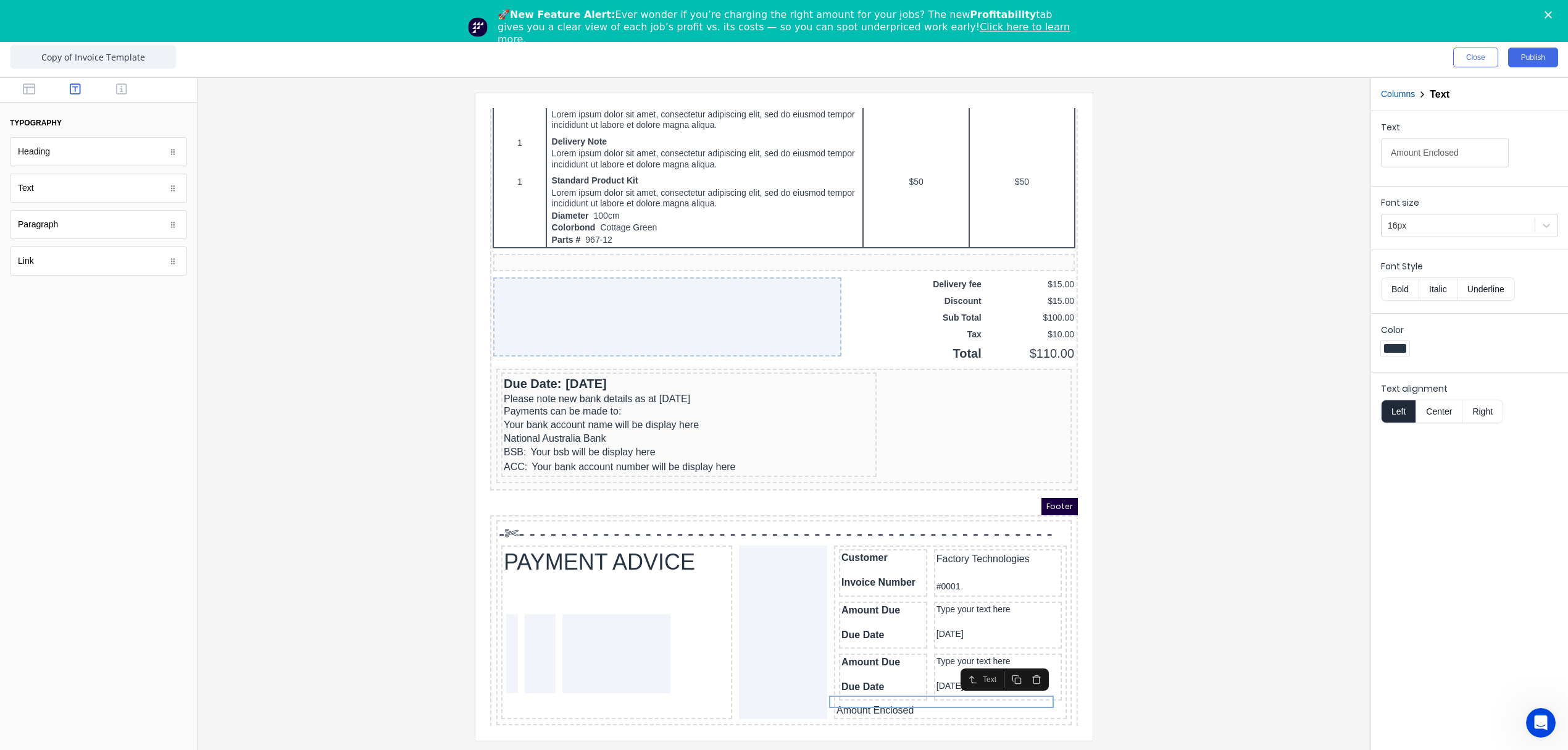
click at [1015, 665] on button "button" at bounding box center [1022, 664] width 20 height 17
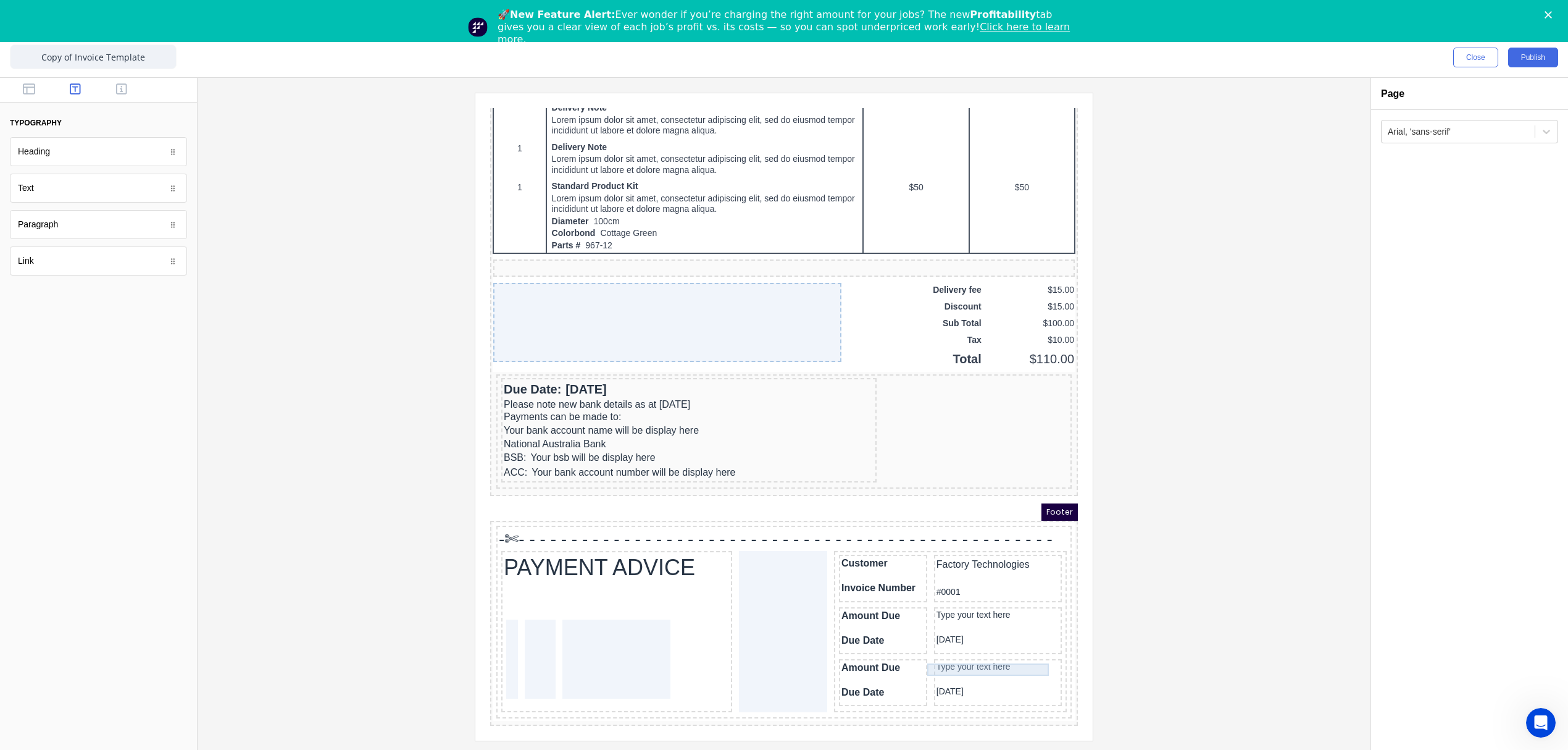
scroll to position [789, 0]
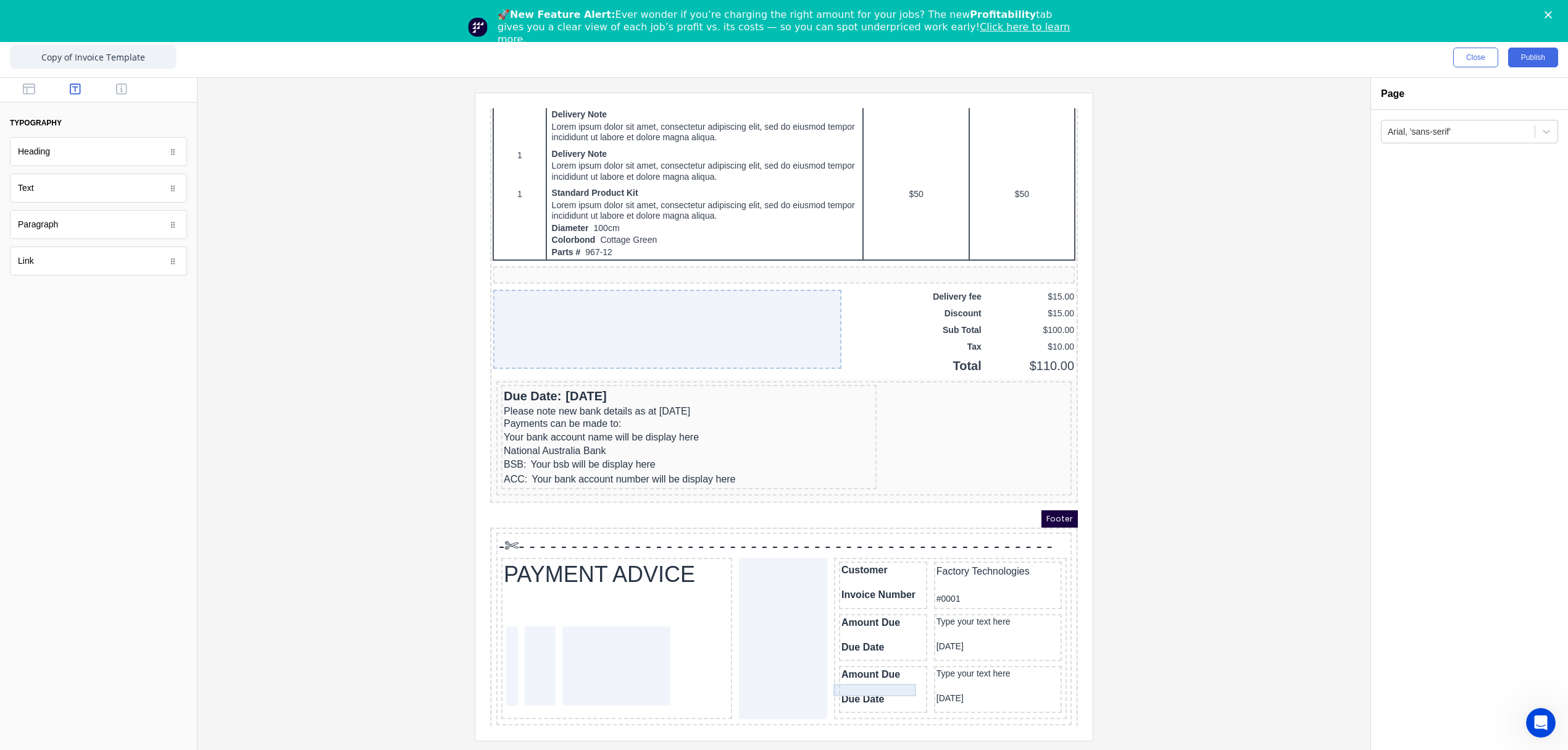
click at [853, 678] on div "Due Date" at bounding box center [868, 684] width 83 height 13
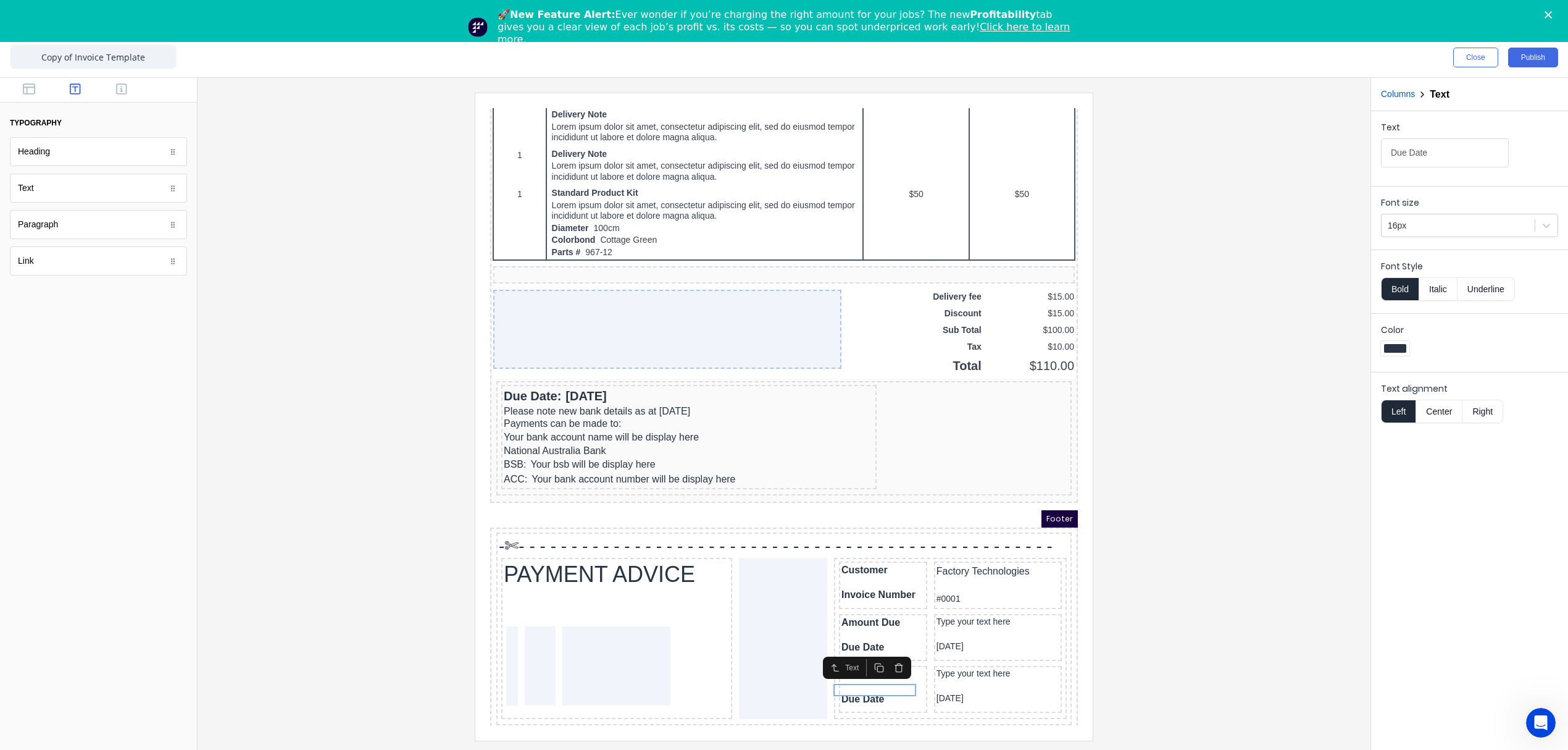
click at [890, 656] on button "button" at bounding box center [884, 653] width 20 height 17
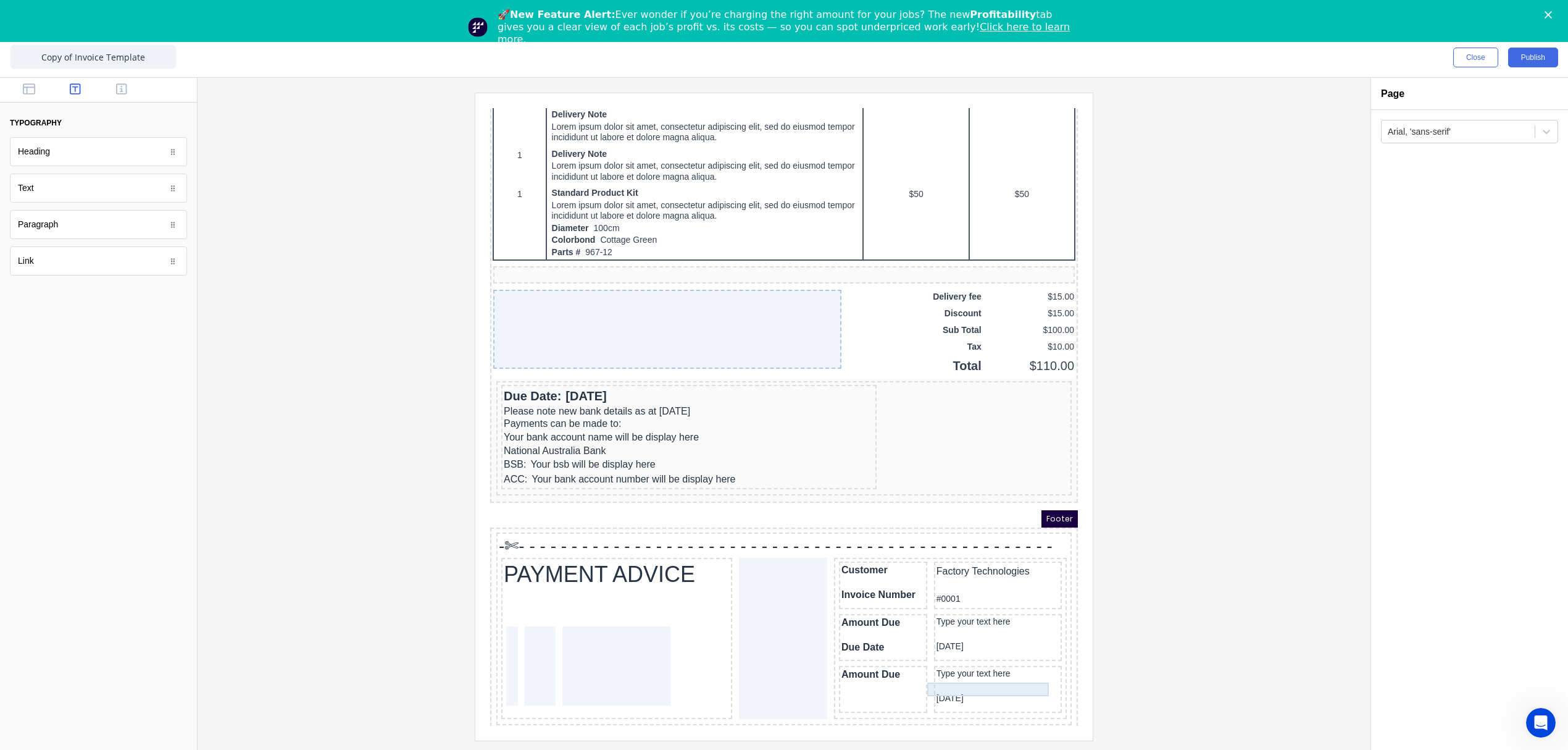
click at [926, 677] on div "29/10/2024" at bounding box center [983, 683] width 123 height 14
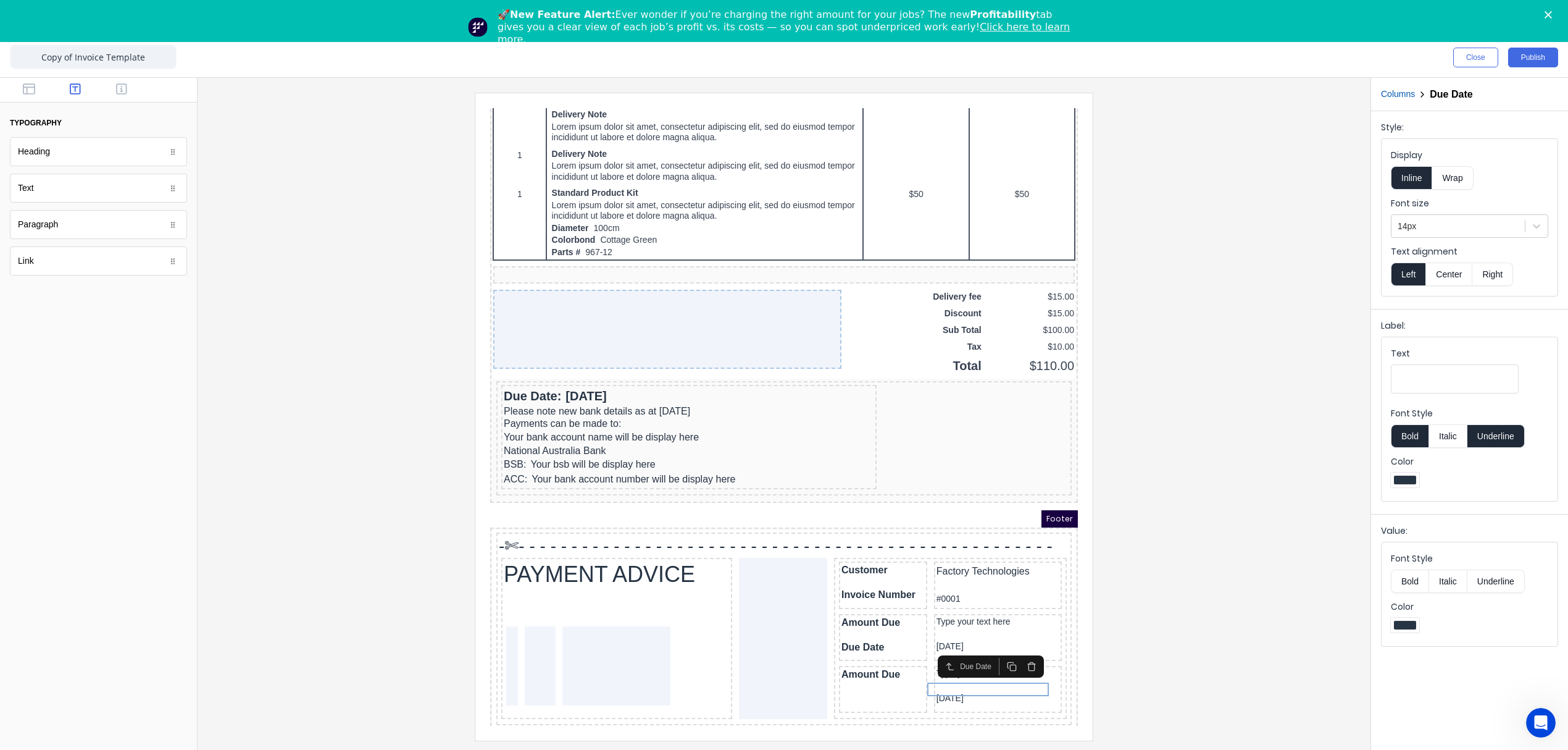
click at [1008, 654] on button "button" at bounding box center [1017, 652] width 20 height 17
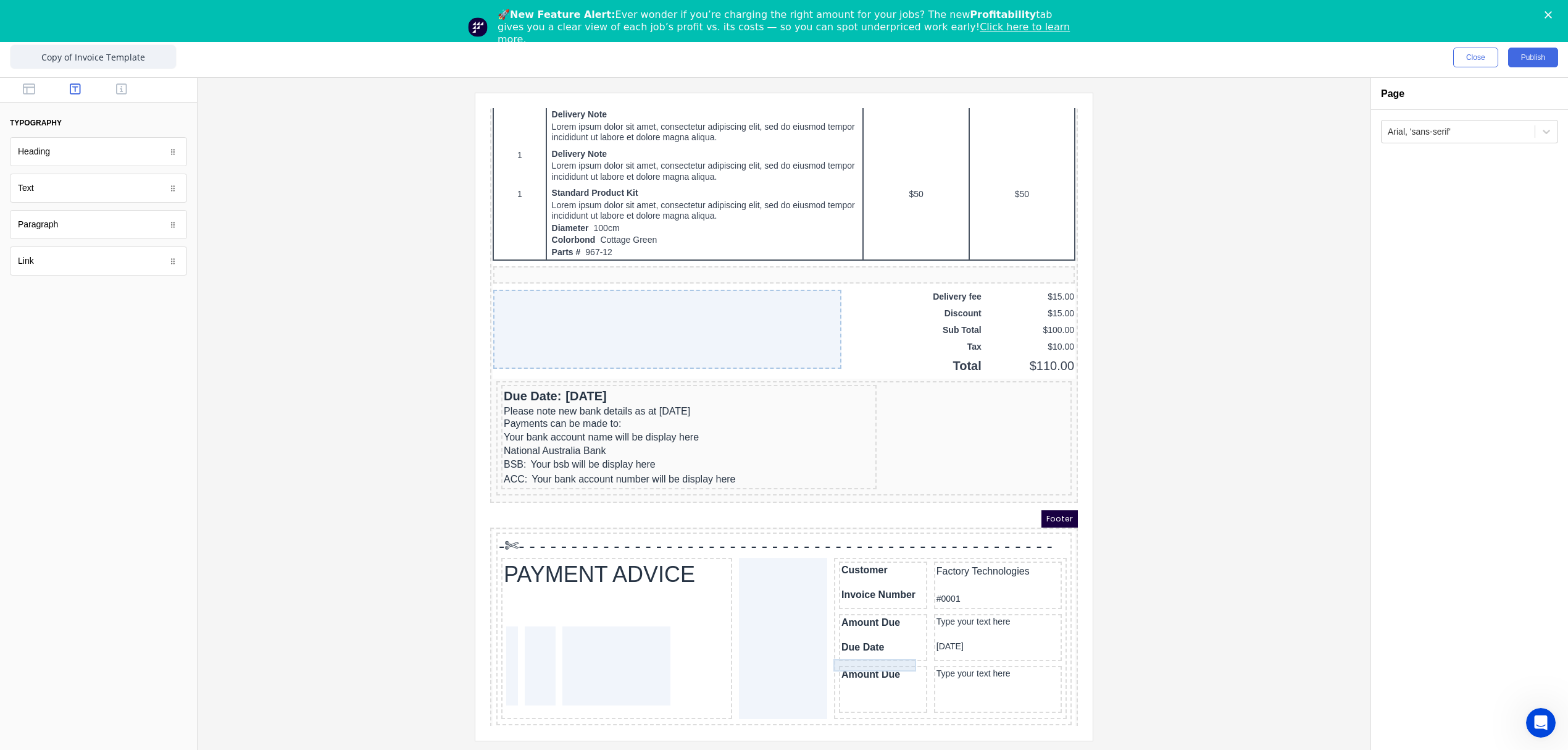
click at [872, 654] on div "Amount Due" at bounding box center [868, 660] width 83 height 13
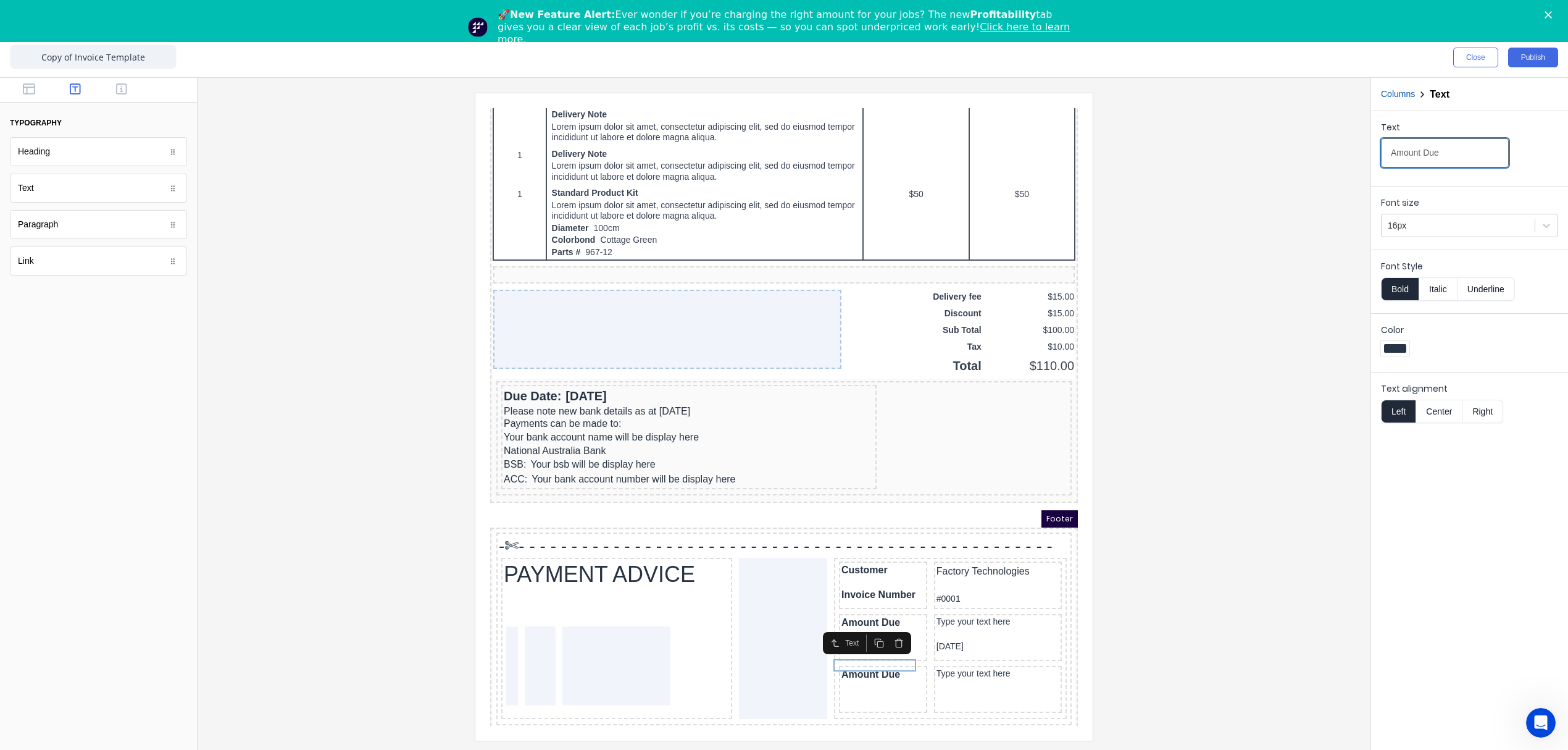
click at [1457, 154] on input "Amount Due" at bounding box center [1445, 153] width 128 height 29
click at [1455, 152] on input "Amount" at bounding box center [1445, 153] width 128 height 29
type input "Amount Enclosed"
click at [1310, 518] on div at bounding box center [784, 416] width 1153 height 647
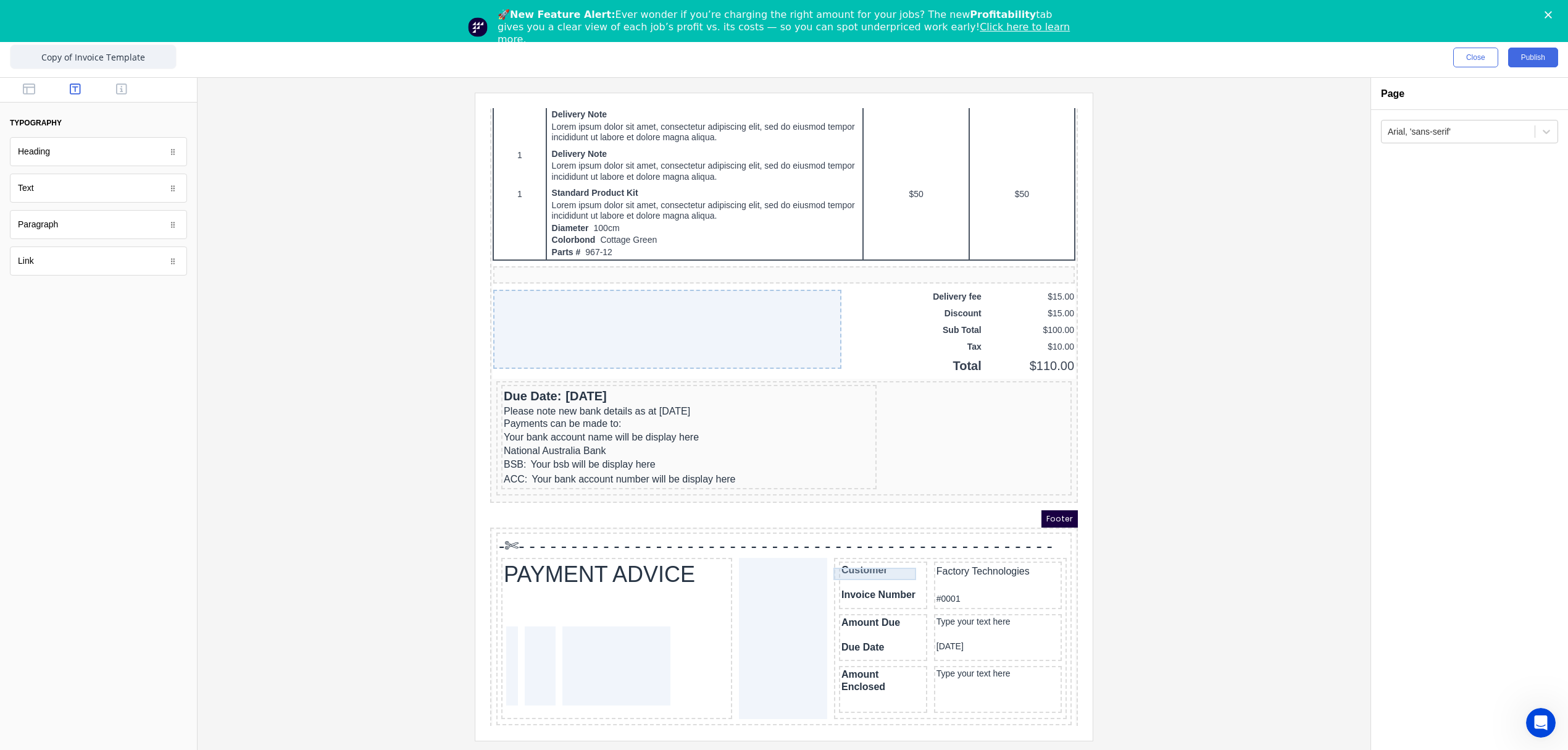
click at [889, 561] on div at bounding box center [868, 567] width 83 height 13
click at [870, 547] on div "Spacer" at bounding box center [847, 537] width 98 height 22
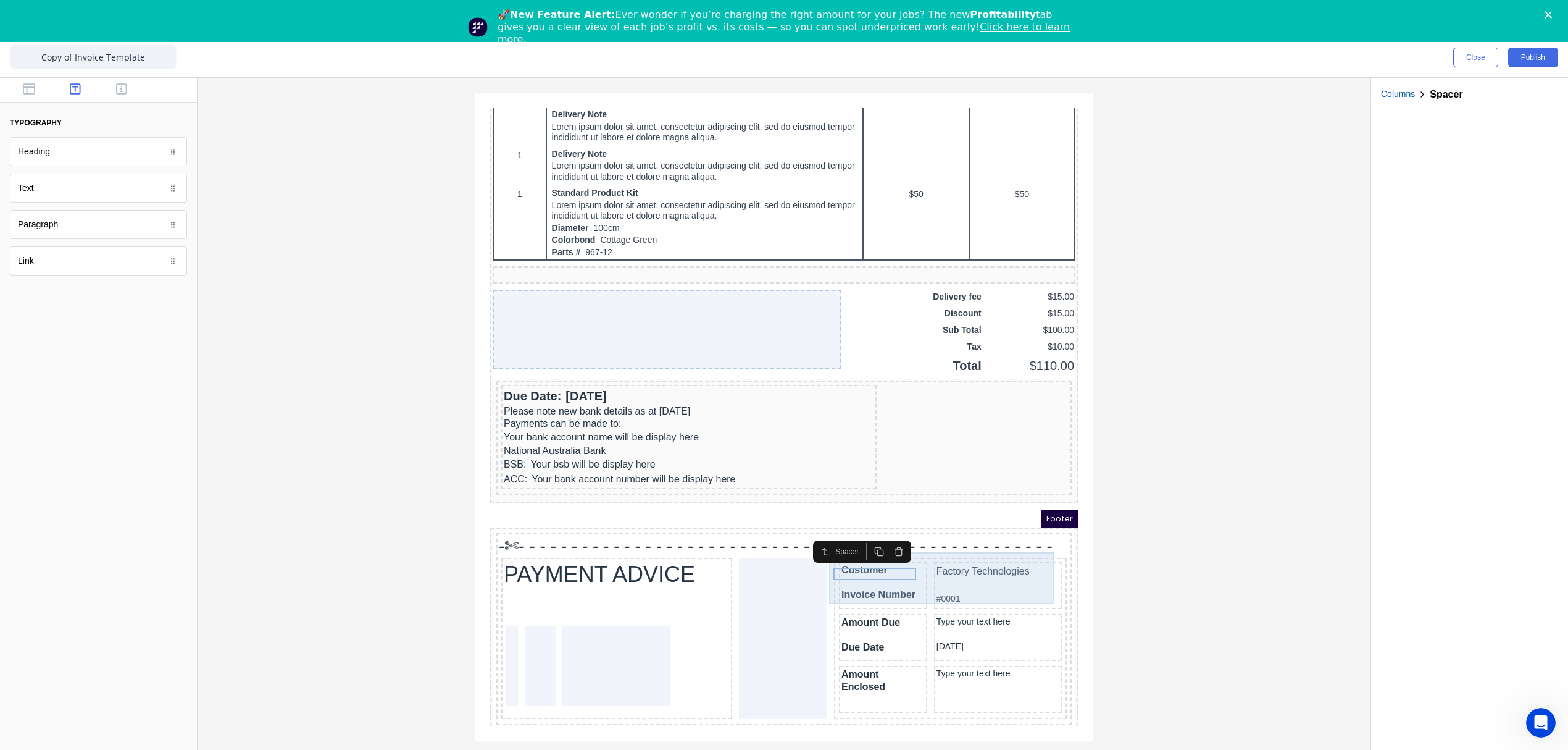
click at [860, 584] on div "Customer Invoice Number" at bounding box center [868, 571] width 88 height 47
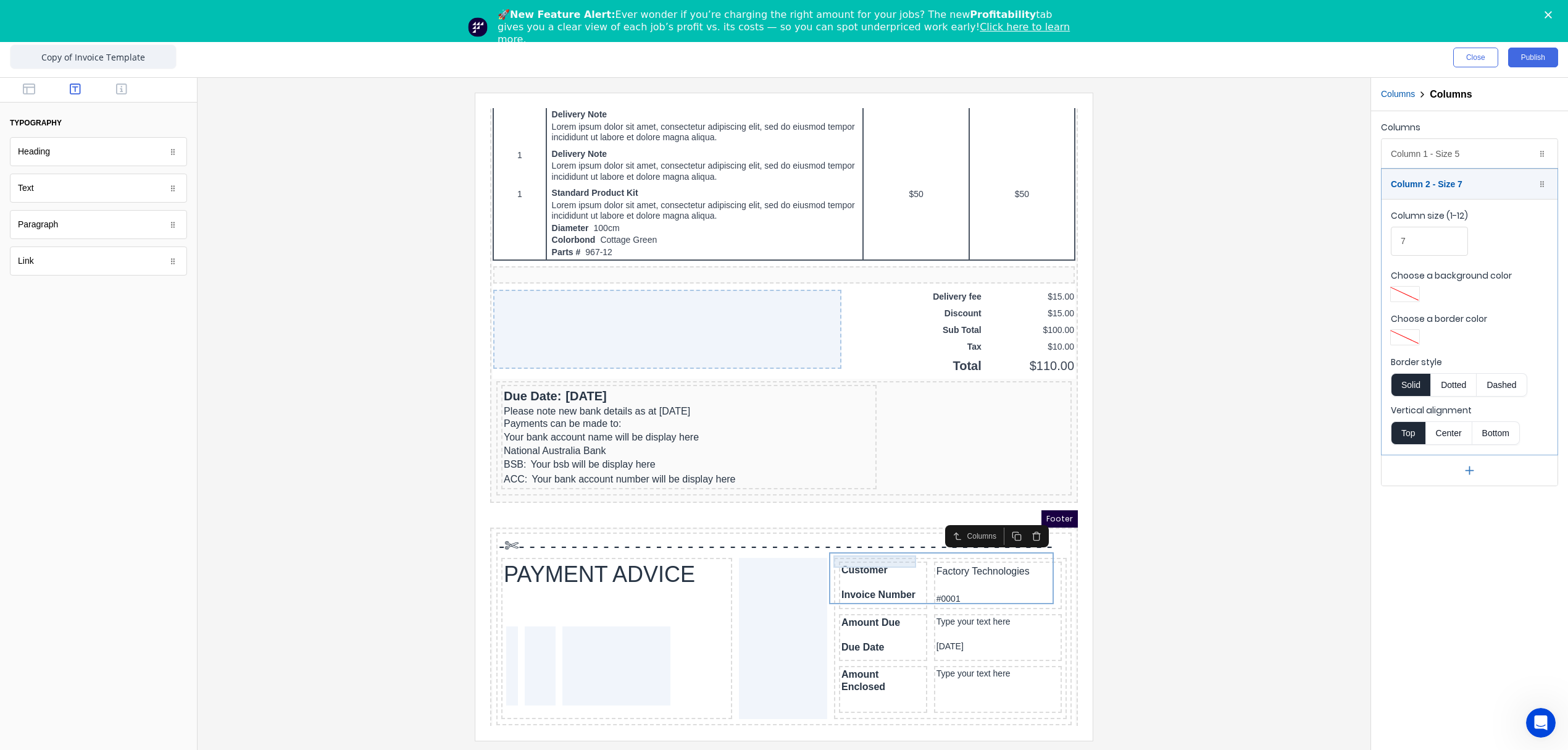
click at [855, 549] on div "Customer" at bounding box center [868, 555] width 83 height 13
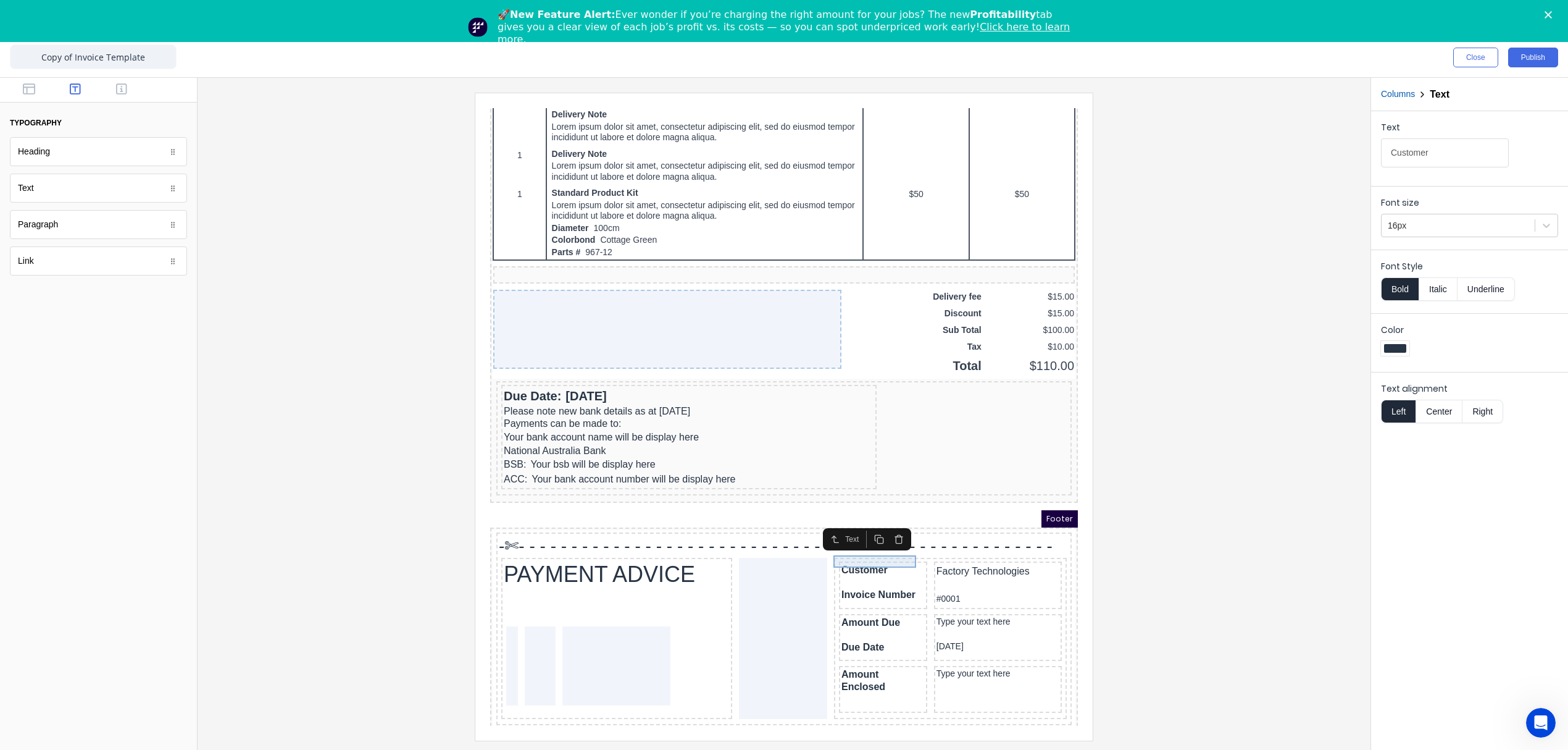
click at [845, 549] on div "Customer" at bounding box center [868, 555] width 83 height 13
click at [1399, 220] on div at bounding box center [1458, 225] width 140 height 15
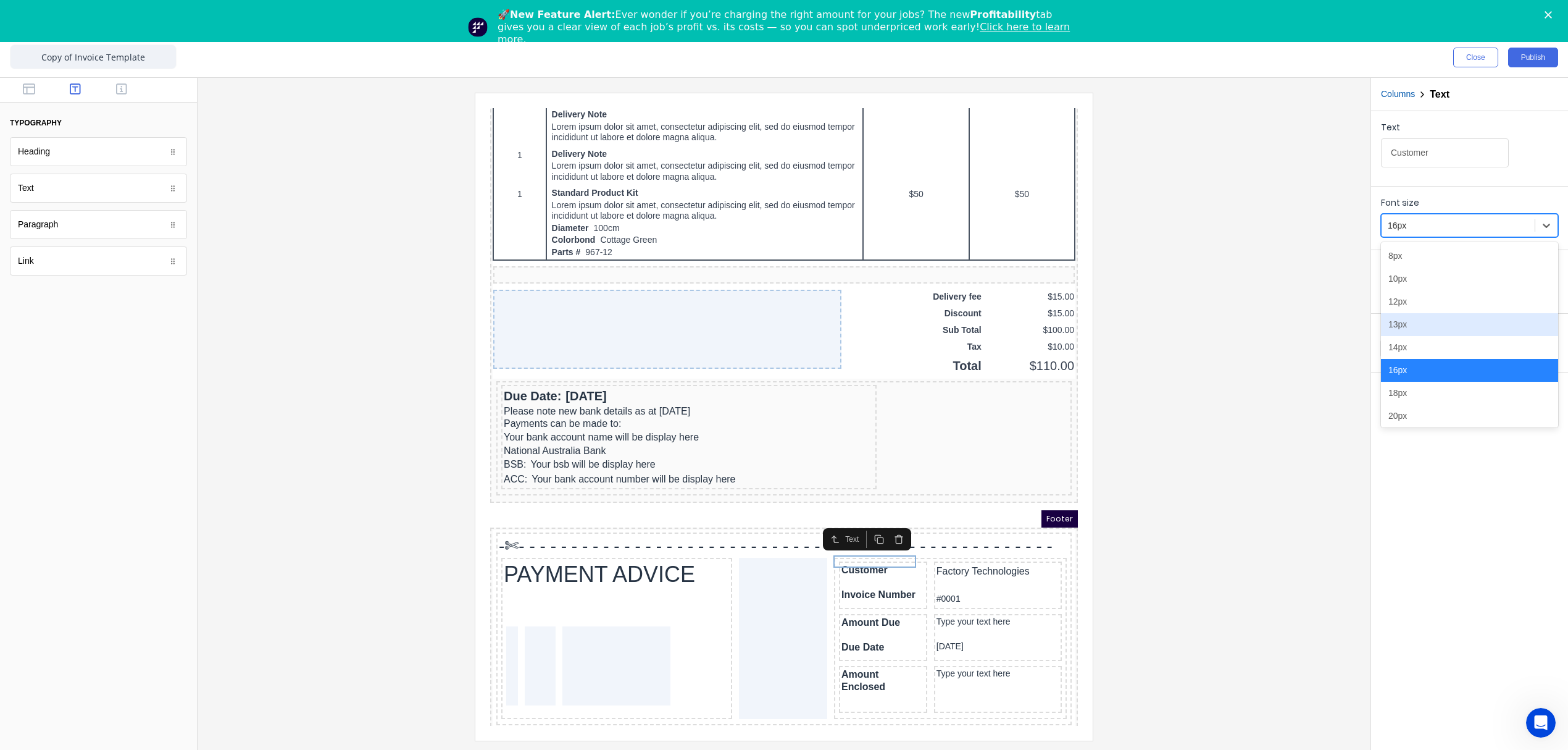
click at [1265, 531] on div at bounding box center [784, 416] width 1153 height 647
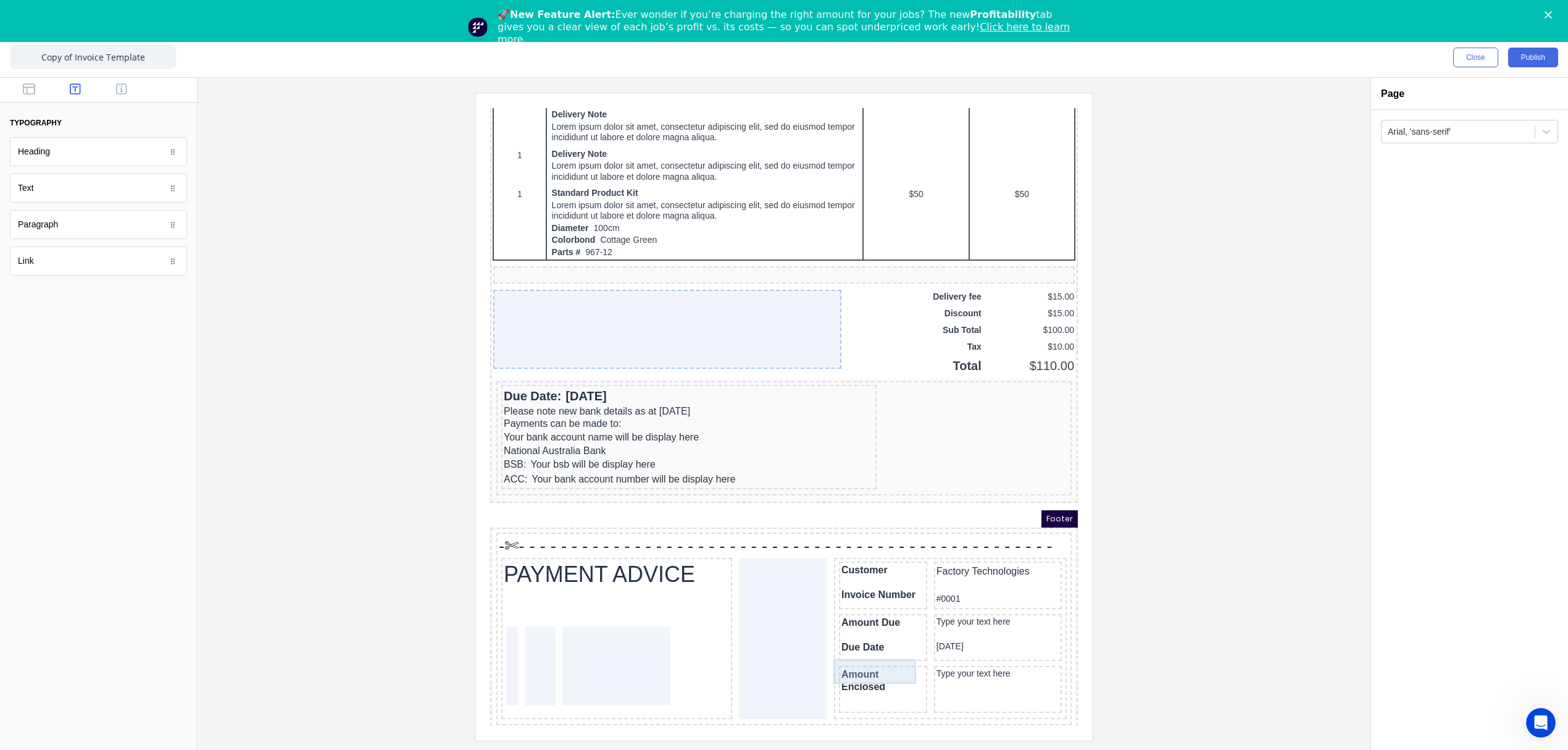
click at [867, 655] on div "Amount Enclosed" at bounding box center [868, 666] width 83 height 24
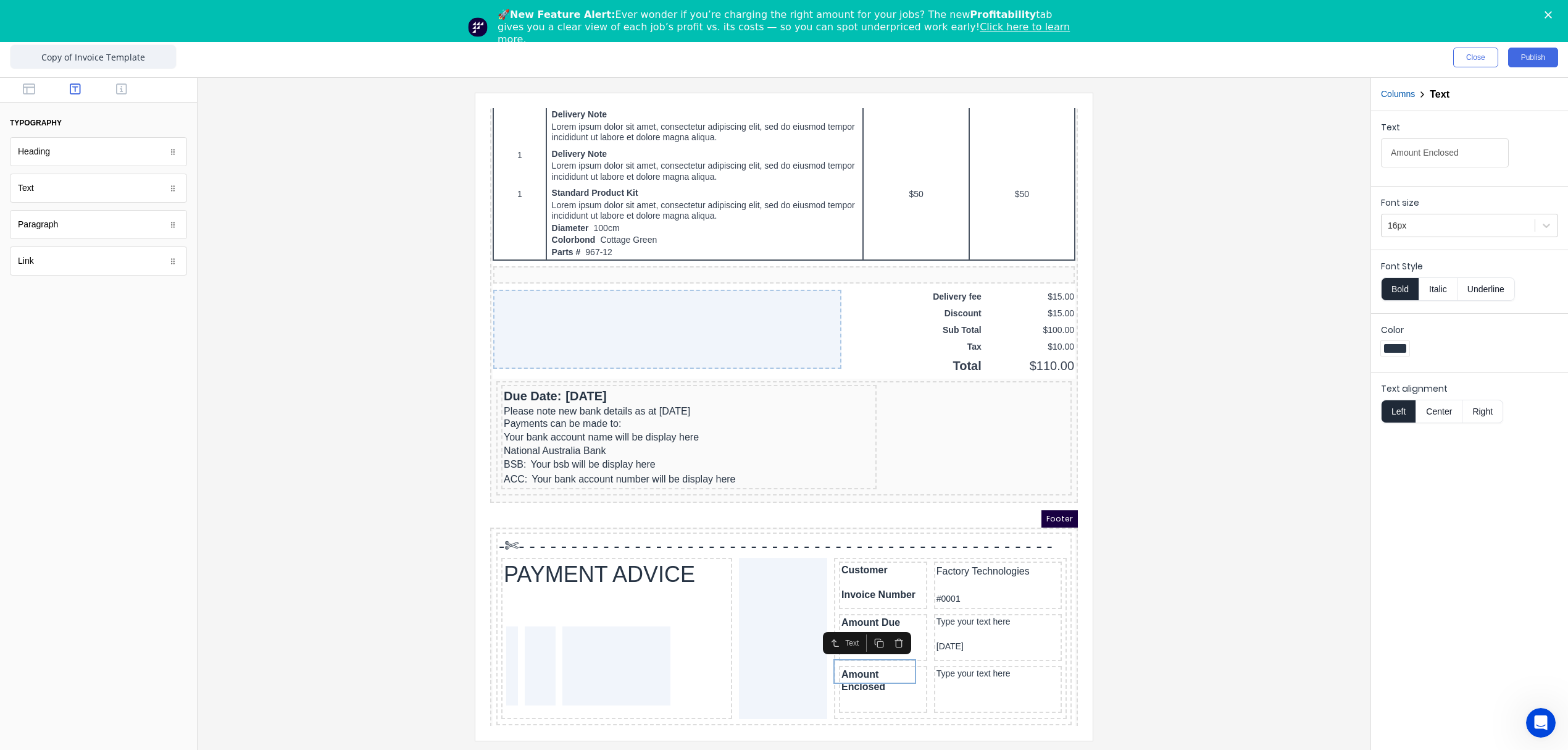
click at [1414, 95] on button "Columns" at bounding box center [1397, 94] width 34 height 13
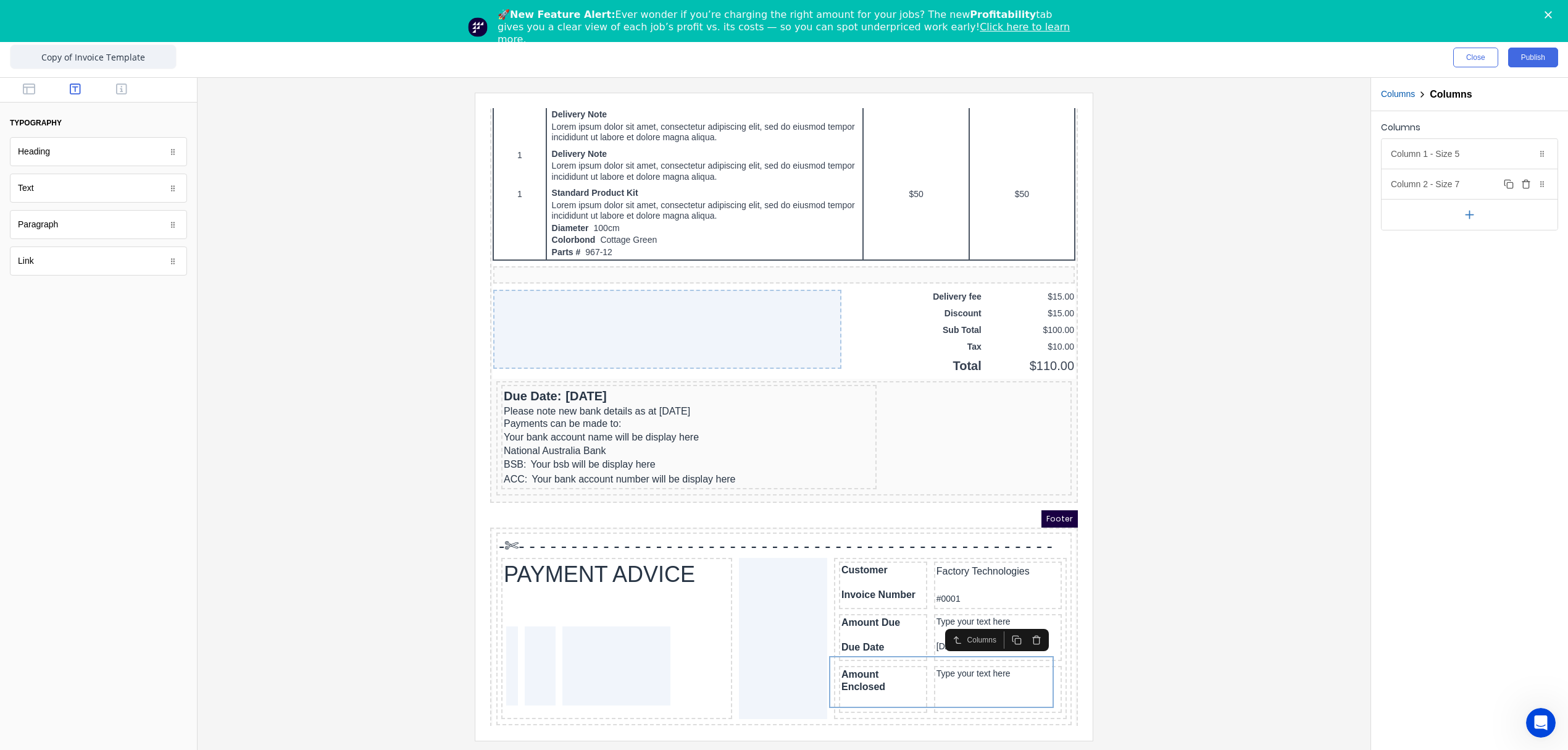
click at [1445, 188] on div "Column 2 - Size 7 Duplicate Delete" at bounding box center [1469, 184] width 176 height 30
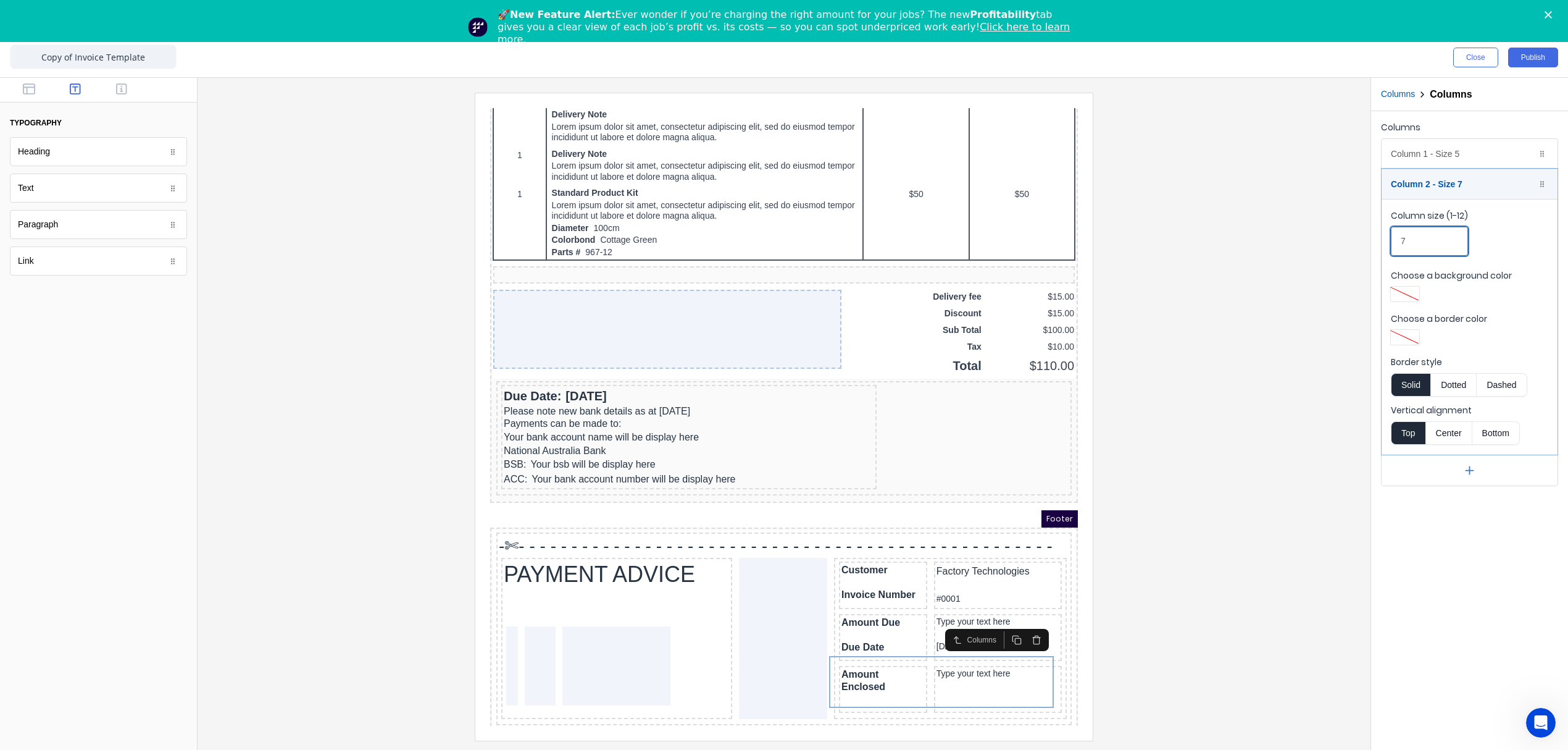
drag, startPoint x: 1426, startPoint y: 240, endPoint x: 1401, endPoint y: 245, distance: 25.5
click at [1401, 245] on input "7" at bounding box center [1429, 241] width 77 height 29
type input "6"
click at [1251, 561] on div at bounding box center [784, 416] width 1153 height 647
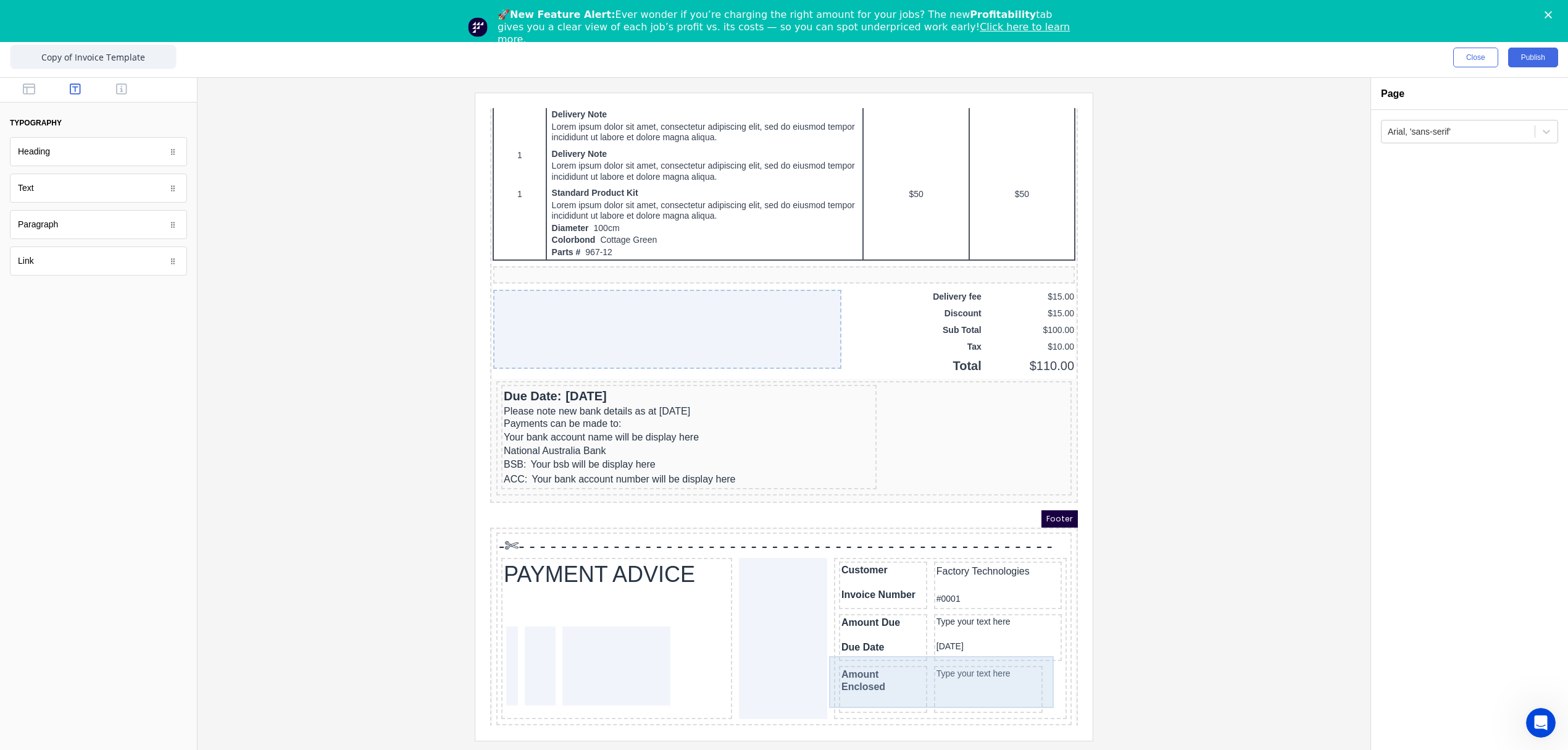
click at [936, 673] on div "Type your text here" at bounding box center [974, 674] width 109 height 47
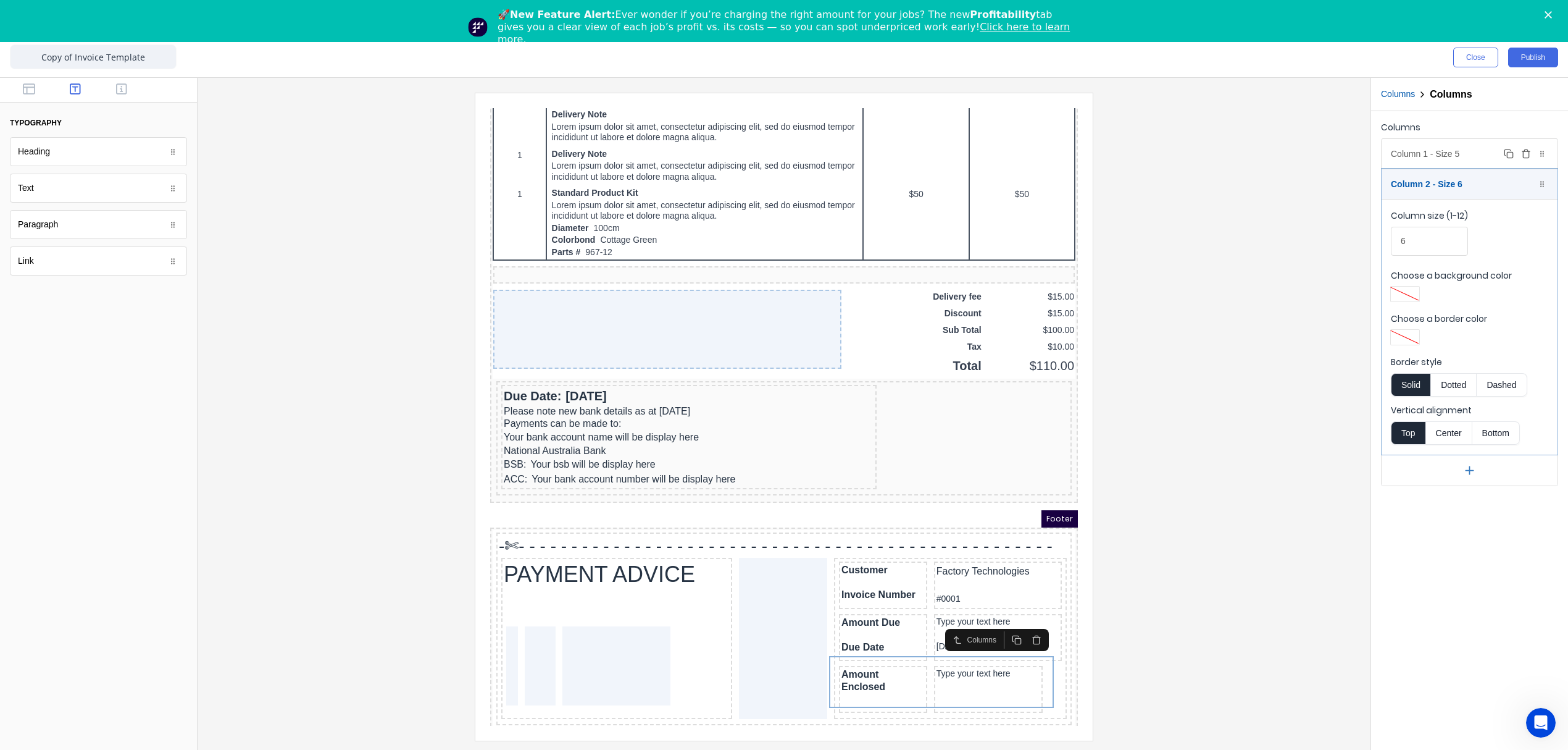
click at [1445, 158] on div "Column 1 - Size 5 Duplicate Delete" at bounding box center [1469, 154] width 176 height 30
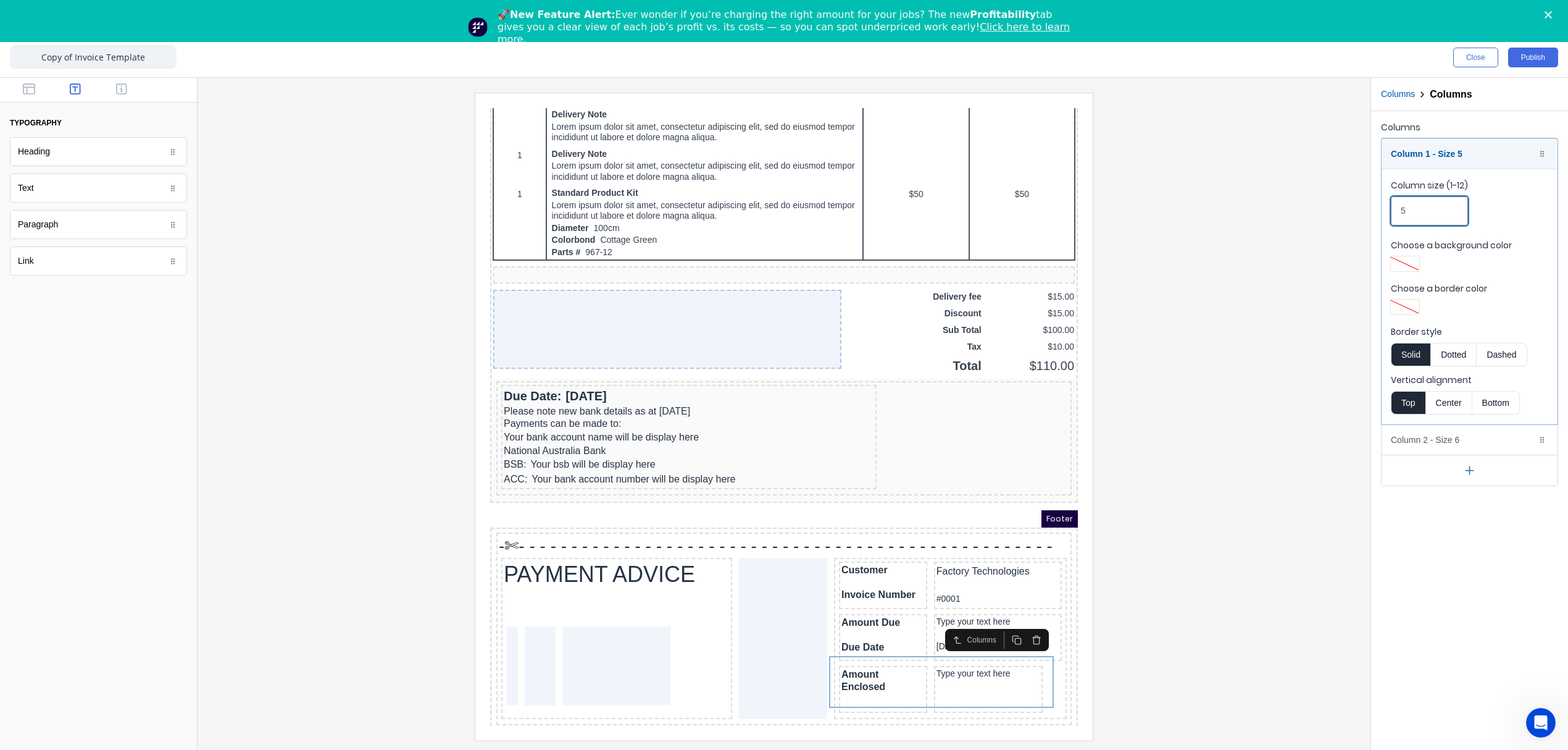
click at [1393, 210] on input "5" at bounding box center [1429, 211] width 77 height 29
type input "6"
click at [1209, 623] on div at bounding box center [784, 416] width 1153 height 647
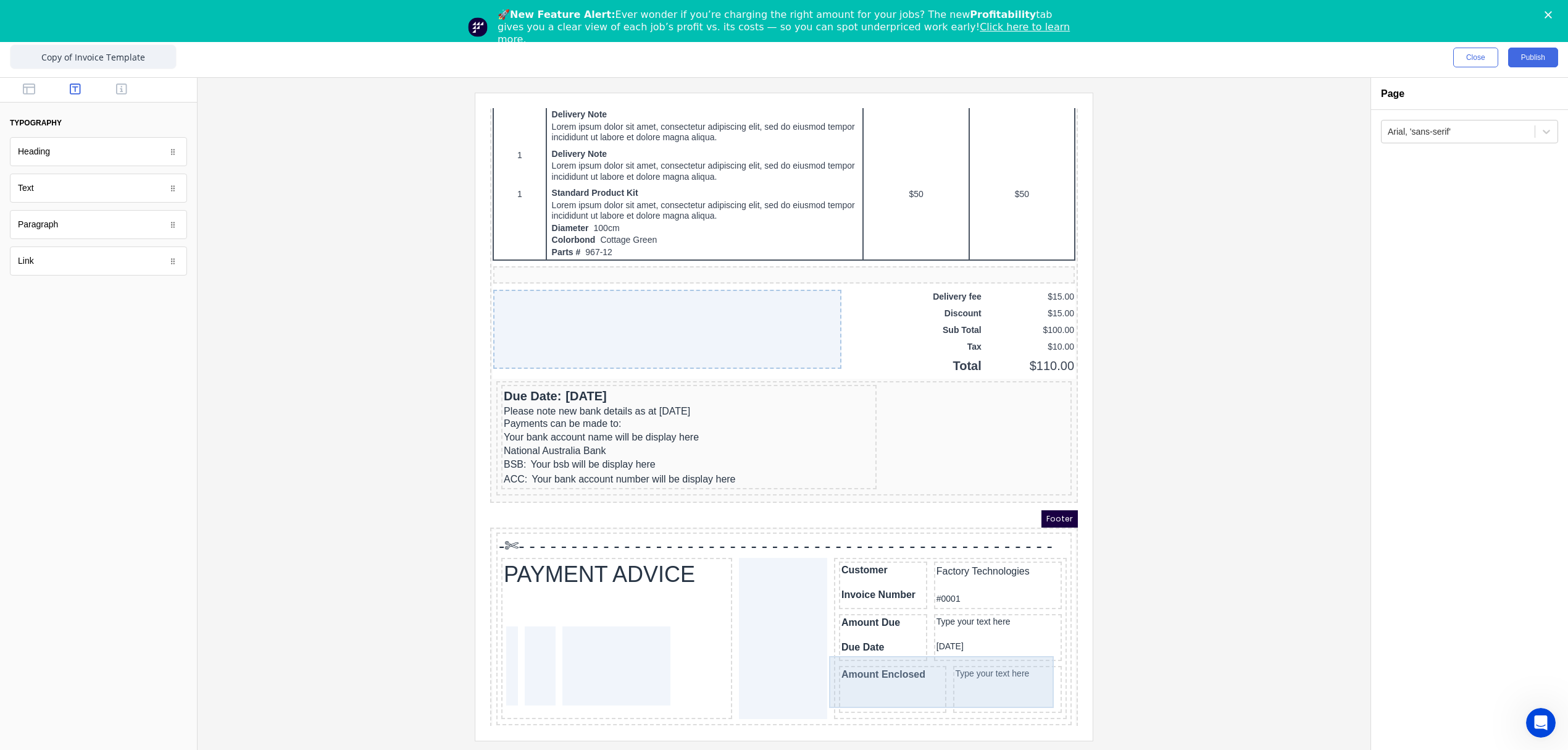
click at [889, 673] on div "Amount Enclosed" at bounding box center [878, 674] width 107 height 47
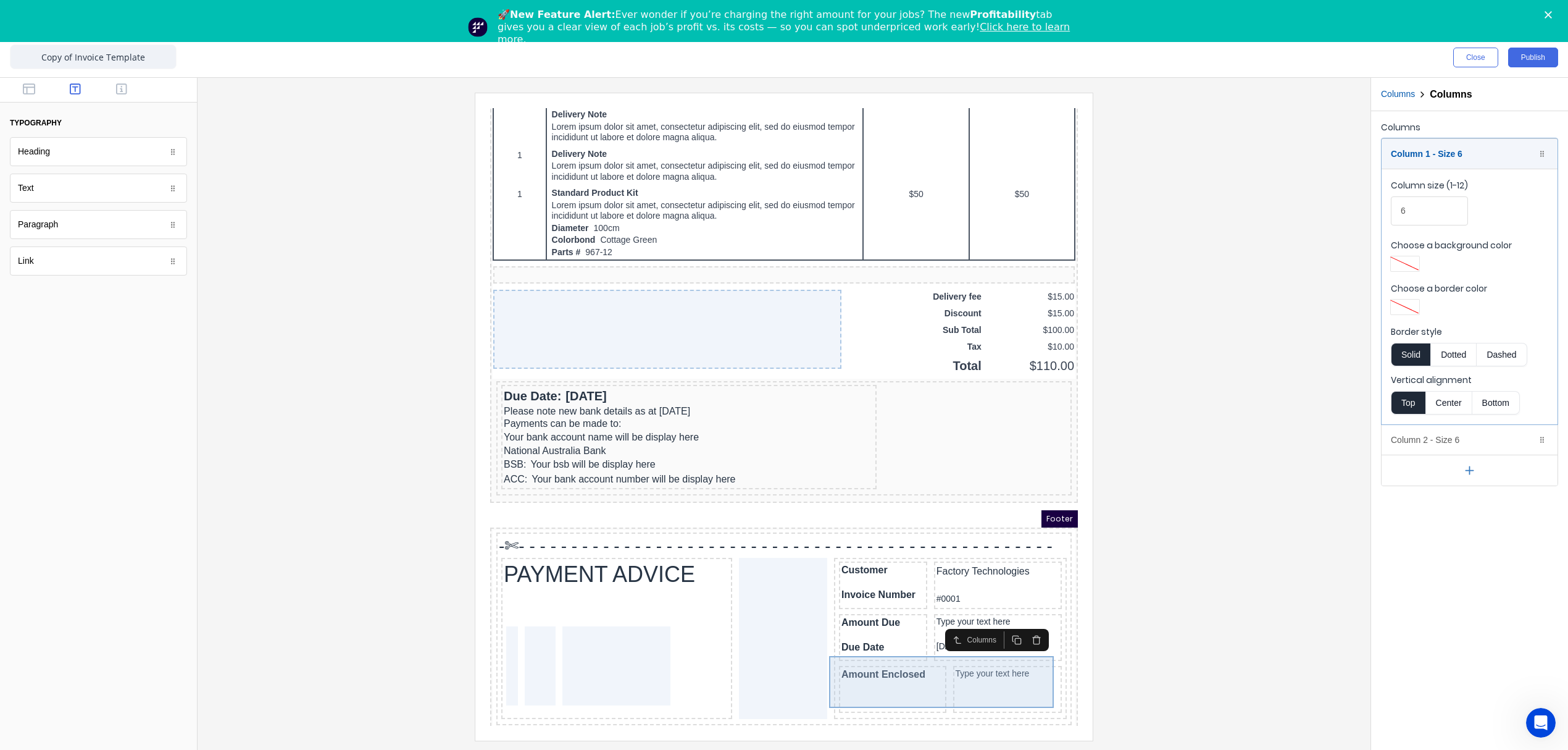
click at [838, 680] on div "Amount Enclosed" at bounding box center [878, 674] width 107 height 47
click at [849, 672] on div "Amount Enclosed" at bounding box center [878, 674] width 107 height 47
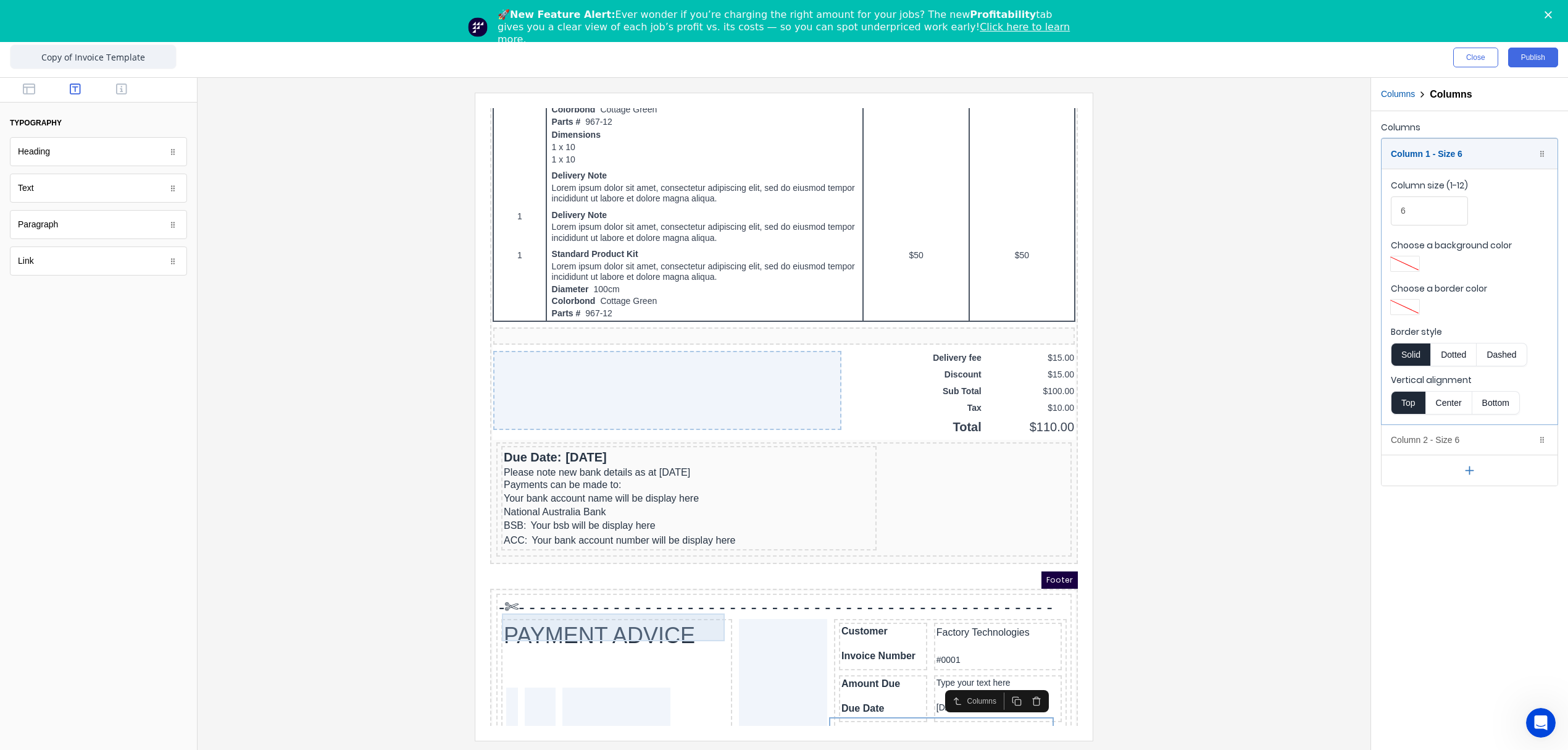
scroll to position [624, 0]
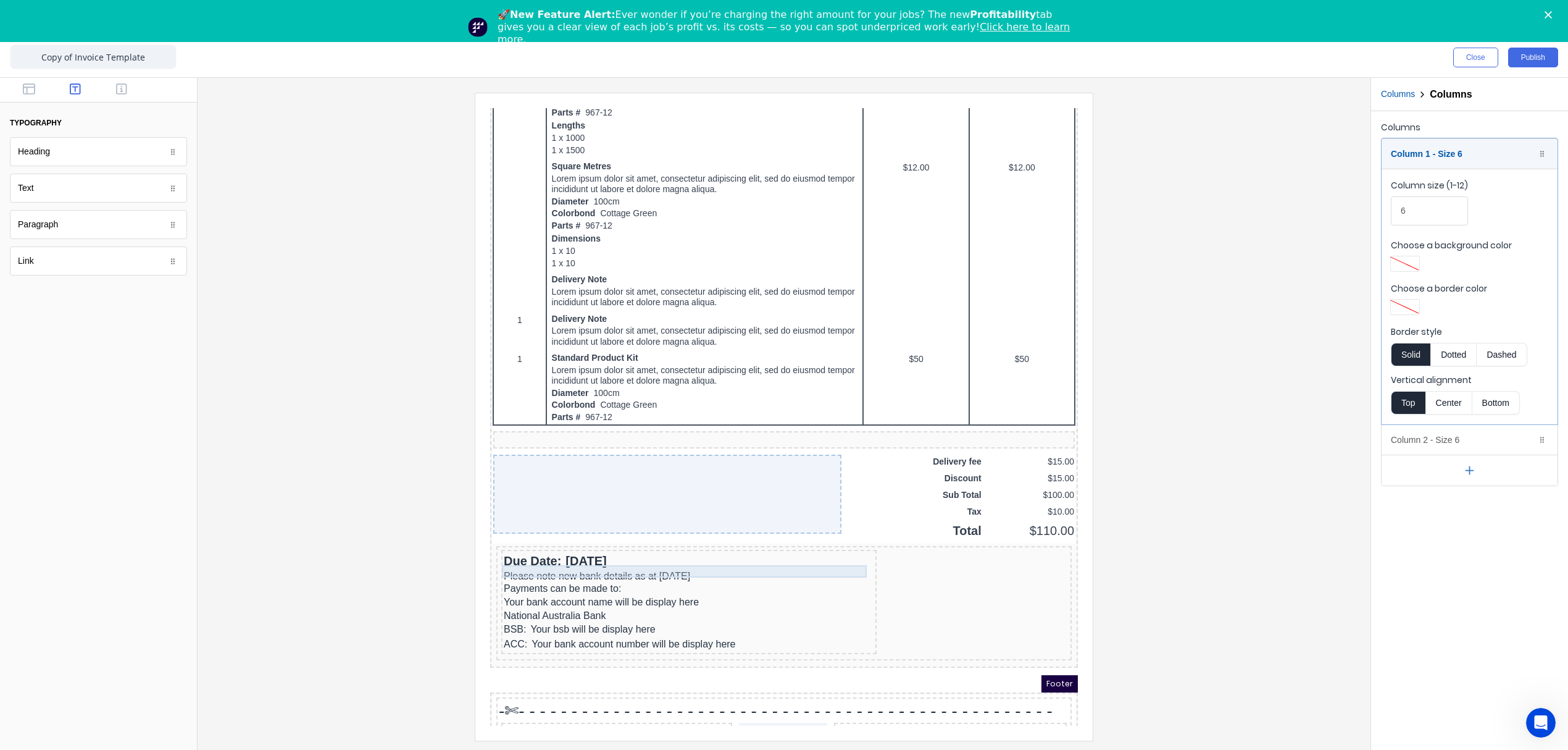
click at [551, 561] on div "Please note new bank details as at 1st July 2025" at bounding box center [675, 561] width 371 height 13
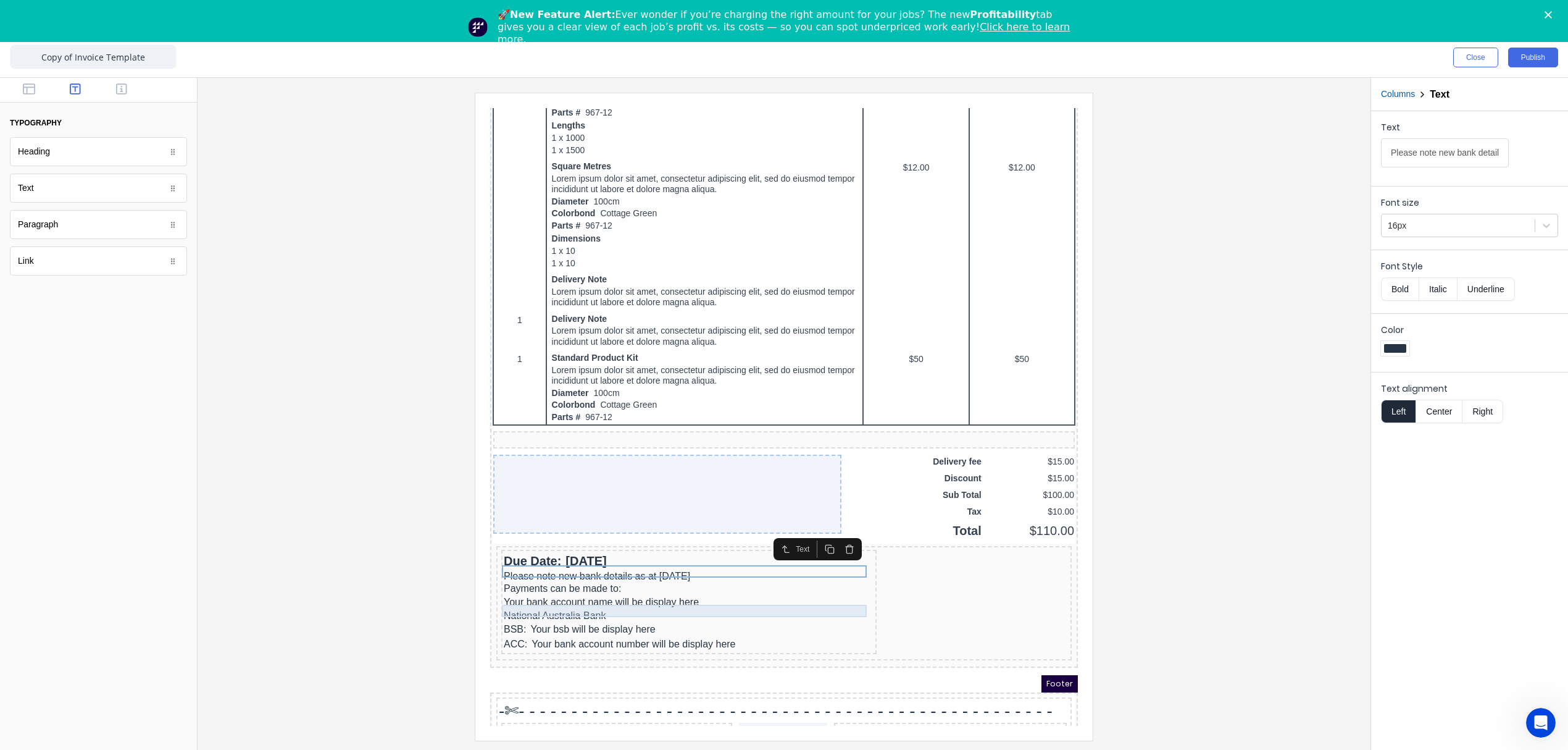
click at [560, 595] on div "National Australia Bank" at bounding box center [675, 601] width 371 height 13
click at [558, 612] on div "BSB: Your bsb will be display here" at bounding box center [675, 614] width 371 height 15
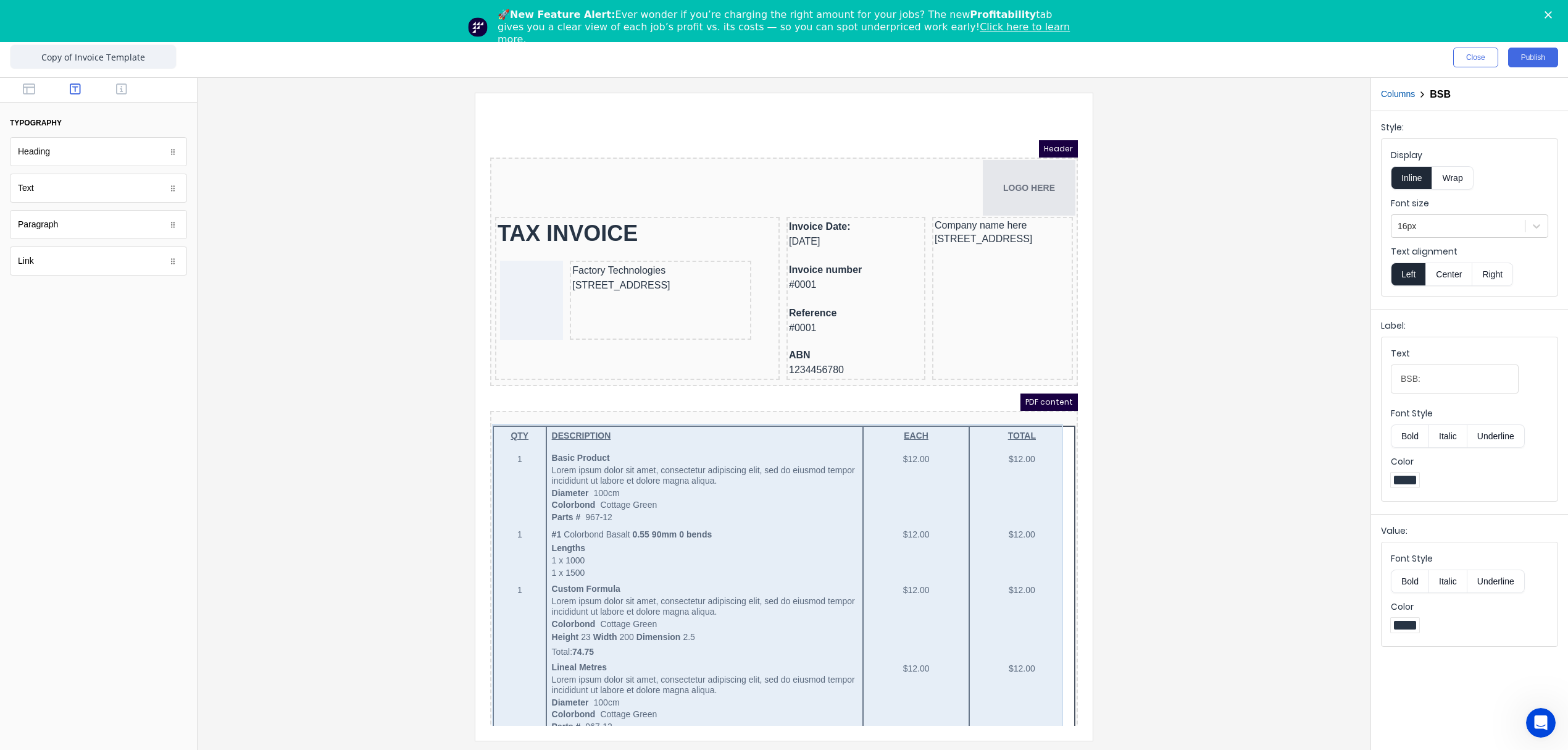
scroll to position [0, 0]
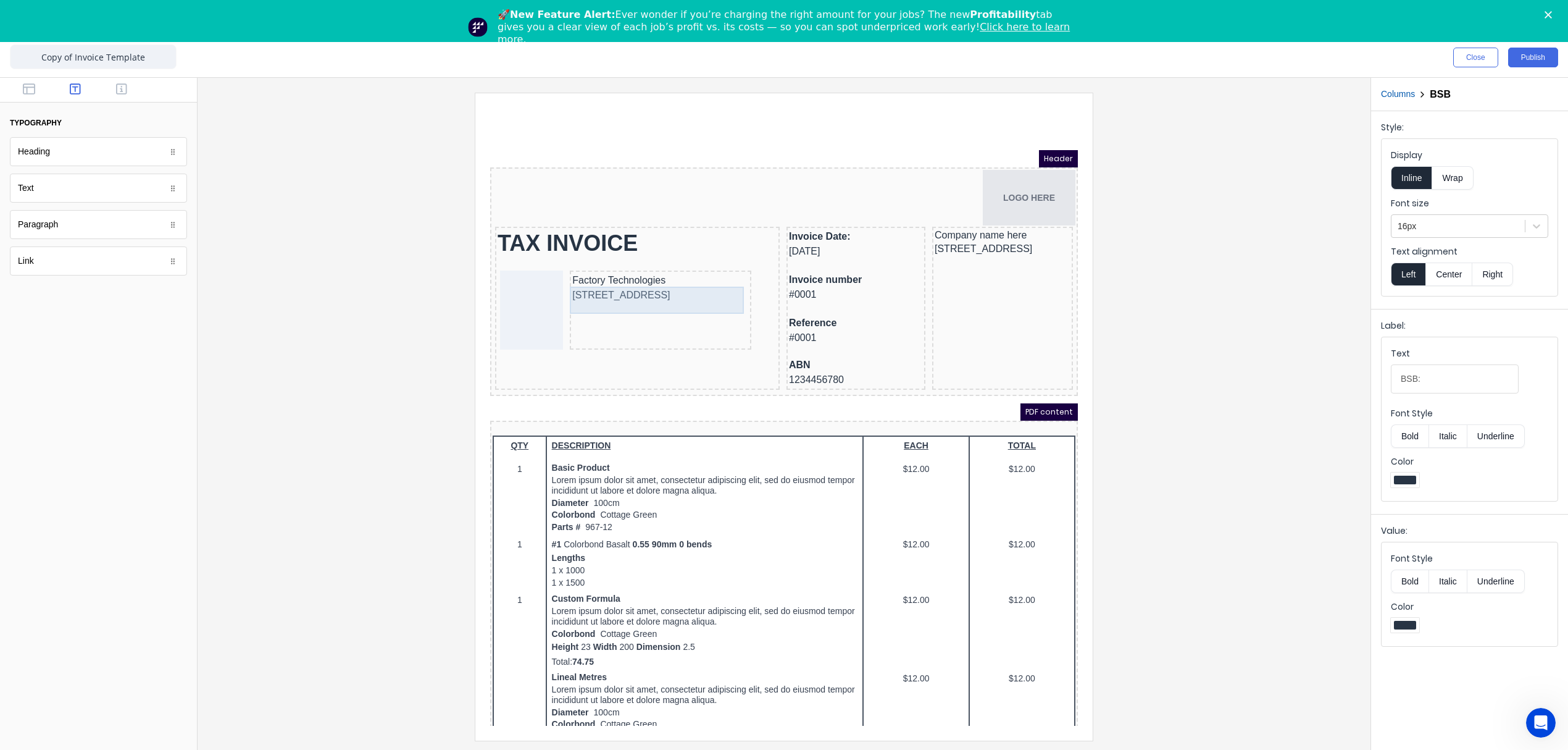
click at [638, 283] on div "234 Beach Road Gold Coast, Queensland, Australia, 4217" at bounding box center [646, 280] width 177 height 15
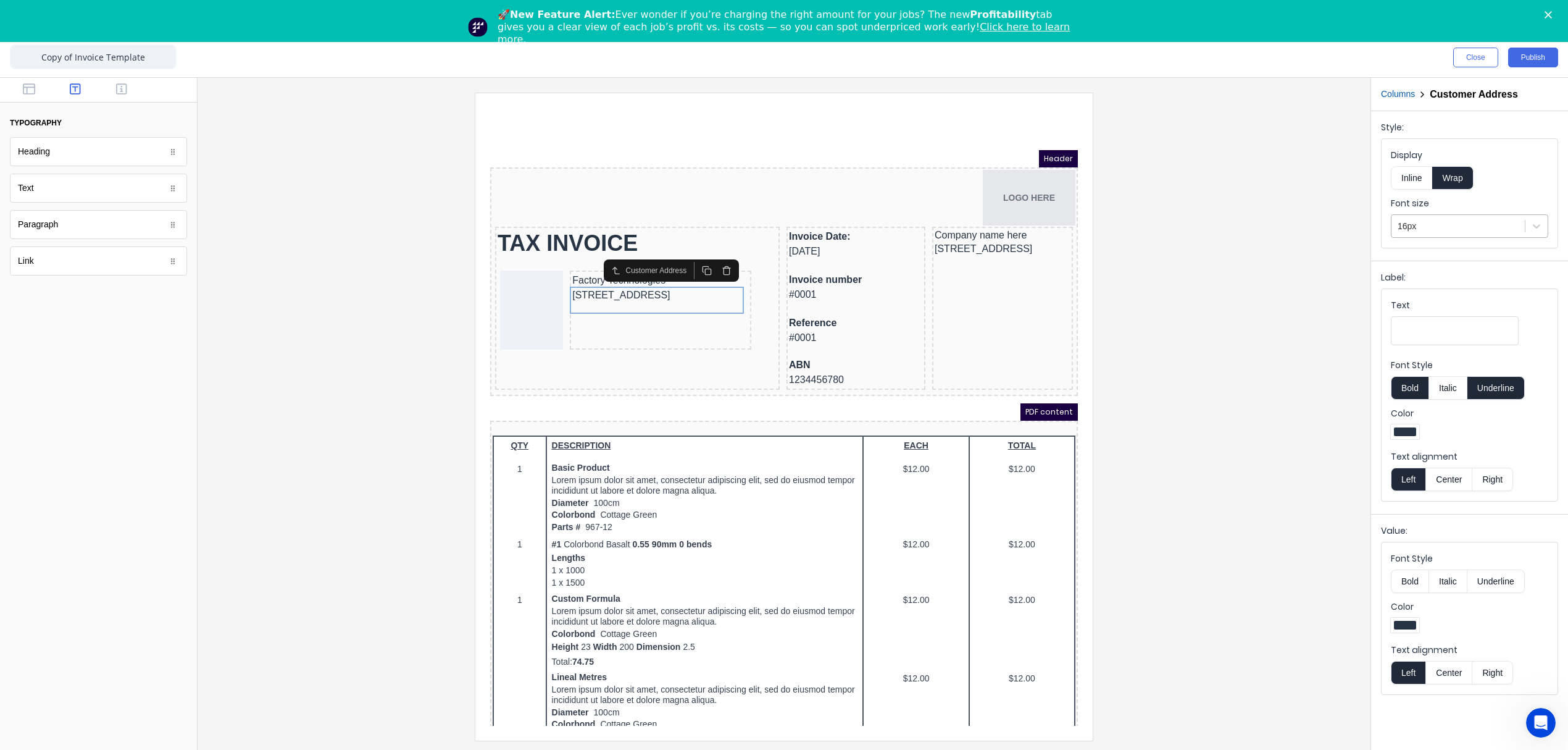
click at [1439, 224] on div at bounding box center [1459, 226] width 121 height 15
click at [1428, 350] on div "14px" at bounding box center [1469, 348] width 158 height 23
click at [1441, 226] on div at bounding box center [1459, 226] width 121 height 15
click at [1408, 374] on div "16px" at bounding box center [1469, 371] width 158 height 23
click at [1334, 391] on div at bounding box center [784, 416] width 1153 height 647
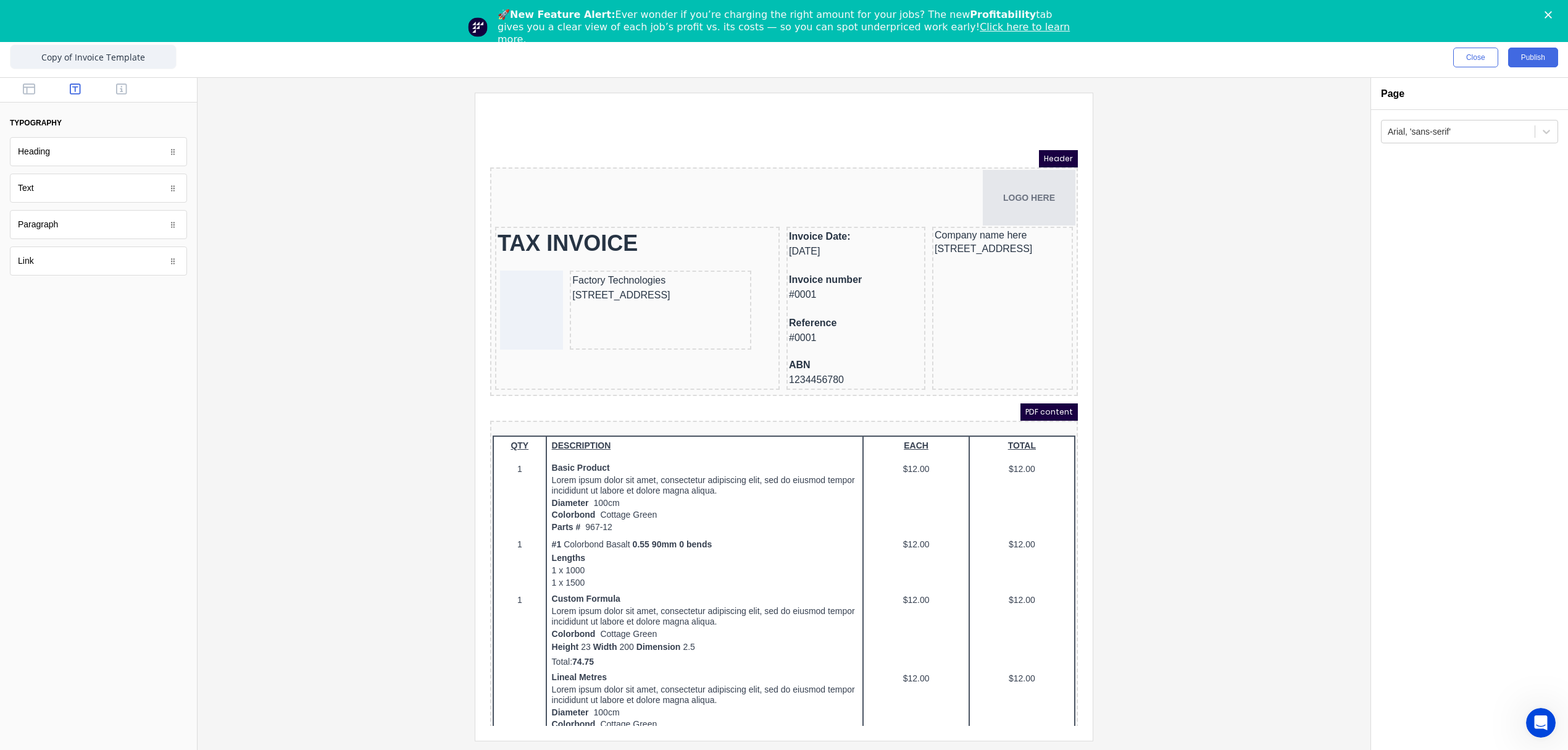
click at [1203, 422] on div at bounding box center [784, 416] width 1153 height 647
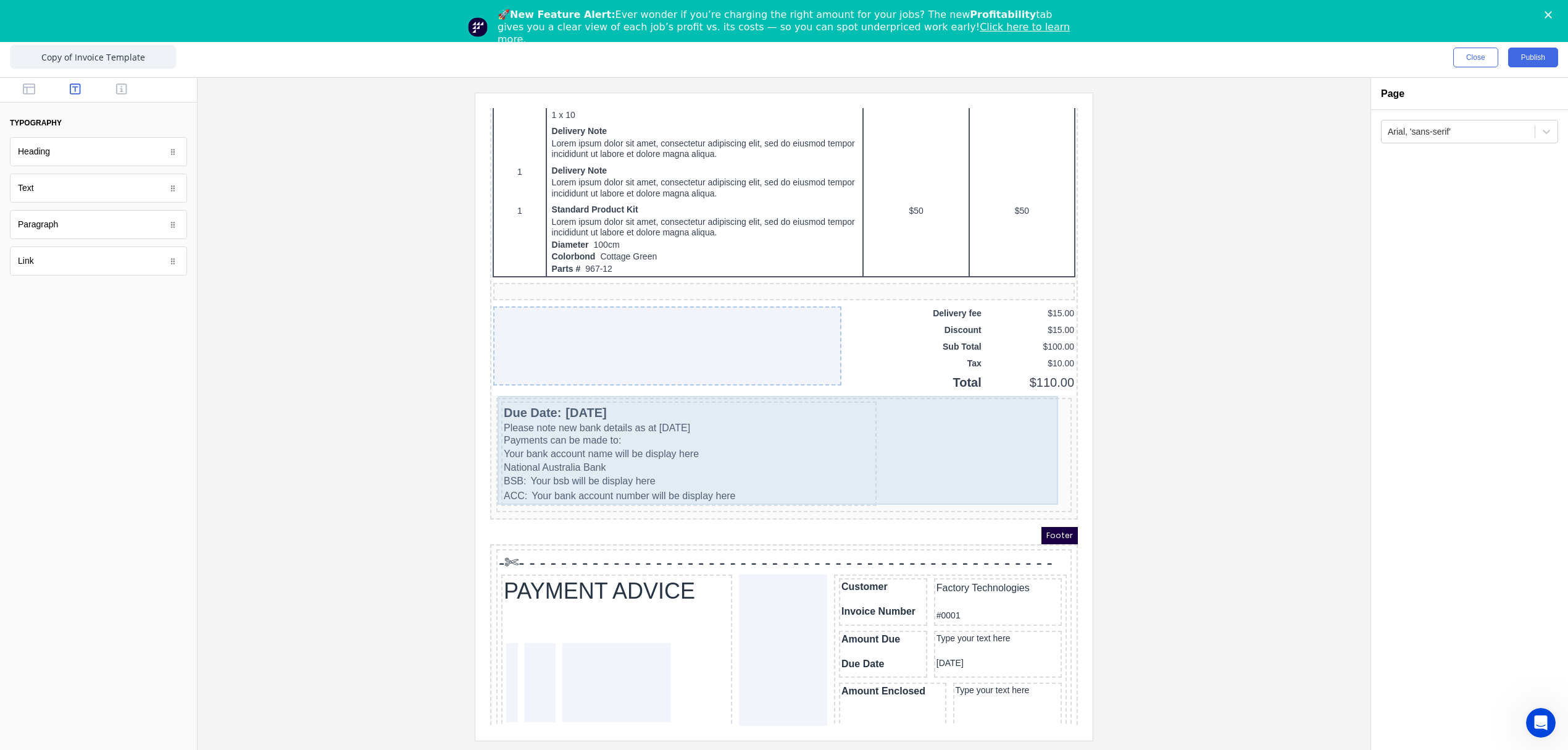
scroll to position [789, 0]
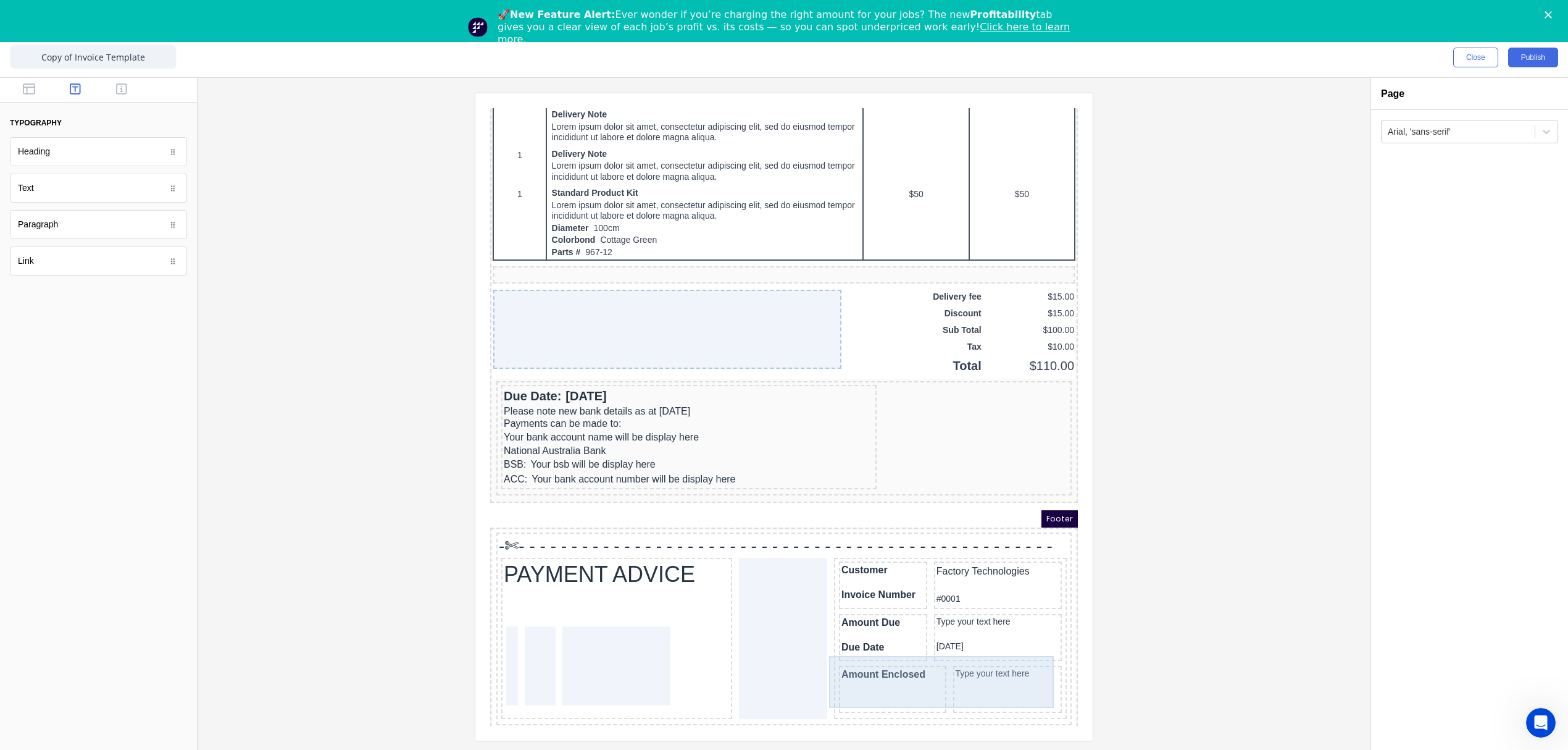
click at [926, 652] on div "Amount Enclosed Type your text here" at bounding box center [935, 675] width 227 height 52
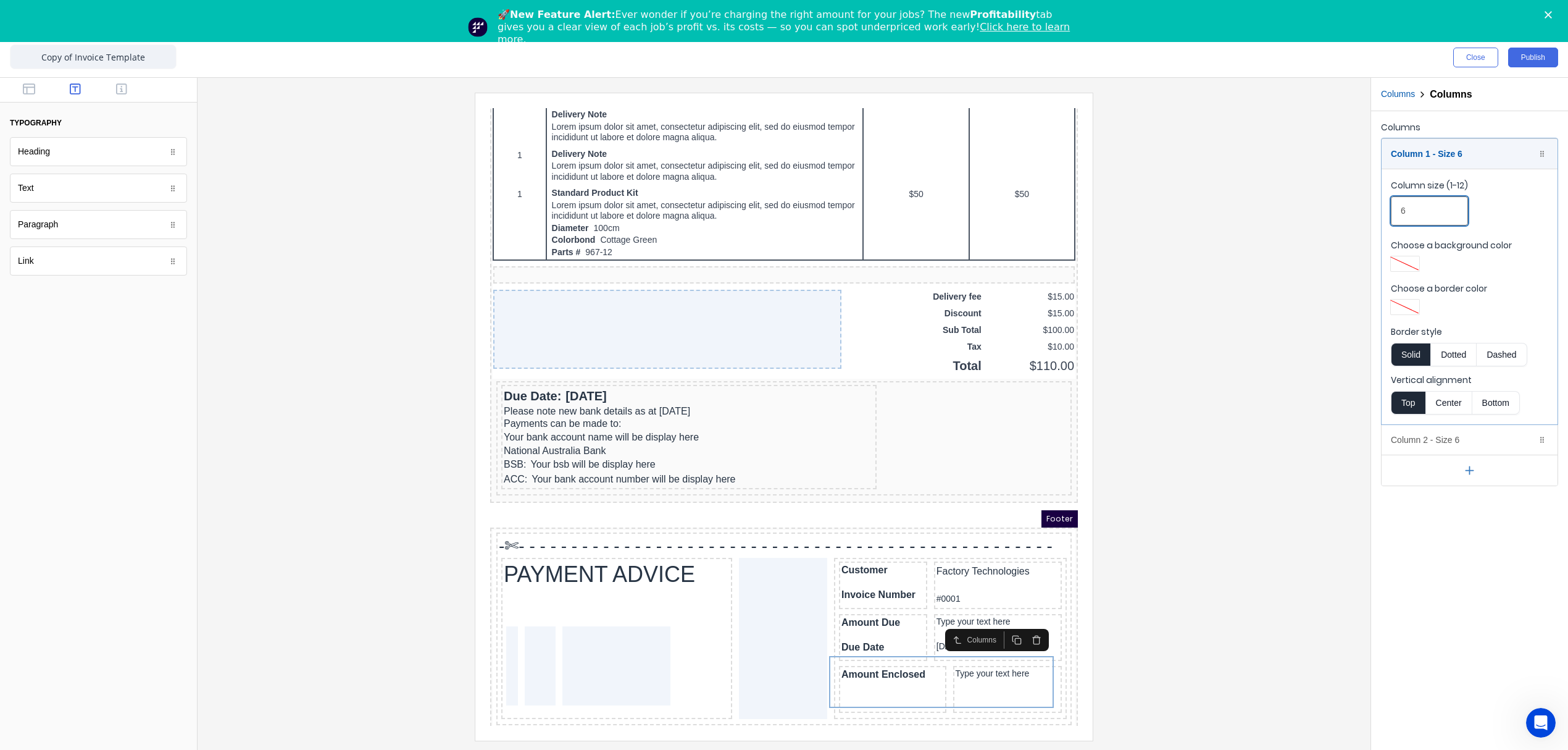
drag, startPoint x: 1416, startPoint y: 210, endPoint x: 1383, endPoint y: 210, distance: 33.0
click at [1383, 210] on fieldset "Column size (1-12) 6 Choose a background color Choose a border color Border sty…" at bounding box center [1469, 297] width 176 height 256
type input "5"
click at [829, 660] on div "Amount Enclosed" at bounding box center [868, 666] width 83 height 24
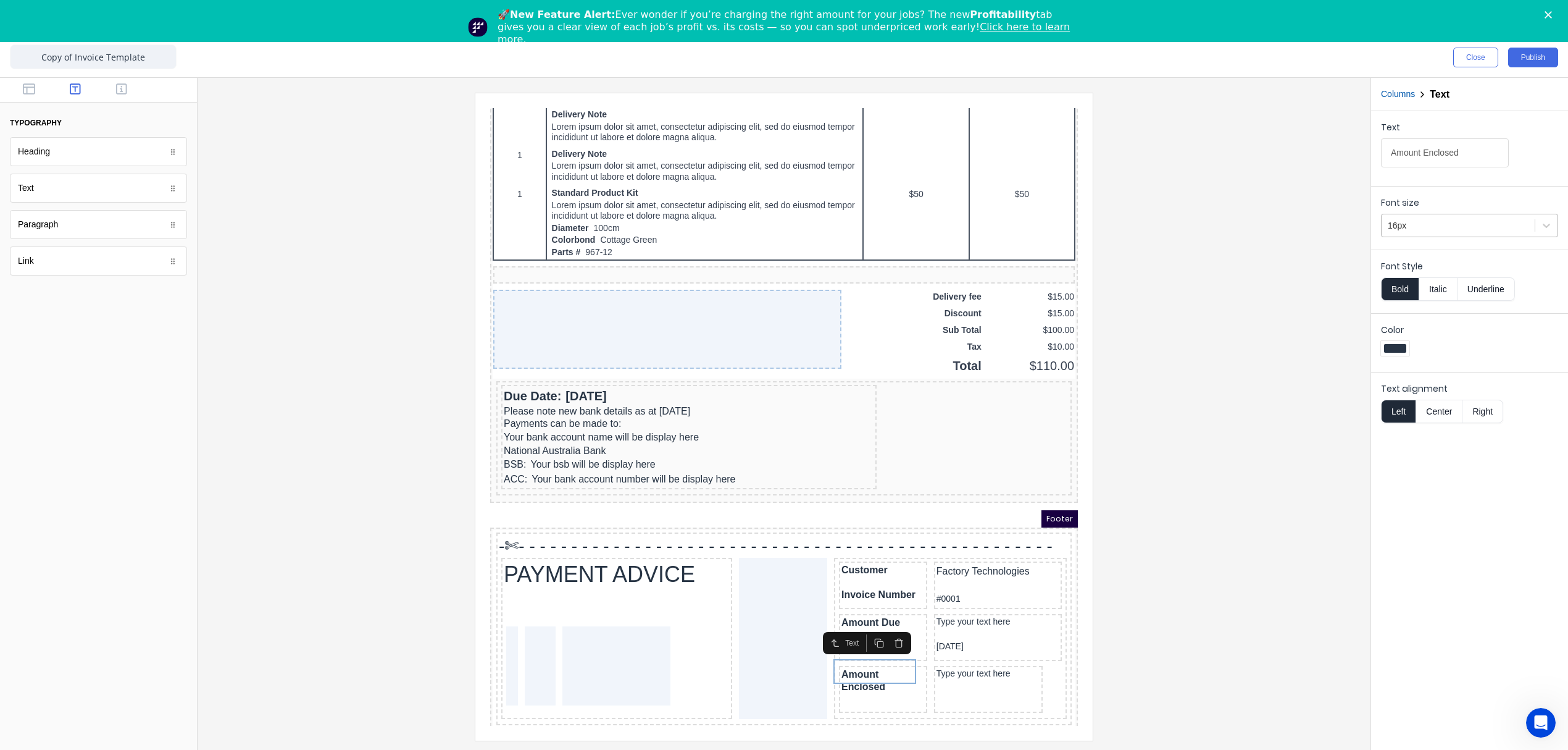
click at [1410, 228] on div at bounding box center [1458, 225] width 140 height 15
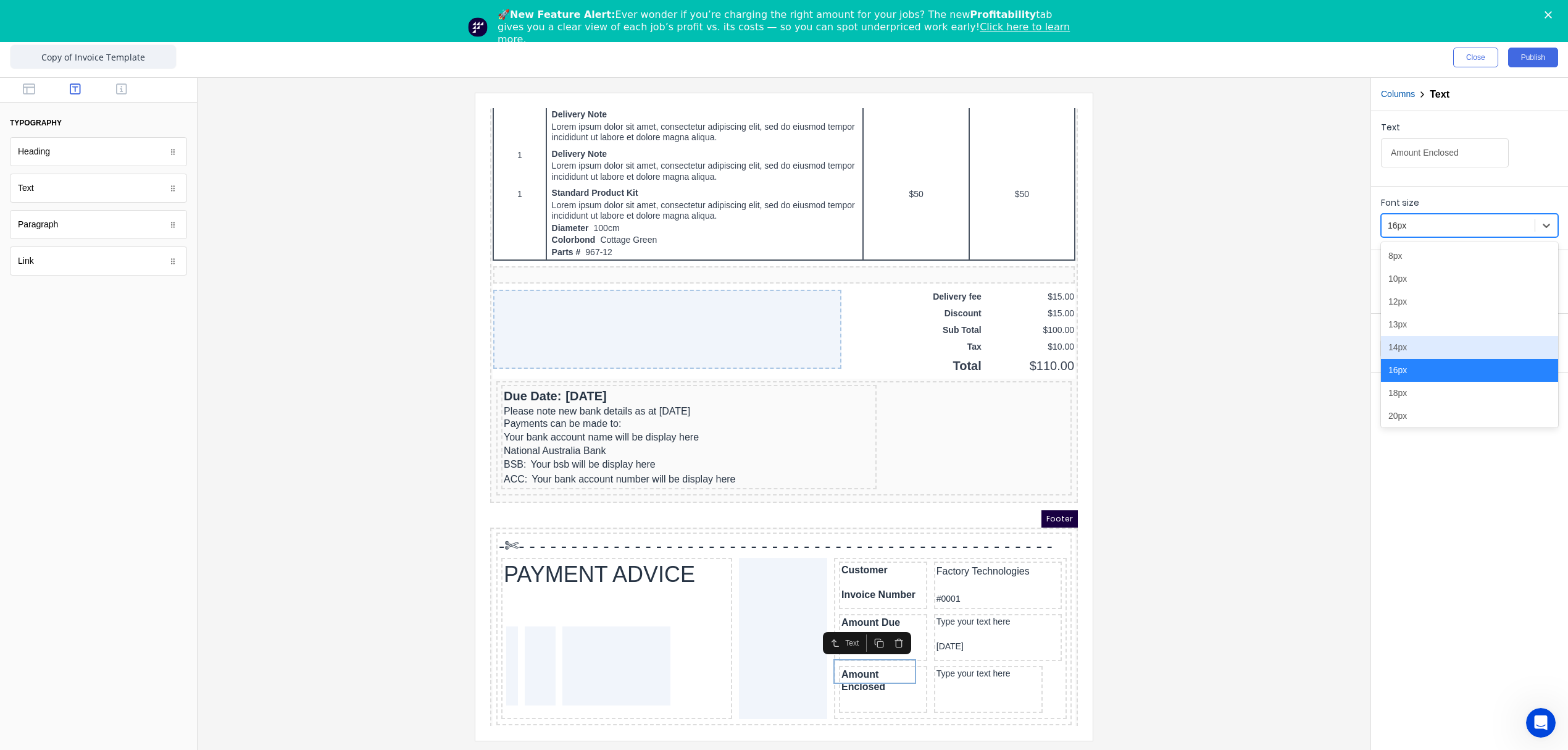
click at [1411, 354] on div "14px" at bounding box center [1469, 347] width 177 height 23
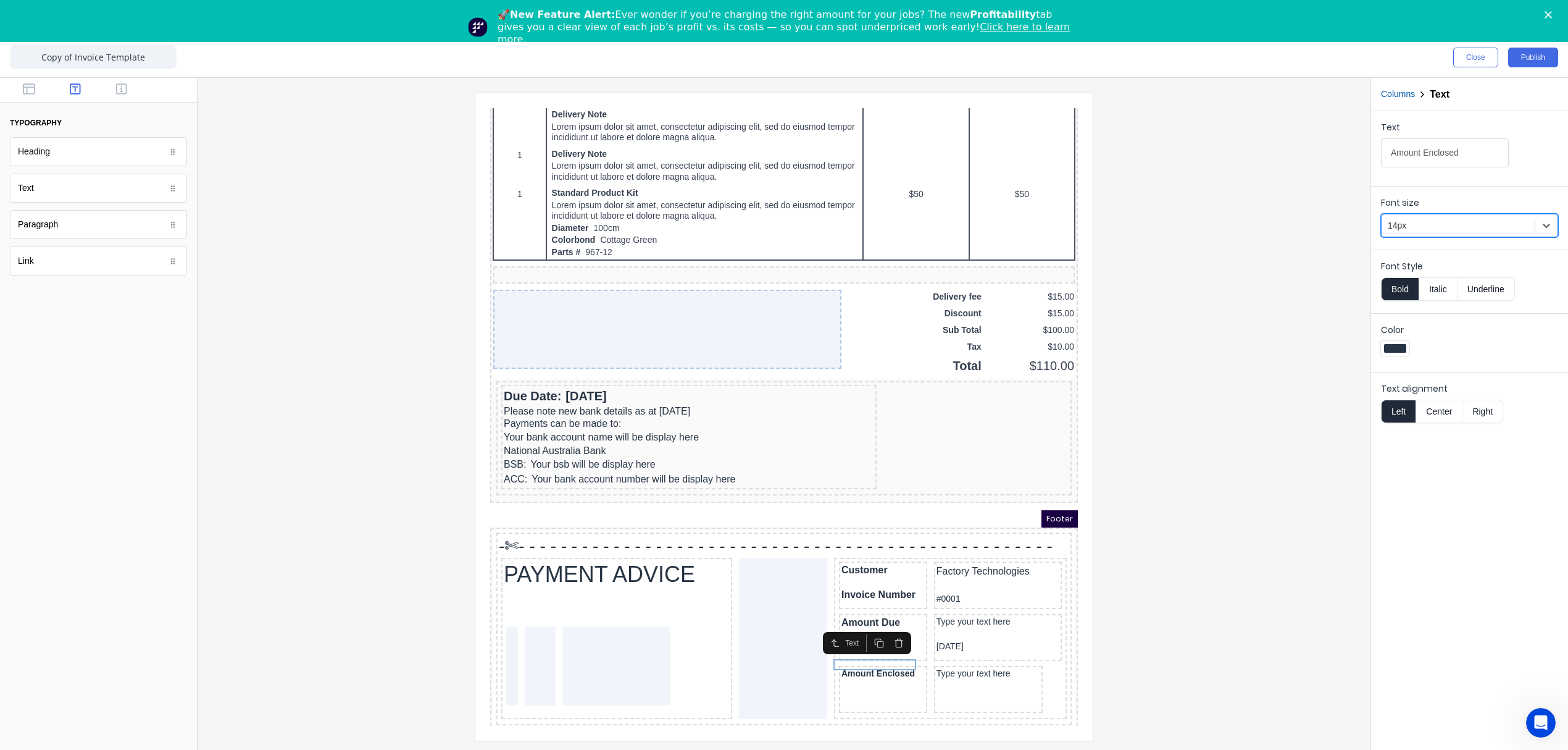
click at [1168, 623] on div at bounding box center [784, 416] width 1153 height 647
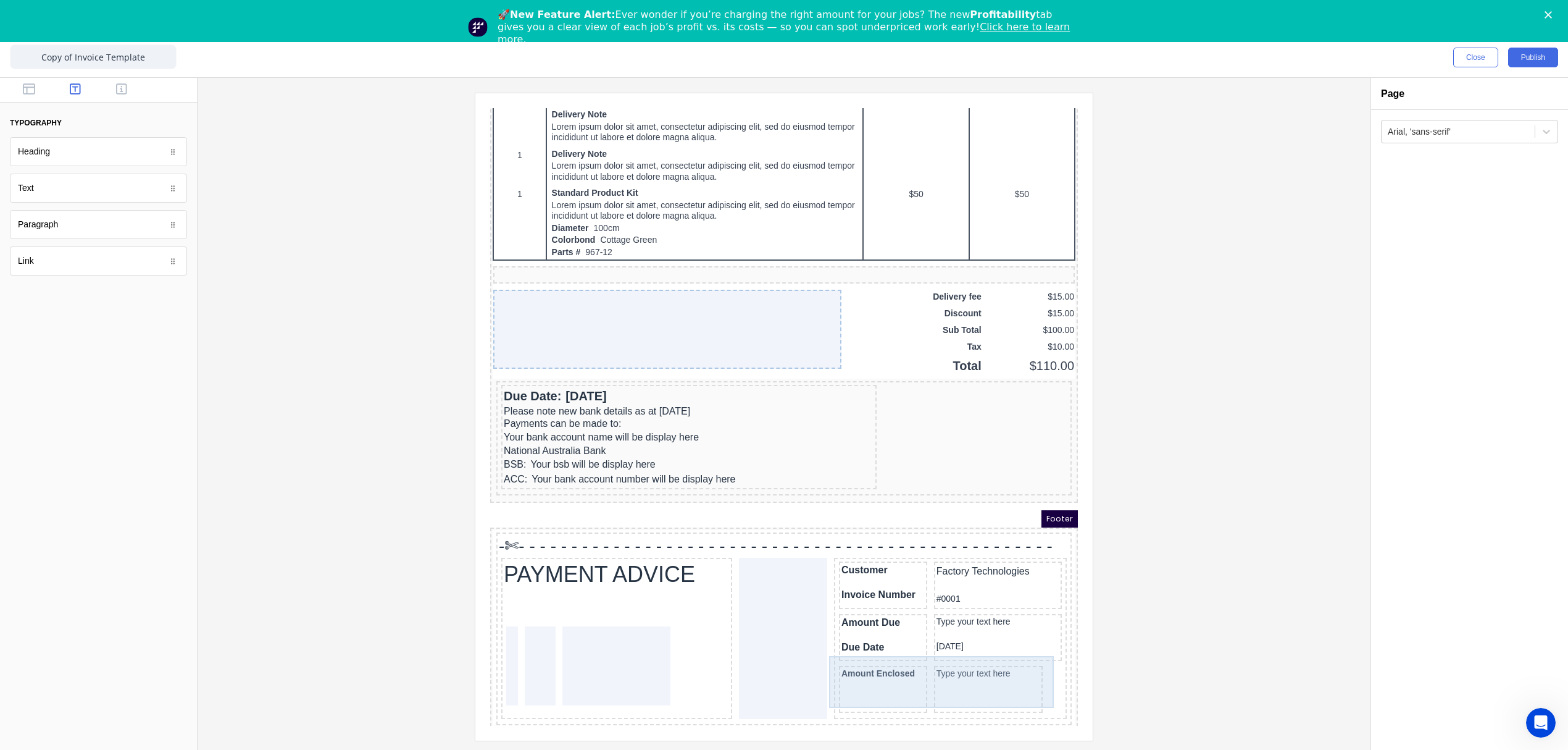
click at [1010, 673] on div "Type your text here" at bounding box center [974, 674] width 109 height 47
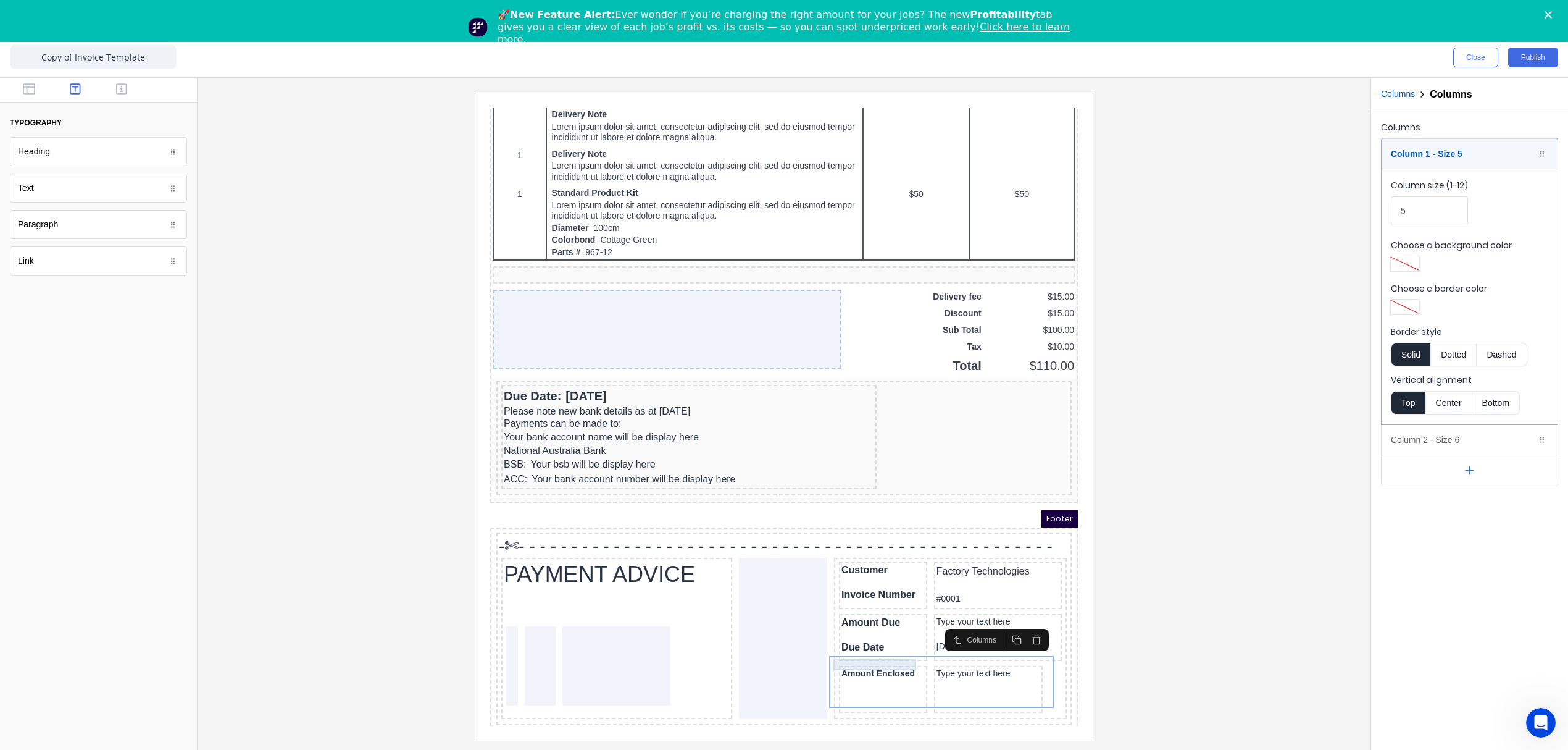
click at [869, 654] on div "Amount Enclosed" at bounding box center [868, 659] width 83 height 11
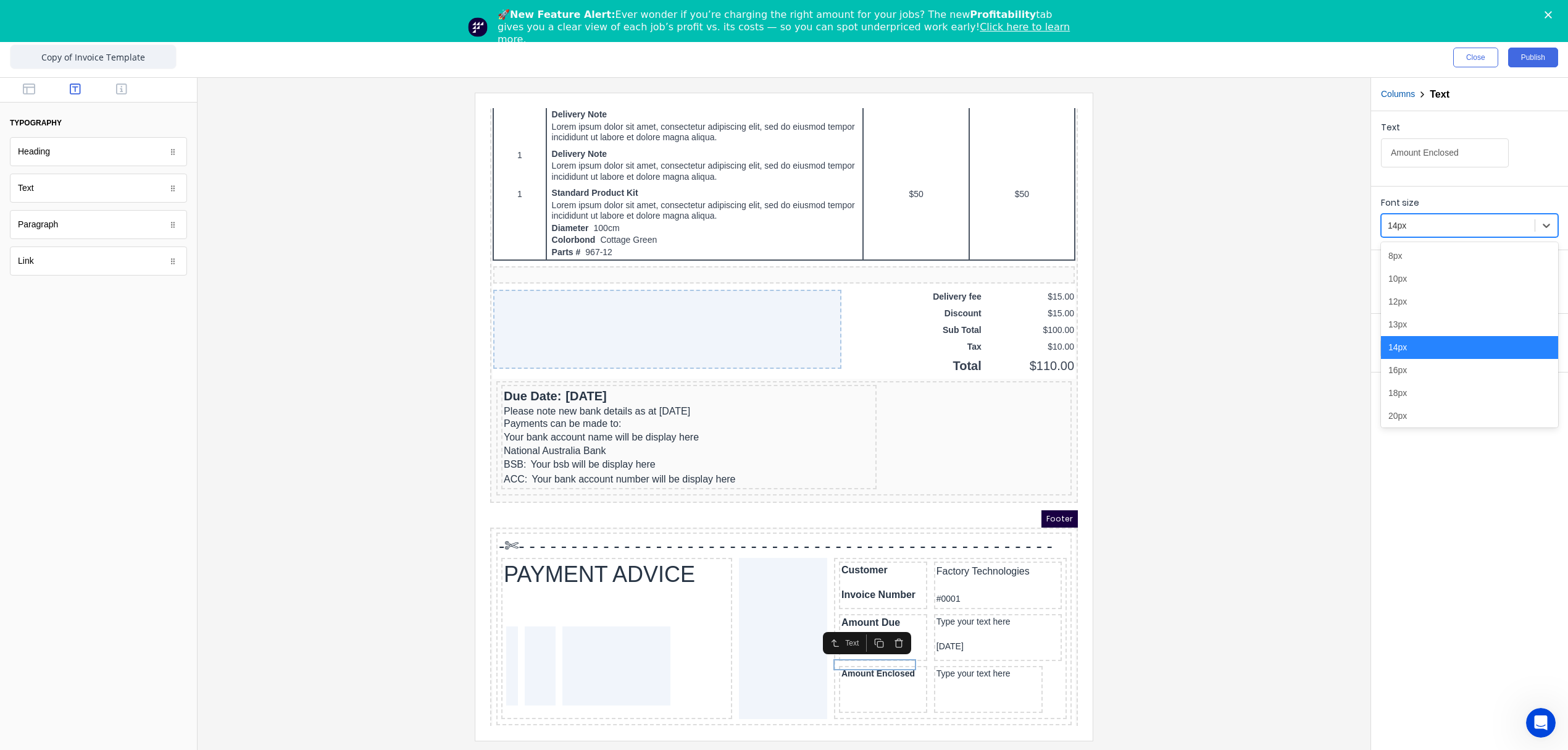
click at [1424, 226] on div at bounding box center [1458, 225] width 140 height 15
click at [1408, 367] on div "16px" at bounding box center [1469, 370] width 177 height 23
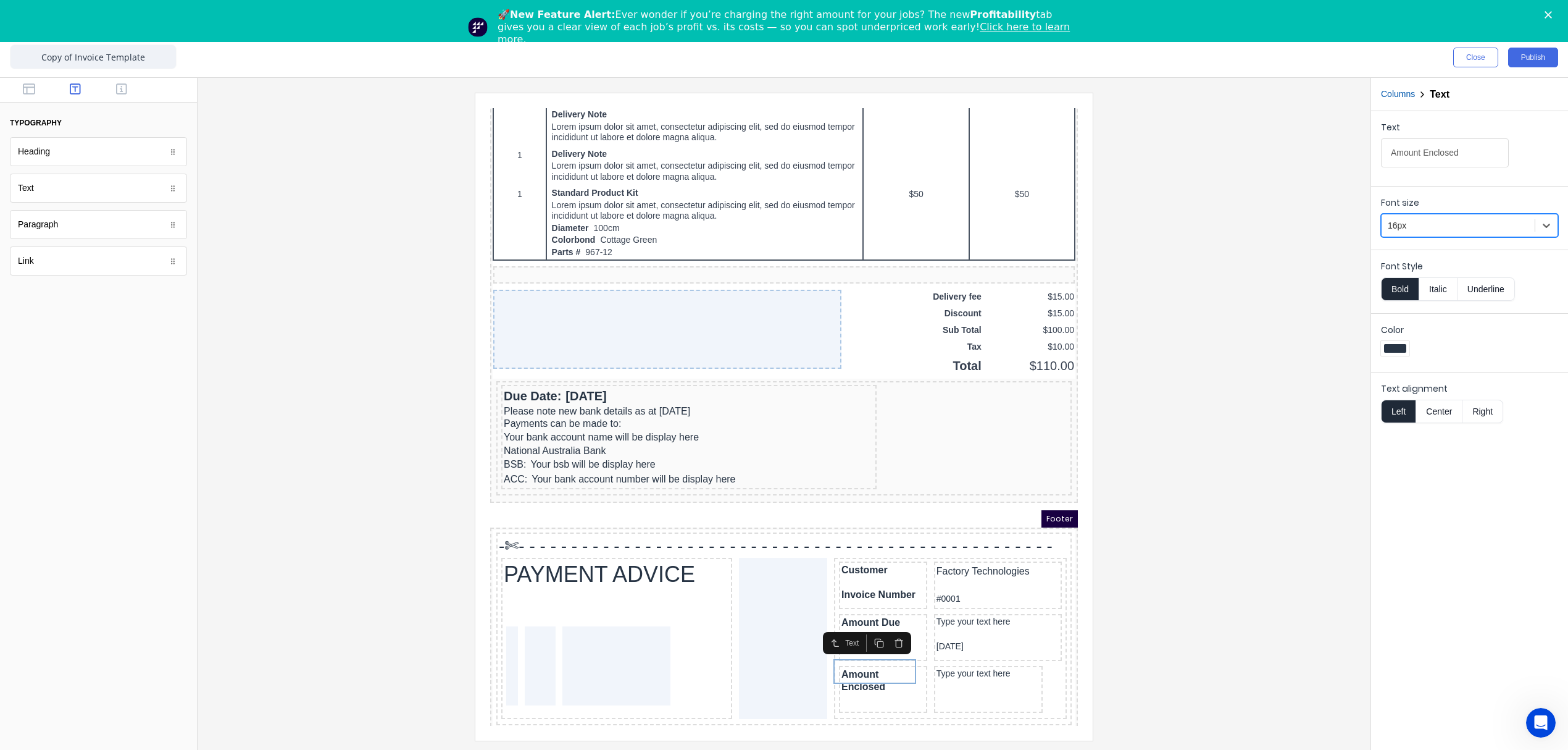
click at [1416, 224] on div at bounding box center [1458, 225] width 140 height 15
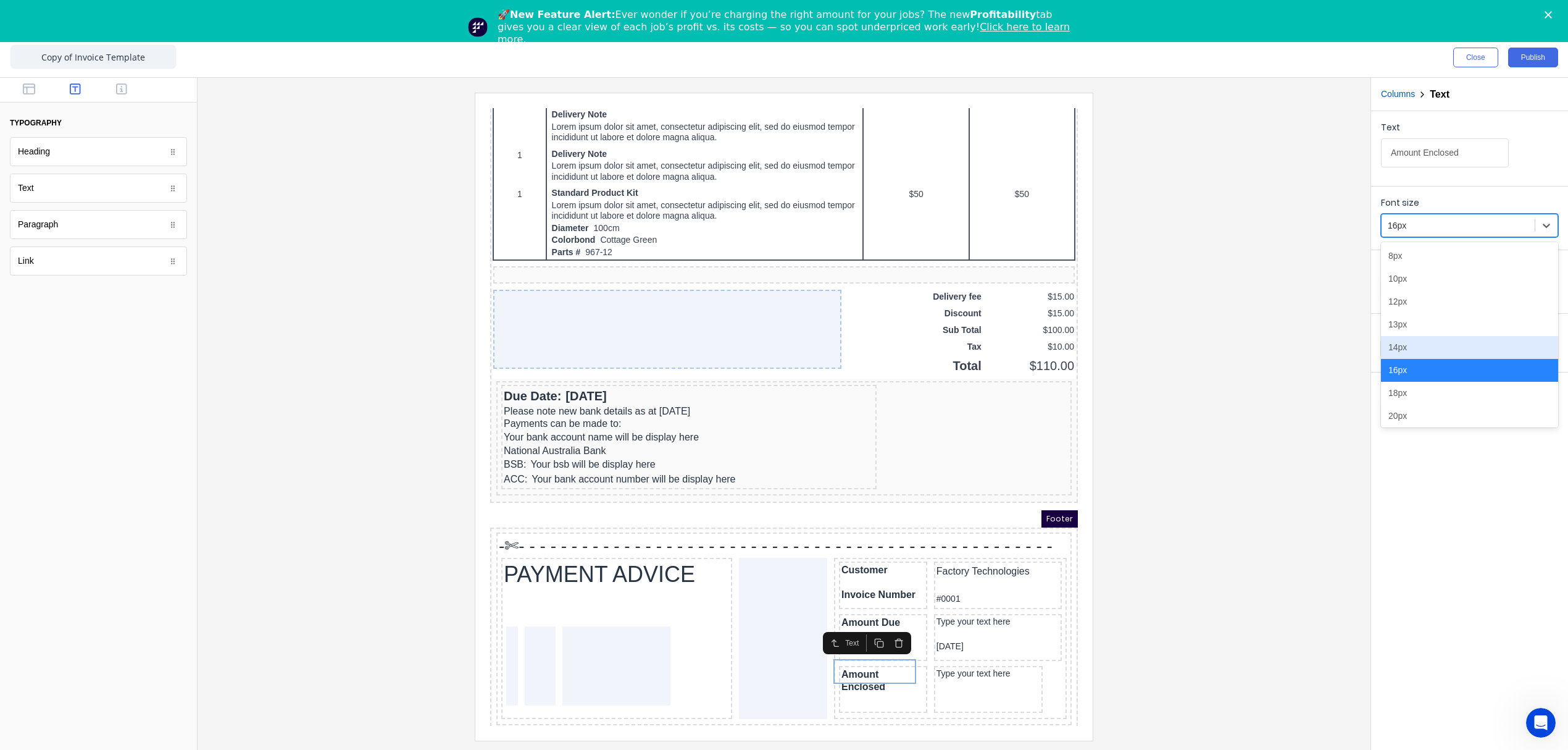
click at [1408, 348] on div "14px" at bounding box center [1469, 347] width 177 height 23
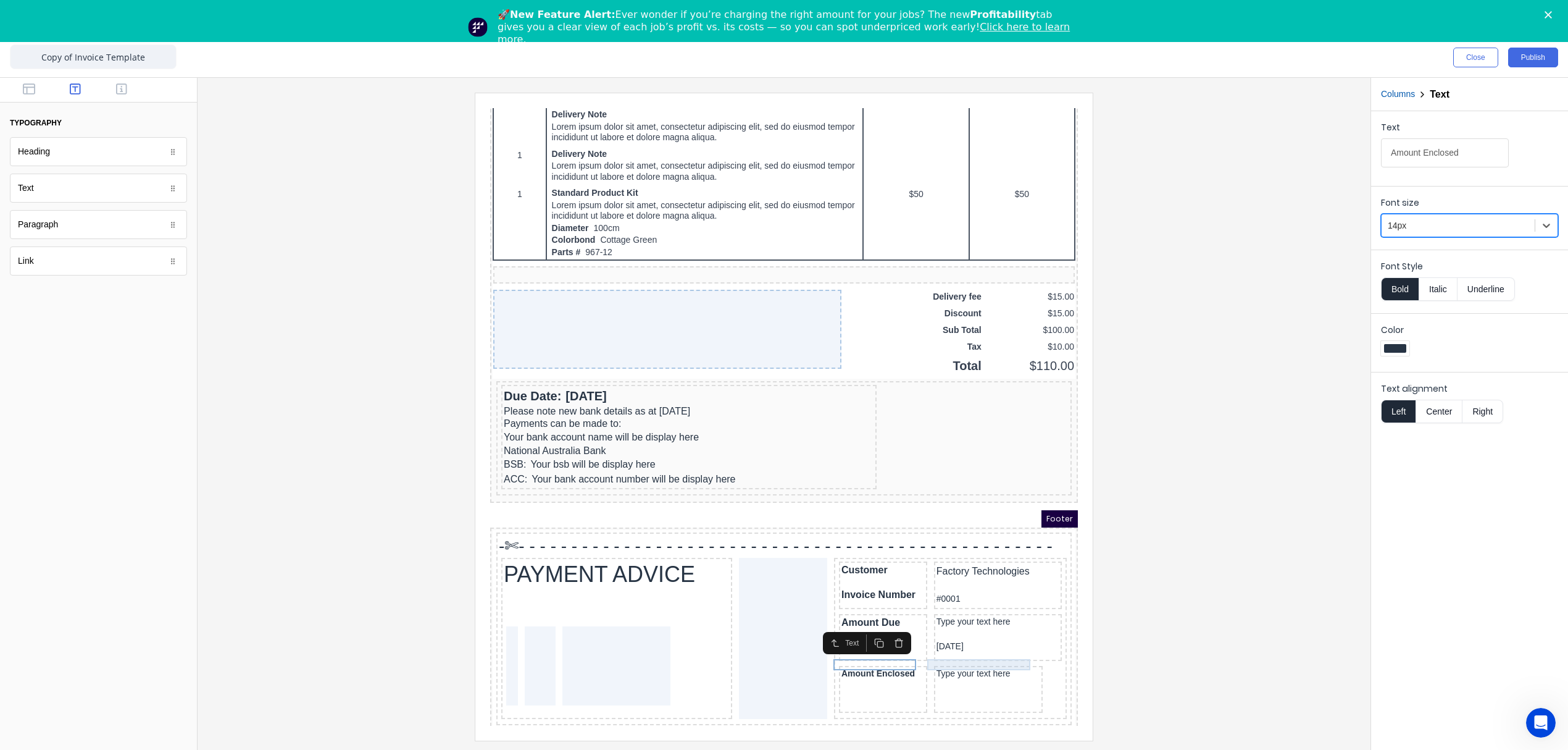
click at [957, 654] on div "Type your text here" at bounding box center [974, 659] width 104 height 11
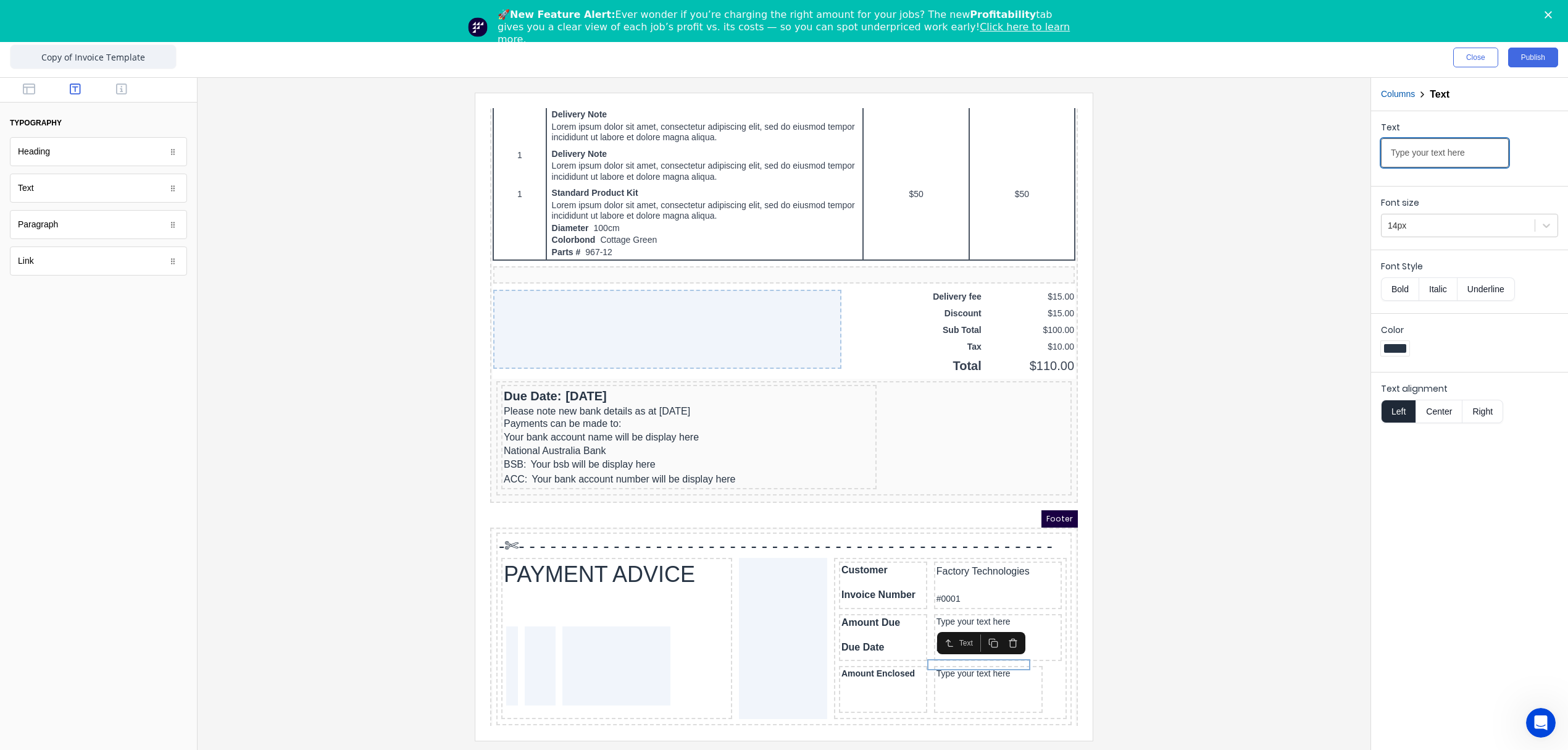
drag, startPoint x: 1477, startPoint y: 154, endPoint x: 1277, endPoint y: 169, distance: 200.6
click at [1277, 169] on div "Close Publish Components typography Heading Heading Text Text Paragraph Paragra…" at bounding box center [784, 393] width 1568 height 712
type input "_____________________"
click at [1232, 685] on div at bounding box center [784, 416] width 1153 height 647
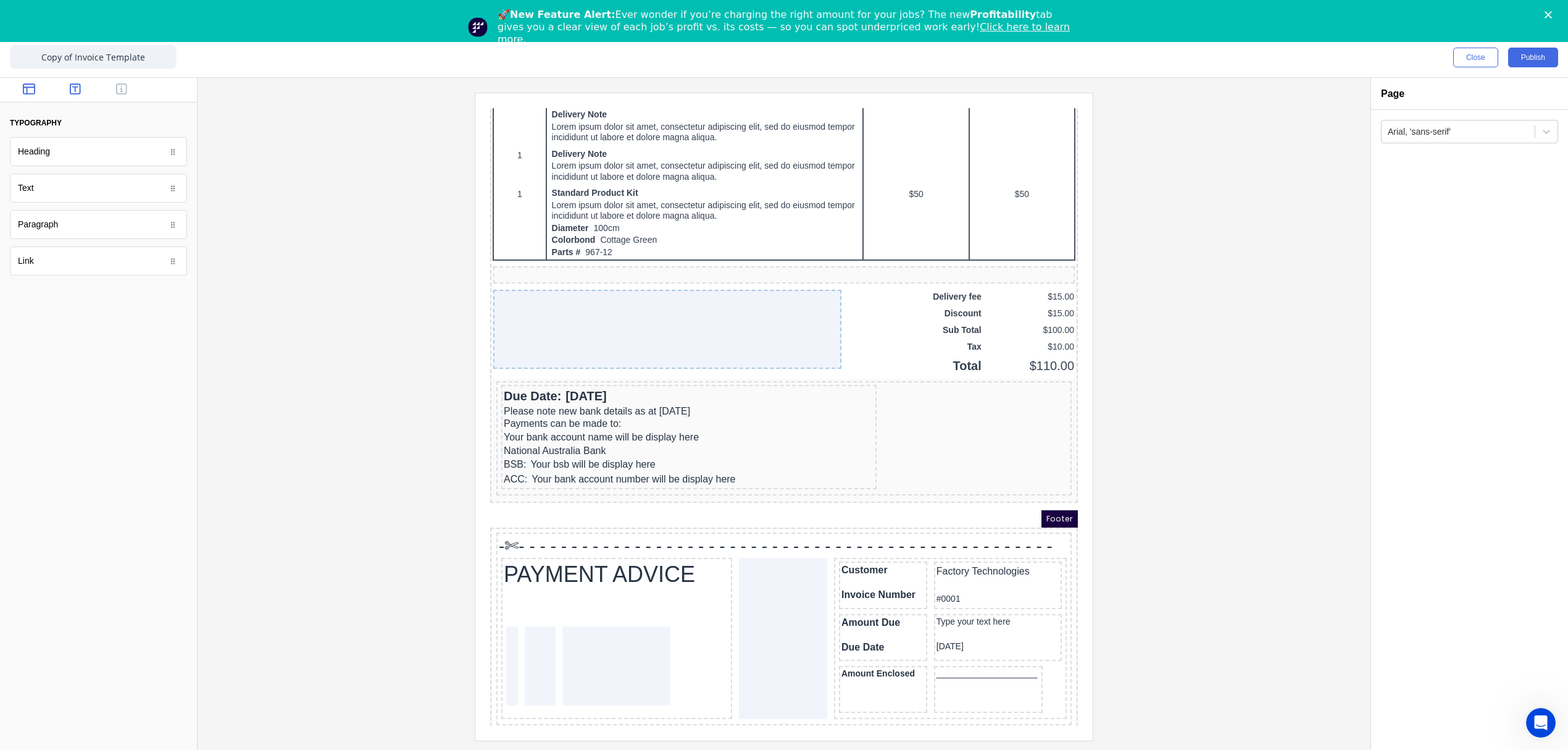
click at [33, 86] on icon "button" at bounding box center [29, 88] width 13 height 11
drag, startPoint x: 55, startPoint y: 232, endPoint x: 476, endPoint y: 577, distance: 544.3
drag, startPoint x: 944, startPoint y: 673, endPoint x: 946, endPoint y: 648, distance: 25.1
click at [1219, 609] on div at bounding box center [784, 416] width 1153 height 647
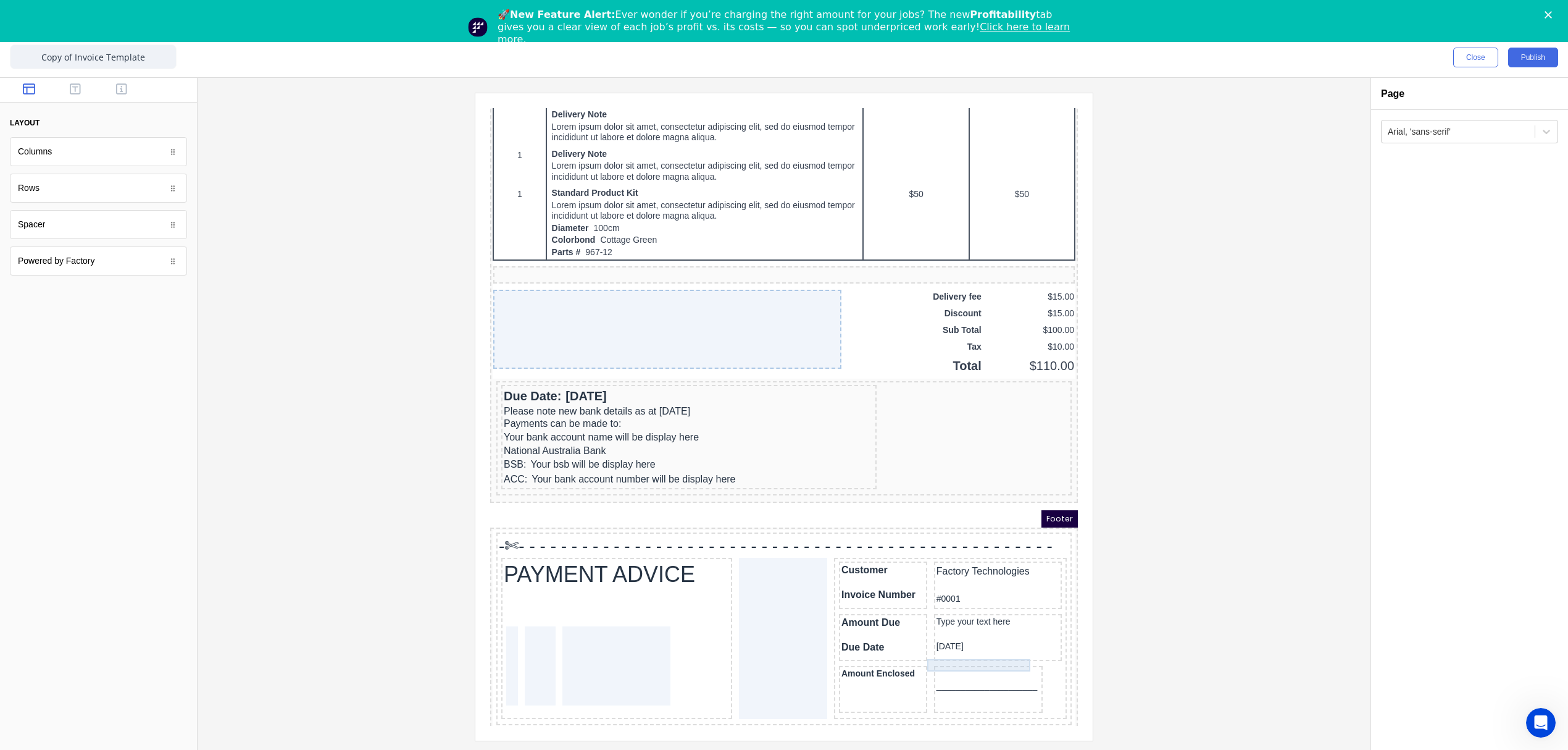
click at [936, 654] on div at bounding box center [974, 660] width 104 height 13
click at [934, 666] on div "_____________________" at bounding box center [974, 671] width 104 height 11
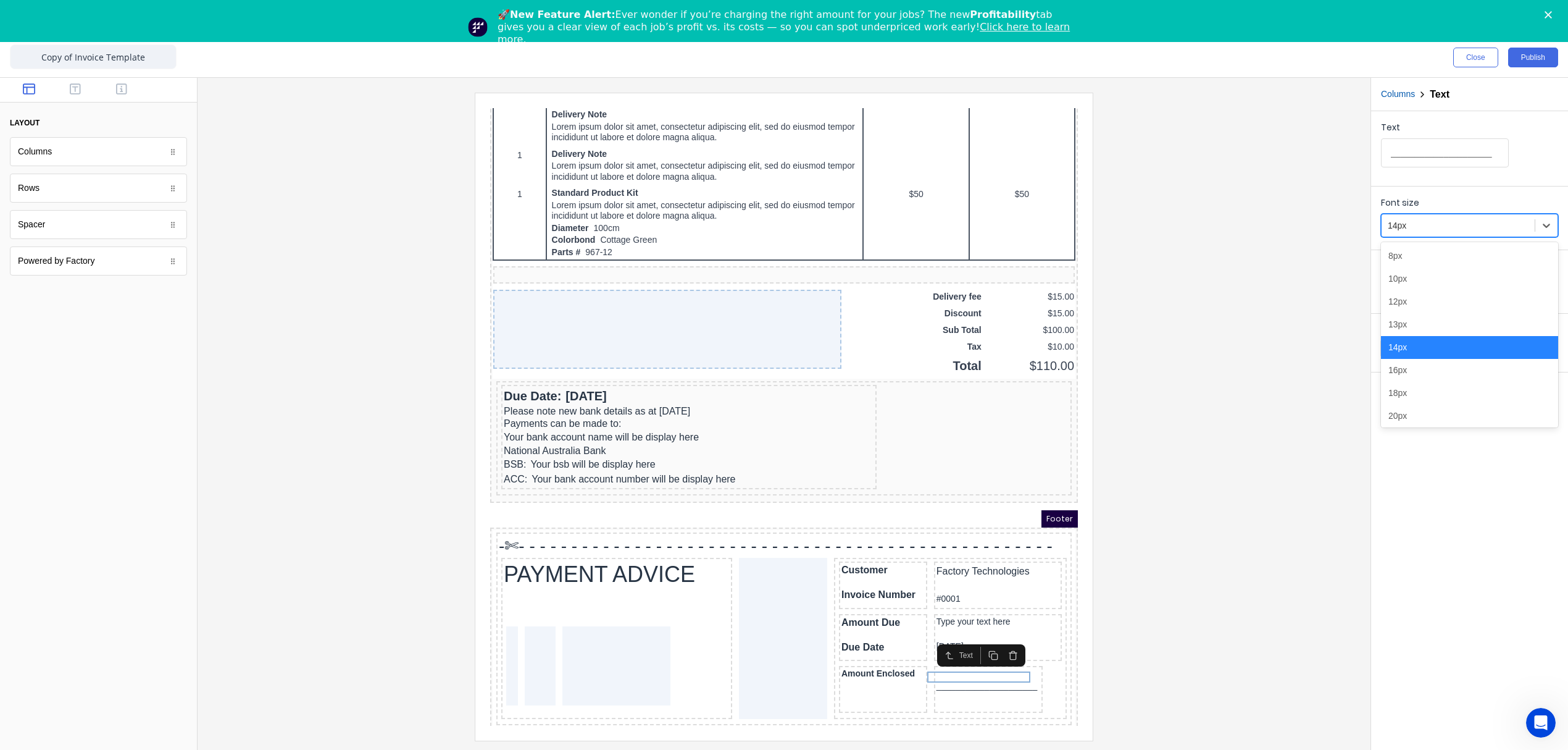
click at [1428, 221] on div at bounding box center [1458, 225] width 140 height 15
click at [1410, 303] on div "12px" at bounding box center [1469, 301] width 177 height 23
click at [1416, 230] on div at bounding box center [1458, 225] width 140 height 15
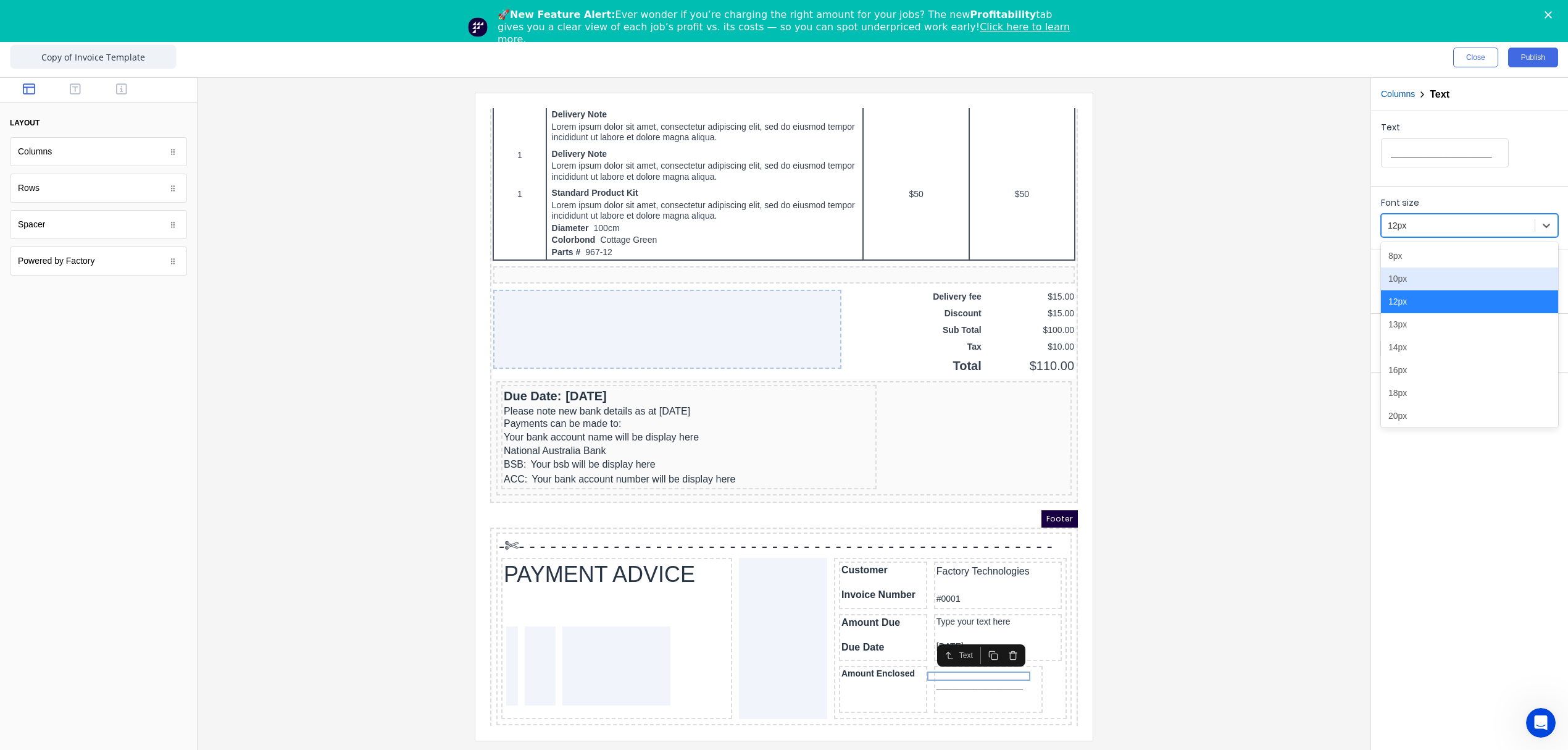
click at [1411, 282] on div "10px" at bounding box center [1469, 278] width 177 height 23
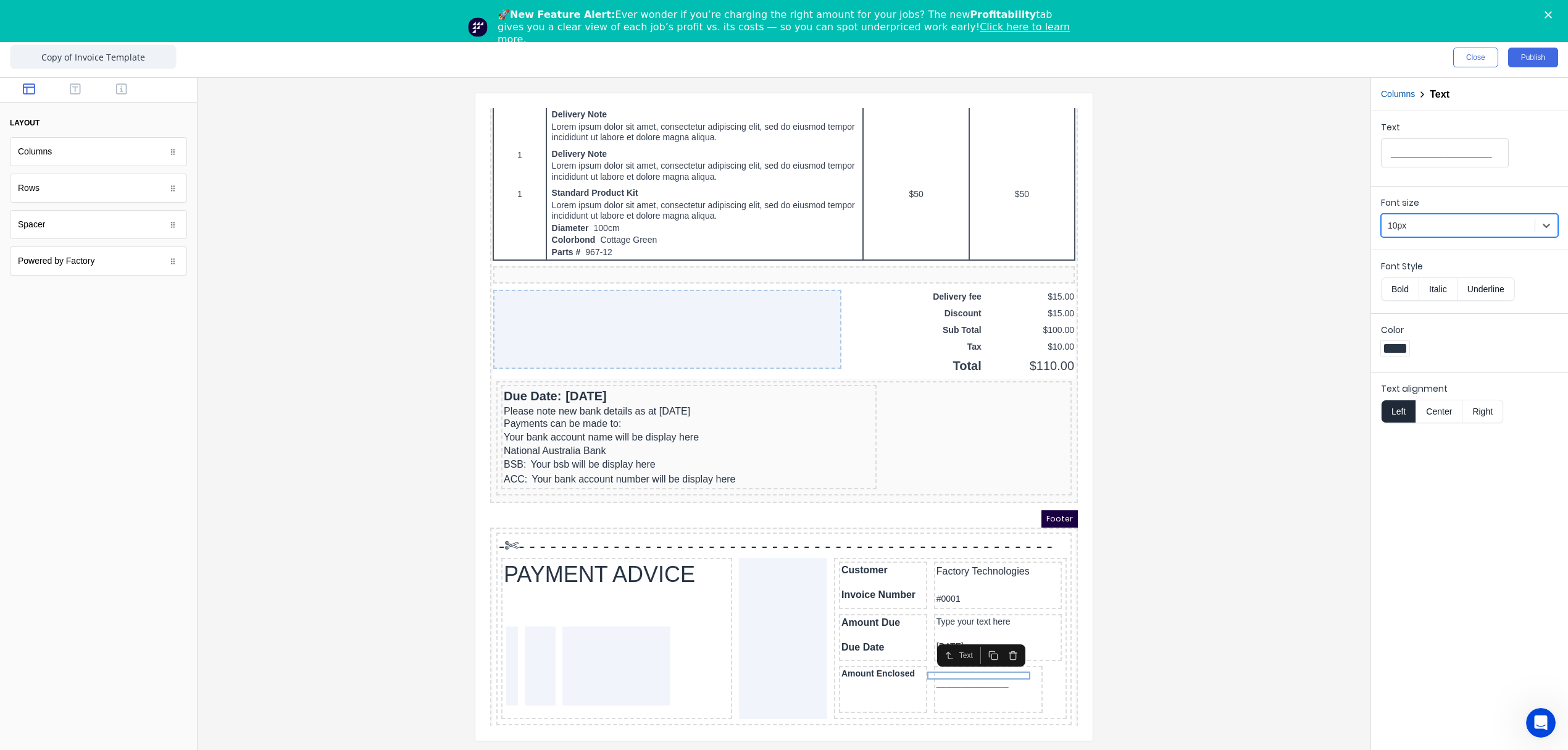
click at [1410, 232] on div at bounding box center [1458, 225] width 140 height 15
click at [1406, 255] on div "8px" at bounding box center [1469, 256] width 177 height 23
click at [1127, 657] on div at bounding box center [784, 416] width 1153 height 647
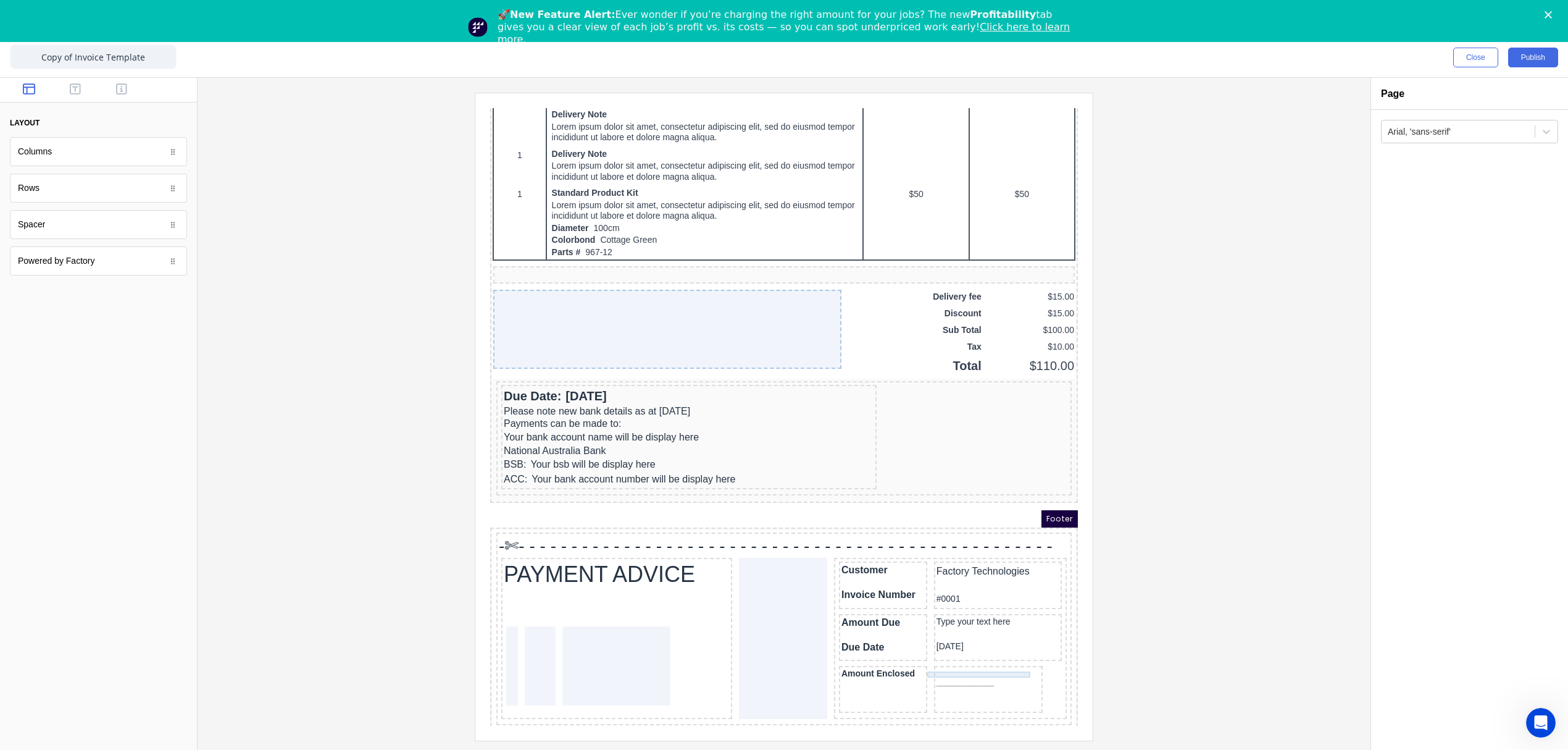
click at [957, 666] on div "_____________________" at bounding box center [974, 668] width 104 height 6
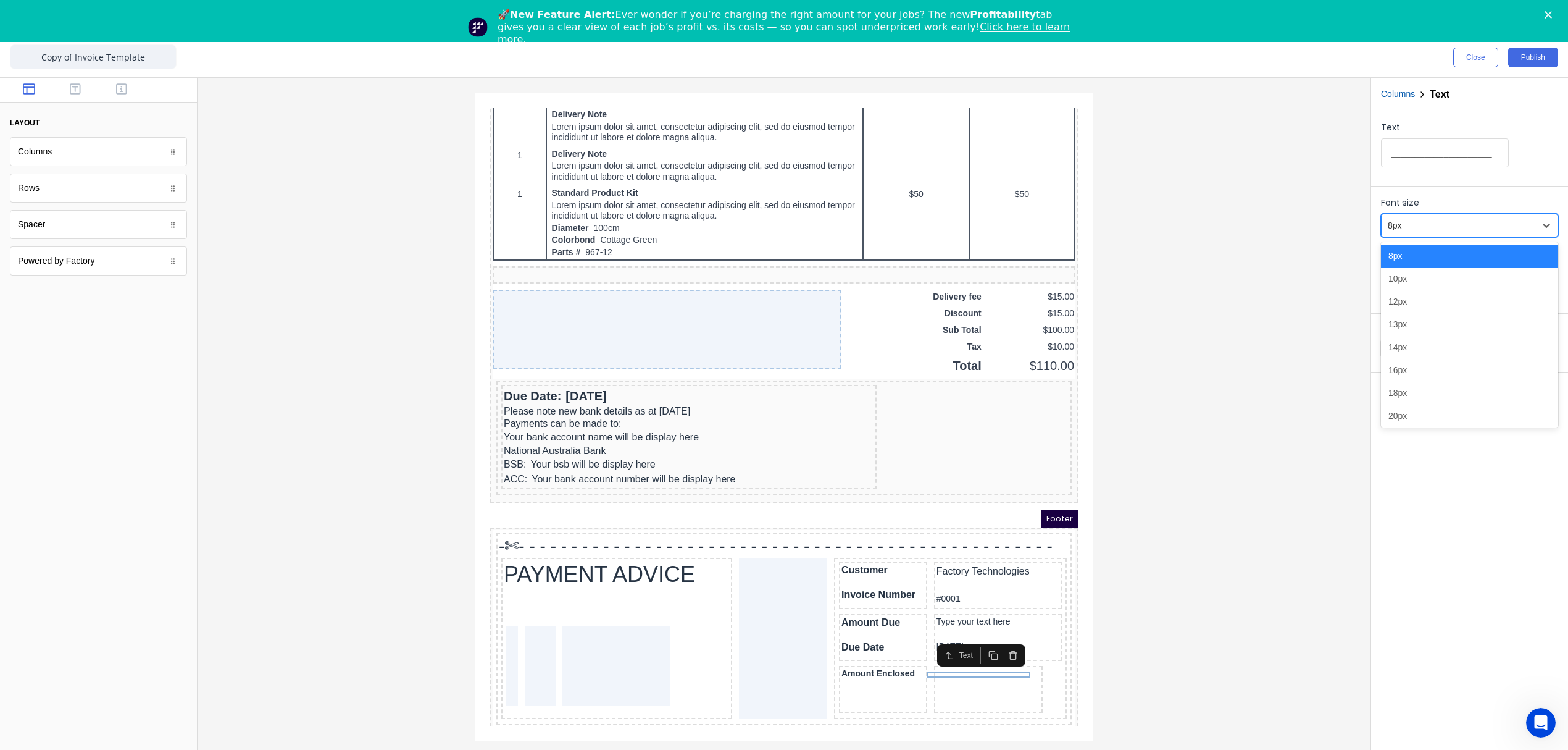
click at [1428, 223] on div at bounding box center [1458, 225] width 140 height 15
click at [1416, 349] on div "14px" at bounding box center [1469, 347] width 177 height 23
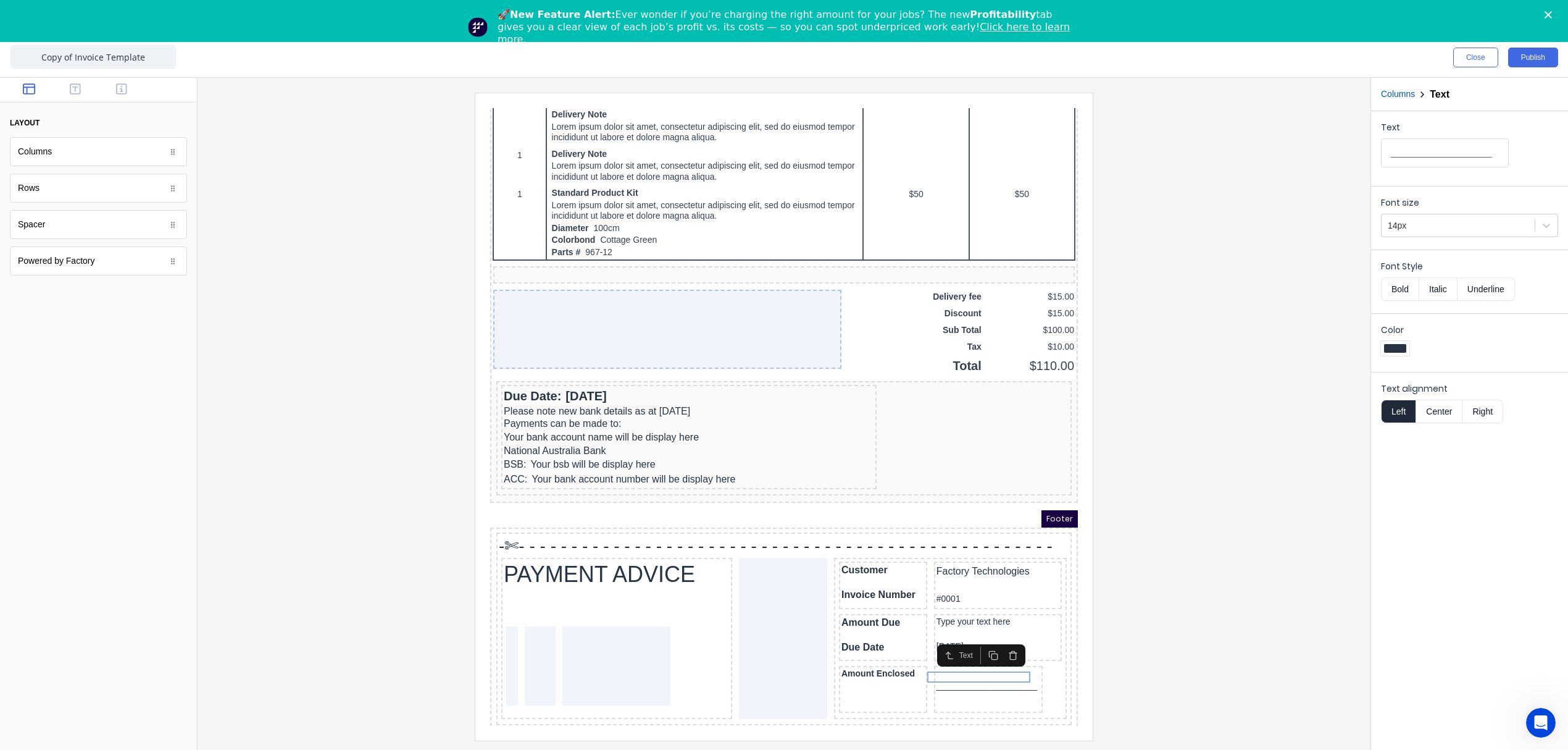
click at [1201, 563] on div at bounding box center [784, 416] width 1153 height 647
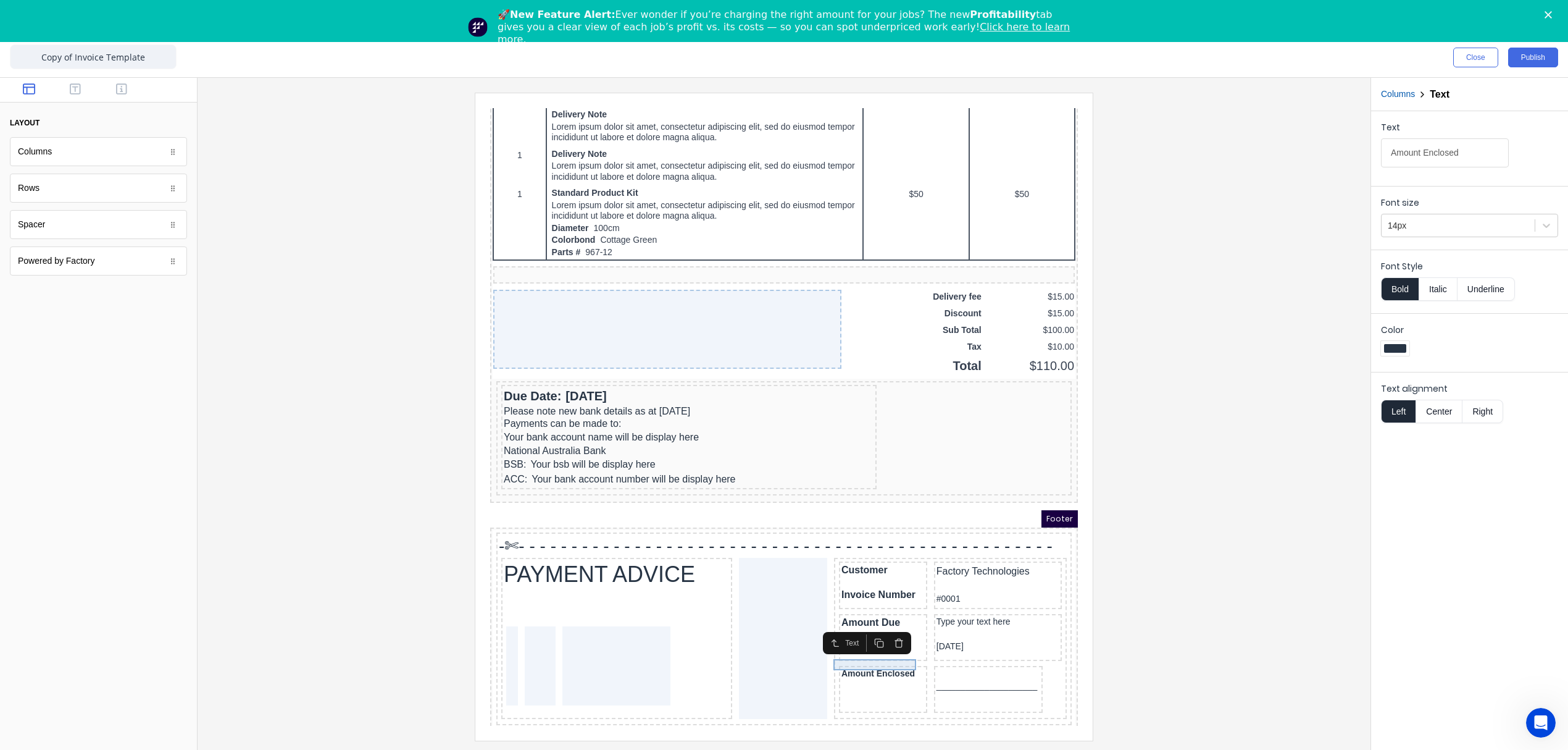
click at [880, 654] on div "Amount Enclosed" at bounding box center [868, 659] width 83 height 11
click at [1497, 230] on div at bounding box center [1458, 225] width 140 height 15
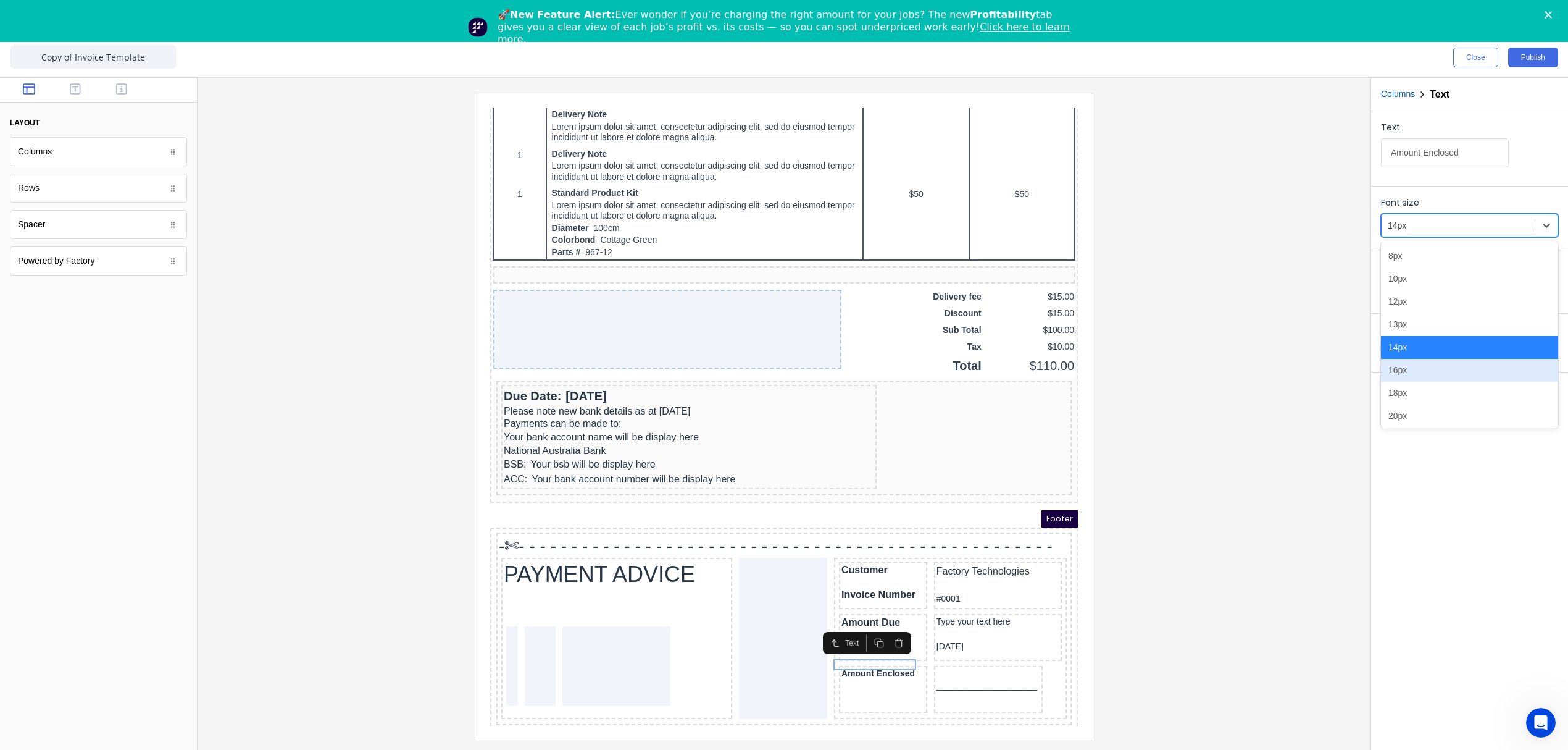
click at [1396, 367] on div "16px" at bounding box center [1469, 370] width 177 height 23
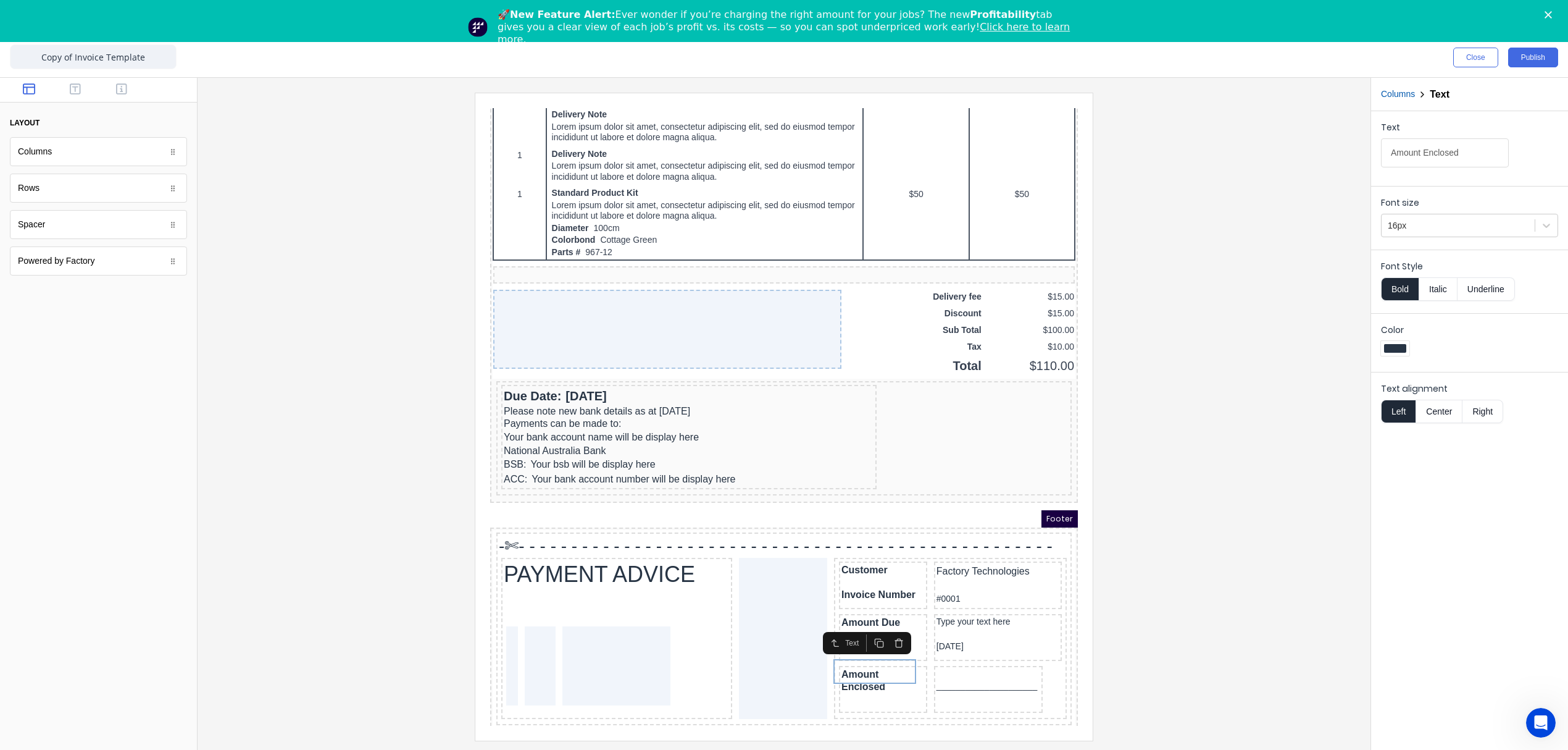
click at [1267, 643] on div at bounding box center [784, 416] width 1153 height 647
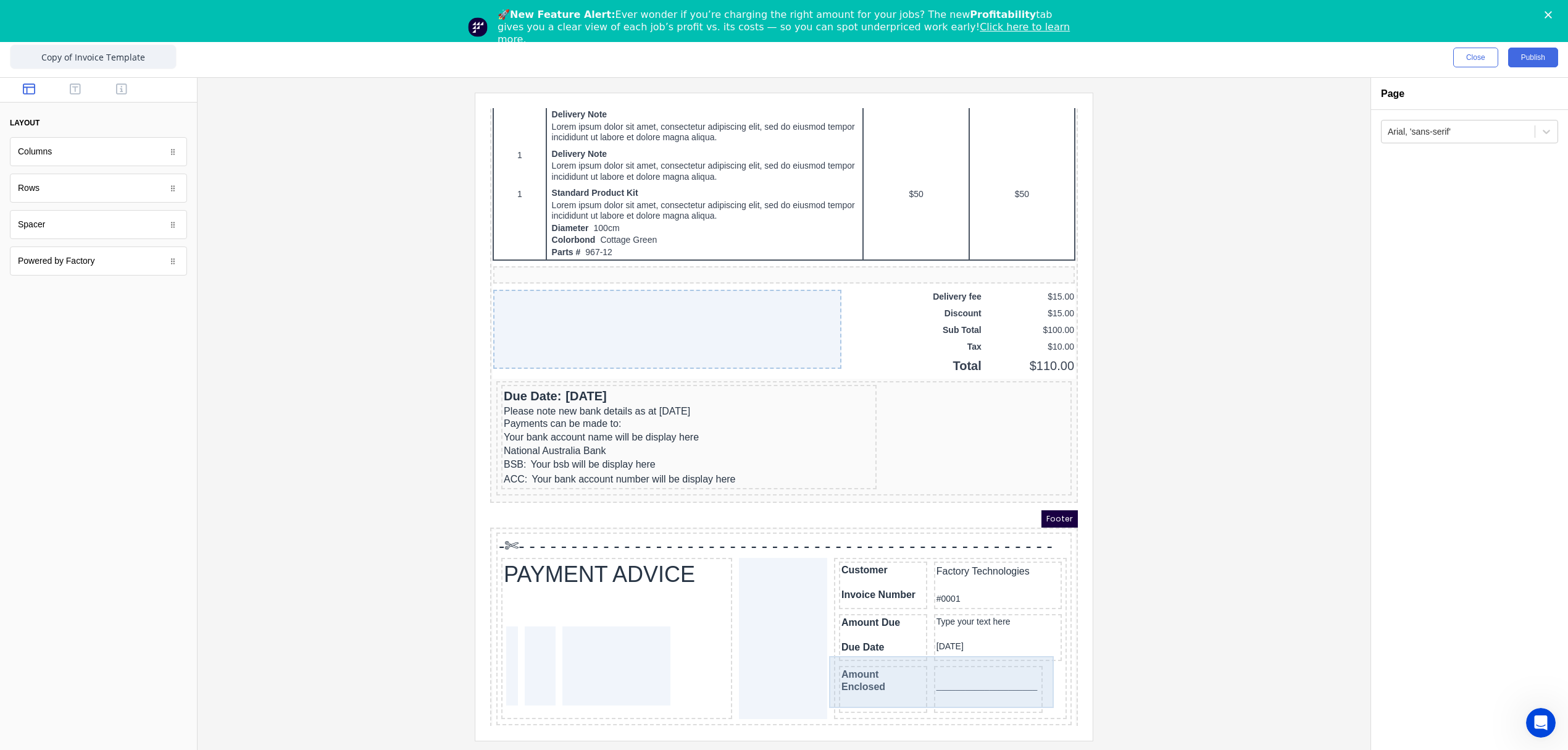
click at [992, 683] on div "_____________________" at bounding box center [974, 674] width 109 height 47
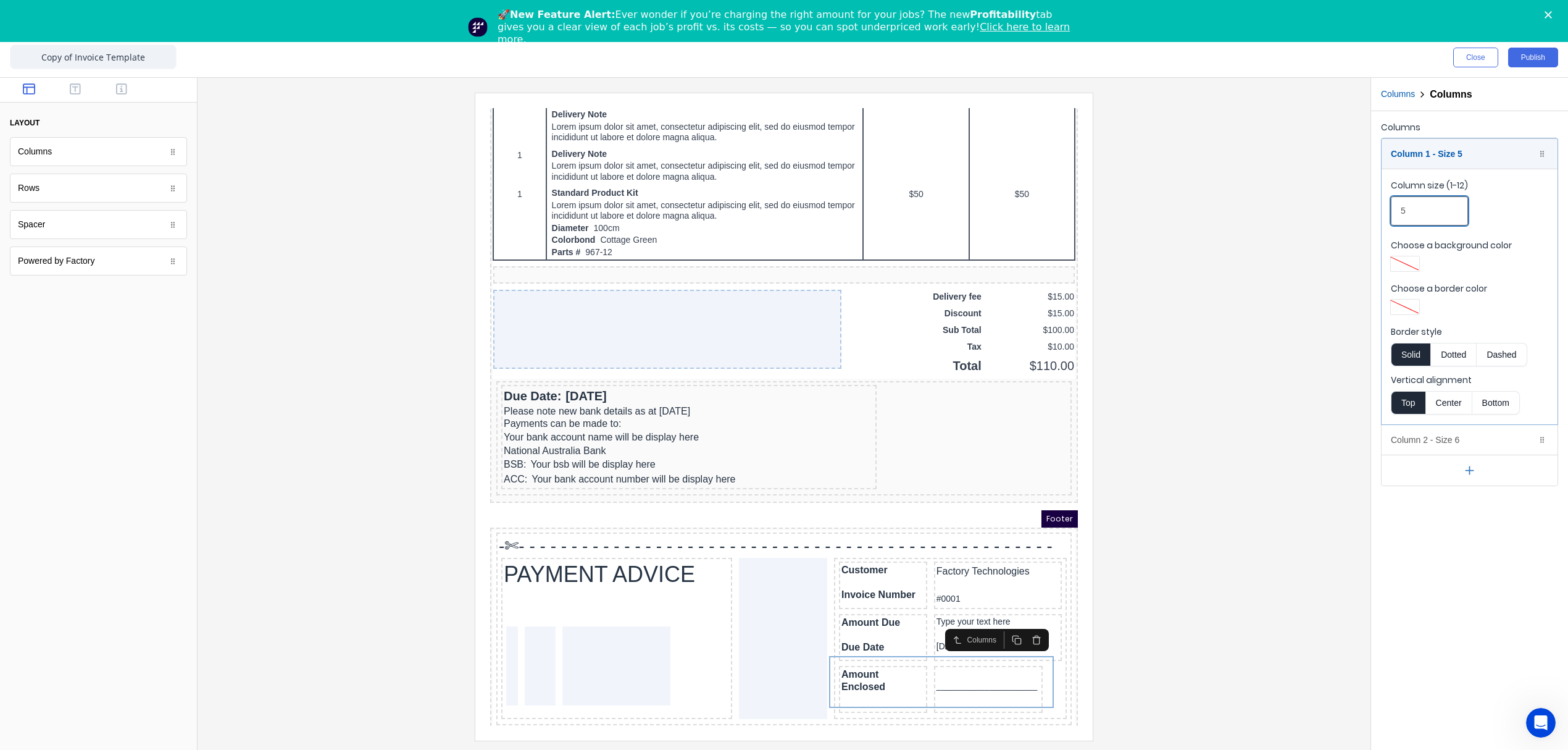
drag, startPoint x: 1414, startPoint y: 208, endPoint x: 1393, endPoint y: 210, distance: 21.1
click at [1393, 210] on input "5" at bounding box center [1429, 211] width 77 height 29
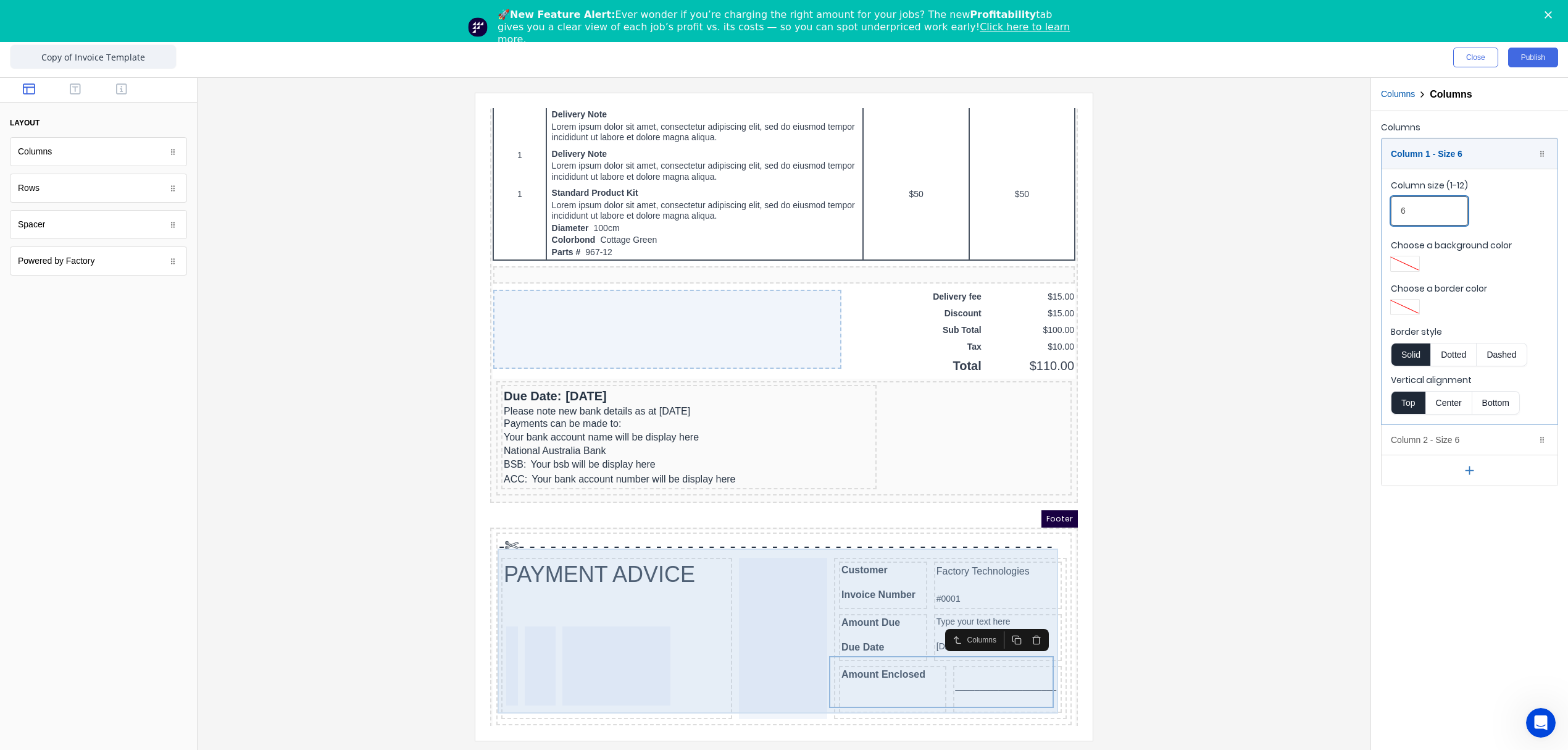
type input "6"
click at [790, 564] on div at bounding box center [768, 623] width 88 height 161
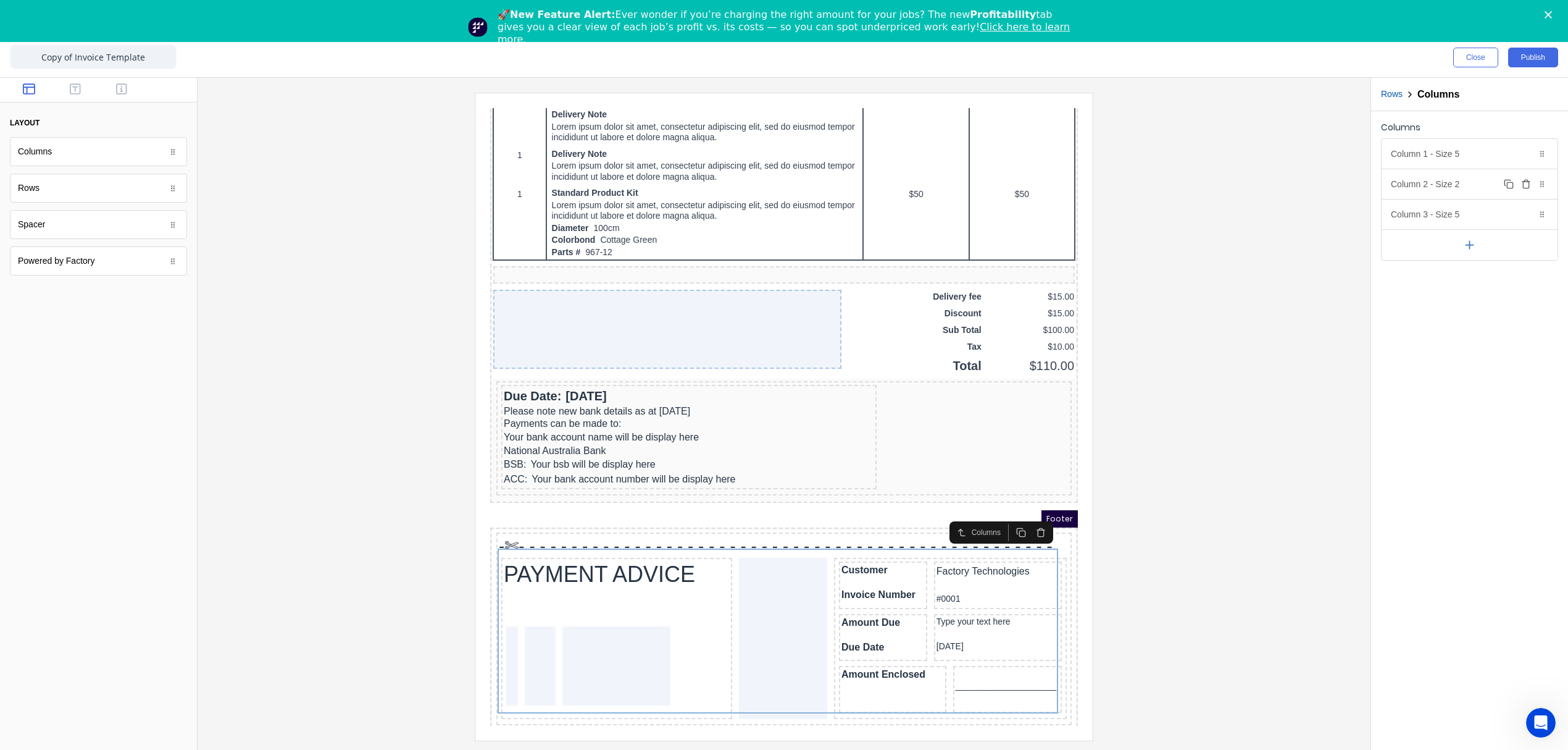
click at [1480, 184] on div "Column 2 - Size 2 Duplicate Delete" at bounding box center [1469, 184] width 176 height 30
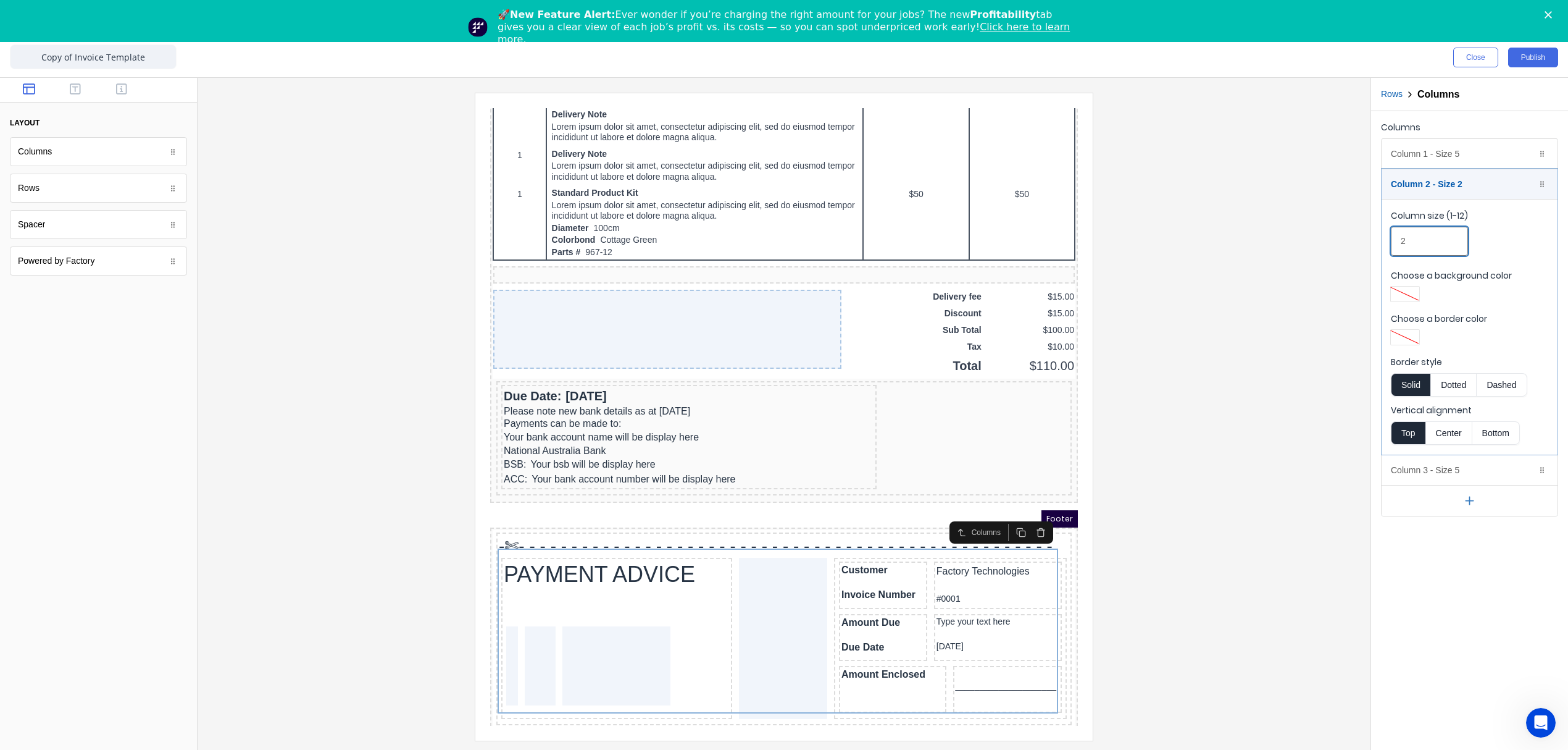
drag, startPoint x: 1424, startPoint y: 242, endPoint x: 1398, endPoint y: 242, distance: 26.0
click at [1398, 242] on input "2" at bounding box center [1429, 241] width 77 height 29
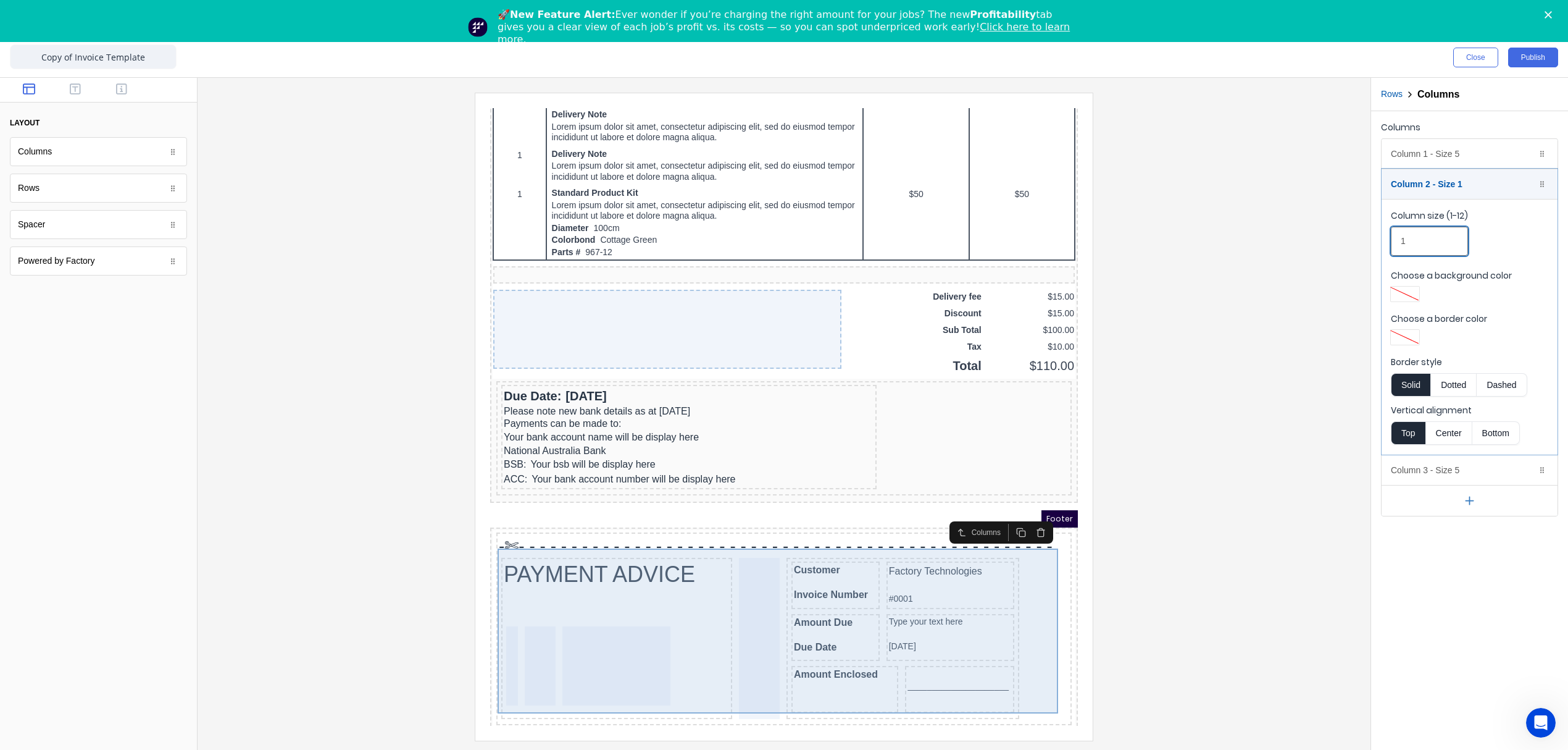
type input "1"
click at [996, 592] on div "PAYMENT ADVICE Customer Invoice Number Factory Technologies #0001 Amount Due Du…" at bounding box center [769, 625] width 570 height 166
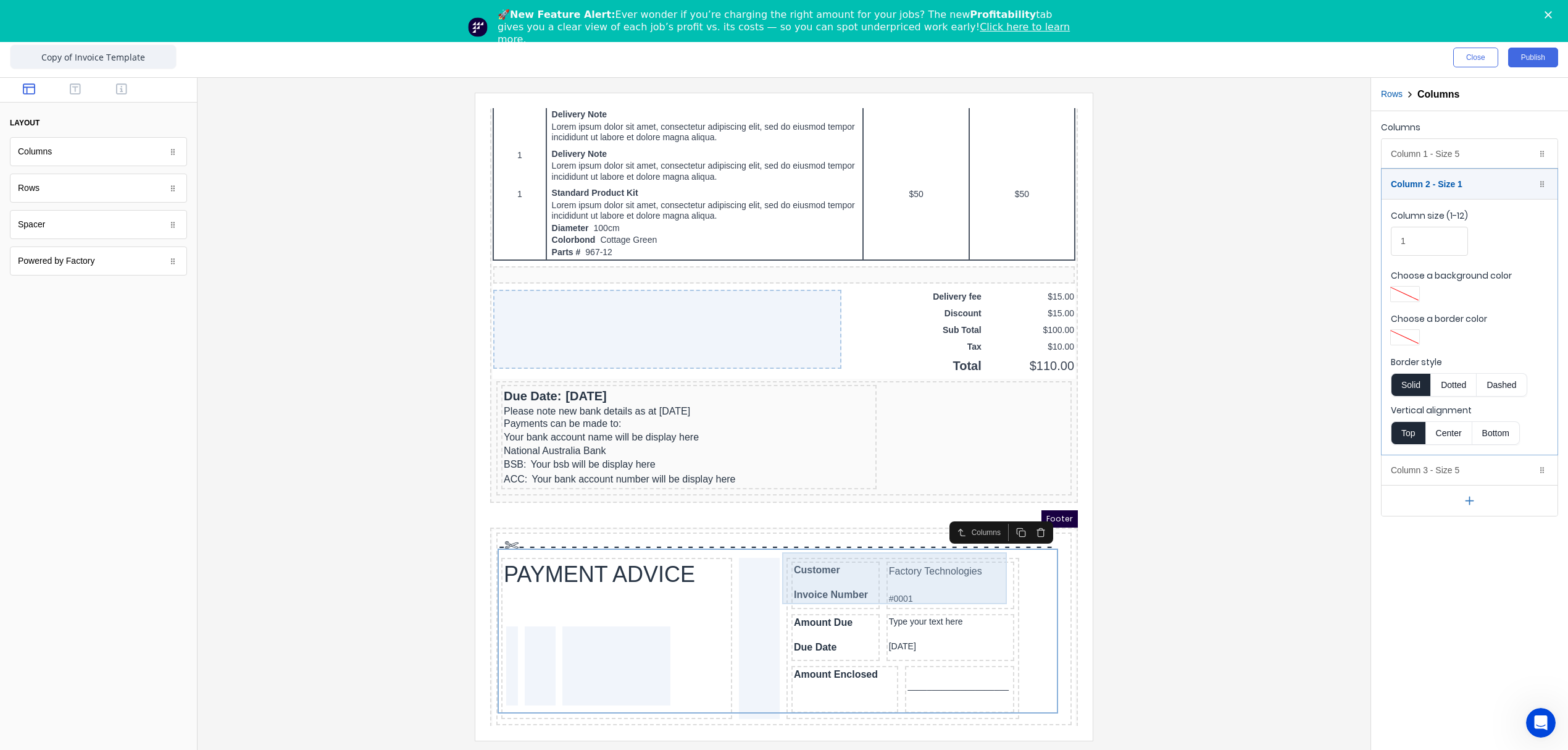
click at [859, 563] on div "Customer Invoice Number Factory Technologies #0001" at bounding box center [888, 572] width 227 height 53
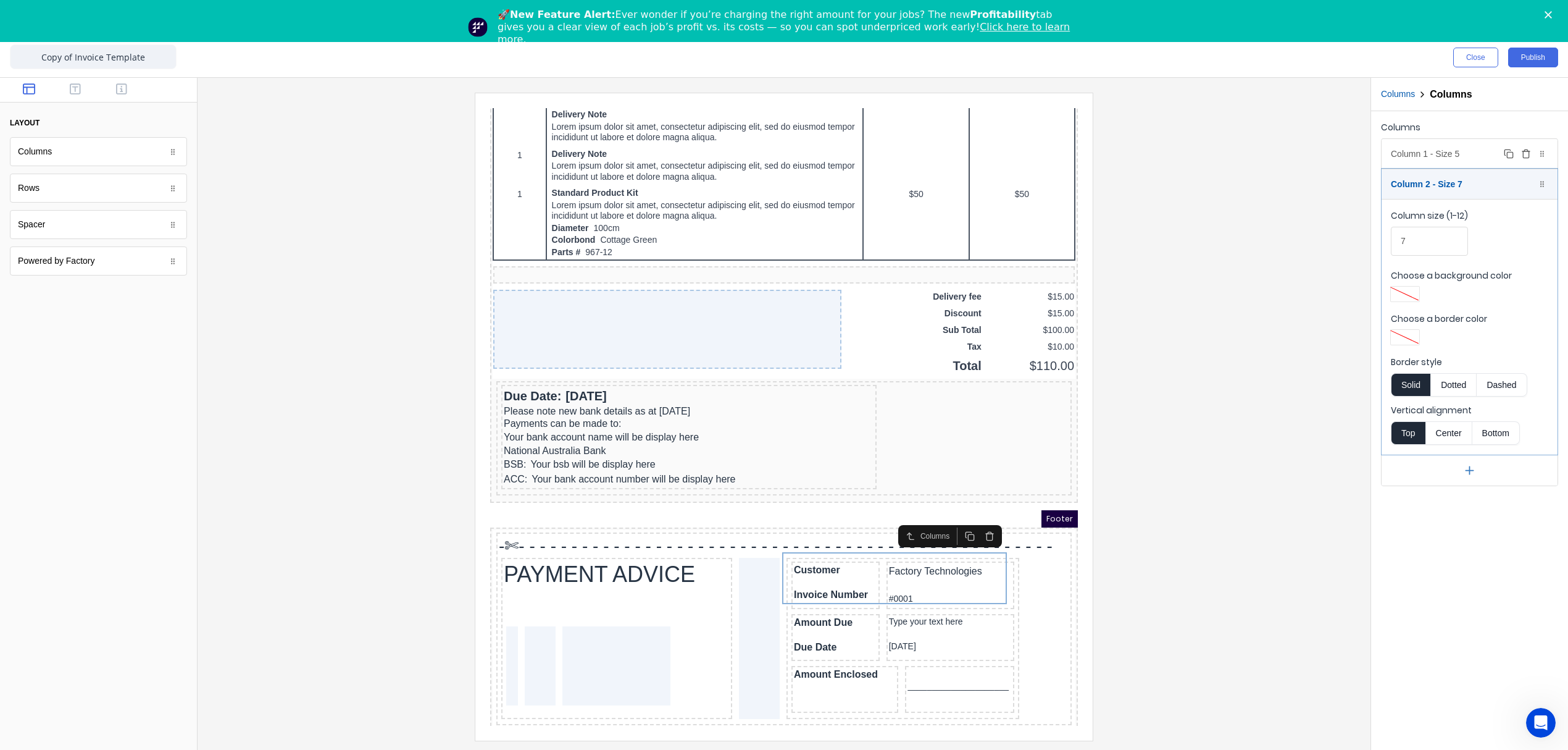
click at [1448, 158] on div "Column 1 - Size 5 Duplicate Delete" at bounding box center [1469, 154] width 176 height 30
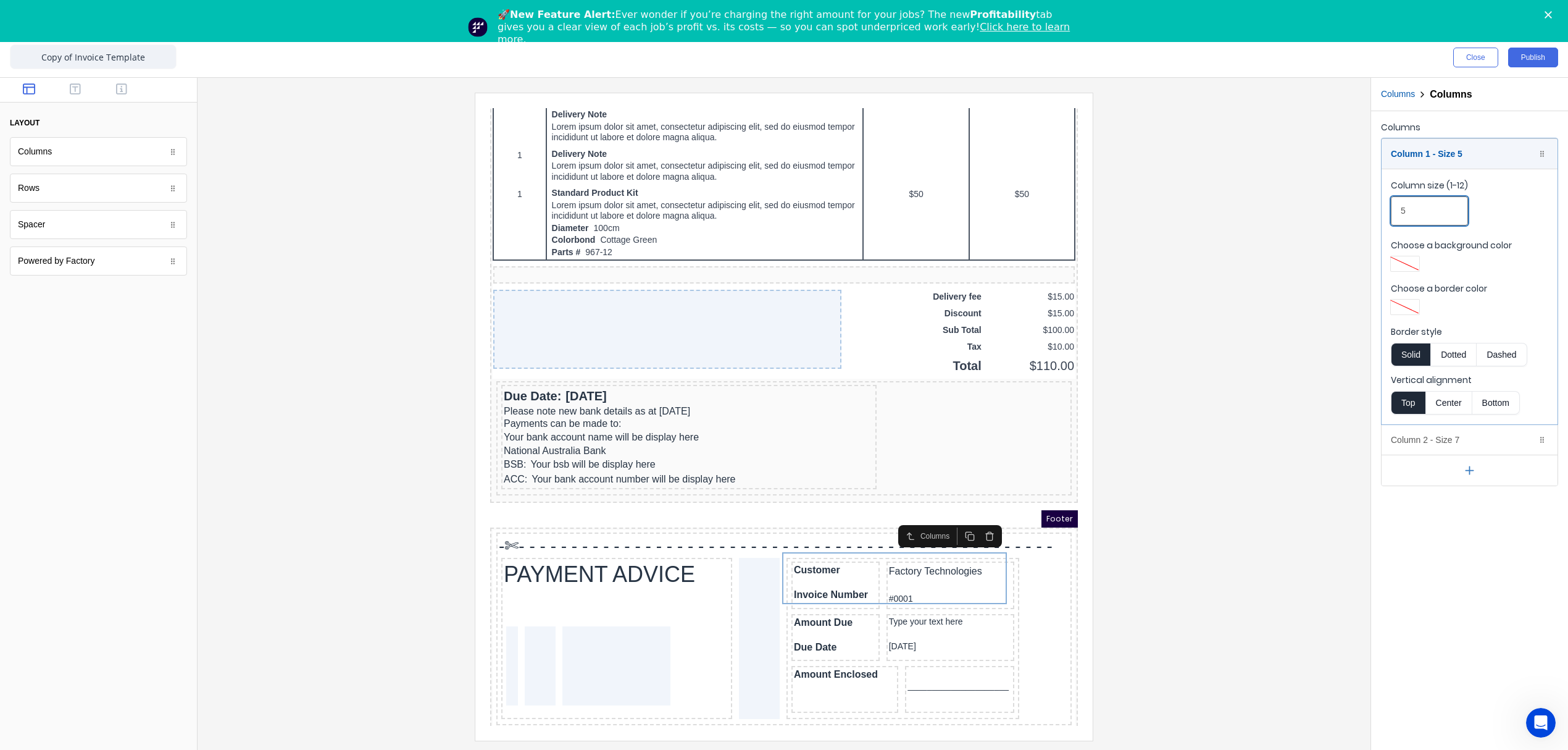
drag, startPoint x: 1416, startPoint y: 208, endPoint x: 1384, endPoint y: 213, distance: 32.4
click at [1384, 213] on fieldset "Column size (1-12) 5 Choose a background color Choose a border color Border sty…" at bounding box center [1469, 297] width 176 height 256
type input "6"
click at [1480, 154] on div "Column 1 - Size 6 Duplicate Delete" at bounding box center [1469, 154] width 176 height 30
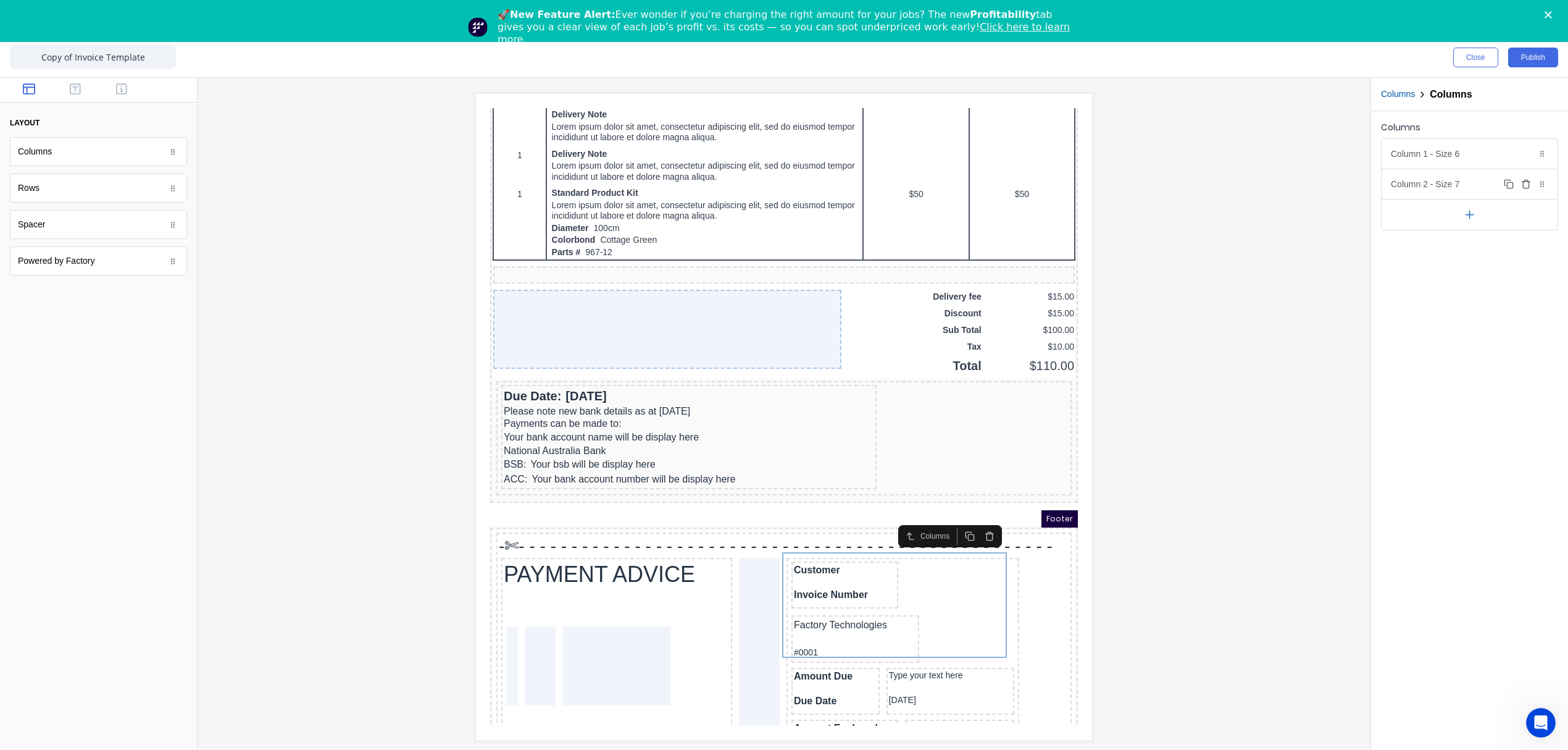
click at [1455, 190] on div "Column 2 - Size 7 Duplicate Delete" at bounding box center [1469, 184] width 176 height 30
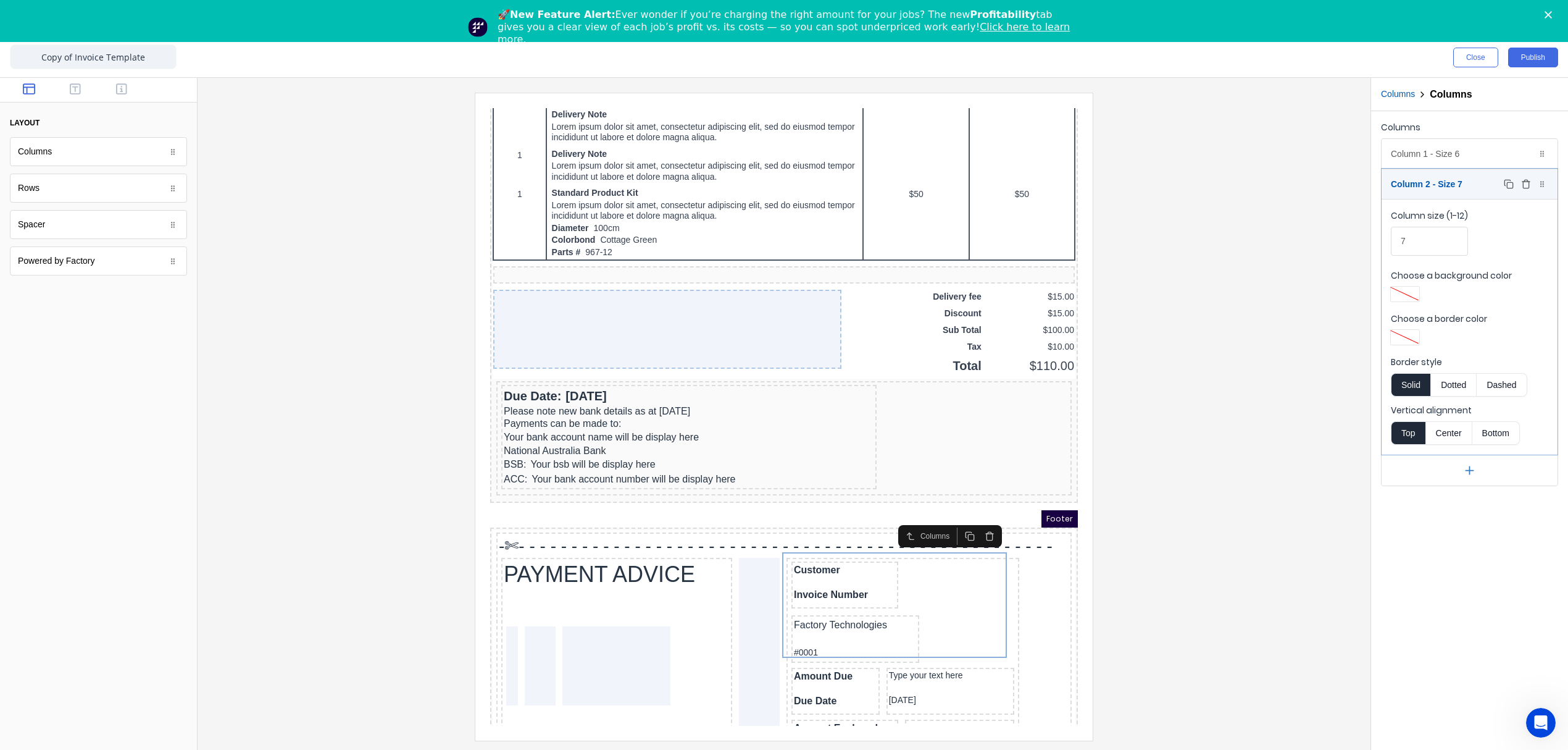
click at [1455, 190] on div "Column 2 - Size 7 Duplicate Delete" at bounding box center [1469, 184] width 176 height 30
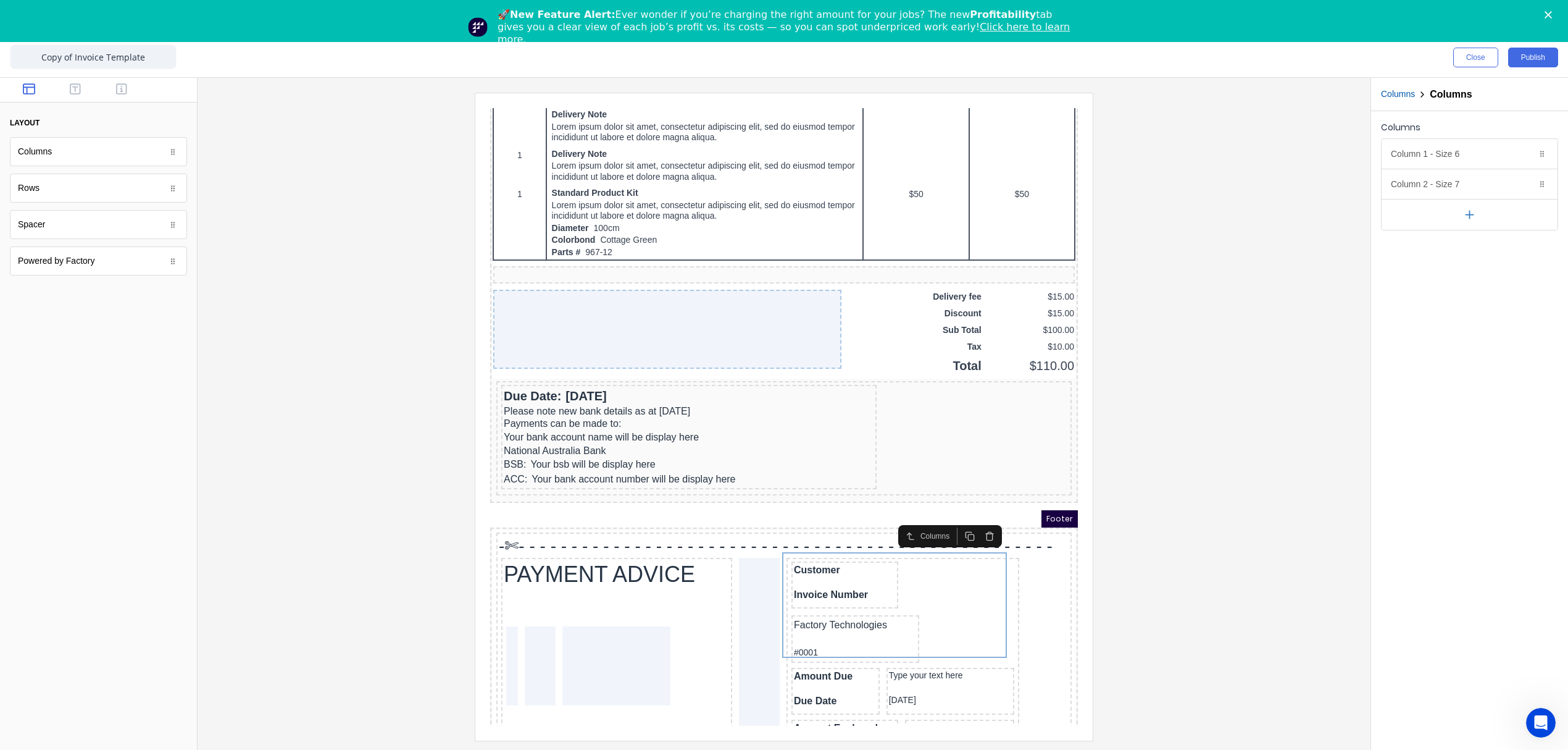
click at [1397, 97] on button "Columns" at bounding box center [1397, 94] width 34 height 13
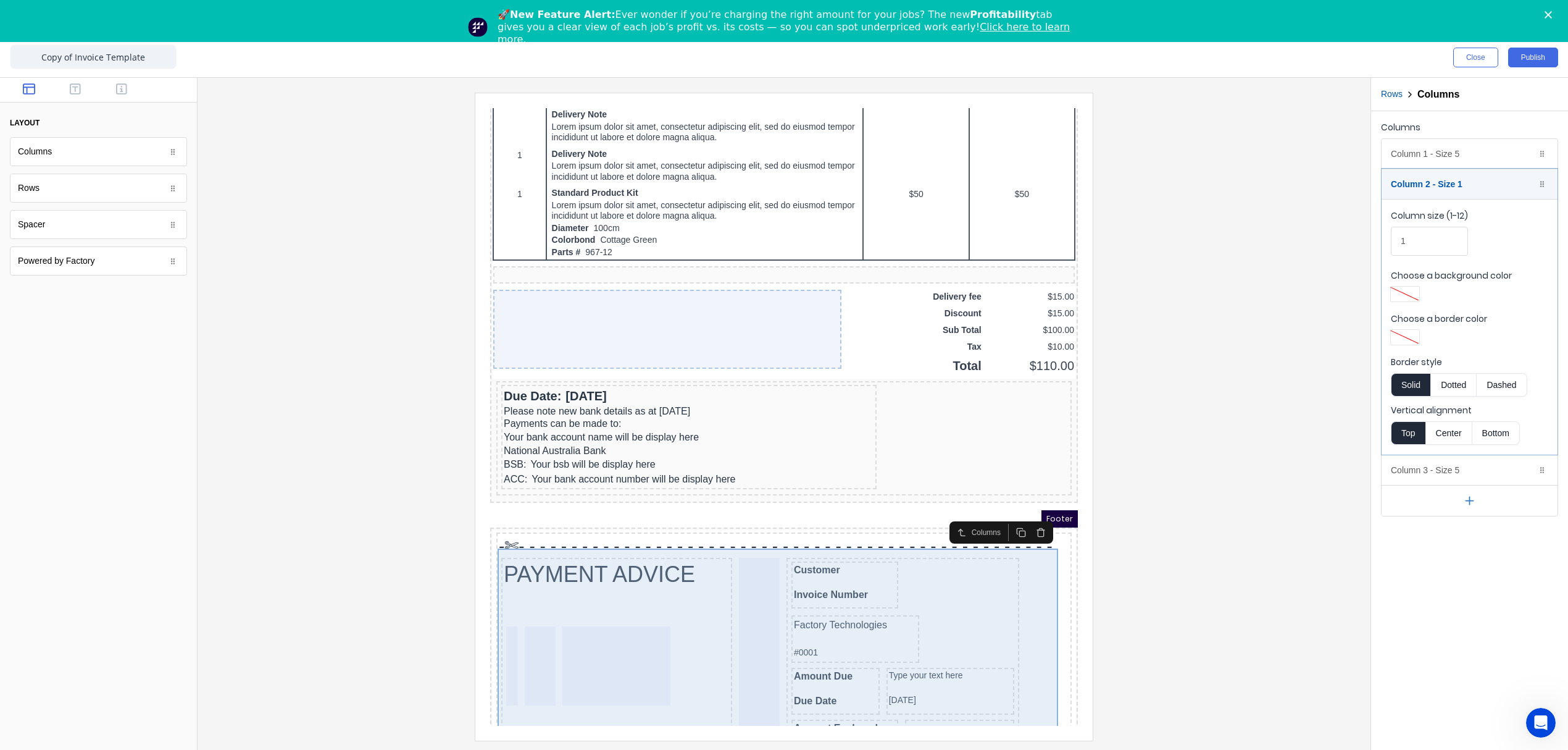
click at [737, 609] on div at bounding box center [744, 650] width 41 height 215
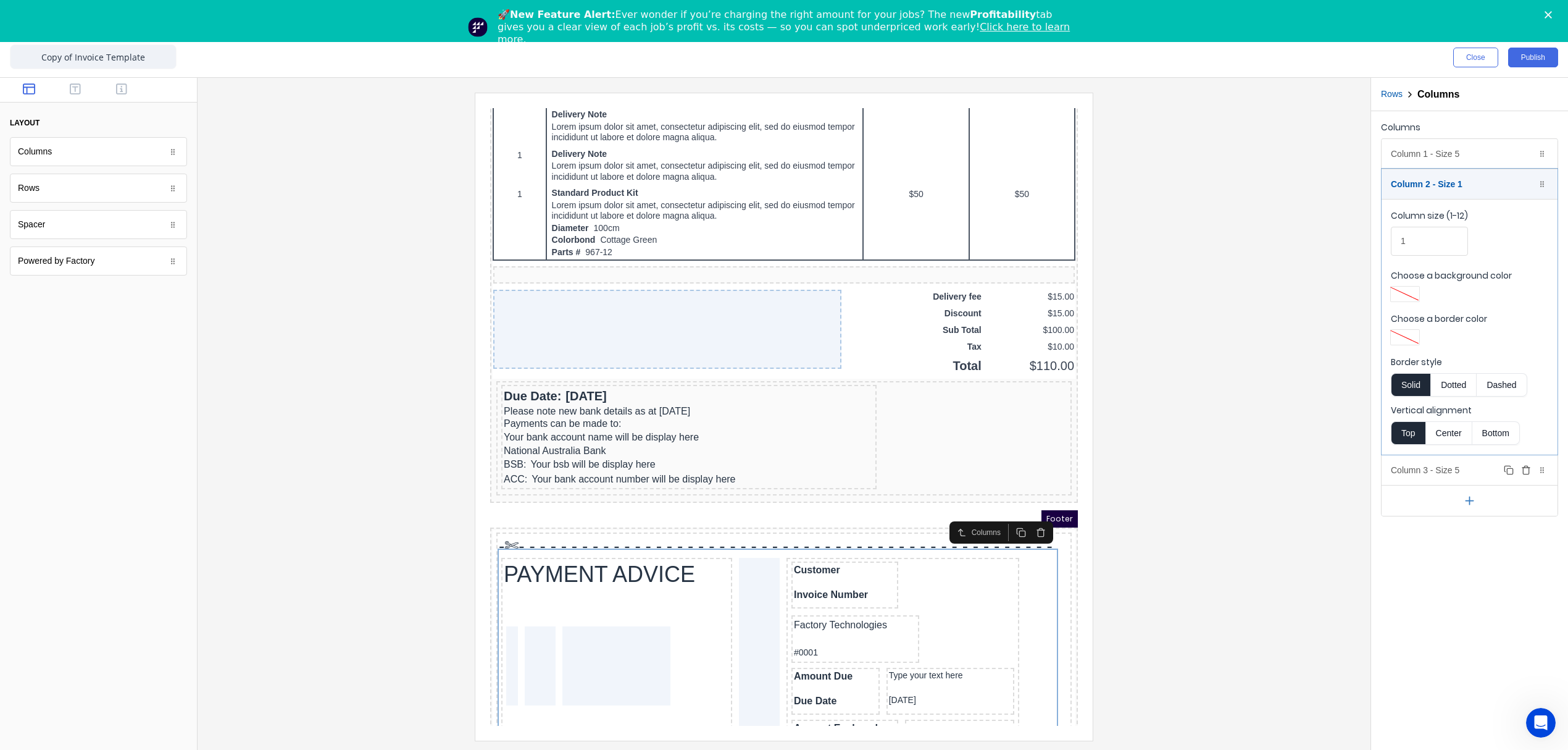
click at [1438, 473] on div "Column 3 - Size 5 Duplicate Delete" at bounding box center [1469, 470] width 176 height 30
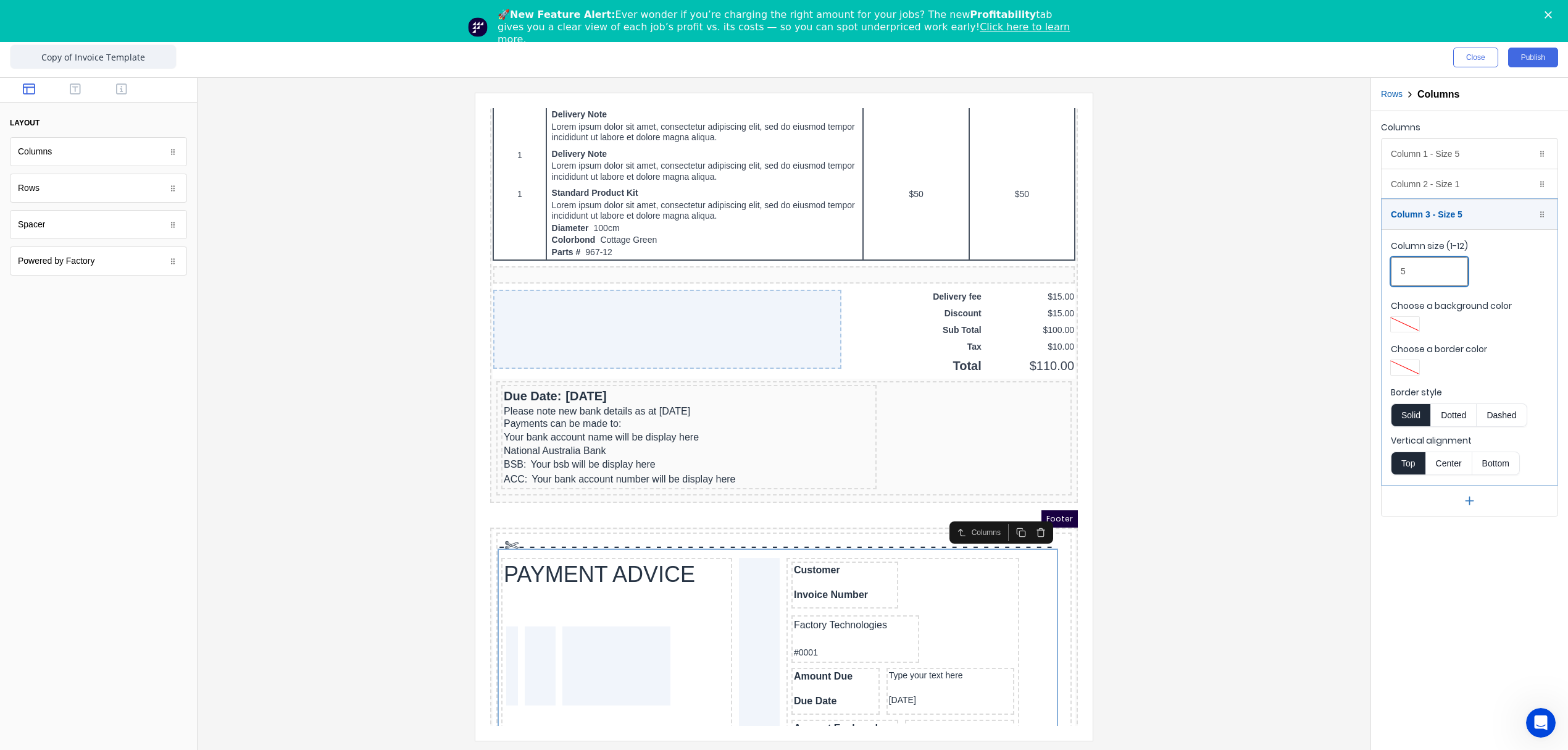
drag, startPoint x: 1391, startPoint y: 269, endPoint x: 1381, endPoint y: 270, distance: 10.0
click at [1381, 270] on fieldset "Column size (1-12) 5 Choose a background color Choose a border color Border sty…" at bounding box center [1469, 357] width 176 height 256
type input "6"
click at [1445, 220] on div "Column 3 - Size 6 Duplicate Delete" at bounding box center [1469, 214] width 176 height 30
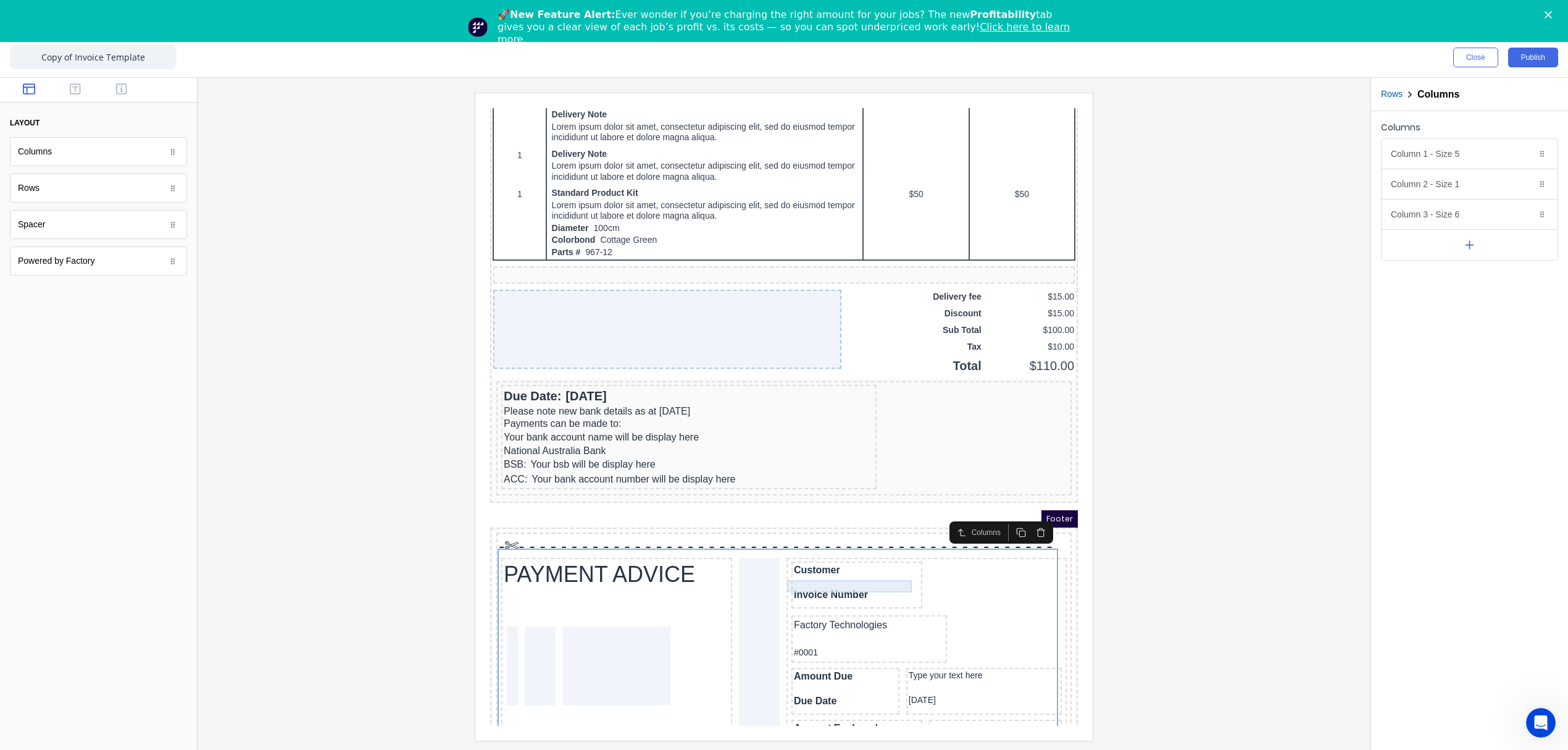
click at [839, 574] on div "Invoice Number" at bounding box center [842, 580] width 126 height 13
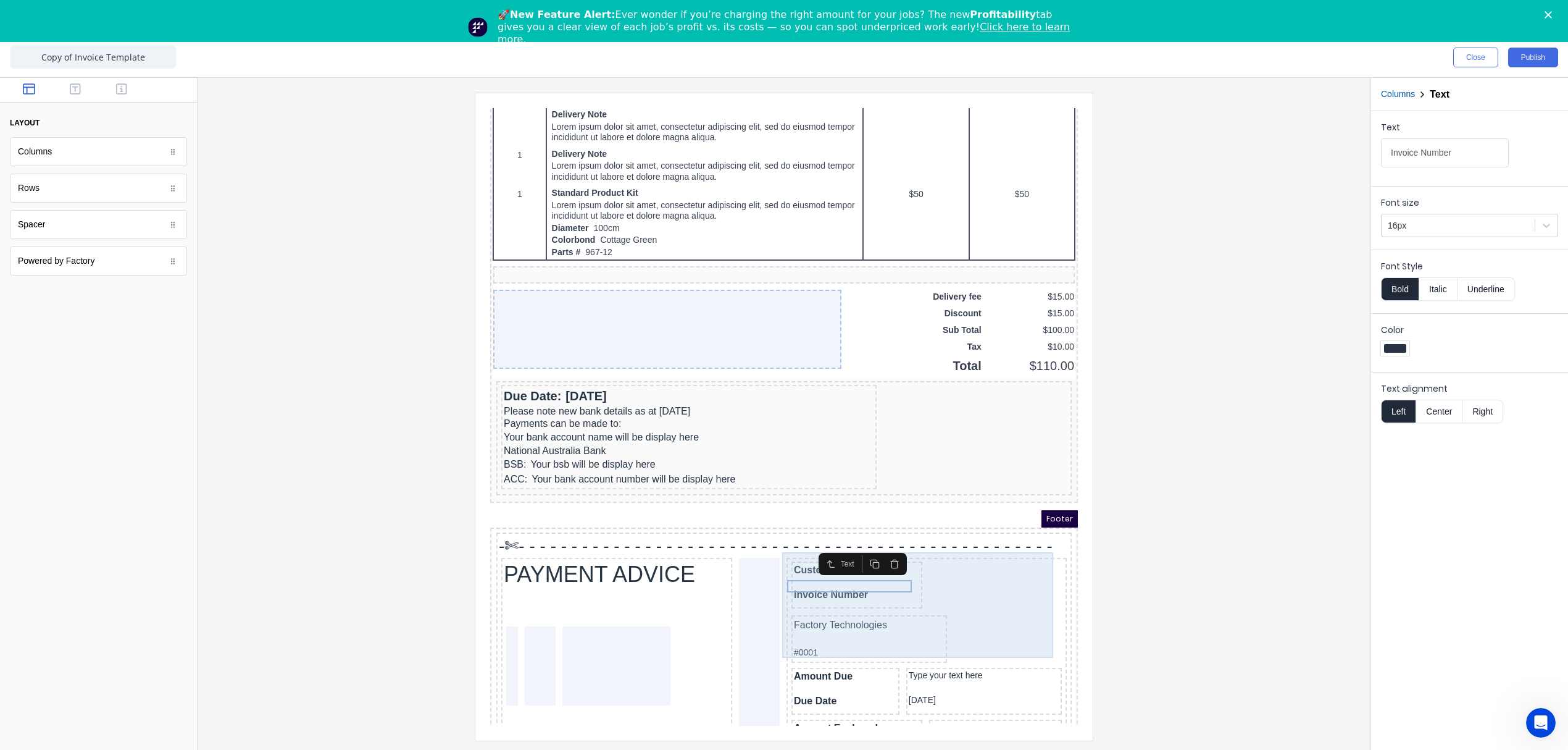
click at [890, 579] on div "Customer Invoice Number" at bounding box center [842, 570] width 131 height 47
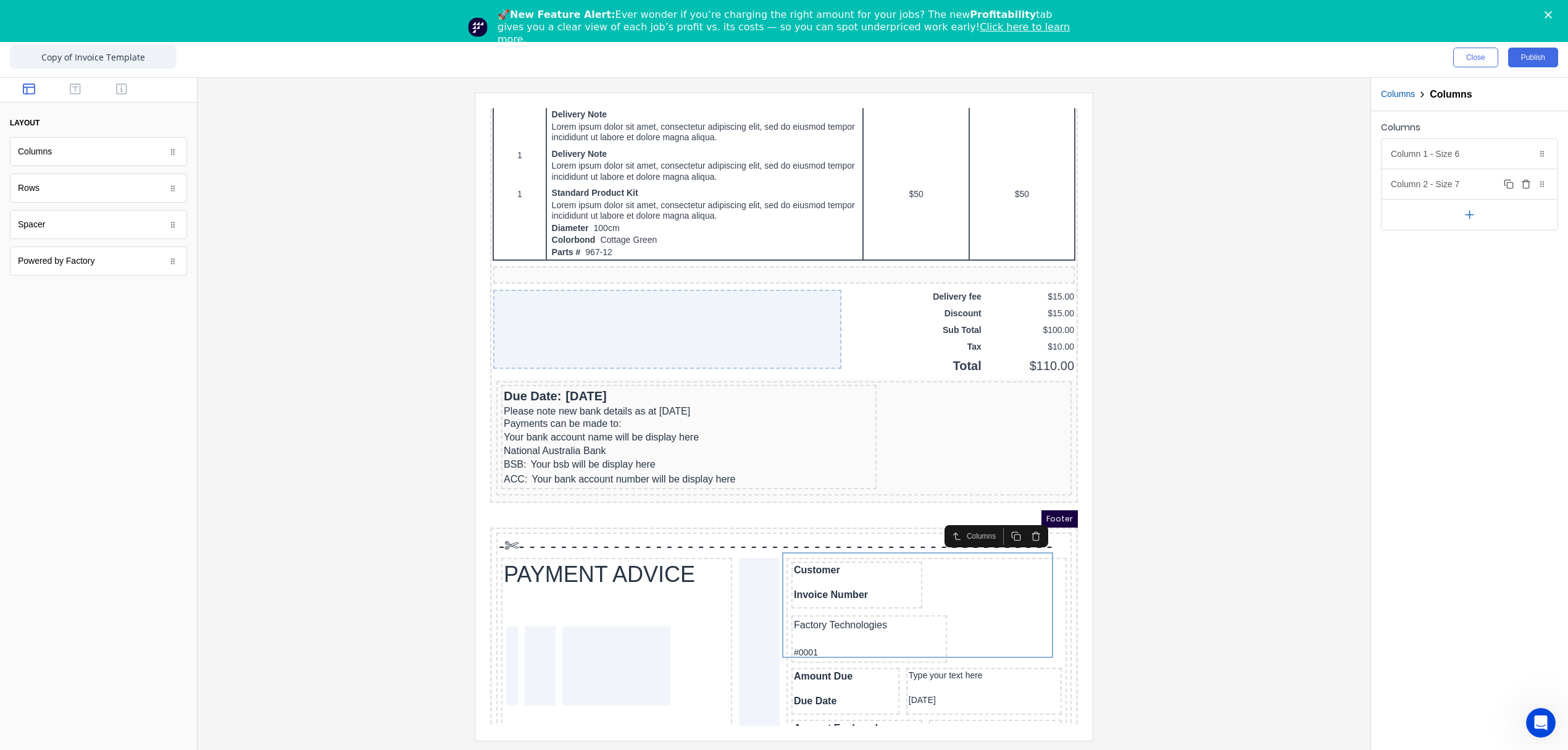
click at [1469, 177] on div "Column 2 - Size 7 Duplicate Delete" at bounding box center [1469, 184] width 176 height 30
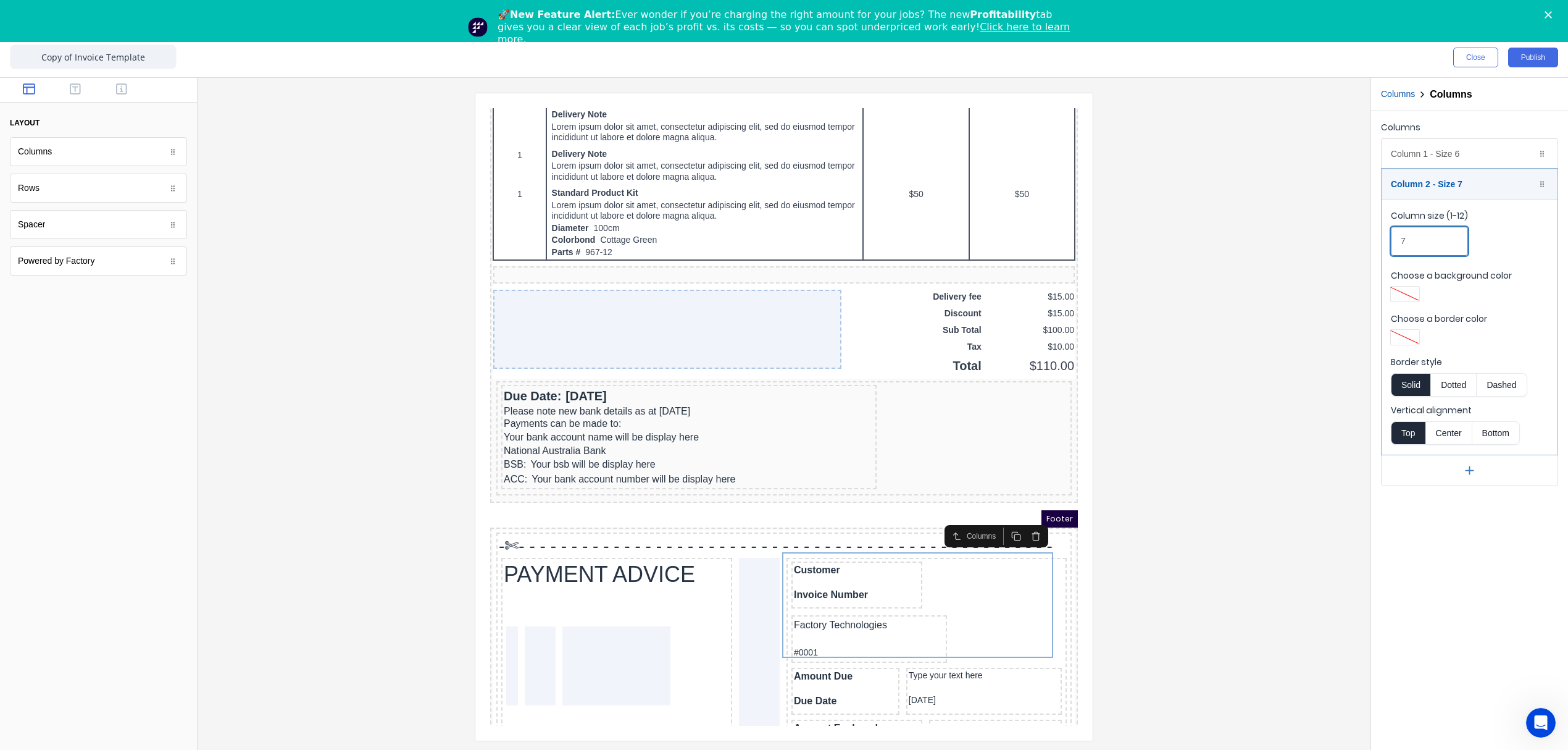
drag, startPoint x: 1426, startPoint y: 235, endPoint x: 1373, endPoint y: 241, distance: 53.3
click at [1373, 241] on div "Columns Column 1 - Size 6 Duplicate Delete Column size (1-12) 6 Choose a backgr…" at bounding box center [1469, 303] width 197 height 383
type input "6"
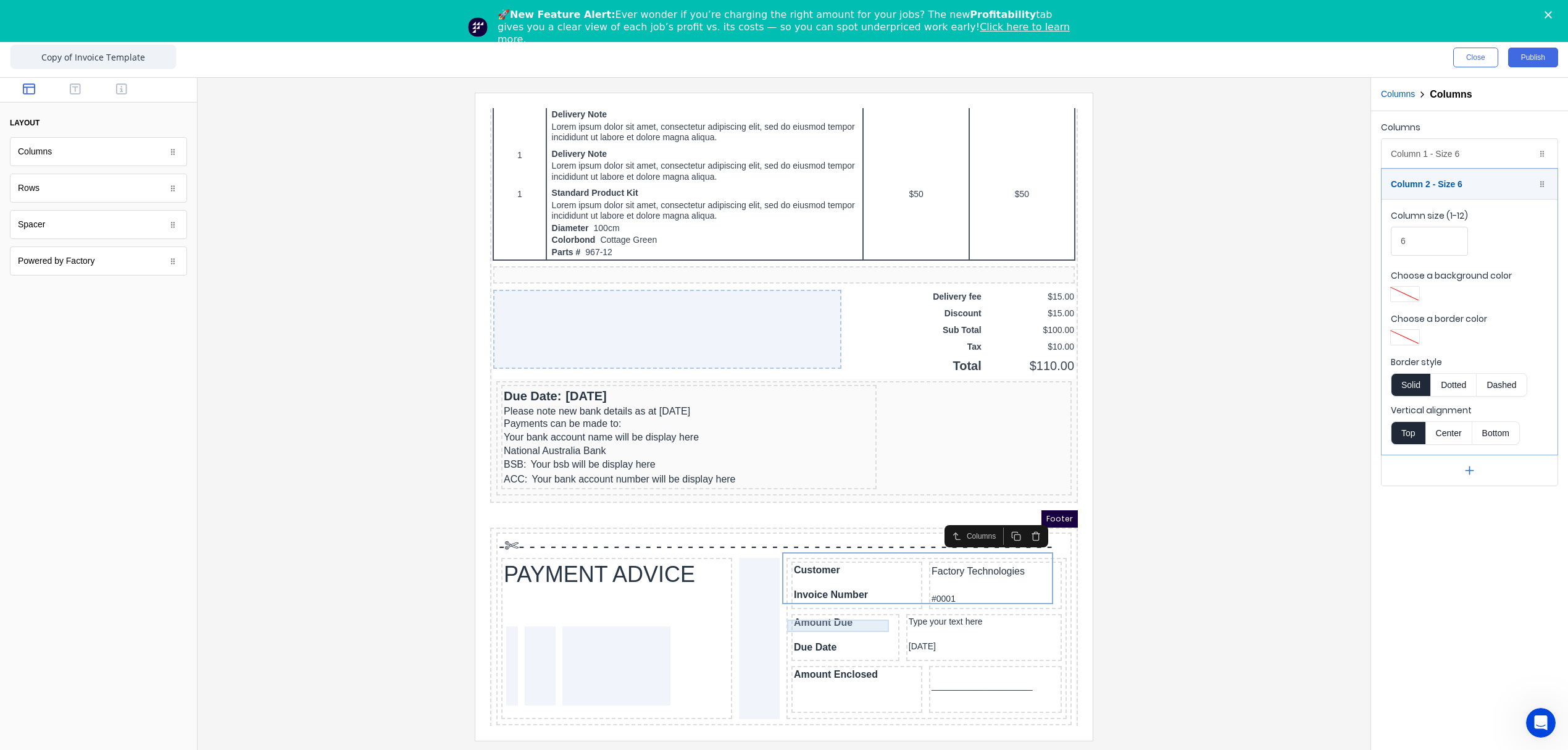
click at [860, 615] on div at bounding box center [831, 620] width 103 height 13
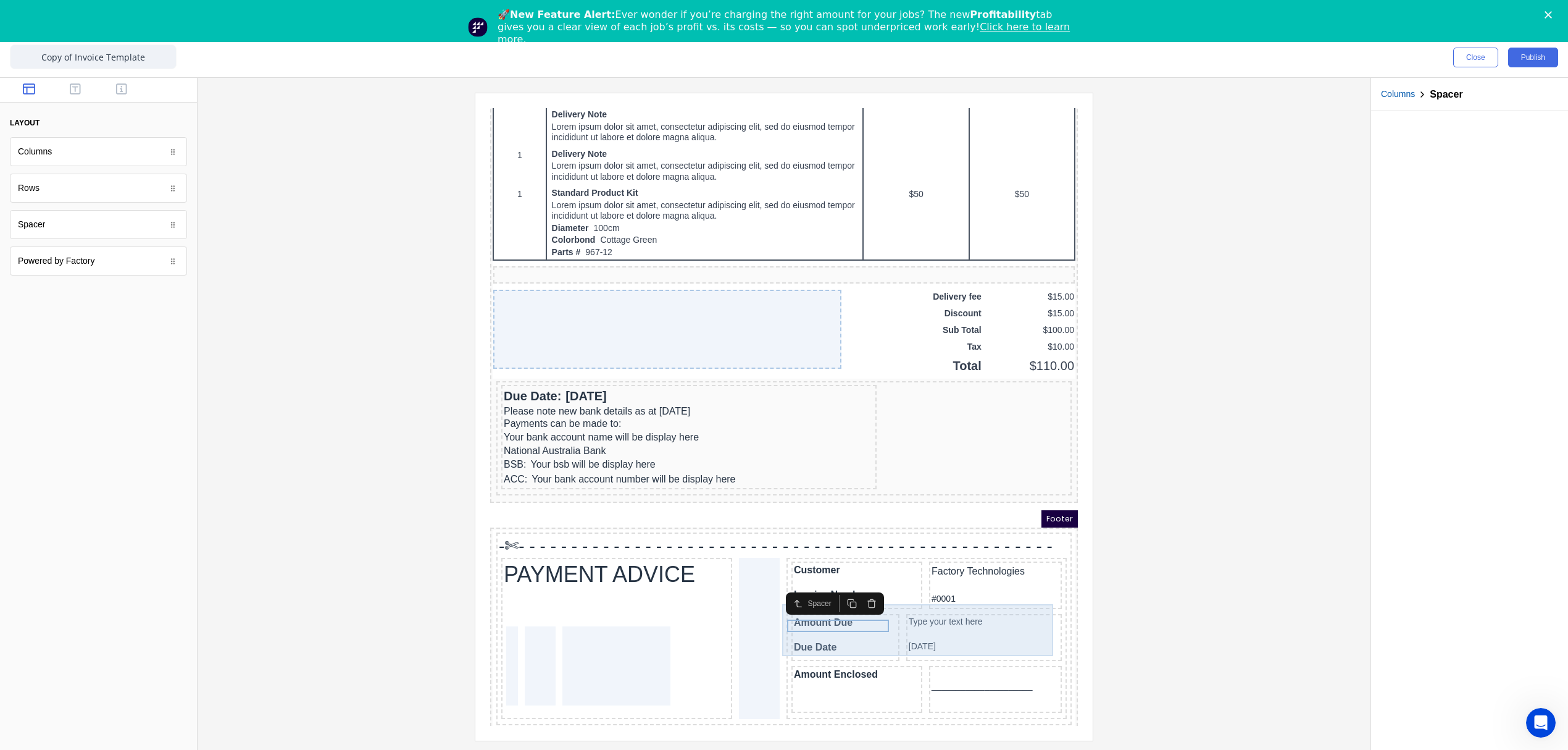
click at [891, 635] on div "Type your text here 29/10/2024" at bounding box center [969, 622] width 156 height 47
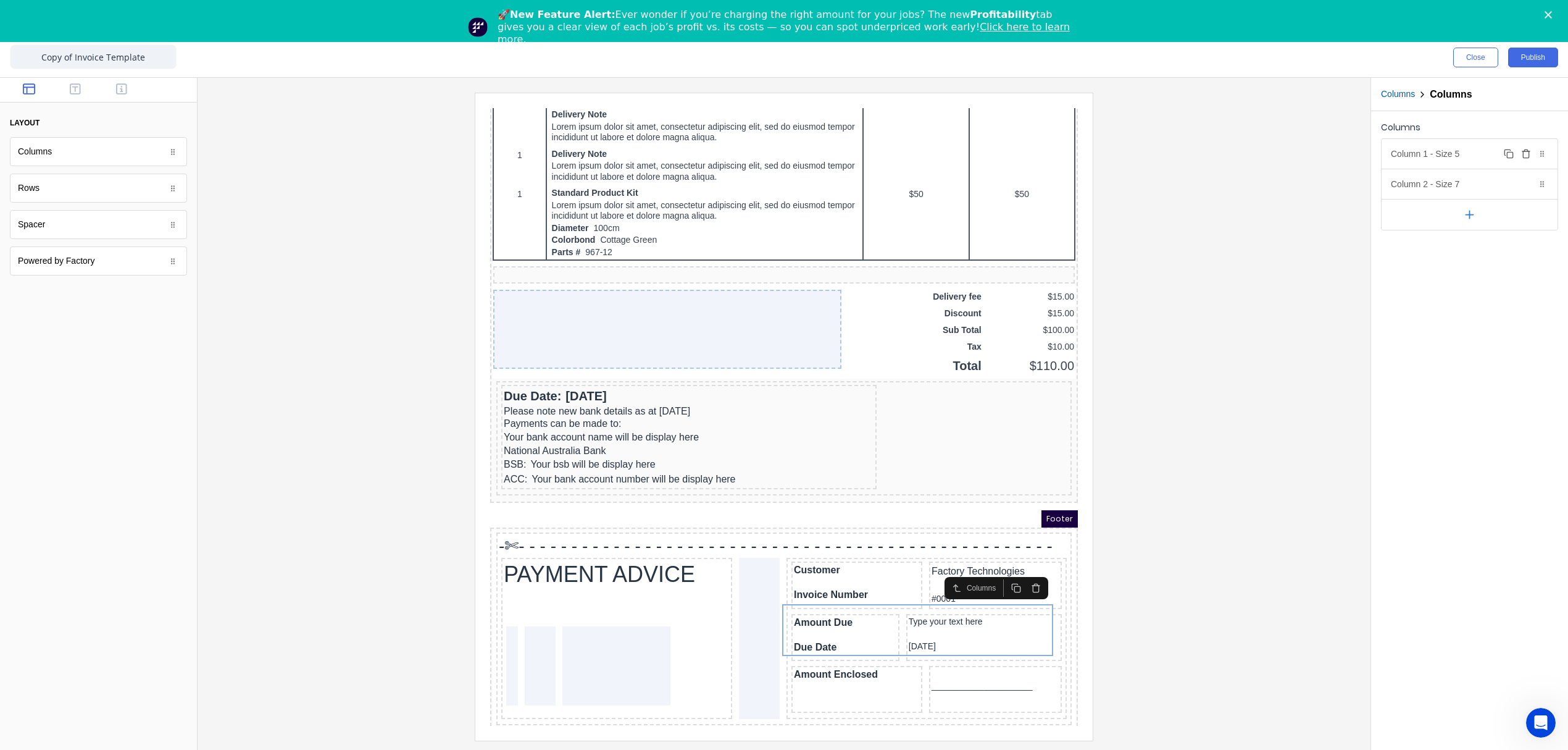
click at [1477, 156] on div "Column 1 - Size 5 Duplicate Delete" at bounding box center [1469, 154] width 176 height 30
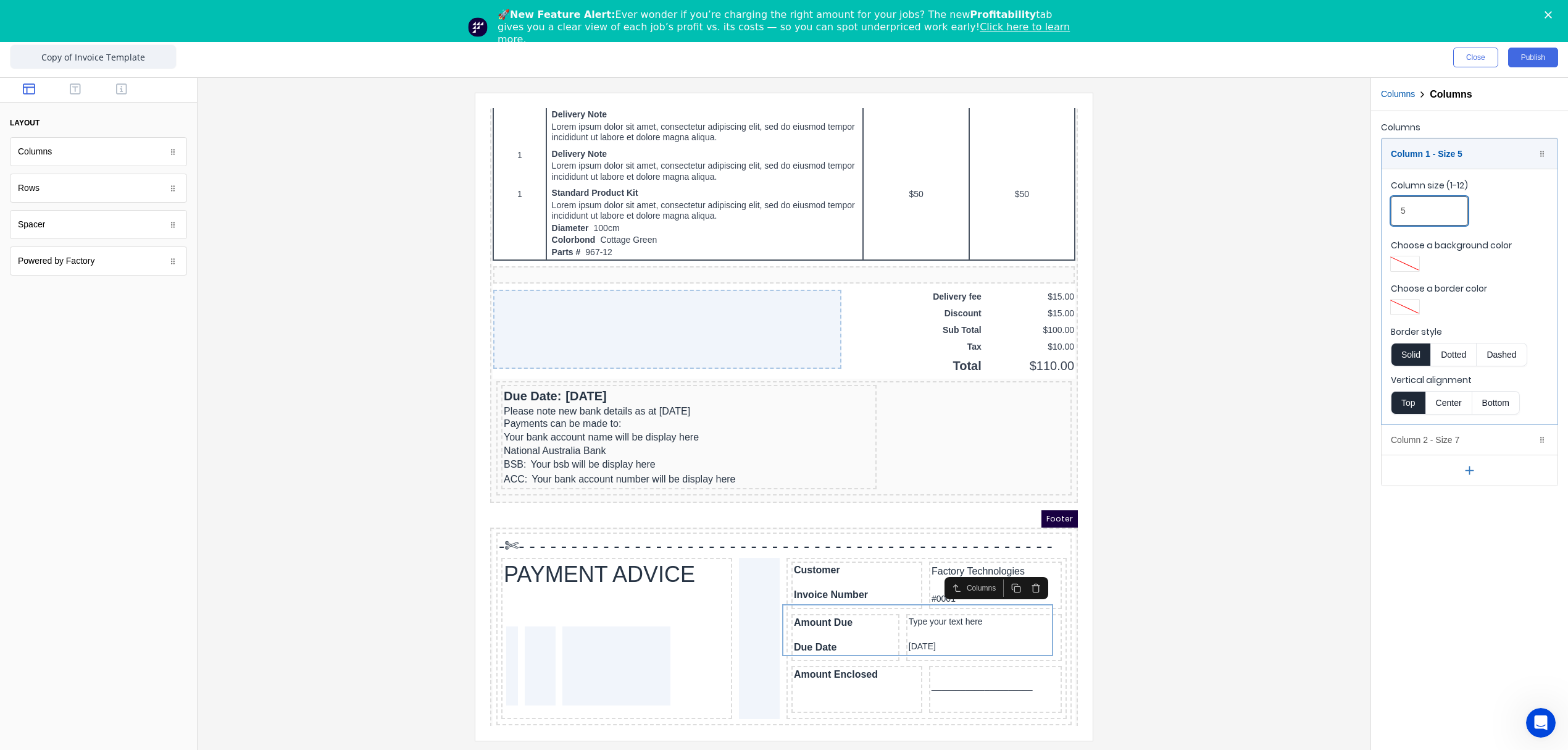
drag, startPoint x: 1411, startPoint y: 213, endPoint x: 1391, endPoint y: 213, distance: 20.0
click at [1391, 213] on input "5" at bounding box center [1429, 211] width 77 height 29
type input "6"
click at [1451, 152] on div "Column 1 - Size 6 Duplicate Delete" at bounding box center [1469, 154] width 176 height 30
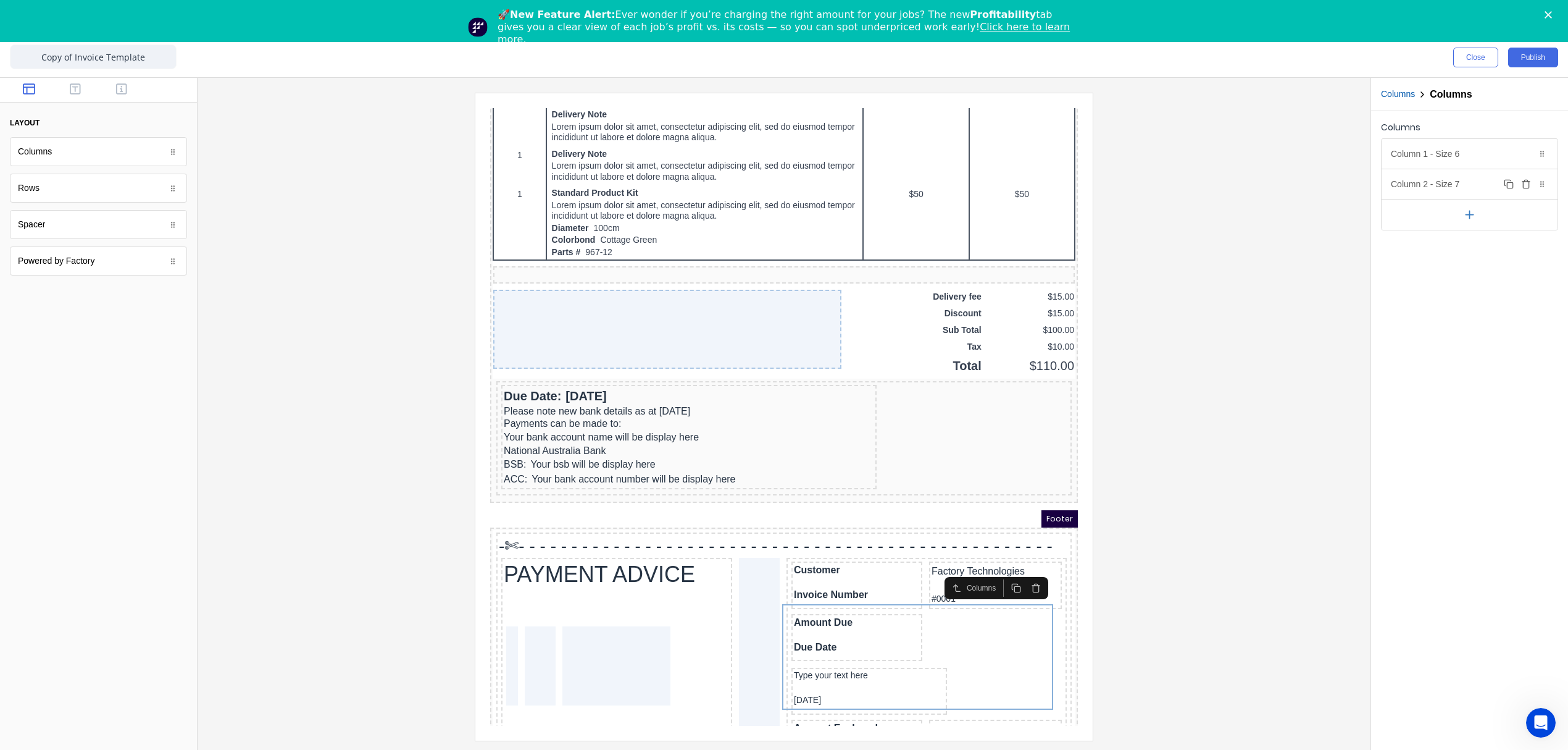
click at [1438, 186] on div "Column 2 - Size 7 Duplicate Delete" at bounding box center [1469, 184] width 176 height 30
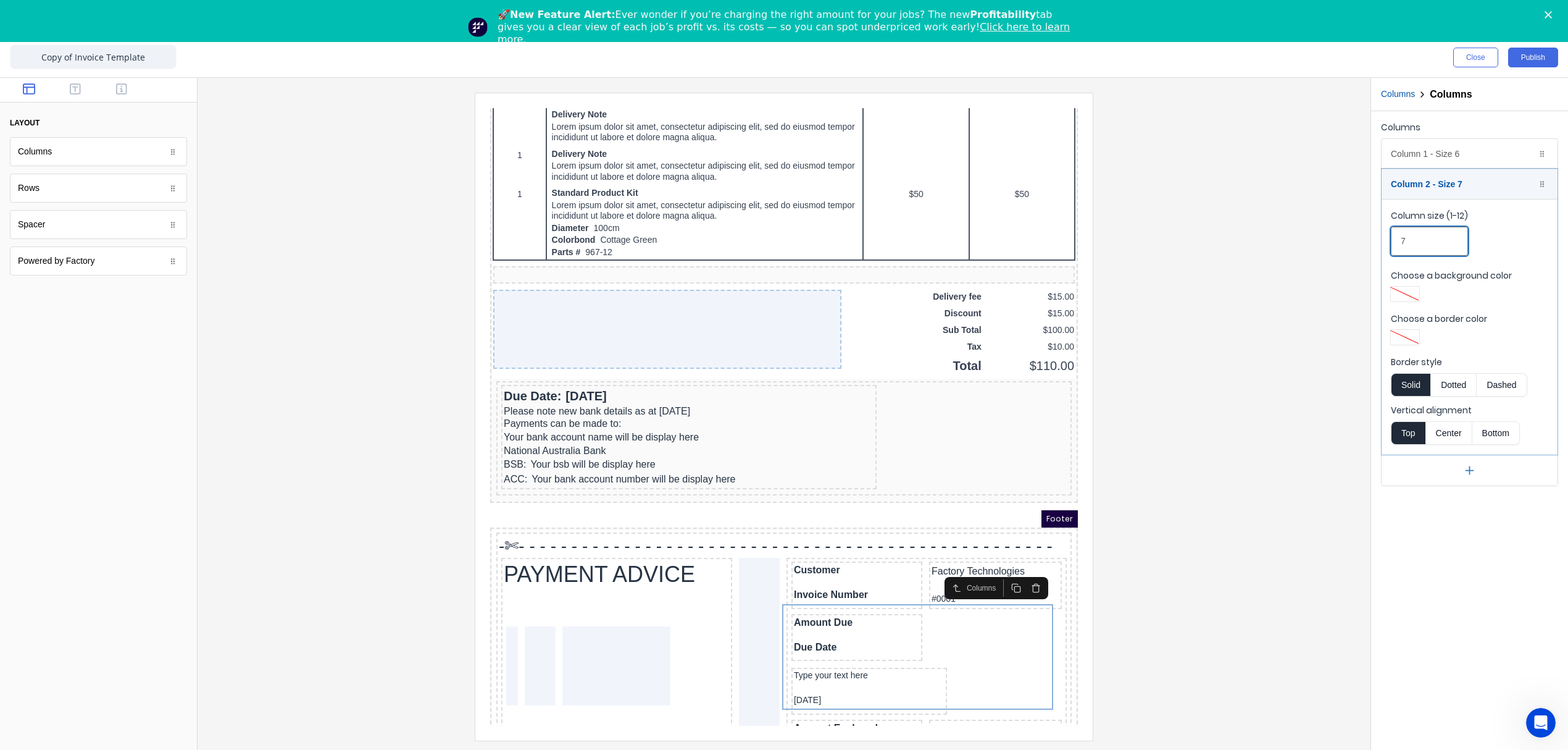
drag, startPoint x: 1402, startPoint y: 242, endPoint x: 1378, endPoint y: 243, distance: 24.0
click at [1378, 243] on div "Columns Column 1 - Size 6 Duplicate Delete Column size (1-12) 6 Choose a backgr…" at bounding box center [1469, 303] width 197 height 383
type input "6"
click at [1255, 593] on div at bounding box center [784, 416] width 1153 height 647
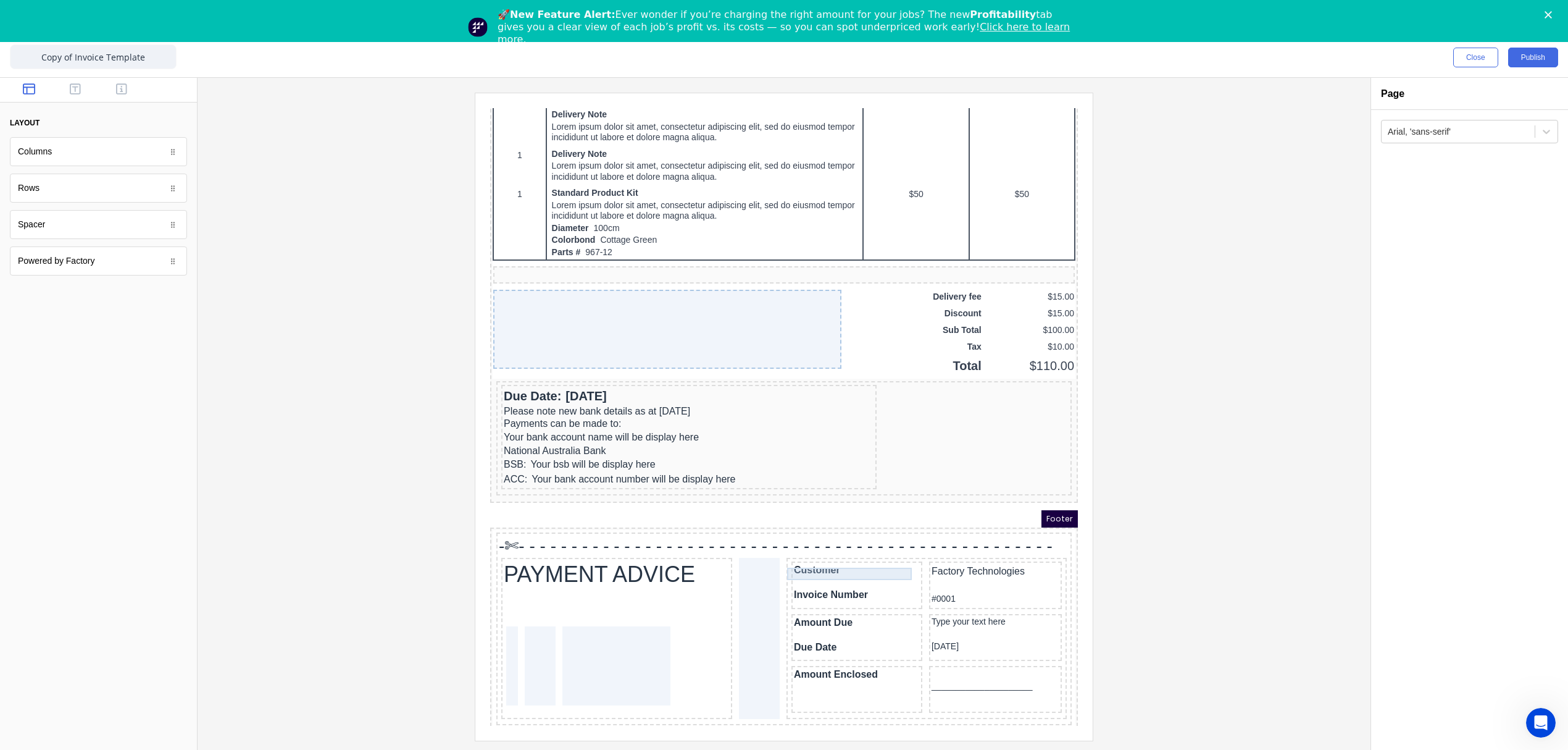
click at [876, 563] on div at bounding box center [842, 567] width 126 height 13
click at [832, 654] on div "Amount Enclosed" at bounding box center [842, 660] width 126 height 13
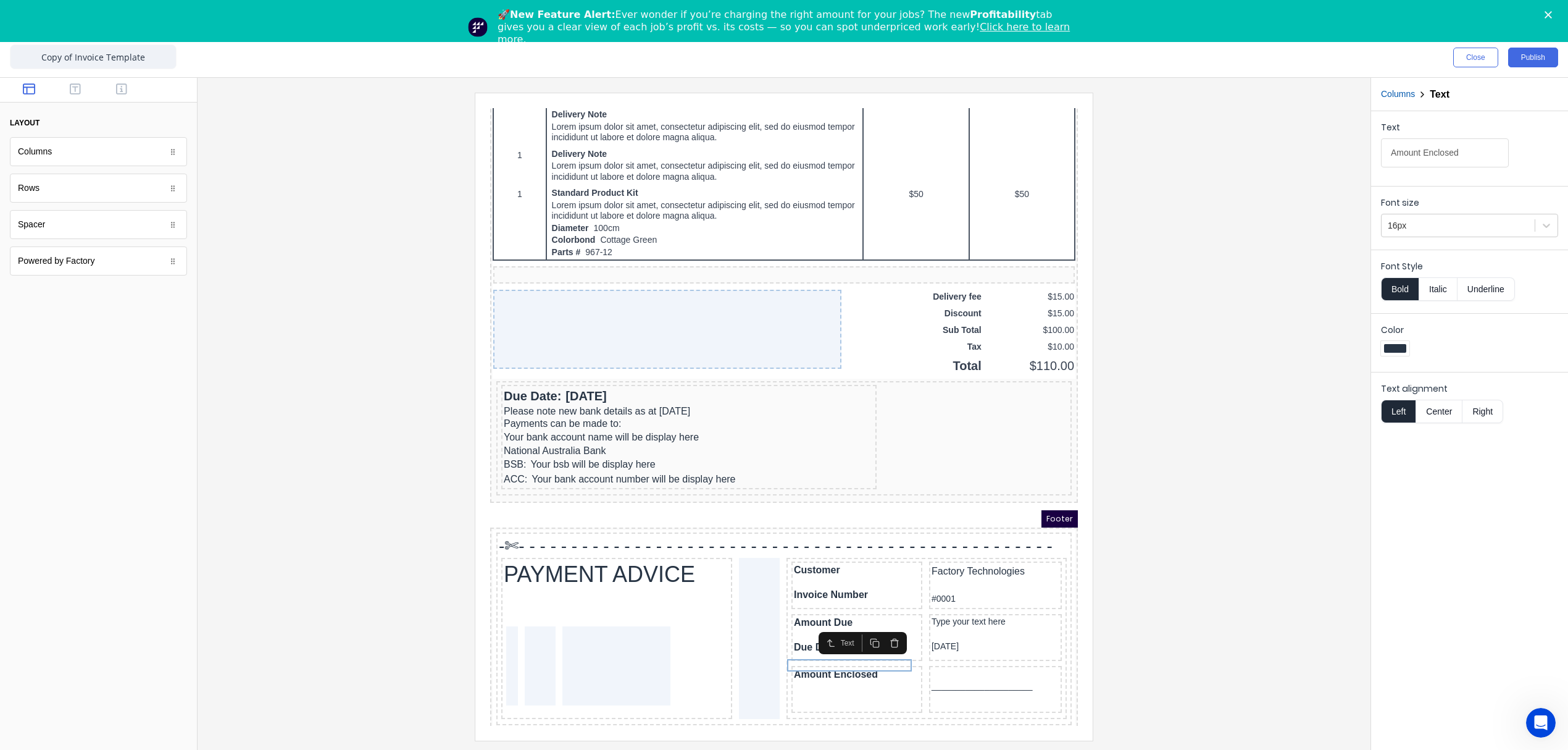
click at [1408, 95] on button "Columns" at bounding box center [1397, 94] width 34 height 13
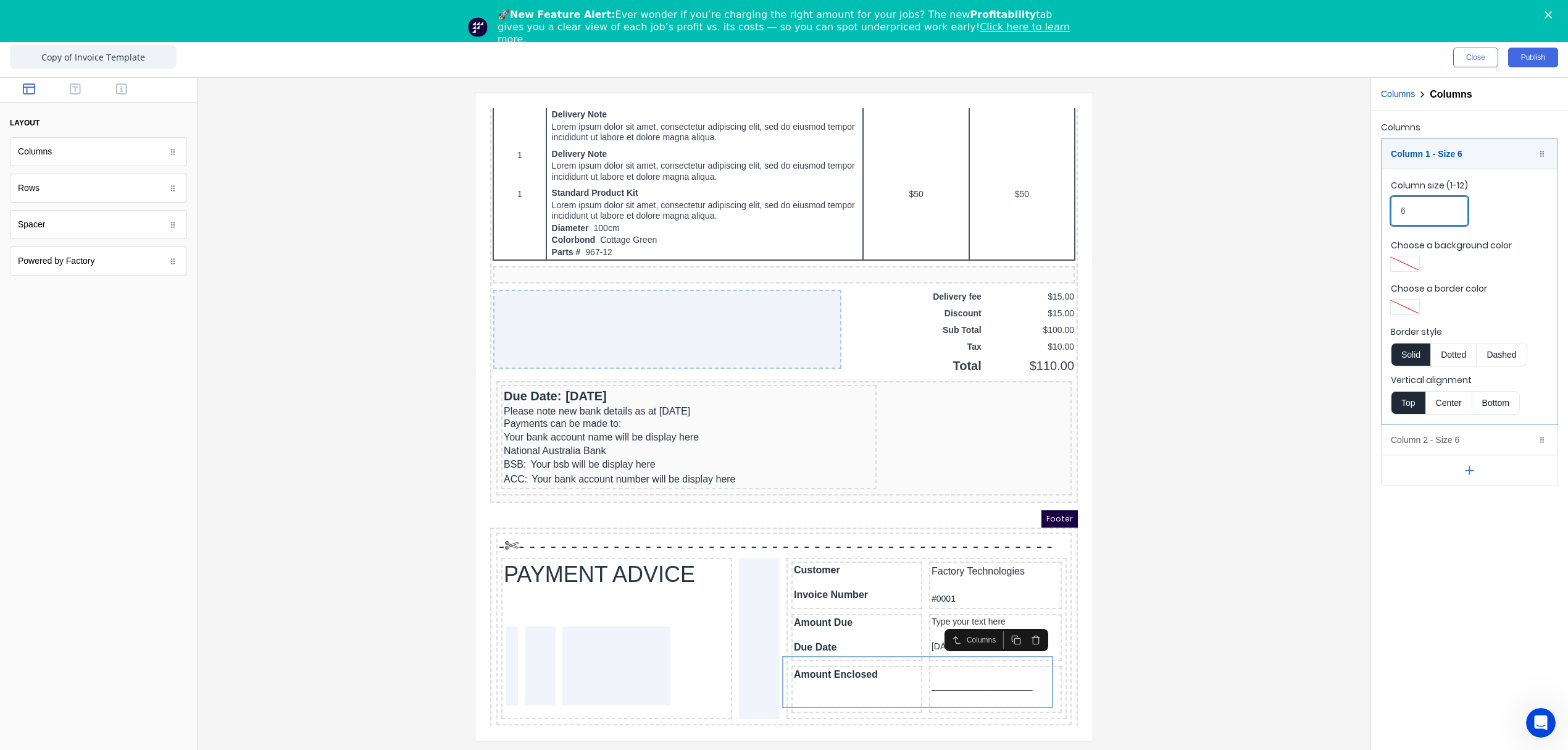
drag, startPoint x: 1410, startPoint y: 208, endPoint x: 1373, endPoint y: 214, distance: 37.5
click at [1387, 216] on fieldset "Column size (1-12) 6 Choose a background color Choose a border color Border sty…" at bounding box center [1469, 297] width 176 height 256
type input "5"
click at [1435, 438] on div "Column 2 - Size 6 Duplicate Delete" at bounding box center [1469, 439] width 176 height 30
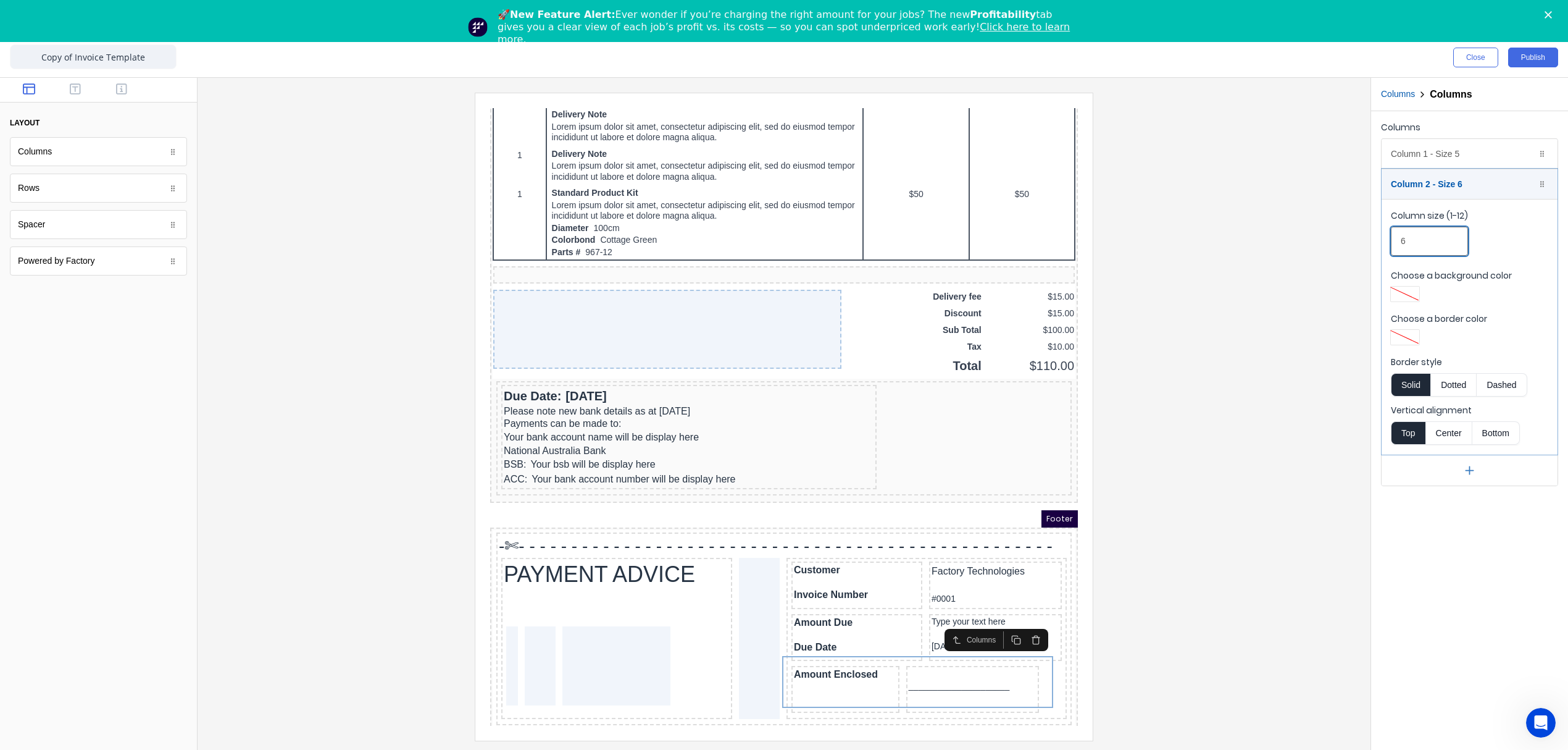
drag, startPoint x: 1430, startPoint y: 245, endPoint x: 1373, endPoint y: 243, distance: 57.0
click at [1373, 243] on div "Columns Column 1 - Size 5 Duplicate Delete Column size (1-12) 5 Choose a backgr…" at bounding box center [1469, 303] width 197 height 383
type input "7"
click at [1220, 509] on div at bounding box center [784, 416] width 1153 height 647
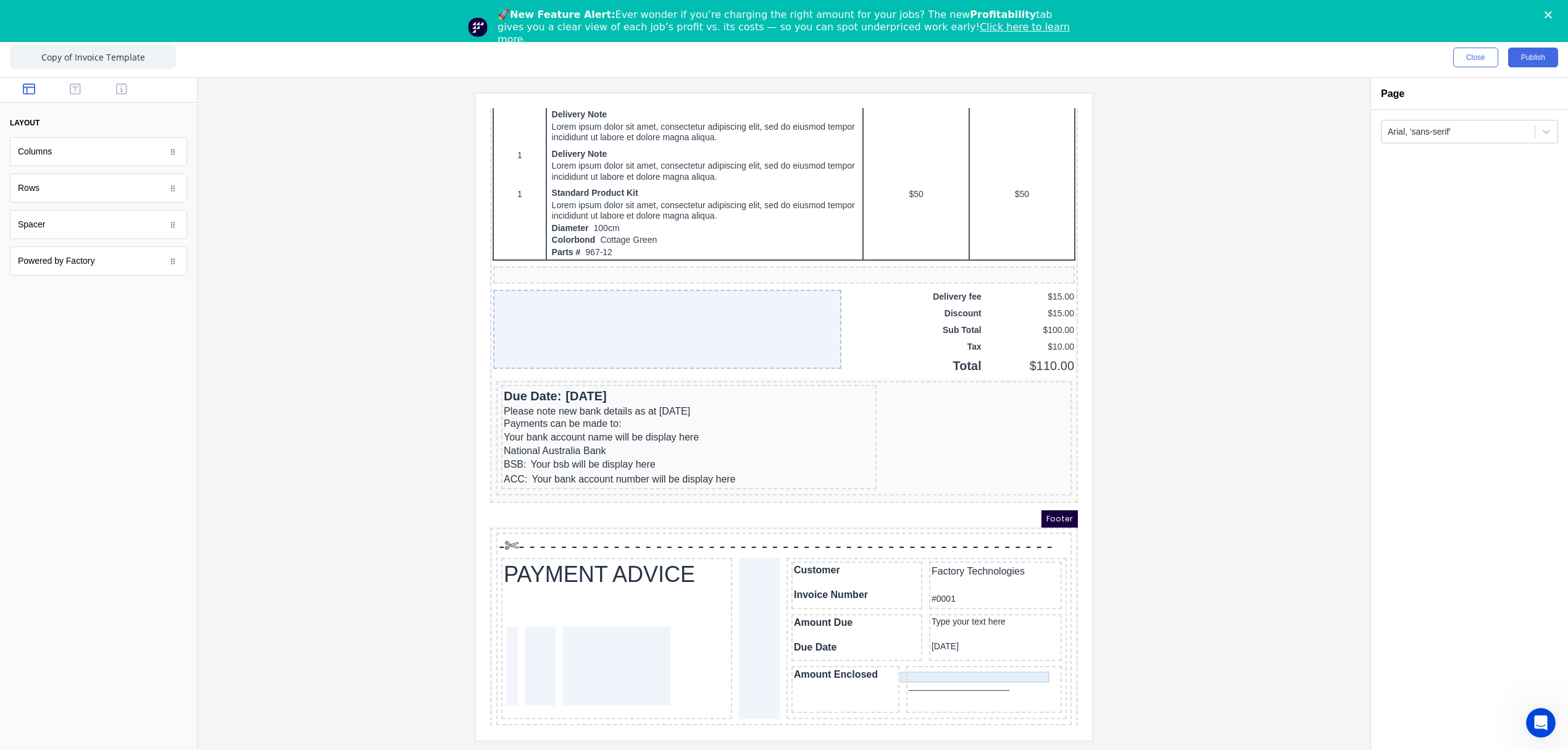
click at [961, 666] on div "_____________________" at bounding box center [969, 671] width 150 height 11
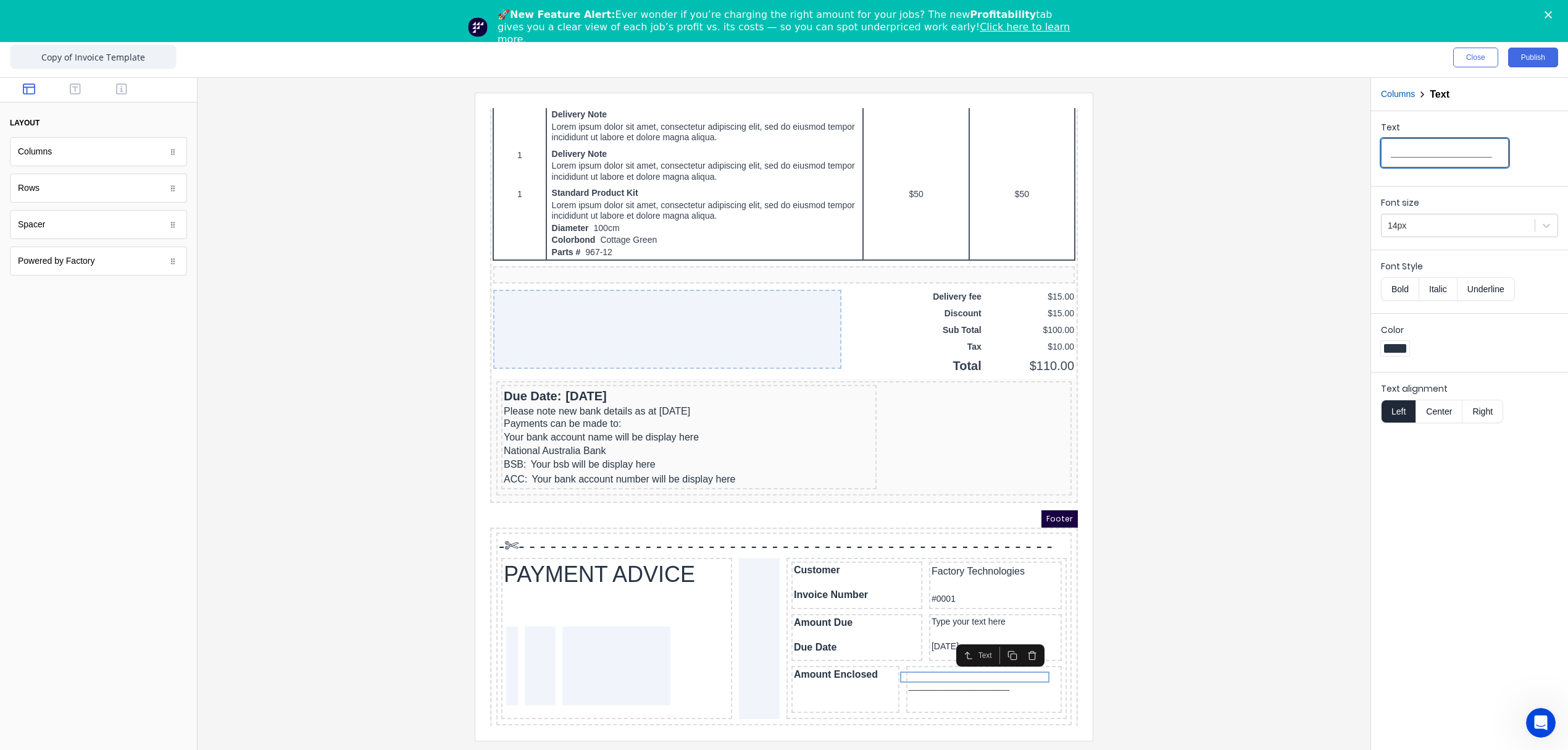
click at [1482, 152] on input "_____________________" at bounding box center [1445, 153] width 128 height 29
click at [913, 654] on div at bounding box center [969, 660] width 150 height 13
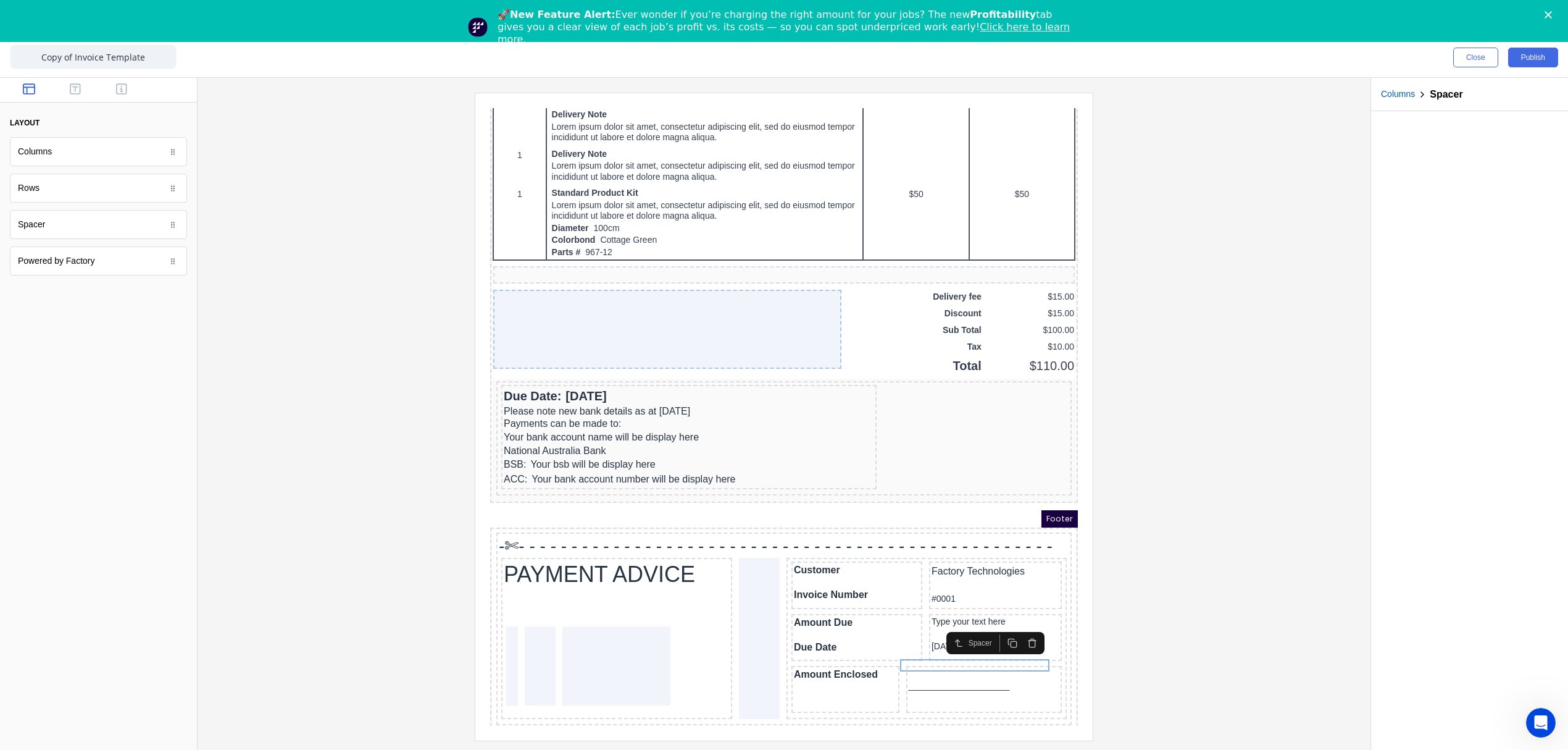
click at [1022, 628] on button "button" at bounding box center [1017, 628] width 20 height 17
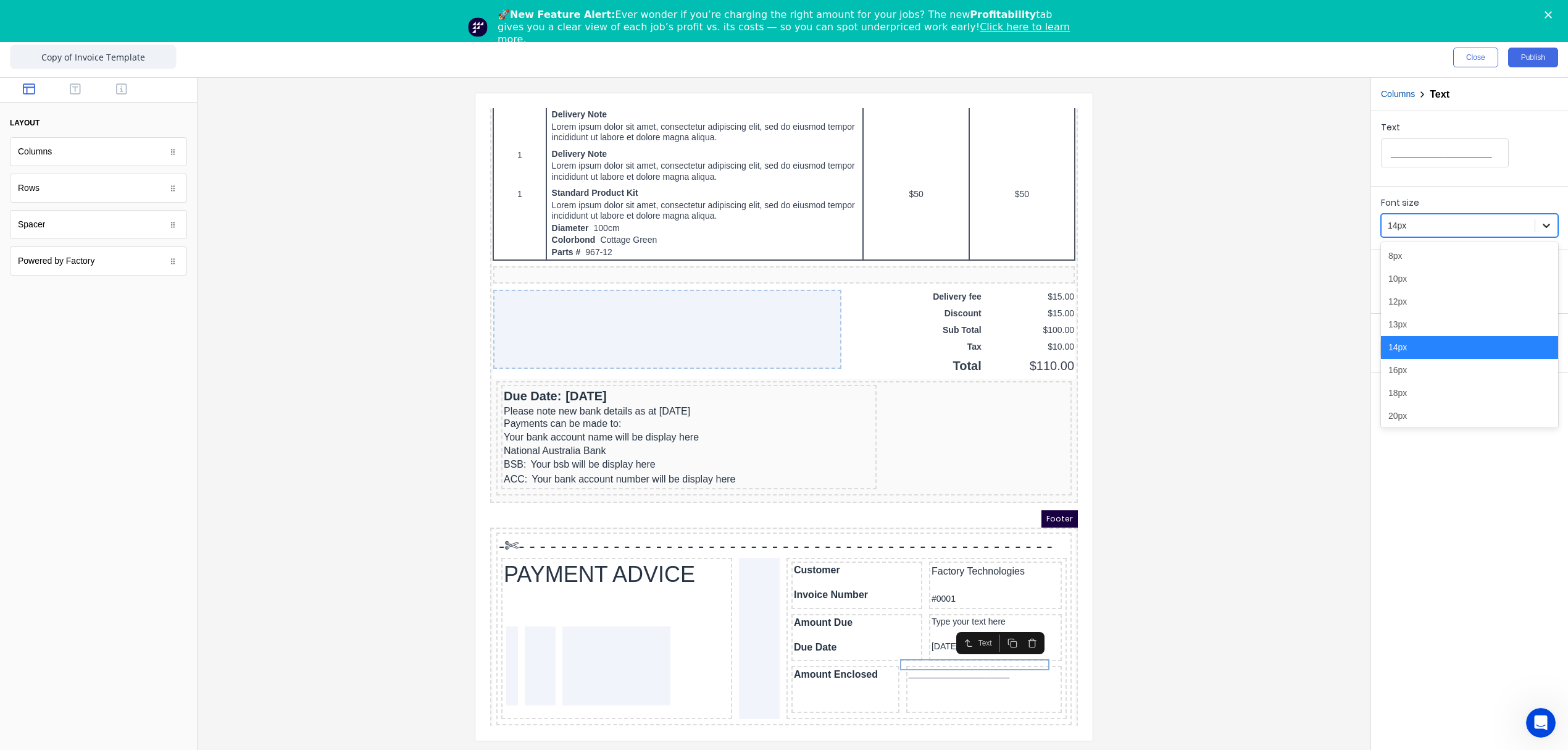
click at [1550, 228] on icon at bounding box center [1546, 225] width 13 height 13
click at [1428, 402] on div "18px" at bounding box center [1469, 393] width 177 height 23
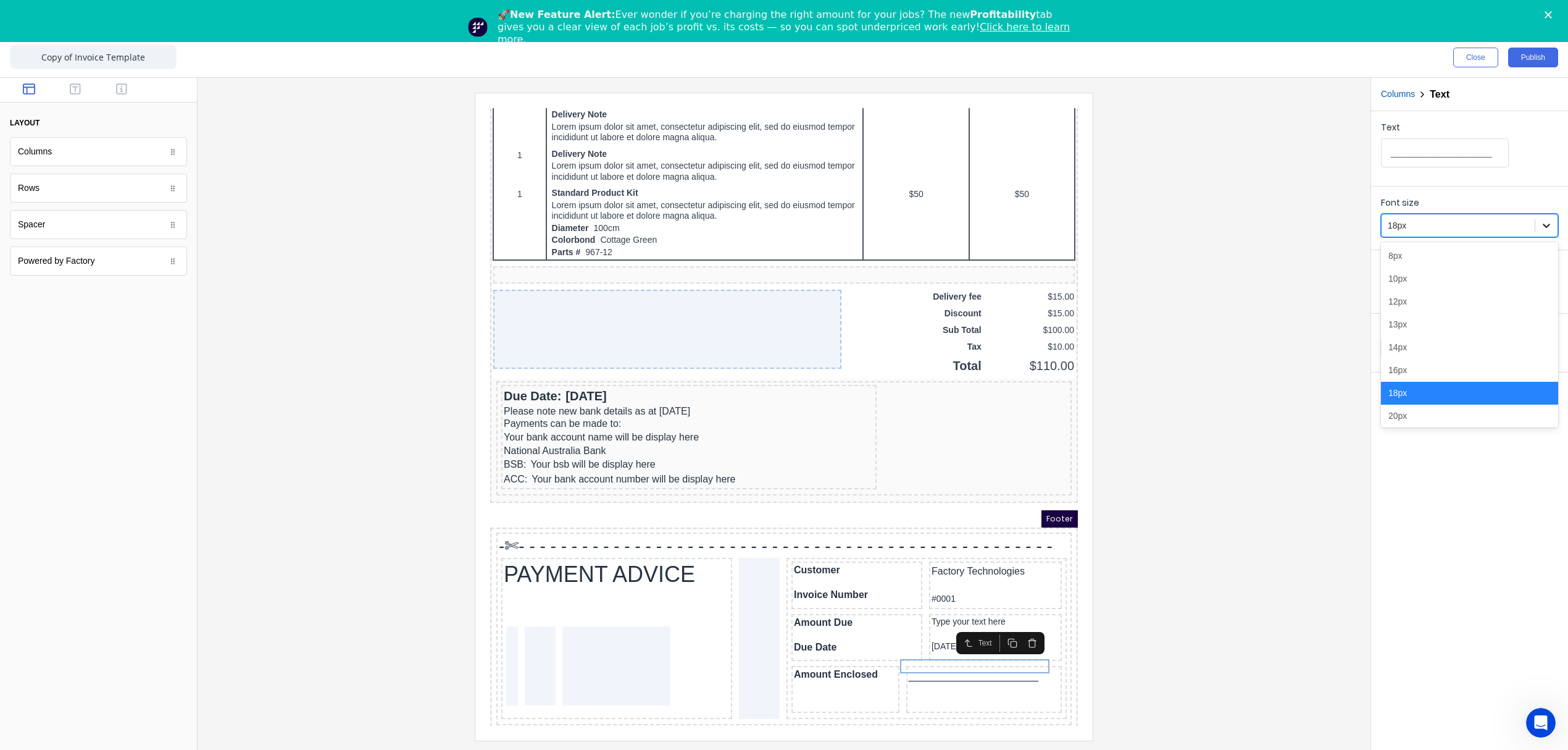
click at [1551, 228] on icon at bounding box center [1546, 225] width 13 height 13
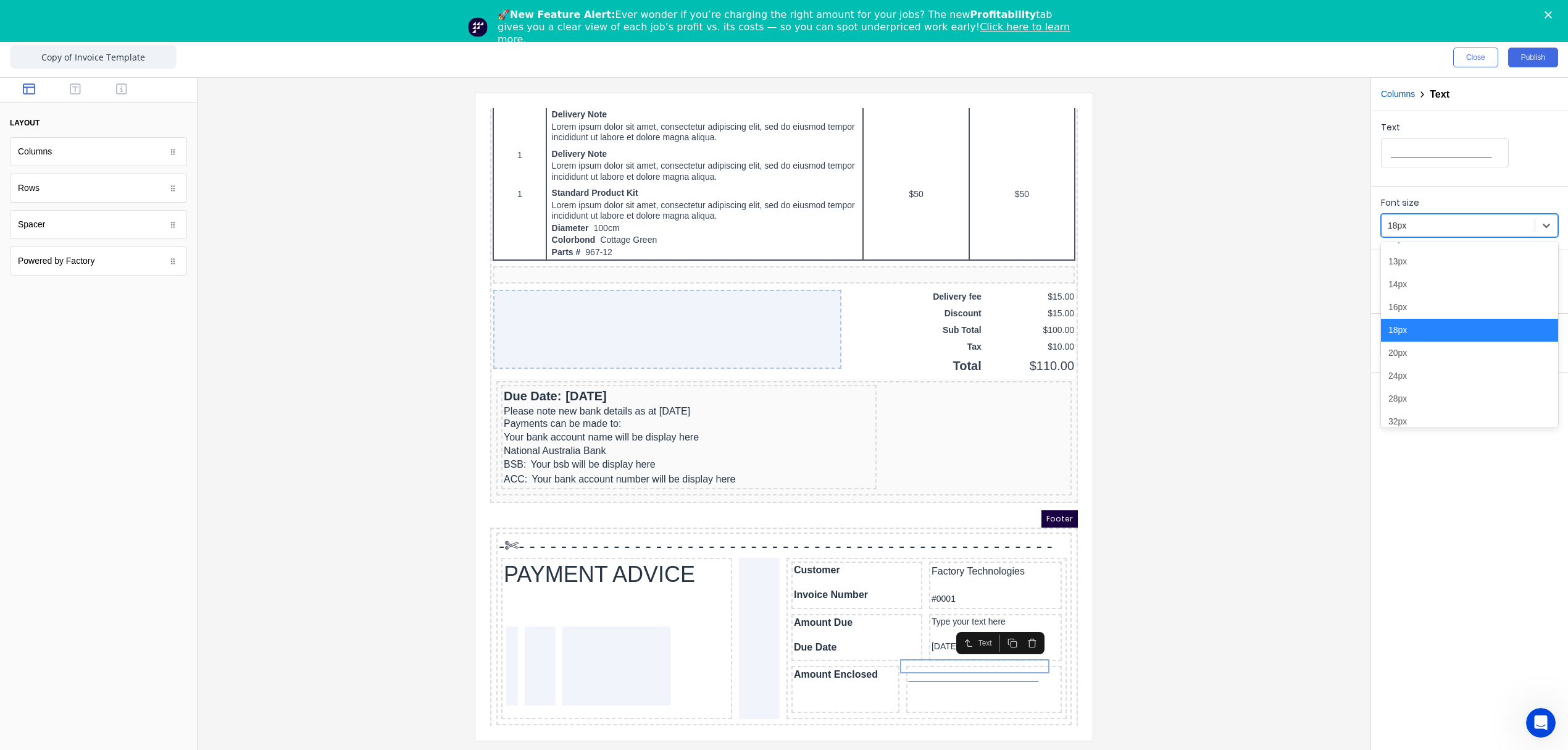
scroll to position [139, 0]
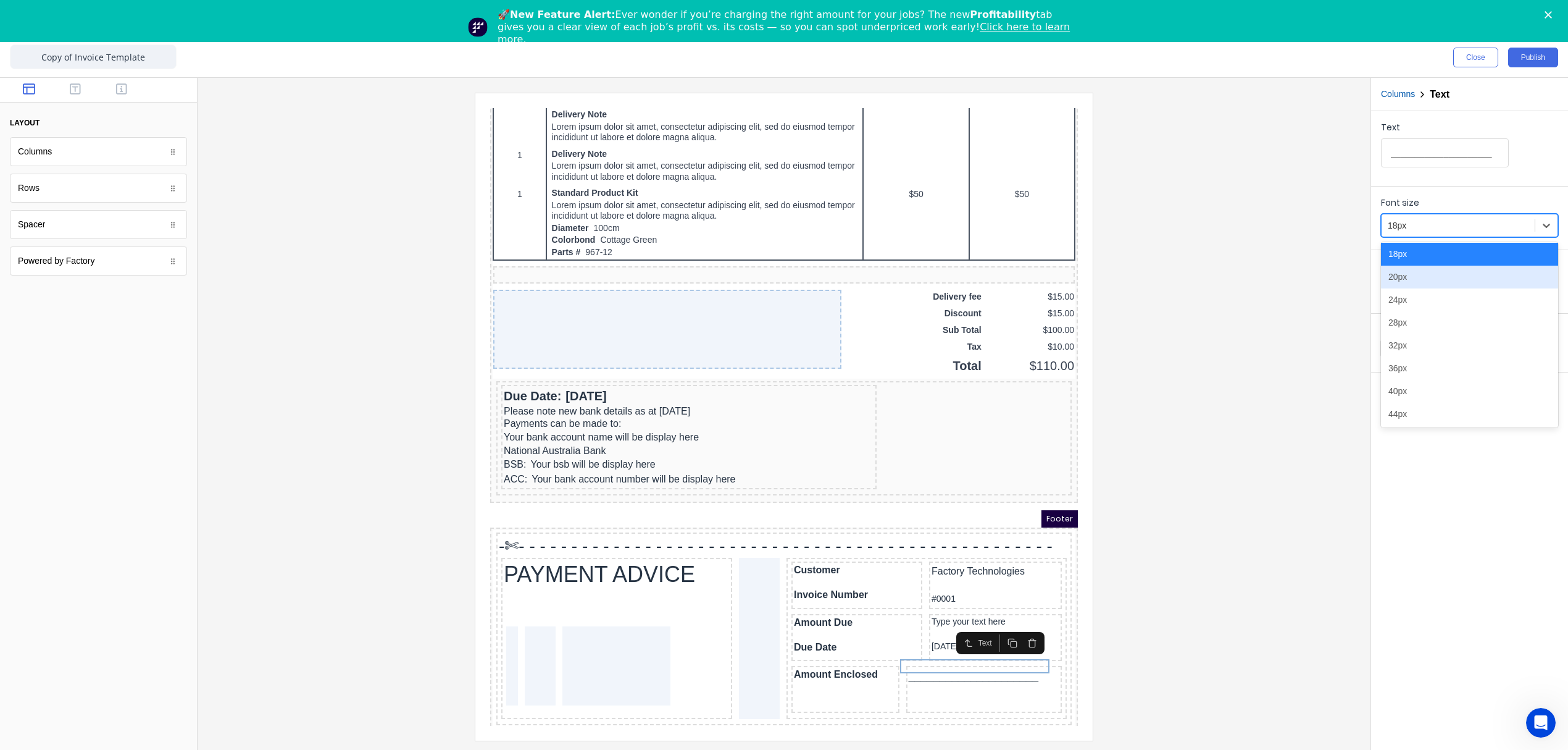
click at [1433, 278] on div "20px" at bounding box center [1469, 277] width 177 height 23
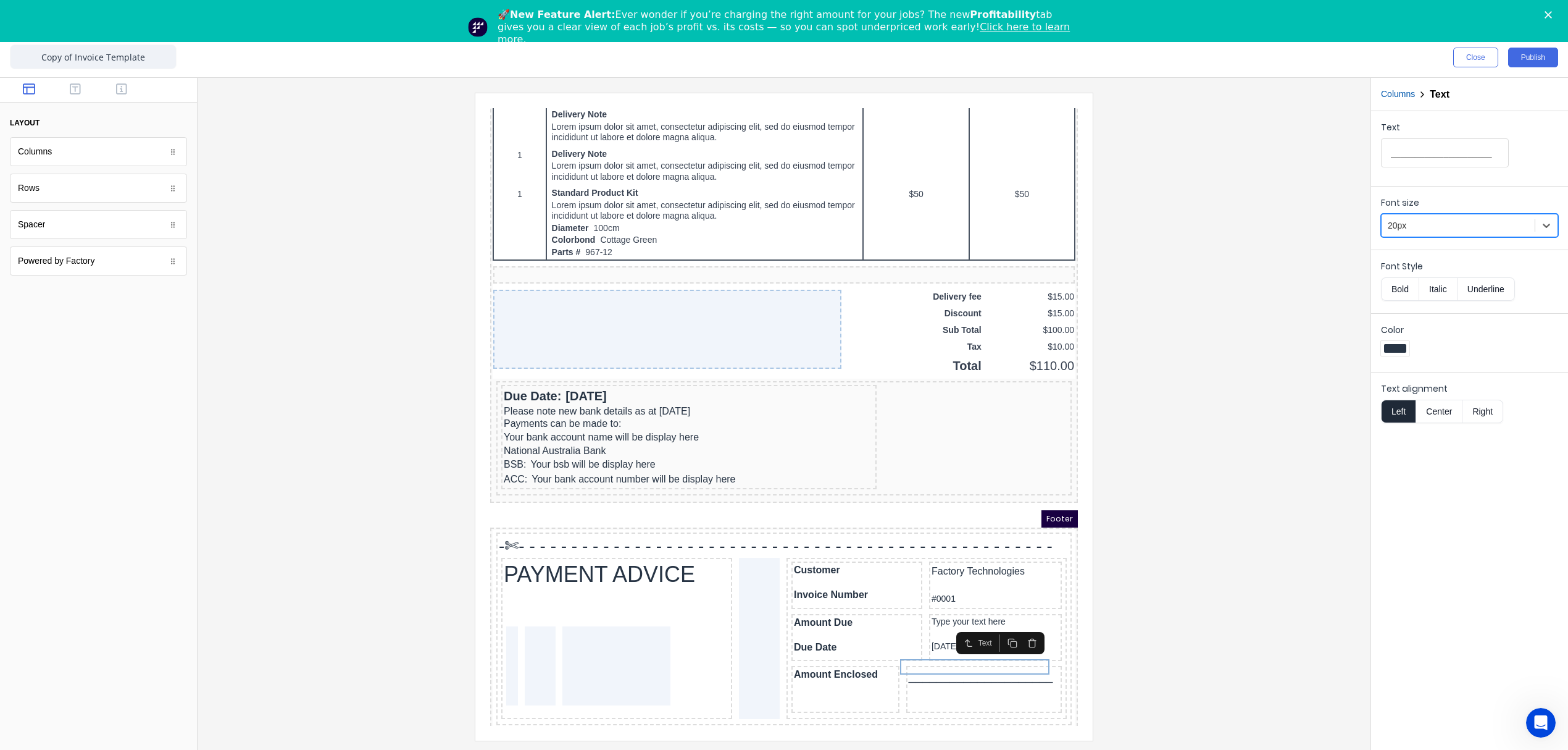
click at [1496, 226] on div at bounding box center [1458, 225] width 140 height 15
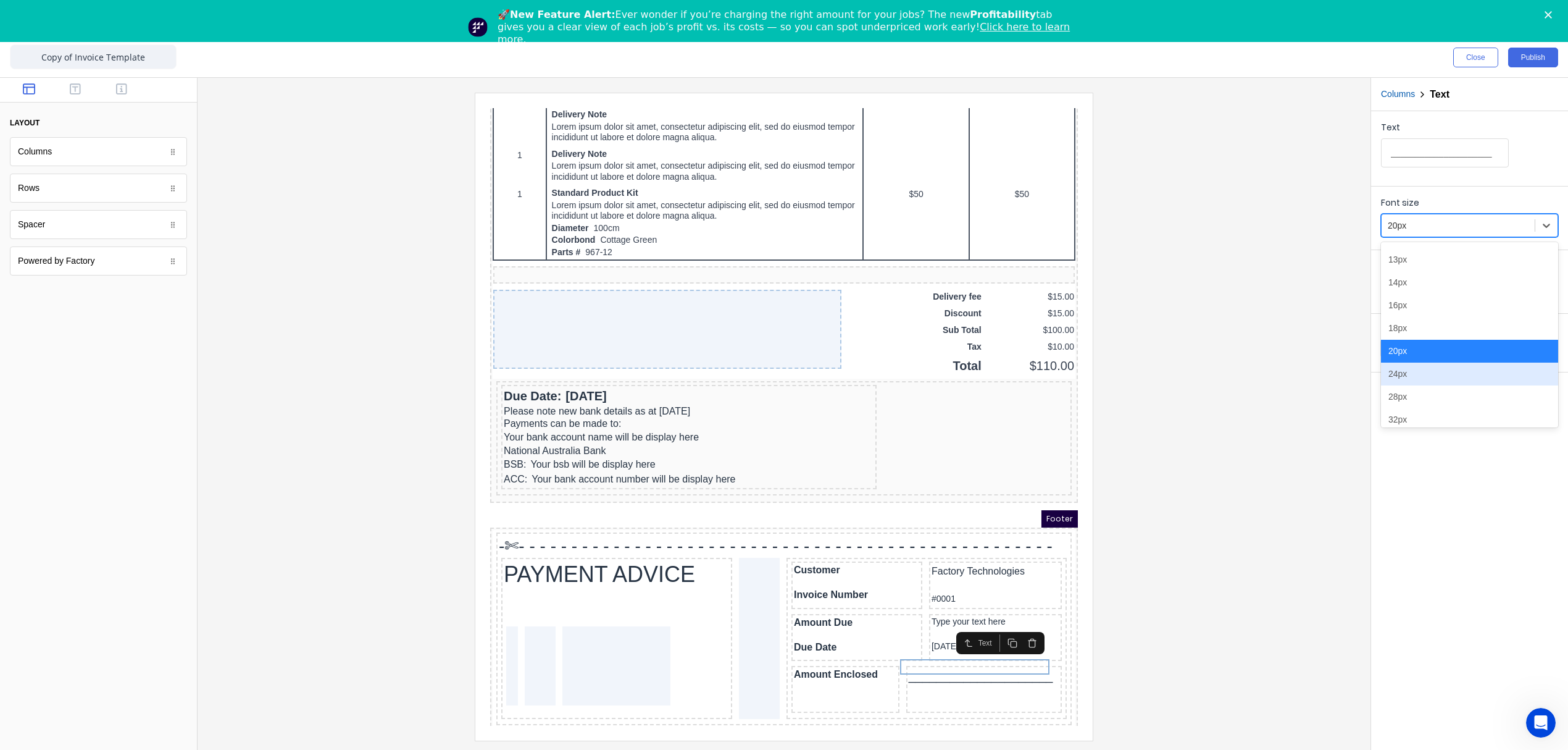
scroll to position [90, 0]
click at [1410, 354] on div "24px" at bounding box center [1469, 349] width 177 height 23
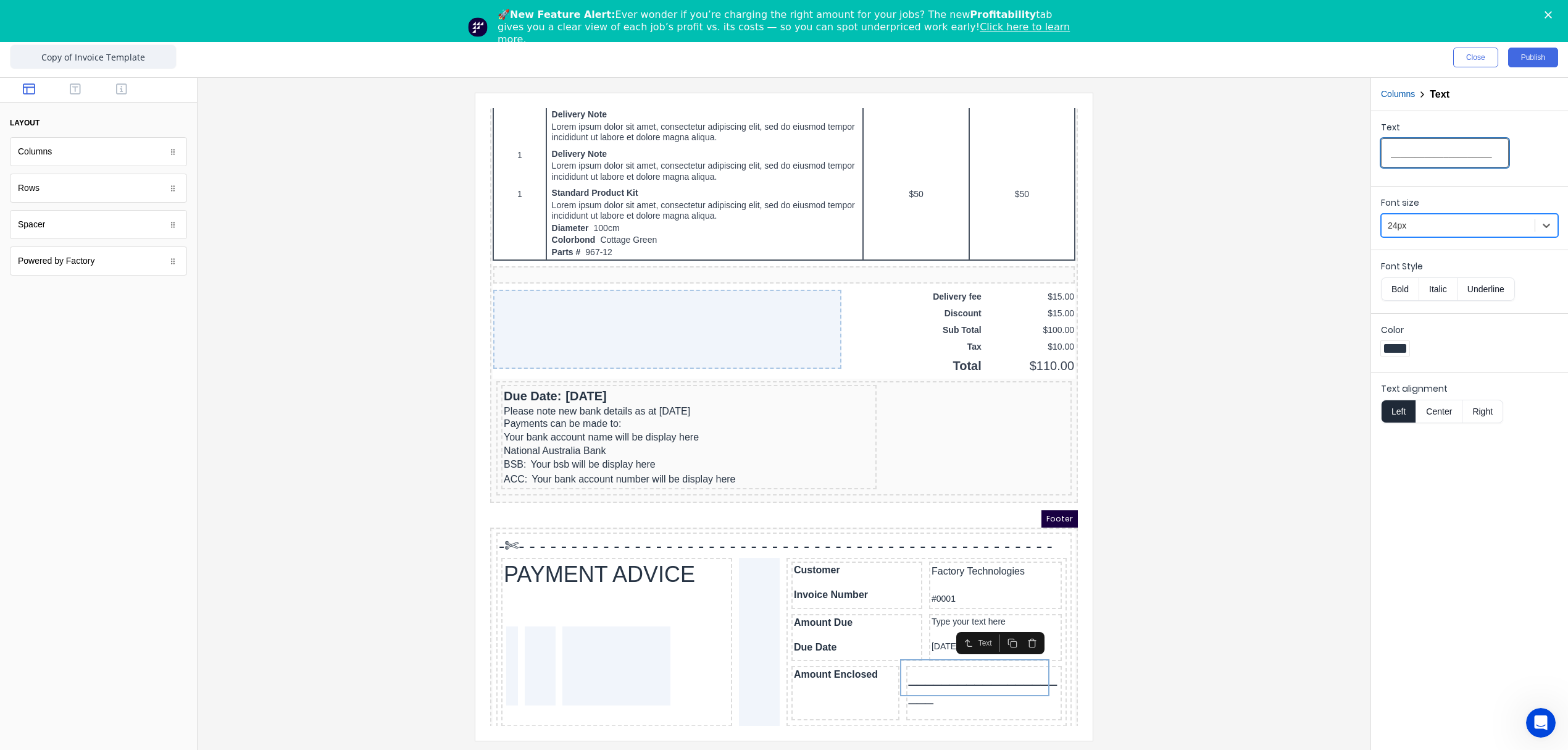
click at [1445, 154] on input "_____________________" at bounding box center [1445, 153] width 128 height 29
type input "__________________"
click at [1209, 650] on div at bounding box center [784, 416] width 1153 height 647
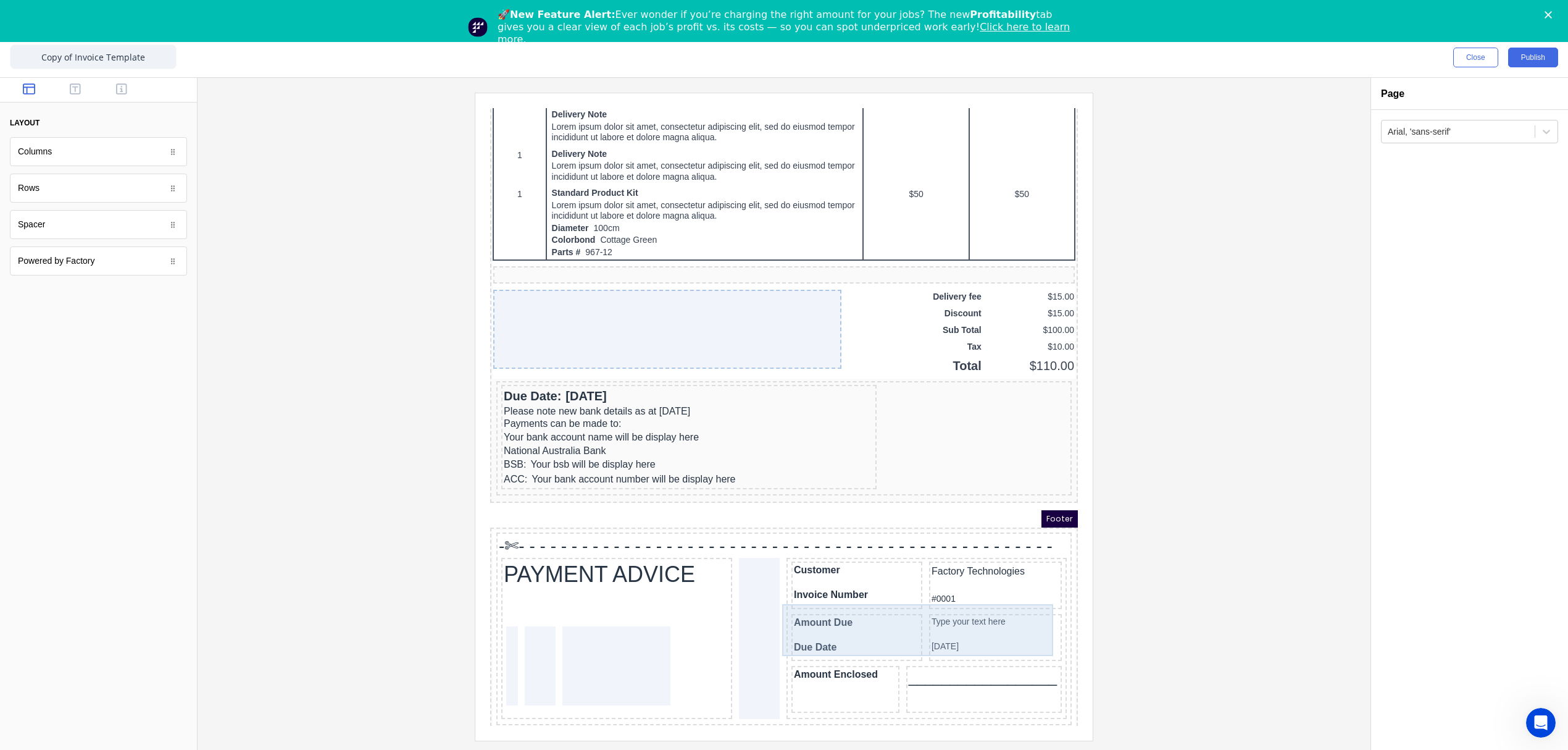
click at [902, 611] on div "Amount Due Due Date Type your text here 29/10/2024" at bounding box center [912, 623] width 276 height 52
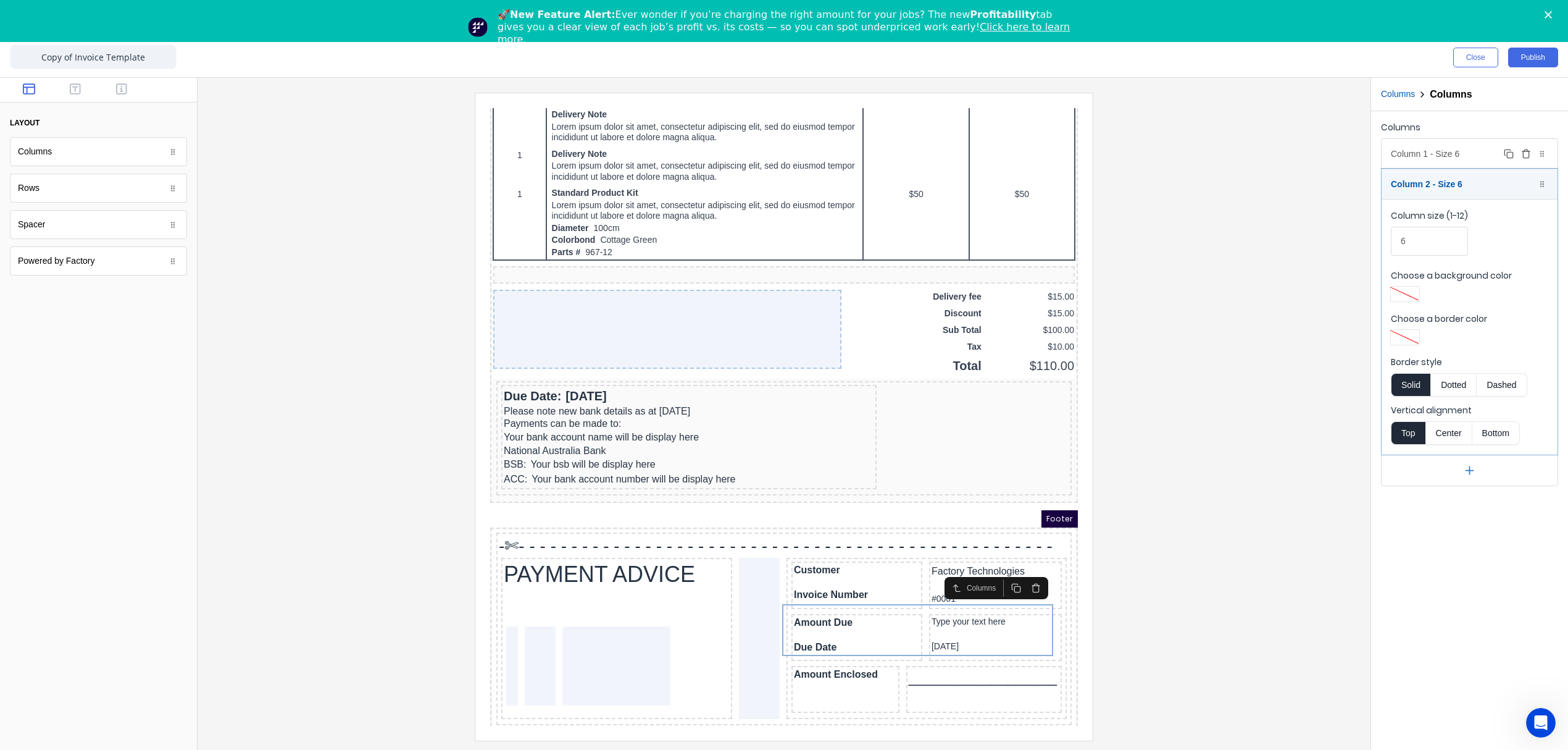
click at [1447, 152] on div "Column 1 - Size 6 Duplicate Delete" at bounding box center [1469, 154] width 176 height 30
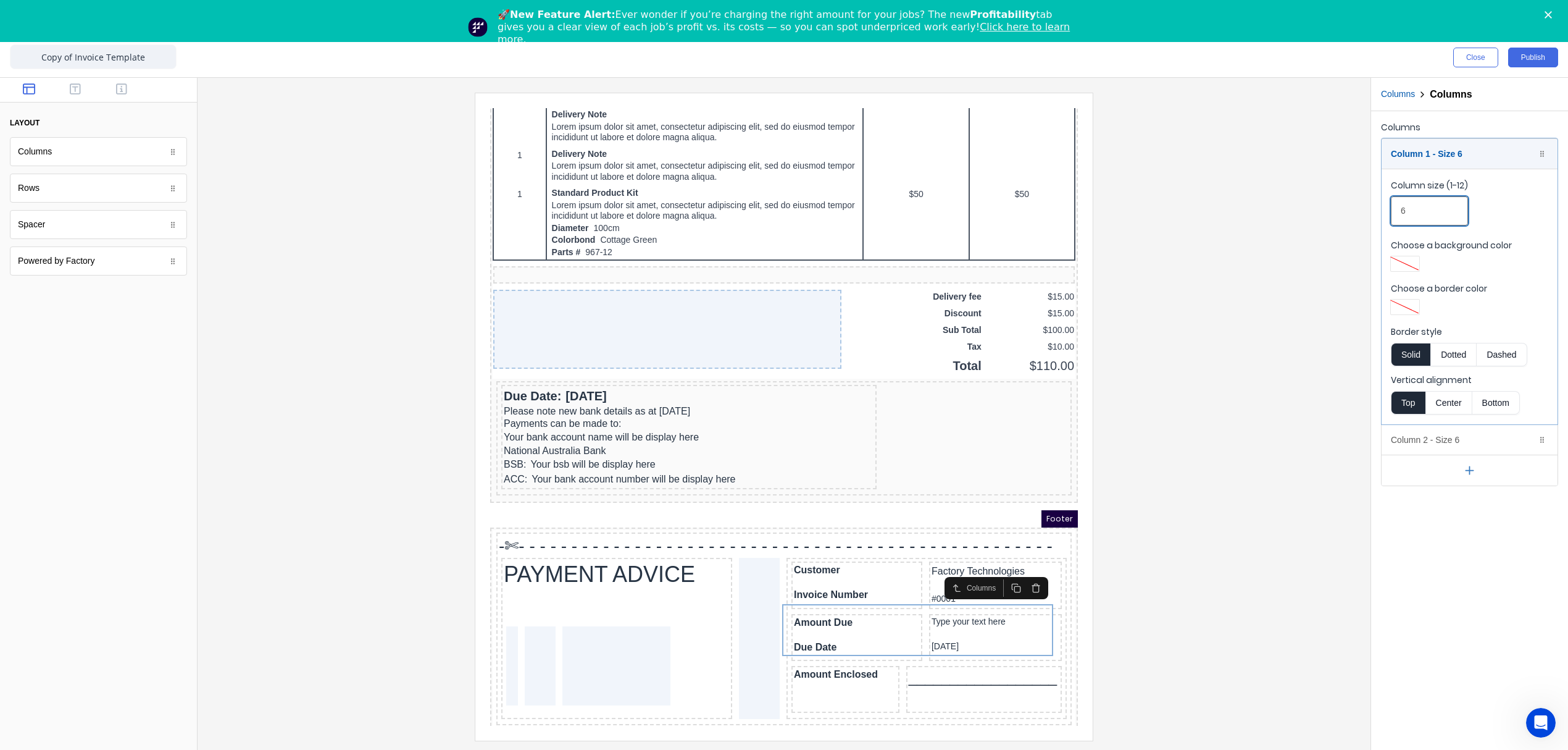
click at [1383, 215] on fieldset "Column size (1-12) 6 Choose a background color Choose a border color Border sty…" at bounding box center [1469, 297] width 176 height 256
type input "5"
click at [1457, 144] on div "Column 1 - Size 5 Duplicate Delete" at bounding box center [1469, 154] width 176 height 30
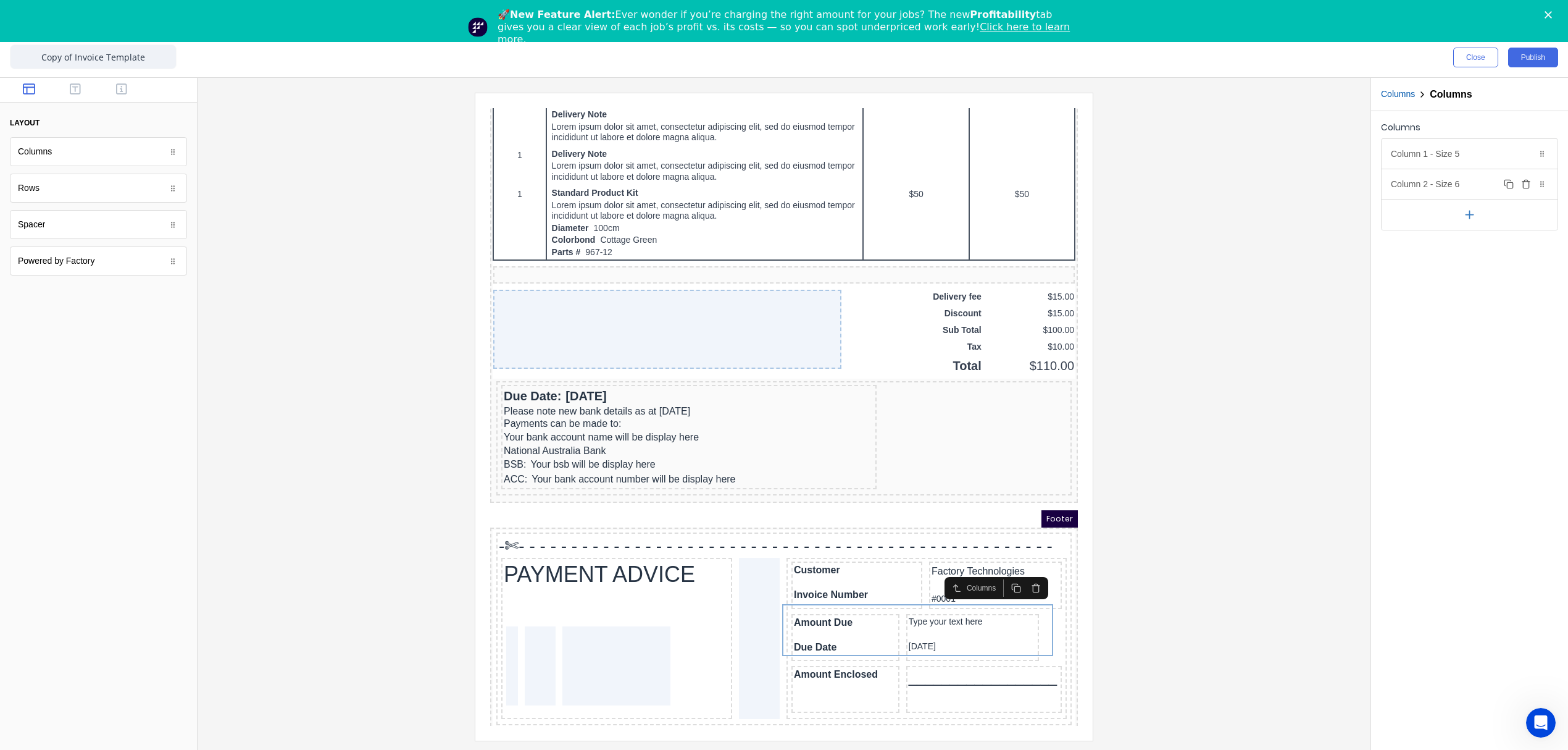
click at [1443, 193] on div "Column 2 - Size 6 Duplicate Delete" at bounding box center [1469, 184] width 176 height 30
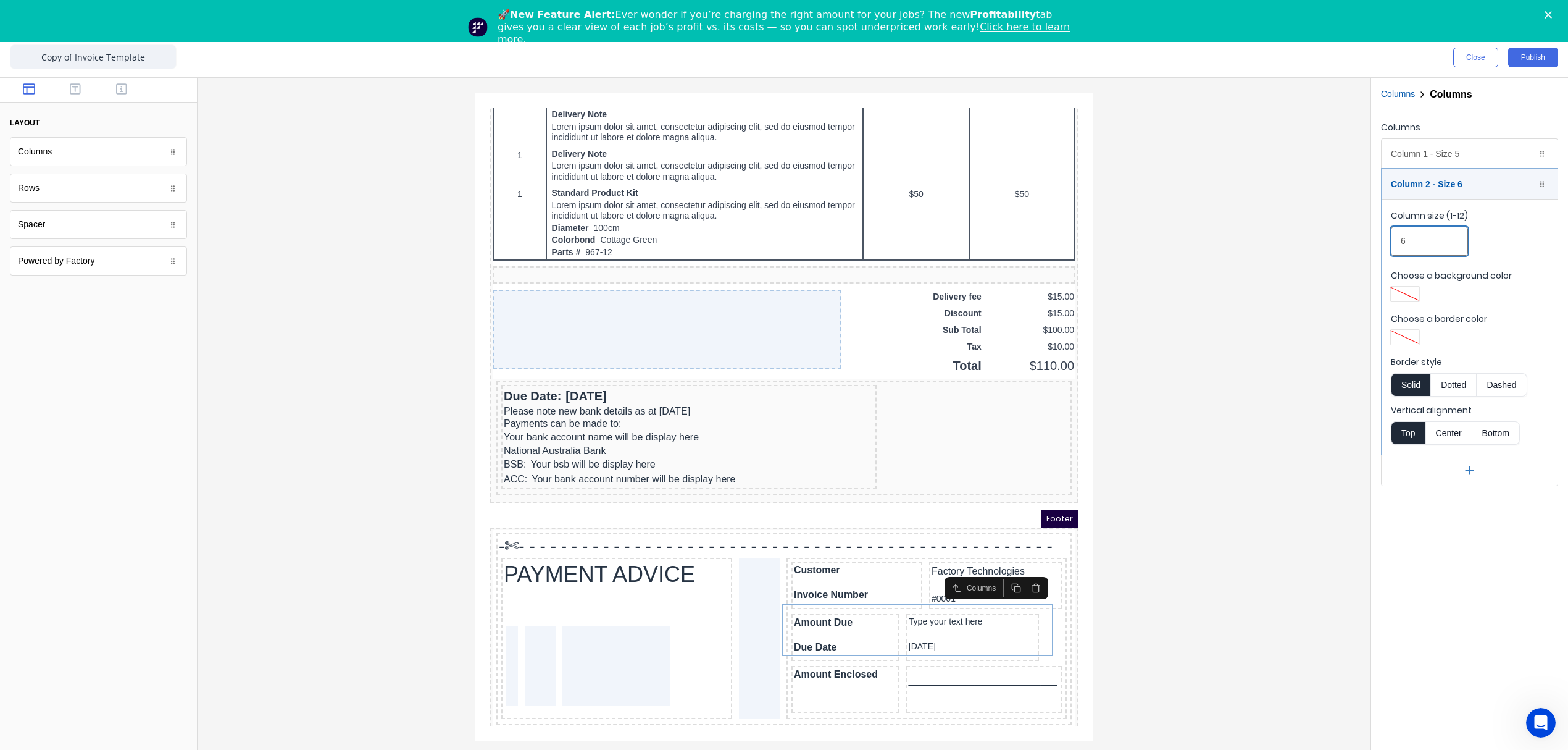
drag, startPoint x: 1430, startPoint y: 239, endPoint x: 1389, endPoint y: 241, distance: 41.0
click at [1389, 241] on fieldset "Column size (1-12) 6 Choose a background color Choose a border color Border sty…" at bounding box center [1469, 327] width 176 height 256
type input "7"
click at [1203, 467] on div at bounding box center [784, 416] width 1153 height 647
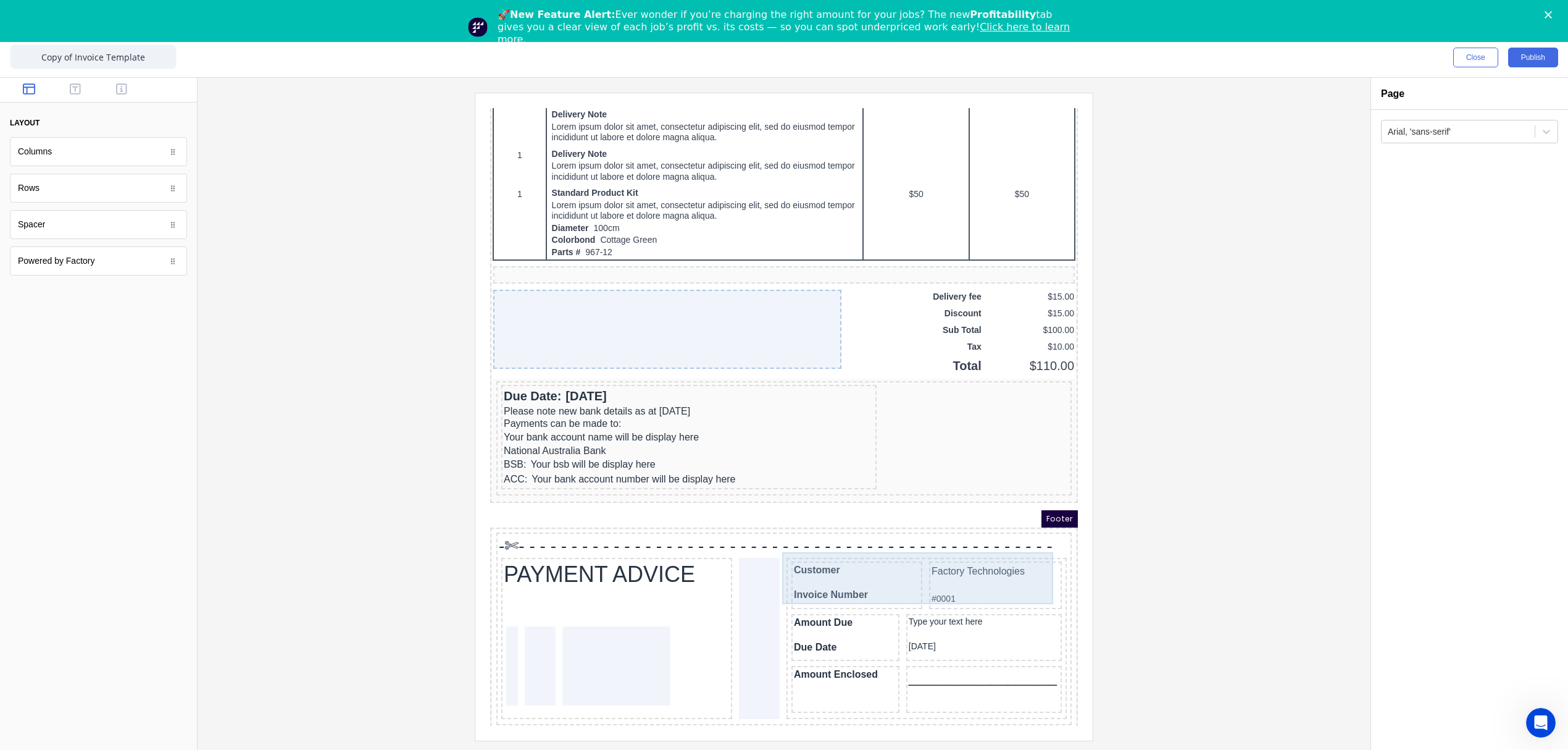
click at [915, 567] on div "Factory Technologies #0001" at bounding box center [980, 571] width 133 height 47
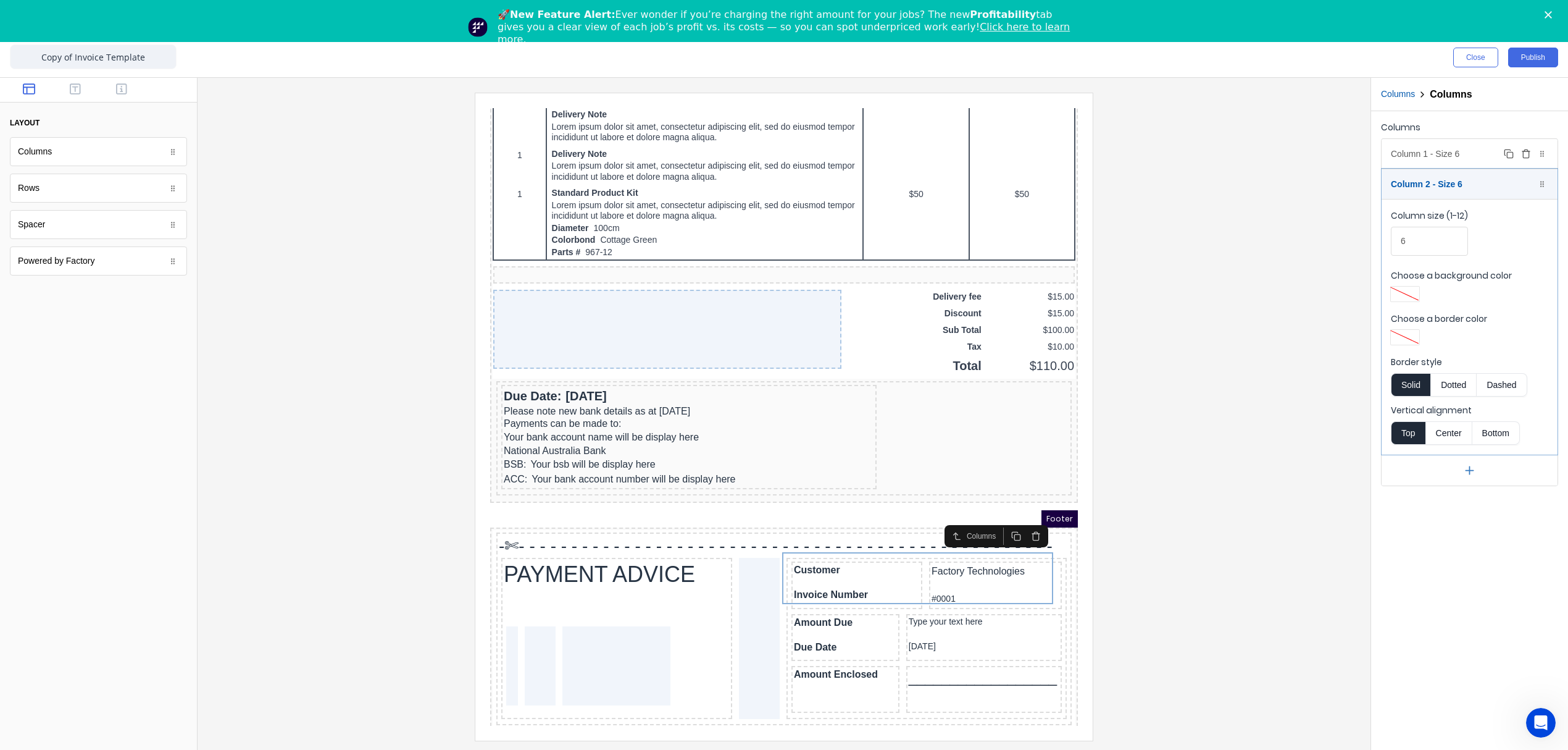
click at [1449, 156] on div "Column 1 - Size 6 Duplicate Delete" at bounding box center [1469, 154] width 176 height 30
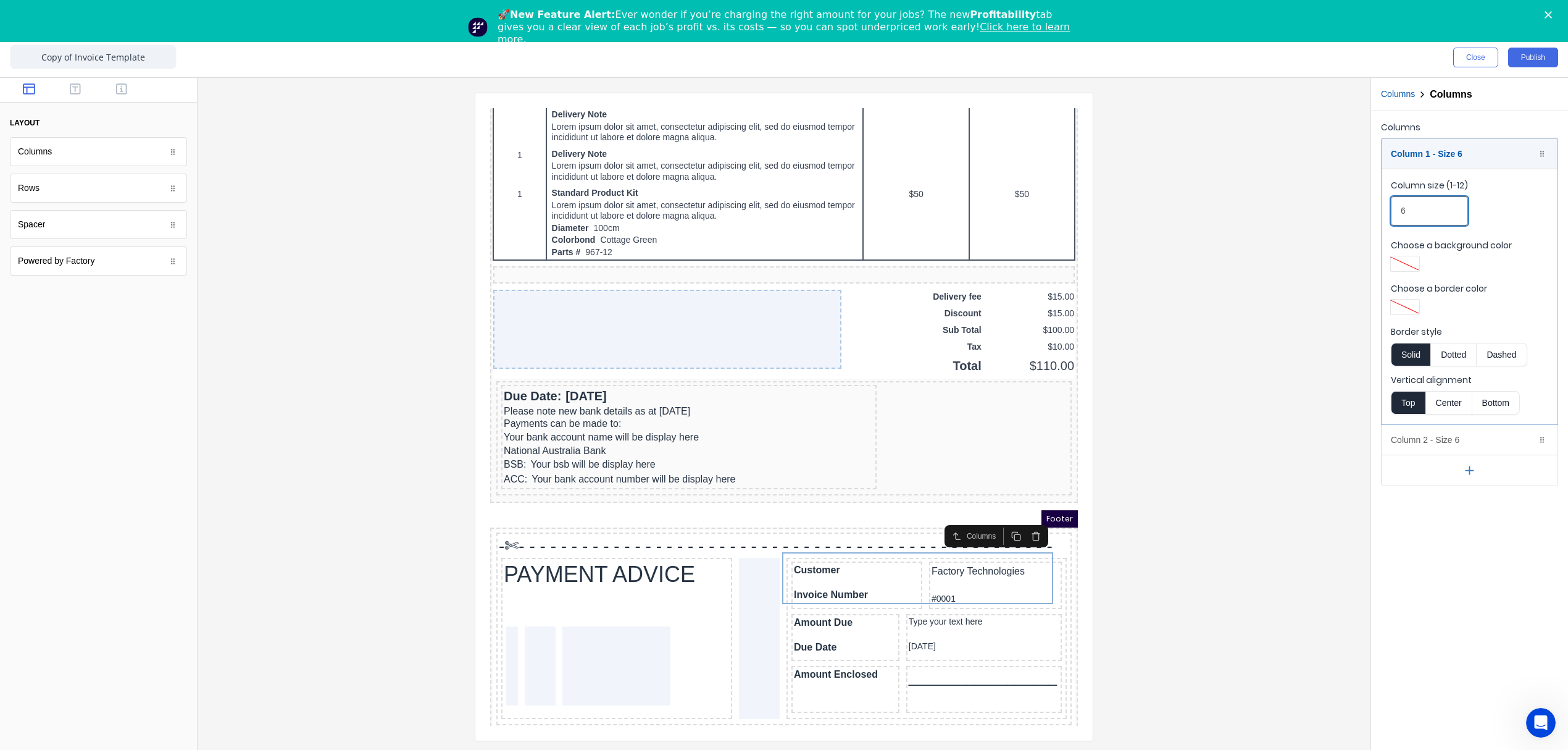
drag, startPoint x: 1422, startPoint y: 210, endPoint x: 1373, endPoint y: 212, distance: 49.0
click at [1373, 212] on div "Columns Column 1 - Size 6 Duplicate Delete Column size (1-12) 6 Choose a backgr…" at bounding box center [1469, 303] width 197 height 383
type input "5"
click at [1474, 154] on div "Column 1 - Size 5 Duplicate Delete" at bounding box center [1469, 154] width 176 height 30
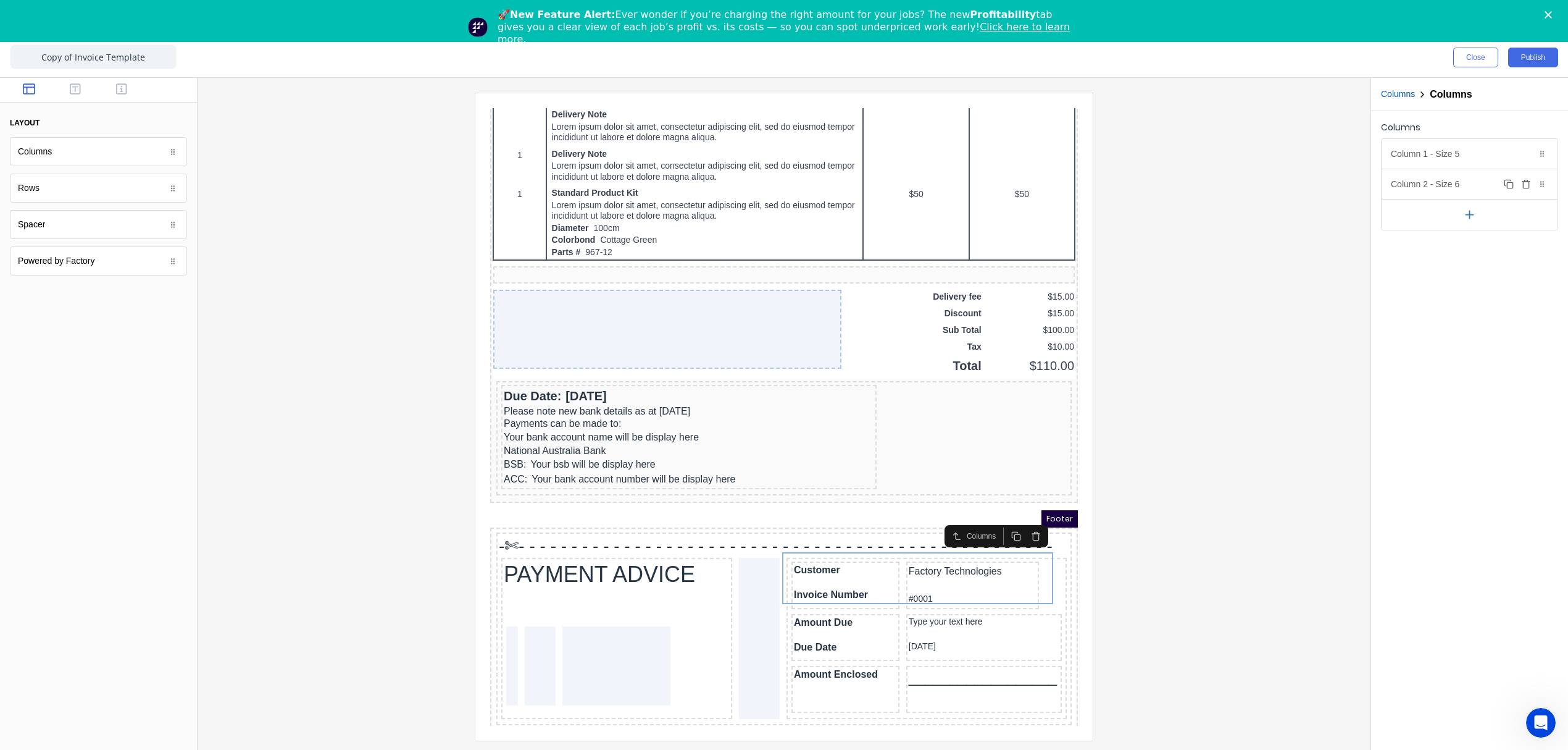
click at [1438, 189] on div "Column 2 - Size 6 Duplicate Delete" at bounding box center [1469, 184] width 176 height 30
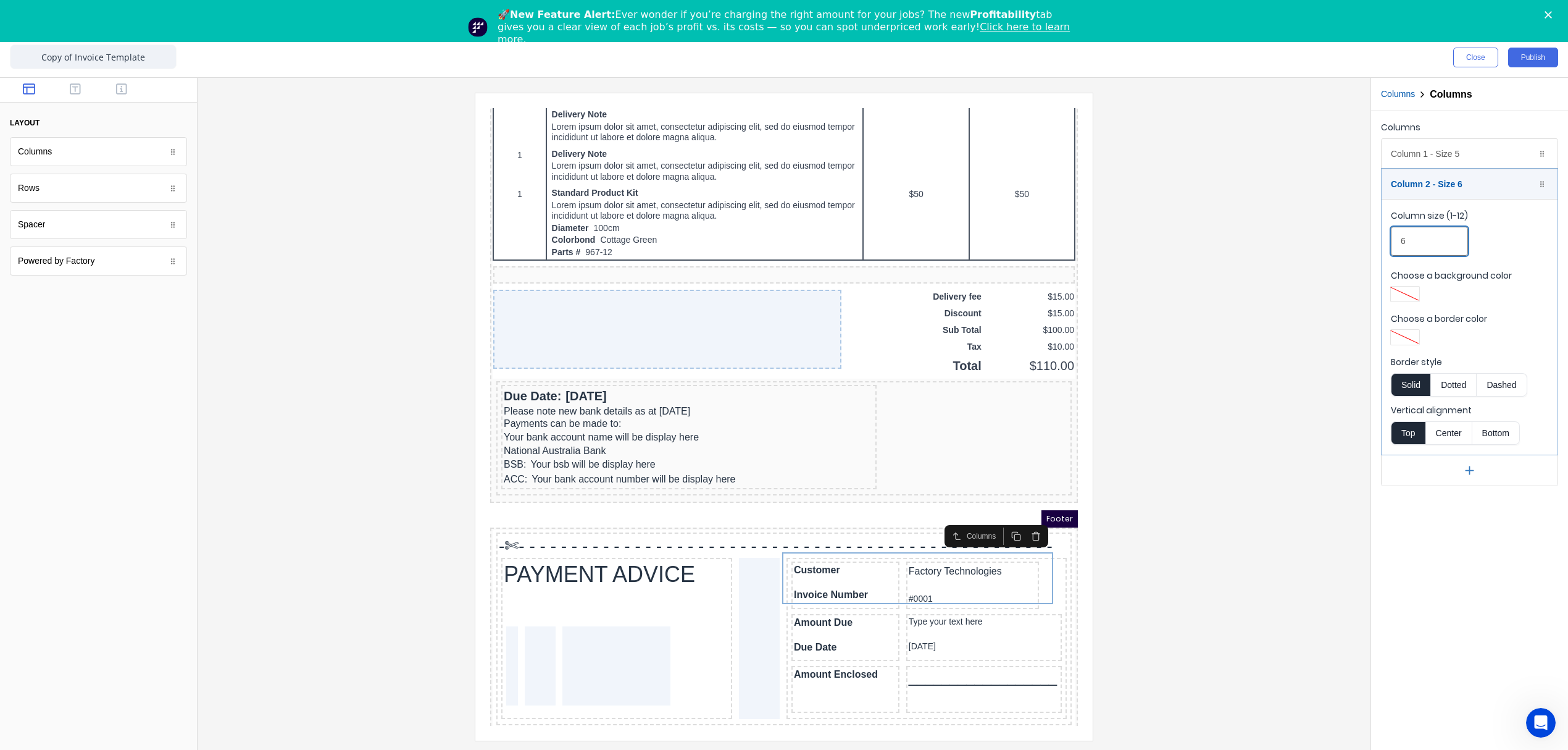
drag, startPoint x: 1399, startPoint y: 245, endPoint x: 1379, endPoint y: 247, distance: 20.1
click at [1379, 247] on div "Columns Column 1 - Size 5 Duplicate Delete Column size (1-12) 5 Choose a backgr…" at bounding box center [1469, 303] width 197 height 383
type input "7"
drag, startPoint x: 1327, startPoint y: 296, endPoint x: 1321, endPoint y: 307, distance: 12.5
click at [1327, 297] on div at bounding box center [784, 416] width 1153 height 647
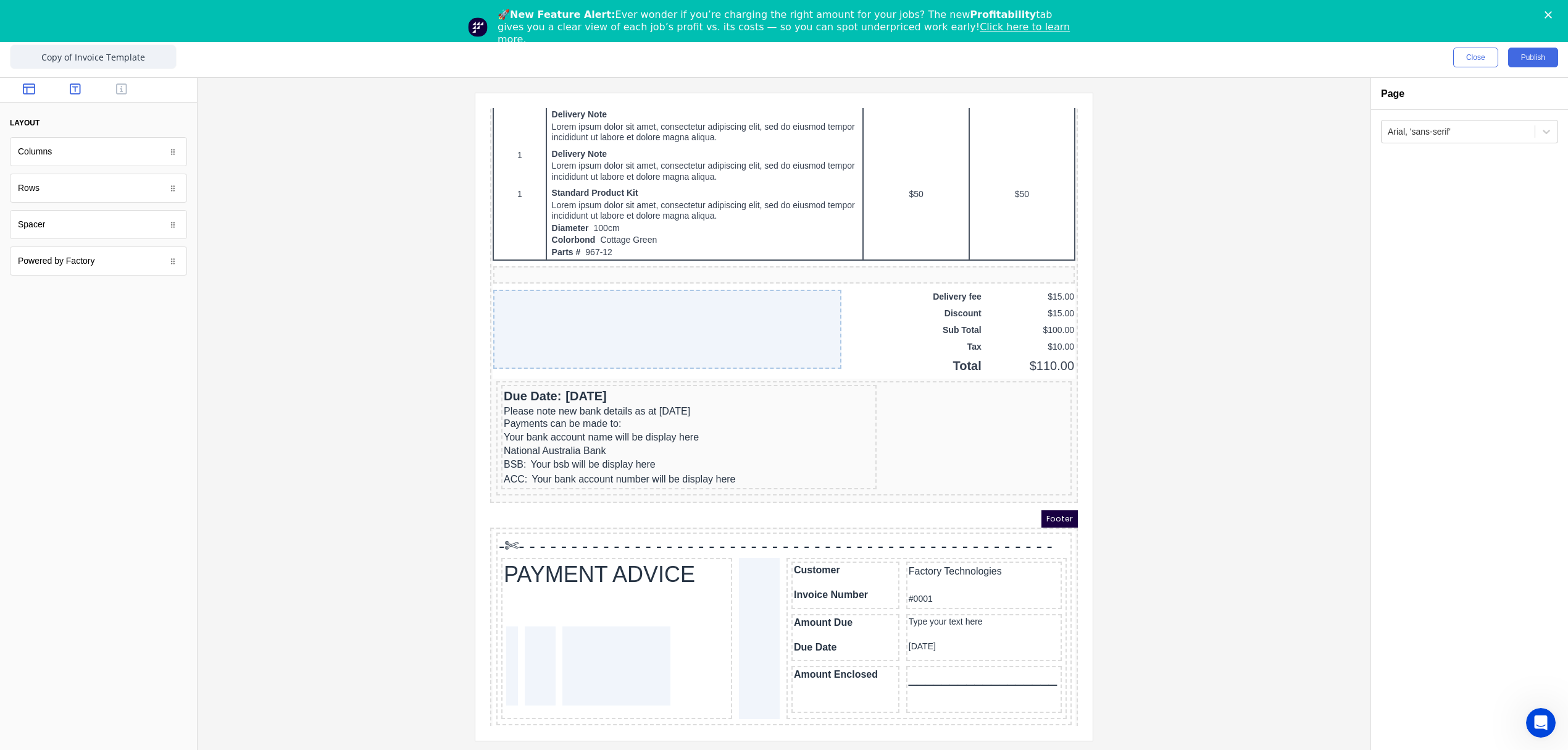
click at [65, 87] on button "button" at bounding box center [75, 90] width 39 height 15
click at [129, 89] on button "button" at bounding box center [121, 90] width 39 height 15
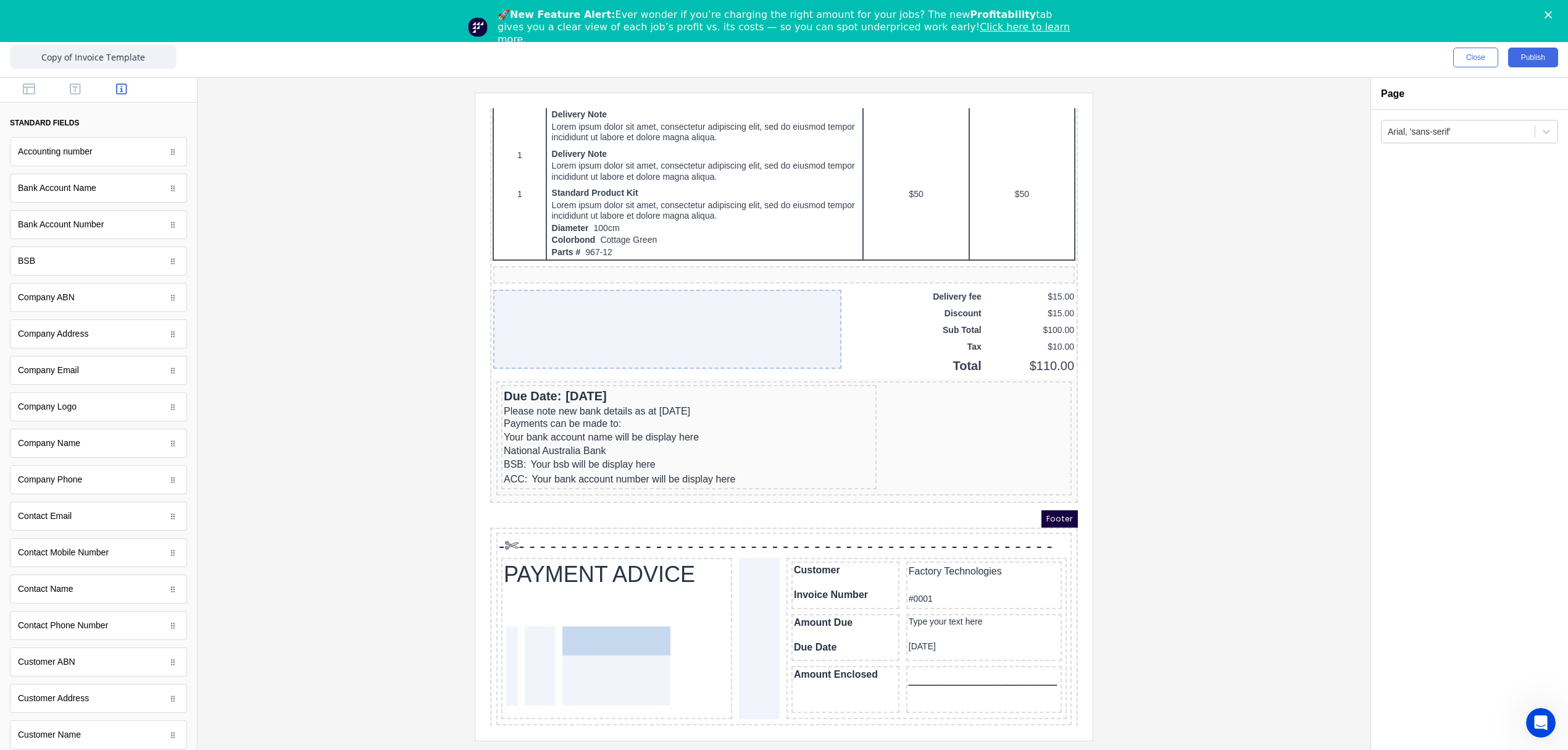
drag, startPoint x: 55, startPoint y: 741, endPoint x: 111, endPoint y: 541, distance: 207.7
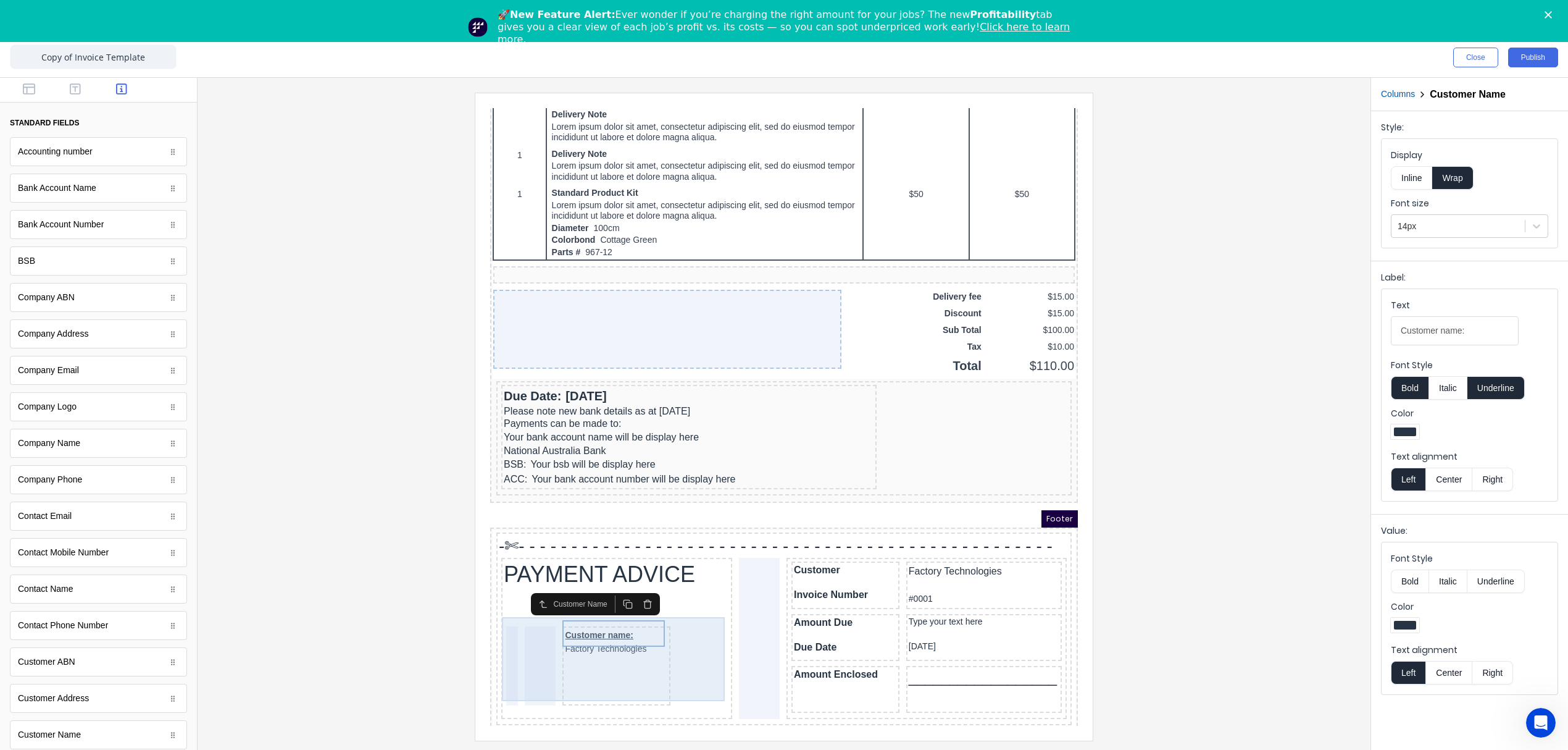
click at [588, 660] on div "Customer name: Factory Technologies" at bounding box center [601, 651] width 108 height 79
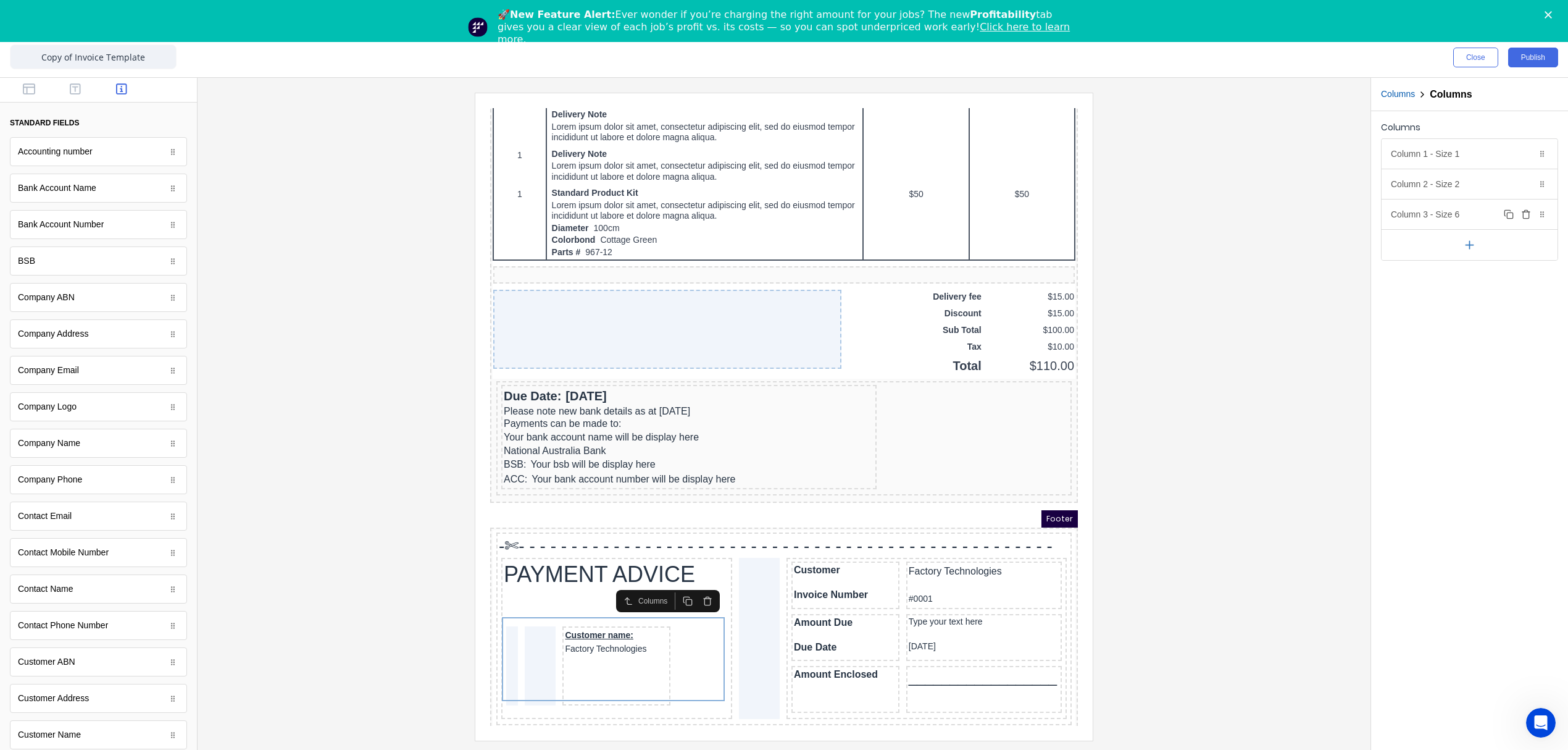
click at [1465, 218] on div "Column 3 - Size 6 Duplicate Delete" at bounding box center [1469, 214] width 176 height 30
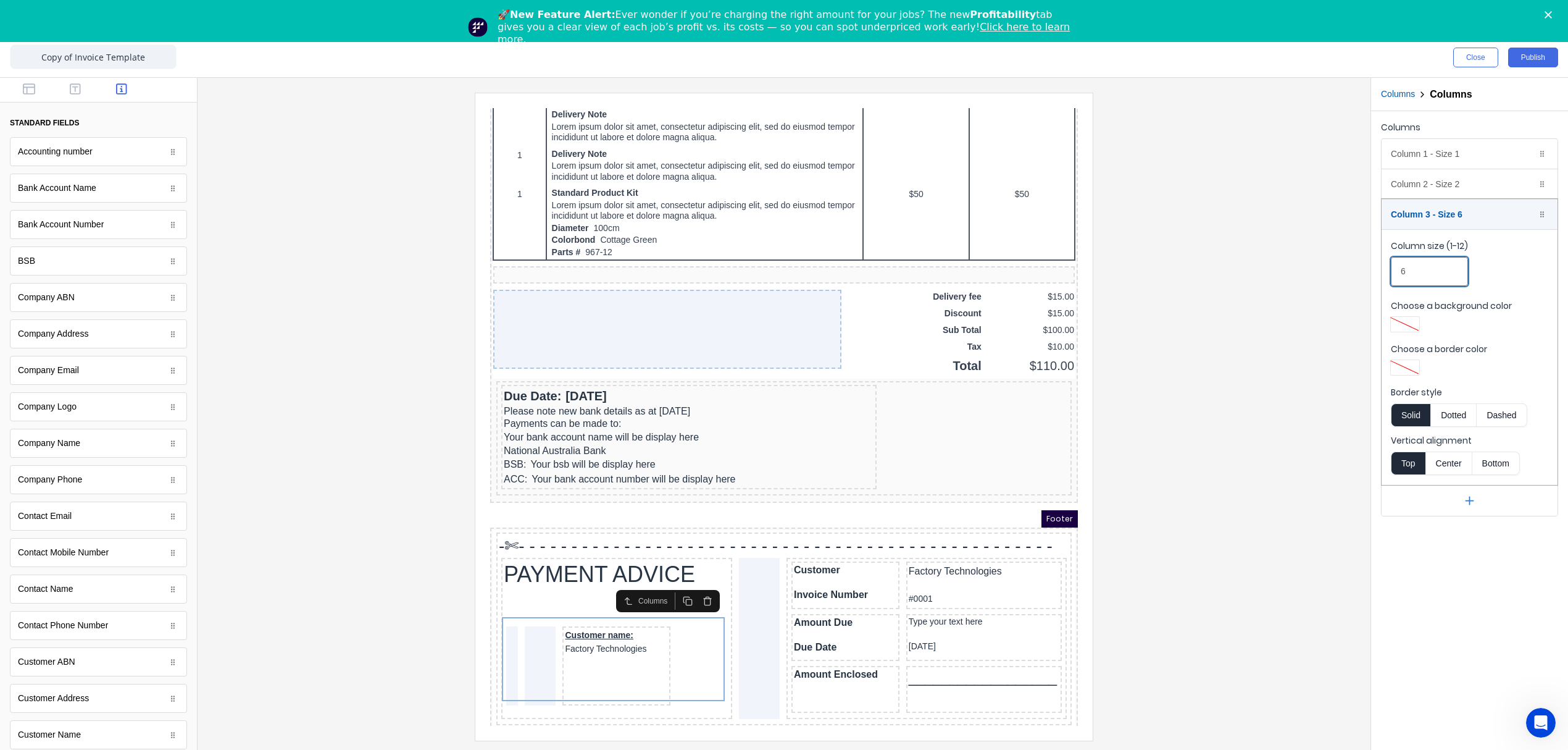
drag, startPoint x: 1414, startPoint y: 267, endPoint x: 1331, endPoint y: 269, distance: 83.0
click at [1331, 269] on div "Close Publish Components standard fields Accounting number Accounting number Ba…" at bounding box center [784, 393] width 1568 height 712
drag, startPoint x: 1391, startPoint y: 277, endPoint x: 1364, endPoint y: 277, distance: 27.0
click at [1364, 277] on div "Close Publish Components standard fields Accounting number Accounting number Ba…" at bounding box center [784, 393] width 1568 height 712
drag, startPoint x: 1418, startPoint y: 272, endPoint x: 1380, endPoint y: 272, distance: 38.0
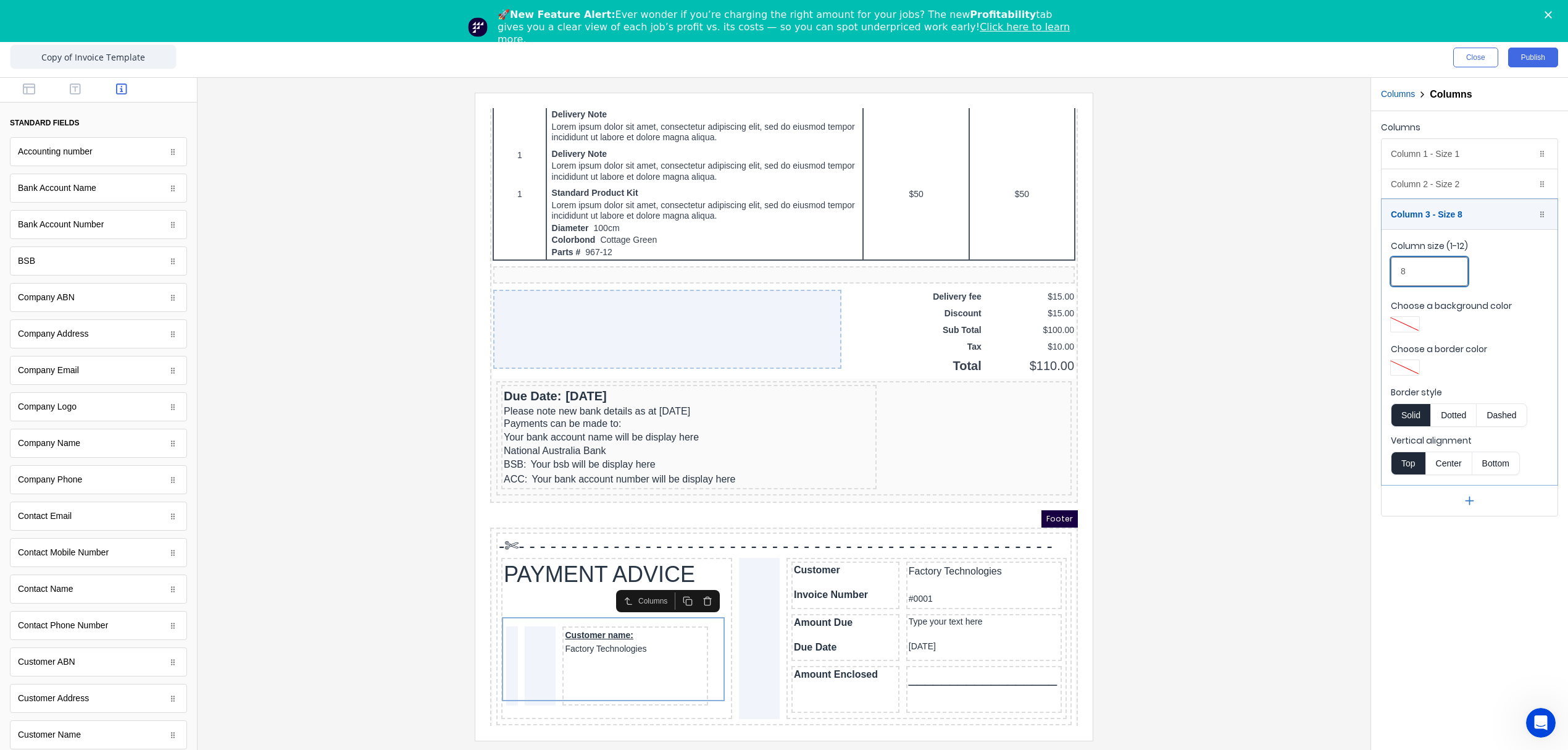
click at [1380, 272] on div "Columns Column 1 - Size 1 Duplicate Delete Column size (1-12) 1 Choose a backgr…" at bounding box center [1469, 317] width 197 height 412
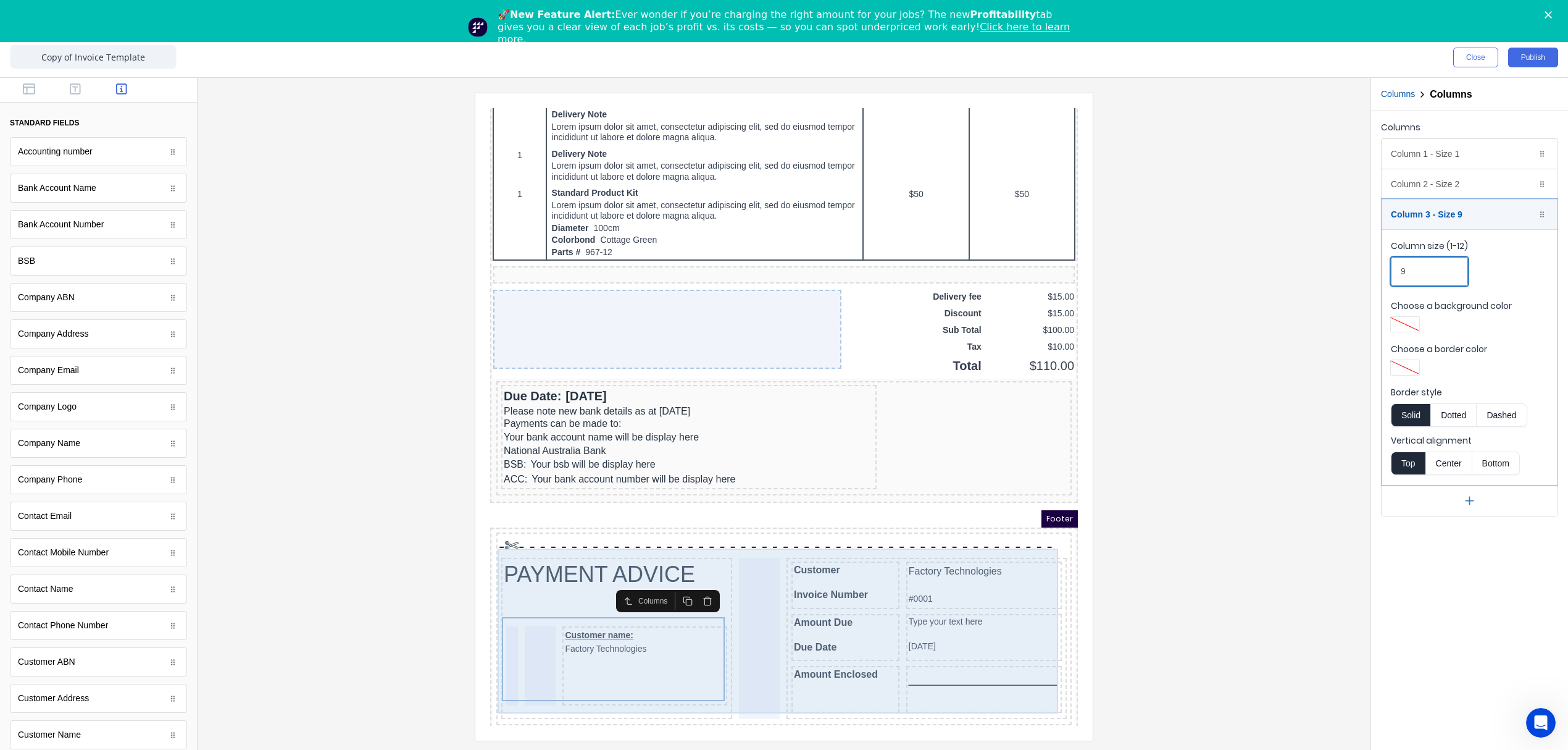
type input "9"
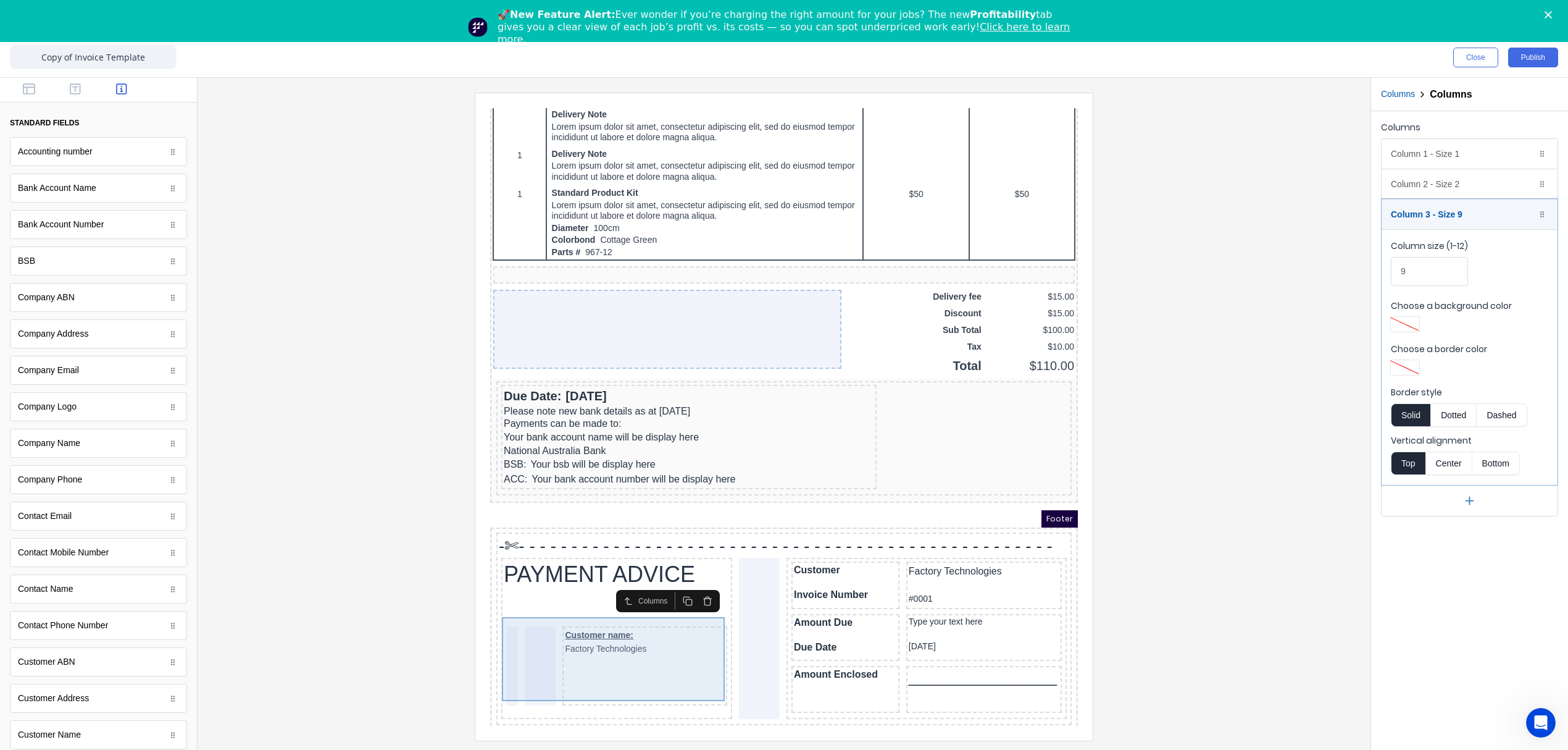
click at [631, 646] on div "Customer name: Factory Technologies" at bounding box center [630, 651] width 165 height 79
click at [615, 616] on div "Customer name: Factory Technologies" at bounding box center [630, 627] width 160 height 26
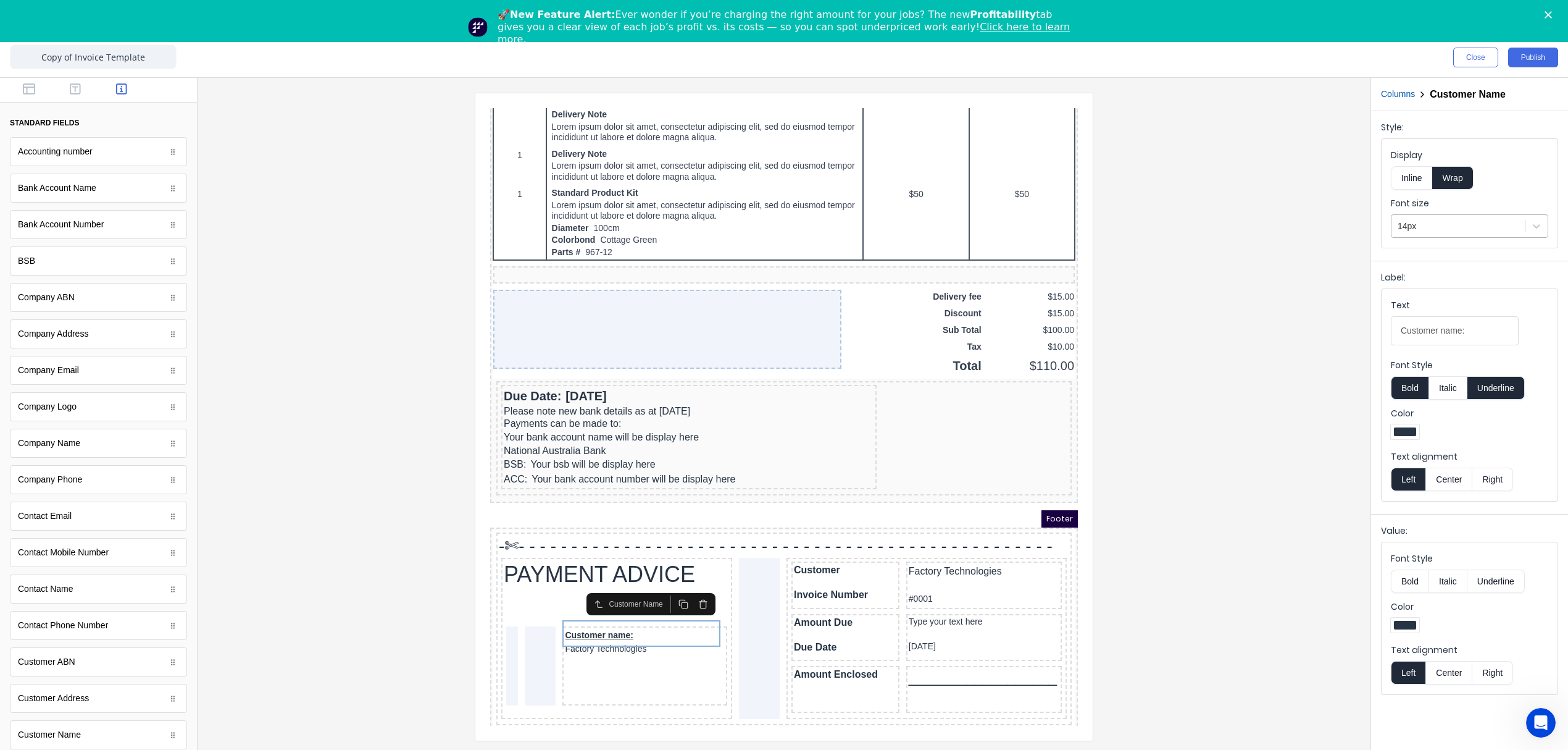
click at [1464, 218] on div at bounding box center [1459, 226] width 121 height 15
click at [1416, 373] on div "16px" at bounding box center [1469, 371] width 158 height 23
click at [591, 615] on div "Customer name: Factory Technologies" at bounding box center [630, 629] width 160 height 30
drag, startPoint x: 1477, startPoint y: 328, endPoint x: 1172, endPoint y: 330, distance: 305.0
click at [1173, 330] on div "Close Publish Components standard fields Accounting number Accounting number Ba…" at bounding box center [784, 393] width 1568 height 712
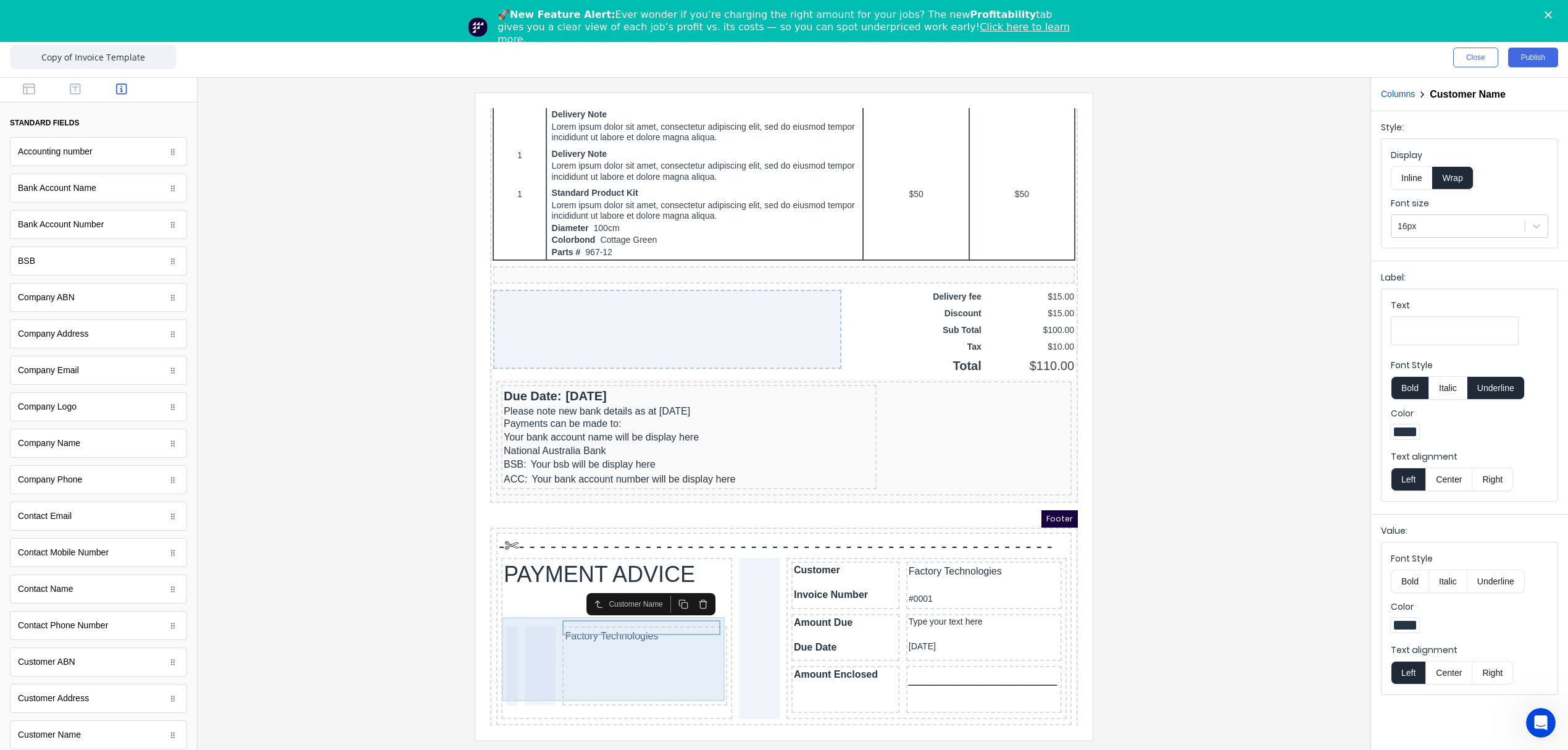
click at [528, 611] on div at bounding box center [525, 651] width 31 height 79
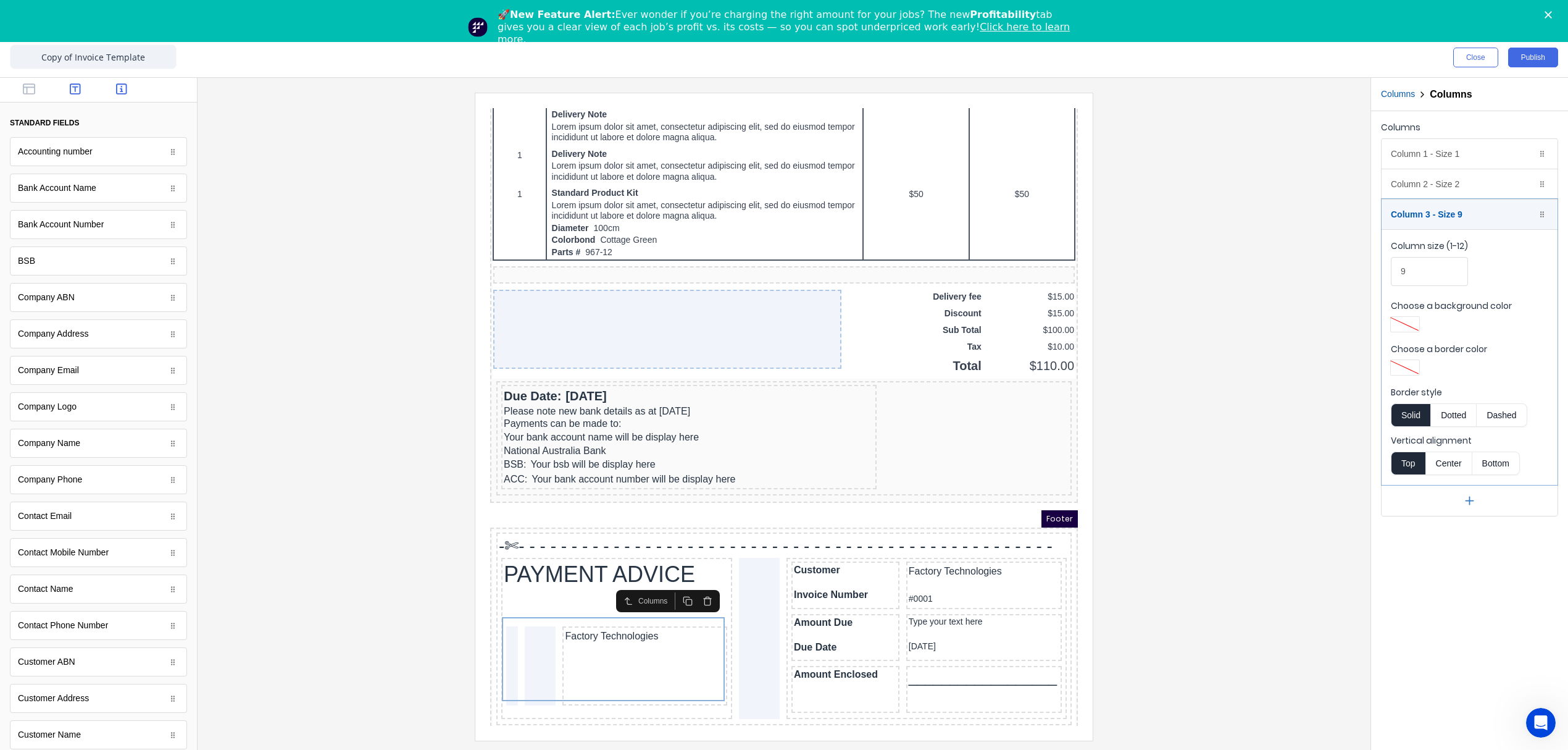
click at [75, 95] on button "button" at bounding box center [75, 90] width 39 height 15
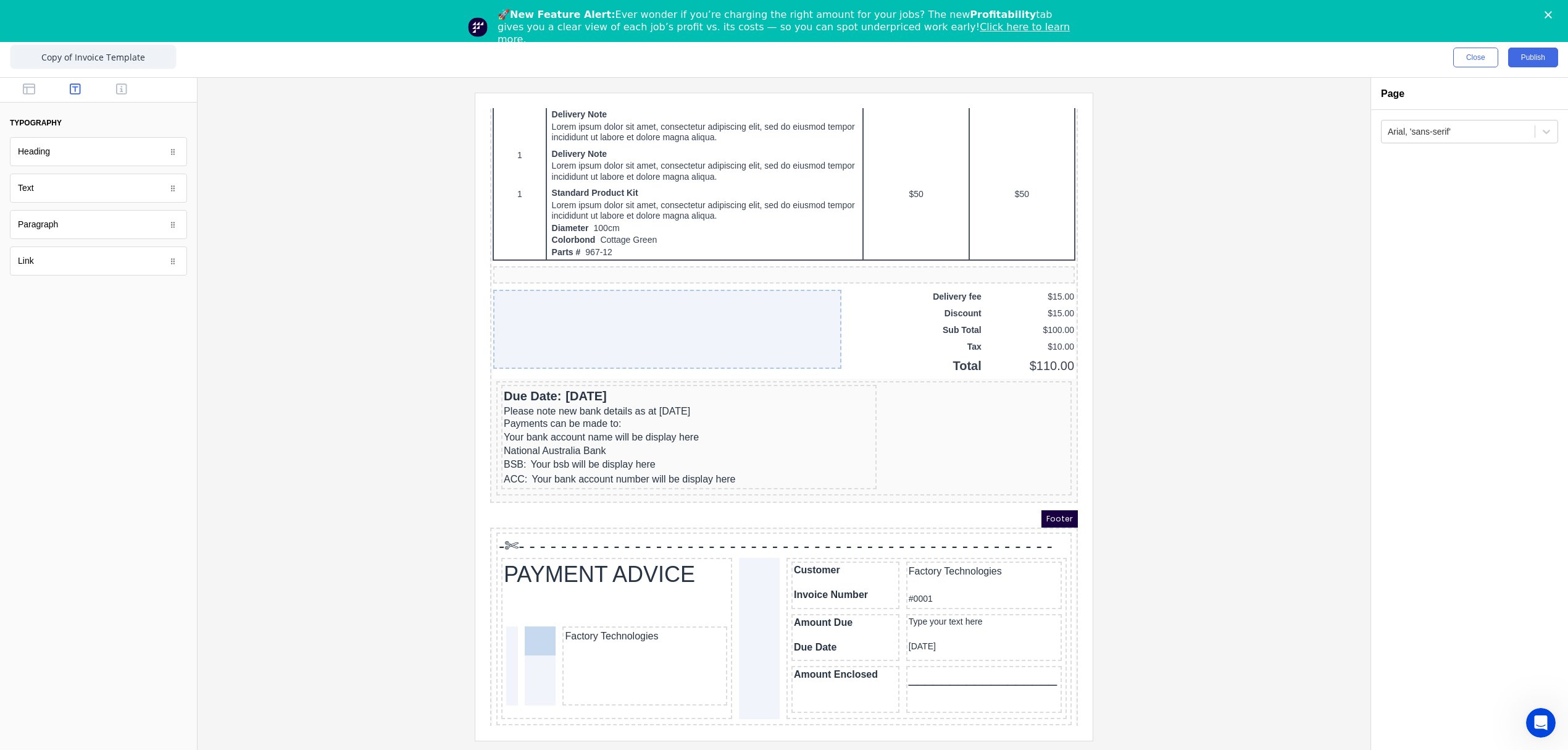
drag, startPoint x: 41, startPoint y: 193, endPoint x: 32, endPoint y: 525, distance: 332.1
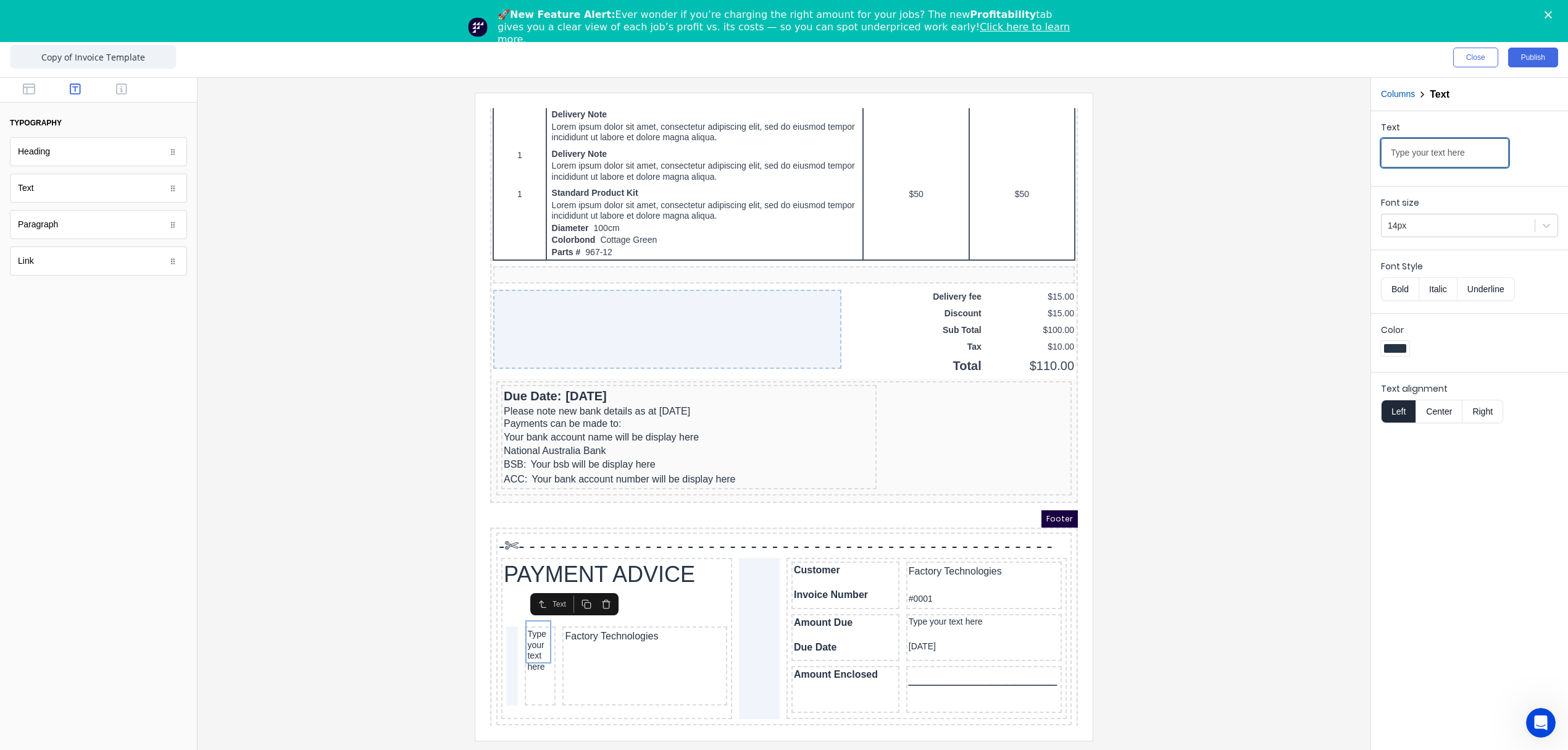
drag, startPoint x: 1201, startPoint y: 141, endPoint x: 1135, endPoint y: 139, distance: 66.0
click at [1135, 139] on div "Close Publish Components typography Heading Heading Text Text Paragraph Paragra…" at bounding box center [784, 393] width 1568 height 712
drag, startPoint x: 1449, startPoint y: 154, endPoint x: 1348, endPoint y: 144, distance: 101.5
click at [1348, 144] on div "Close Publish Components typography Heading Heading Text Text Paragraph Paragra…" at bounding box center [784, 393] width 1568 height 712
type input "To:"
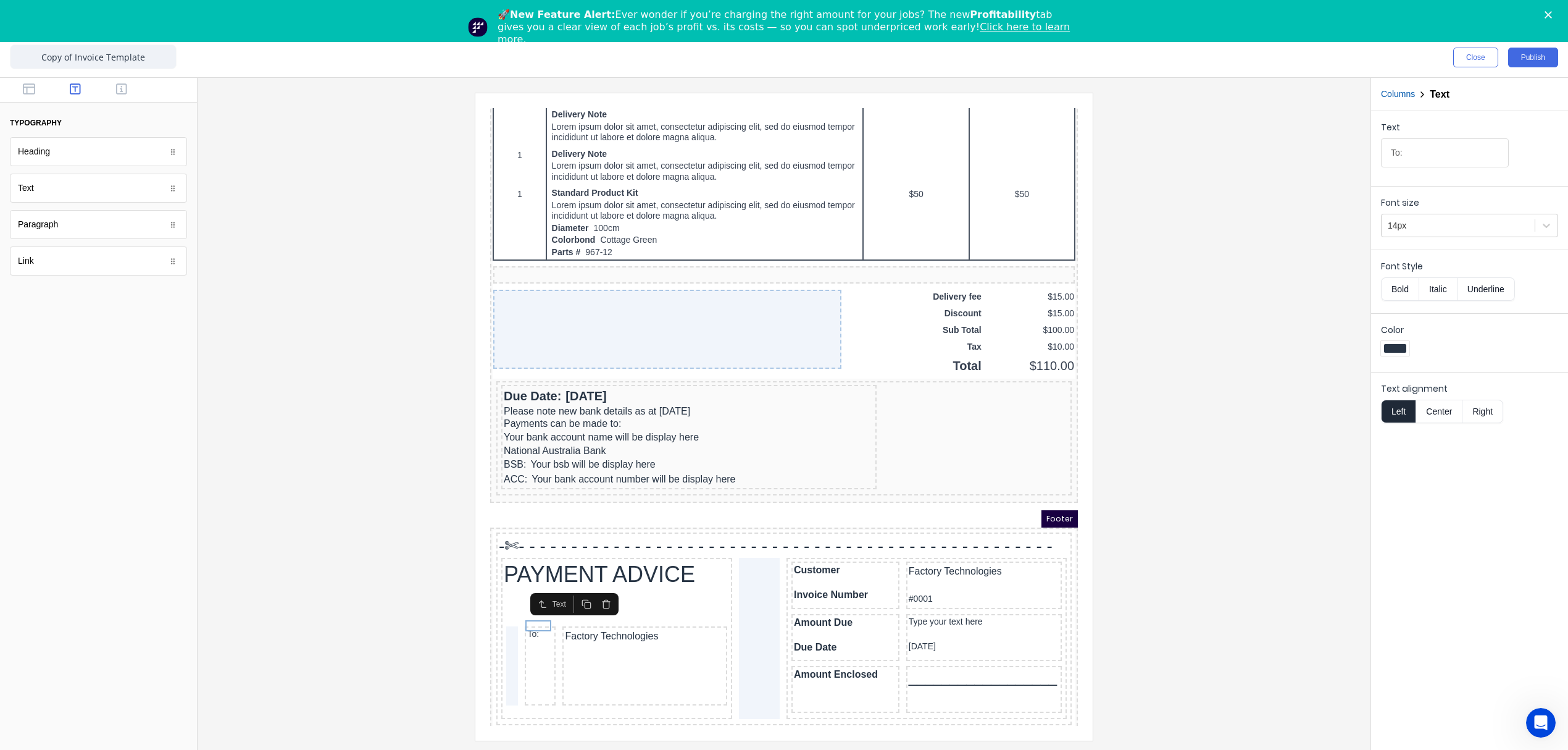
click at [1260, 516] on div at bounding box center [784, 416] width 1153 height 647
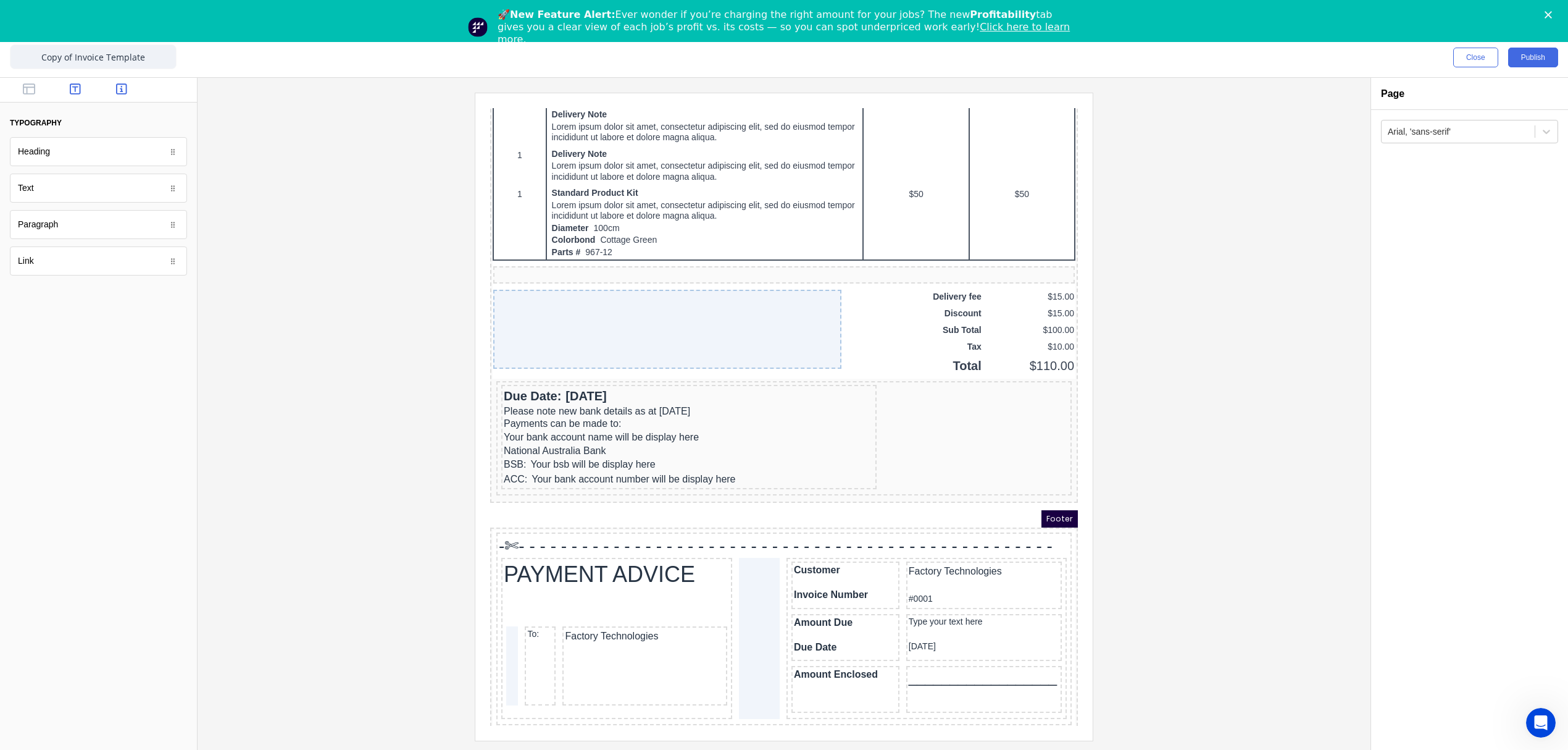
click at [119, 84] on icon "button" at bounding box center [121, 88] width 11 height 11
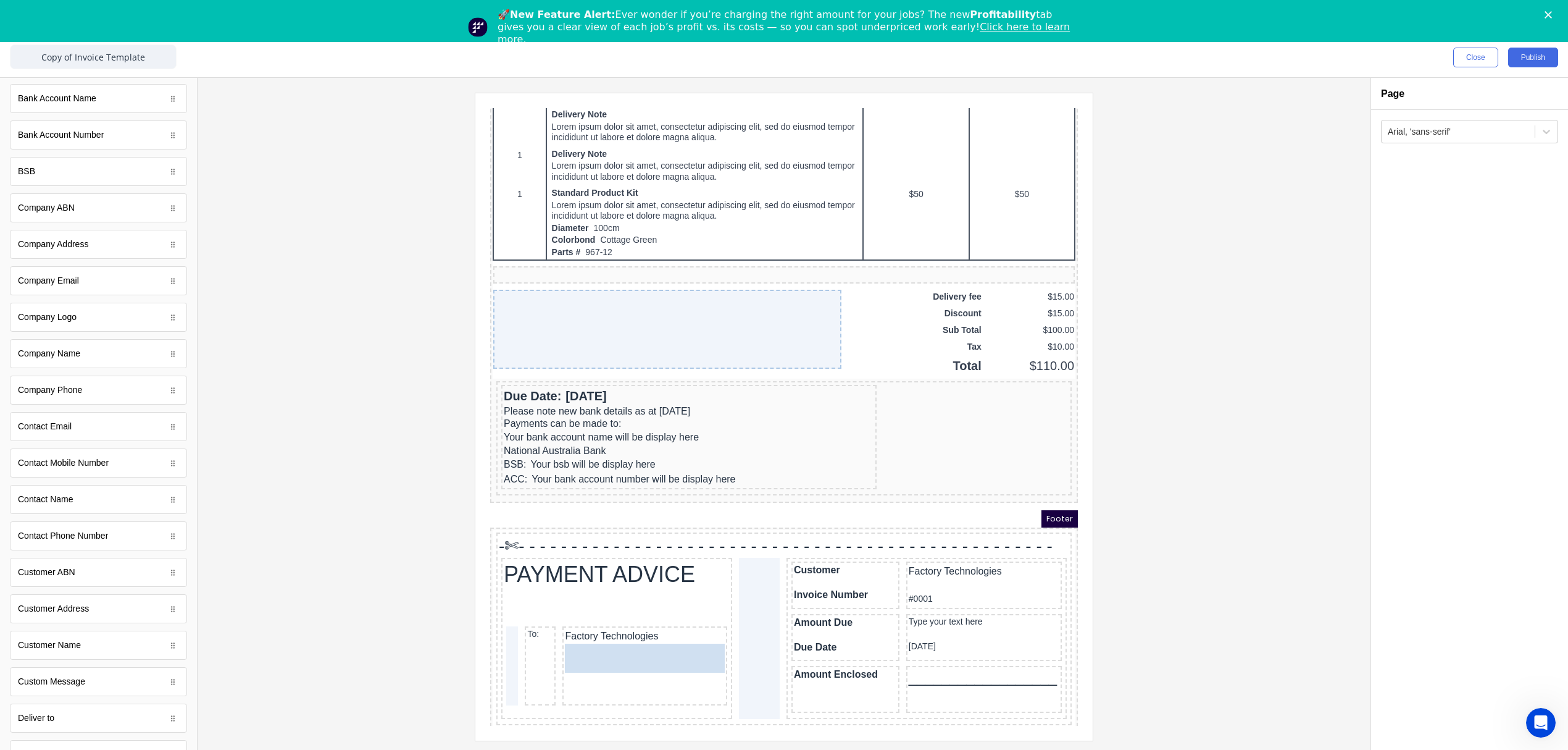
drag, startPoint x: 53, startPoint y: 633, endPoint x: 605, endPoint y: 672, distance: 553.4
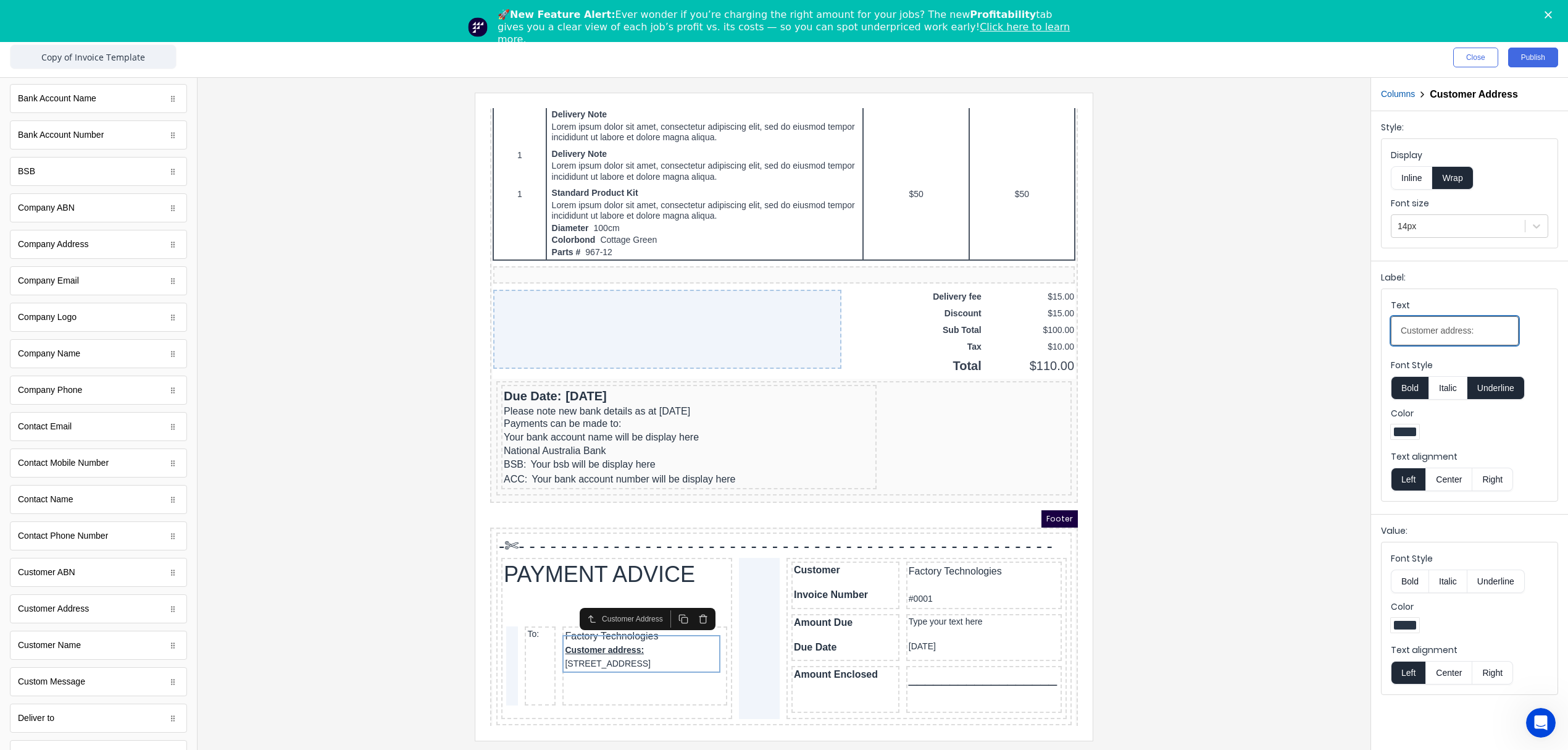
drag, startPoint x: 1484, startPoint y: 336, endPoint x: 1265, endPoint y: 356, distance: 219.9
click at [1265, 356] on div "Close Publish Components standard fields Accounting number Accounting number Ba…" at bounding box center [784, 393] width 1568 height 712
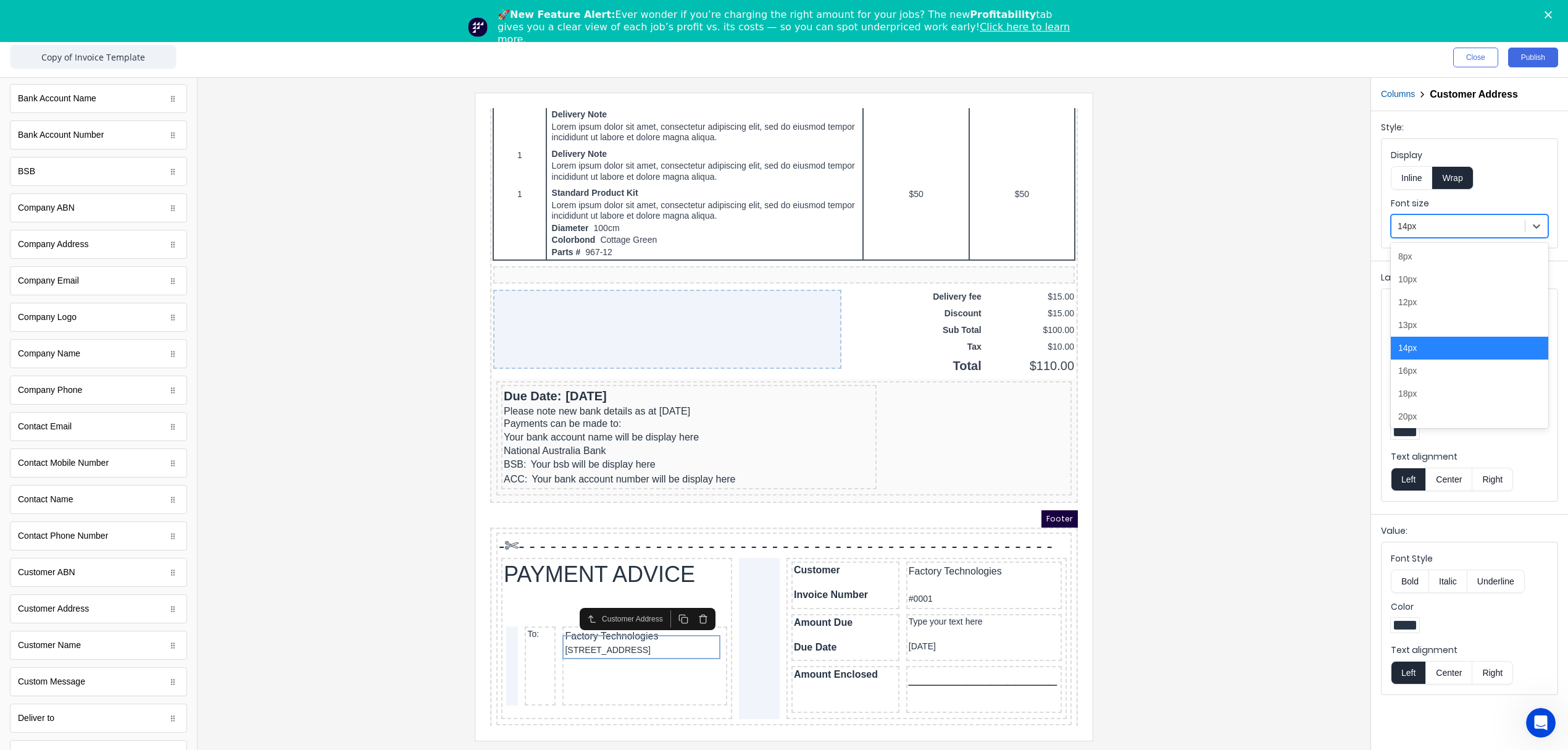
click at [1474, 228] on div at bounding box center [1459, 226] width 121 height 15
click at [1425, 377] on div "16px" at bounding box center [1469, 371] width 158 height 23
click at [1265, 534] on div at bounding box center [784, 416] width 1153 height 647
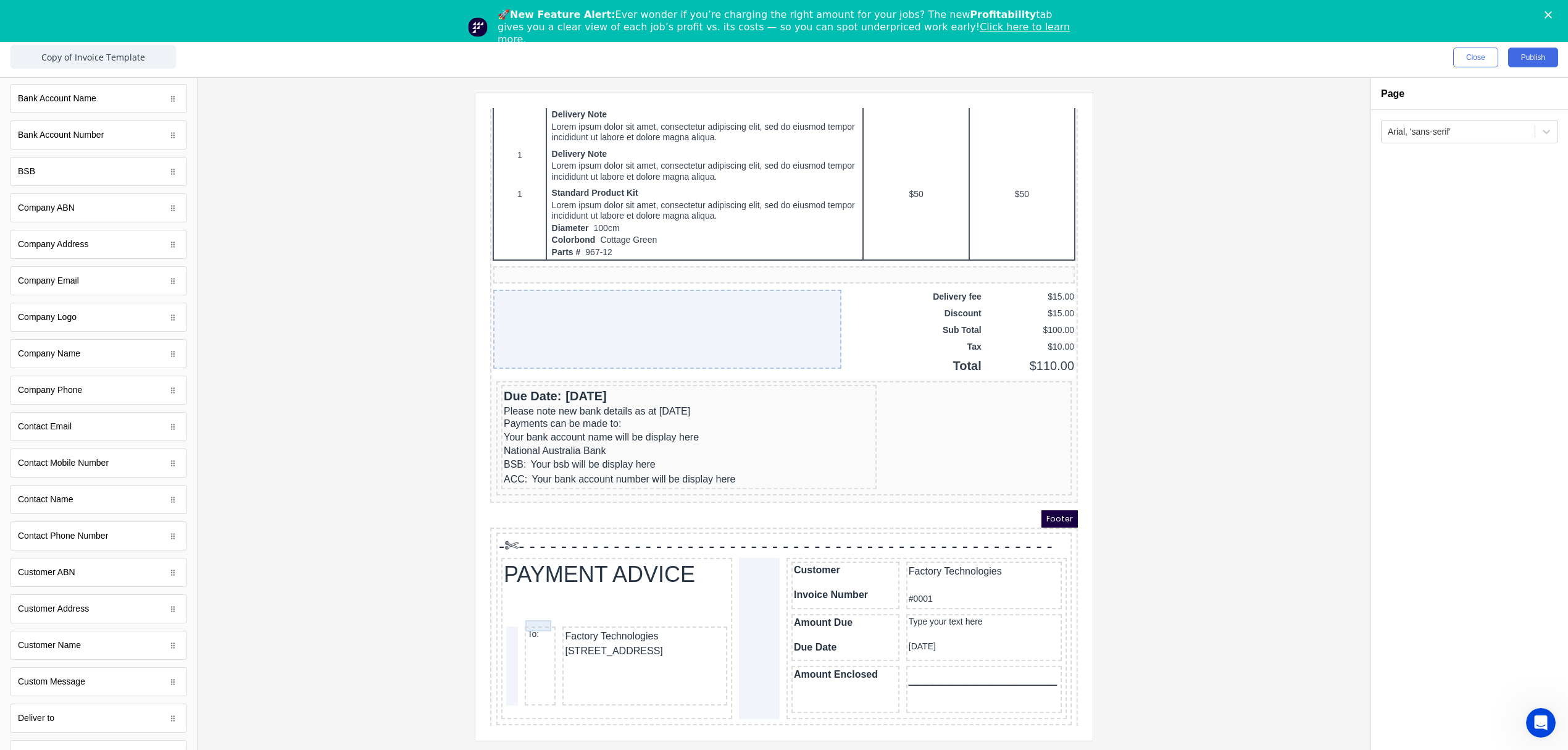
click at [526, 614] on div "To:" at bounding box center [525, 619] width 26 height 11
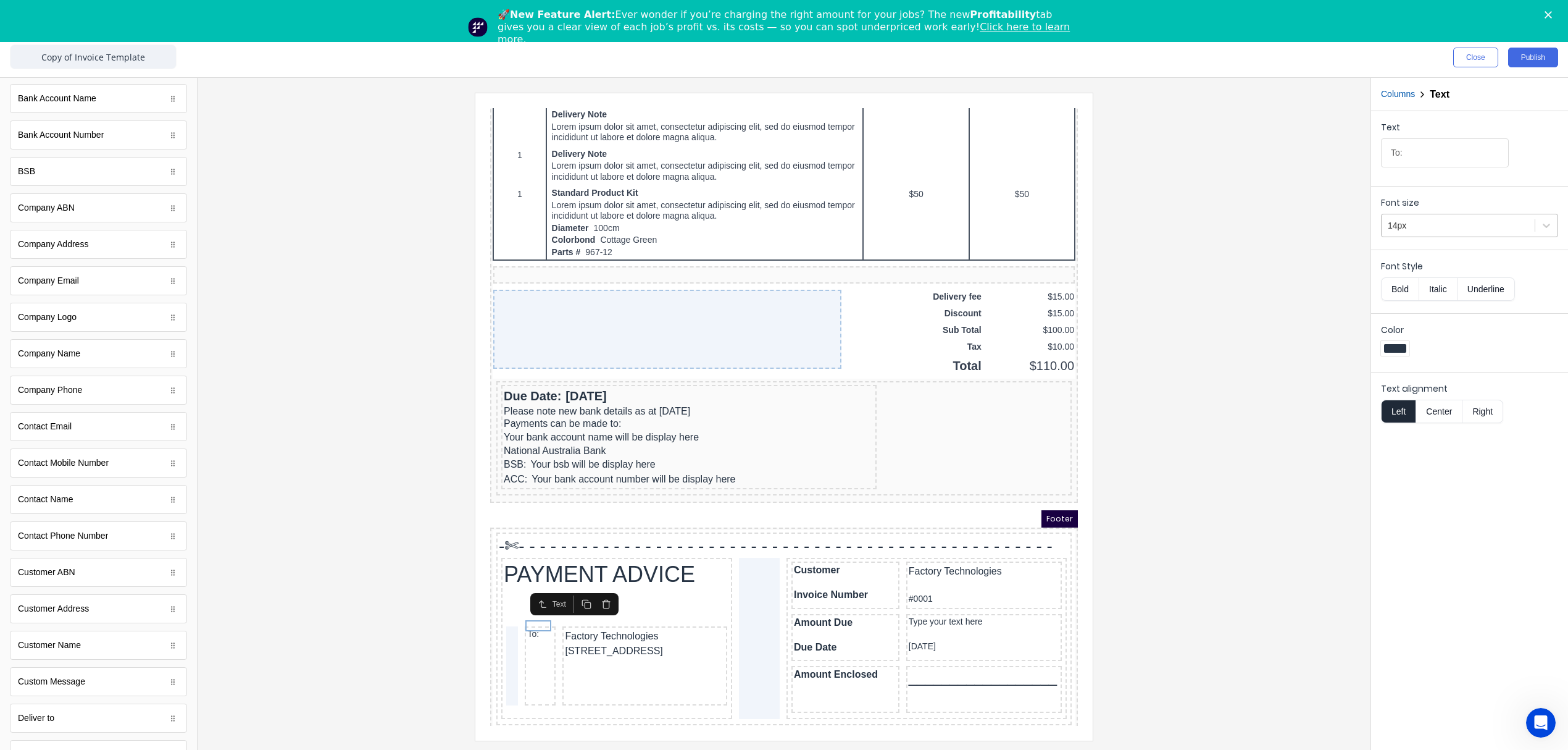
click at [1461, 224] on div at bounding box center [1458, 225] width 140 height 15
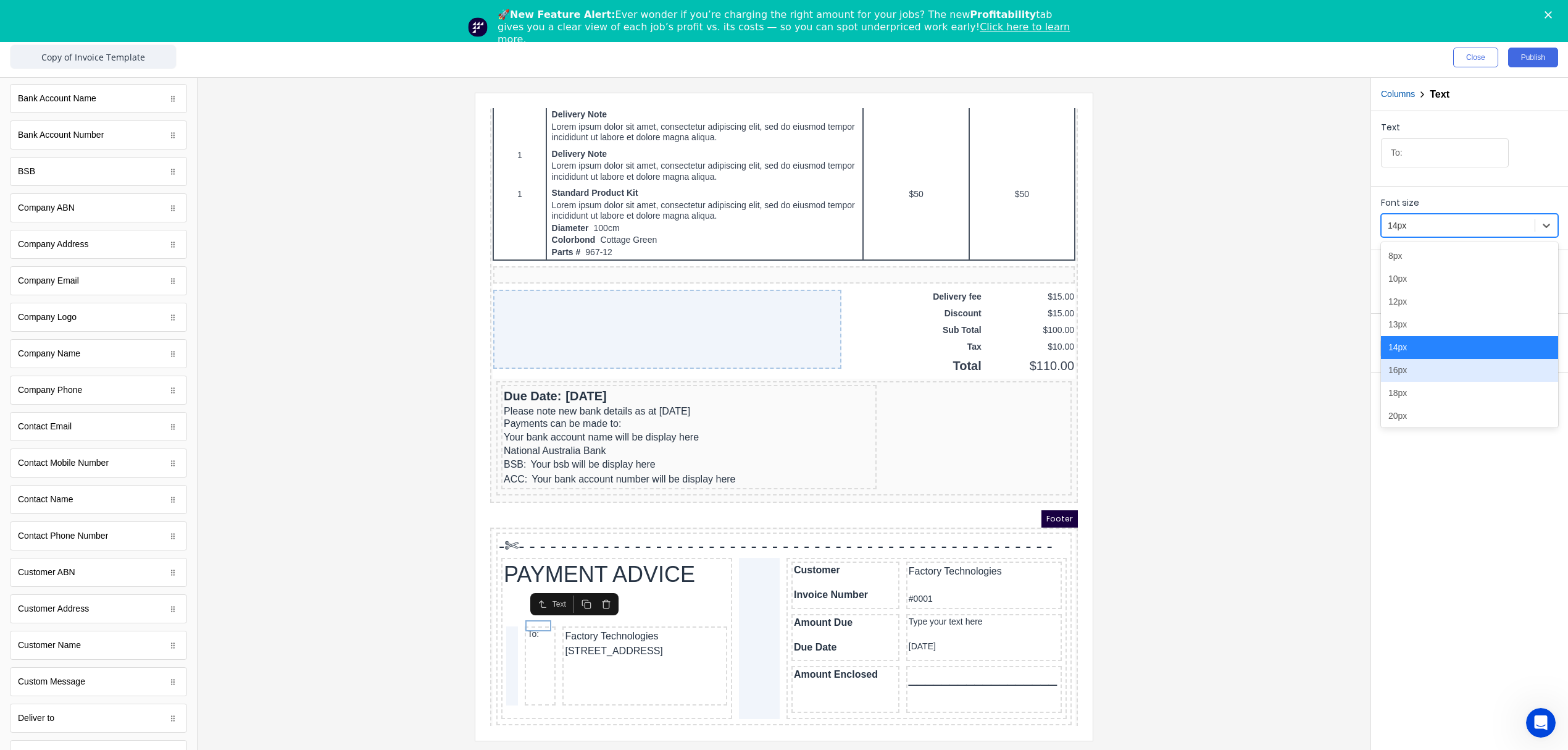
click at [1406, 369] on div "16px" at bounding box center [1469, 370] width 177 height 23
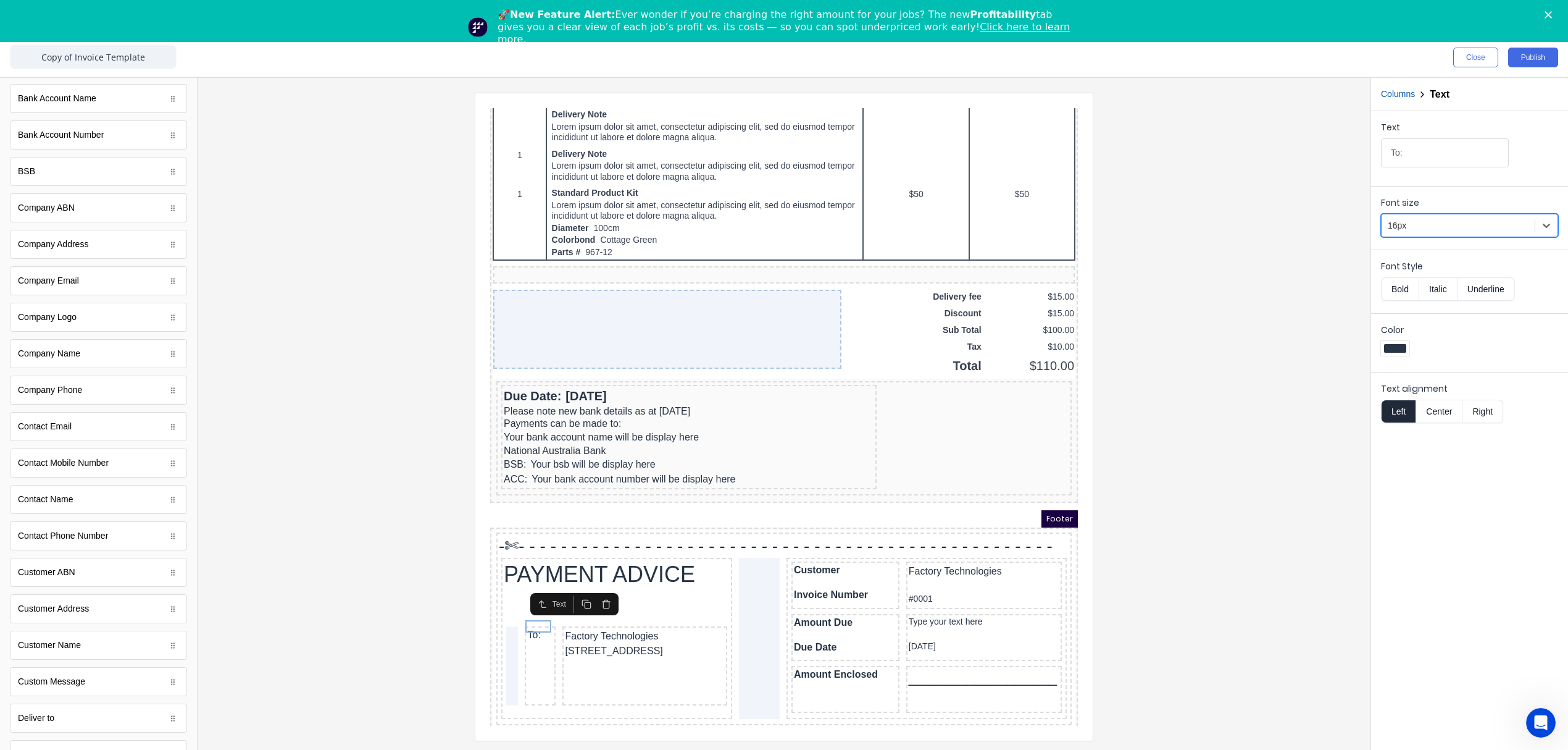
click at [1319, 557] on div at bounding box center [784, 416] width 1153 height 647
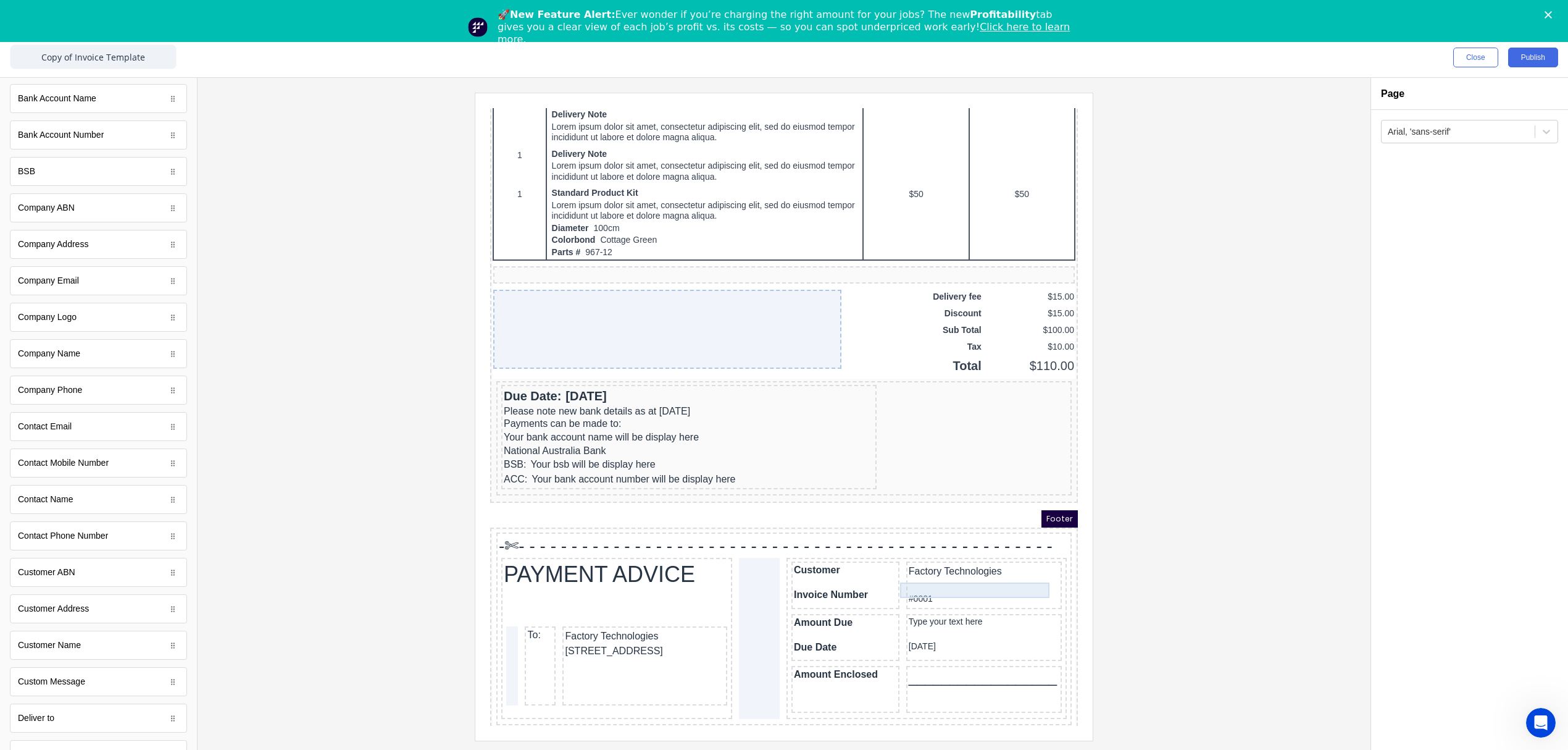
click at [915, 581] on div "#0001" at bounding box center [969, 584] width 150 height 15
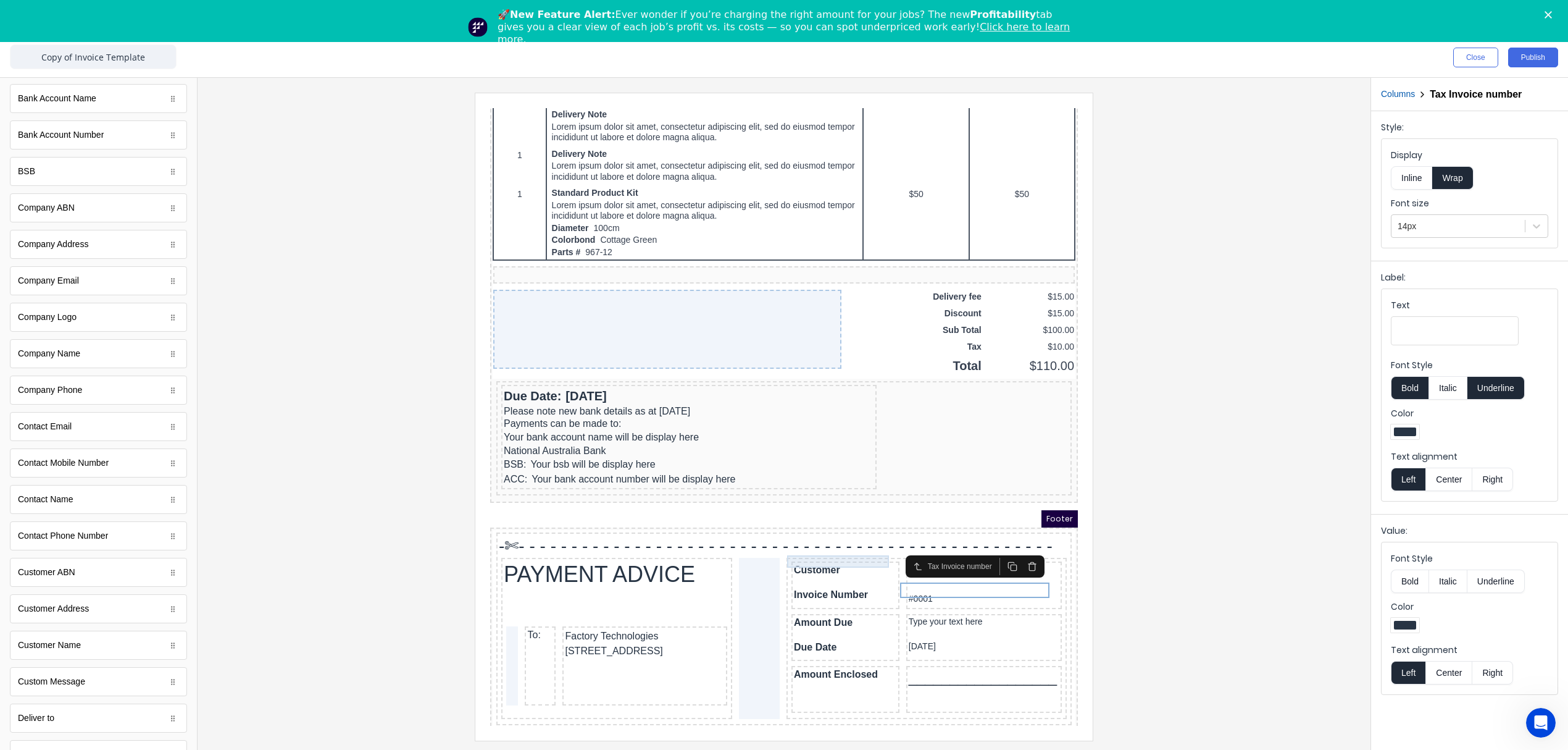
click at [843, 549] on div "Customer" at bounding box center [831, 555] width 103 height 13
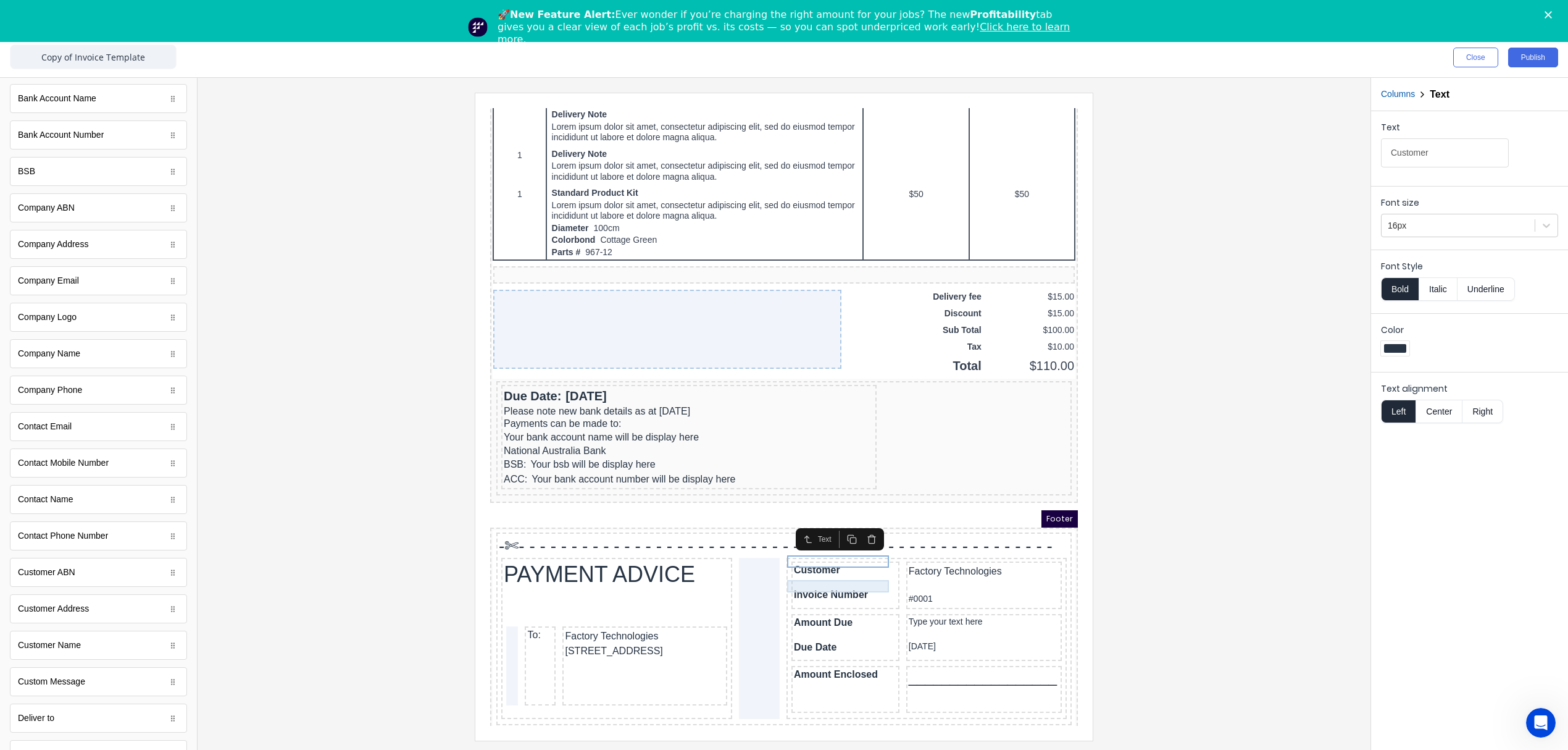
click at [838, 574] on div "Invoice Number" at bounding box center [831, 580] width 103 height 13
click at [826, 602] on div "Amount Due" at bounding box center [831, 608] width 103 height 13
click at [818, 628] on div "Due Date" at bounding box center [831, 632] width 103 height 13
click at [820, 654] on div "Amount Enclosed" at bounding box center [831, 660] width 103 height 13
click at [980, 549] on div "Factory Technologies" at bounding box center [969, 556] width 150 height 15
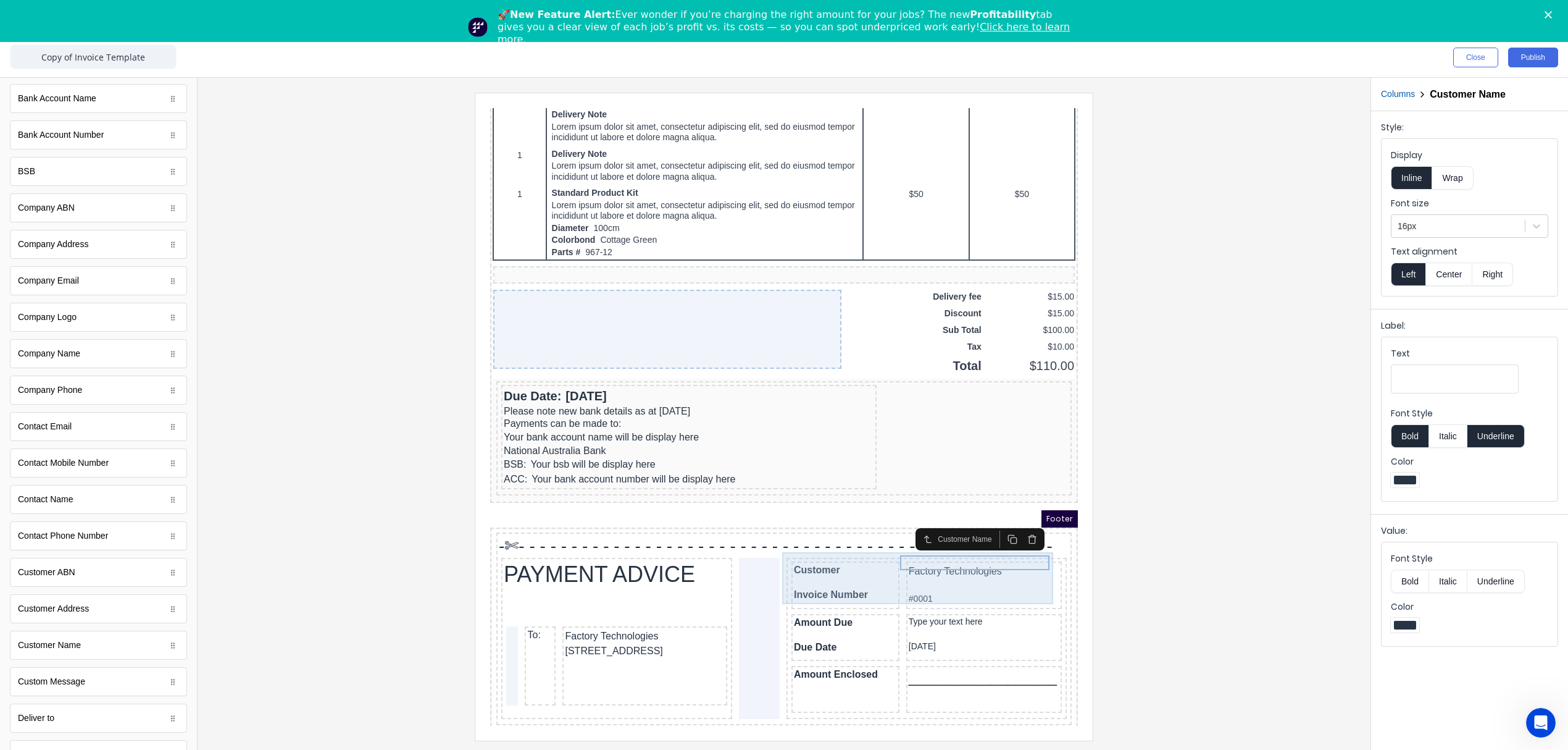
click at [950, 584] on div "Factory Technologies #0001" at bounding box center [969, 571] width 156 height 47
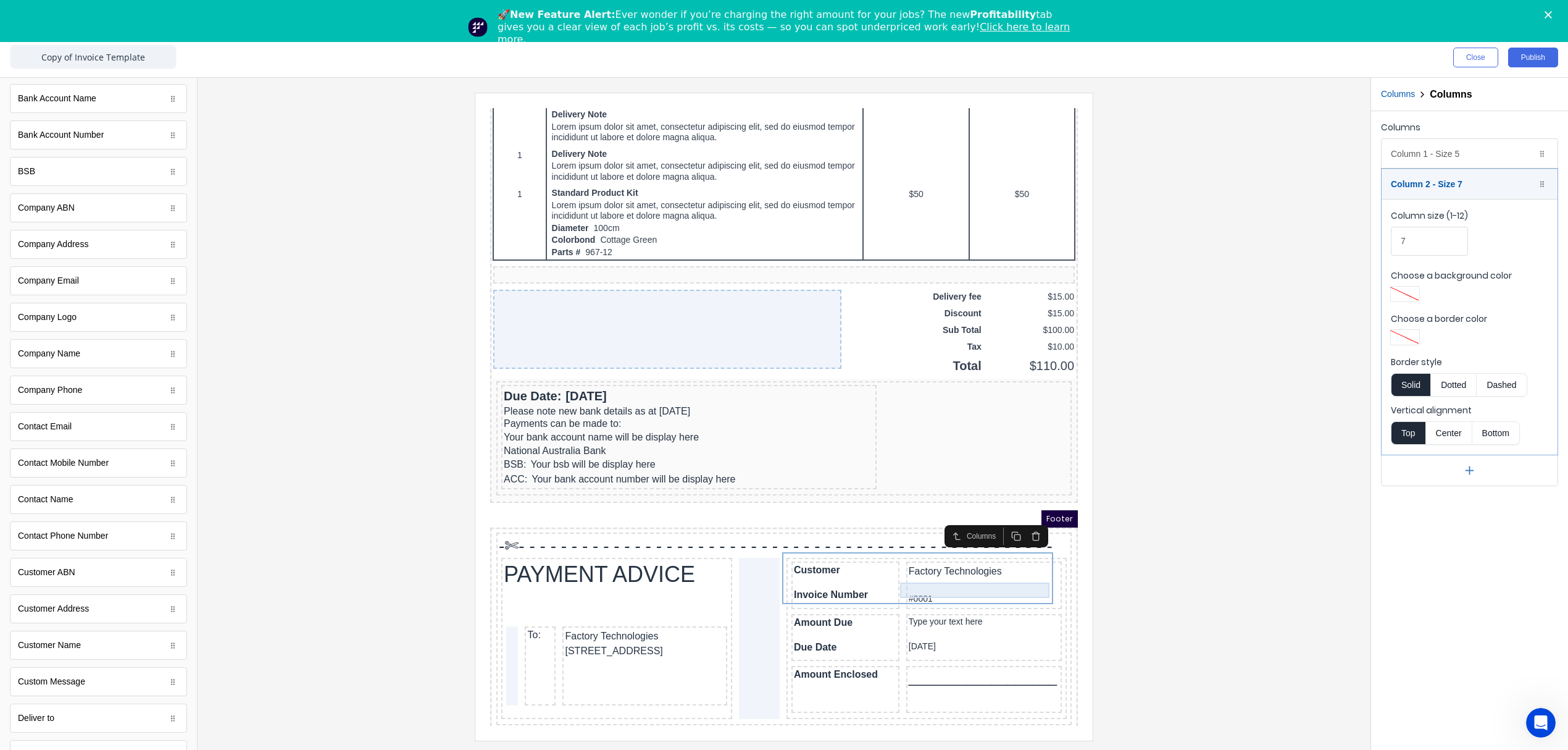
click at [919, 577] on div "#0001" at bounding box center [969, 584] width 150 height 15
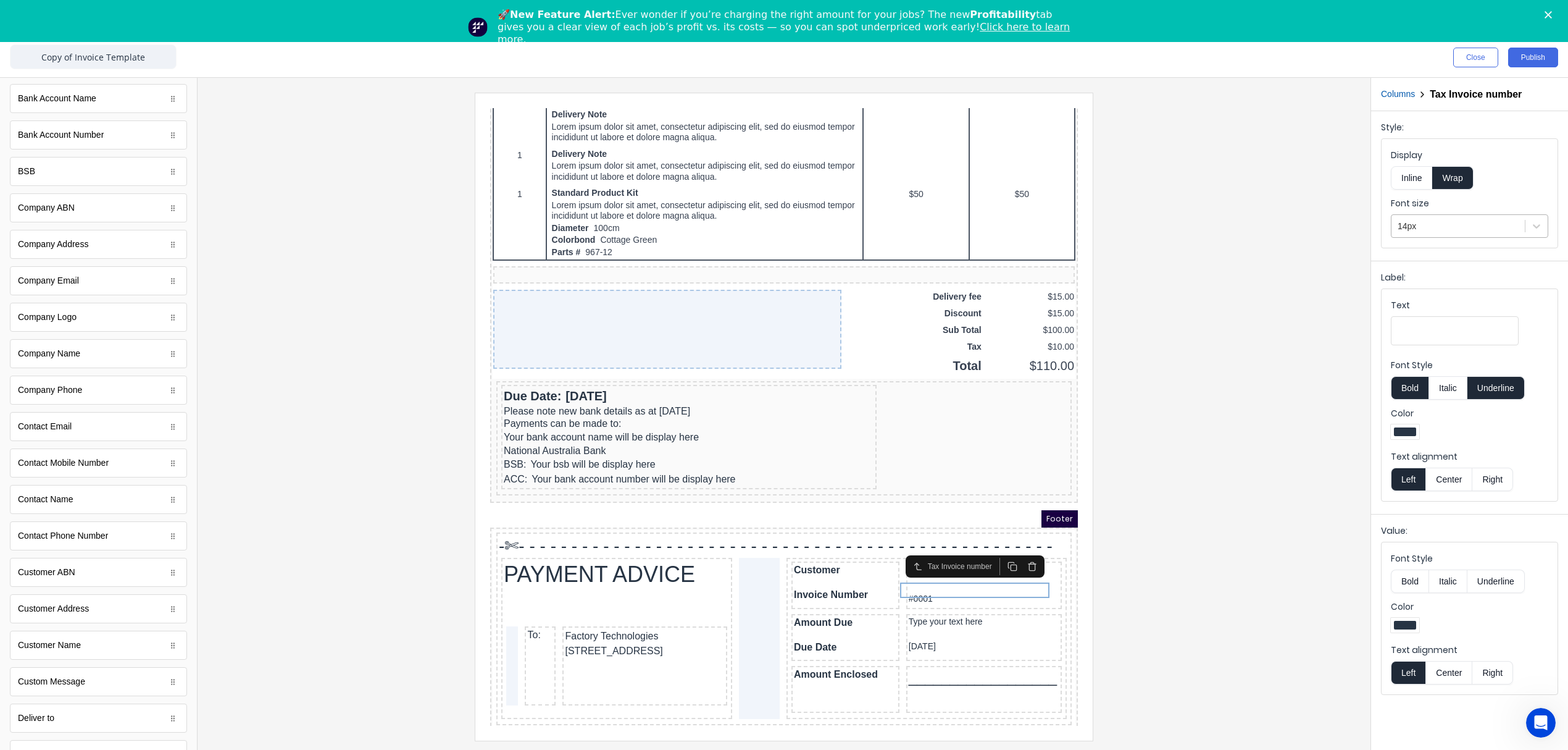
click at [1438, 224] on div at bounding box center [1459, 226] width 121 height 15
click at [1413, 369] on div "16px" at bounding box center [1469, 371] width 158 height 23
click at [942, 604] on div "Type your text here" at bounding box center [969, 609] width 150 height 11
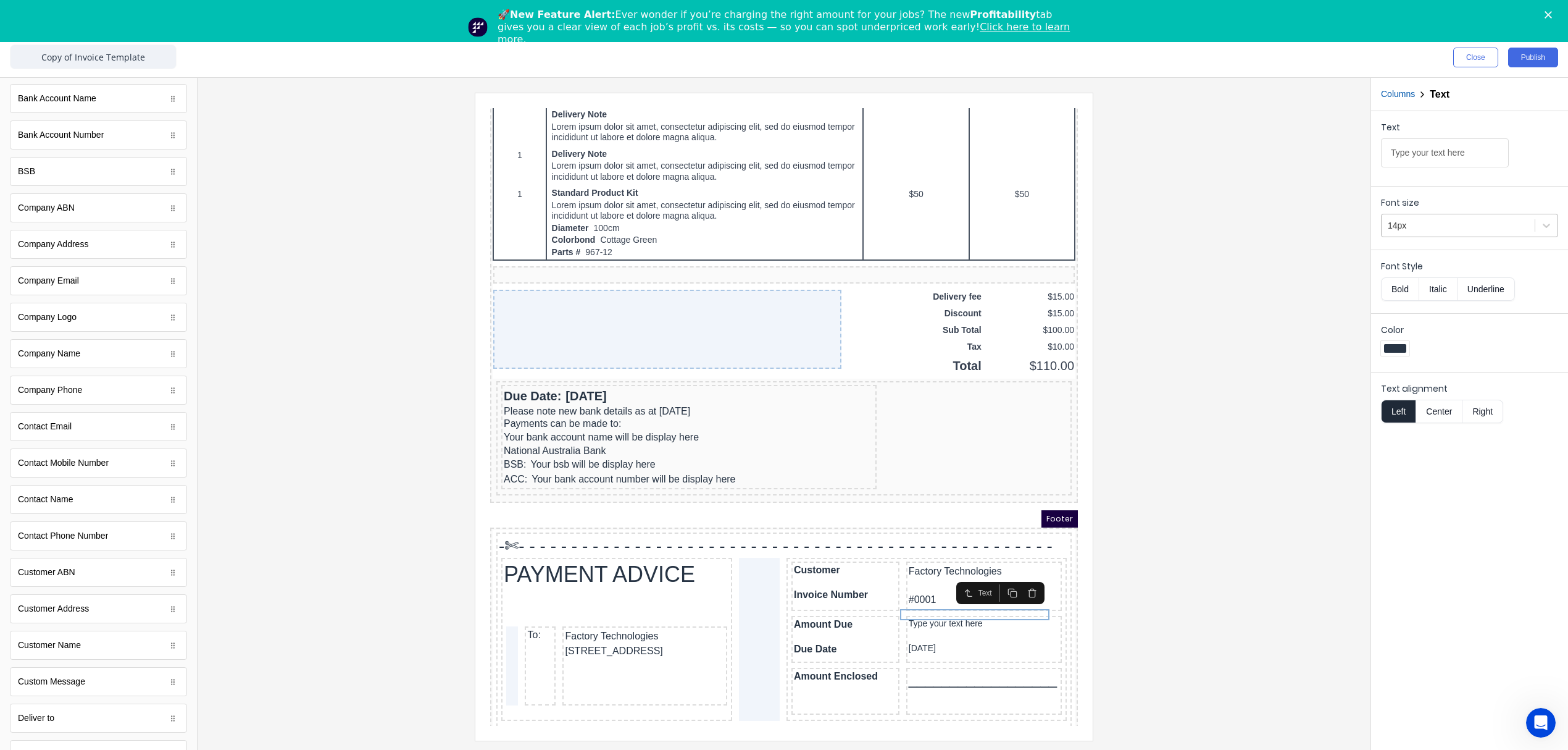
click at [1447, 228] on div at bounding box center [1458, 225] width 140 height 15
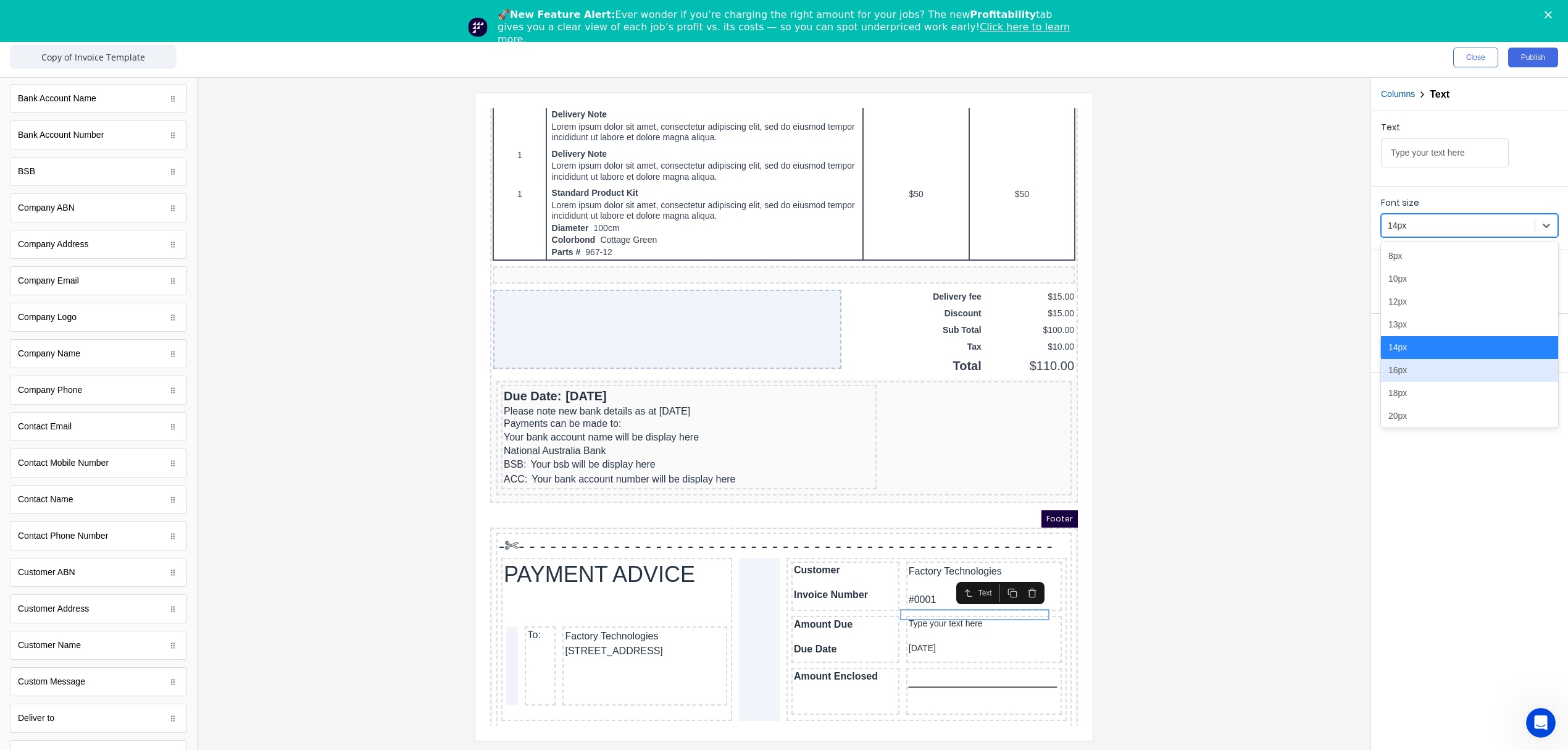
click at [1401, 369] on div "16px" at bounding box center [1469, 370] width 177 height 23
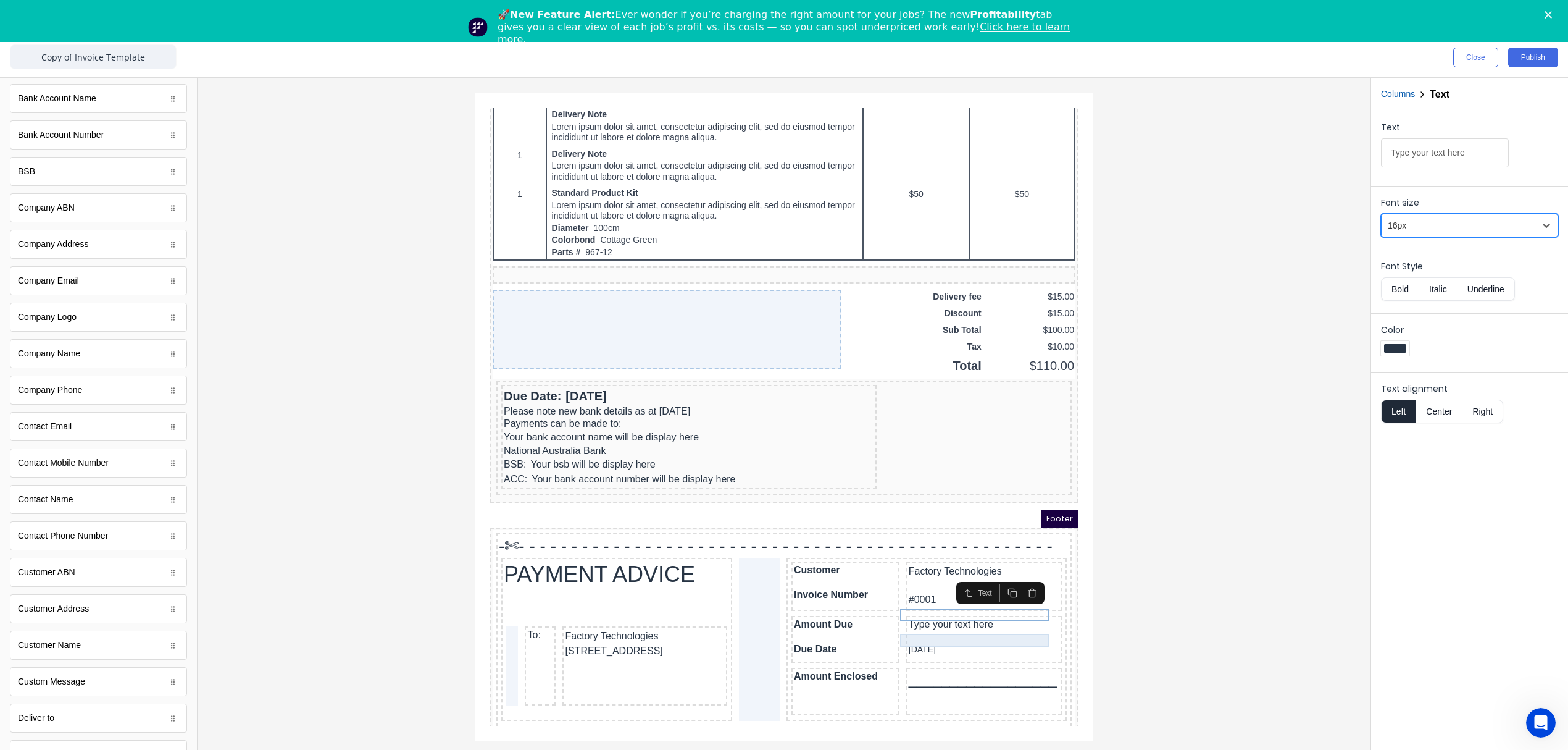
click at [895, 628] on div "29/10/2024" at bounding box center [969, 635] width 150 height 14
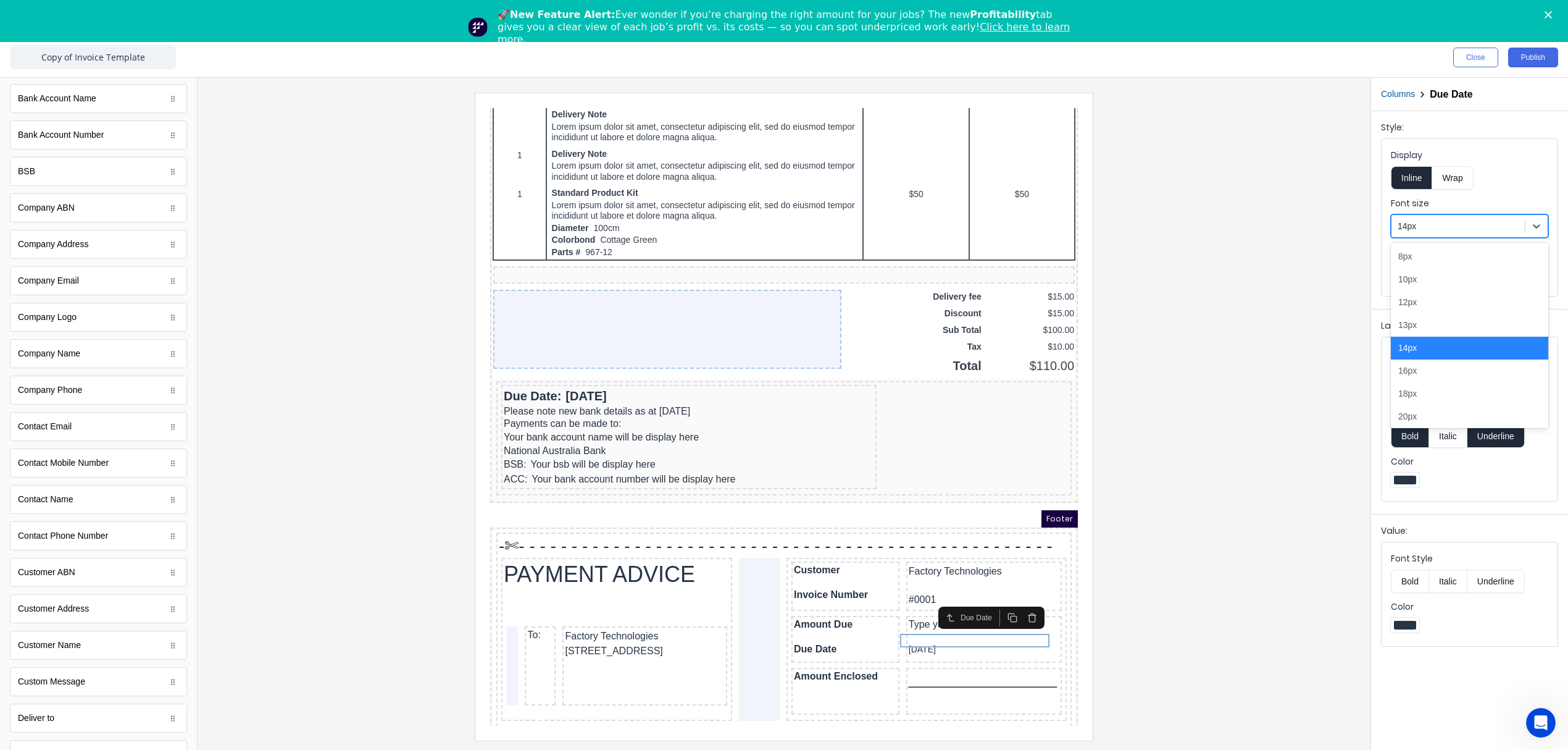
click at [1466, 225] on div at bounding box center [1459, 226] width 121 height 15
click at [1424, 376] on div "16px" at bounding box center [1469, 371] width 158 height 23
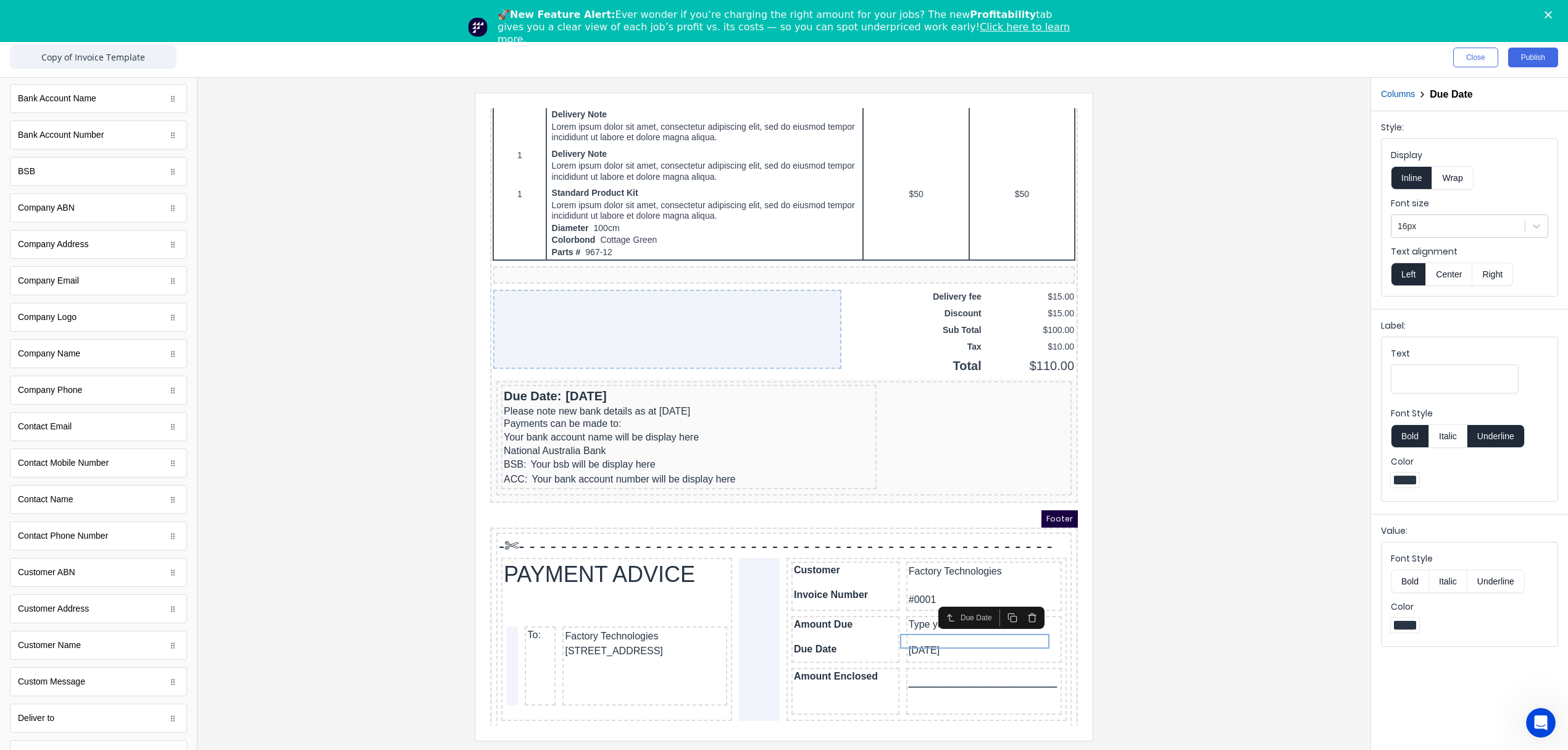
click at [1302, 557] on div at bounding box center [784, 416] width 1153 height 647
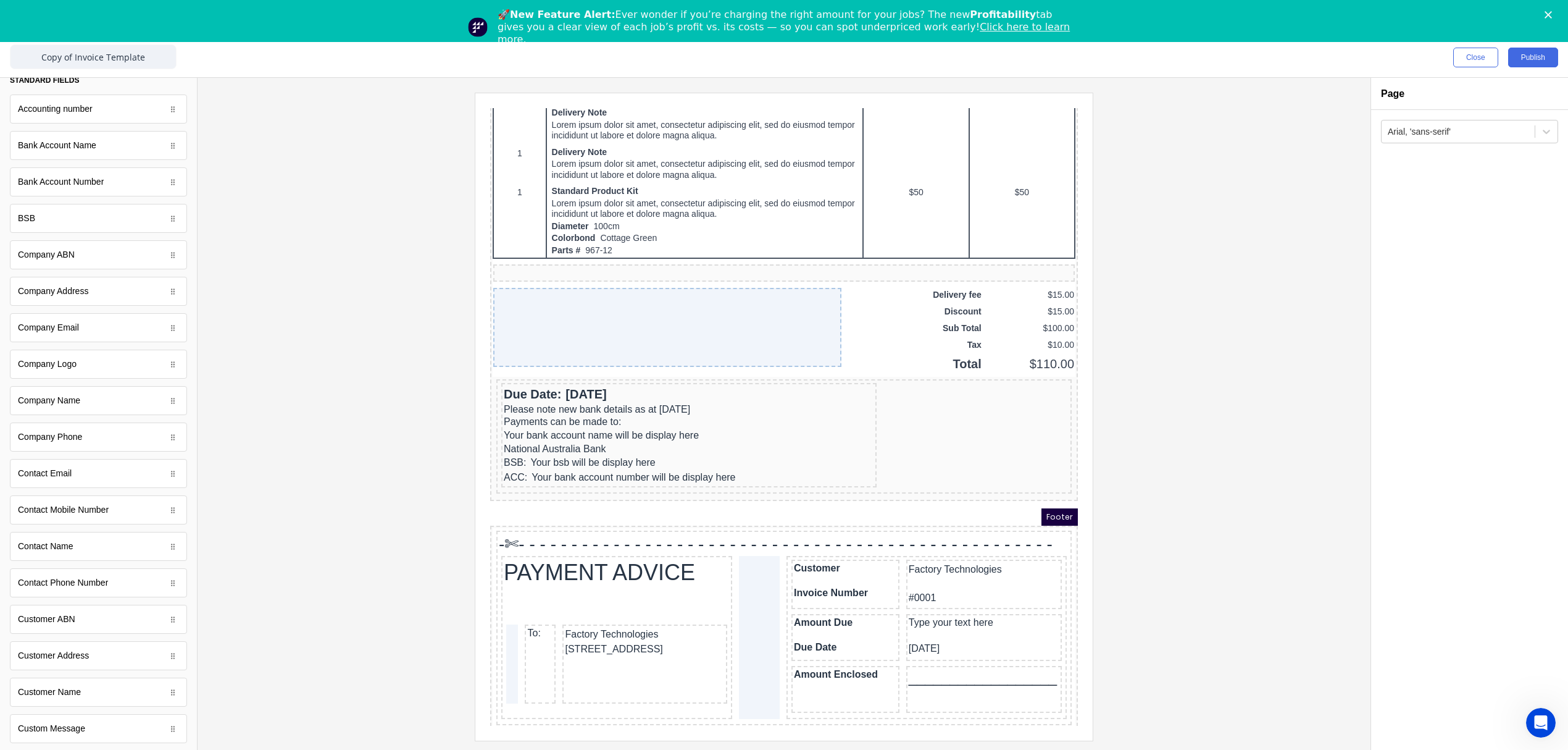
scroll to position [0, 0]
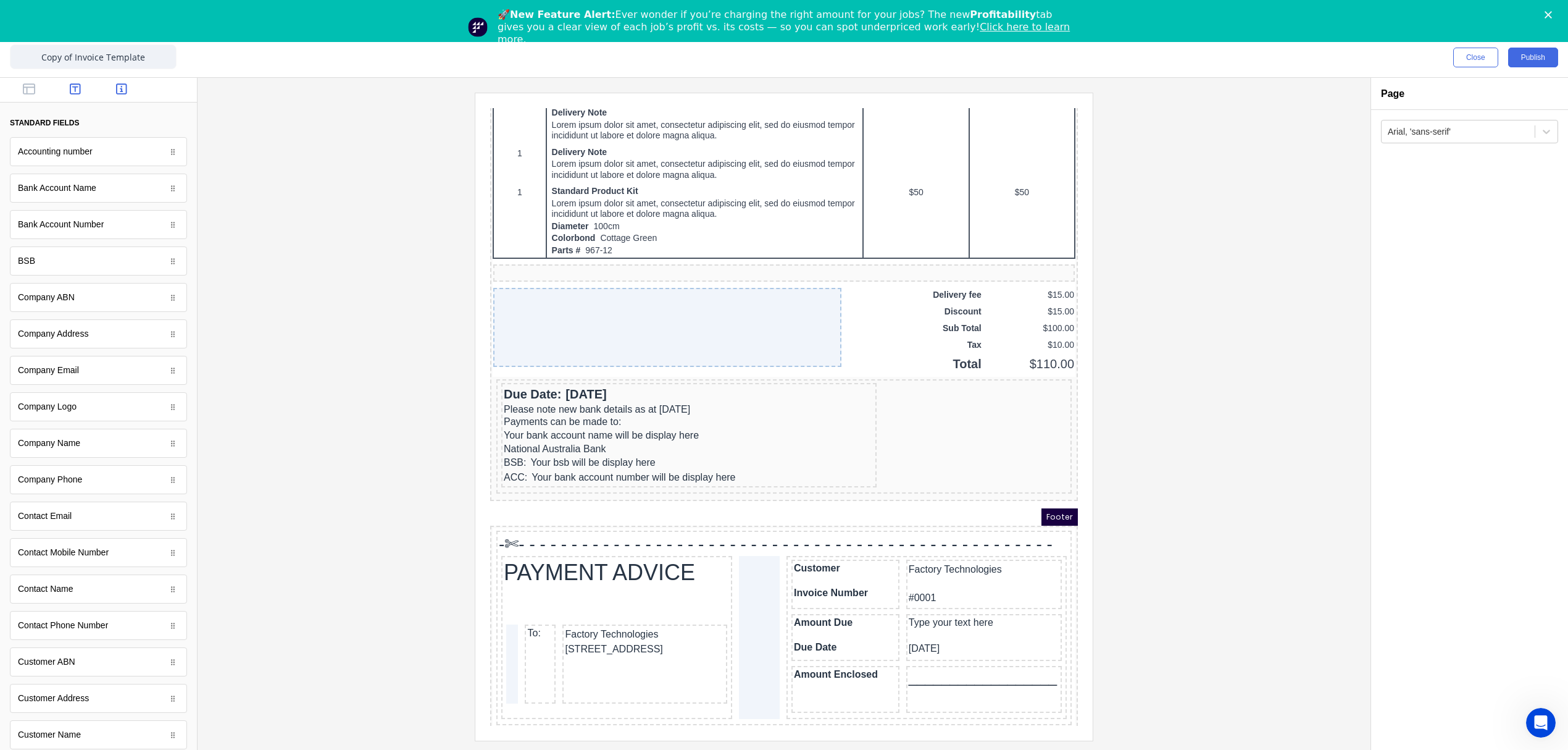
click at [70, 90] on icon "button" at bounding box center [75, 88] width 11 height 13
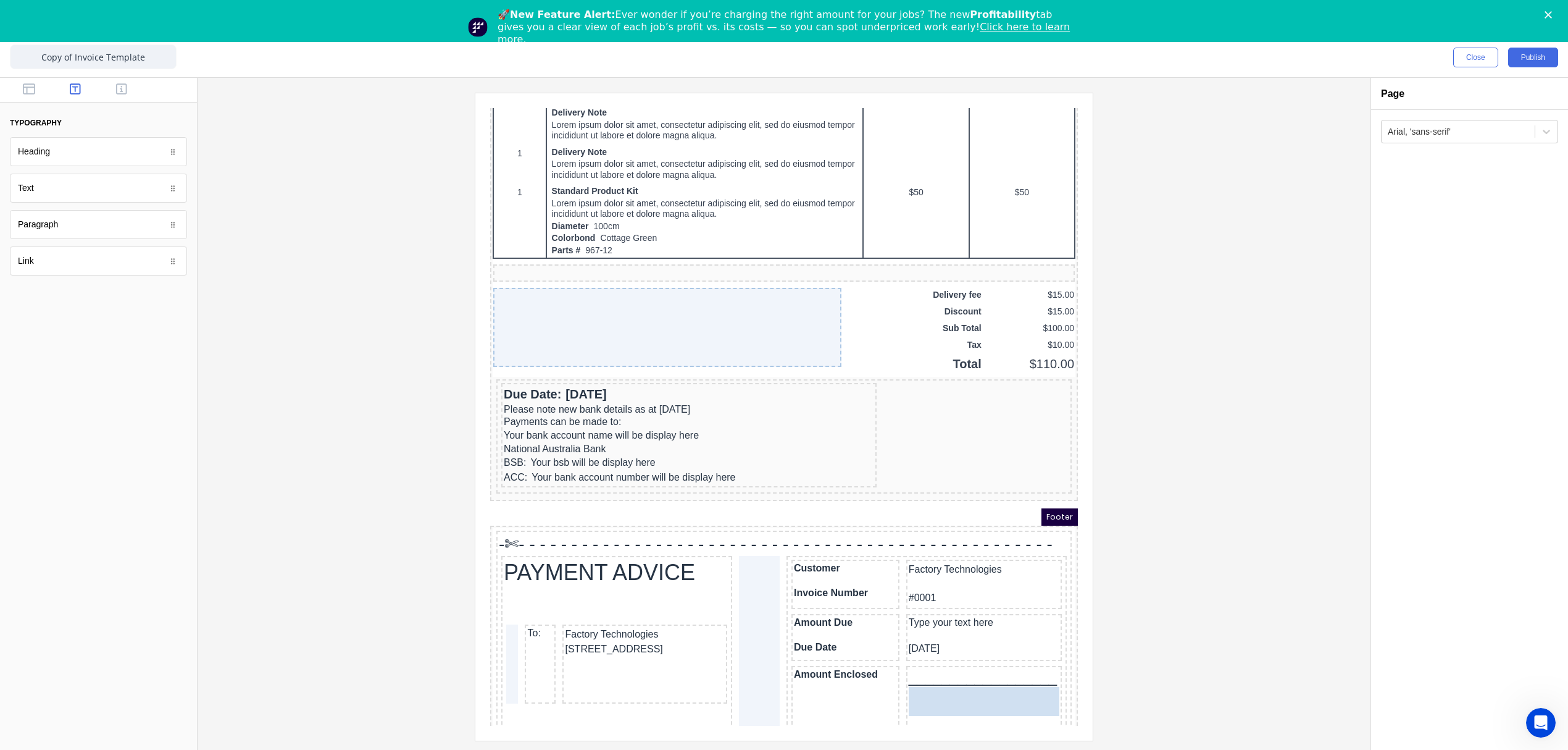
drag, startPoint x: 87, startPoint y: 237, endPoint x: 457, endPoint y: 568, distance: 496.4
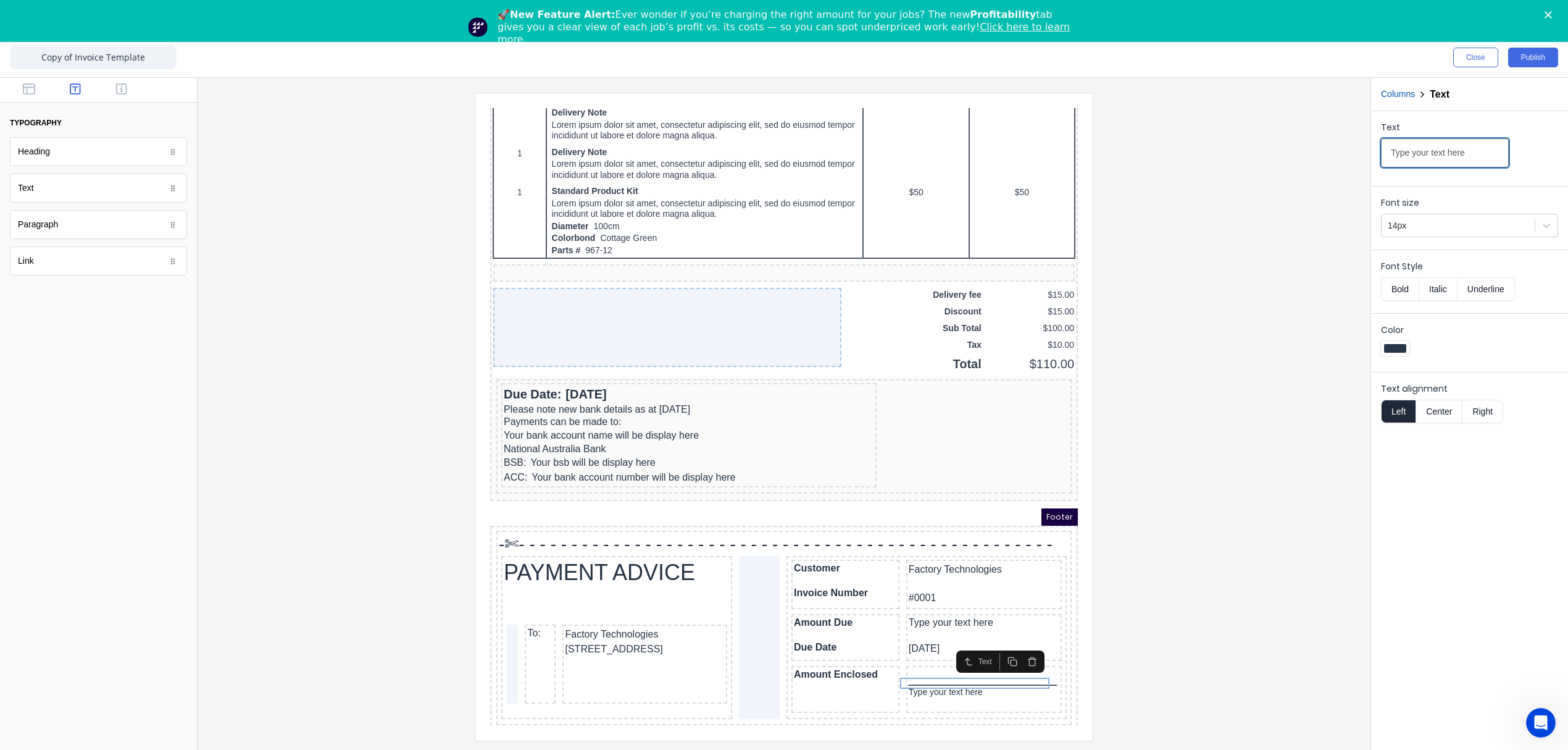
drag, startPoint x: 1469, startPoint y: 153, endPoint x: 1300, endPoint y: 156, distance: 169.0
click at [1300, 156] on div "Close Publish Components typography Heading Heading Text Text Paragraph Paragra…" at bounding box center [784, 393] width 1568 height 712
drag, startPoint x: 1453, startPoint y: 154, endPoint x: 1263, endPoint y: 166, distance: 190.4
click at [1263, 166] on div "Close Publish Components typography Heading Heading Text Text Paragraph Paragra…" at bounding box center [784, 393] width 1568 height 712
paste input "amount you are paying above"
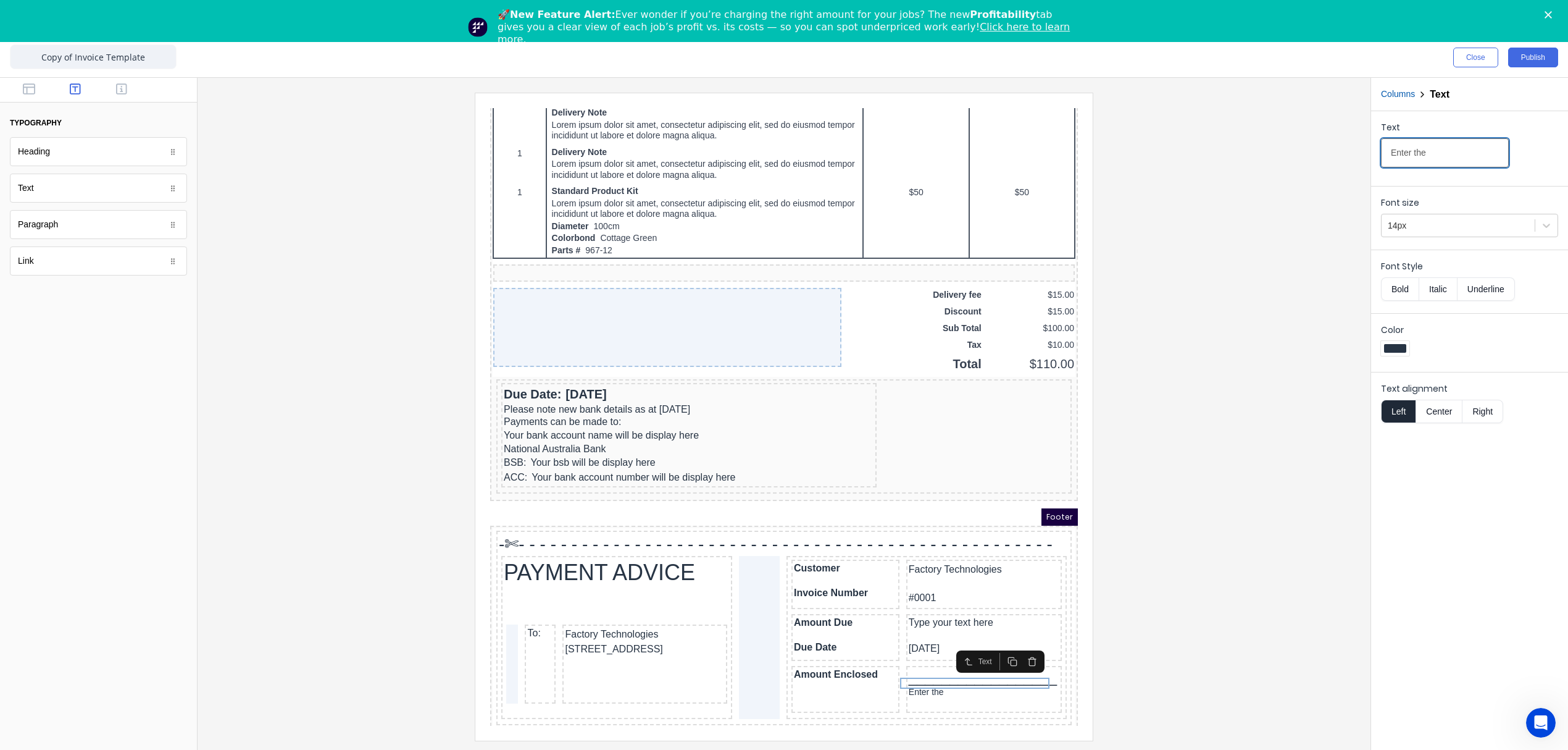
type input "Enter the amount you are paying above"
click at [1224, 573] on div at bounding box center [784, 416] width 1153 height 647
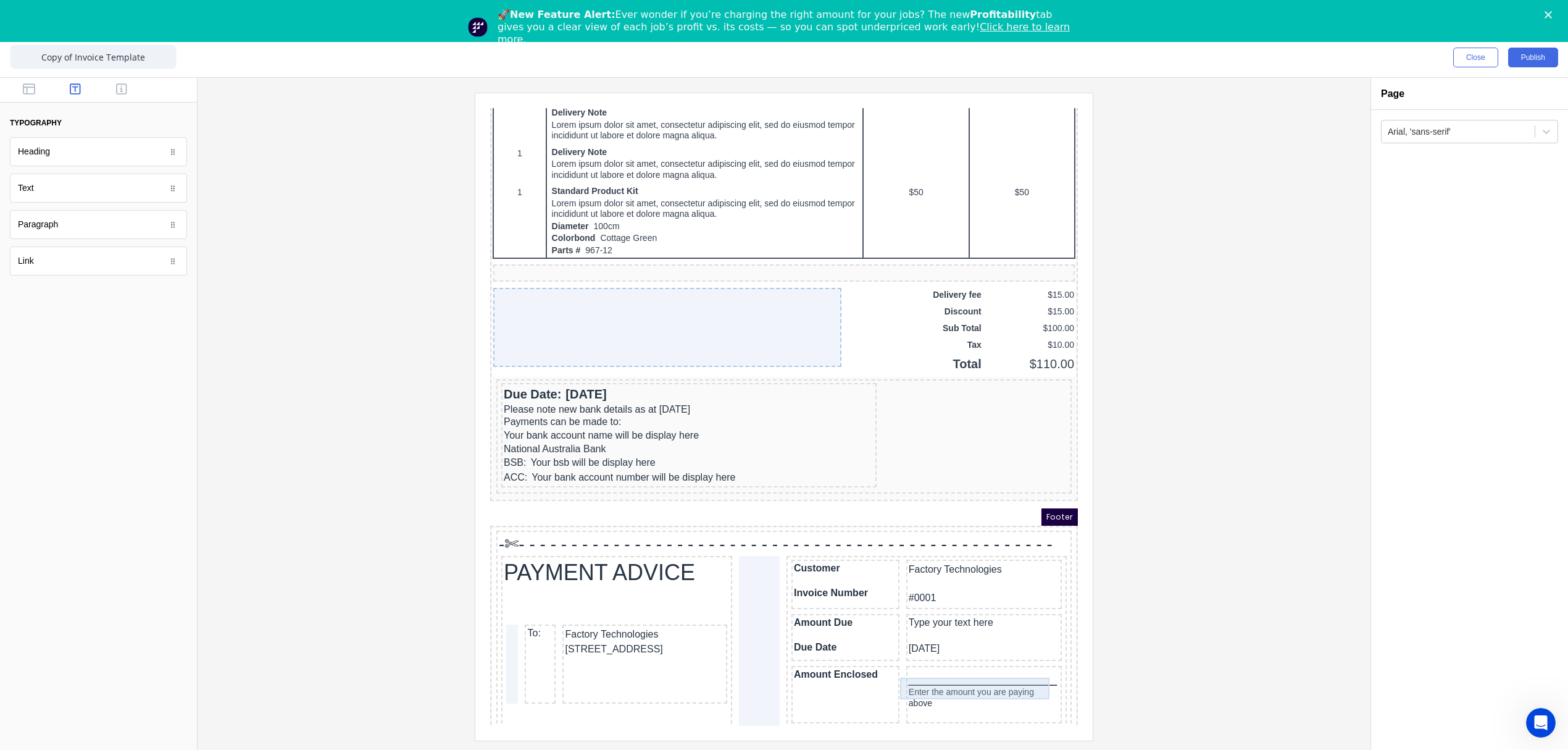
click at [1015, 672] on div "Enter the amount you are paying above" at bounding box center [969, 683] width 150 height 22
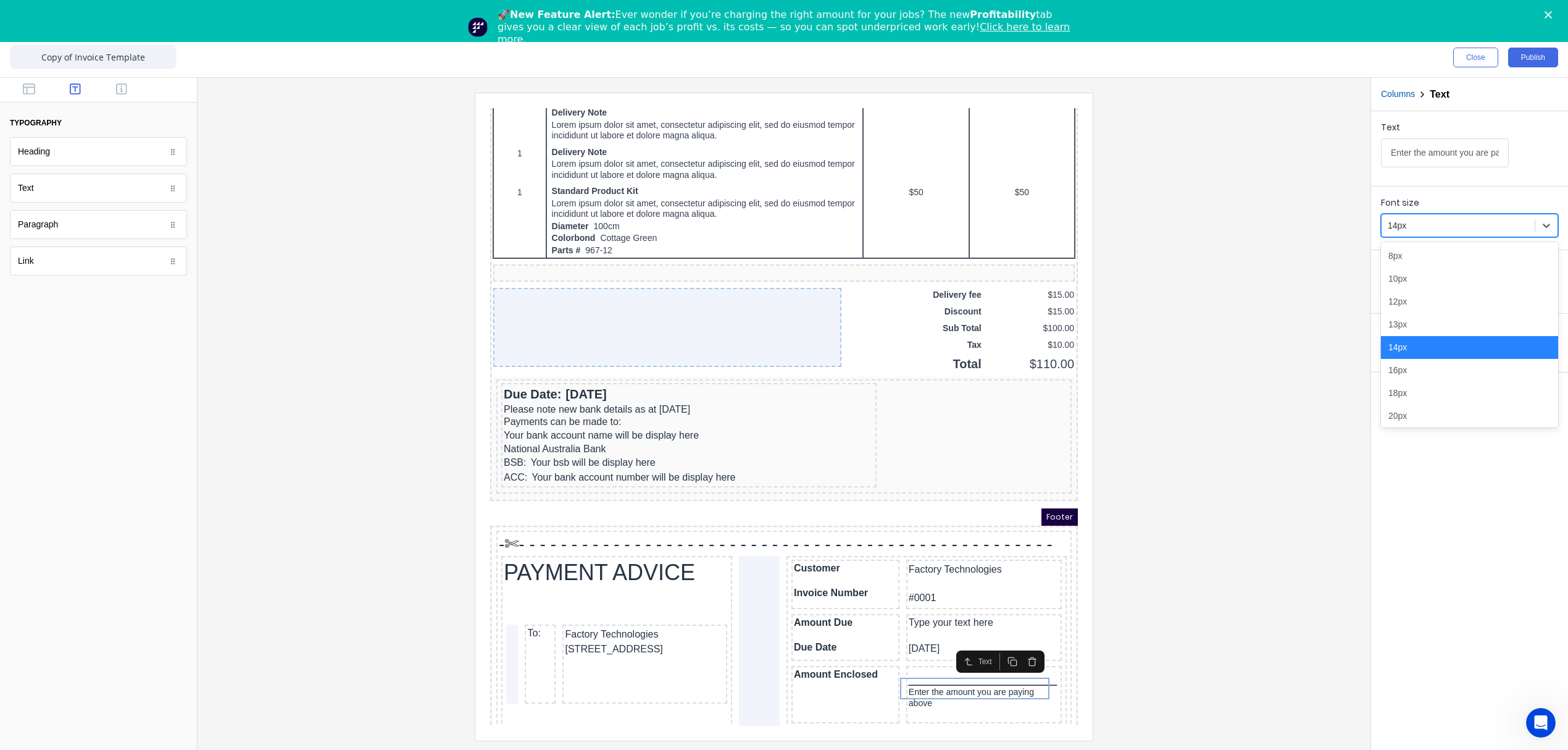
click at [1428, 222] on div at bounding box center [1458, 225] width 140 height 15
click at [1436, 325] on div "13px" at bounding box center [1469, 325] width 177 height 23
click at [1317, 620] on div at bounding box center [784, 416] width 1153 height 647
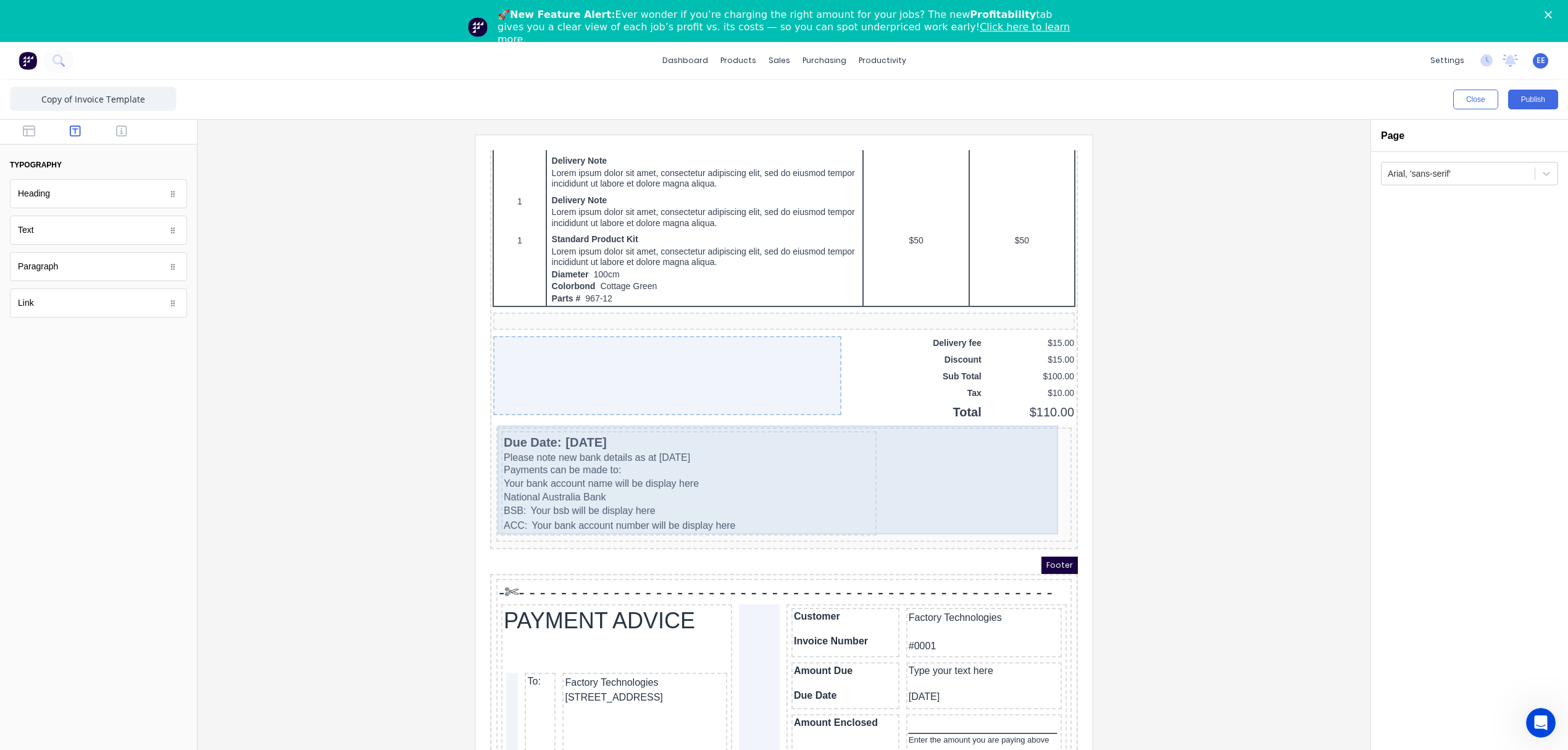
scroll to position [790, 0]
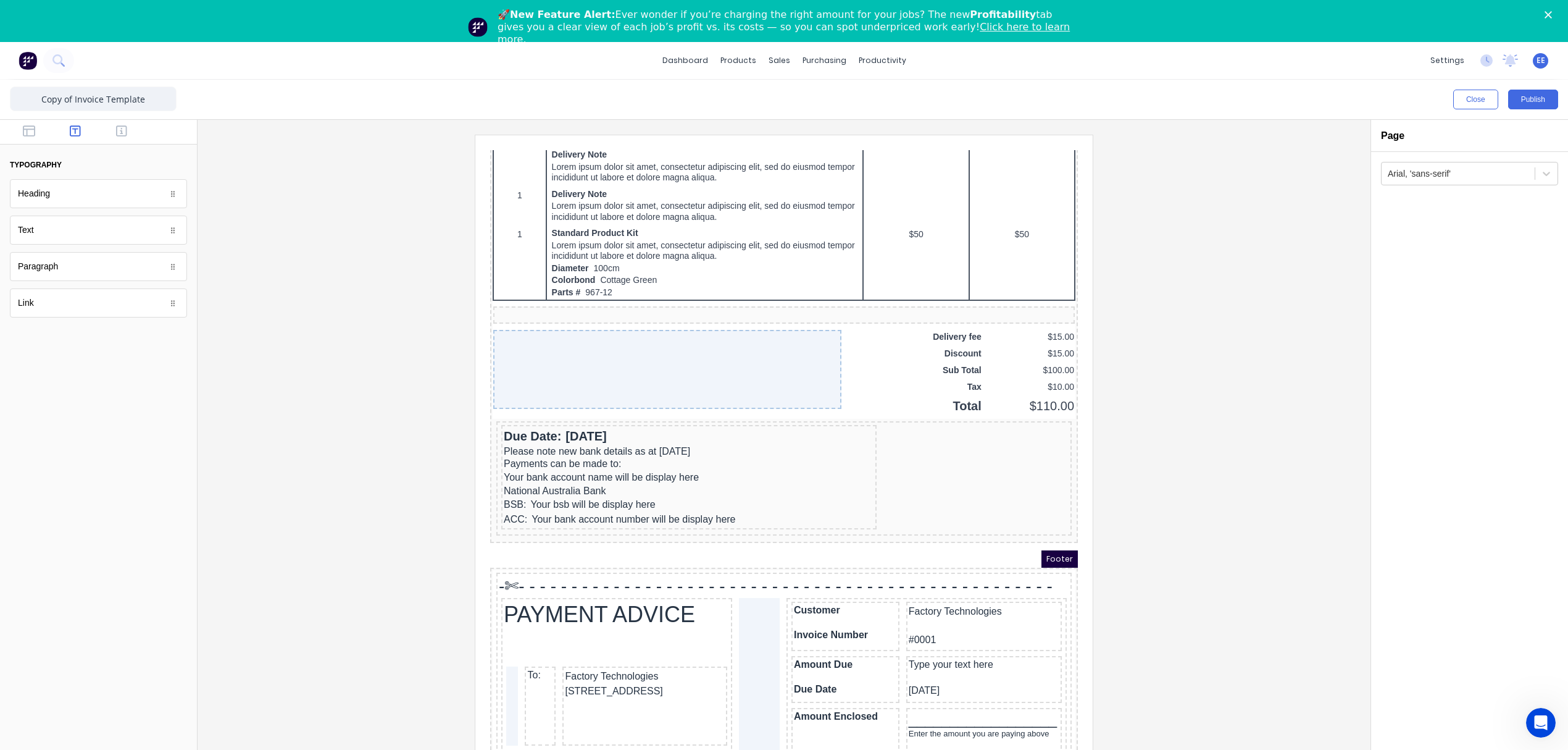
click at [31, 122] on div at bounding box center [98, 132] width 197 height 24
click at [26, 137] on icon "button" at bounding box center [29, 131] width 13 height 13
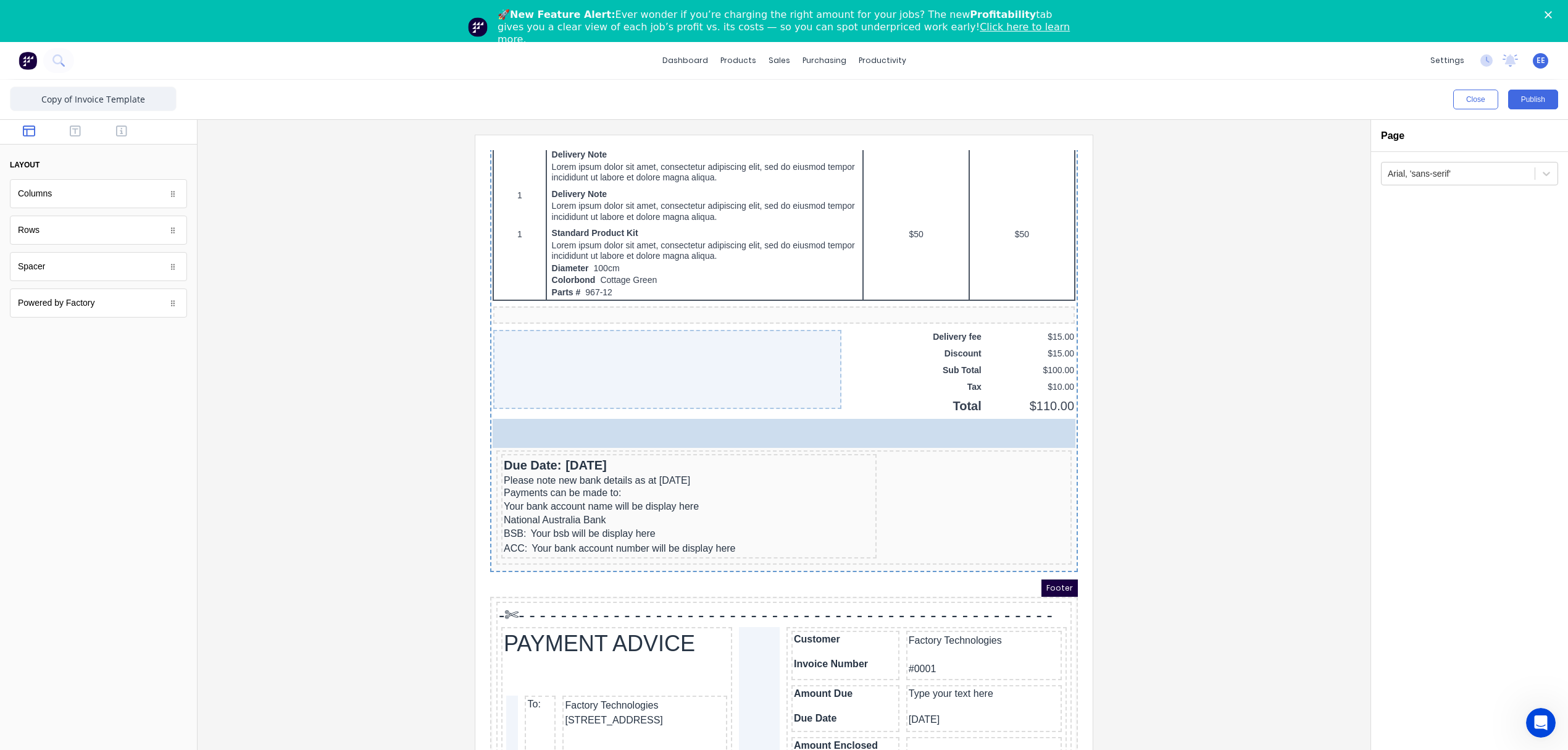
drag, startPoint x: 44, startPoint y: 276, endPoint x: 195, endPoint y: 284, distance: 151.2
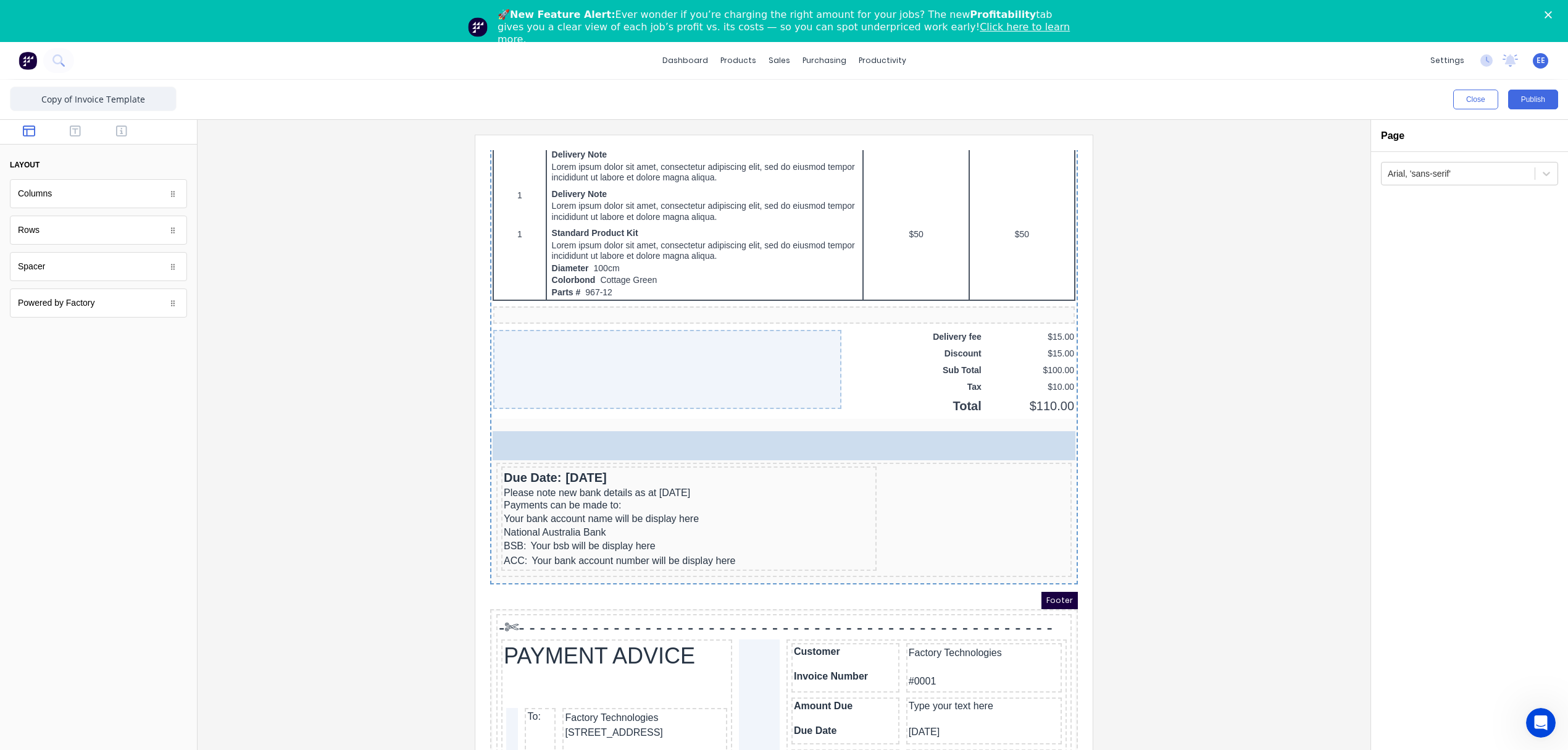
drag, startPoint x: 43, startPoint y: 272, endPoint x: 145, endPoint y: 253, distance: 103.8
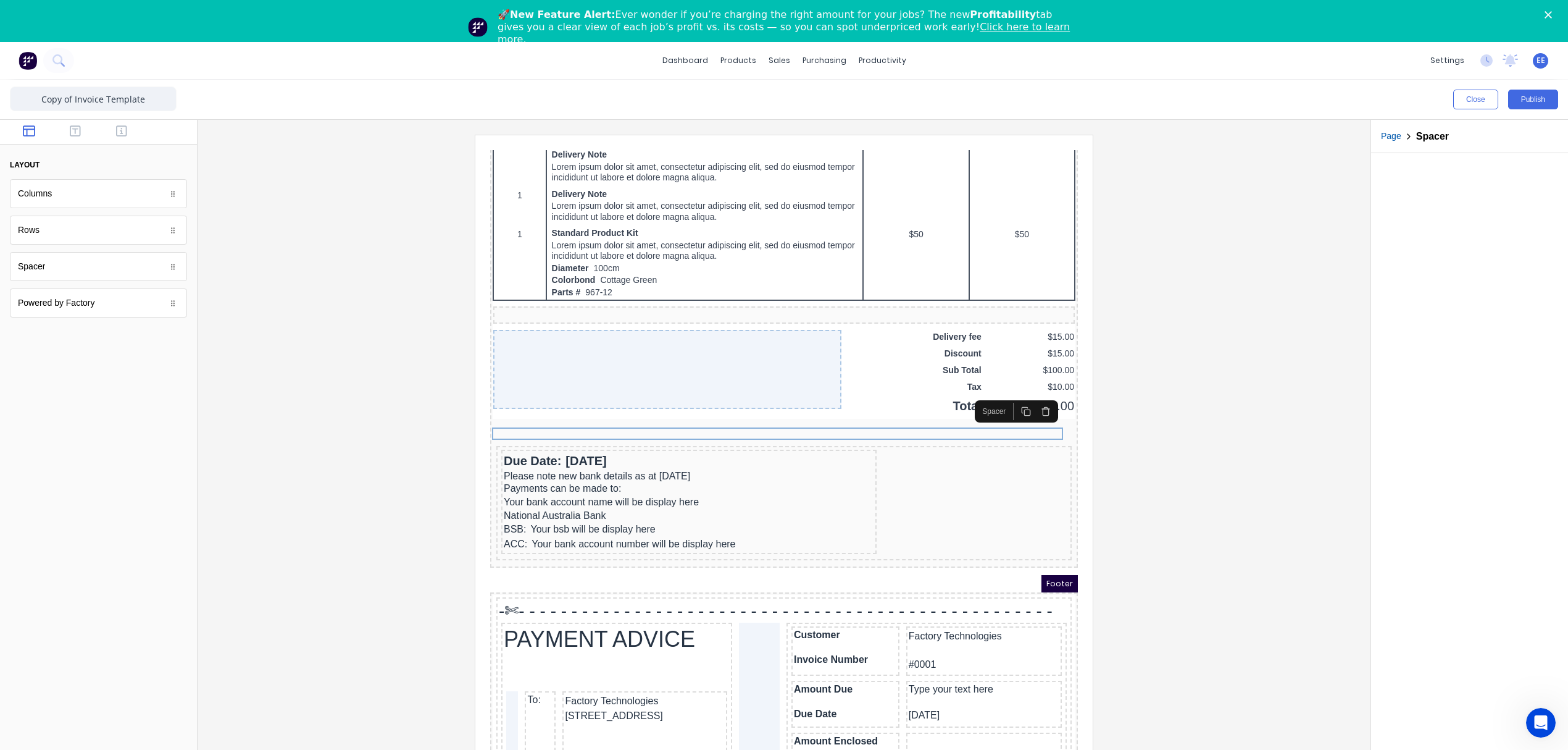
click at [1254, 441] on div at bounding box center [784, 458] width 1153 height 647
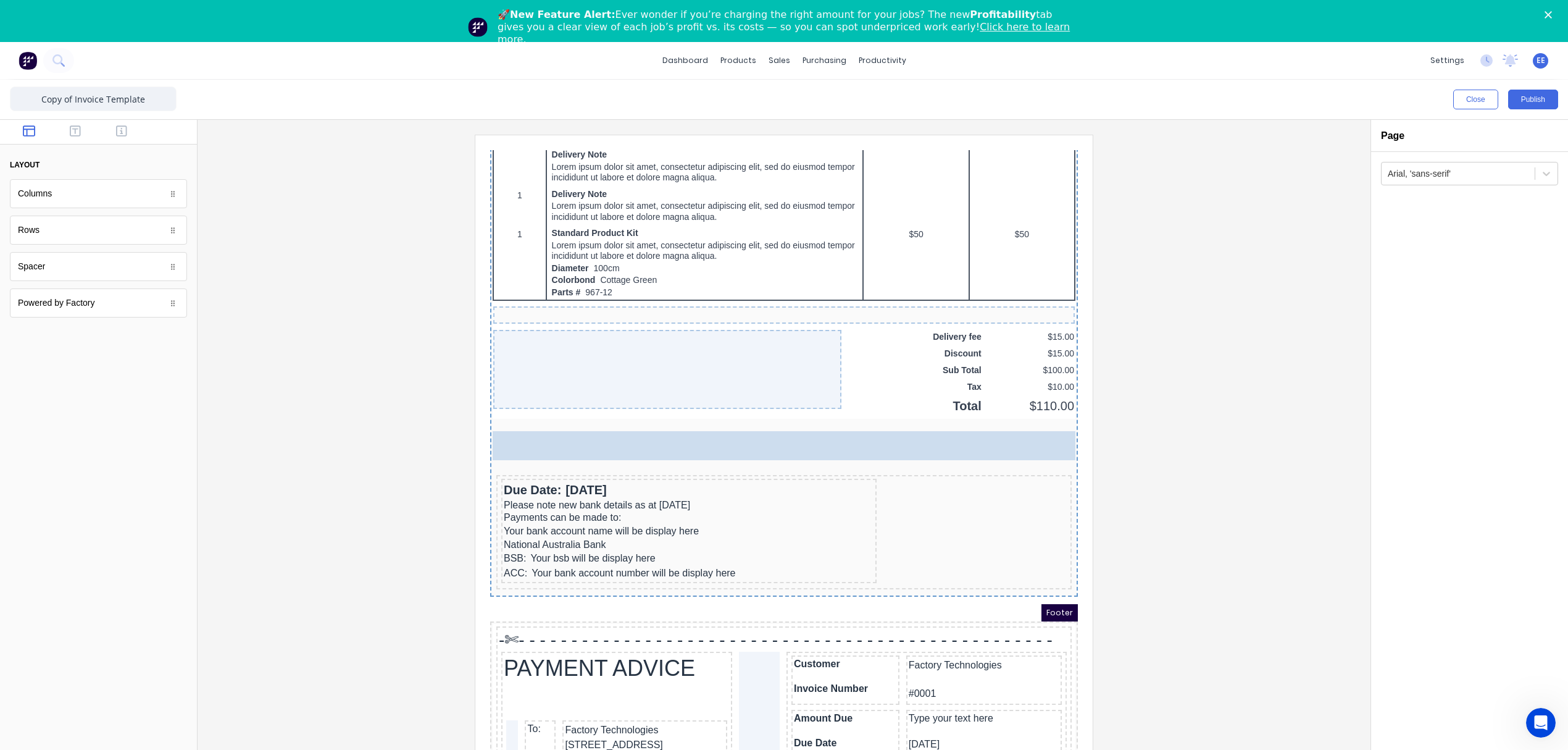
drag, startPoint x: 77, startPoint y: 272, endPoint x: 299, endPoint y: 278, distance: 222.1
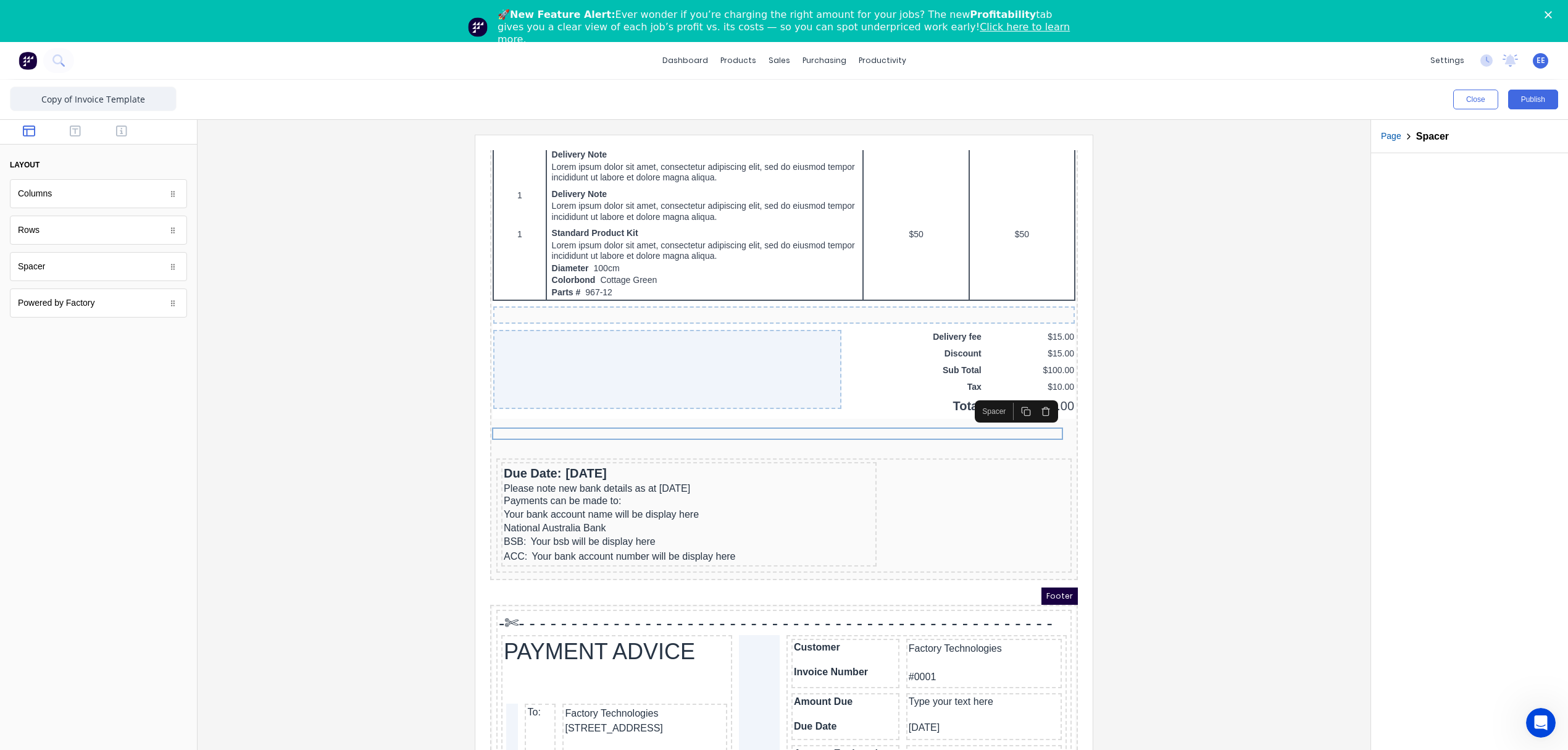
click at [1244, 358] on div at bounding box center [784, 458] width 1153 height 647
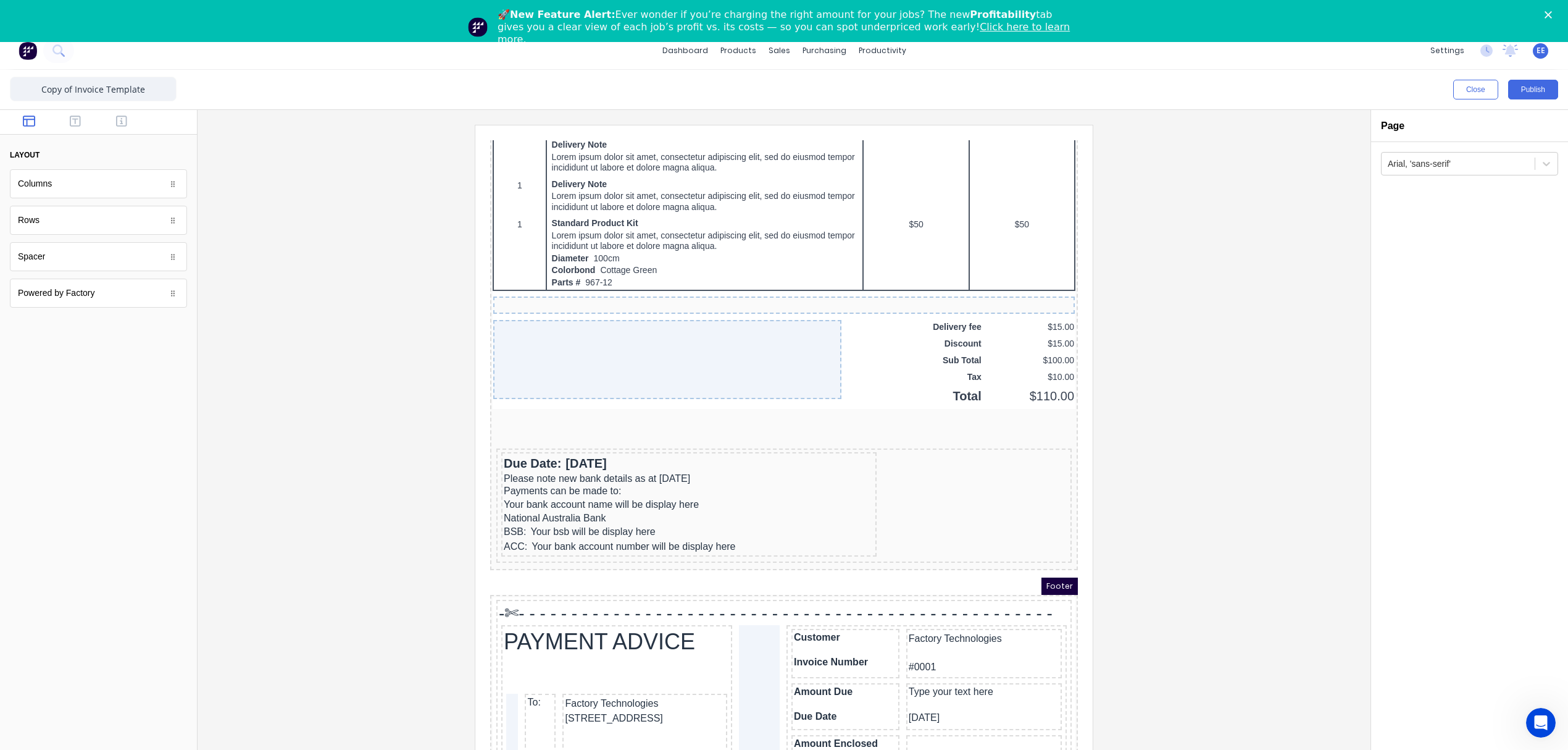
scroll to position [42, 0]
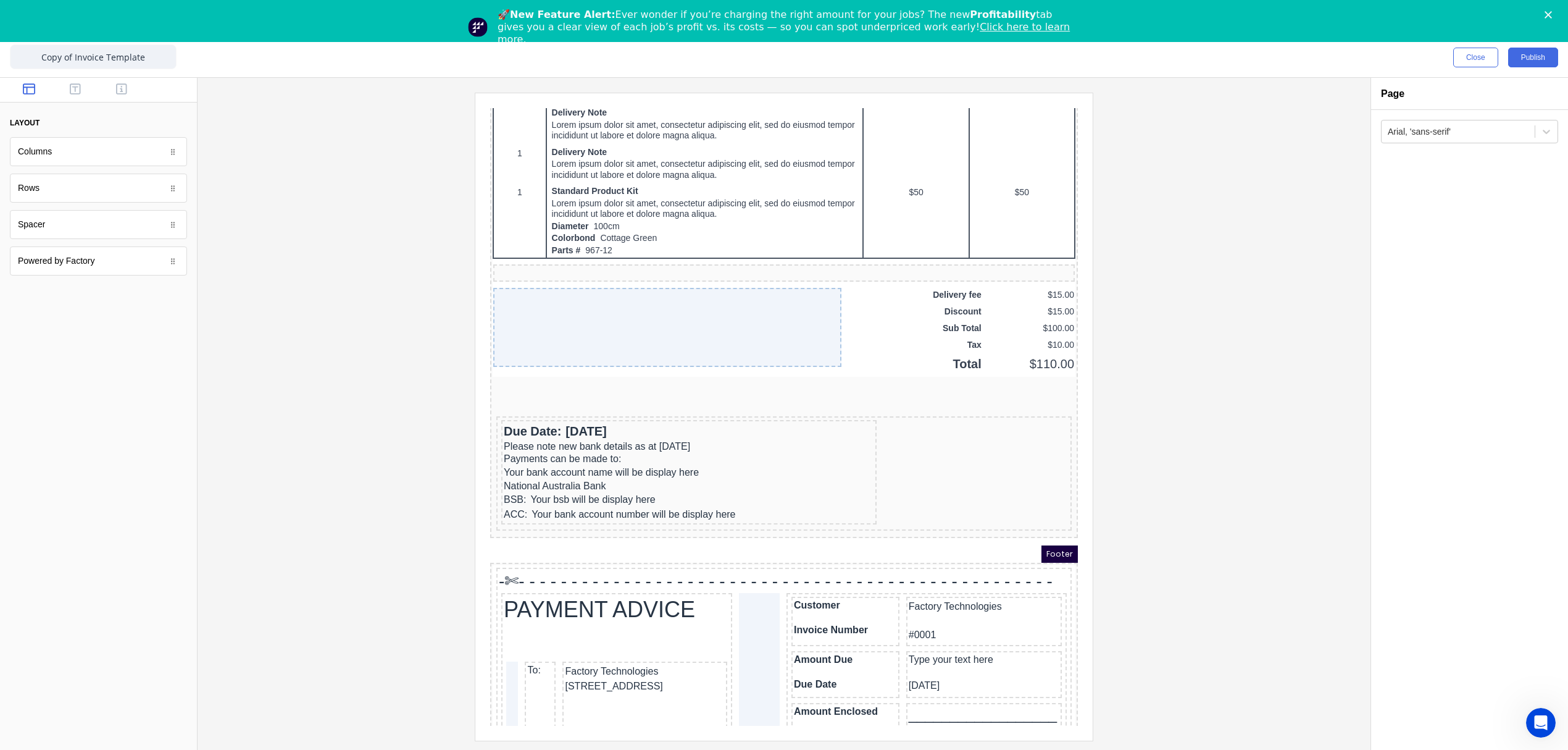
click at [608, 536] on div "Footer" at bounding box center [769, 539] width 588 height 17
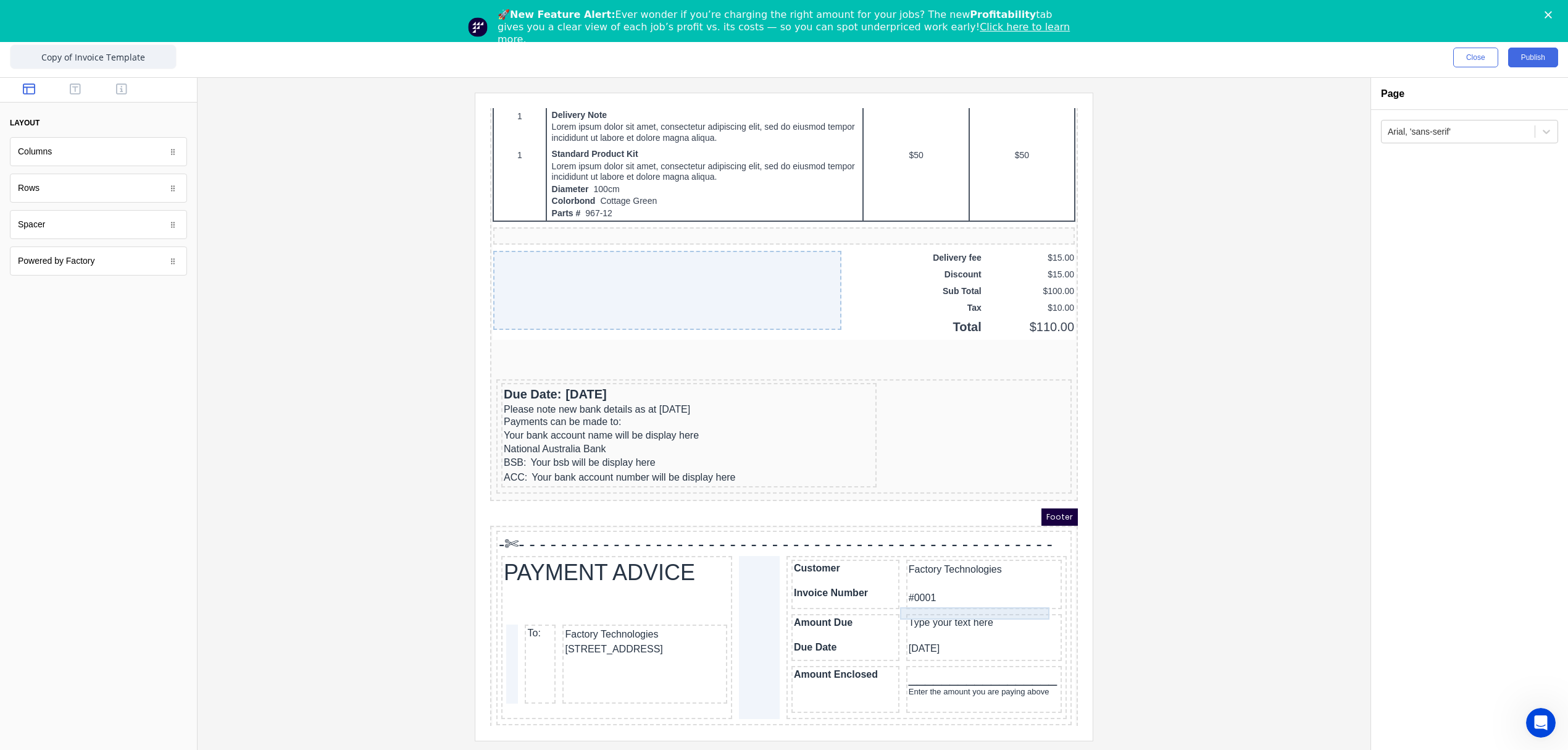
click at [916, 602] on div "Type your text here" at bounding box center [969, 608] width 150 height 13
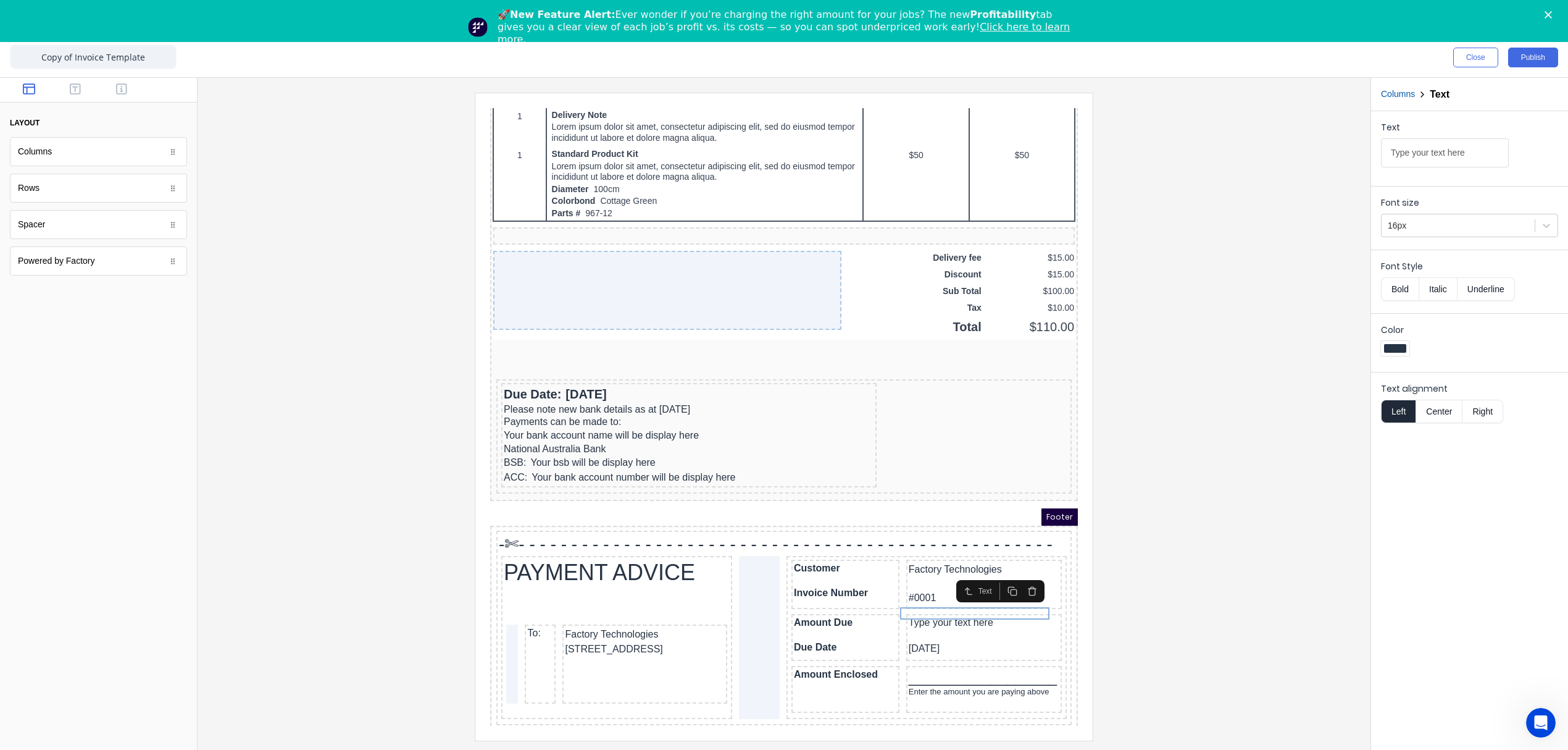
click at [121, 97] on div at bounding box center [98, 90] width 197 height 24
click at [124, 87] on icon "button" at bounding box center [121, 88] width 11 height 13
click at [119, 668] on div "Products" at bounding box center [98, 662] width 177 height 29
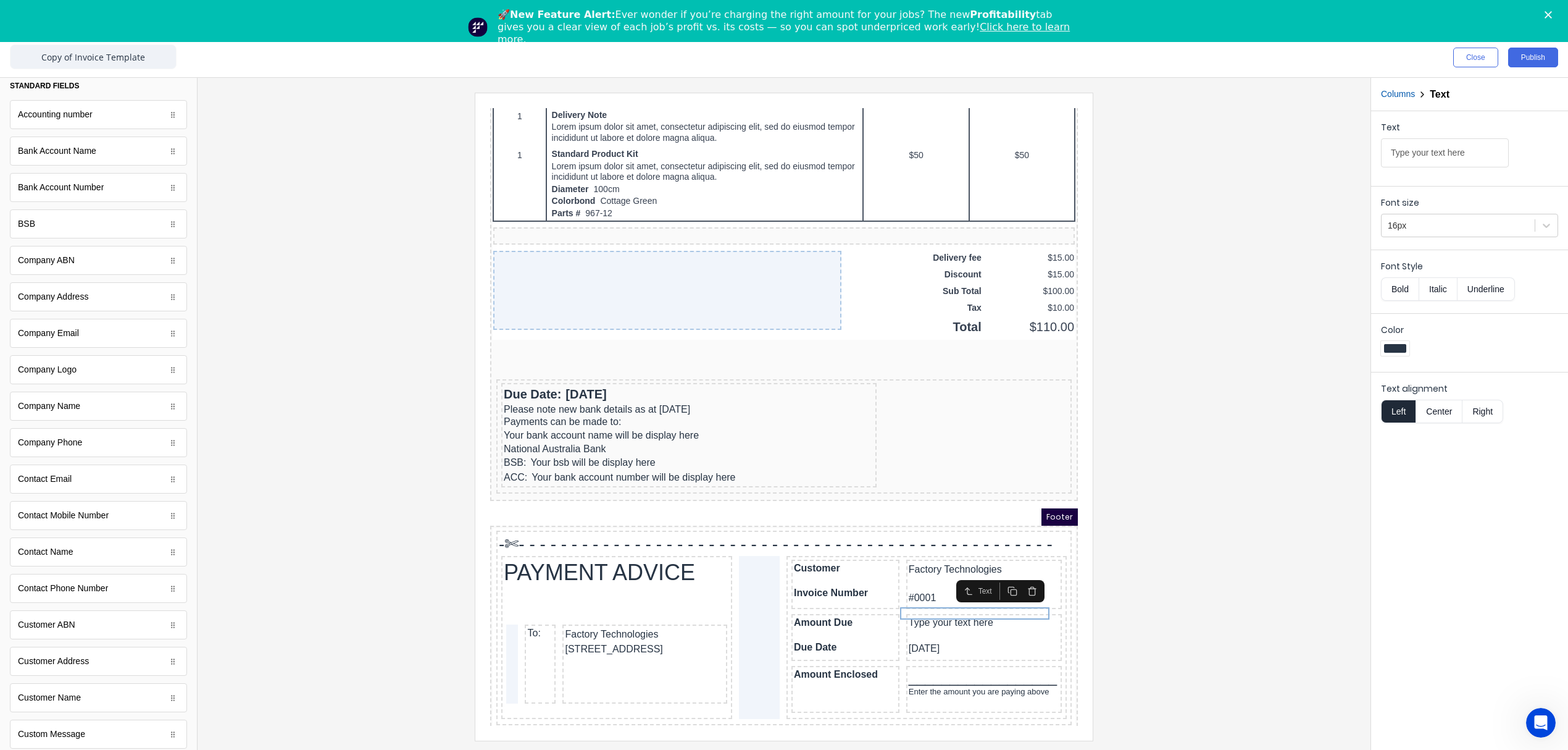
scroll to position [0, 0]
click at [1287, 552] on div at bounding box center [784, 416] width 1153 height 647
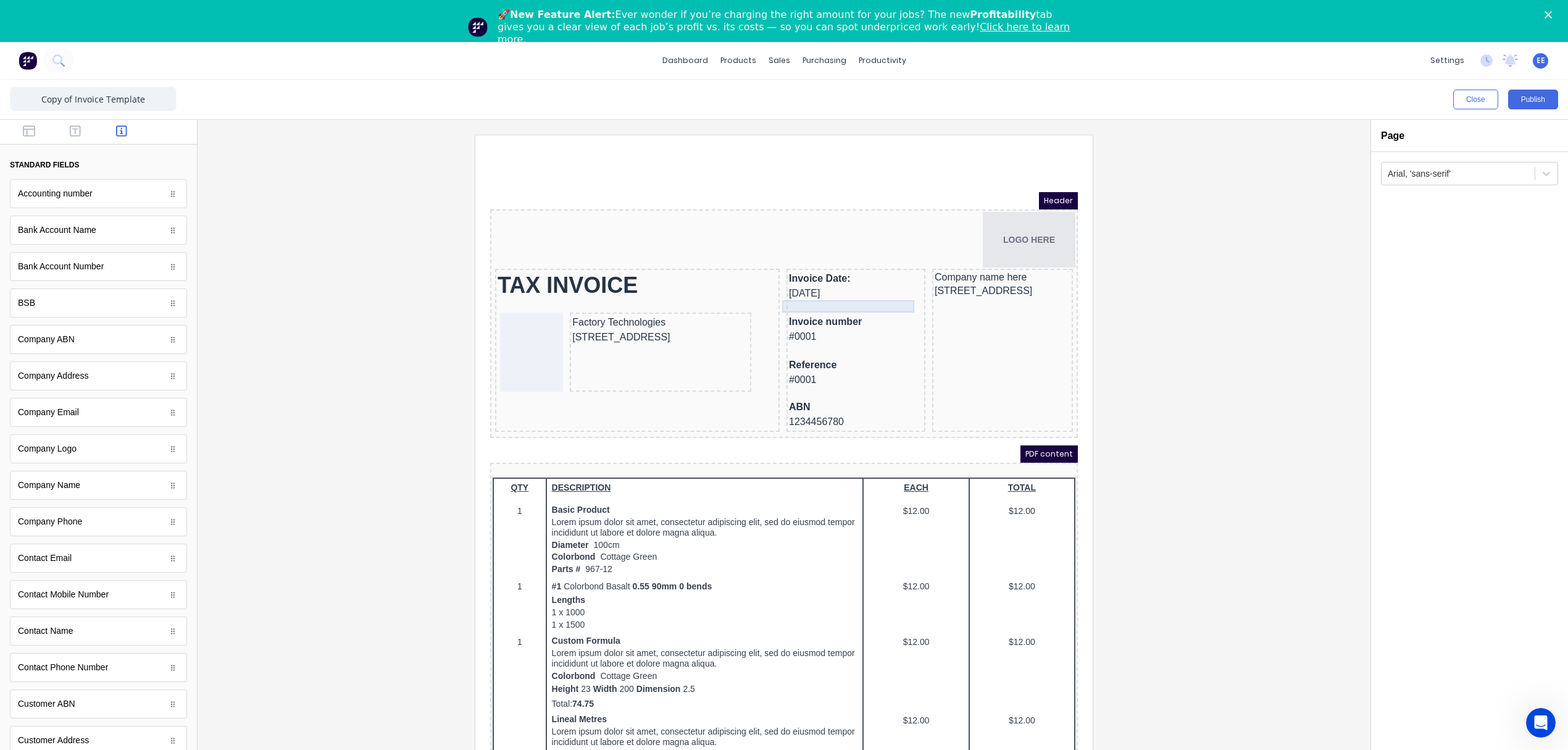
click at [793, 292] on div at bounding box center [841, 292] width 134 height 13
click at [1322, 388] on div at bounding box center [784, 458] width 1153 height 647
click at [820, 288] on div at bounding box center [841, 292] width 134 height 13
click at [878, 268] on icon "button" at bounding box center [882, 269] width 10 height 10
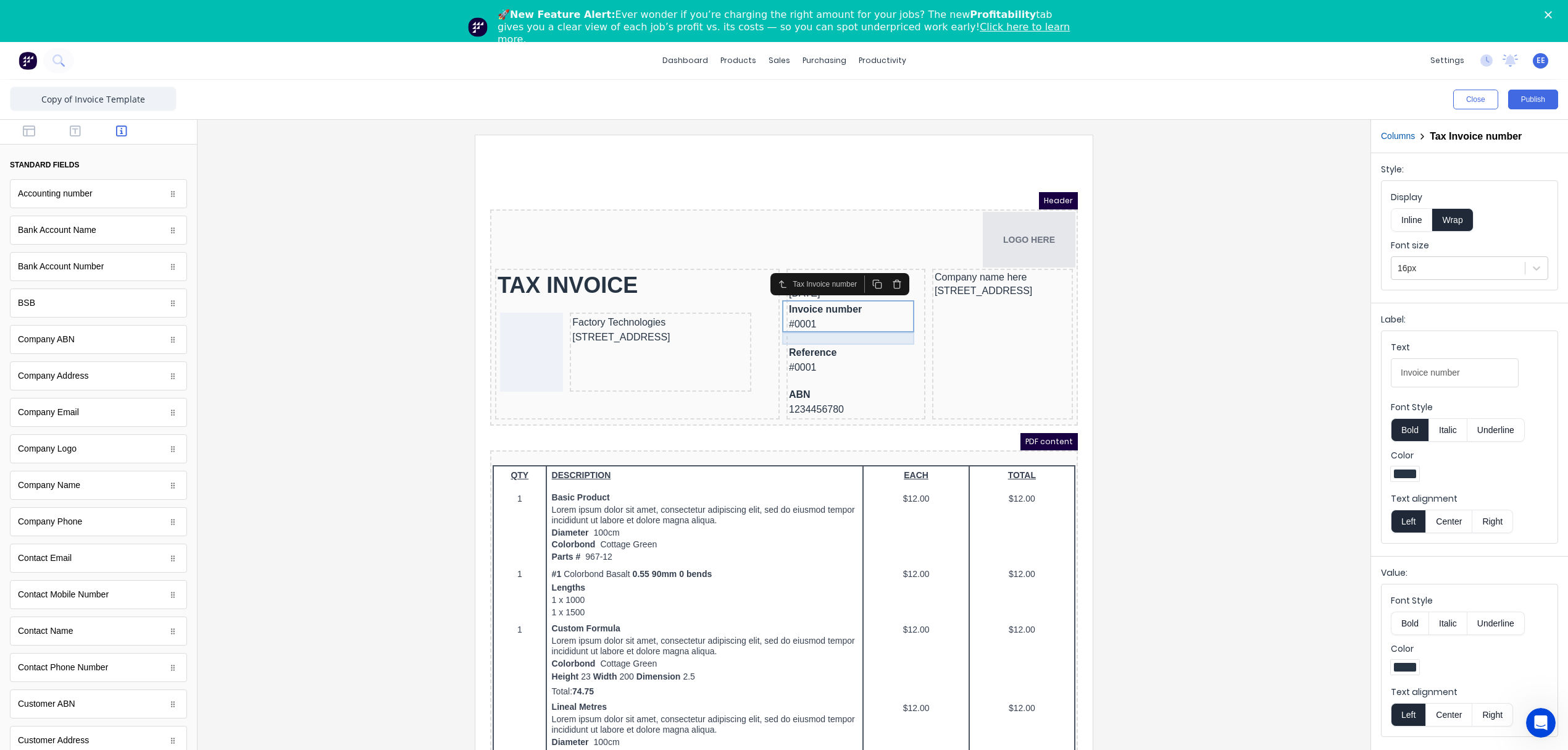
click at [818, 327] on div at bounding box center [841, 324] width 134 height 13
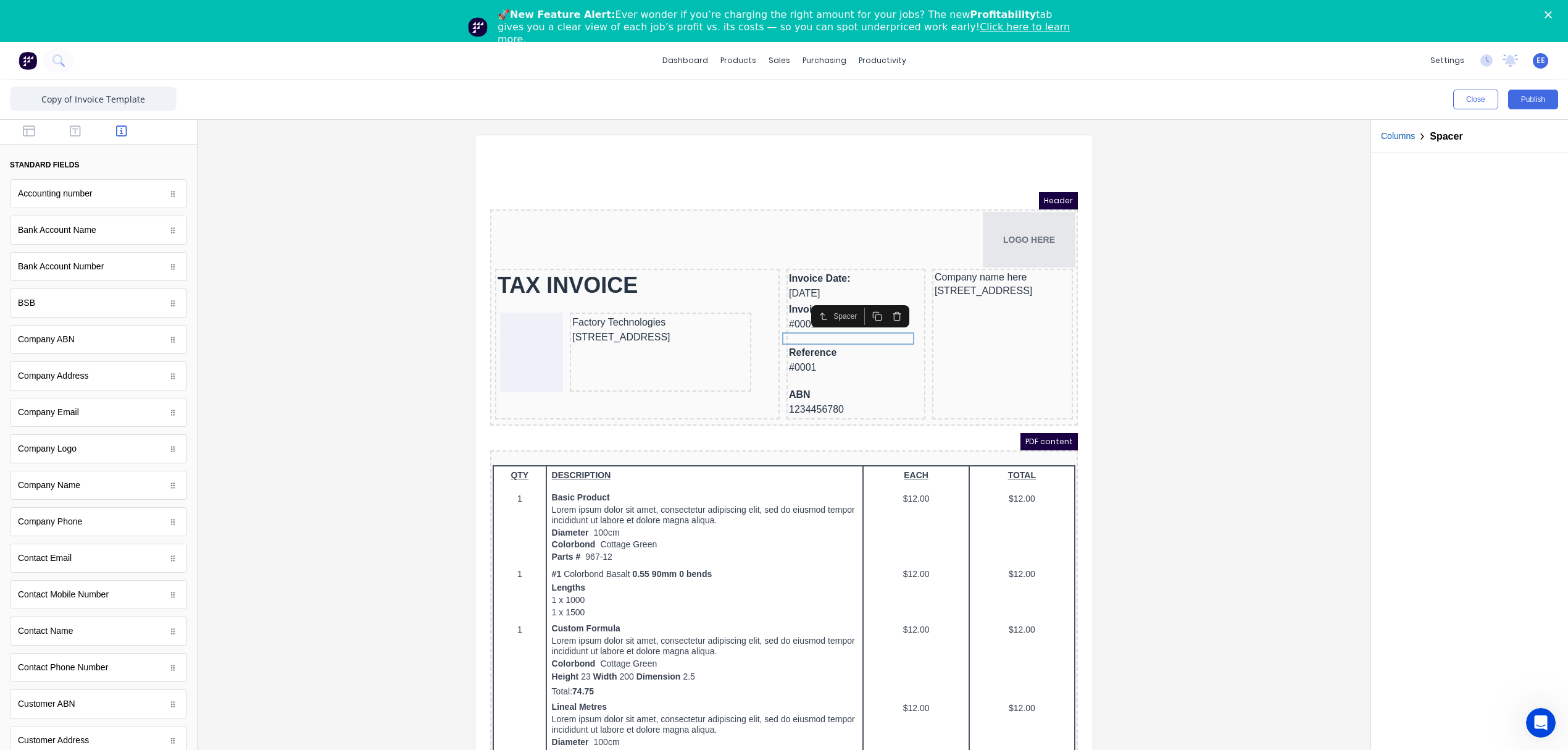
click at [882, 303] on icon "button" at bounding box center [882, 301] width 10 height 10
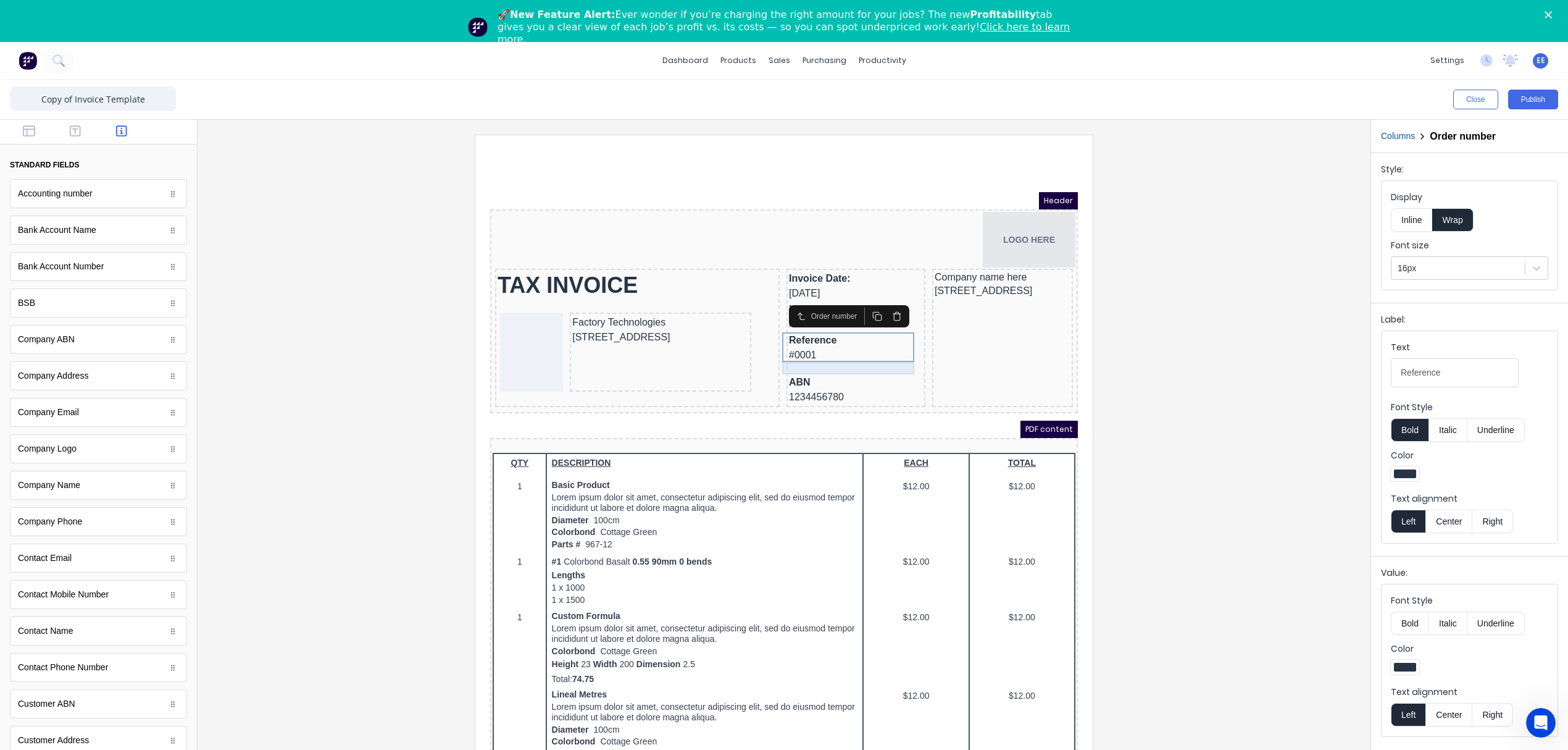
click at [853, 355] on div at bounding box center [841, 354] width 134 height 13
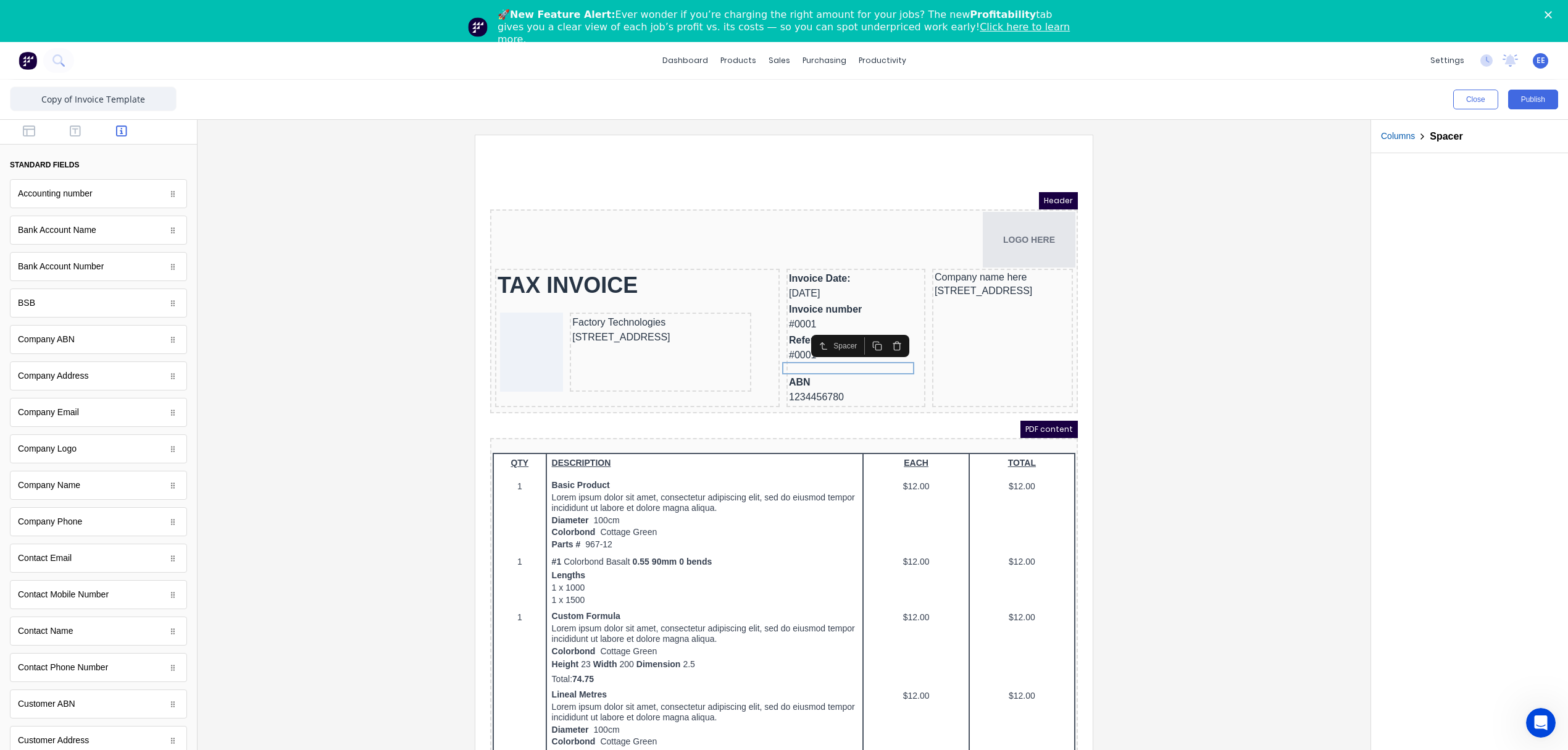
click at [886, 330] on icon "button" at bounding box center [882, 330] width 10 height 10
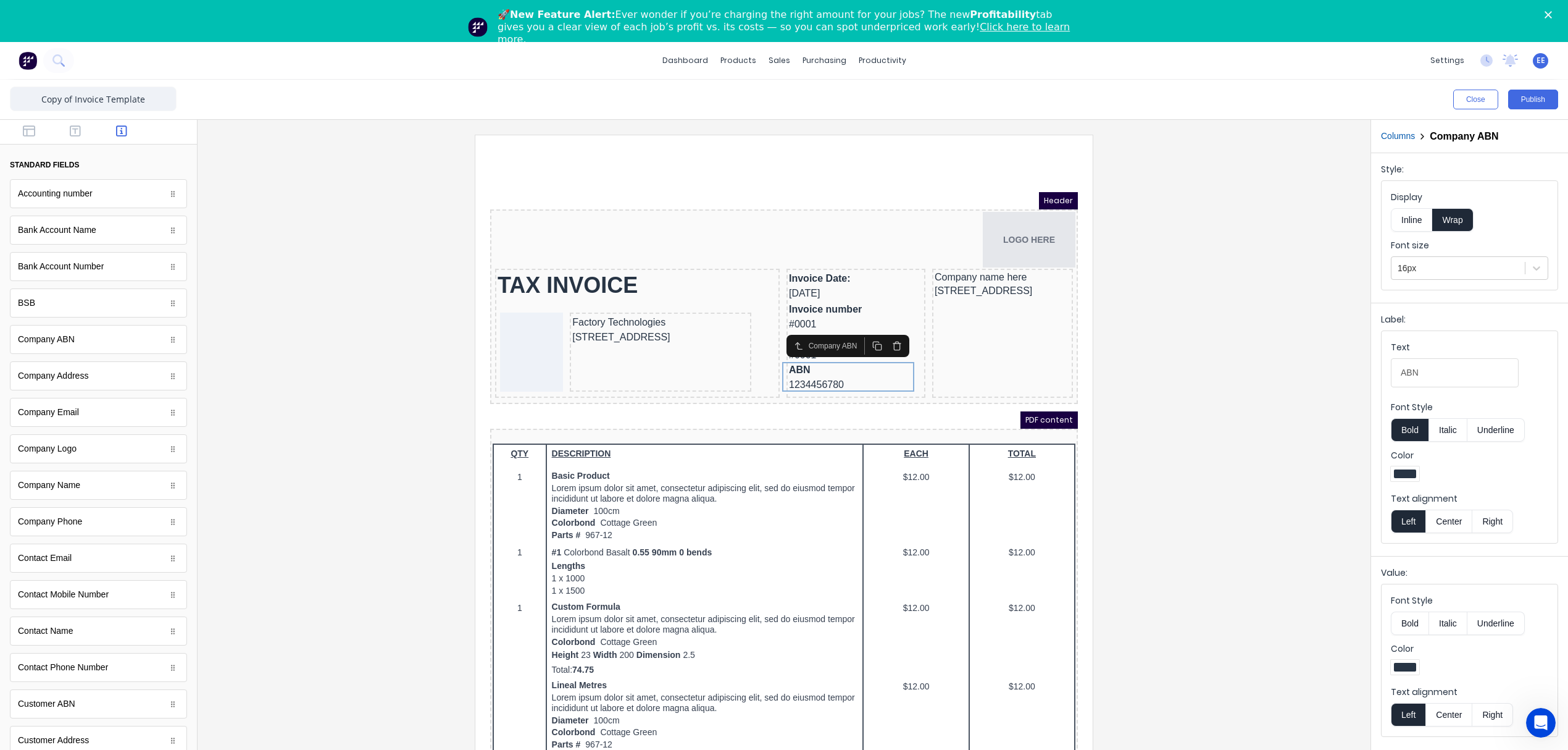
click at [1196, 349] on div at bounding box center [784, 458] width 1153 height 647
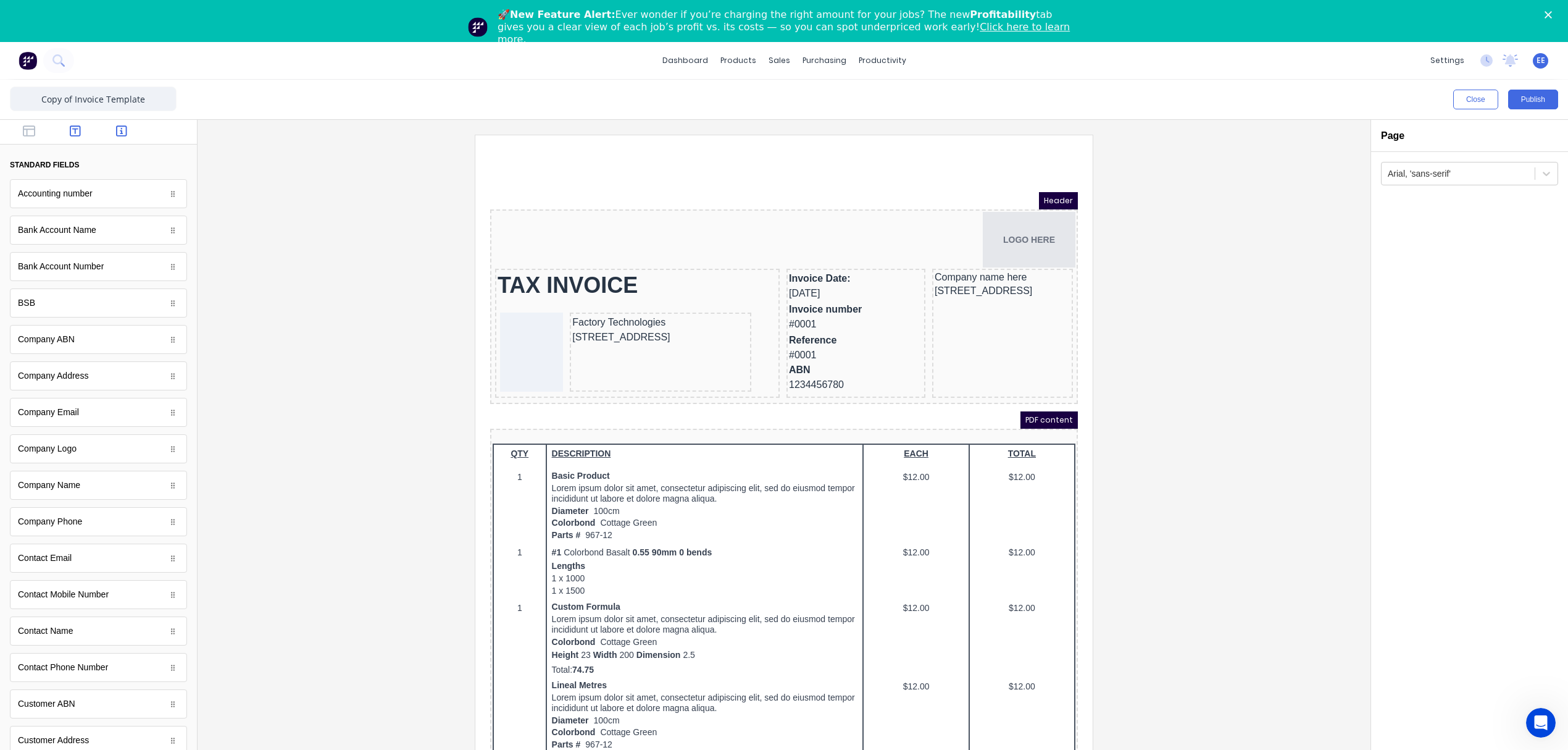
click at [70, 137] on icon "button" at bounding box center [75, 131] width 11 height 13
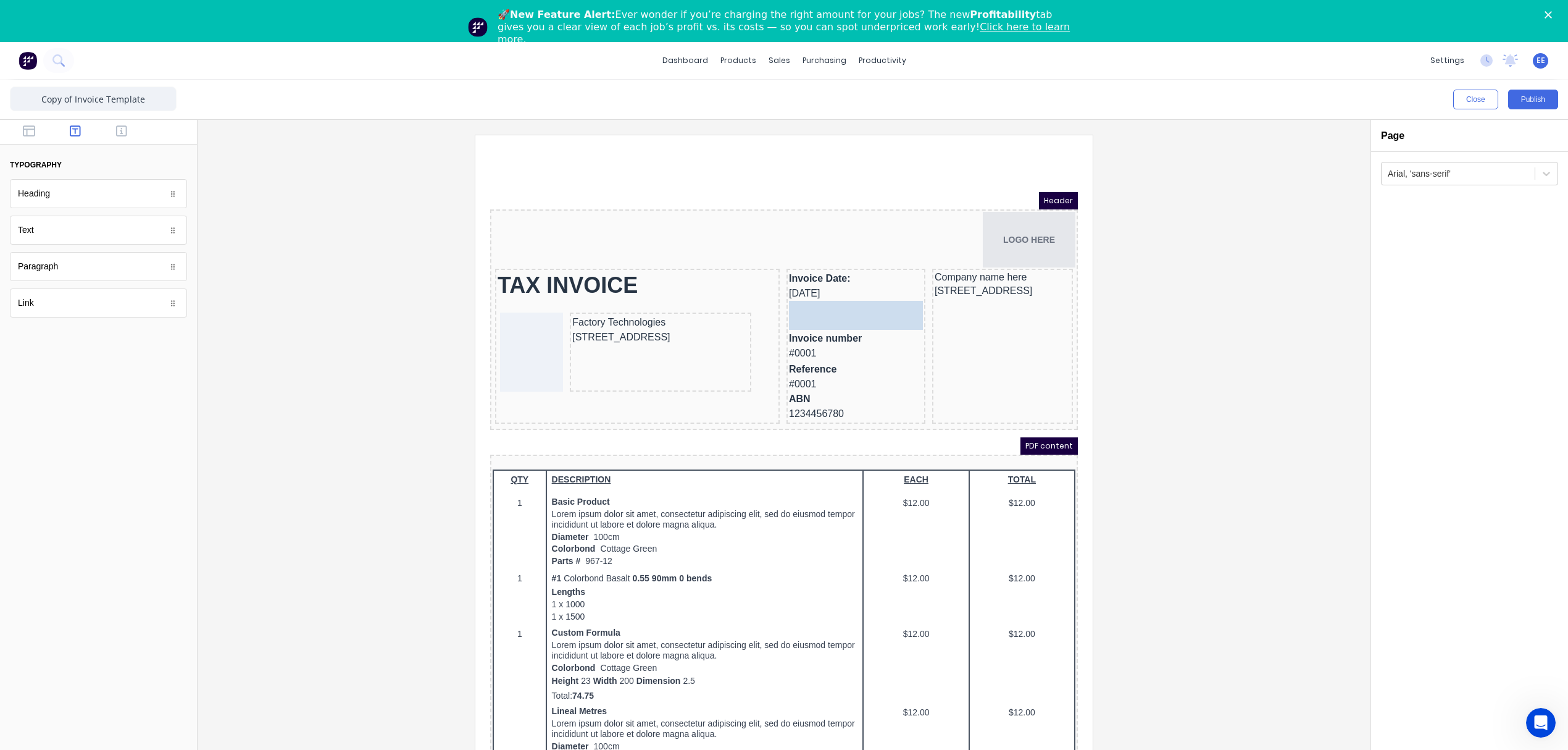
drag, startPoint x: 47, startPoint y: 242, endPoint x: 882, endPoint y: 307, distance: 837.5
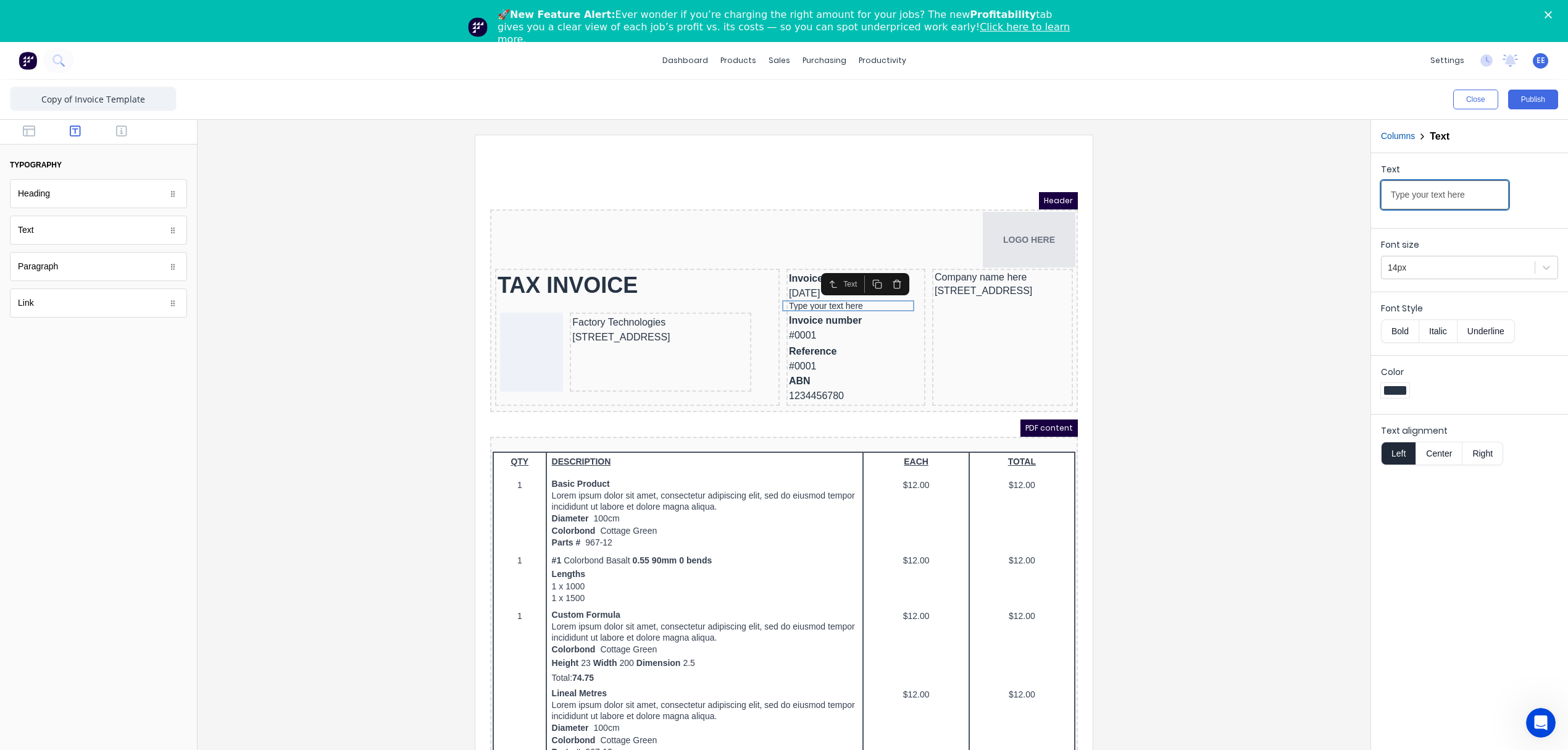
drag, startPoint x: 1478, startPoint y: 191, endPoint x: 1211, endPoint y: 210, distance: 267.7
click at [1211, 210] on div "Close Publish Components typography Heading Heading Text Text Paragraph Paragra…" at bounding box center [784, 435] width 1568 height 712
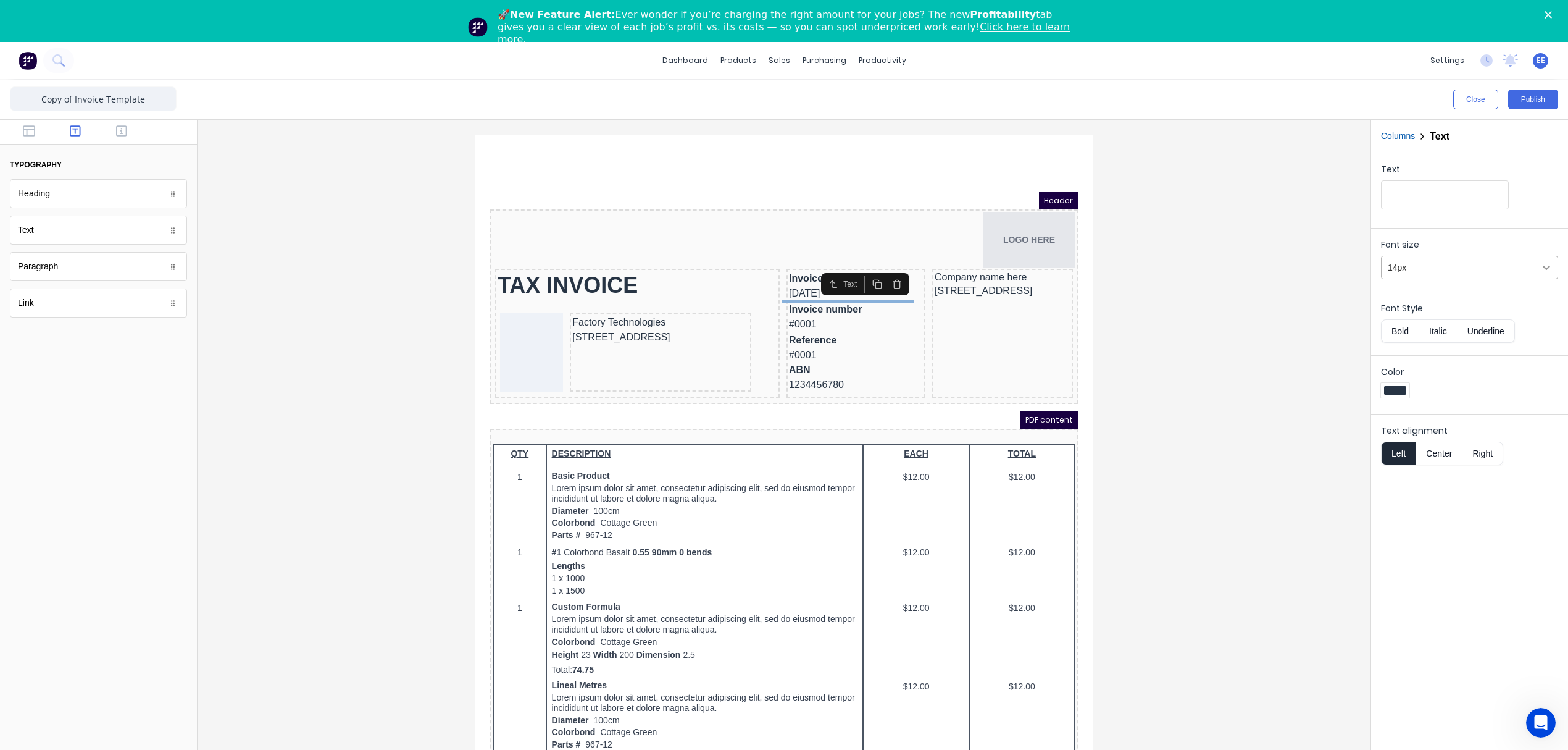
click at [1540, 270] on icon at bounding box center [1546, 267] width 13 height 13
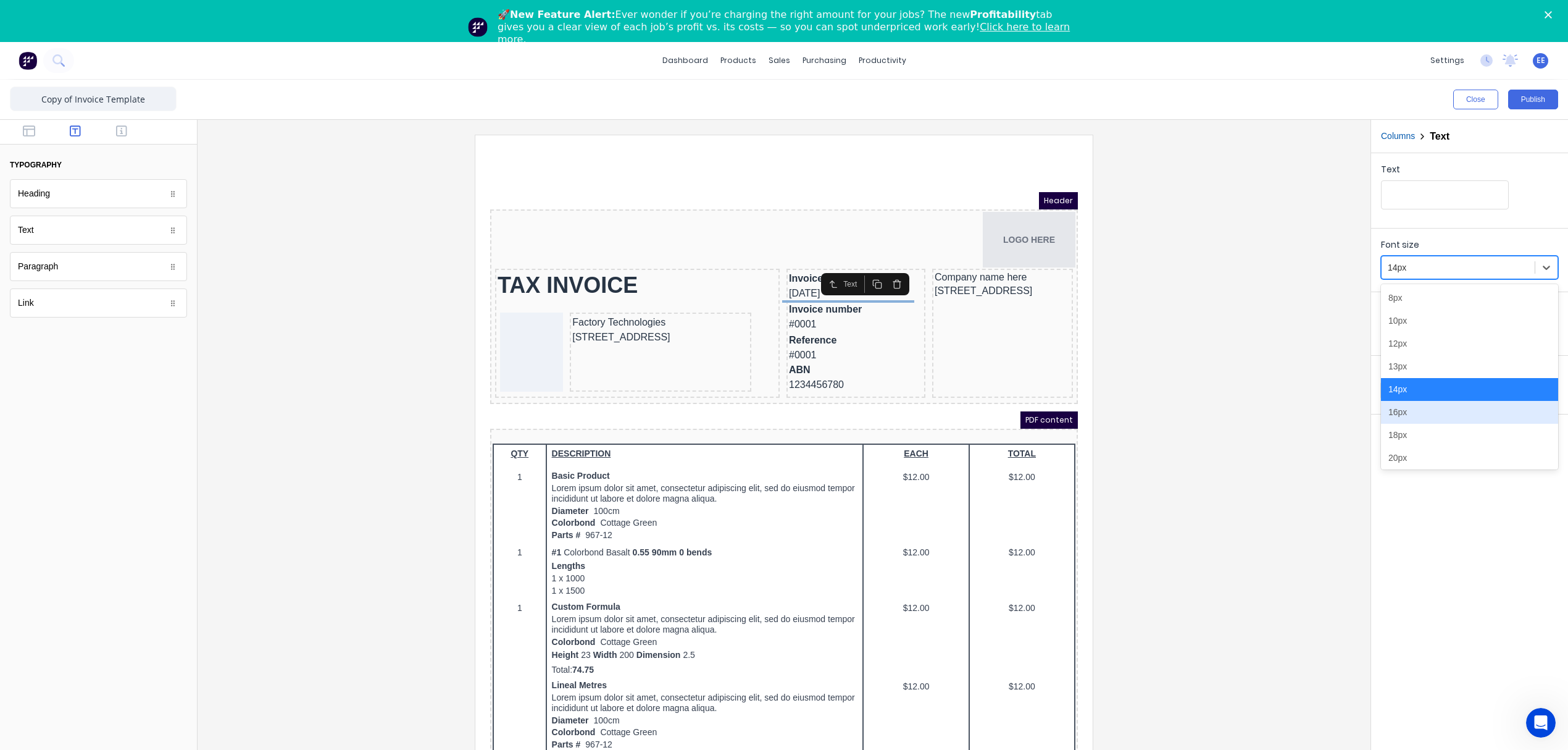
click at [1415, 408] on div "16px" at bounding box center [1469, 412] width 177 height 23
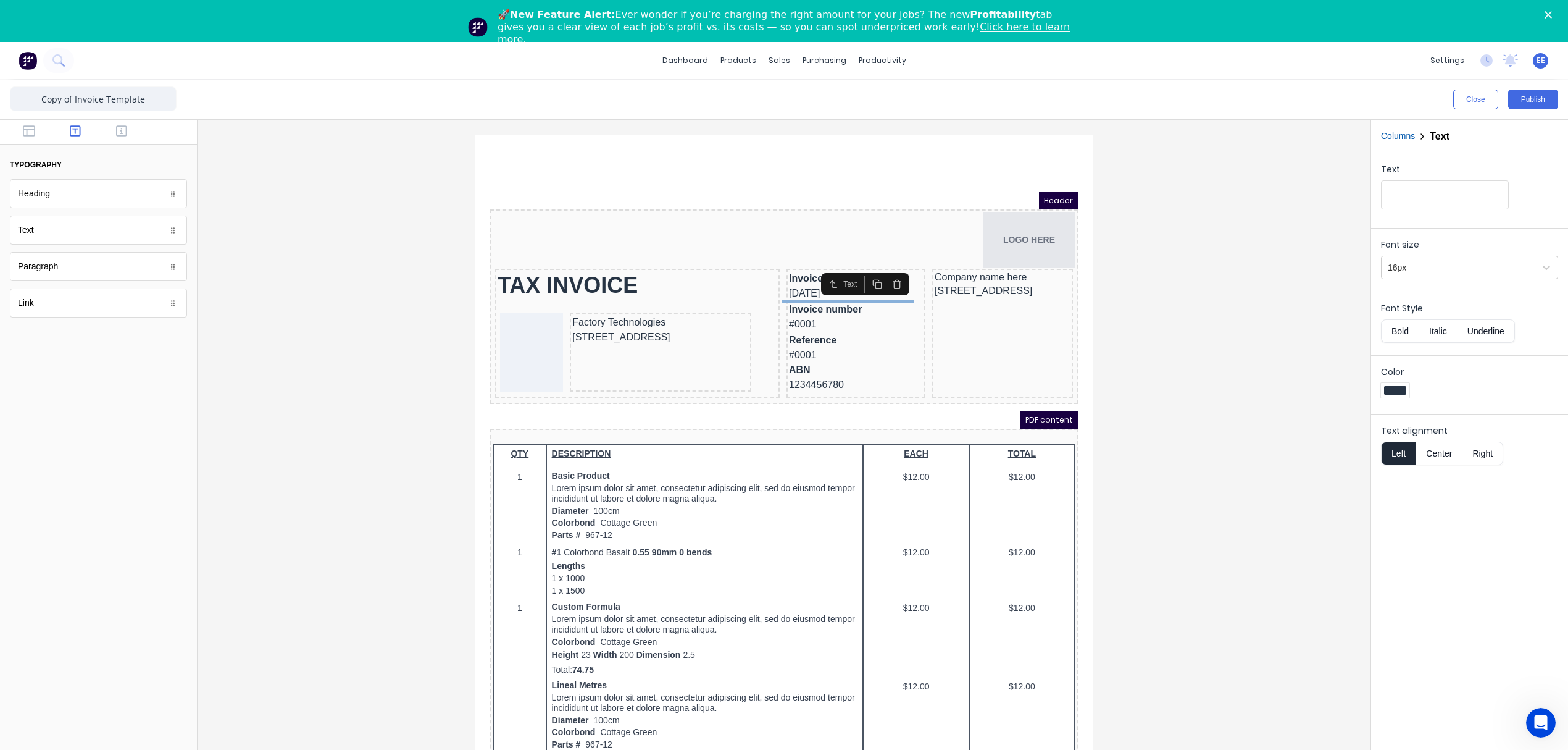
click at [1275, 327] on div at bounding box center [784, 458] width 1153 height 647
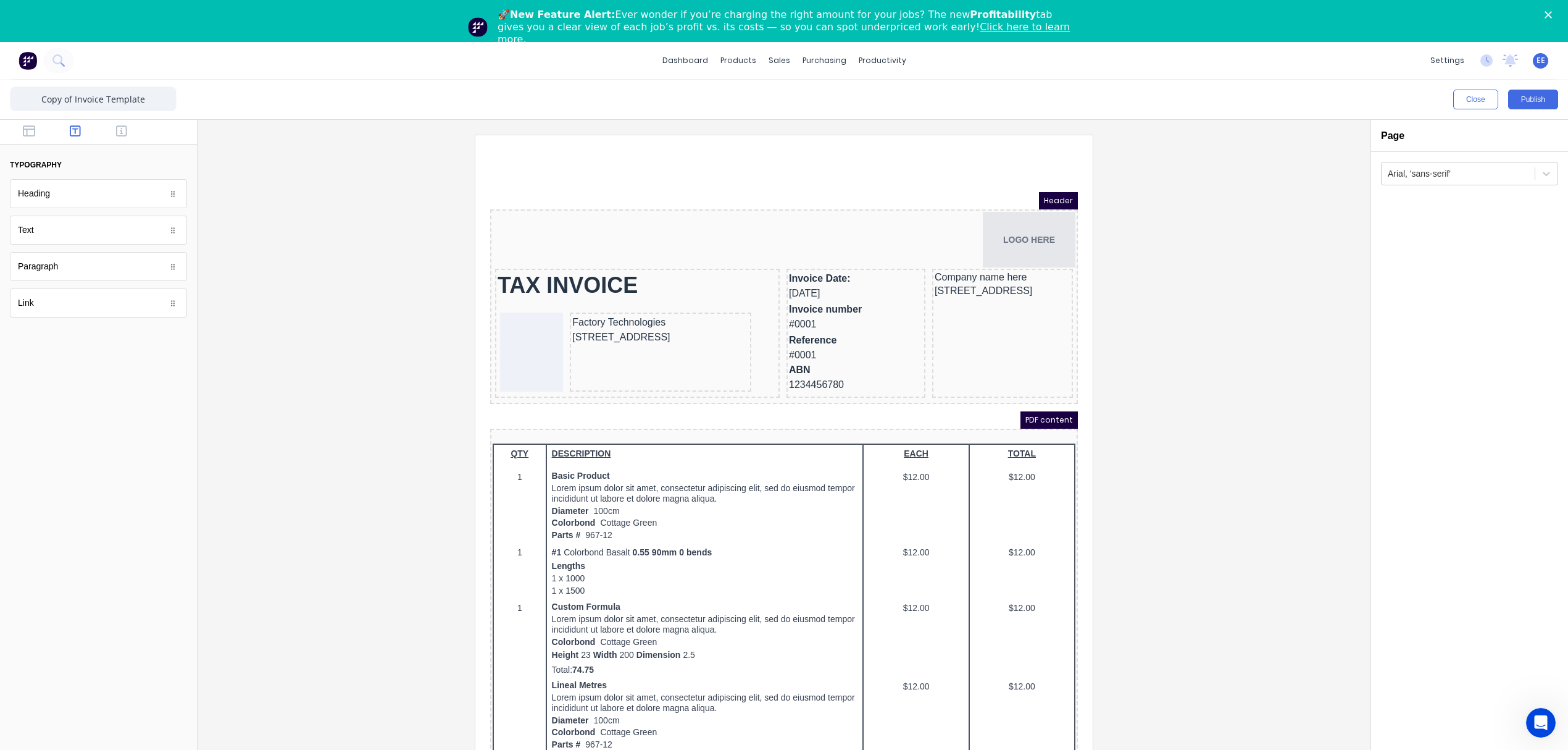
click at [1391, 346] on div "Arial, 'sans-serif'" at bounding box center [1469, 472] width 197 height 640
click at [23, 131] on icon "button" at bounding box center [29, 131] width 13 height 11
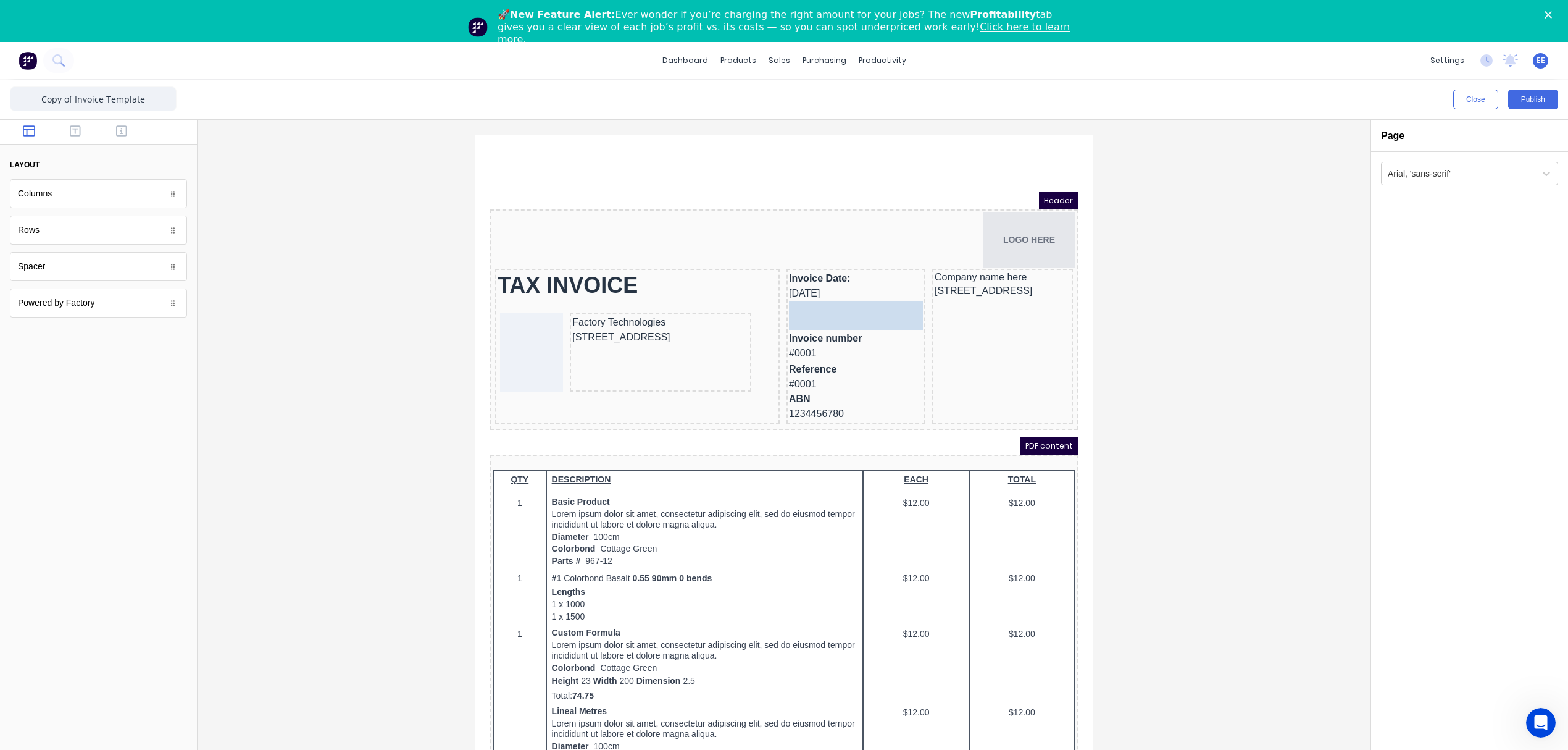
drag, startPoint x: 44, startPoint y: 270, endPoint x: 373, endPoint y: 142, distance: 353.0
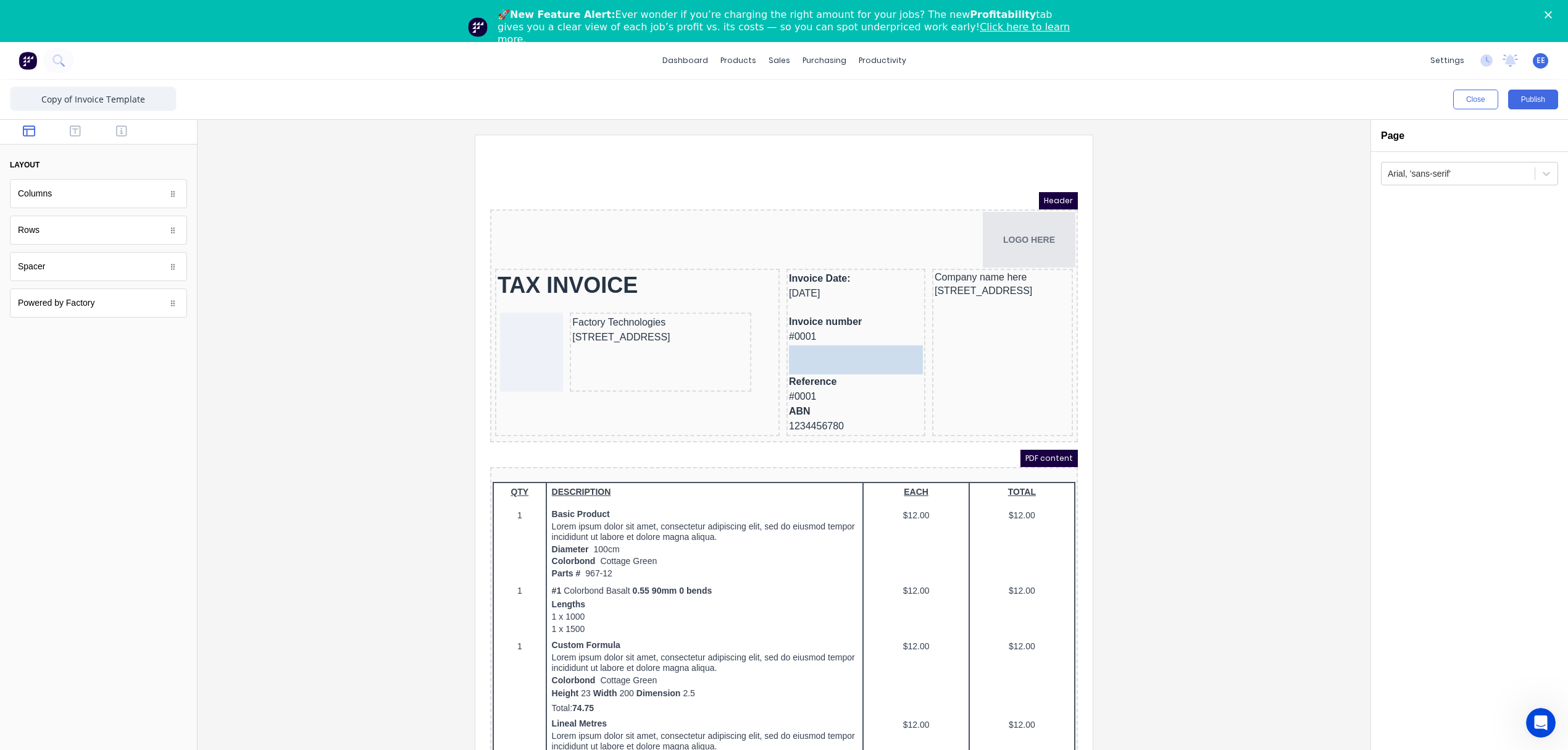
drag, startPoint x: 52, startPoint y: 272, endPoint x: 824, endPoint y: 354, distance: 776.3
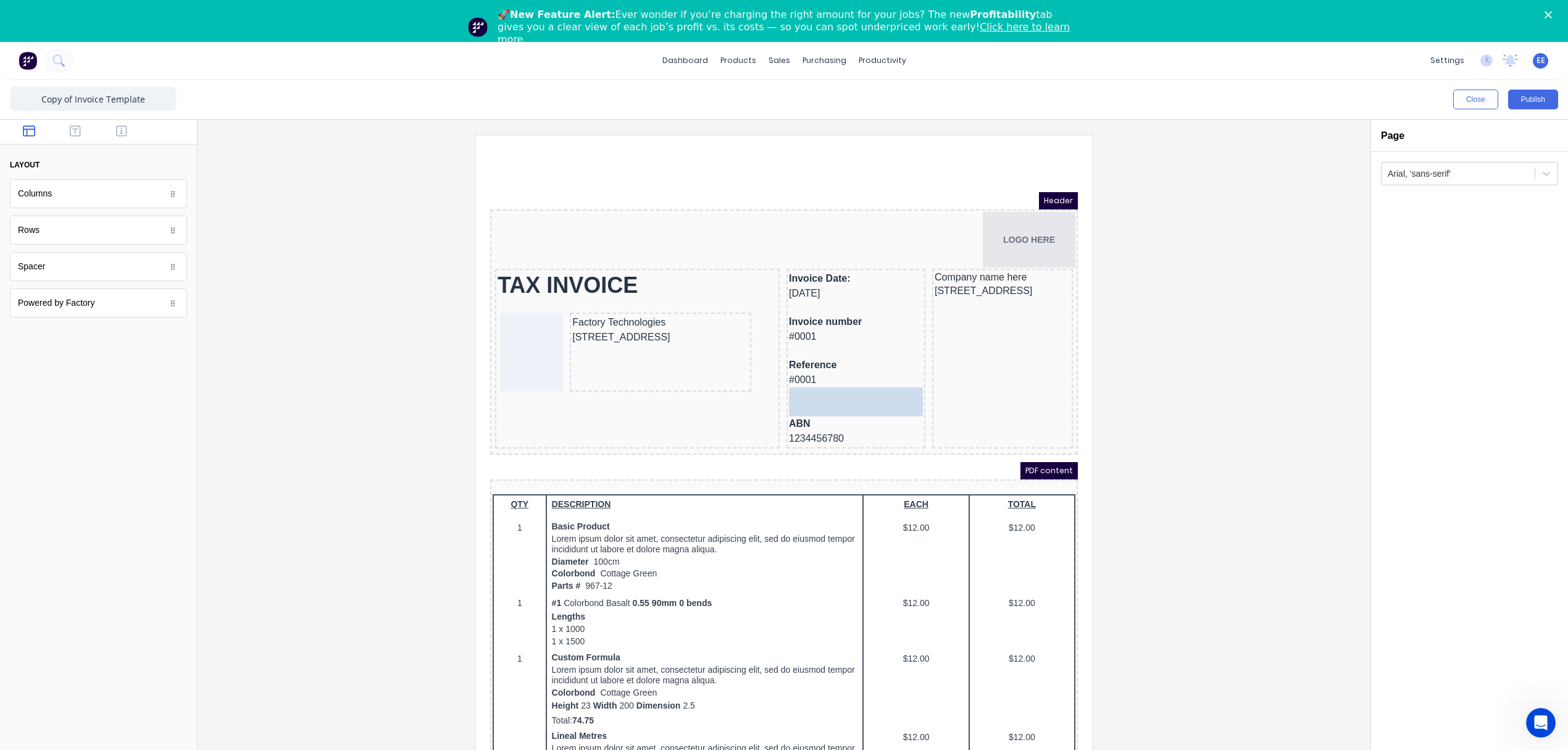
drag, startPoint x: 28, startPoint y: 274, endPoint x: 346, endPoint y: 235, distance: 320.4
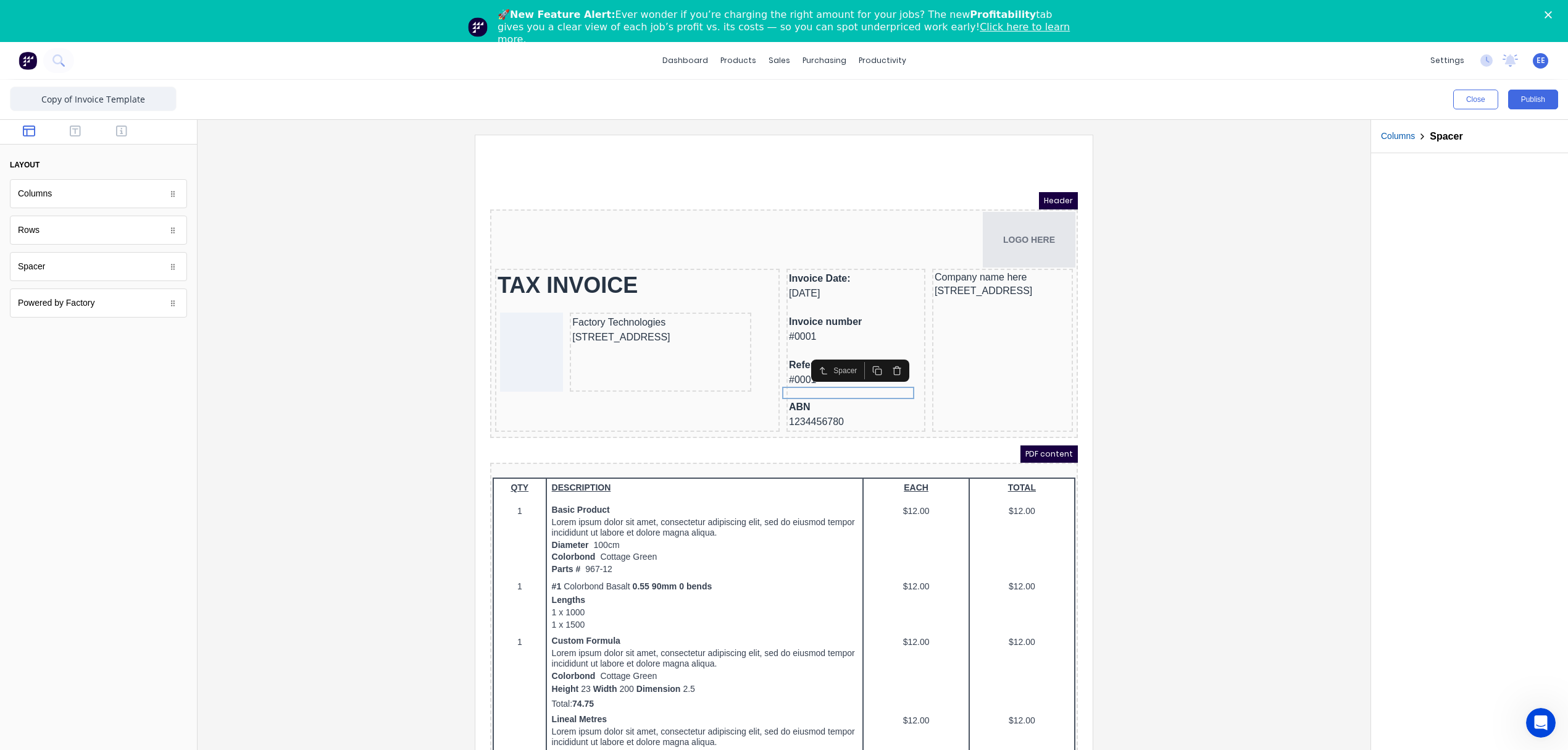
click at [1297, 284] on div at bounding box center [784, 458] width 1153 height 647
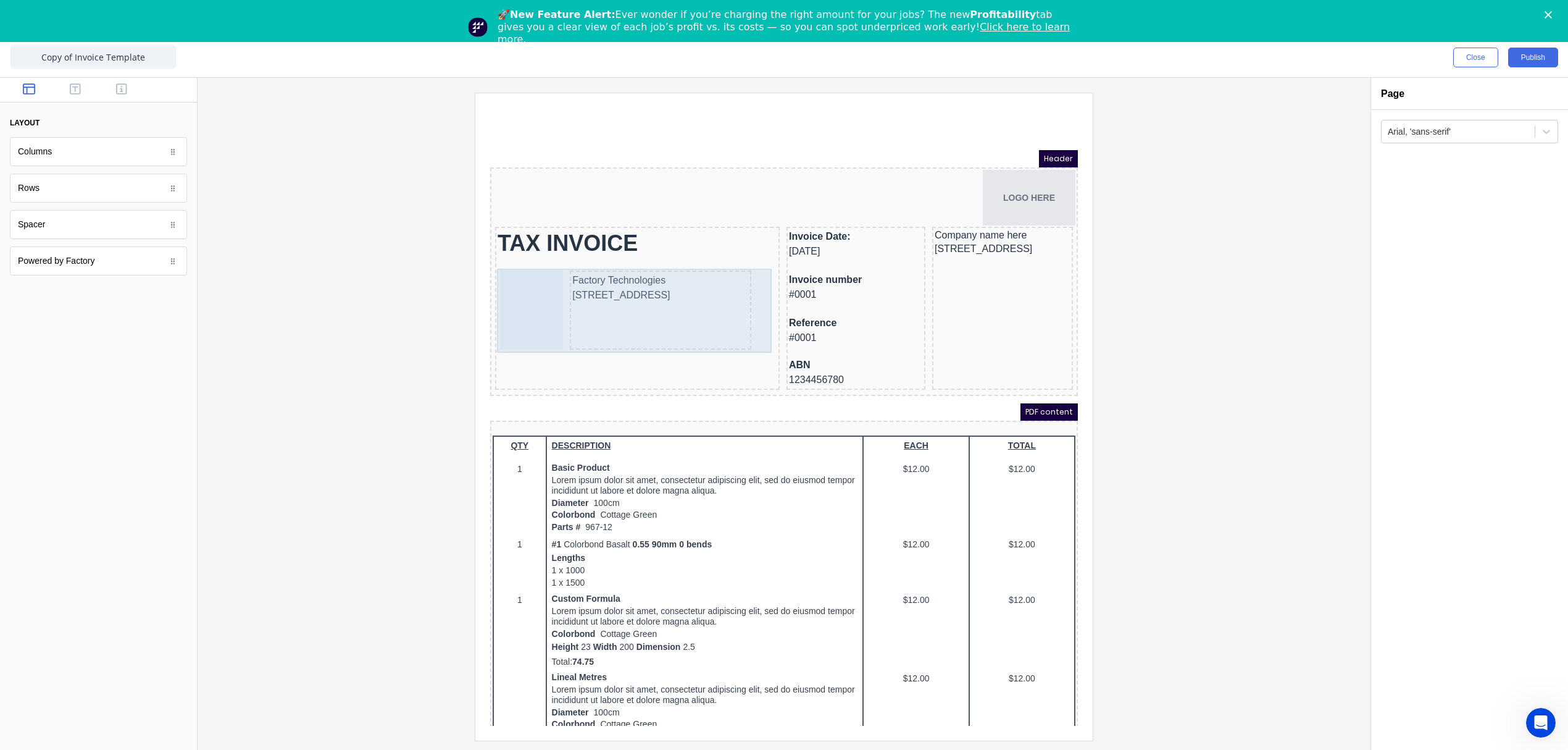
click at [620, 288] on div "234 Beach Road Gold Coast, Queensland, Australia, 4217" at bounding box center [646, 280] width 177 height 15
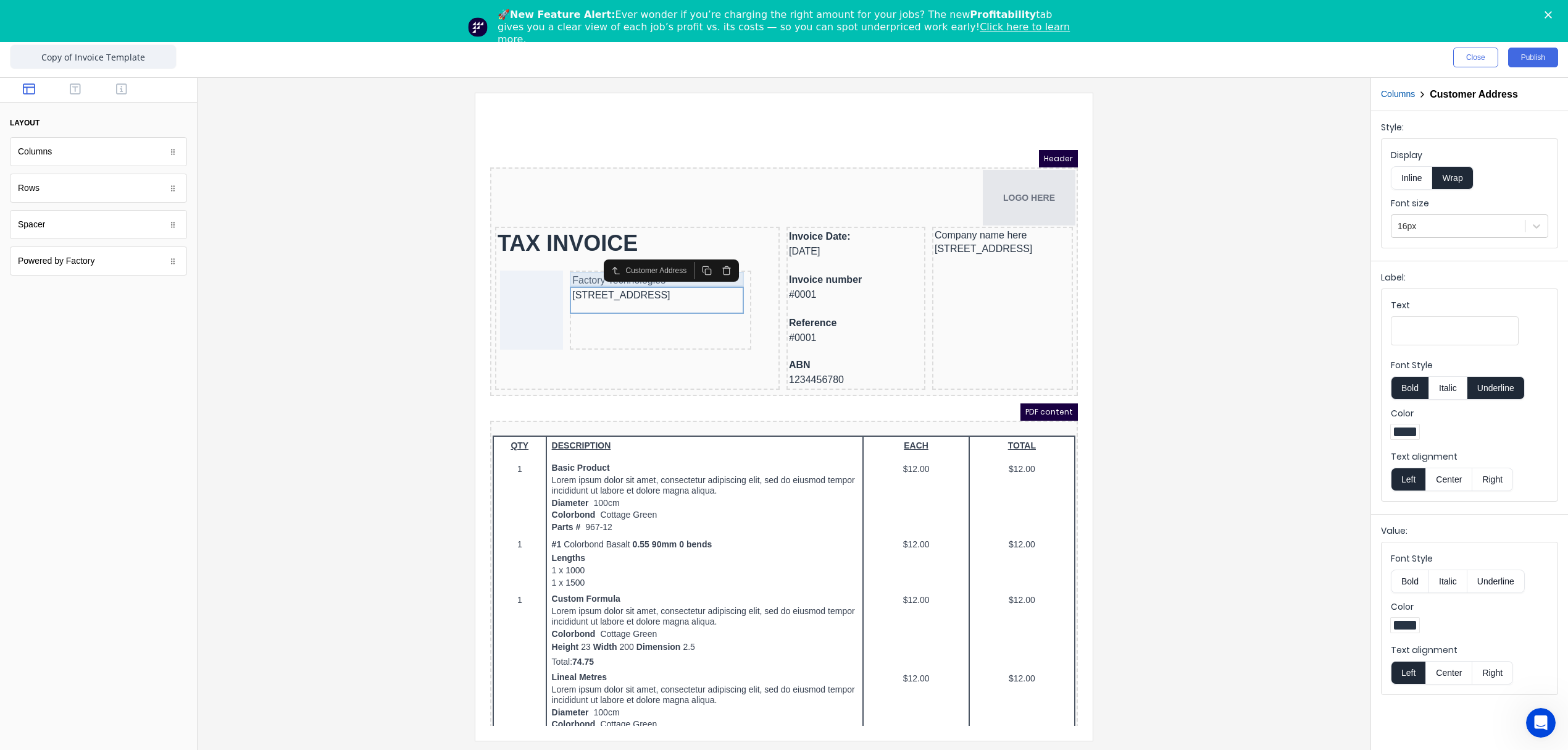
click at [581, 261] on div "Factory Technologies" at bounding box center [646, 265] width 177 height 15
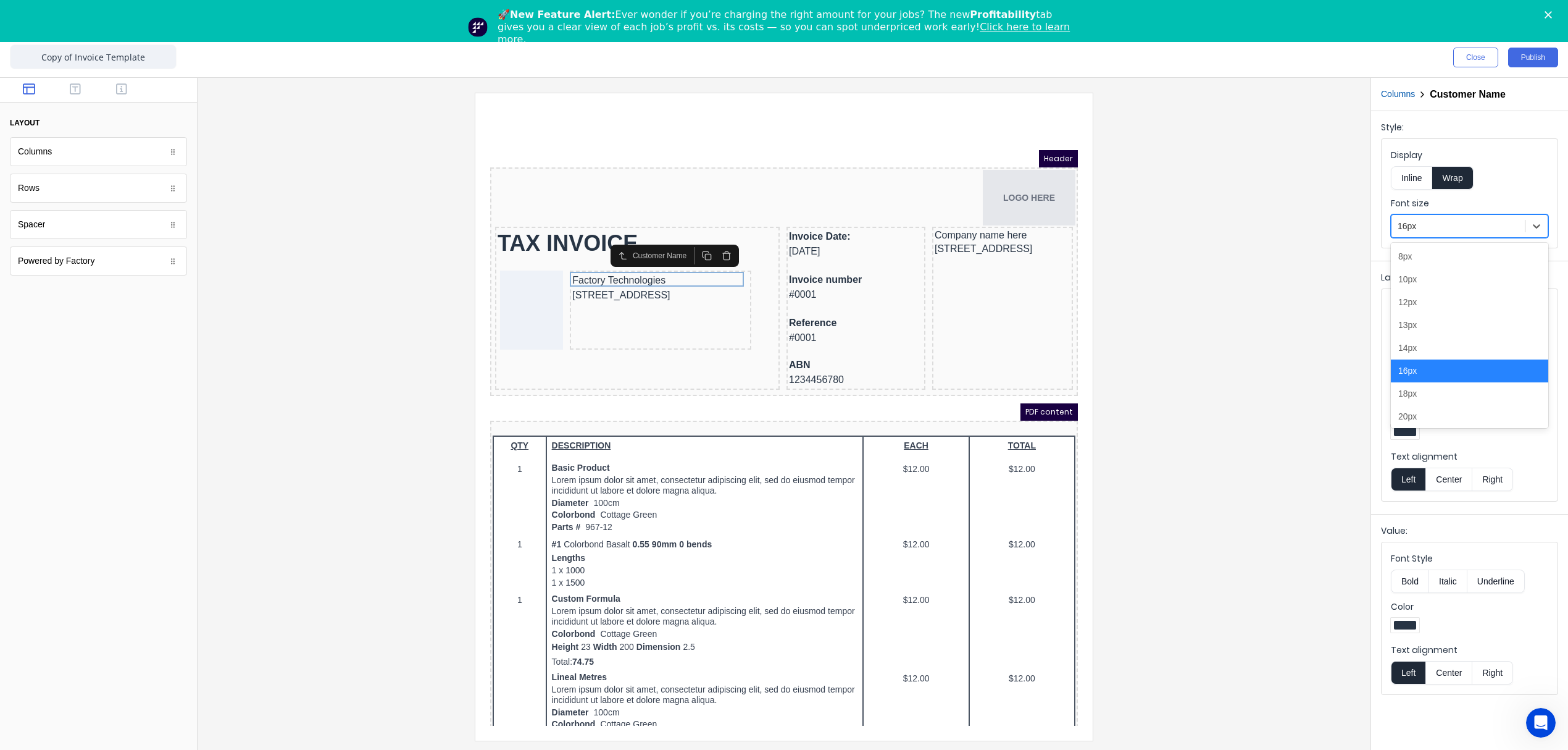
click at [1519, 226] on div "16px" at bounding box center [1458, 226] width 133 height 20
click at [1426, 346] on div "14px" at bounding box center [1469, 348] width 158 height 23
click at [704, 286] on div "234 Beach Road Gold Coast, Queensland, Australia, 4217" at bounding box center [646, 279] width 177 height 15
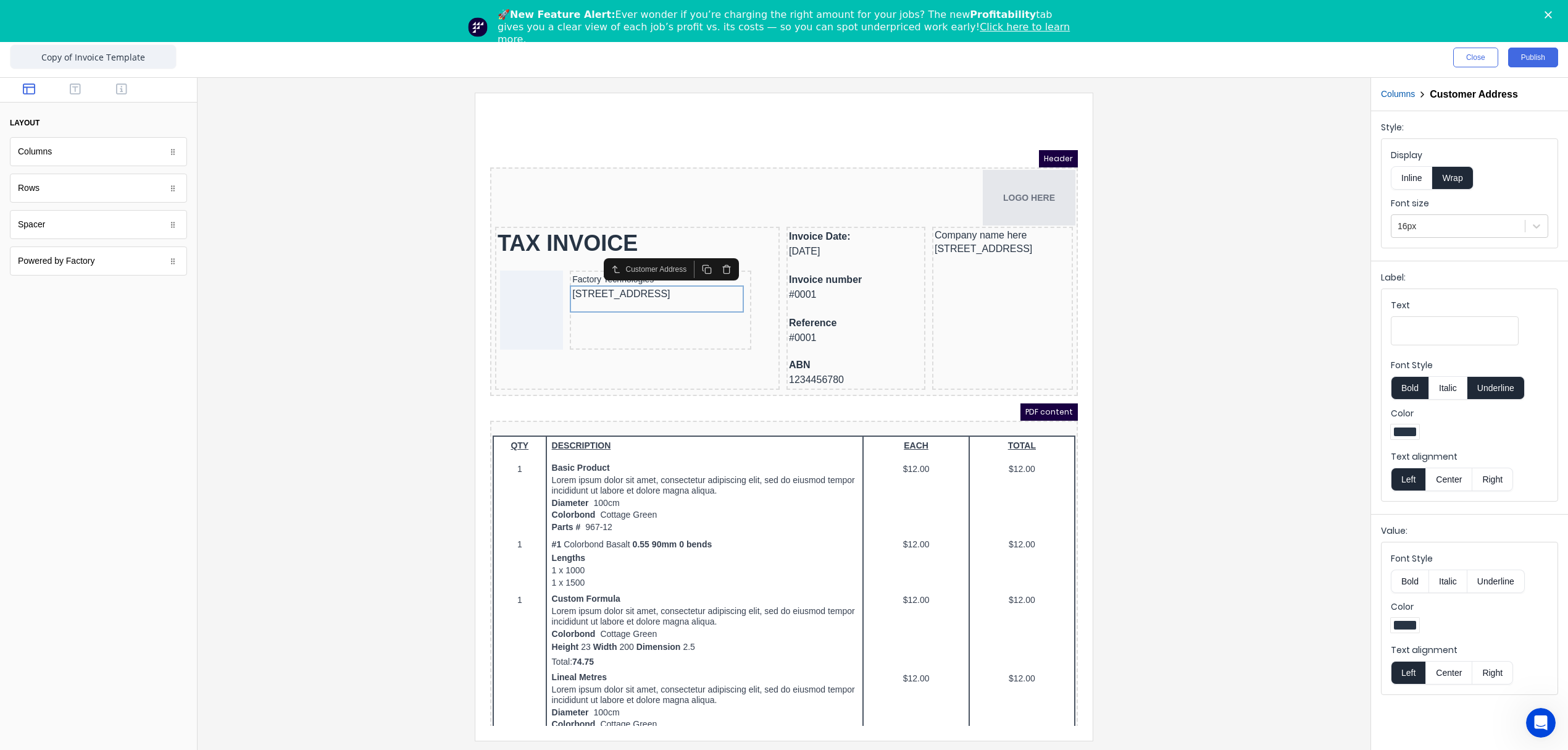
drag, startPoint x: 1408, startPoint y: 230, endPoint x: 1400, endPoint y: 239, distance: 12.0
click at [1408, 230] on div at bounding box center [1459, 226] width 121 height 15
click at [1410, 348] on div "14px" at bounding box center [1469, 348] width 158 height 23
click at [825, 228] on div "Invoice Date: 29/10/2024" at bounding box center [841, 229] width 134 height 30
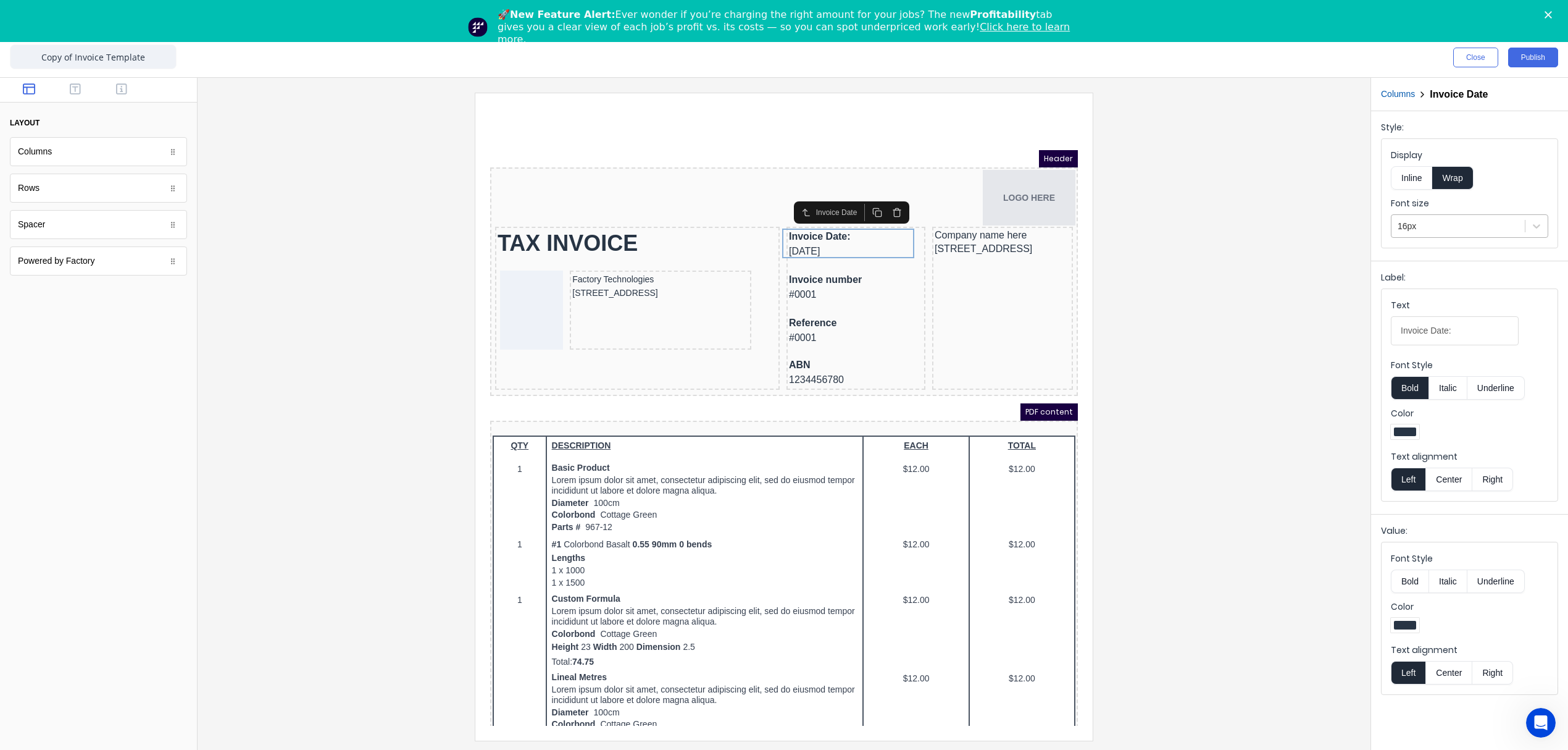
click at [1435, 218] on div at bounding box center [1459, 226] width 121 height 15
click at [1431, 341] on div "14px" at bounding box center [1469, 348] width 158 height 23
click at [886, 275] on div "Invoice number #0001" at bounding box center [841, 269] width 134 height 32
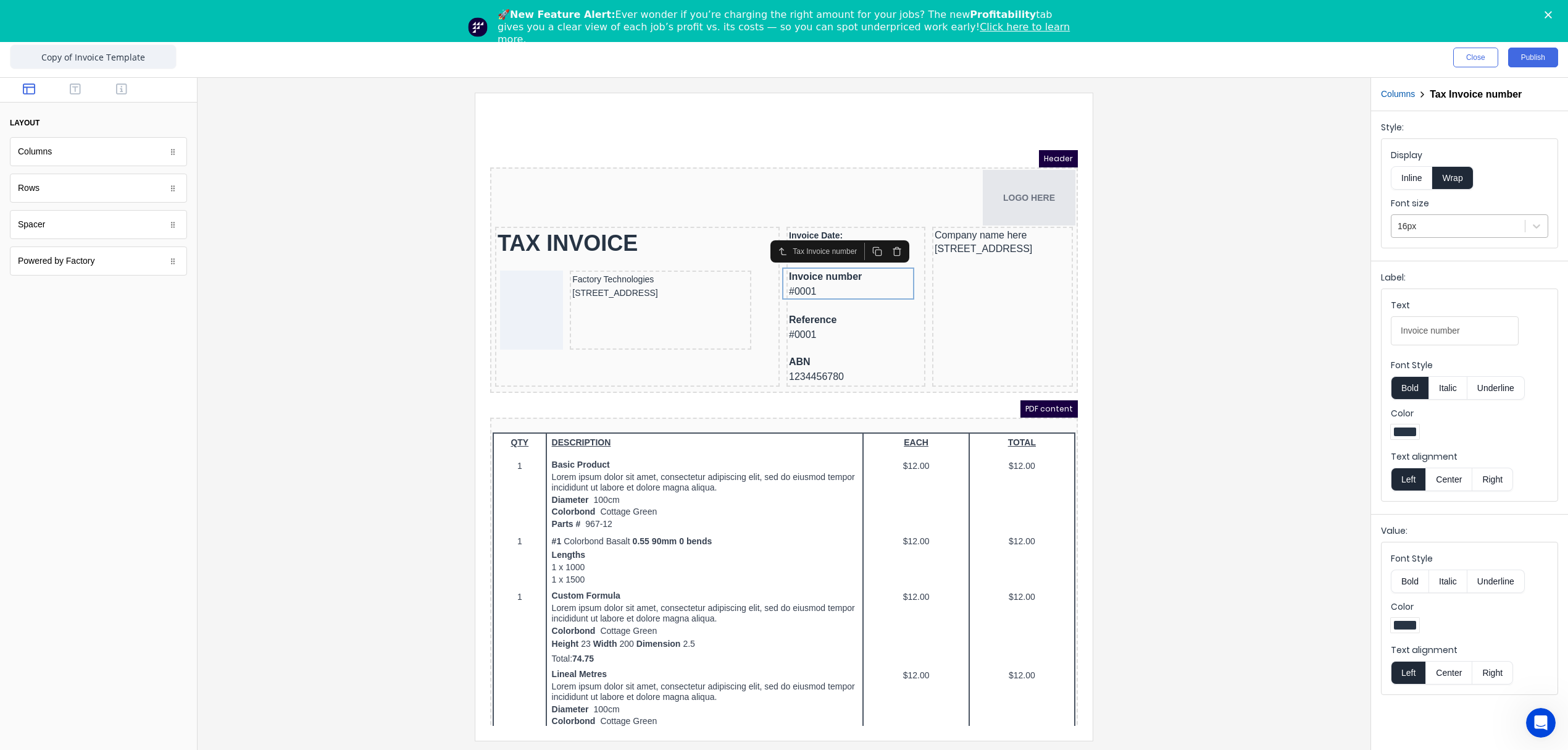
click at [1420, 226] on div at bounding box center [1459, 226] width 121 height 15
click at [1419, 342] on div "14px" at bounding box center [1469, 348] width 158 height 23
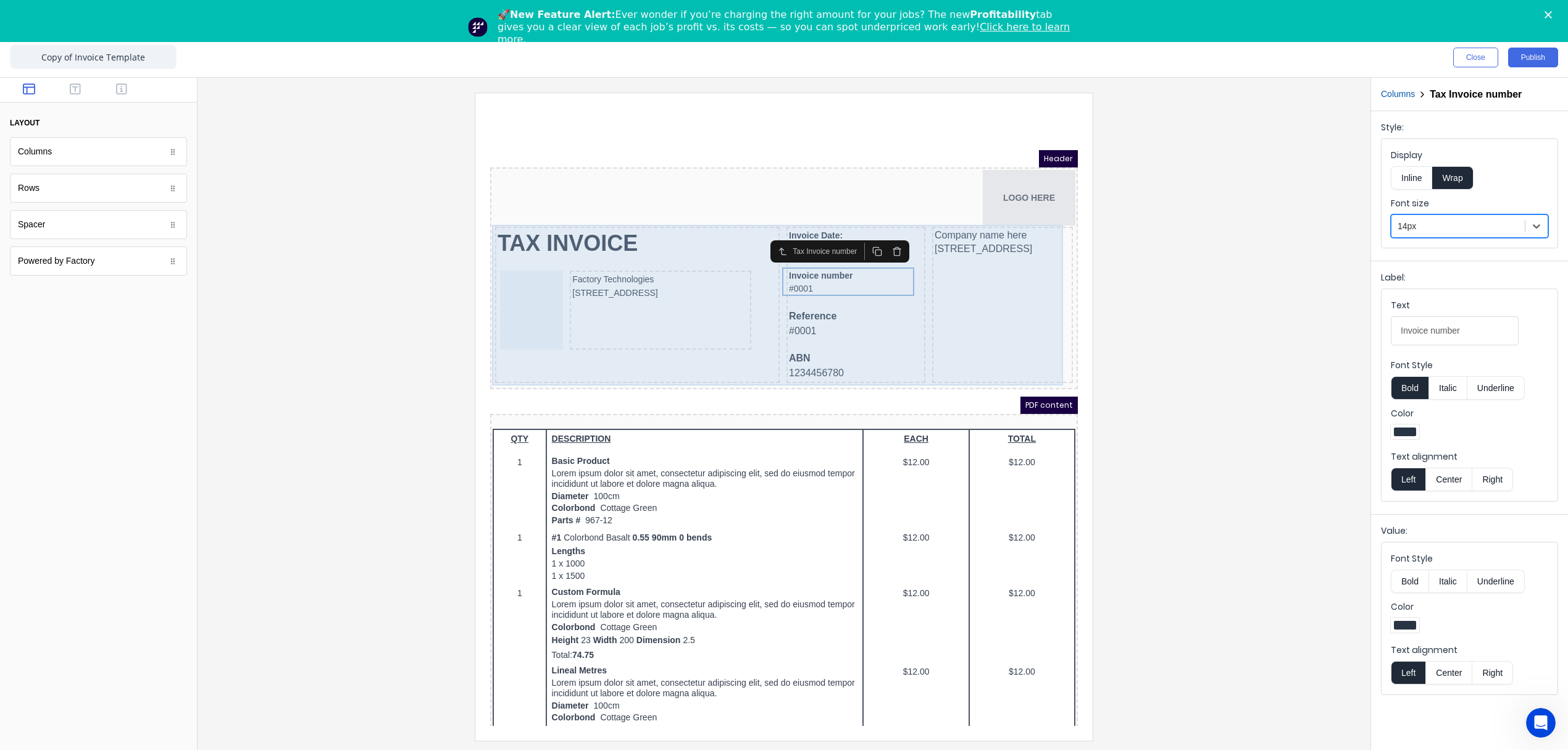
click at [967, 308] on div "Company name here 234 Beach Road Gold Coast, Queensland, Australia, 4217" at bounding box center [987, 290] width 140 height 156
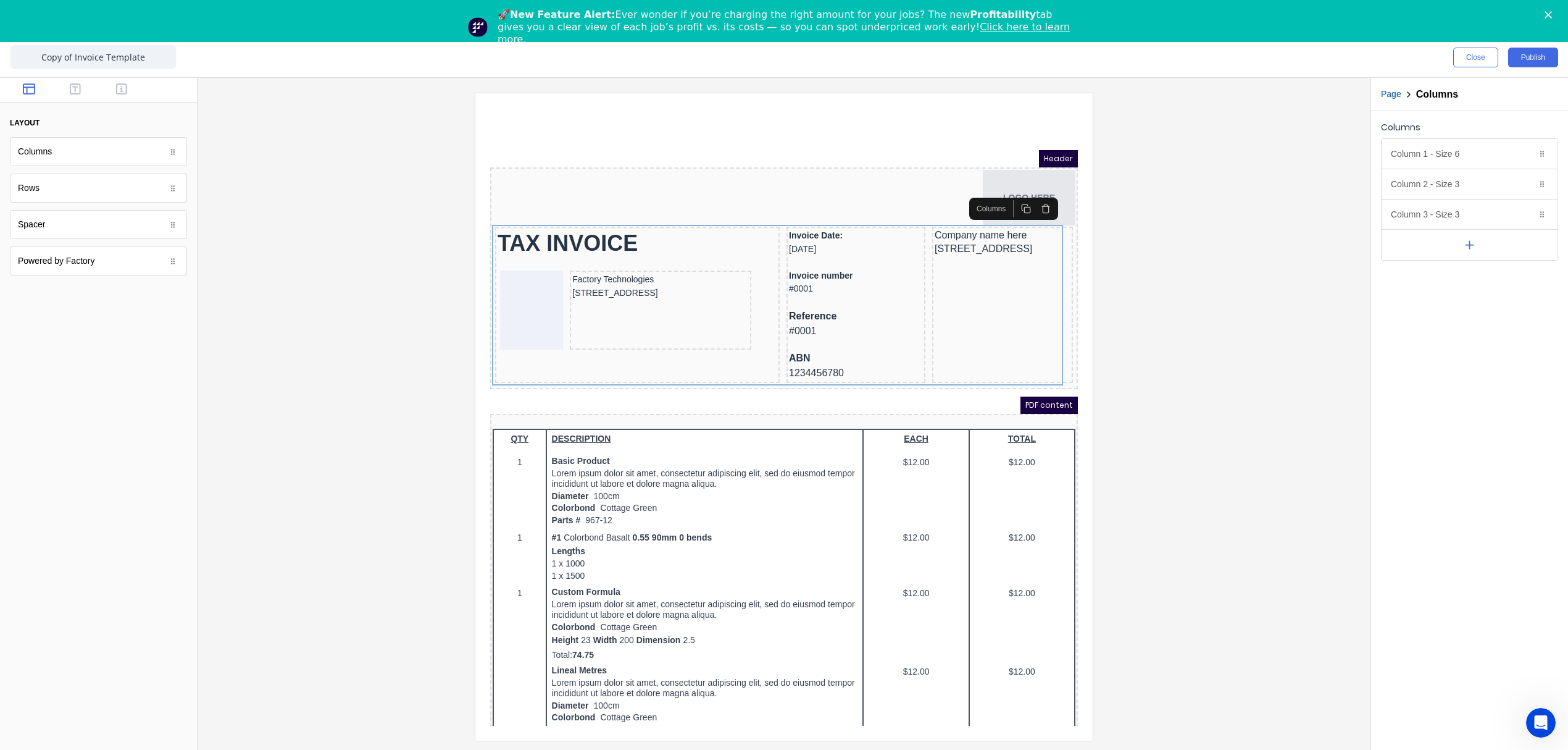
click at [1225, 275] on div at bounding box center [784, 416] width 1153 height 647
click at [1152, 208] on div at bounding box center [784, 416] width 1153 height 647
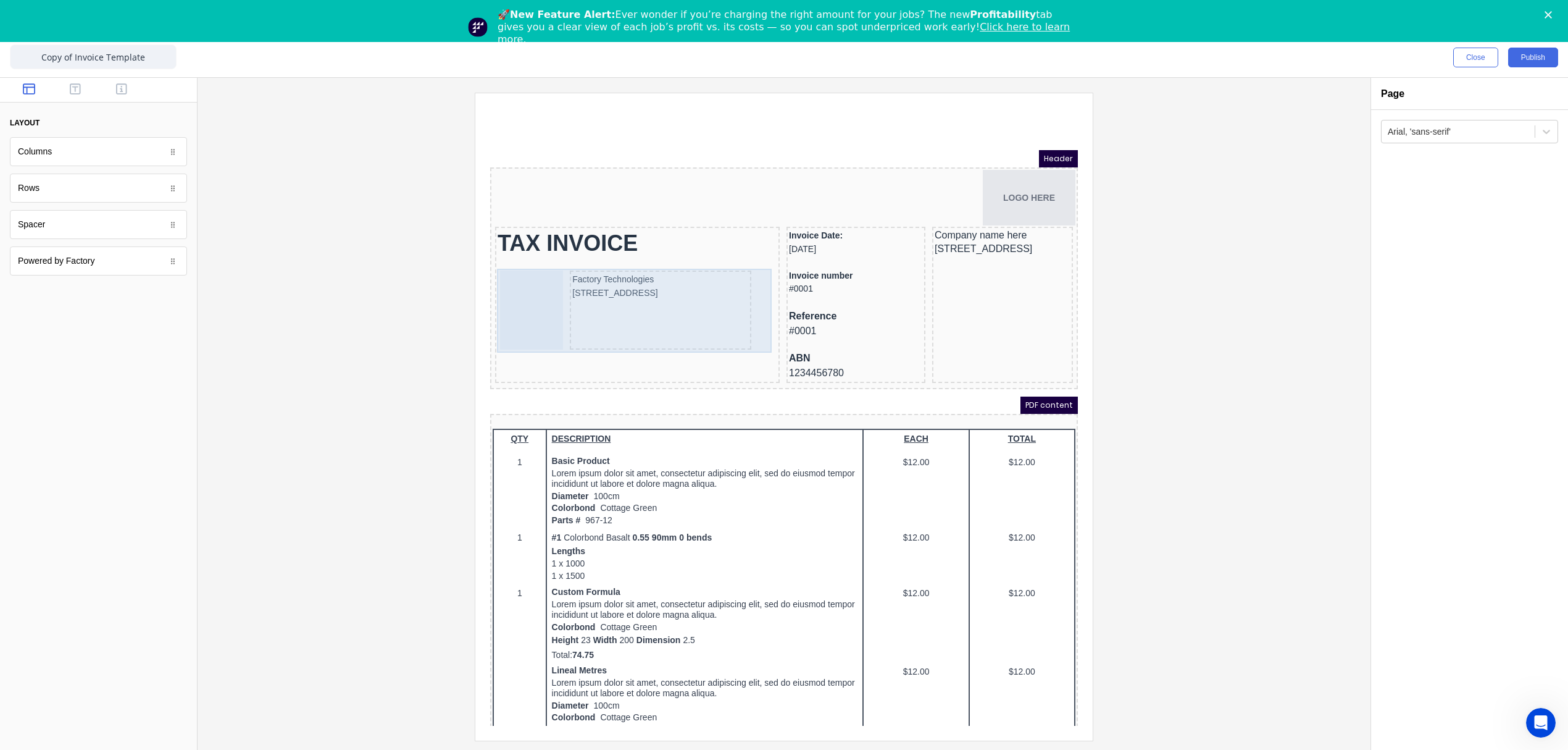
click at [631, 266] on div "Factory Technologies" at bounding box center [646, 265] width 177 height 14
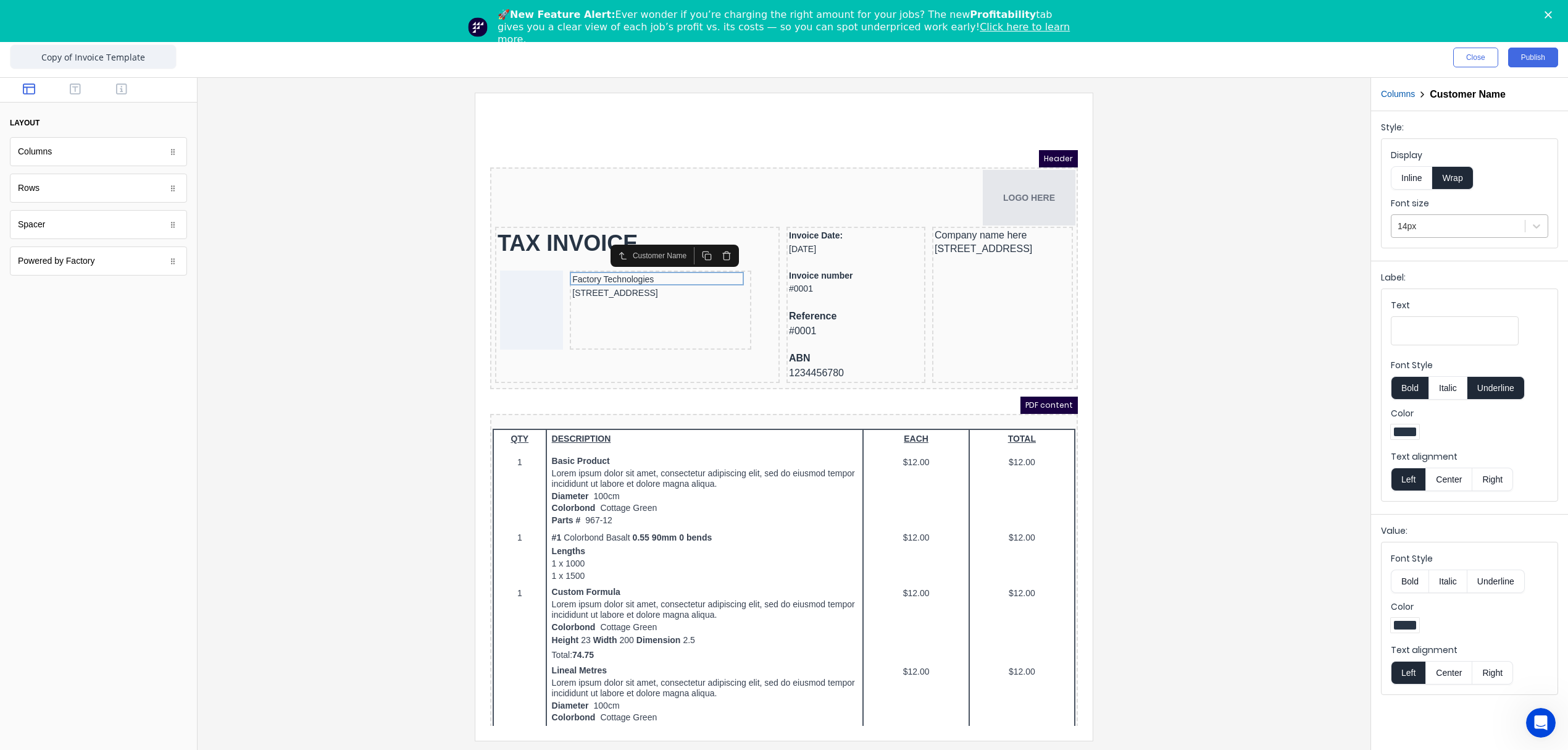
click at [1439, 225] on div at bounding box center [1459, 226] width 121 height 15
click at [1415, 375] on div "16px" at bounding box center [1469, 371] width 158 height 23
click at [692, 286] on div "234 Beach Road Gold Coast, Queensland, Australia, 4217" at bounding box center [646, 280] width 177 height 14
click at [1439, 228] on div at bounding box center [1459, 226] width 121 height 15
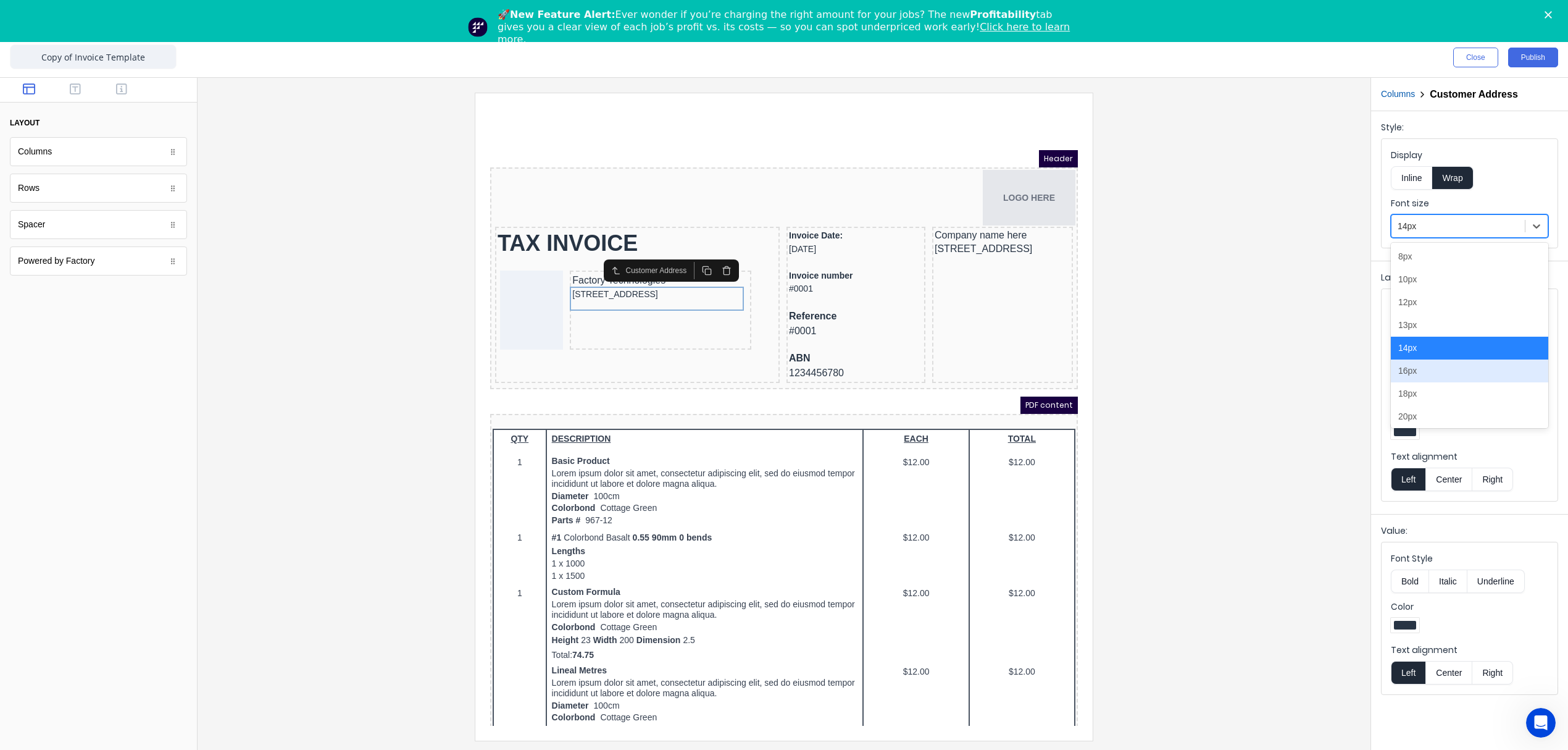
click at [1421, 369] on div "16px" at bounding box center [1469, 371] width 158 height 23
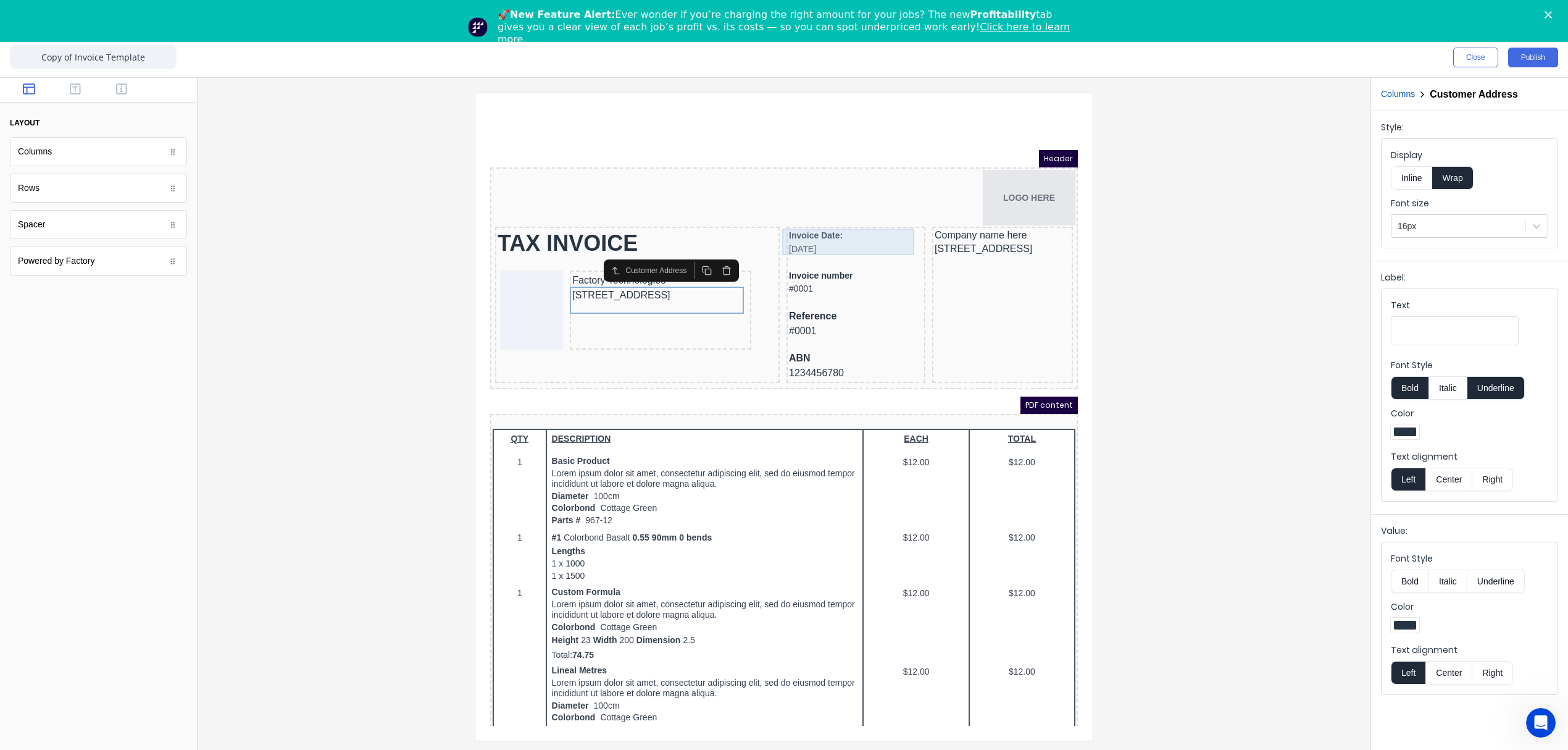
click at [833, 237] on div "Invoice Date: 29/10/2024" at bounding box center [841, 228] width 134 height 26
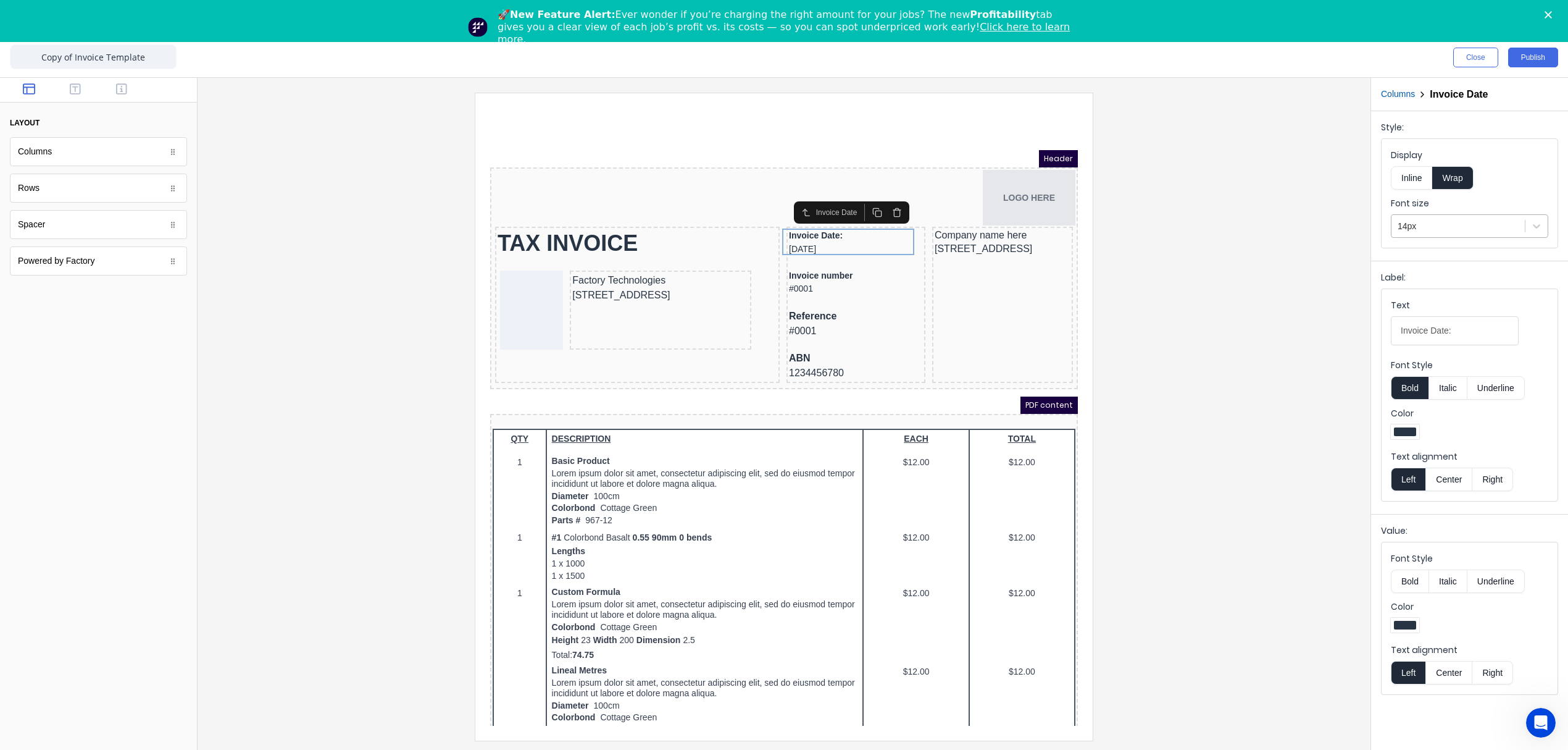
click at [1431, 223] on div at bounding box center [1459, 226] width 121 height 15
click at [1422, 373] on div "16px" at bounding box center [1469, 371] width 158 height 23
click at [836, 270] on div "Invoice number #0001" at bounding box center [841, 270] width 134 height 28
click at [1428, 230] on div at bounding box center [1459, 226] width 121 height 15
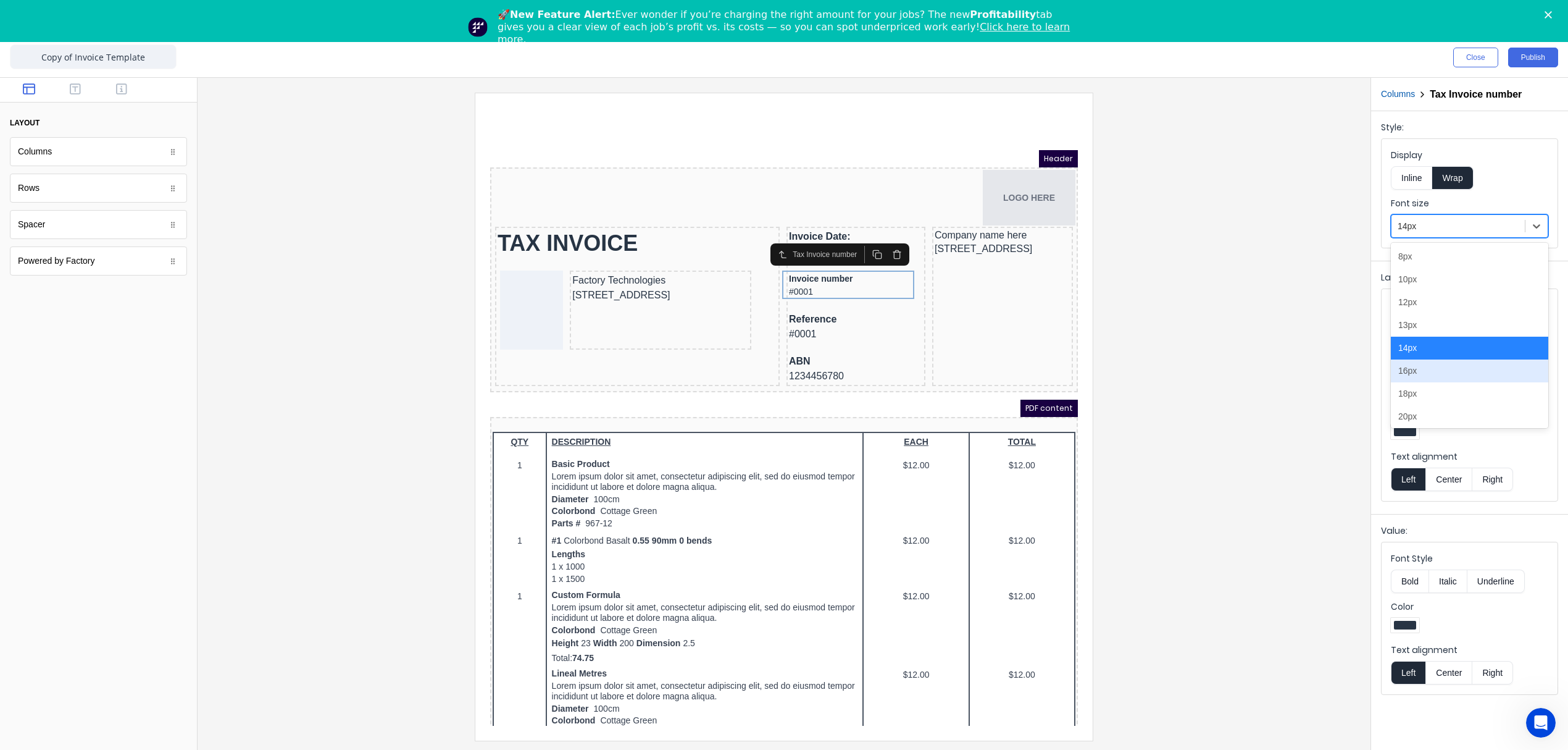
click at [1424, 372] on div "16px" at bounding box center [1469, 371] width 158 height 23
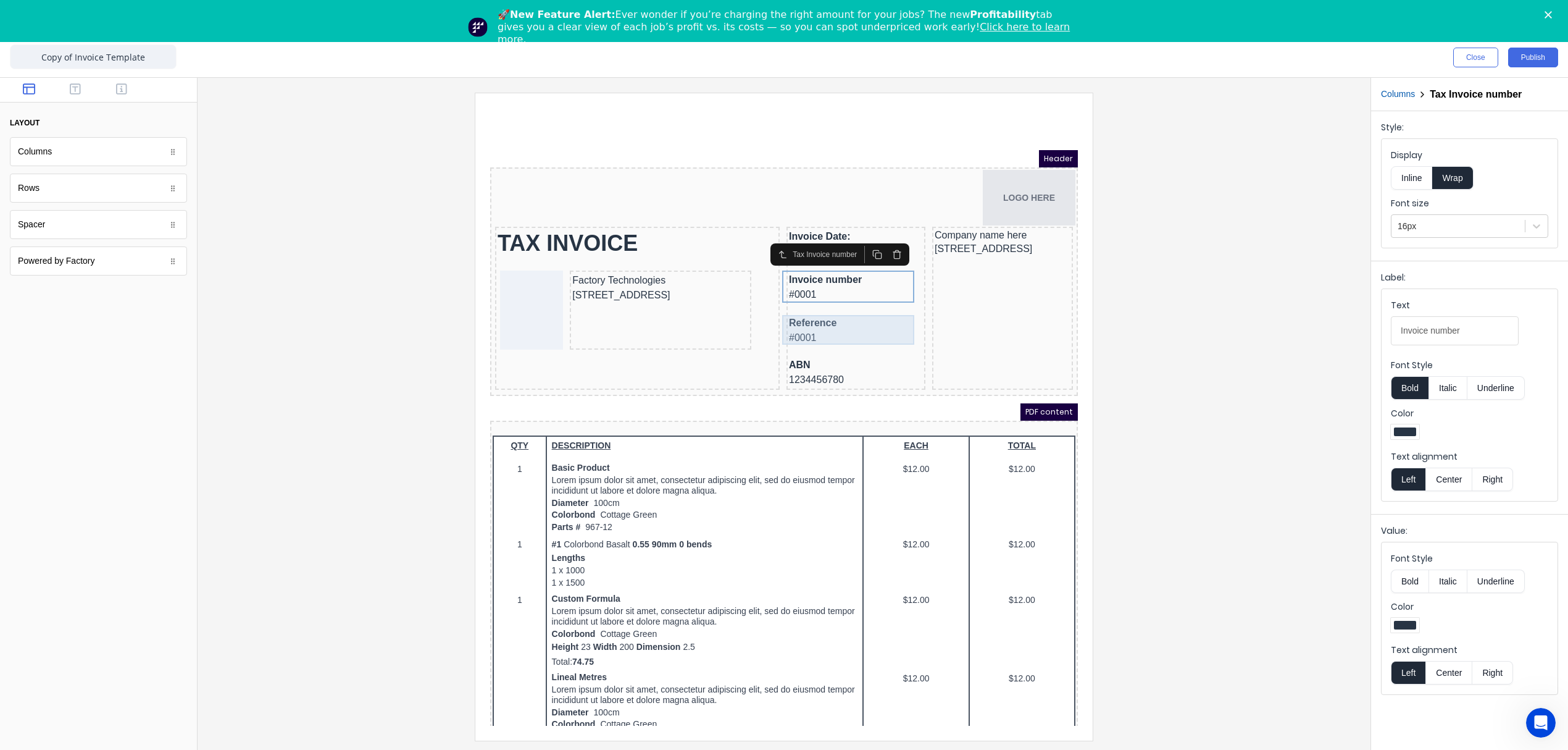
click at [839, 317] on div "Reference #0001" at bounding box center [841, 315] width 134 height 30
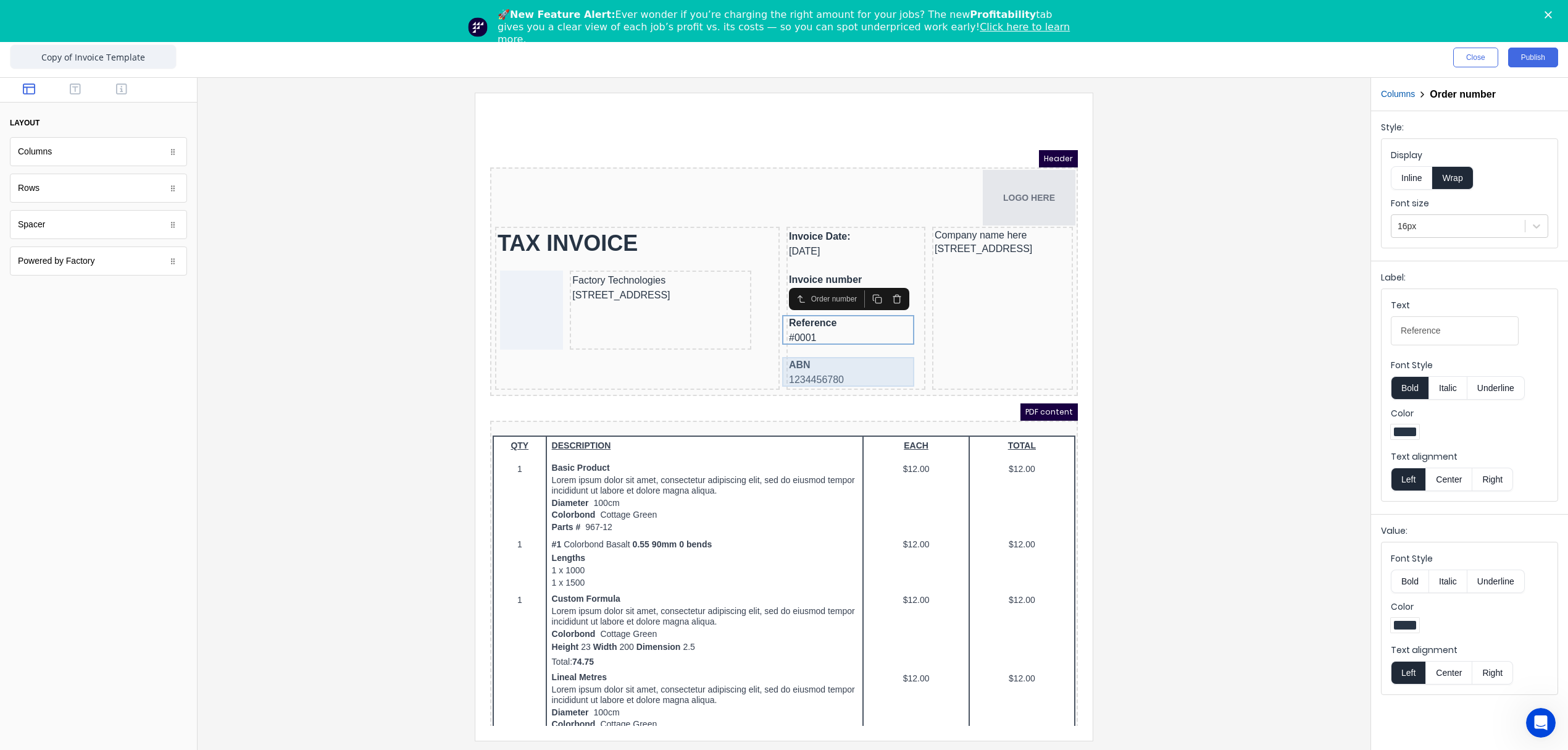
click at [832, 362] on div "ABN 1234456780" at bounding box center [841, 358] width 134 height 30
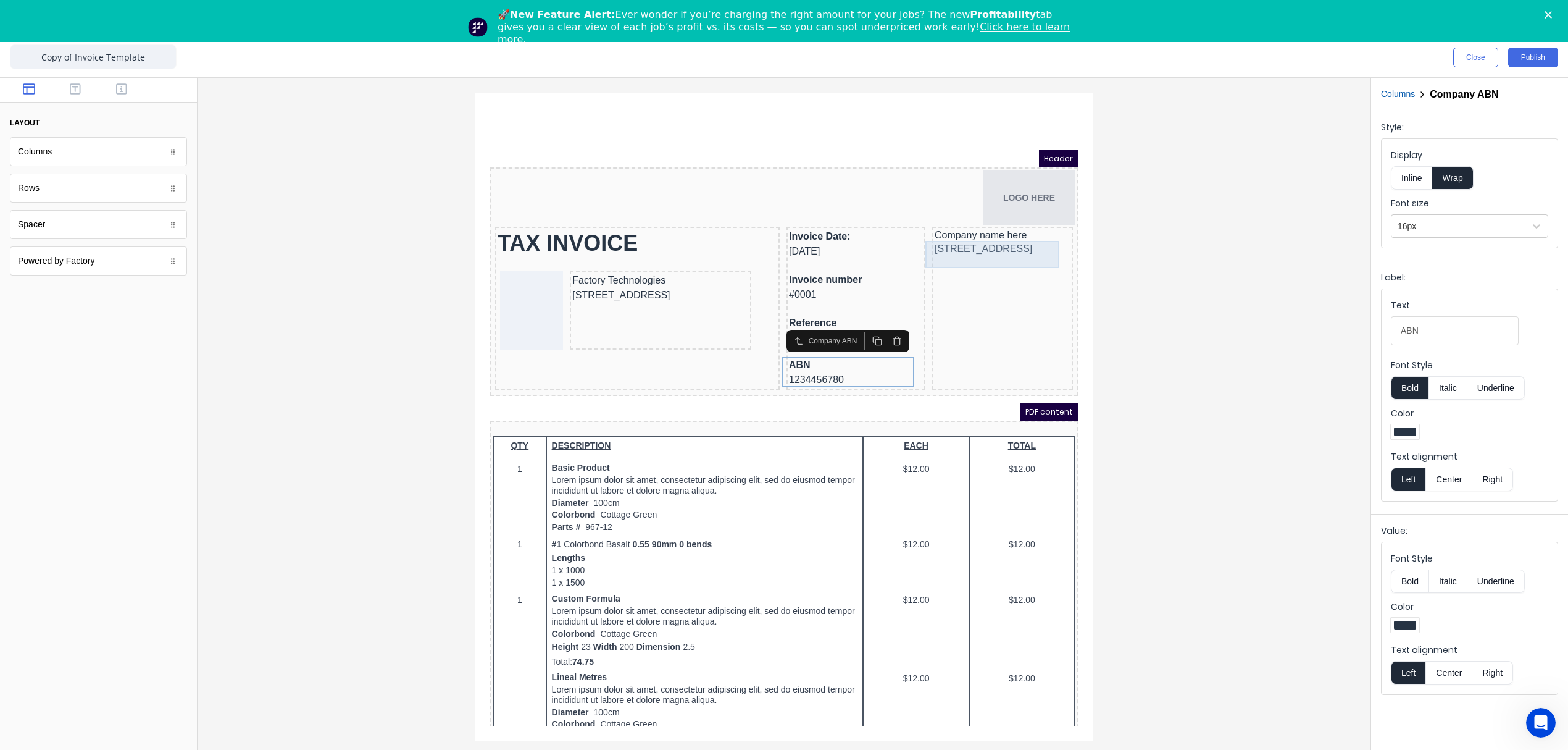
click at [957, 238] on div "234 Beach Road Gold Coast, Queensland, Australia, 4217" at bounding box center [988, 234] width 136 height 15
click at [1220, 420] on div at bounding box center [784, 416] width 1153 height 647
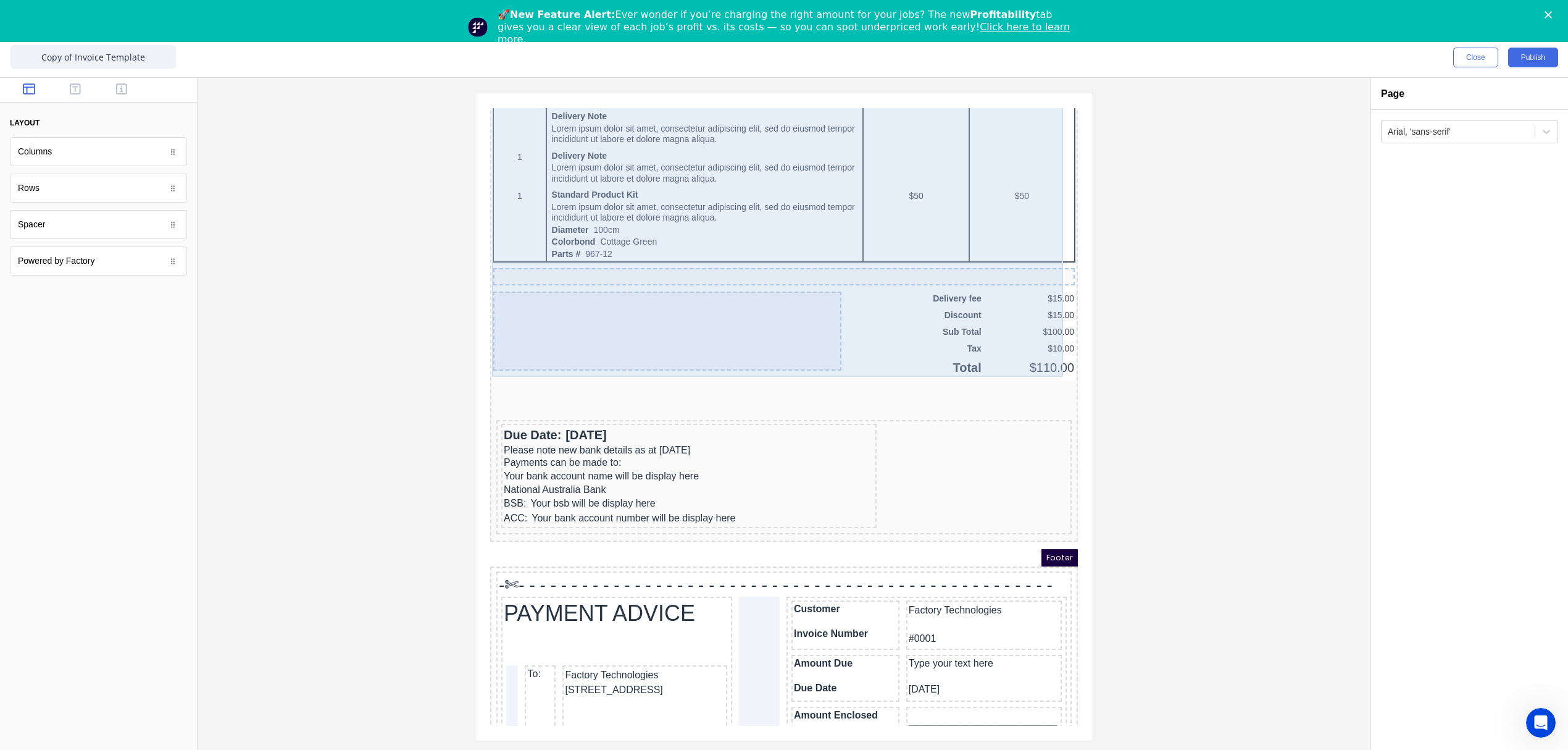
scroll to position [828, 0]
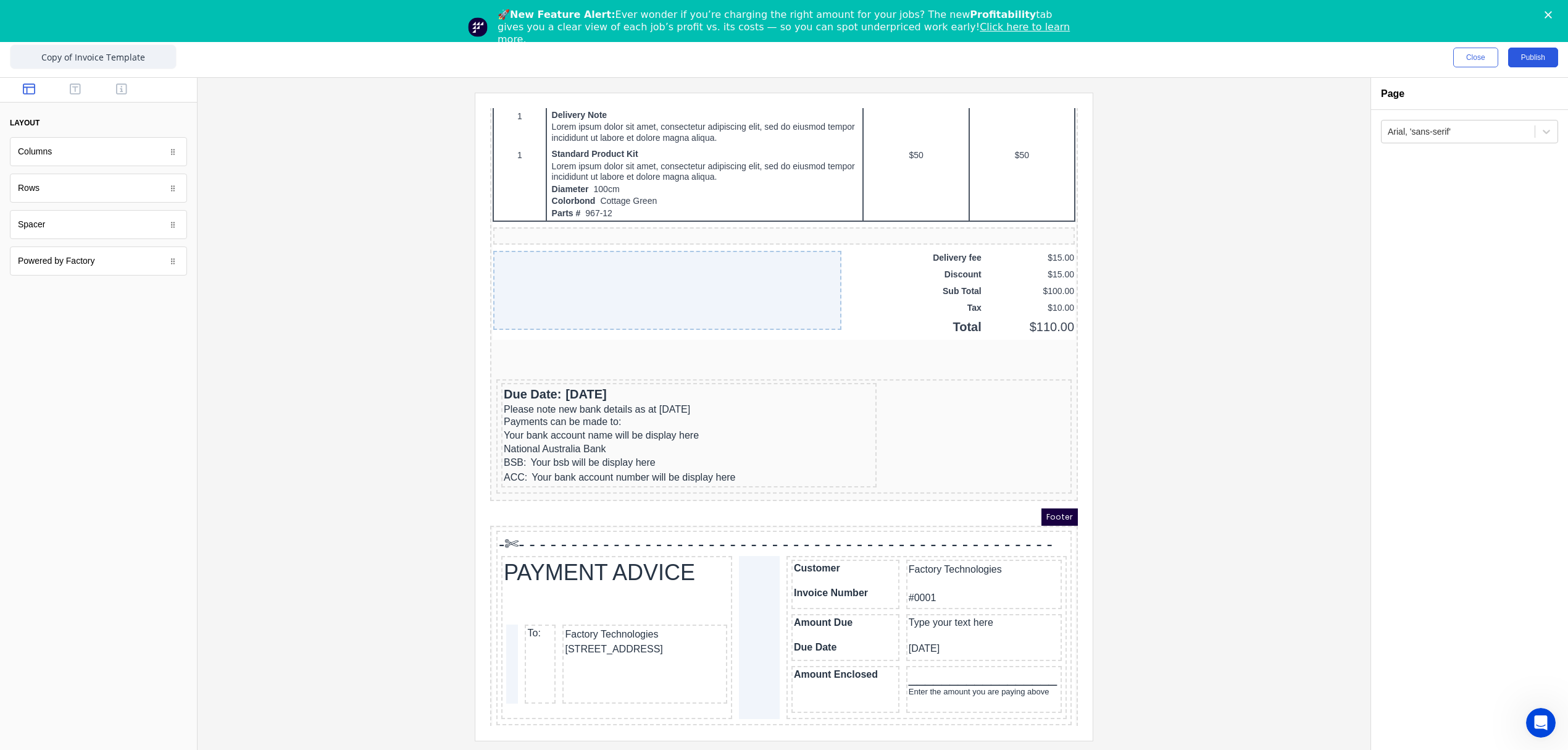
click at [1532, 59] on button "Publish" at bounding box center [1533, 57] width 50 height 20
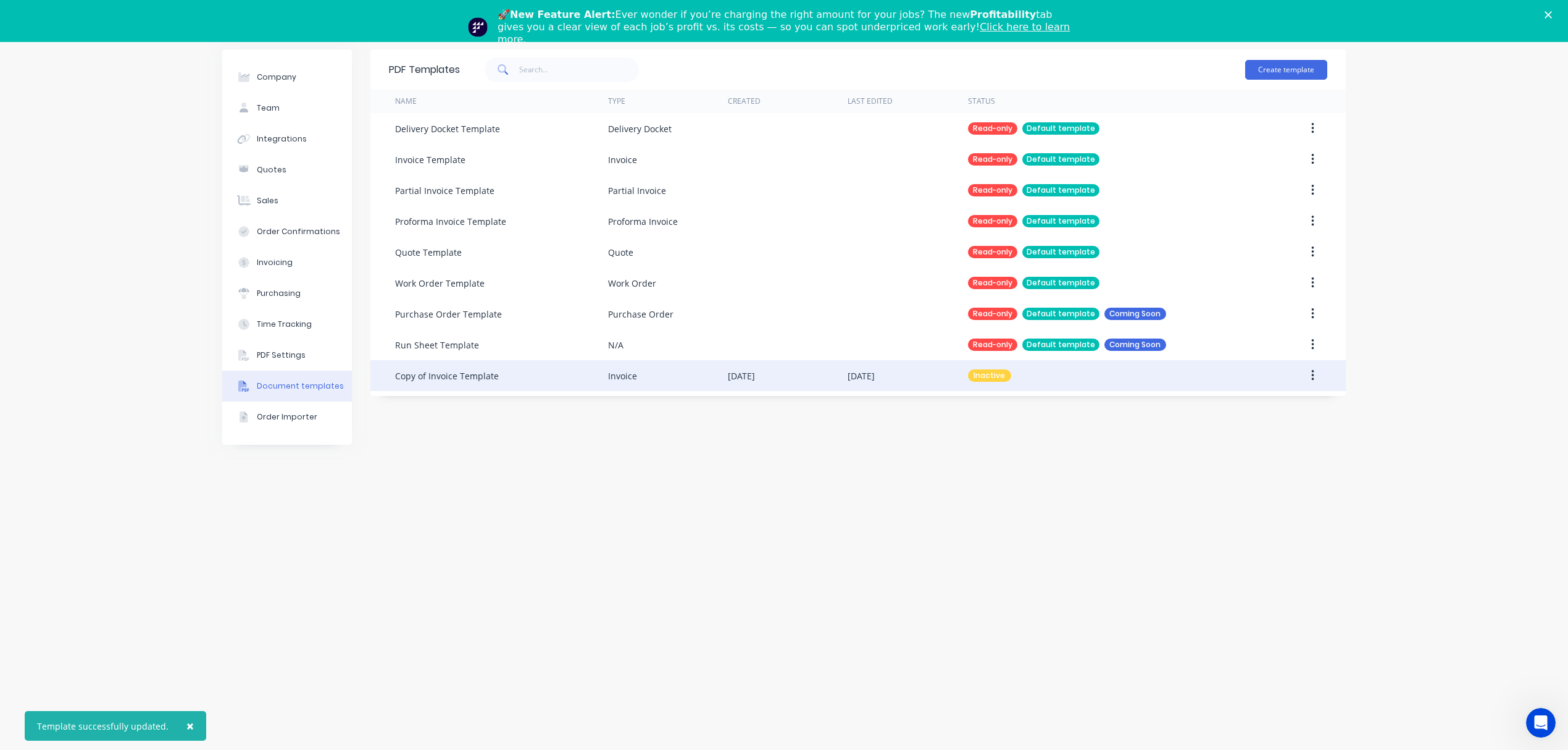
click at [437, 374] on div "Copy of Invoice Template" at bounding box center [446, 376] width 104 height 13
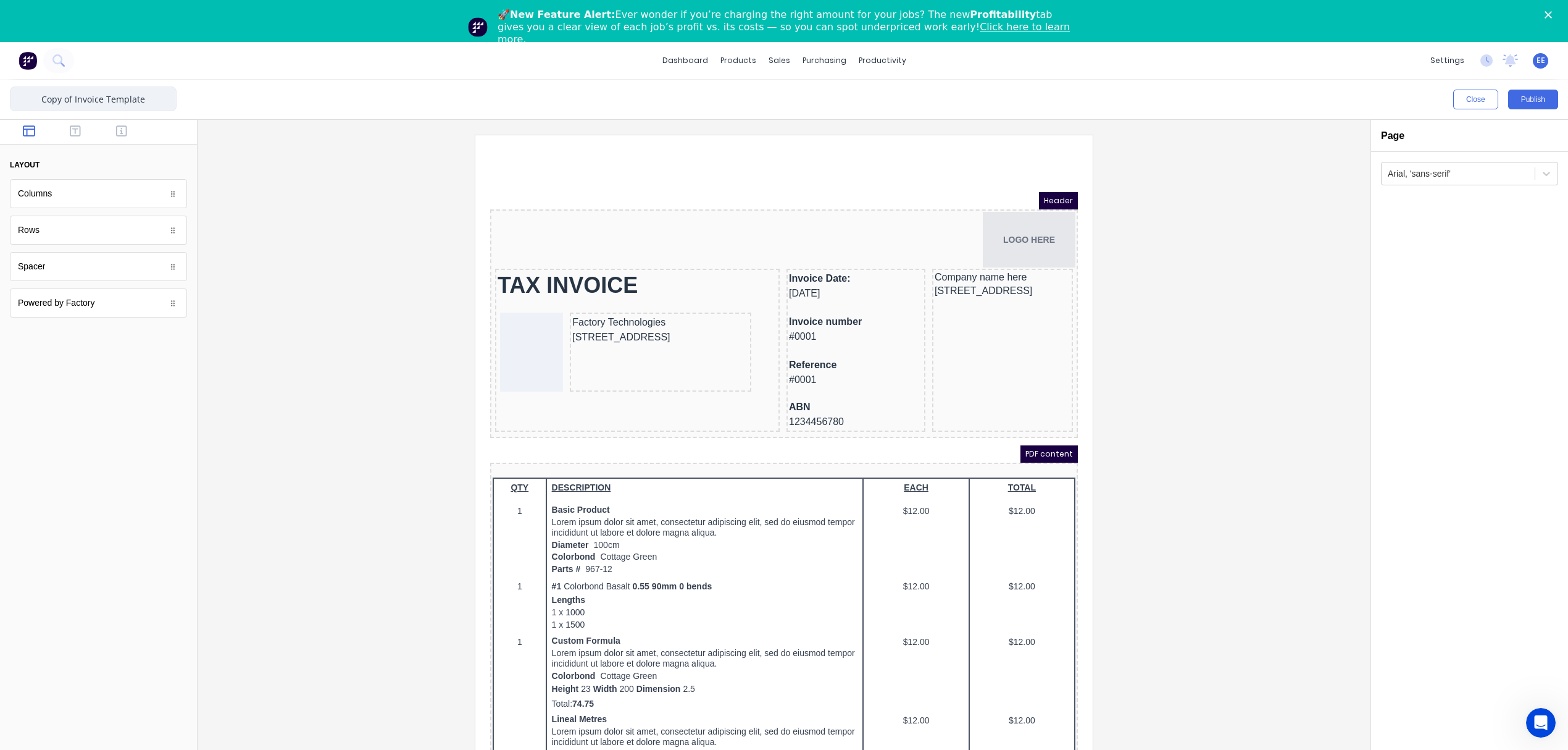
drag, startPoint x: 74, startPoint y: 98, endPoint x: 18, endPoint y: 100, distance: 56.0
click at [18, 100] on input "Copy of Invoice Template" at bounding box center [93, 98] width 167 height 24
click at [140, 102] on input "Invoice Template" at bounding box center [93, 98] width 167 height 24
click at [140, 96] on input "Invoice Template -" at bounding box center [93, 98] width 167 height 24
type input "Invoice Template - [PERSON_NAME] Made"
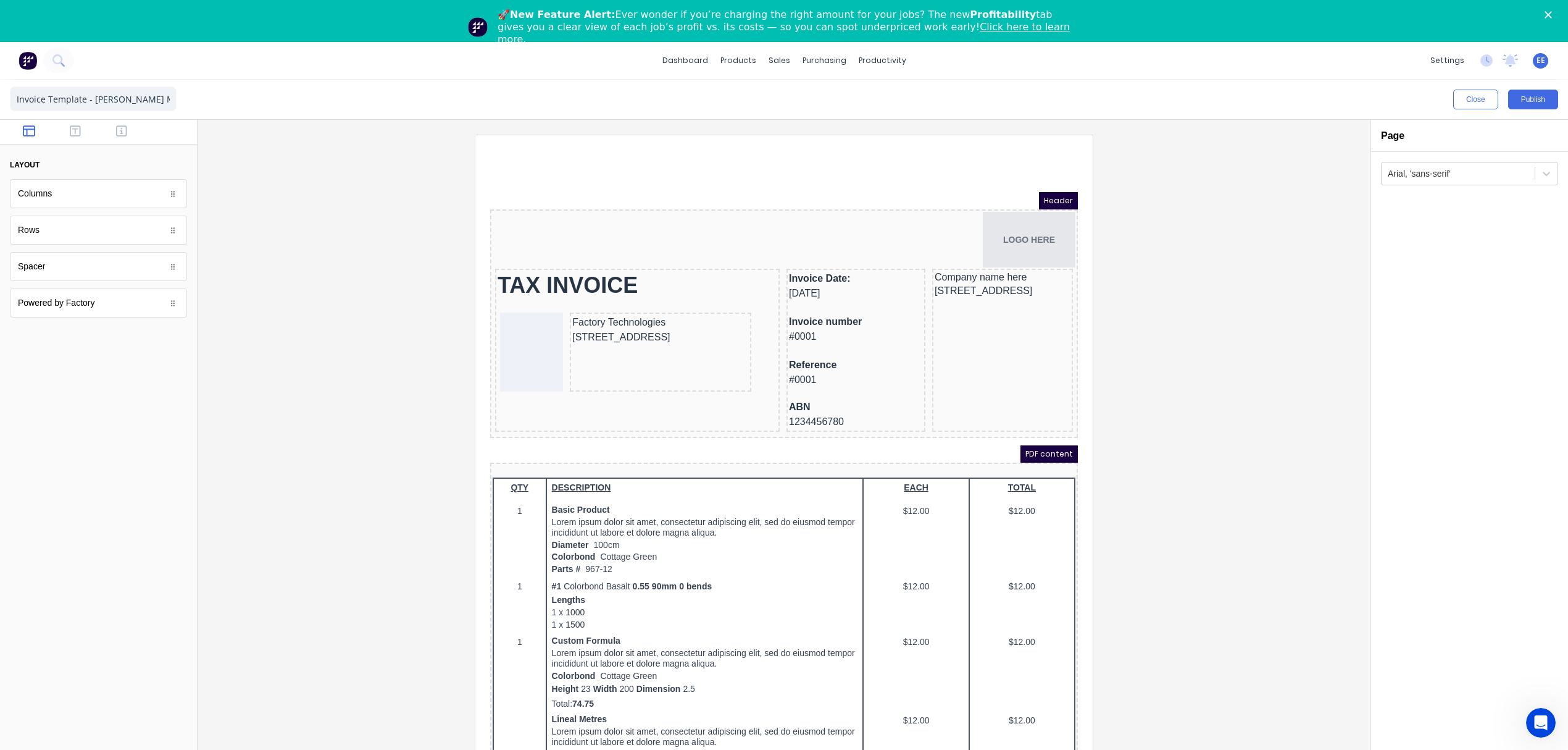
click at [116, 395] on div at bounding box center [98, 563] width 197 height 457
click at [1544, 57] on span "EE" at bounding box center [1540, 60] width 9 height 11
click at [1171, 239] on div at bounding box center [784, 458] width 1153 height 647
click at [1519, 99] on button "Publish" at bounding box center [1533, 100] width 50 height 20
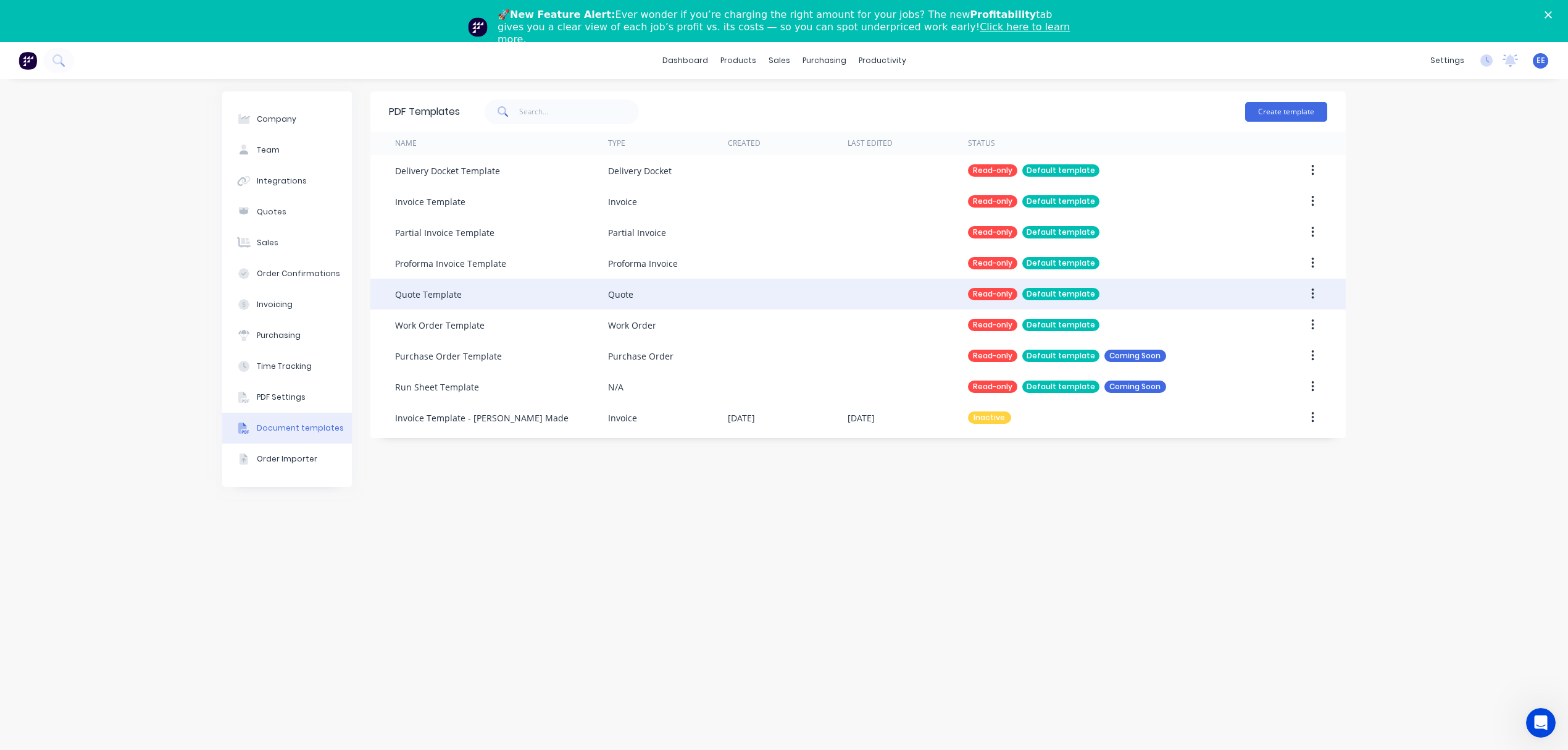
click at [1310, 296] on button "button" at bounding box center [1313, 294] width 29 height 22
click at [1269, 331] on div "Duplicate" at bounding box center [1269, 326] width 95 height 18
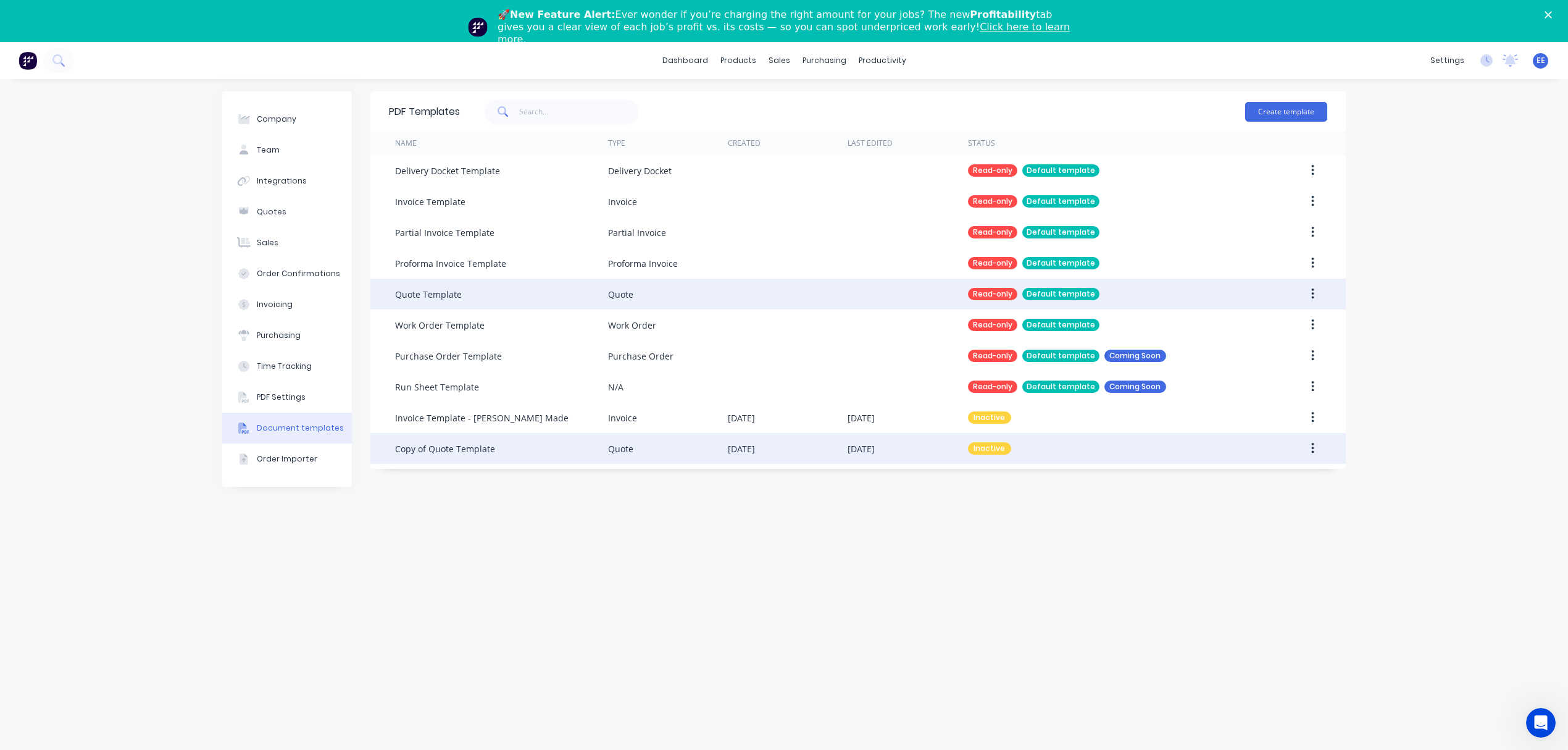
click at [458, 451] on div "Copy of Quote Template" at bounding box center [445, 449] width 100 height 13
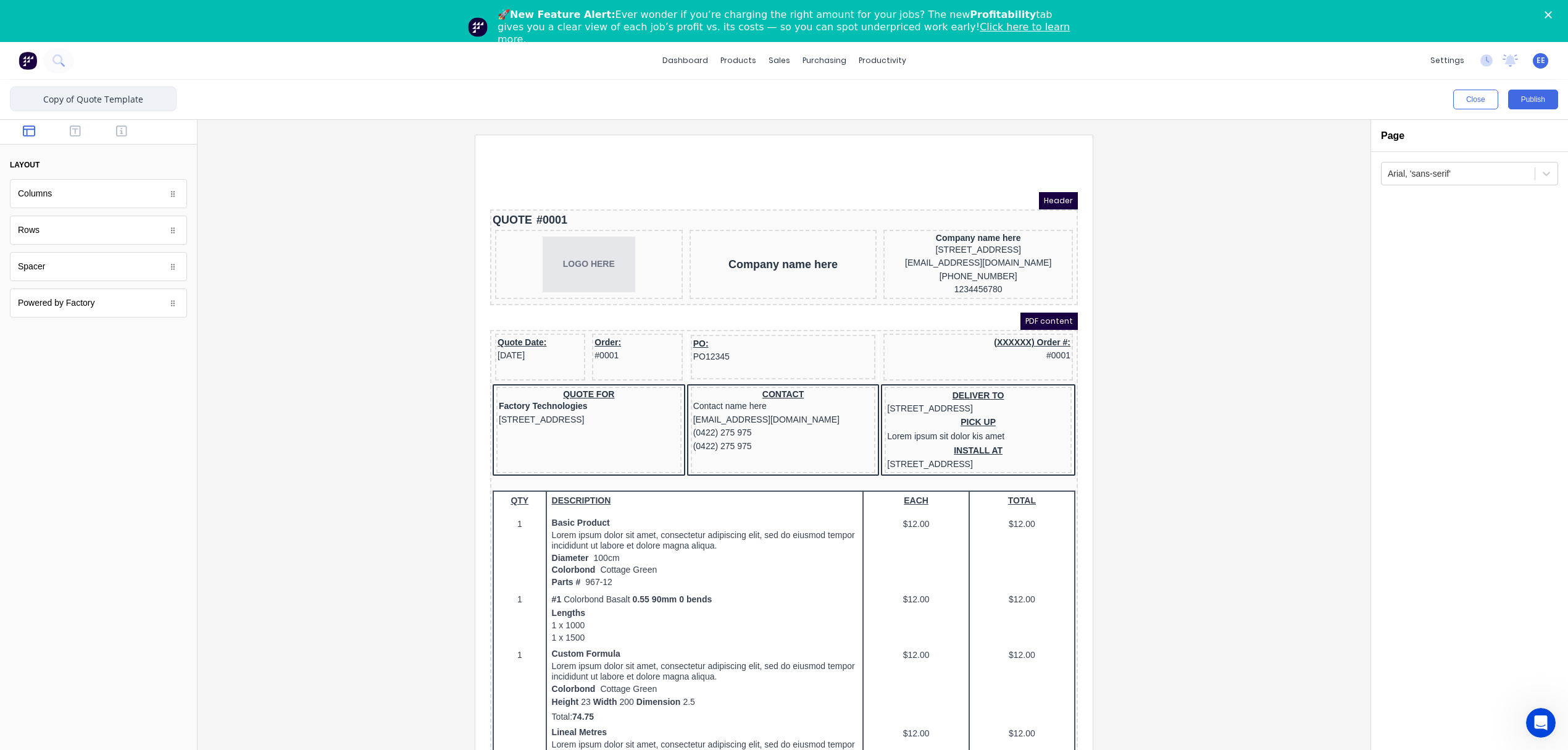
drag, startPoint x: 68, startPoint y: 99, endPoint x: 8, endPoint y: 102, distance: 60.1
click at [8, 102] on div "Copy of Quote Template Close Publish Components layout Columns Columns Rows Row…" at bounding box center [784, 435] width 1568 height 712
click at [134, 98] on input "Quote Template" at bounding box center [93, 98] width 167 height 24
type input "Quote Template - [PERSON_NAME]"
click at [304, 295] on div at bounding box center [784, 458] width 1153 height 647
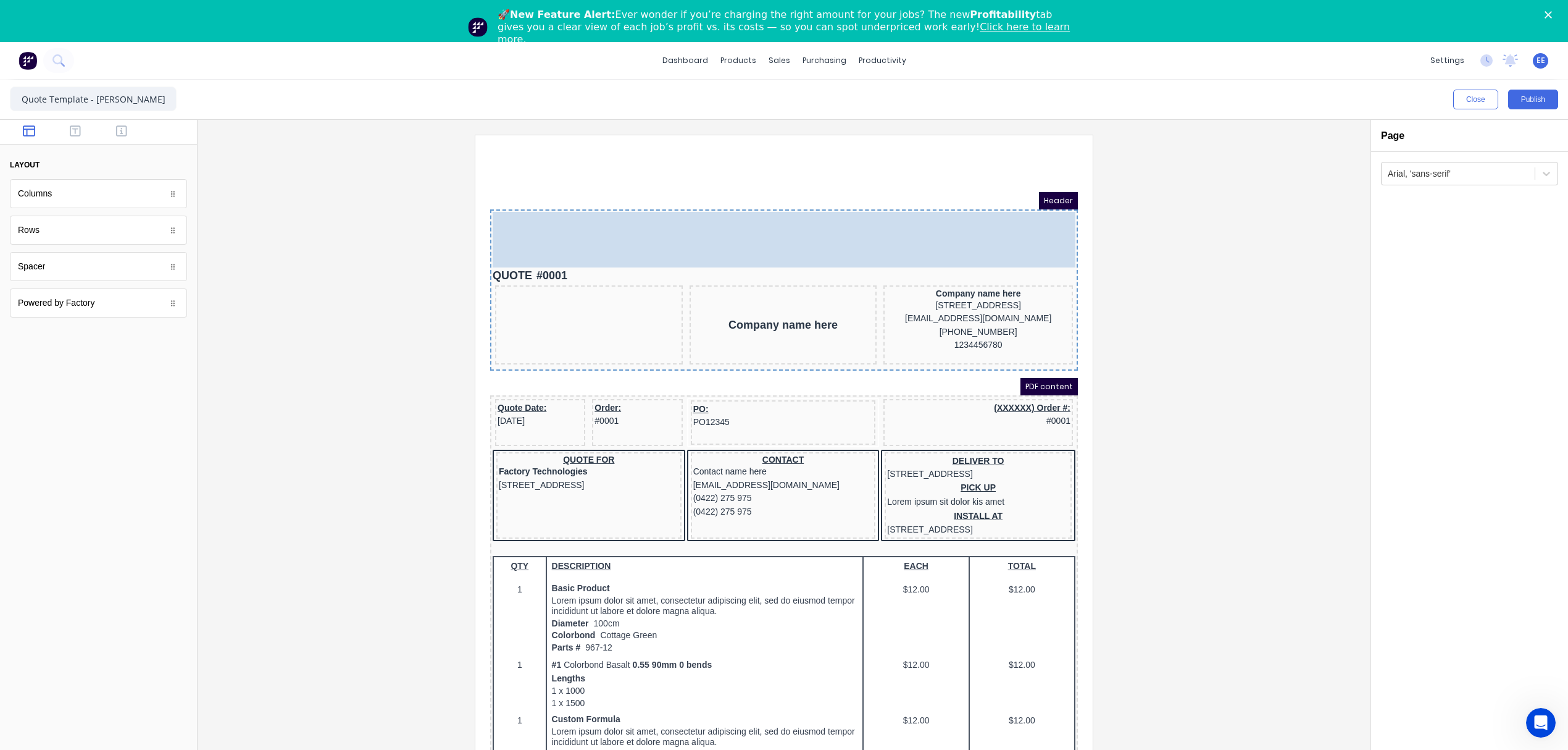
drag, startPoint x: 580, startPoint y: 254, endPoint x: 573, endPoint y: 206, distance: 48.5
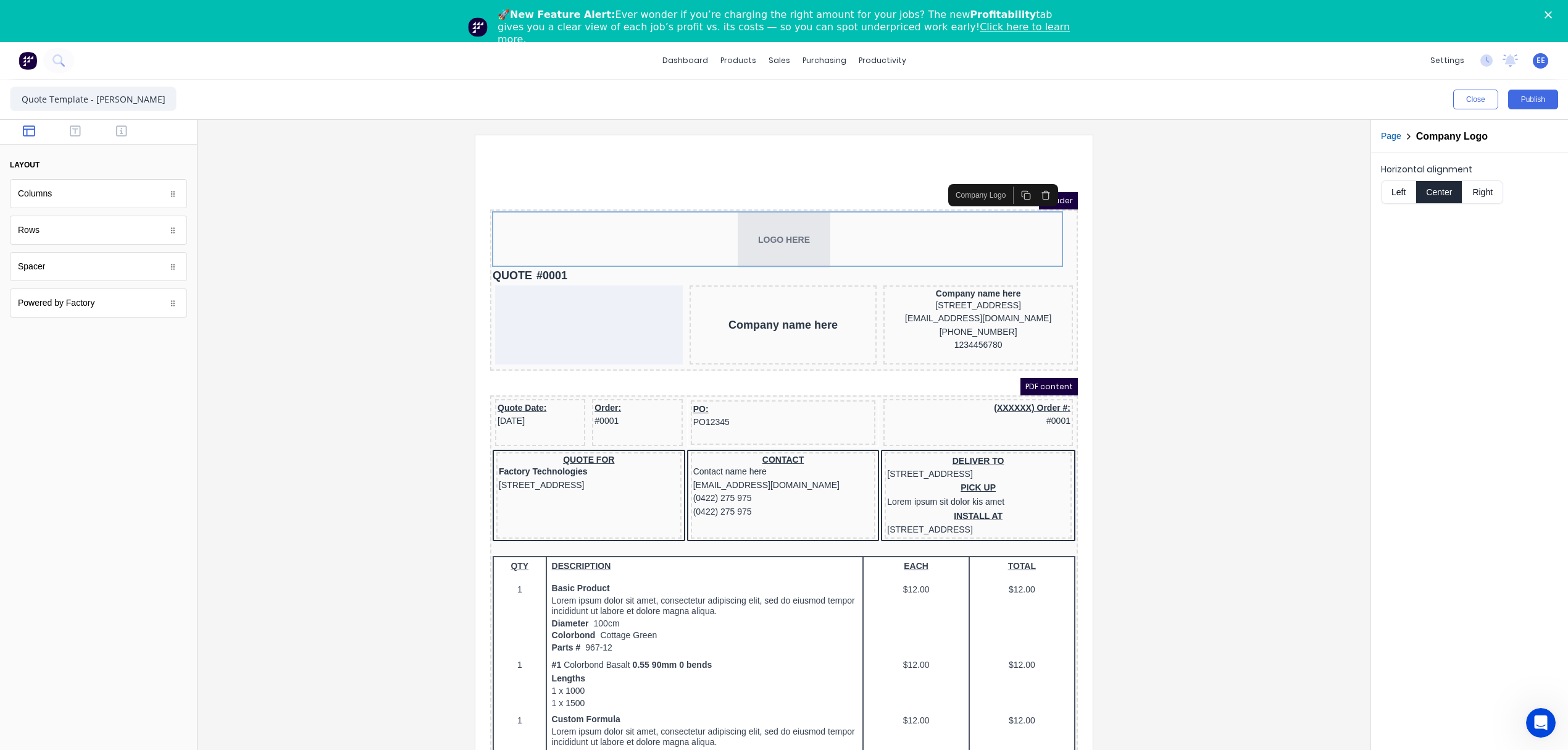
click at [1478, 187] on button "Right" at bounding box center [1483, 192] width 41 height 24
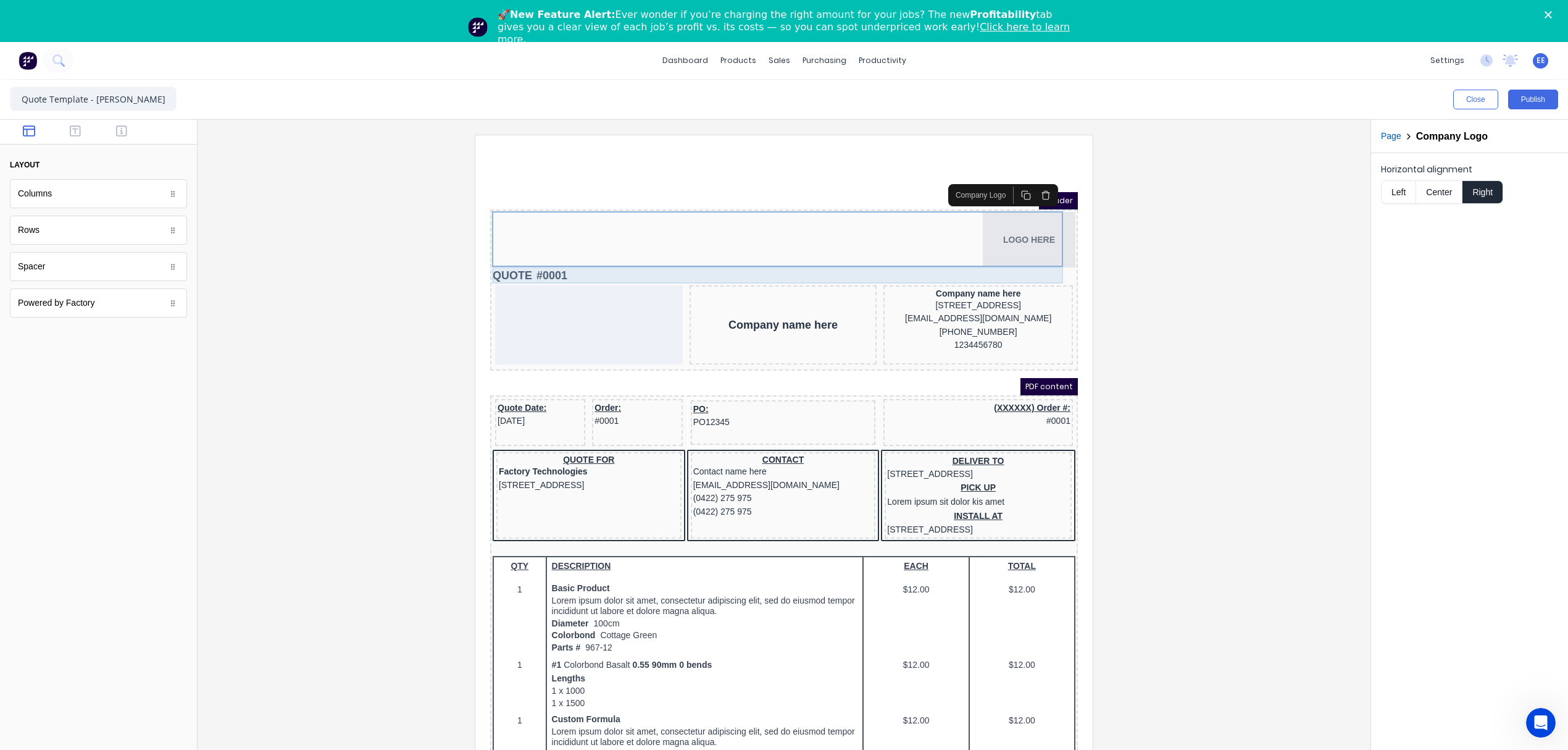
click at [490, 260] on div "QUOTE #0001" at bounding box center [769, 261] width 583 height 16
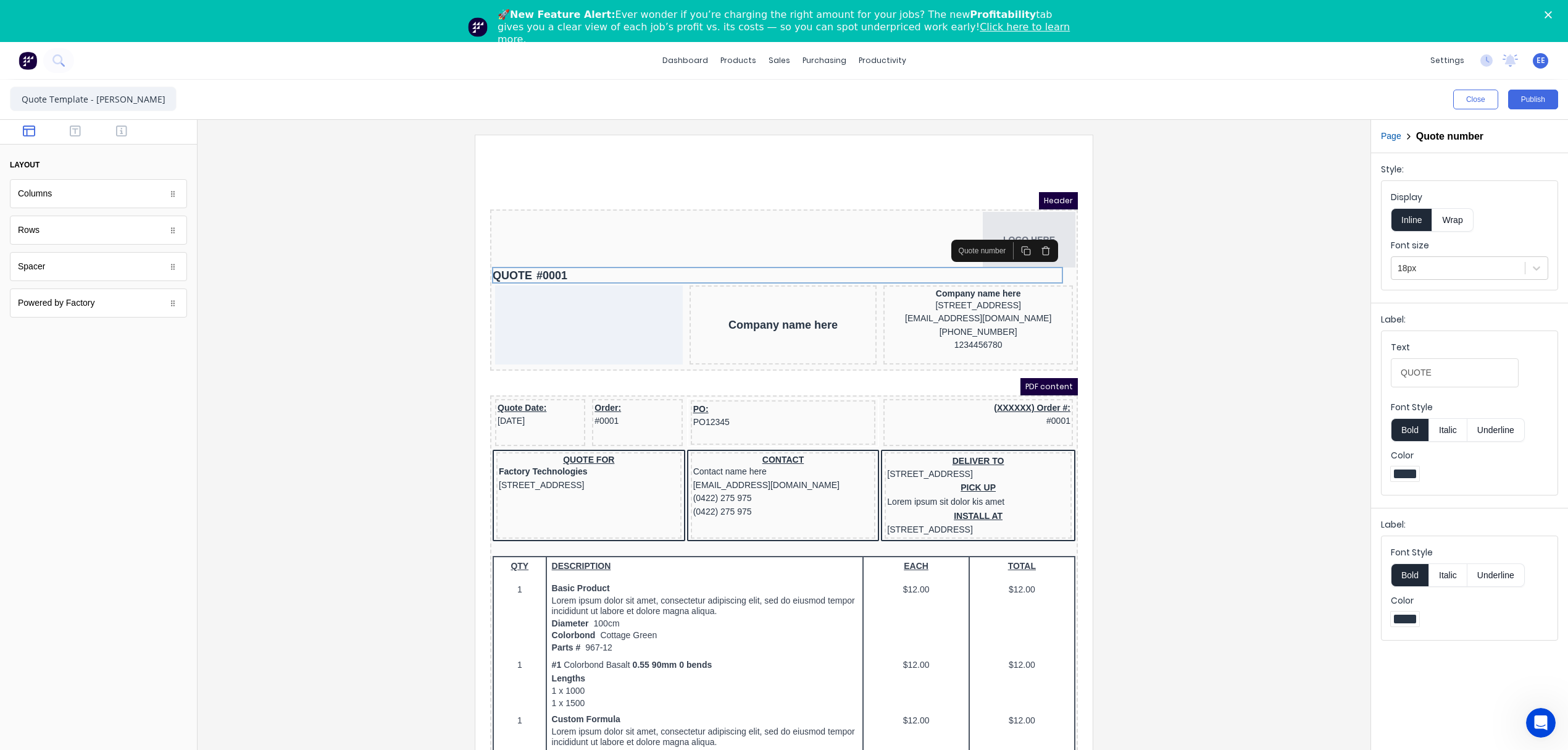
click at [1035, 238] on icon "button" at bounding box center [1031, 235] width 10 height 10
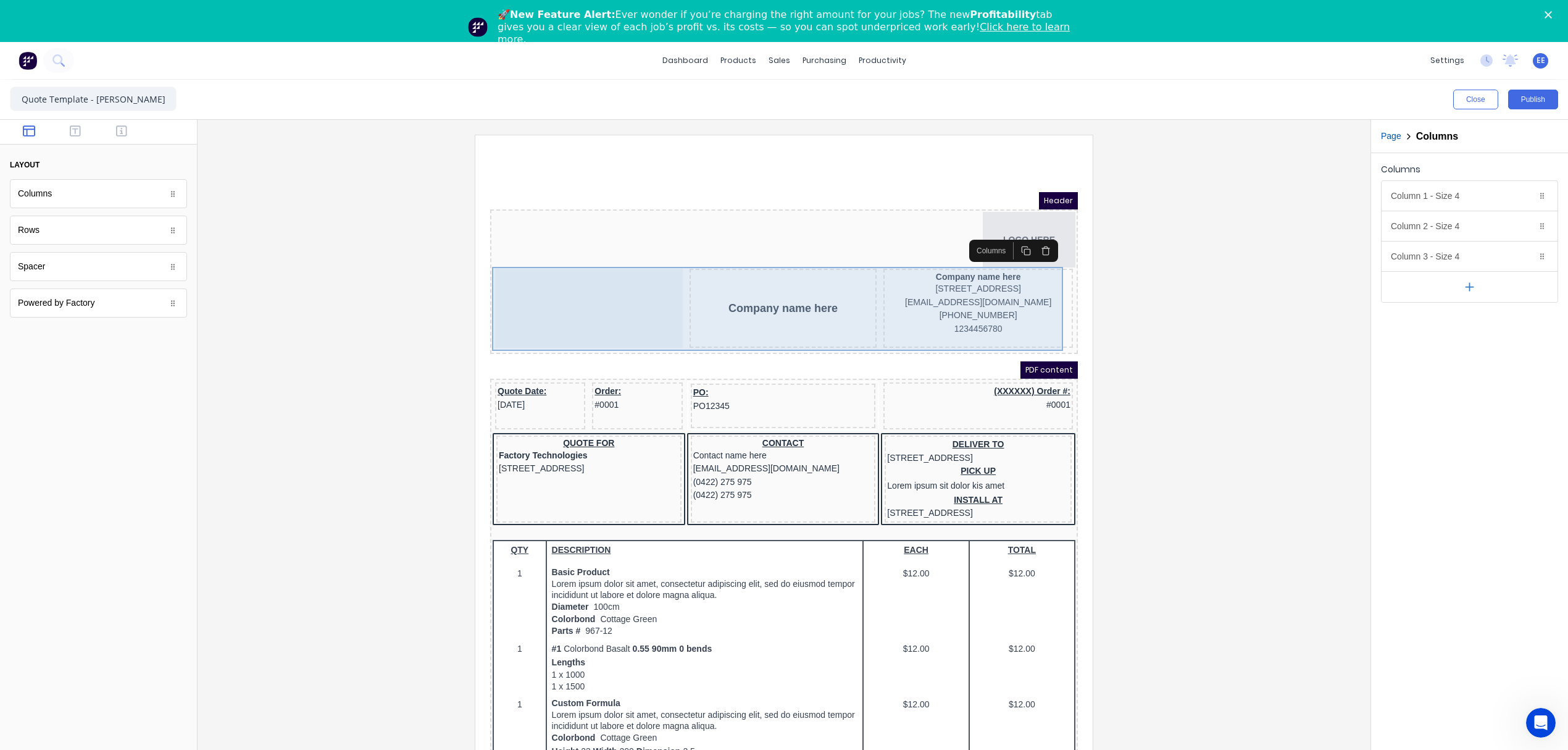
click at [532, 290] on div at bounding box center [574, 294] width 188 height 79
click at [586, 296] on div at bounding box center [574, 294] width 188 height 79
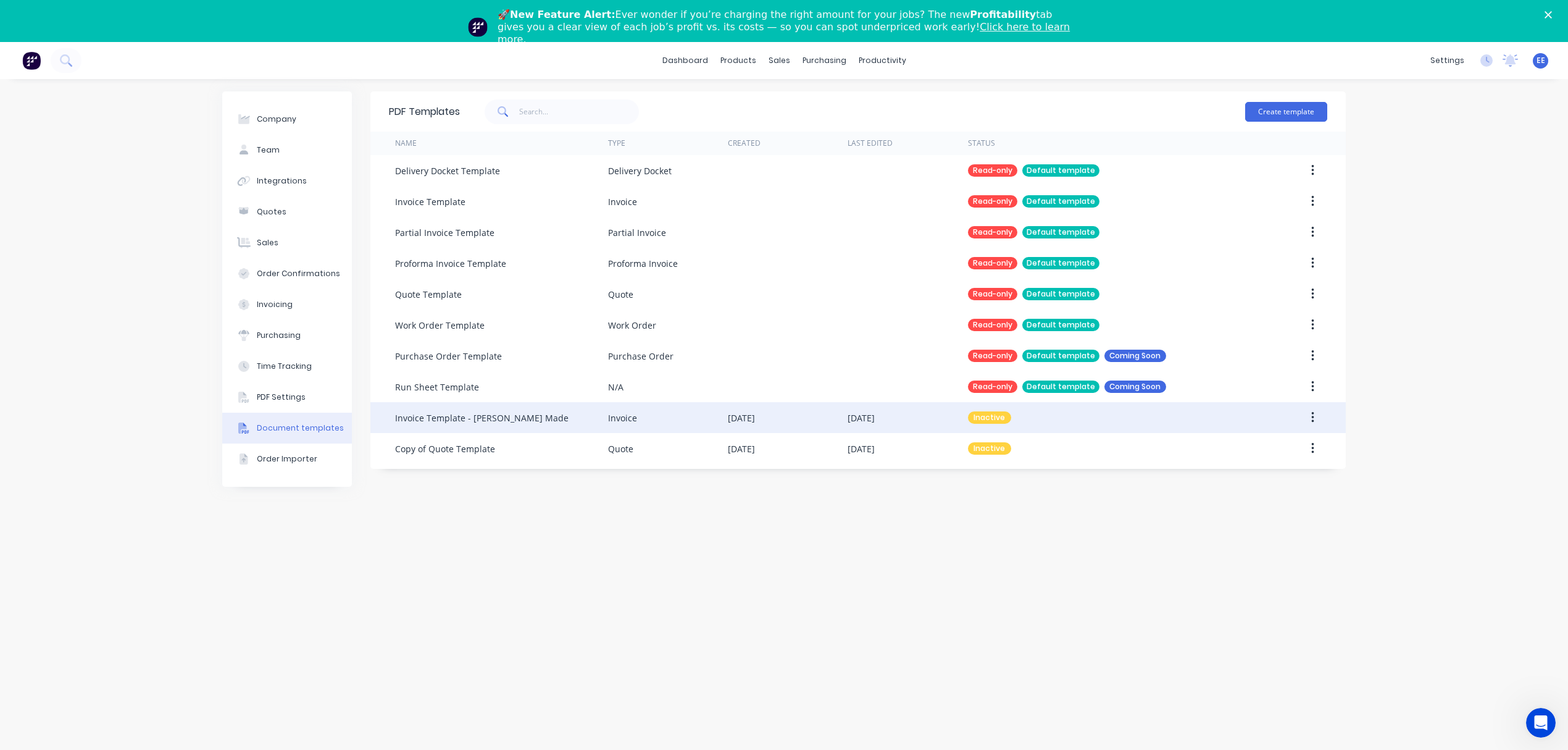
click at [469, 422] on div "Invoice Template - [PERSON_NAME] Made" at bounding box center [481, 418] width 173 height 13
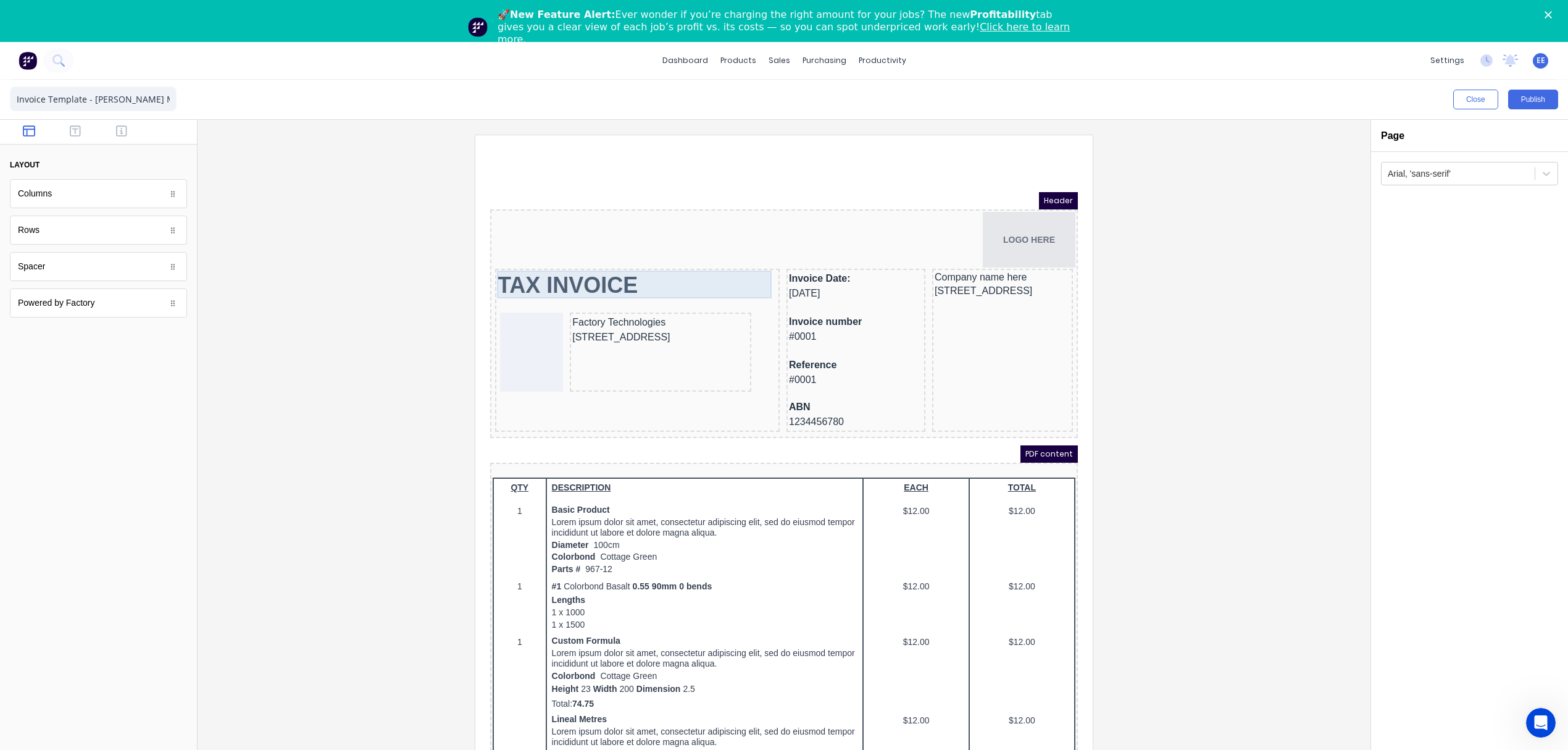
click at [554, 267] on div "TAX INVOICE" at bounding box center [622, 270] width 280 height 28
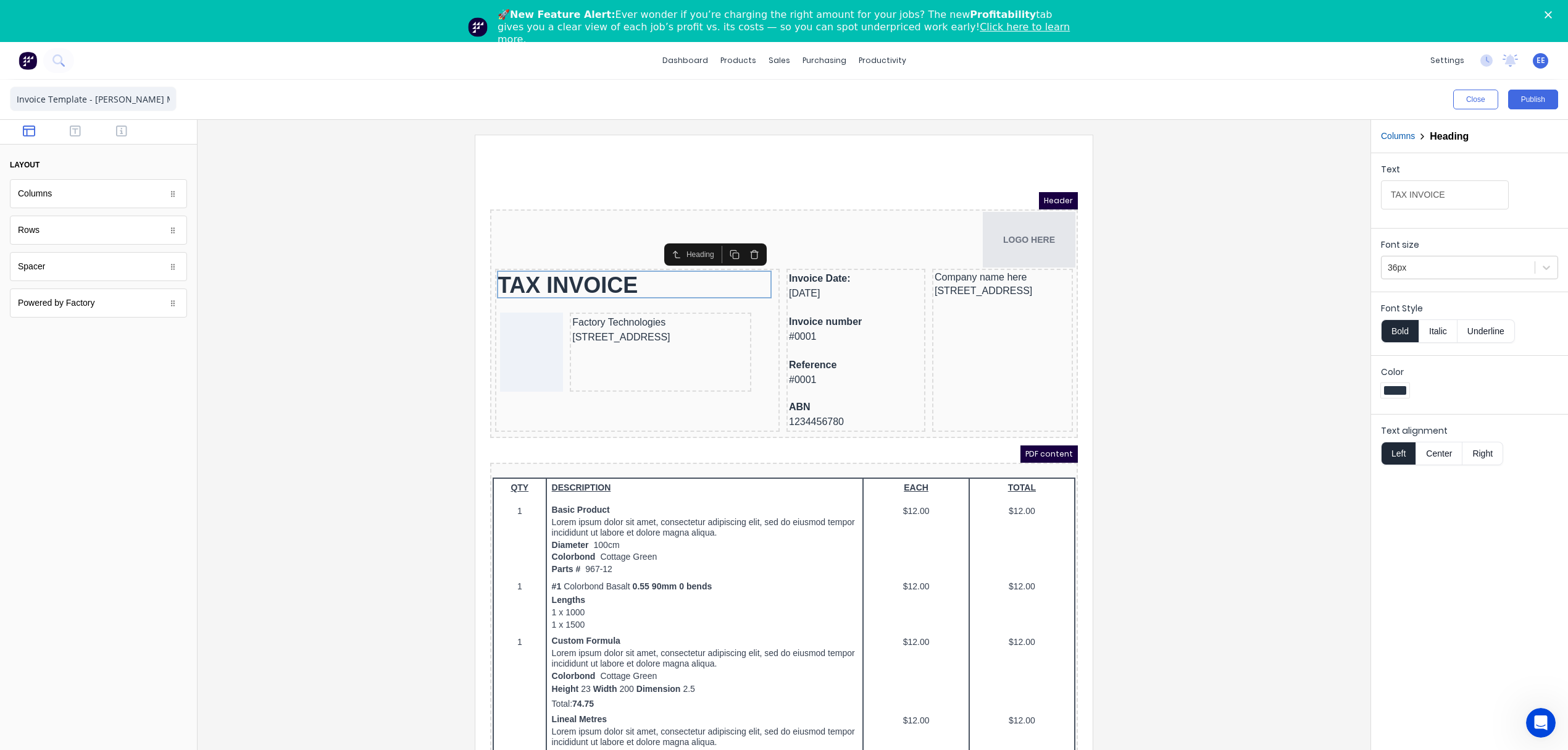
click at [1399, 334] on button "Bold" at bounding box center [1399, 331] width 38 height 24
click at [1292, 208] on div at bounding box center [784, 458] width 1153 height 647
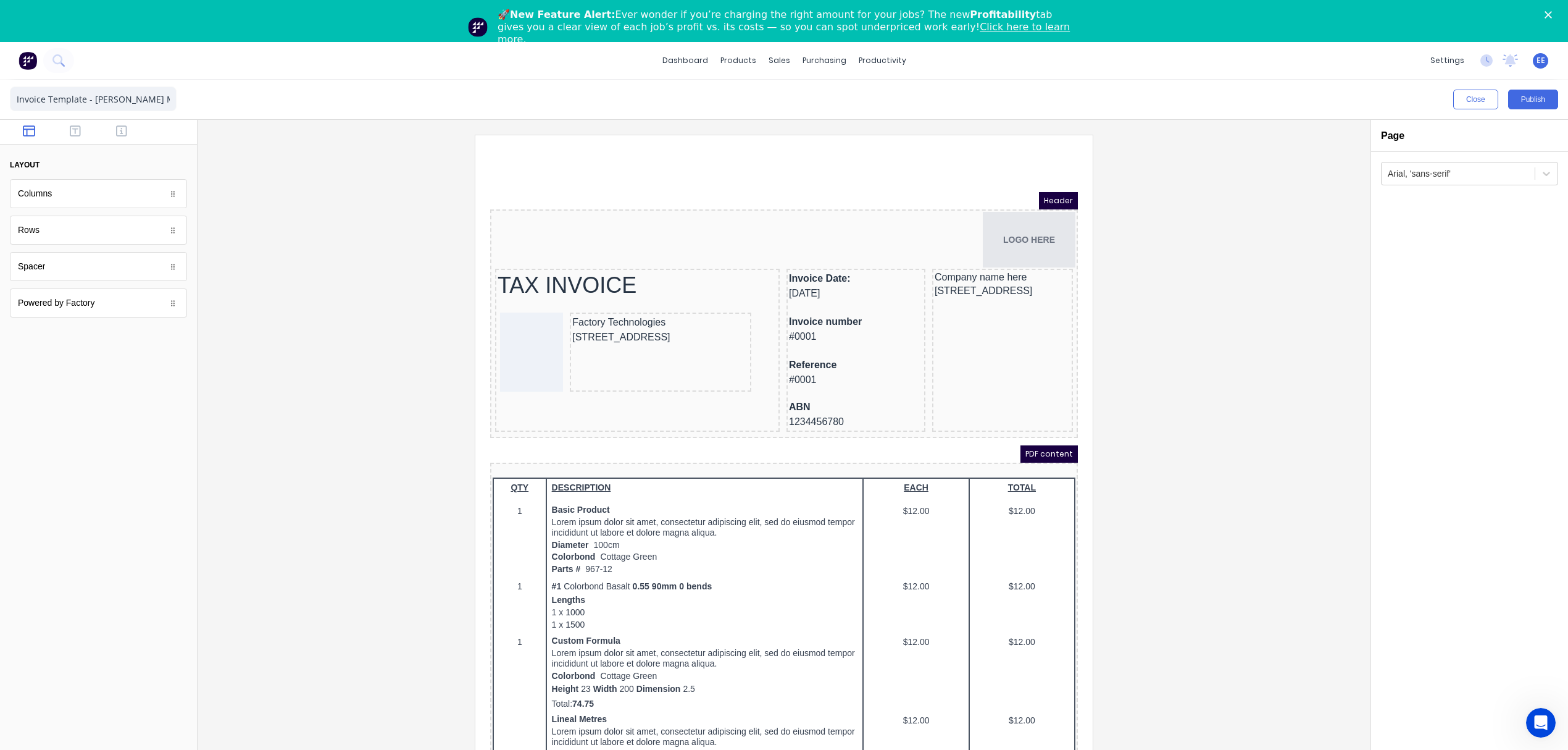
scroll to position [42, 0]
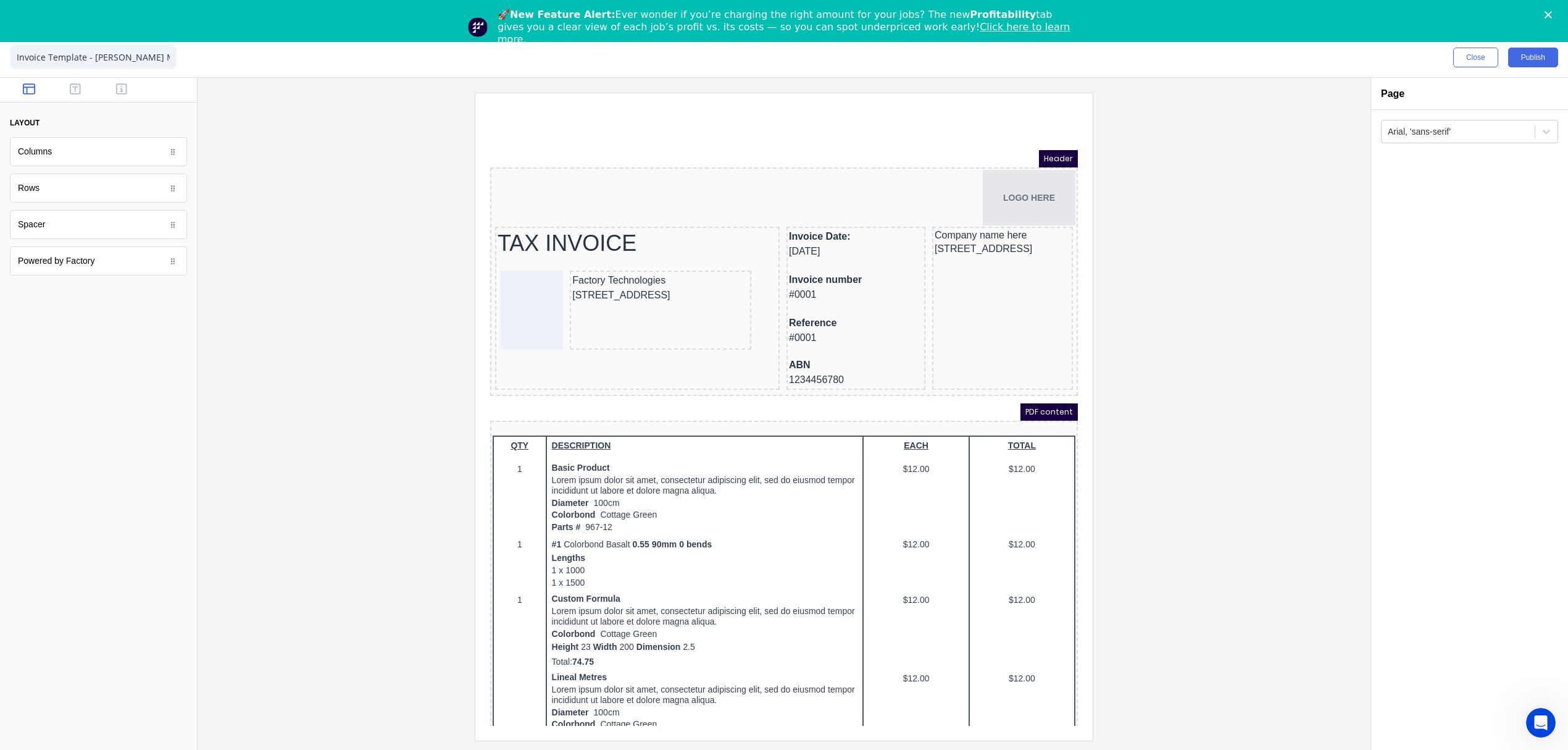
click at [1172, 204] on div at bounding box center [784, 416] width 1153 height 647
